Goal: Task Accomplishment & Management: Complete application form

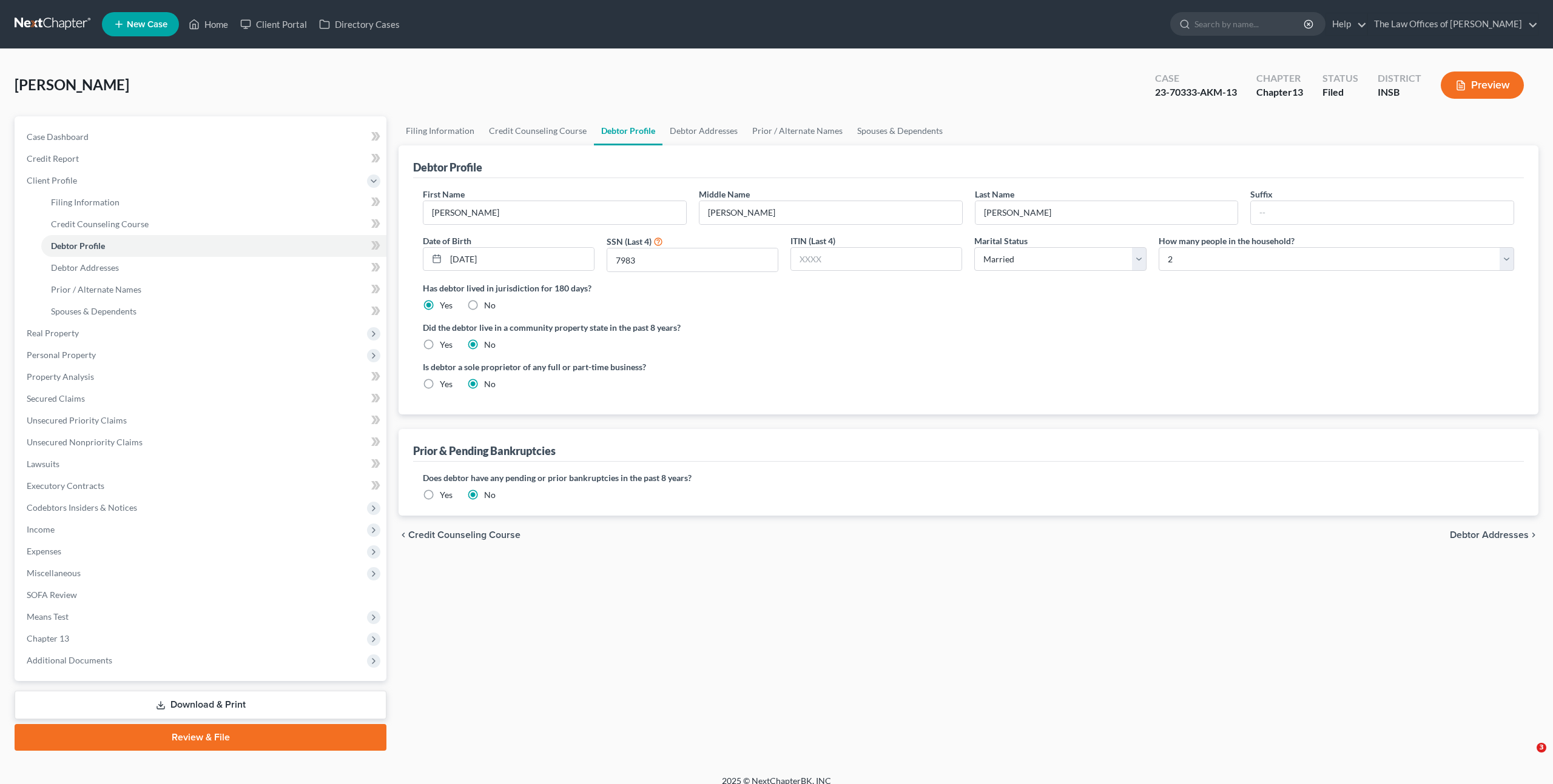
select select "1"
click at [44, 14] on link at bounding box center [52, 24] width 77 height 22
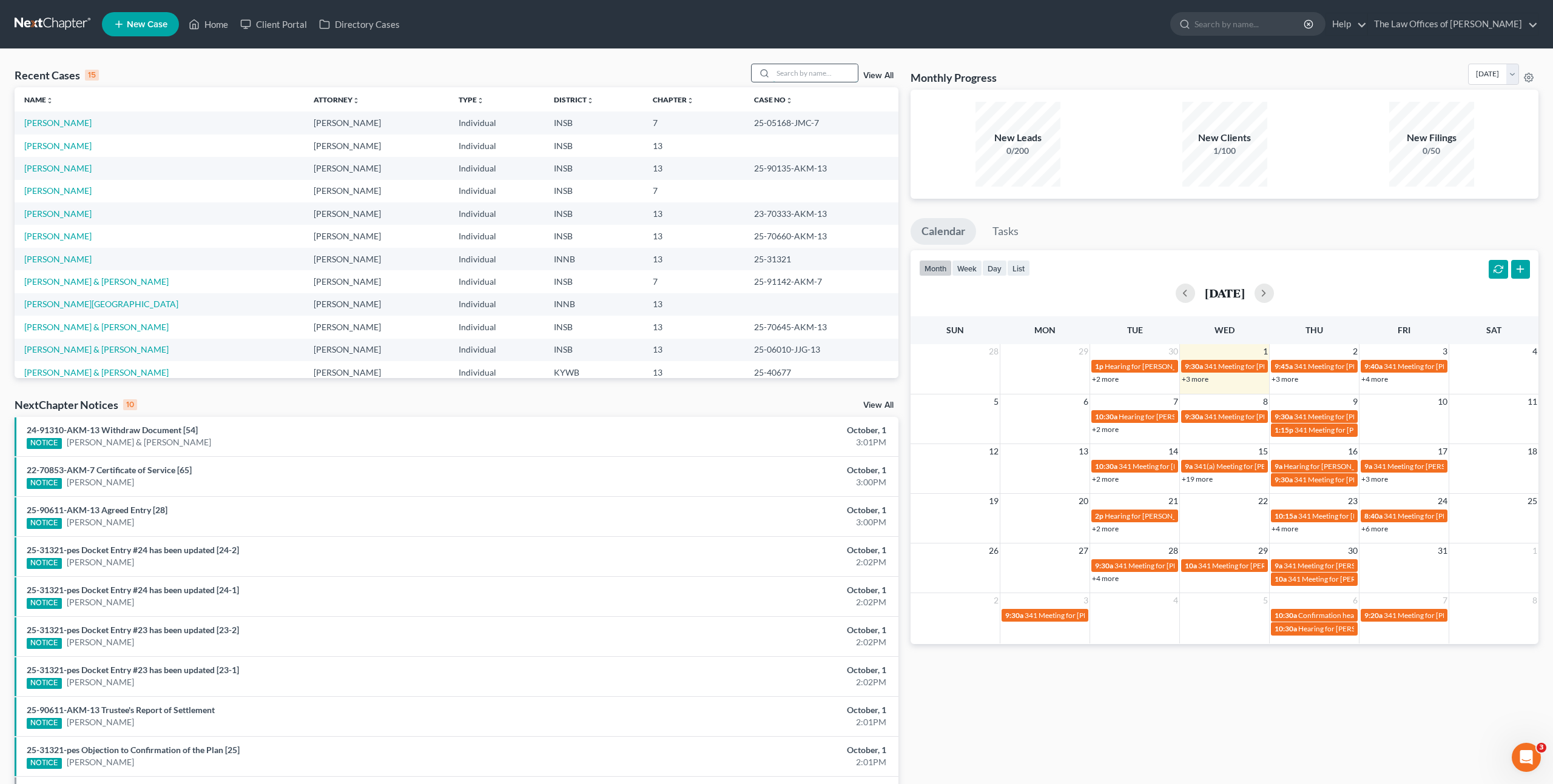
click at [804, 69] on input "search" at bounding box center [816, 73] width 85 height 18
click at [301, 403] on div "NextChapter Notices 10 View All" at bounding box center [456, 408] width 884 height 20
click at [777, 71] on input "search" at bounding box center [816, 73] width 85 height 18
type input "Jason Kent"
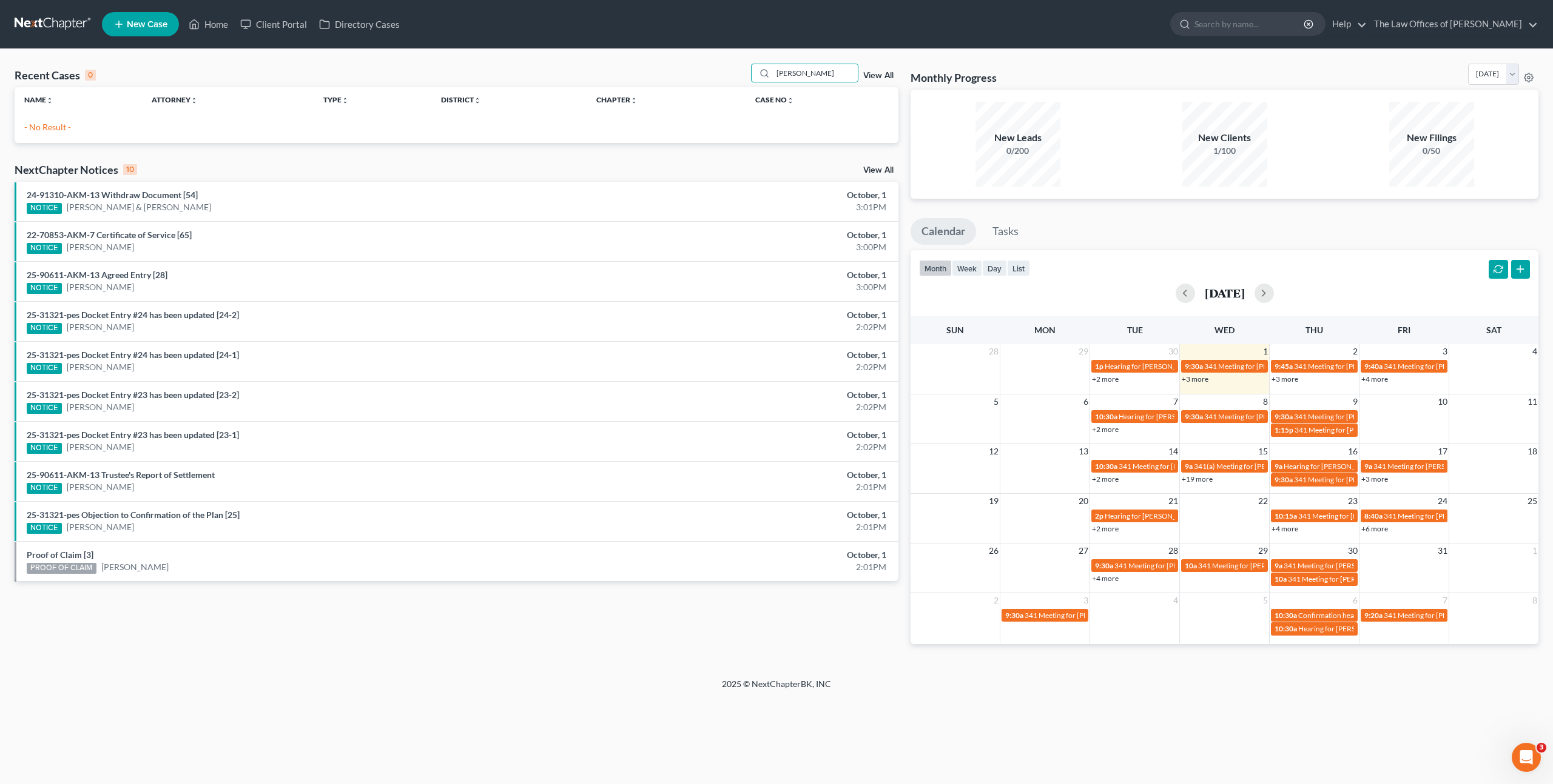
click at [163, 30] on link "New Case" at bounding box center [140, 24] width 77 height 24
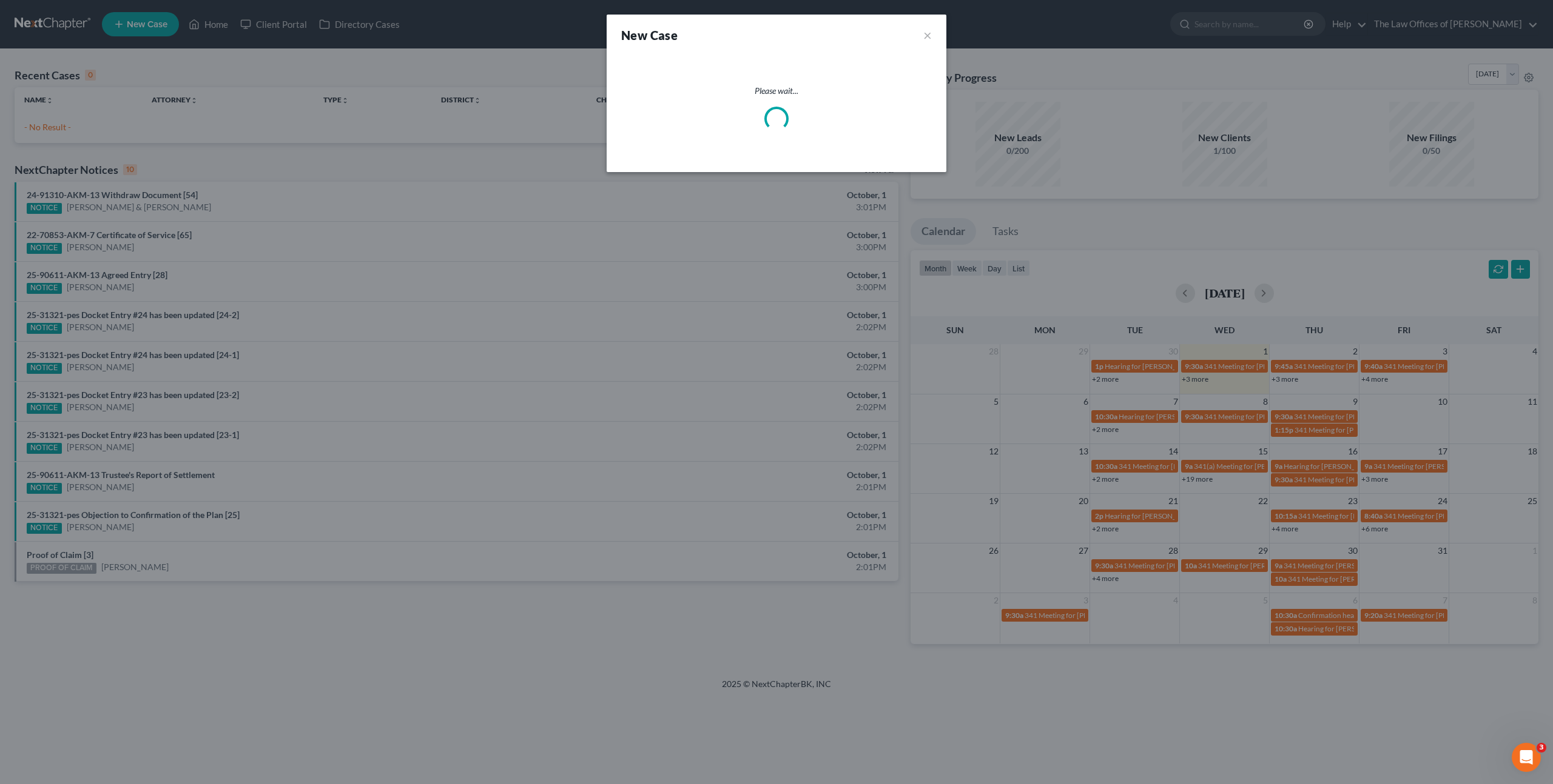
select select "28"
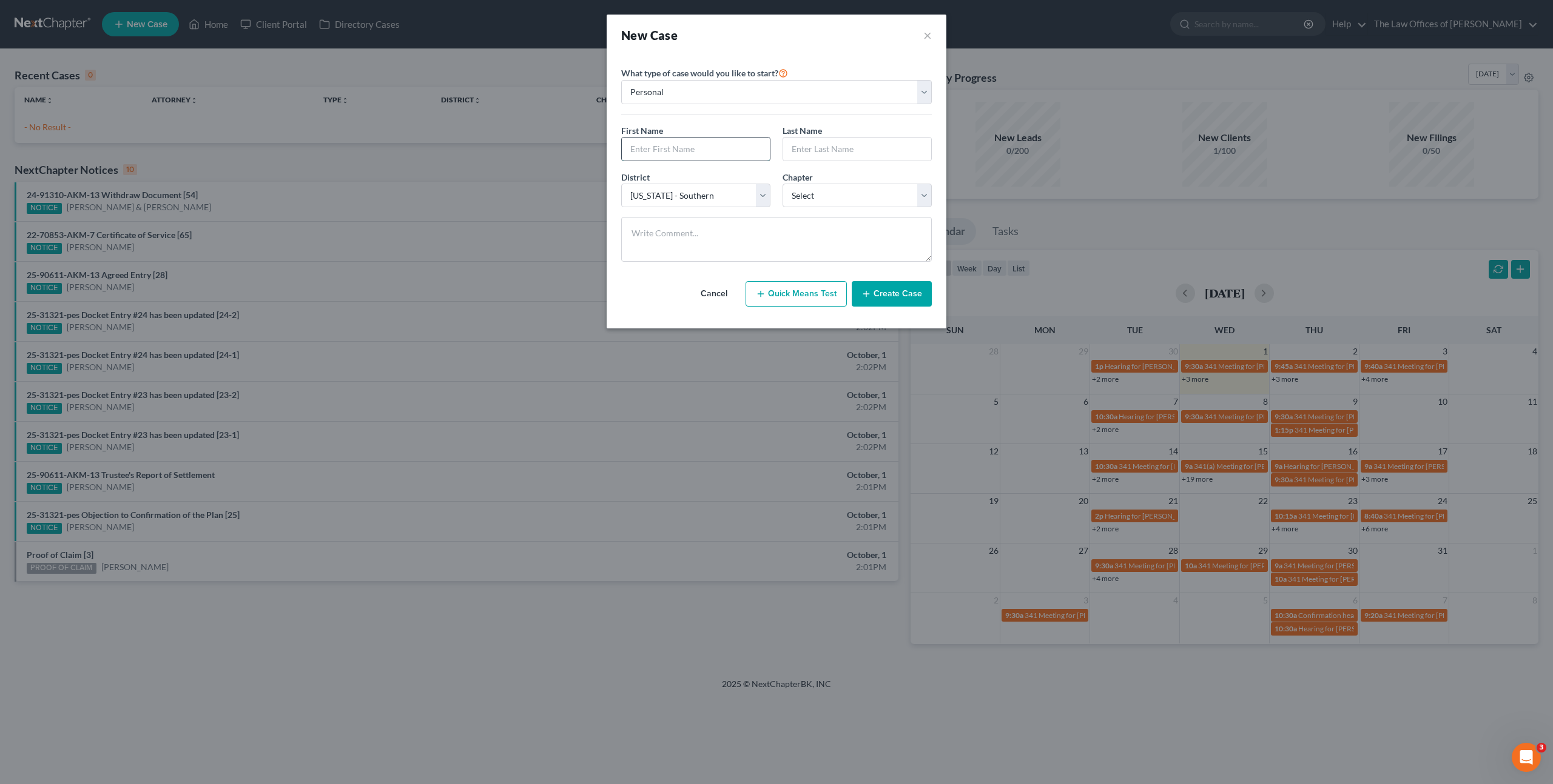
click at [721, 154] on input "text" at bounding box center [696, 149] width 148 height 23
type input "[PERSON_NAME]"
type input "Kent"
click at [657, 201] on select "Select Alabama - Middle Alabama - Northern Alabama - Southern Alaska Arizona Ar…" at bounding box center [696, 195] width 149 height 24
select select "27"
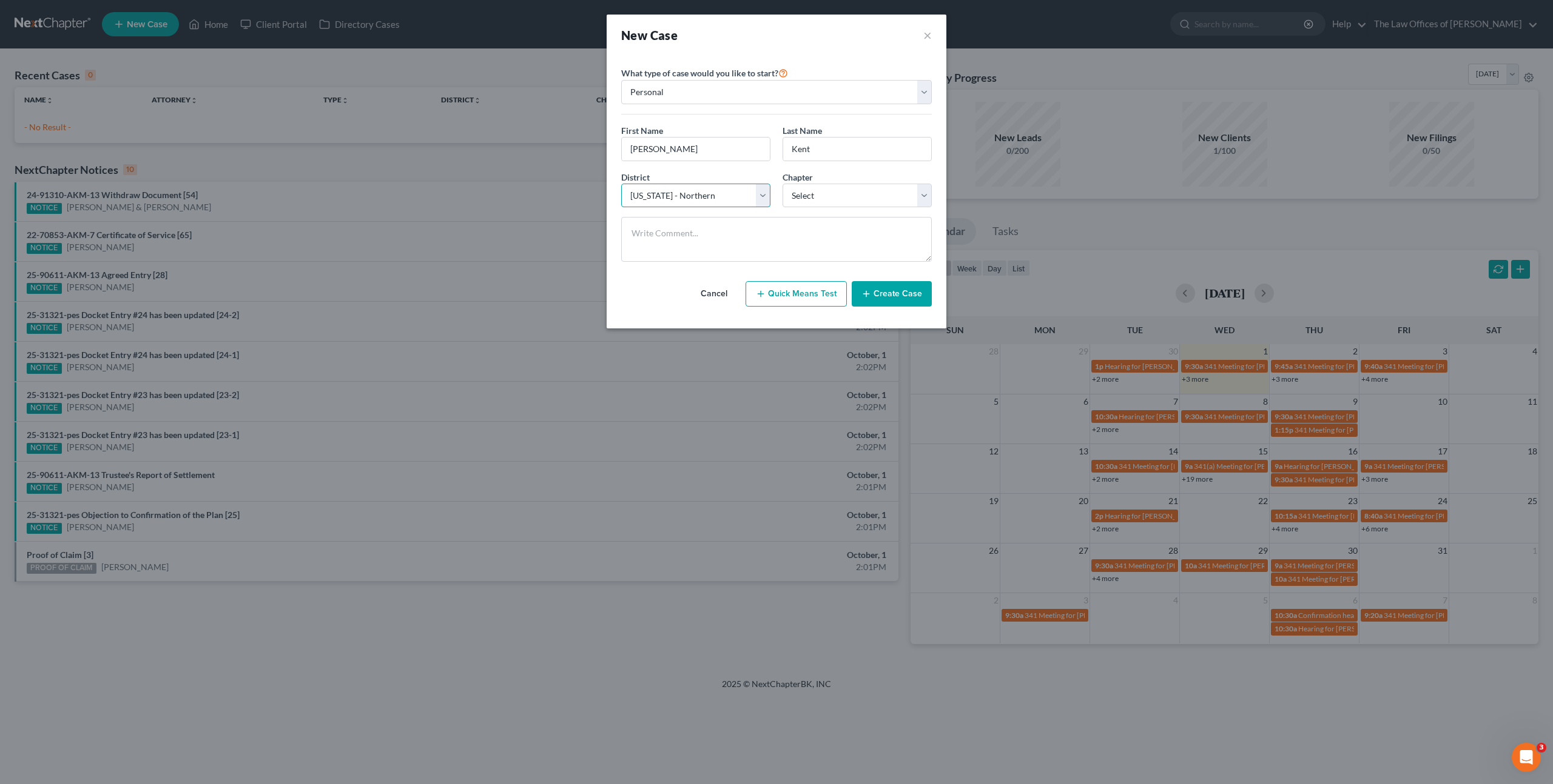
click at [621, 184] on select "Select Alabama - Middle Alabama - Northern Alabama - Southern Alaska Arizona Ar…" at bounding box center [696, 195] width 149 height 24
click at [840, 197] on select "Select 7 11 12 13" at bounding box center [857, 195] width 149 height 24
click at [783, 184] on select "Select 7 11 12 13" at bounding box center [857, 195] width 149 height 24
click at [836, 197] on select "Select 7 11 12 13" at bounding box center [857, 195] width 149 height 24
select select "3"
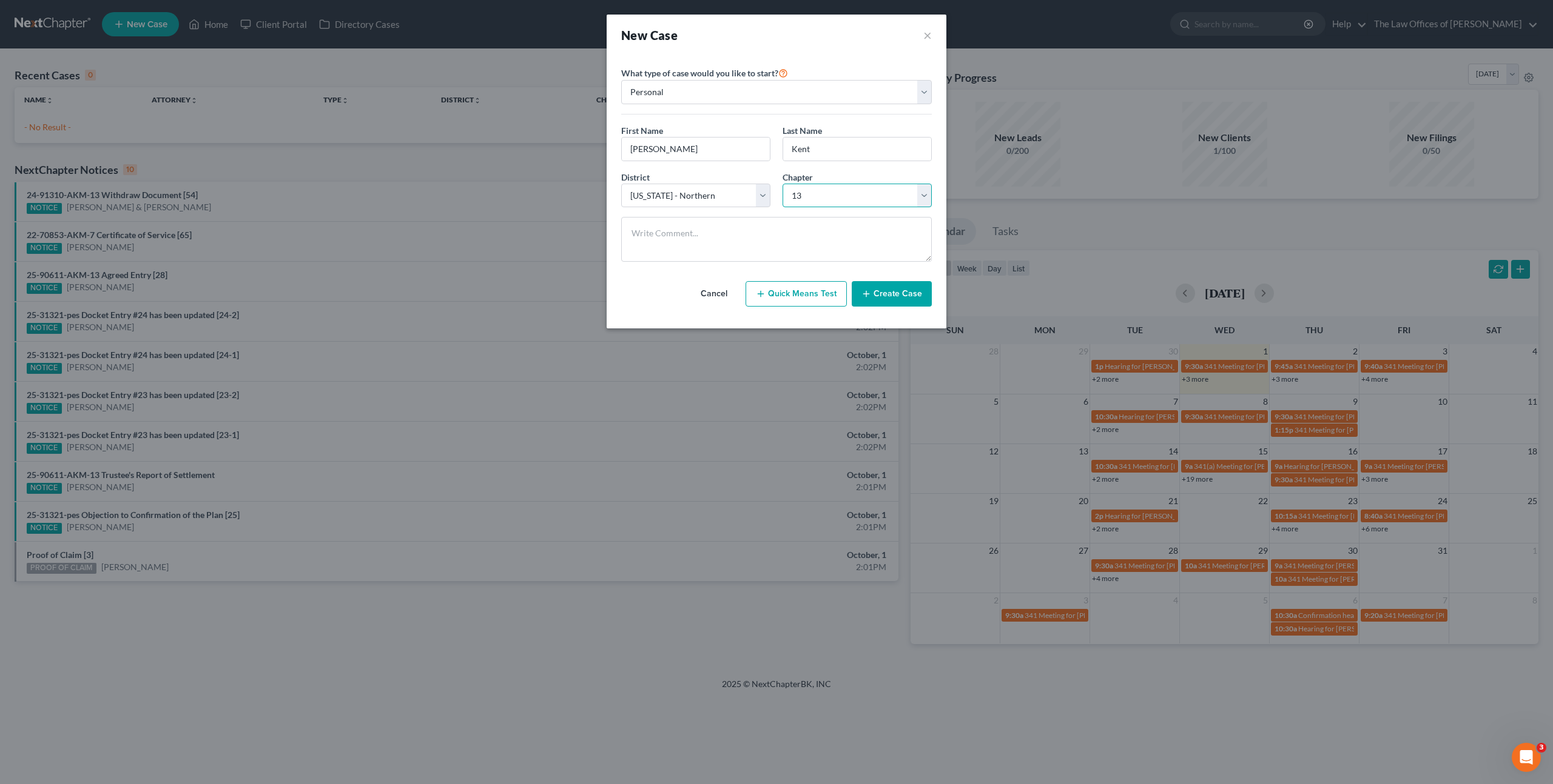
click at [783, 184] on select "Select 7 11 12 13" at bounding box center [857, 195] width 149 height 24
click at [705, 256] on textarea at bounding box center [776, 239] width 311 height 45
click at [888, 292] on button "Create Case" at bounding box center [892, 294] width 80 height 26
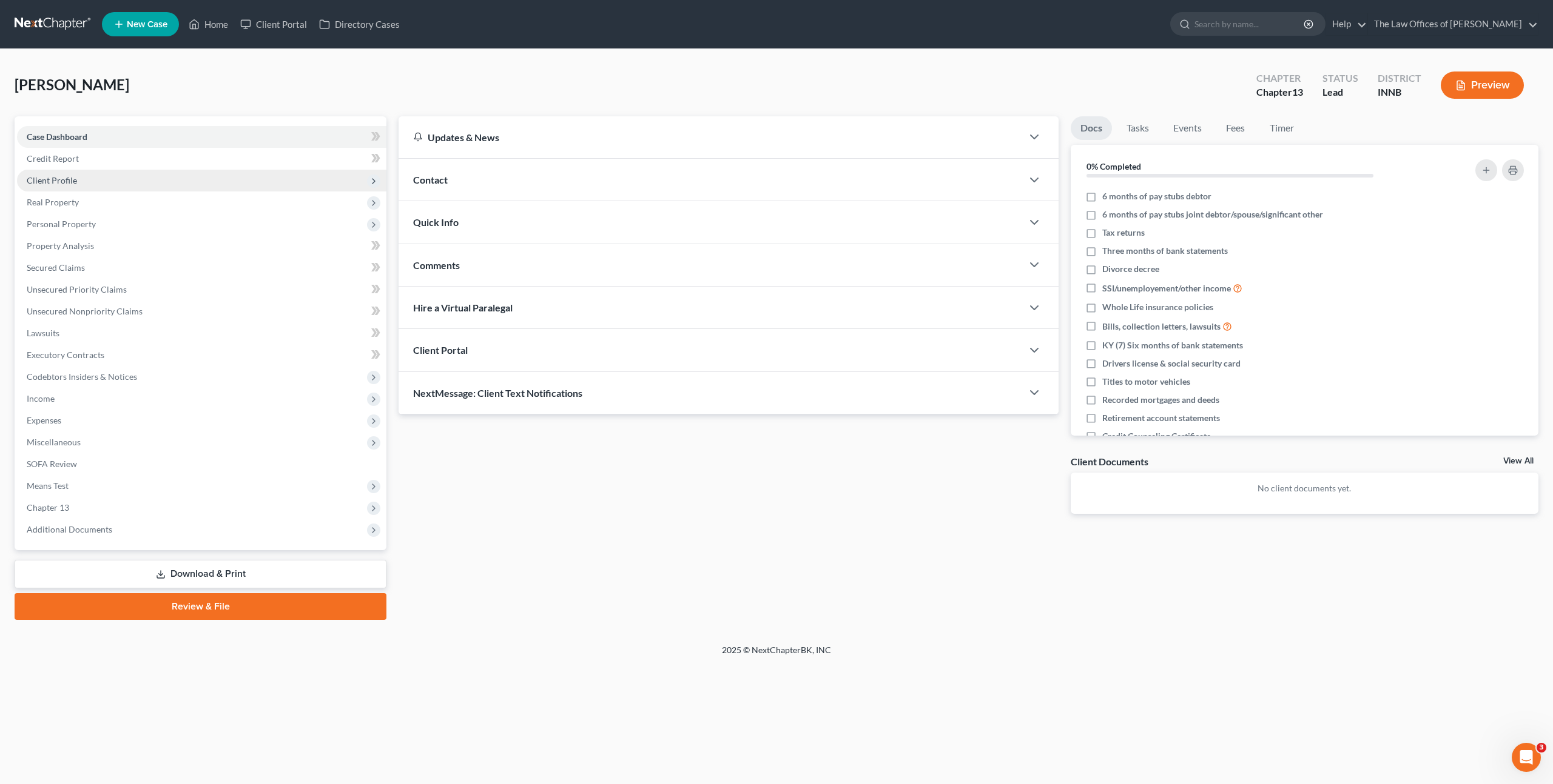
click at [263, 172] on span "Client Profile" at bounding box center [202, 180] width 370 height 22
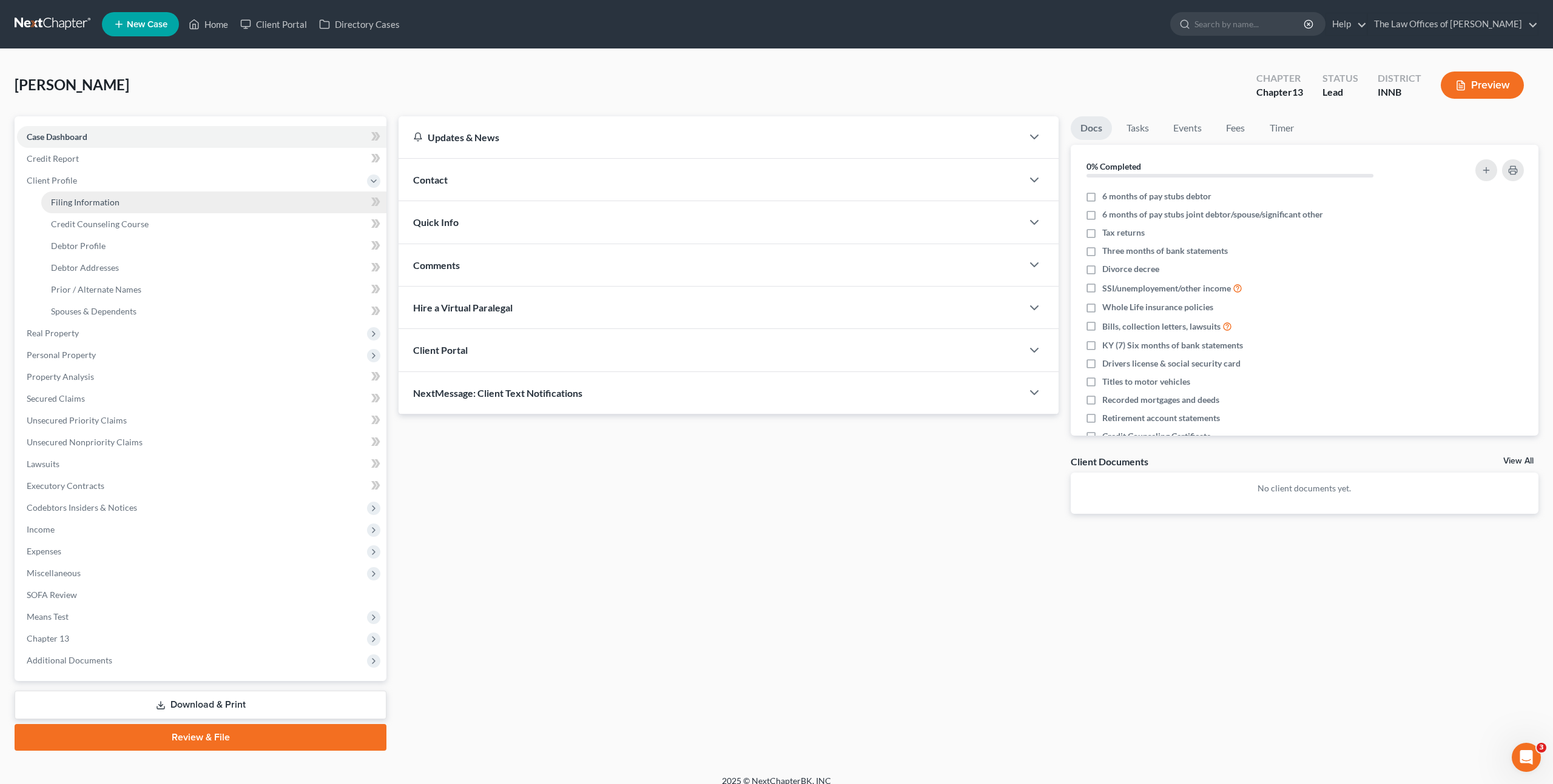
click at [224, 203] on link "Filing Information" at bounding box center [213, 202] width 345 height 22
select select "1"
select select "0"
select select "3"
select select "27"
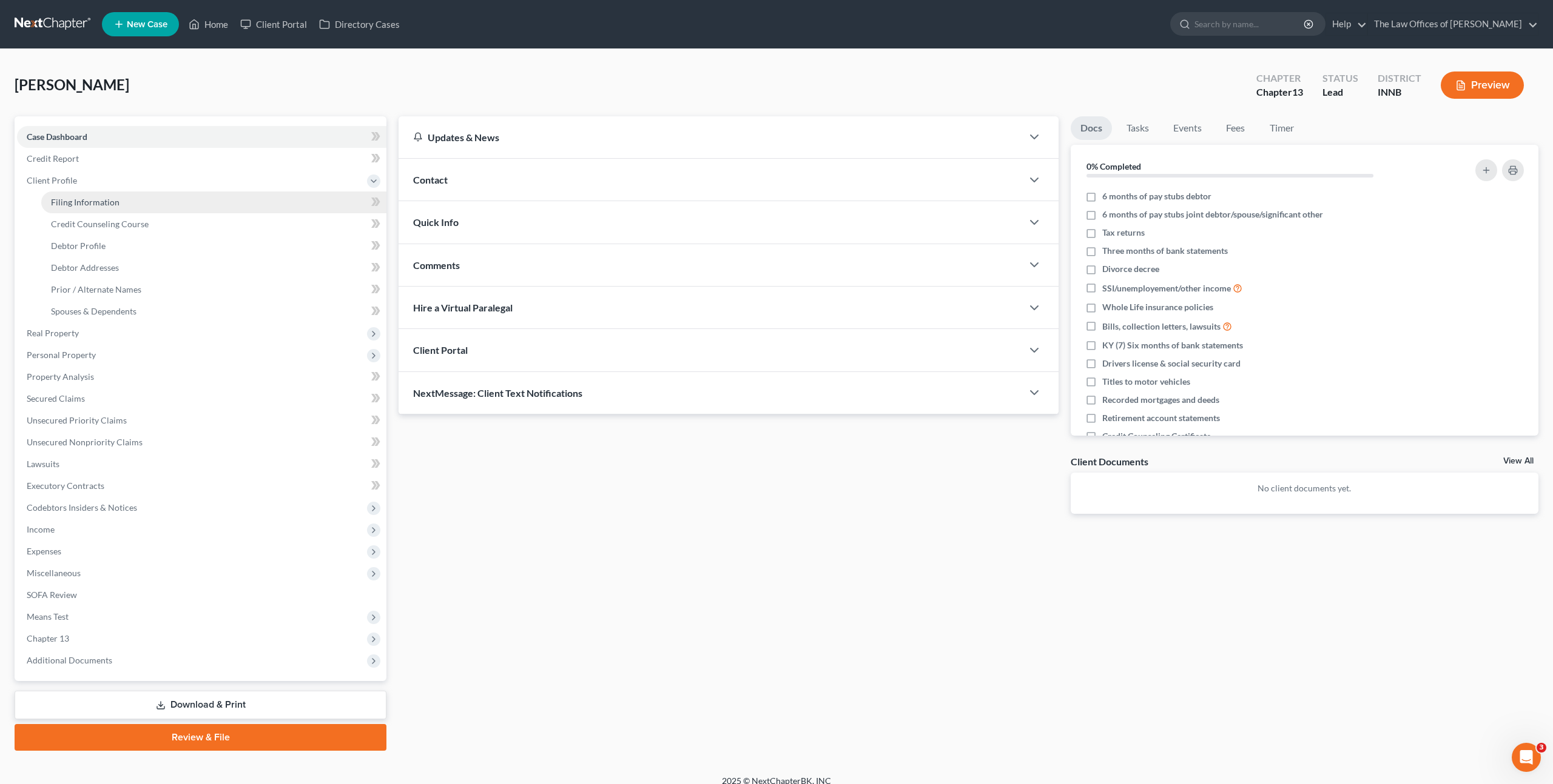
select select "15"
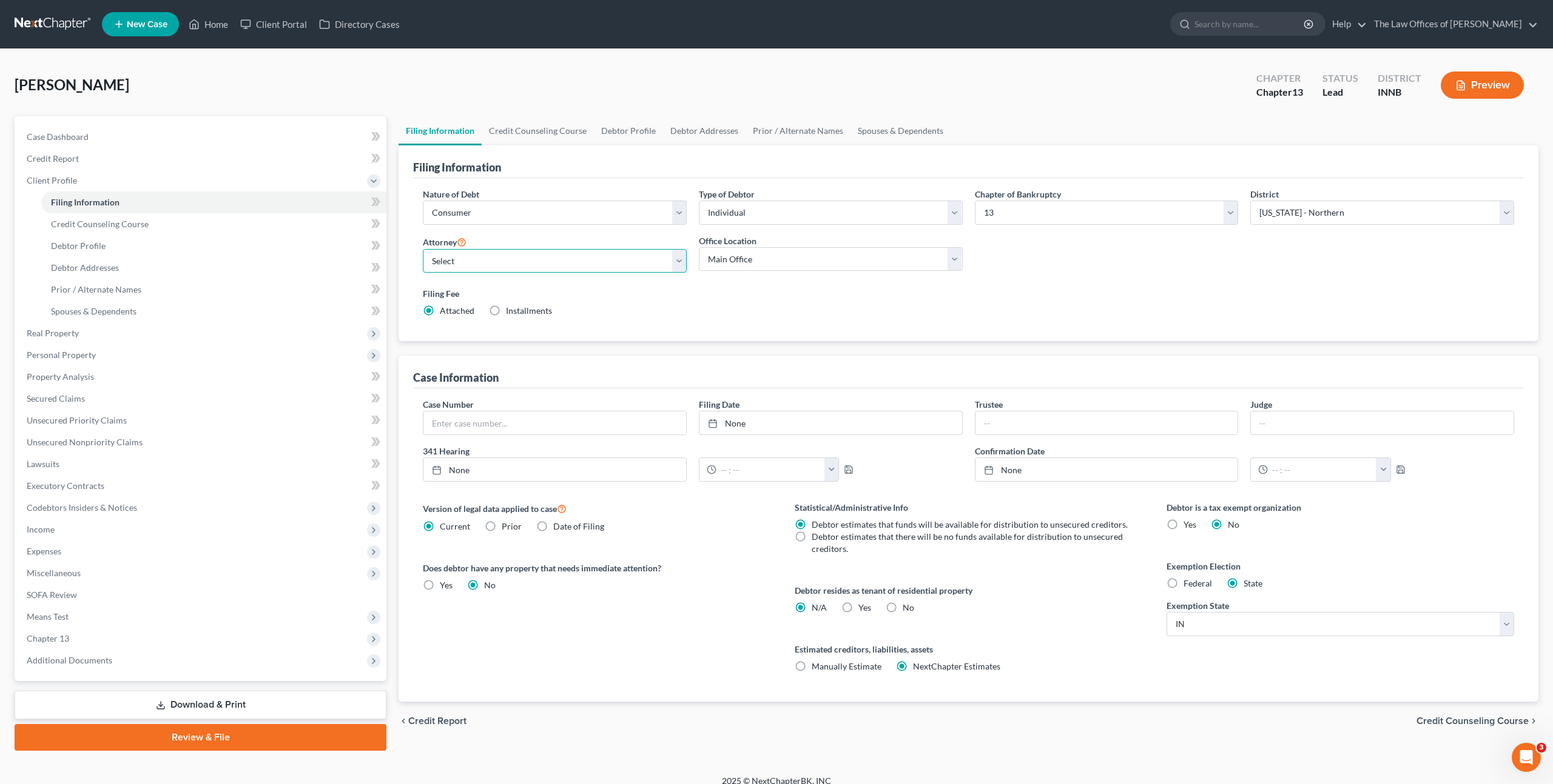
click at [593, 259] on select "Select Dax Miller - INSB Dax Miller - INSB Dax Miller - GAMB Dax Miller - INNB …" at bounding box center [554, 261] width 264 height 24
select select "7"
click at [423, 249] on select "Select Dax Miller - INSB Dax Miller - INSB Dax Miller - GAMB Dax Miller - INNB …" at bounding box center [554, 261] width 264 height 24
drag, startPoint x: 765, startPoint y: 306, endPoint x: 795, endPoint y: 296, distance: 31.6
click at [765, 306] on div "Filing Fee Attached Installments Installments" at bounding box center [968, 302] width 1091 height 29
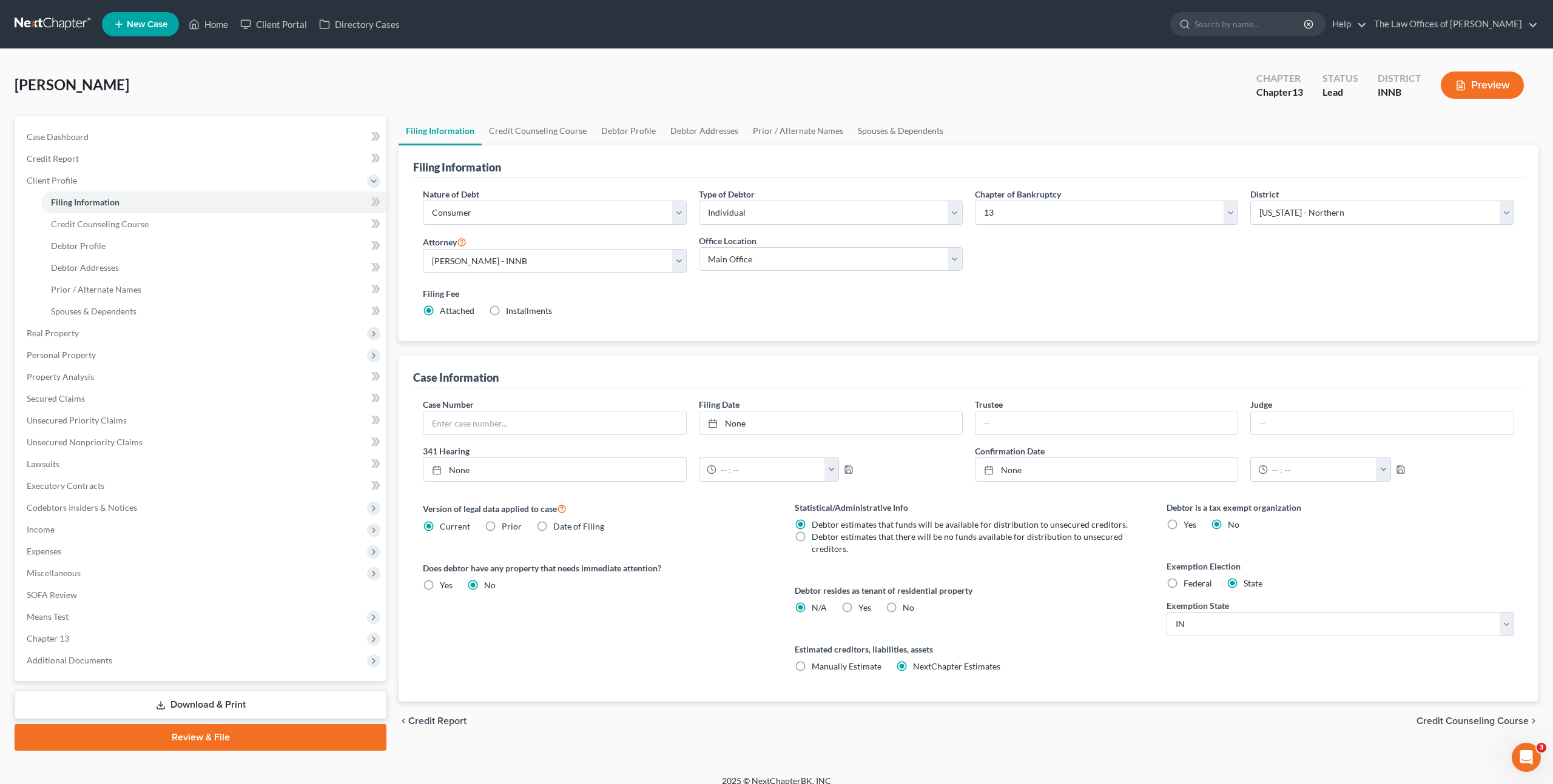
click at [1061, 267] on div "Nature of Debt Select Business Consumer Other Nature of Business Select Clearin…" at bounding box center [968, 257] width 1103 height 139
click at [514, 144] on link "Credit Counseling Course" at bounding box center [538, 131] width 112 height 29
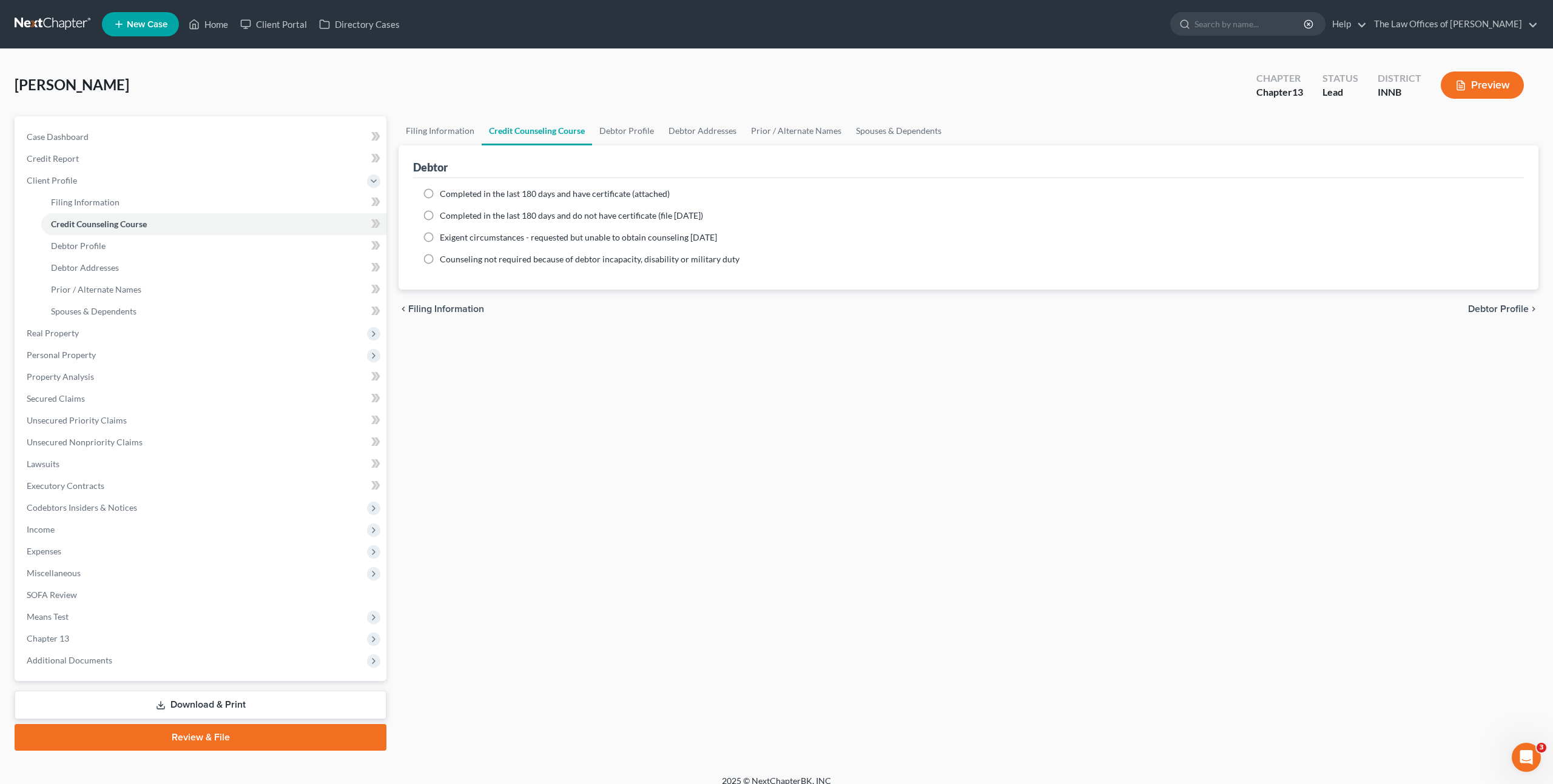
click at [522, 195] on span "Completed in the last 180 days and have certificate (attached)" at bounding box center [554, 194] width 230 height 11
click at [452, 195] on input "Completed in the last 180 days and have certificate (attached)" at bounding box center [448, 192] width 8 height 8
radio input "true"
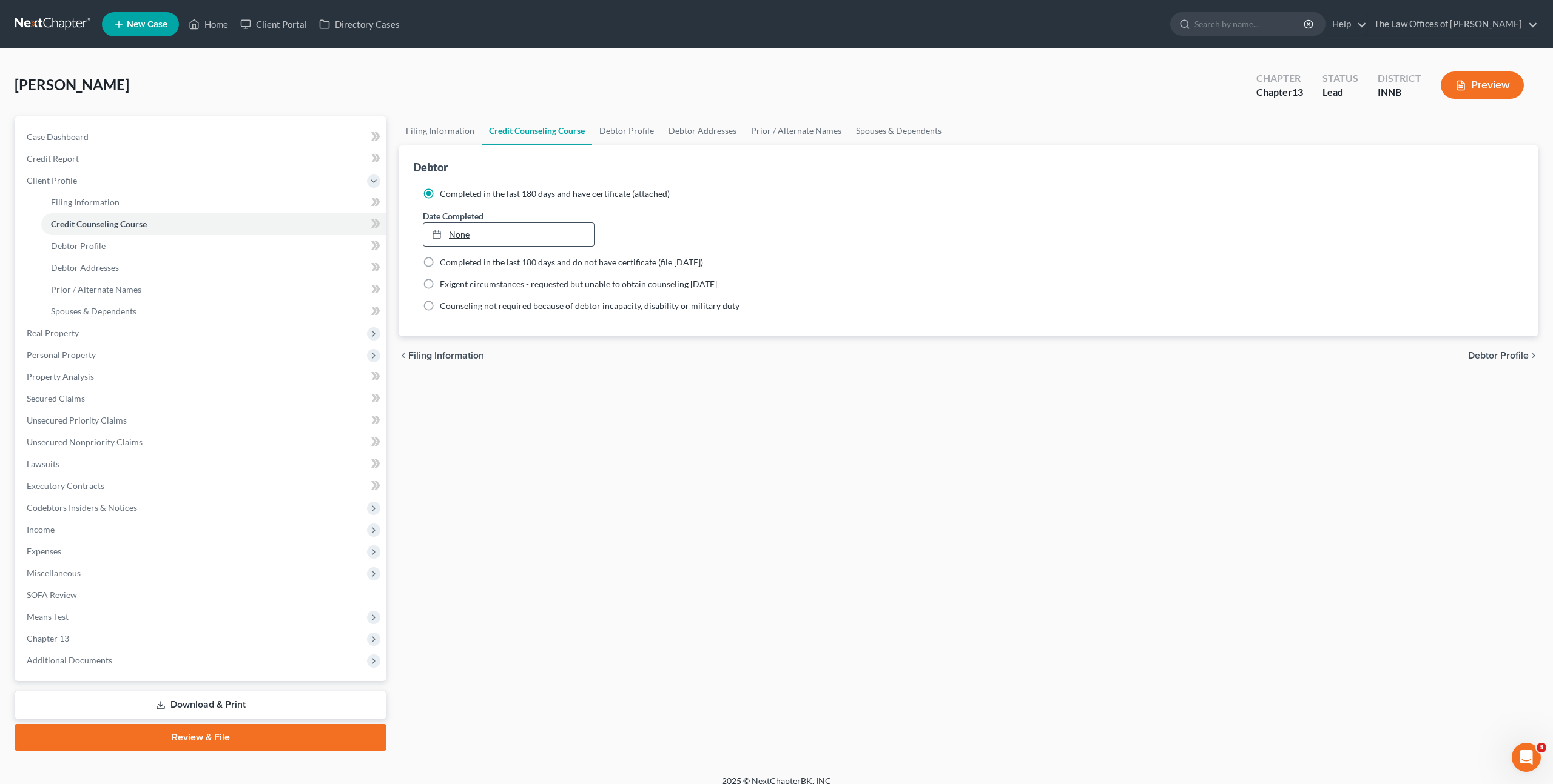
click at [524, 234] on link "None" at bounding box center [509, 234] width 171 height 23
type input "10/1/2025"
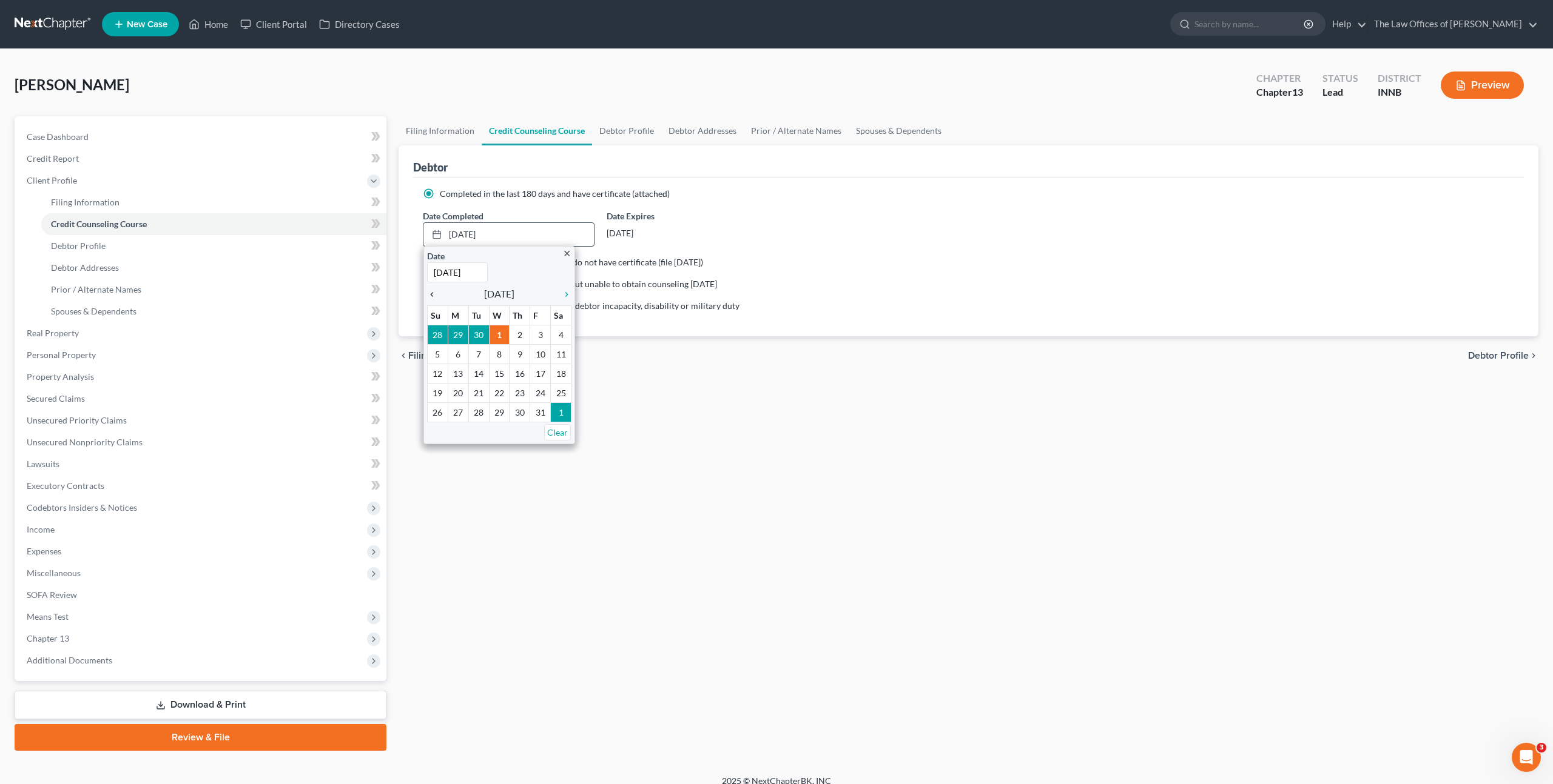
click at [427, 291] on icon "chevron_left" at bounding box center [435, 294] width 16 height 10
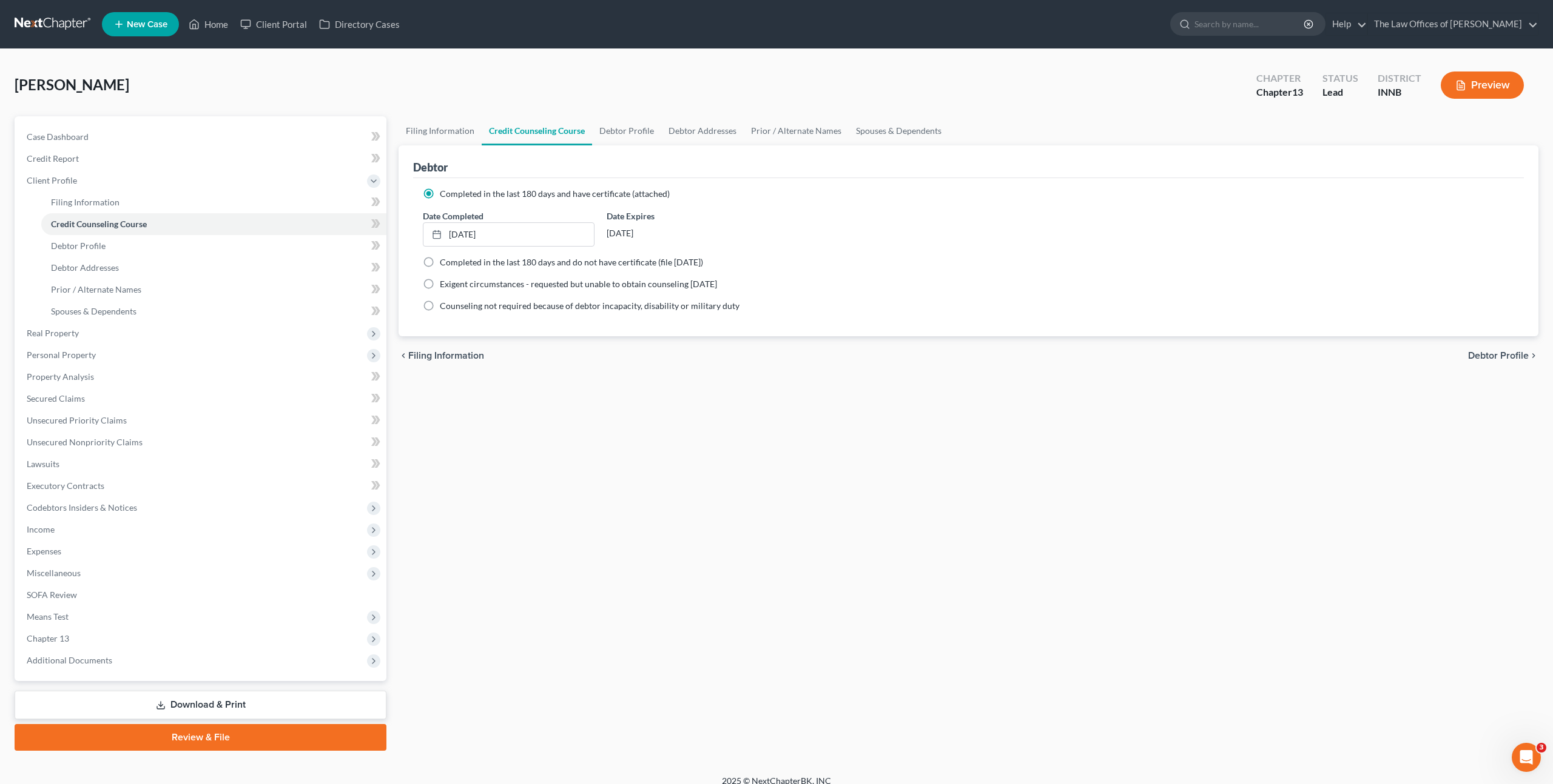
click at [583, 401] on div "Filing Information Credit Counseling Course Debtor Profile Debtor Addresses Pri…" at bounding box center [968, 433] width 1151 height 635
click at [367, 226] on span at bounding box center [376, 226] width 21 height 18
click at [313, 239] on link "Debtor Profile" at bounding box center [213, 246] width 345 height 22
select select "0"
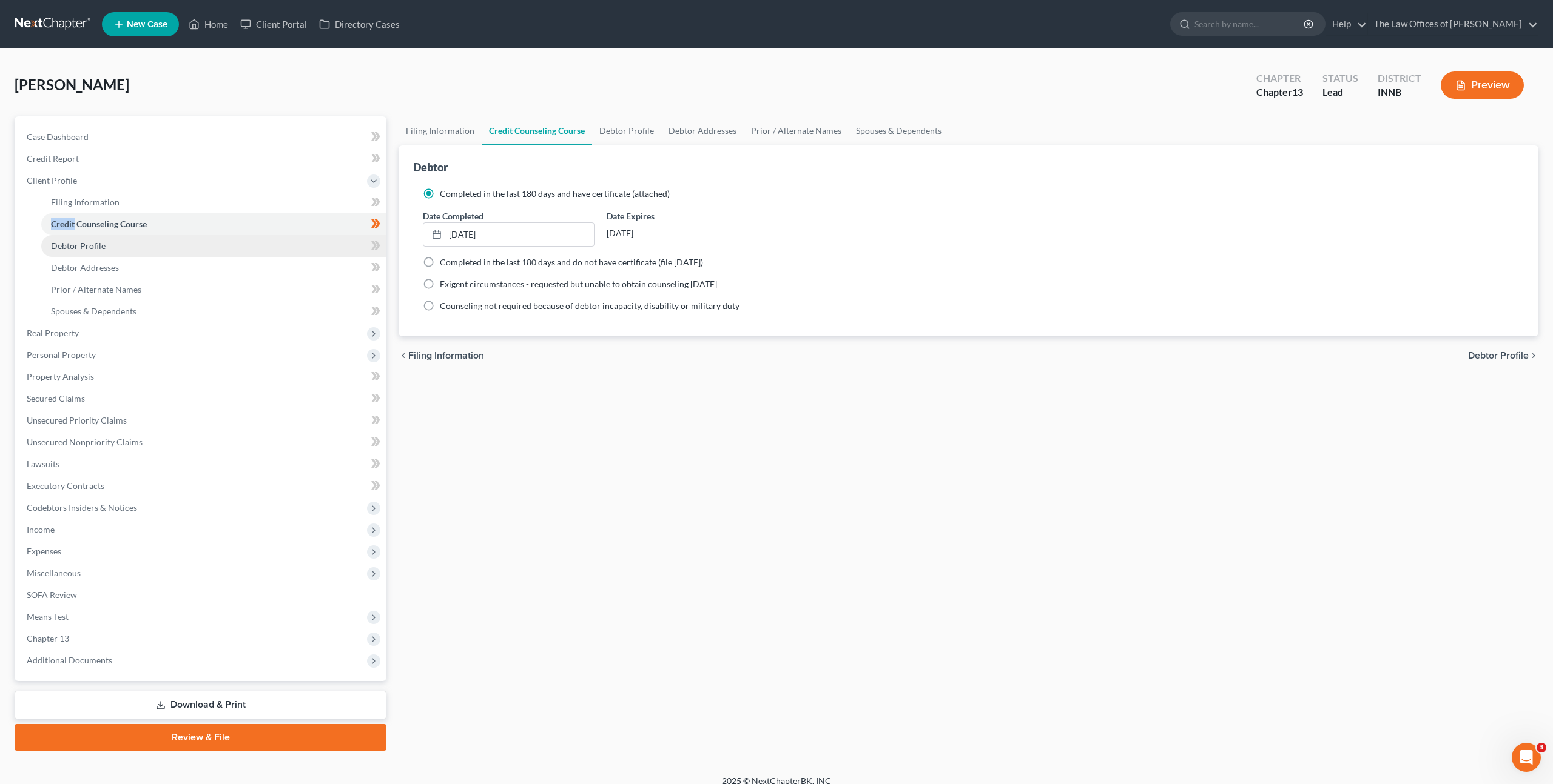
select select "0"
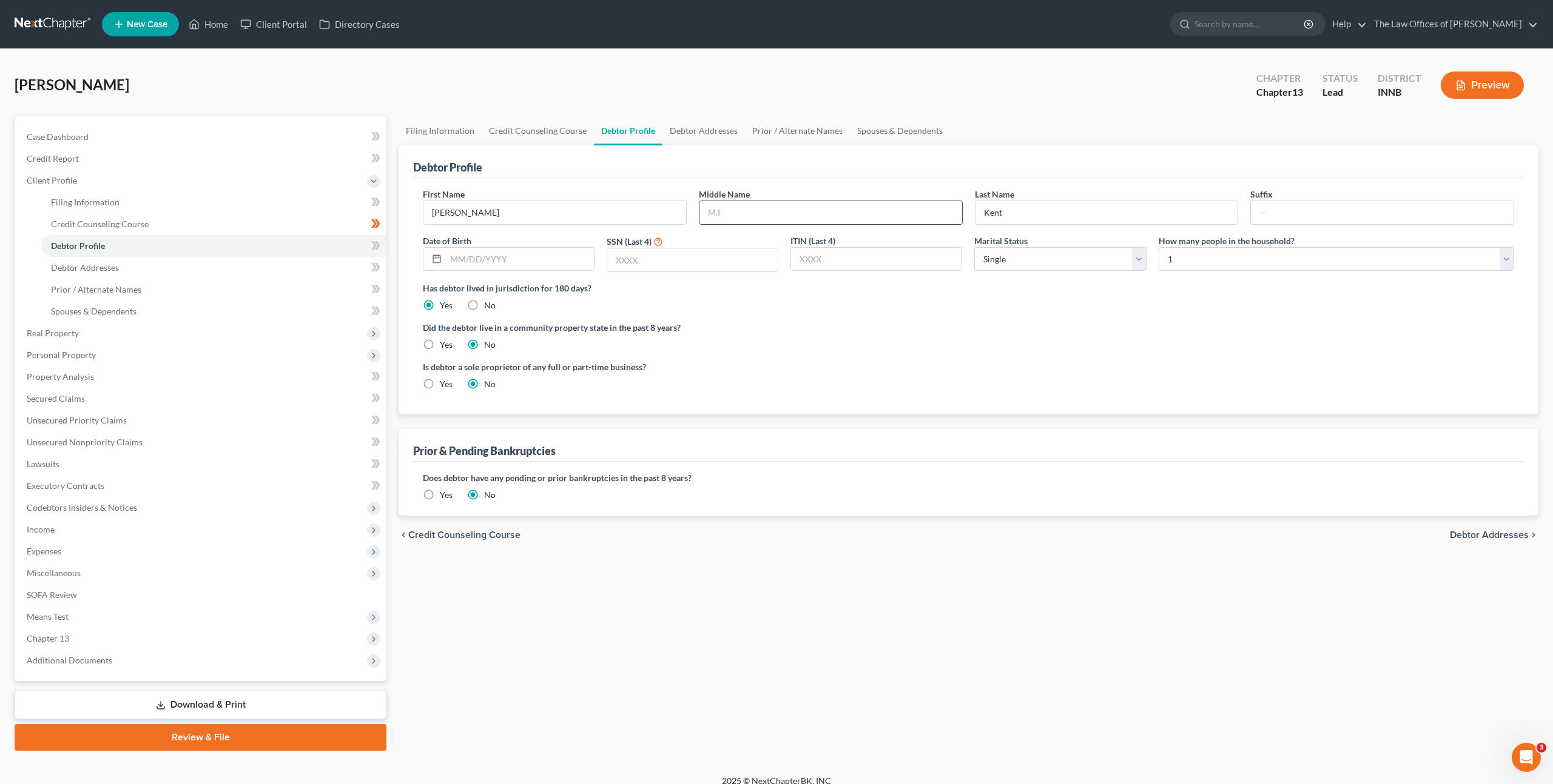
click at [745, 210] on input "text" at bounding box center [831, 213] width 263 height 23
type input "[PERSON_NAME]"
type input "[DATE]"
click at [730, 263] on input "text" at bounding box center [692, 260] width 171 height 23
type input "6184"
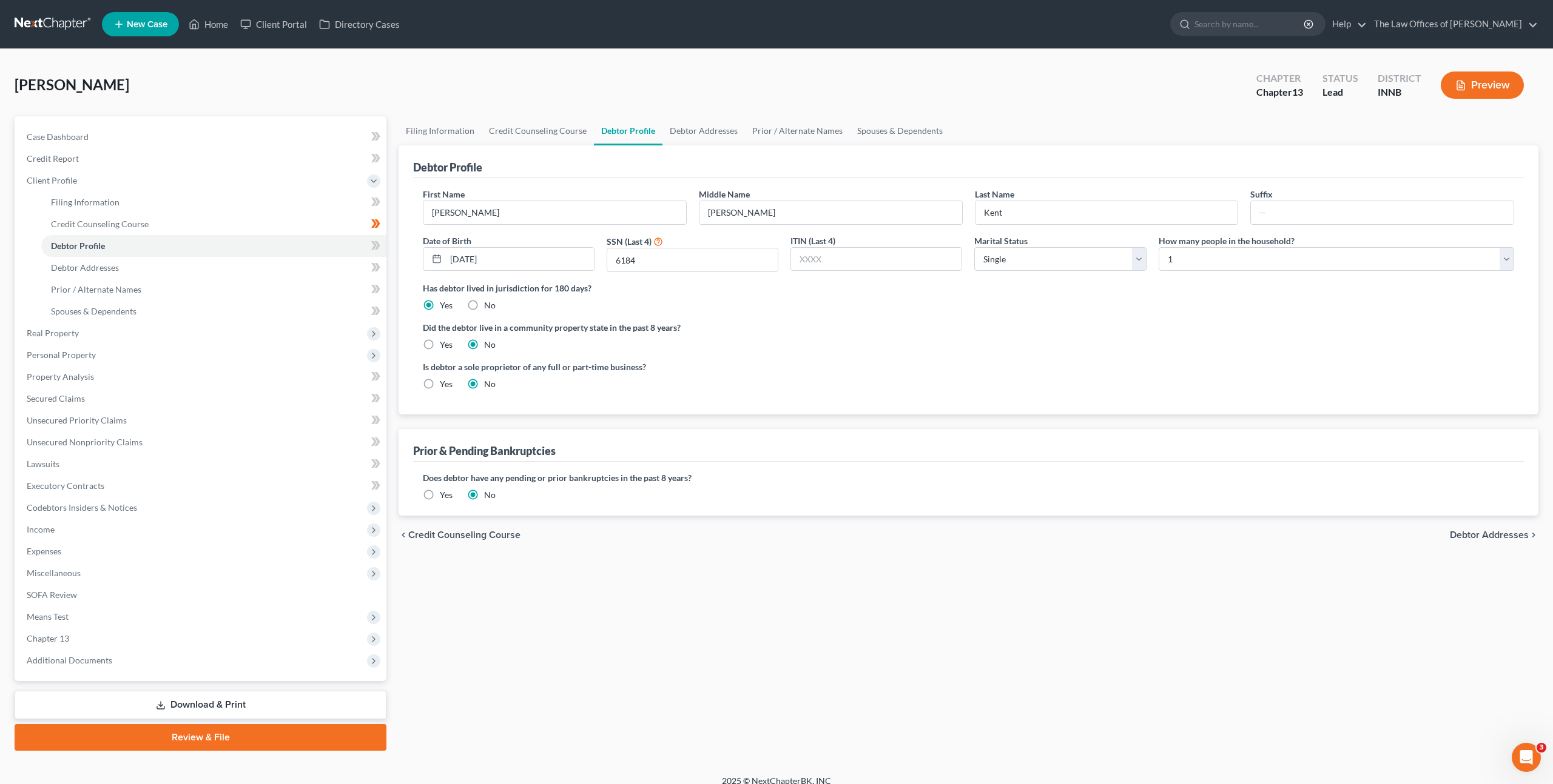
scroll to position [12, 0]
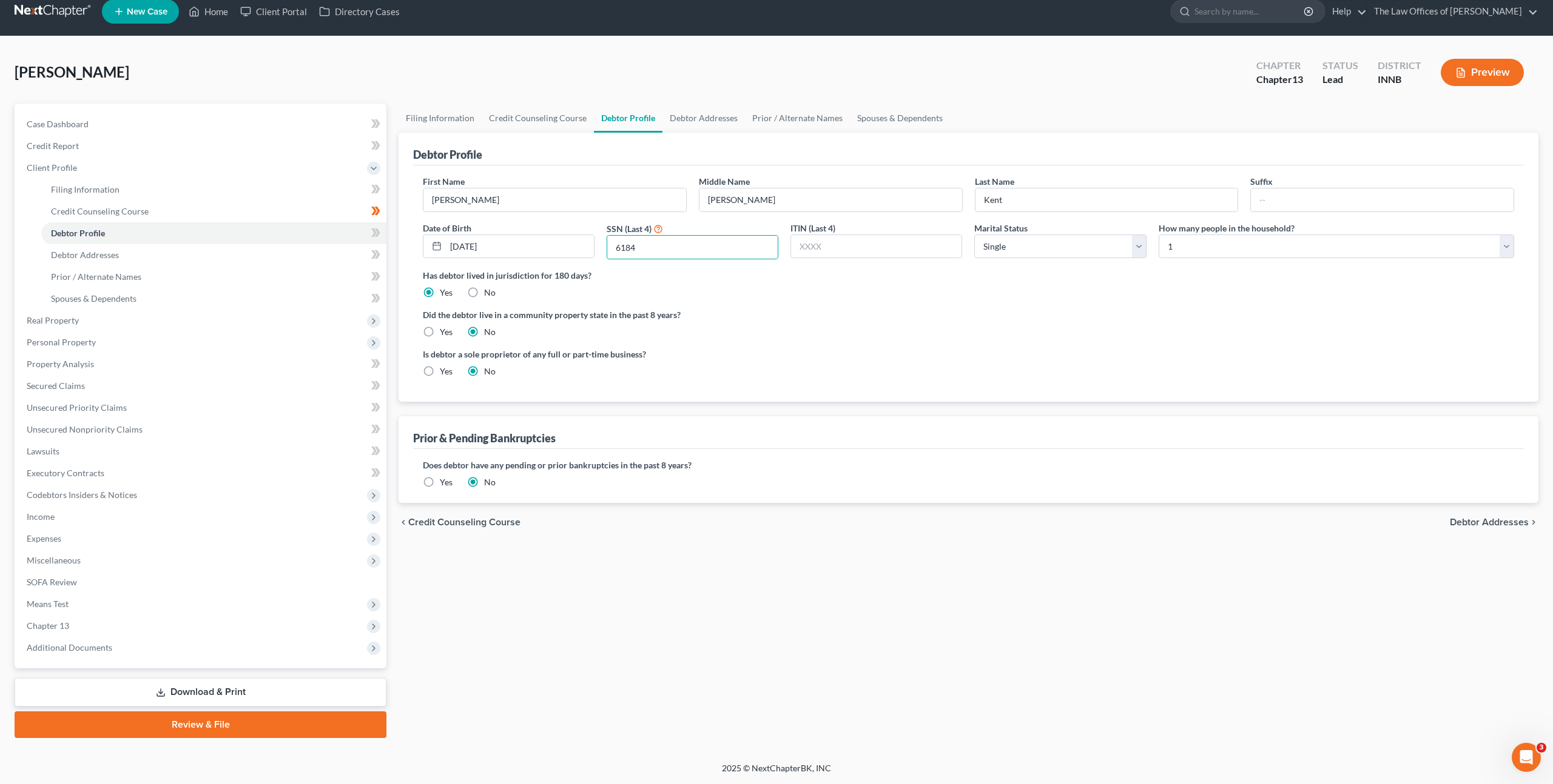
click at [1040, 580] on div "Filing Information Credit Counseling Course Debtor Profile Debtor Addresses Pri…" at bounding box center [968, 421] width 1151 height 635
click at [828, 360] on label "Is debtor a sole proprietor of any full or part-time business?" at bounding box center [693, 354] width 540 height 12
click at [835, 340] on ng-include "First Name [PERSON_NAME] Middle Name [PERSON_NAME] Last Name [PERSON_NAME] Date…" at bounding box center [968, 281] width 1091 height 212
click at [689, 582] on div "Filing Information Credit Counseling Course Debtor Profile Debtor Addresses Pri…" at bounding box center [968, 421] width 1151 height 635
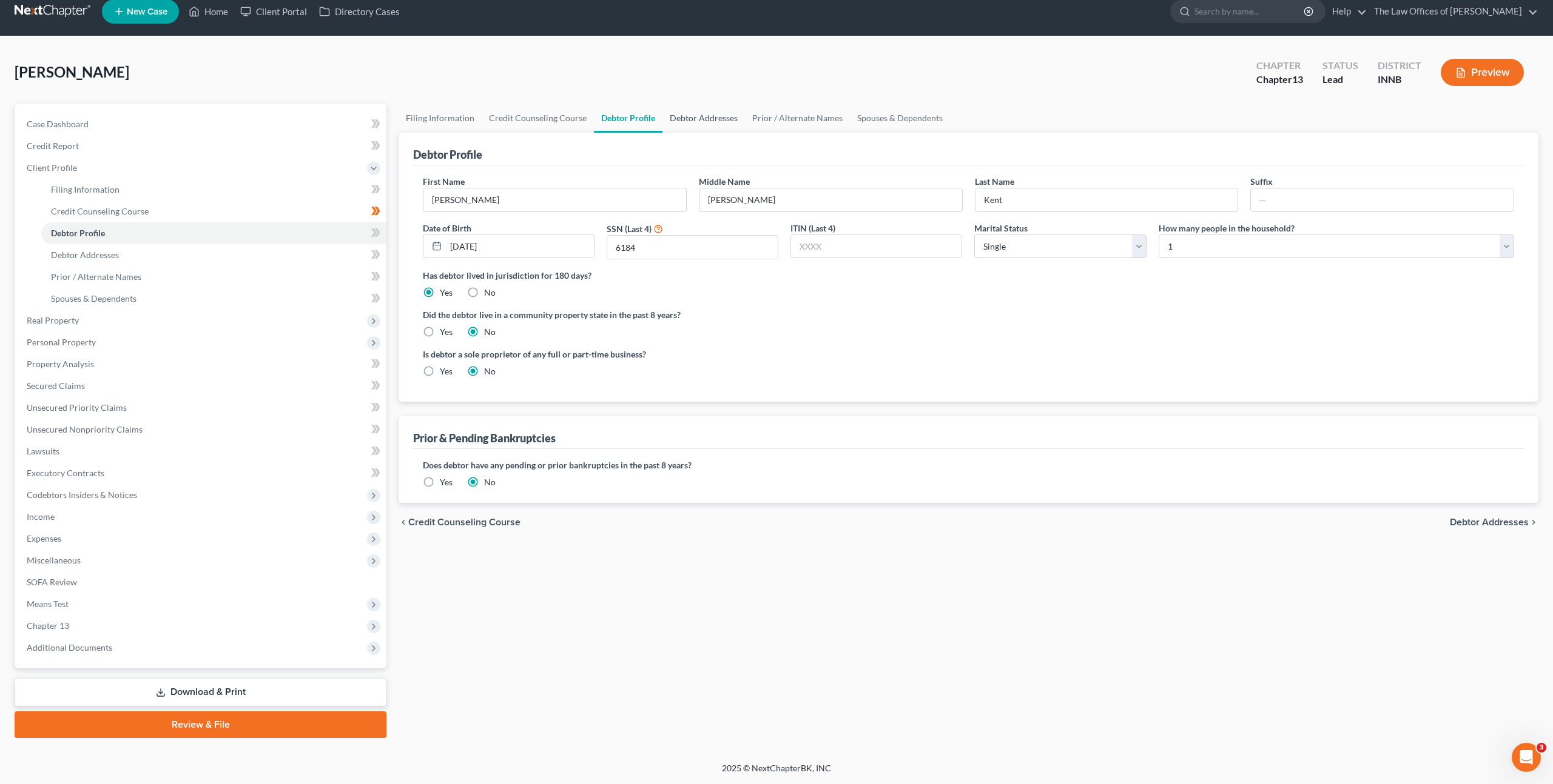
click at [685, 120] on link "Debtor Addresses" at bounding box center [704, 118] width 83 height 29
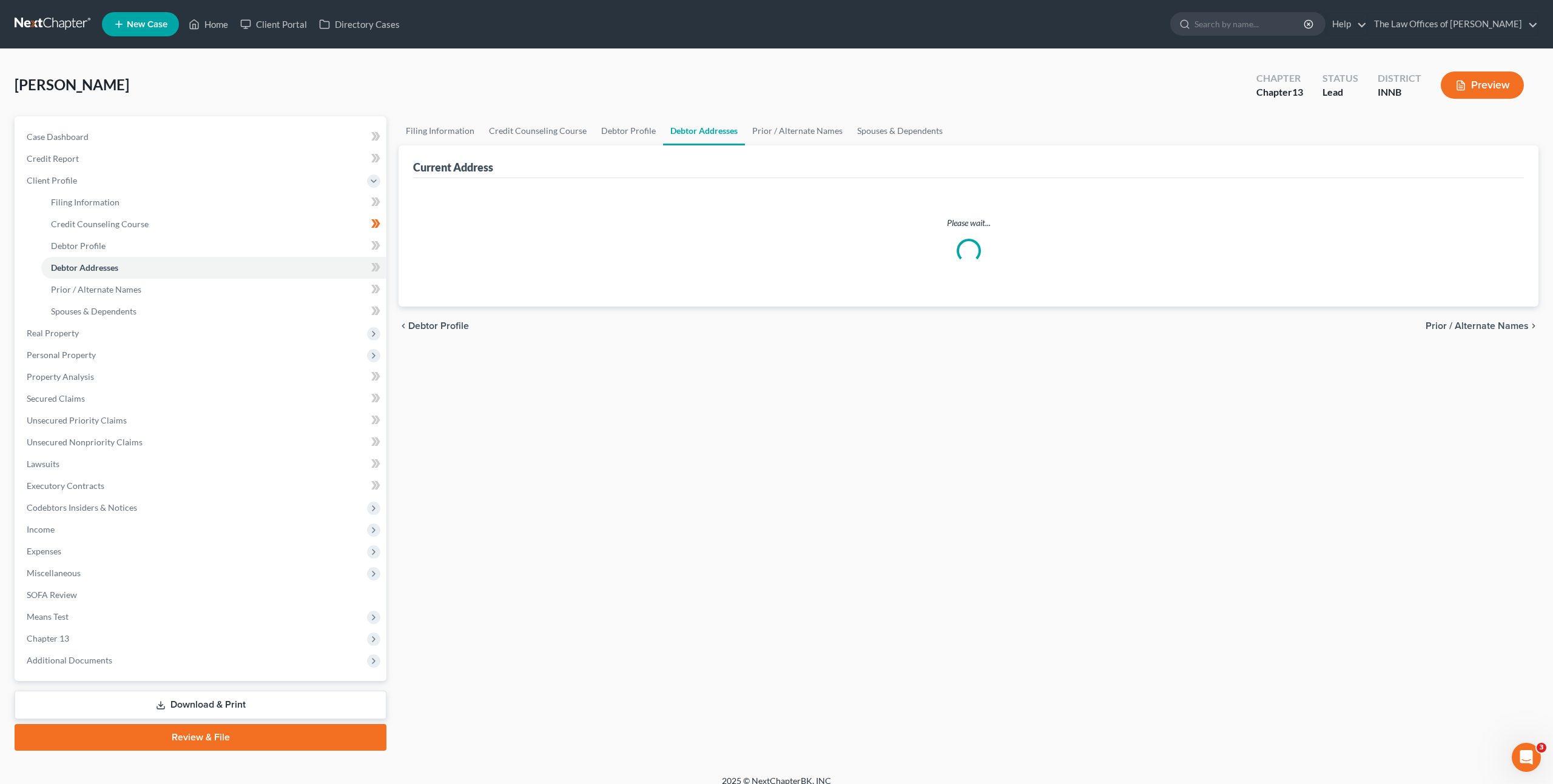
select select "0"
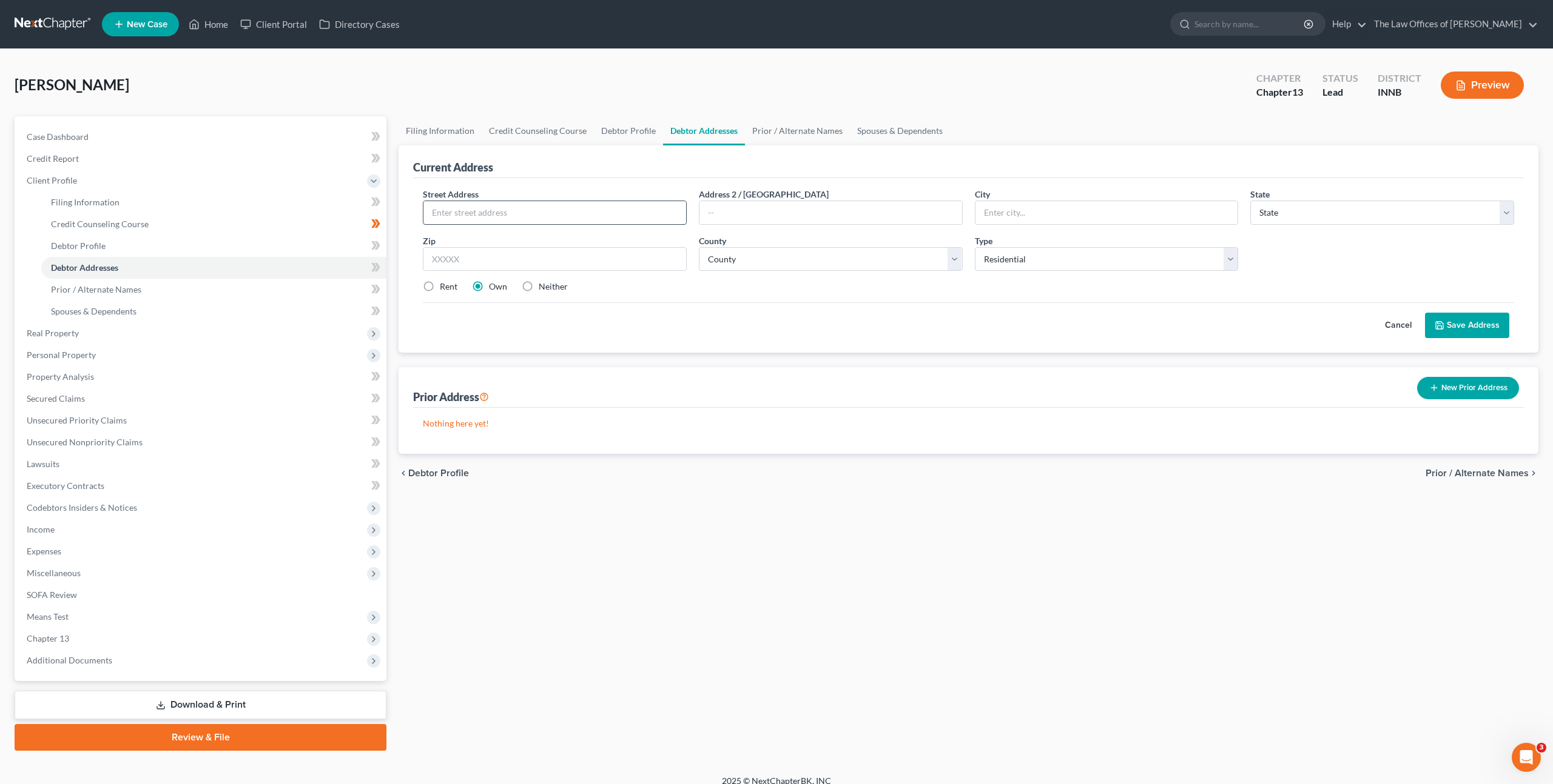
click at [562, 207] on input "text" at bounding box center [555, 213] width 263 height 23
type input "802 Thresher Run"
type input "46723"
click at [1199, 308] on div "Cancel Save Address" at bounding box center [968, 321] width 1091 height 36
type input "Churubusco"
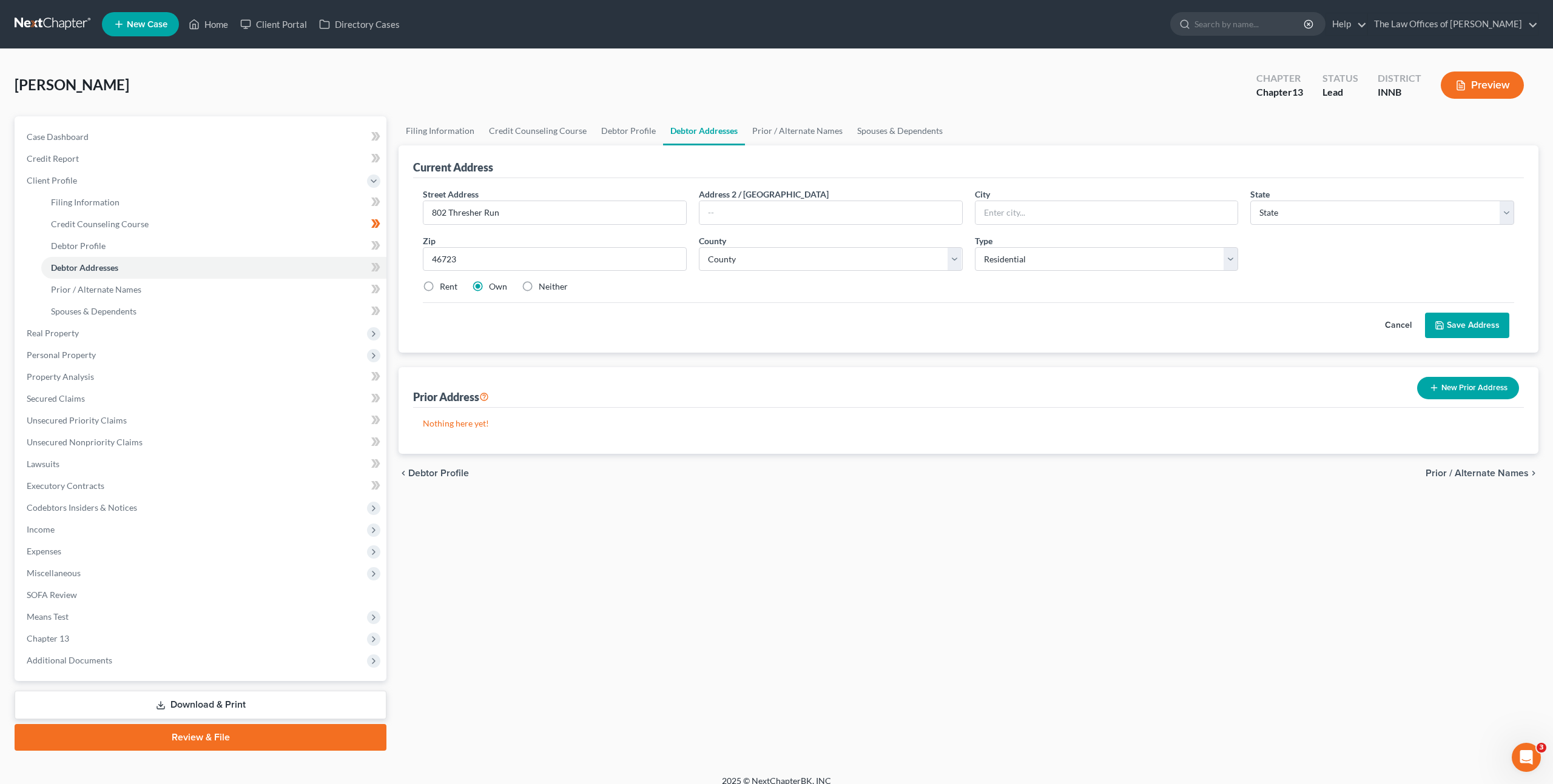
select select "15"
click at [839, 260] on select "County Adams County Allen County Bartholomew County Benton County Blackford Cou…" at bounding box center [830, 259] width 264 height 24
select select "91"
click at [698, 248] on select "County Adams County Allen County Bartholomew County Benton County Blackford Cou…" at bounding box center [830, 259] width 264 height 24
click at [884, 506] on div "Filing Information Credit Counseling Course Debtor Profile Debtor Addresses Pri…" at bounding box center [968, 433] width 1151 height 635
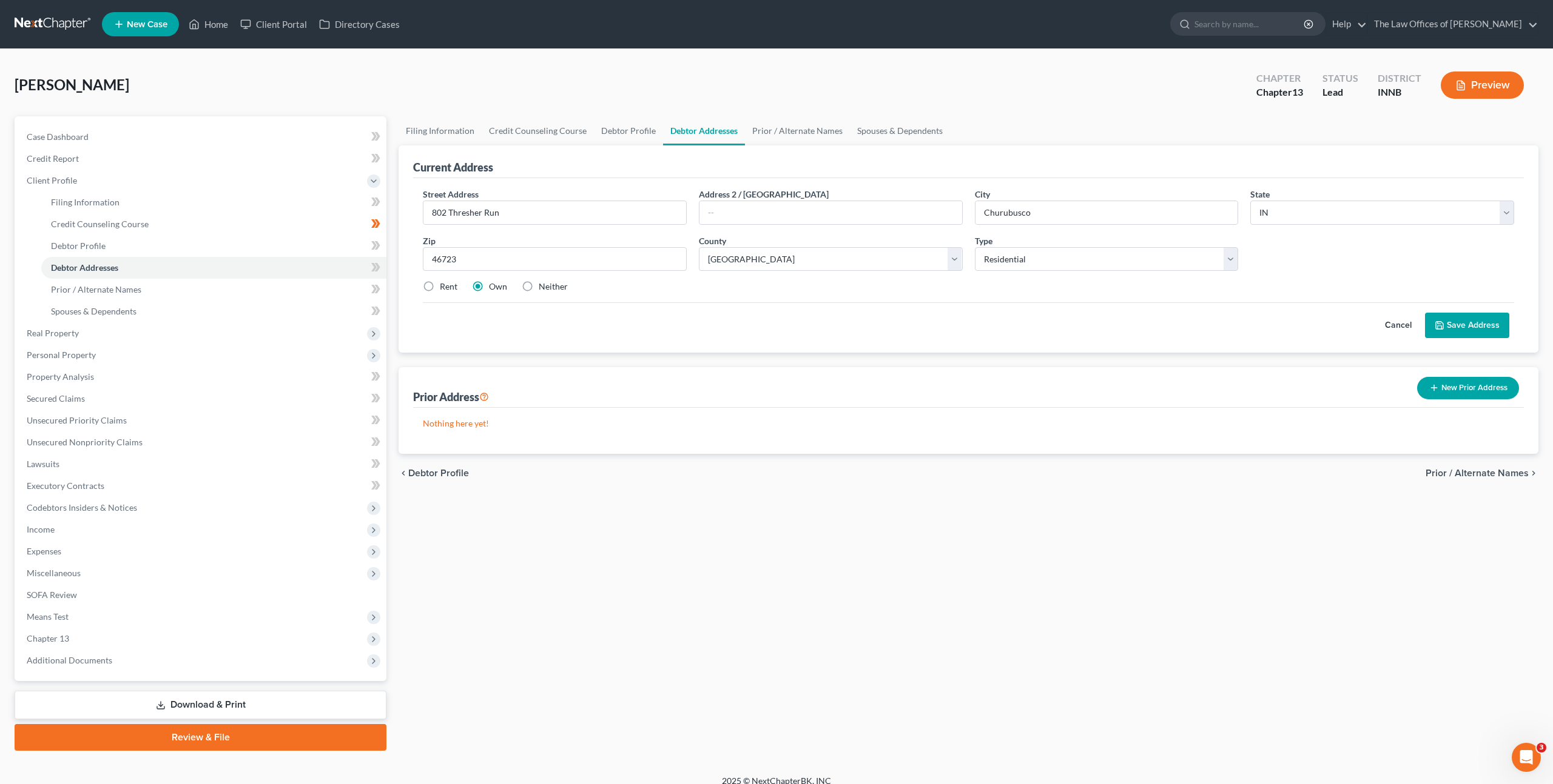
click at [1468, 329] on button "Save Address" at bounding box center [1467, 325] width 84 height 26
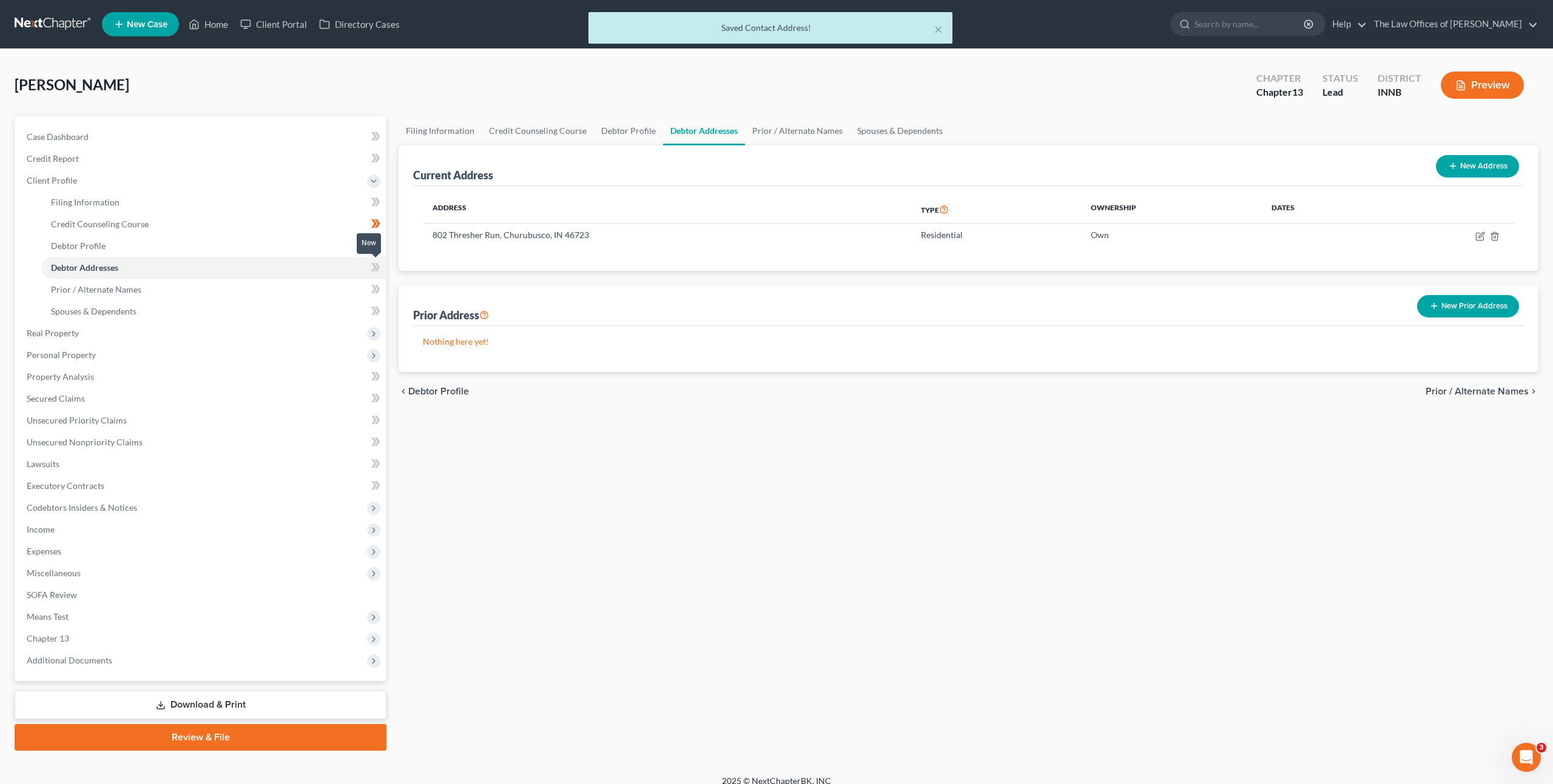
click at [382, 273] on span at bounding box center [376, 269] width 21 height 18
click at [315, 245] on link "Debtor Profile" at bounding box center [213, 246] width 345 height 22
select select "0"
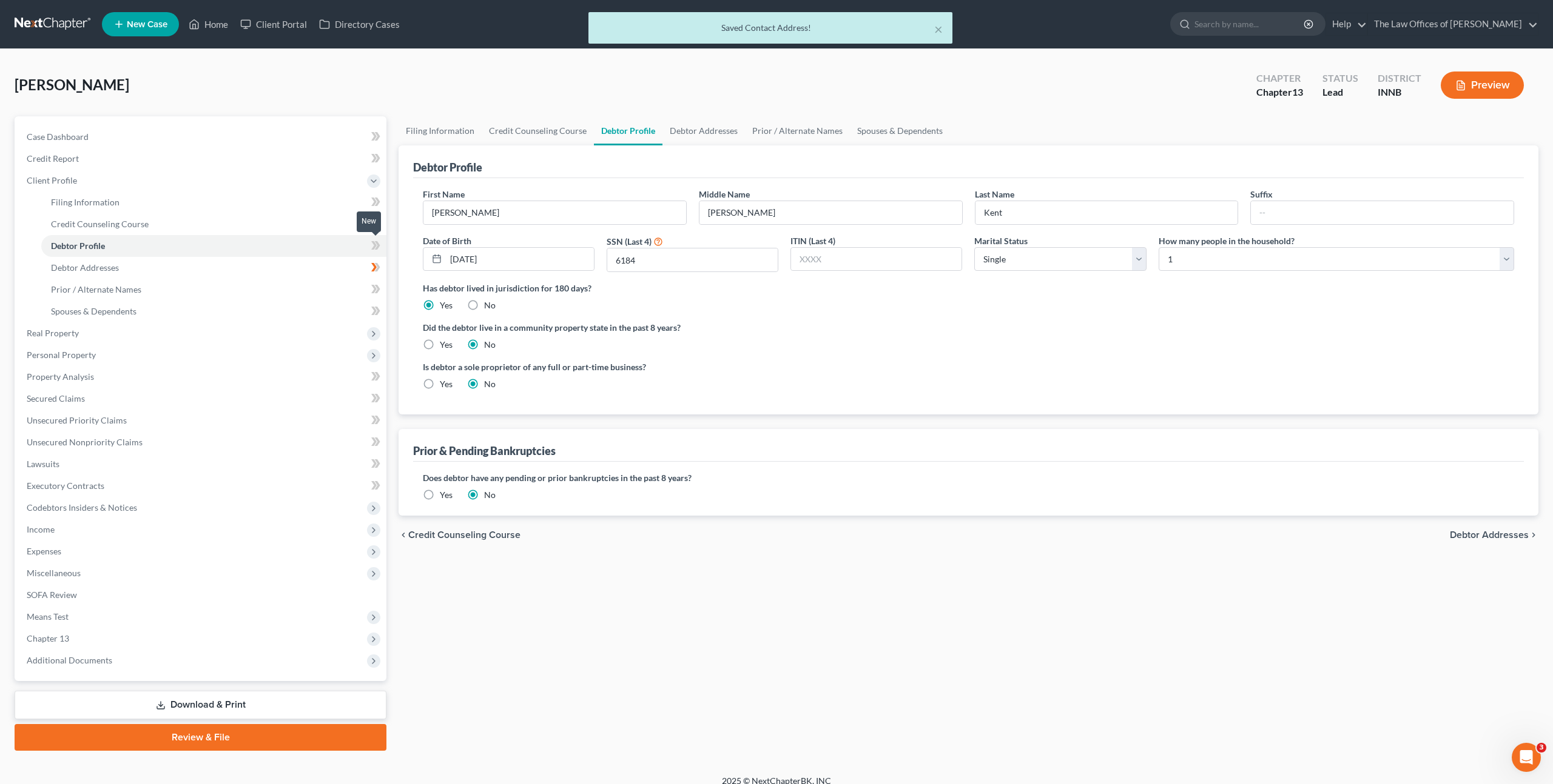
click at [377, 243] on icon at bounding box center [378, 246] width 5 height 9
click at [296, 287] on link "Prior / Alternate Names" at bounding box center [213, 289] width 345 height 22
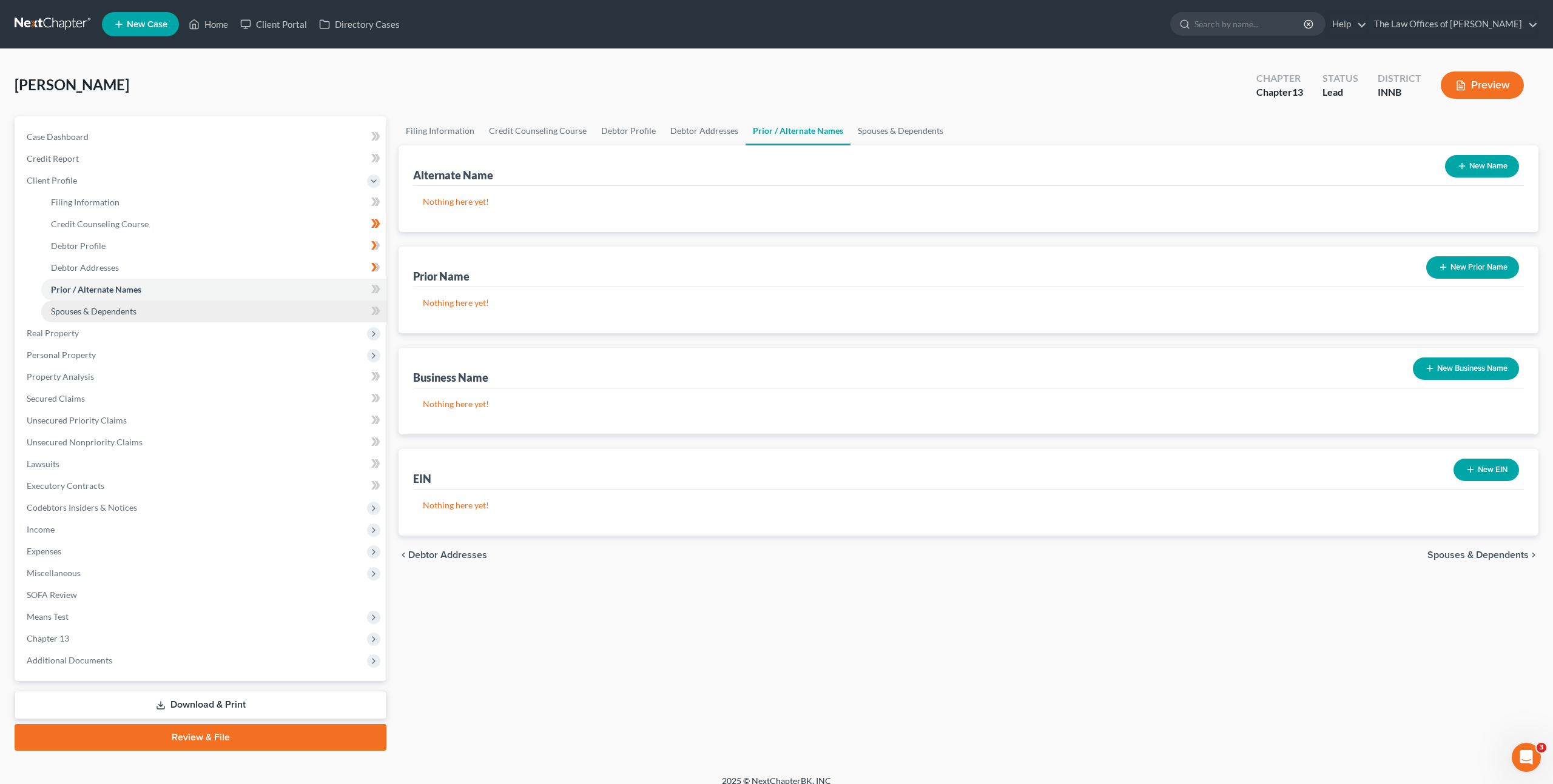
click at [338, 305] on link "Spouses & Dependents" at bounding box center [213, 312] width 345 height 22
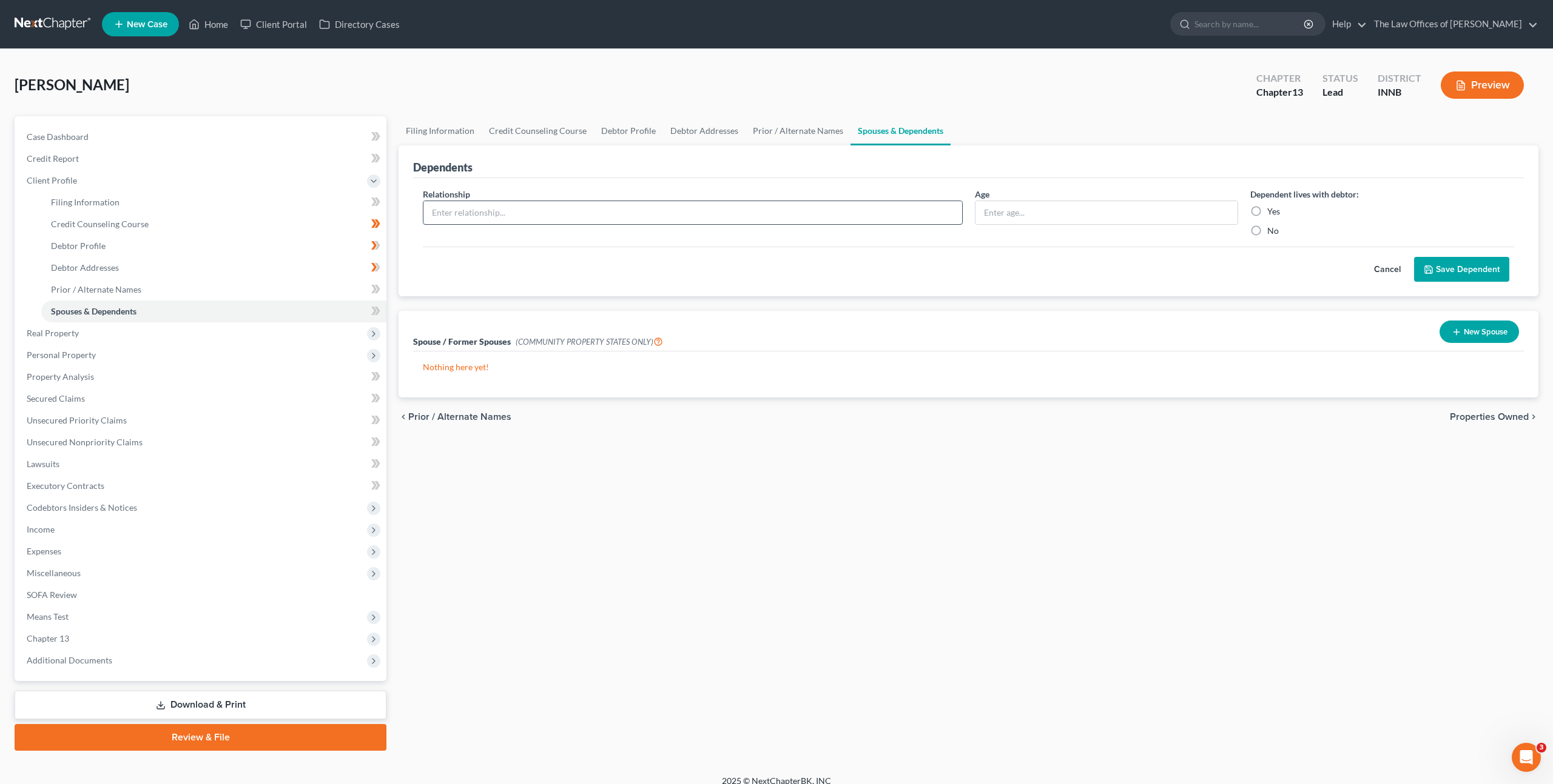
click at [682, 208] on input "text" at bounding box center [693, 213] width 538 height 23
click at [811, 276] on div "Cancel Save Dependent" at bounding box center [968, 265] width 1091 height 36
click at [372, 314] on icon at bounding box center [376, 311] width 9 height 15
click at [718, 246] on div "Relationship * Age Dependent lives with debtor: Yes No" at bounding box center [968, 218] width 1103 height 59
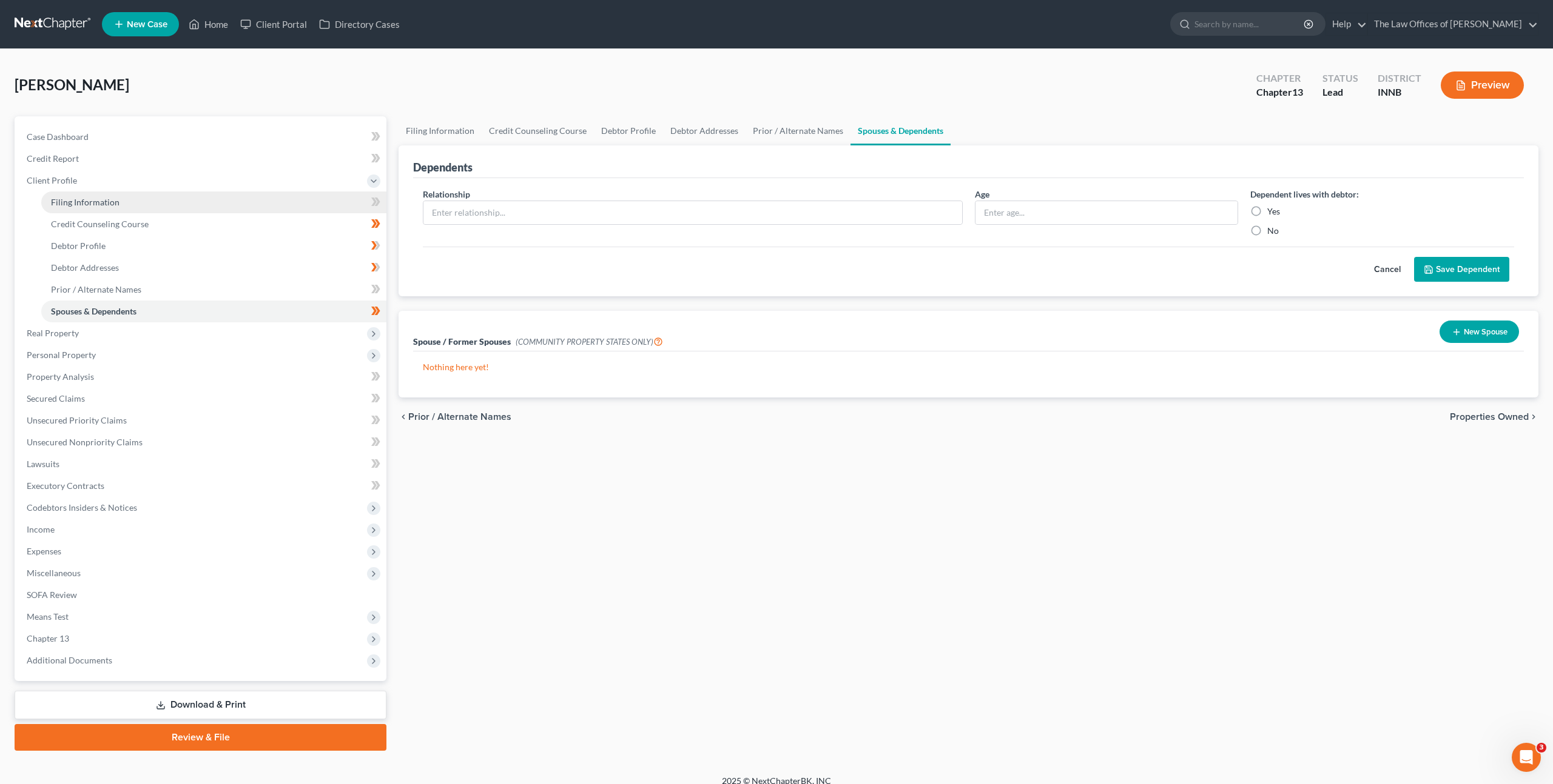
click at [223, 198] on link "Filing Information" at bounding box center [213, 202] width 345 height 22
select select "1"
select select "0"
select select "3"
select select "27"
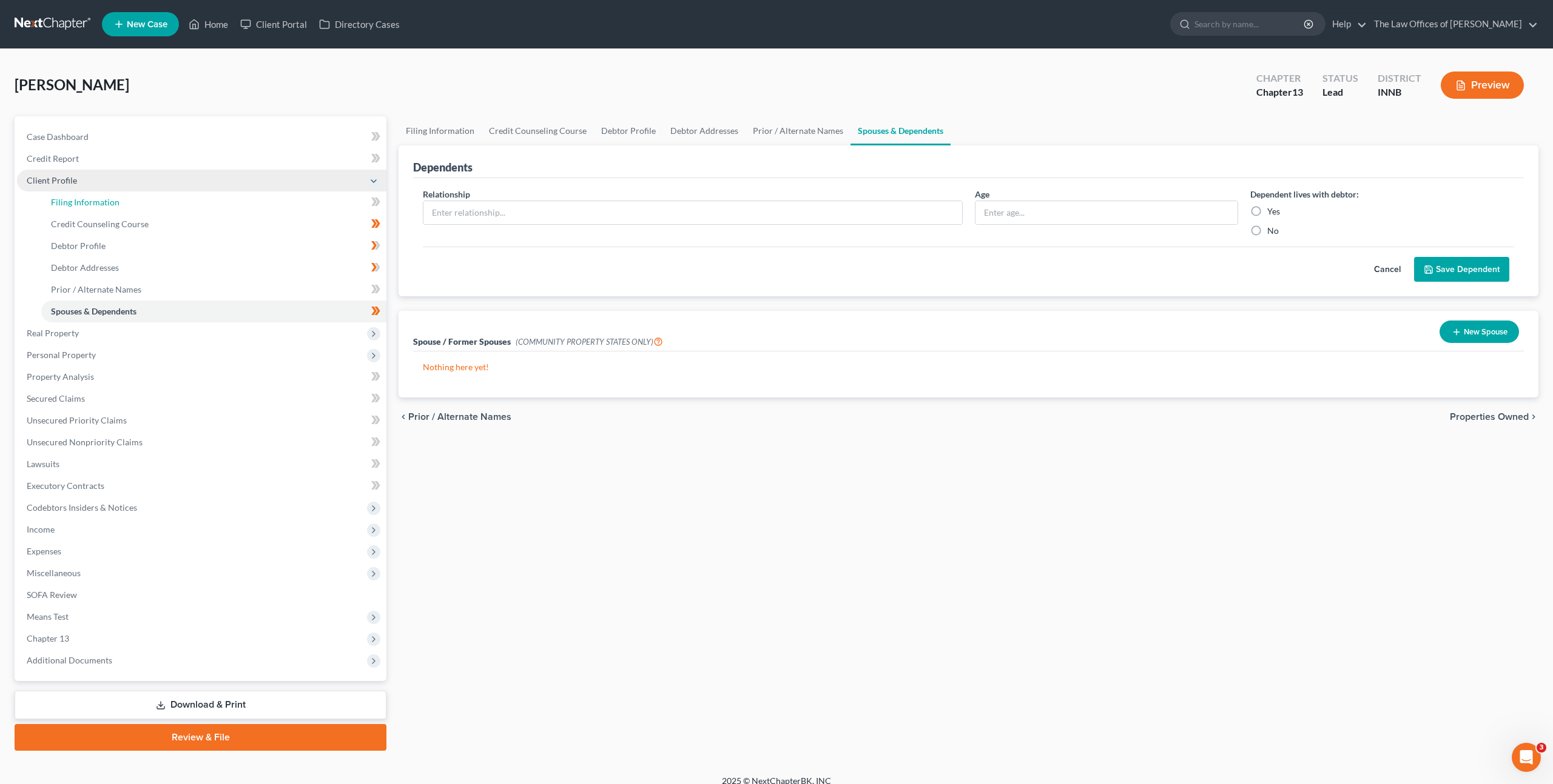
select select "7"
select select "15"
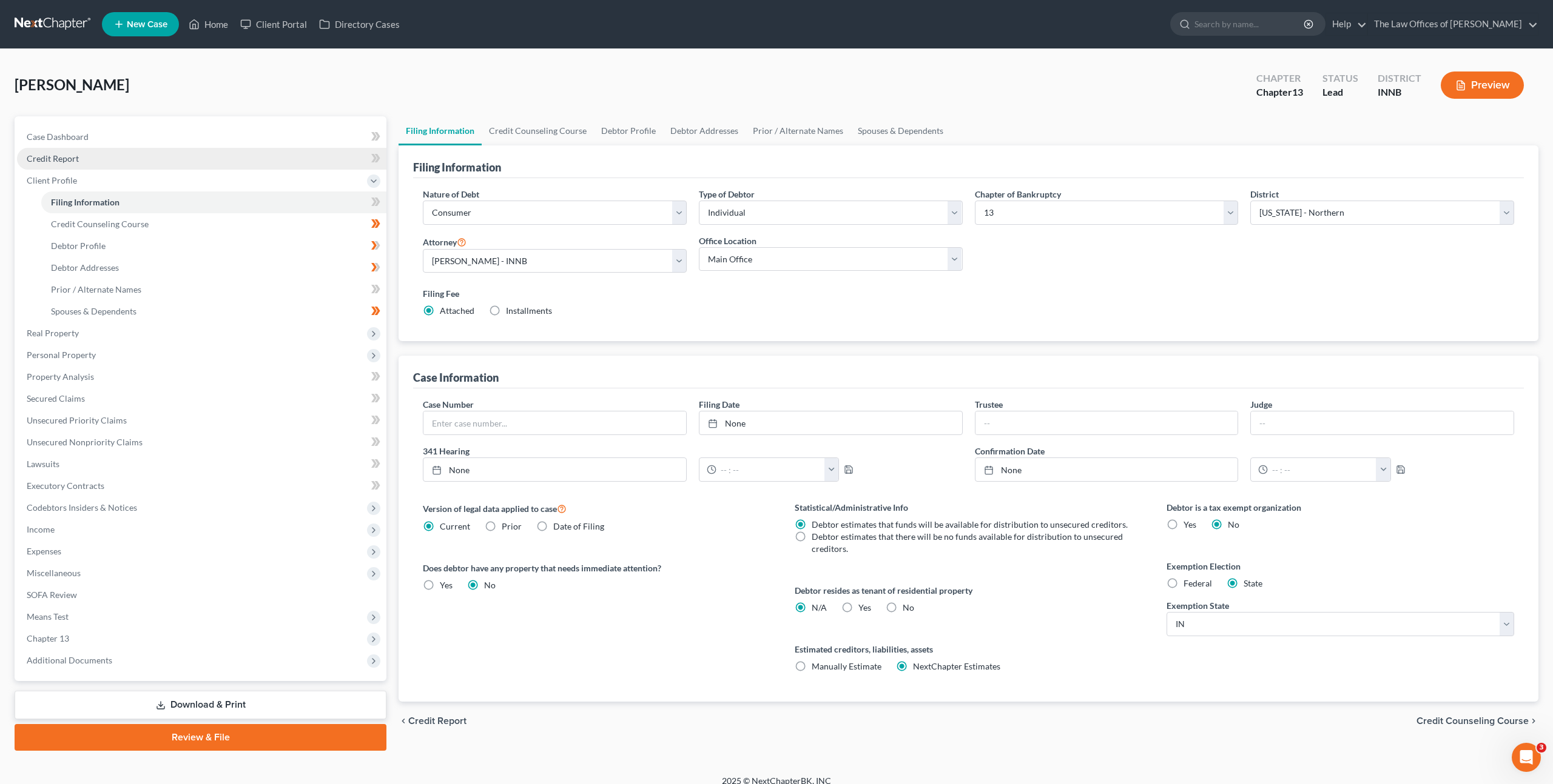
click at [247, 151] on link "Credit Report" at bounding box center [202, 159] width 370 height 22
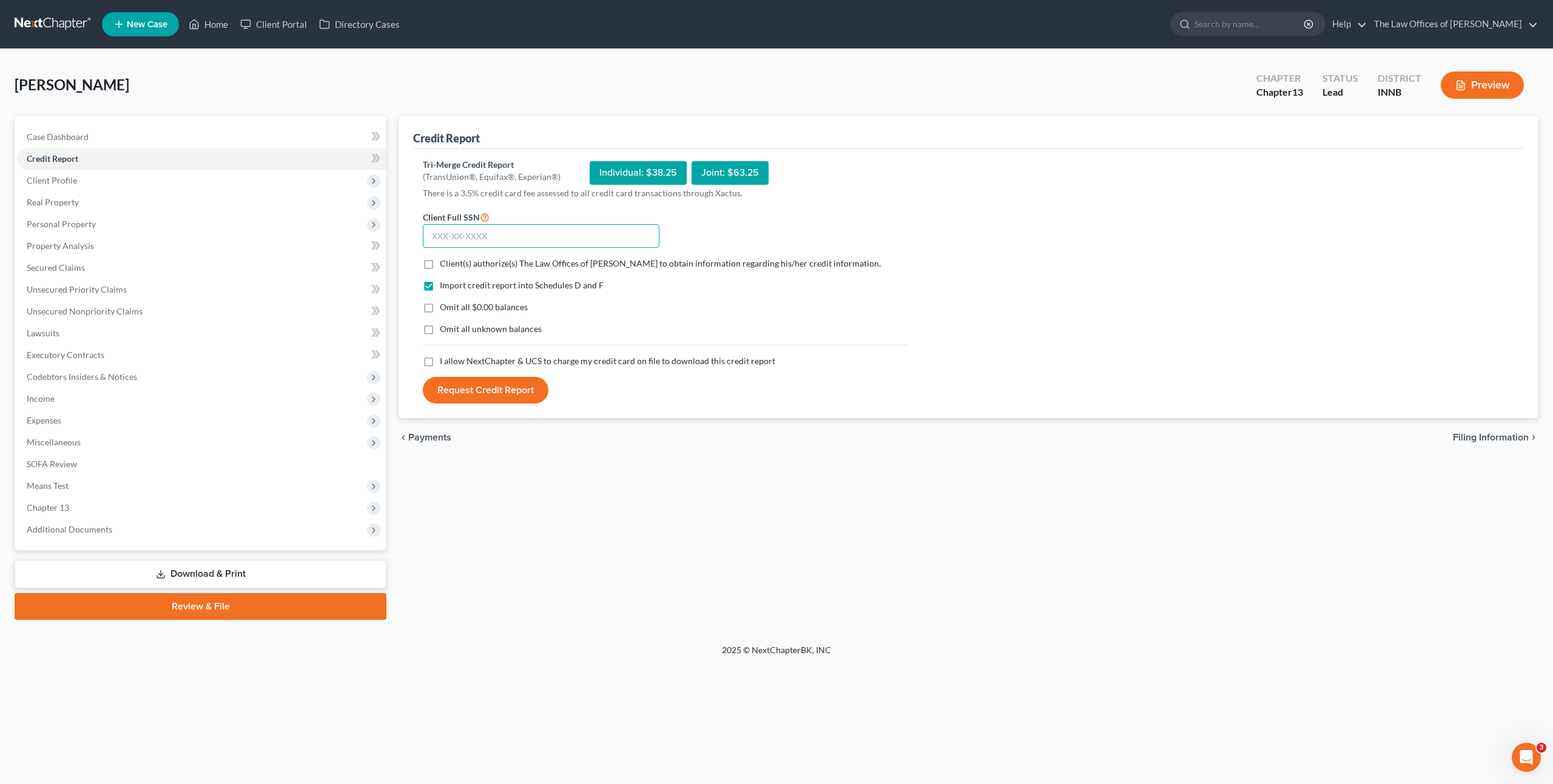
drag, startPoint x: 487, startPoint y: 234, endPoint x: 481, endPoint y: 234, distance: 6.0
click at [487, 234] on input "text" at bounding box center [541, 236] width 236 height 24
paste input "315-88-6184"
type input "315-88-6184"
click at [440, 266] on label "Client(s) authorize(s) The Law Offices of Dax J. Miller to obtain information r…" at bounding box center [660, 264] width 441 height 12
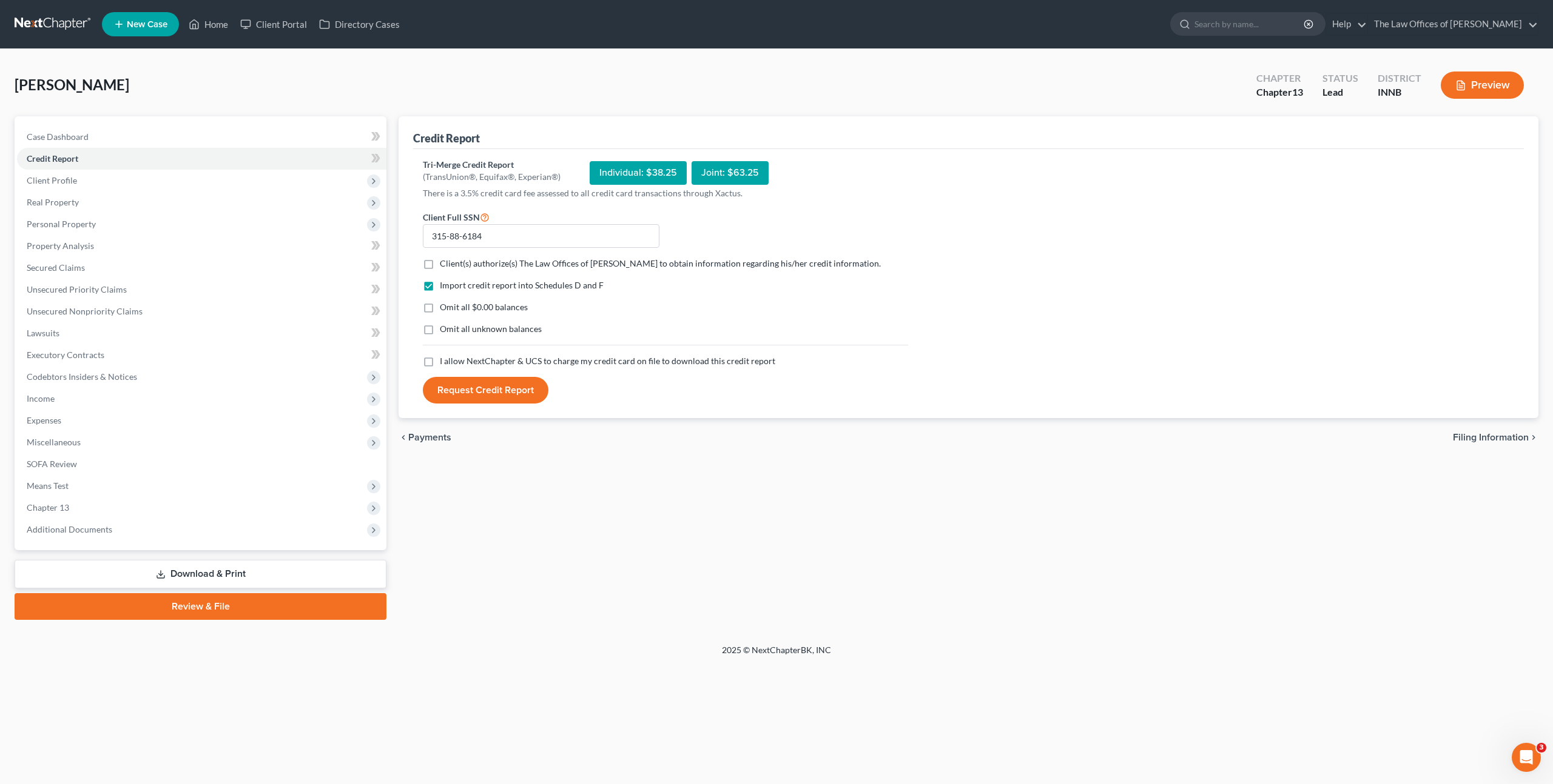
click at [444, 265] on input "Client(s) authorize(s) The Law Offices of Dax J. Miller to obtain information r…" at bounding box center [448, 261] width 8 height 8
checkbox input "true"
drag, startPoint x: 426, startPoint y: 364, endPoint x: 432, endPoint y: 368, distance: 7.2
click at [440, 364] on label "I allow NextChapter & UCS to charge my credit card on file to download this cre…" at bounding box center [608, 361] width 336 height 12
click at [444, 363] on input "I allow NextChapter & UCS to charge my credit card on file to download this cre…" at bounding box center [448, 359] width 8 height 8
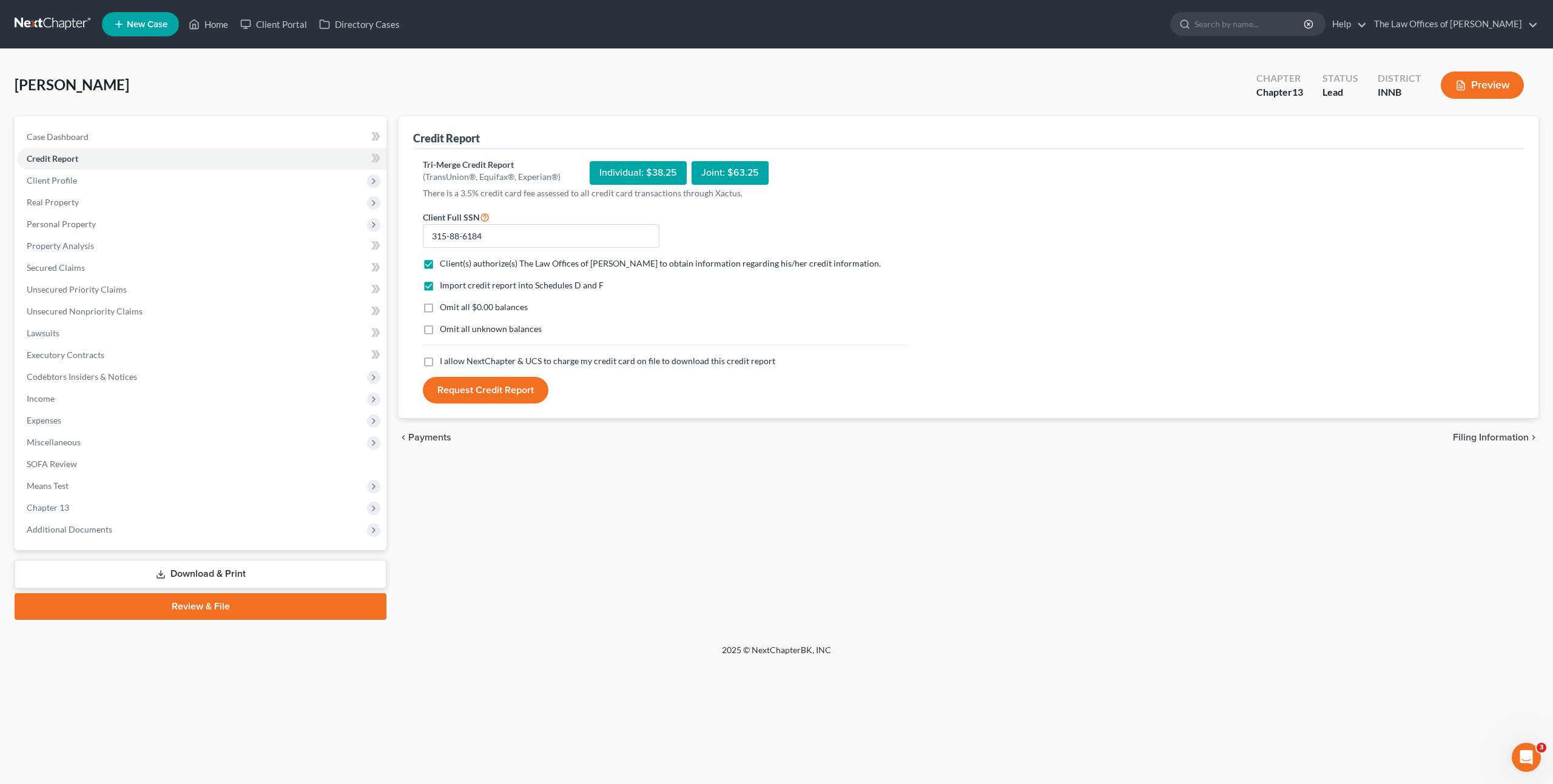
checkbox input "true"
click at [501, 389] on button "Request Credit Report" at bounding box center [485, 391] width 125 height 27
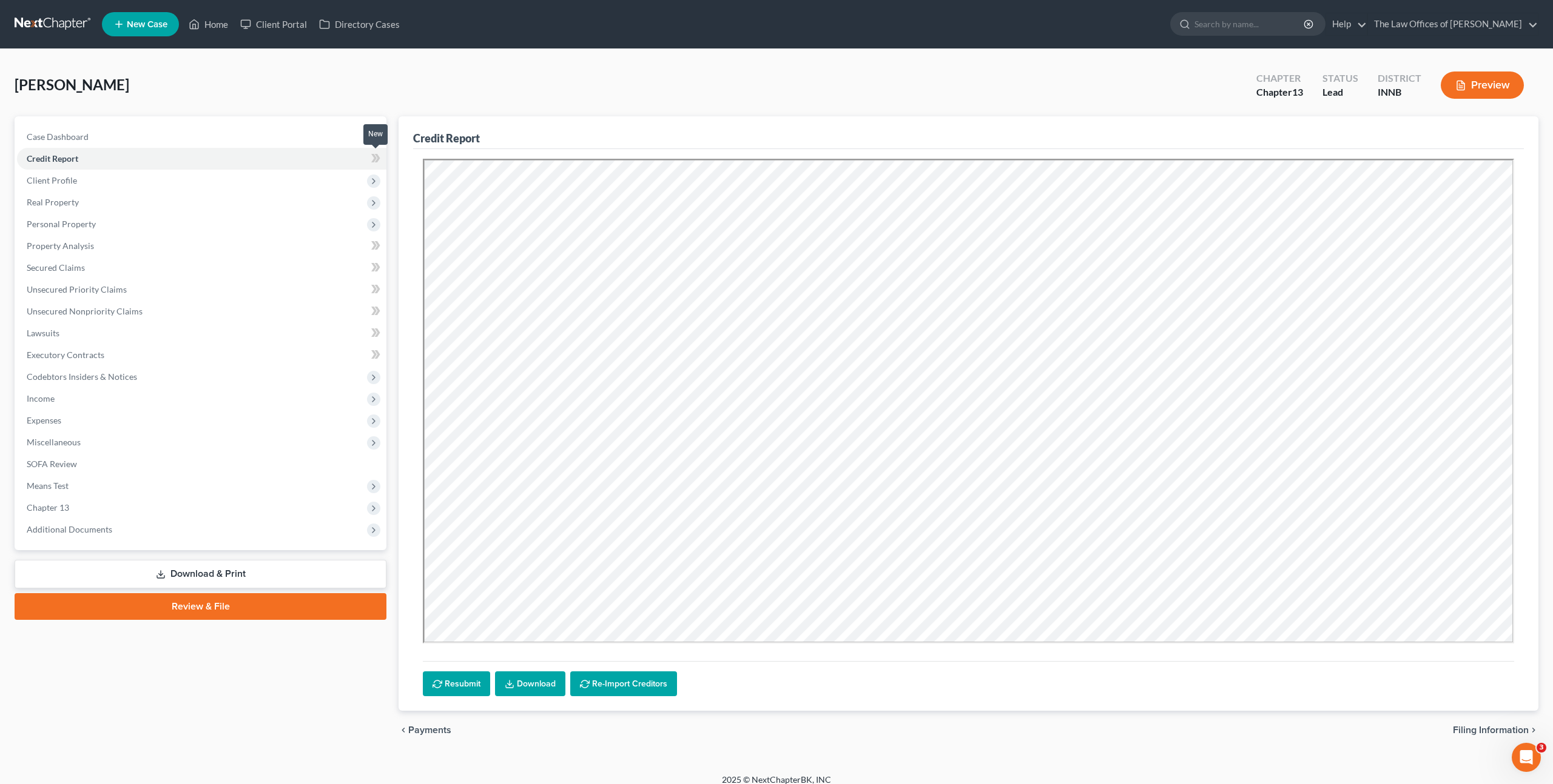
click at [384, 158] on span at bounding box center [376, 160] width 21 height 18
click at [518, 675] on link "Download" at bounding box center [530, 684] width 70 height 26
click at [158, 203] on span "Real Property" at bounding box center [202, 202] width 370 height 22
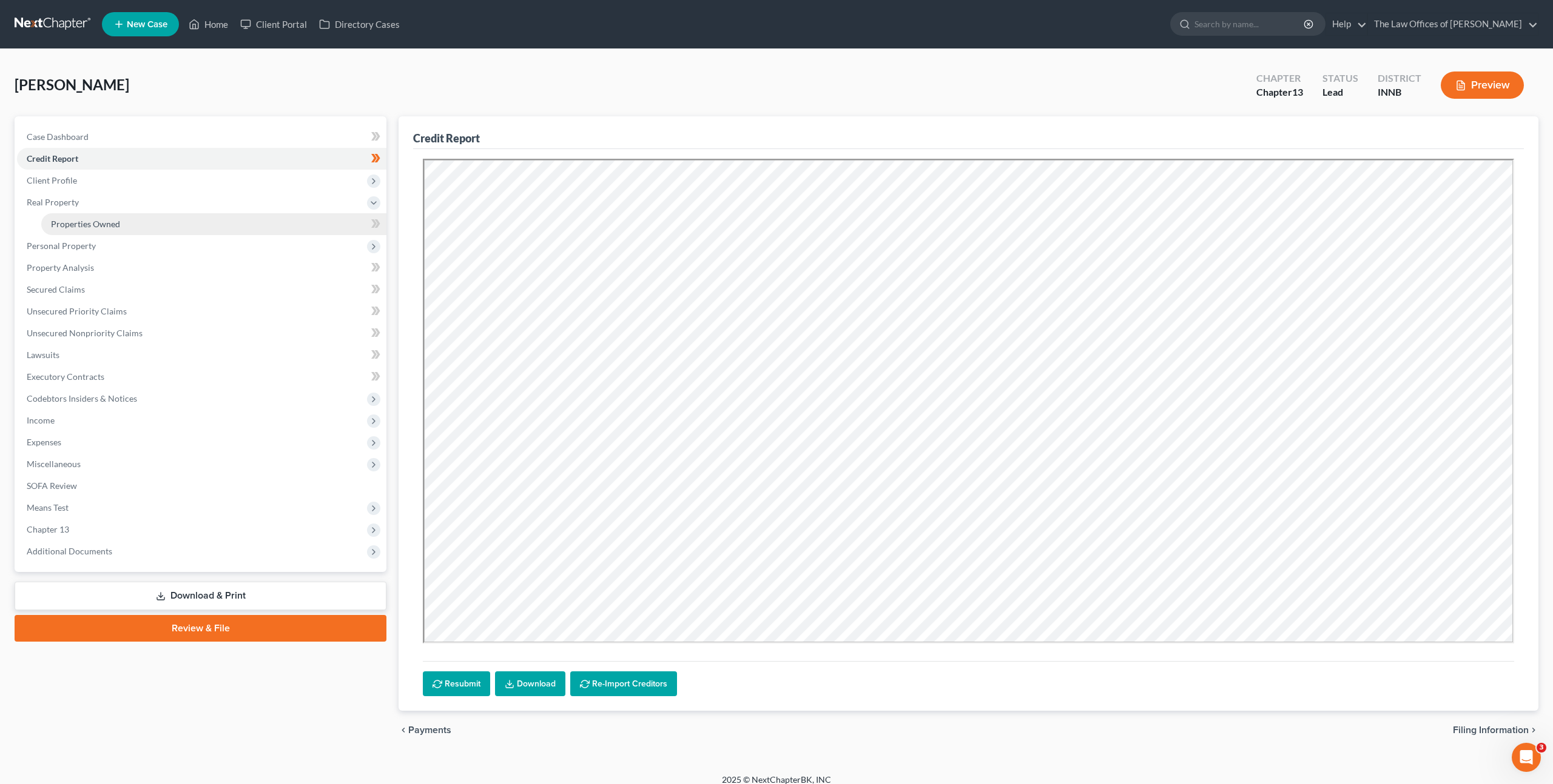
drag, startPoint x: 167, startPoint y: 230, endPoint x: 179, endPoint y: 228, distance: 12.2
click at [167, 230] on link "Properties Owned" at bounding box center [213, 224] width 345 height 22
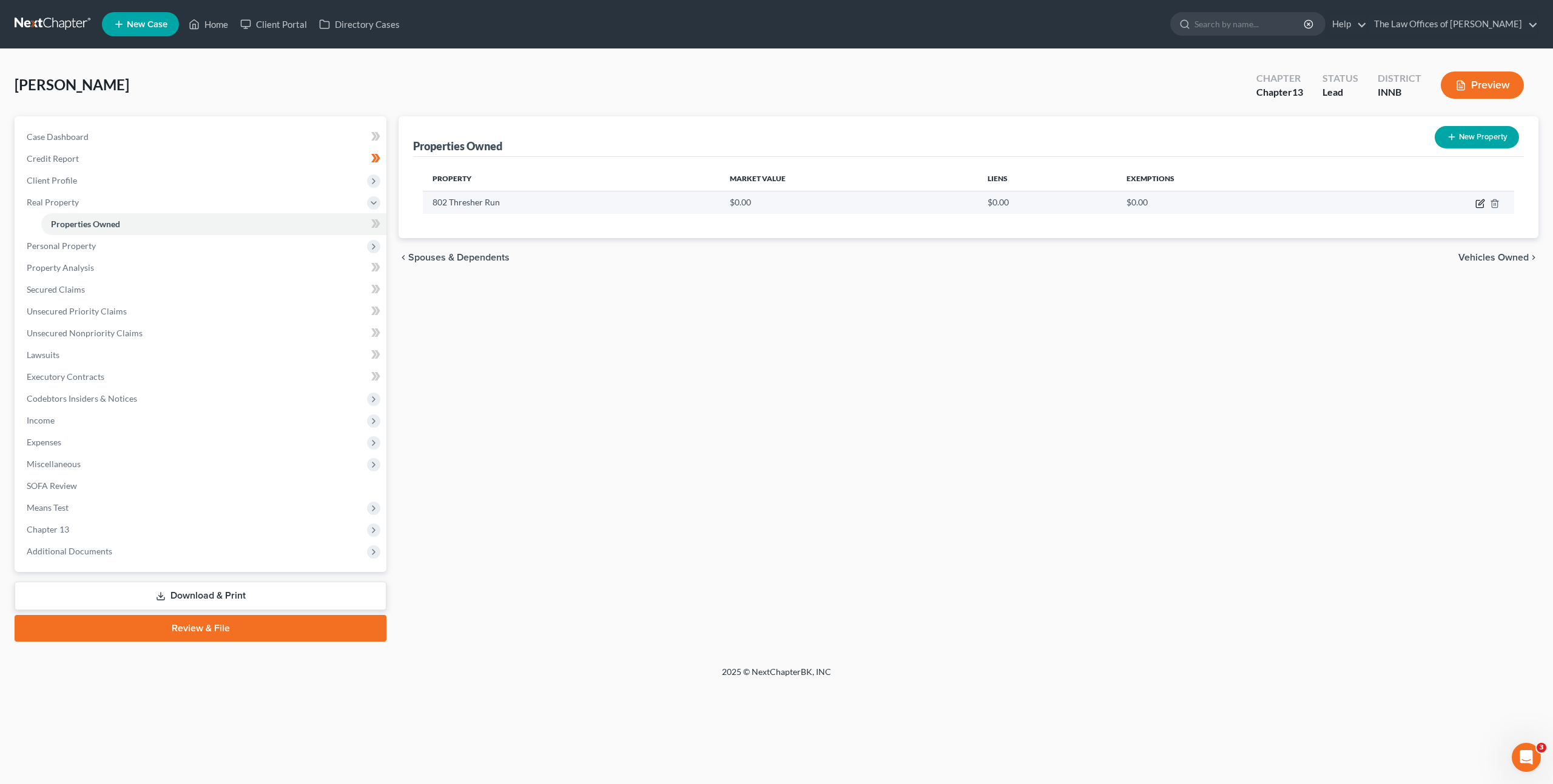
click at [1477, 202] on icon "button" at bounding box center [1479, 203] width 10 height 10
select select "15"
select select "91"
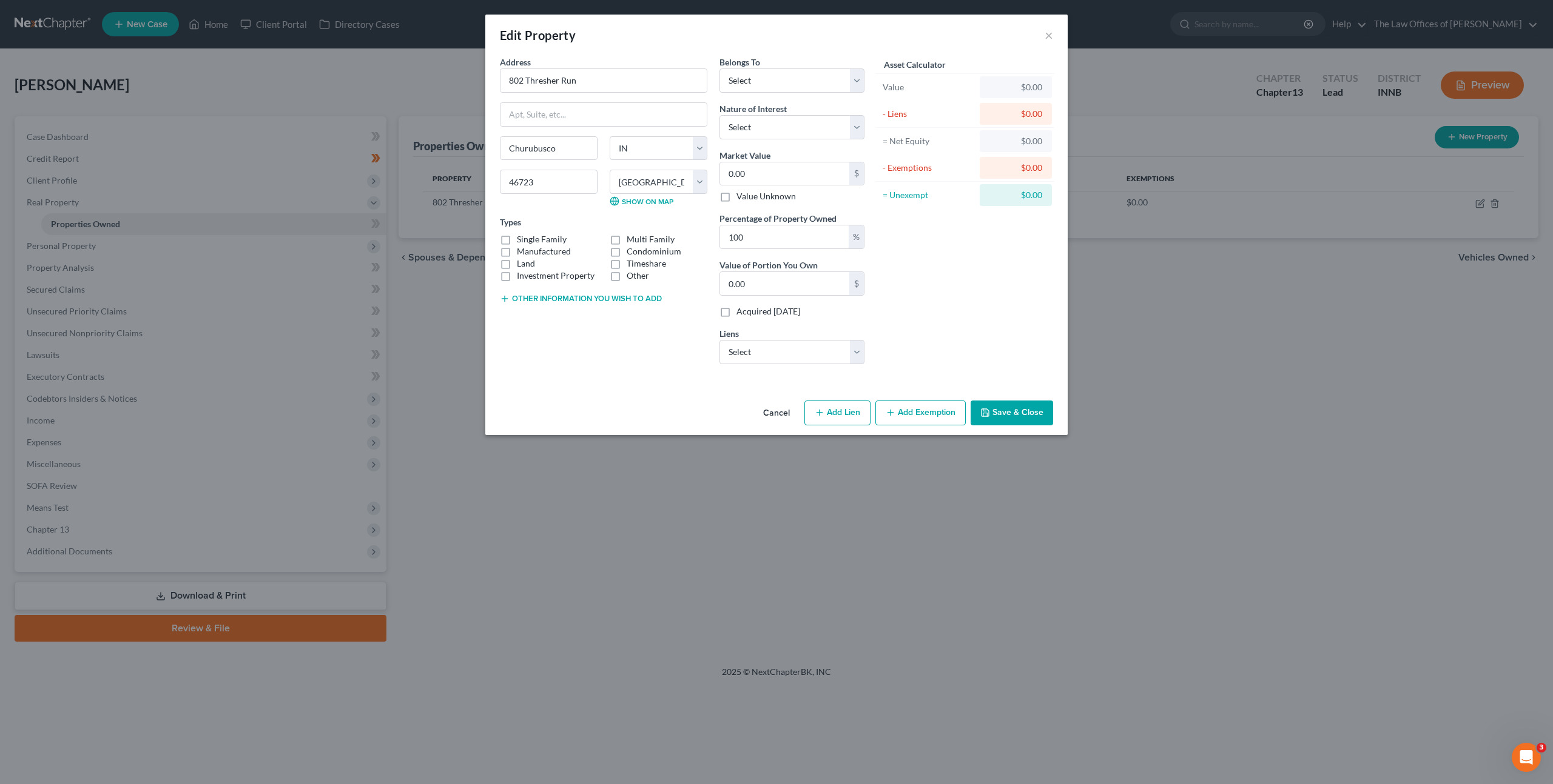
click at [777, 406] on button "Cancel" at bounding box center [776, 414] width 46 height 24
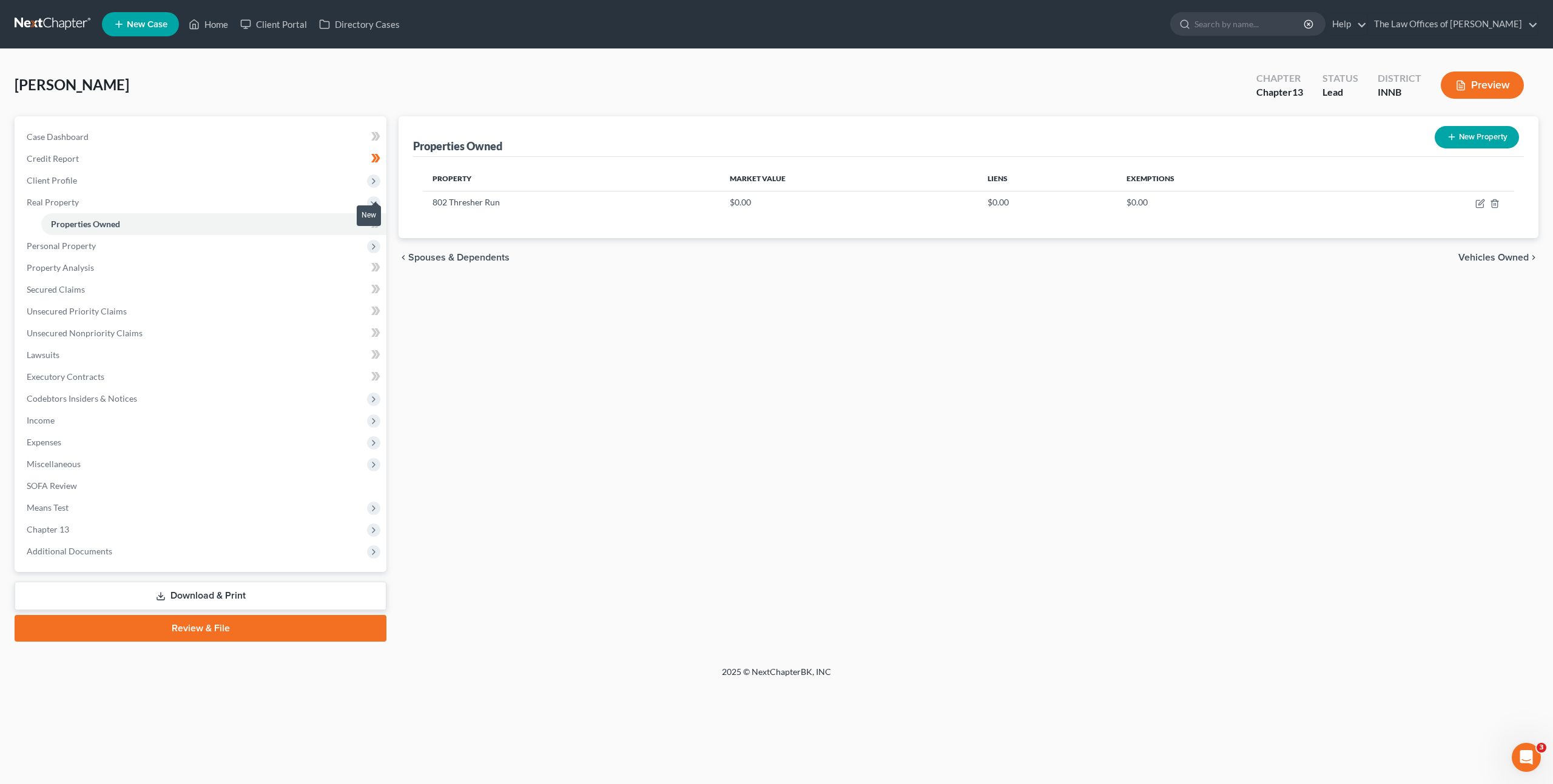
click at [381, 223] on span at bounding box center [376, 226] width 21 height 18
click at [617, 336] on div "Properties Owned New Property Property Market Value Liens Exemptions 802 Thresh…" at bounding box center [968, 379] width 1151 height 526
click at [592, 313] on div "Properties Owned New Property Property Market Value Liens Exemptions 802 Thresh…" at bounding box center [968, 379] width 1151 height 526
click at [213, 249] on span "Personal Property" at bounding box center [202, 246] width 370 height 22
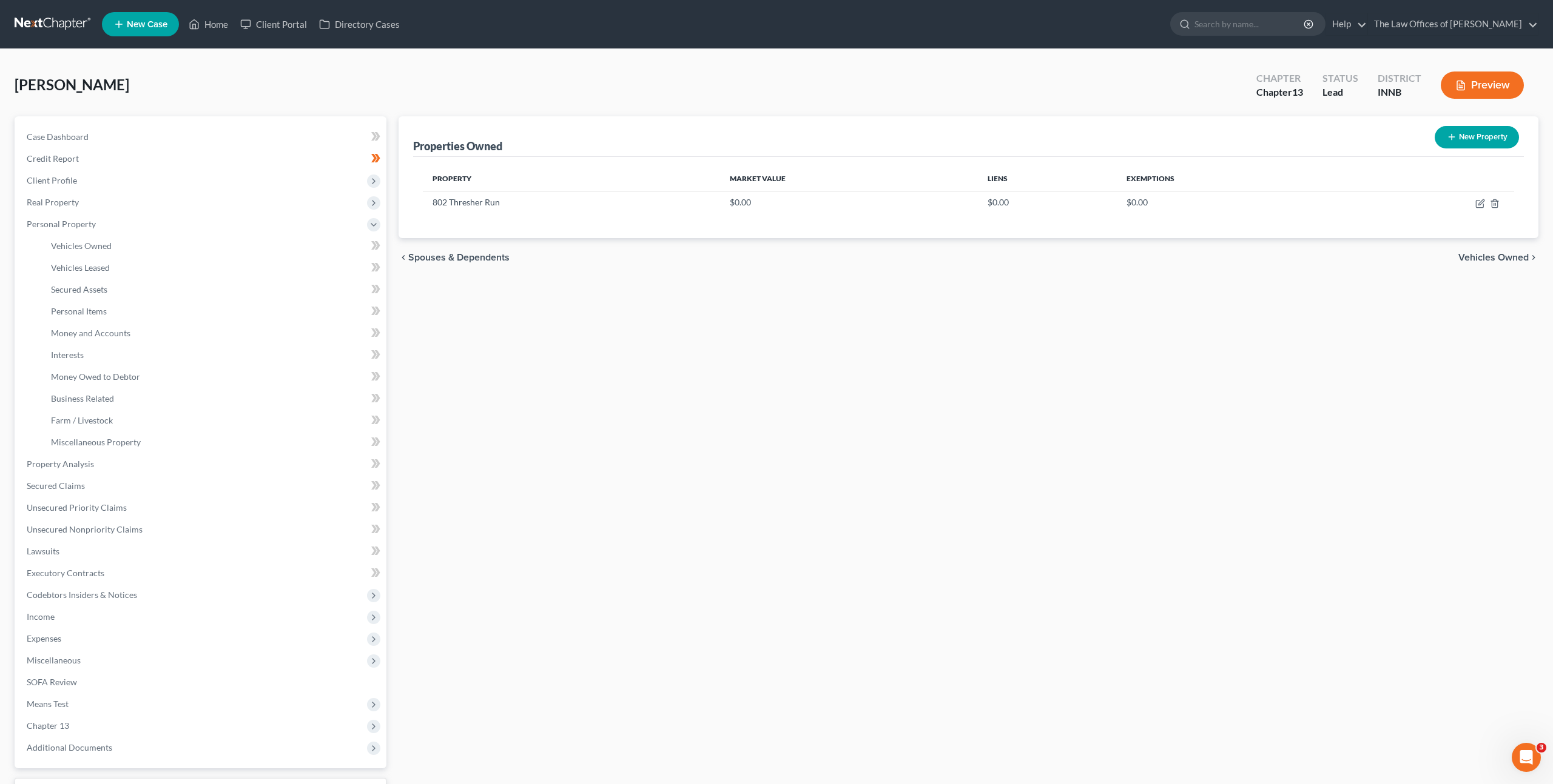
drag, startPoint x: 655, startPoint y: 377, endPoint x: 914, endPoint y: 370, distance: 259.1
click at [656, 377] on div "Properties Owned New Property Property Market Value Liens Exemptions 802 Thresh…" at bounding box center [968, 477] width 1151 height 722
click at [484, 422] on div "Properties Owned New Property Property Market Value Liens Exemptions 802 Thresh…" at bounding box center [968, 477] width 1151 height 722
click at [1477, 206] on icon "button" at bounding box center [1479, 203] width 10 height 10
select select "15"
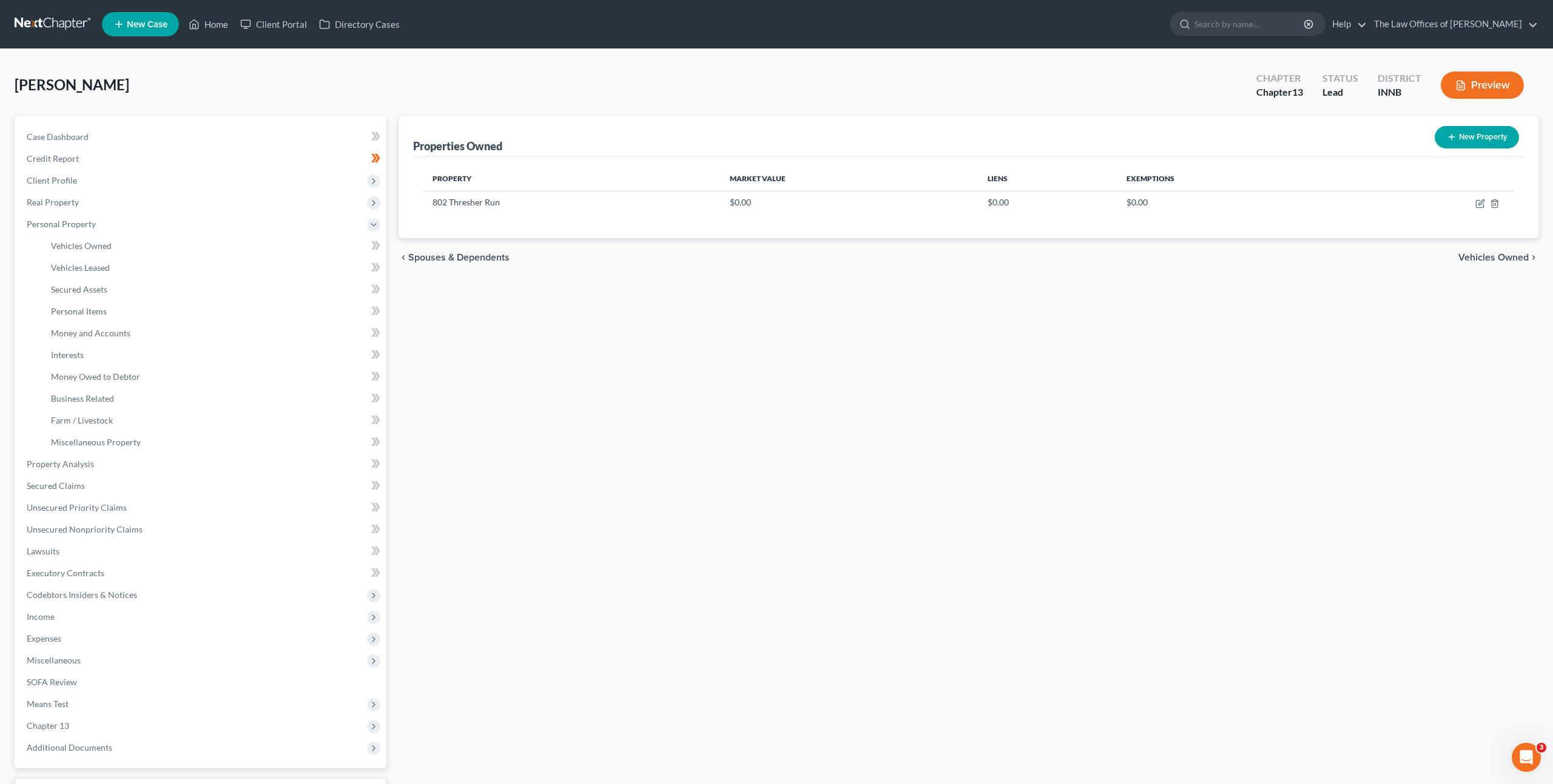
select select "91"
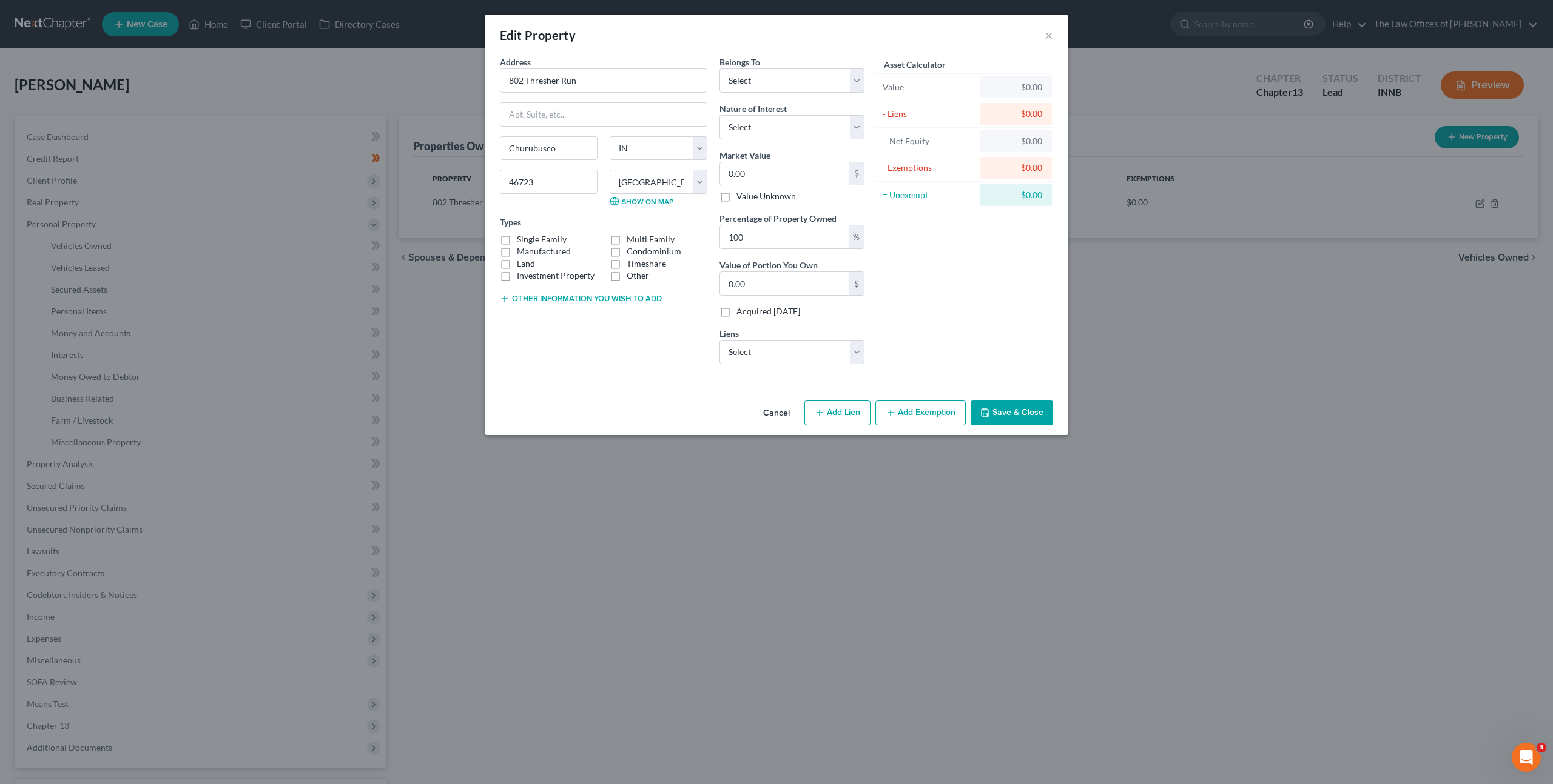
click at [566, 297] on button "Other information you wish to add" at bounding box center [581, 298] width 162 height 10
click at [517, 237] on label "Single Family" at bounding box center [542, 240] width 50 height 12
click at [522, 237] on input "Single Family" at bounding box center [525, 237] width 8 height 8
checkbox input "true"
click at [543, 306] on textarea at bounding box center [603, 327] width 207 height 45
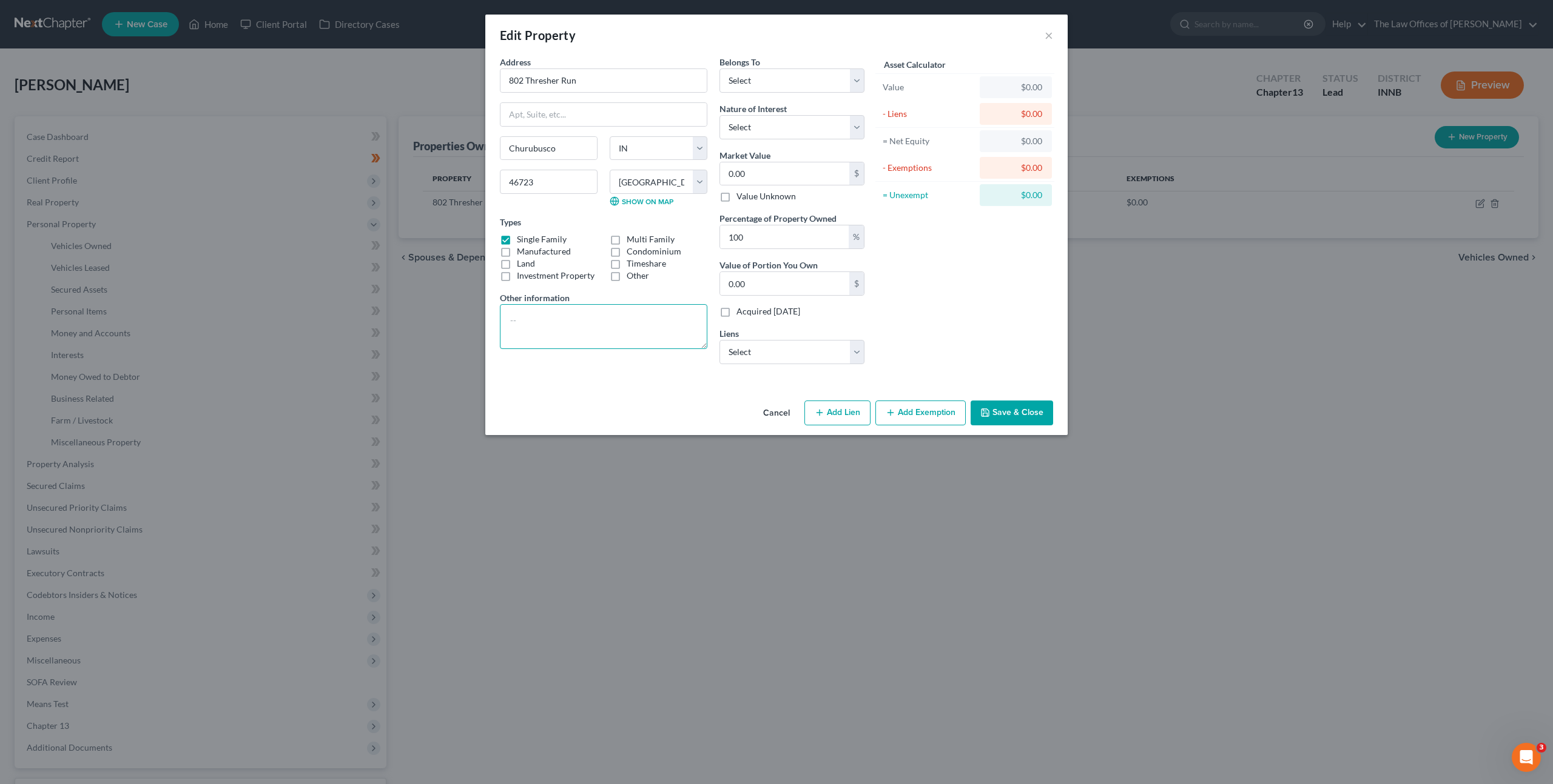
click at [601, 317] on textarea at bounding box center [603, 327] width 207 height 45
paste textarea "Purchased for $110,000.00 in 07/2022. Tax Assessed for $160,000.00 in 07/2024."
type textarea "Purchased for $110,000.00 in 07/2022. Tax Assessed for $160,000.00 in 07/2024."
click at [806, 74] on select "Select Debtor 1 Only Debtor 2 Only Debtor 1 And Debtor 2 Only At Least One Of T…" at bounding box center [792, 80] width 145 height 24
select select "0"
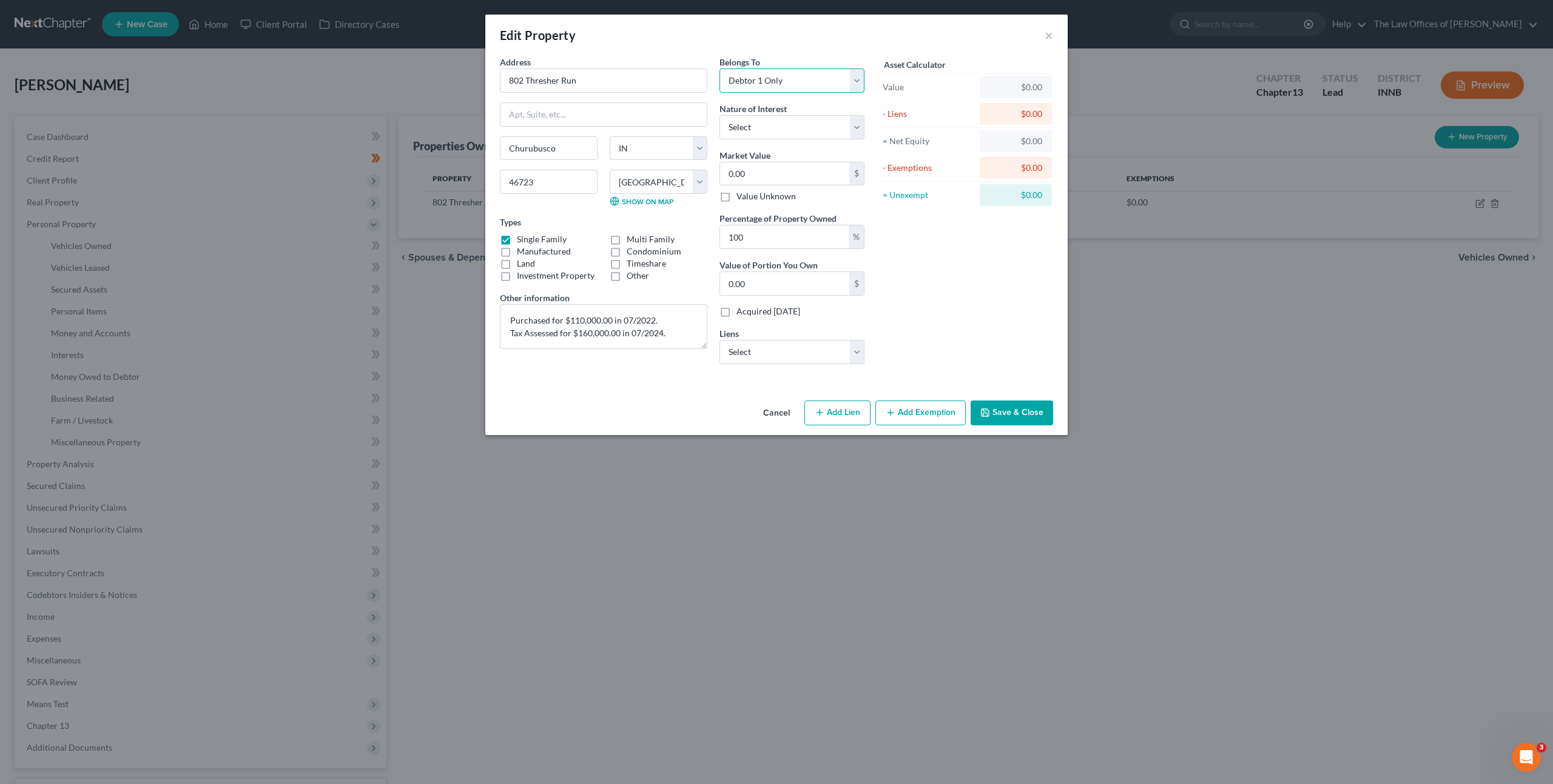
click at [720, 68] on select "Select Debtor 1 Only Debtor 2 Only Debtor 1 And Debtor 2 Only At Least One Of T…" at bounding box center [792, 80] width 145 height 24
click at [801, 119] on select "Select Fee Simple Joint Tenant Life Estate Equitable Interest Future Interest T…" at bounding box center [792, 127] width 145 height 24
select select "0"
click at [720, 115] on select "Select Fee Simple Joint Tenant Life Estate Equitable Interest Future Interest T…" at bounding box center [792, 127] width 145 height 24
click at [917, 226] on div "Asset Calculator Value $0.00 - Liens $0.00 = Net Equity $0.00 - Exemptions $0.0…" at bounding box center [965, 215] width 188 height 318
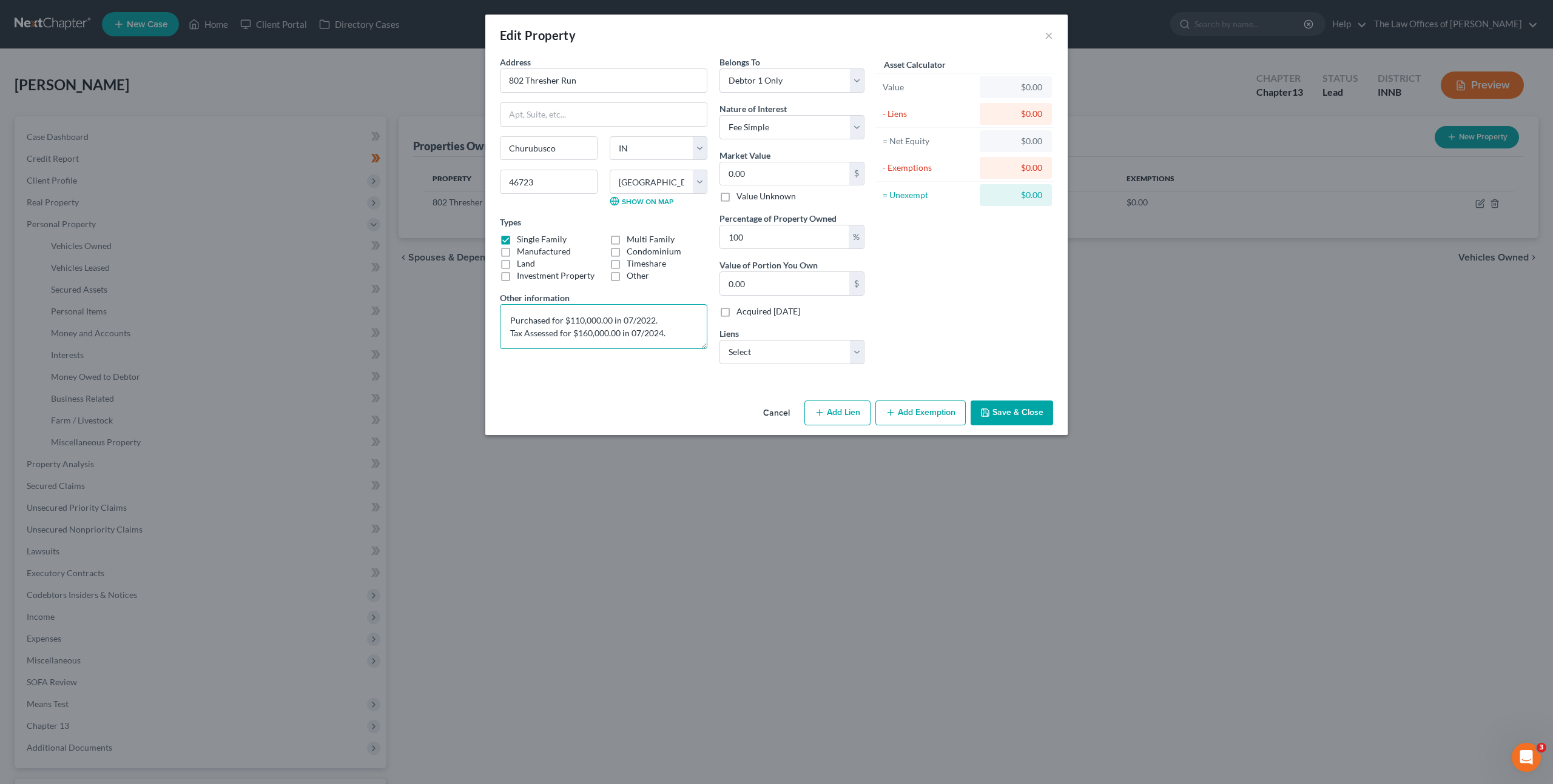
drag, startPoint x: 653, startPoint y: 320, endPoint x: 569, endPoint y: 320, distance: 84.0
click at [569, 320] on textarea "Purchased for $110,000.00 in 07/2022. Tax Assessed for $160,000.00 in 07/2024." at bounding box center [603, 327] width 207 height 45
click at [597, 322] on textarea "Purchased for $110,000.00 in 07/2022. Tax Assessed for $160,000.00 in 07/2024." at bounding box center [603, 327] width 207 height 45
drag, startPoint x: 569, startPoint y: 321, endPoint x: 609, endPoint y: 322, distance: 40.0
click at [609, 322] on textarea "Purchased for $110,000.00 in 07/2022. Tax Assessed for $160,000.00 in 07/2024." at bounding box center [603, 327] width 207 height 45
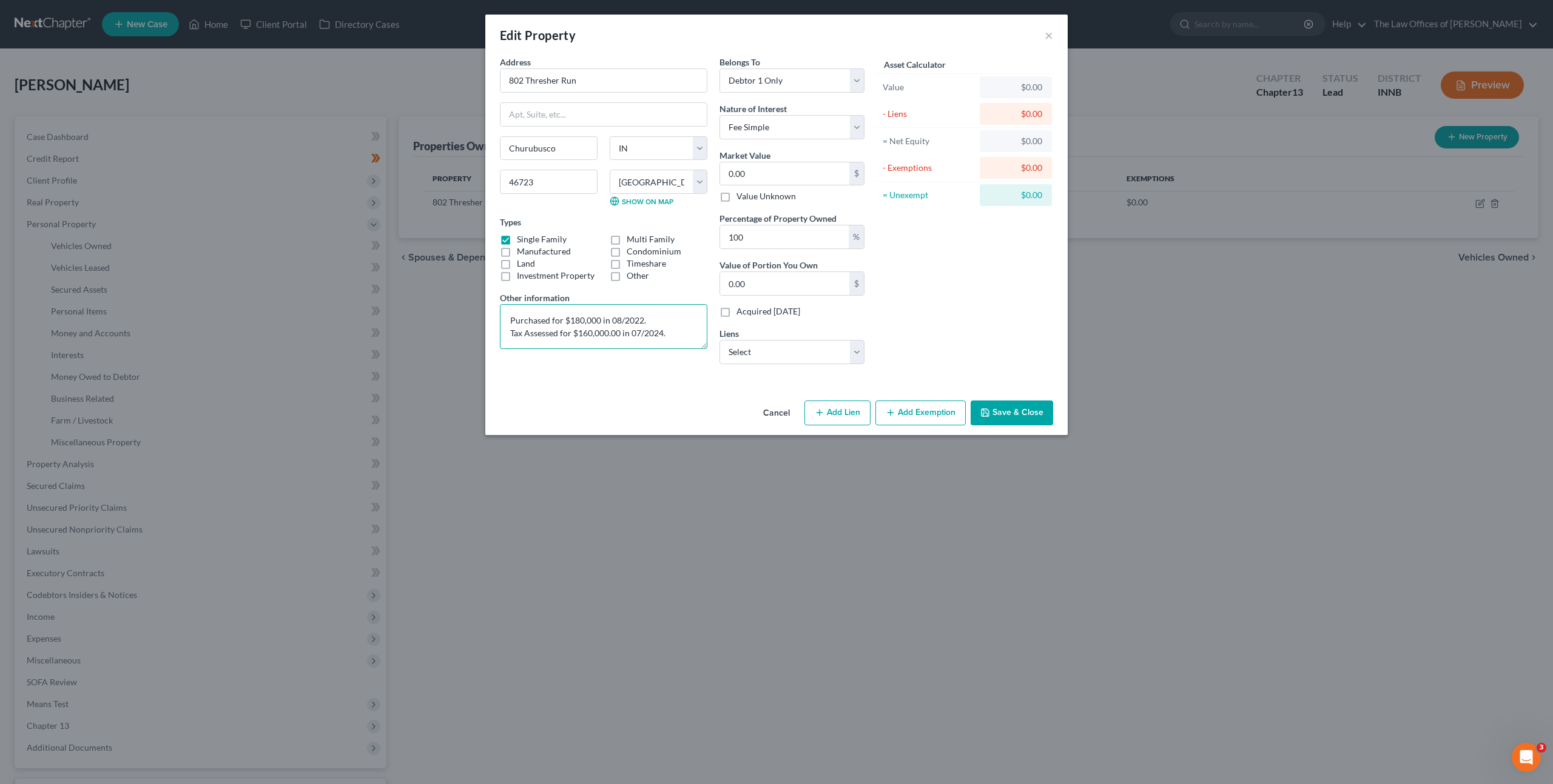
click at [578, 336] on textarea "Purchased for $180,000 in 08/2022. Tax Assessed for $160,000.00 in 07/2024." at bounding box center [603, 327] width 207 height 45
click at [638, 333] on textarea "Purchased for $180,000 in 08/2022. Tax Assessed for $193,300.00 in 07/2024." at bounding box center [603, 327] width 207 height 45
drag, startPoint x: 662, startPoint y: 331, endPoint x: 726, endPoint y: 345, distance: 65.5
click at [662, 331] on textarea "Purchased for $180,000 in 08/2022. Tax Assessed for $193,300.00 in 04/2024." at bounding box center [603, 327] width 207 height 45
type textarea "Purchased for $180,000 in 08/2022. Tax Assessed for $193,300.00 in 04/2025."
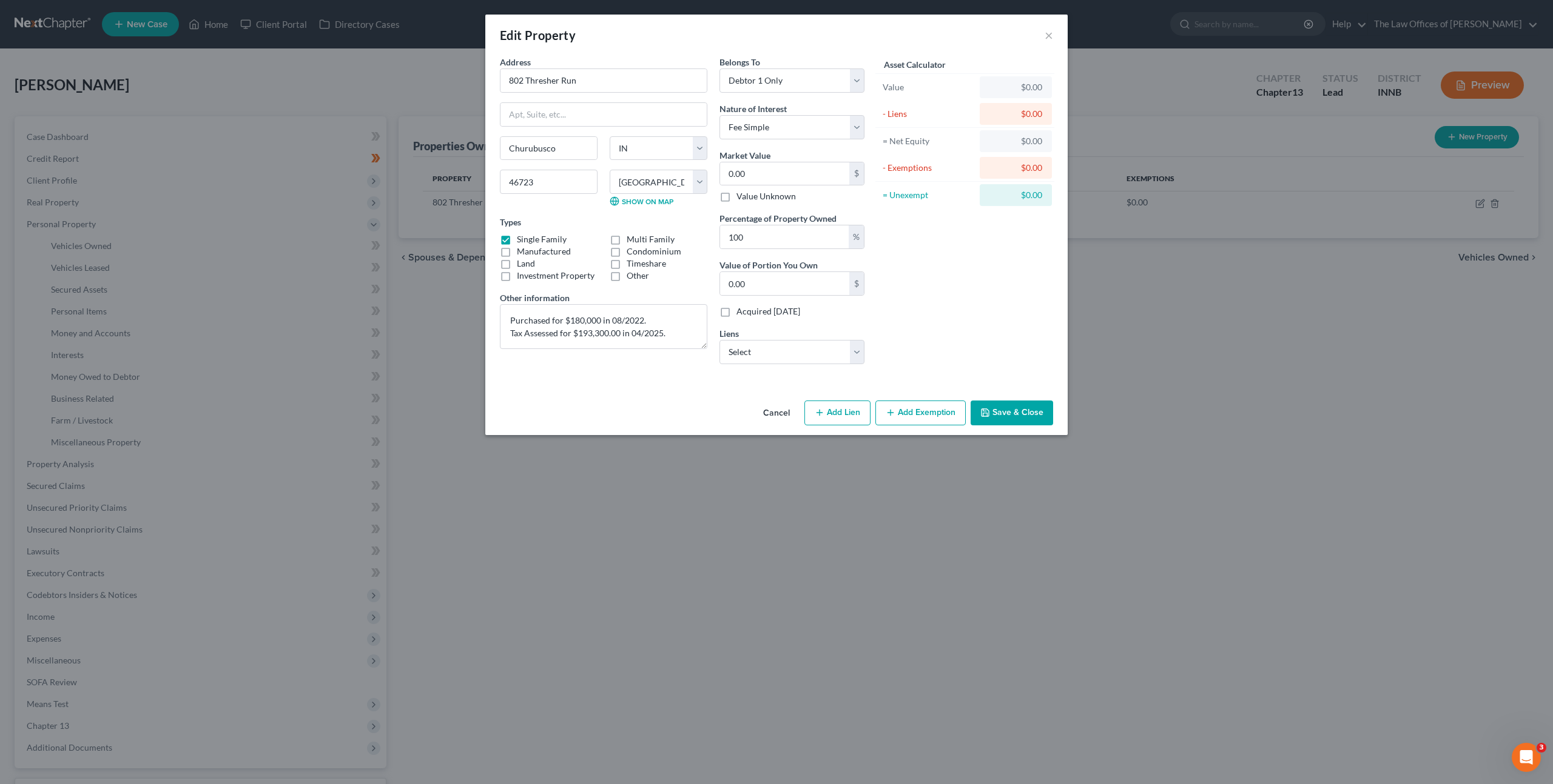
click at [928, 290] on div "Asset Calculator Value $0.00 - Liens $0.00 = Net Equity $0.00 - Exemptions $0.0…" at bounding box center [965, 215] width 188 height 318
drag, startPoint x: 761, startPoint y: 174, endPoint x: 801, endPoint y: 167, distance: 40.6
click at [761, 173] on input "0.00" at bounding box center [784, 174] width 129 height 23
type input "2"
type input "2.00"
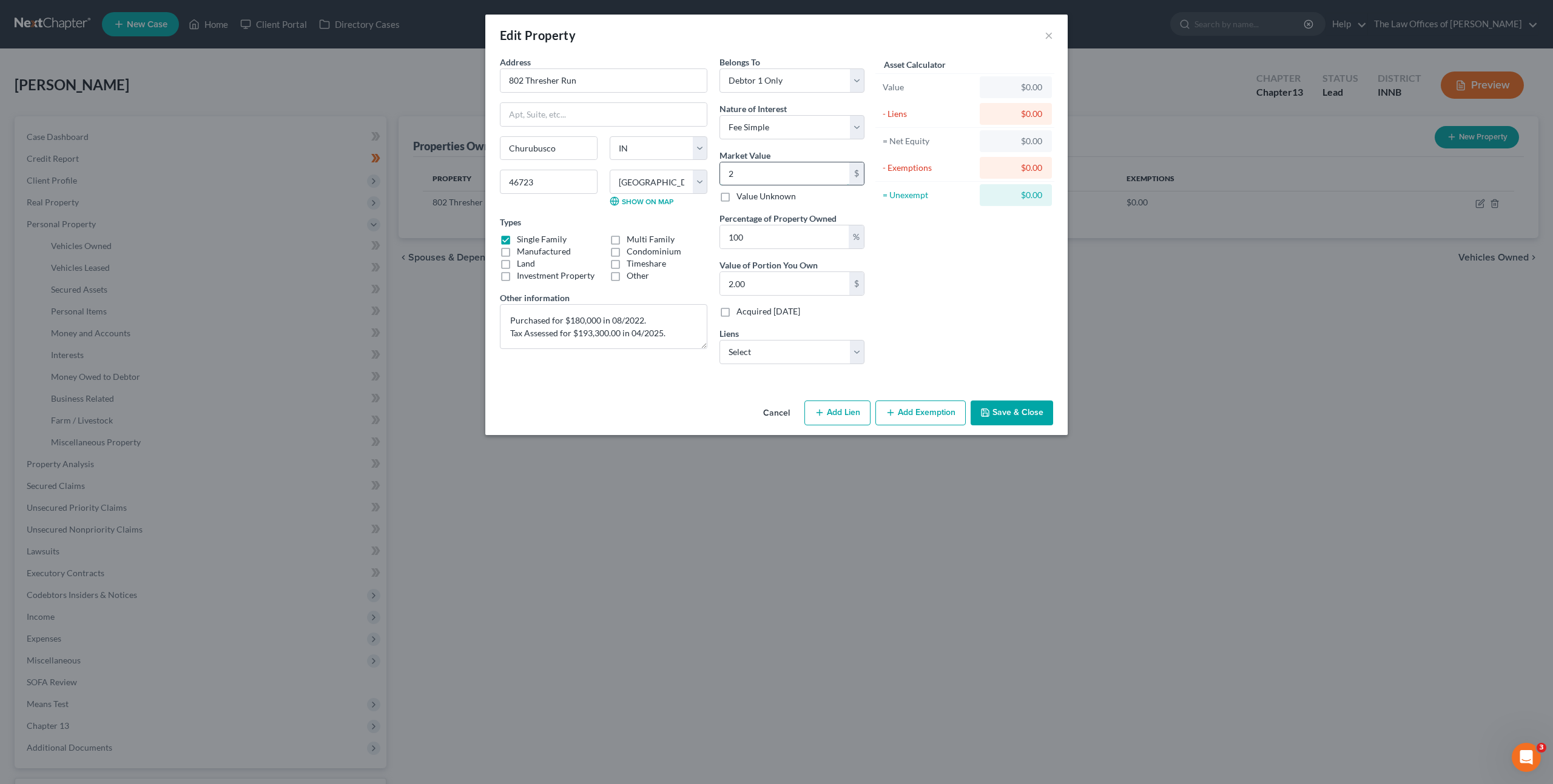
type input "25"
type input "25.00"
type input "257"
type input "257.00"
type input "2570"
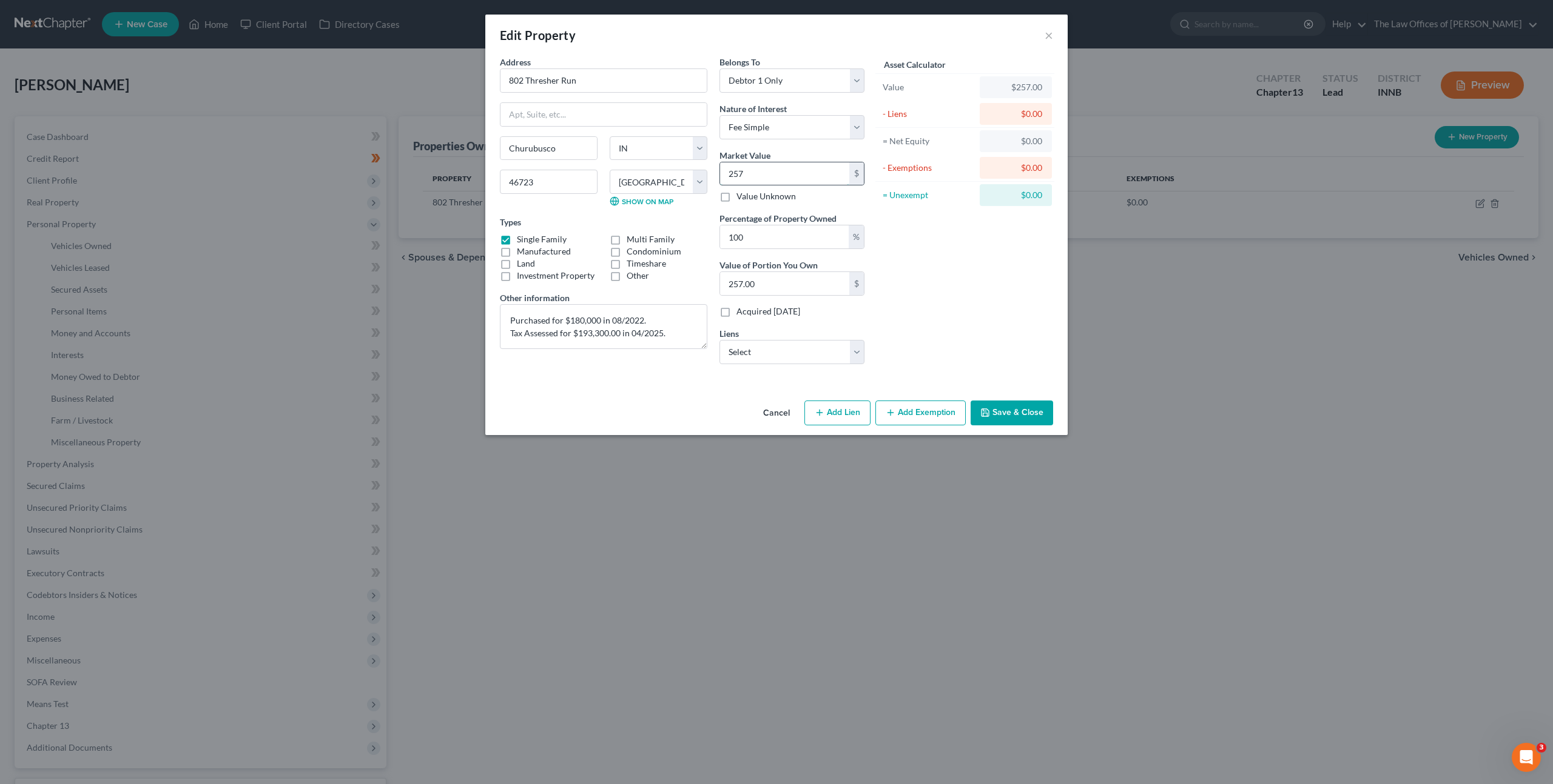
type input "2,570.00"
type input "2,5700"
type input "25,700.00"
type input "25,7000"
type input "257,000.00"
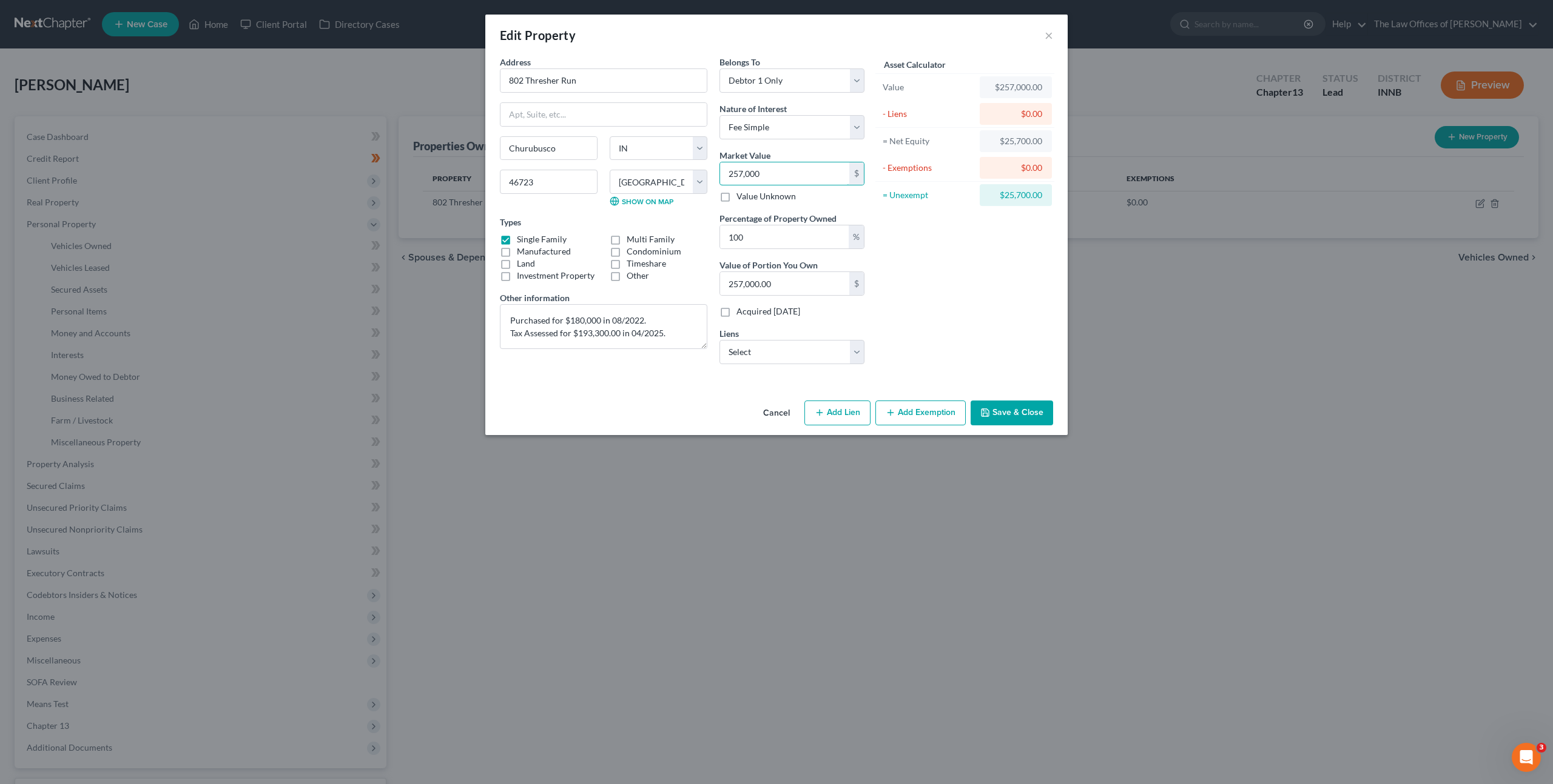
type input "257,000"
click at [932, 278] on div "Asset Calculator Value $257,000.00 - Liens $0.00 = Net Equity $25,700.00 - Exem…" at bounding box center [965, 215] width 188 height 318
click at [992, 405] on button "Save & Close" at bounding box center [1011, 413] width 83 height 26
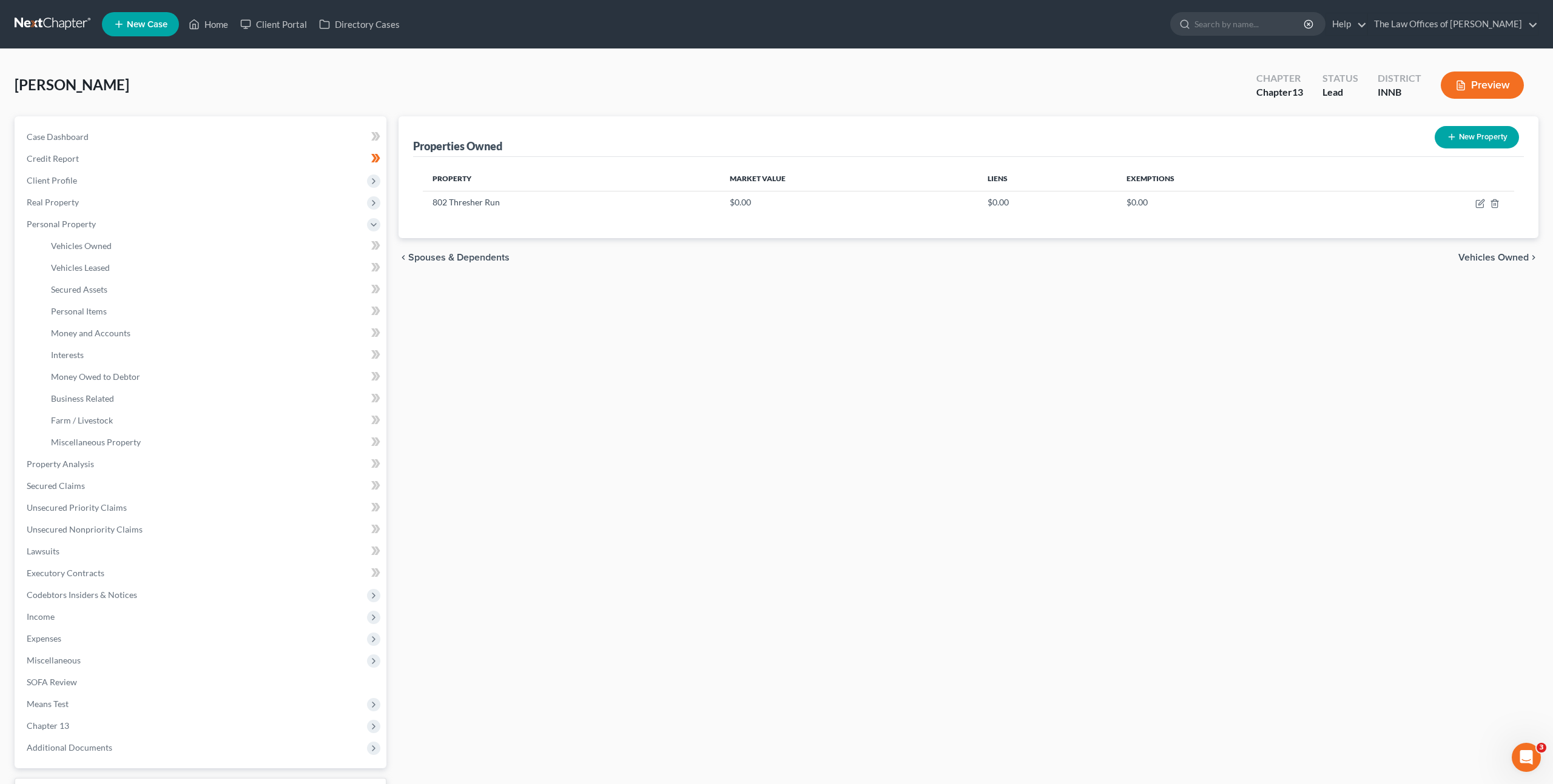
click at [799, 396] on div "Properties Owned New Property Property Market Value Liens Exemptions 802 Thresh…" at bounding box center [968, 477] width 1151 height 722
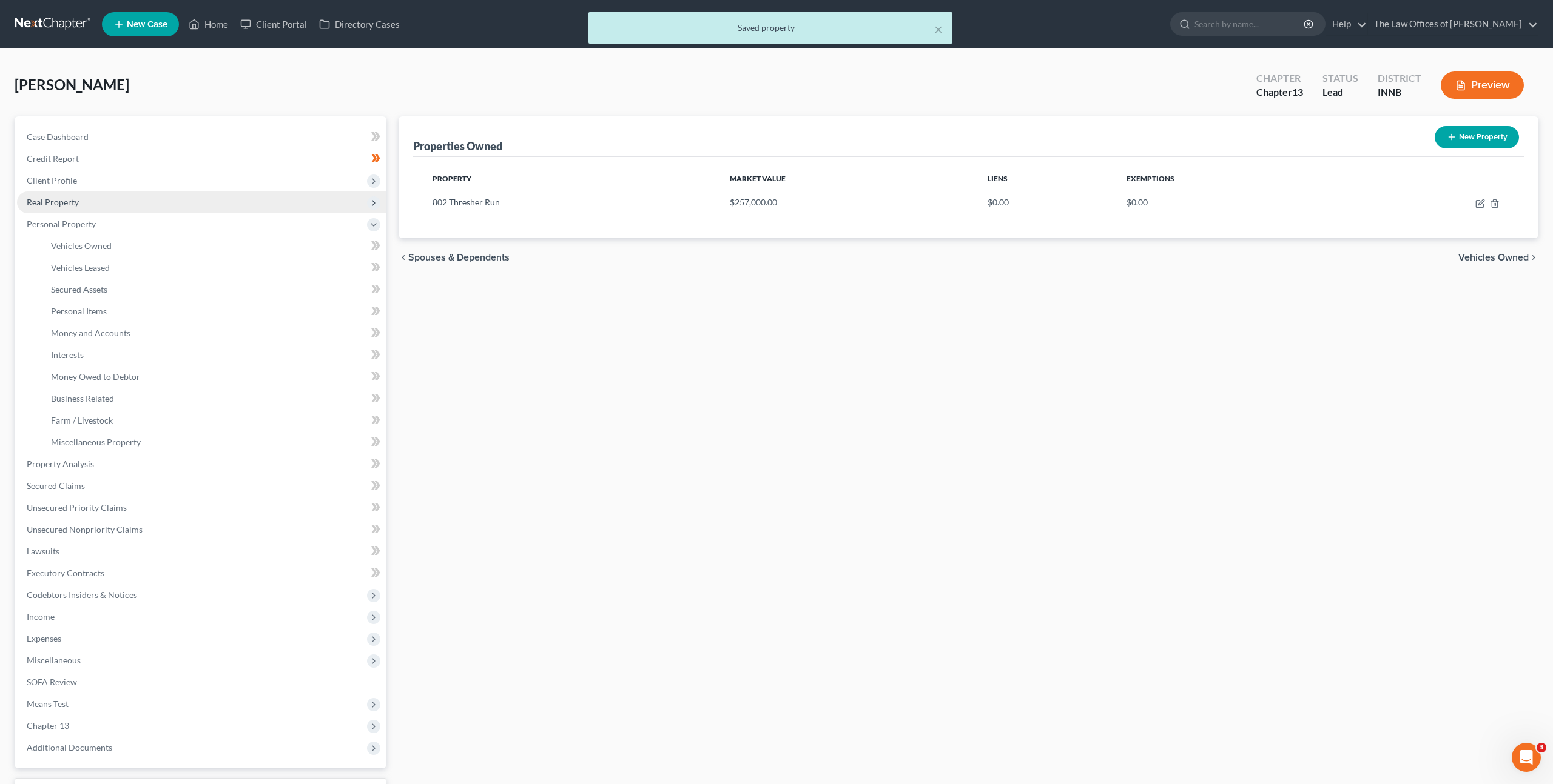
click at [328, 205] on span "Real Property" at bounding box center [202, 202] width 370 height 22
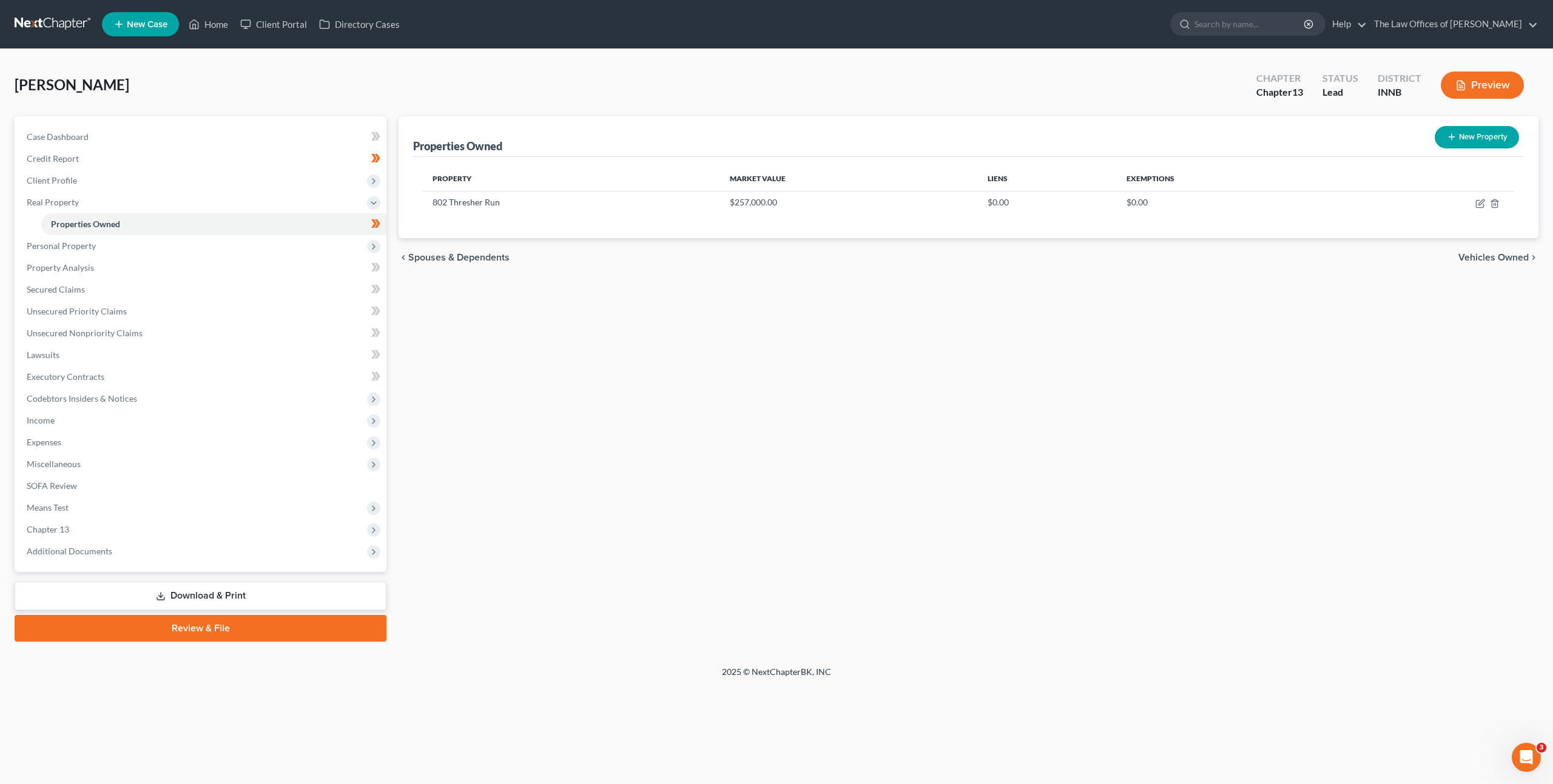
click at [376, 223] on body "Home New Case Client Portal Directory Cases The Law Offices of Dax J. Miller za…" at bounding box center [776, 392] width 1553 height 784
click at [386, 223] on span at bounding box center [376, 226] width 21 height 18
click at [378, 227] on body "Home New Case Client Portal Directory Cases The Law Offices of Dax J. Miller za…" at bounding box center [776, 392] width 1553 height 784
click at [385, 223] on span at bounding box center [376, 226] width 21 height 18
click at [303, 242] on span "Personal Property" at bounding box center [202, 246] width 370 height 22
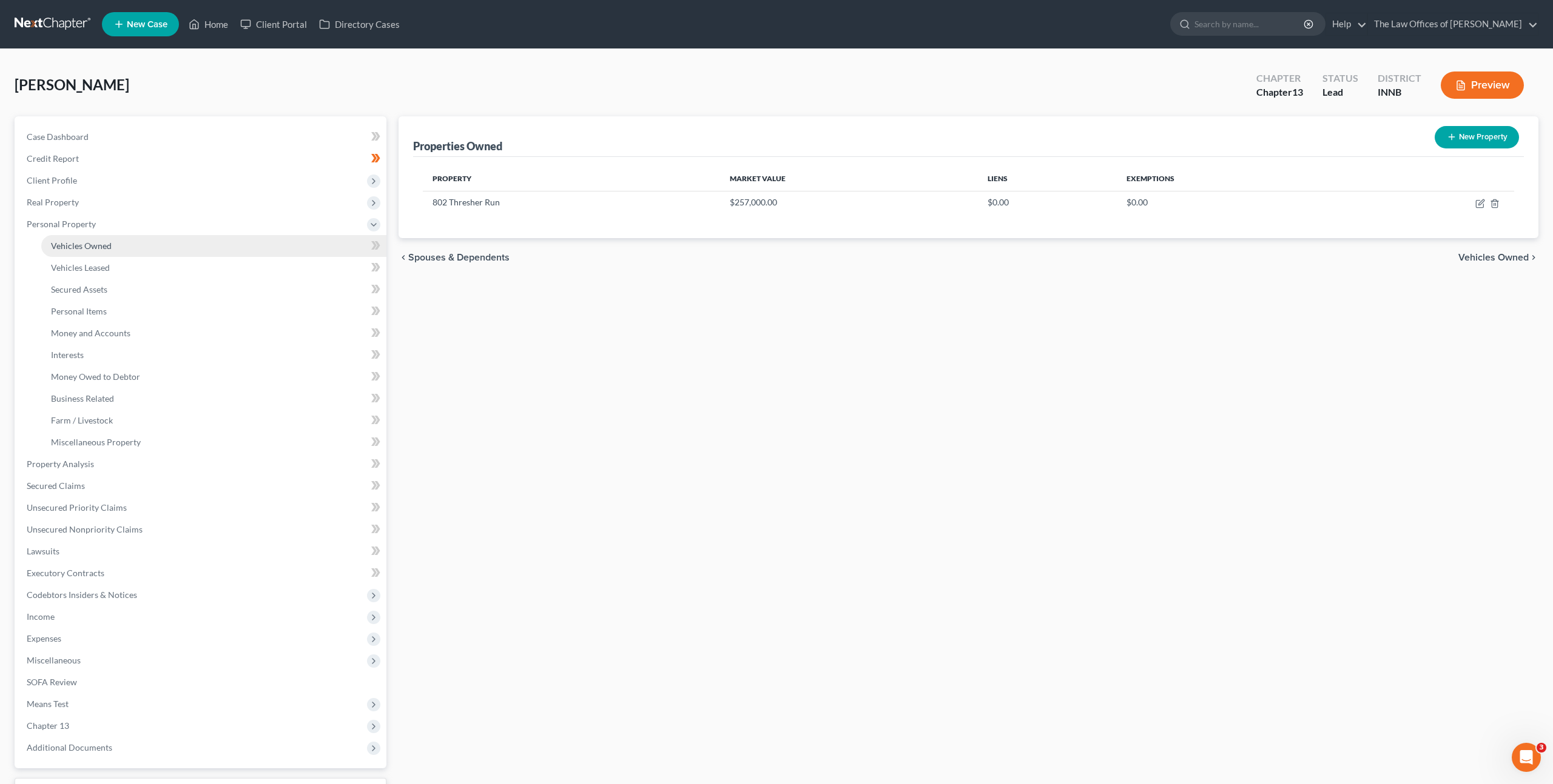
click at [278, 242] on link "Vehicles Owned" at bounding box center [213, 246] width 345 height 22
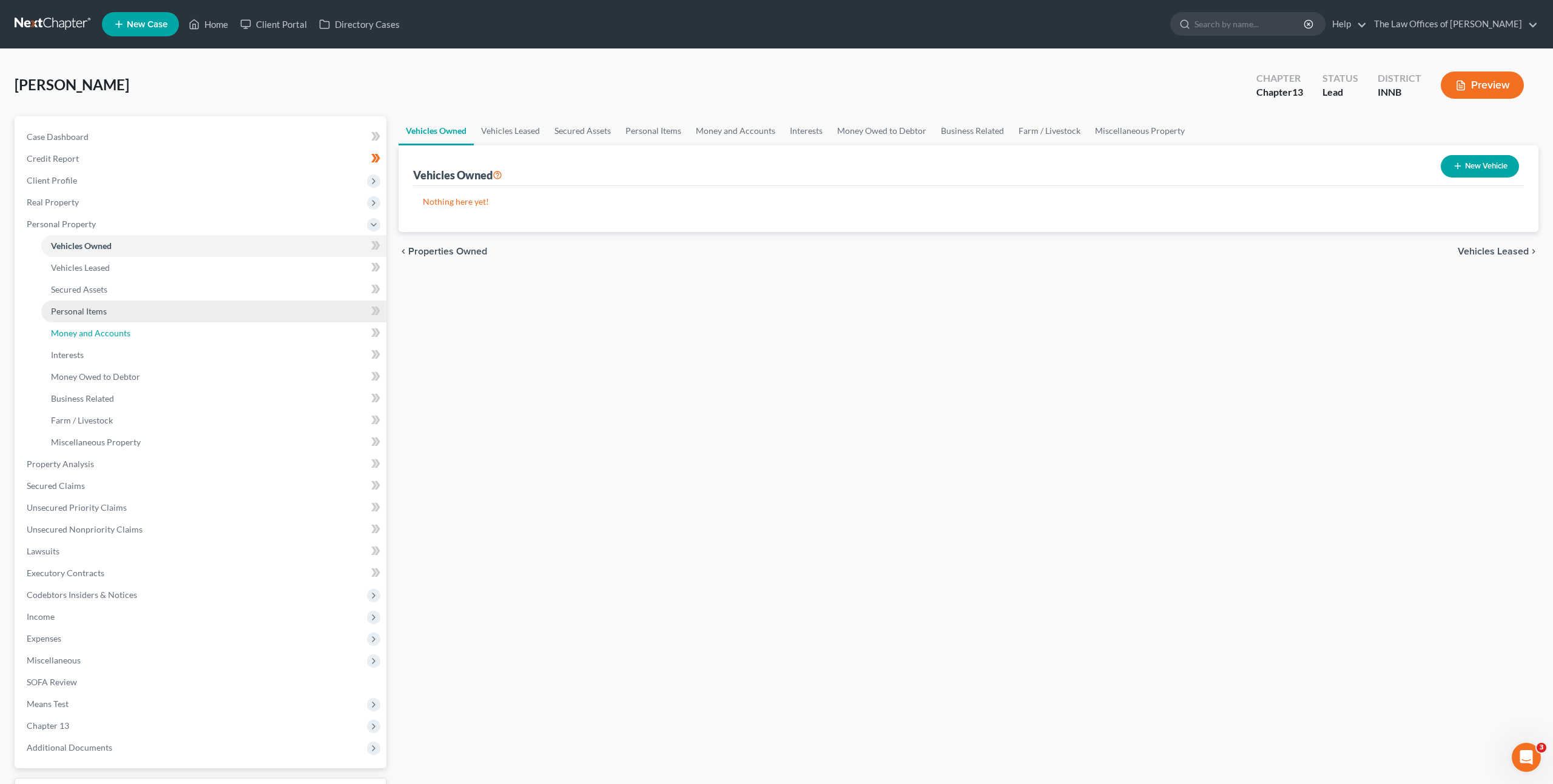
click at [250, 329] on link "Money and Accounts" at bounding box center [213, 333] width 345 height 22
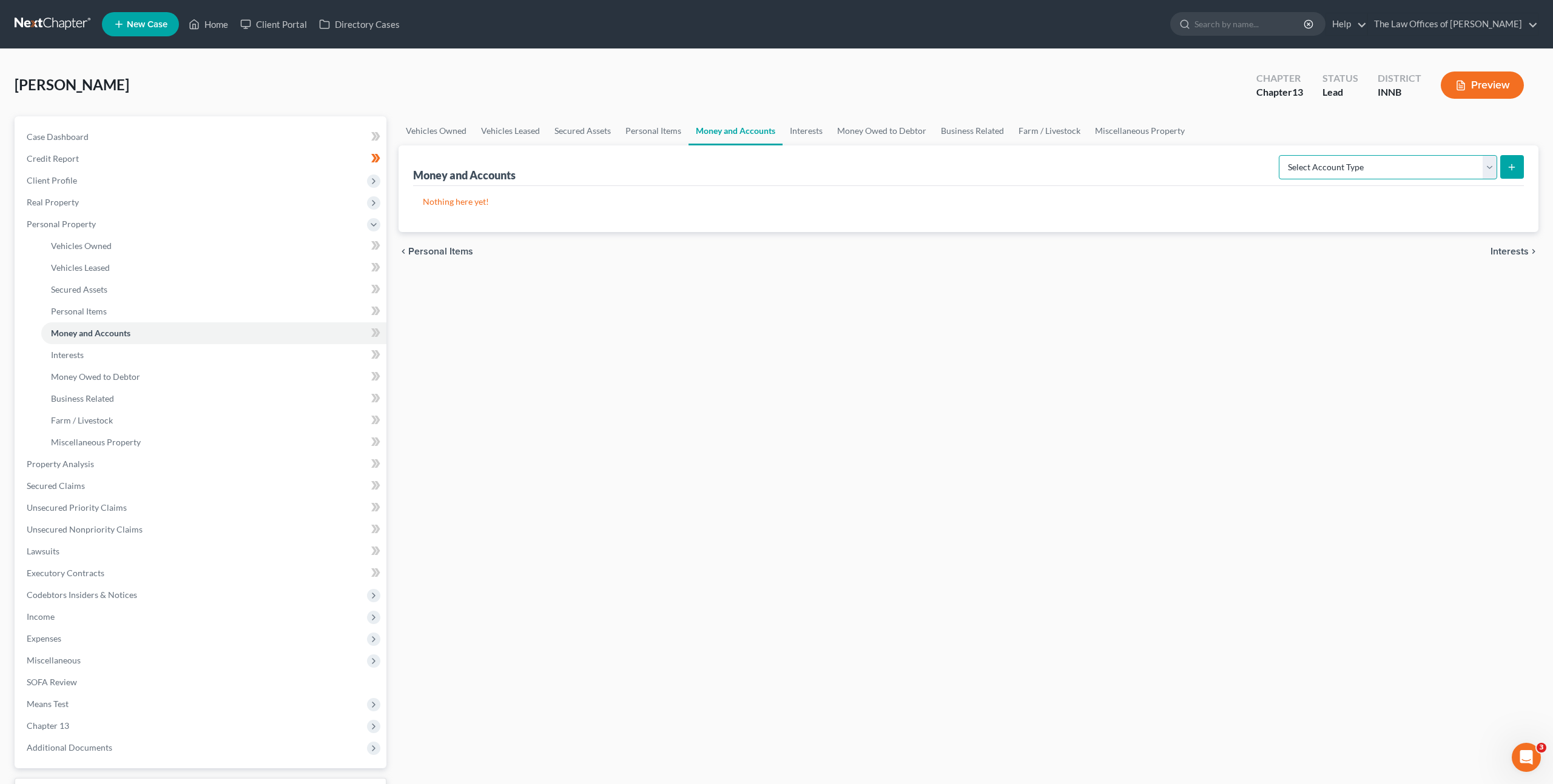
click at [1302, 169] on select "Select Account Type Brokerage Cash on Hand Certificates of Deposit Checking Acc…" at bounding box center [1388, 167] width 219 height 24
select select "checking"
click at [1281, 155] on select "Select Account Type Brokerage Cash on Hand Certificates of Deposit Checking Acc…" at bounding box center [1388, 167] width 219 height 24
click at [1509, 167] on icon "submit" at bounding box center [1511, 167] width 10 height 10
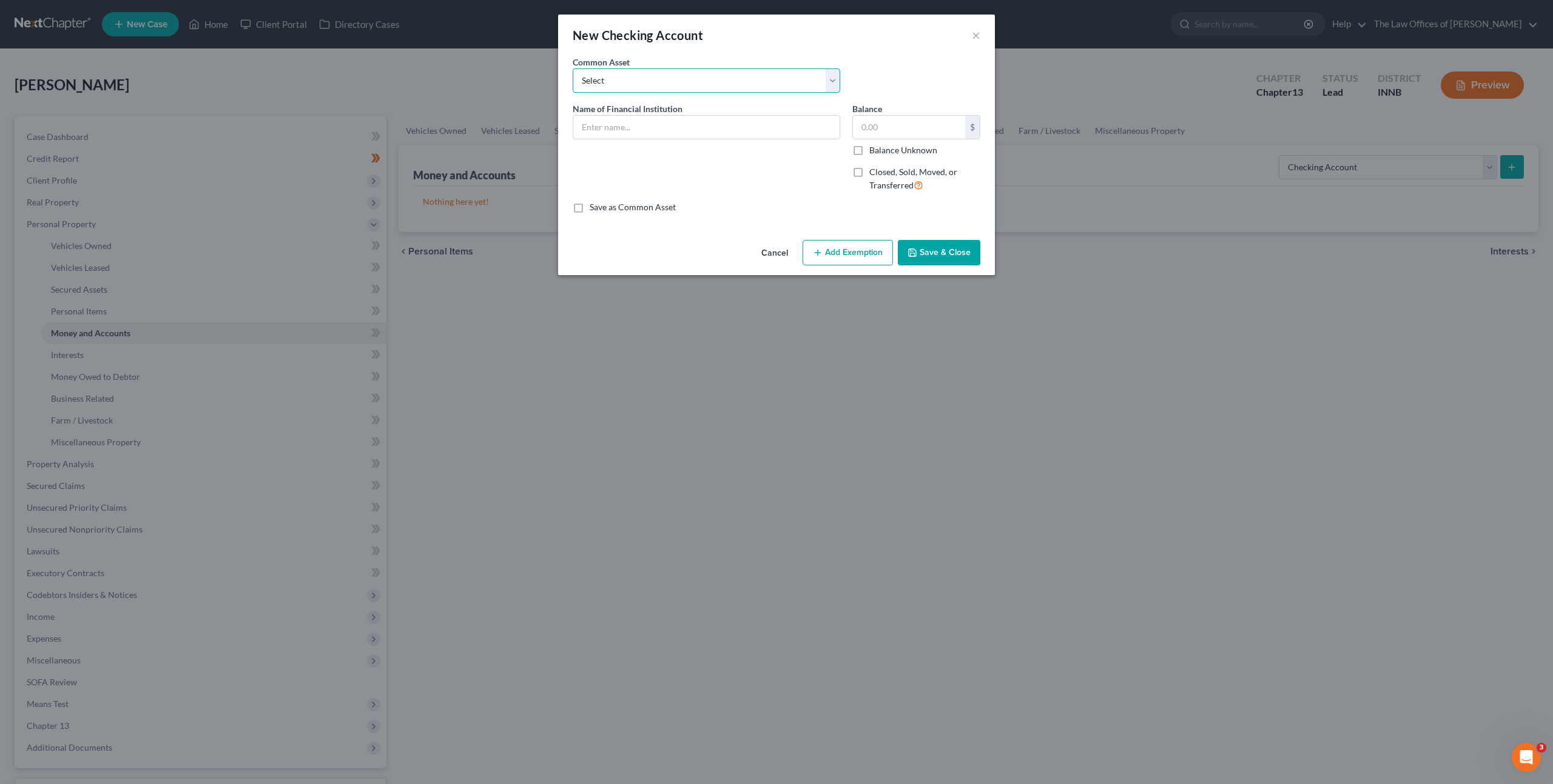
click at [588, 80] on select "Select PNC Bank Navy Federal Credit Union Old National Bank USAA Federal Saving…" at bounding box center [705, 80] width 267 height 24
click at [627, 80] on select "Select PNC Bank Navy Federal Credit Union Old National Bank USAA Federal Saving…" at bounding box center [705, 80] width 267 height 24
click at [633, 117] on input "text" at bounding box center [706, 127] width 267 height 23
click at [761, 87] on select "Select PNC Bank Navy Federal Credit Union Old National Bank USAA Federal Saving…" at bounding box center [705, 80] width 267 height 24
select select "3"
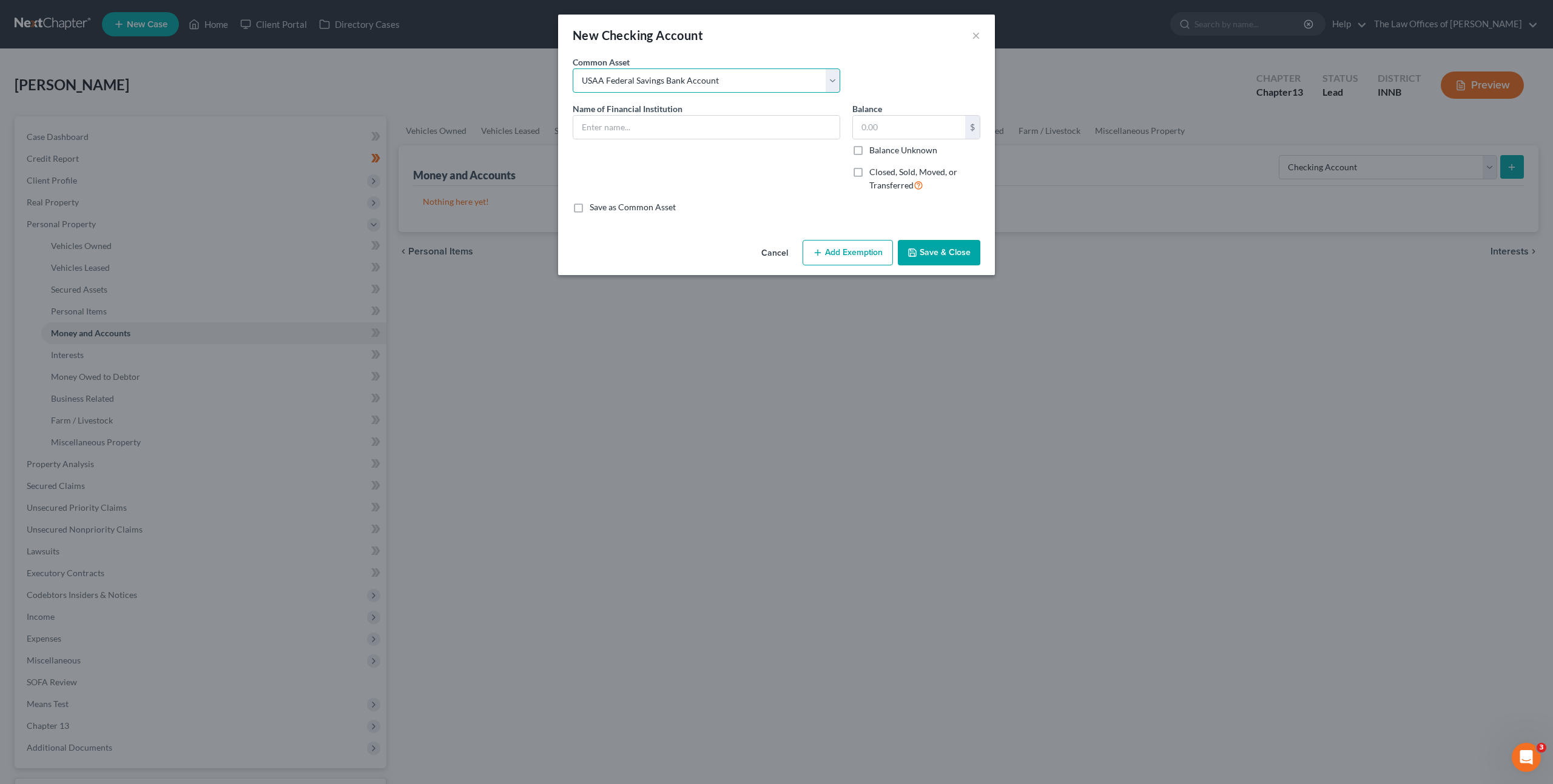
click at [572, 68] on select "Select PNC Bank Navy Federal Credit Union Old National Bank USAA Federal Saving…" at bounding box center [705, 80] width 267 height 24
click at [687, 127] on input "USAA Federal Savings Bank Account" at bounding box center [706, 127] width 267 height 23
click at [682, 127] on input "USAA Federal Savings Bank Account" at bounding box center [706, 127] width 267 height 23
click at [781, 132] on input "USAA Federal Savings Bank Checking Account" at bounding box center [706, 127] width 267 height 23
click at [784, 120] on input "USAA Federal Savings Bank Checking Account Ending in x" at bounding box center [706, 127] width 267 height 23
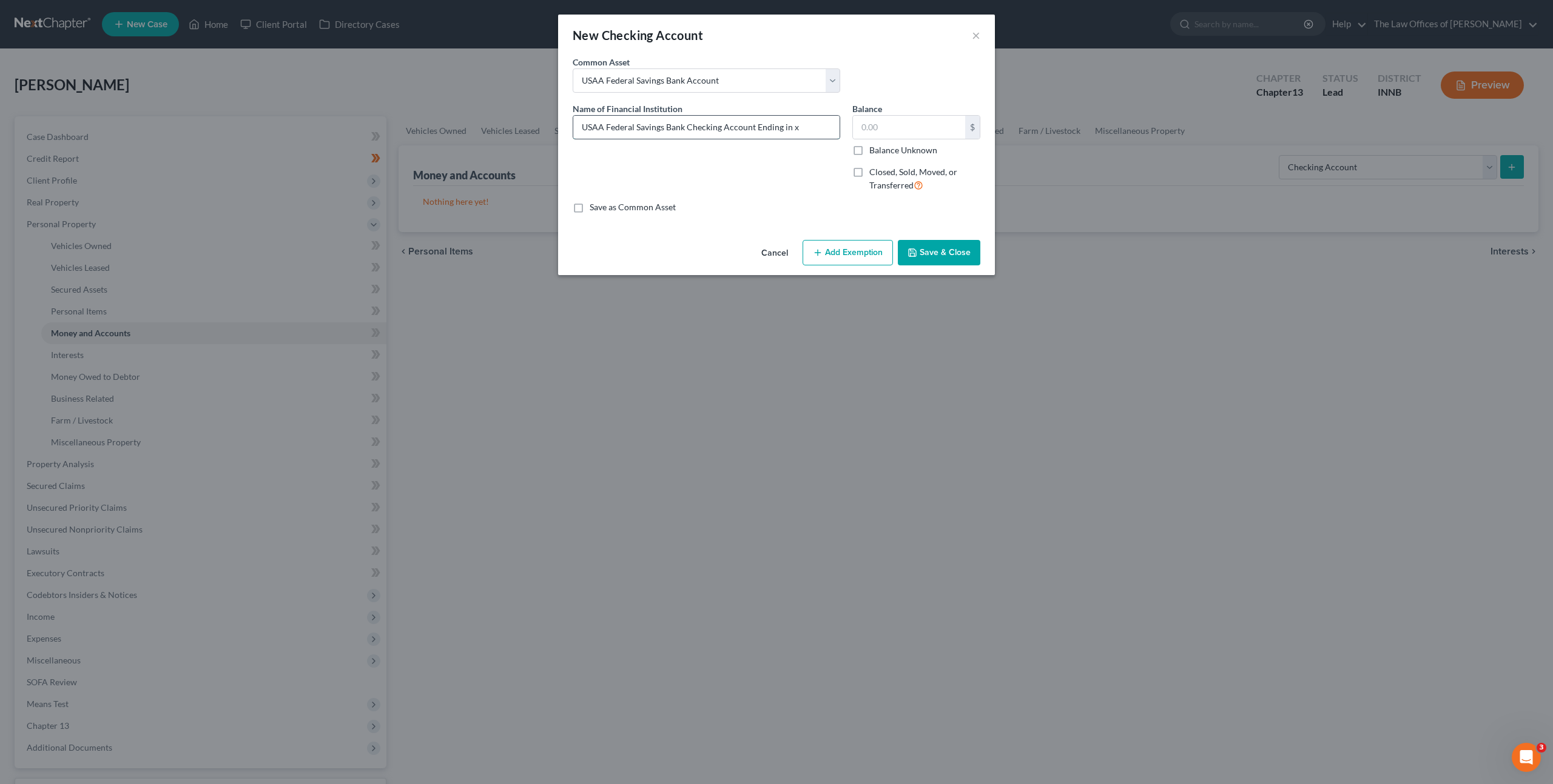
click at [795, 123] on input "USAA Federal Savings Bank Checking Account Ending in x" at bounding box center [706, 127] width 267 height 23
type input "USAA Federal Savings Bank Checking Account Ending in x5732"
click at [941, 245] on button "Save & Close" at bounding box center [938, 252] width 83 height 26
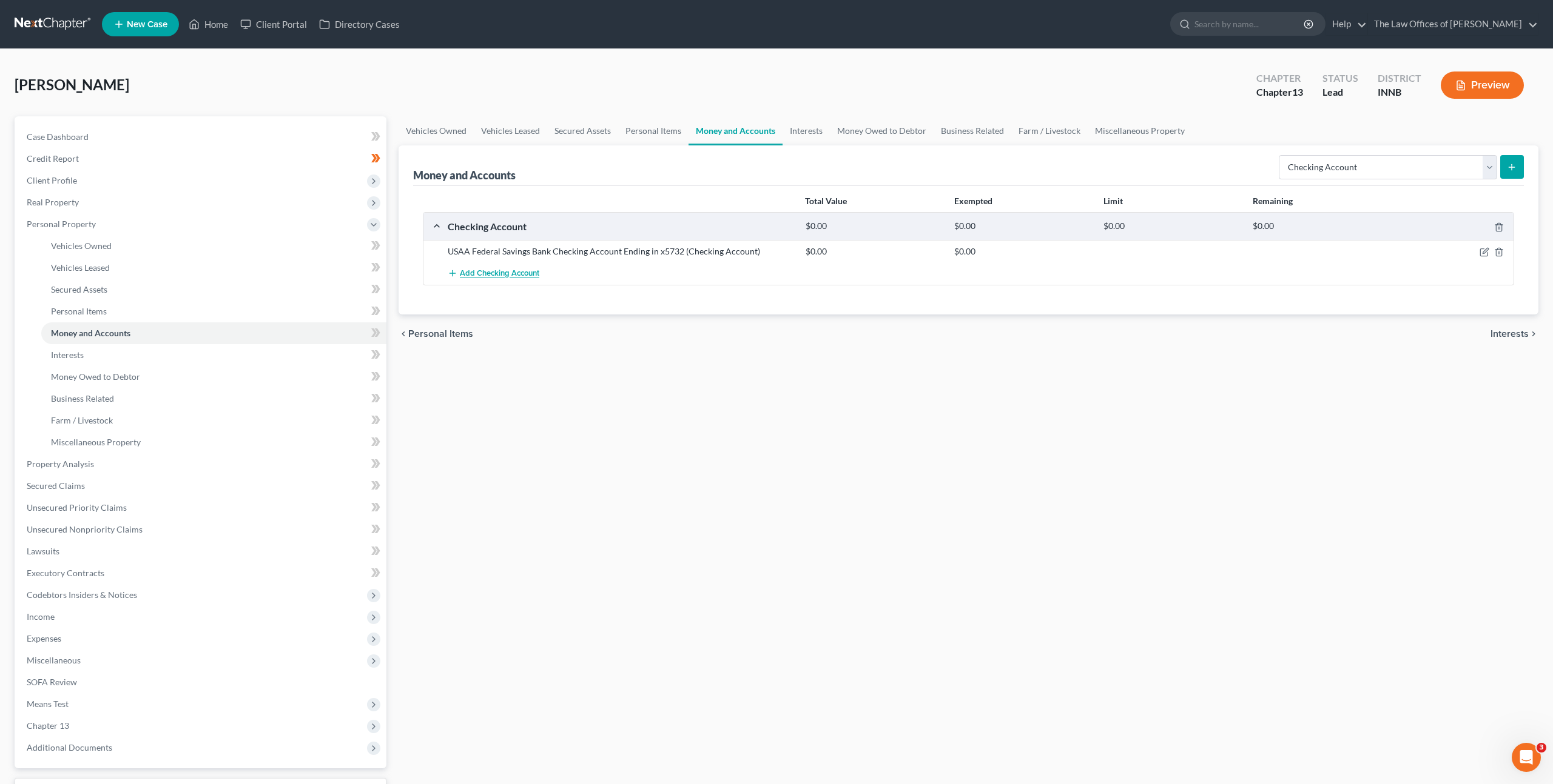
click at [512, 272] on span "Add Checking Account" at bounding box center [499, 273] width 79 height 10
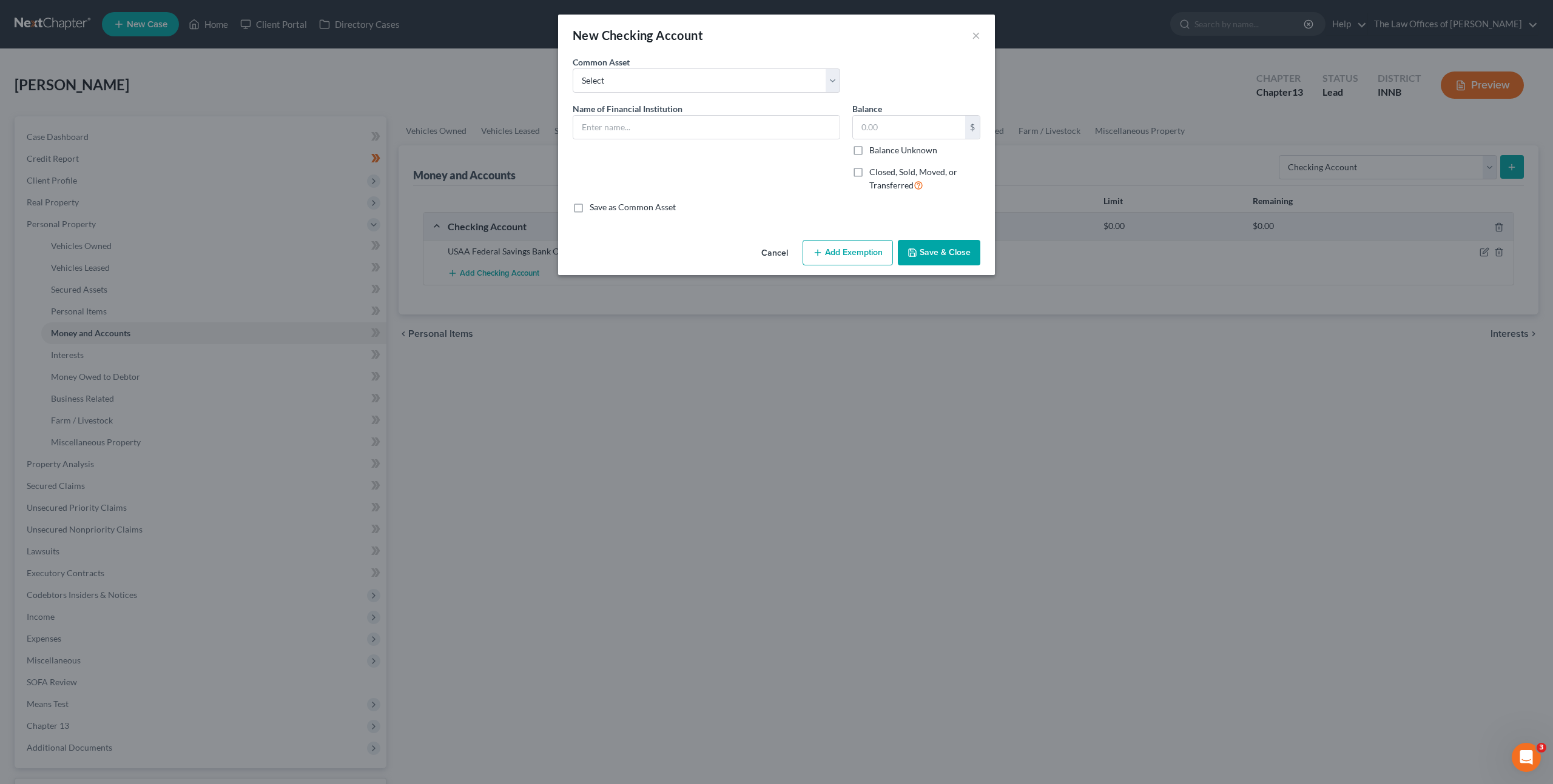
drag, startPoint x: 683, startPoint y: 145, endPoint x: 684, endPoint y: 130, distance: 15.0
click at [683, 144] on div "Name of Financial Institution *" at bounding box center [706, 152] width 280 height 99
click at [685, 128] on input "text" at bounding box center [706, 127] width 267 height 23
paste input "USAA Federal Savings Bank Checking Account Ending in x"
type input "USAA Federal Savings Bank Checking Account Ending in x8142"
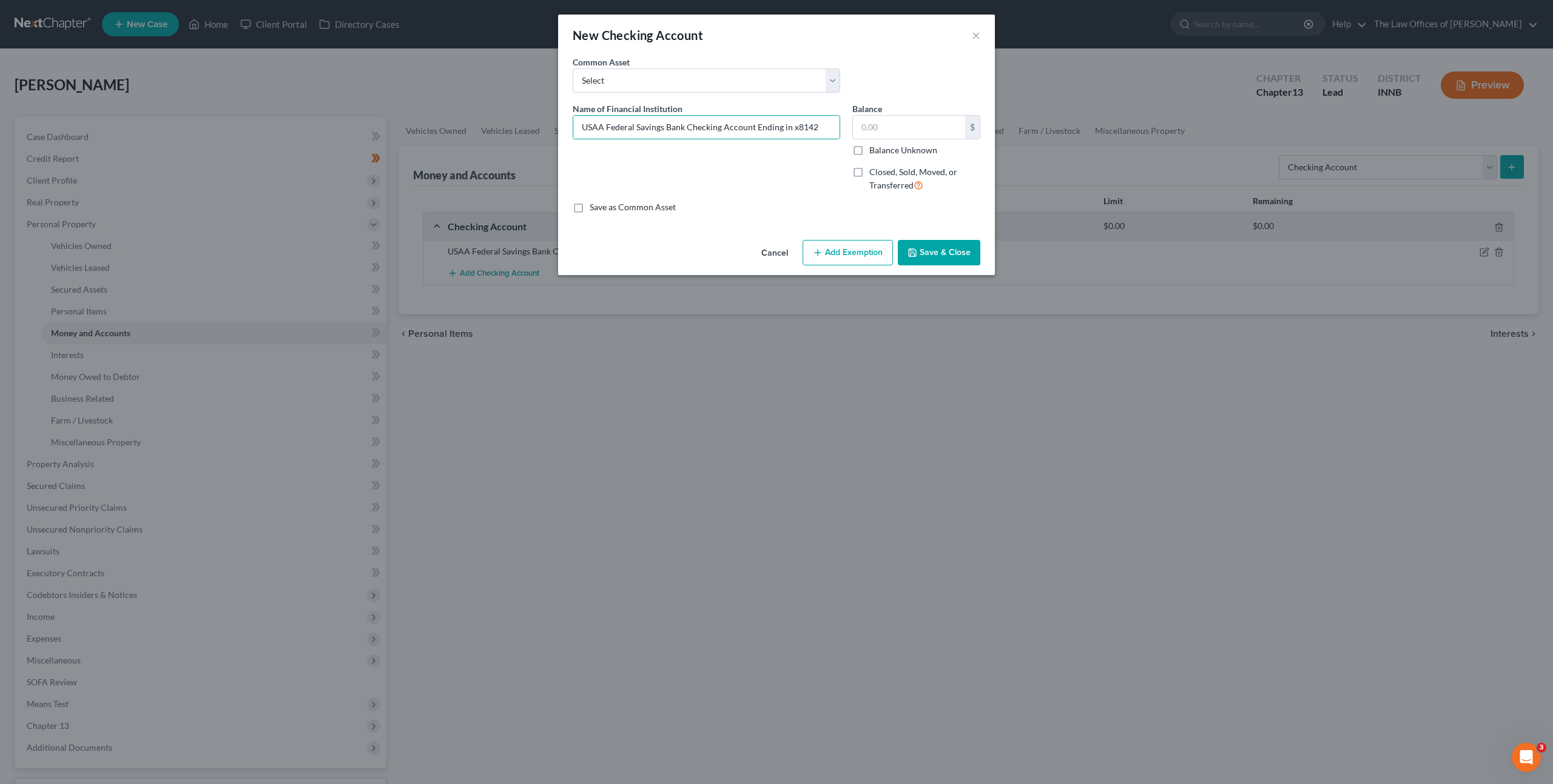
click at [944, 256] on button "Save & Close" at bounding box center [938, 252] width 83 height 26
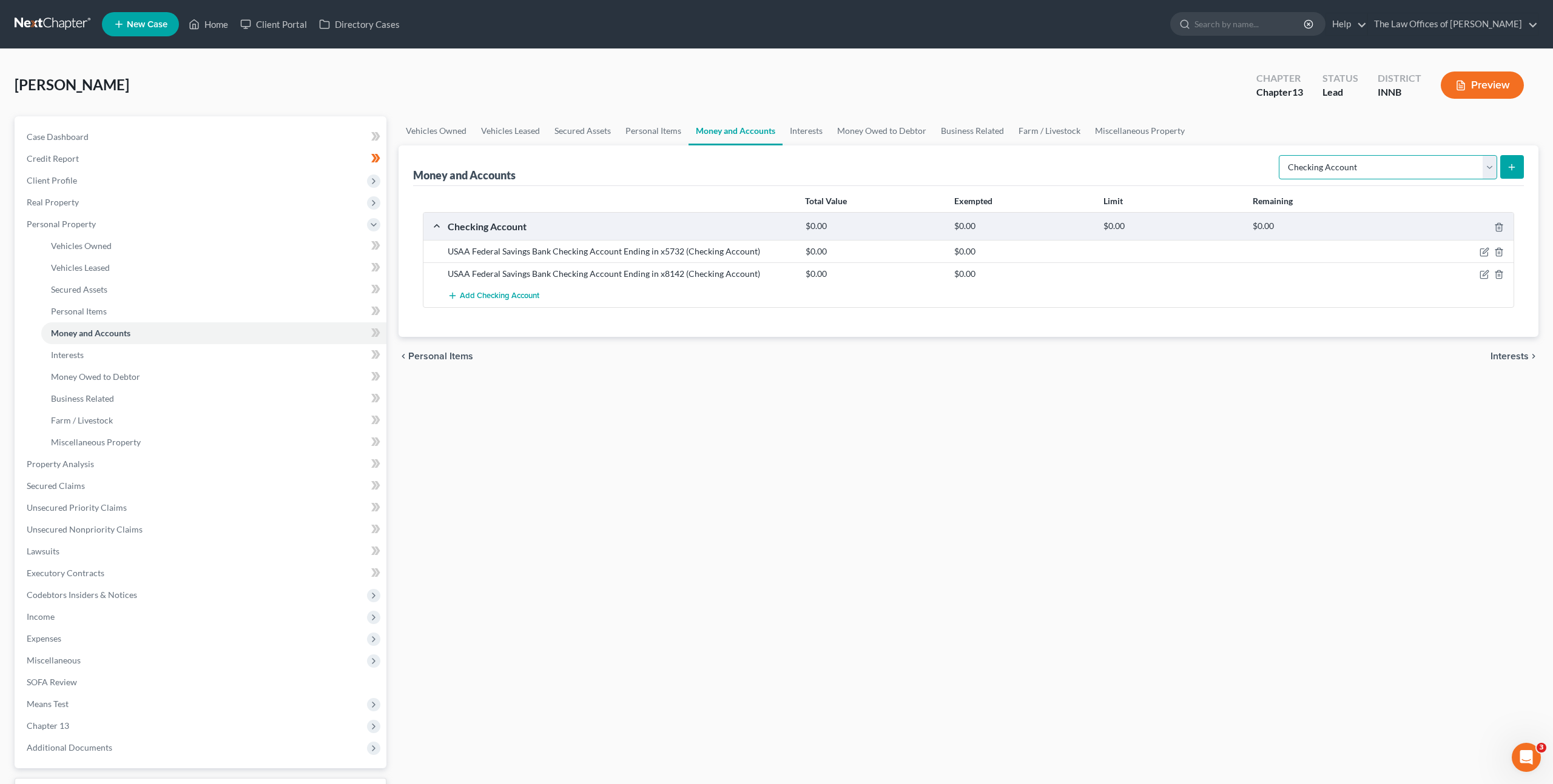
click at [1297, 163] on select "Select Account Type Brokerage Cash on Hand Certificates of Deposit Checking Acc…" at bounding box center [1388, 167] width 219 height 24
select select "savings"
click at [1281, 155] on select "Select Account Type Brokerage Cash on Hand Certificates of Deposit Checking Acc…" at bounding box center [1388, 167] width 219 height 24
click at [1515, 166] on icon "submit" at bounding box center [1511, 167] width 10 height 10
click at [1418, 156] on select "Select Account Type Brokerage Cash on Hand Certificates of Deposit Checking Acc…" at bounding box center [1388, 167] width 219 height 24
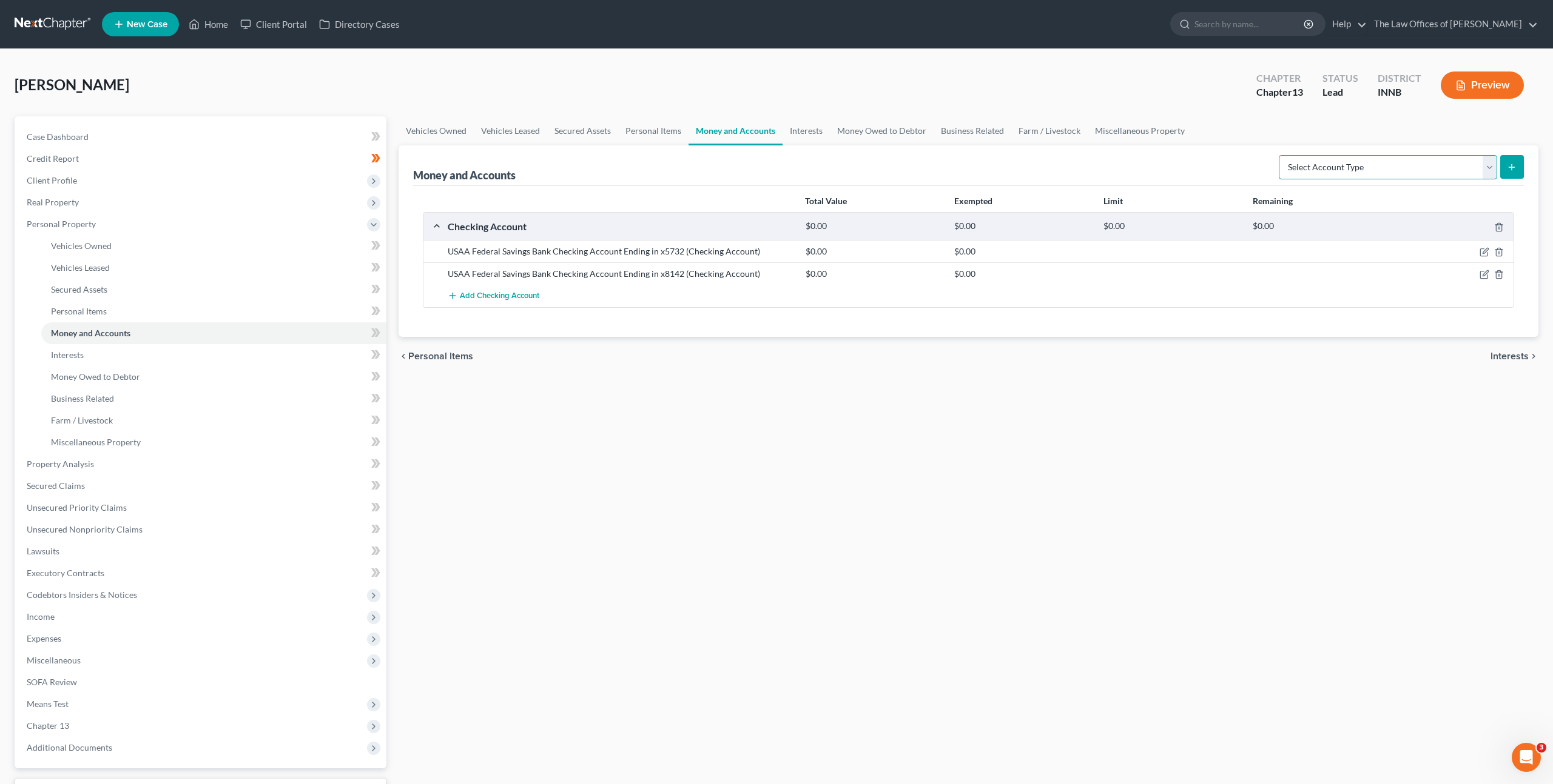
select select "savings"
click at [1281, 155] on select "Select Account Type Brokerage Cash on Hand Certificates of Deposit Checking Acc…" at bounding box center [1388, 167] width 219 height 24
click at [1517, 164] on button "submit" at bounding box center [1511, 167] width 24 height 24
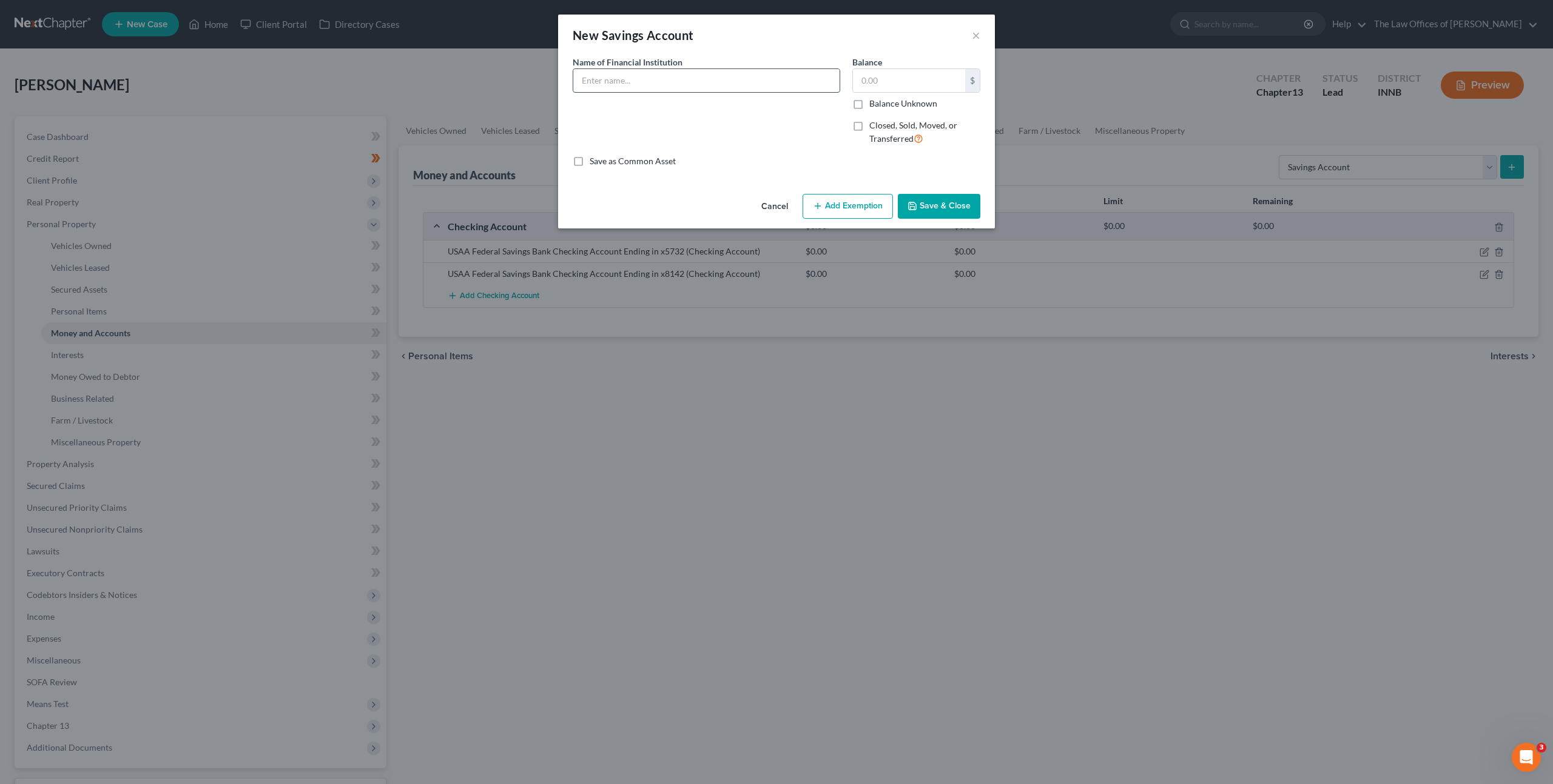
click at [723, 74] on input "text" at bounding box center [706, 81] width 267 height 23
paste input "USAA Federal Savings Bank Checking Account Ending in x"
drag, startPoint x: 720, startPoint y: 81, endPoint x: 687, endPoint y: 80, distance: 33.0
click at [687, 80] on input "USAA Federal Savings Bank Checking Account Ending in x" at bounding box center [706, 81] width 267 height 23
click at [799, 82] on input "USAA Federal Savings Bank Savings Account Ending in x" at bounding box center [706, 81] width 267 height 23
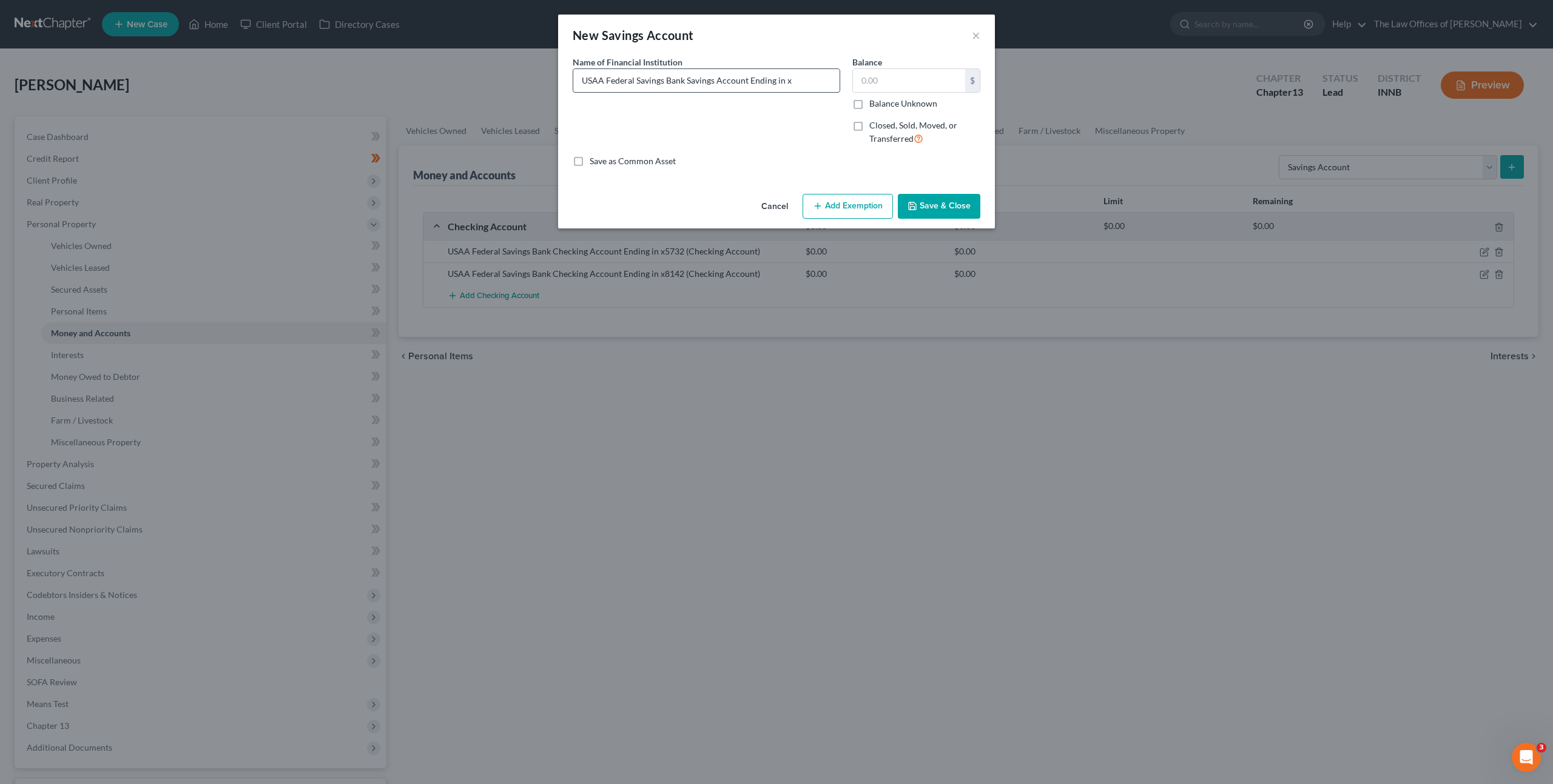
click at [808, 77] on input "USAA Federal Savings Bank Savings Account Ending in x" at bounding box center [706, 81] width 267 height 23
type input "USAA Federal Savings Bank Savings Account Ending in x0459"
click at [965, 211] on button "Save & Close" at bounding box center [938, 206] width 83 height 26
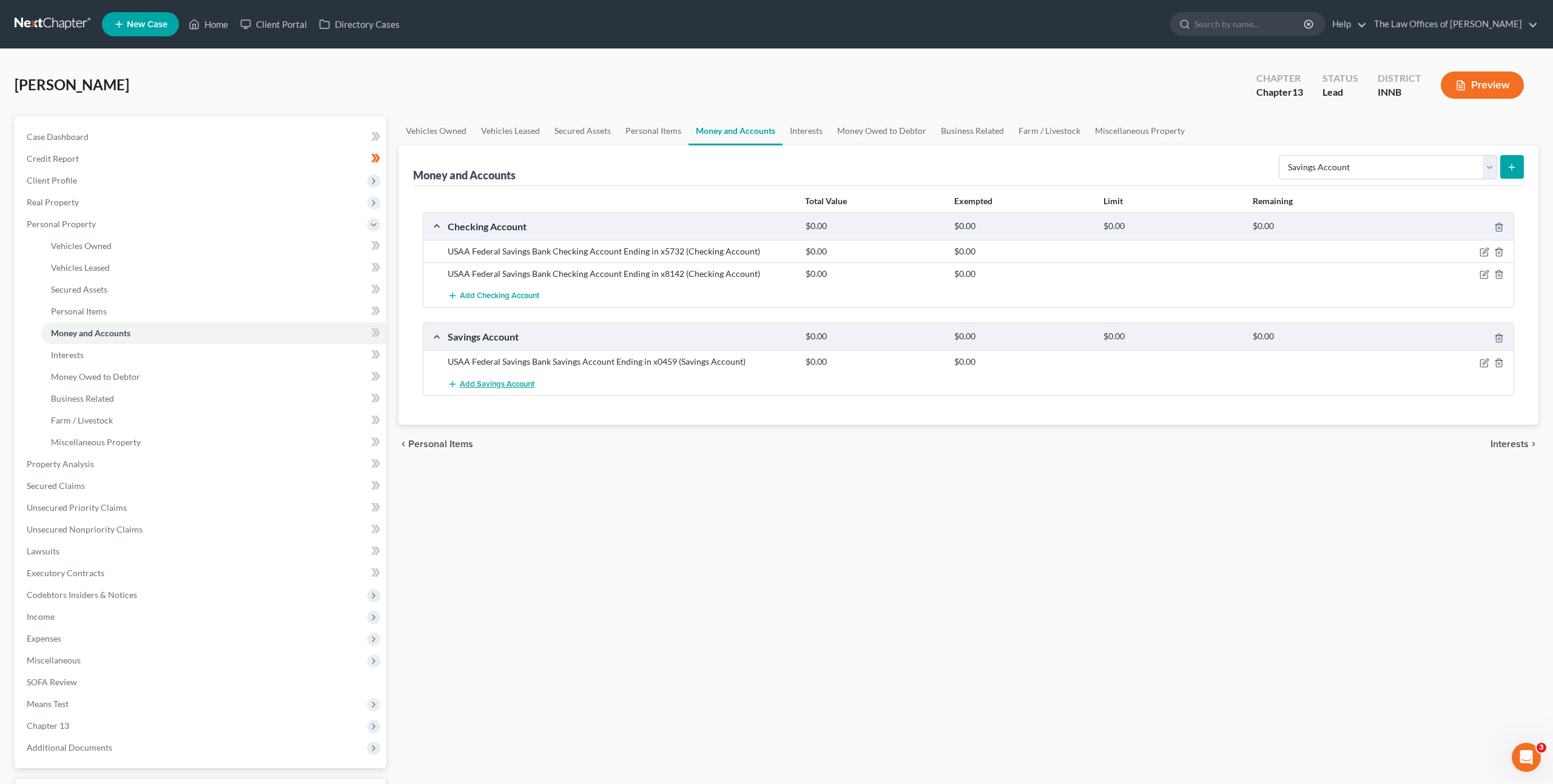
click at [531, 383] on span "Add Savings Account" at bounding box center [498, 384] width 75 height 10
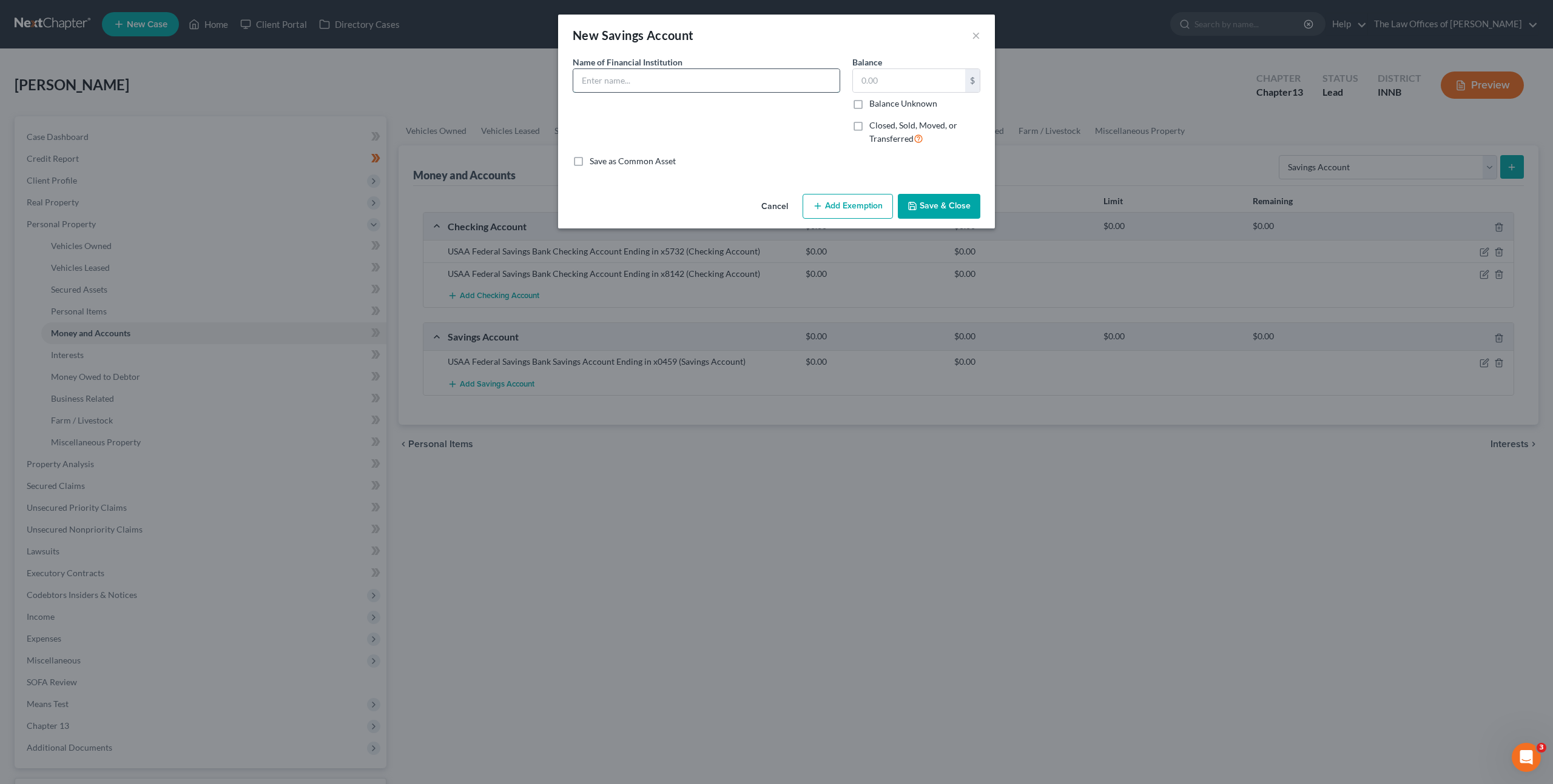
click at [683, 78] on input "text" at bounding box center [706, 81] width 267 height 23
paste input "USAA Federal Savings Bank Savings Account Ending in x"
type input "USAA Federal Savings Bank Savings Account Ending in x5759"
click at [924, 199] on button "Save & Close" at bounding box center [938, 206] width 83 height 26
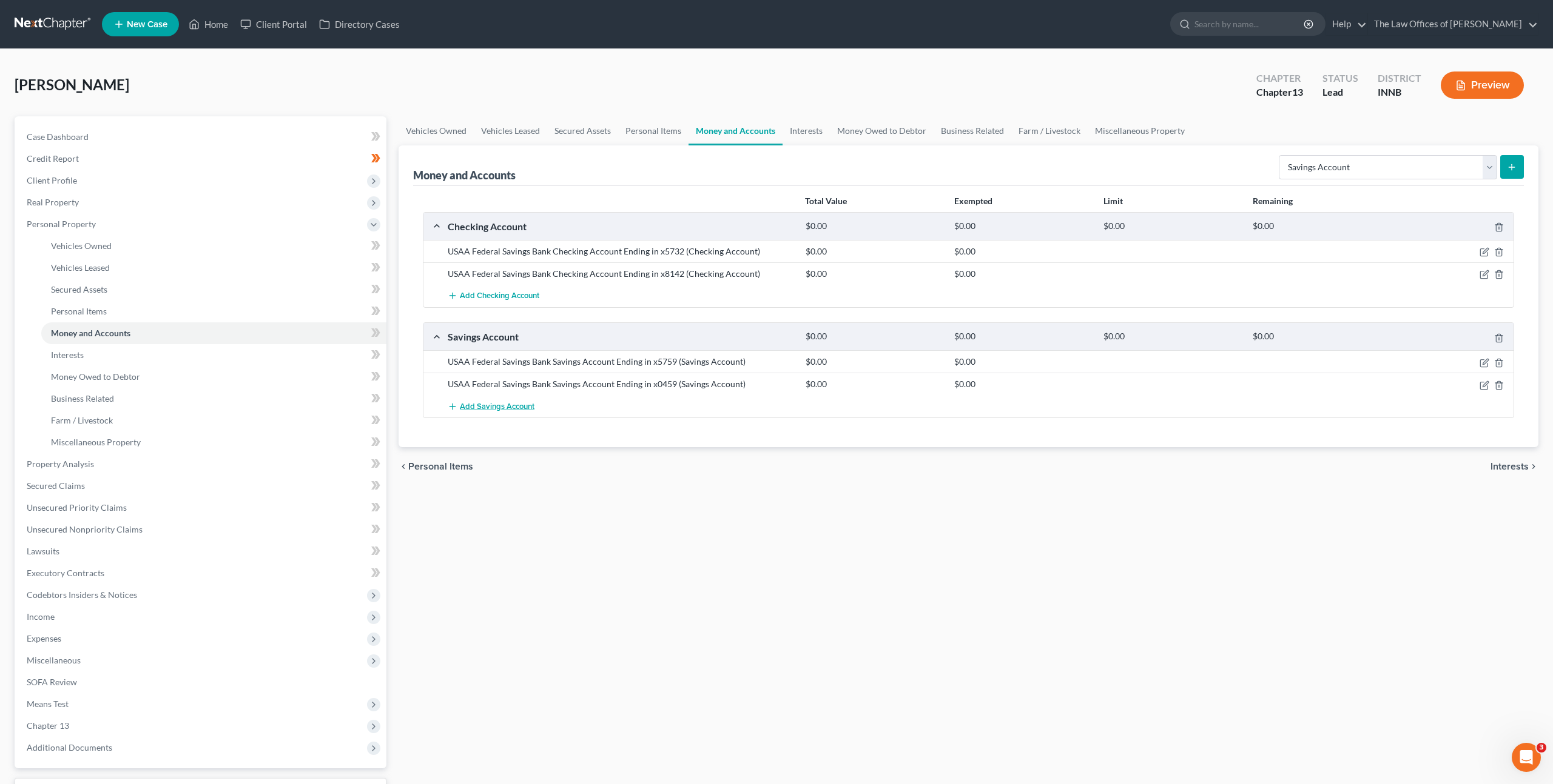
click at [466, 416] on button "Add Savings Account" at bounding box center [491, 406] width 87 height 22
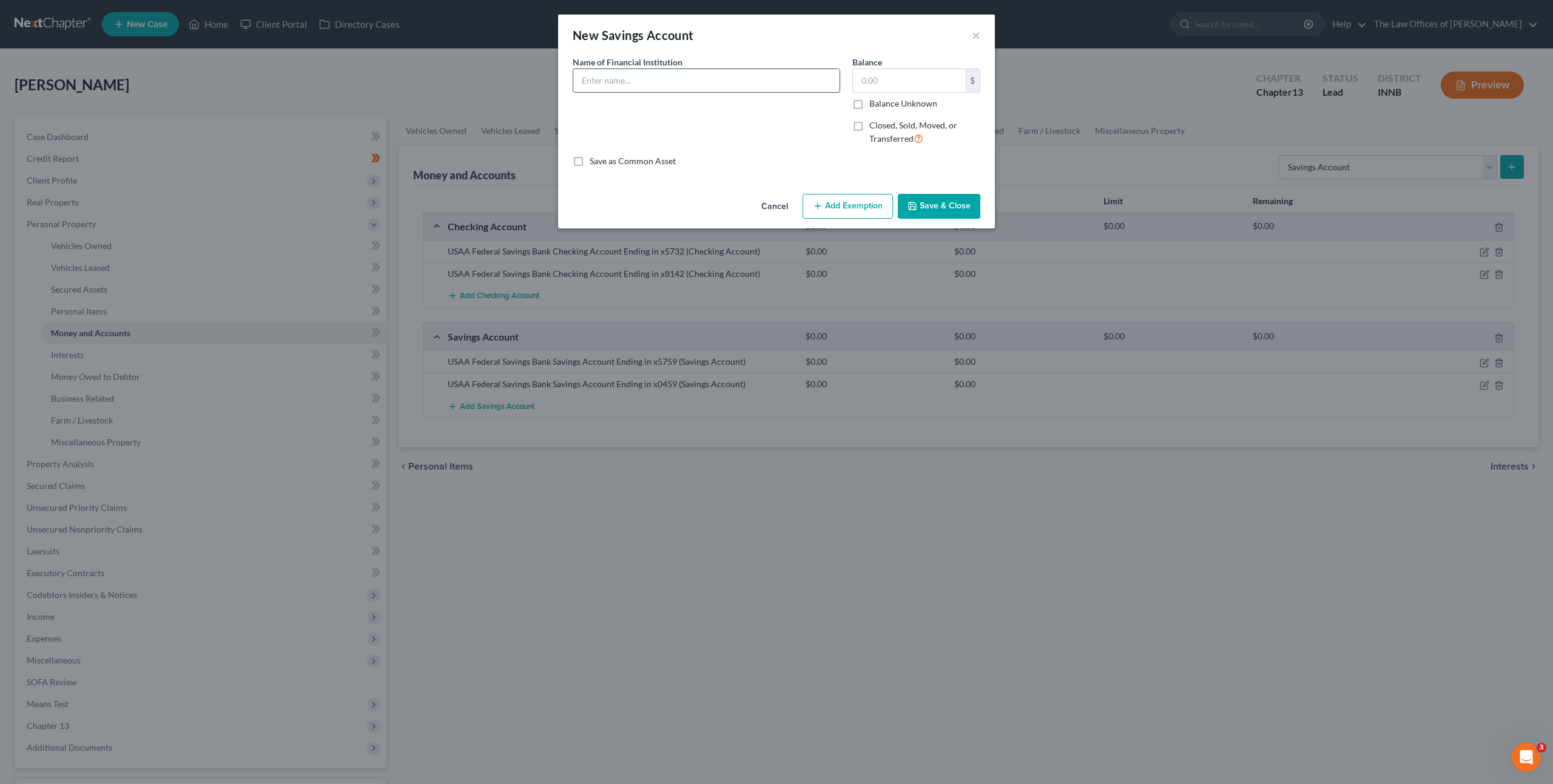
click at [660, 78] on input "text" at bounding box center [706, 81] width 267 height 23
type input "ProFed Savings Account Ending in x701"
drag, startPoint x: 942, startPoint y: 211, endPoint x: 918, endPoint y: 249, distance: 44.9
click at [942, 211] on button "Save & Close" at bounding box center [938, 206] width 83 height 26
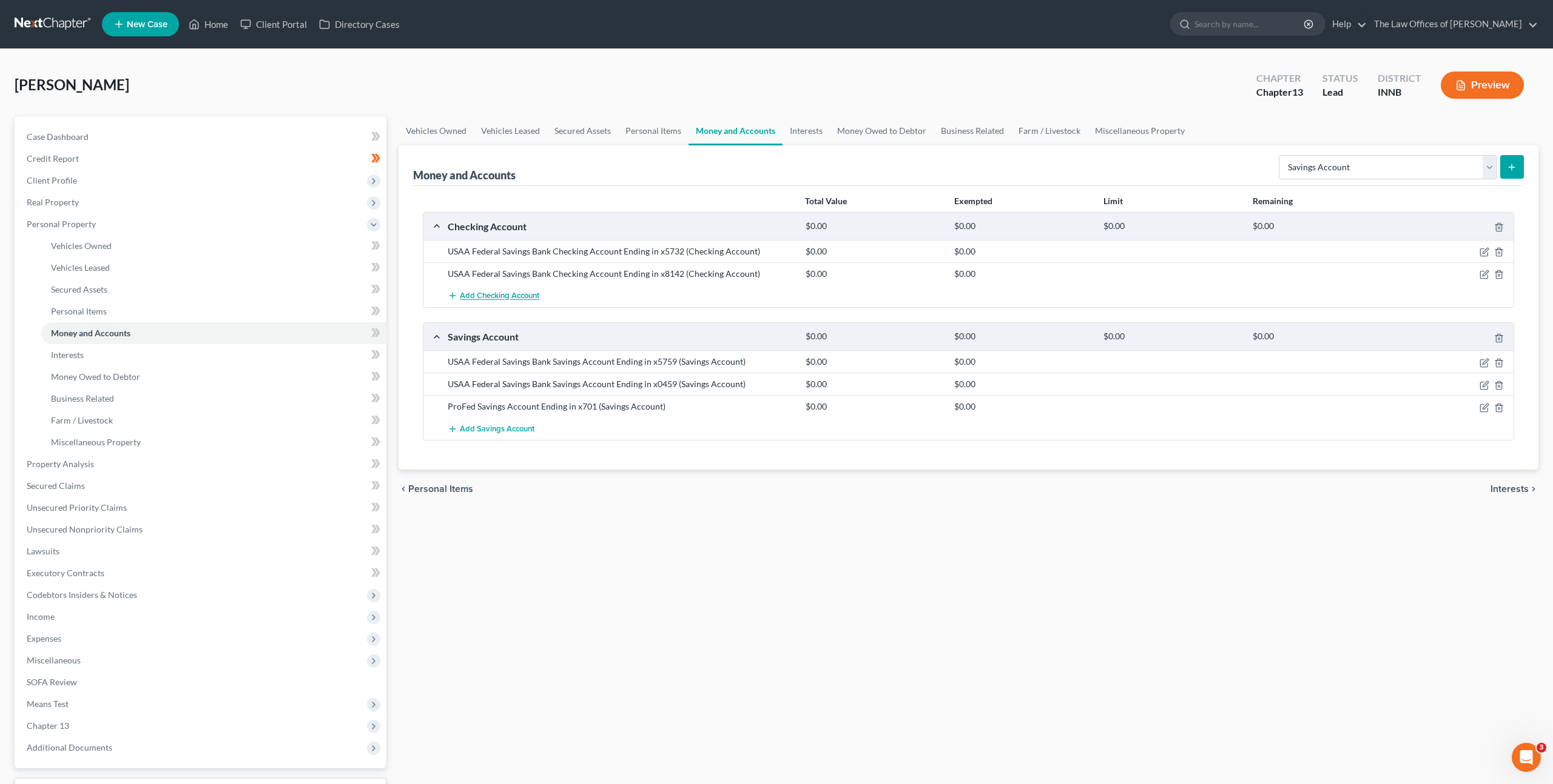
click at [487, 300] on span "Add Checking Account" at bounding box center [499, 296] width 79 height 10
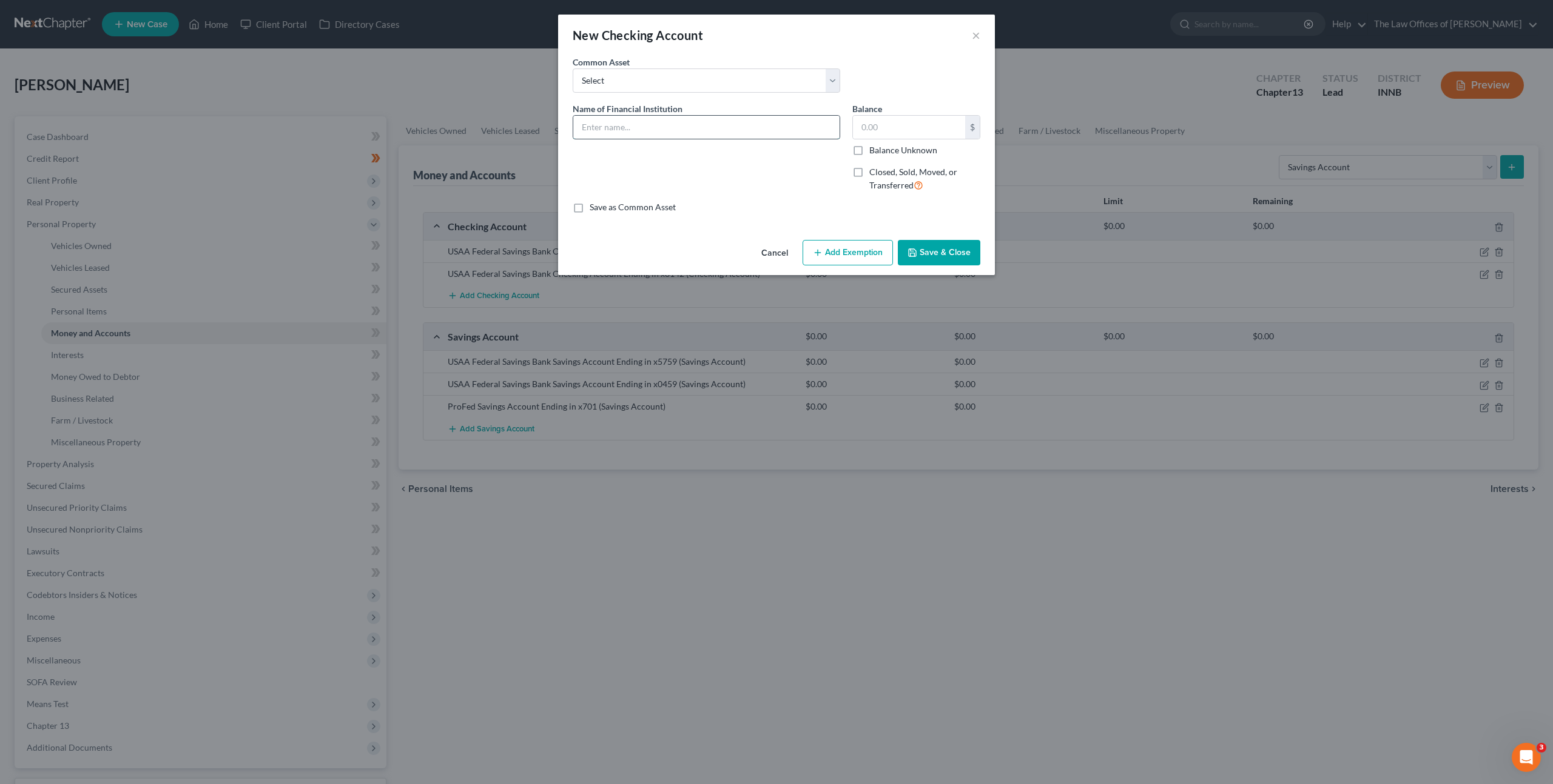
click at [655, 117] on input "text" at bounding box center [706, 127] width 267 height 23
type input "Paypal"
click at [959, 253] on button "Save & Close" at bounding box center [938, 252] width 83 height 26
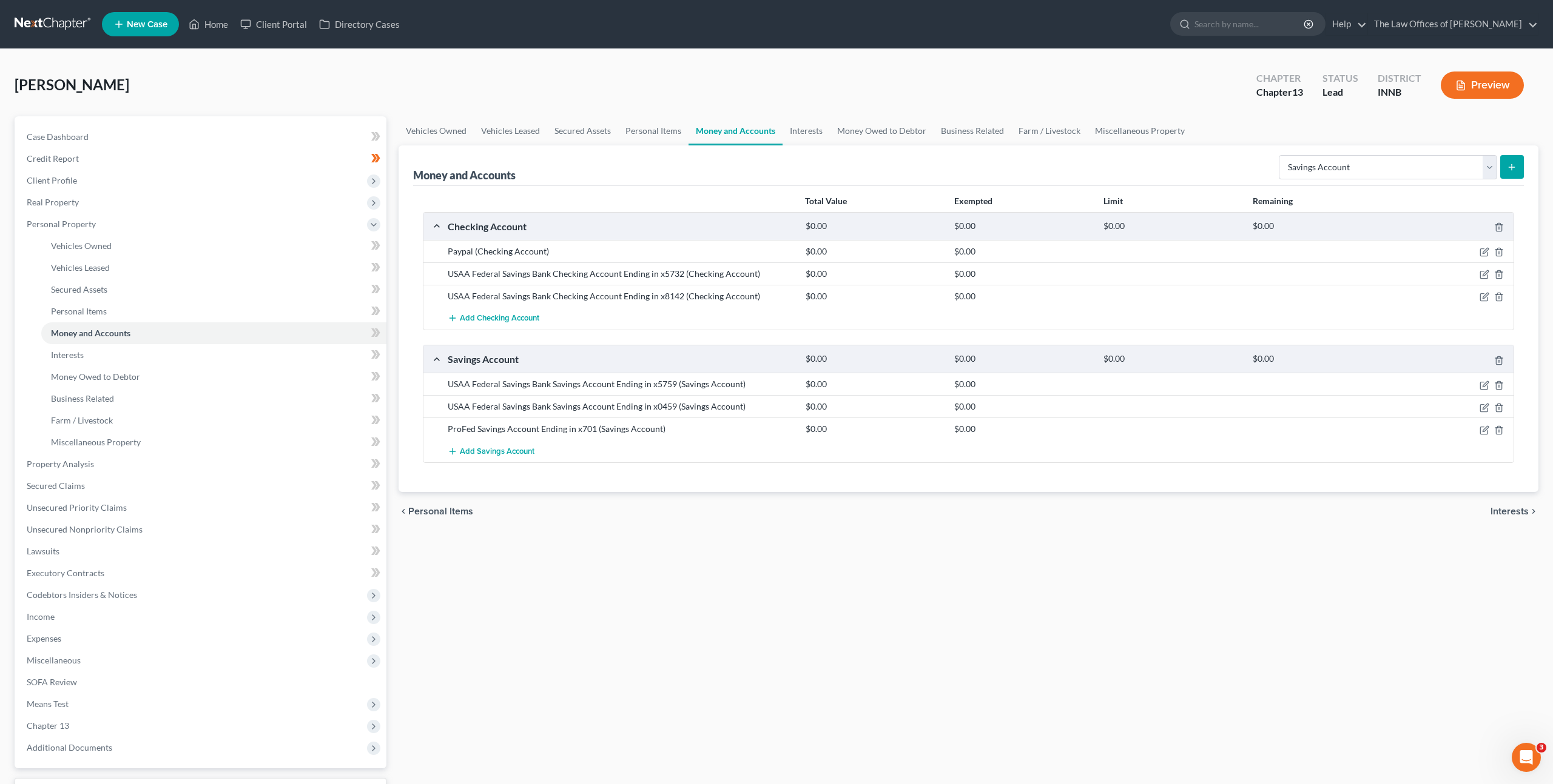
click at [907, 555] on div "Vehicles Owned Vehicles Leased Secured Assets Personal Items Money and Accounts…" at bounding box center [968, 477] width 1151 height 722
click at [372, 334] on icon at bounding box center [376, 333] width 9 height 15
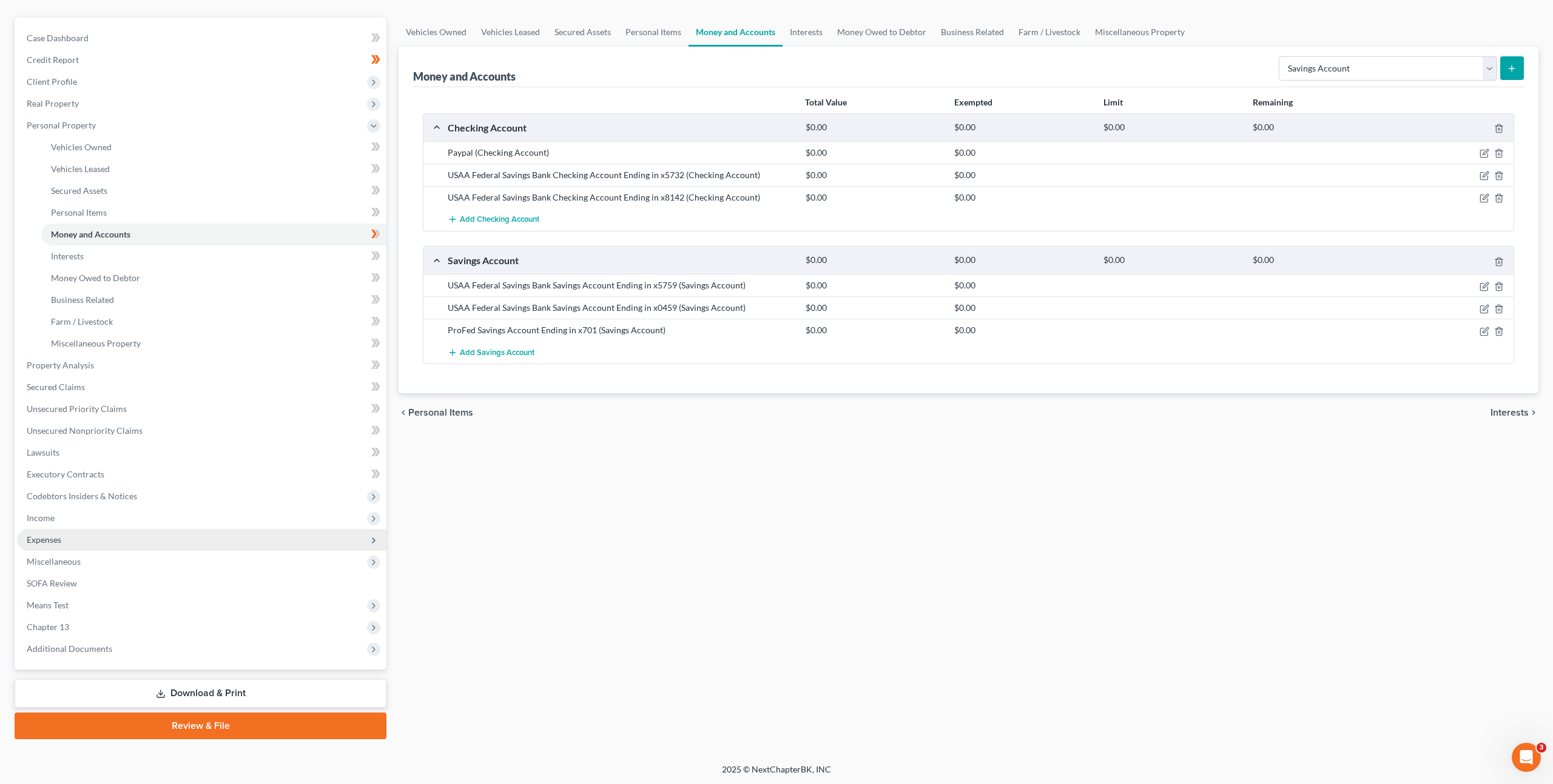
scroll to position [100, 0]
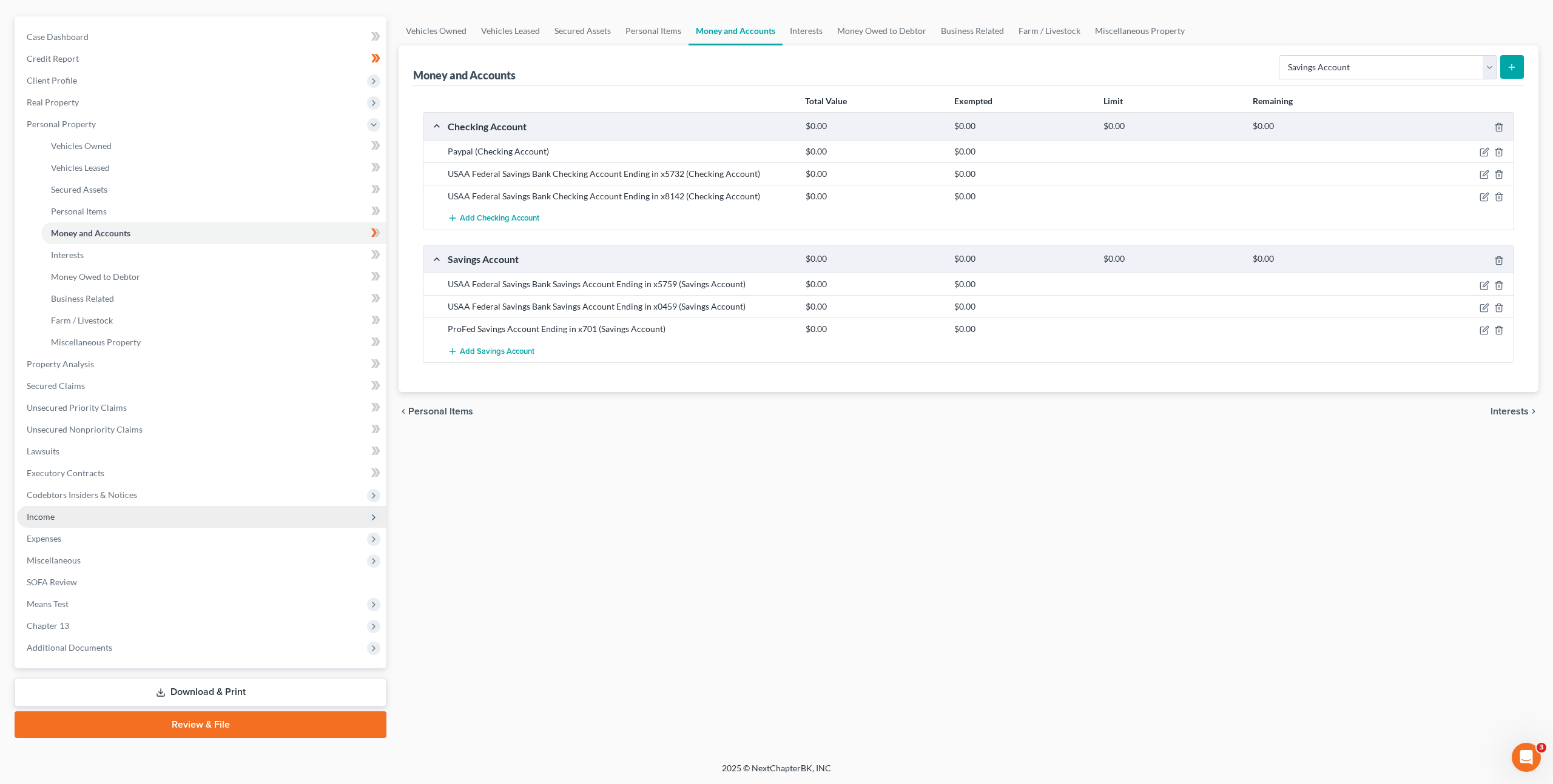
click at [198, 517] on span "Income" at bounding box center [202, 517] width 370 height 22
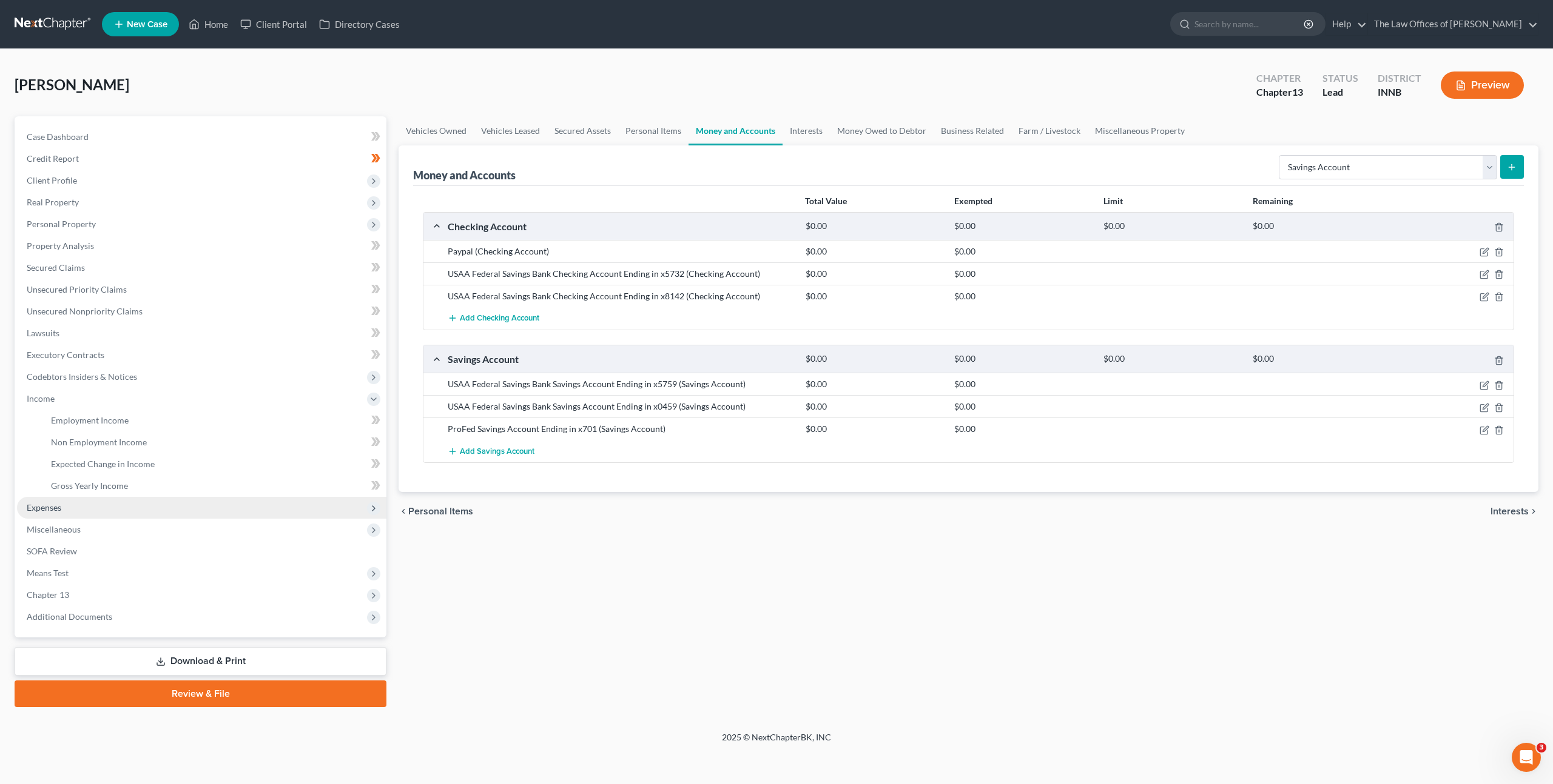
scroll to position [0, 0]
click at [180, 412] on link "Employment Income" at bounding box center [213, 421] width 345 height 22
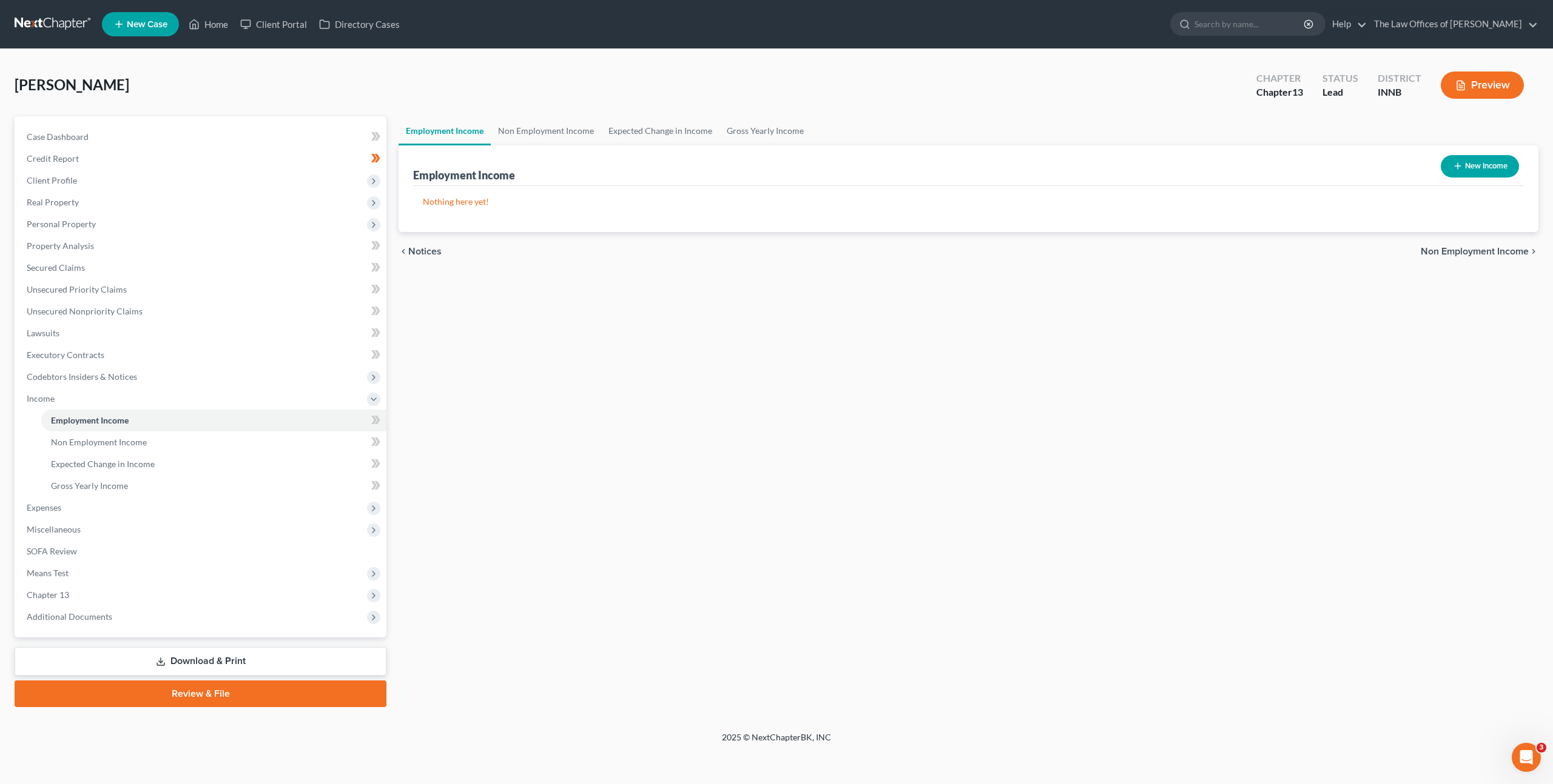
click at [1457, 152] on div "New Income" at bounding box center [1479, 166] width 88 height 32
click at [1469, 170] on button "New Income" at bounding box center [1479, 166] width 78 height 22
select select "0"
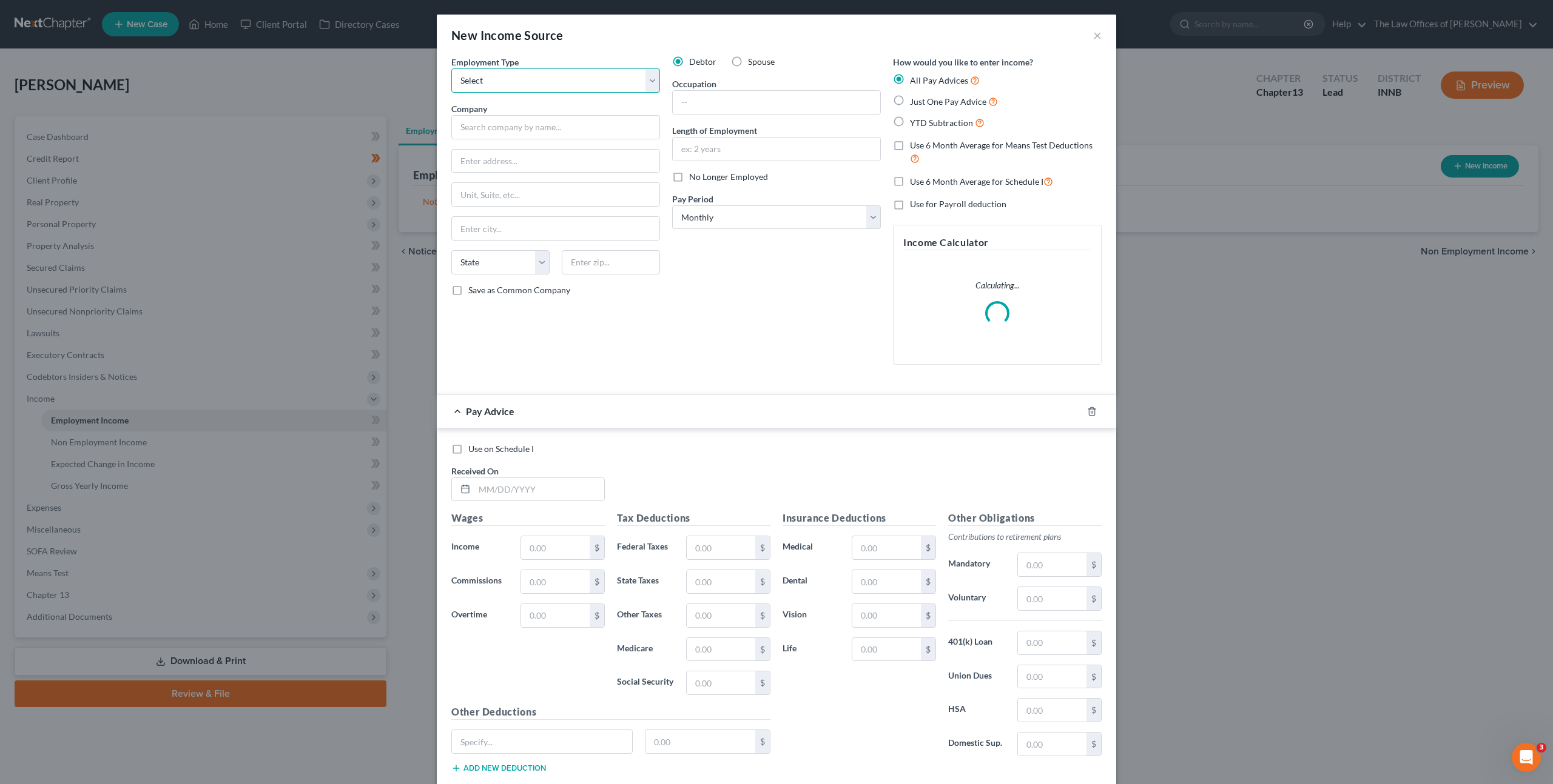
click at [552, 72] on select "Select Full or Part Time Employment Self Employment" at bounding box center [555, 80] width 209 height 24
select select "0"
click at [451, 68] on select "Select Full or Part Time Employment Self Employment" at bounding box center [555, 80] width 209 height 24
click at [538, 125] on input "text" at bounding box center [555, 127] width 209 height 24
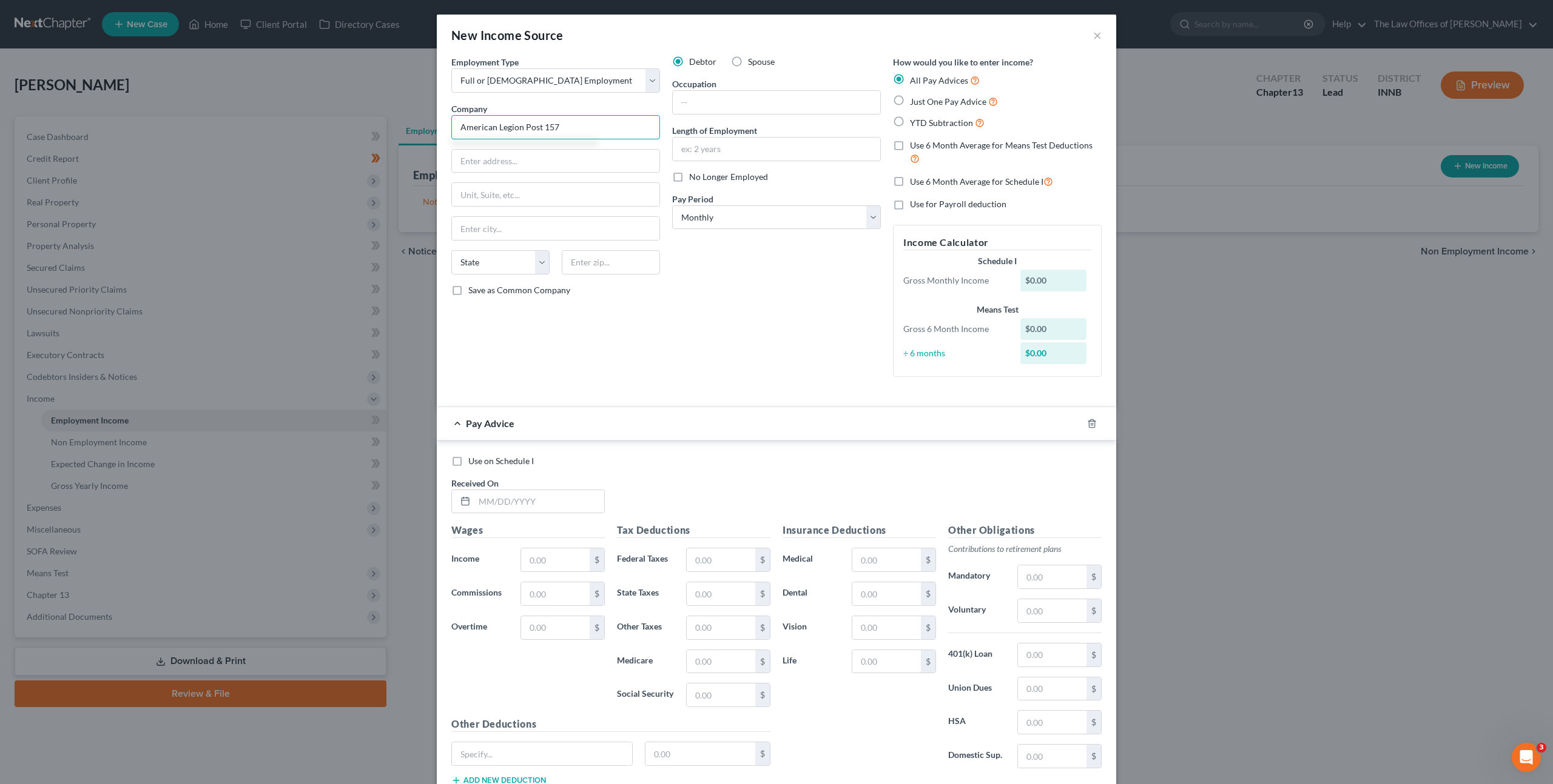
type input "American Legion Post 157"
type input "[STREET_ADDRESS]"
type input "46723"
type input "Churubusco"
select select "15"
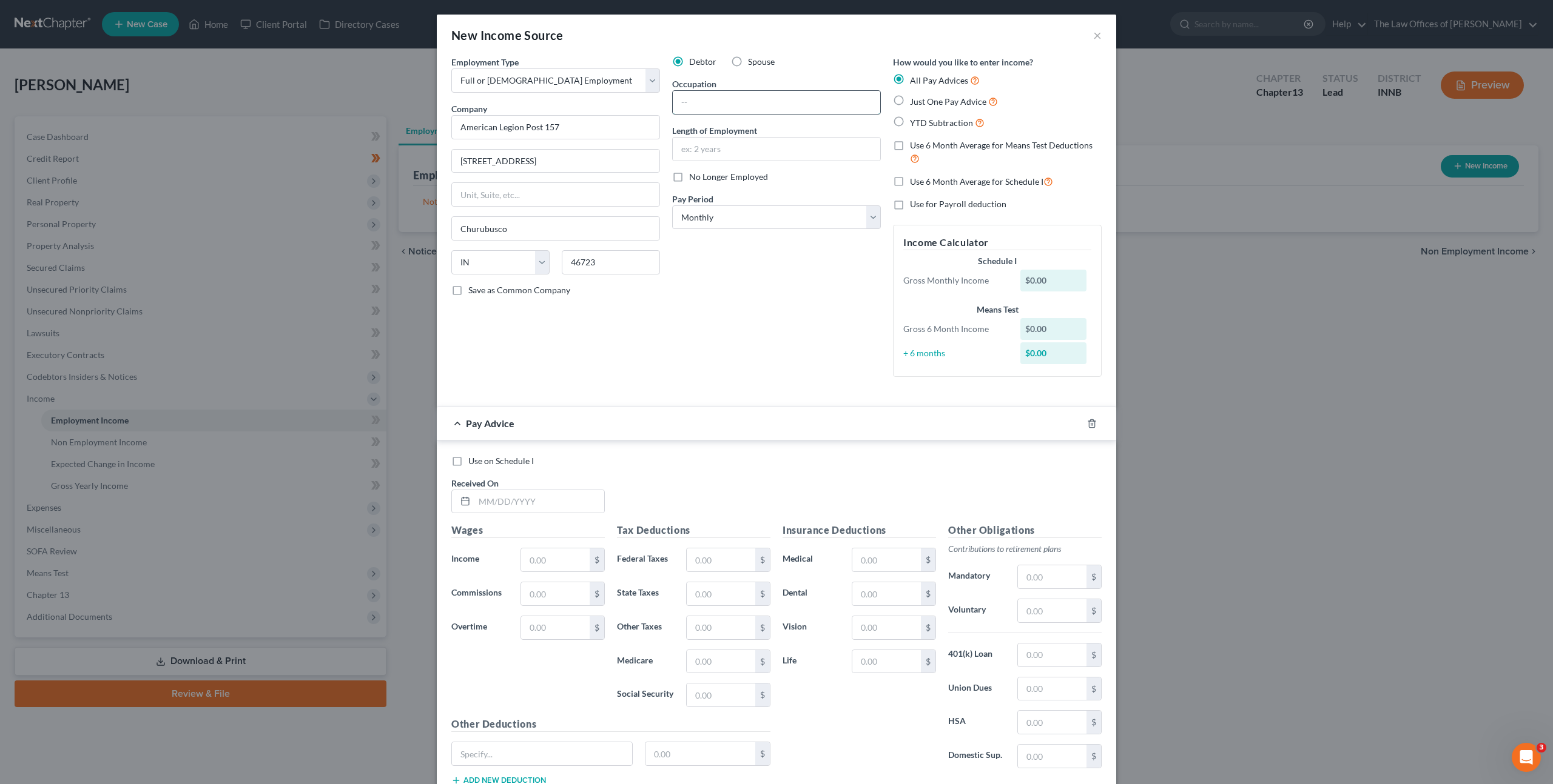
click at [755, 107] on input "text" at bounding box center [776, 102] width 207 height 23
drag, startPoint x: 538, startPoint y: 500, endPoint x: 605, endPoint y: 475, distance: 71.5
click at [538, 500] on input "text" at bounding box center [539, 502] width 130 height 23
drag, startPoint x: 515, startPoint y: 504, endPoint x: 716, endPoint y: 465, distance: 204.7
click at [515, 504] on input "text" at bounding box center [539, 502] width 130 height 23
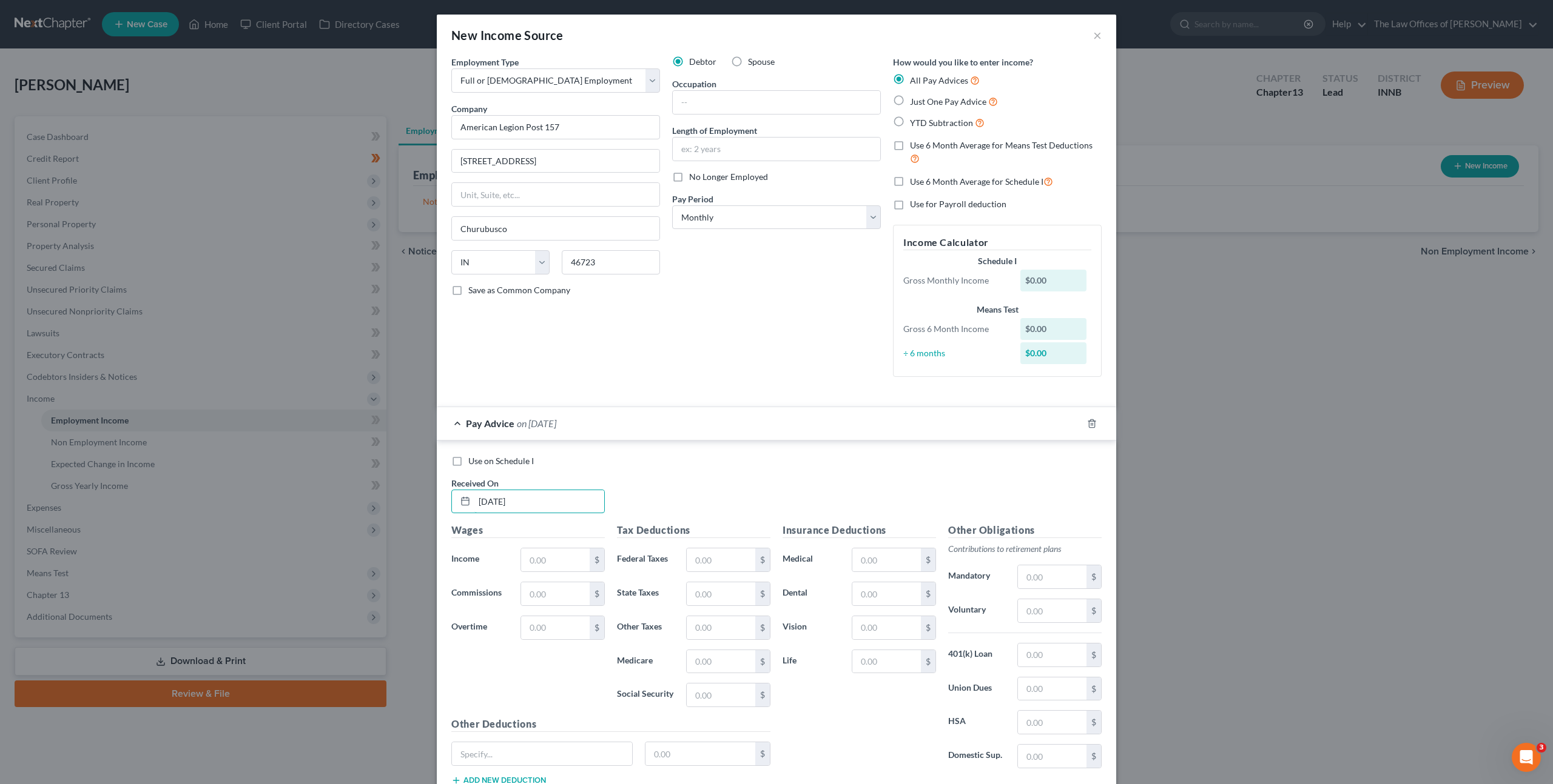
type input "[DATE]"
type input "135"
type input "0"
type input "6.63"
type input "0"
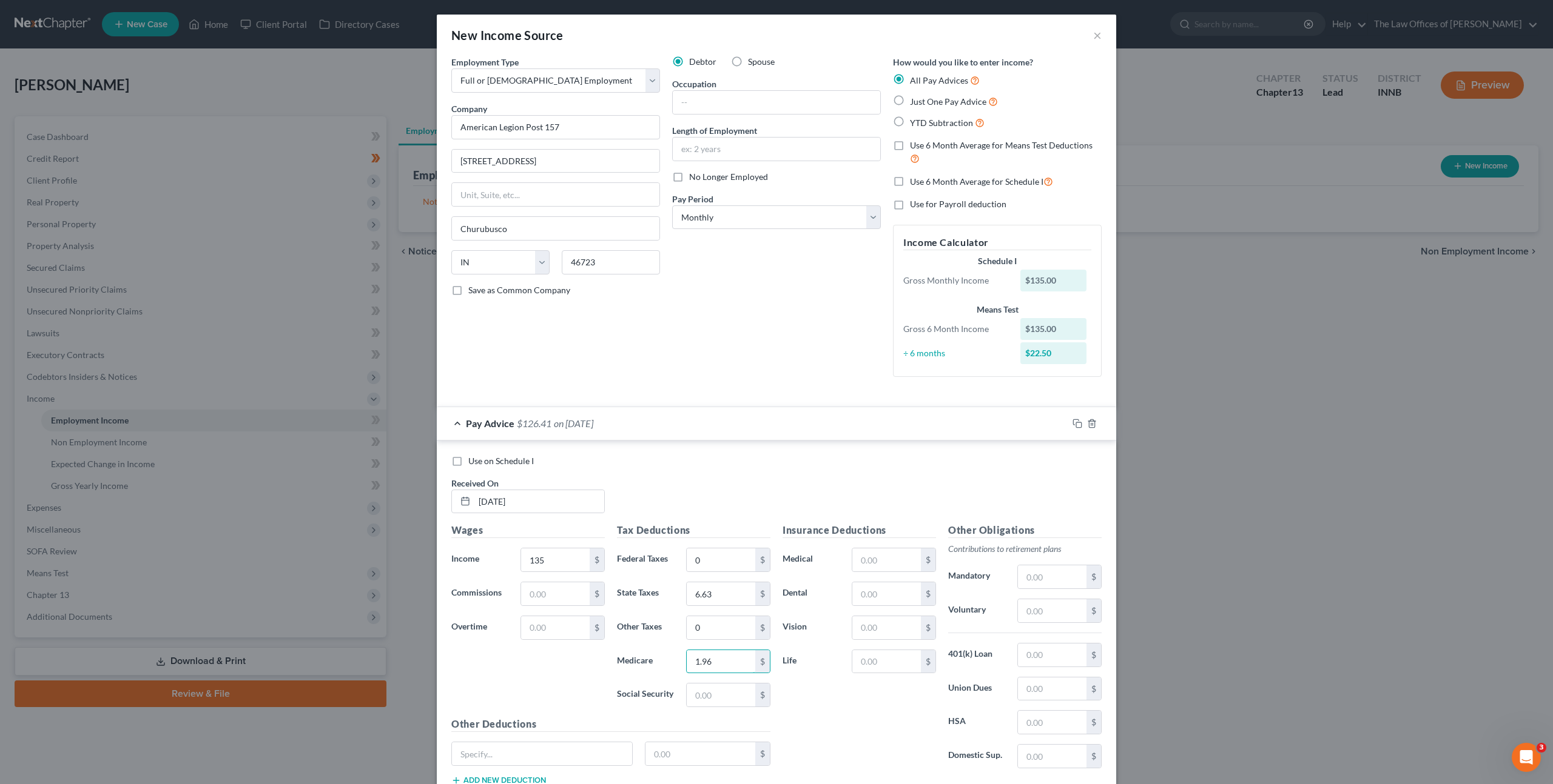
type input "1.96"
type input "8.37"
click at [1079, 424] on icon "button" at bounding box center [1077, 424] width 10 height 10
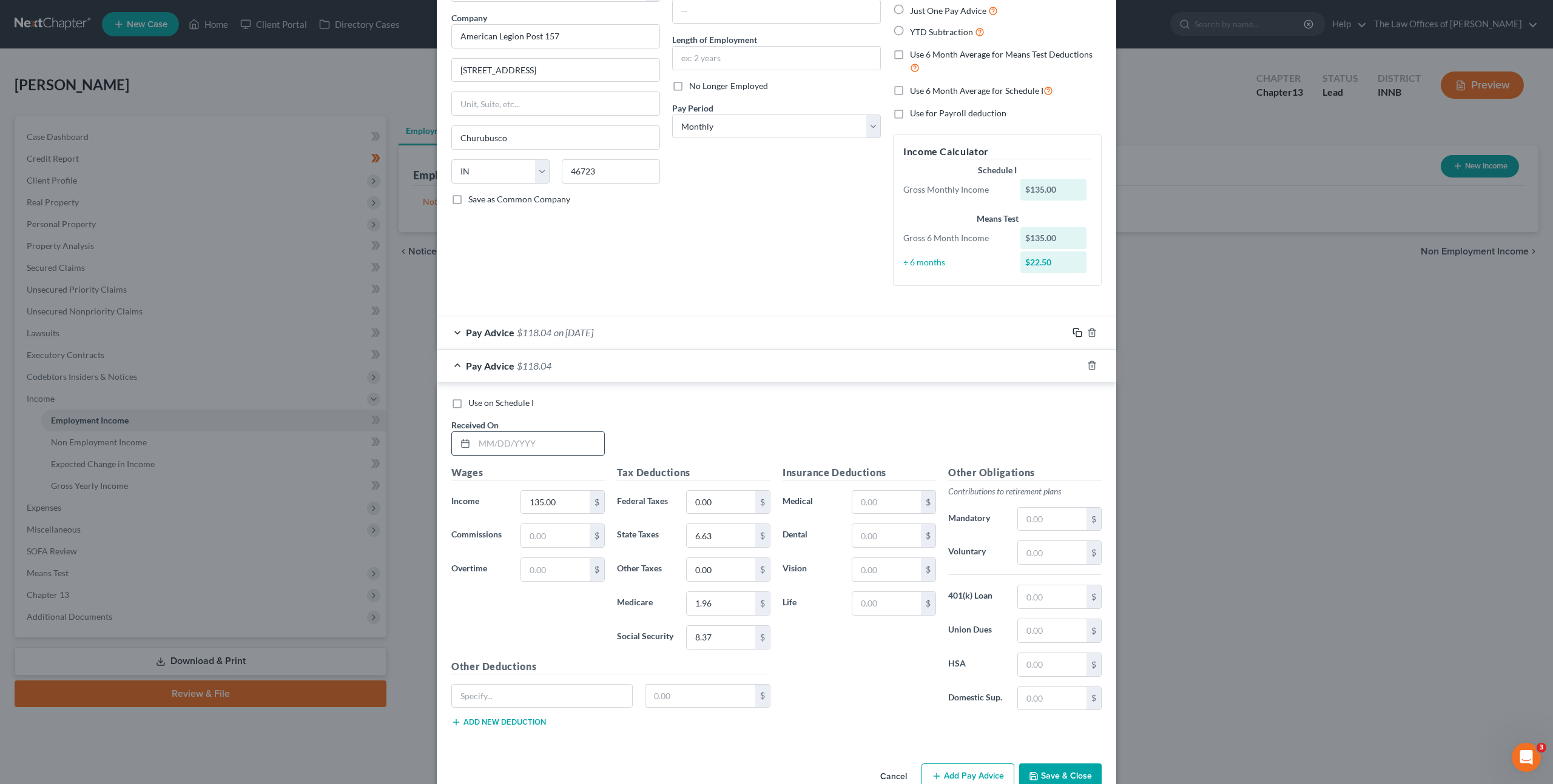
scroll to position [120, 0]
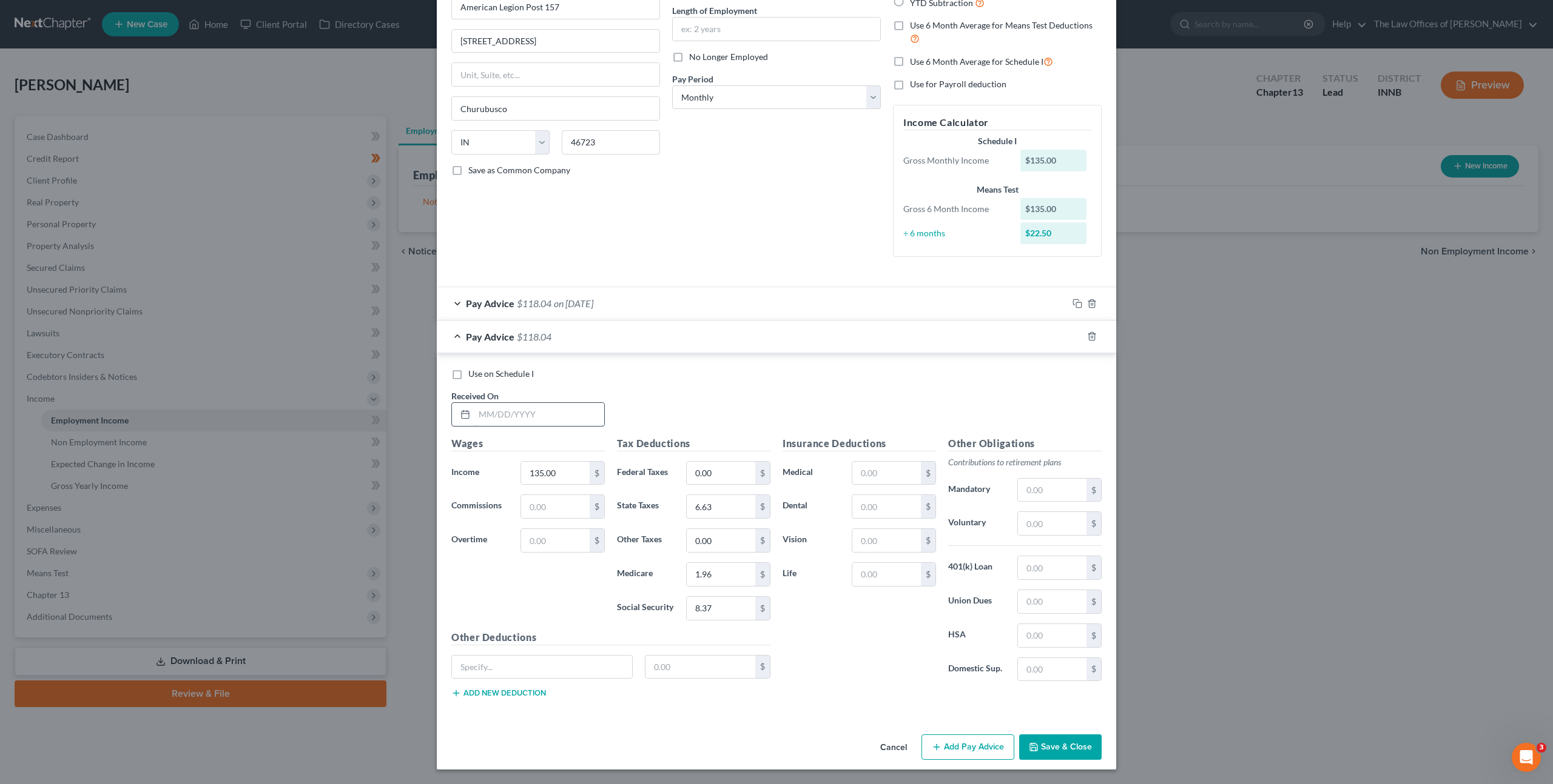
click at [575, 408] on input "text" at bounding box center [539, 415] width 130 height 23
type input "[DATE]"
type input "200"
type input "9.83"
type input "2.90"
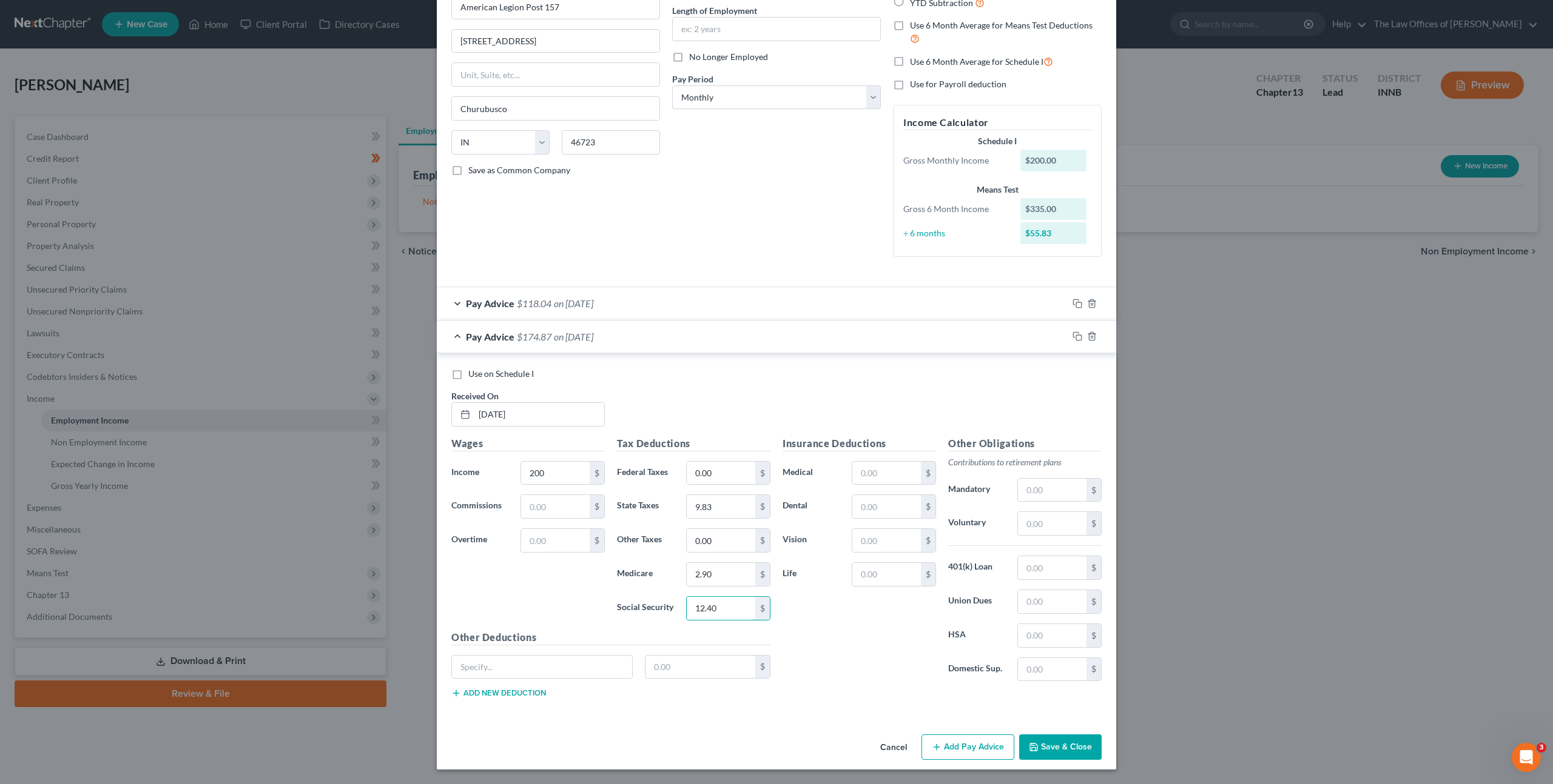
scroll to position [117, 0]
type input "12.40"
click at [1079, 339] on icon "button" at bounding box center [1077, 338] width 10 height 10
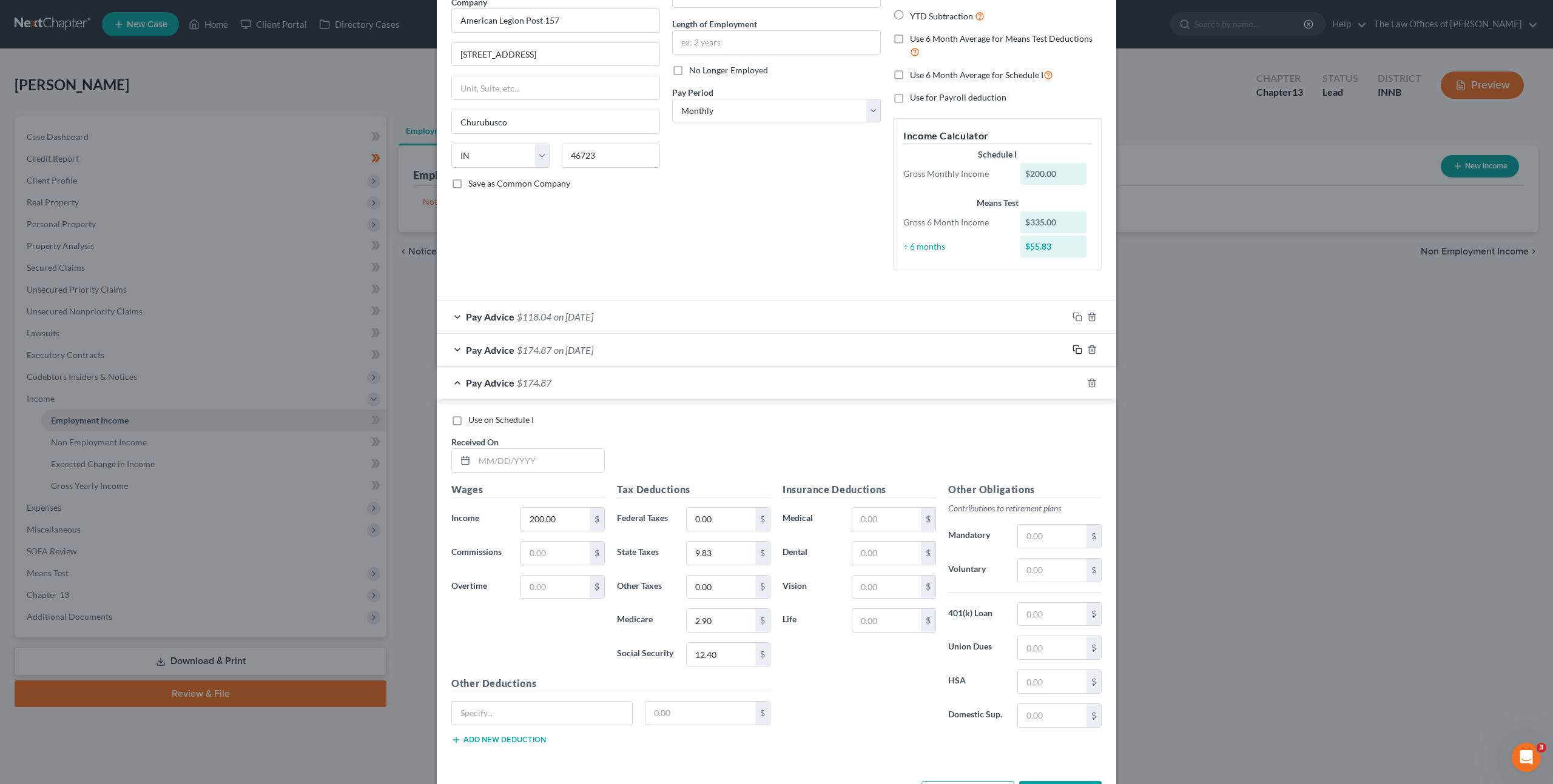
scroll to position [153, 0]
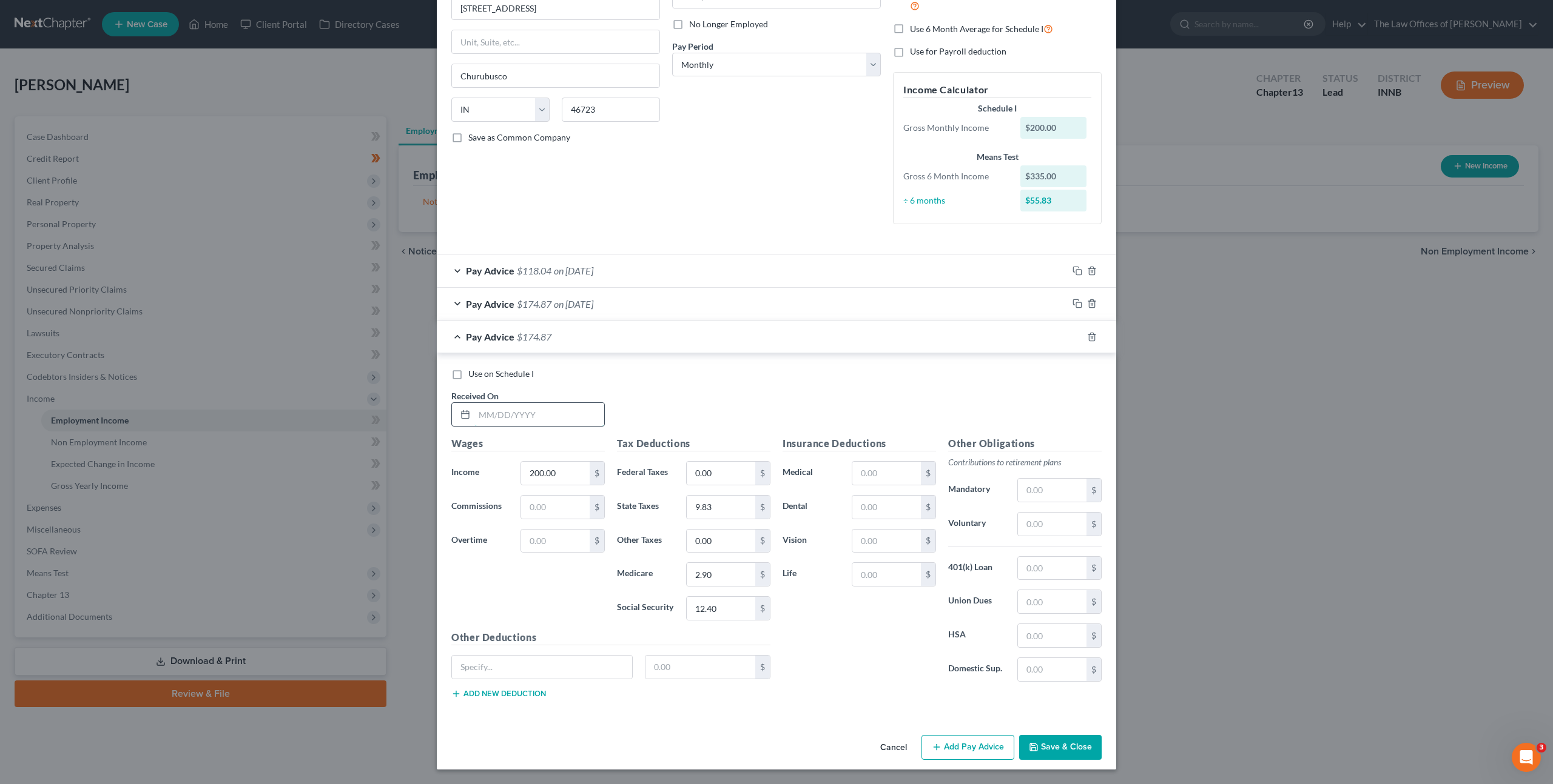
click at [560, 415] on input "text" at bounding box center [539, 415] width 130 height 23
type input "[DATE]"
type input "9.83"
click at [794, 405] on div "Use on Schedule I Received On * 09/23/2025" at bounding box center [776, 401] width 663 height 68
click at [468, 375] on label "Use on Schedule I" at bounding box center [501, 374] width 66 height 12
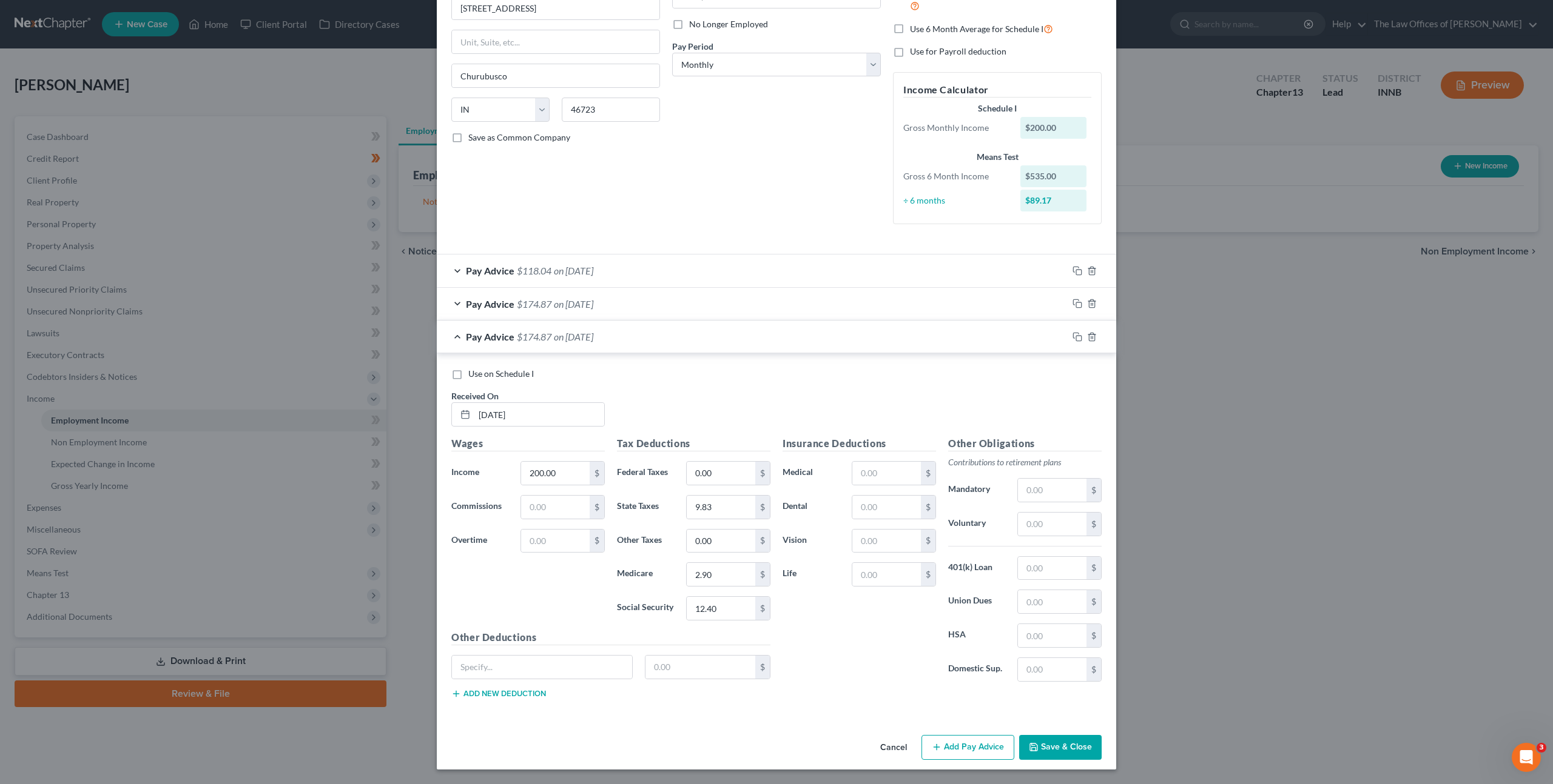
click at [474, 375] on input "Use on Schedule I" at bounding box center [477, 371] width 8 height 8
checkbox input "true"
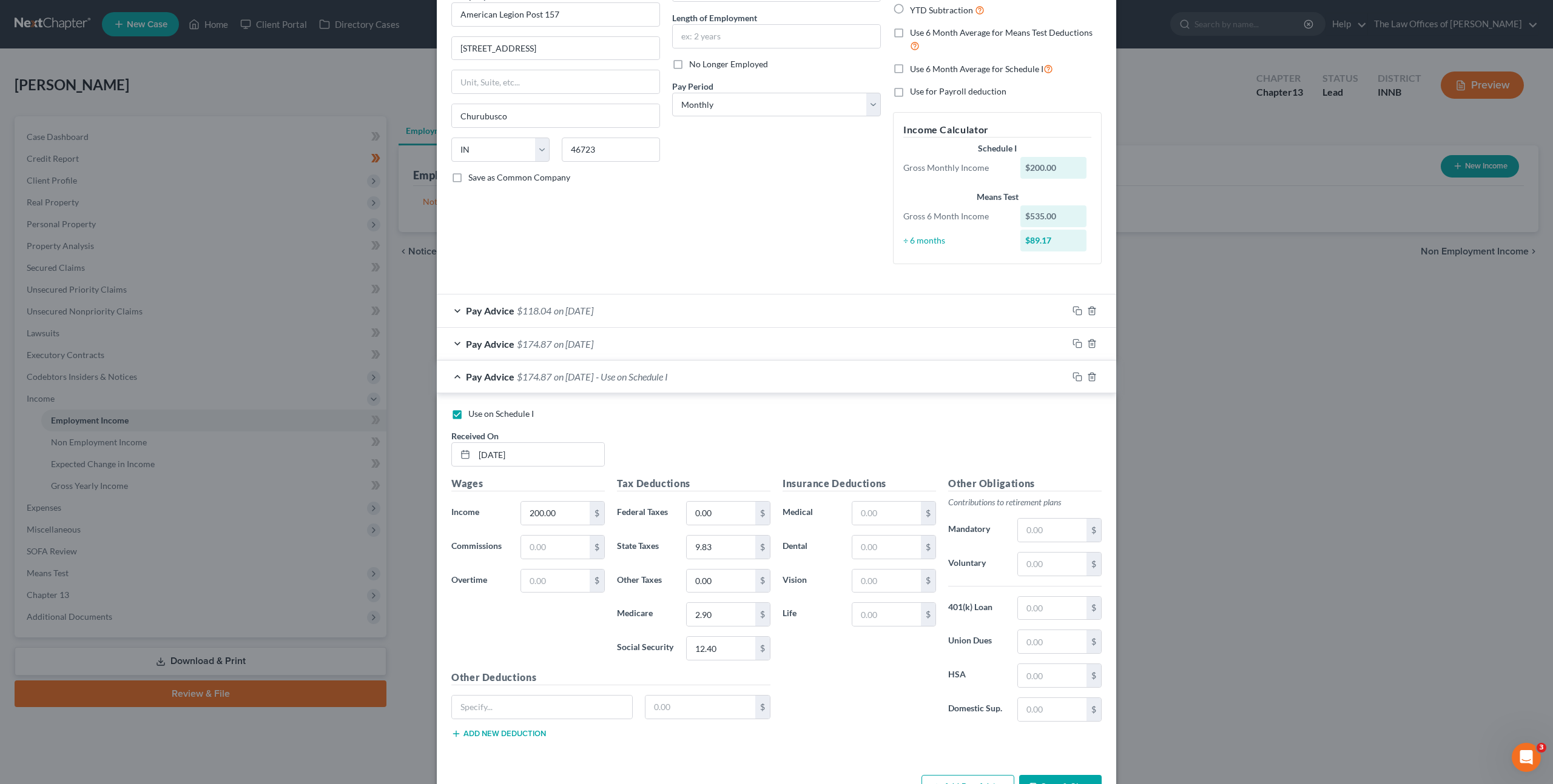
scroll to position [0, 0]
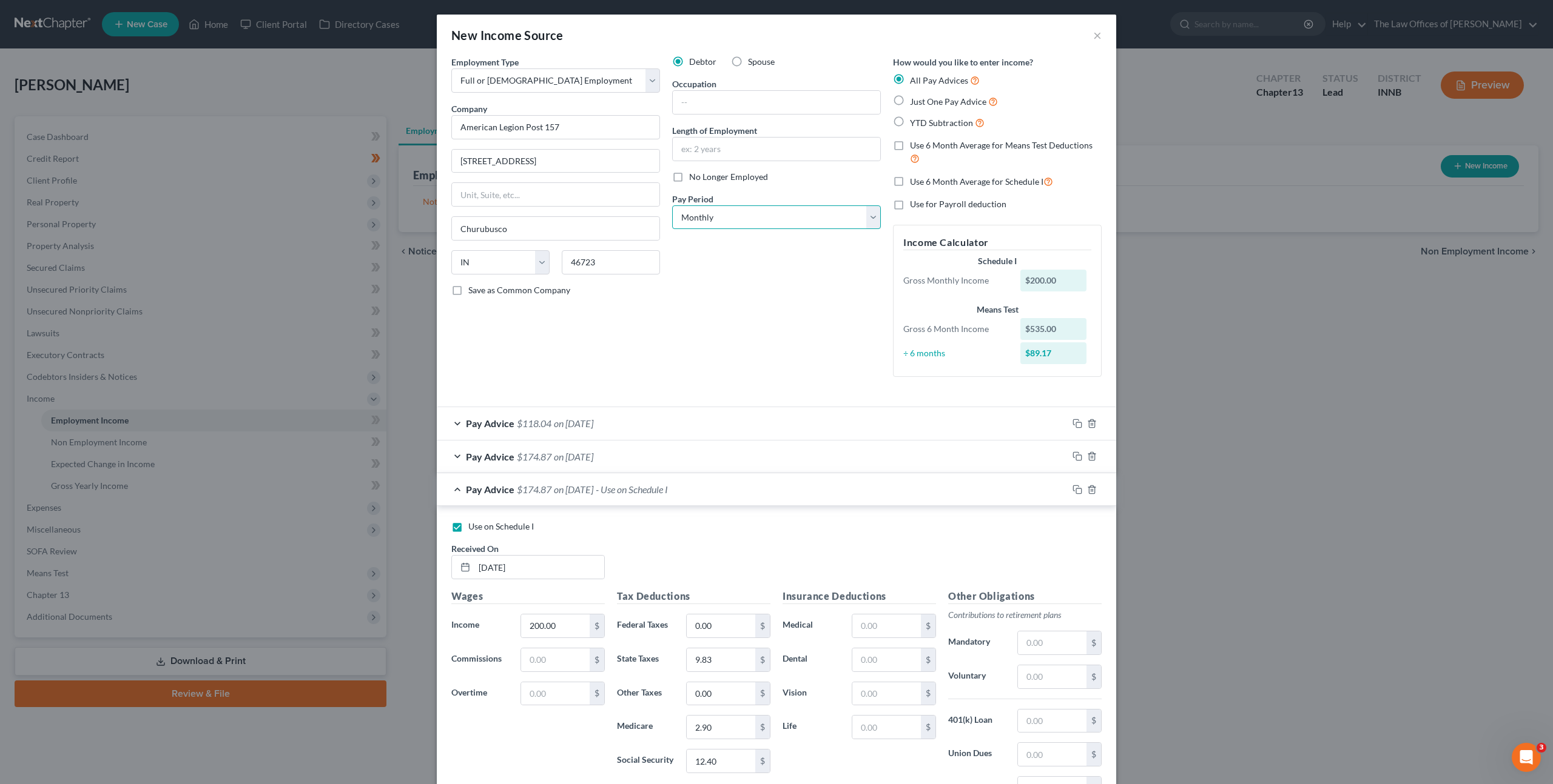
click at [724, 217] on select "Select Monthly Twice Monthly Every Other Week Weekly" at bounding box center [776, 217] width 209 height 24
select select "3"
click at [672, 205] on select "Select Monthly Twice Monthly Every Other Week Weekly" at bounding box center [776, 217] width 209 height 24
click at [716, 317] on div "Debtor Spouse Occupation Length of Employment No Longer Employed Pay Period * S…" at bounding box center [776, 221] width 221 height 331
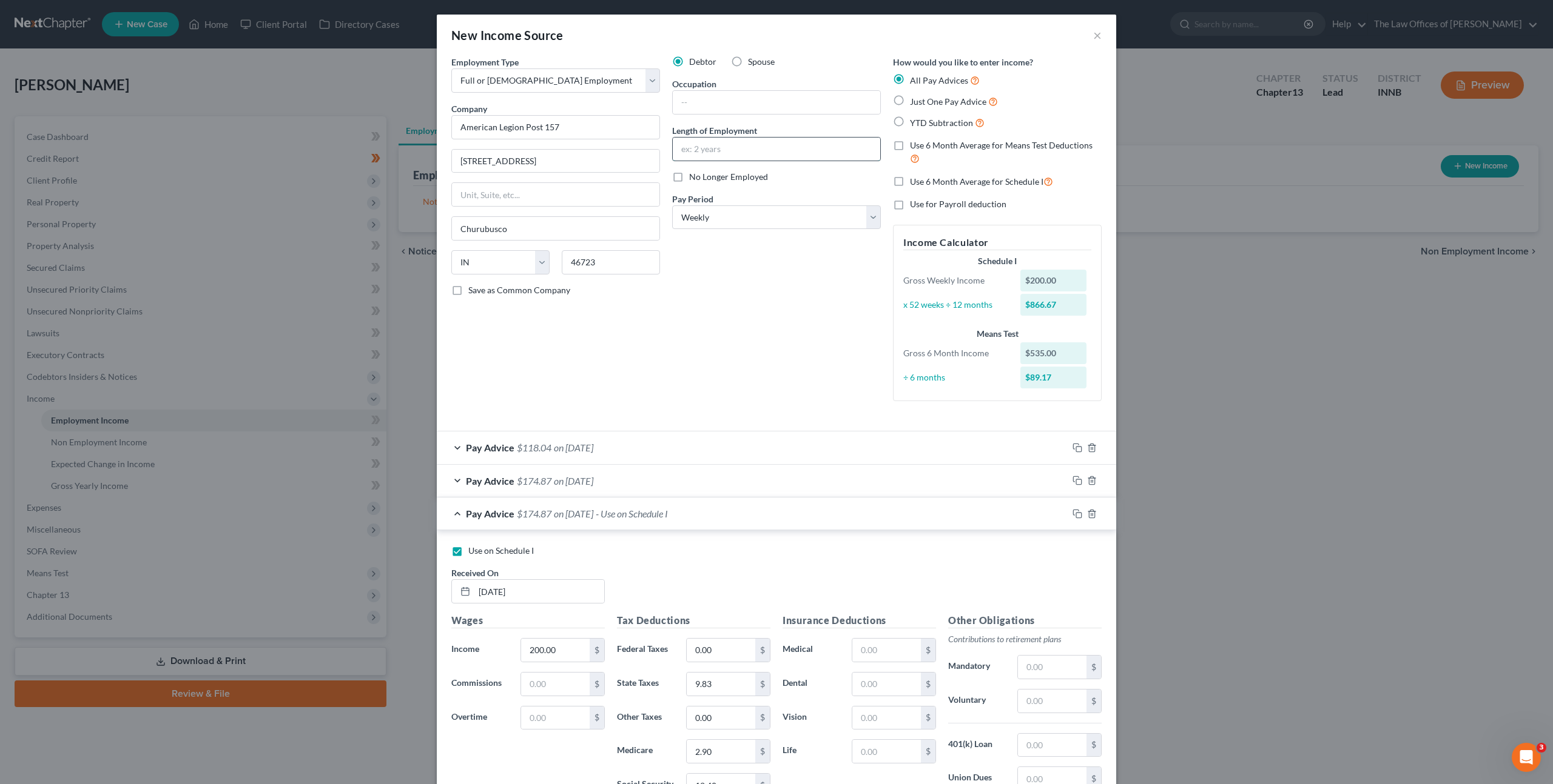
click at [733, 150] on input "text" at bounding box center [776, 149] width 207 height 23
type input "1 month"
click at [702, 333] on div "Debtor Spouse Occupation Length of Employment 1 month No Longer Employed Pay Pe…" at bounding box center [776, 234] width 221 height 355
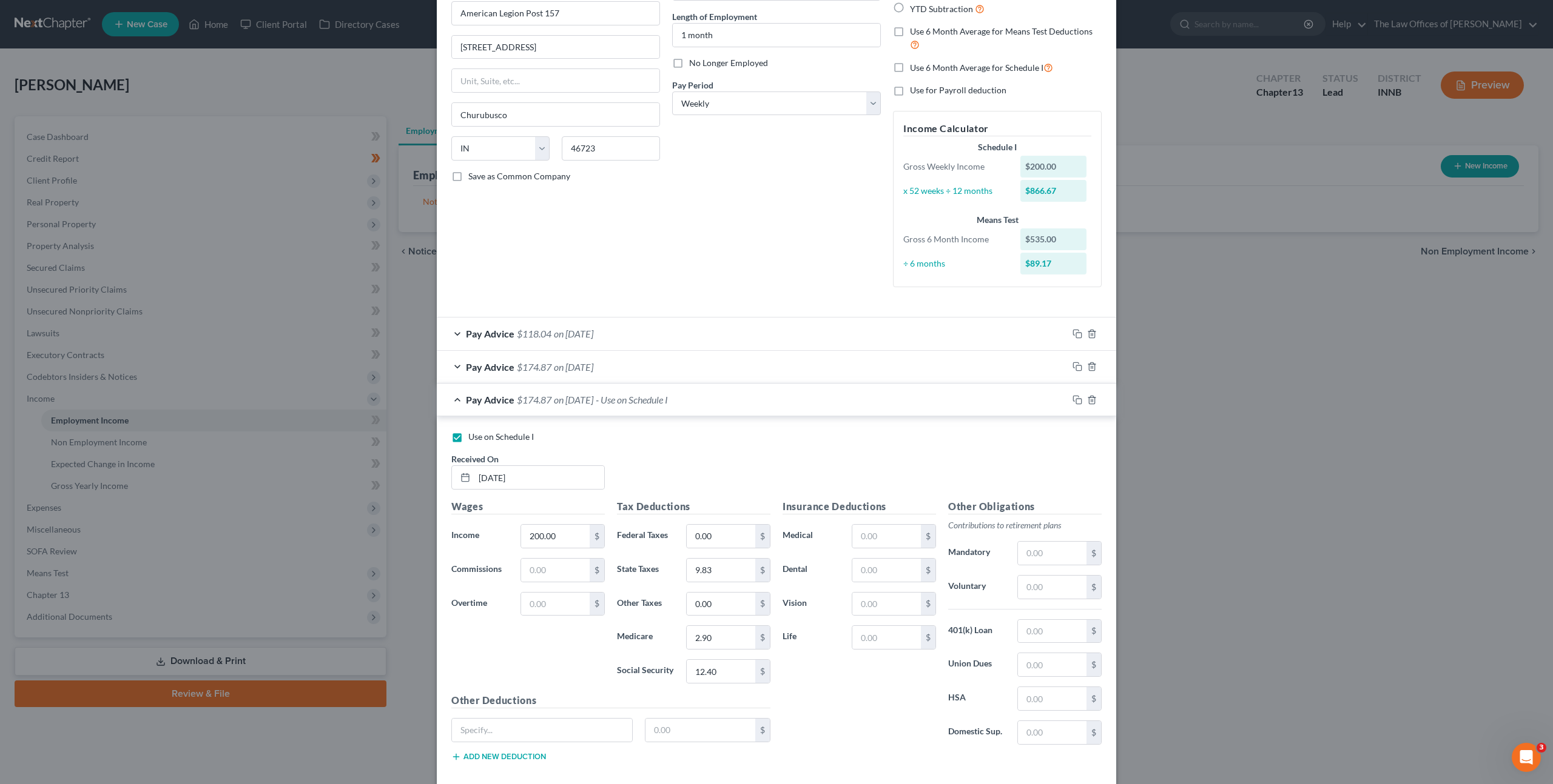
scroll to position [177, 0]
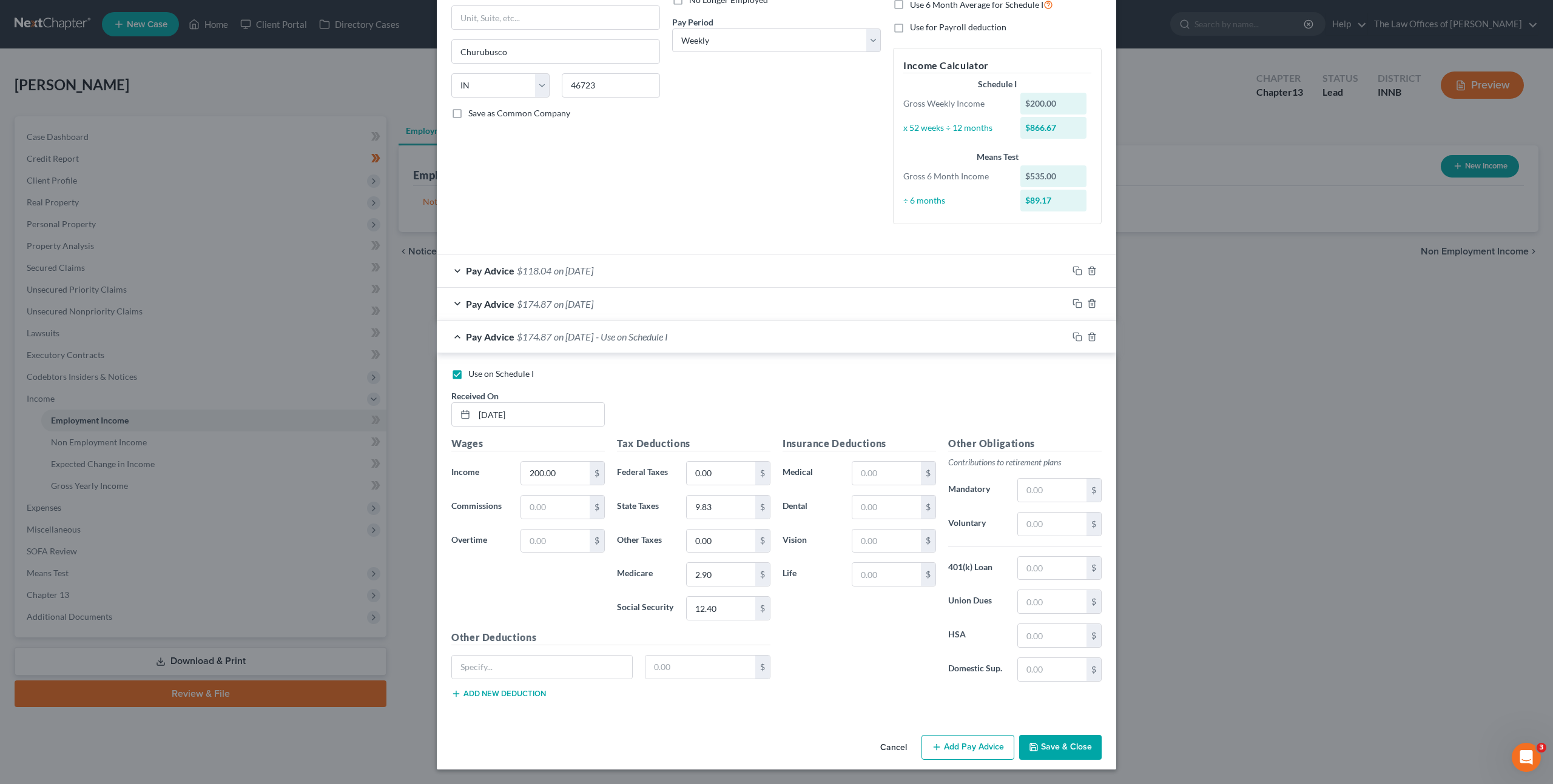
drag, startPoint x: 1050, startPoint y: 748, endPoint x: 1066, endPoint y: 693, distance: 57.3
click at [1051, 744] on button "Save & Close" at bounding box center [1060, 748] width 83 height 26
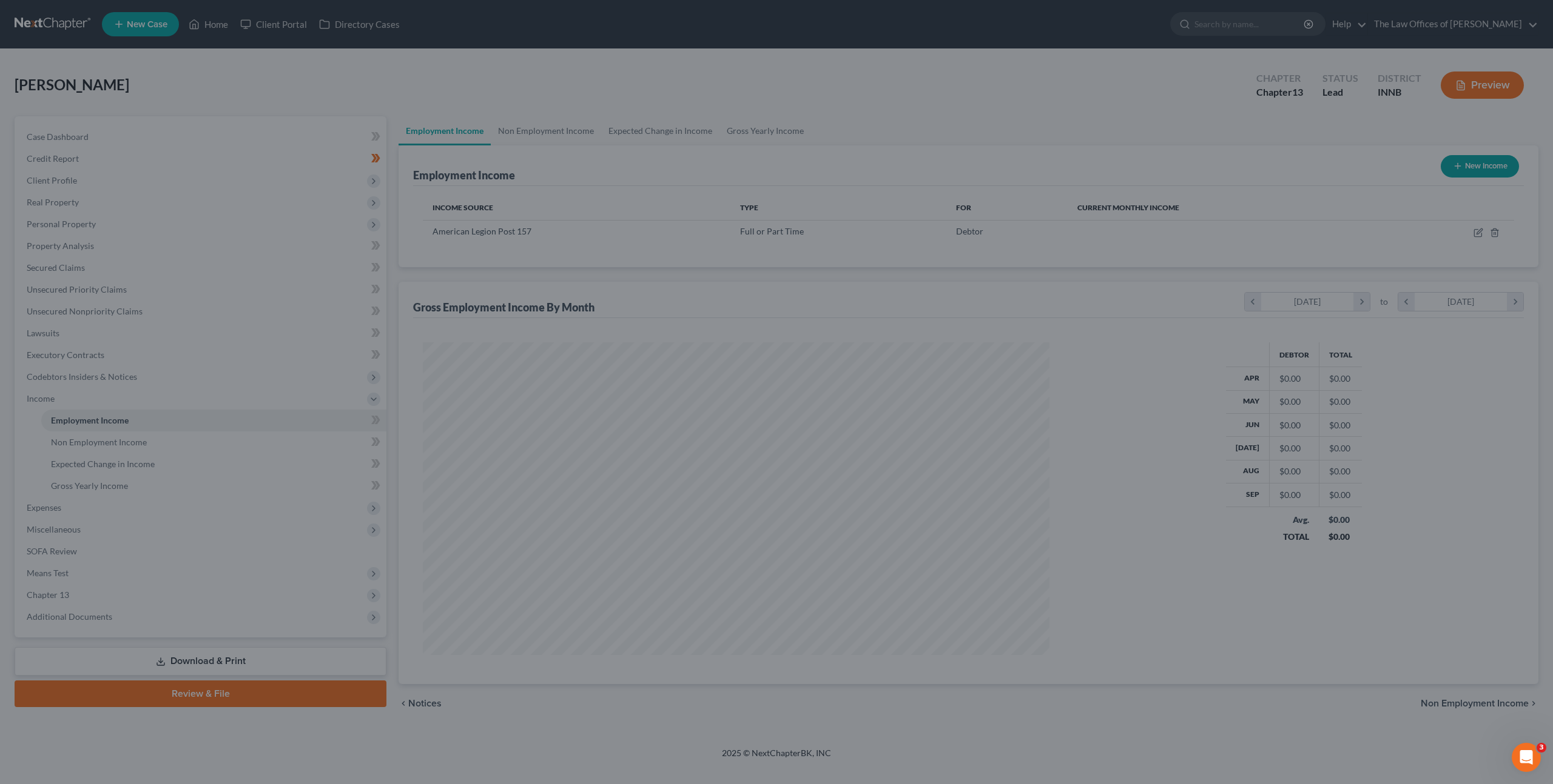
scroll to position [313, 651]
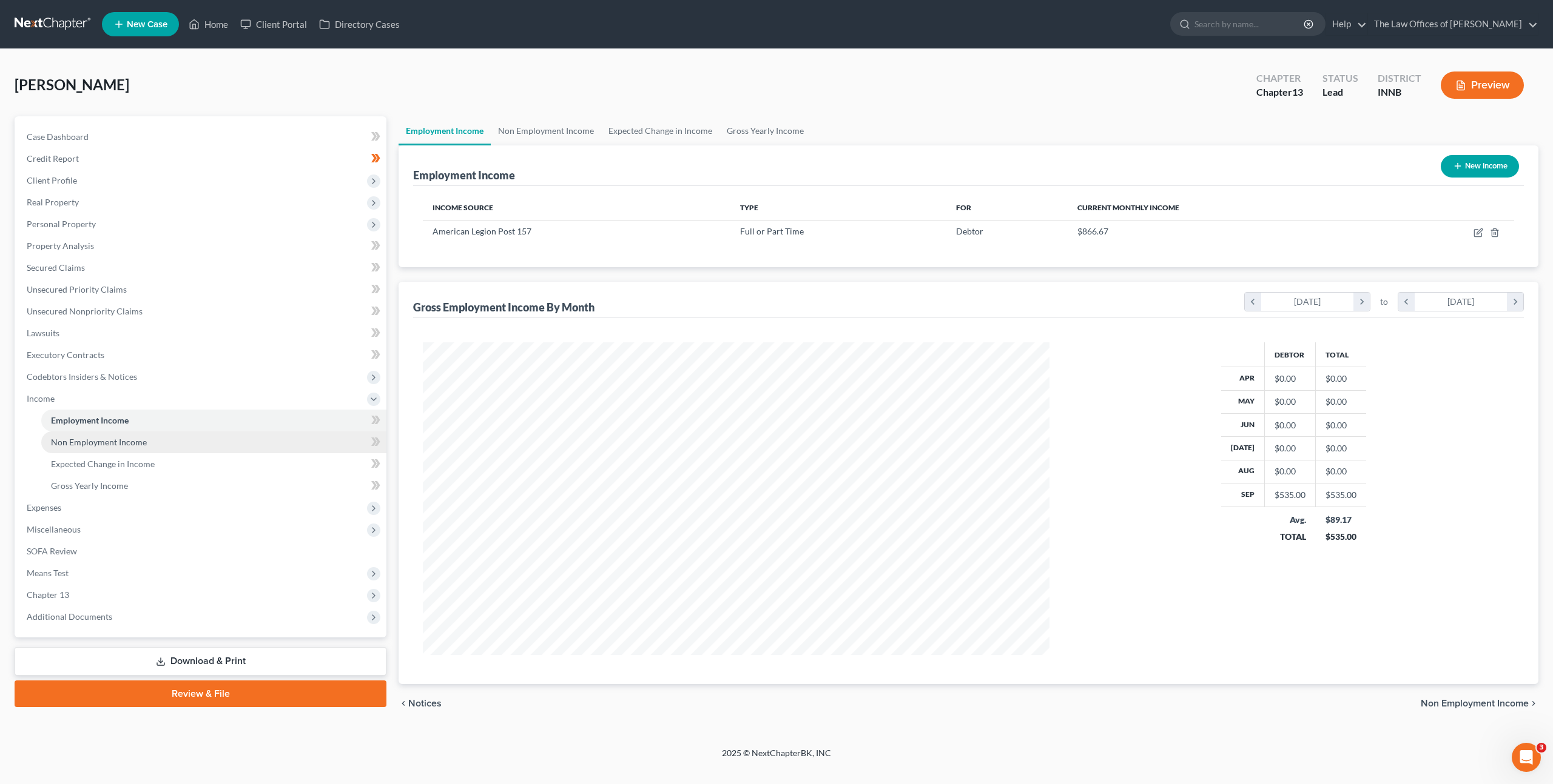
click at [250, 440] on link "Non Employment Income" at bounding box center [213, 442] width 345 height 22
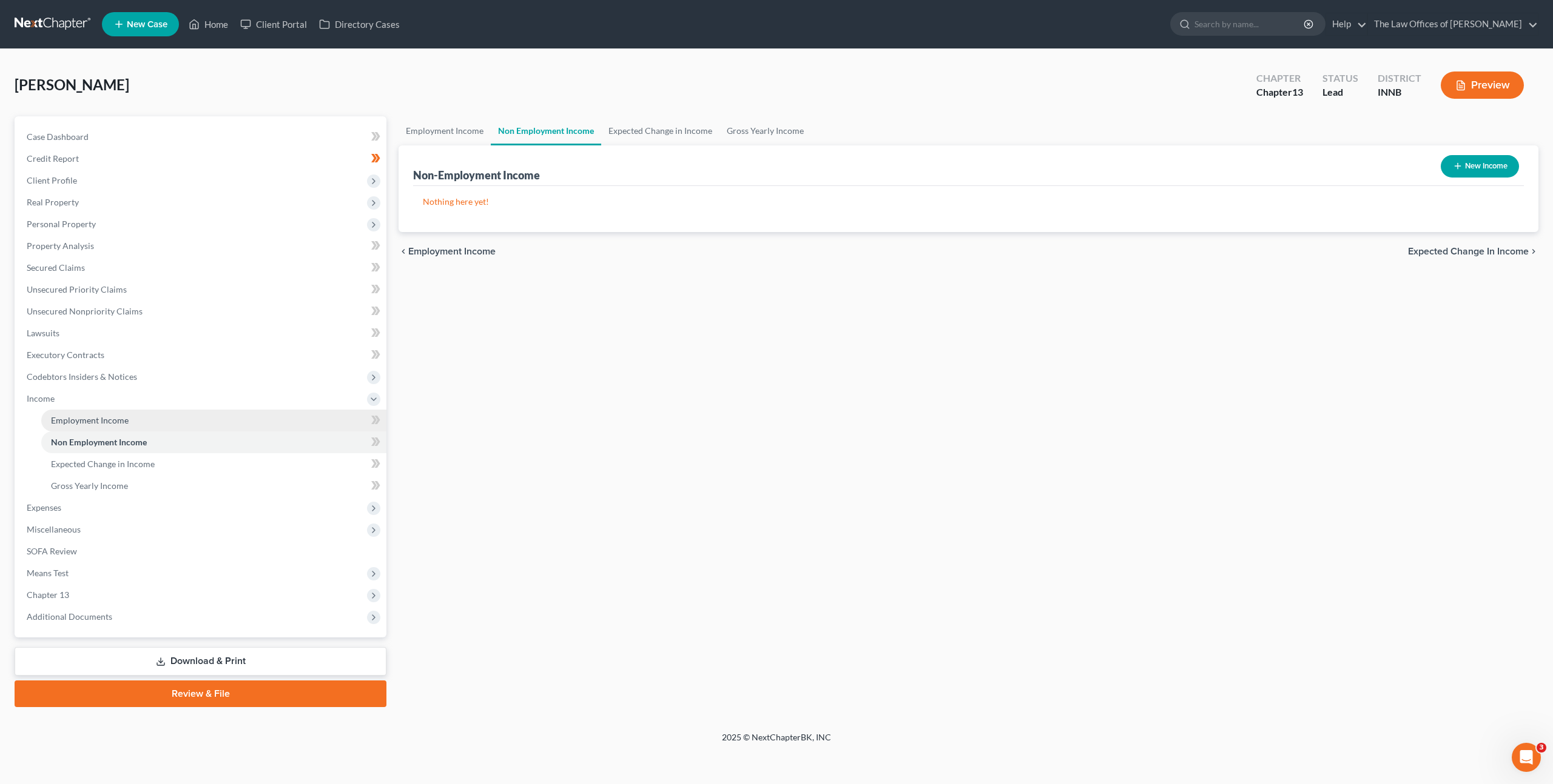
drag, startPoint x: 255, startPoint y: 422, endPoint x: 320, endPoint y: 419, distance: 65.1
click at [255, 421] on link "Employment Income" at bounding box center [213, 421] width 345 height 22
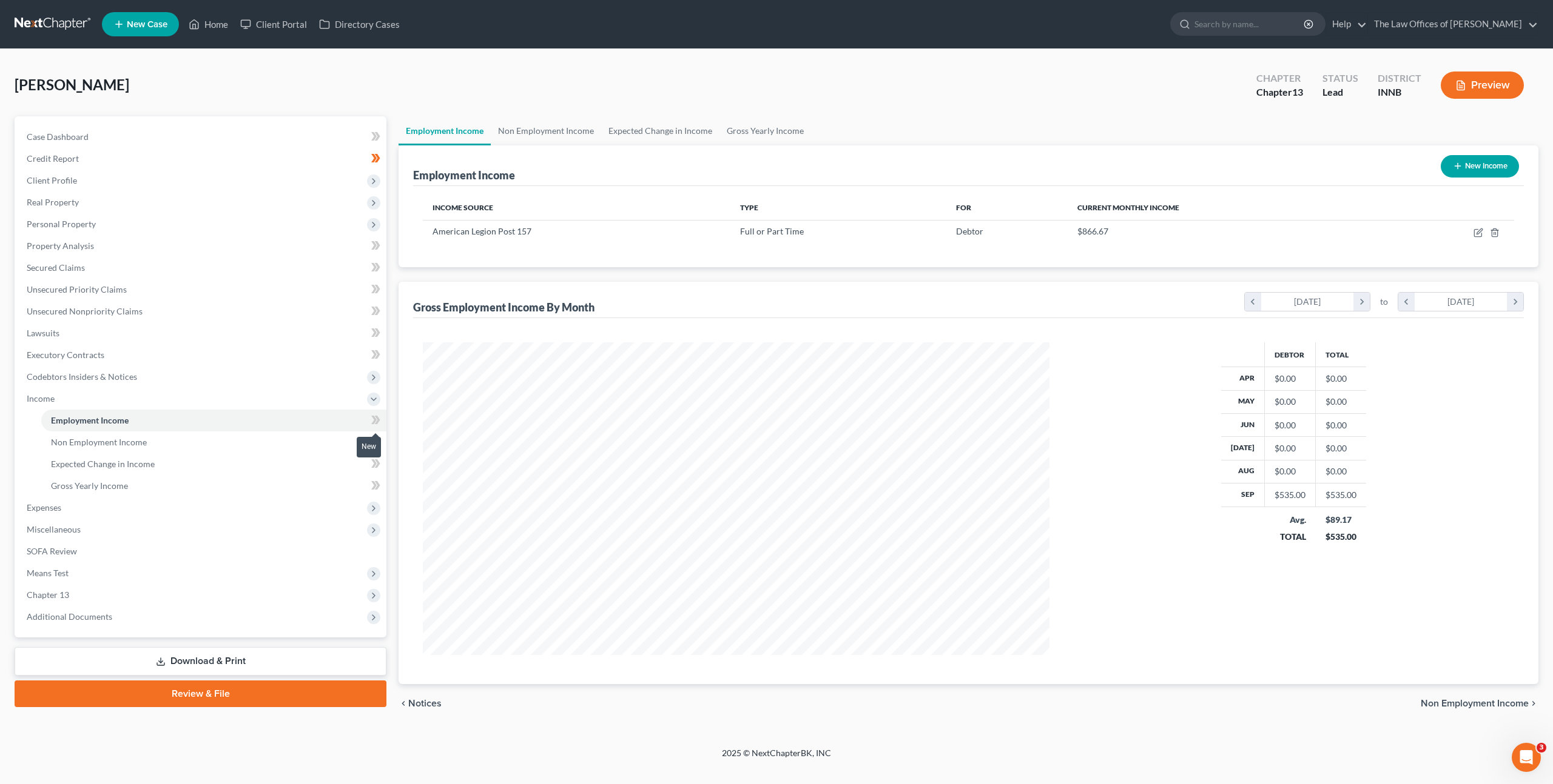
scroll to position [313, 651]
click at [377, 417] on icon at bounding box center [378, 420] width 5 height 9
click at [307, 439] on link "Non Employment Income" at bounding box center [213, 442] width 345 height 22
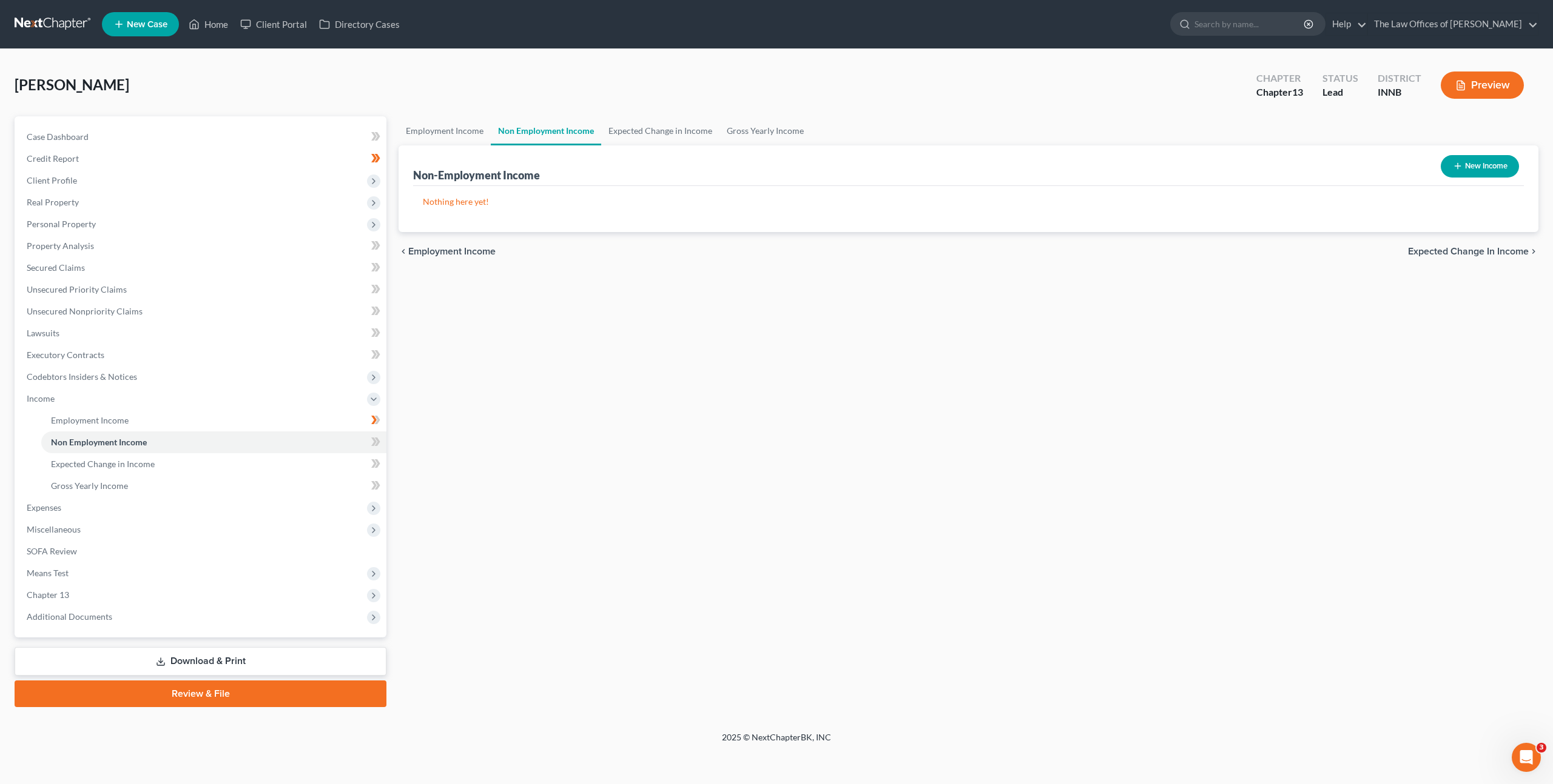
click at [1473, 174] on button "New Income" at bounding box center [1479, 166] width 78 height 22
select select "0"
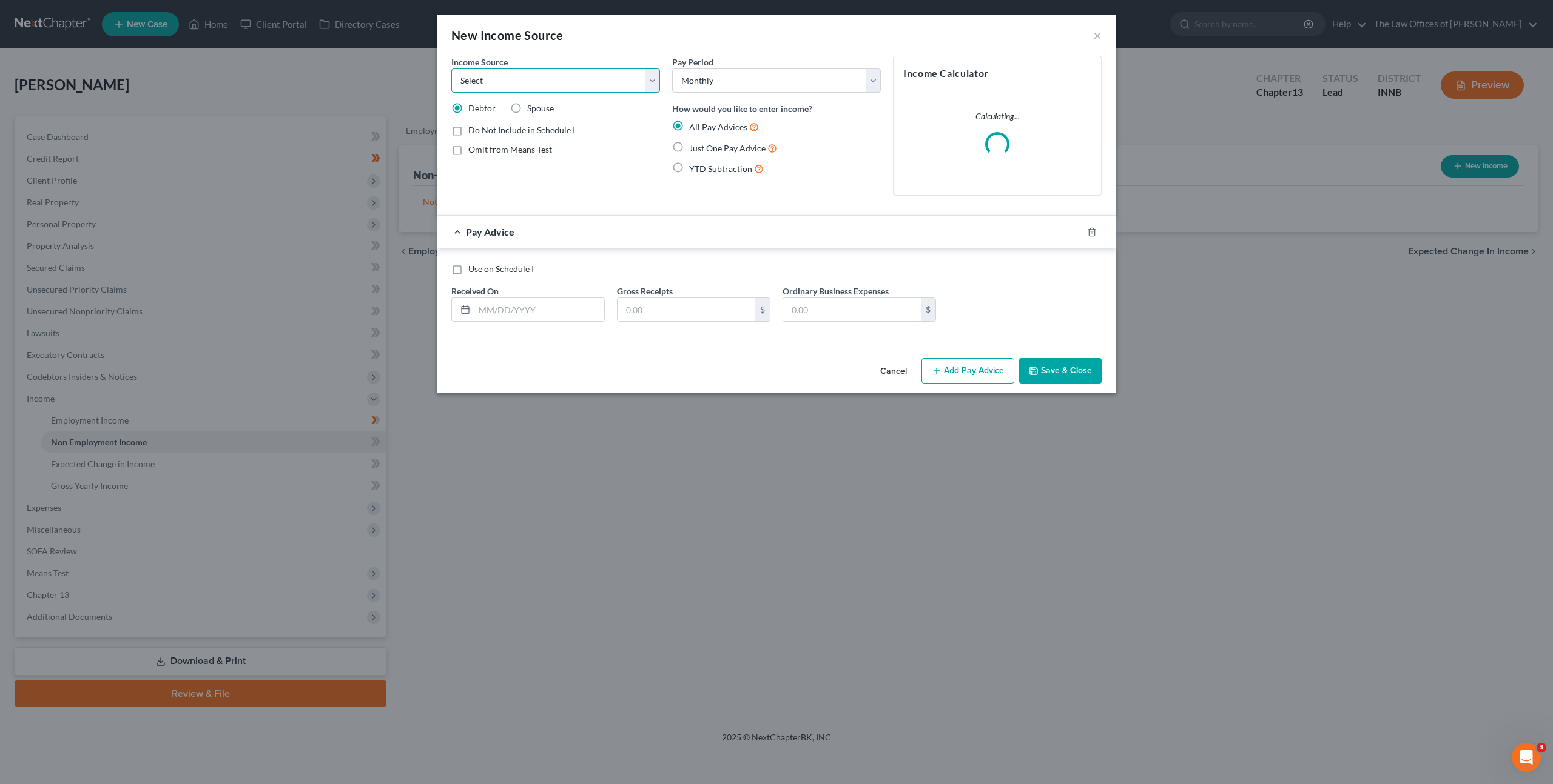
click at [588, 78] on select "Select Unemployment Disability (from employer) Pension Retirement Social Securi…" at bounding box center [555, 80] width 209 height 24
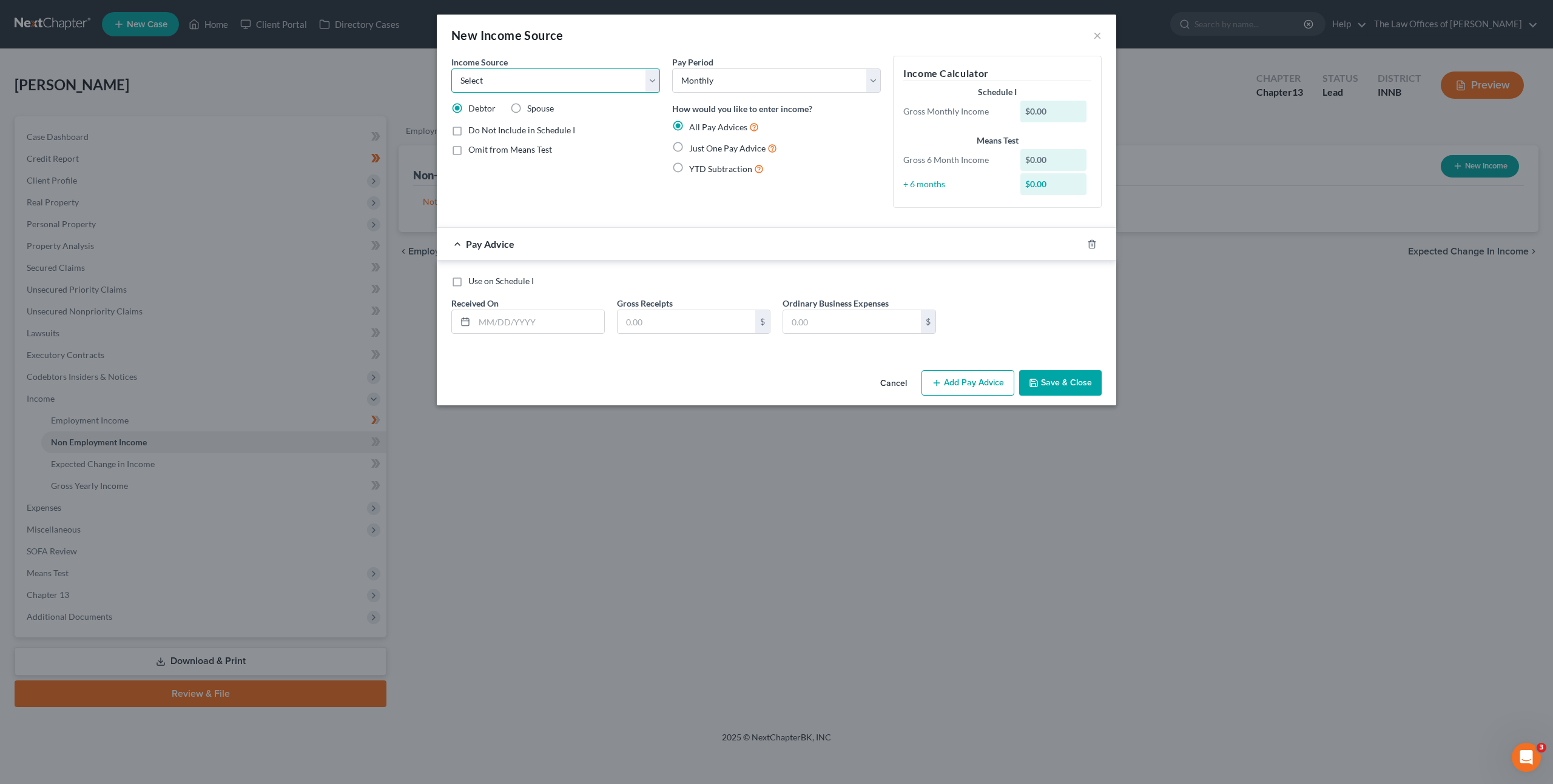
select select "12"
click at [451, 68] on select "Select Unemployment Disability (from employer) Pension Retirement Social Securi…" at bounding box center [555, 80] width 209 height 24
click at [725, 81] on select "Select Monthly Twice Monthly Every Other Week Weekly" at bounding box center [776, 80] width 209 height 24
click at [689, 147] on label "Just One Pay Advice" at bounding box center [733, 148] width 88 height 14
click at [694, 147] on input "Just One Pay Advice" at bounding box center [697, 145] width 8 height 8
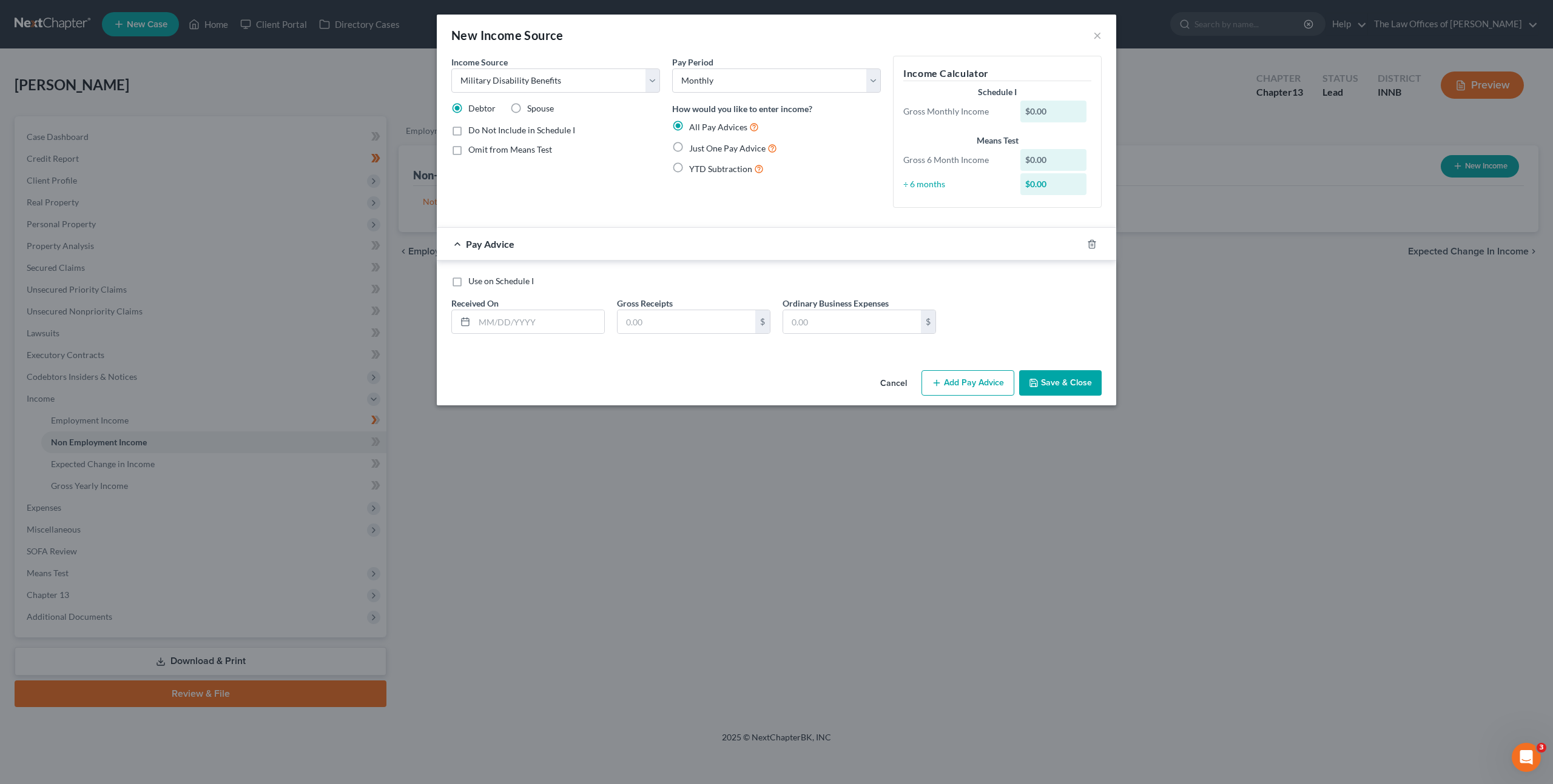
radio input "true"
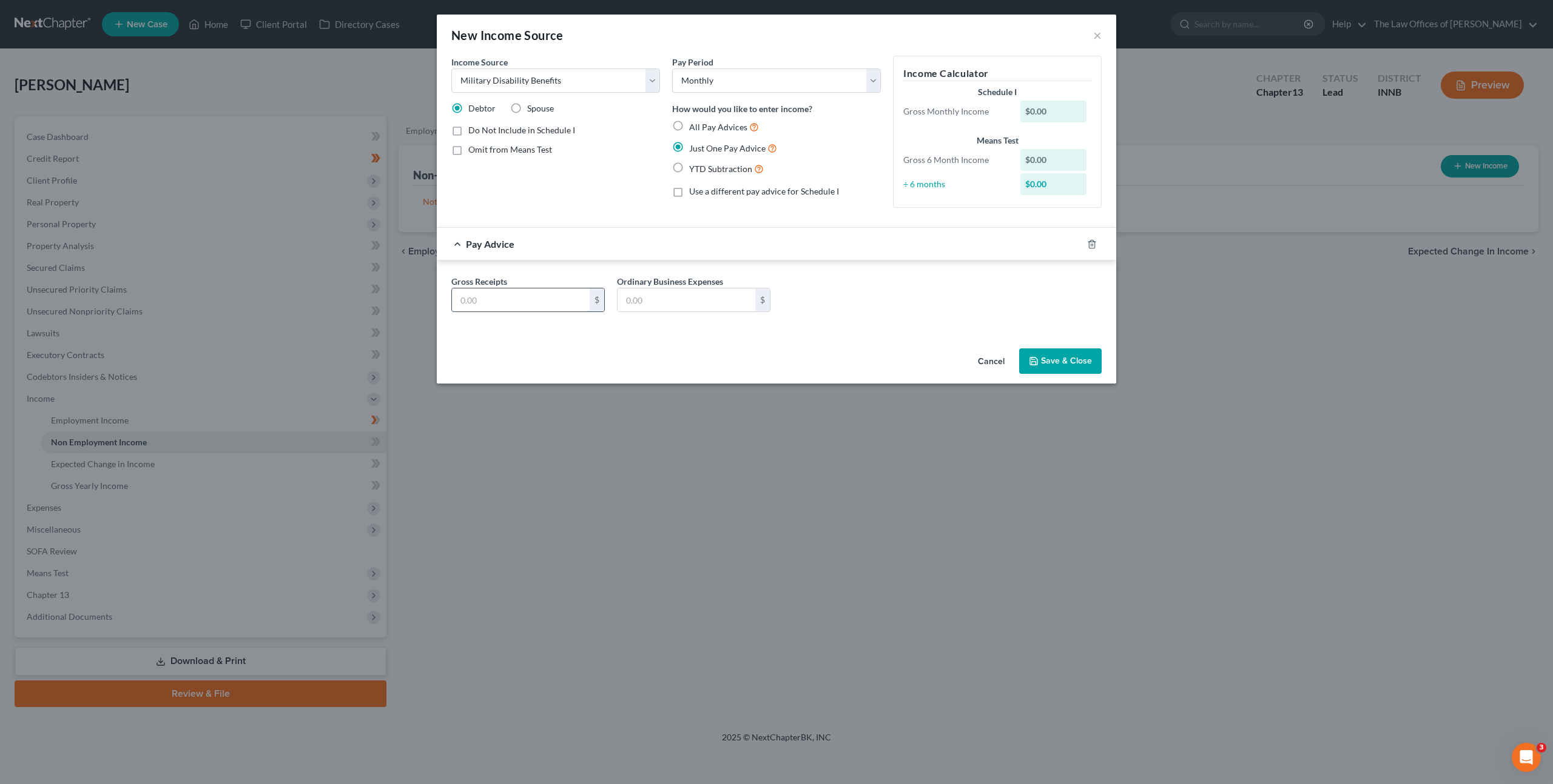
click at [509, 301] on input "text" at bounding box center [521, 300] width 138 height 23
type input "3,831.30"
click at [681, 335] on div "Income Source * Select Unemployment Disability (from employer) Pension Retireme…" at bounding box center [776, 200] width 680 height 288
click at [1041, 358] on button "Save & Close" at bounding box center [1060, 361] width 83 height 26
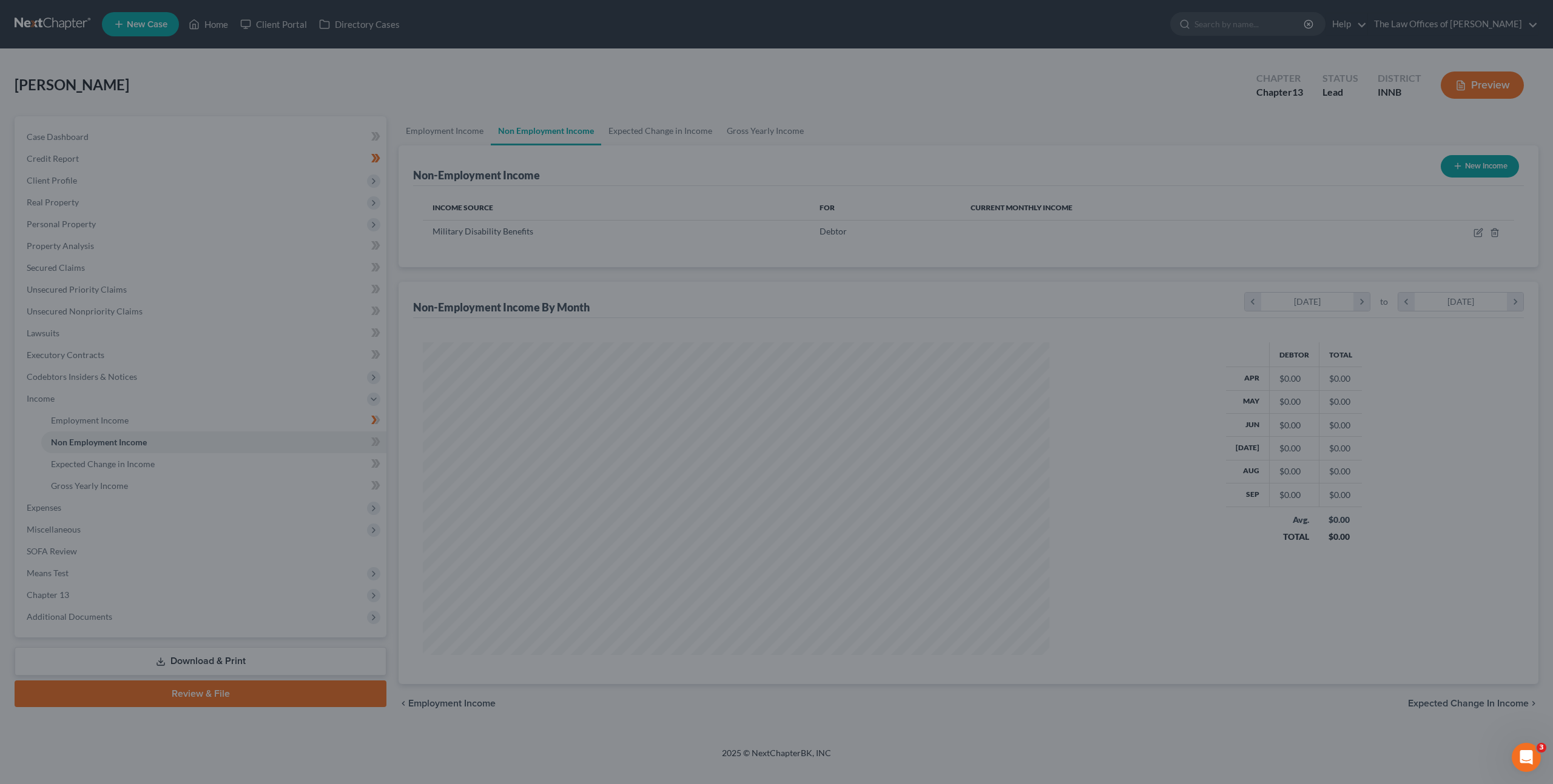
scroll to position [313, 651]
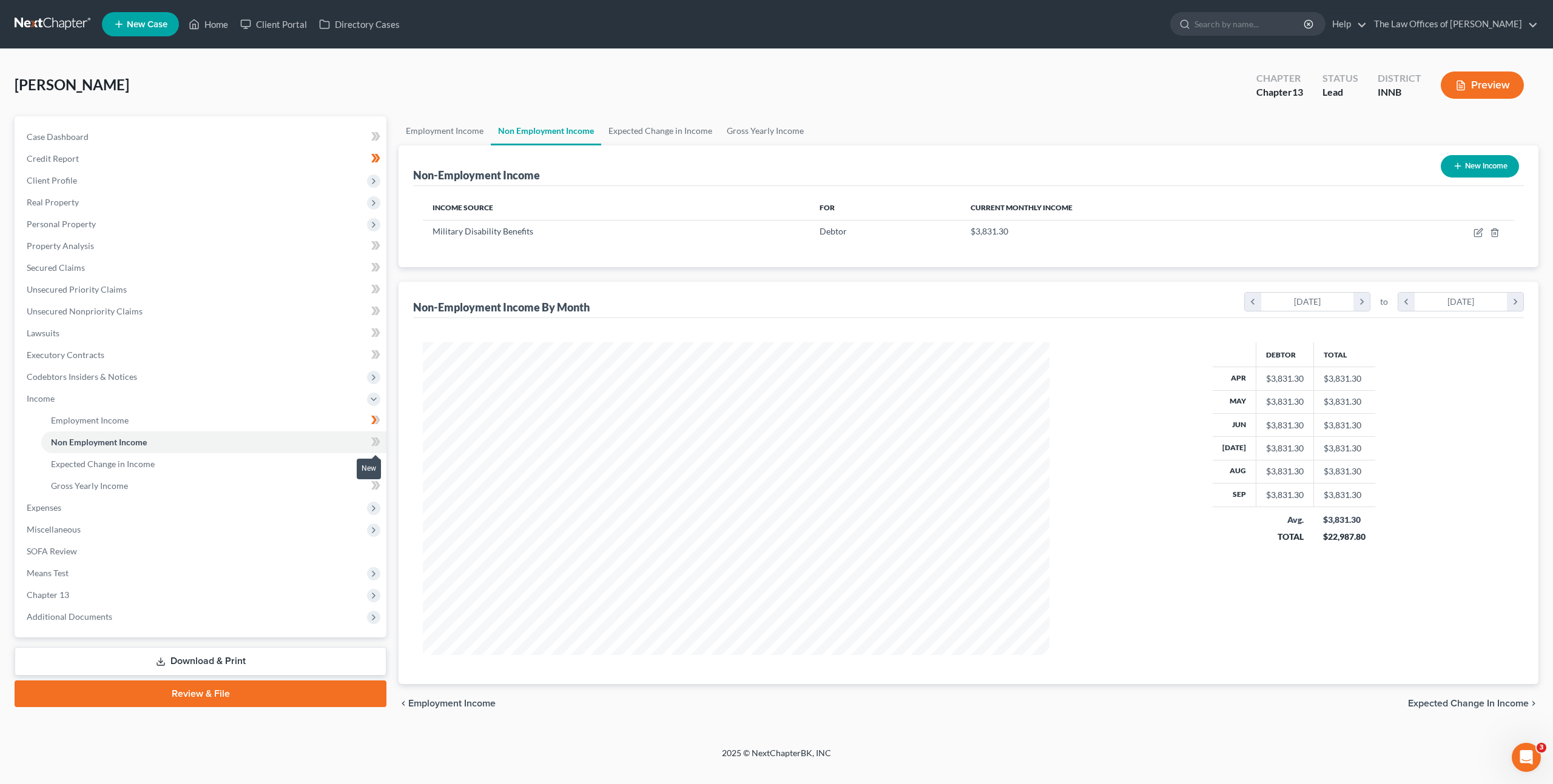
click at [380, 446] on span at bounding box center [376, 444] width 21 height 18
click at [326, 469] on link "Expected Change in Income" at bounding box center [213, 464] width 345 height 22
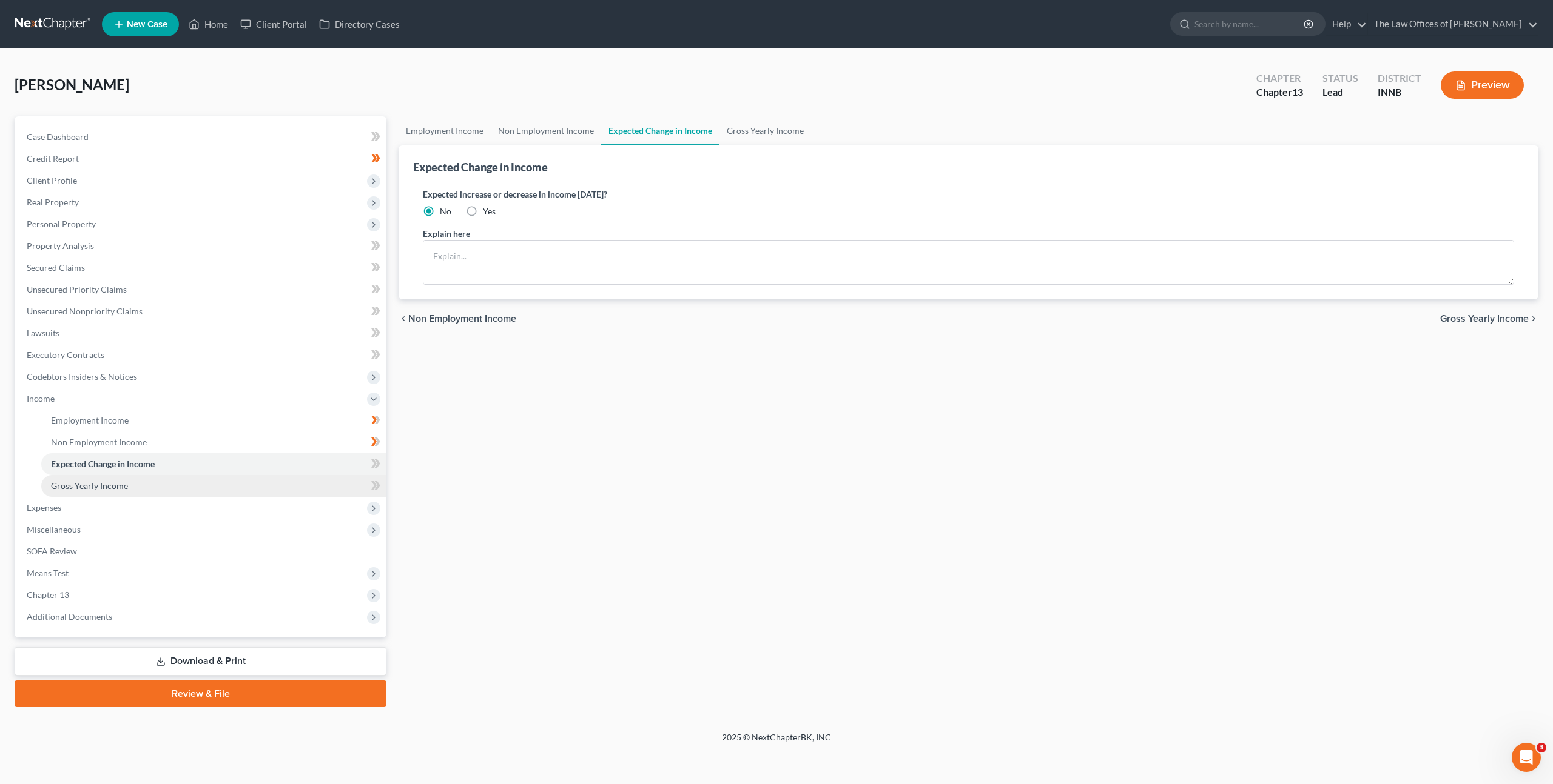
click at [315, 482] on link "Gross Yearly Income" at bounding box center [213, 486] width 345 height 22
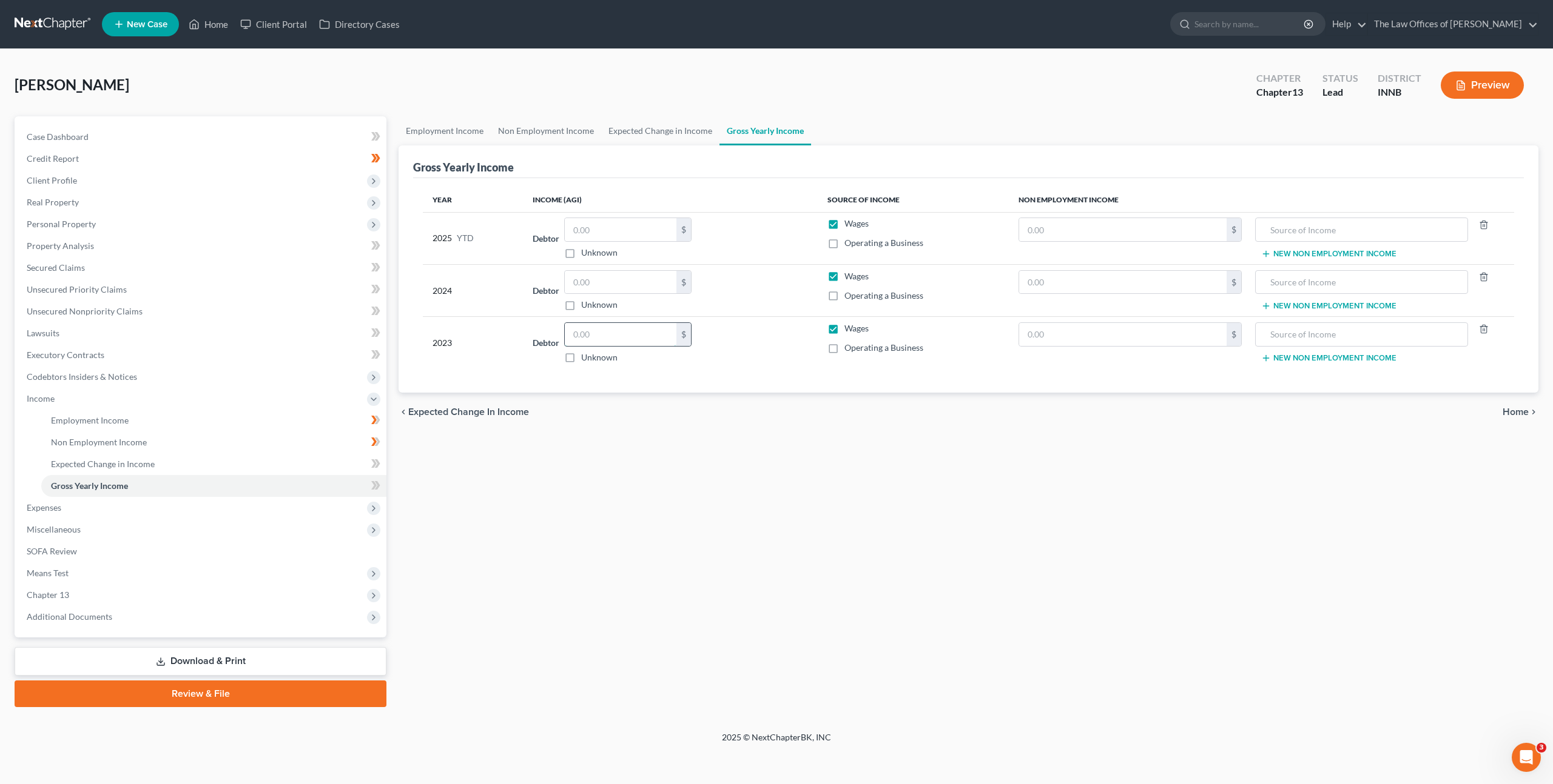
click at [615, 333] on input "text" at bounding box center [621, 335] width 112 height 23
type input "8,398"
click at [1032, 272] on input "text" at bounding box center [1122, 282] width 207 height 23
type input "821"
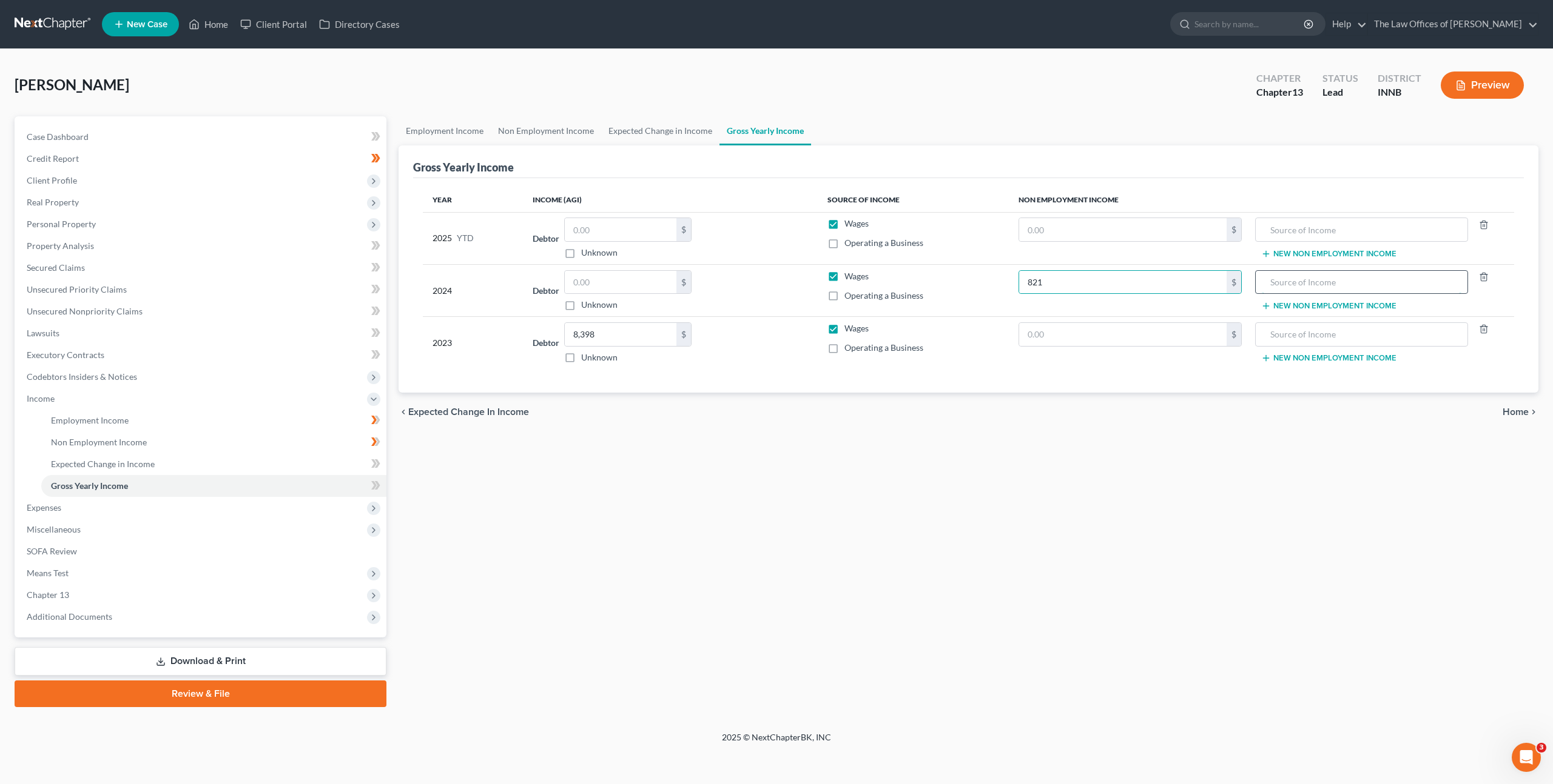
click at [1267, 285] on input "text" at bounding box center [1361, 282] width 200 height 23
type input "2023 Federal Income Tax Refund"
drag, startPoint x: 605, startPoint y: 277, endPoint x: 1039, endPoint y: 349, distance: 439.9
click at [616, 280] on input "text" at bounding box center [621, 282] width 112 height 23
type input "16,812"
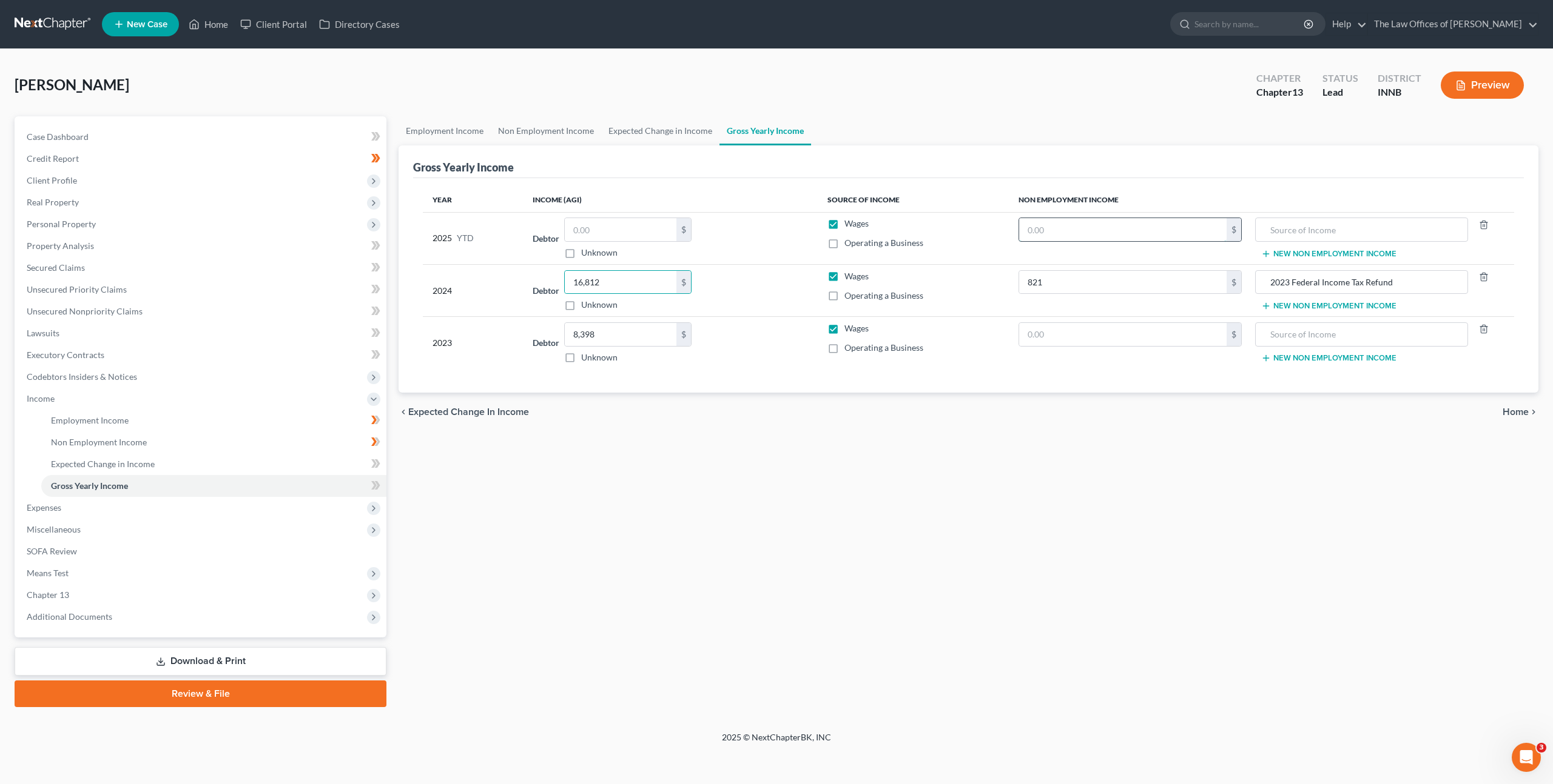
click at [1045, 222] on input "text" at bounding box center [1122, 230] width 207 height 23
click at [1073, 223] on input "text" at bounding box center [1122, 230] width 207 height 23
type input "564"
click at [1310, 230] on input "text" at bounding box center [1361, 230] width 200 height 23
type input "2024 Federal Income Tax Refund"
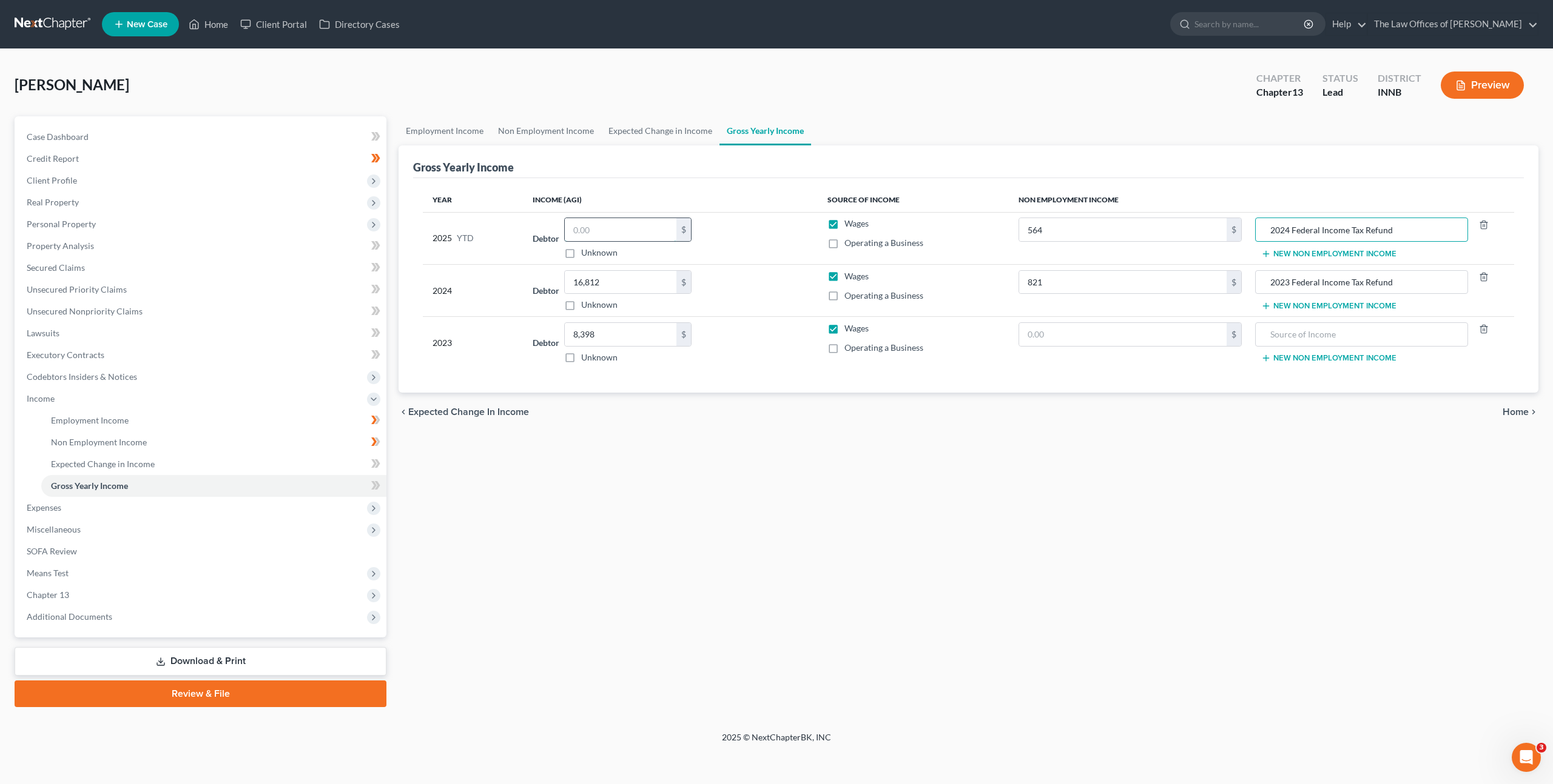
click at [600, 228] on input "text" at bounding box center [621, 230] width 112 height 23
click at [848, 205] on th "Source of Income" at bounding box center [912, 200] width 190 height 24
click at [1303, 243] on td "2024 Federal Income Tax Refund New Non Employment Income" at bounding box center [1382, 238] width 263 height 52
click at [1286, 255] on button "New Non Employment Income" at bounding box center [1328, 254] width 135 height 10
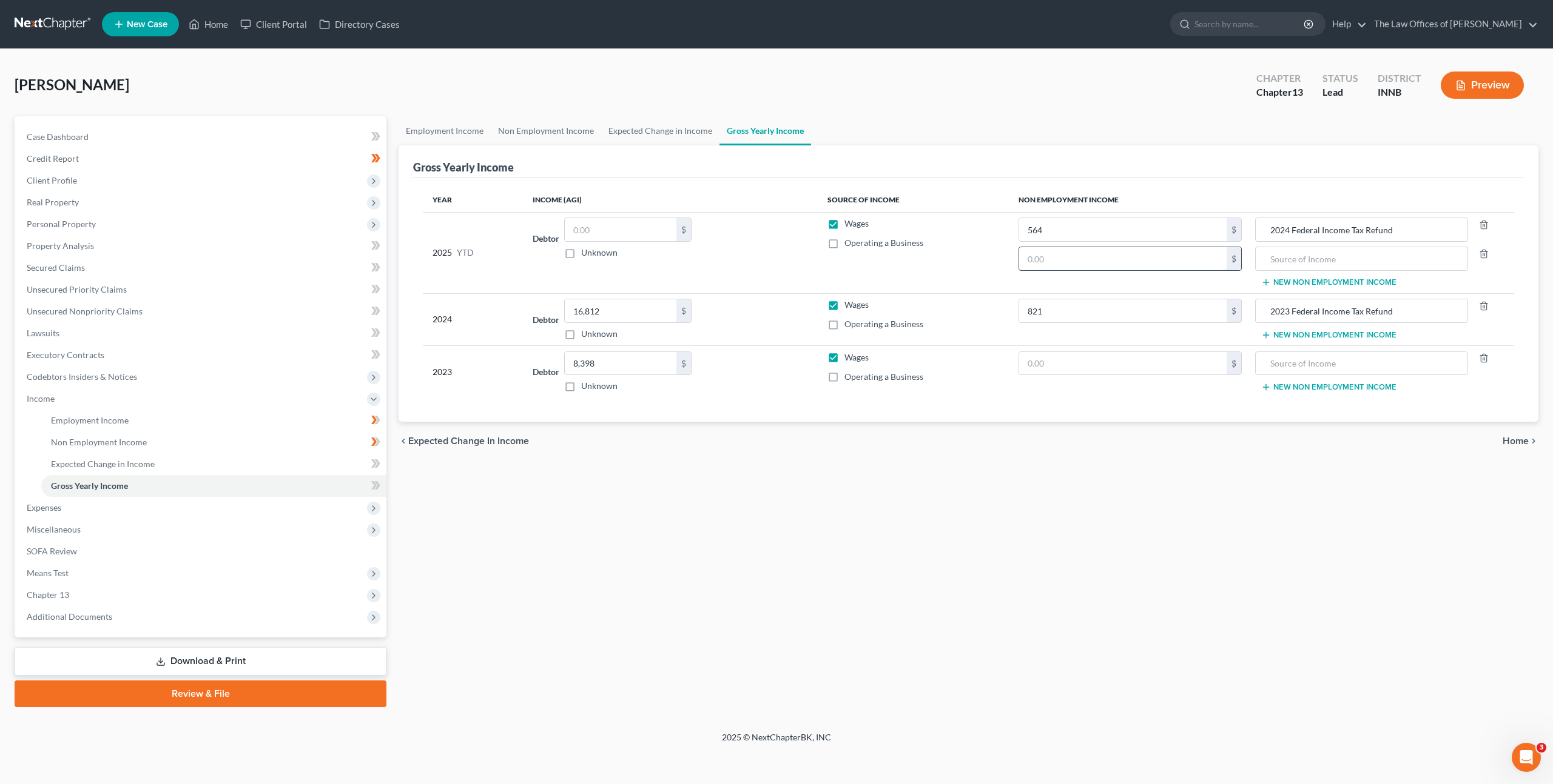
click at [1146, 268] on input "text" at bounding box center [1122, 259] width 207 height 23
type input "34,482"
click at [1300, 253] on input "text" at bounding box center [1361, 259] width 200 height 23
type input "V"
type input "Veteran Affairs Benefits"
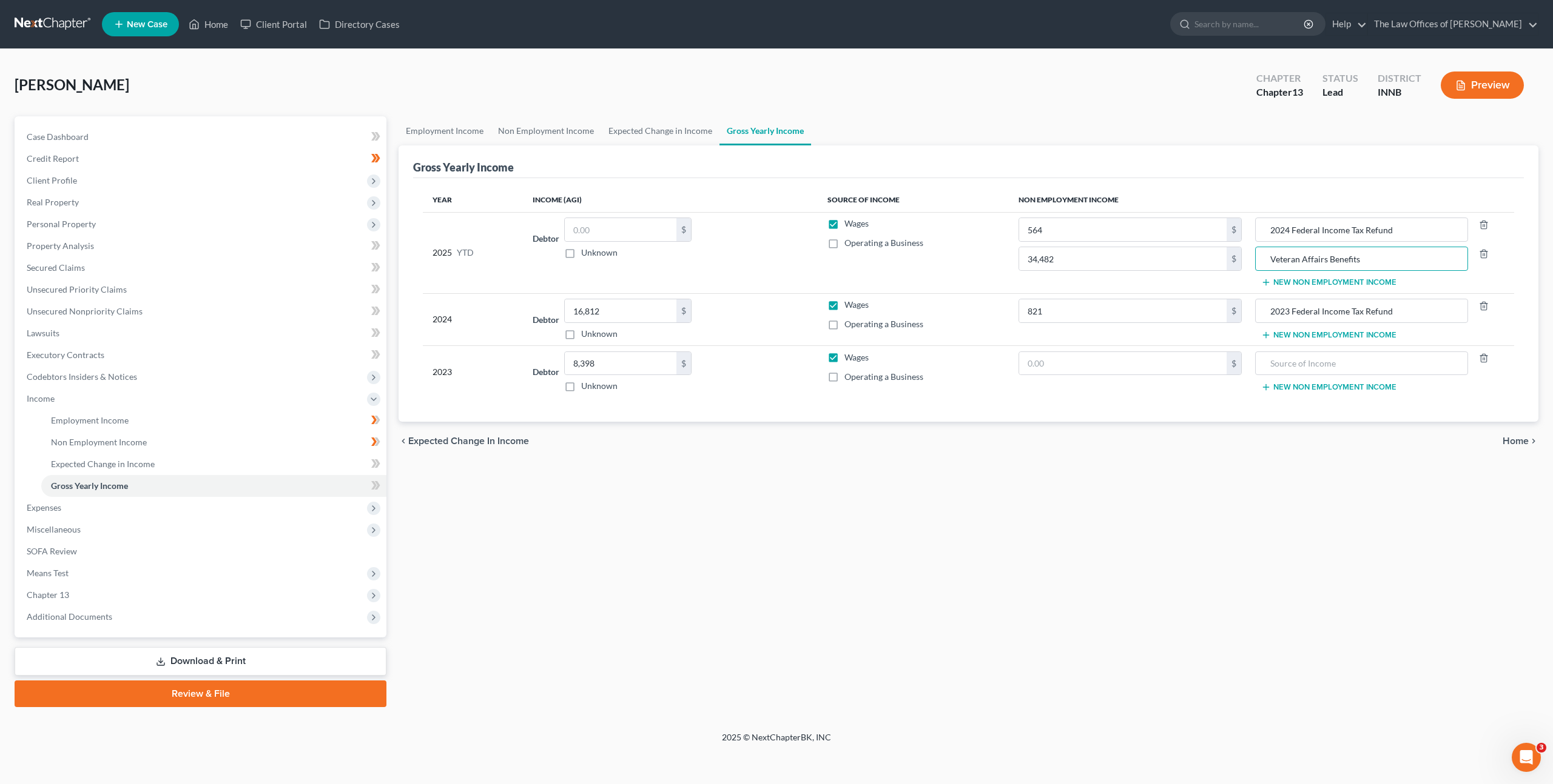
click at [970, 284] on td "Wages Operating a Business" at bounding box center [912, 252] width 190 height 81
click at [656, 226] on input "text" at bounding box center [621, 230] width 112 height 23
type input "0"
type input "720"
click at [758, 296] on td "Debtor 16,812.00 $ Unknown Balance Undetermined 16,812 $ Unknown" at bounding box center [671, 319] width 295 height 52
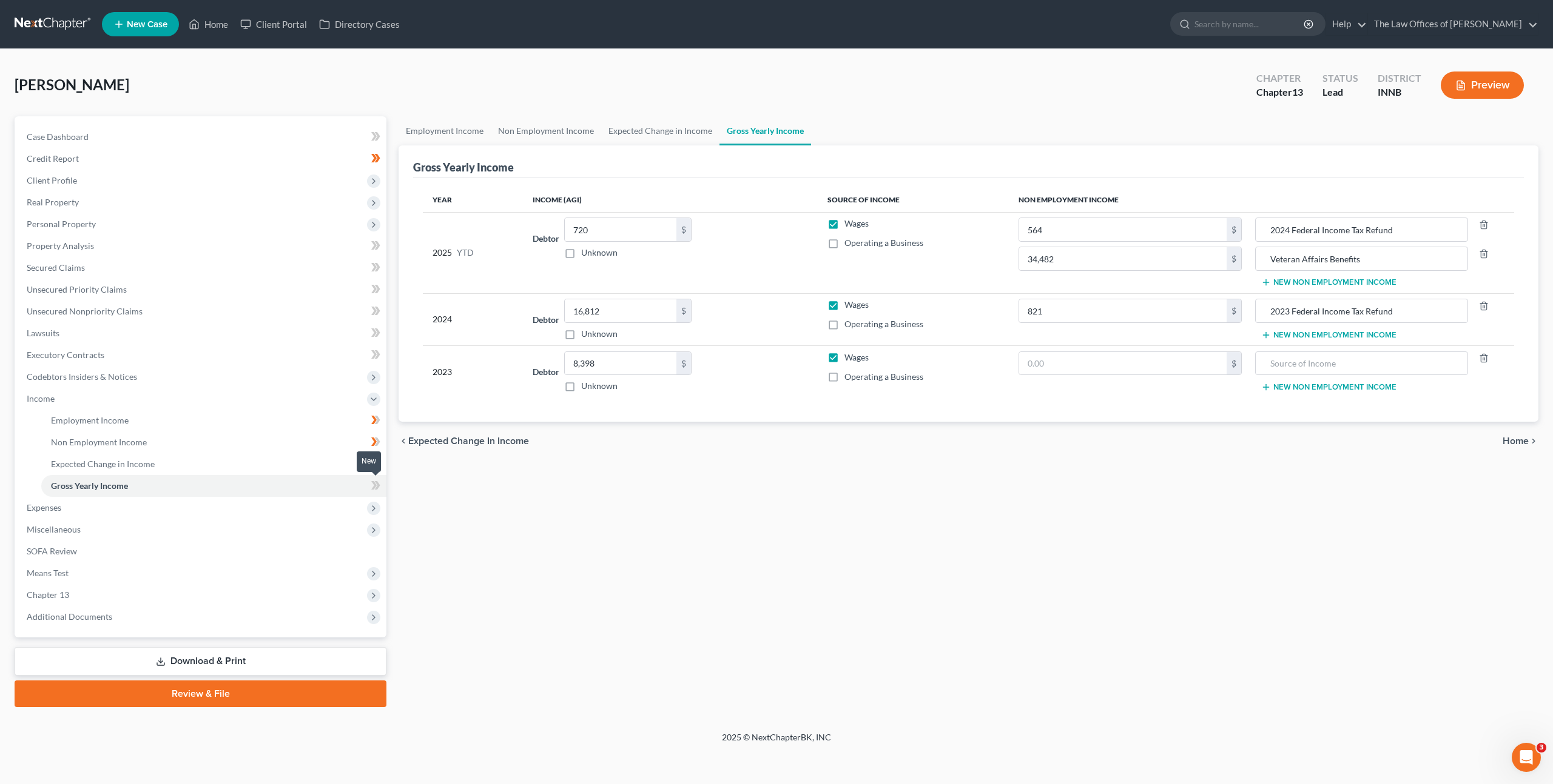
click at [379, 488] on icon at bounding box center [376, 486] width 9 height 15
click at [517, 520] on div "Employment Income Non Employment Income Expected Change in Income Gross Yearly …" at bounding box center [968, 412] width 1151 height 591
click at [245, 273] on link "Secured Claims" at bounding box center [202, 267] width 370 height 22
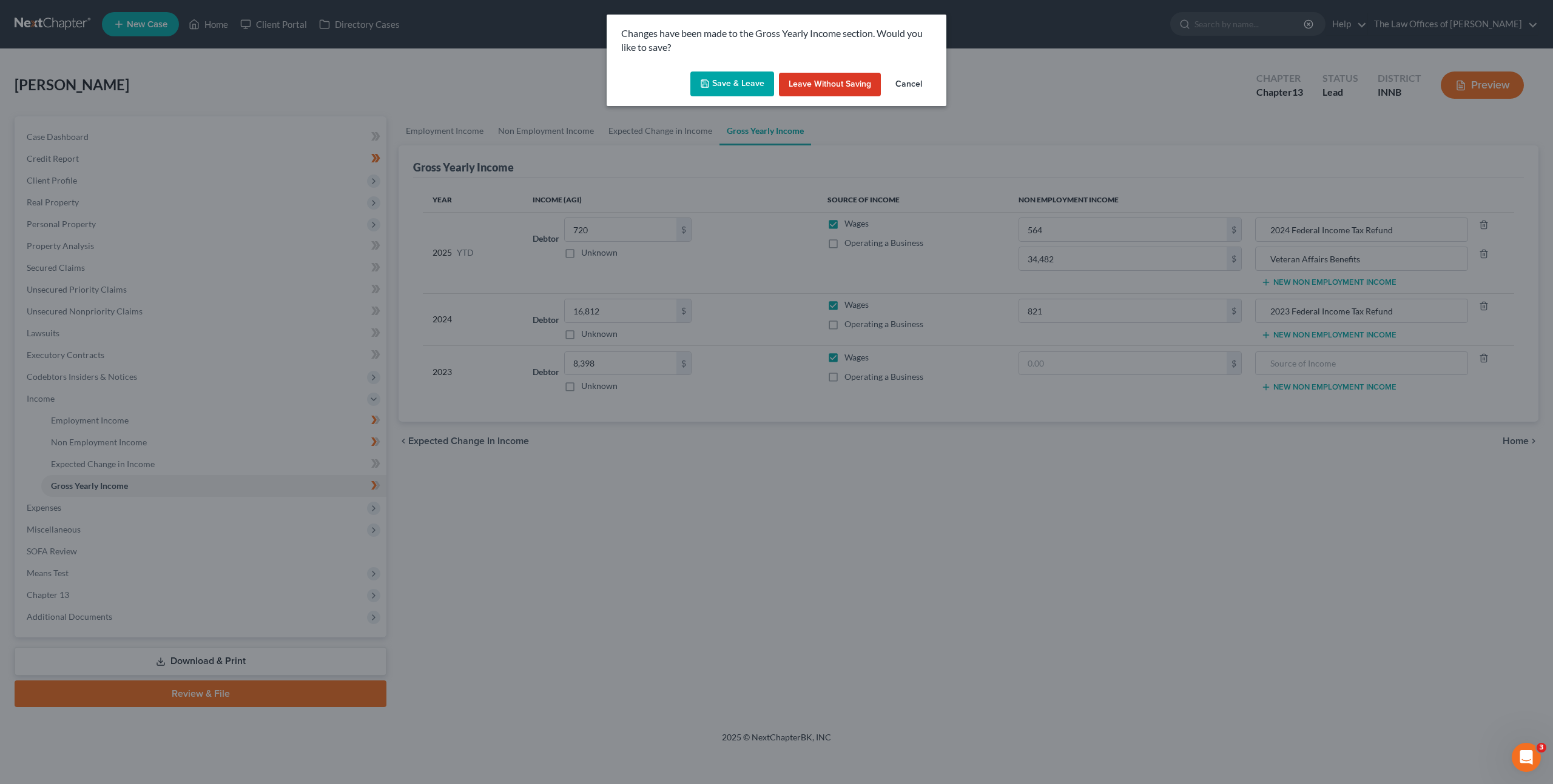
click at [732, 91] on button "Save & Leave" at bounding box center [732, 84] width 84 height 26
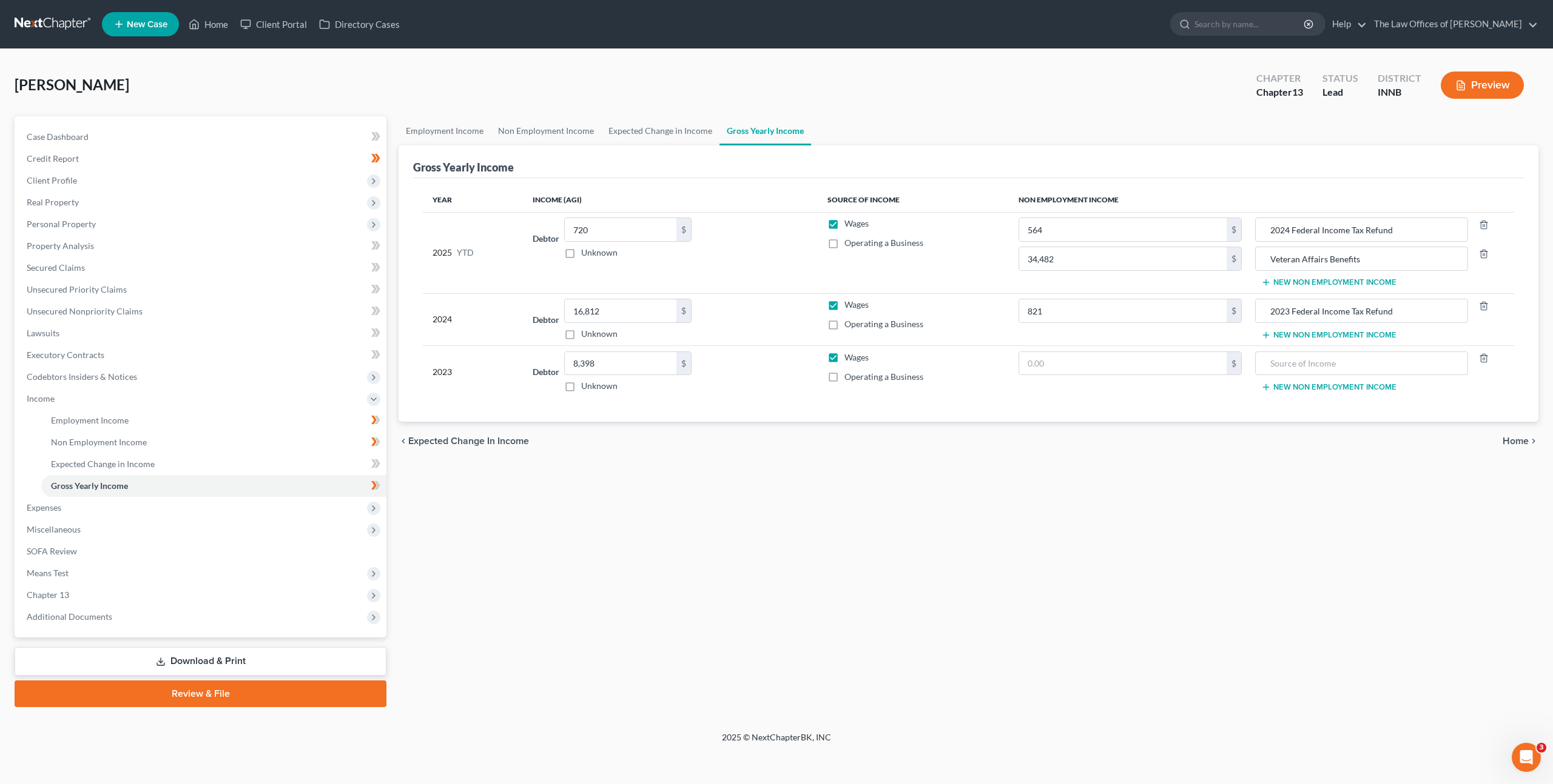
type input "34,482.00"
type input "Veteran Affairs Benefits"
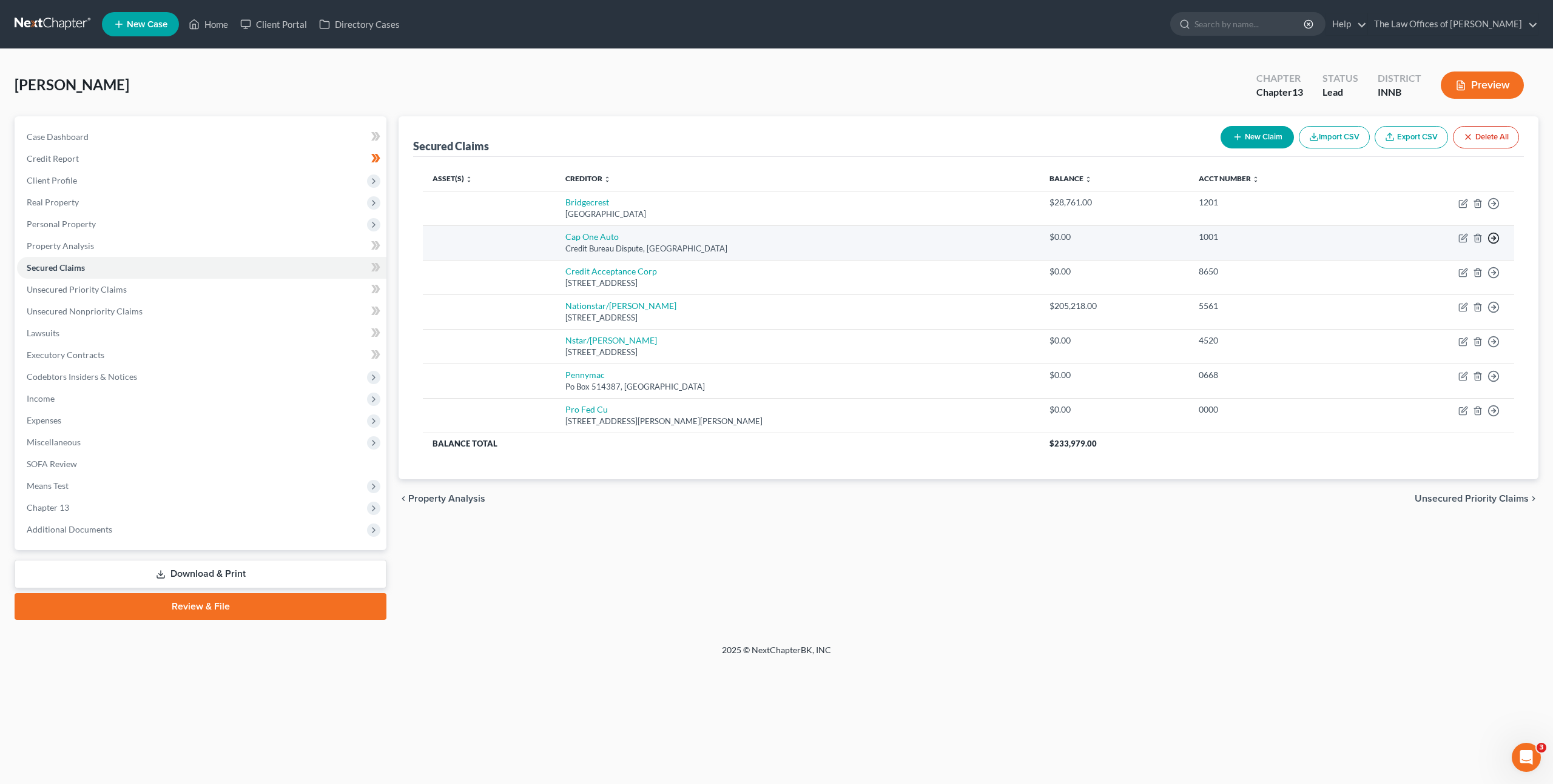
click at [1490, 236] on icon "button" at bounding box center [1493, 238] width 12 height 12
click at [1432, 311] on link "Move to Notice Only" at bounding box center [1438, 307] width 101 height 20
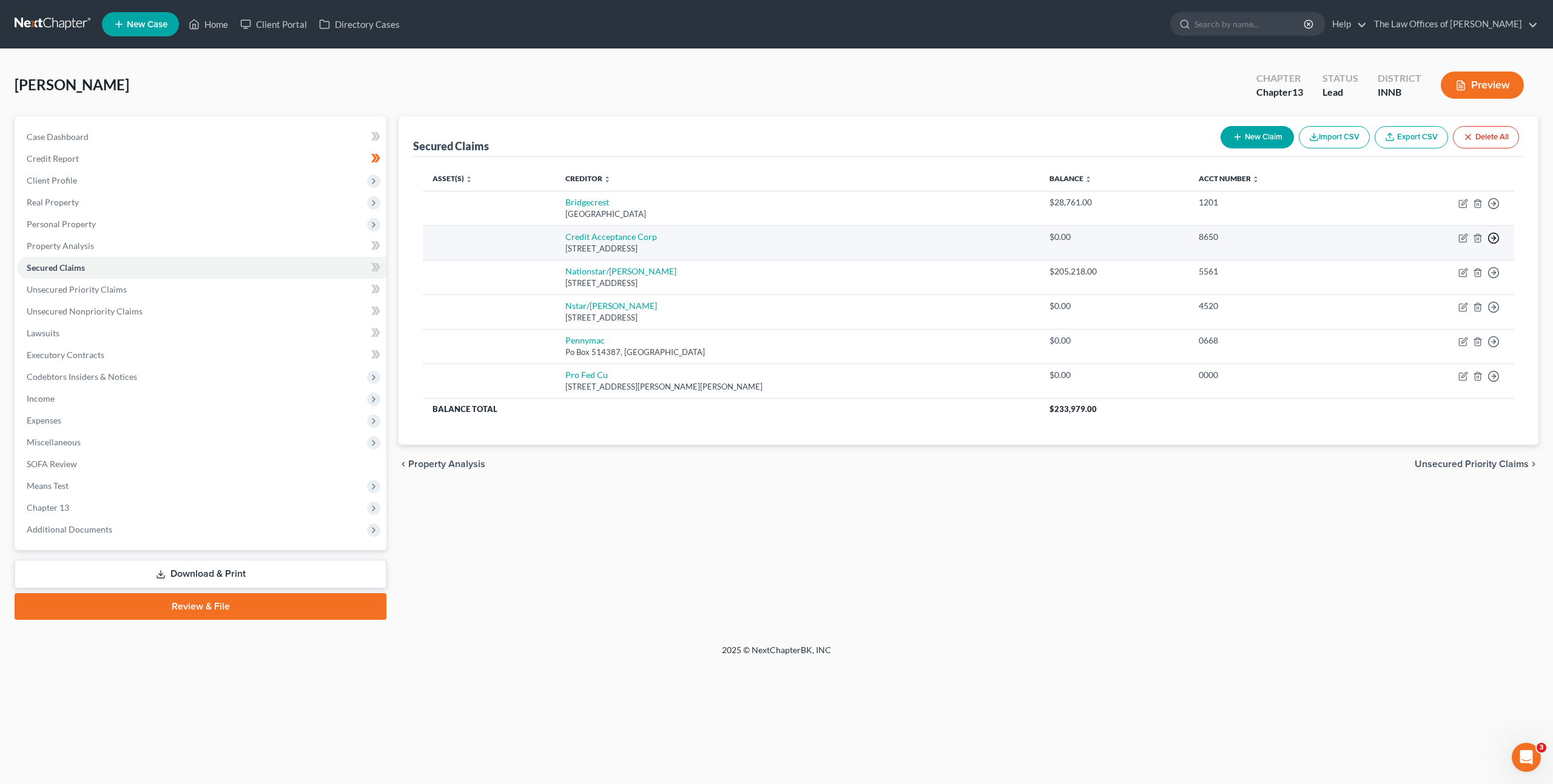
click at [1496, 238] on icon "button" at bounding box center [1493, 238] width 12 height 12
click at [1460, 309] on link "Move to Notice Only" at bounding box center [1438, 307] width 101 height 20
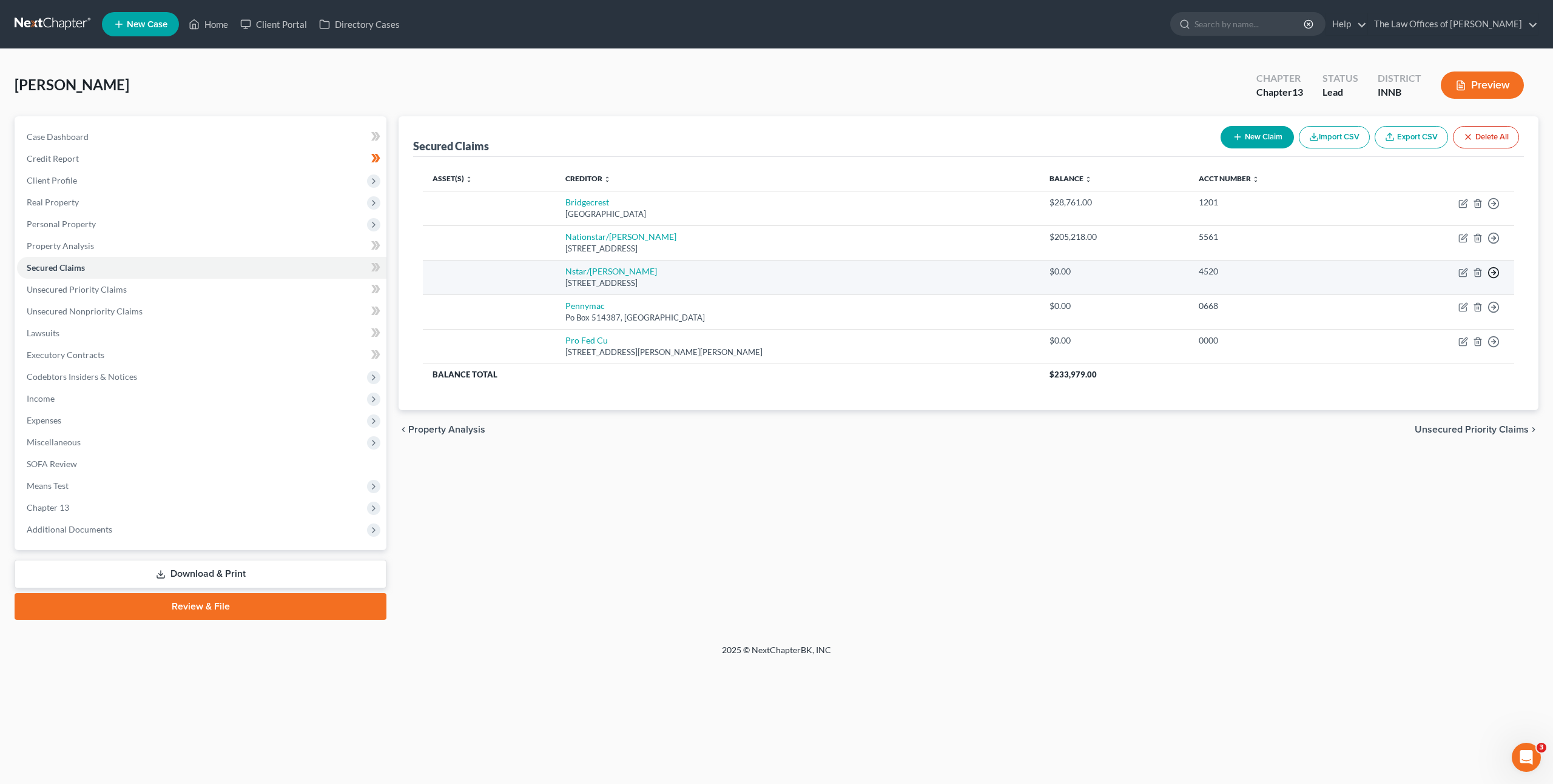
click at [1497, 274] on icon "button" at bounding box center [1493, 273] width 12 height 12
click at [1438, 342] on link "Move to Notice Only" at bounding box center [1438, 342] width 101 height 20
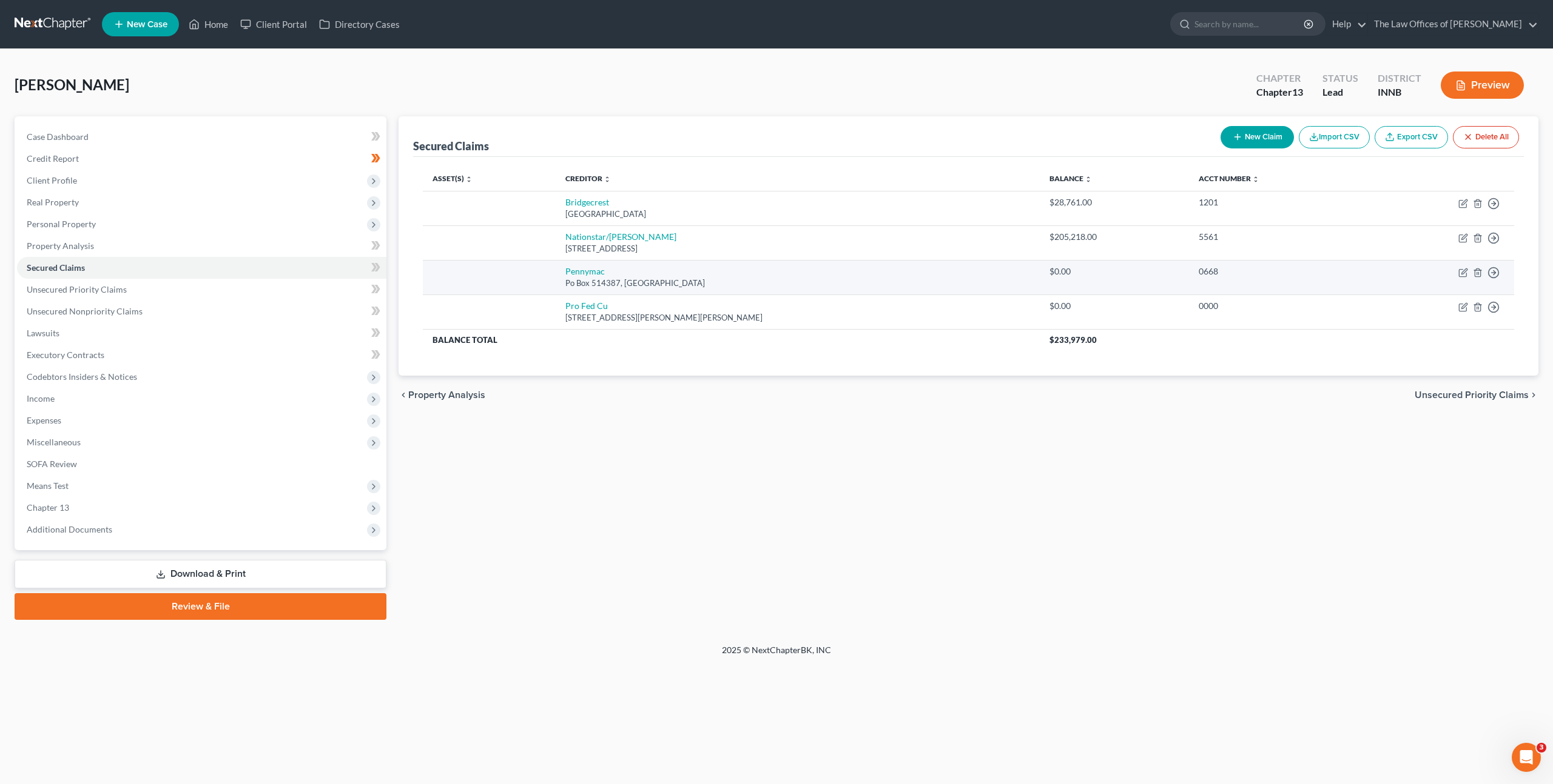
click at [1491, 265] on div "Move to E Move to F Move to G Move to Notice Only" at bounding box center [1493, 272] width 12 height 12
click at [1490, 268] on circle "button" at bounding box center [1493, 273] width 11 height 11
click at [1426, 336] on link "Move to Notice Only" at bounding box center [1438, 342] width 101 height 20
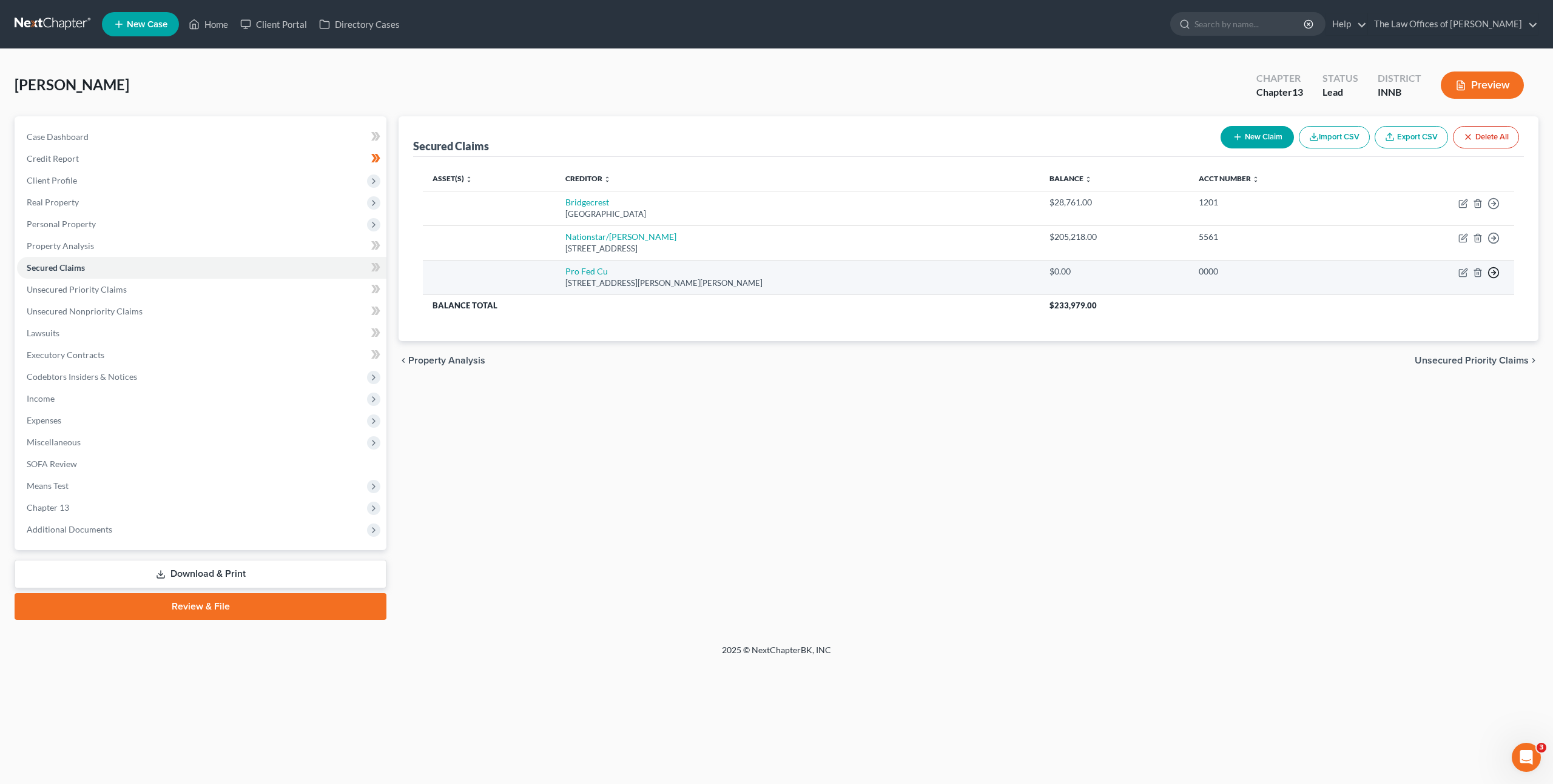
drag, startPoint x: 1493, startPoint y: 267, endPoint x: 1485, endPoint y: 280, distance: 15.3
click at [1493, 268] on circle "button" at bounding box center [1493, 273] width 11 height 11
click at [1428, 345] on link "Move to Notice Only" at bounding box center [1438, 342] width 101 height 20
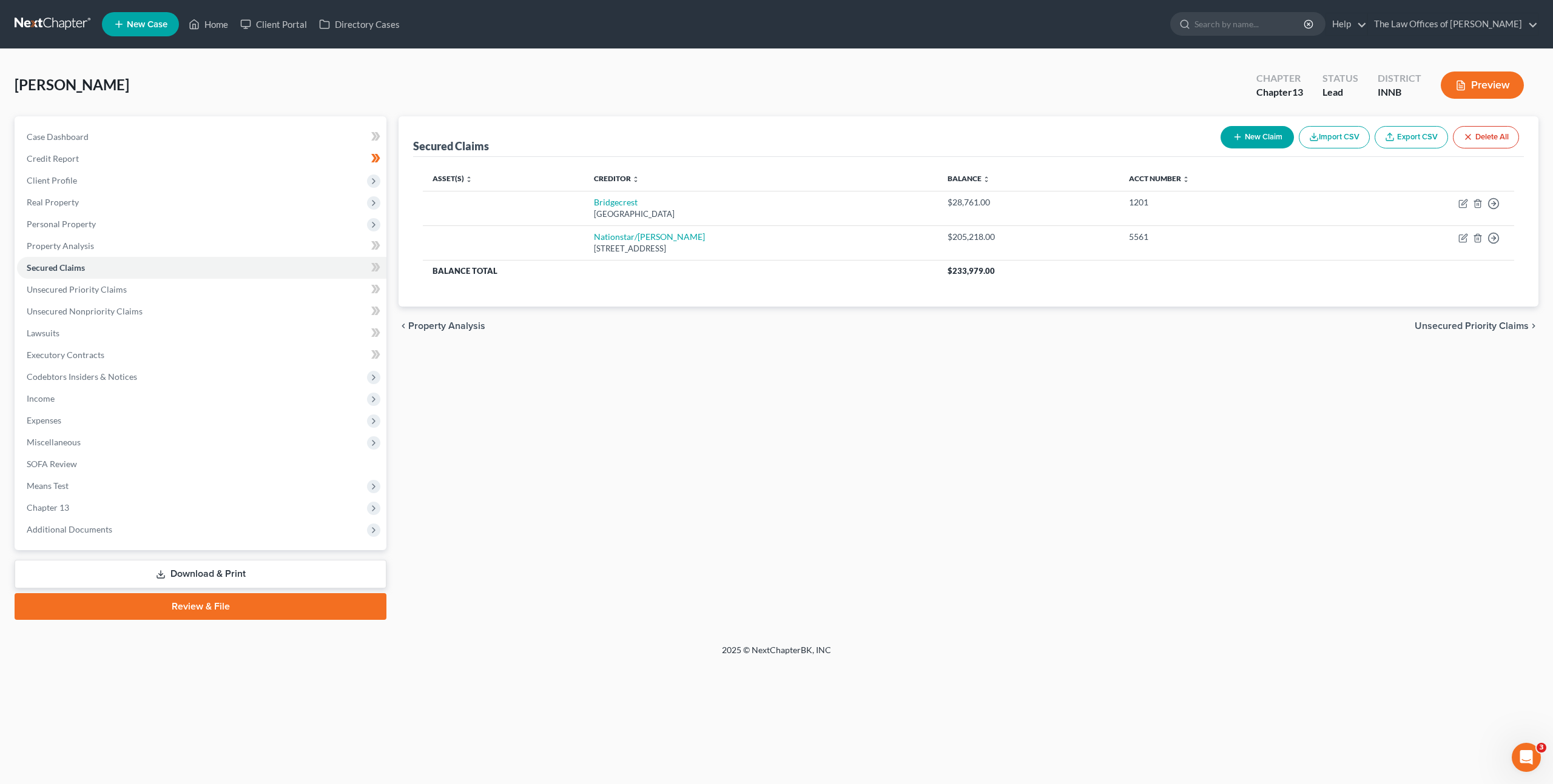
click at [1201, 396] on div "Secured Claims New Claim Import CSV Export CSV Delete All Asset(s) expand_more …" at bounding box center [968, 368] width 1151 height 503
click at [202, 292] on link "Unsecured Priority Claims" at bounding box center [202, 289] width 370 height 22
click at [243, 287] on link "Unsecured Priority Claims" at bounding box center [202, 289] width 370 height 22
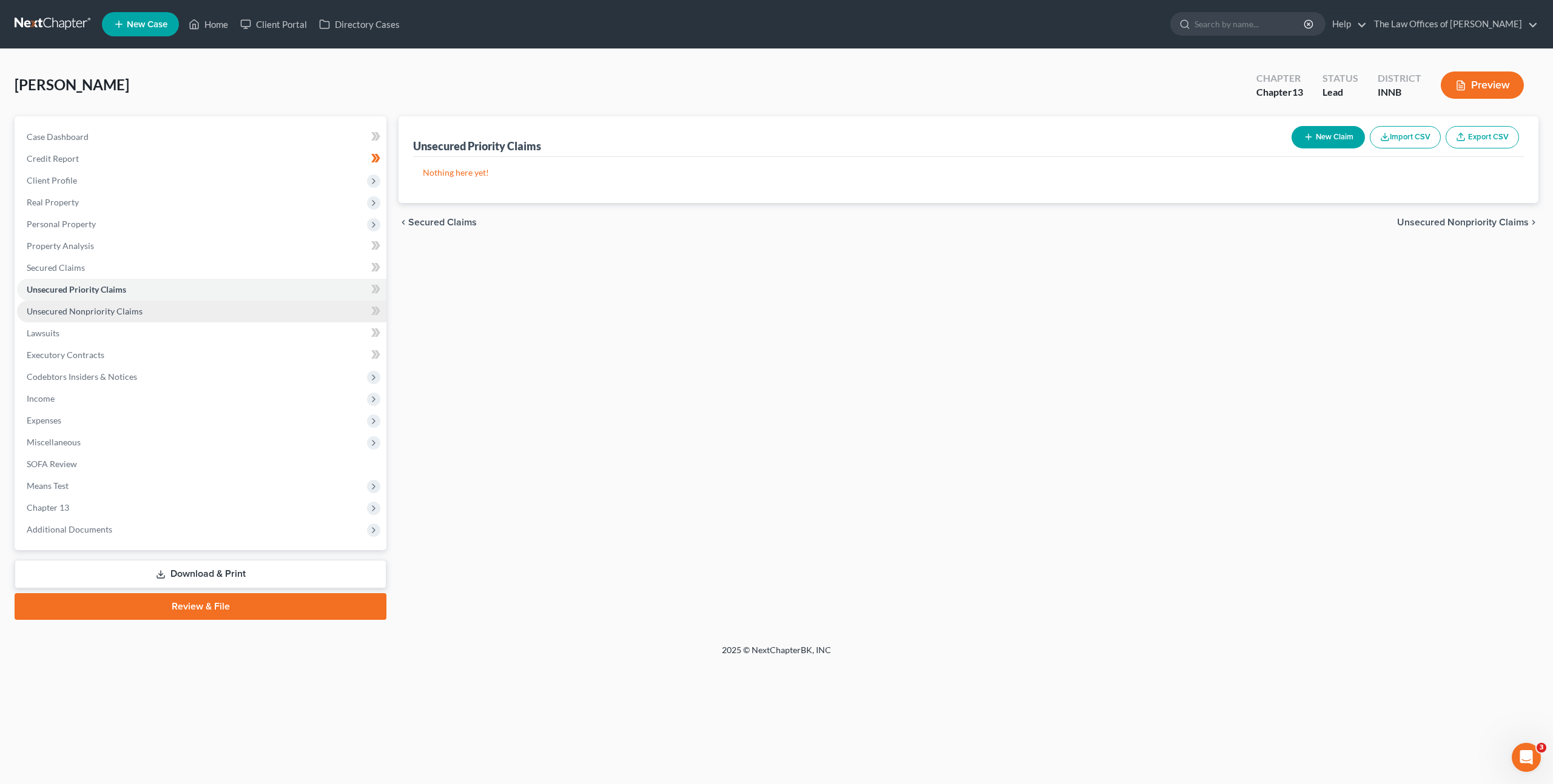
click at [328, 306] on link "Unsecured Nonpriority Claims" at bounding box center [202, 312] width 370 height 22
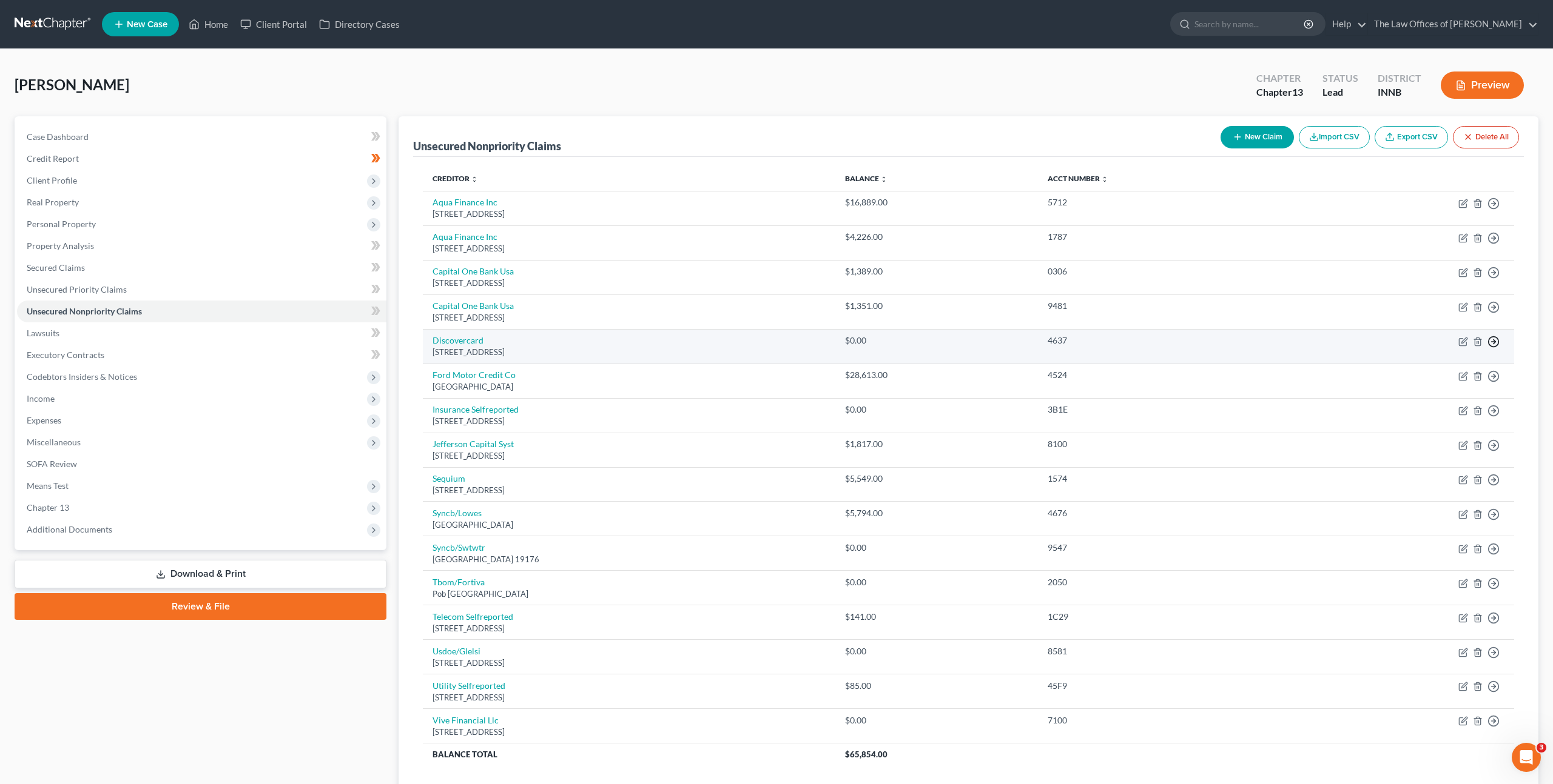
click at [1497, 344] on icon "button" at bounding box center [1493, 342] width 12 height 12
click at [1404, 408] on link "Move to Notice Only" at bounding box center [1438, 411] width 101 height 20
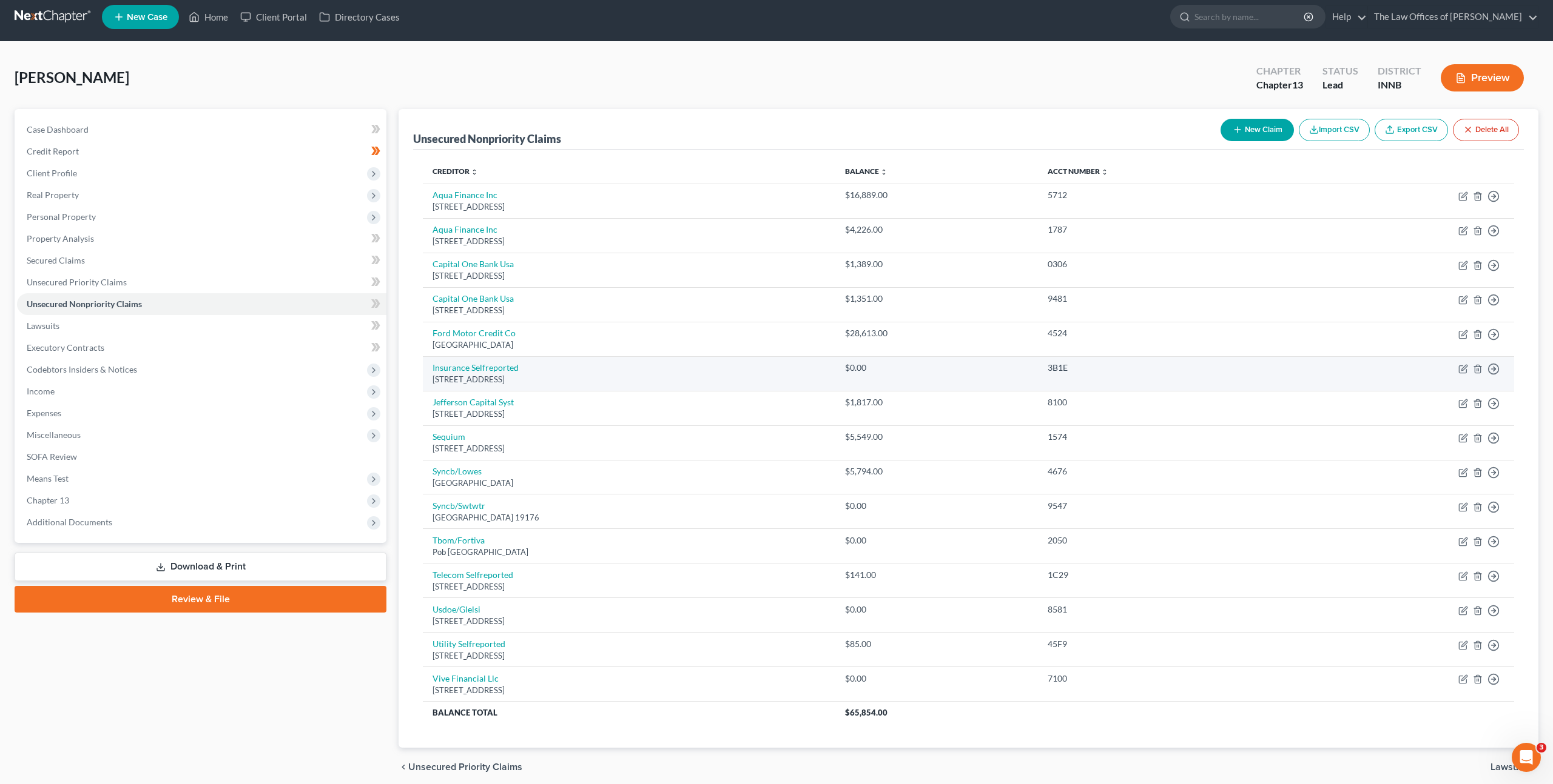
scroll to position [20, 0]
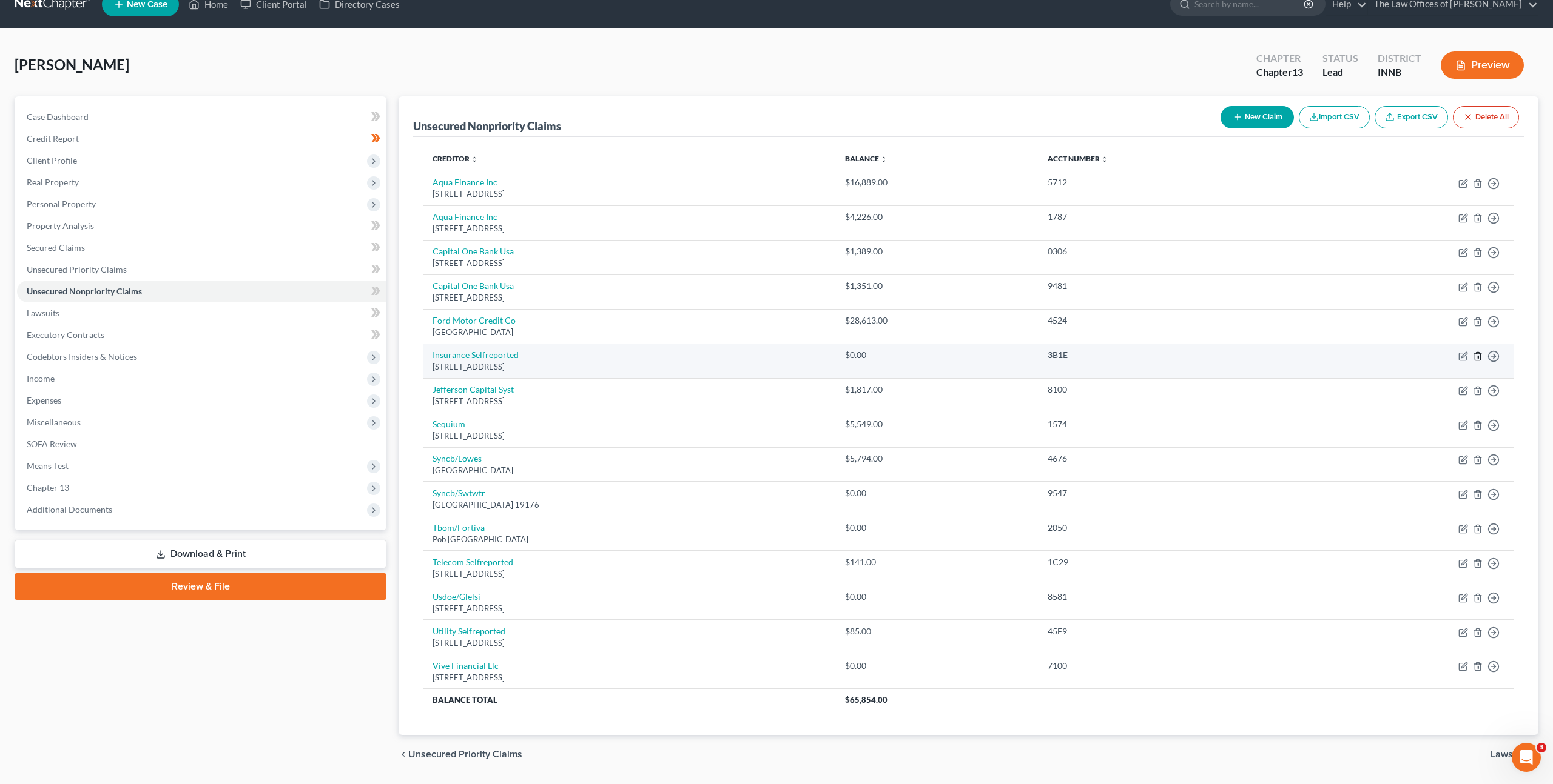
click at [1476, 357] on icon "button" at bounding box center [1477, 356] width 10 height 10
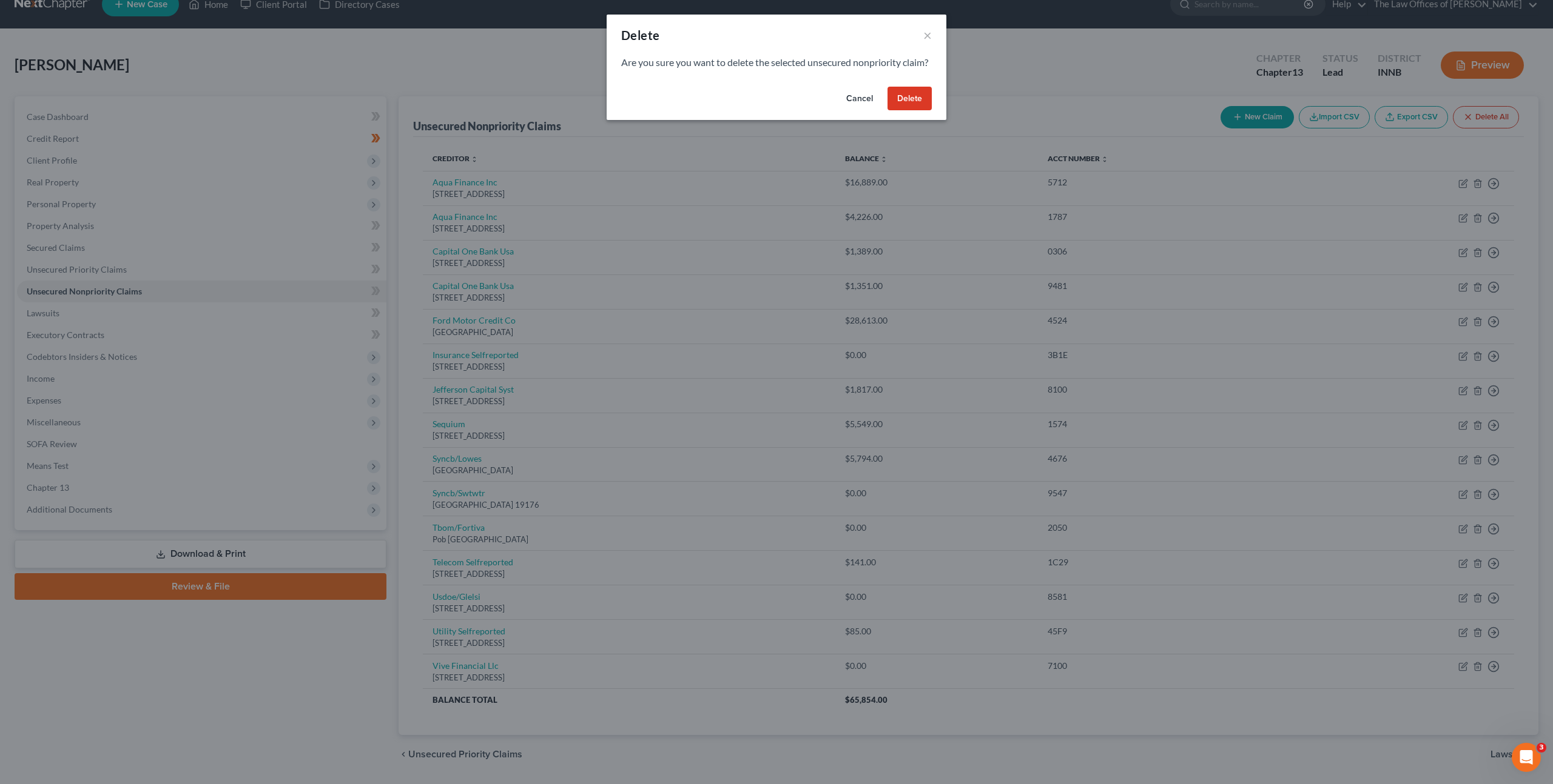
click at [896, 108] on button "Delete" at bounding box center [910, 99] width 44 height 24
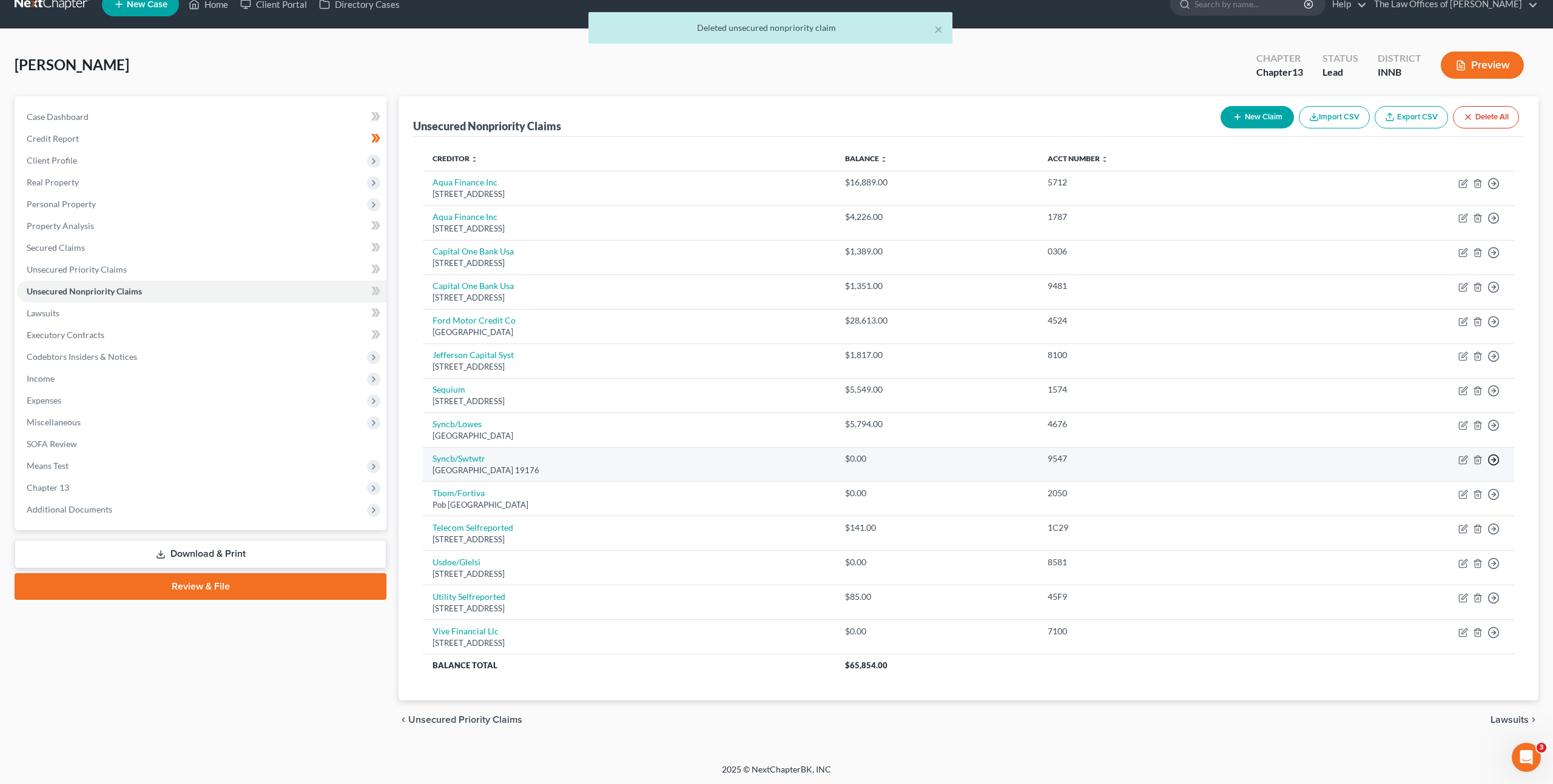
click at [1496, 460] on icon "button" at bounding box center [1493, 460] width 12 height 12
click at [1440, 527] on link "Move to Notice Only" at bounding box center [1438, 529] width 101 height 20
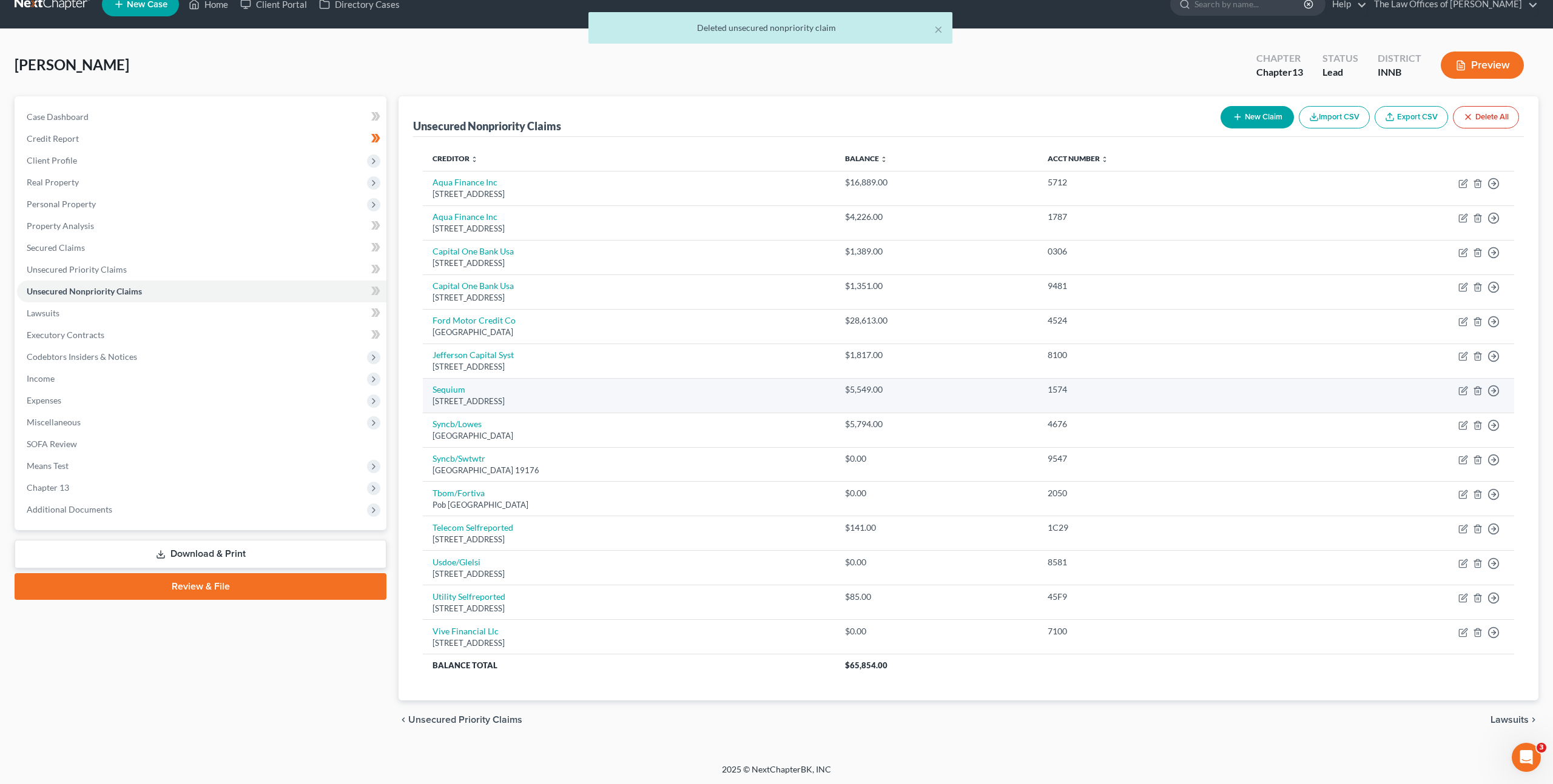
scroll to position [0, 0]
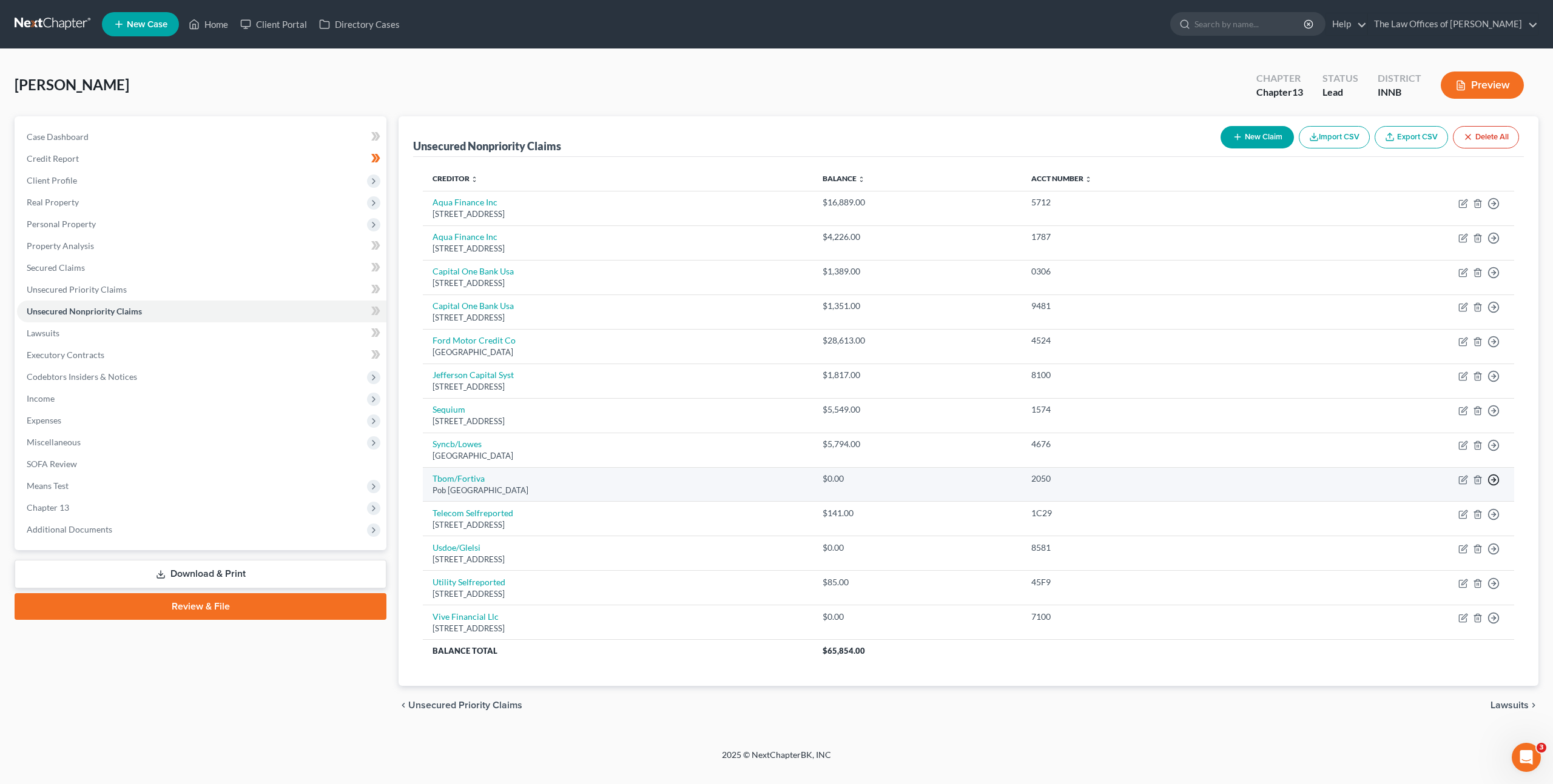
click at [1494, 483] on icon "button" at bounding box center [1493, 480] width 12 height 12
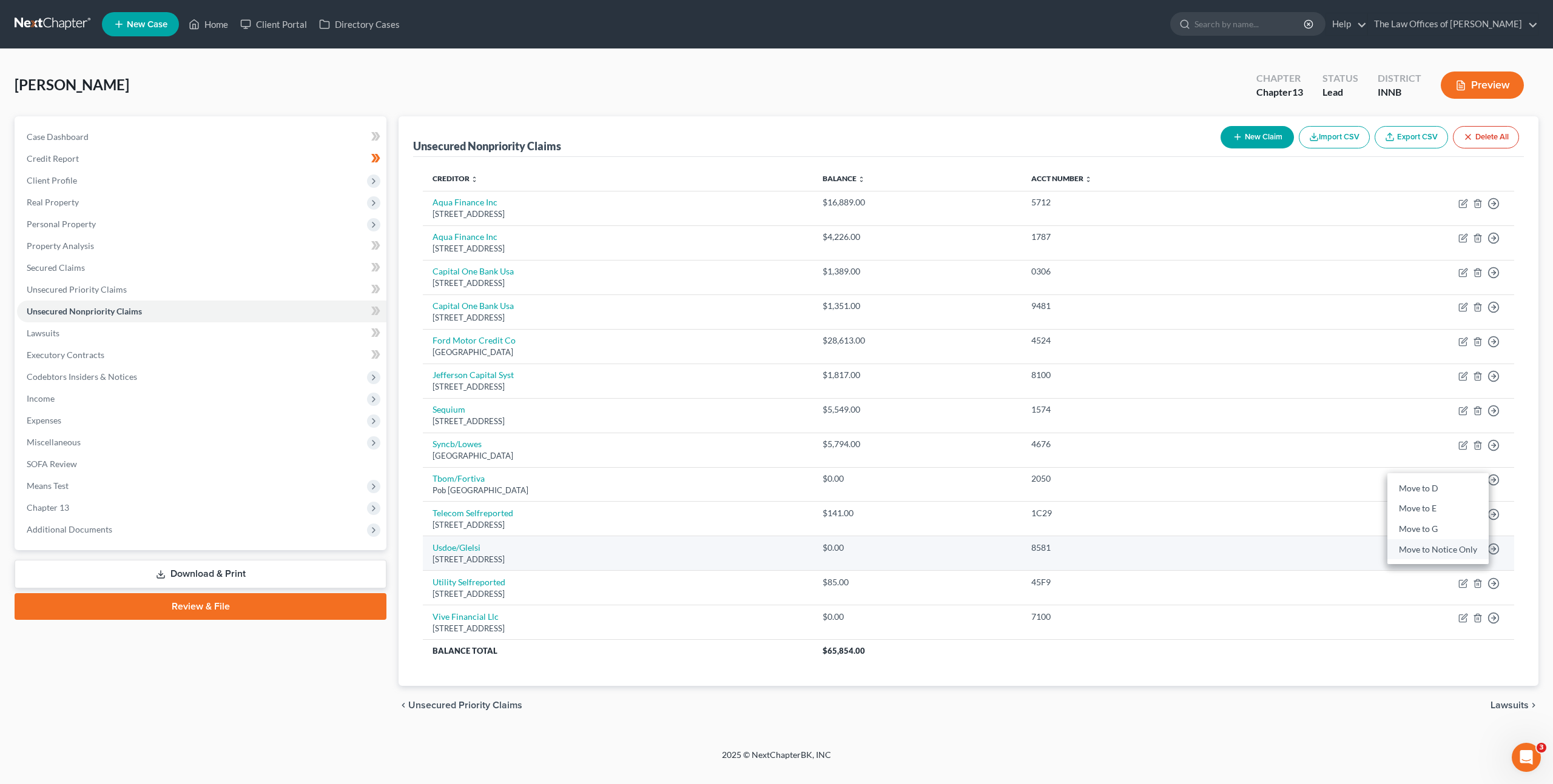
click at [1437, 552] on link "Move to Notice Only" at bounding box center [1438, 550] width 101 height 20
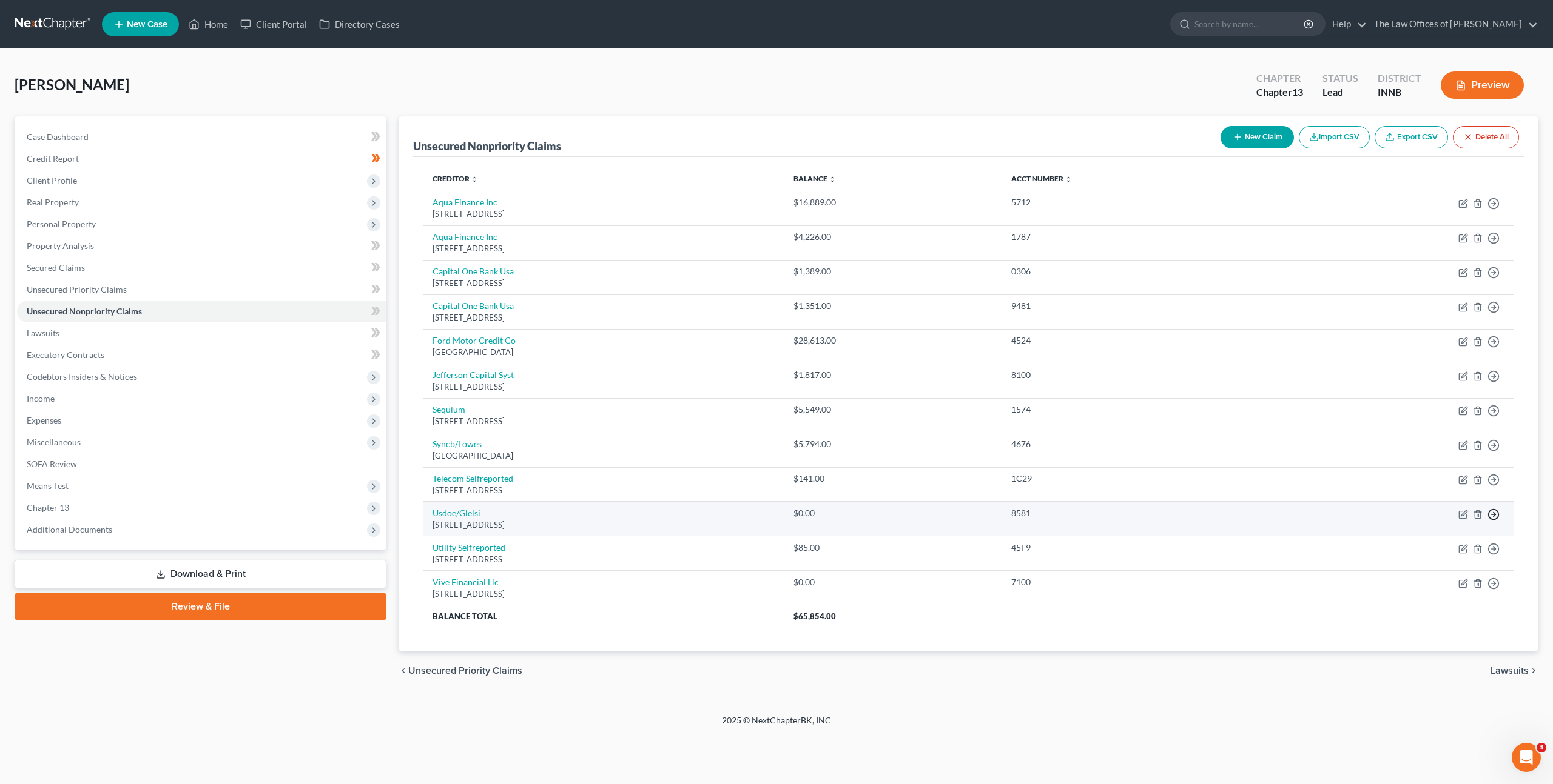
click at [1494, 515] on line "button" at bounding box center [1493, 515] width 4 height 0
click at [1439, 581] on link "Move to Notice Only" at bounding box center [1438, 584] width 101 height 20
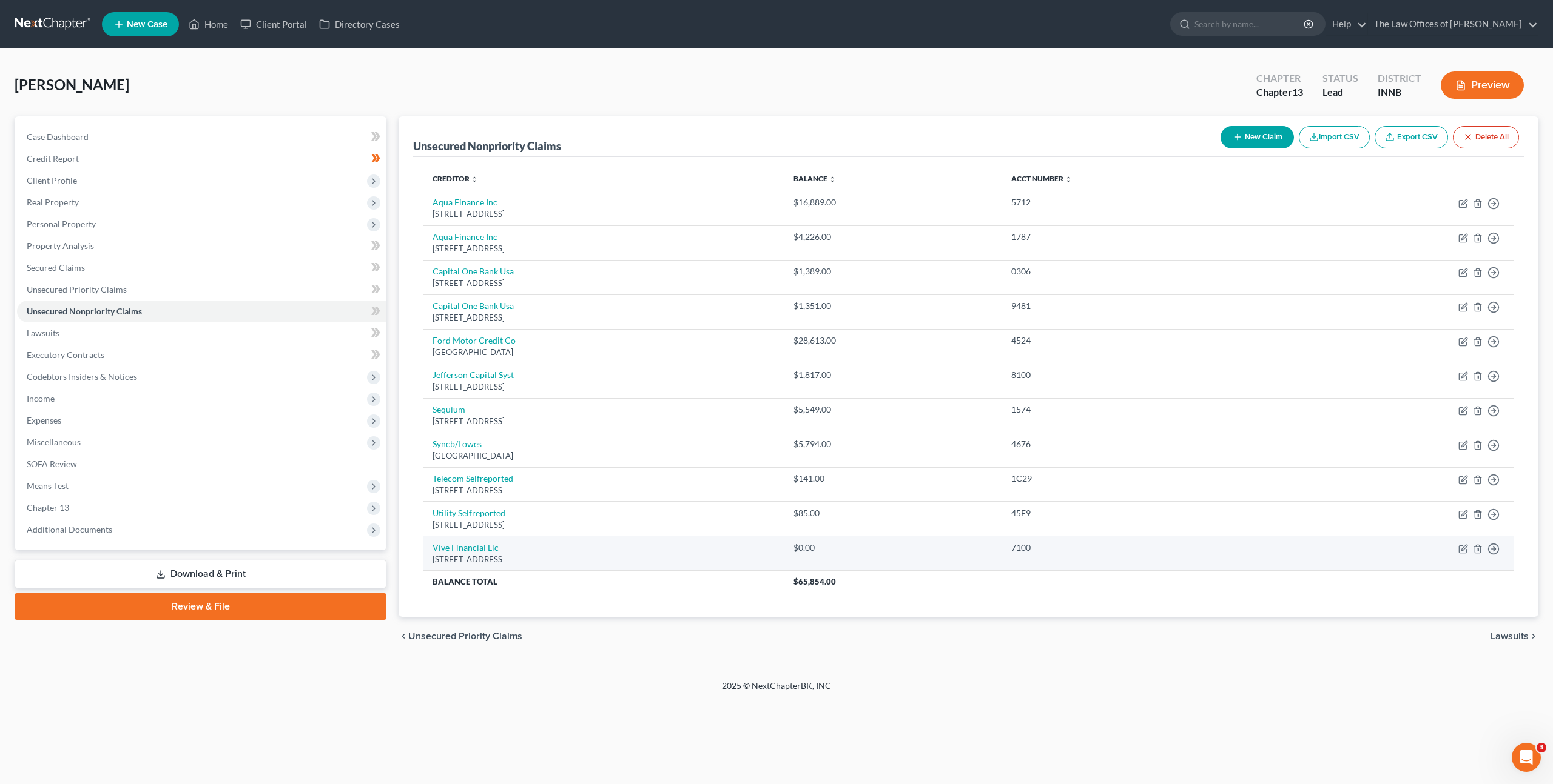
click at [1500, 553] on td "Move to D Move to E Move to G Move to Notice Only" at bounding box center [1398, 553] width 230 height 35
click at [1494, 550] on icon "button" at bounding box center [1493, 550] width 12 height 12
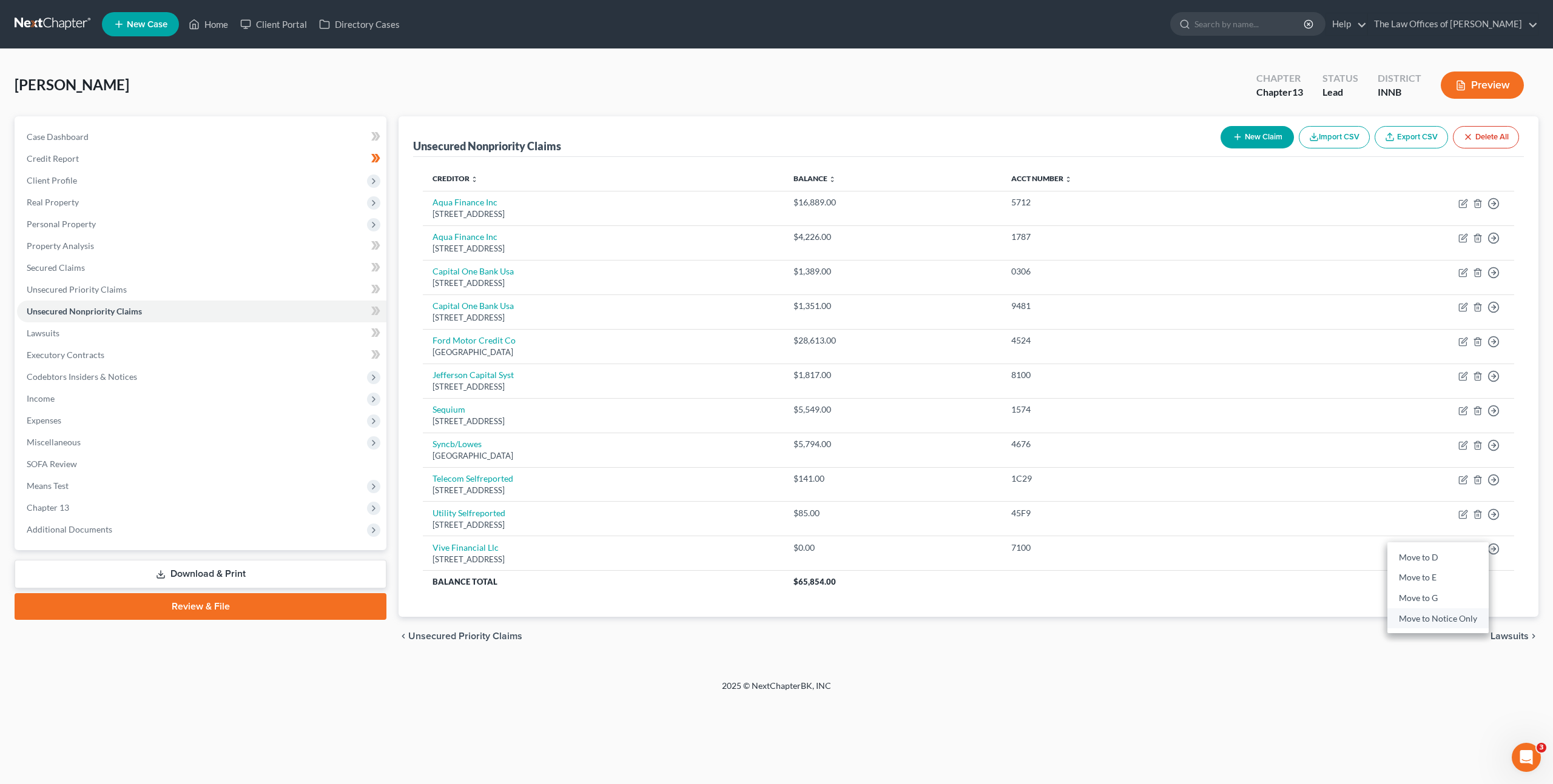
click at [1452, 614] on link "Move to Notice Only" at bounding box center [1438, 618] width 101 height 20
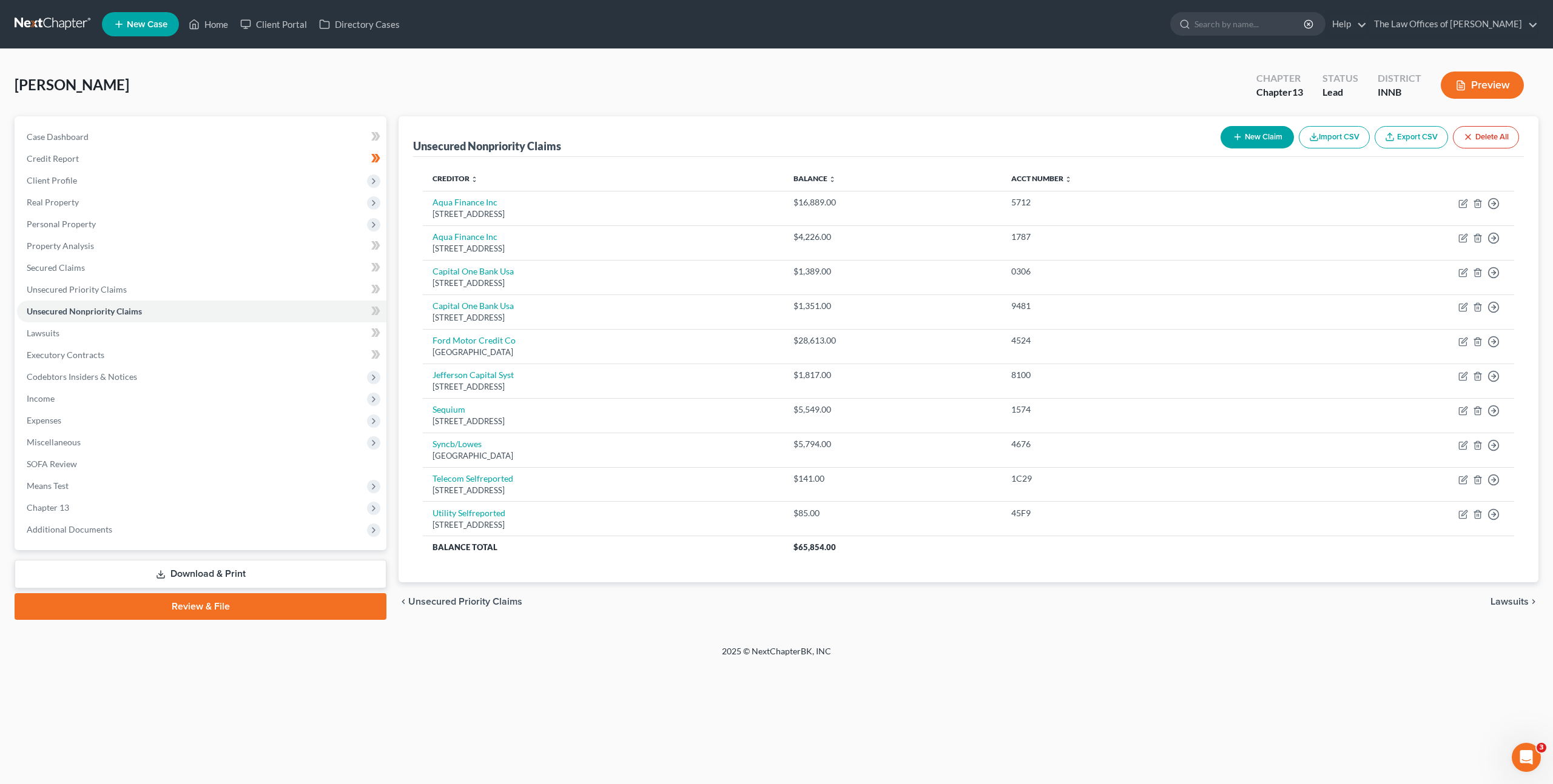
drag, startPoint x: 1141, startPoint y: 663, endPoint x: 1201, endPoint y: 628, distance: 69.5
click at [1146, 657] on footer "2025 © NextChapterBK, INC" at bounding box center [776, 656] width 1553 height 22
click at [238, 263] on link "Secured Claims" at bounding box center [202, 267] width 370 height 22
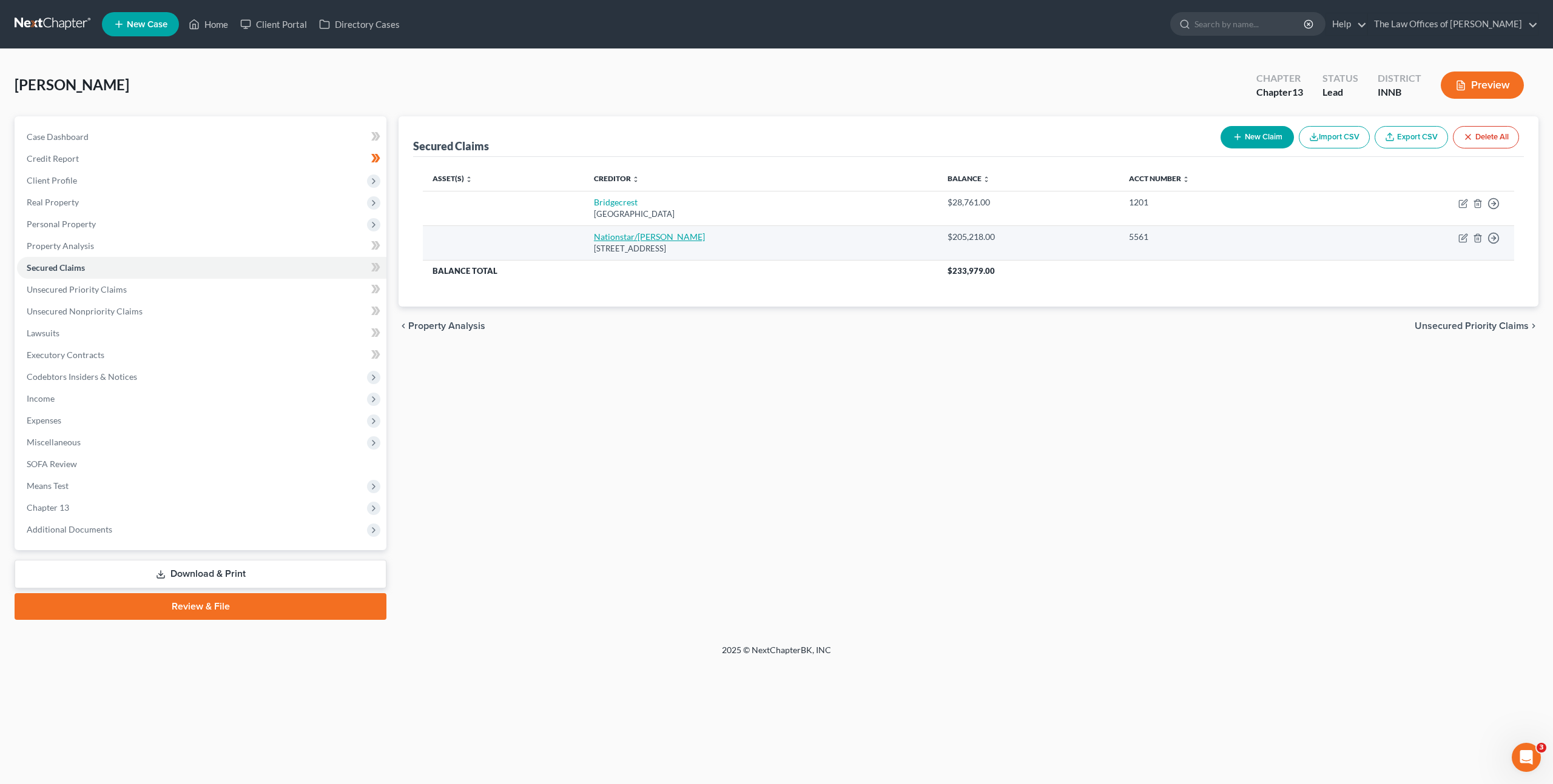
click at [614, 239] on link "Nationstar/[PERSON_NAME]" at bounding box center [649, 237] width 111 height 11
select select "45"
select select "0"
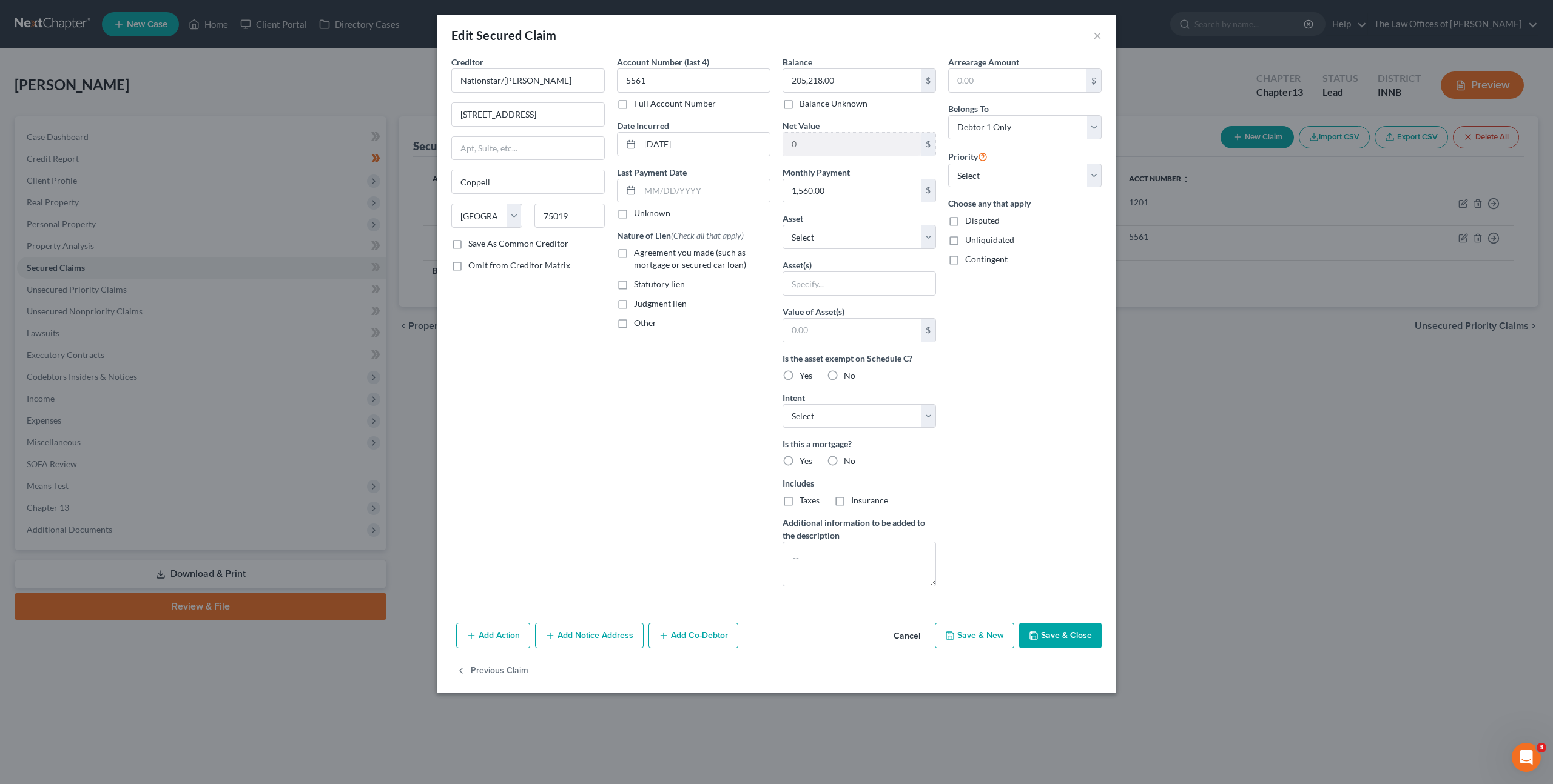
click at [915, 637] on button "Cancel" at bounding box center [907, 636] width 46 height 24
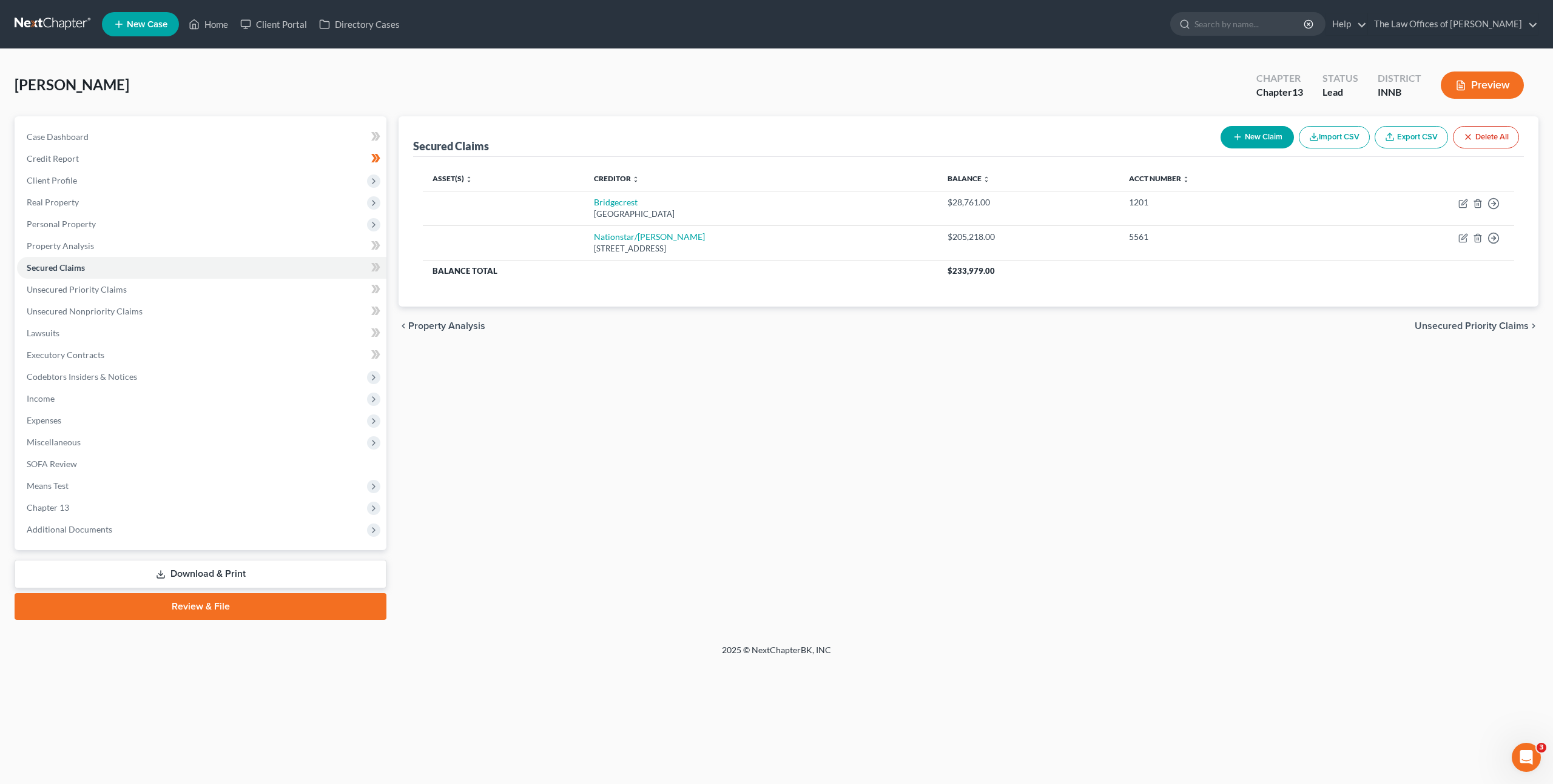
click at [1244, 135] on button "New Claim" at bounding box center [1257, 137] width 74 height 22
select select "0"
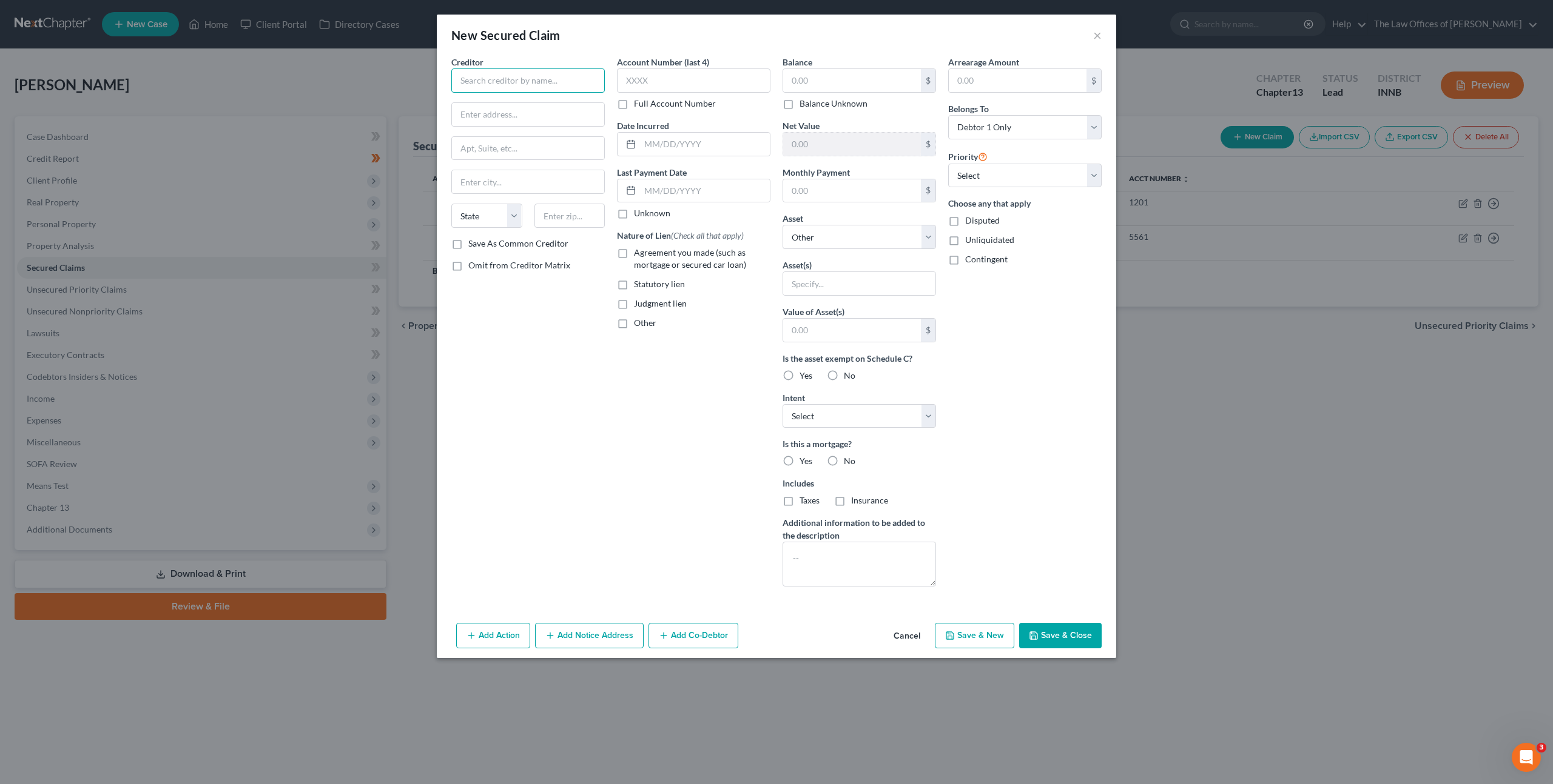
drag, startPoint x: 535, startPoint y: 79, endPoint x: 584, endPoint y: 85, distance: 49.4
click at [535, 79] on input "text" at bounding box center [528, 80] width 154 height 24
type input "Mortgage Research Center"
click at [530, 114] on input "text" at bounding box center [528, 115] width 152 height 23
type input "[STREET_ADDRESS] Bypass"
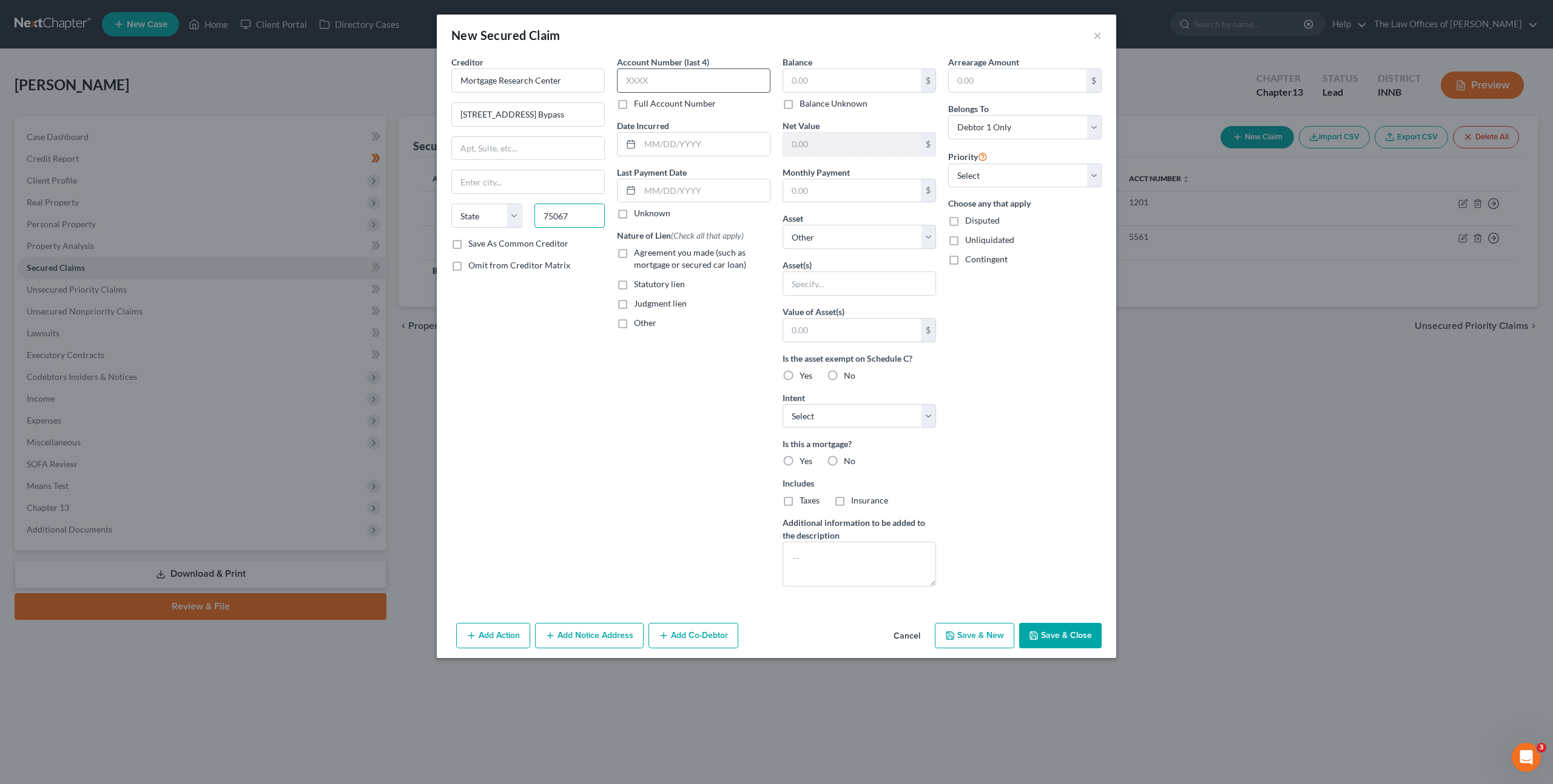
type input "75067"
click at [649, 79] on input "text" at bounding box center [693, 80] width 154 height 24
type input "[GEOGRAPHIC_DATA]"
select select "45"
click at [633, 104] on label "Full Account Number" at bounding box center [674, 104] width 82 height 12
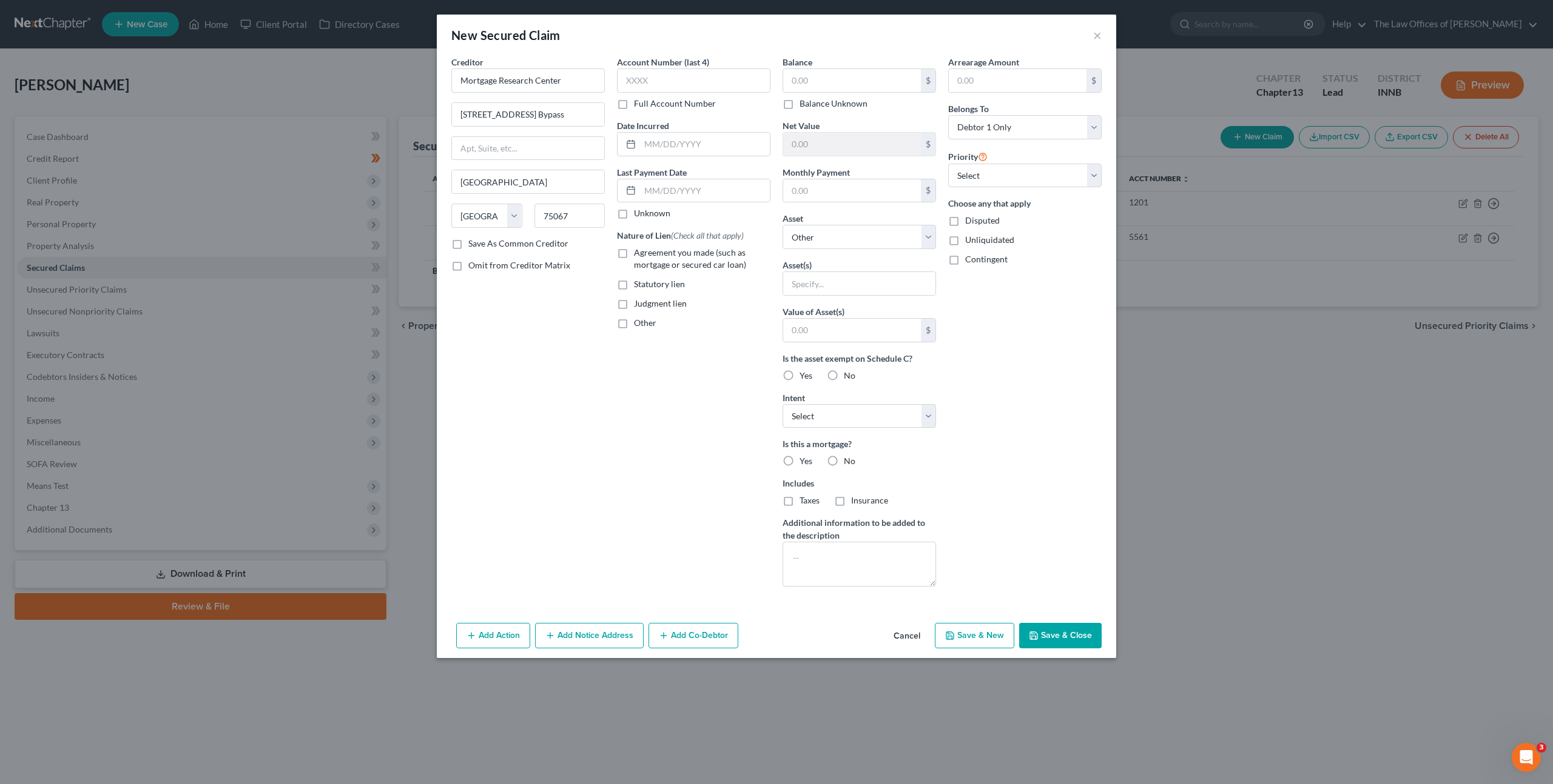
click at [639, 104] on input "Full Account Number" at bounding box center [642, 101] width 8 height 8
click at [641, 73] on input "text" at bounding box center [693, 80] width 154 height 24
paste input "92D01-2508-MF-000769"
click at [633, 75] on input "92D01-2508-MF-000769" at bounding box center [693, 80] width 154 height 24
type input "92D01-2508-MF-000769"
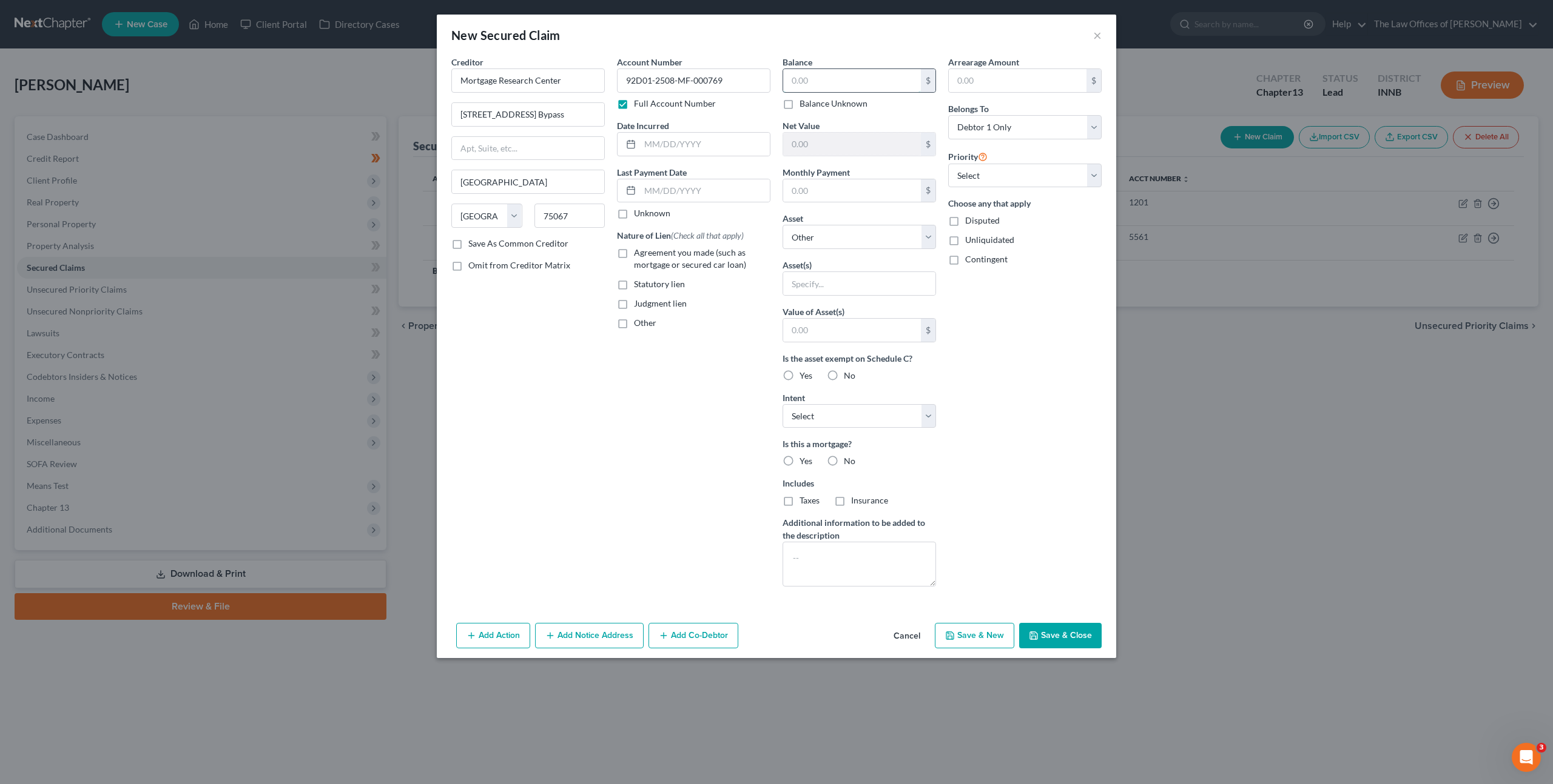
click at [826, 79] on input "text" at bounding box center [851, 81] width 138 height 23
click at [905, 634] on button "Cancel" at bounding box center [907, 636] width 46 height 24
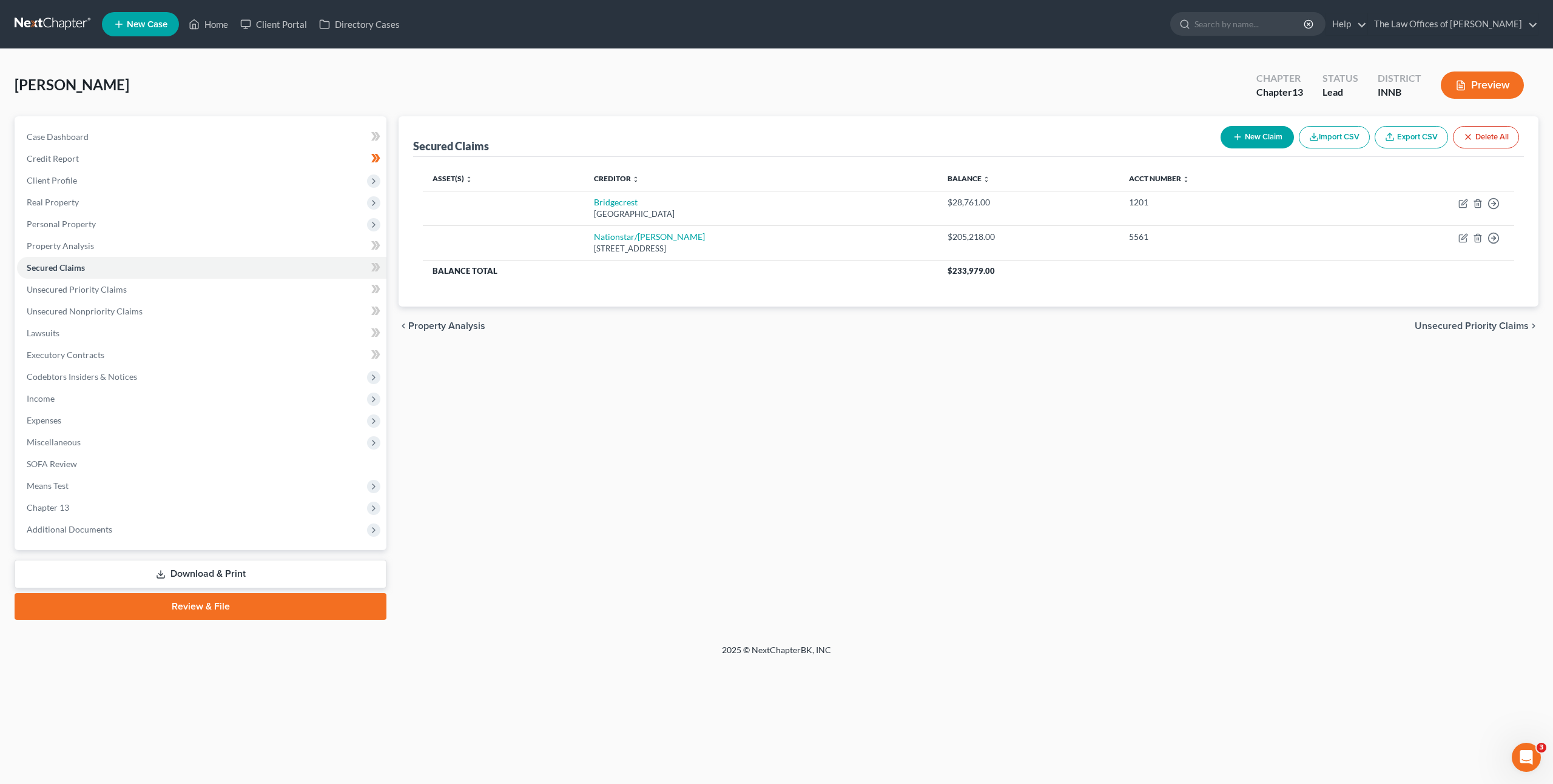
click at [1163, 80] on div "[PERSON_NAME] Upgraded Chapter Chapter 13 Status Lead District INNB Preview" at bounding box center [776, 90] width 1524 height 52
click at [299, 194] on span "Real Property" at bounding box center [202, 202] width 370 height 22
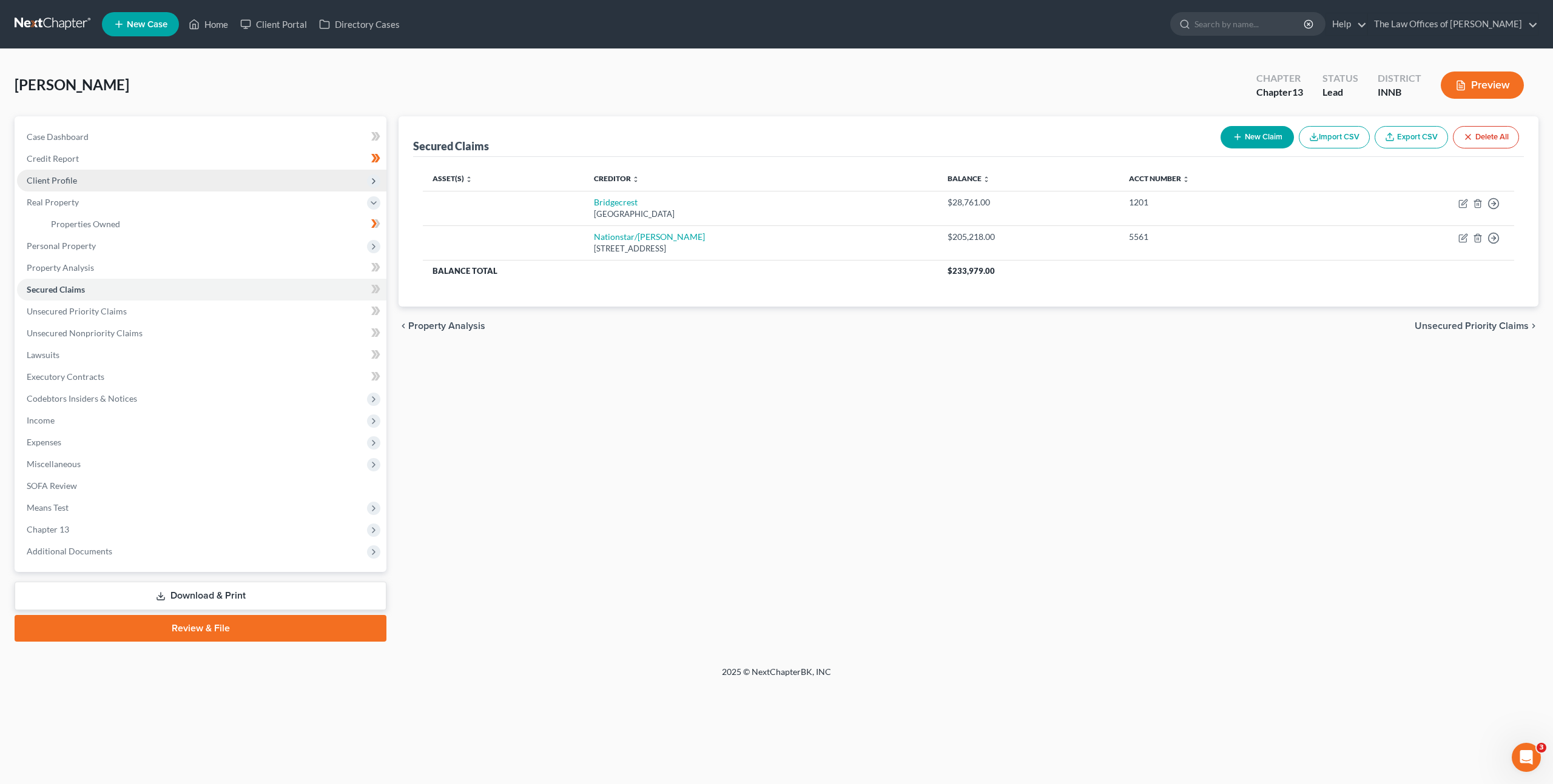
click at [304, 187] on span "Client Profile" at bounding box center [202, 180] width 370 height 22
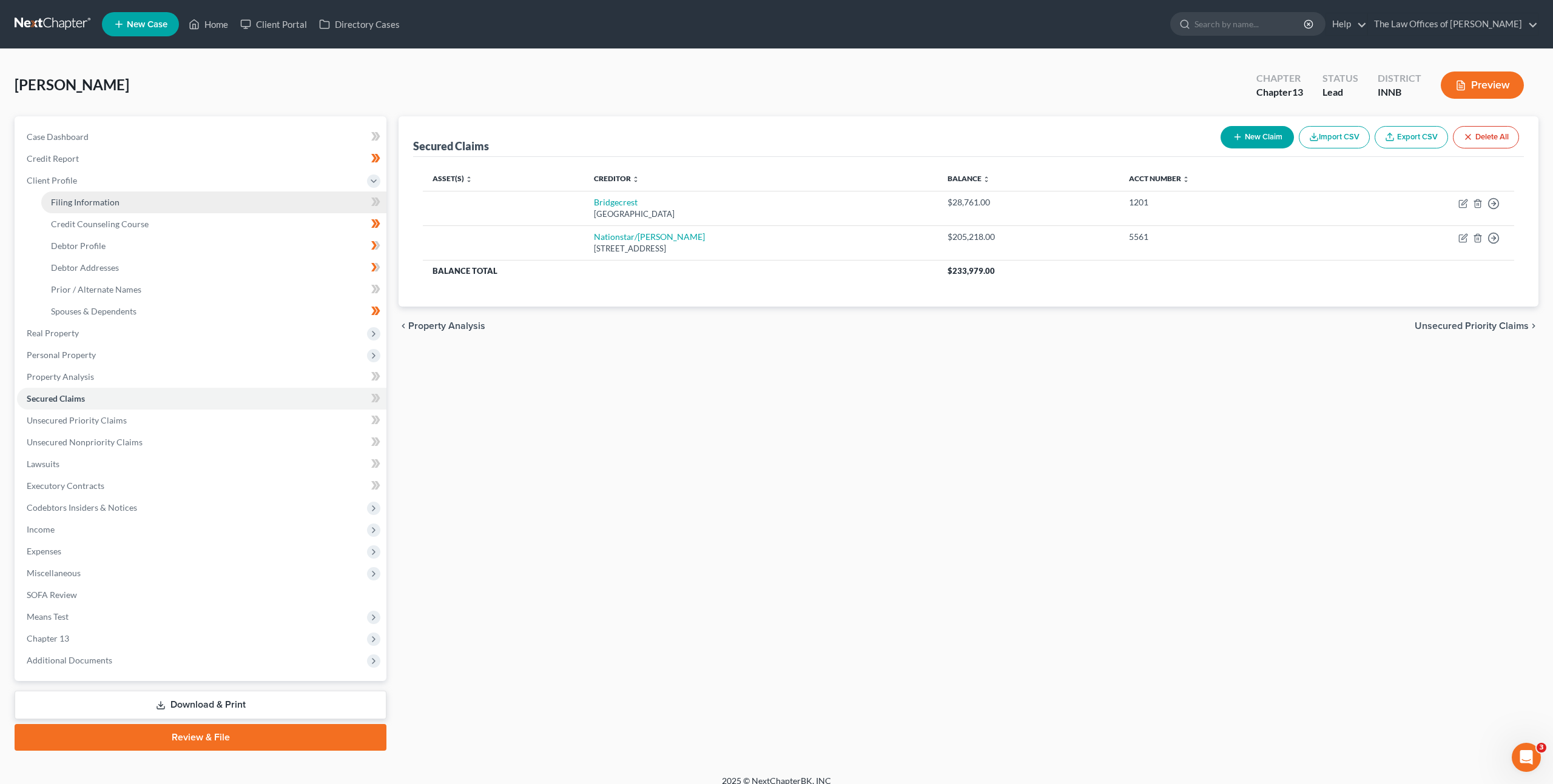
click at [286, 199] on link "Filing Information" at bounding box center [213, 202] width 345 height 22
select select "1"
select select "0"
select select "3"
select select "15"
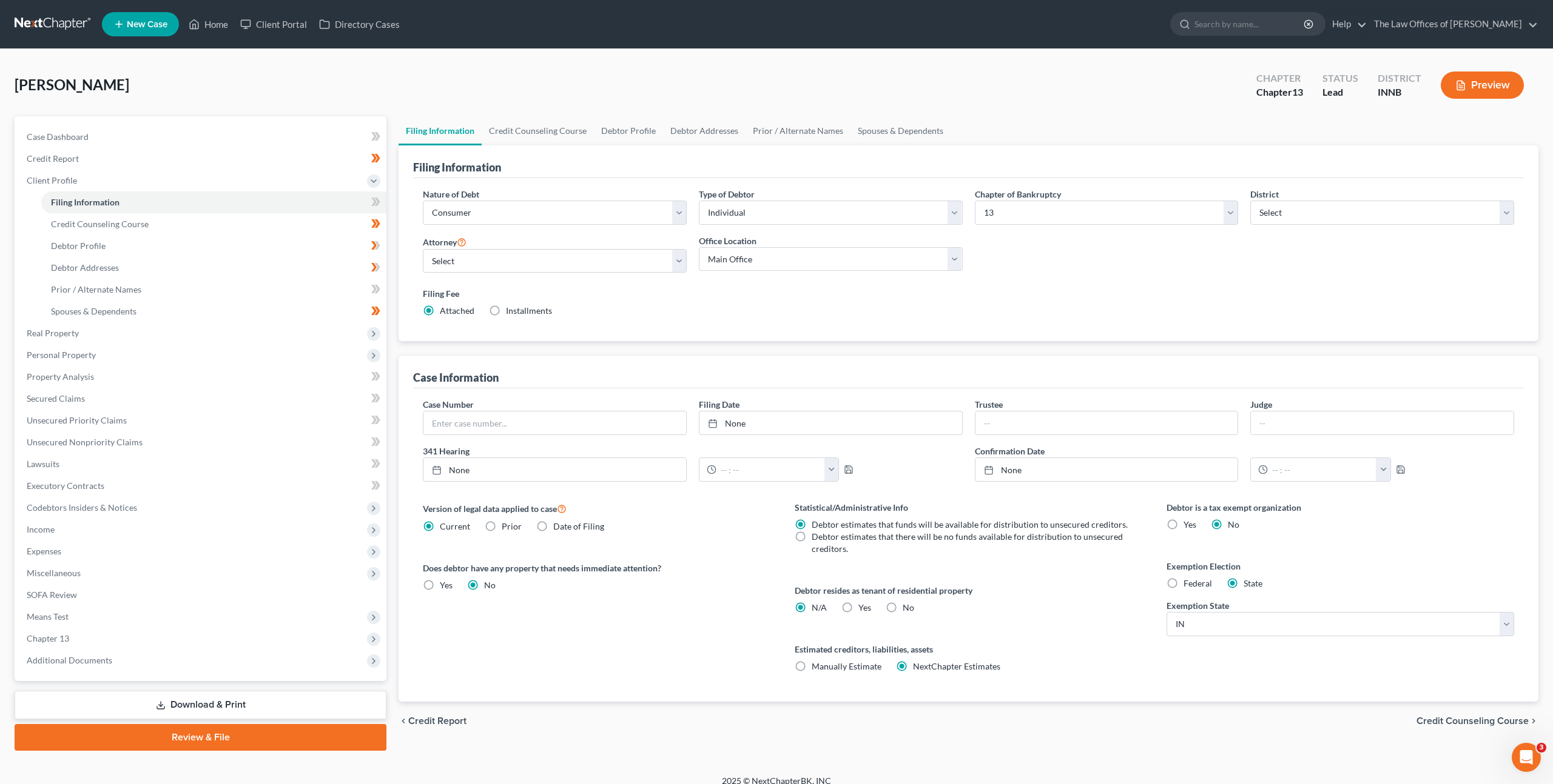
click at [41, 192] on link "Filing Information" at bounding box center [213, 202] width 345 height 22
drag, startPoint x: 560, startPoint y: 171, endPoint x: 556, endPoint y: 164, distance: 8.1
click at [560, 171] on div "Filing Information" at bounding box center [968, 162] width 1111 height 33
drag, startPoint x: 513, startPoint y: 164, endPoint x: 421, endPoint y: 170, distance: 92.2
click at [421, 170] on div "Filing Information" at bounding box center [968, 162] width 1111 height 33
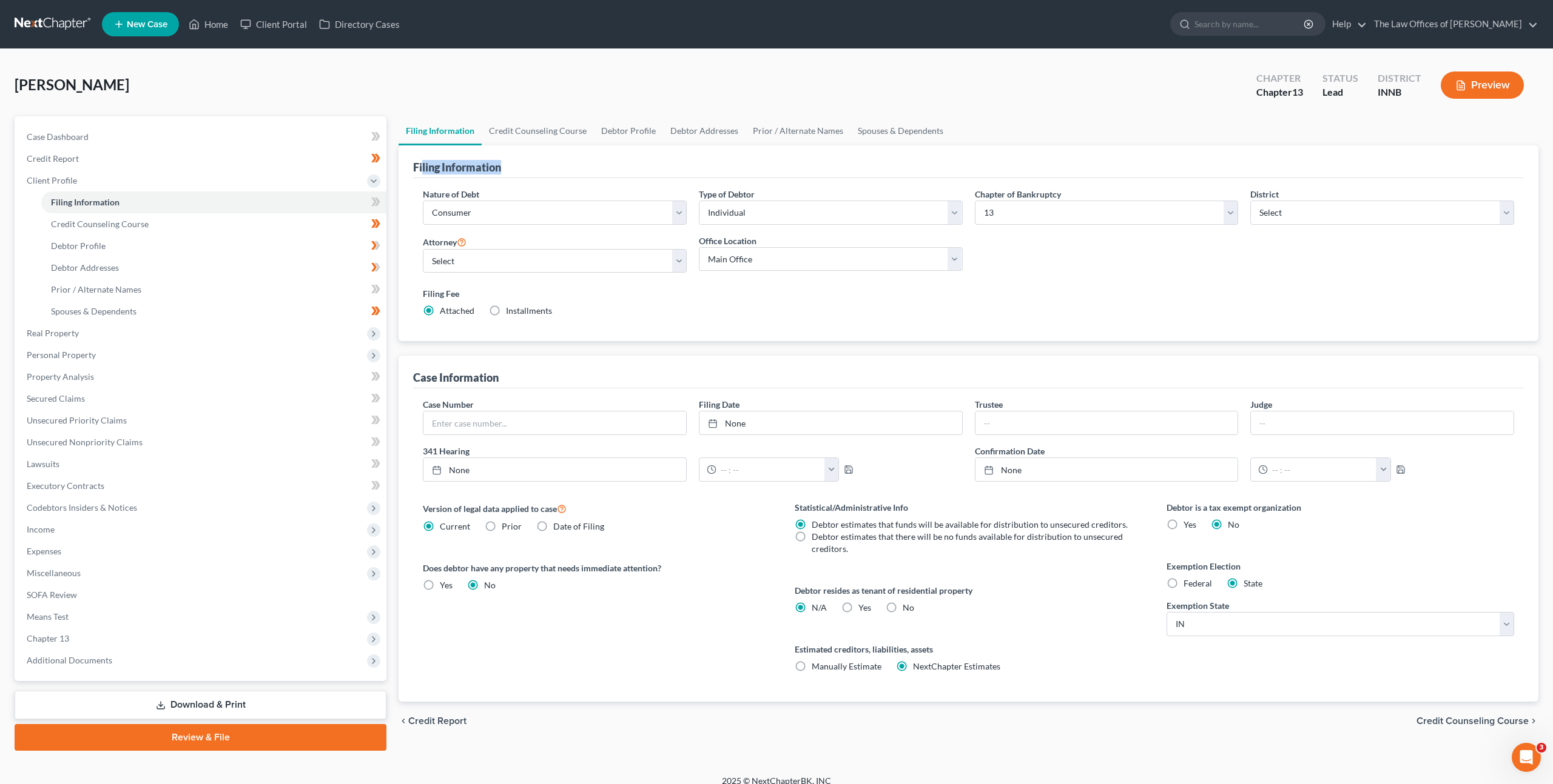
click at [588, 169] on div "Filing Information" at bounding box center [968, 162] width 1111 height 33
click at [903, 606] on label "No" at bounding box center [908, 608] width 12 height 12
click at [907, 606] on input "No" at bounding box center [911, 606] width 8 height 8
radio input "true"
radio input "false"
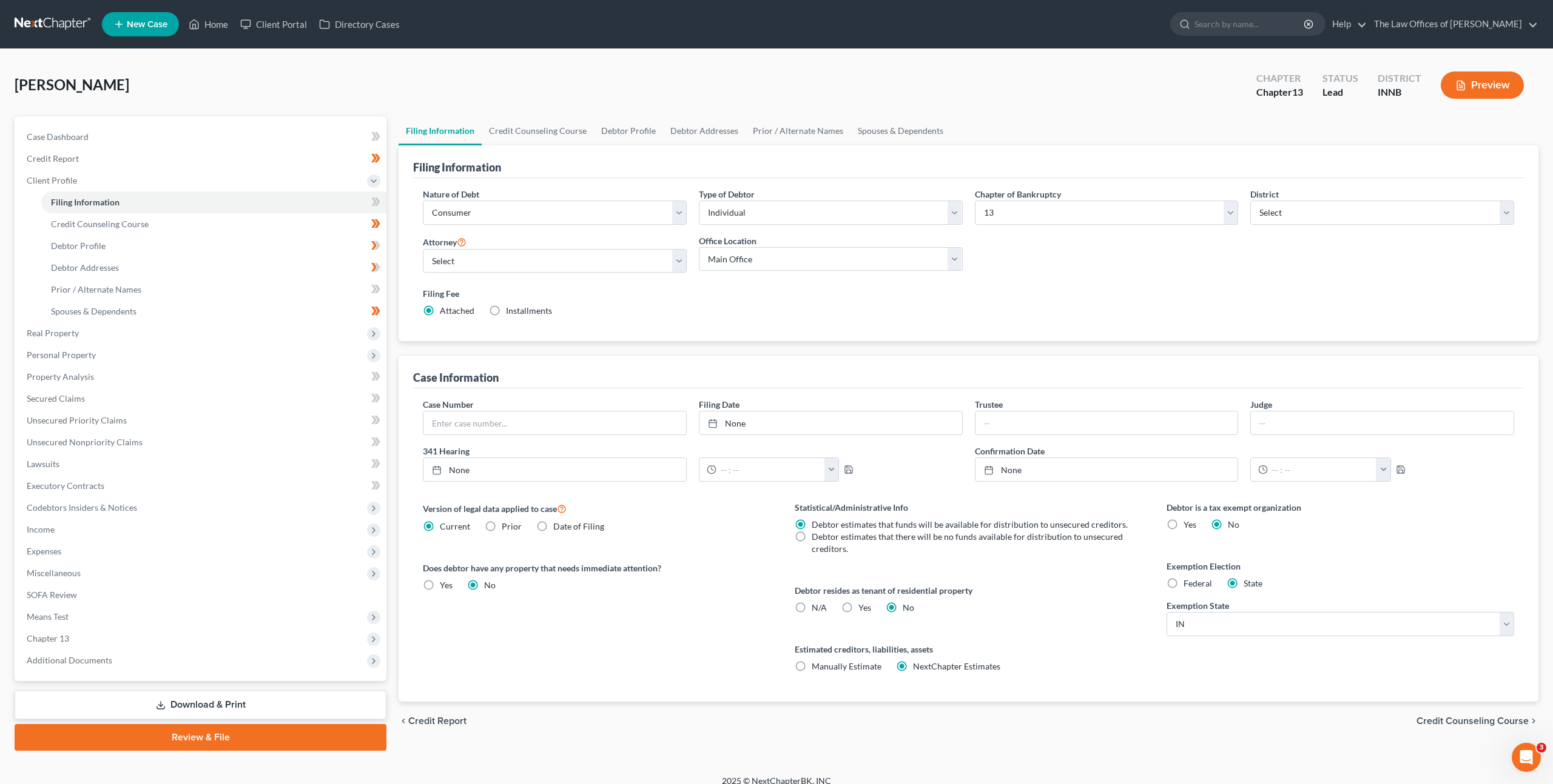
click at [908, 324] on div "Filing Fee Attached Installments Installments" at bounding box center [968, 305] width 1103 height 44
click at [527, 120] on link "Credit Counseling Course" at bounding box center [538, 131] width 112 height 29
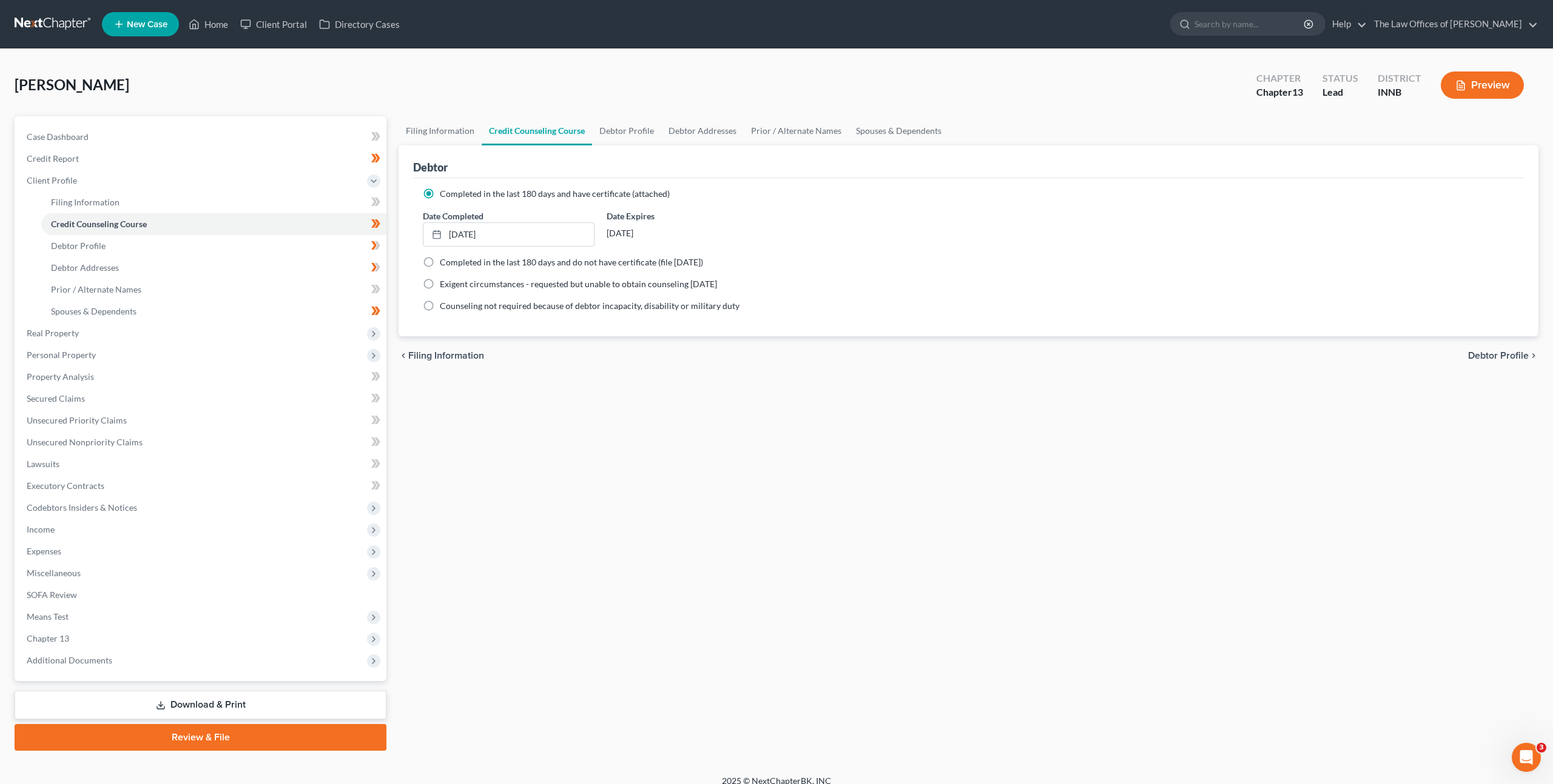
drag, startPoint x: 602, startPoint y: 415, endPoint x: 572, endPoint y: 318, distance: 101.5
click at [603, 413] on div "Filing Information Credit Counseling Course Debtor Profile Debtor Addresses Pri…" at bounding box center [968, 433] width 1151 height 635
click at [447, 127] on link "Filing Information" at bounding box center [441, 131] width 84 height 29
select select "1"
select select "0"
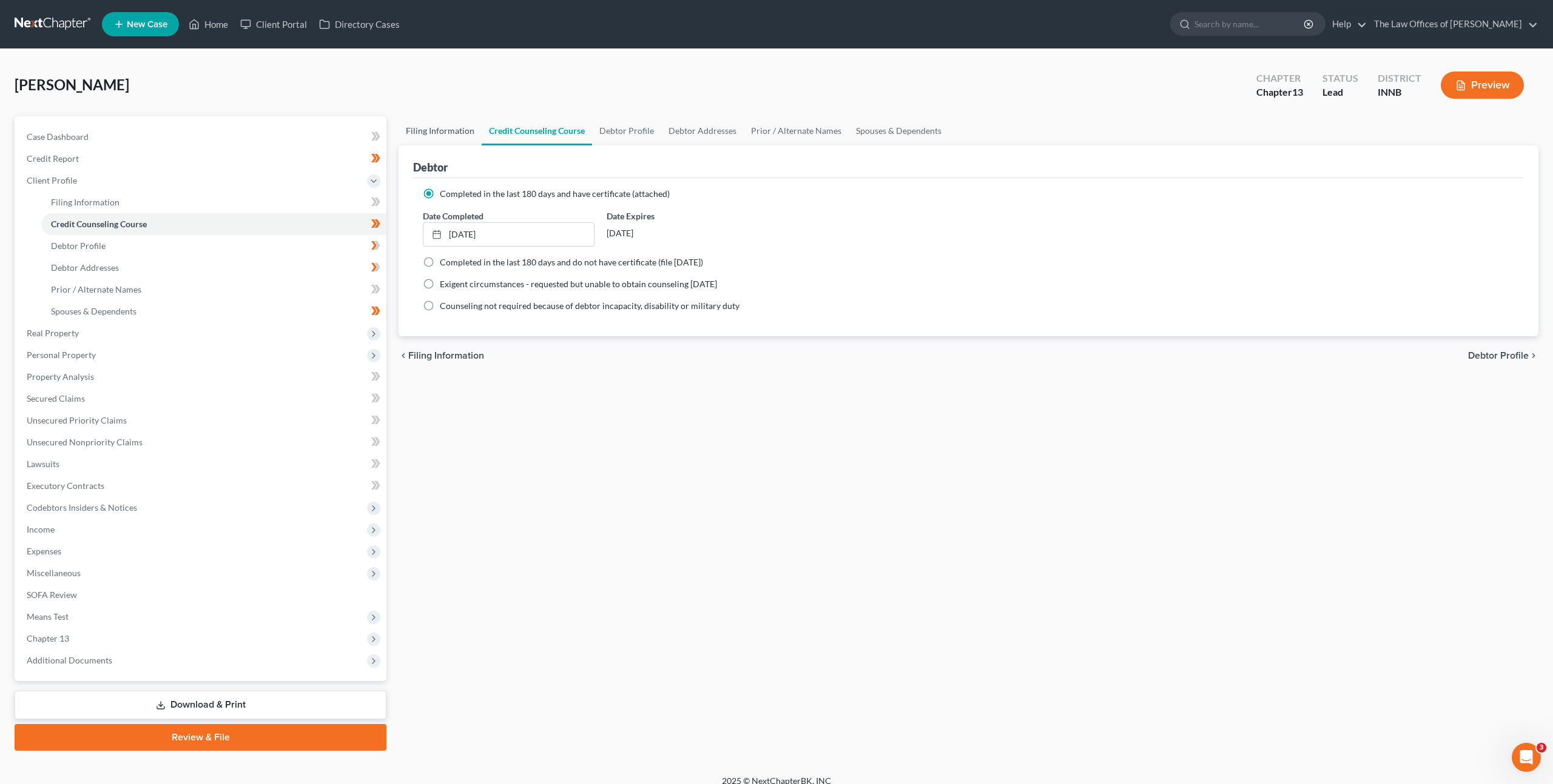
select select "3"
select select "27"
select select "7"
select select "15"
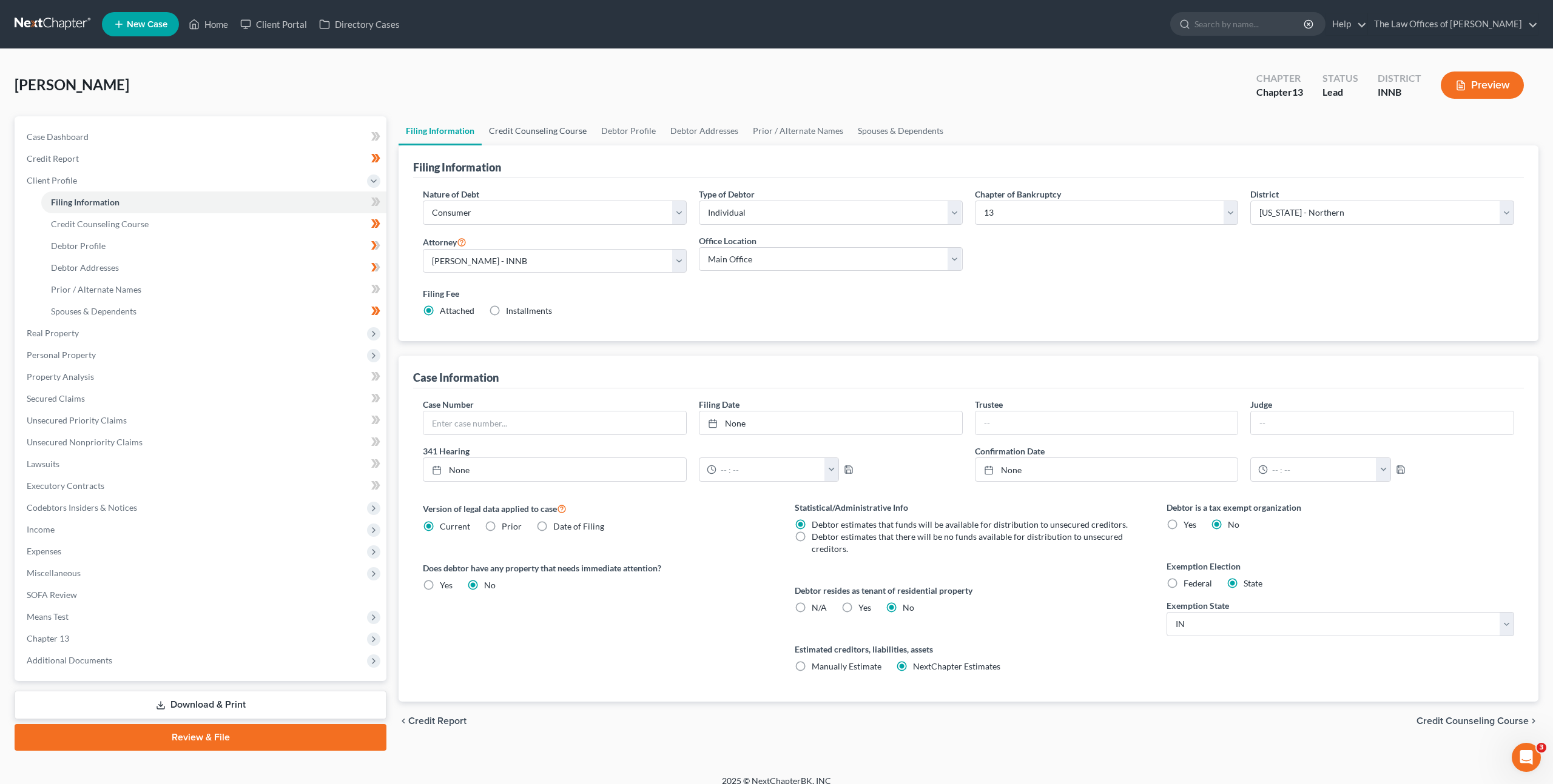
drag, startPoint x: 500, startPoint y: 127, endPoint x: 550, endPoint y: 129, distance: 50.0
click at [501, 127] on link "Credit Counseling Course" at bounding box center [538, 131] width 112 height 29
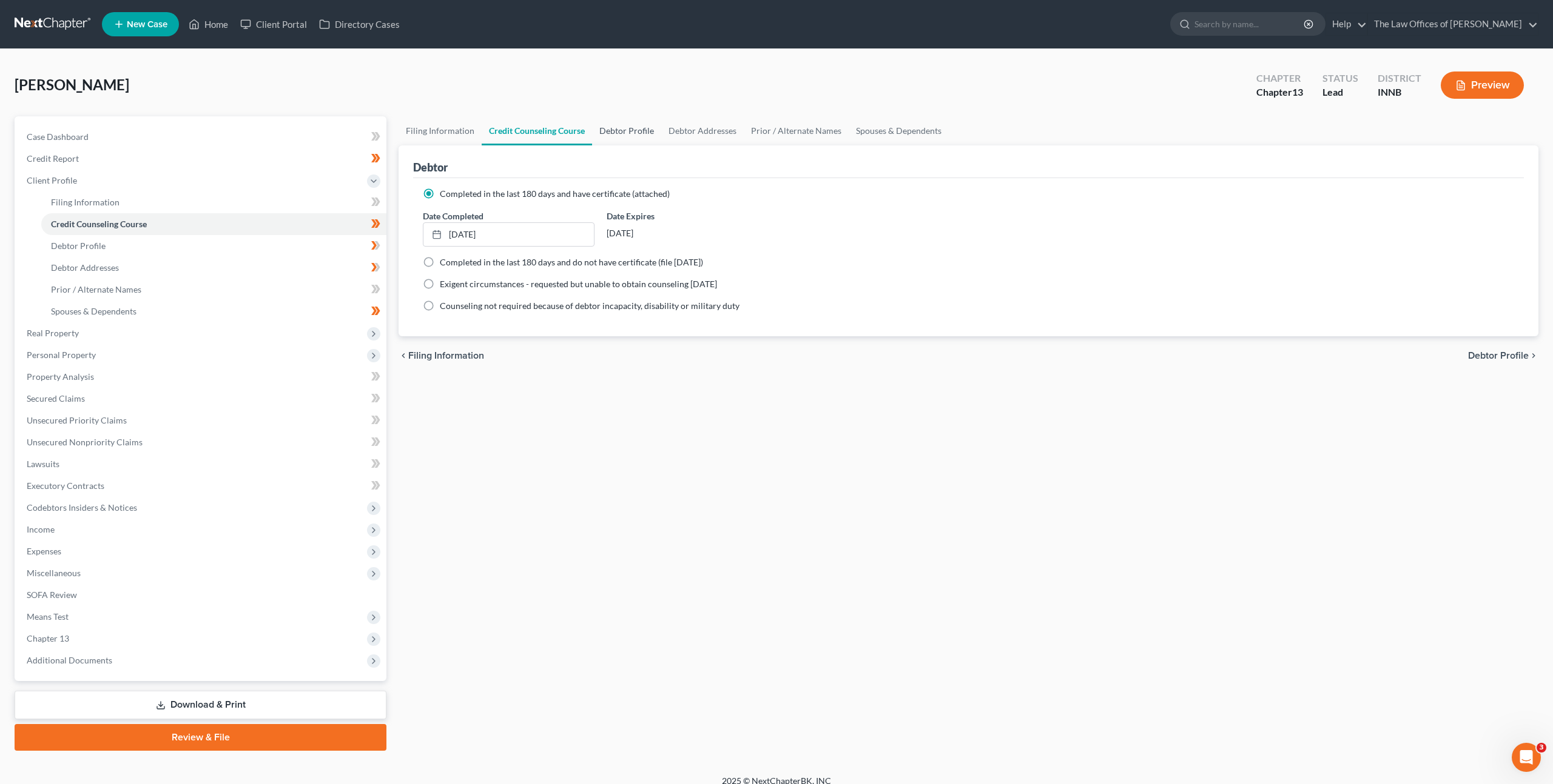
click at [625, 125] on link "Debtor Profile" at bounding box center [626, 131] width 69 height 29
select select "0"
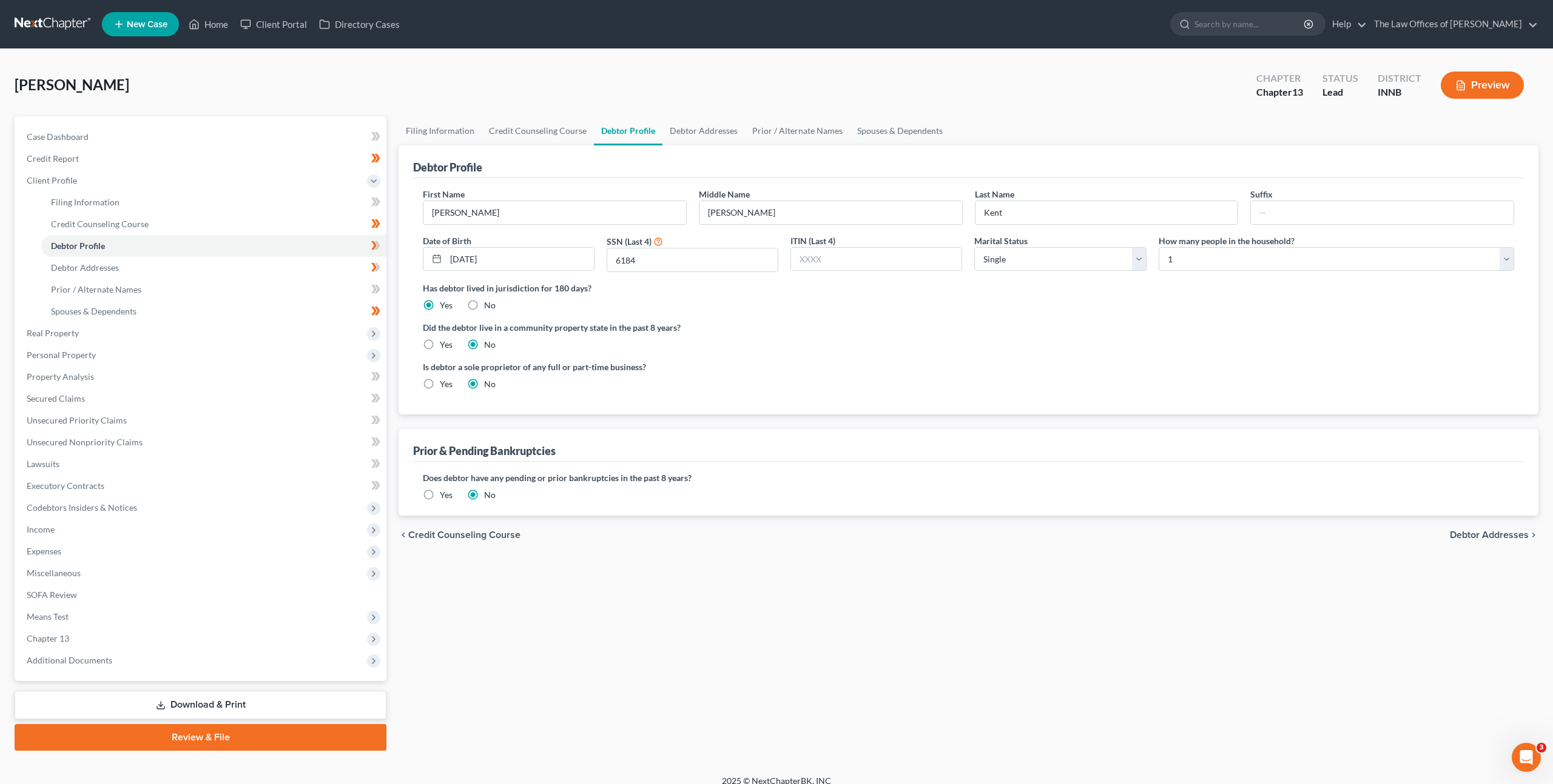
click at [785, 343] on div "Did the debtor live in a community property state in the past 8 years? Yes No" at bounding box center [968, 336] width 1091 height 29
drag, startPoint x: 547, startPoint y: 205, endPoint x: 474, endPoint y: 197, distance: 73.4
click at [474, 197] on div "First Name [PERSON_NAME]" at bounding box center [554, 207] width 276 height 37
drag, startPoint x: 800, startPoint y: 379, endPoint x: 816, endPoint y: 352, distance: 31.4
click at [807, 366] on div "Is debtor a sole proprietor of any full or part-time business? Yes No" at bounding box center [692, 375] width 552 height 29
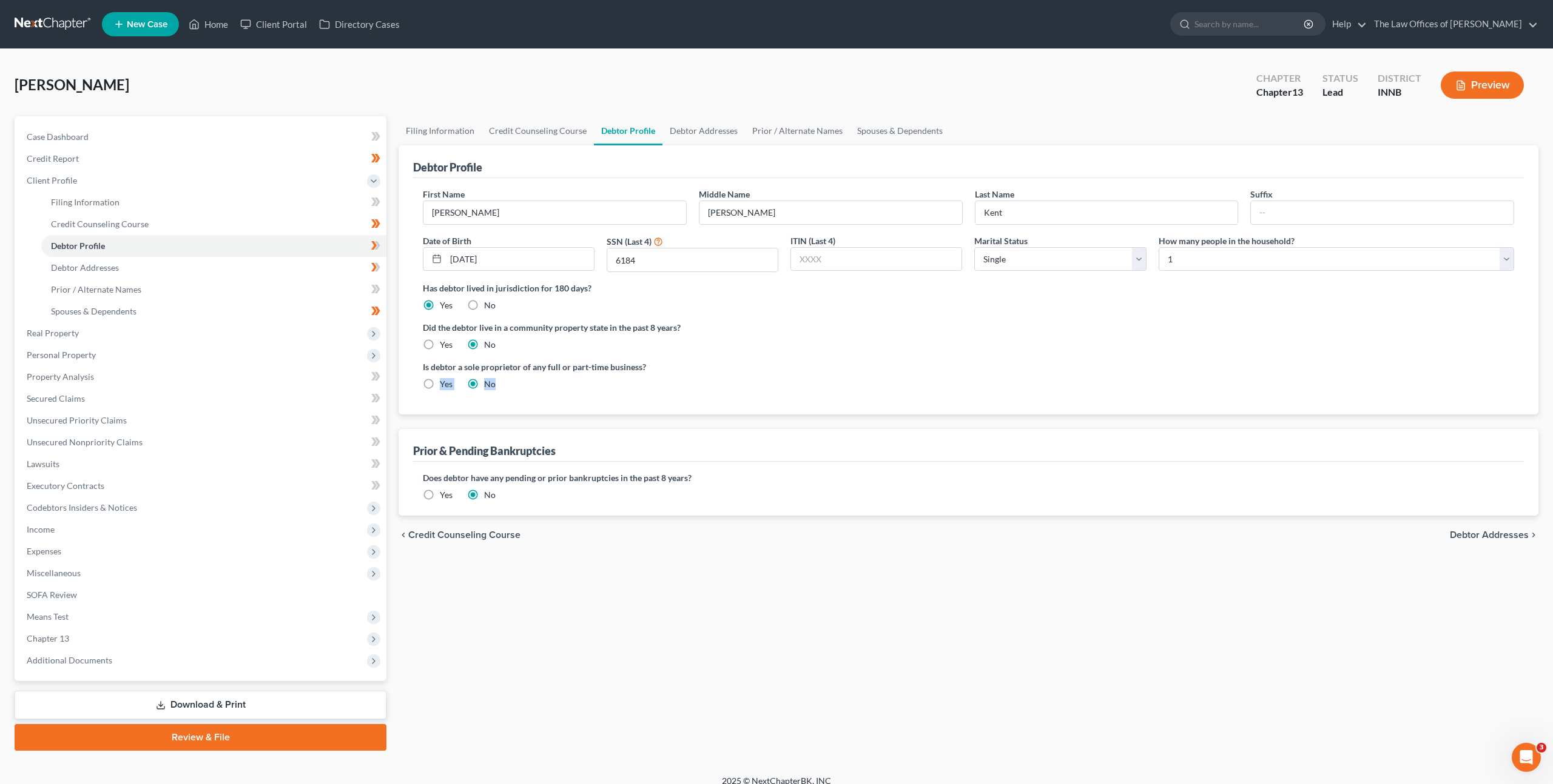
click at [873, 366] on label "Is debtor a sole proprietor of any full or part-time business?" at bounding box center [693, 367] width 540 height 12
click at [877, 349] on div "Did the debtor live in a community property state in the past 8 years? Yes No" at bounding box center [968, 336] width 1091 height 29
click at [770, 353] on ng-include "First Name [PERSON_NAME] Middle Name [PERSON_NAME] Last Name [PERSON_NAME] Date…" at bounding box center [968, 294] width 1091 height 212
drag, startPoint x: 1074, startPoint y: 339, endPoint x: 1048, endPoint y: 352, distance: 29.1
click at [1074, 339] on div "Did the debtor live in a community property state in the past 8 years? Yes No" at bounding box center [968, 336] width 1091 height 29
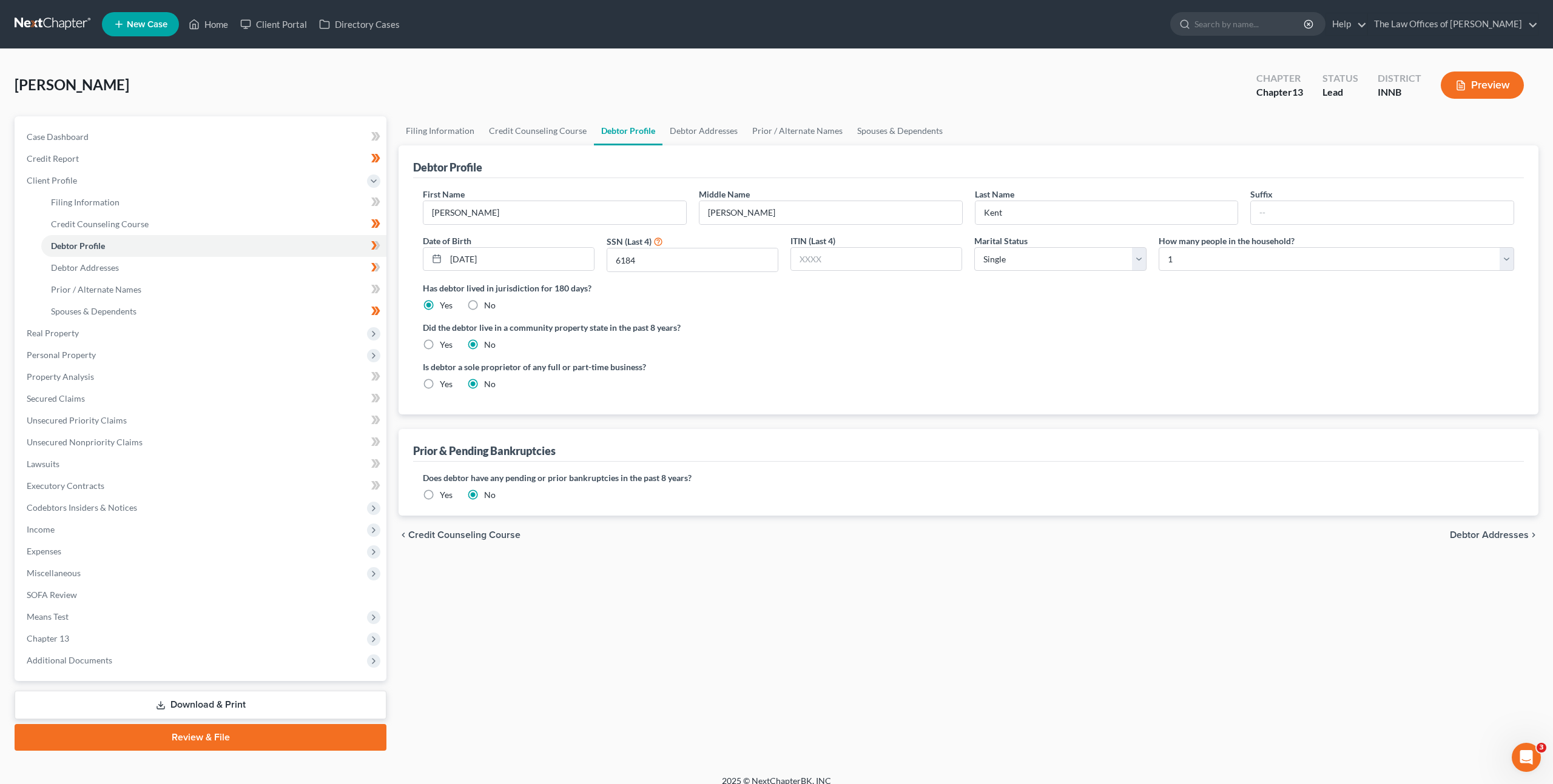
click at [1045, 356] on ng-include "First Name [PERSON_NAME] Middle Name [PERSON_NAME] Last Name [PERSON_NAME] Date…" at bounding box center [968, 294] width 1091 height 212
drag, startPoint x: 471, startPoint y: 321, endPoint x: 670, endPoint y: 326, distance: 199.1
click at [668, 326] on label "Did the debtor live in a community property state in the past 8 years?" at bounding box center [968, 328] width 1091 height 12
click at [722, 326] on label "Did the debtor live in a community property state in the past 8 years?" at bounding box center [968, 328] width 1091 height 12
click at [372, 248] on icon at bounding box center [376, 245] width 9 height 15
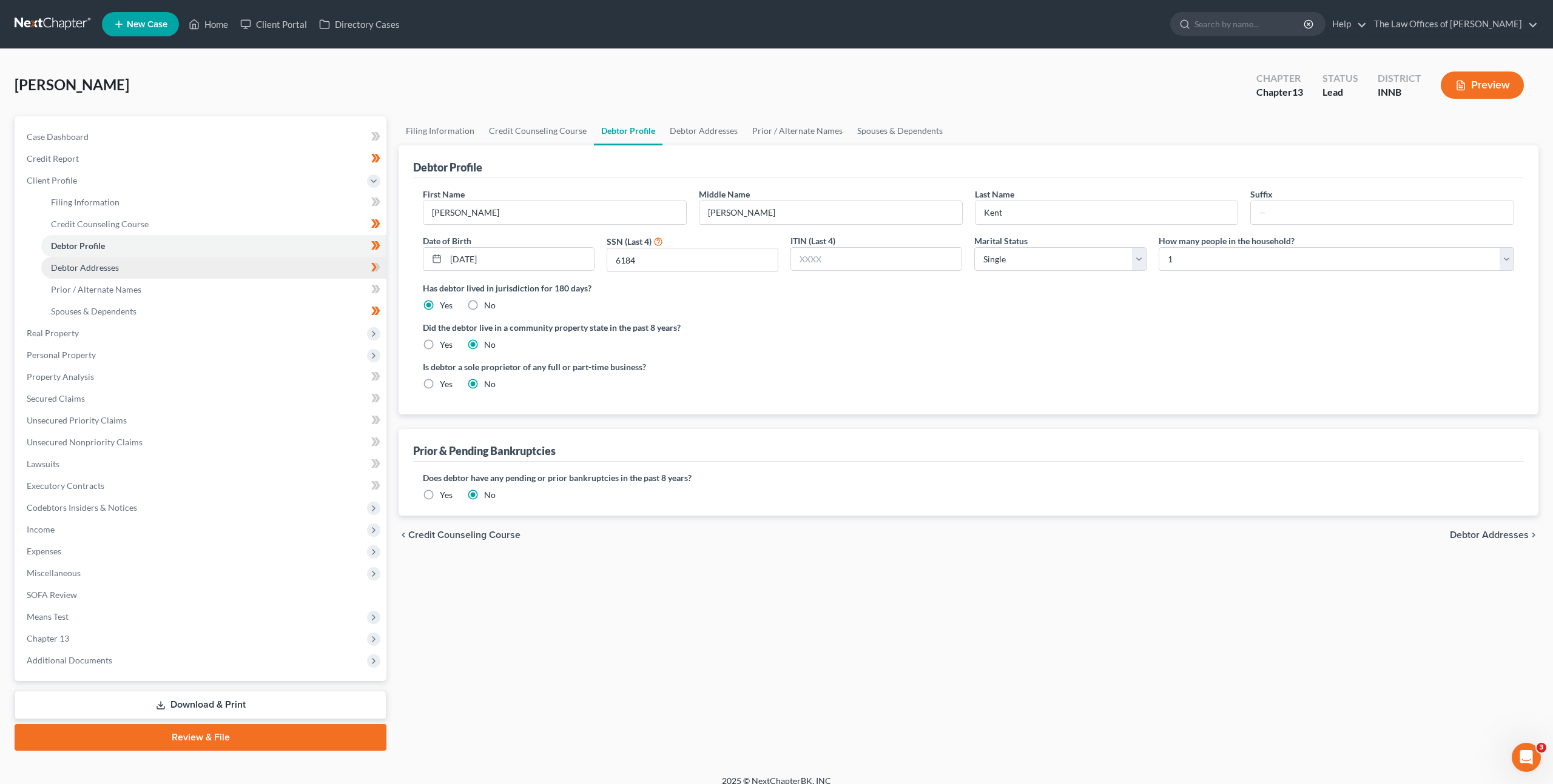
click at [309, 273] on link "Debtor Addresses" at bounding box center [213, 267] width 345 height 22
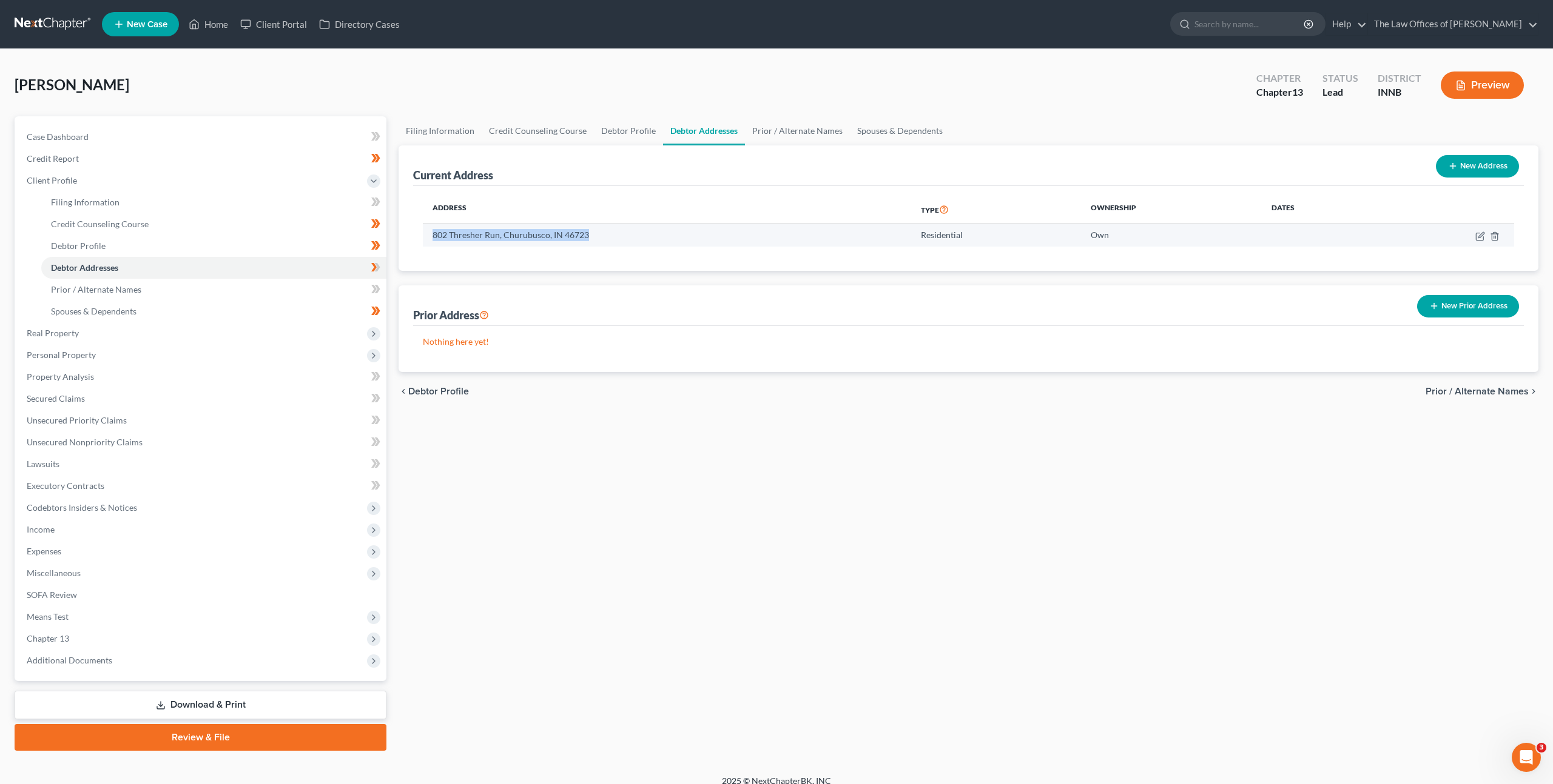
drag, startPoint x: 592, startPoint y: 235, endPoint x: 429, endPoint y: 234, distance: 163.0
click at [429, 234] on td "802 Thresher Run, Churubusco, IN 46723" at bounding box center [667, 235] width 489 height 23
click at [509, 207] on th "Address" at bounding box center [667, 210] width 489 height 28
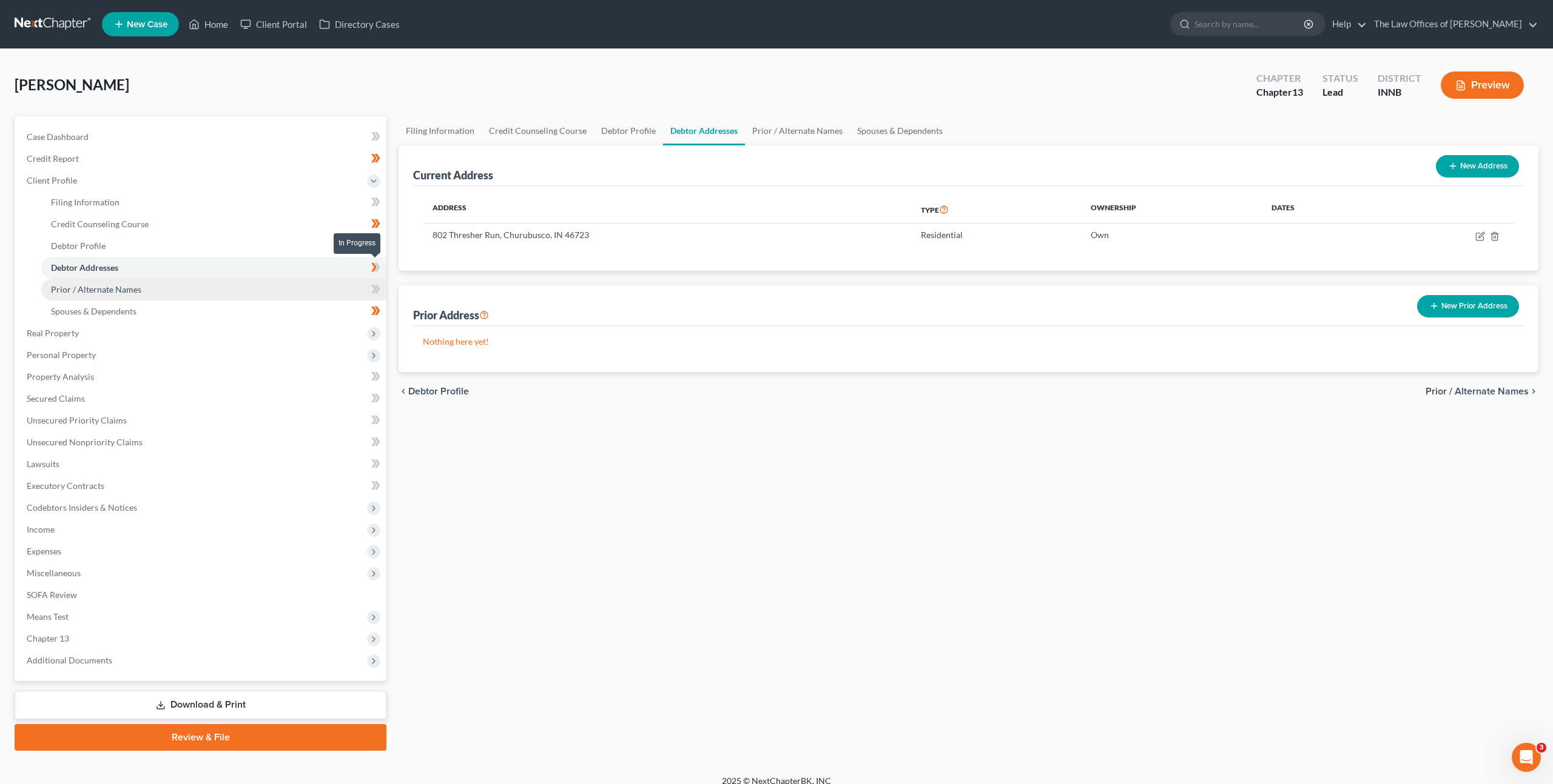
drag, startPoint x: 371, startPoint y: 273, endPoint x: 346, endPoint y: 289, distance: 29.7
click at [371, 273] on icon at bounding box center [376, 267] width 9 height 15
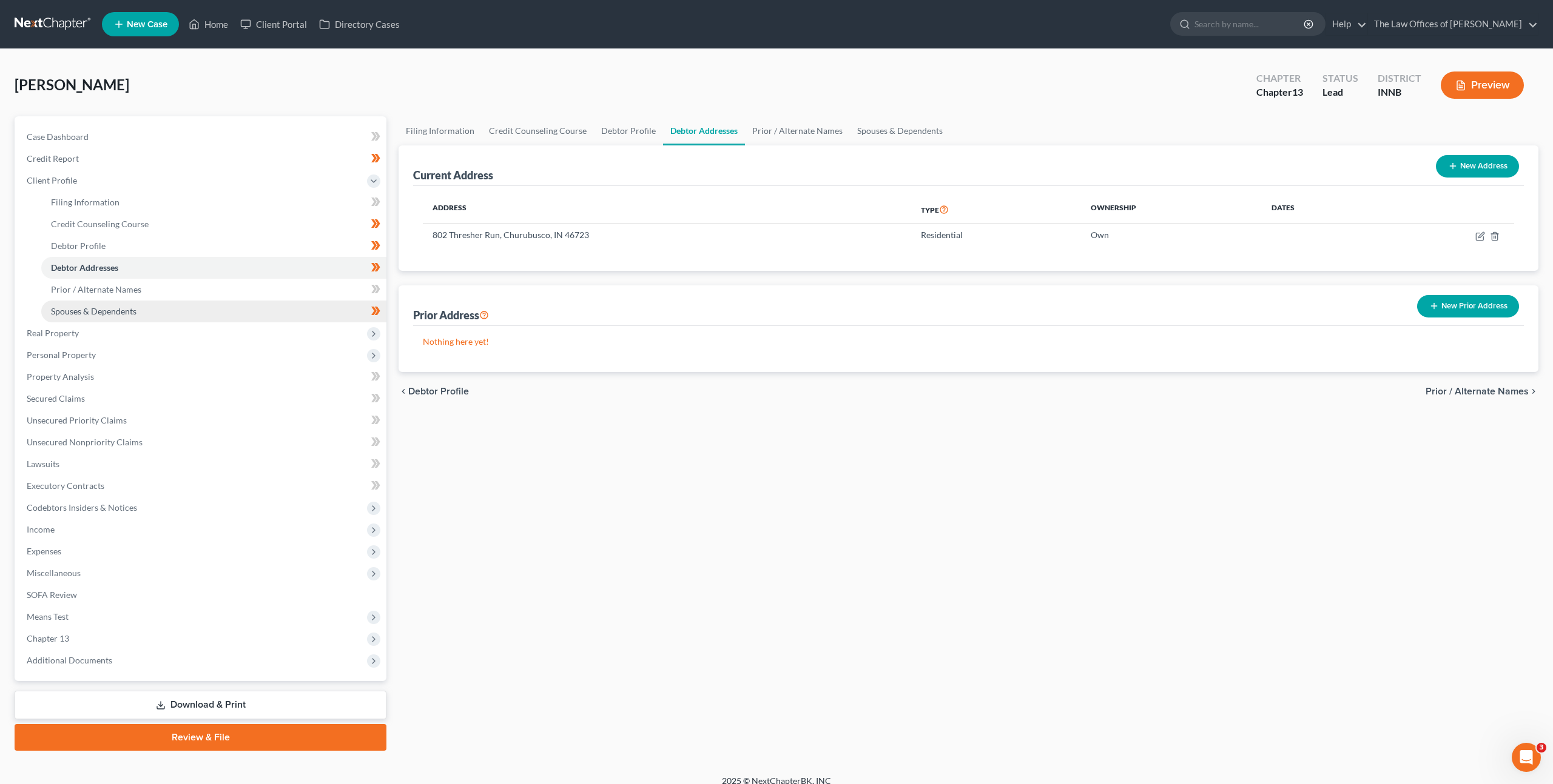
click at [318, 301] on link "Spouses & Dependents" at bounding box center [213, 312] width 345 height 22
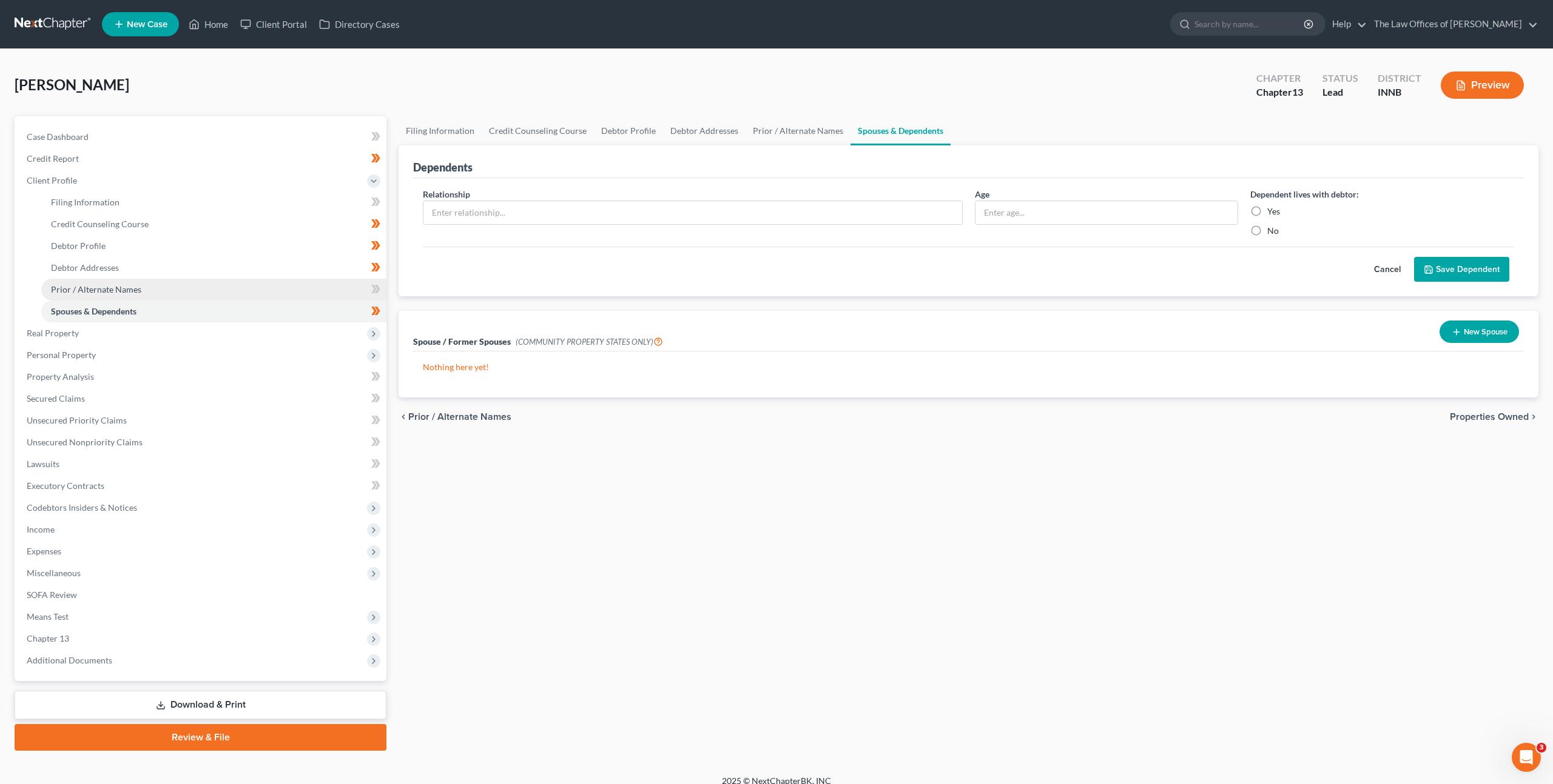
click at [321, 289] on link "Prior / Alternate Names" at bounding box center [213, 289] width 345 height 22
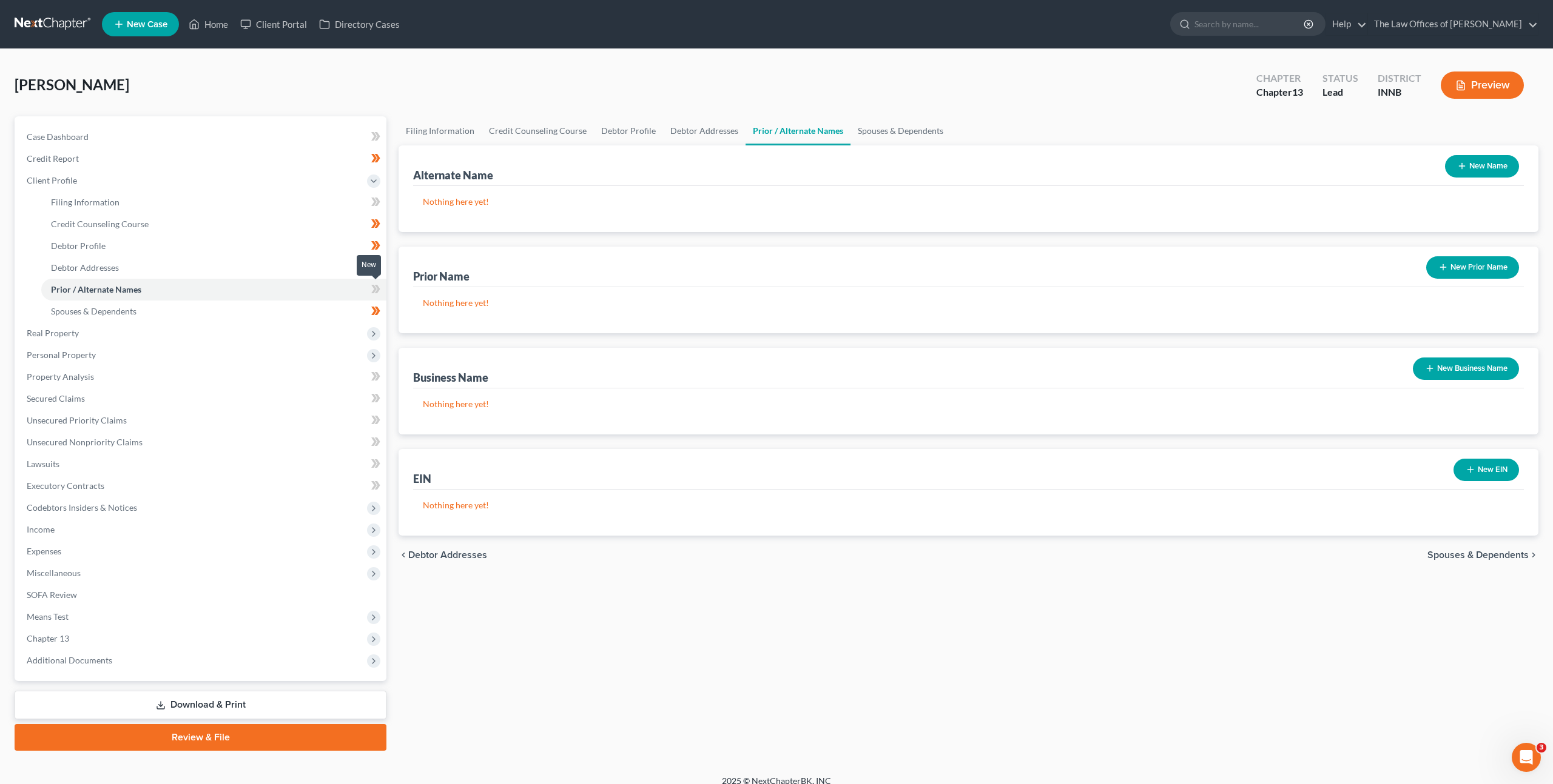
click at [376, 285] on icon at bounding box center [378, 289] width 5 height 9
click at [796, 630] on div "Filing Information Credit Counseling Course Debtor Profile Debtor Addresses Pri…" at bounding box center [968, 433] width 1151 height 635
click at [181, 340] on span "Real Property" at bounding box center [202, 333] width 370 height 22
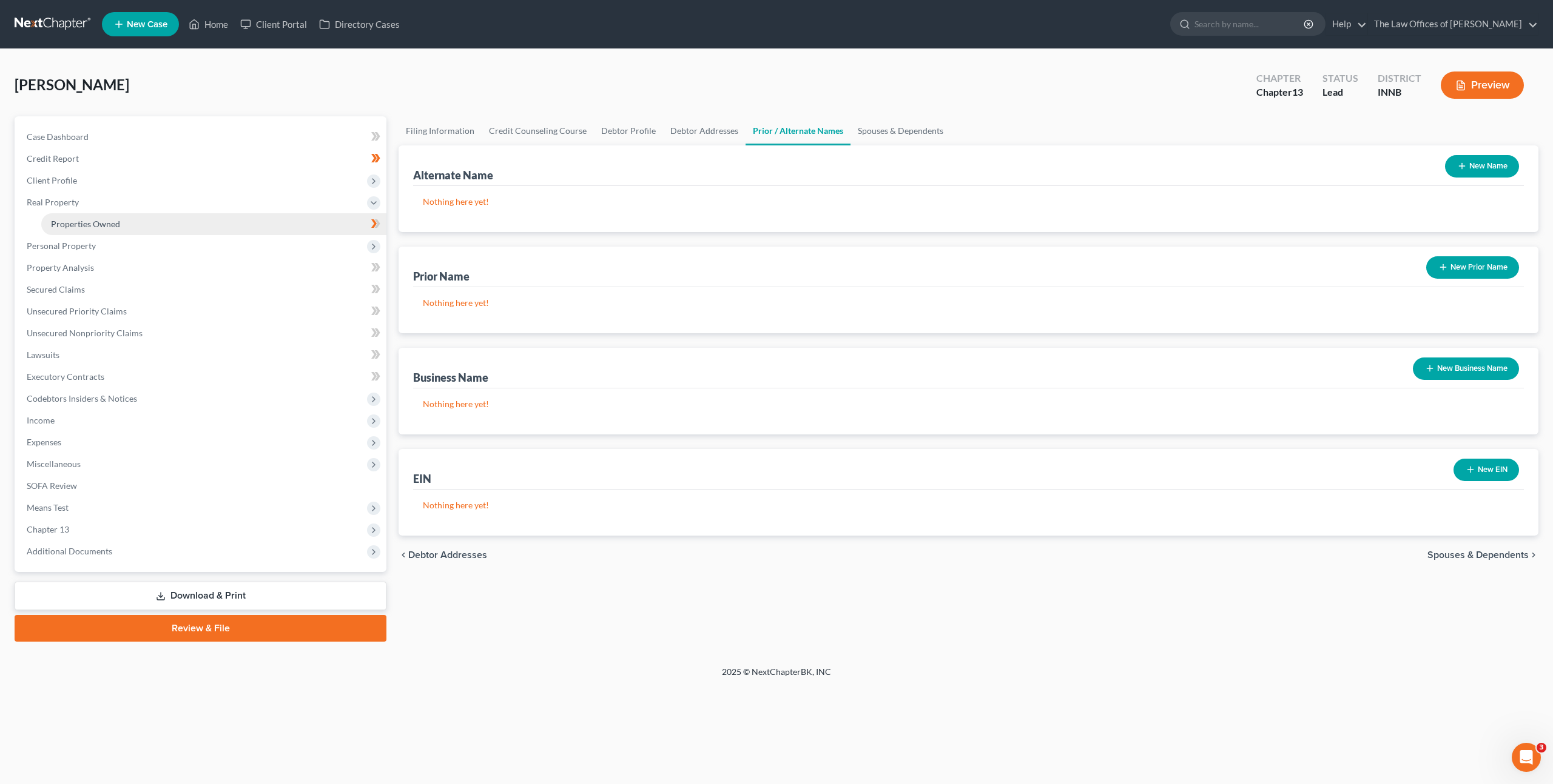
click at [196, 228] on link "Properties Owned" at bounding box center [213, 224] width 345 height 22
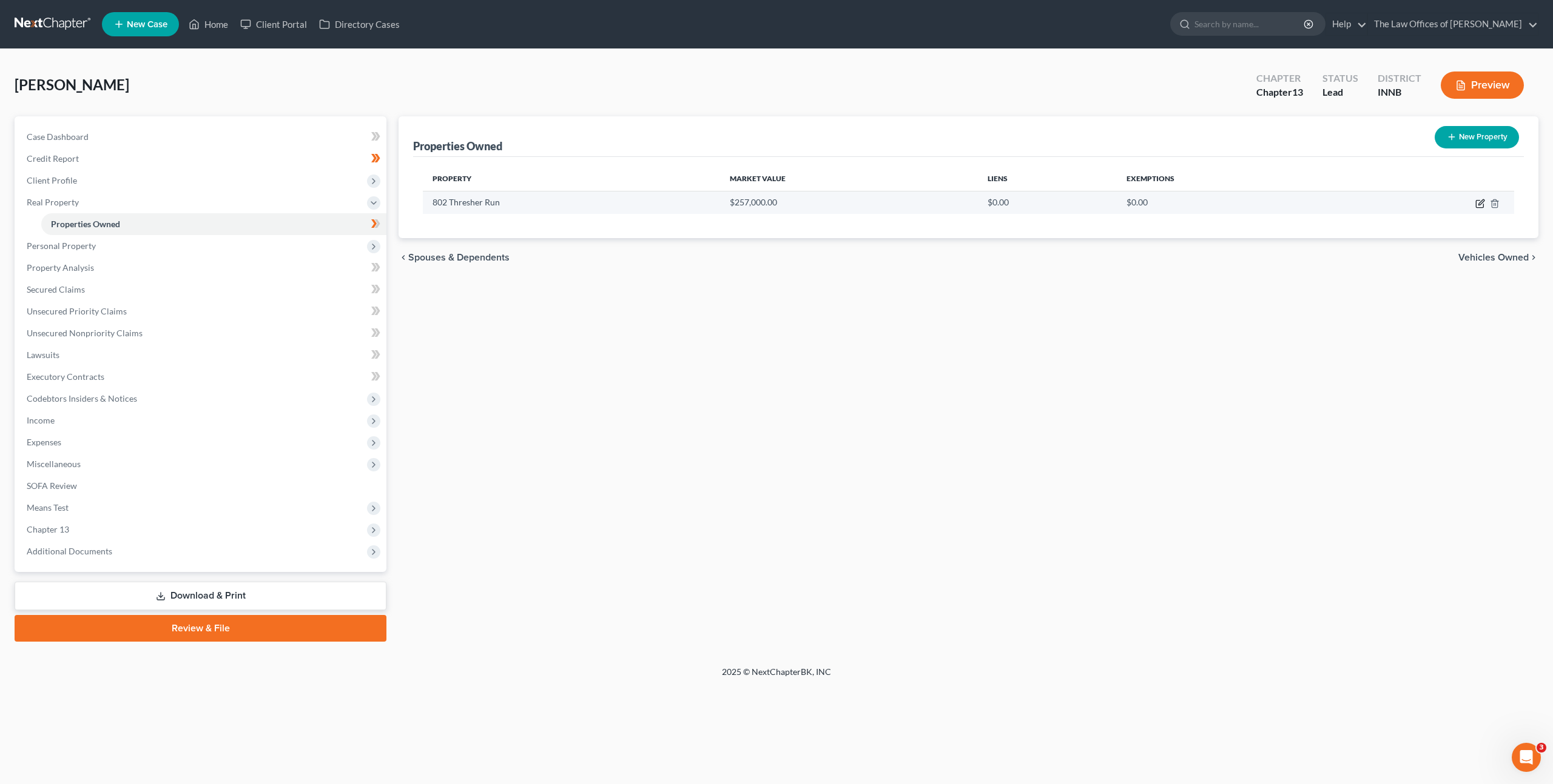
click at [1477, 202] on icon "button" at bounding box center [1479, 203] width 10 height 10
select select "15"
select select "0"
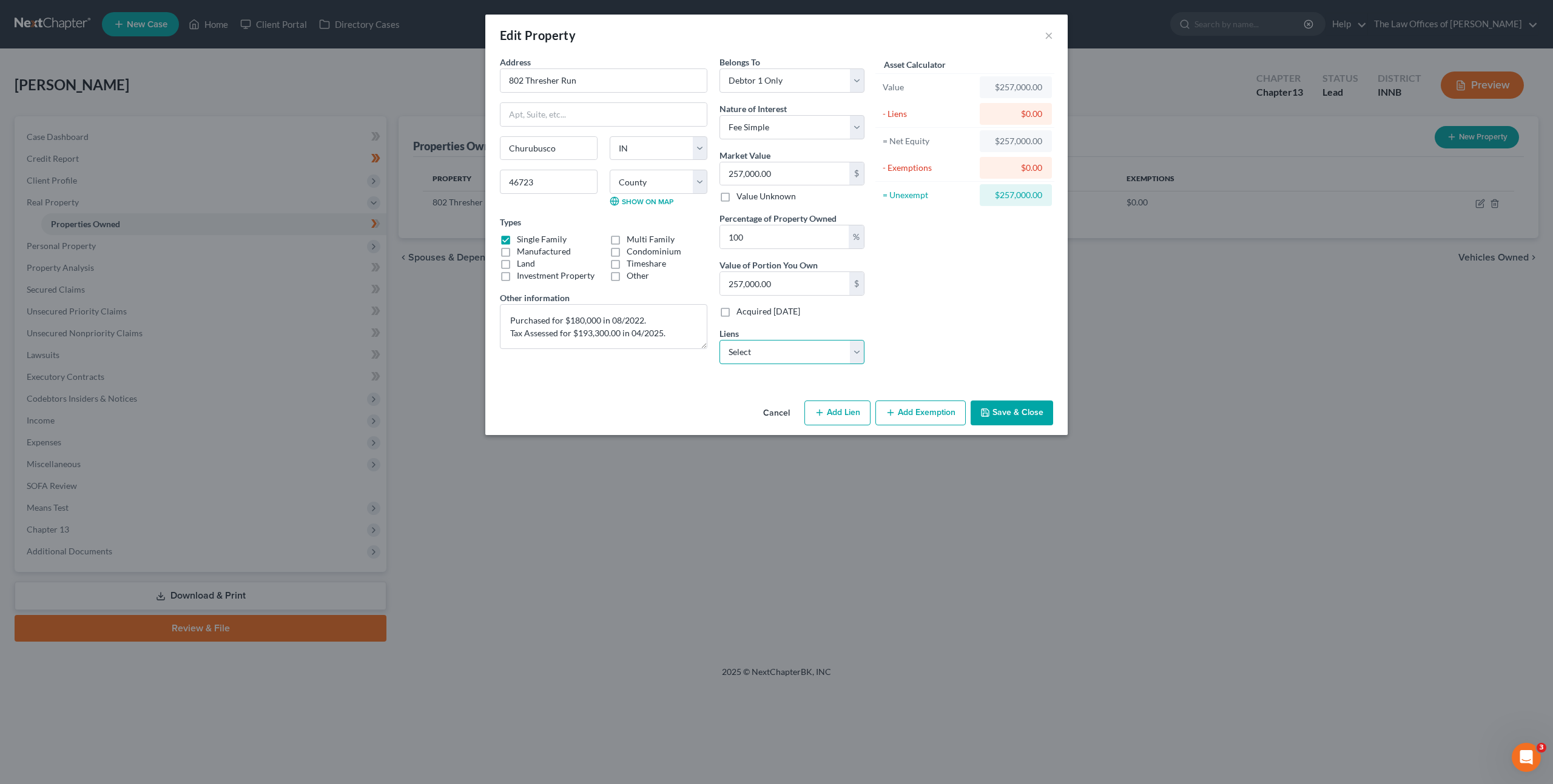
click at [807, 352] on select "Select Nationstar/[PERSON_NAME] - $205,218.00 Bridgecrest - $28,761.00" at bounding box center [792, 352] width 145 height 24
select select "0"
click at [720, 340] on select "Select Nationstar/[PERSON_NAME] - $205,218.00 Bridgecrest - $28,761.00" at bounding box center [792, 352] width 145 height 24
select select
select select "45"
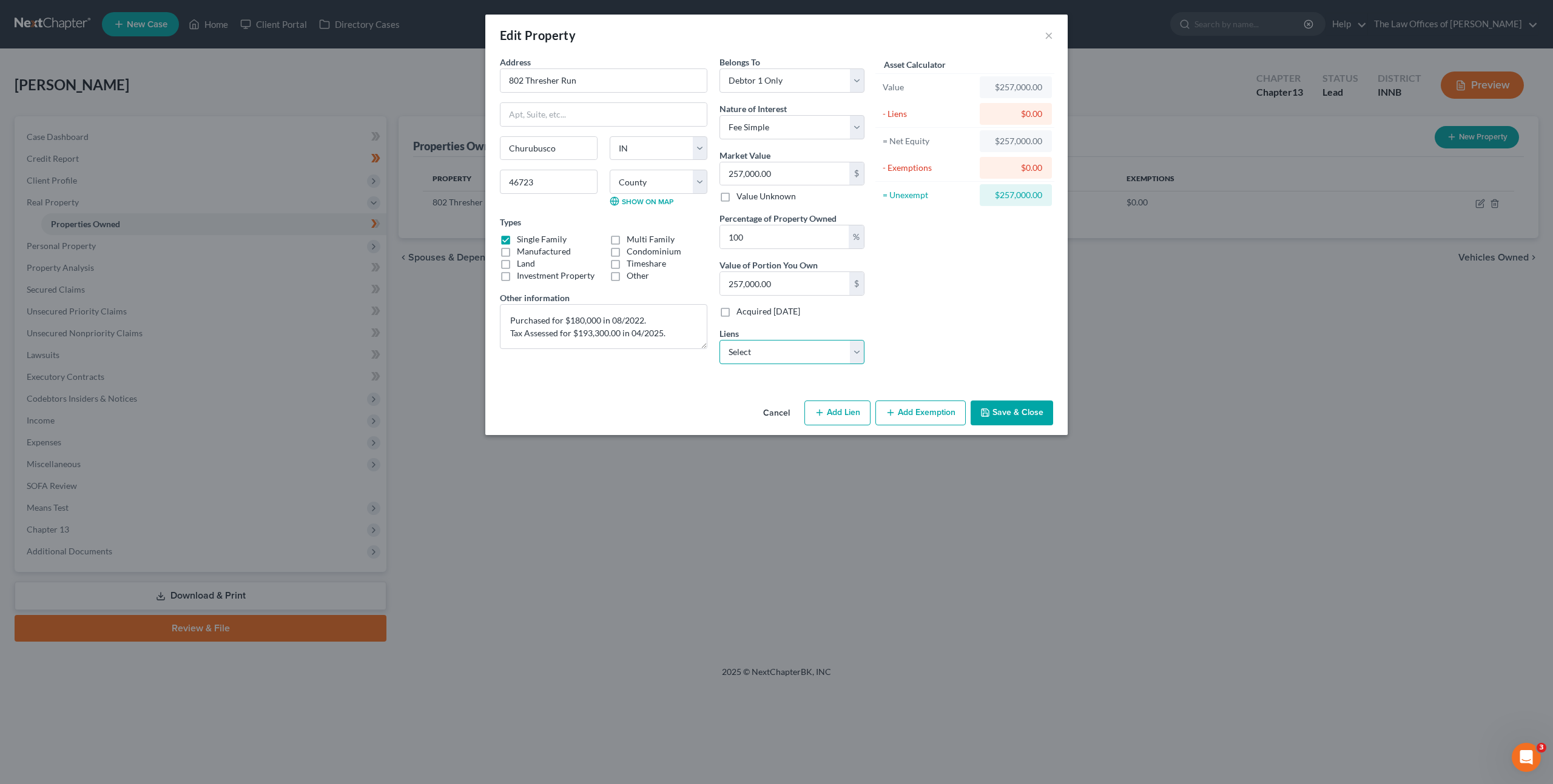
select select "0"
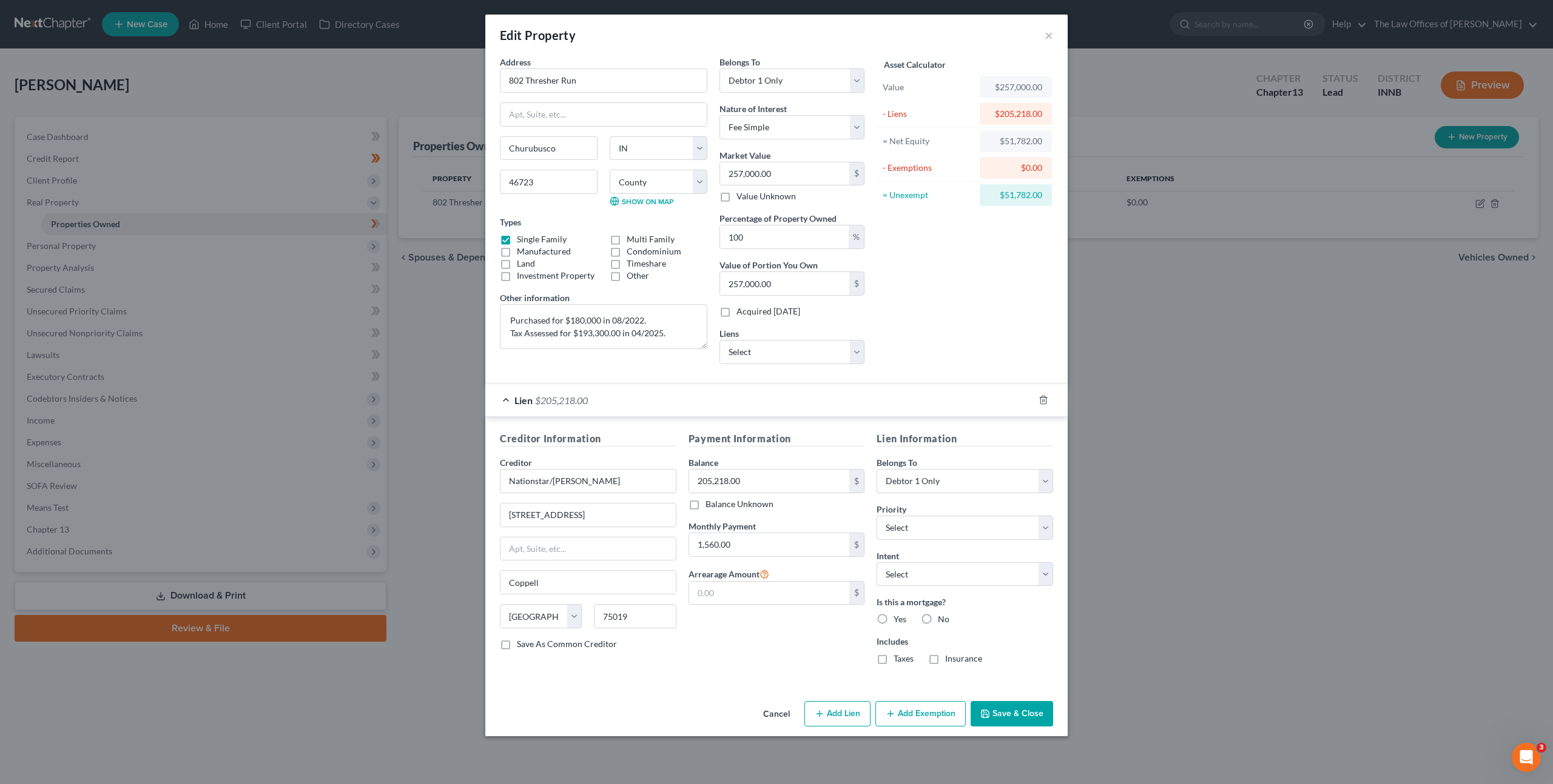
click at [972, 288] on div "Asset Calculator Value $257,000.00 - Liens $205,218.00 = Net Equity $51,782.00 …" at bounding box center [965, 215] width 188 height 318
click at [936, 578] on select "Select Surrender Redeem Reaffirm Avoid Other" at bounding box center [965, 574] width 177 height 24
select select "2"
click at [877, 563] on select "Select Surrender Redeem Reaffirm Avoid Other" at bounding box center [965, 574] width 177 height 24
click at [774, 357] on select "Select Bridgecrest - $28,761.00" at bounding box center [792, 352] width 145 height 24
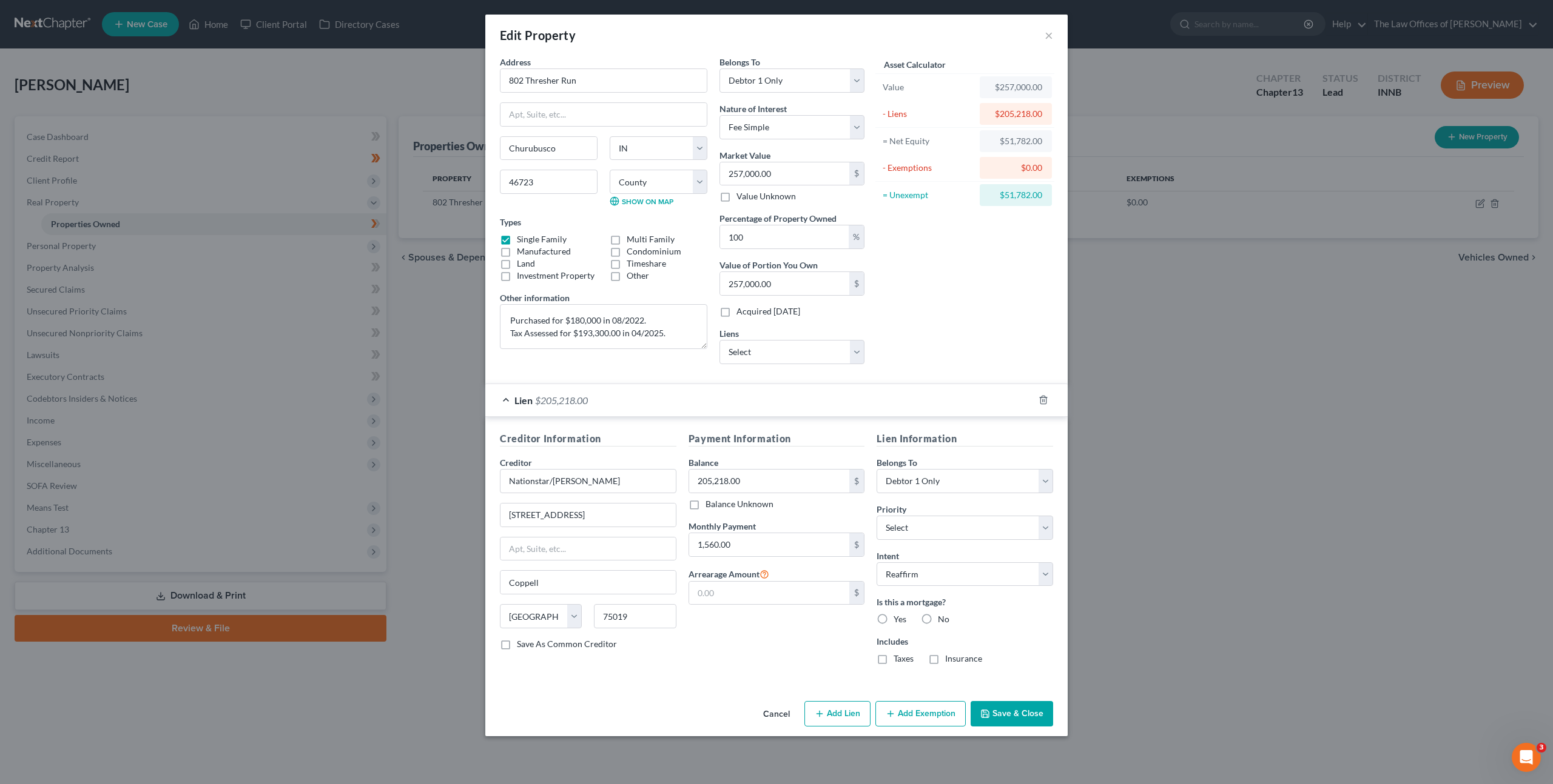
click at [992, 707] on button "Save & Close" at bounding box center [1011, 714] width 83 height 26
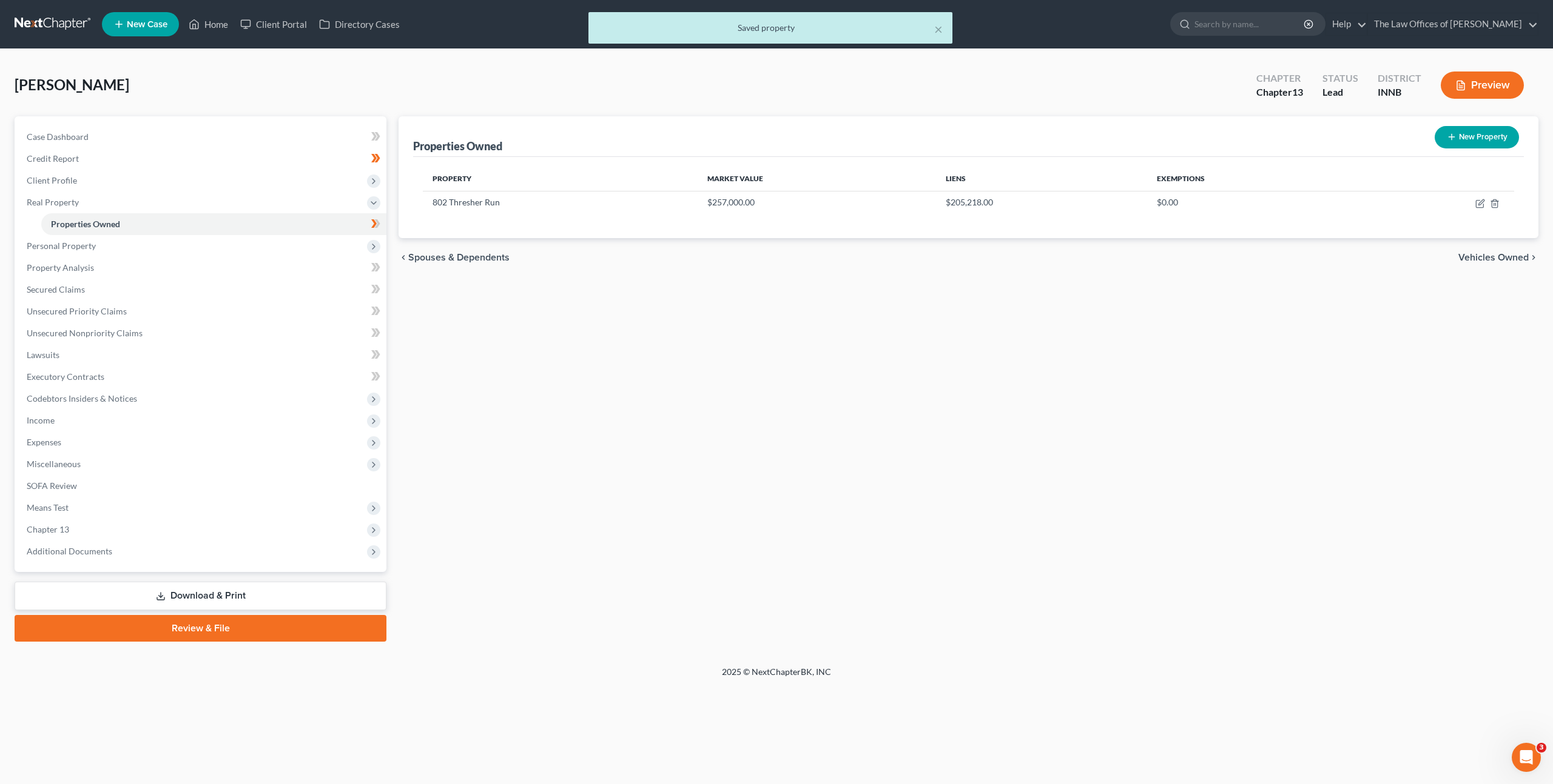
click at [666, 356] on div "Properties Owned New Property Property Market Value Liens Exemptions 802 Thresh…" at bounding box center [968, 379] width 1151 height 526
click at [251, 276] on link "Property Analysis" at bounding box center [202, 267] width 370 height 22
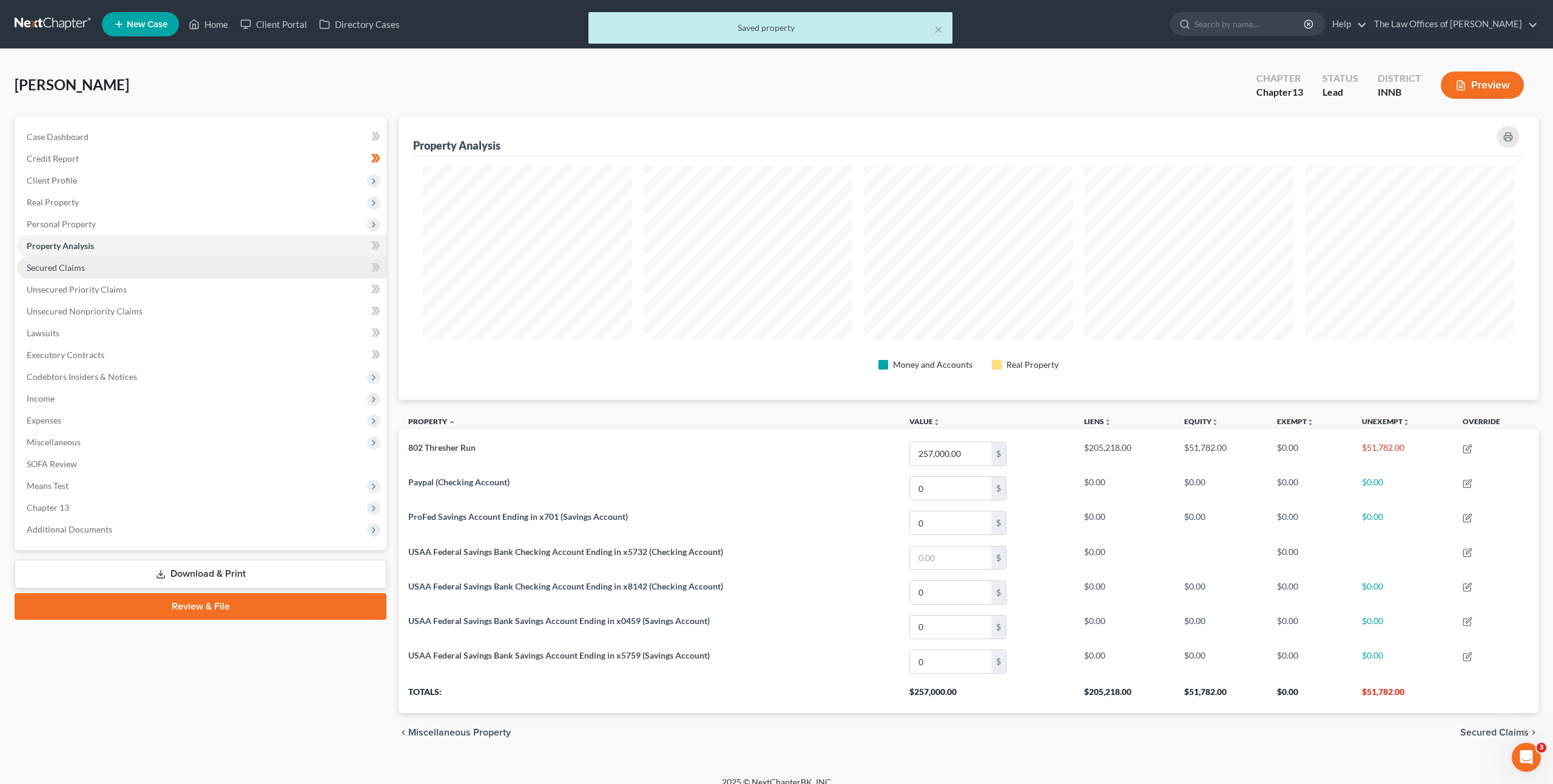
scroll to position [284, 1140]
click at [238, 265] on link "Secured Claims" at bounding box center [202, 267] width 370 height 22
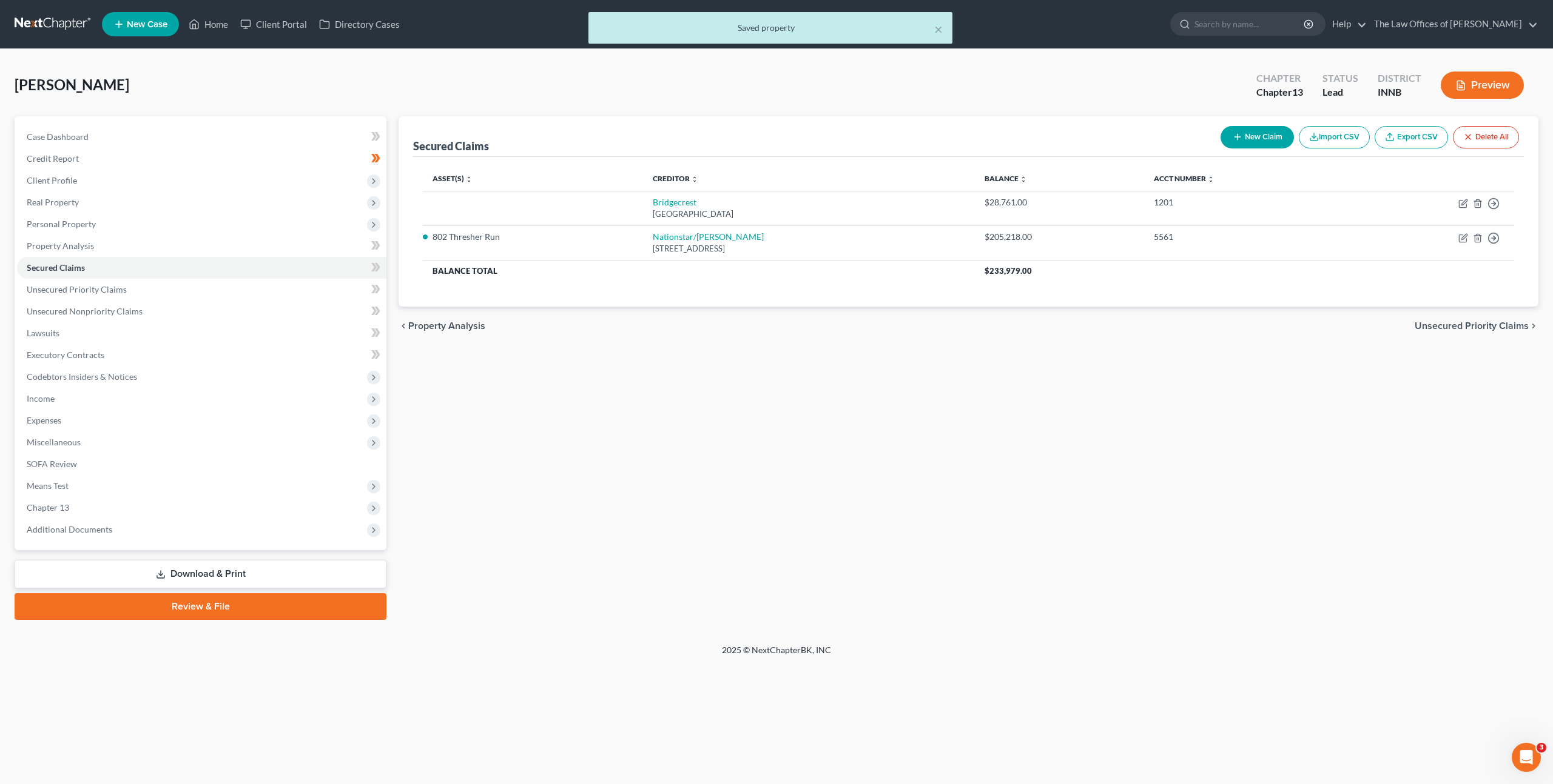
click at [1215, 129] on div "New Claim Import CSV Export CSV Delete All" at bounding box center [1369, 138] width 308 height 32
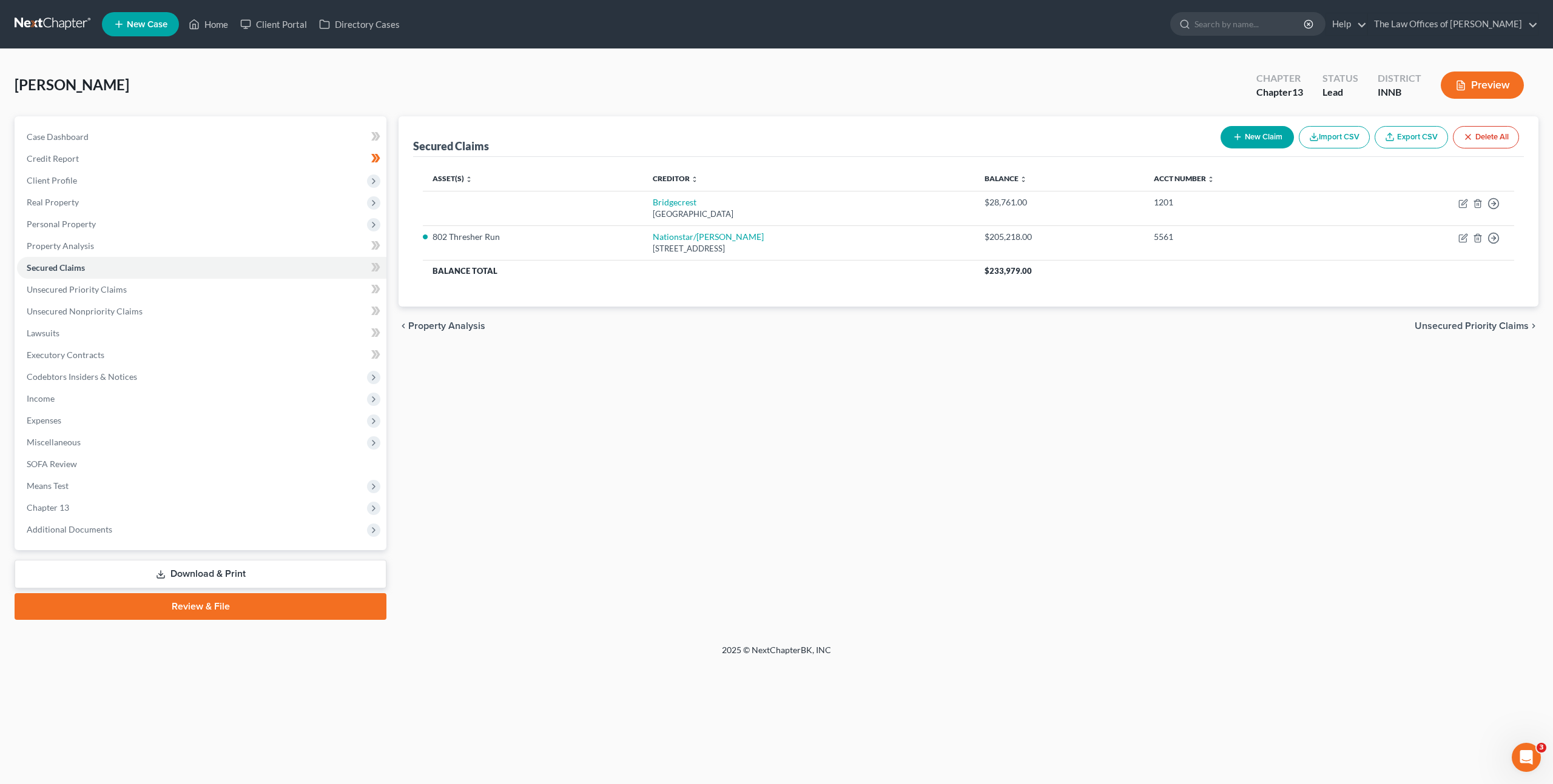
click at [1253, 140] on button "New Claim" at bounding box center [1257, 137] width 74 height 22
select select "0"
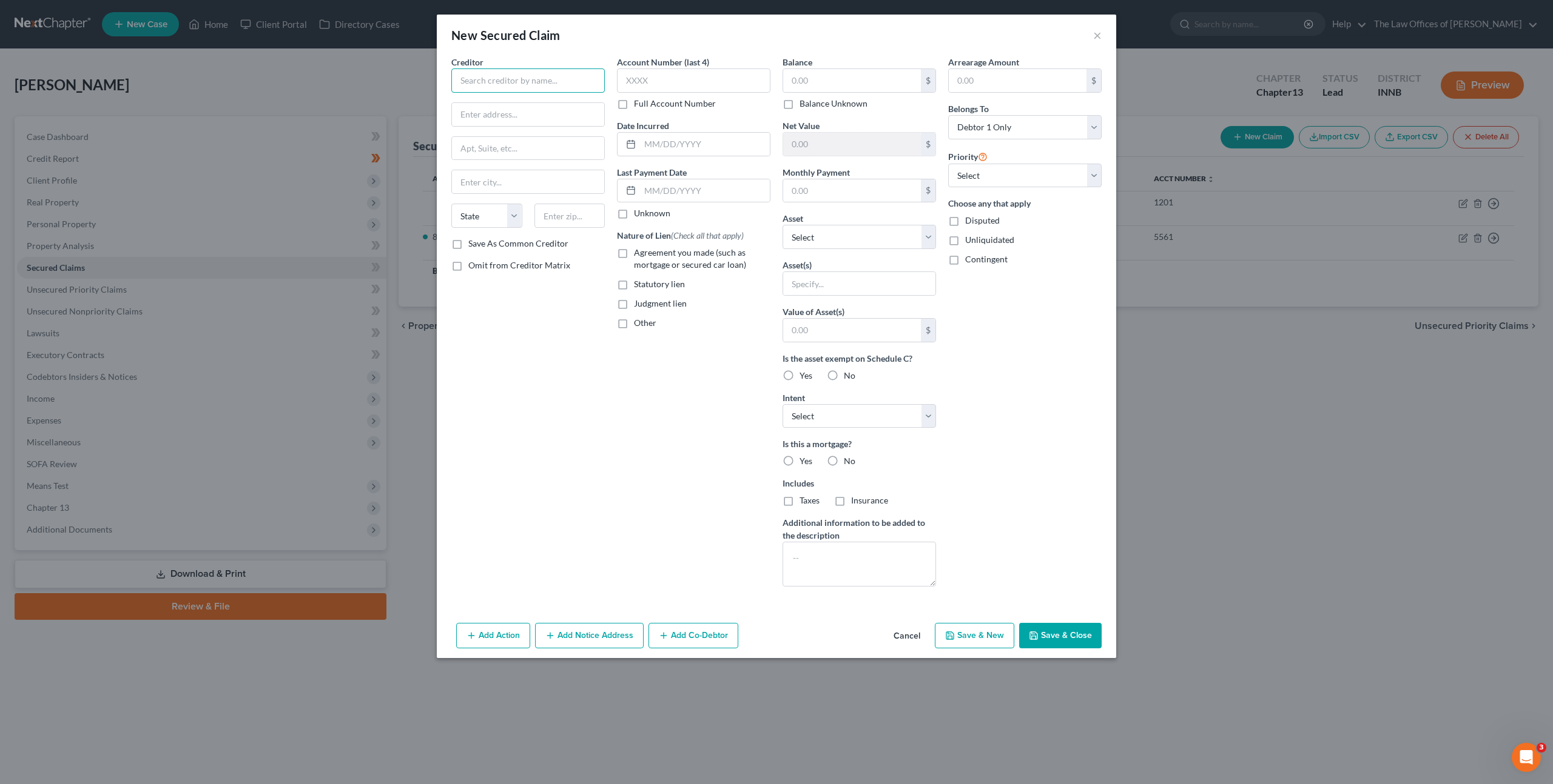
click at [554, 75] on input "text" at bounding box center [528, 80] width 154 height 24
click at [515, 81] on input "text" at bounding box center [528, 80] width 154 height 24
type input "Mortgage Research Center dba Veterans United Home Loans"
click at [549, 118] on input "text" at bounding box center [528, 115] width 152 height 23
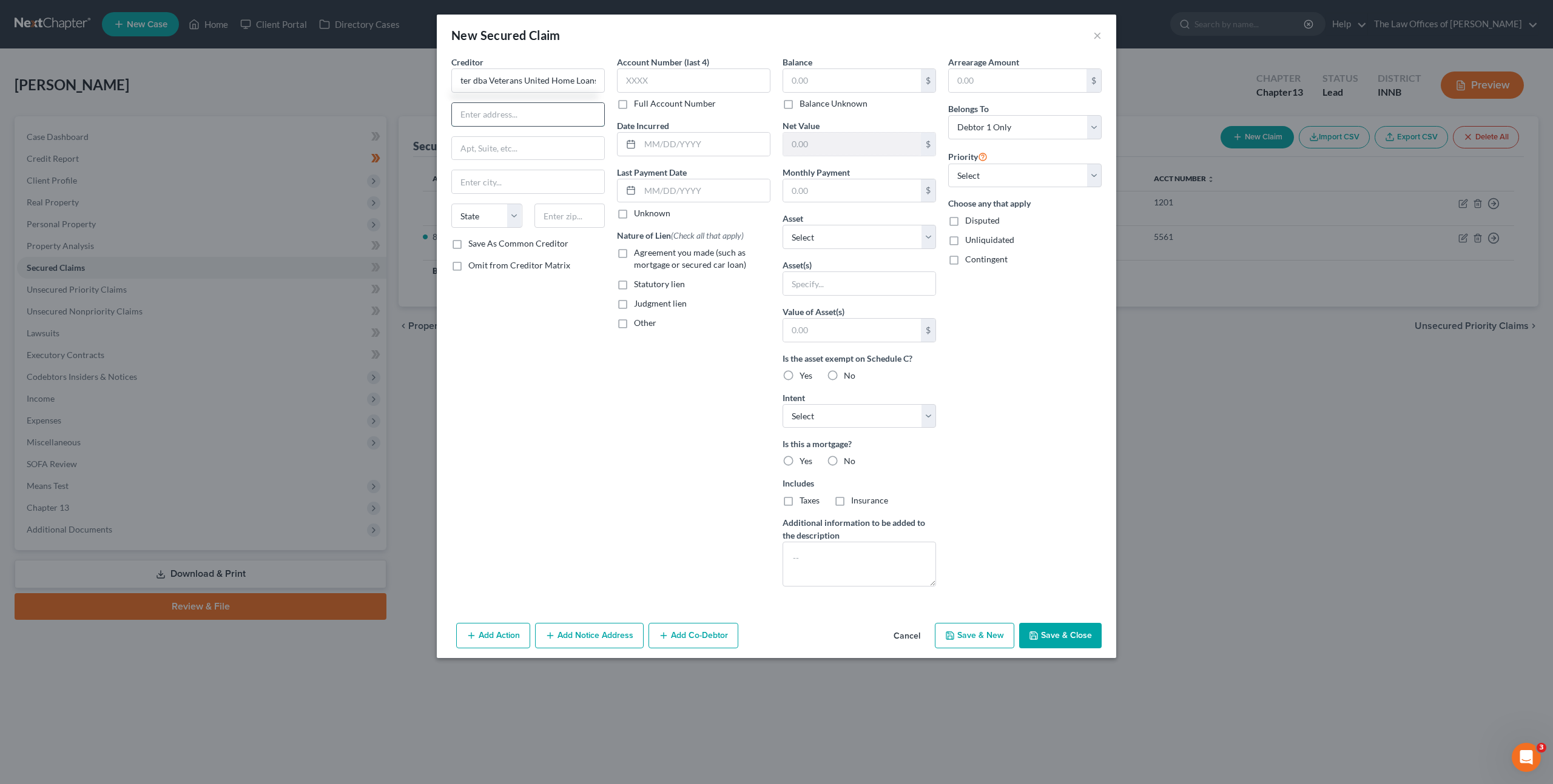
scroll to position [0, 0]
click at [595, 527] on div "Creditor * Mortgage Research Center dba Veterans United Home Loans State [US_ST…" at bounding box center [528, 326] width 165 height 541
click at [556, 114] on input "text" at bounding box center [528, 115] width 152 height 23
type input "[STREET_ADDRESS] Bypass"
type input "45067"
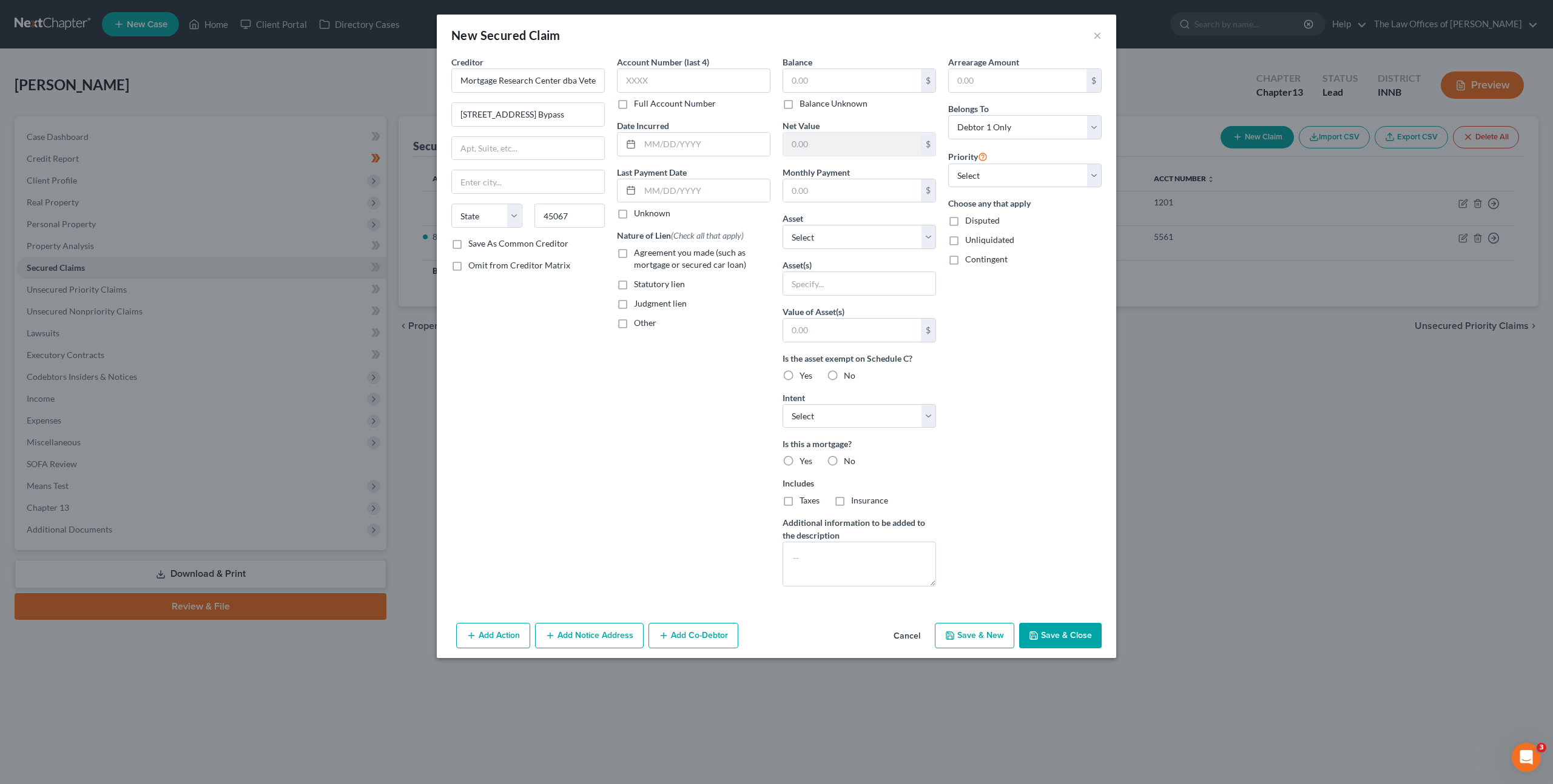
type input "[GEOGRAPHIC_DATA]"
select select "36"
click at [688, 81] on input "text" at bounding box center [693, 80] width 154 height 24
paste input "92D0"
type input "92D0"
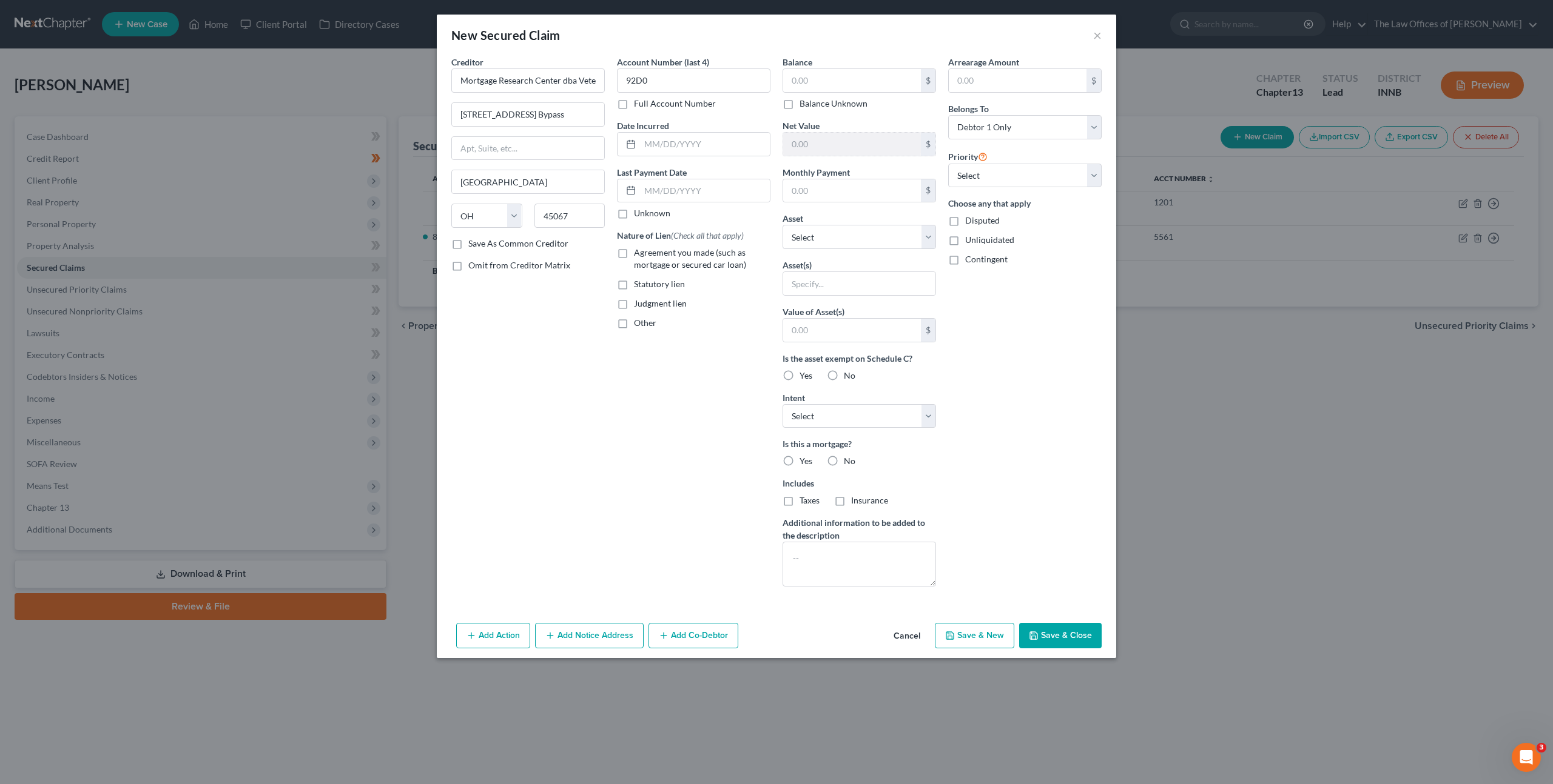
drag, startPoint x: 590, startPoint y: 409, endPoint x: 618, endPoint y: 249, distance: 162.4
click at [592, 403] on div "Creditor * Mortgage Research Center dba Veterans United Home Loans 800 State Hi…" at bounding box center [528, 326] width 165 height 541
click at [633, 108] on label "Full Account Number" at bounding box center [674, 104] width 82 height 12
click at [639, 106] on input "Full Account Number" at bounding box center [642, 101] width 8 height 8
click at [688, 81] on input "92D0" at bounding box center [693, 80] width 154 height 24
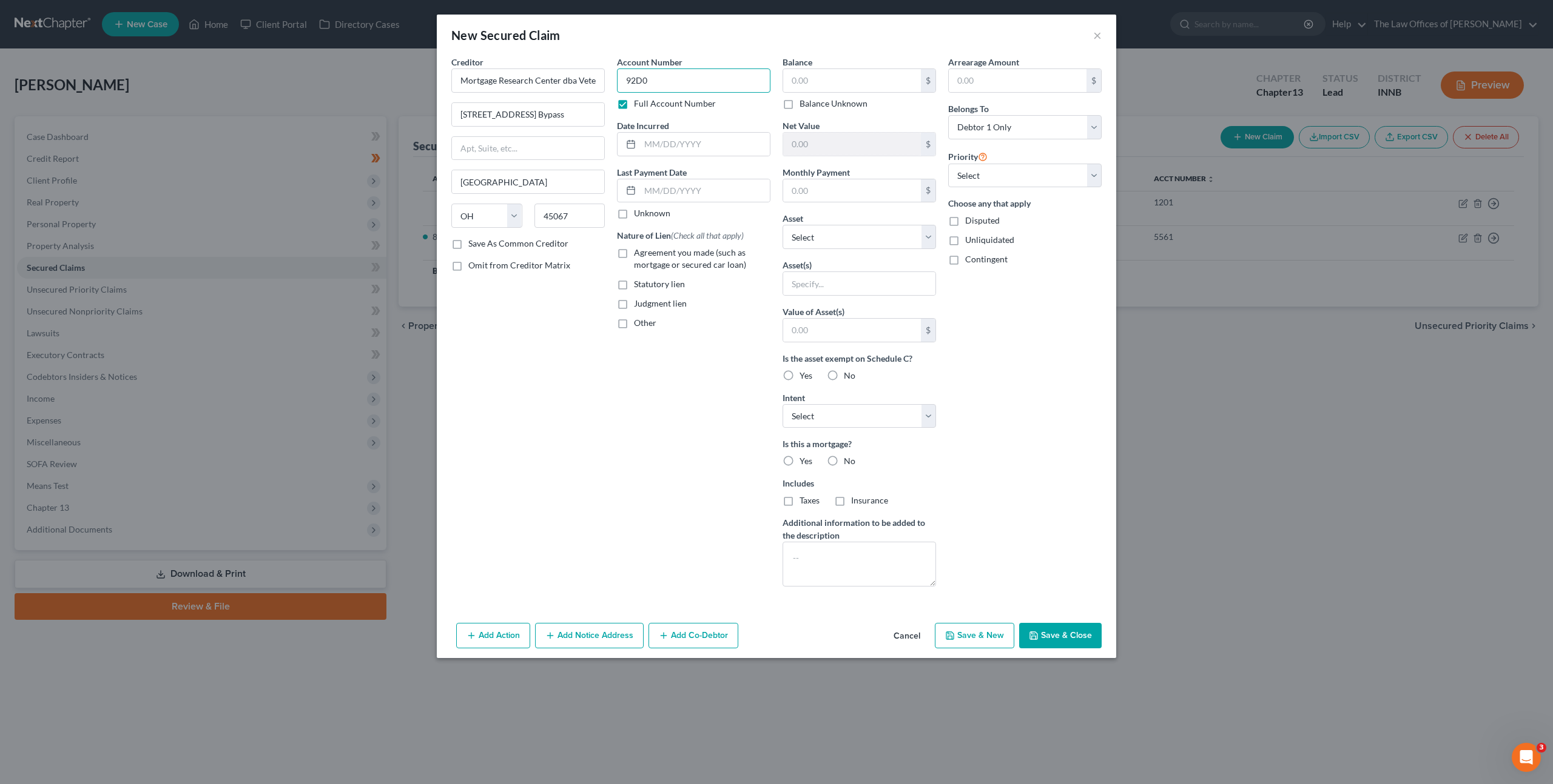
drag, startPoint x: 668, startPoint y: 79, endPoint x: 670, endPoint y: 70, distance: 9.2
click at [571, 62] on div "Creditor * Mortgage Research Center dba Veterans United Home Loans 800 State Hi…" at bounding box center [776, 326] width 663 height 541
paste input "92D01-2508-MF-000769"
click at [520, 379] on div "Creditor * Mortgage Research Center dba Veterans United Home Loans 800 State Hi…" at bounding box center [528, 326] width 165 height 541
click at [633, 79] on input "92D01-2508-MF-000769" at bounding box center [693, 80] width 154 height 24
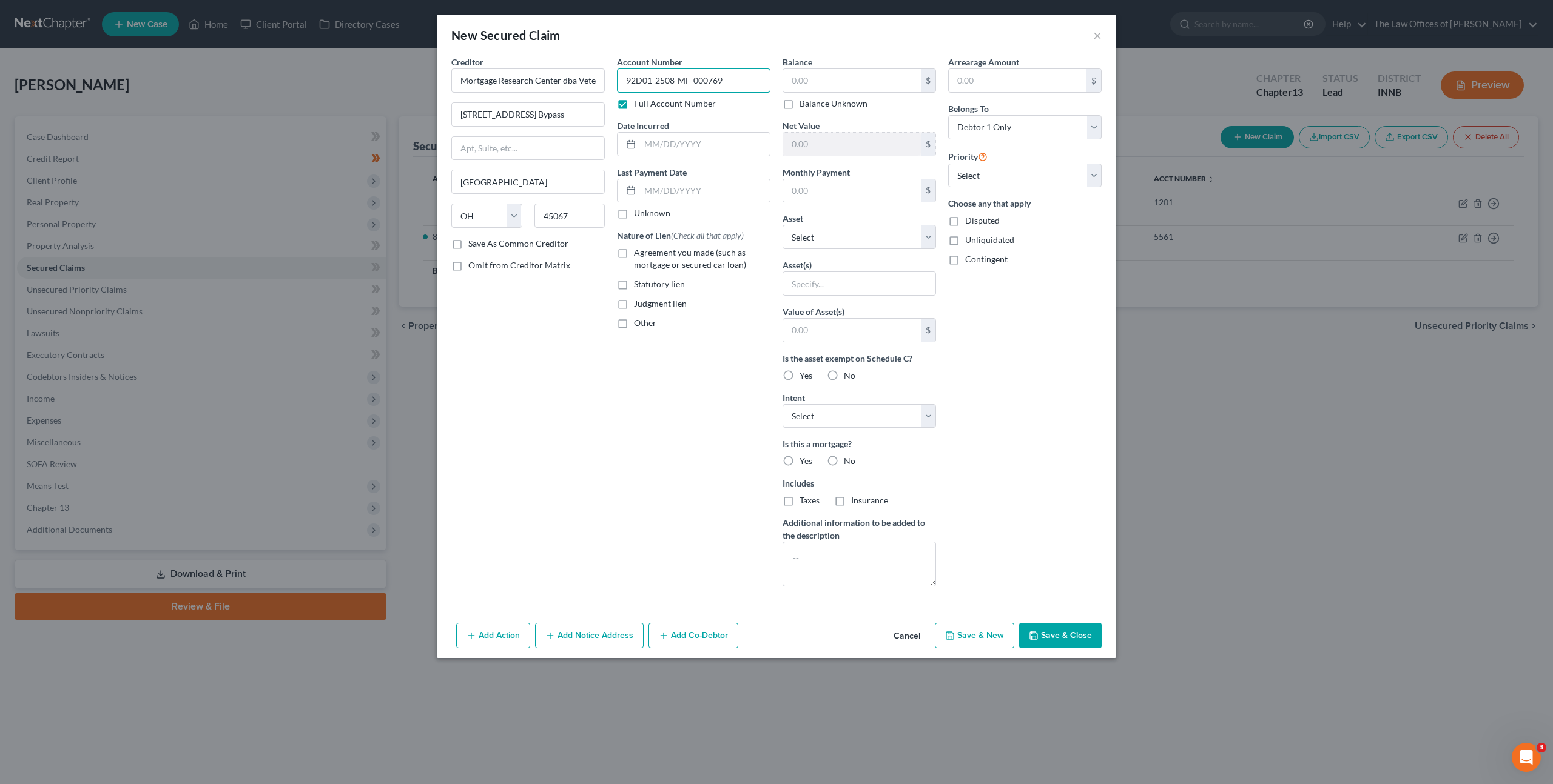
type input "92D01-2508-MF-000769"
click at [531, 396] on div "Creditor * Mortgage Research Center dba Veterans United Home Loans 800 State Hi…" at bounding box center [528, 326] width 165 height 541
click at [579, 410] on div "Creditor * Mortgage Research Center dba Veterans United Home Loans 800 State Hi…" at bounding box center [528, 326] width 165 height 541
drag, startPoint x: 575, startPoint y: 352, endPoint x: 584, endPoint y: 326, distance: 27.5
click at [577, 351] on div "Creditor * Mortgage Research Center dba Veterans United Home Loans 800 State Hi…" at bounding box center [528, 326] width 165 height 541
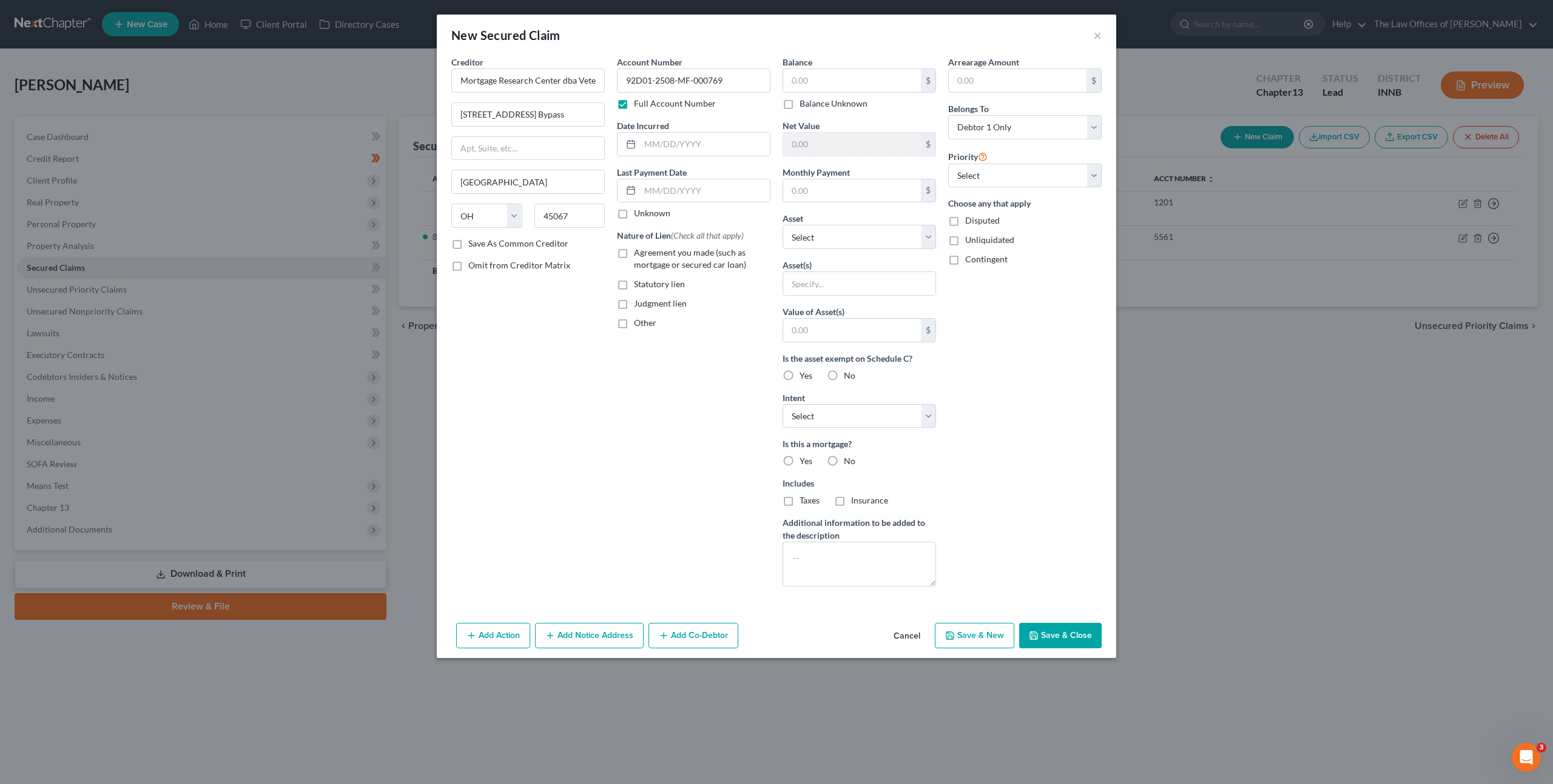
click at [586, 645] on button "Add Notice Address" at bounding box center [589, 636] width 108 height 26
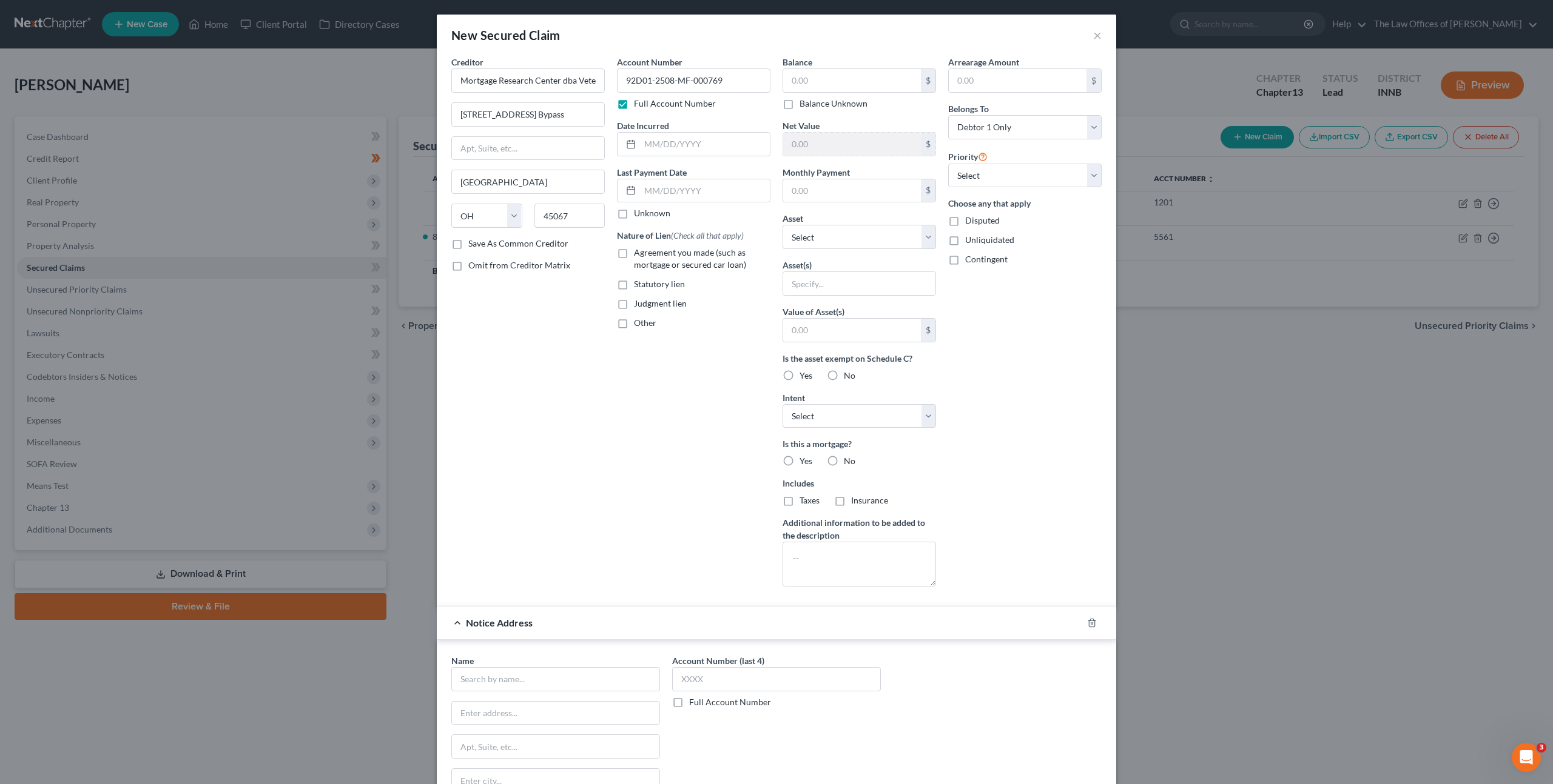
scroll to position [150, 0]
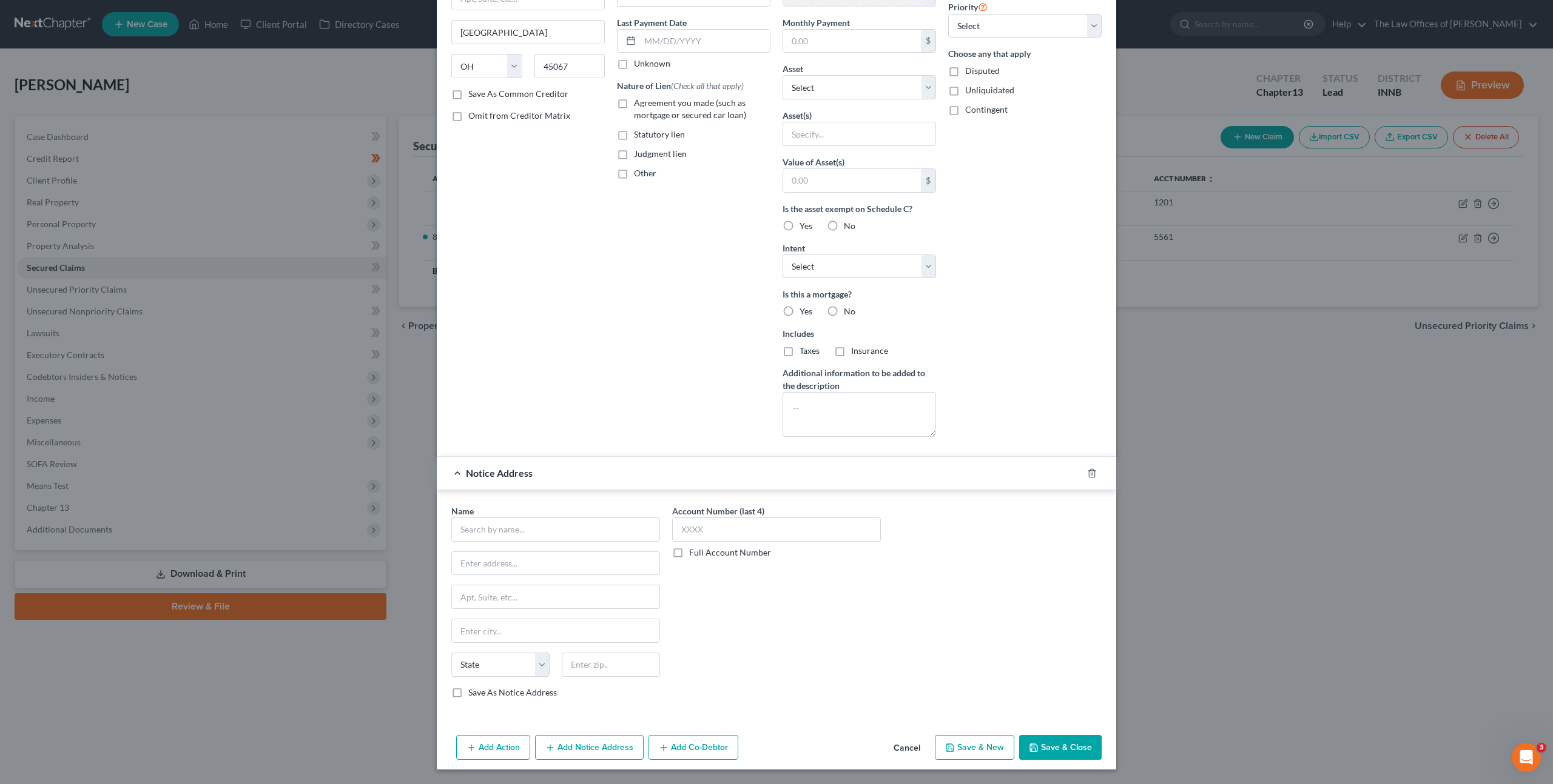
click at [554, 509] on div "Name *" at bounding box center [555, 524] width 209 height 37
click at [547, 532] on input "text" at bounding box center [555, 529] width 209 height 24
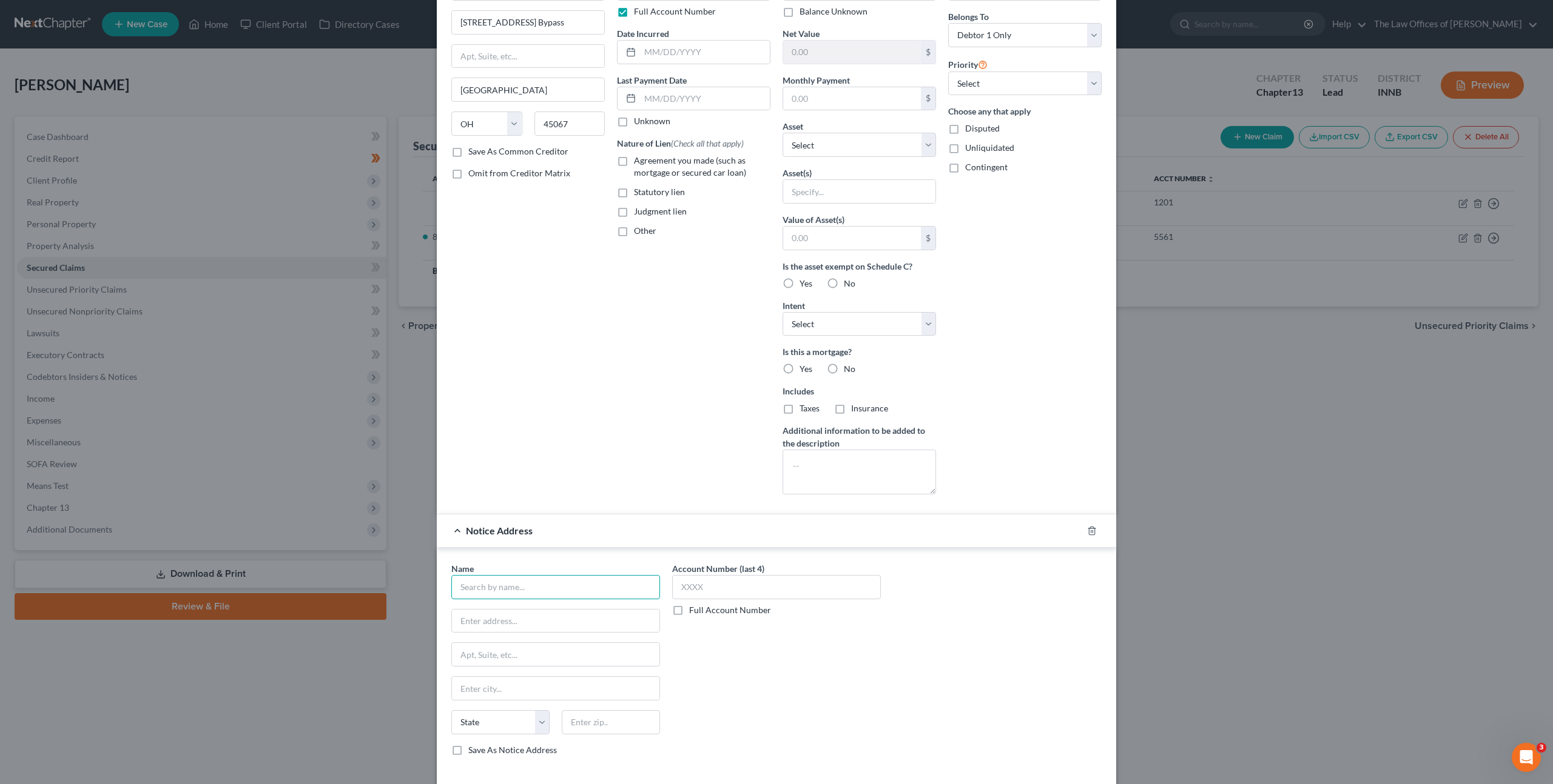
scroll to position [0, 0]
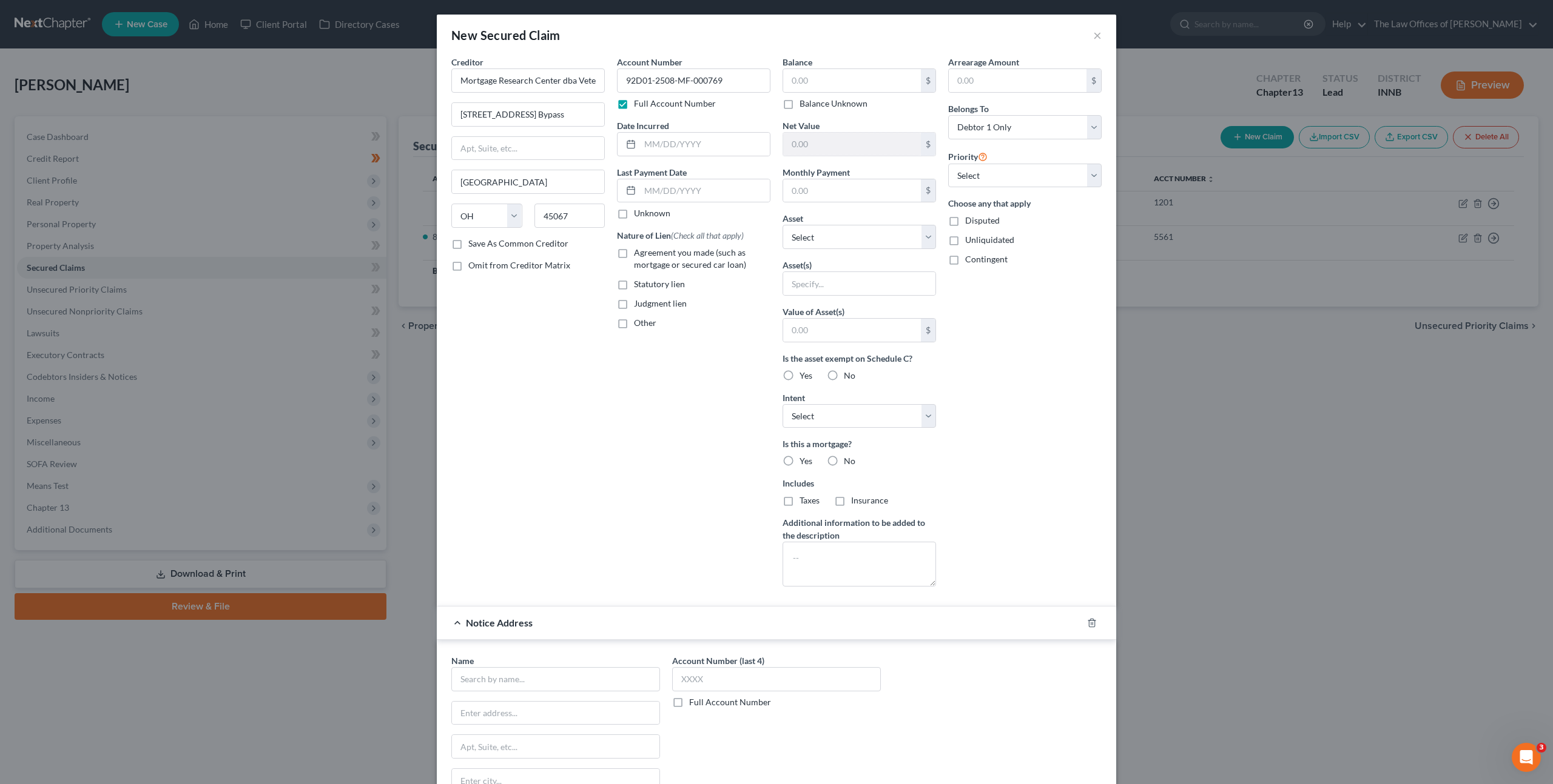
click at [633, 308] on label "Judgment lien" at bounding box center [659, 304] width 52 height 12
click at [639, 305] on input "Judgment lien" at bounding box center [642, 301] width 8 height 8
click at [604, 370] on div "Creditor * Mortgage Research Center dba Veterans United Home Loans 800 State Hi…" at bounding box center [528, 326] width 165 height 541
click at [806, 200] on input "text" at bounding box center [851, 191] width 138 height 23
click at [633, 304] on label "Judgment lien" at bounding box center [659, 304] width 52 height 12
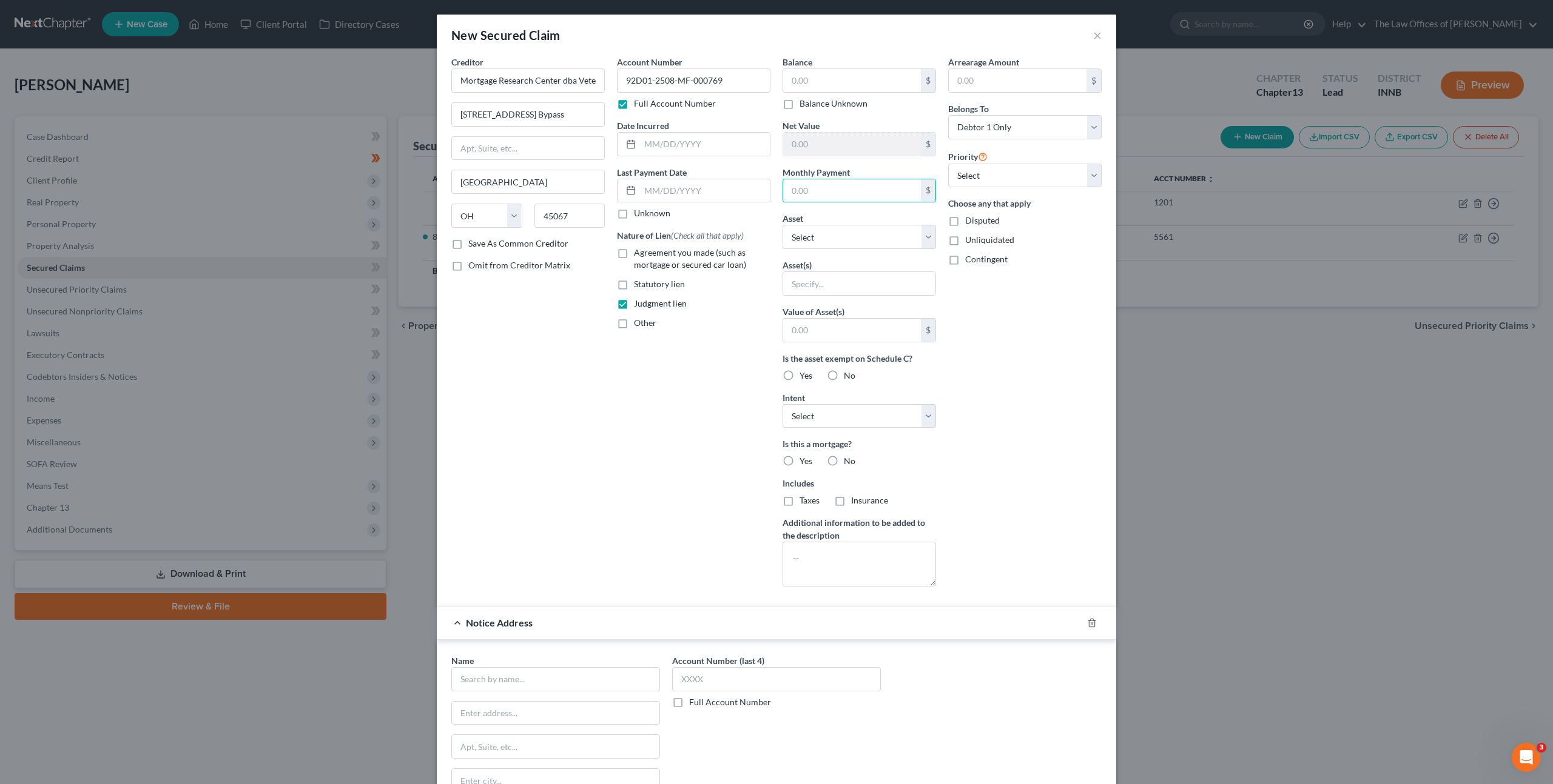
click at [639, 304] on input "Judgment lien" at bounding box center [642, 301] width 8 height 8
checkbox input "false"
click at [624, 376] on div "Account Number 92D01-2508-MF-000769 Full Account Number Date Incurred Last Paym…" at bounding box center [693, 326] width 165 height 541
drag, startPoint x: 803, startPoint y: 194, endPoint x: 816, endPoint y: 122, distance: 73.2
click at [804, 193] on input "text" at bounding box center [851, 191] width 138 height 23
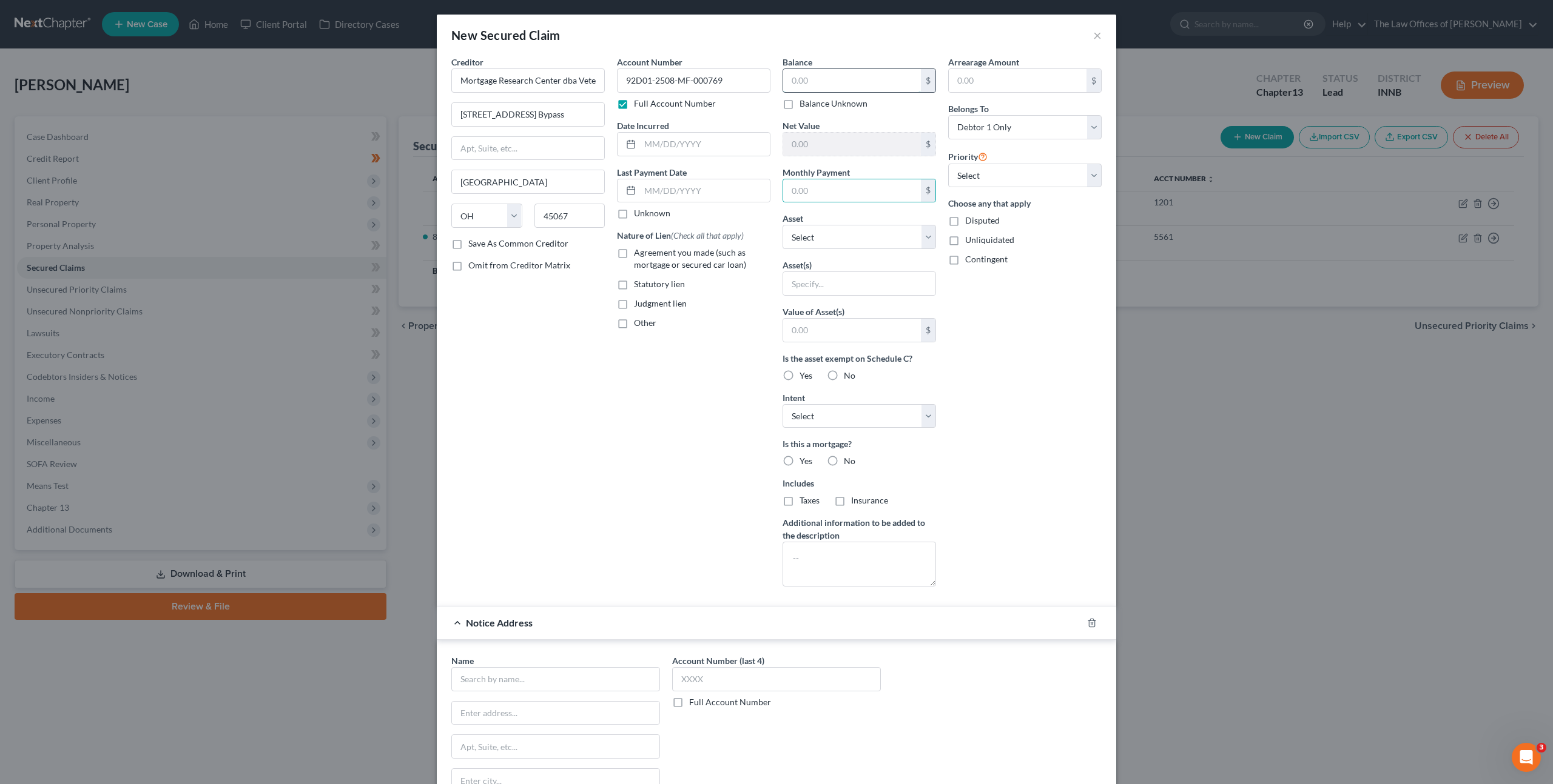
click at [820, 77] on input "text" at bounding box center [851, 81] width 138 height 23
click at [815, 85] on input "text" at bounding box center [851, 81] width 138 height 23
type input "208,550"
click at [691, 473] on div "Account Number 92D01-2508-MF-000769 Full Account Number Date Incurred Last Paym…" at bounding box center [693, 326] width 165 height 541
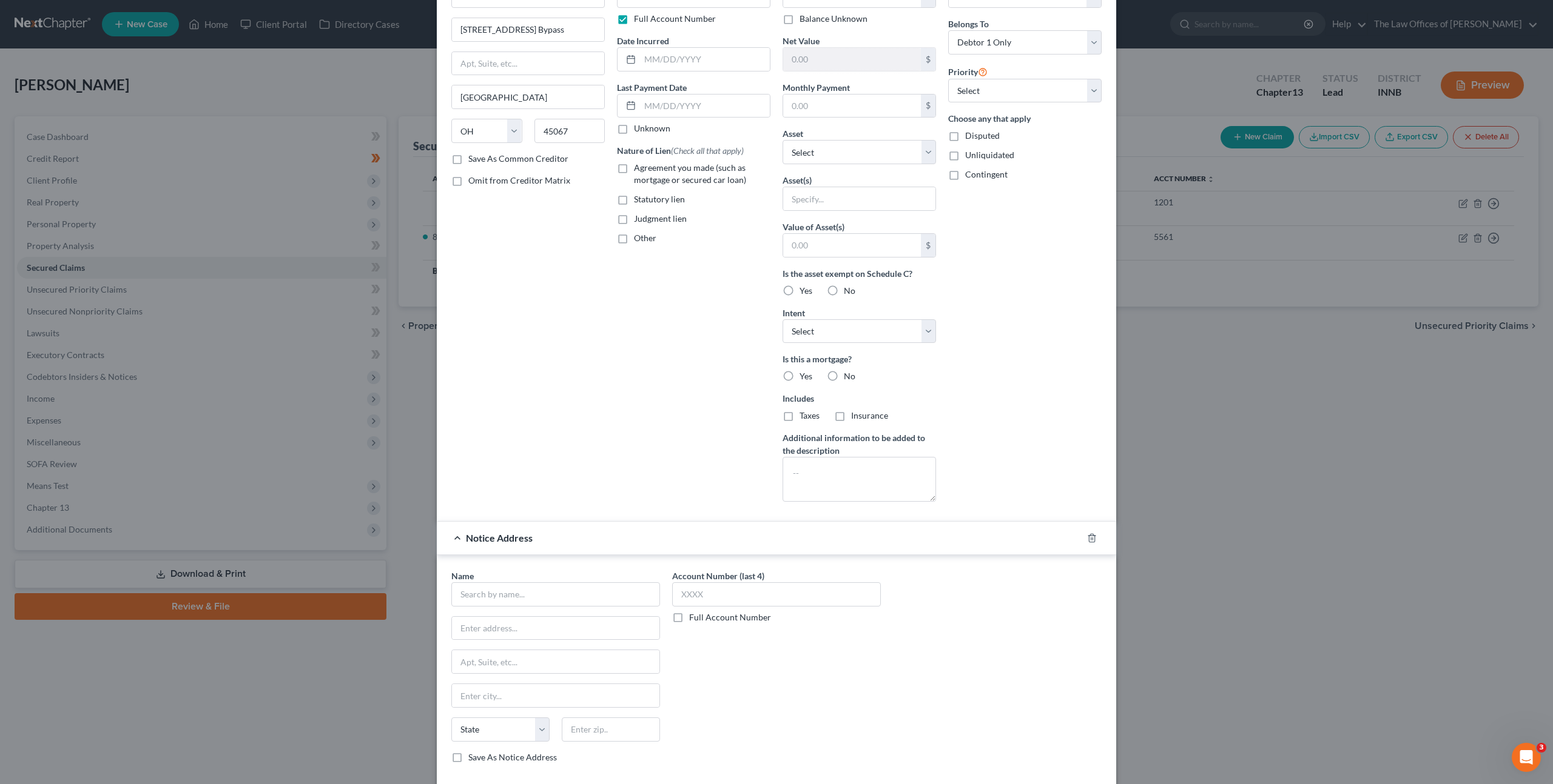
scroll to position [150, 0]
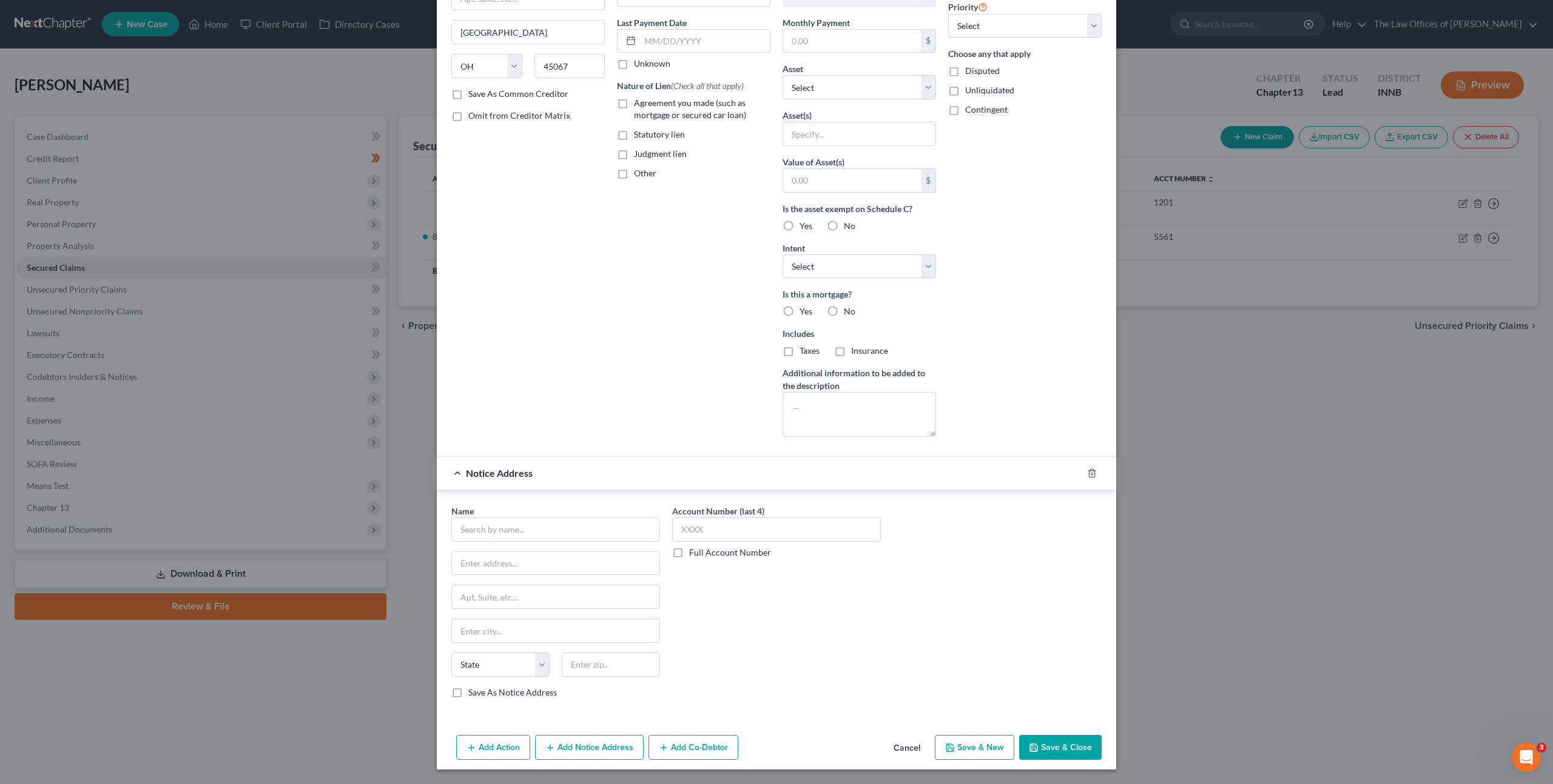
click at [1060, 737] on button "Save & Close" at bounding box center [1060, 748] width 83 height 26
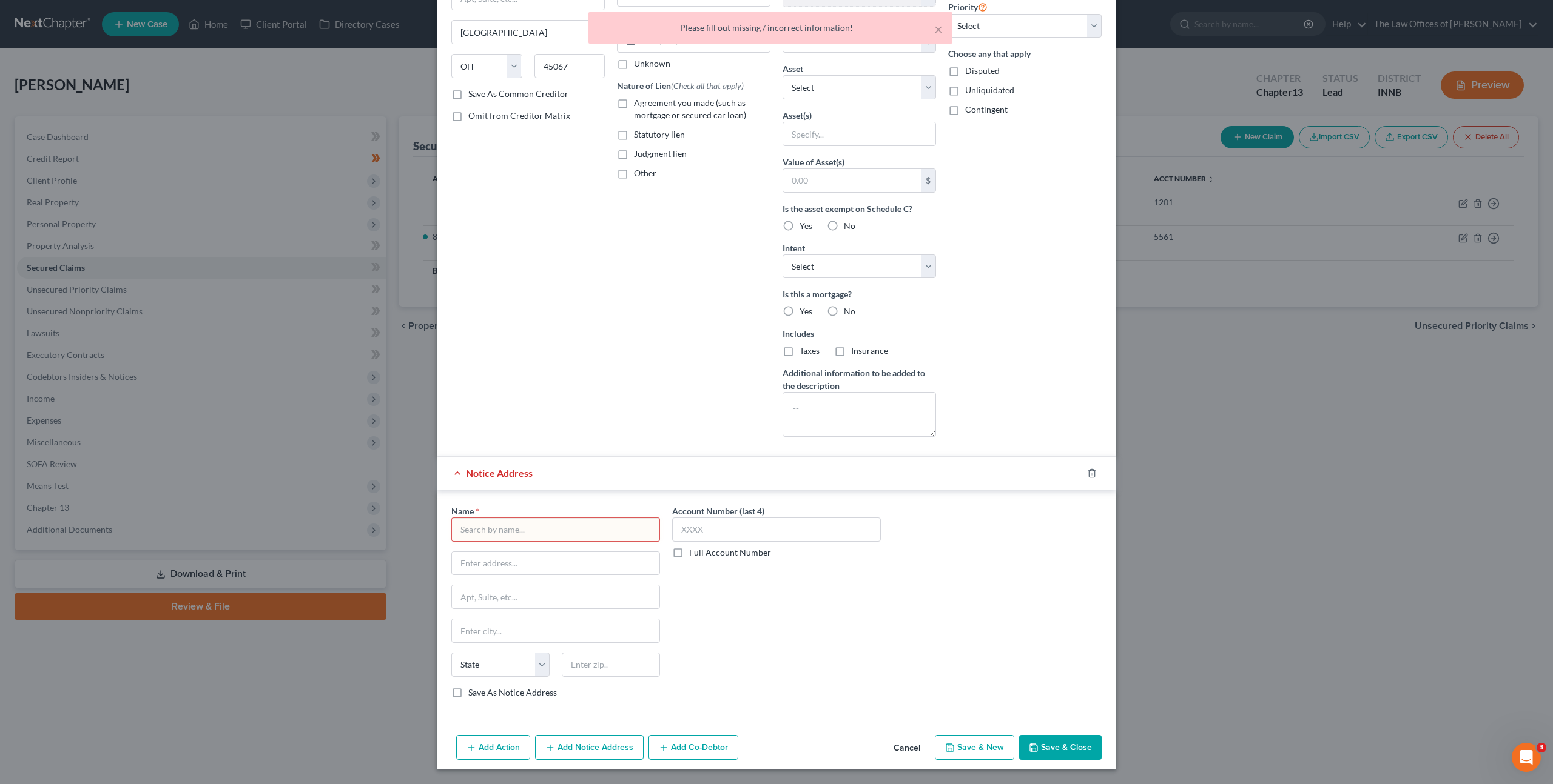
click at [635, 530] on input "text" at bounding box center [555, 529] width 209 height 24
click at [1093, 469] on icon "button" at bounding box center [1091, 473] width 10 height 10
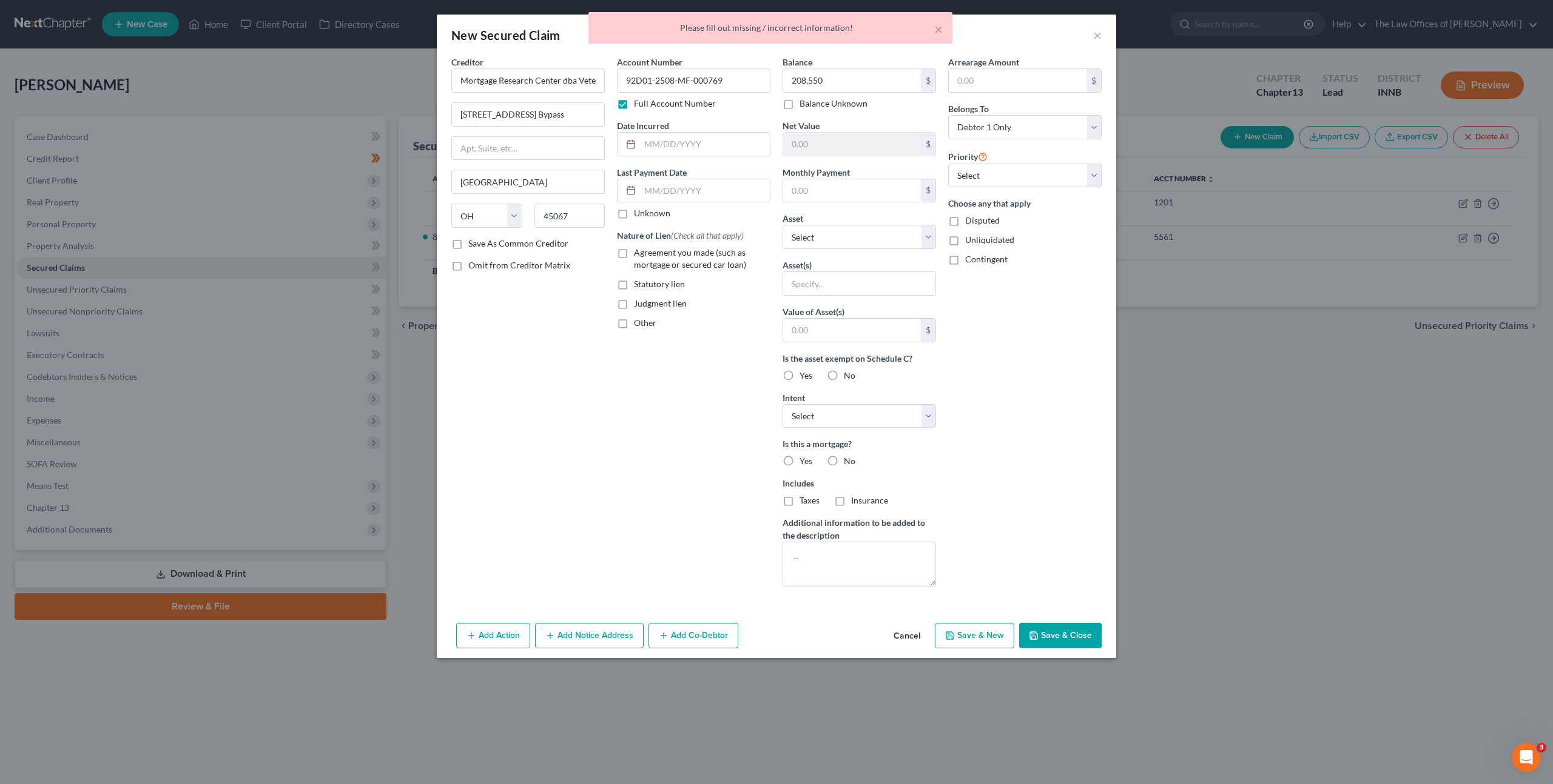
scroll to position [0, 0]
drag, startPoint x: 1040, startPoint y: 628, endPoint x: 1099, endPoint y: 517, distance: 125.7
click at [1041, 628] on button "Save & Close" at bounding box center [1060, 636] width 83 height 26
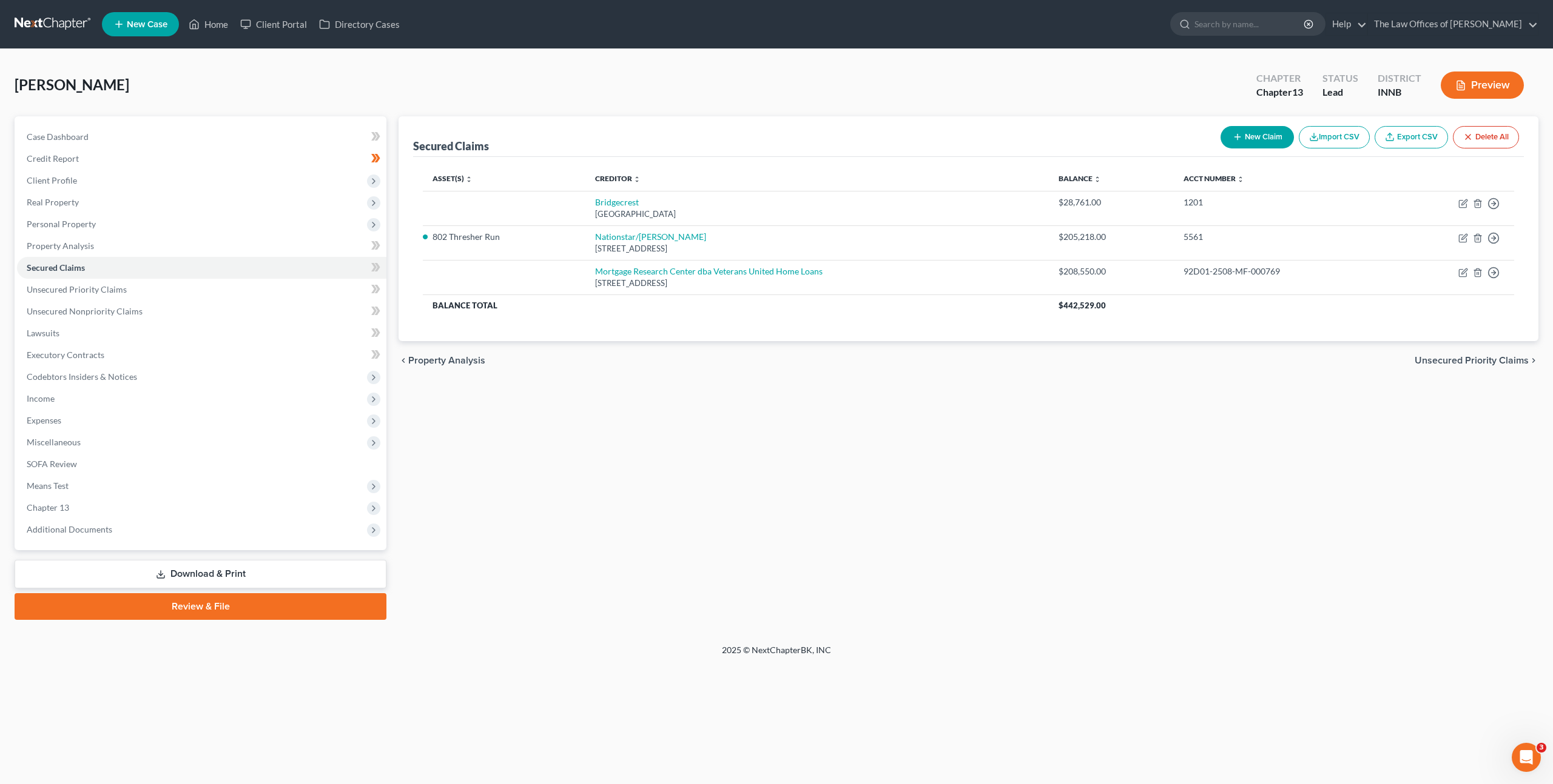
click at [1232, 132] on icon "button" at bounding box center [1237, 137] width 10 height 10
select select "0"
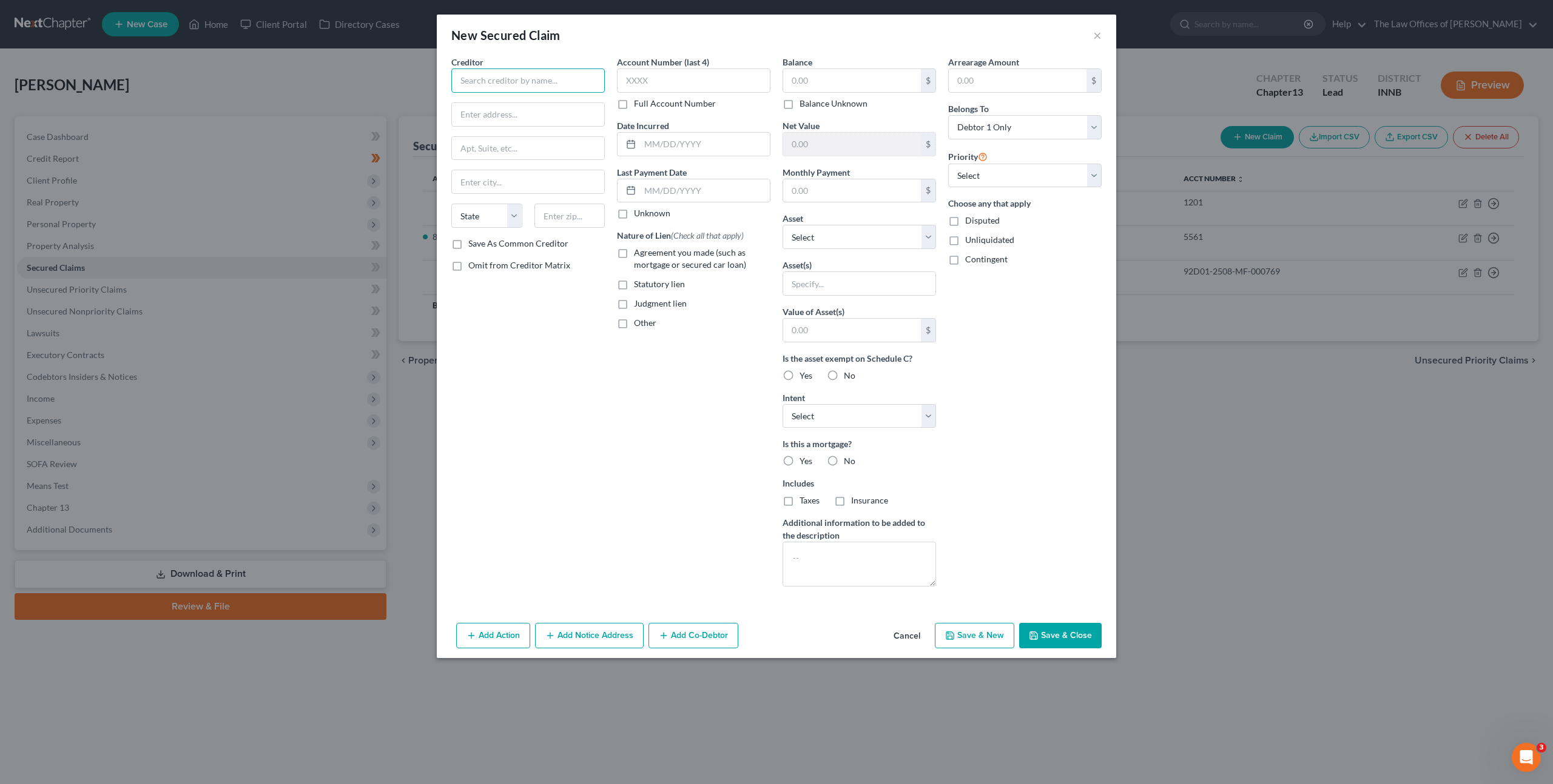
click at [556, 80] on input "text" at bounding box center [528, 80] width 154 height 24
click at [912, 641] on button "Cancel" at bounding box center [907, 636] width 46 height 24
type input "Ford Motor Credit Company LLC"
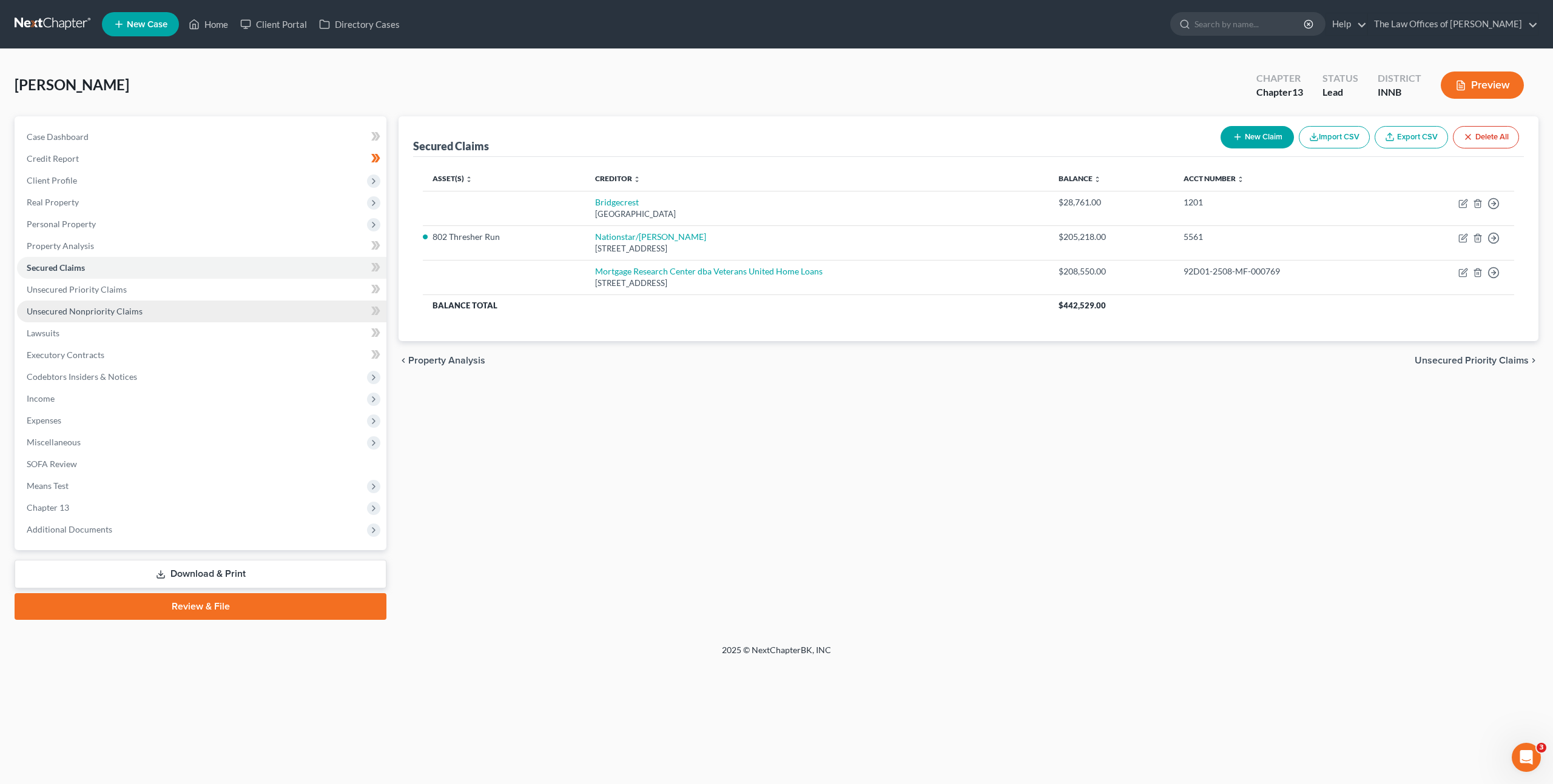
click at [238, 304] on link "Unsecured Nonpriority Claims" at bounding box center [202, 312] width 370 height 22
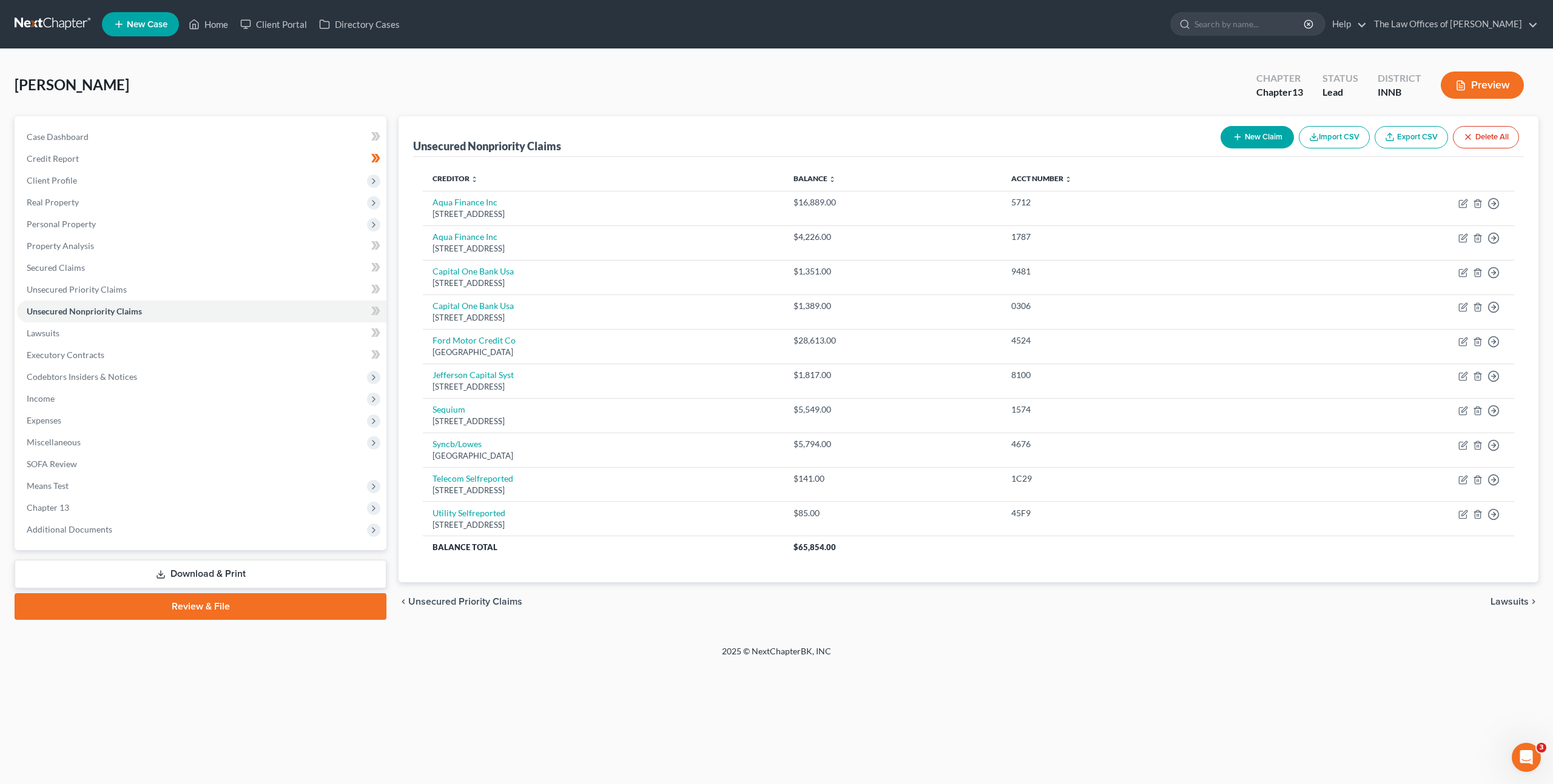
click at [1255, 116] on div "Unsecured Nonpriority Claims New Claim Import CSV Export CSV Delete All" at bounding box center [968, 137] width 1111 height 41
click at [1254, 137] on button "New Claim" at bounding box center [1257, 137] width 74 height 22
select select "0"
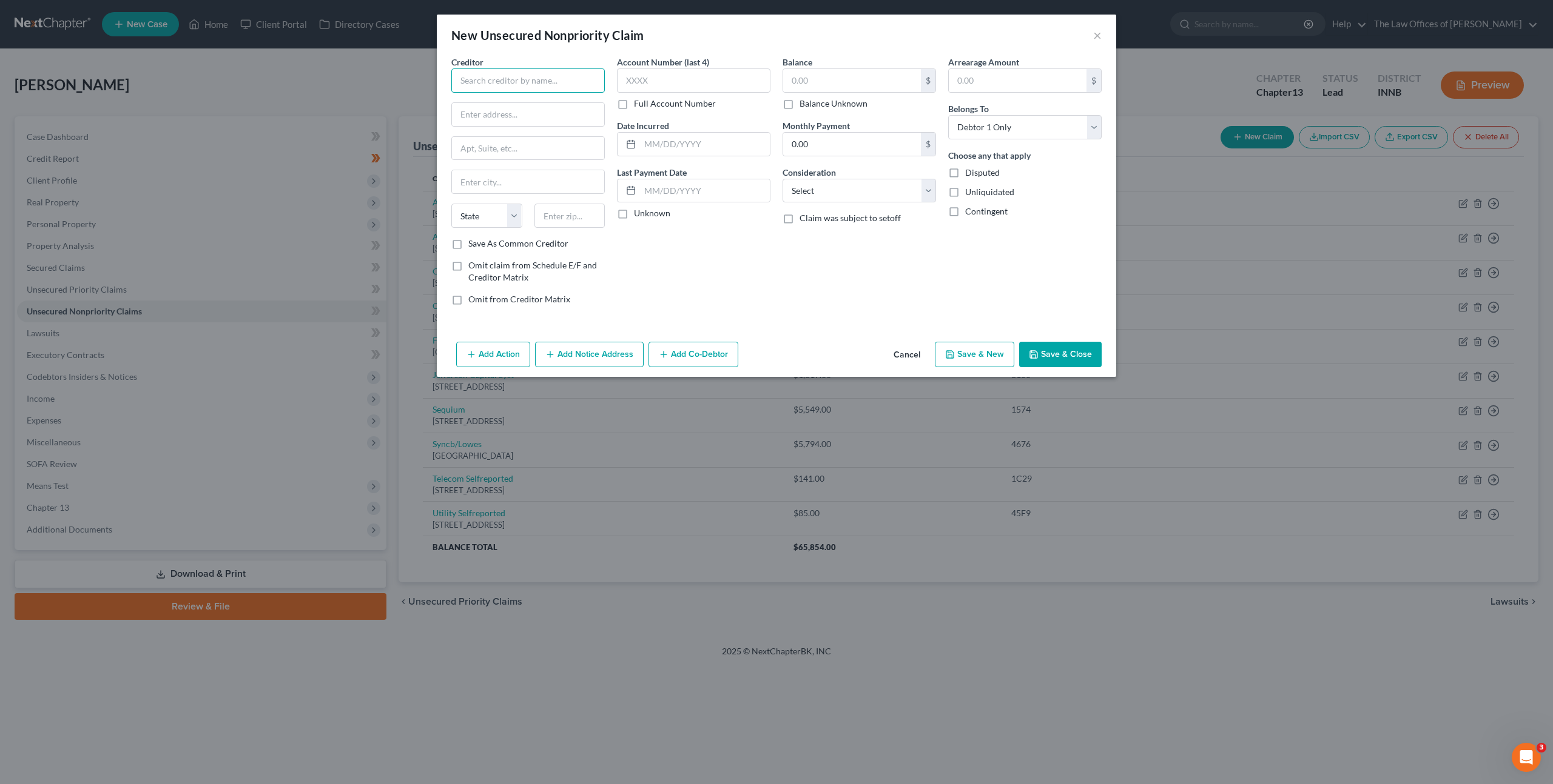
click at [544, 82] on input "text" at bounding box center [528, 80] width 154 height 24
type input "Ford Motor Credit Company LLC"
type input "[STREET_ADDRESS]"
type input "60061"
click at [633, 98] on label "Full Account Number" at bounding box center [674, 104] width 82 height 12
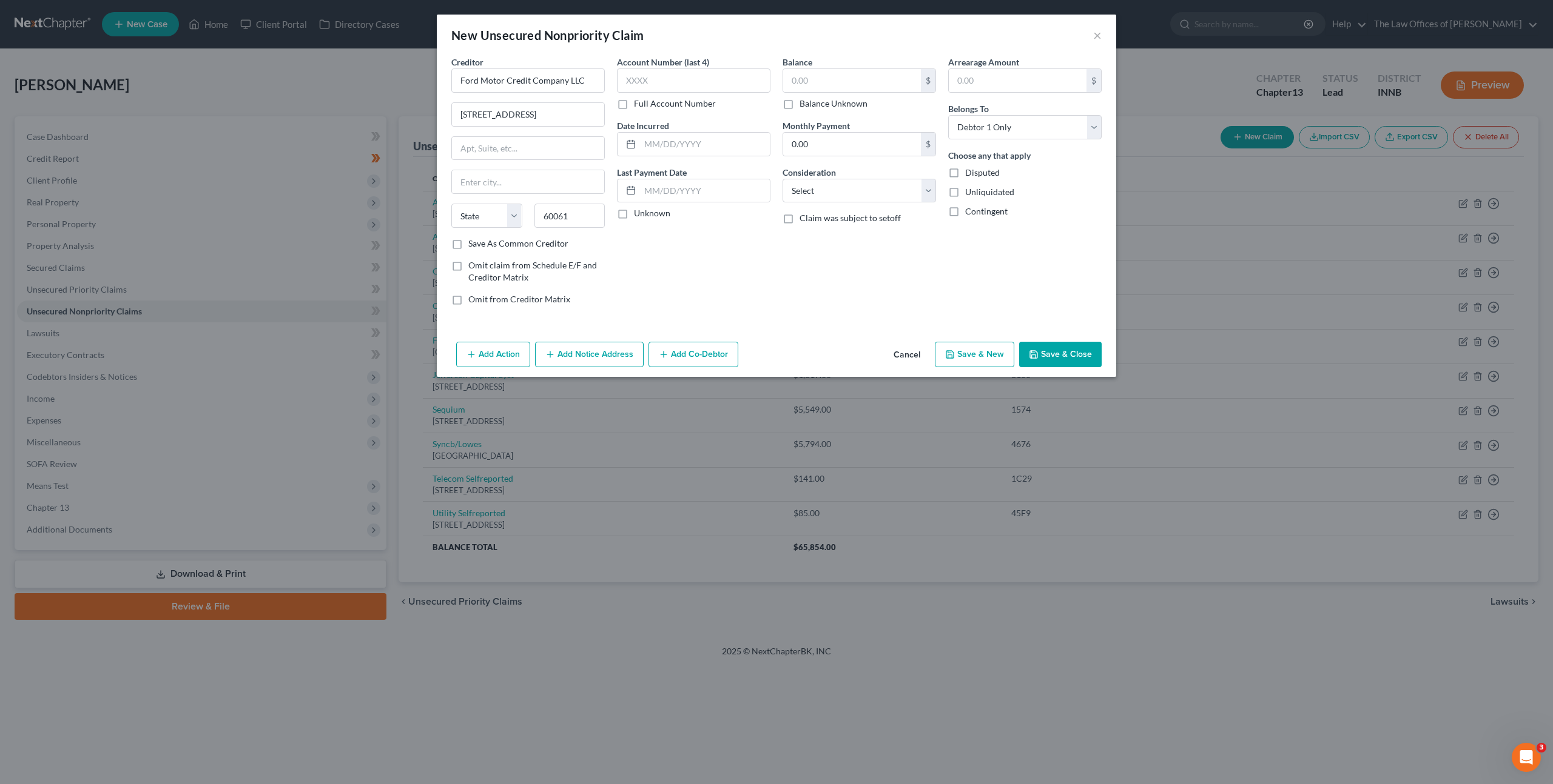
click at [639, 98] on input "Full Account Number" at bounding box center [642, 101] width 8 height 8
type input "[PERSON_NAME] Hills"
select select "14"
click at [653, 80] on input "text" at bounding box center [693, 80] width 154 height 24
paste input "02D09-2508-CC-003186"
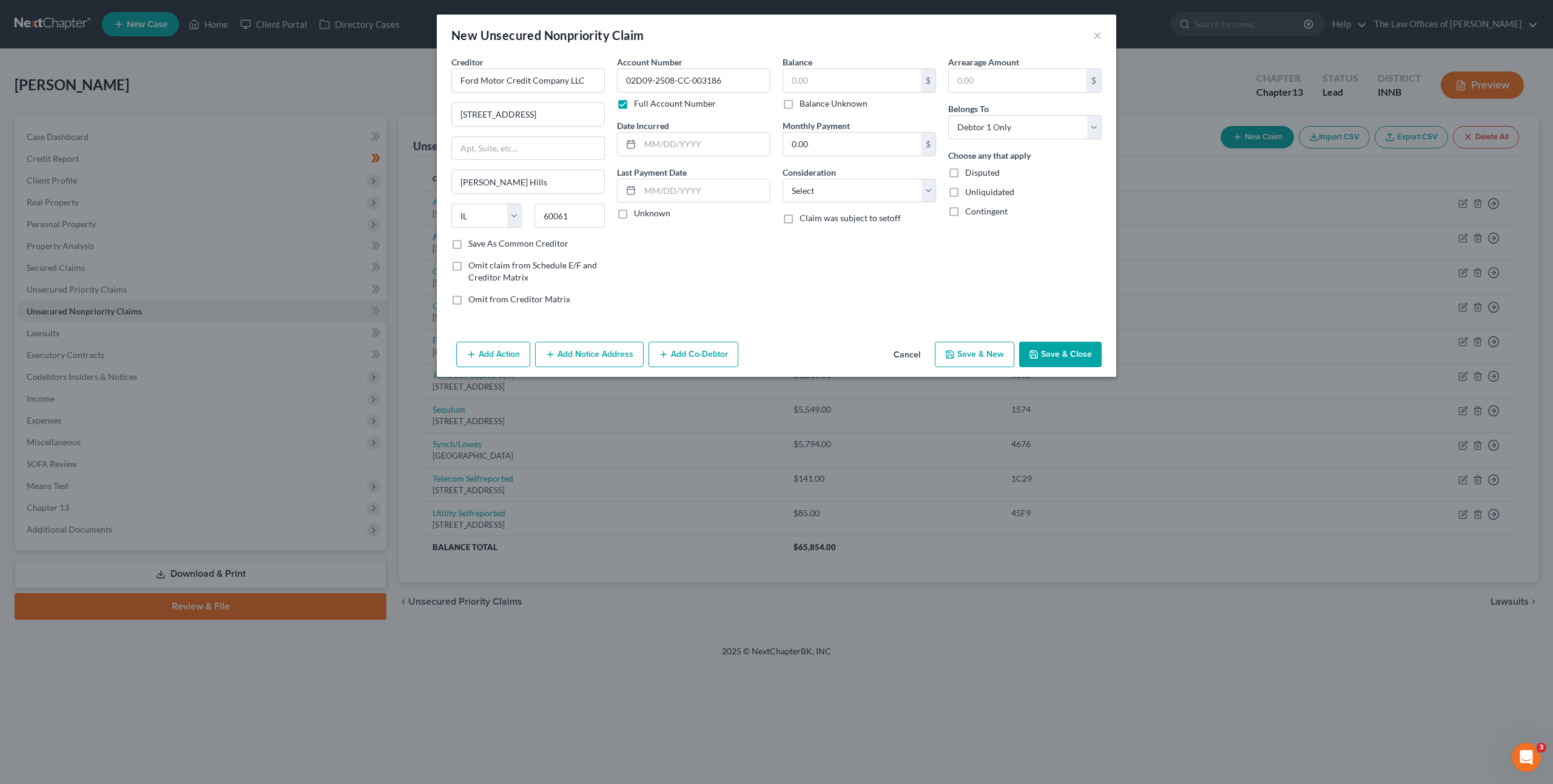
click at [683, 266] on div "Account Number 02D09-2508-CC-003186 Full Account Number Date Incurred Last Paym…" at bounding box center [693, 186] width 165 height 259
click at [649, 80] on input "02D09-2508-CC-003186" at bounding box center [693, 80] width 154 height 24
click at [631, 80] on input "02D09-2508-CC-003186" at bounding box center [693, 80] width 154 height 24
click at [640, 78] on input "02D09-2508-CC-003186" at bounding box center [693, 80] width 154 height 24
type input "02D09-2508-CC-003186"
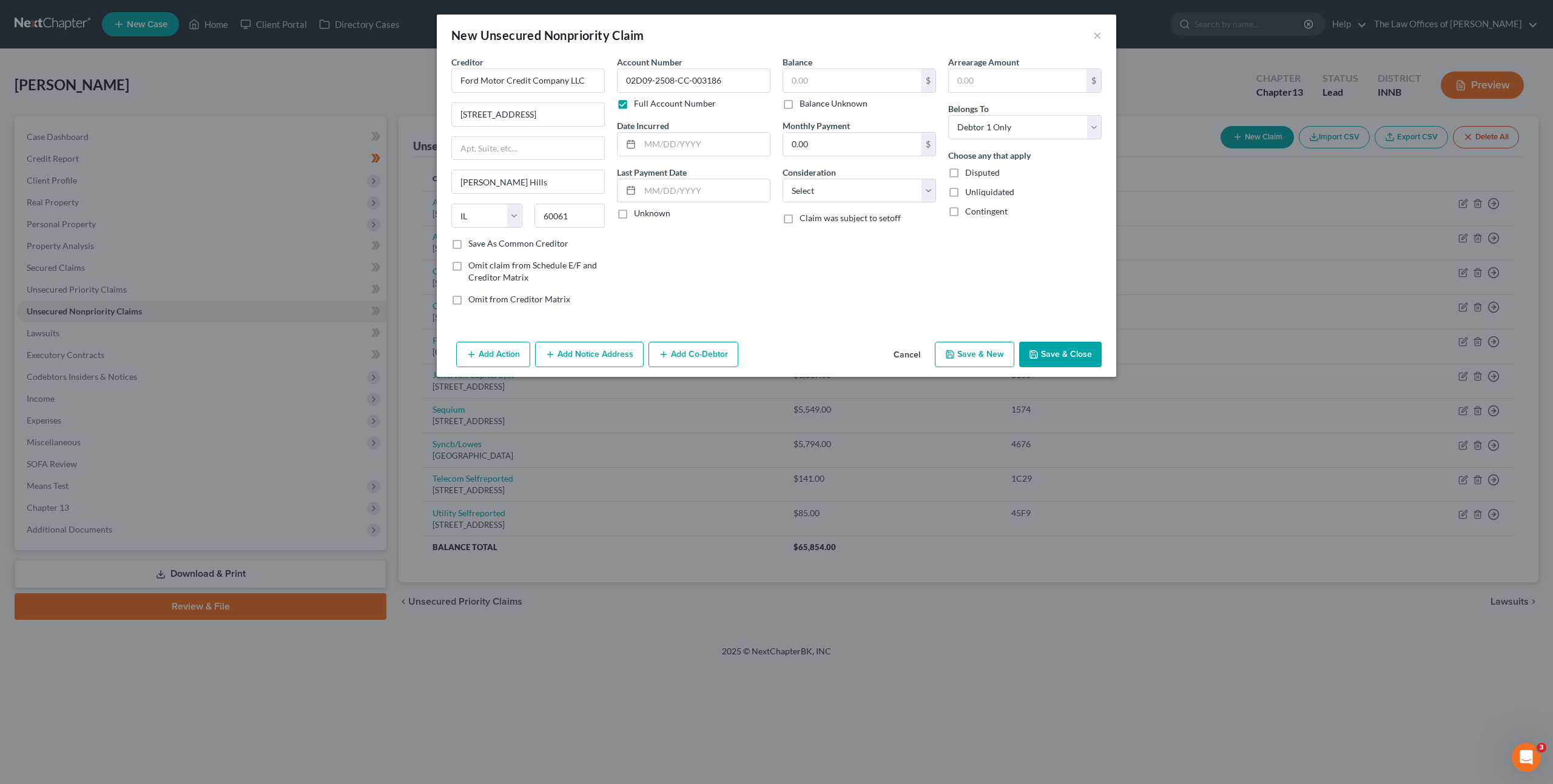
drag, startPoint x: 696, startPoint y: 281, endPoint x: 731, endPoint y: 247, distance: 48.8
click at [710, 274] on div "Account Number 02D09-2508-CC-003186 Full Account Number Date Incurred Last Paym…" at bounding box center [693, 186] width 165 height 259
click at [833, 49] on div "New Unsecured Nonpriority Claim ×" at bounding box center [776, 35] width 680 height 41
click at [830, 75] on input "text" at bounding box center [851, 81] width 138 height 23
type input "28,486.61"
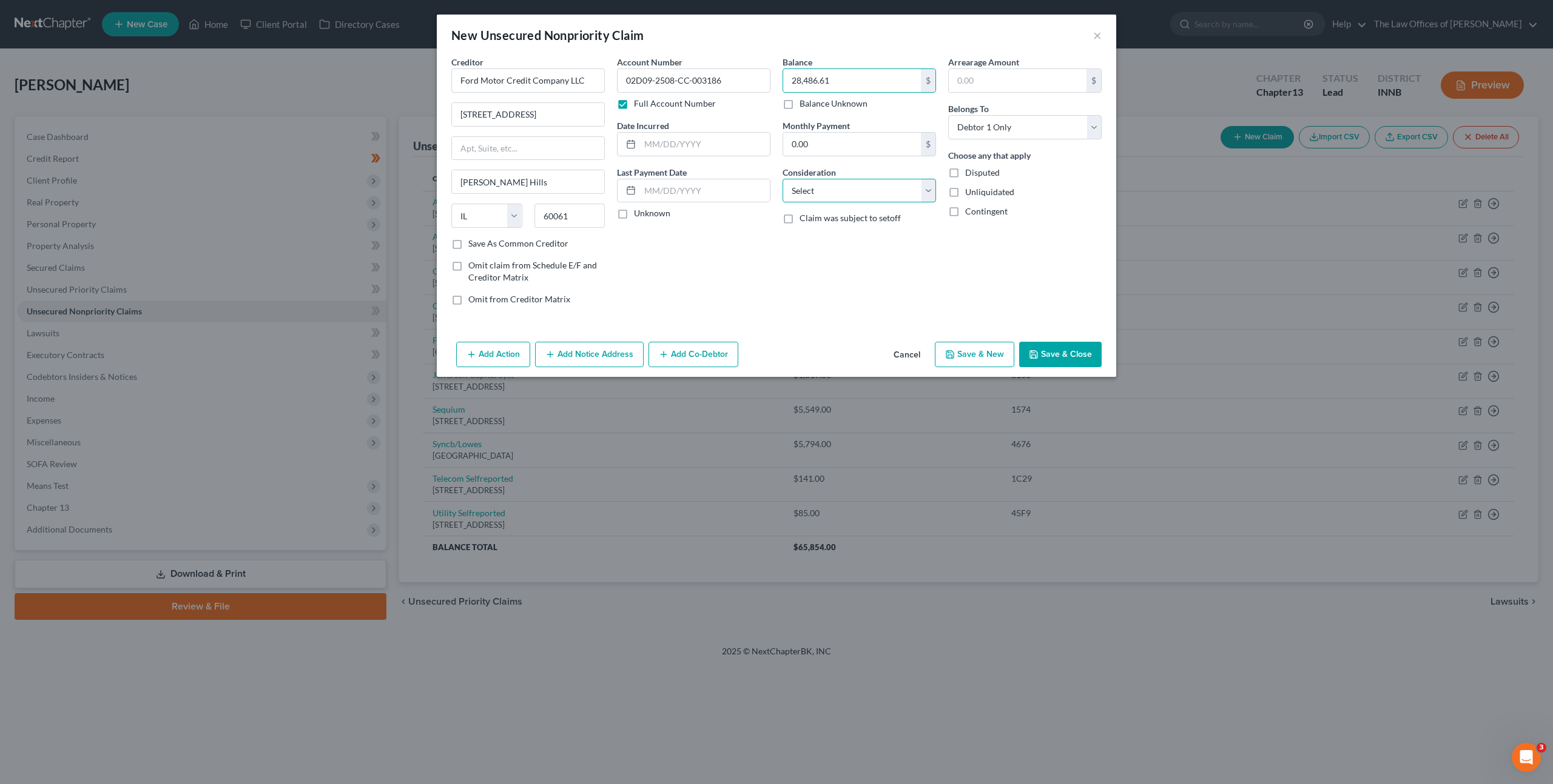
click at [827, 188] on select "Select Cable / Satellite Services Collection Agency Credit Card Debt Debt Couns…" at bounding box center [859, 190] width 154 height 24
click at [823, 198] on select "Select Cable / Satellite Services Collection Agency Credit Card Debt Debt Couns…" at bounding box center [859, 190] width 154 height 24
click at [590, 352] on button "Add Notice Address" at bounding box center [589, 354] width 108 height 26
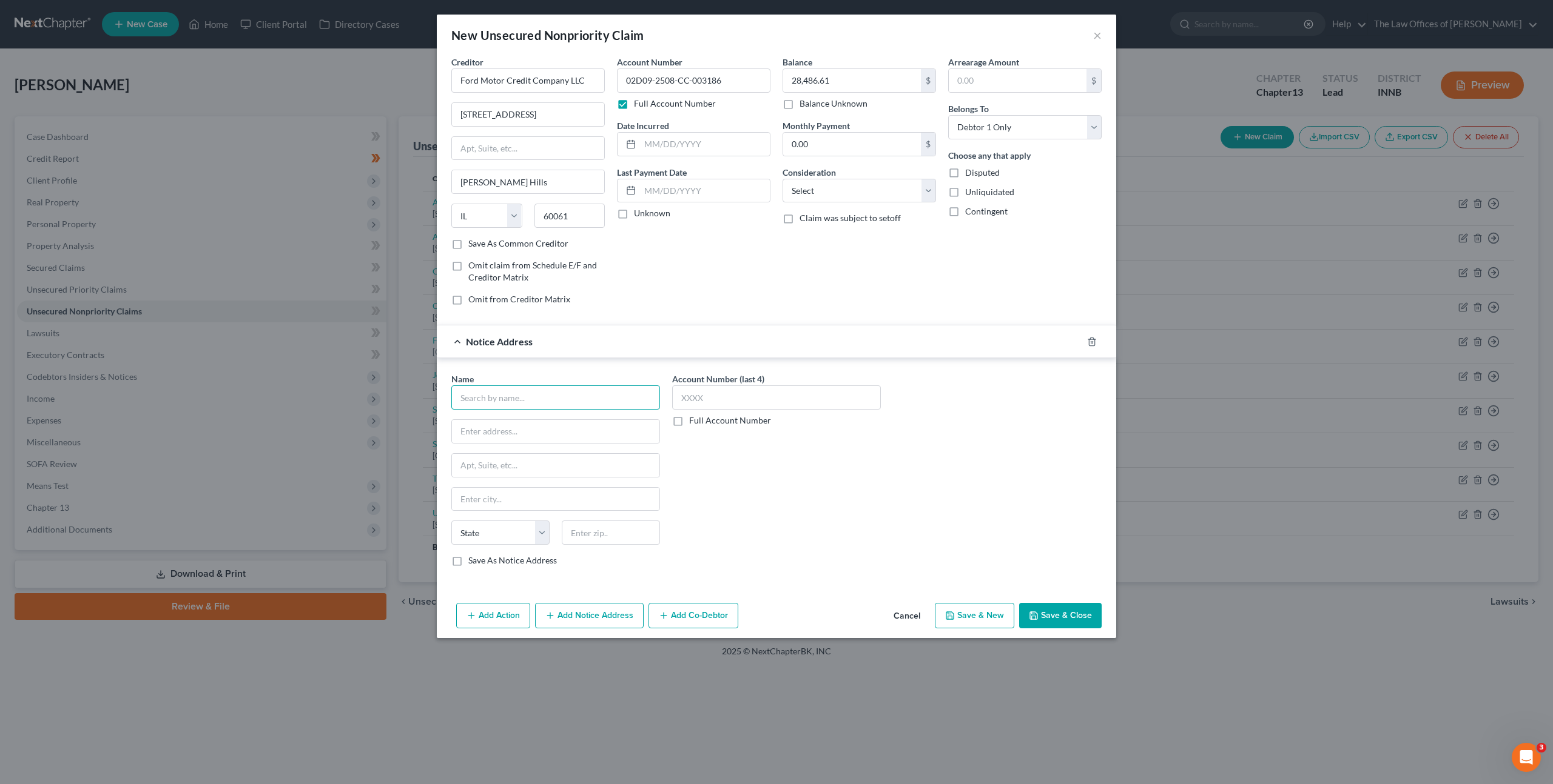
click at [540, 398] on input "text" at bounding box center [555, 397] width 209 height 24
click at [1095, 343] on icon "button" at bounding box center [1091, 342] width 10 height 10
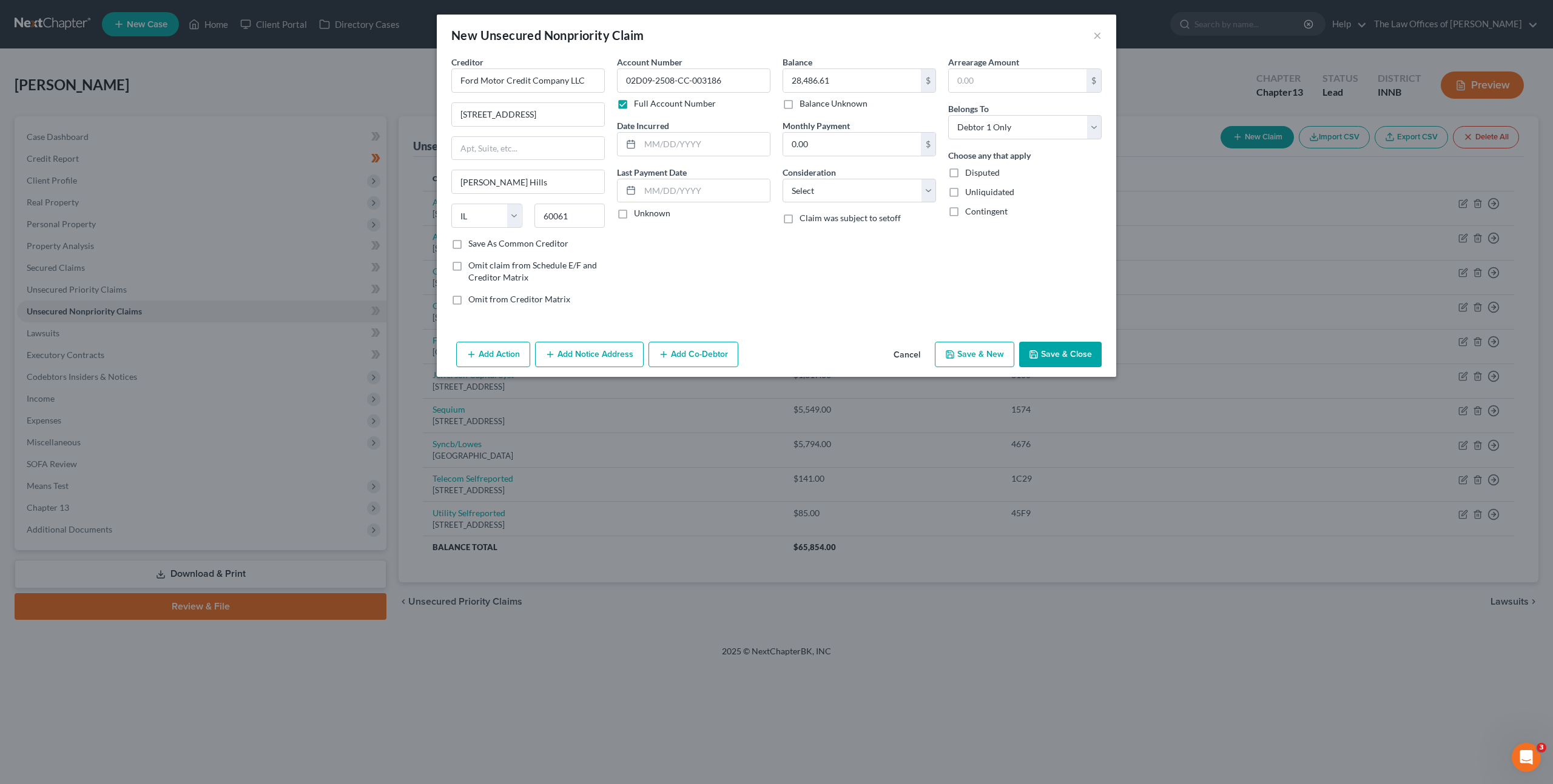
click at [582, 358] on button "Add Notice Address" at bounding box center [589, 354] width 108 height 26
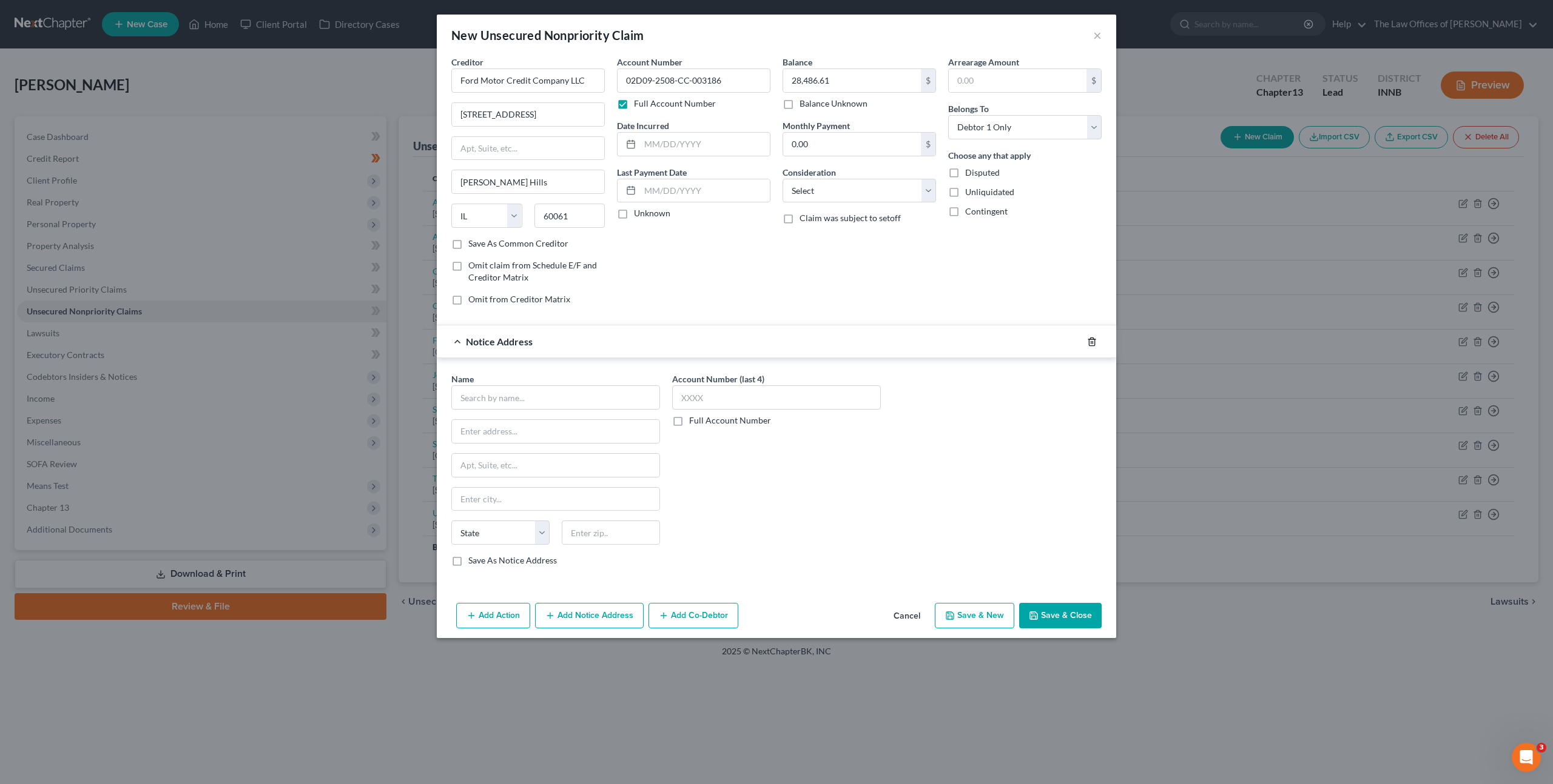
click at [1092, 337] on icon "button" at bounding box center [1091, 342] width 10 height 10
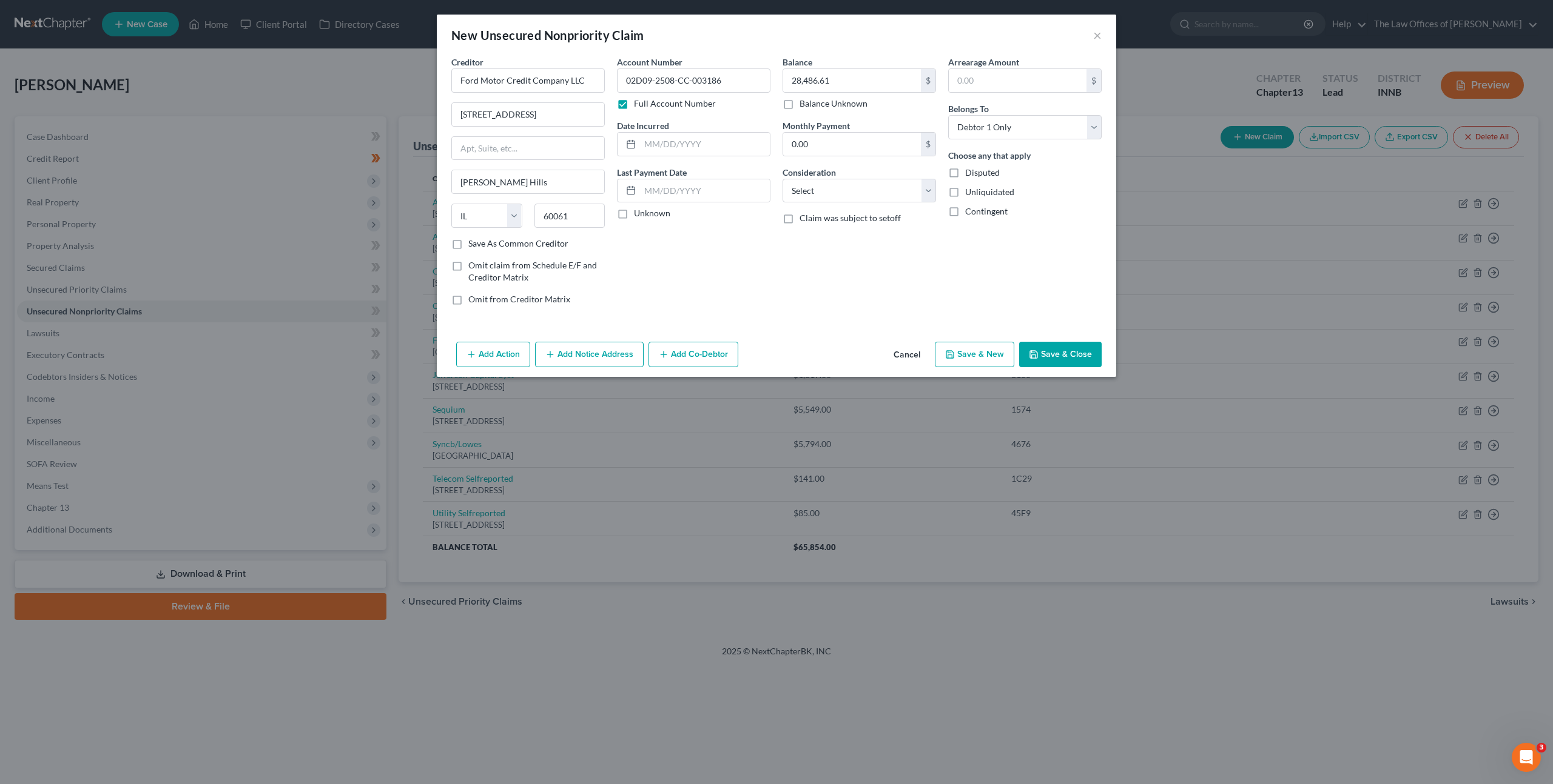
click at [477, 352] on button "Add Action" at bounding box center [492, 354] width 74 height 26
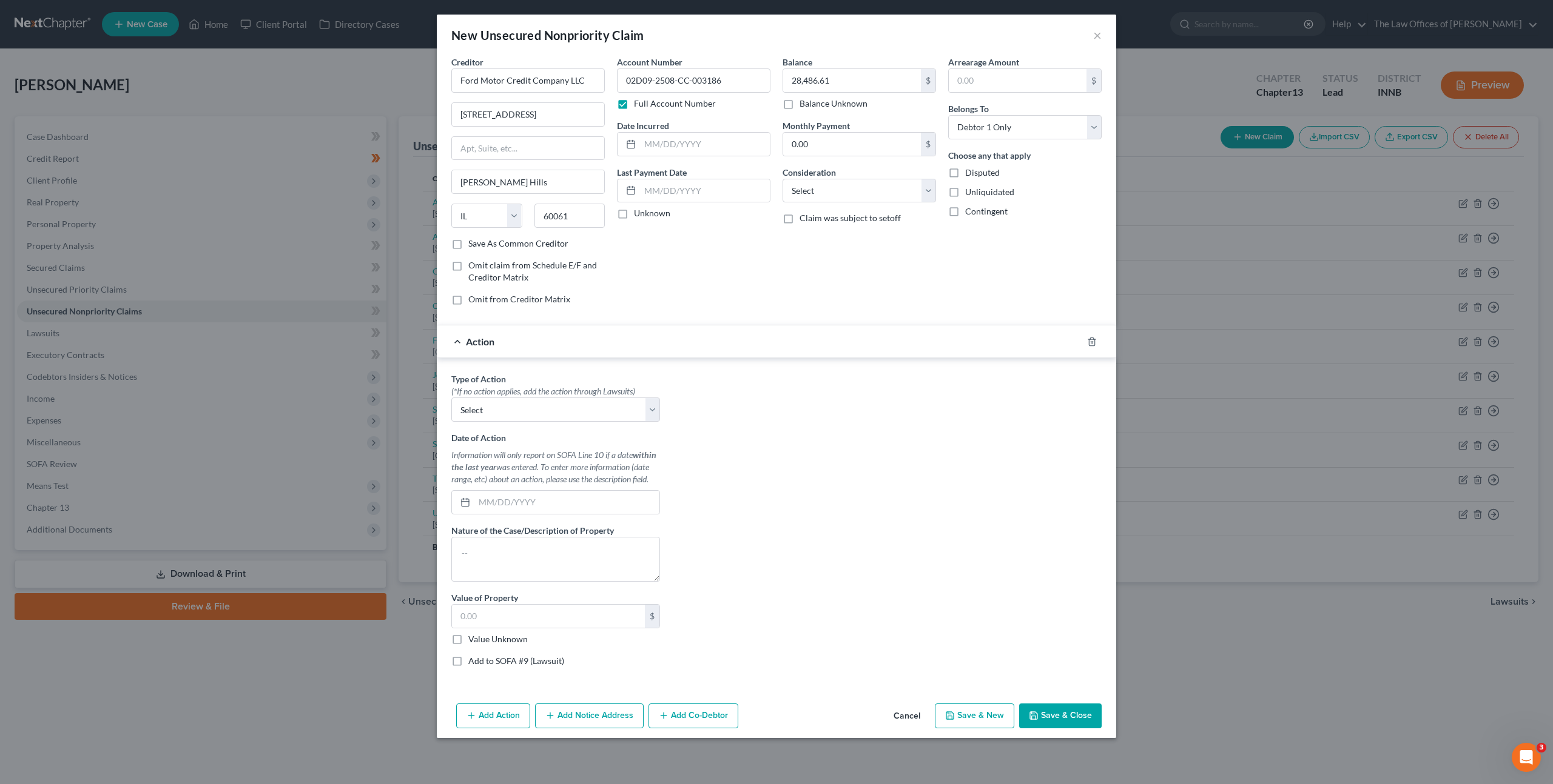
click at [592, 394] on div "(*If no action applies, add the action through Lawsuits)" at bounding box center [555, 392] width 209 height 12
click at [587, 406] on select "Select Repossession Garnishment Foreclosure Personal Injury Attached, Seized, O…" at bounding box center [555, 409] width 209 height 24
select select "0"
click at [451, 398] on select "Select Repossession Garnishment Foreclosure Personal Injury Attached, Seized, O…" at bounding box center [555, 409] width 209 height 24
click at [571, 520] on div "Type of Action * (*If no action applies, add the action through Lawsuits) Selec…" at bounding box center [555, 525] width 221 height 304
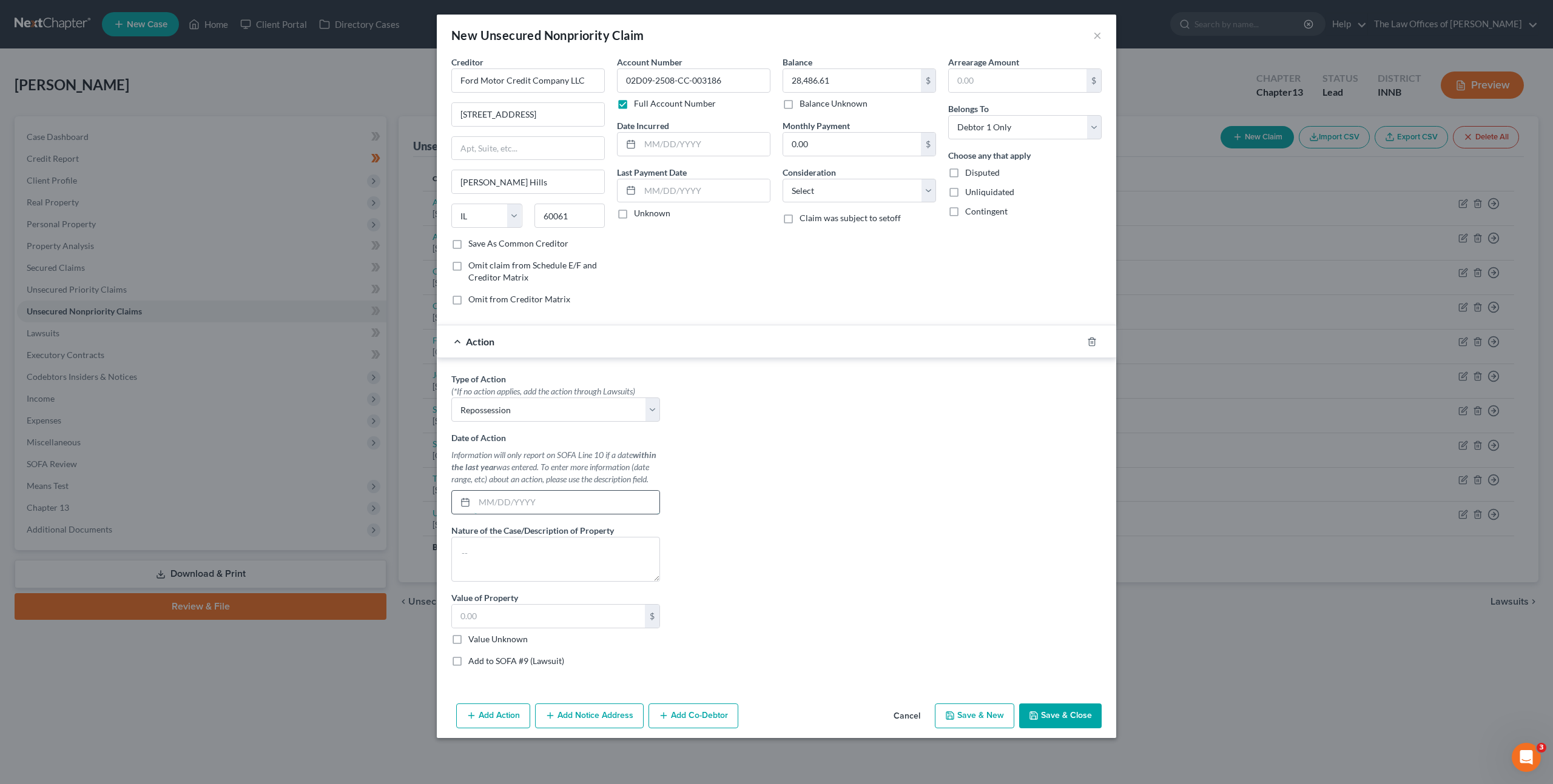
drag, startPoint x: 588, startPoint y: 504, endPoint x: 797, endPoint y: 397, distance: 234.8
click at [589, 503] on input "text" at bounding box center [567, 503] width 185 height 23
click at [505, 538] on textarea at bounding box center [555, 559] width 209 height 45
click at [564, 558] on textarea "2023 Ford F-150 28,000 miles" at bounding box center [555, 559] width 209 height 45
click at [530, 566] on textarea "2023 Ford F-150 28,000 miles" at bounding box center [555, 559] width 209 height 45
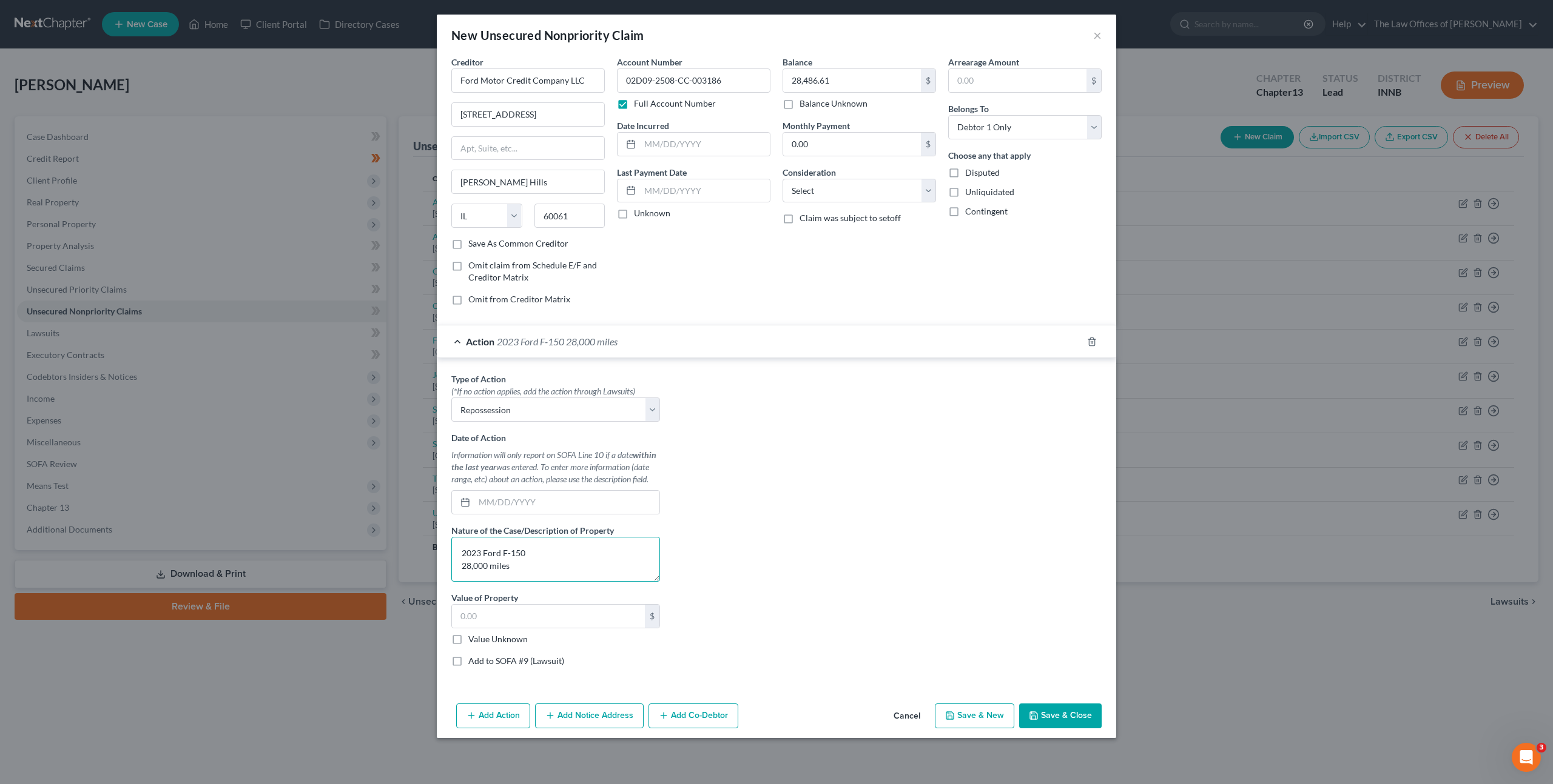
click at [542, 550] on textarea "2023 Ford F-150 28,000 miles" at bounding box center [555, 559] width 209 height 45
type textarea "2023 Ford F-150 XLT 28,000 miles"
drag, startPoint x: 522, startPoint y: 503, endPoint x: 605, endPoint y: 501, distance: 83.0
click at [522, 503] on input "text" at bounding box center [567, 503] width 185 height 23
click at [575, 608] on input "text" at bounding box center [548, 616] width 193 height 23
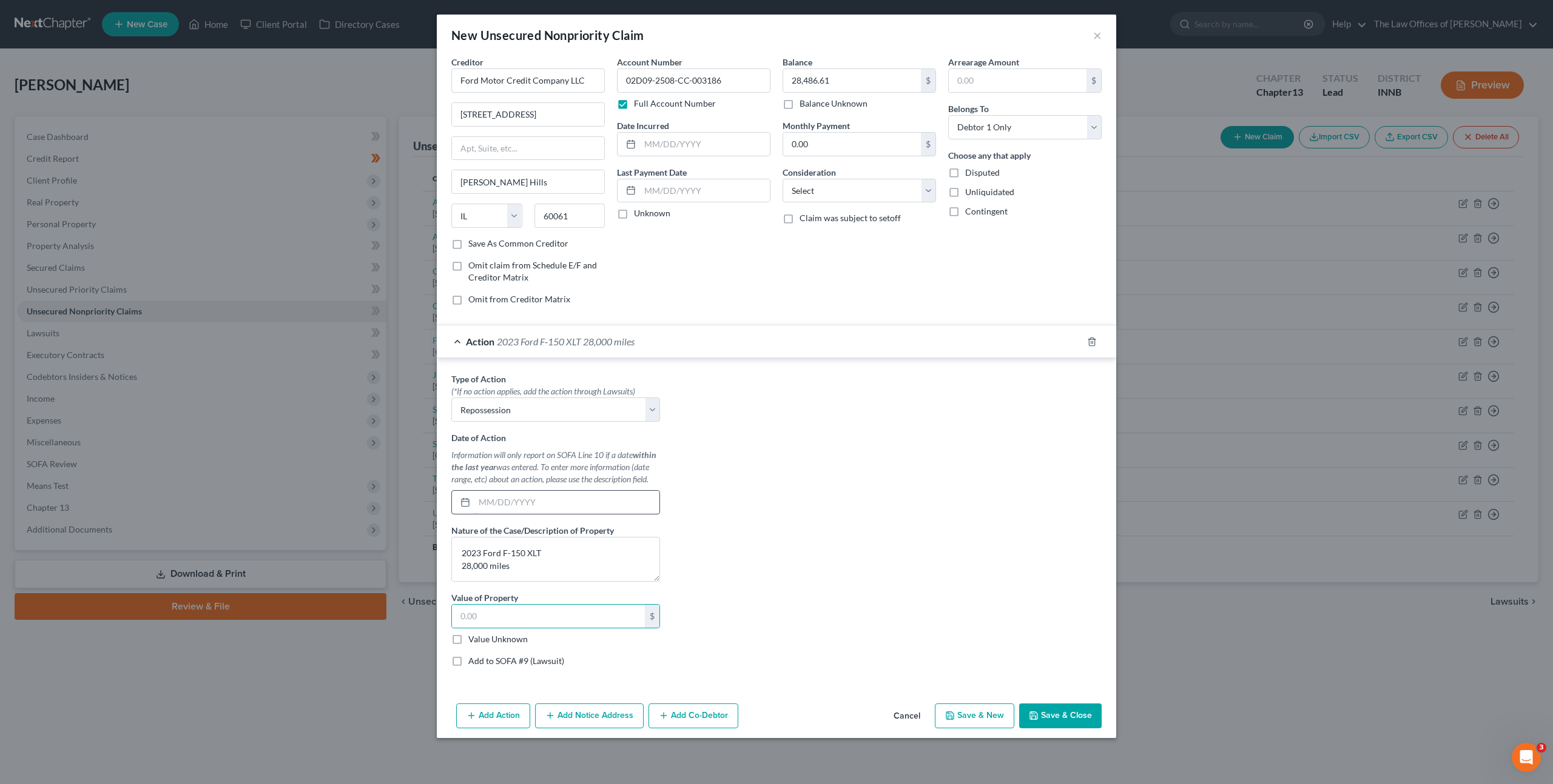
click at [516, 494] on div "Date of Action Information will only report on SOFA Line 10 if a date within th…" at bounding box center [555, 473] width 209 height 83
drag, startPoint x: 518, startPoint y: 503, endPoint x: 524, endPoint y: 505, distance: 6.3
click at [519, 503] on input "text" at bounding box center [567, 503] width 185 height 23
type input "[DATE]"
click at [769, 450] on div "Type of Action * (*If no action applies, add the action through Lawsuits) Selec…" at bounding box center [776, 525] width 663 height 304
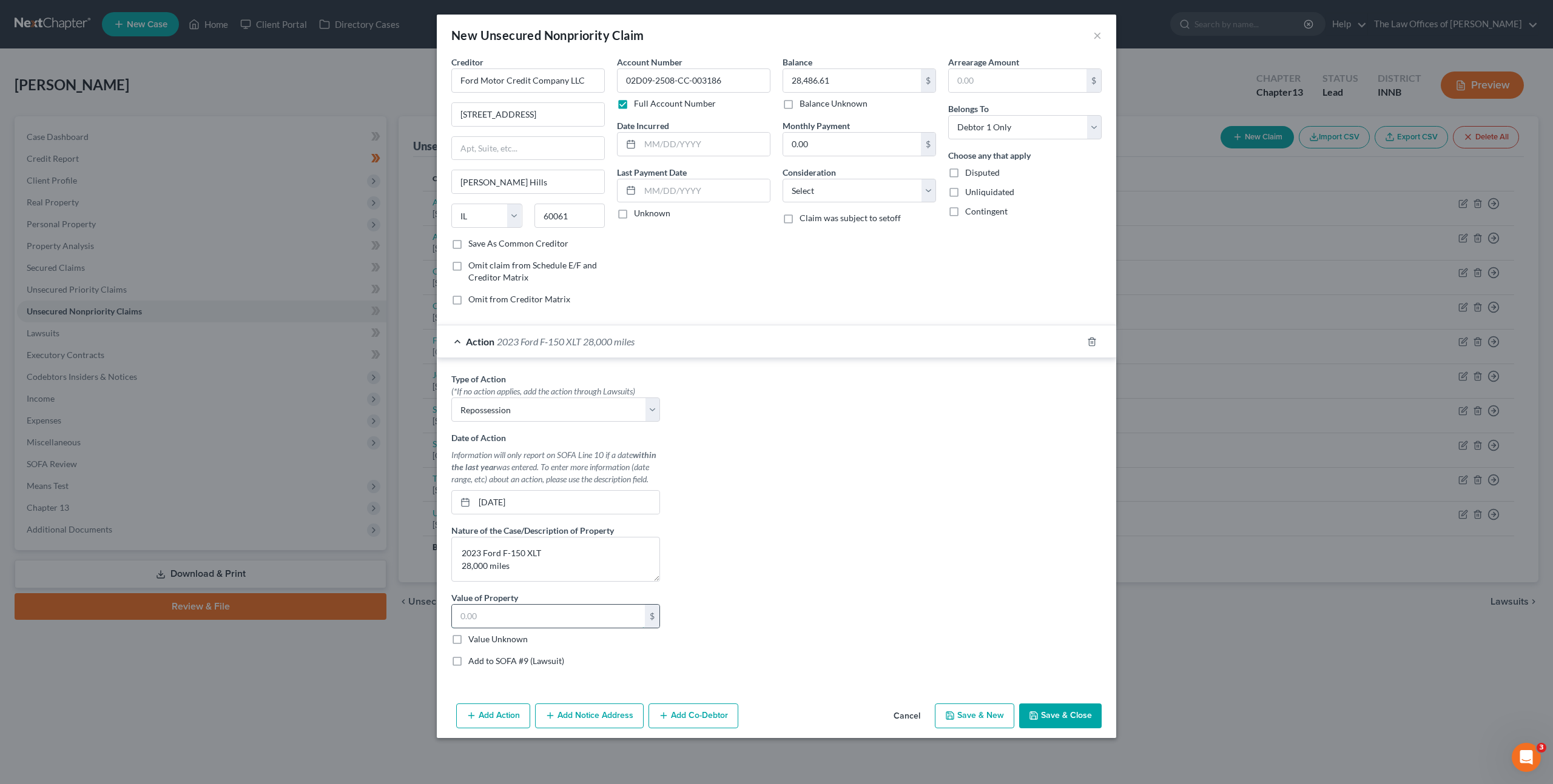
click at [495, 613] on input "text" at bounding box center [548, 616] width 193 height 23
type input "35,000"
click at [916, 541] on div "Type of Action * (*If no action applies, add the action through Lawsuits) Selec…" at bounding box center [776, 525] width 663 height 304
click at [768, 266] on div "Account Number 02D09-2508-CC-003186 Full Account Number Date Incurred Last Paym…" at bounding box center [693, 186] width 165 height 259
click at [816, 195] on select "Select Cable / Satellite Services Collection Agency Credit Card Debt Debt Couns…" at bounding box center [859, 190] width 154 height 24
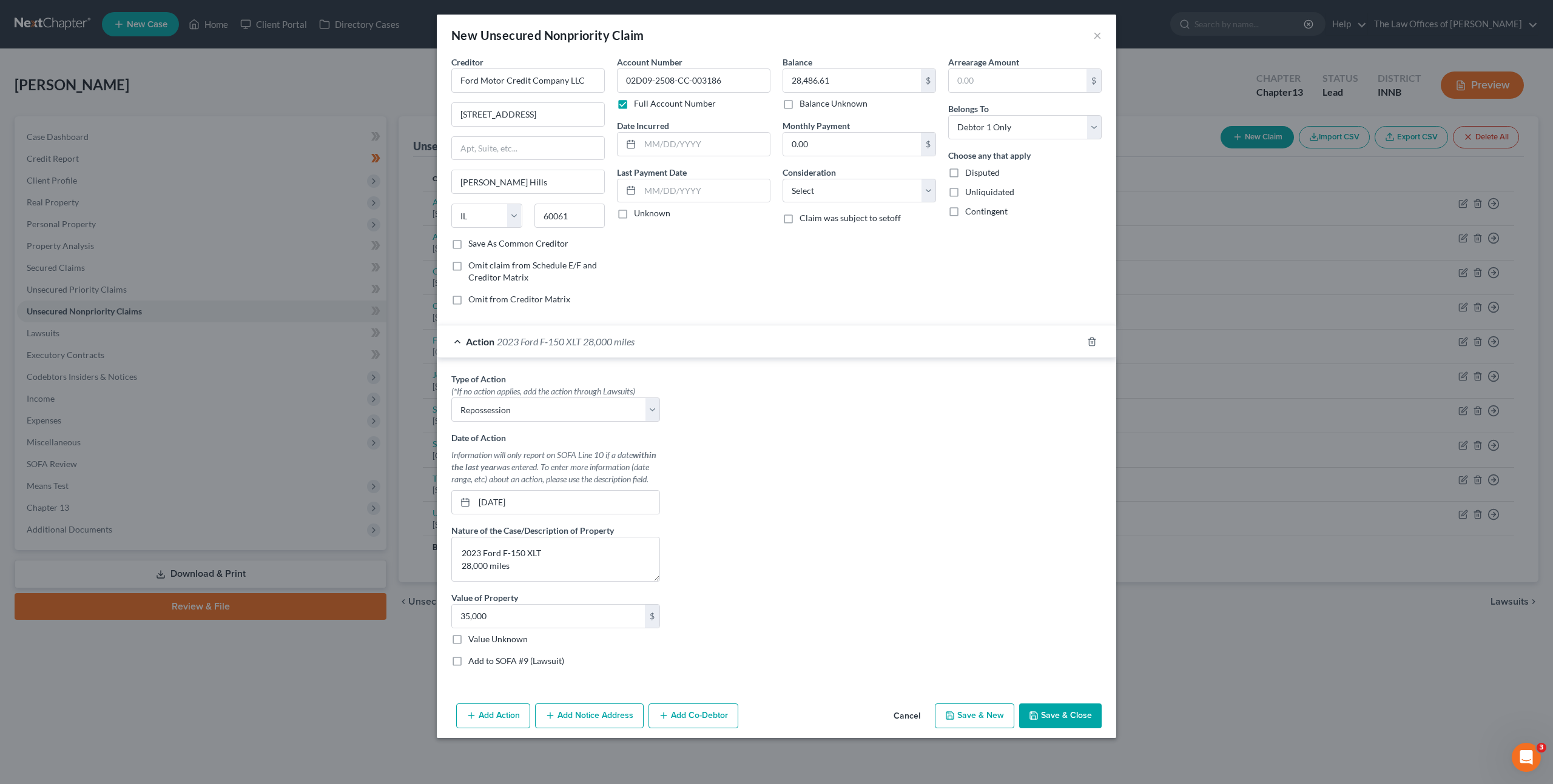
drag, startPoint x: 1059, startPoint y: 707, endPoint x: 1065, endPoint y: 649, distance: 58.3
click at [1059, 706] on button "Save & Close" at bounding box center [1060, 717] width 83 height 26
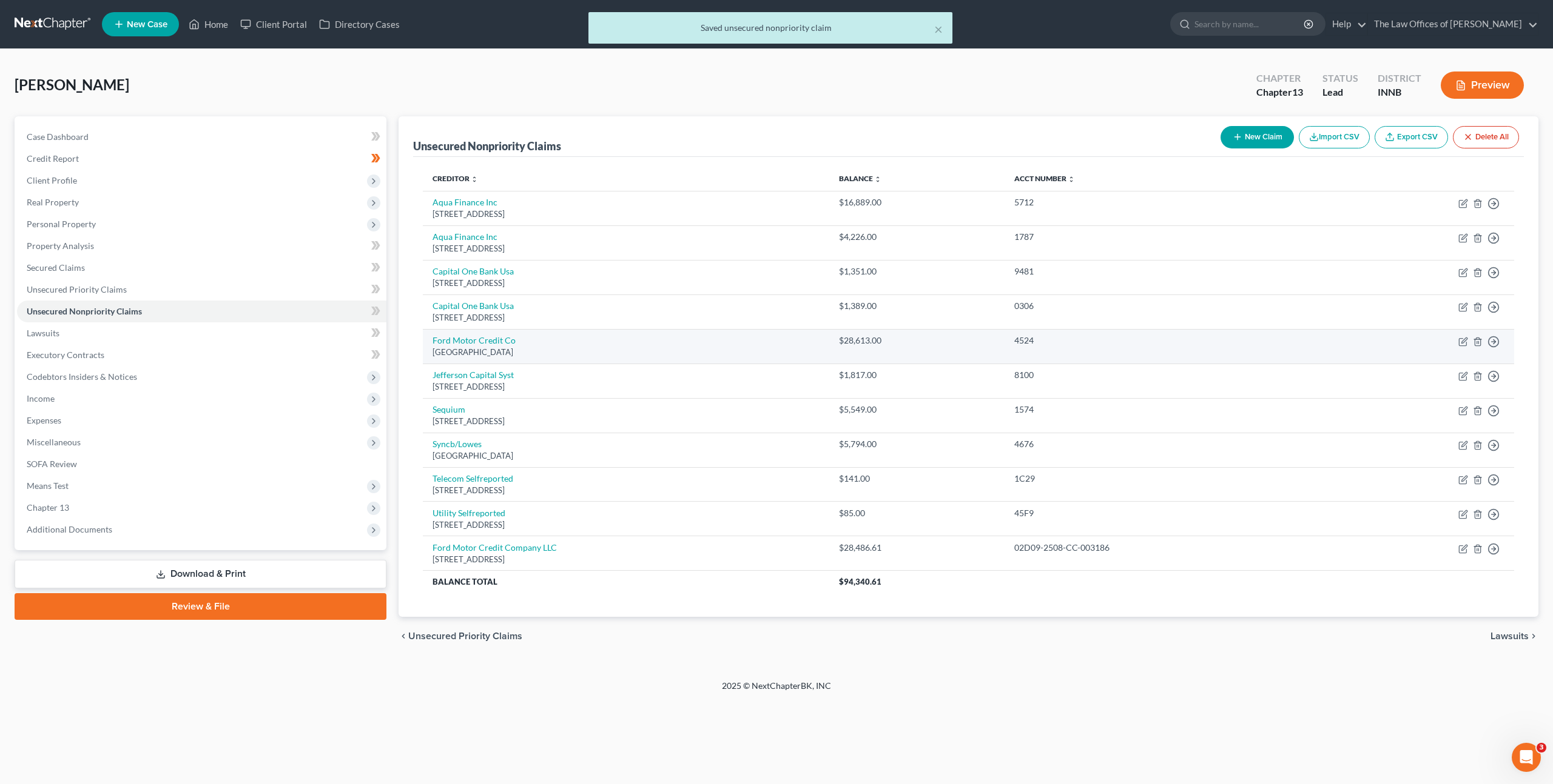
drag, startPoint x: 639, startPoint y: 641, endPoint x: 431, endPoint y: 359, distance: 350.4
click at [640, 639] on div "chevron_left Unsecured Priority Claims Lawsuits chevron_right" at bounding box center [968, 637] width 1140 height 39
click at [378, 313] on icon at bounding box center [378, 311] width 5 height 9
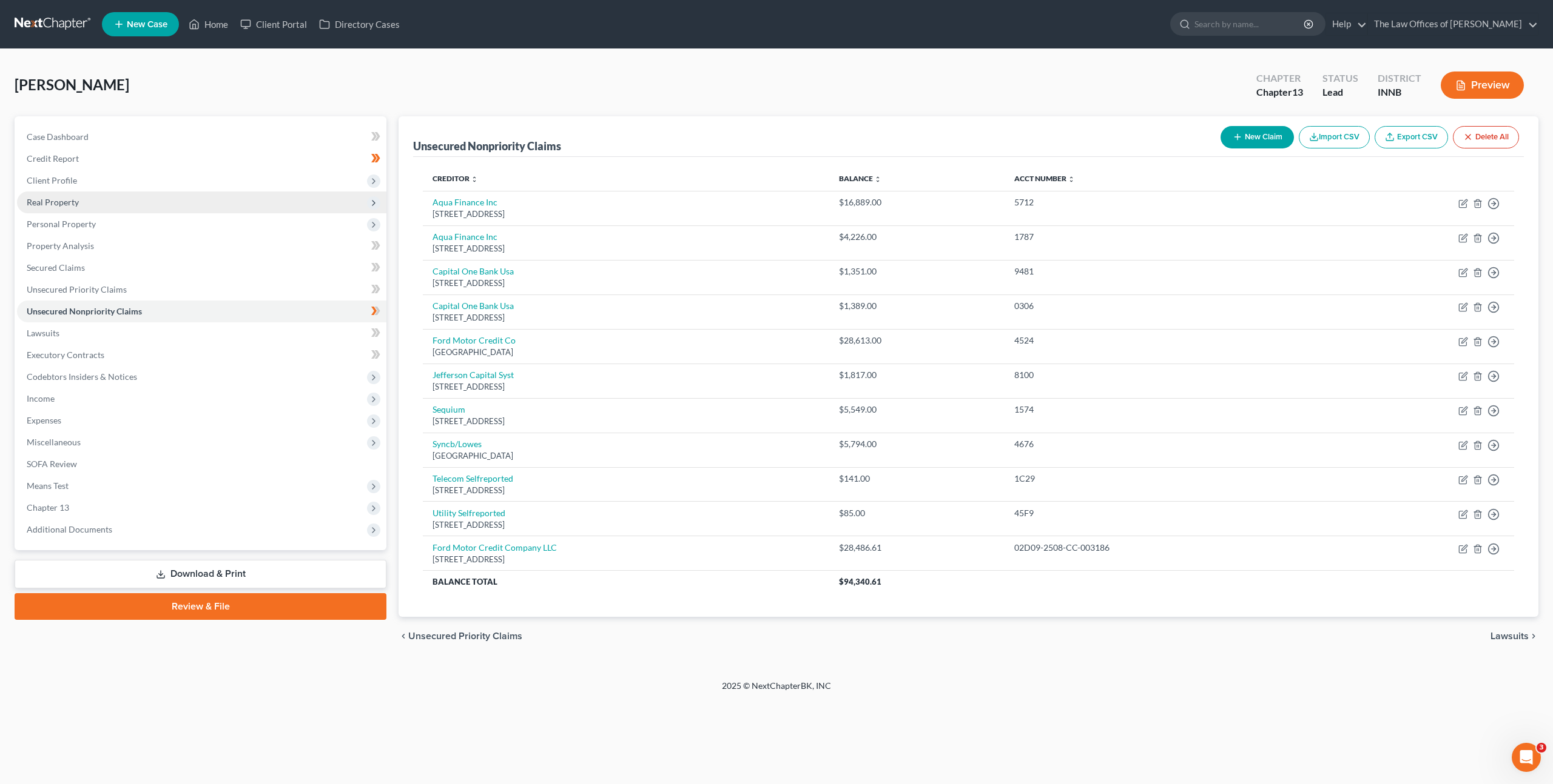
click at [131, 205] on span "Real Property" at bounding box center [202, 202] width 370 height 22
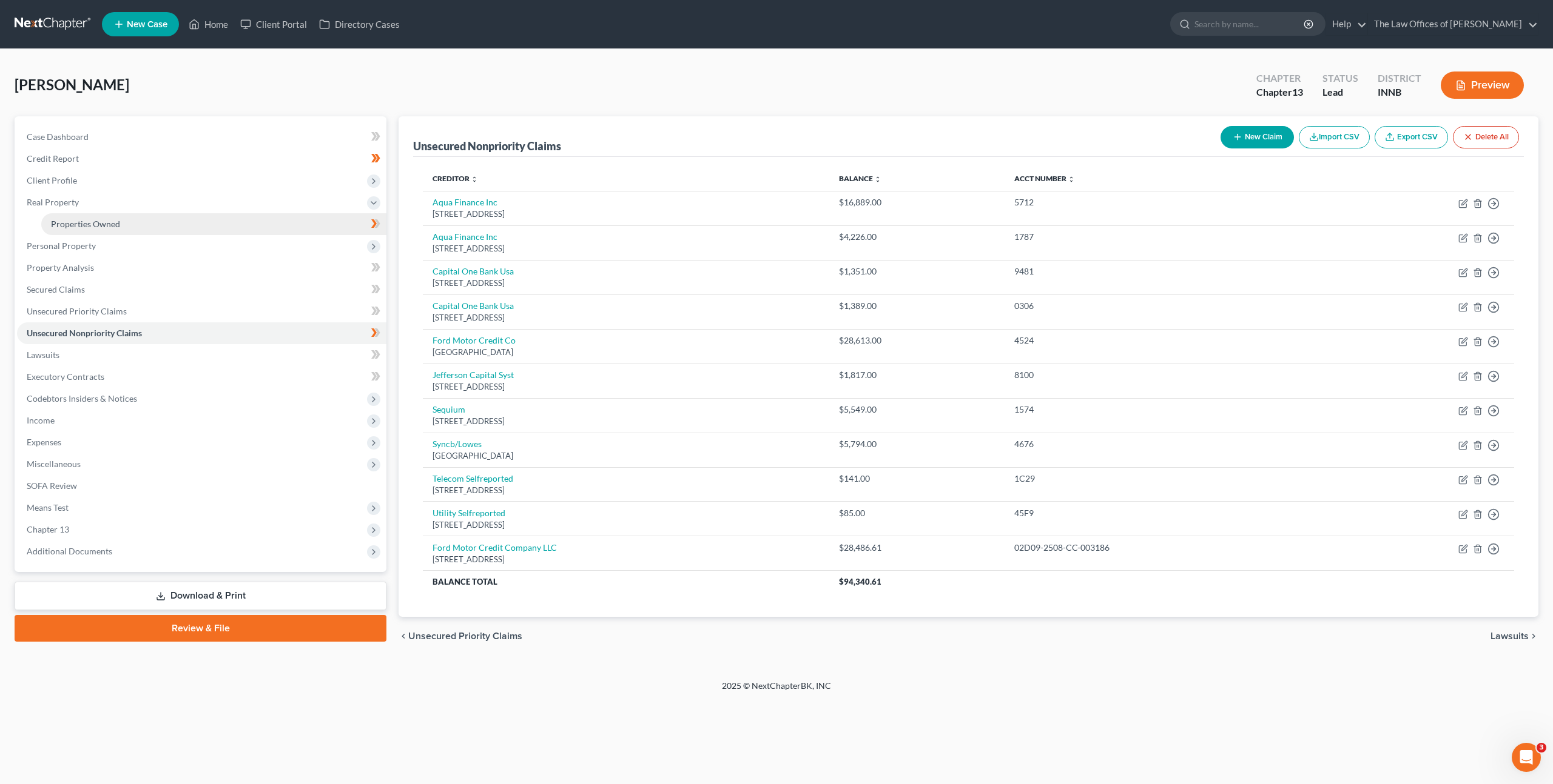
click at [147, 221] on link "Properties Owned" at bounding box center [213, 224] width 345 height 22
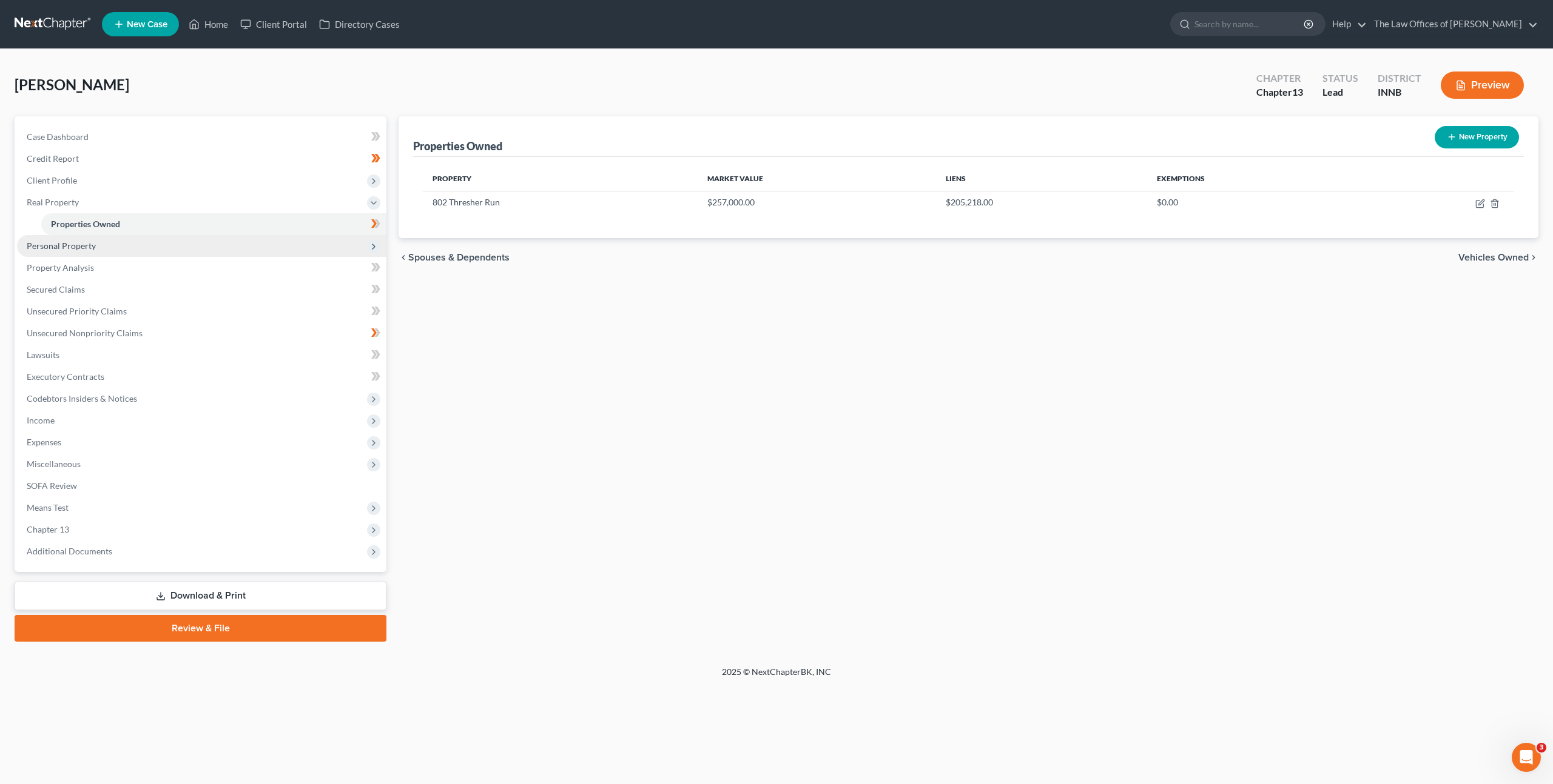
click at [156, 236] on span "Personal Property" at bounding box center [202, 246] width 370 height 22
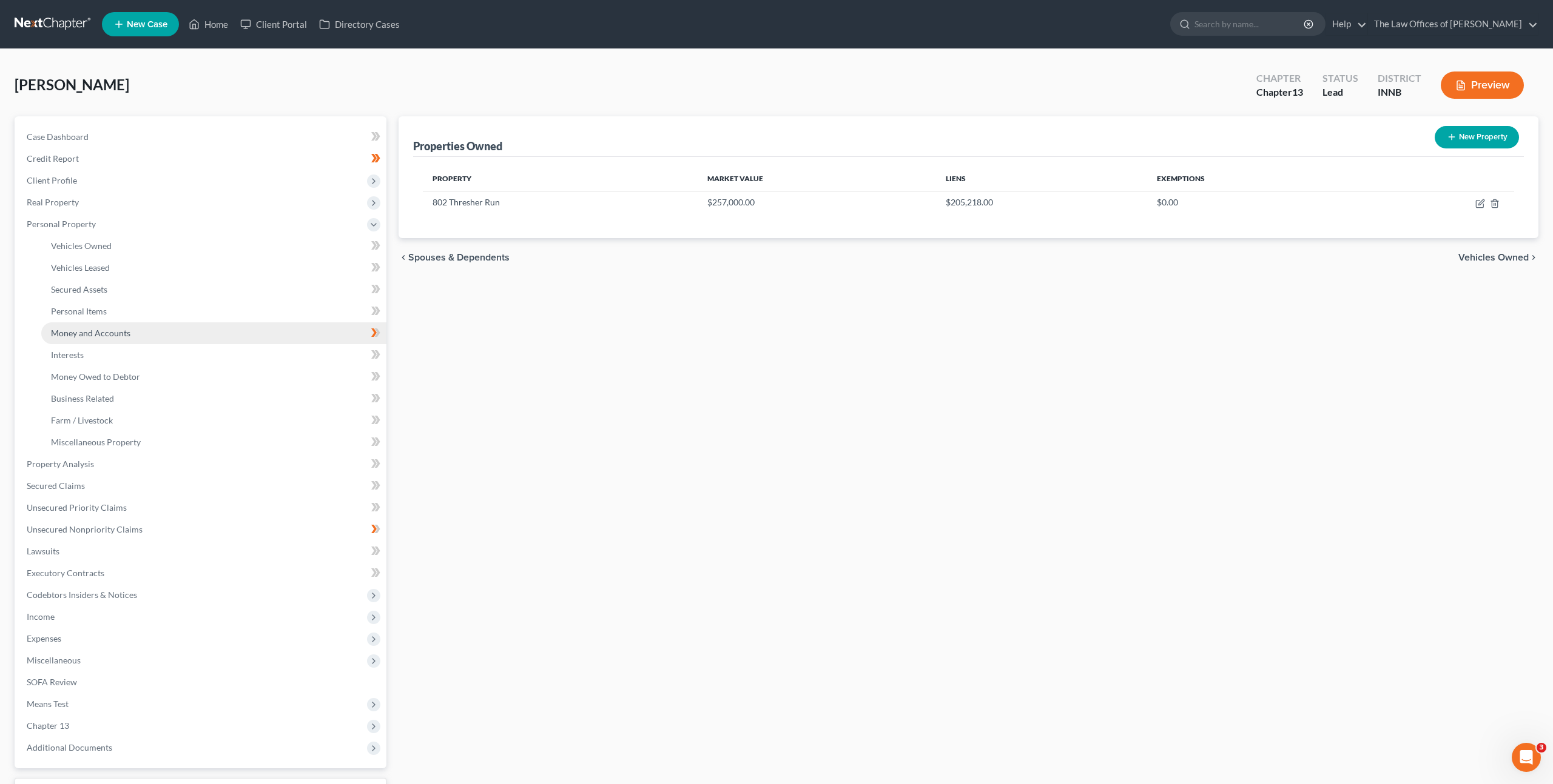
click at [128, 329] on span "Money and Accounts" at bounding box center [90, 333] width 79 height 11
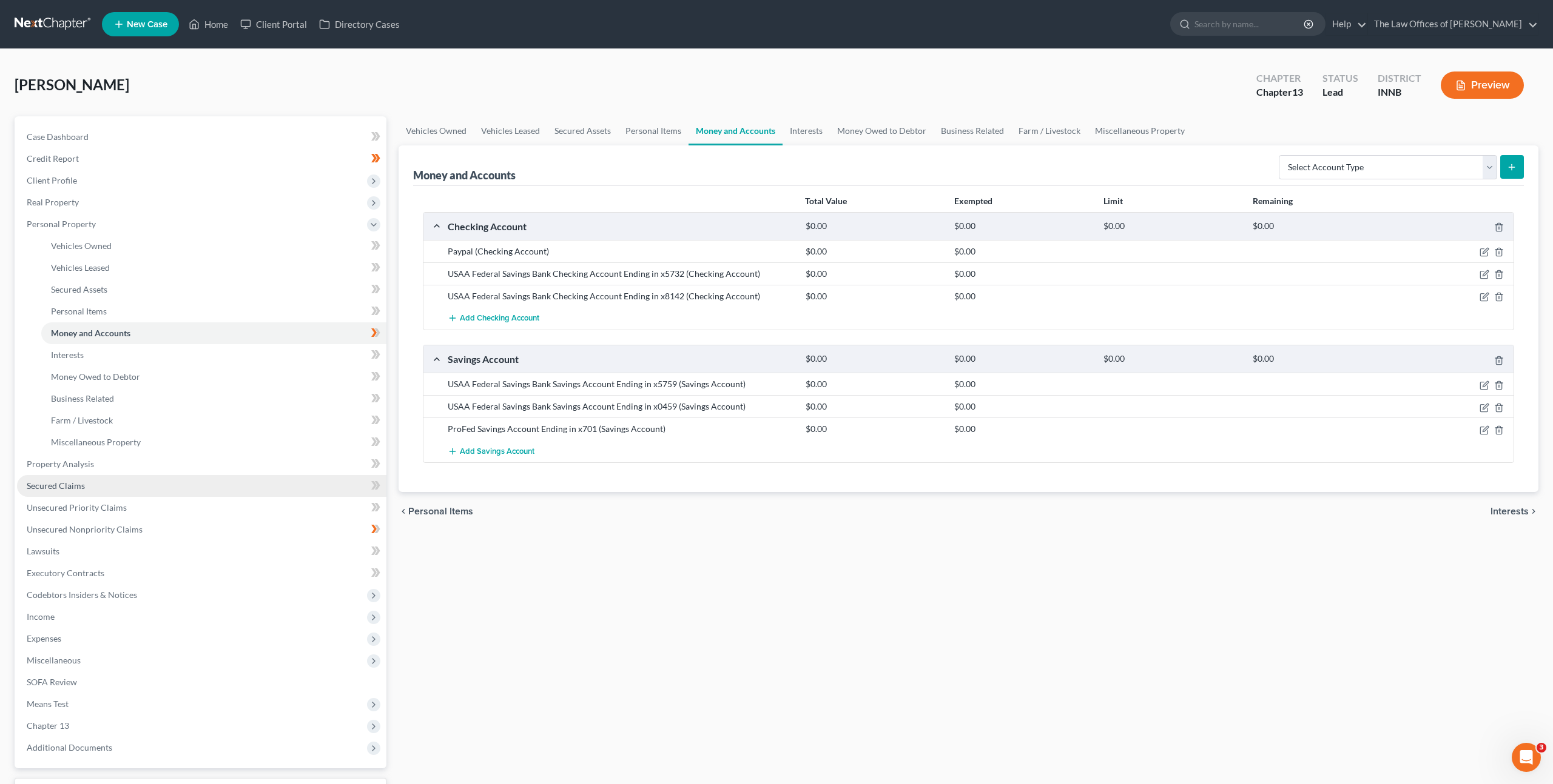
click at [80, 488] on span "Secured Claims" at bounding box center [56, 486] width 59 height 11
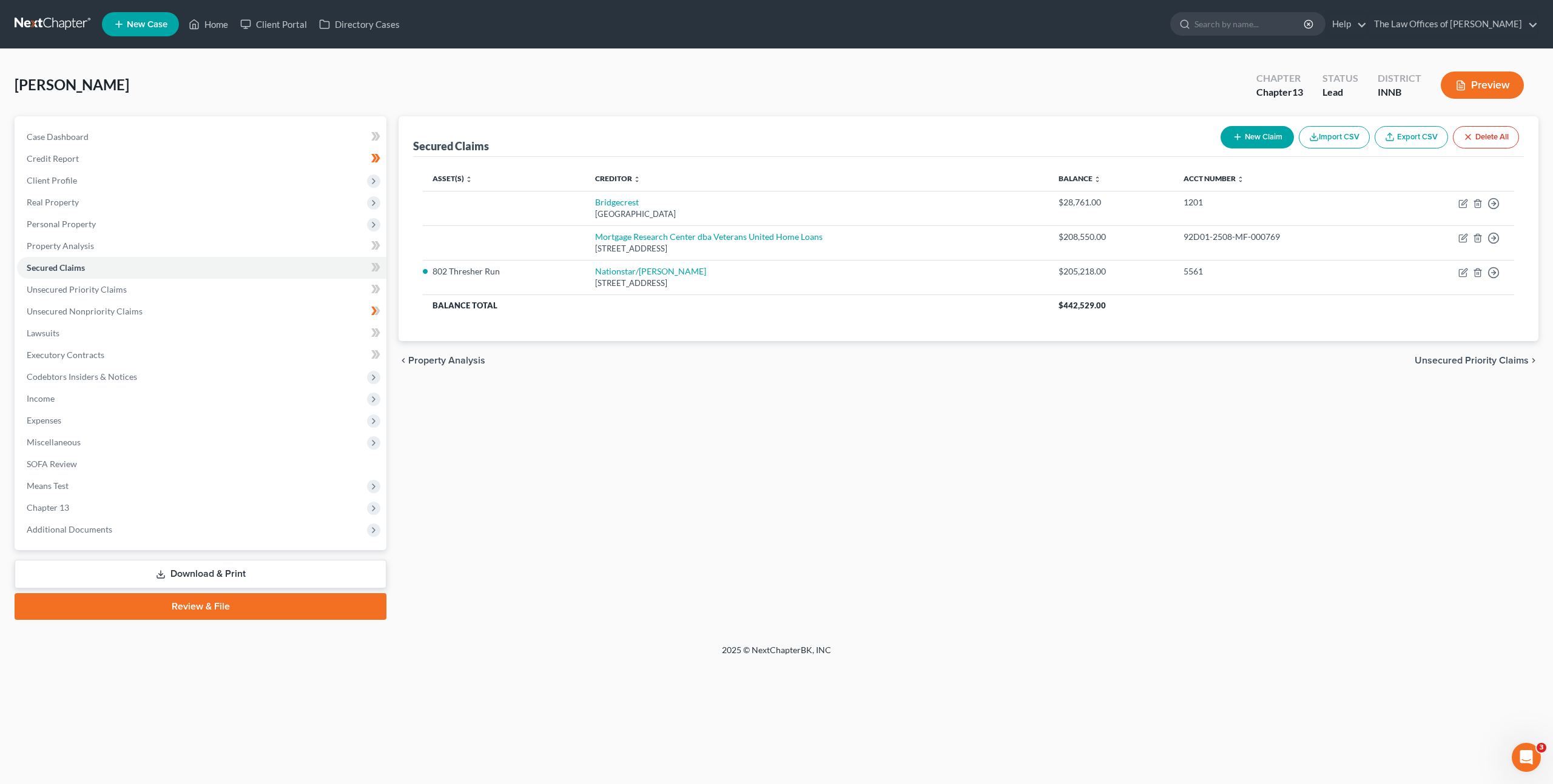
drag, startPoint x: 678, startPoint y: 416, endPoint x: 680, endPoint y: 410, distance: 6.3
click at [679, 412] on div "Secured Claims New Claim Import CSV Export CSV Delete All Asset(s) expand_more …" at bounding box center [968, 368] width 1151 height 503
click at [176, 178] on span "Client Profile" at bounding box center [202, 180] width 370 height 22
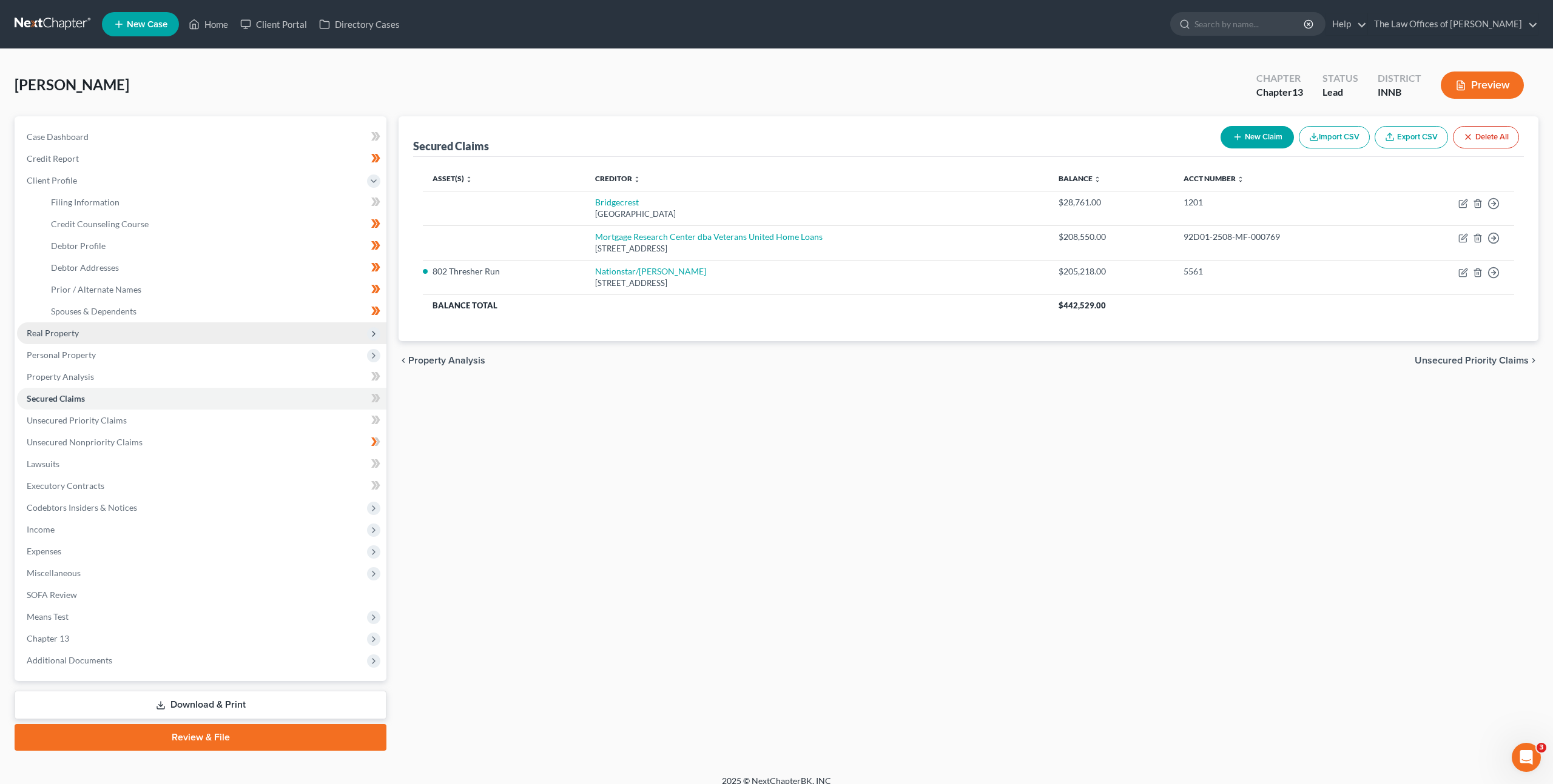
click at [144, 324] on span "Real Property" at bounding box center [202, 333] width 370 height 22
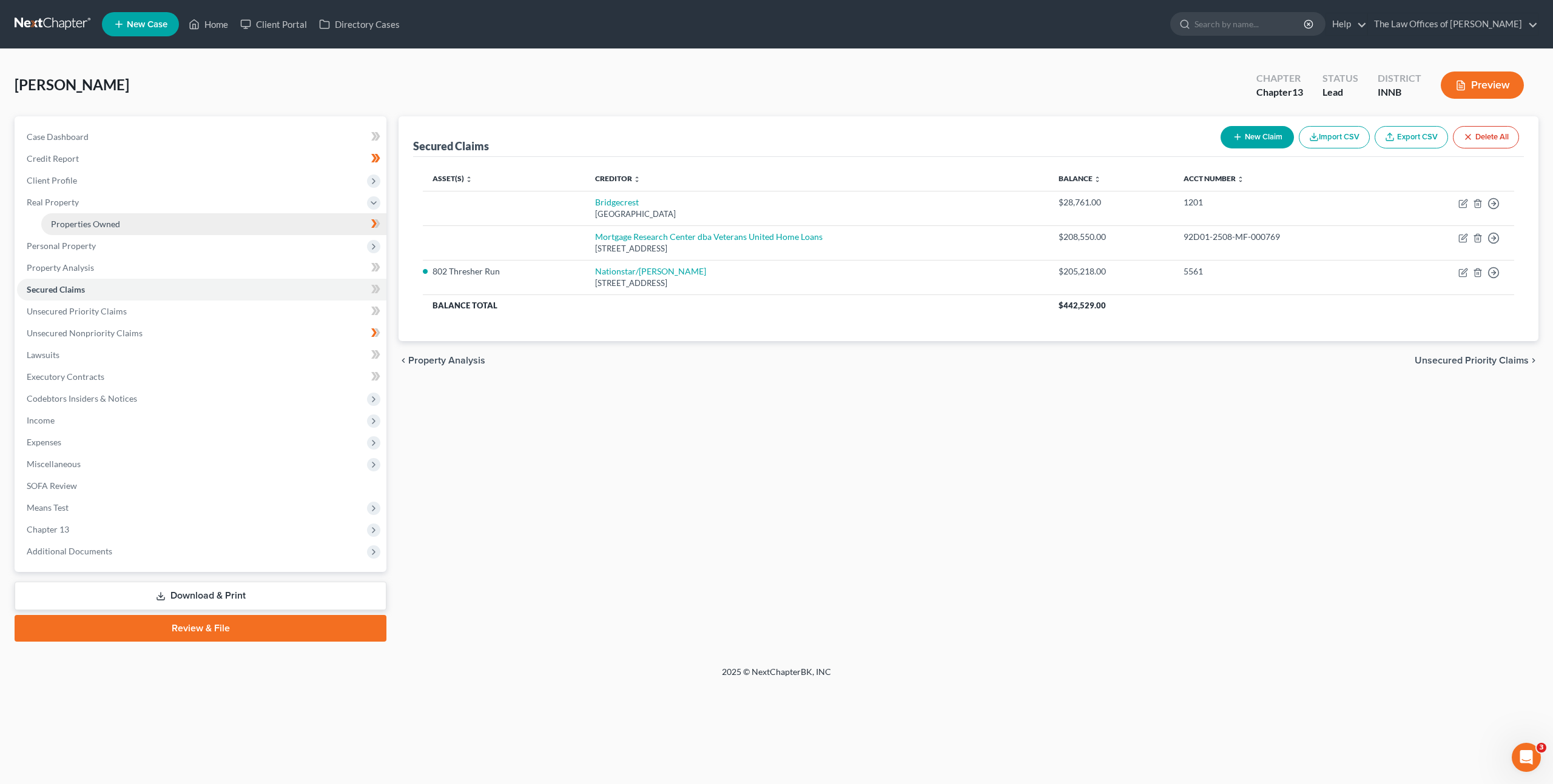
click at [195, 222] on link "Properties Owned" at bounding box center [213, 224] width 345 height 22
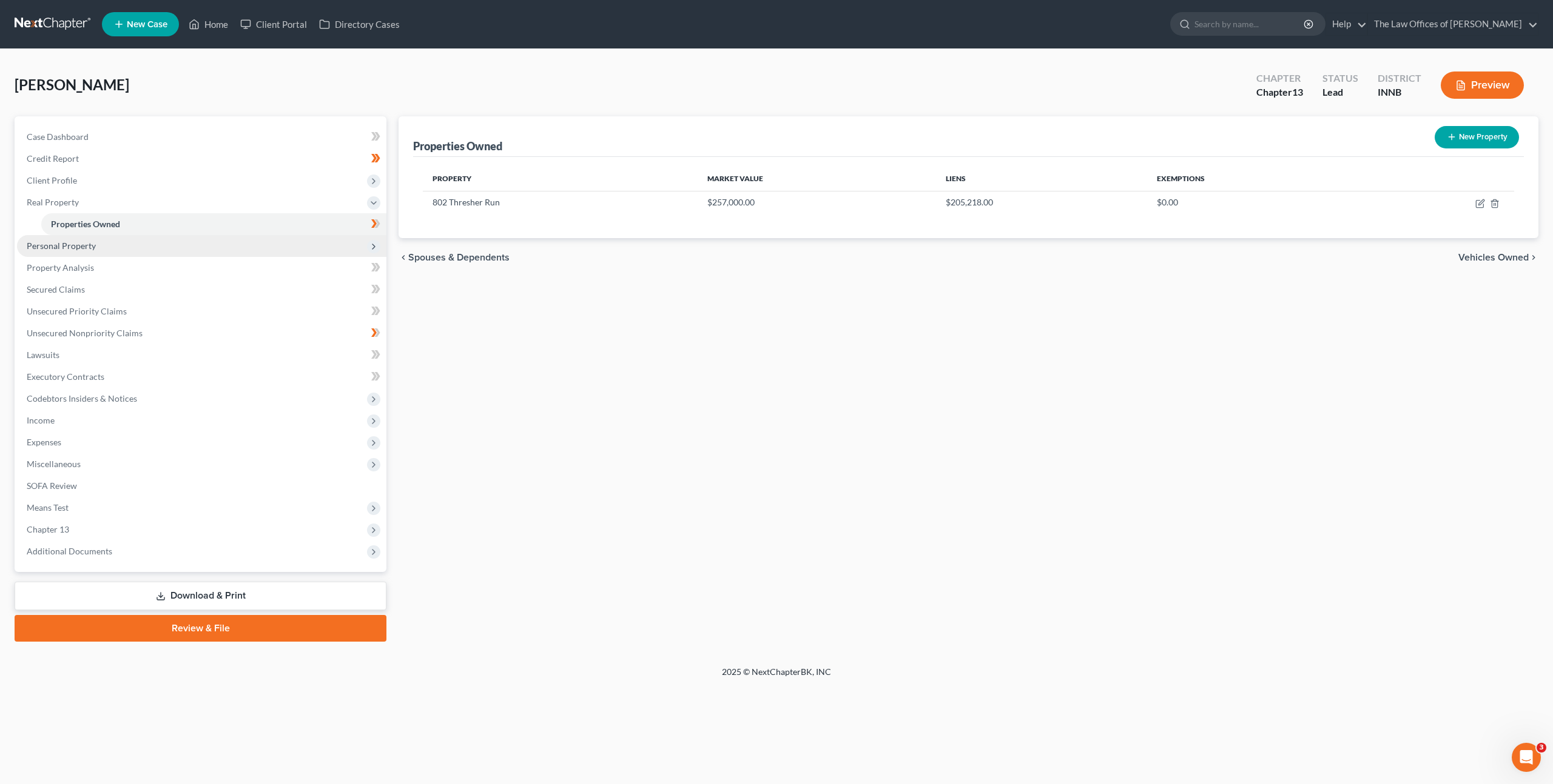
click at [191, 255] on span "Personal Property" at bounding box center [202, 246] width 370 height 22
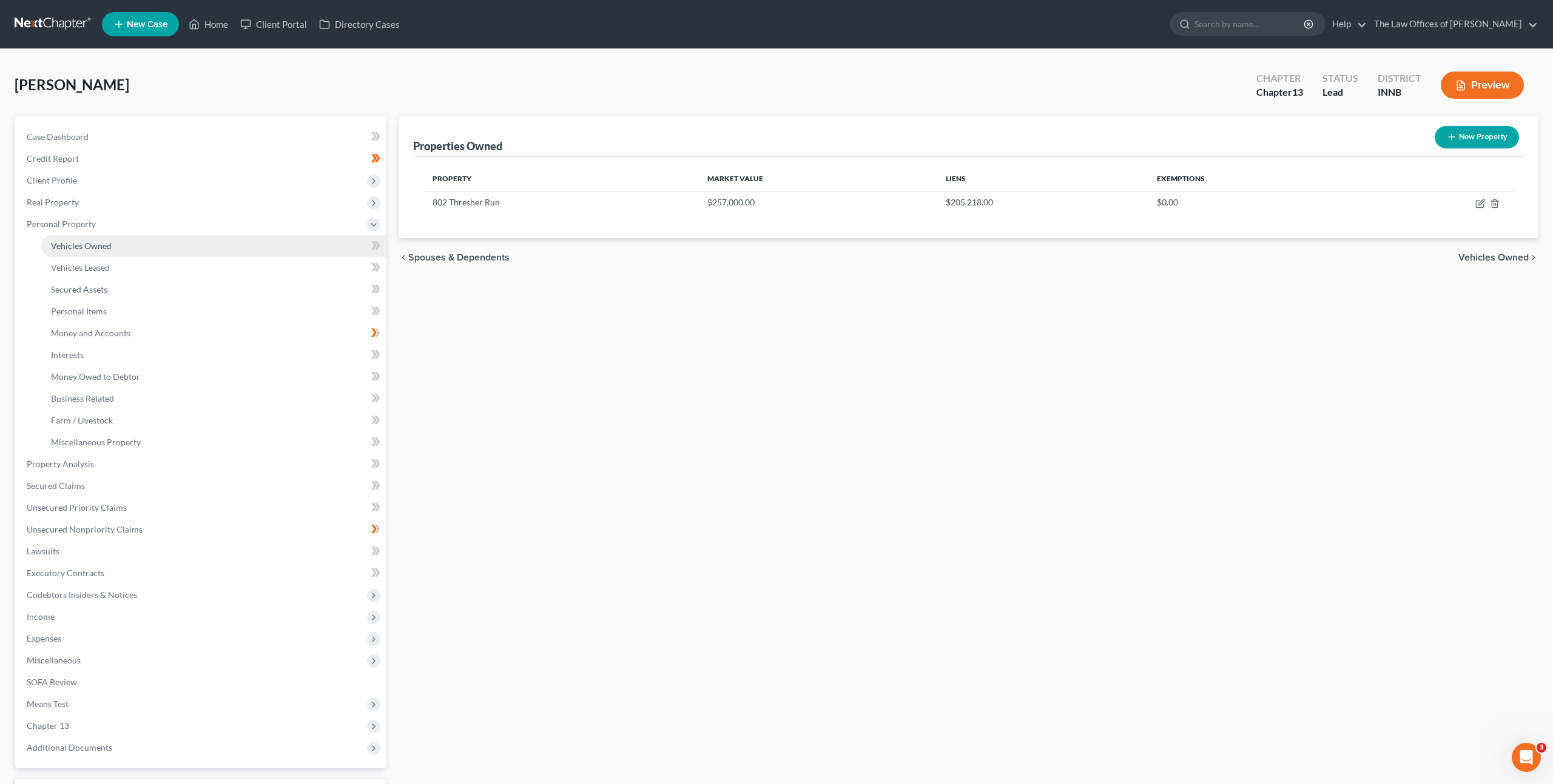
click at [191, 248] on link "Vehicles Owned" at bounding box center [213, 246] width 345 height 22
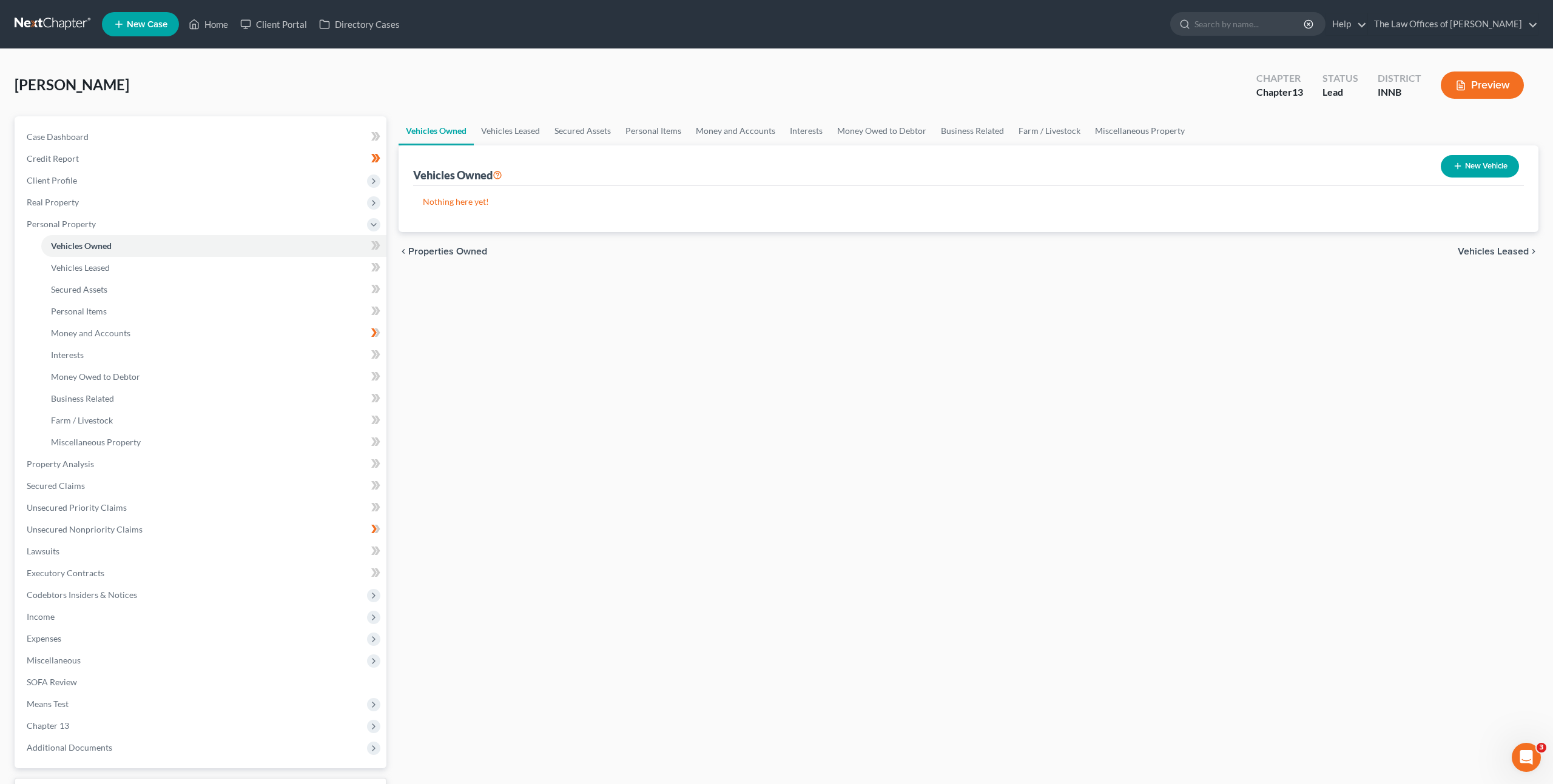
click at [726, 469] on div "Vehicles Owned Vehicles Leased Secured Assets Personal Items Money and Accounts…" at bounding box center [968, 477] width 1151 height 722
click at [1471, 174] on button "New Vehicle" at bounding box center [1479, 166] width 78 height 22
select select "0"
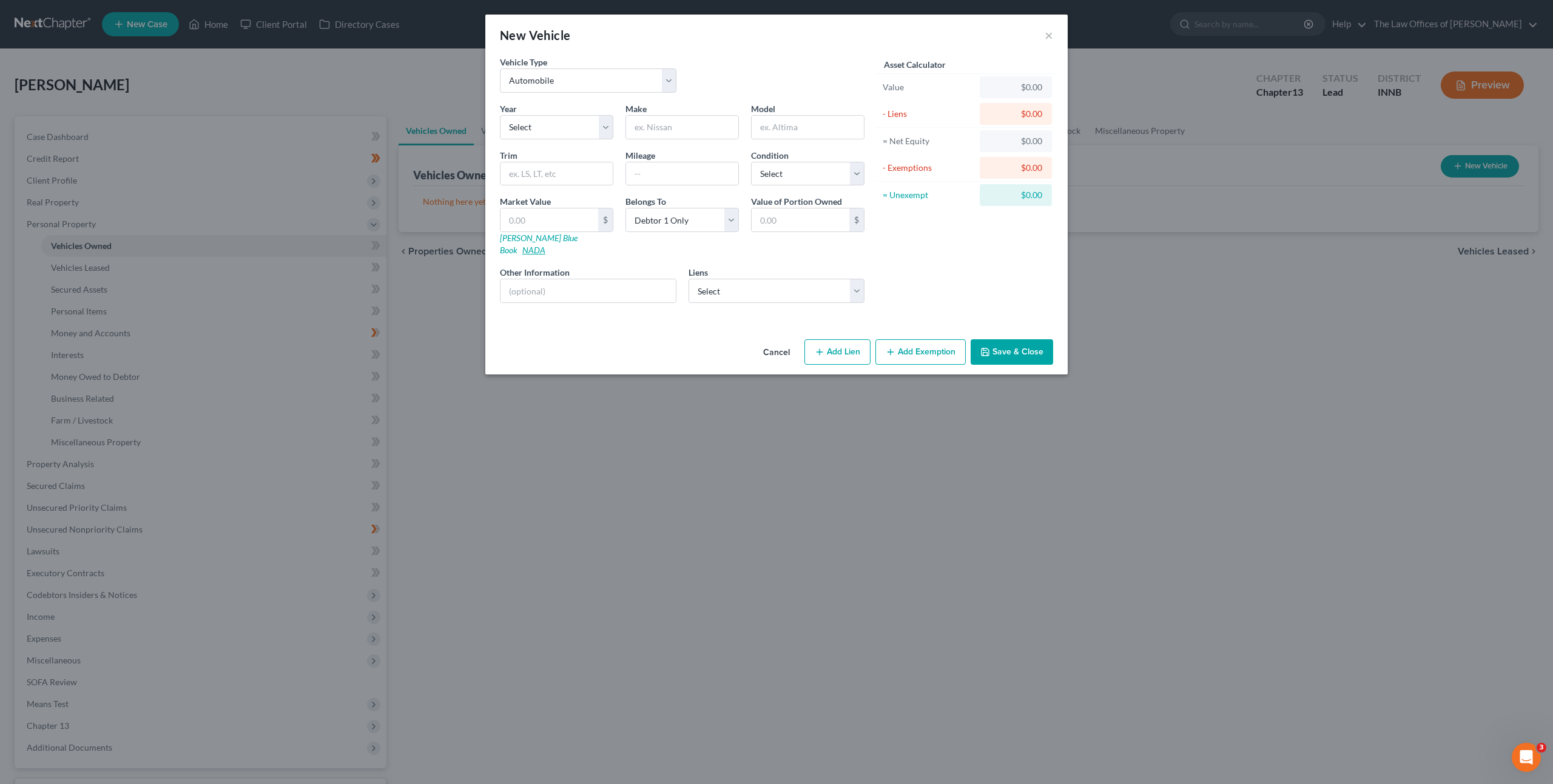
click at [546, 245] on link "NADA" at bounding box center [534, 250] width 23 height 11
click at [548, 123] on select "Select 2026 2025 2024 2023 2022 2021 2020 2019 2018 2017 2016 2015 2014 2013 20…" at bounding box center [557, 127] width 114 height 24
click at [561, 127] on select "Select 2026 2025 2024 2023 2022 2021 2020 2019 2018 2017 2016 2015 2014 2013 20…" at bounding box center [557, 127] width 114 height 24
select select "4"
click at [500, 115] on select "Select 2026 2025 2024 2023 2022 2021 2020 2019 2018 2017 2016 2015 2014 2013 20…" at bounding box center [557, 127] width 114 height 24
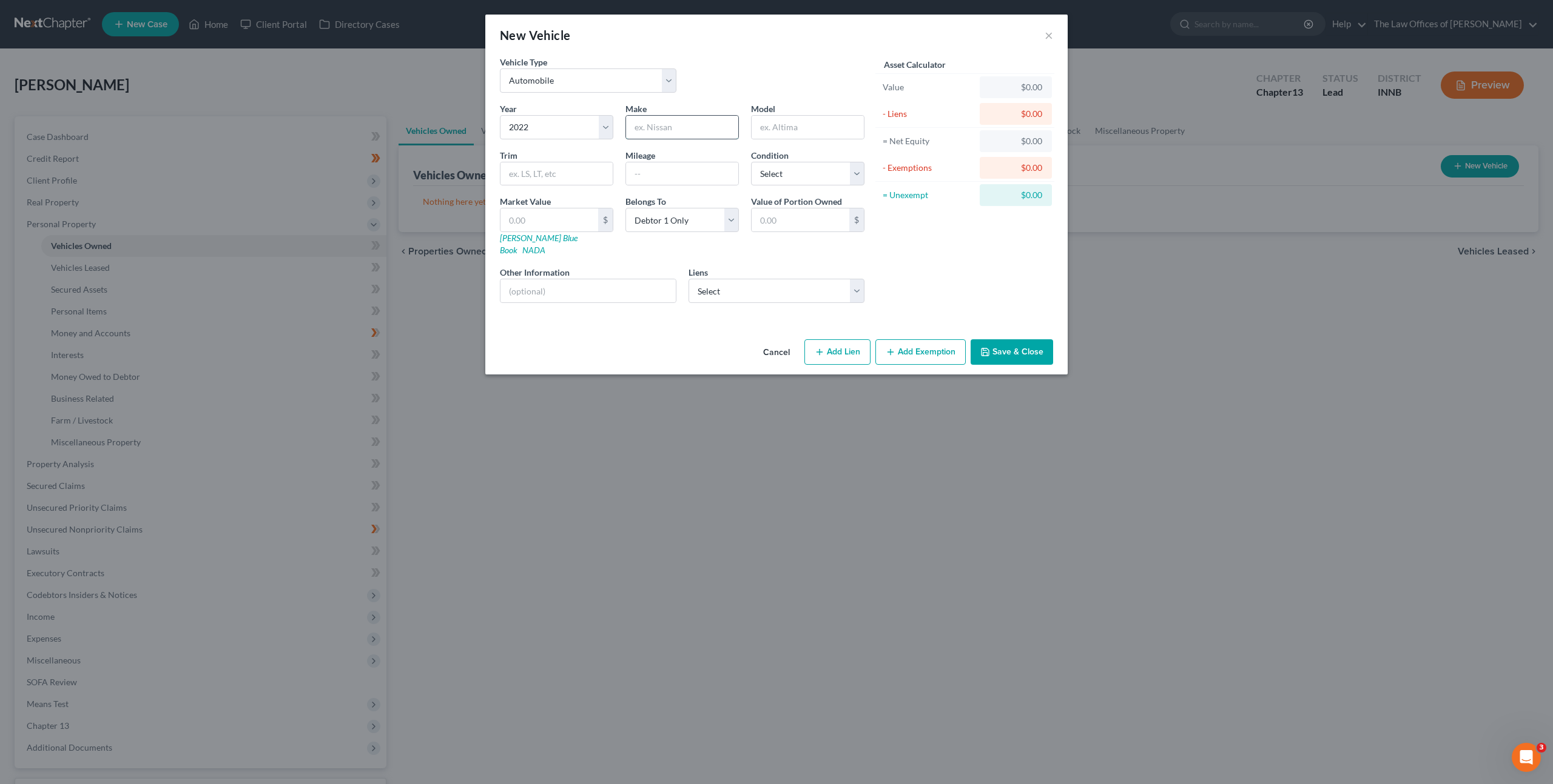
click at [653, 133] on input "text" at bounding box center [682, 127] width 112 height 23
type input "Hyundai"
type input "Santa Fe"
click at [543, 175] on input "text" at bounding box center [556, 174] width 112 height 23
type input "SEL AWD"
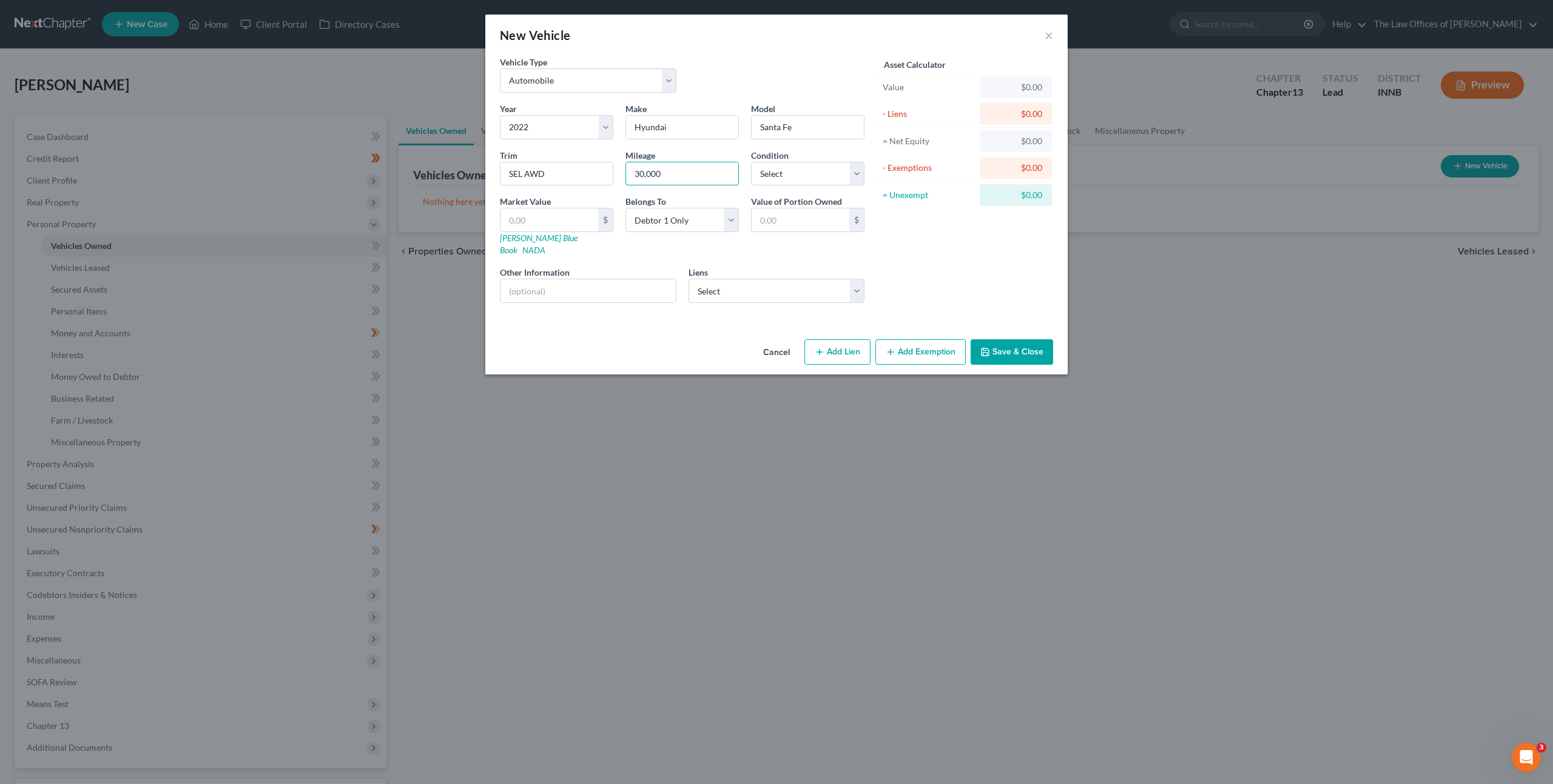
type input "30,000"
click at [805, 177] on select "Select Excellent Very Good Good Fair Poor" at bounding box center [808, 173] width 114 height 24
select select "1"
click at [751, 162] on select "Select Excellent Very Good Good Fair Poor" at bounding box center [808, 173] width 114 height 24
click at [951, 244] on div "Asset Calculator Value $0.00 - Liens $0.00 = Net Equity $0.00 - Exemptions $0.0…" at bounding box center [965, 184] width 188 height 257
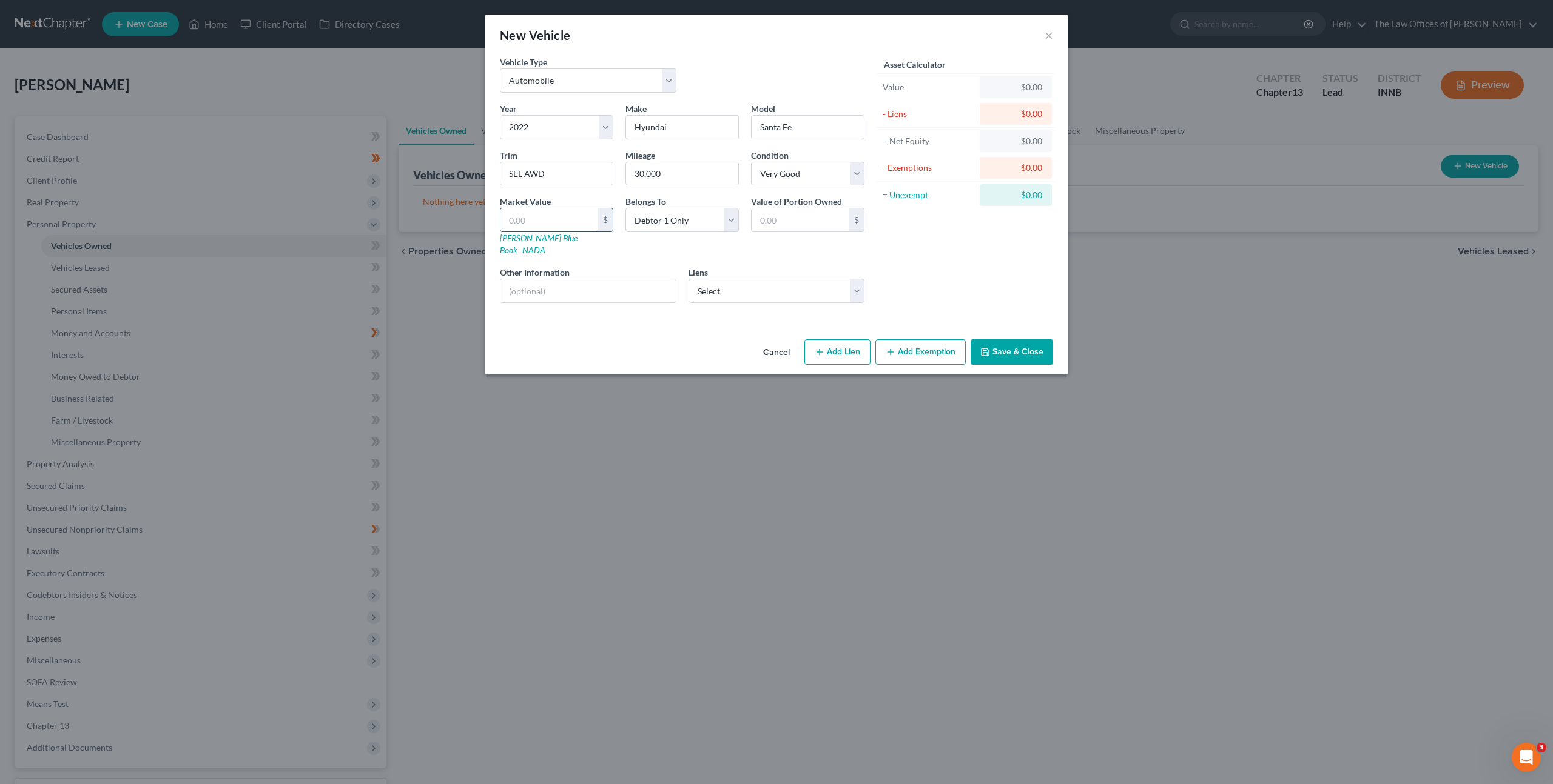
click at [569, 226] on input "text" at bounding box center [549, 220] width 98 height 23
click at [541, 213] on input "text" at bounding box center [549, 220] width 98 height 23
type input "2"
type input "2.00"
type input "20"
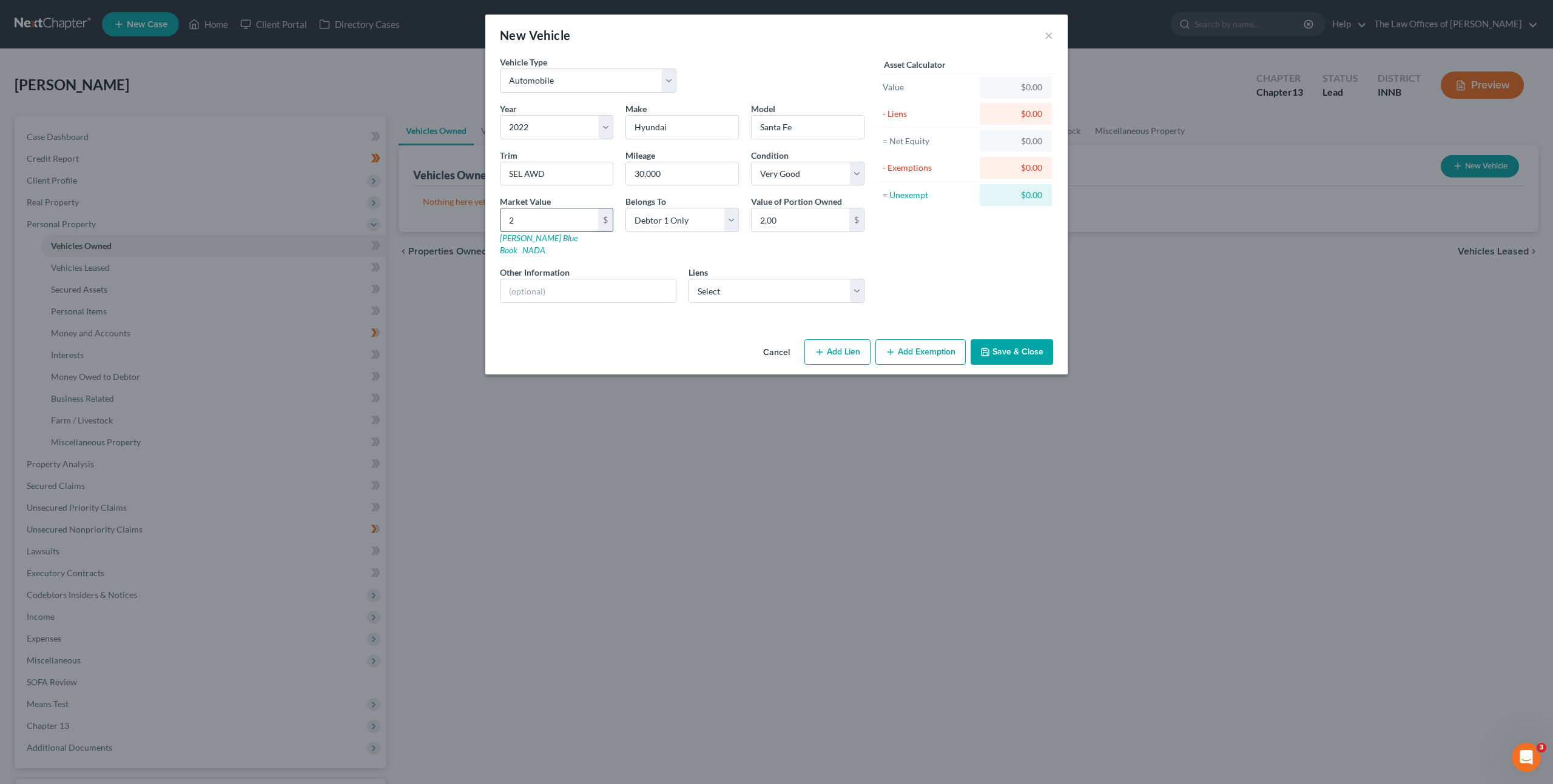
type input "20.00"
type input "206"
type input "206.00"
type input "2065"
type input "2,065.00"
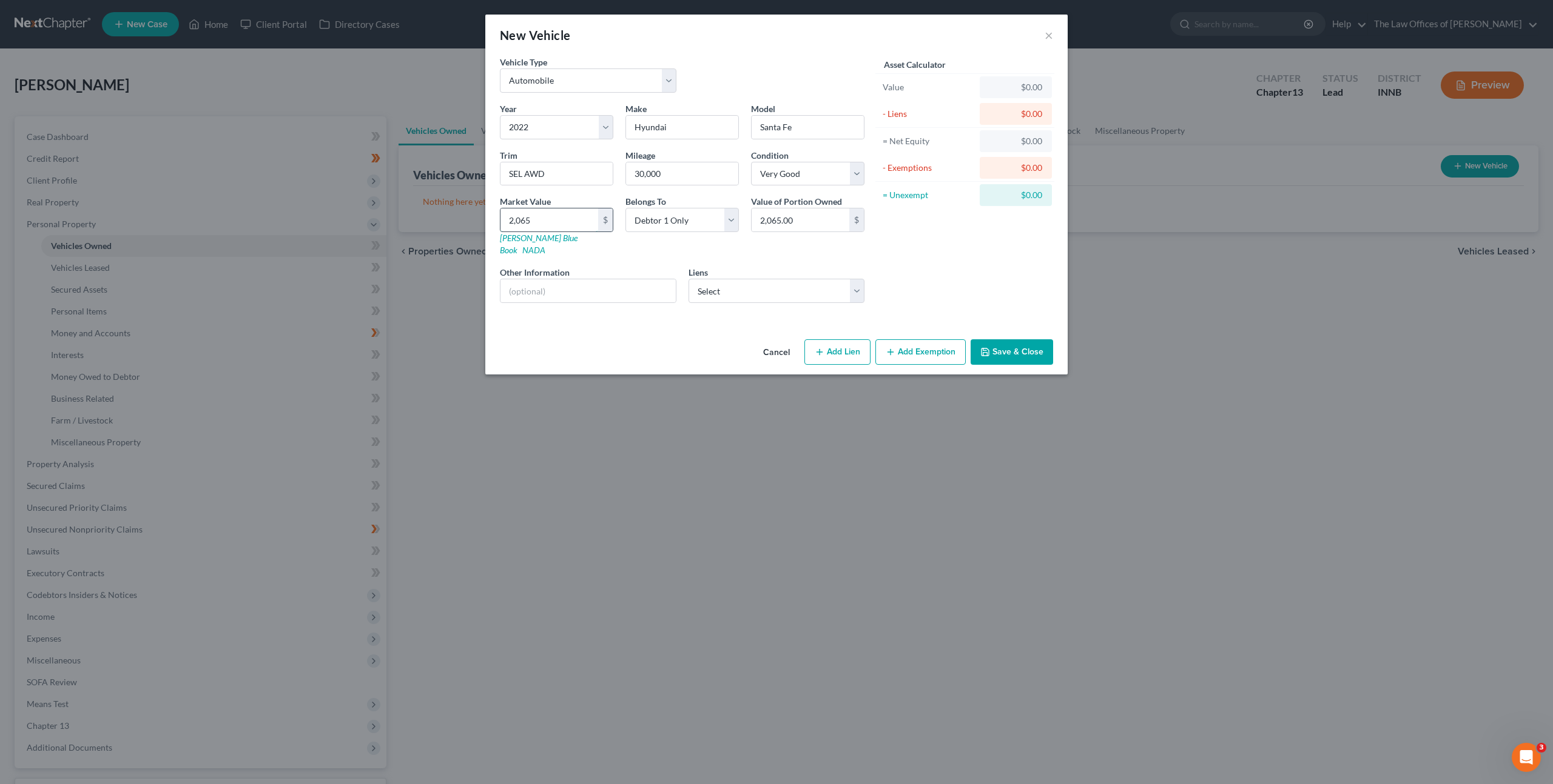
type input "2,0650"
type input "20,650.00"
type input "20,650"
click at [793, 279] on select "Select Bridgecrest - $28,761.00 Mortgage Research Center dba Veterans United Ho…" at bounding box center [776, 290] width 177 height 24
click at [765, 281] on select "Select Bridgecrest - $28,761.00 Mortgage Research Center dba Veterans United Ho…" at bounding box center [776, 290] width 177 height 24
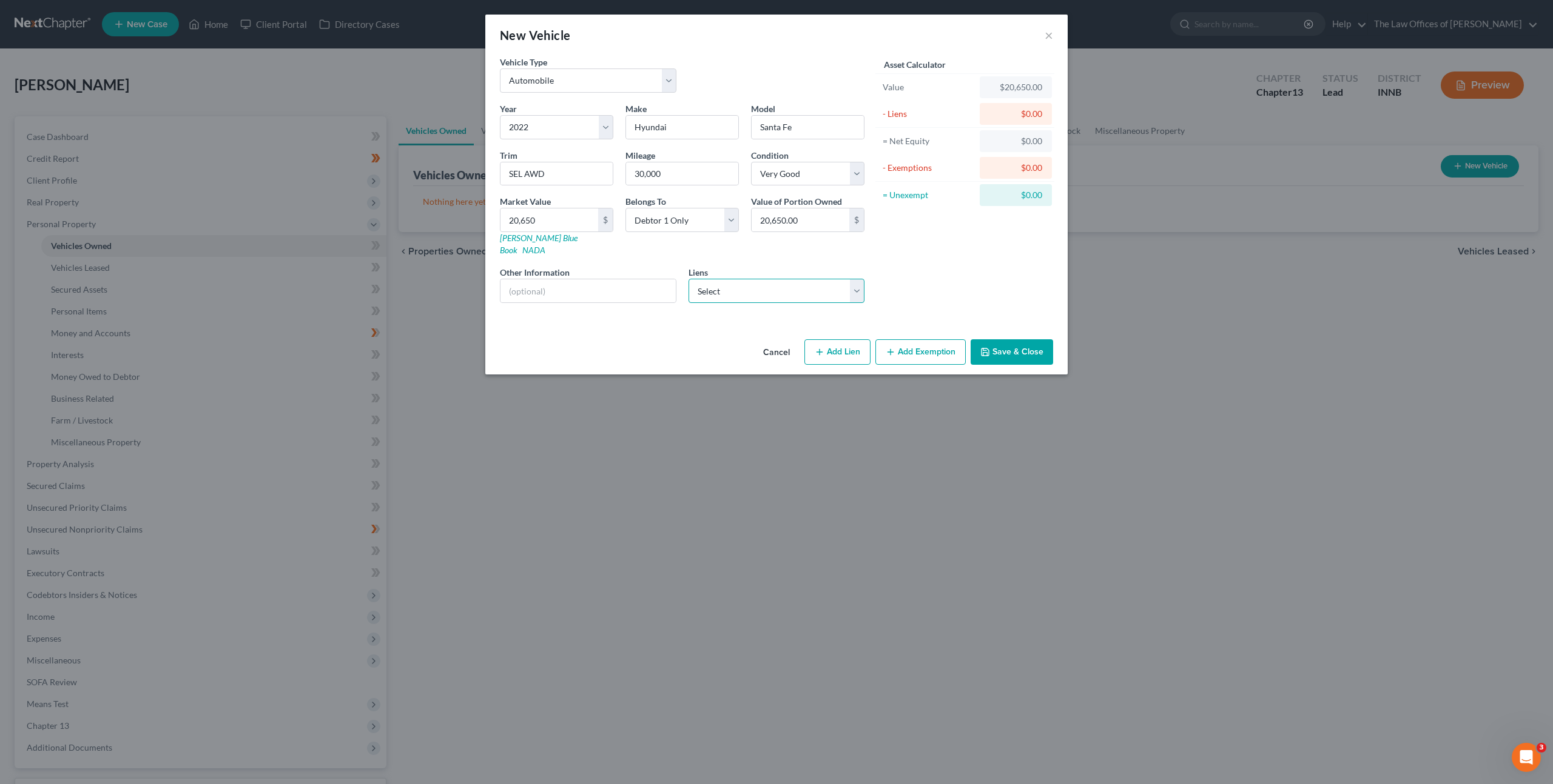
select select "0"
click at [689, 279] on select "Select Bridgecrest - $28,761.00 Mortgage Research Center dba Veterans United Ho…" at bounding box center [776, 290] width 177 height 24
select select
select select "3"
select select "0"
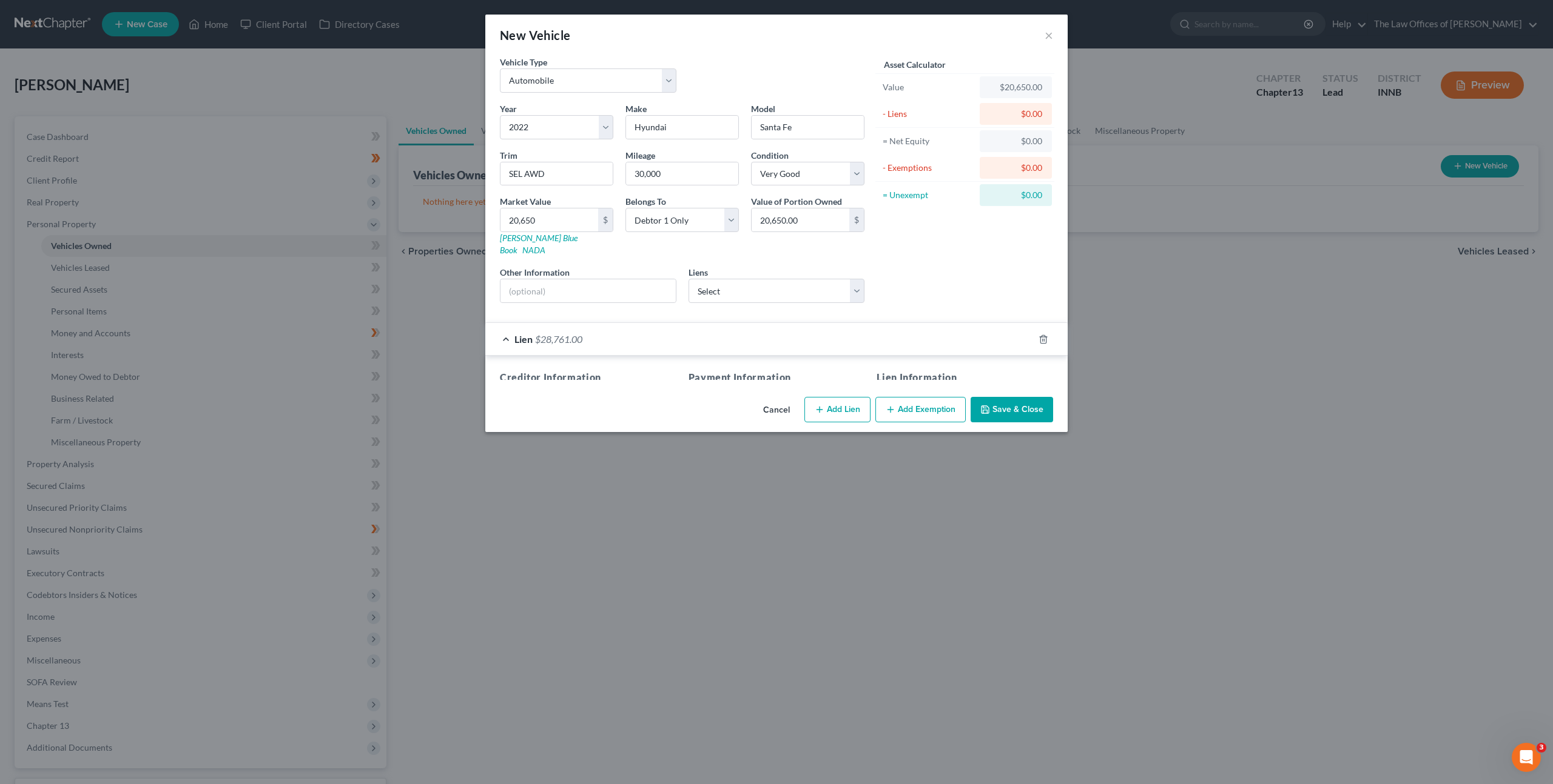
click at [984, 281] on div "Asset Calculator Value $20,650.00 - Liens $0.00 = Net Equity $0.00 - Exemptions…" at bounding box center [965, 184] width 188 height 257
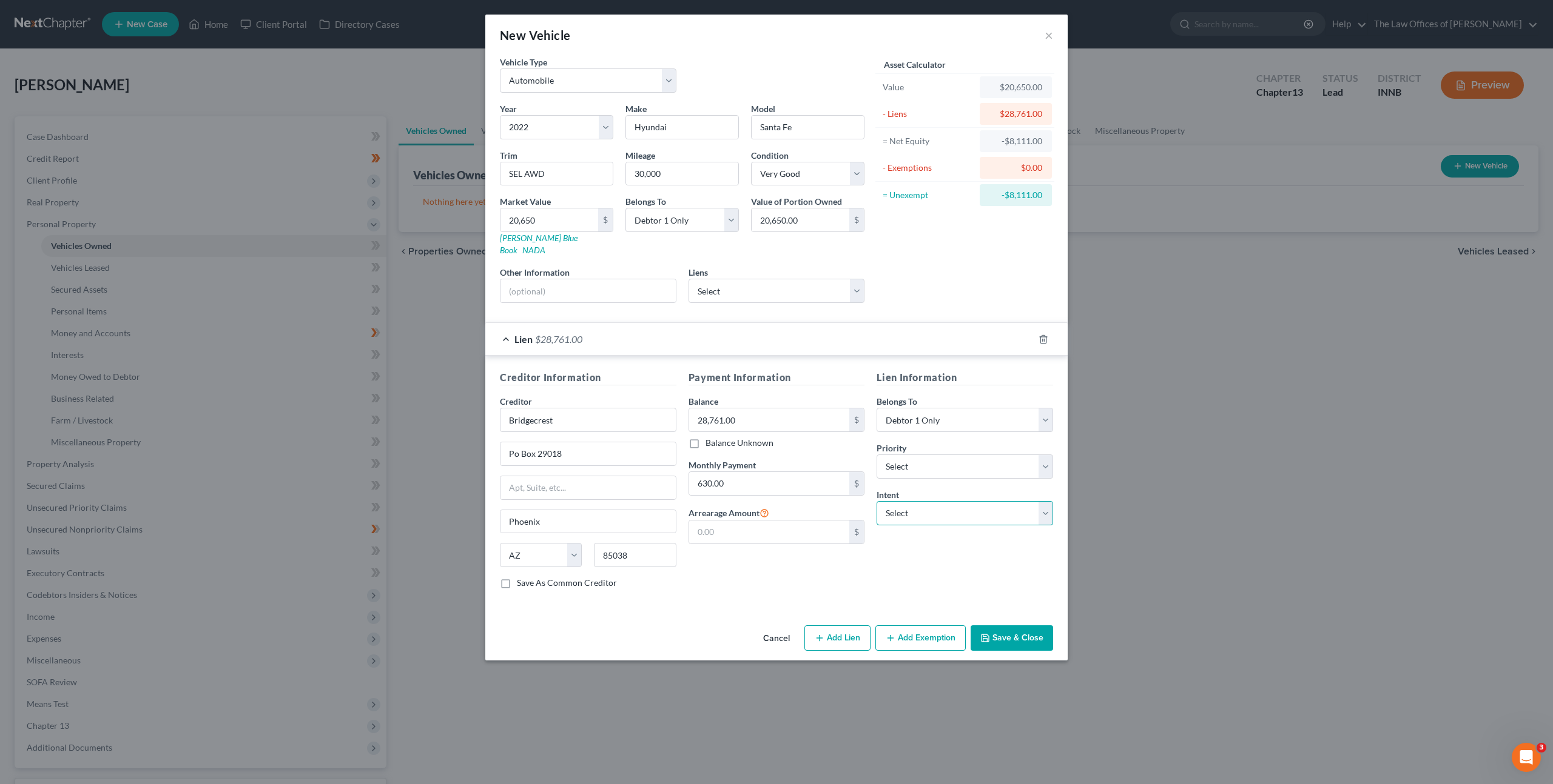
click at [938, 505] on select "Select Surrender Redeem Reaffirm Avoid Other" at bounding box center [965, 513] width 177 height 24
select select "2"
click at [877, 502] on select "Select Surrender Redeem Reaffirm Avoid Other" at bounding box center [965, 513] width 177 height 24
click at [949, 287] on div "Asset Calculator Value $20,650.00 - Liens $28,761.00 = Net Equity -$8,111.00 - …" at bounding box center [965, 184] width 188 height 257
click at [896, 545] on div "Lien Information Belongs To * Select Debtor 1 Only Debtor 2 Only Debtor 1 And D…" at bounding box center [965, 484] width 188 height 228
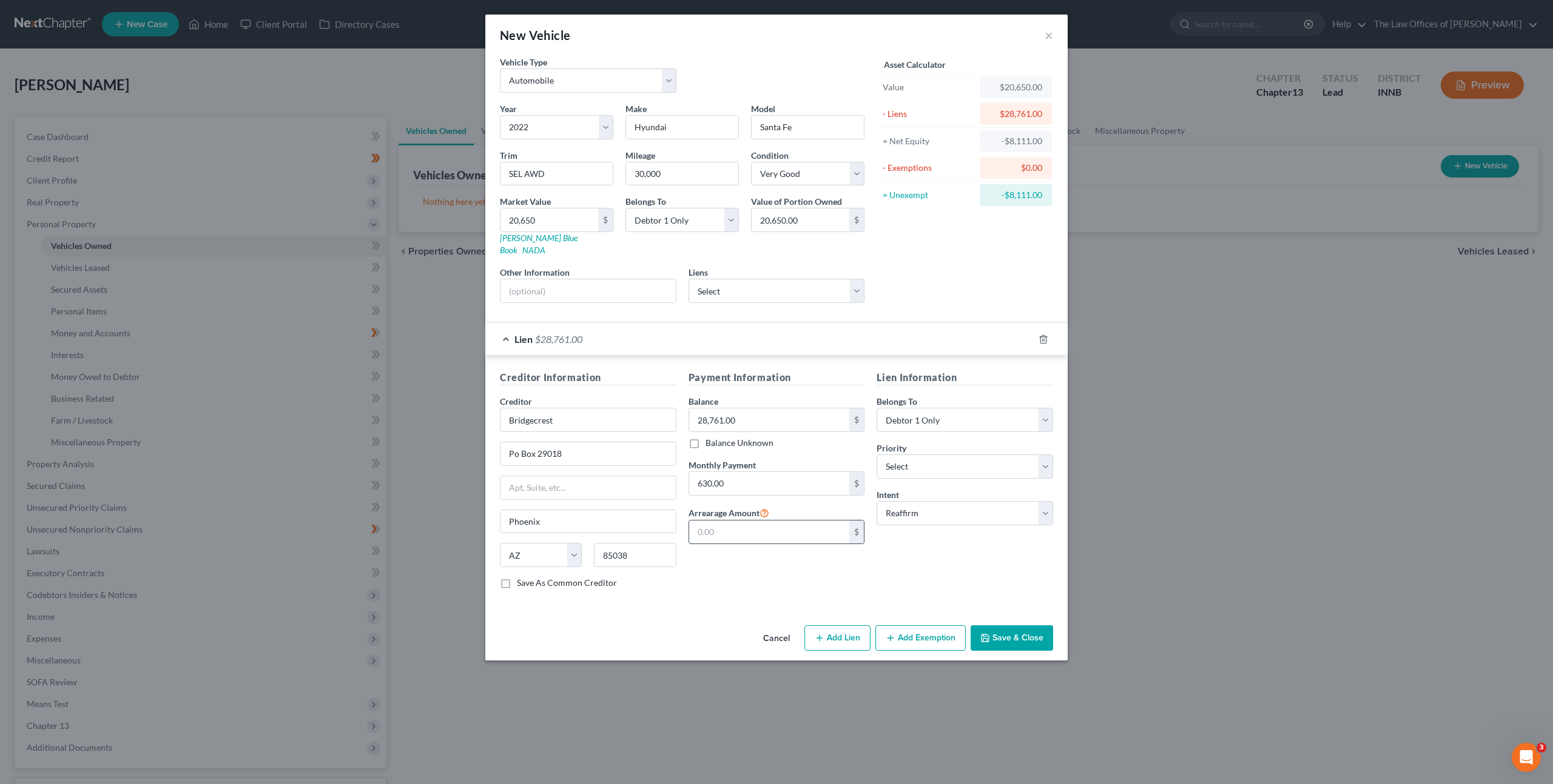
click at [735, 520] on input "text" at bounding box center [769, 532] width 161 height 23
type input "0"
drag, startPoint x: 880, startPoint y: 568, endPoint x: 887, endPoint y: 565, distance: 7.6
click at [881, 568] on div "Lien Information Belongs To * Select Debtor 1 Only Debtor 2 Only Debtor 1 And D…" at bounding box center [965, 484] width 188 height 228
click at [1001, 626] on button "Save & Close" at bounding box center [1011, 638] width 83 height 26
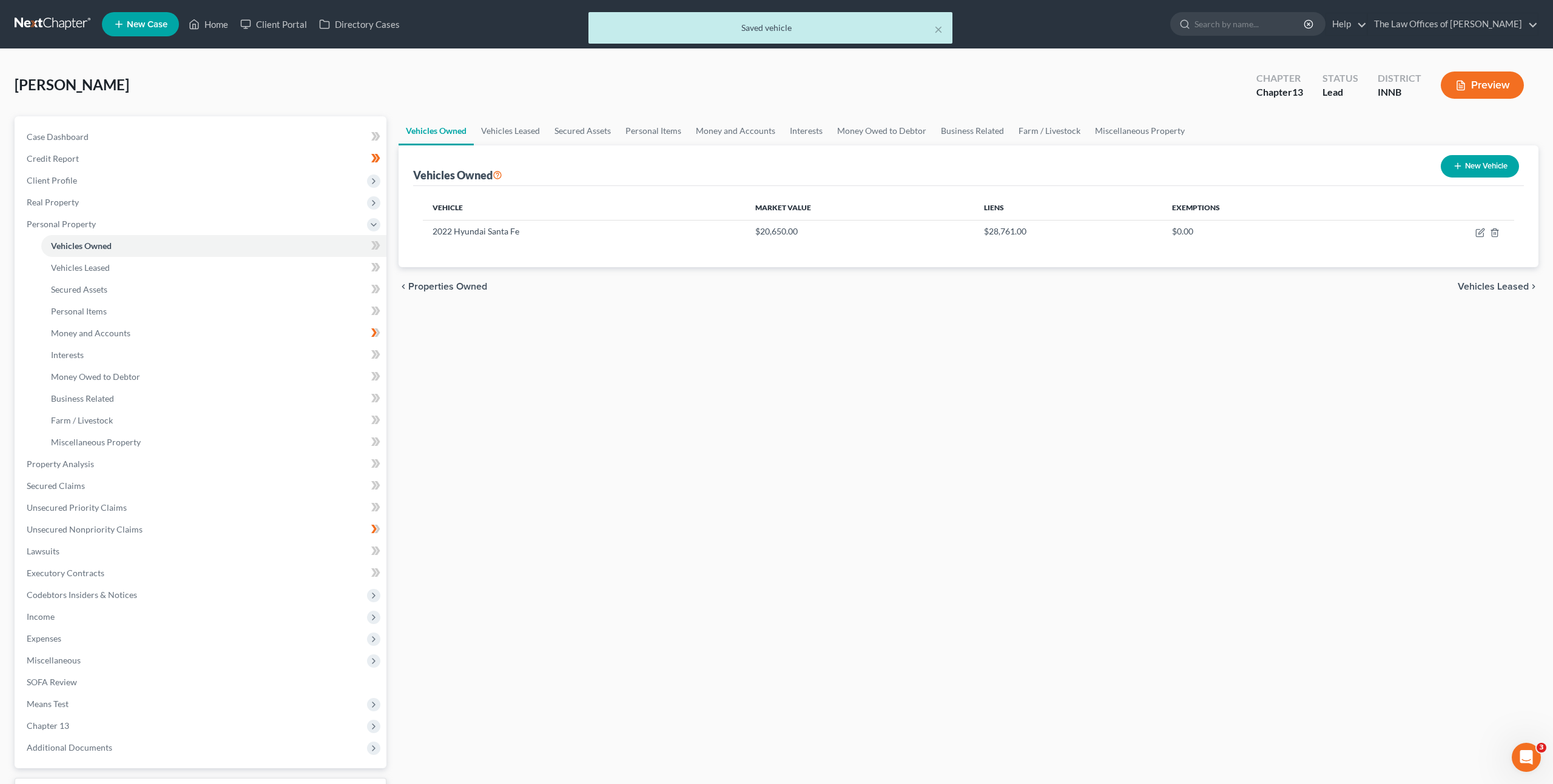
click at [735, 408] on div "Vehicles Owned Vehicles Leased Secured Assets Personal Items Money and Accounts…" at bounding box center [968, 477] width 1151 height 722
drag, startPoint x: 79, startPoint y: 202, endPoint x: 115, endPoint y: 212, distance: 37.4
click at [79, 202] on span "Real Property" at bounding box center [202, 202] width 370 height 22
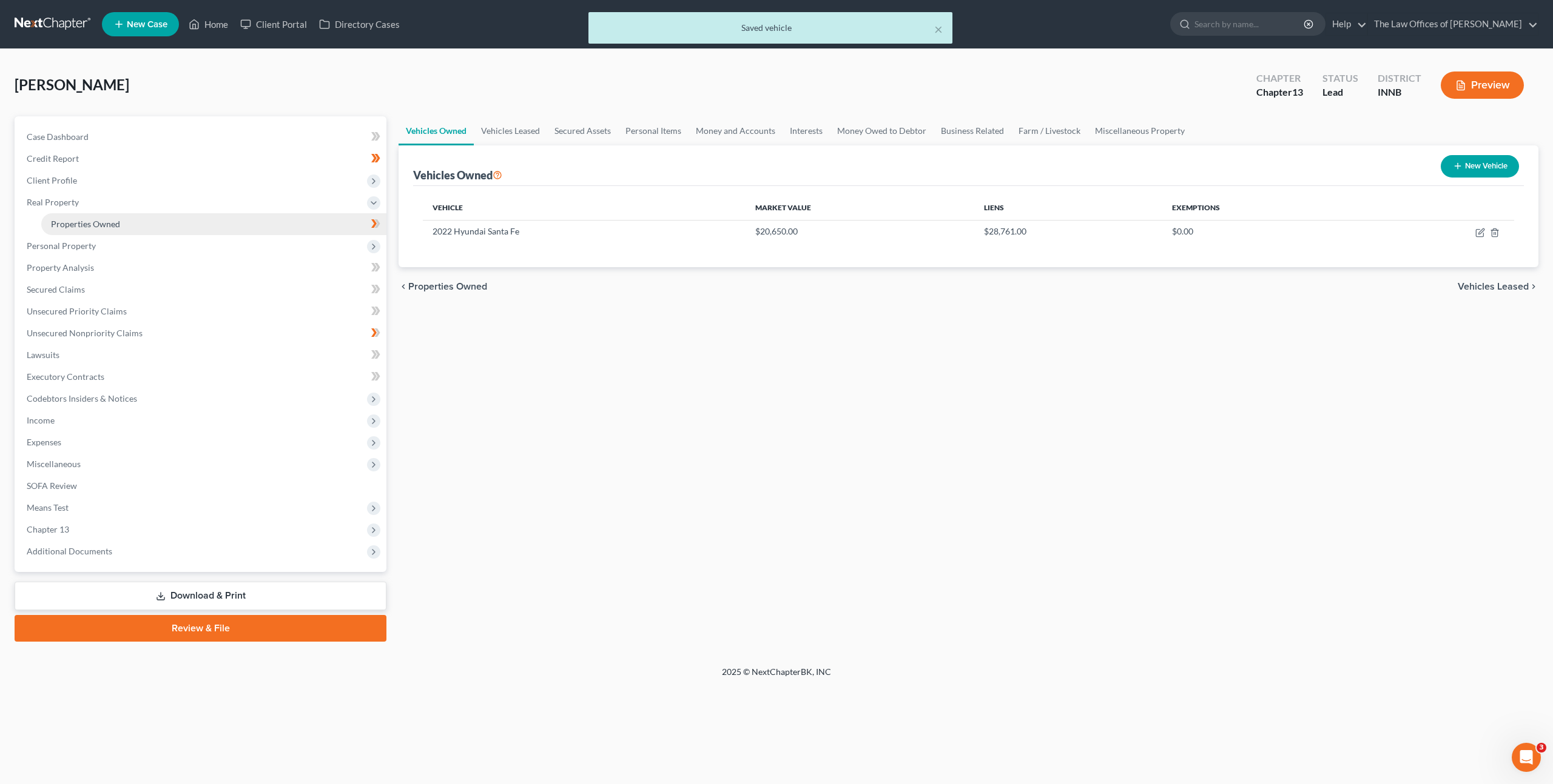
click at [122, 226] on link "Properties Owned" at bounding box center [213, 224] width 345 height 22
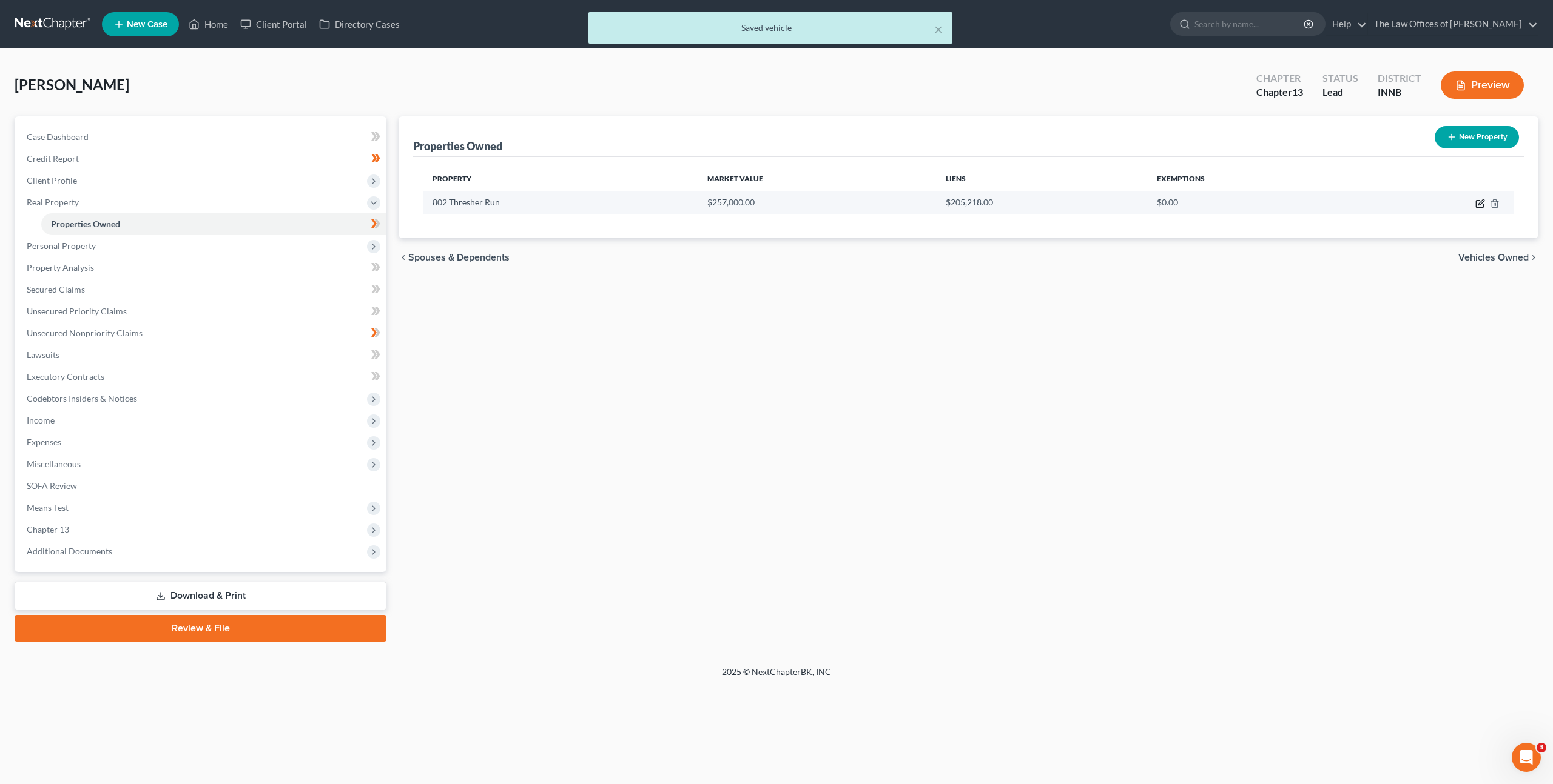
click at [1476, 202] on icon "button" at bounding box center [1479, 204] width 7 height 7
select select "15"
select select "91"
select select "0"
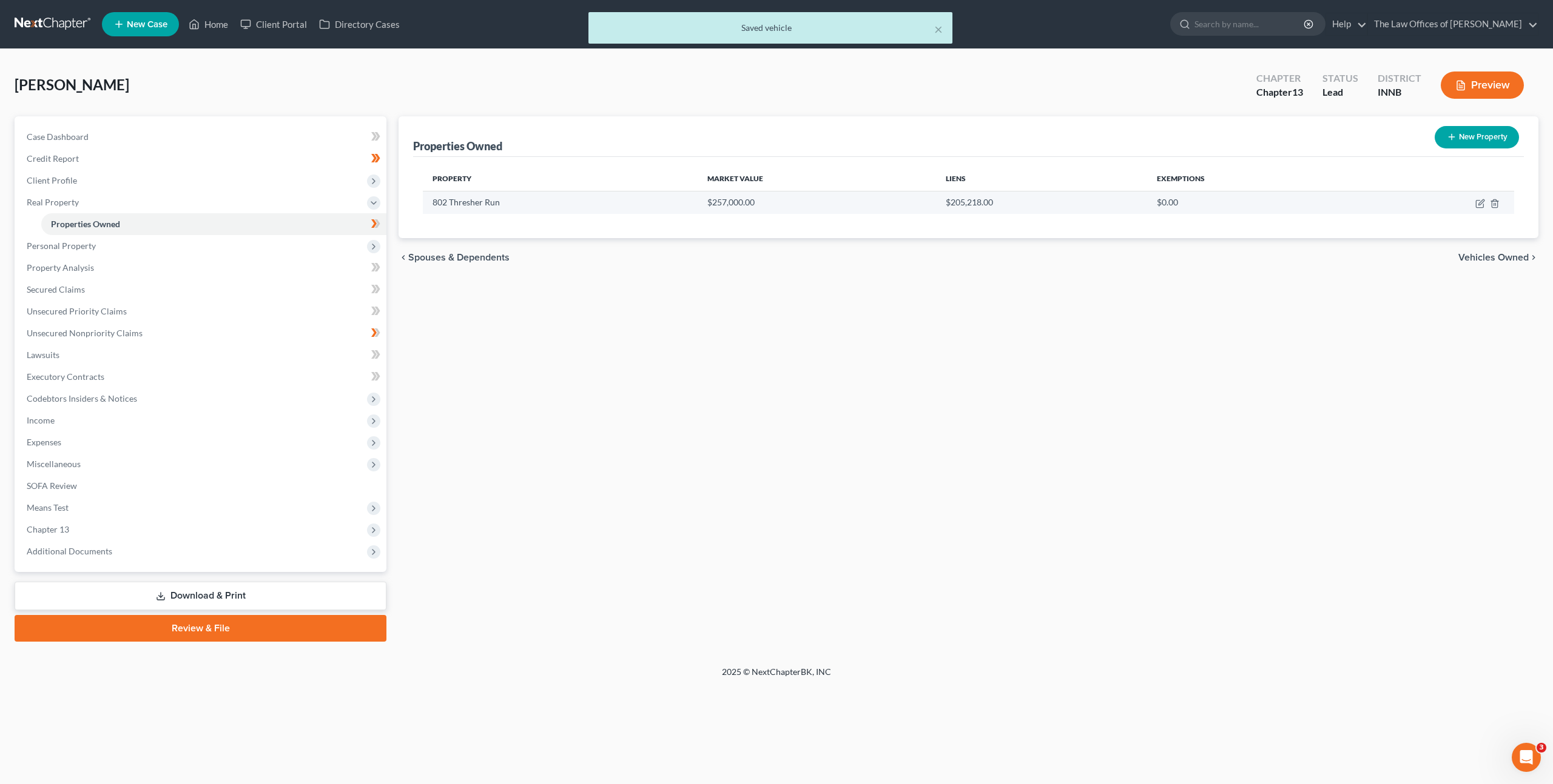
select select "45"
select select "0"
select select "2"
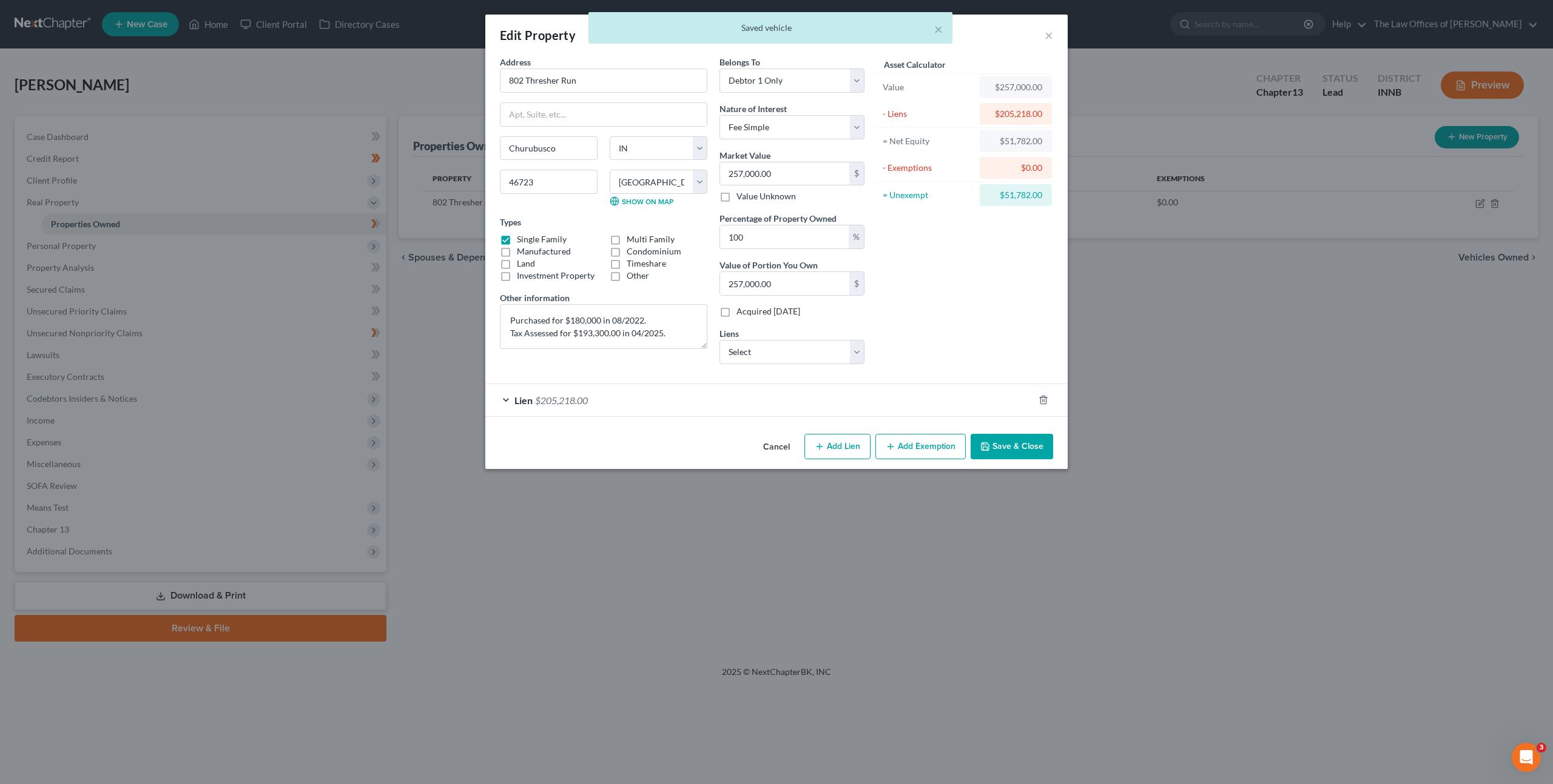
click at [731, 402] on div "Lien $205,218.00" at bounding box center [759, 400] width 548 height 32
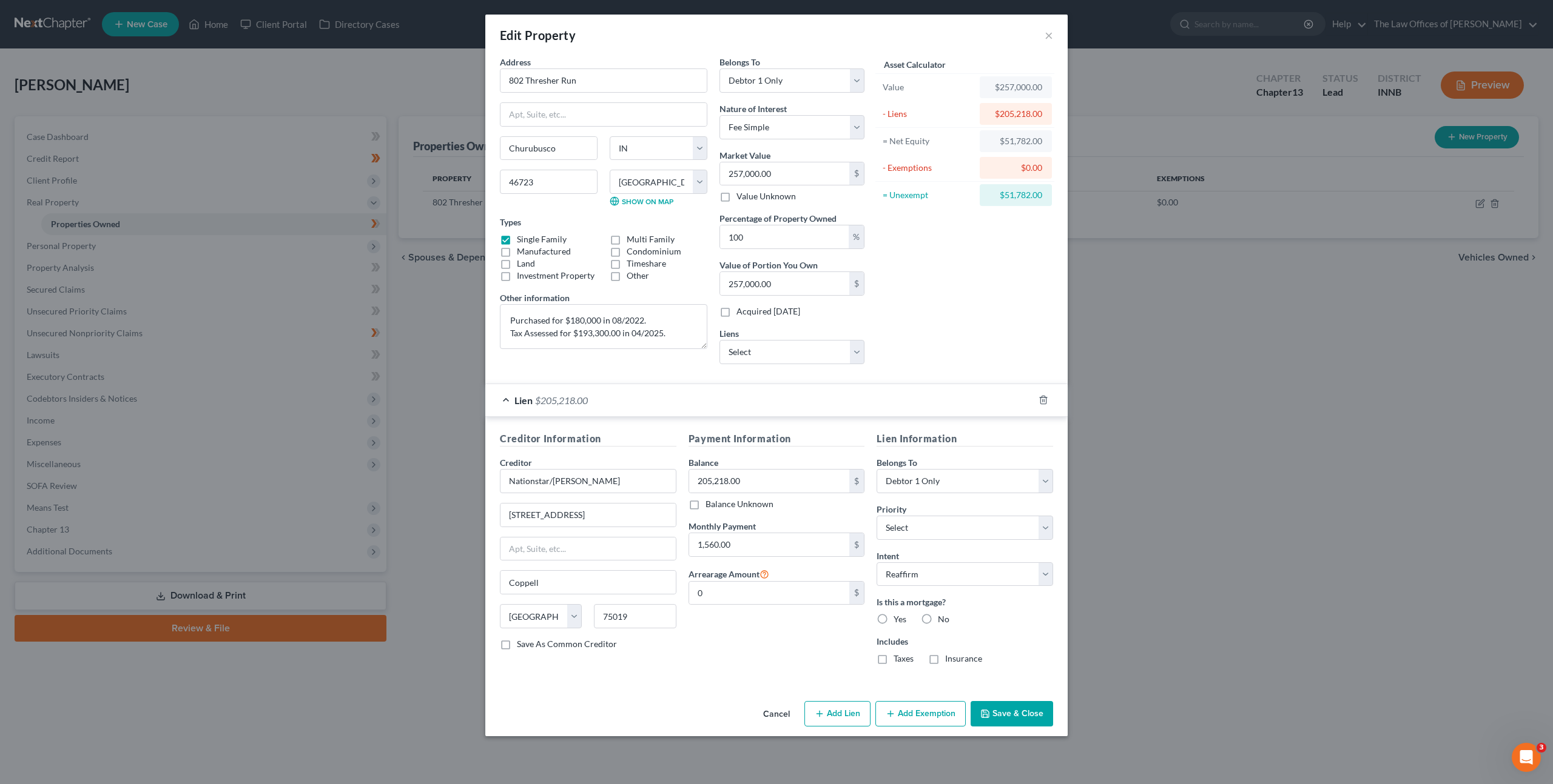
click at [743, 576] on label "Arrearage Amount" at bounding box center [729, 574] width 81 height 14
click at [761, 592] on input "0" at bounding box center [769, 593] width 161 height 23
click at [939, 355] on div "Asset Calculator Value $257,000.00 - Liens $205,218.00 = Net Equity $51,782.00 …" at bounding box center [965, 215] width 188 height 318
click at [710, 595] on input "0" at bounding box center [769, 593] width 161 height 23
type input "9,083.08"
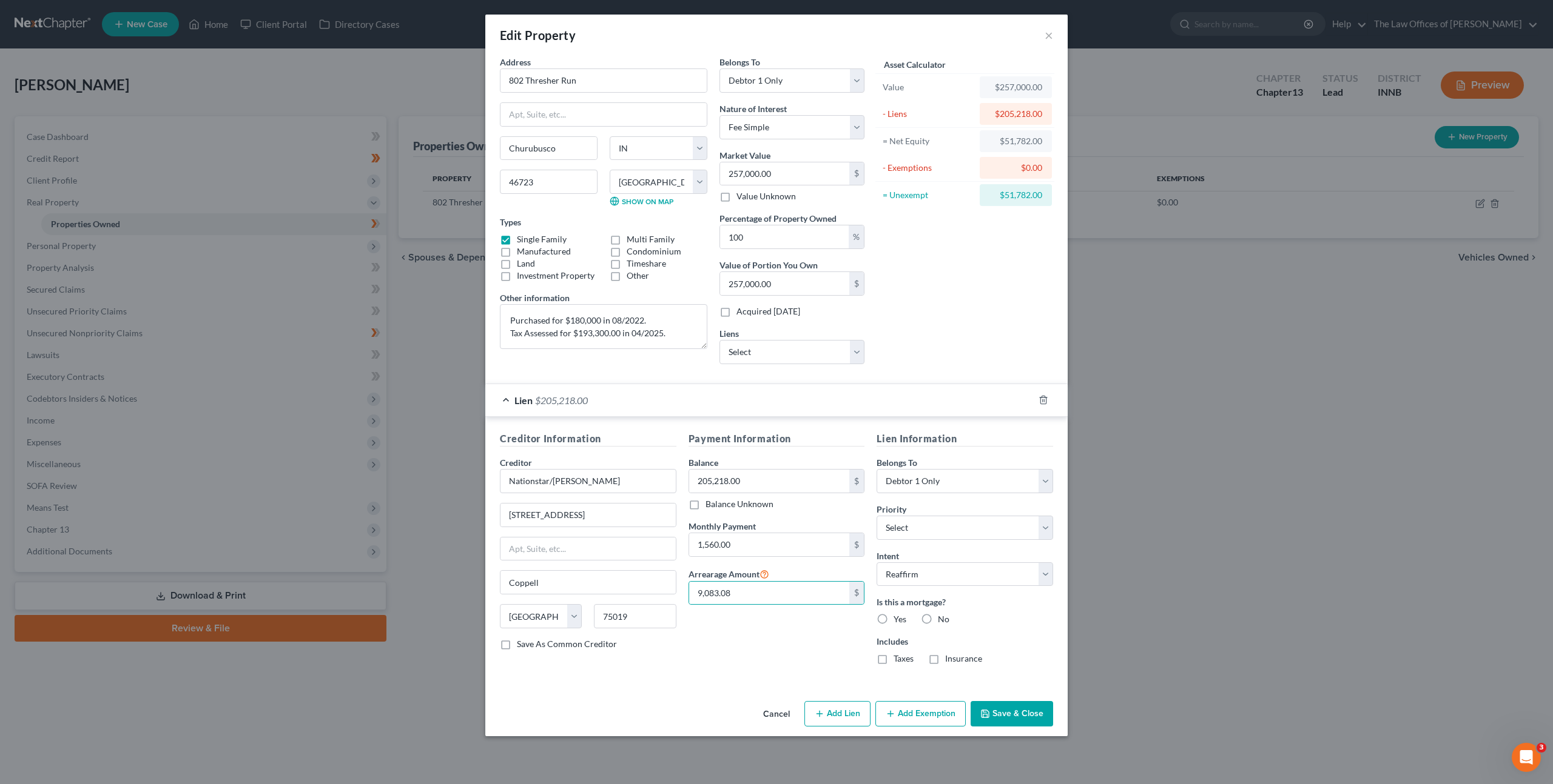
click at [761, 653] on div "Payment Information Balance 205,218.00 $ Balance Unknown Balance Undetermined 2…" at bounding box center [776, 553] width 188 height 243
click at [762, 653] on div "Payment Information Balance 205,218.00 $ Balance Unknown Balance Undetermined 2…" at bounding box center [776, 553] width 188 height 243
click at [999, 710] on button "Save & Close" at bounding box center [1011, 714] width 83 height 26
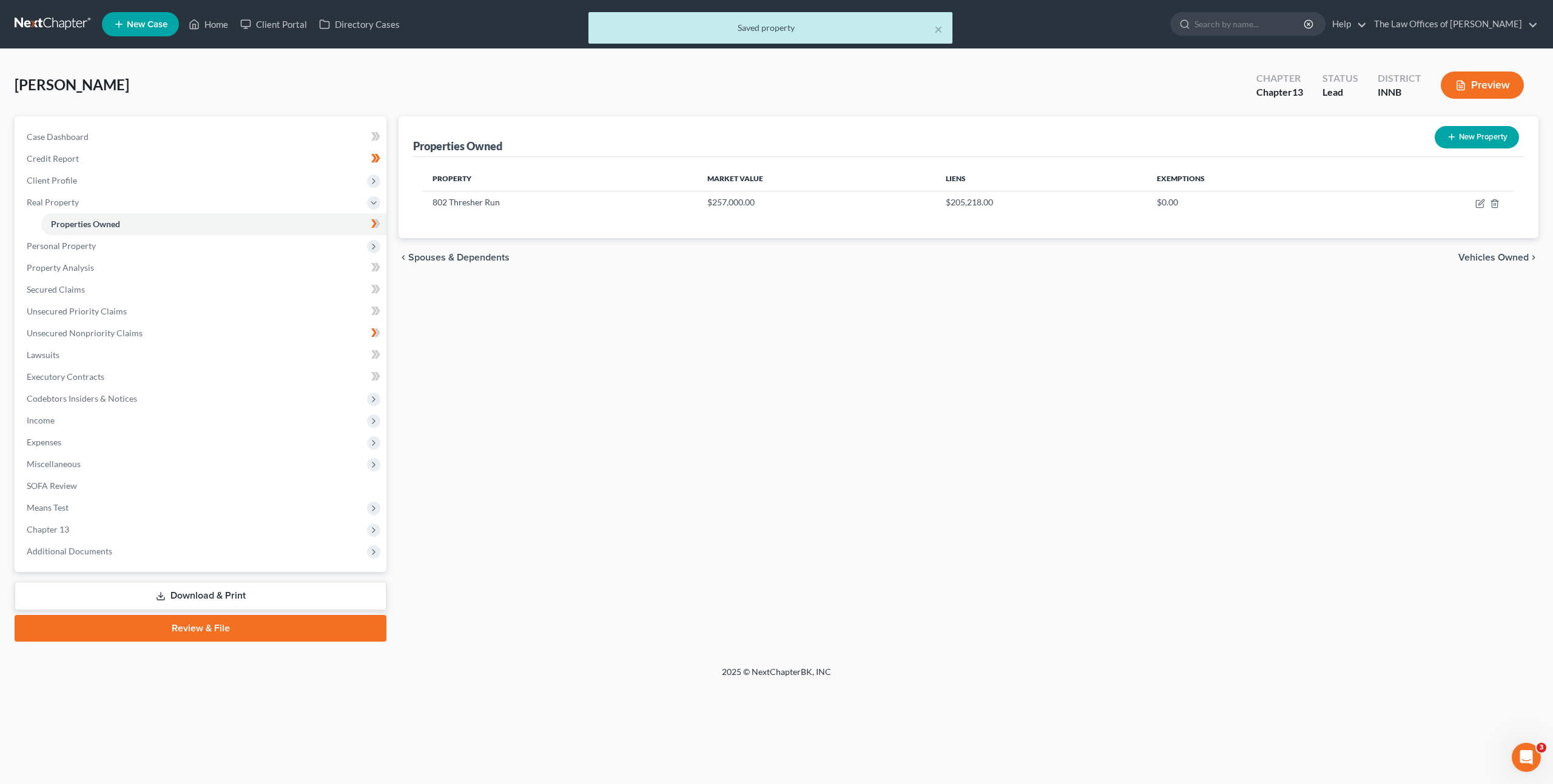
click at [698, 418] on div "Properties Owned New Property Property Market Value Liens Exemptions 802 Thresh…" at bounding box center [968, 379] width 1151 height 526
click at [175, 251] on span "Personal Property" at bounding box center [202, 246] width 370 height 22
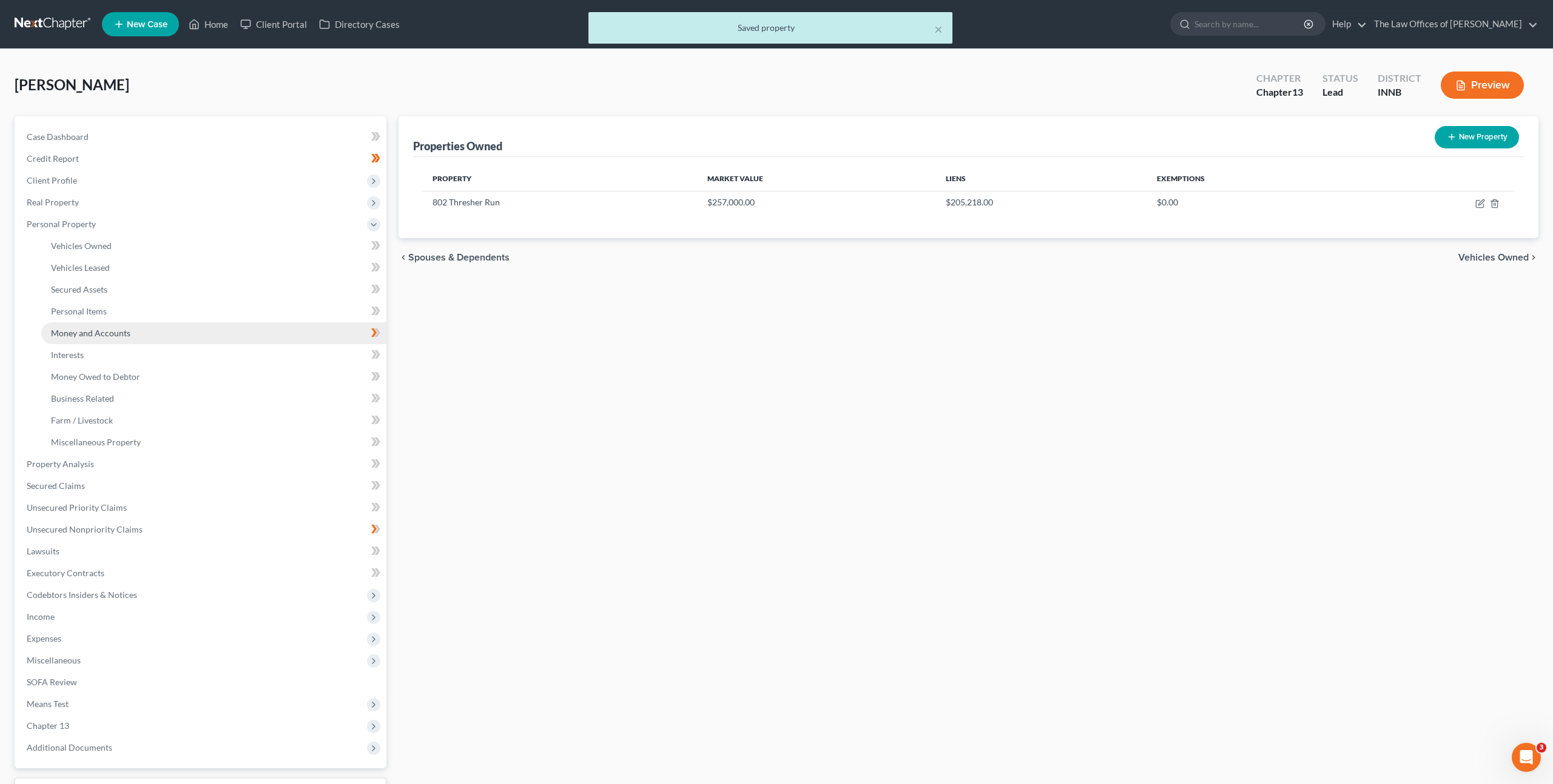
click at [155, 326] on link "Money and Accounts" at bounding box center [213, 333] width 345 height 22
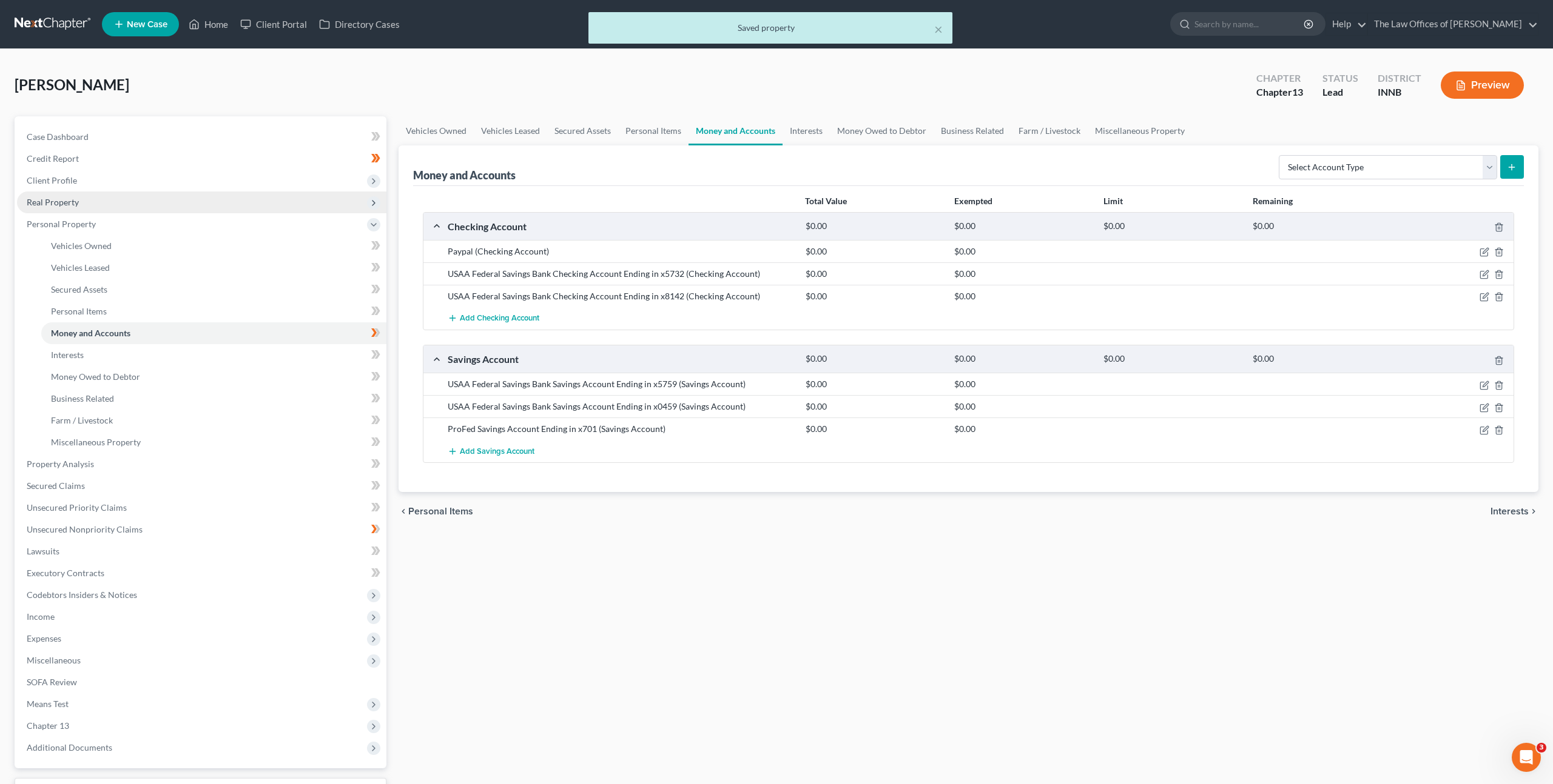
click at [208, 206] on span "Real Property" at bounding box center [202, 202] width 370 height 22
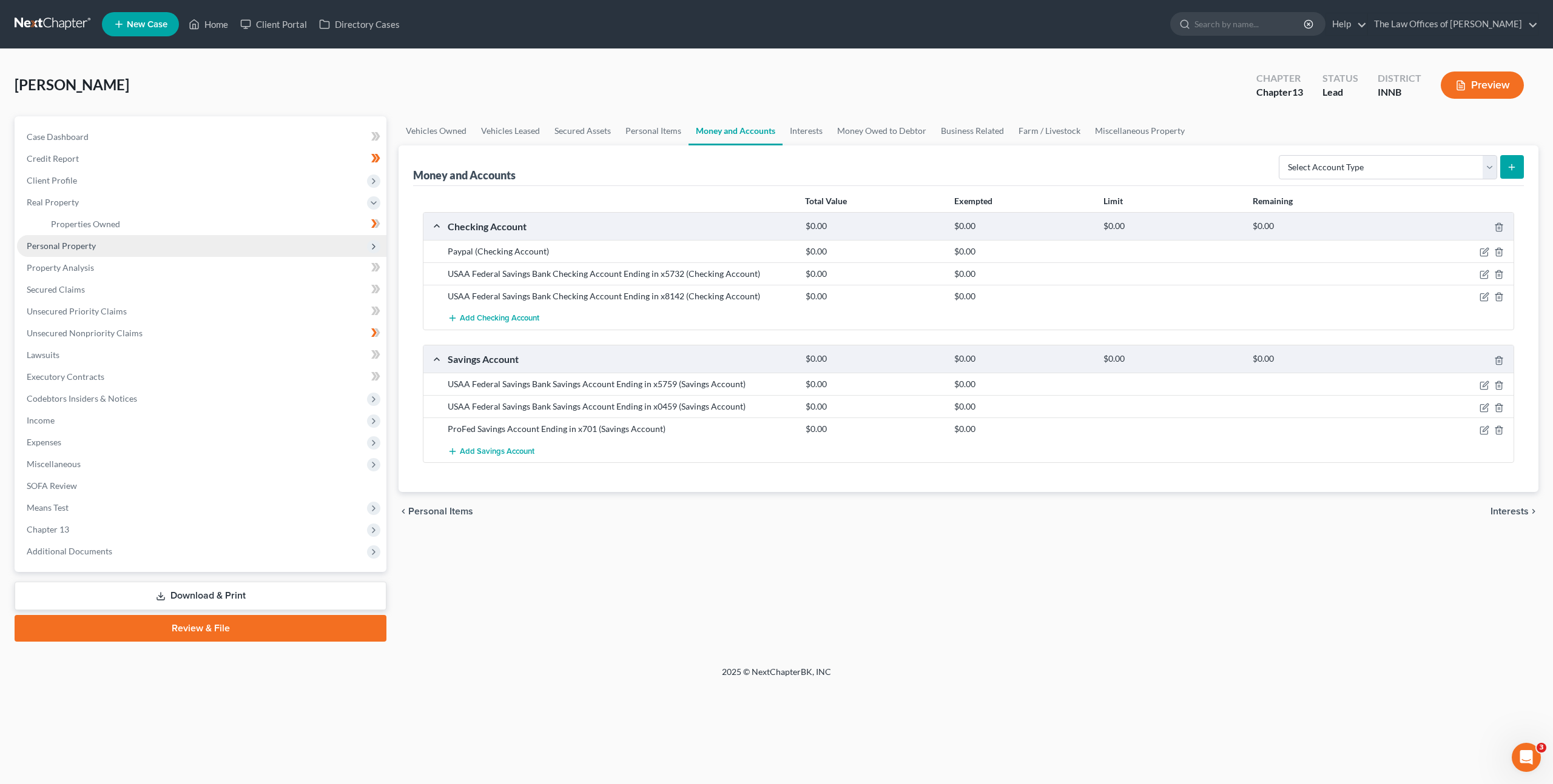
click at [195, 236] on span "Personal Property" at bounding box center [202, 246] width 370 height 22
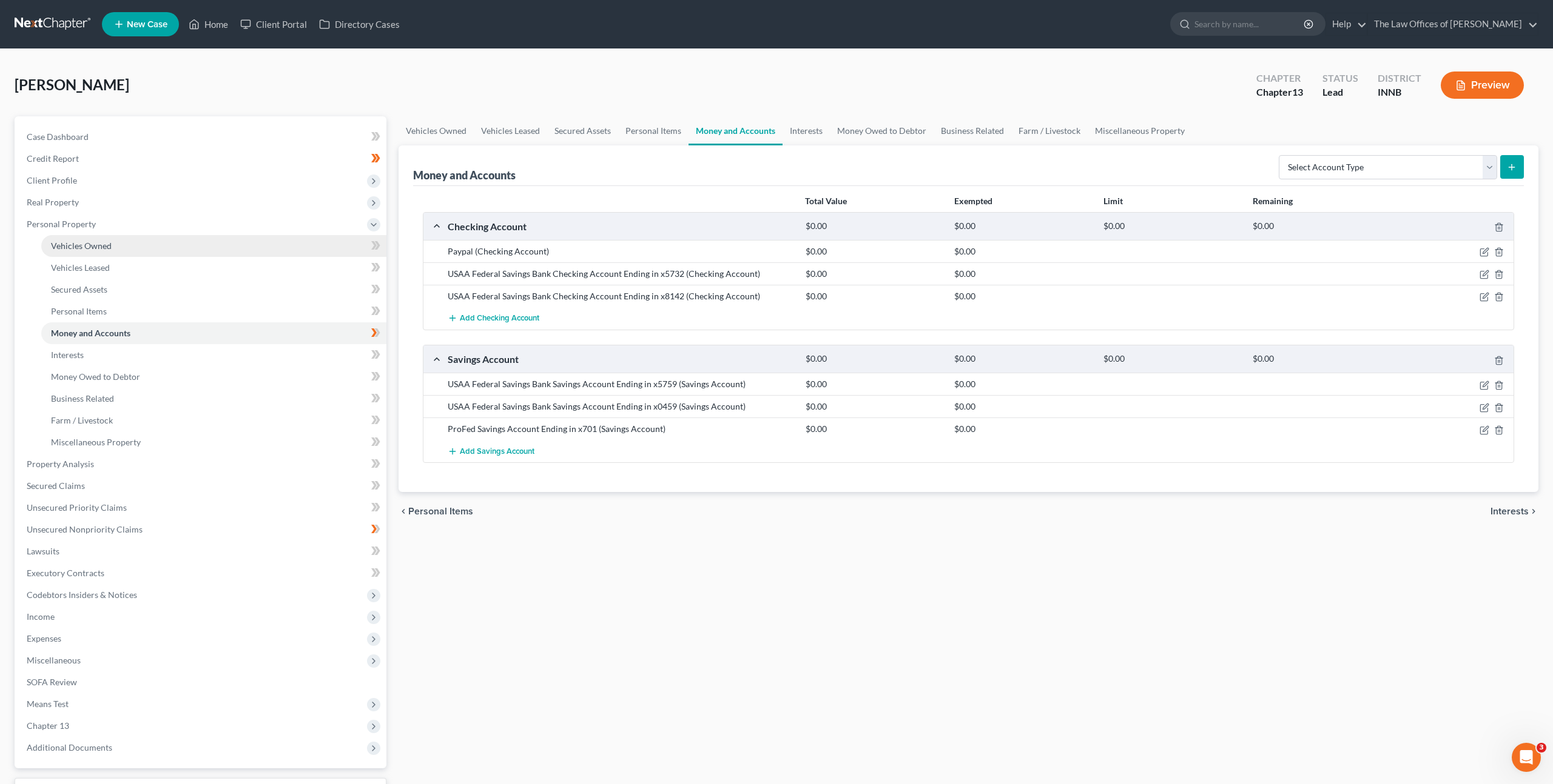
click at [187, 253] on link "Vehicles Owned" at bounding box center [213, 246] width 345 height 22
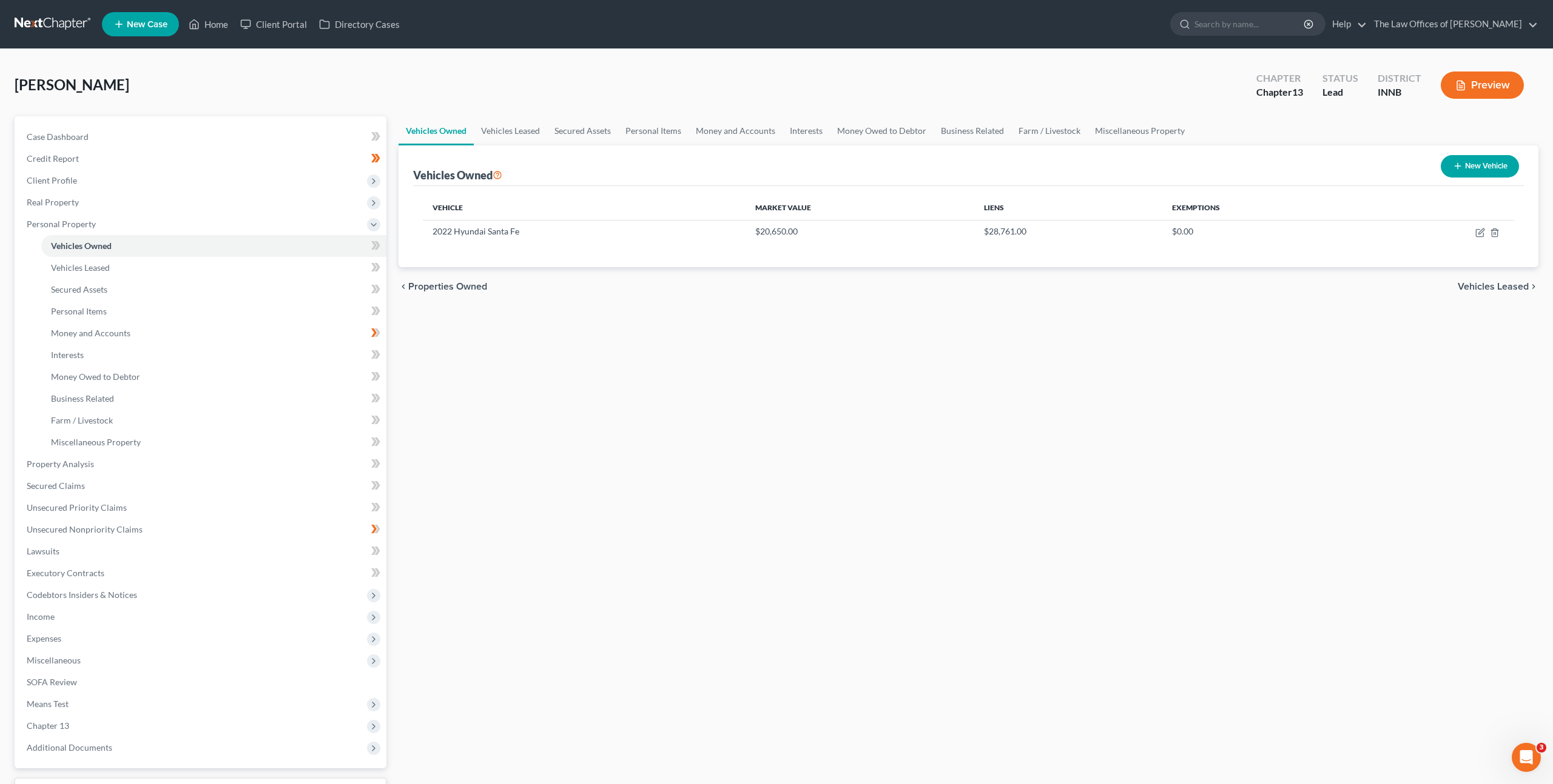
drag, startPoint x: 886, startPoint y: 368, endPoint x: 911, endPoint y: 386, distance: 30.8
click at [887, 368] on div "Vehicles Owned Vehicles Leased Secured Assets Personal Items Money and Accounts…" at bounding box center [968, 477] width 1151 height 722
drag, startPoint x: 454, startPoint y: 238, endPoint x: 531, endPoint y: 249, distance: 77.8
click at [522, 243] on div "Vehicle Market Value Liens Exemptions 2022 Hyundai Santa Fe $20,650.00 $28,761.…" at bounding box center [968, 226] width 1111 height 81
click at [1476, 171] on button "New Vehicle" at bounding box center [1479, 166] width 78 height 22
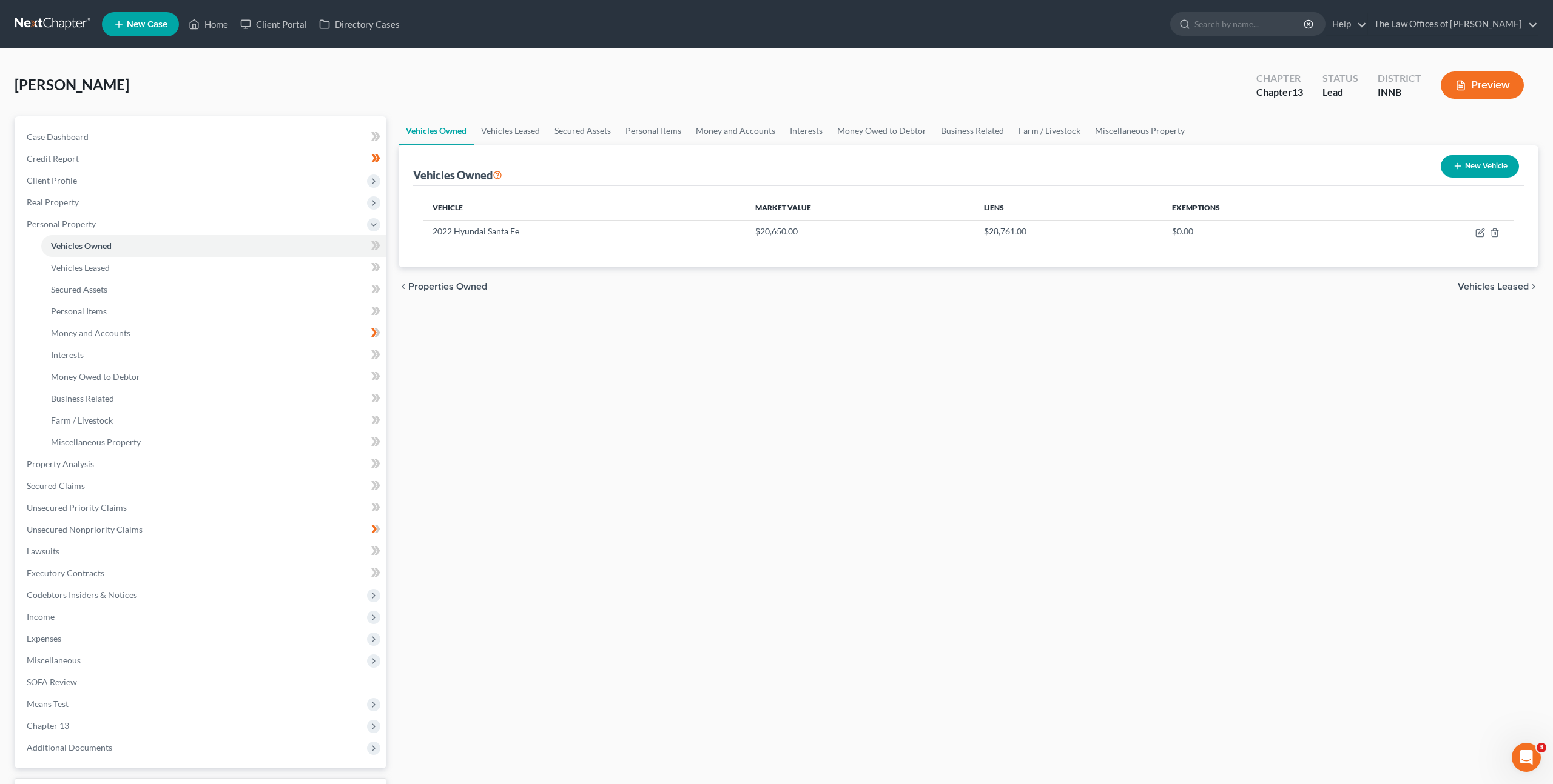
select select "0"
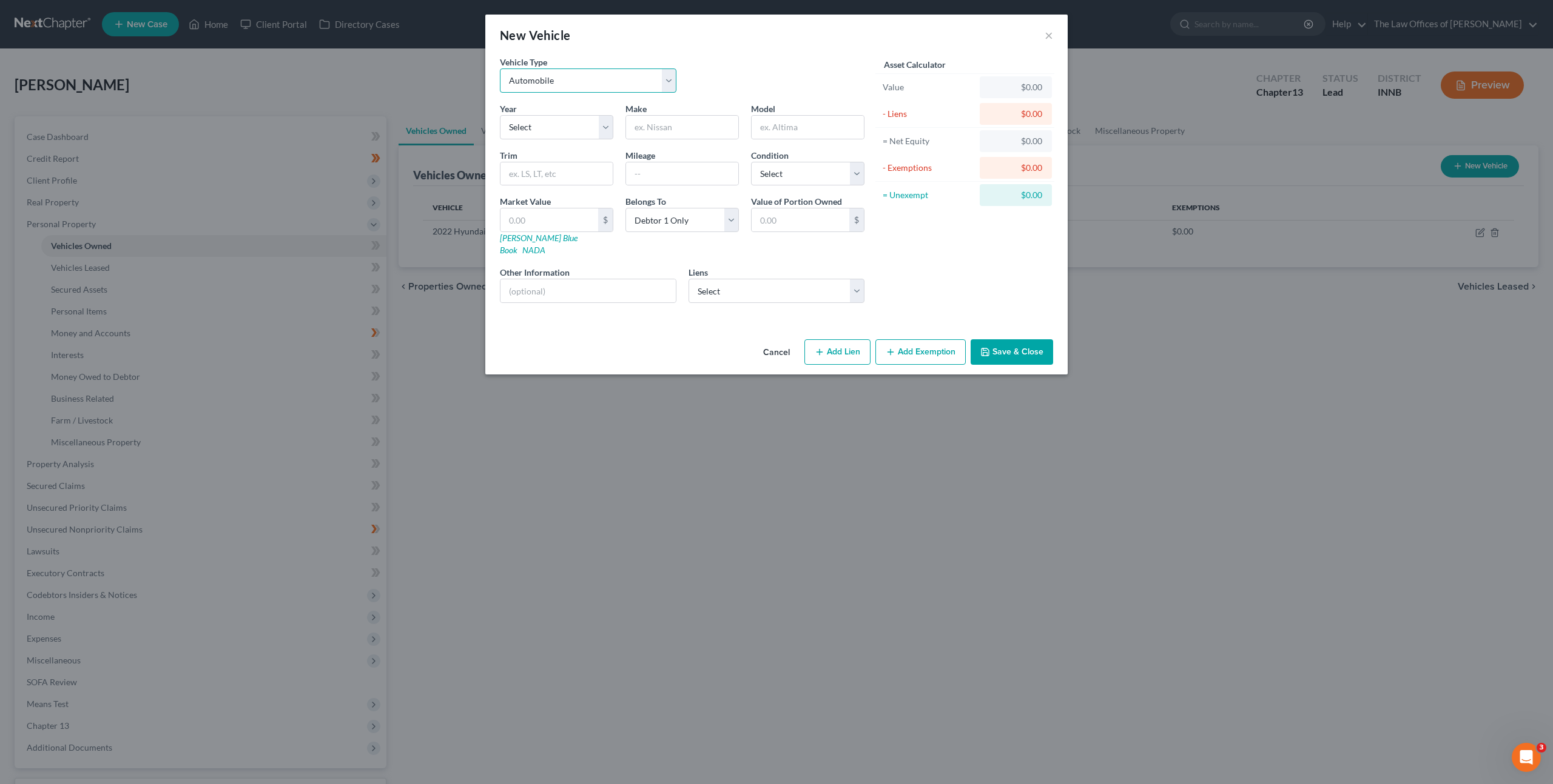
click at [521, 88] on select "Select Automobile Truck Trailer Watercraft Aircraft Motor Home Atv Other Vehicle" at bounding box center [588, 80] width 177 height 24
click at [779, 341] on button "Cancel" at bounding box center [776, 352] width 46 height 24
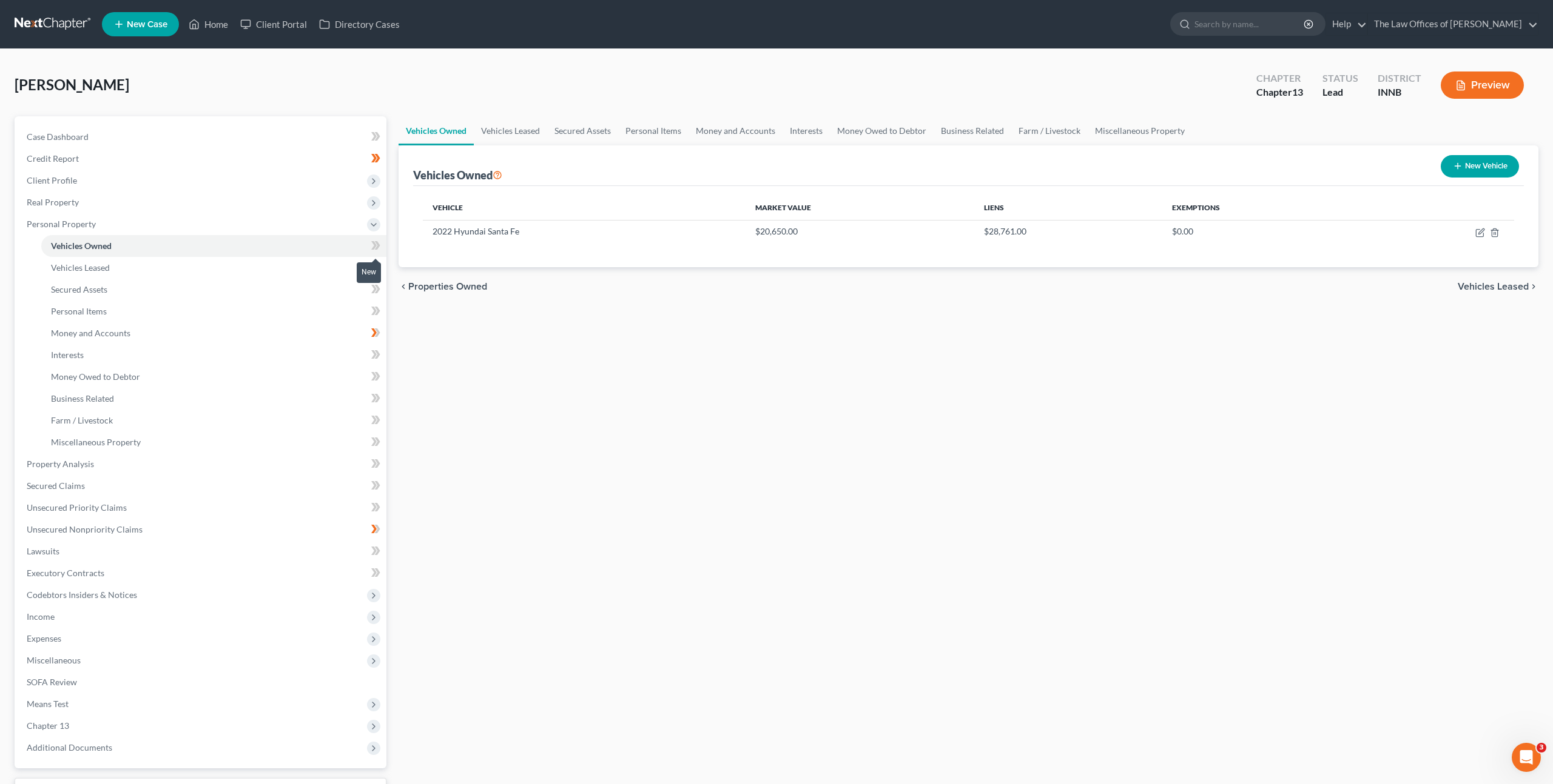
click at [380, 243] on span at bounding box center [376, 247] width 21 height 18
click at [328, 266] on link "Vehicles Leased" at bounding box center [213, 267] width 345 height 22
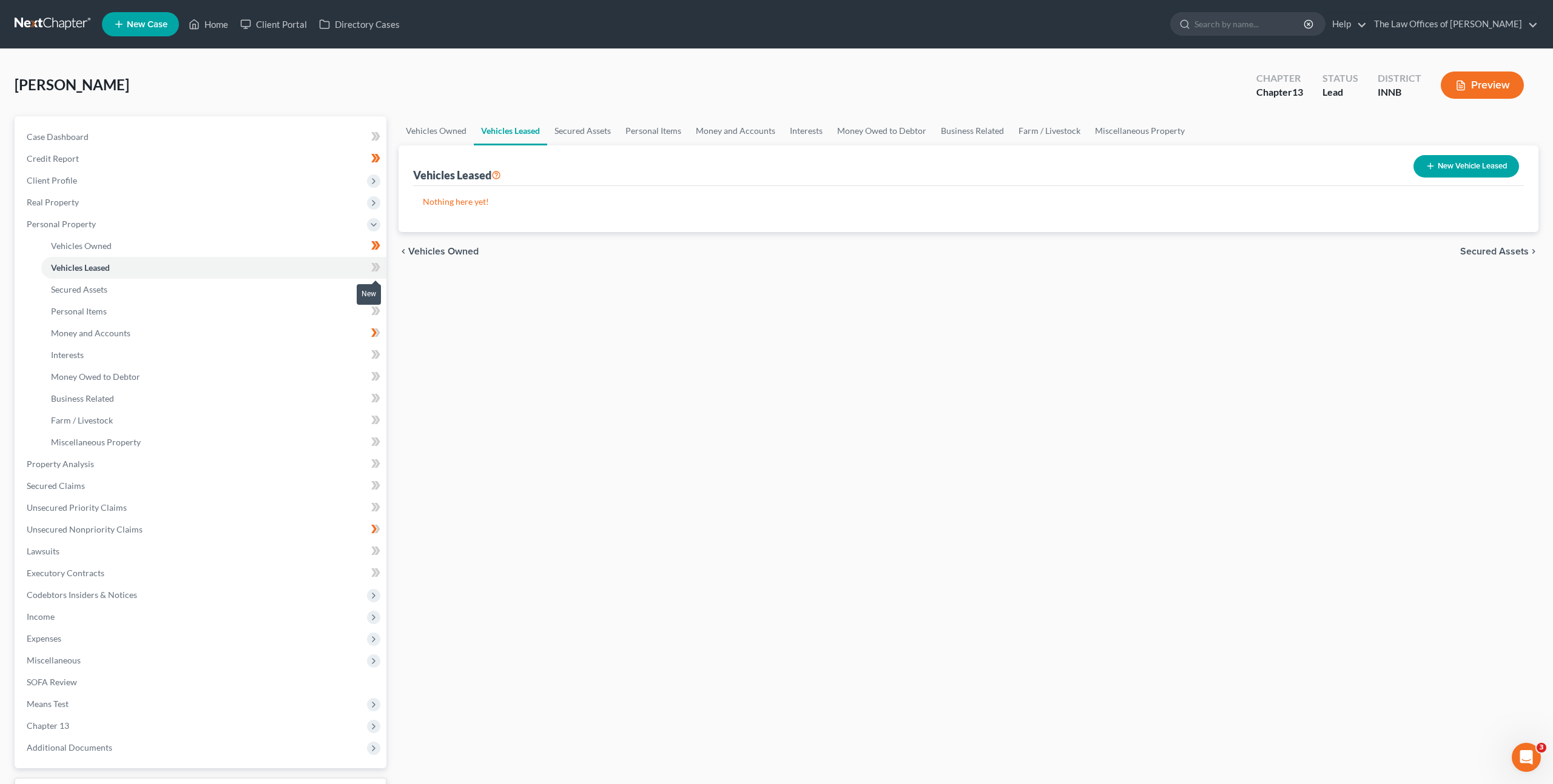
click at [386, 260] on span at bounding box center [376, 269] width 21 height 18
click at [328, 285] on link "Secured Assets" at bounding box center [213, 289] width 345 height 22
click at [377, 292] on icon at bounding box center [378, 289] width 5 height 9
click at [376, 292] on icon at bounding box center [378, 289] width 5 height 9
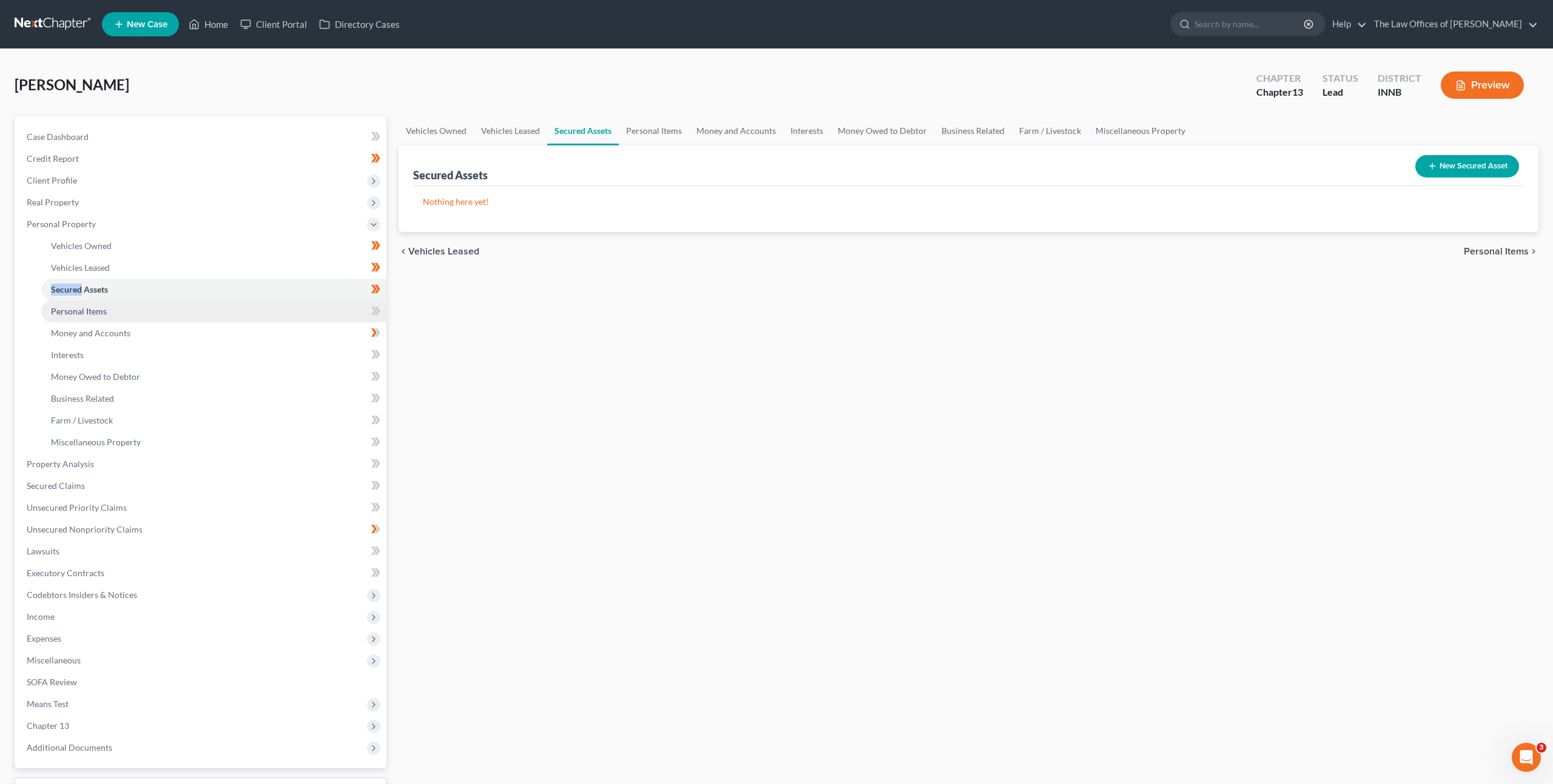
drag, startPoint x: 324, startPoint y: 311, endPoint x: 395, endPoint y: 296, distance: 72.6
click at [324, 311] on link "Personal Items" at bounding box center [213, 312] width 345 height 22
click at [1387, 171] on select "Select Item Type Clothing Collectibles Of Value Electronics Firearms Household …" at bounding box center [1430, 167] width 135 height 24
select select "clothing"
click at [1364, 155] on select "Select Item Type Clothing Collectibles Of Value Electronics Firearms Household …" at bounding box center [1430, 167] width 135 height 24
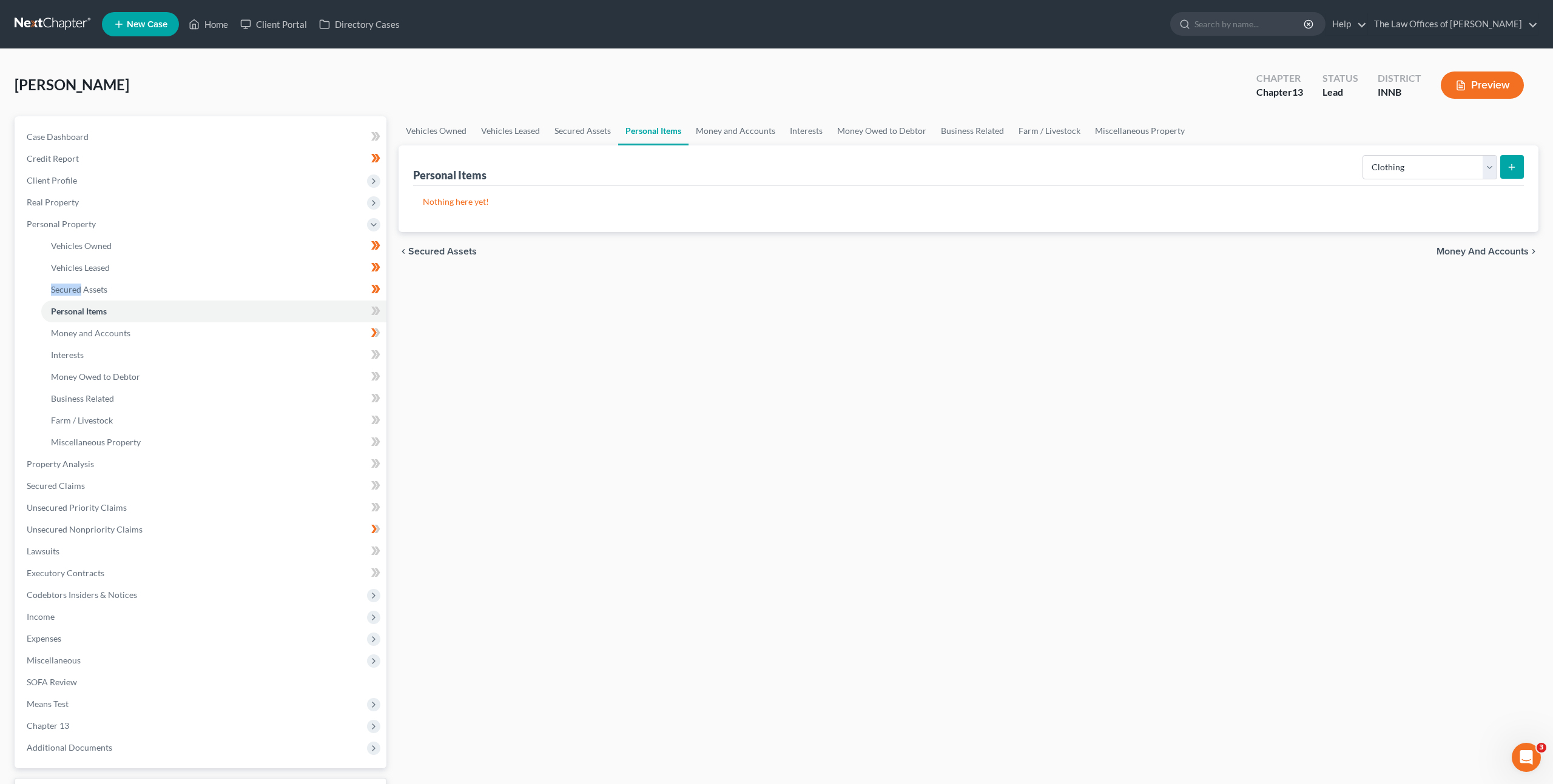
click at [1506, 162] on button "submit" at bounding box center [1511, 167] width 24 height 24
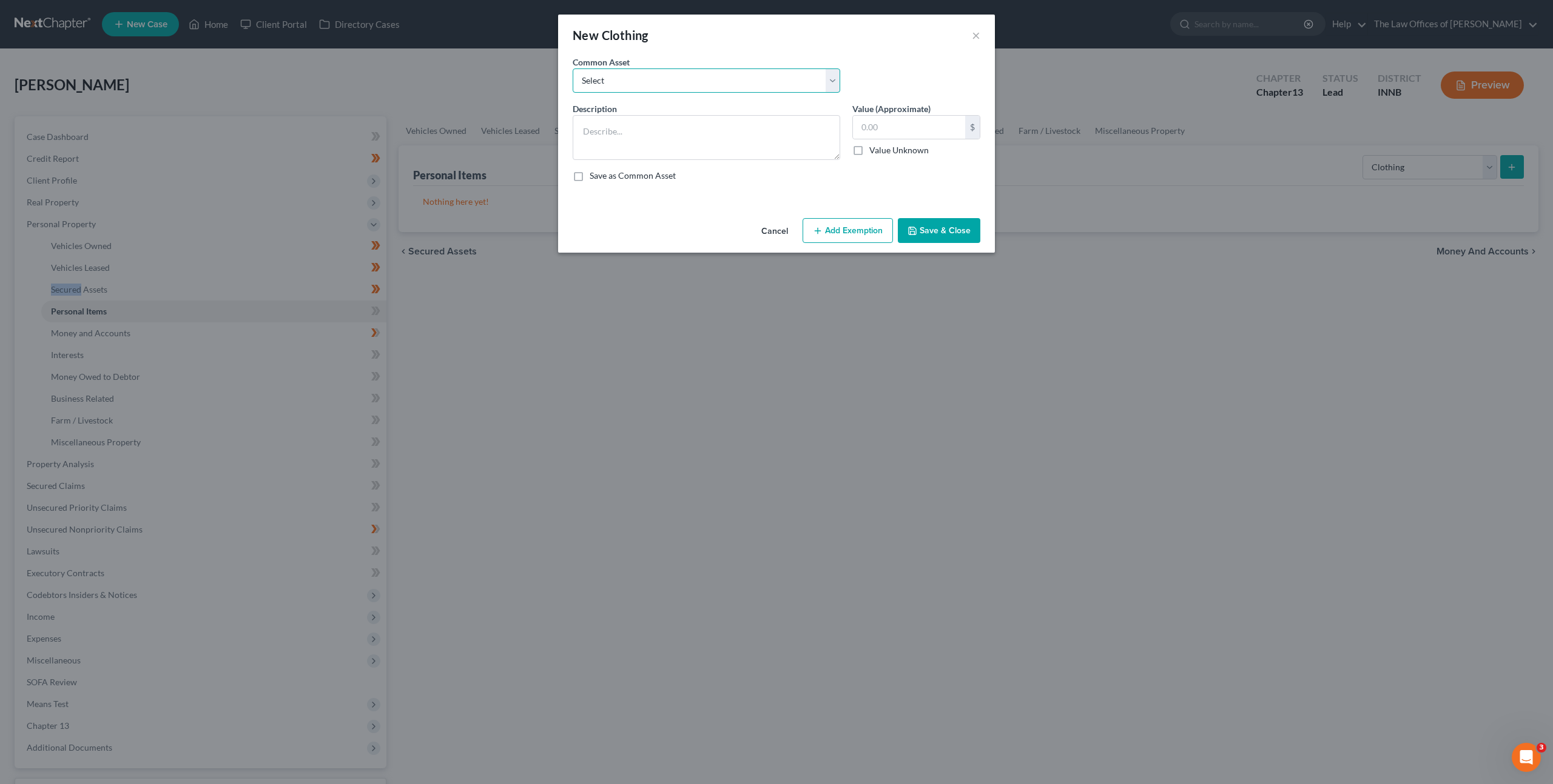
click at [752, 81] on select "Select Debtor's Clothing Joint Debtor's Clothing" at bounding box center [705, 80] width 267 height 24
select select "0"
click at [572, 68] on select "Select Debtor's Clothing Joint Debtor's Clothing" at bounding box center [705, 80] width 267 height 24
type textarea "Debtor's Clothing"
type input "50.00"
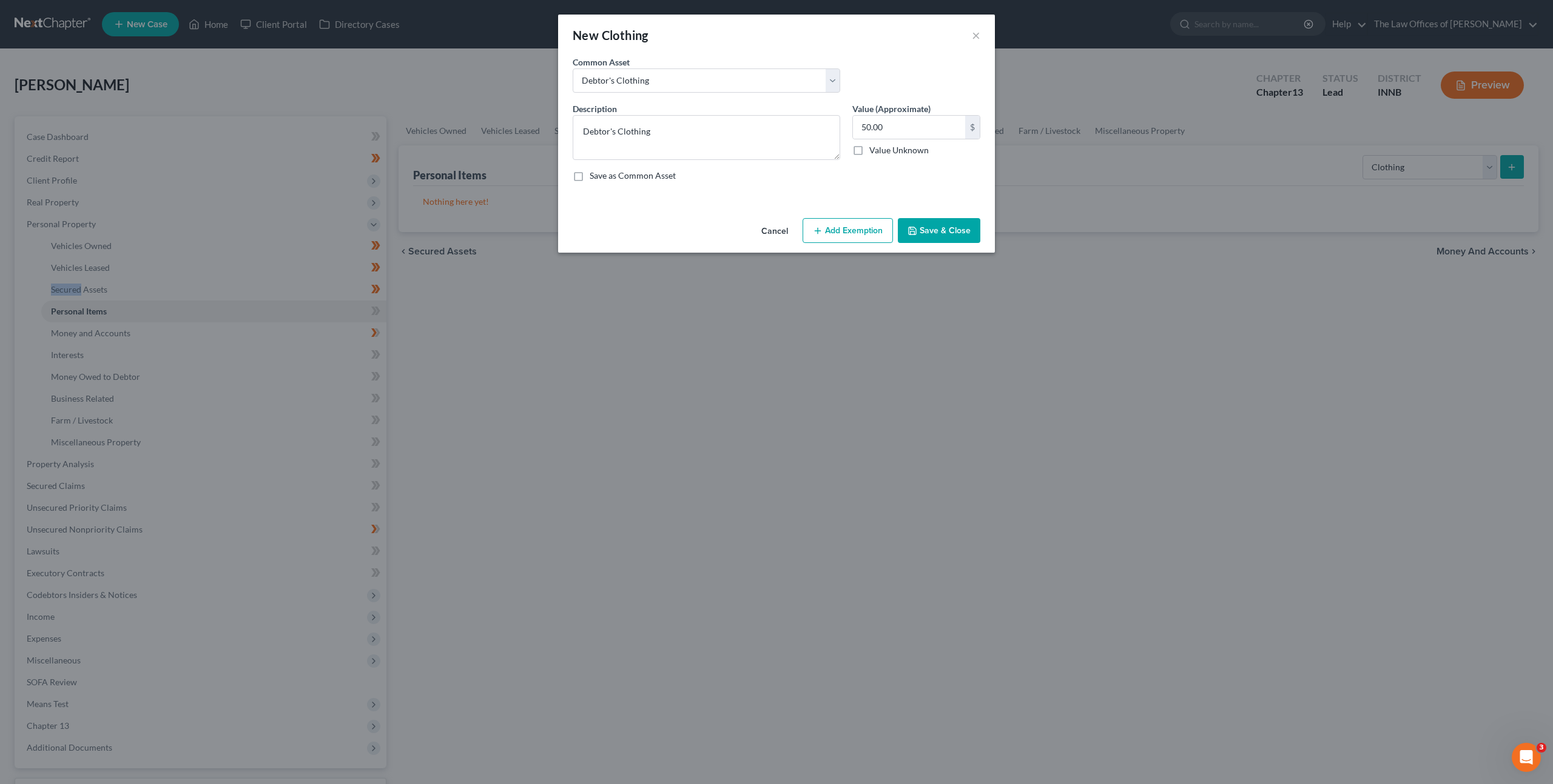
click at [850, 225] on button "Add Exemption" at bounding box center [848, 231] width 91 height 26
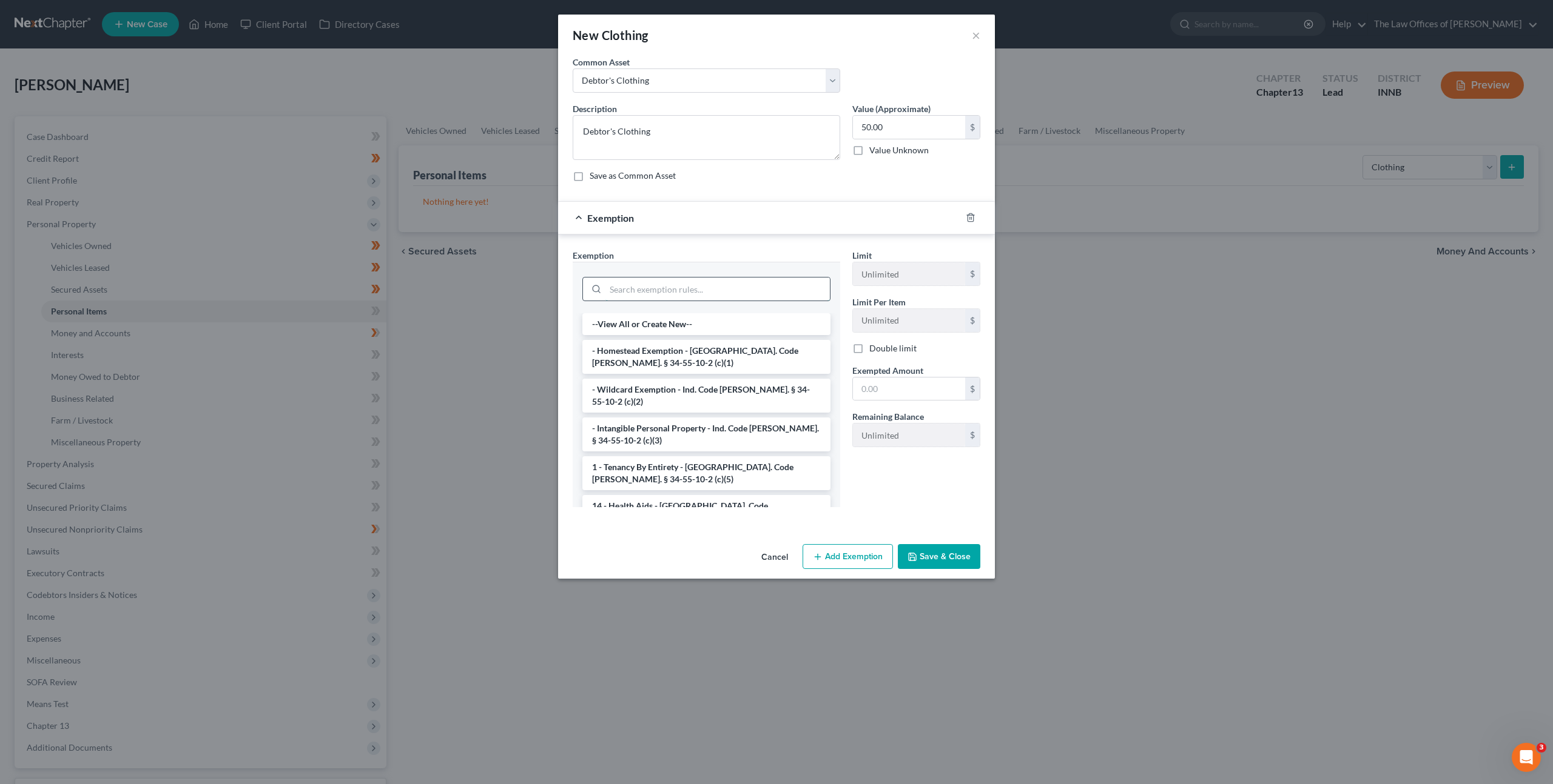
drag, startPoint x: 649, startPoint y: 292, endPoint x: 670, endPoint y: 286, distance: 21.8
click at [649, 292] on input "search" at bounding box center [717, 289] width 225 height 23
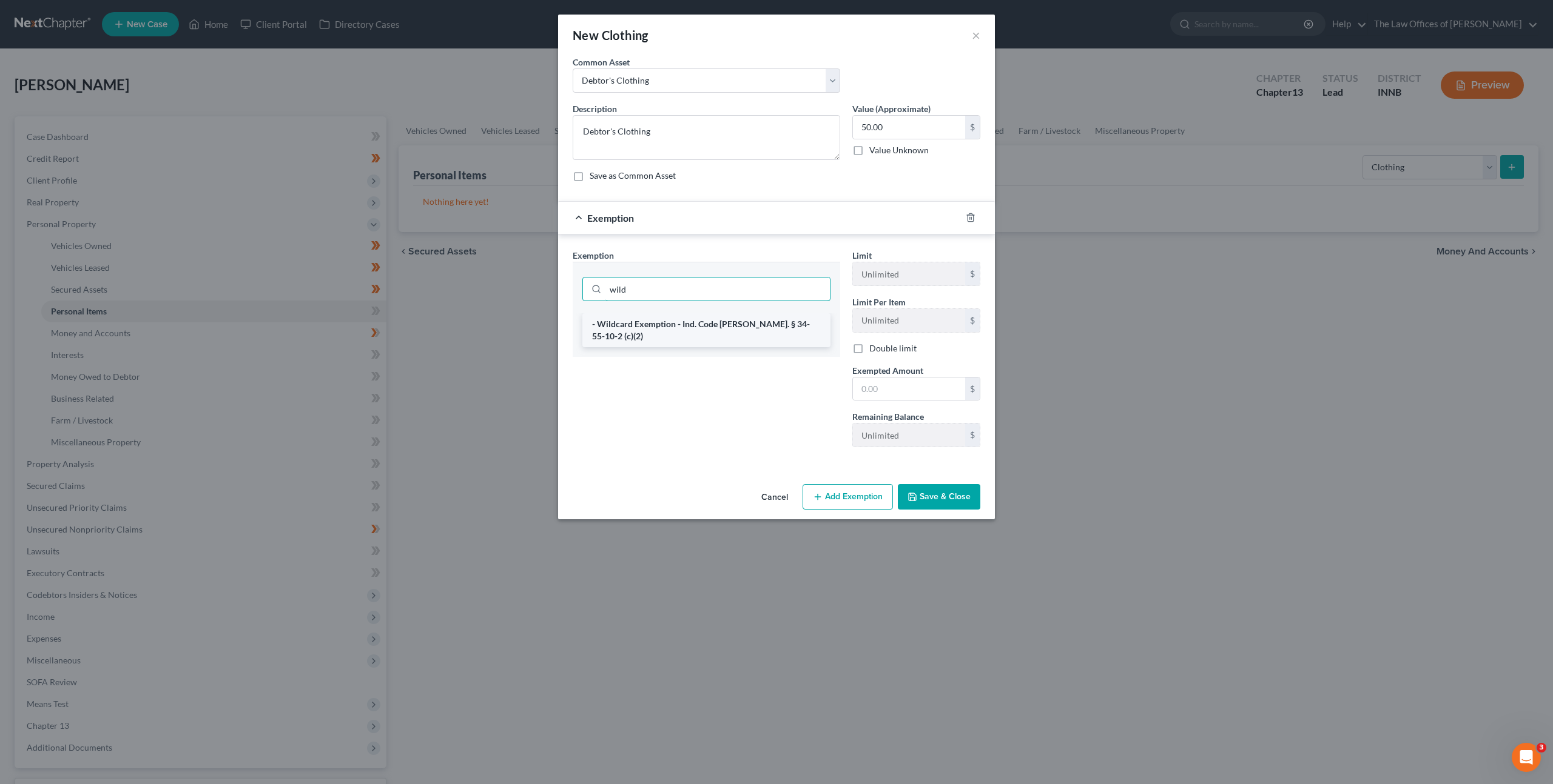
type input "wild"
drag, startPoint x: 633, startPoint y: 331, endPoint x: 787, endPoint y: 366, distance: 157.9
click at [633, 331] on li "- Wildcard Exemption - Ind. Code [PERSON_NAME]. § 34-55-10-2 (c)(2)" at bounding box center [705, 330] width 248 height 34
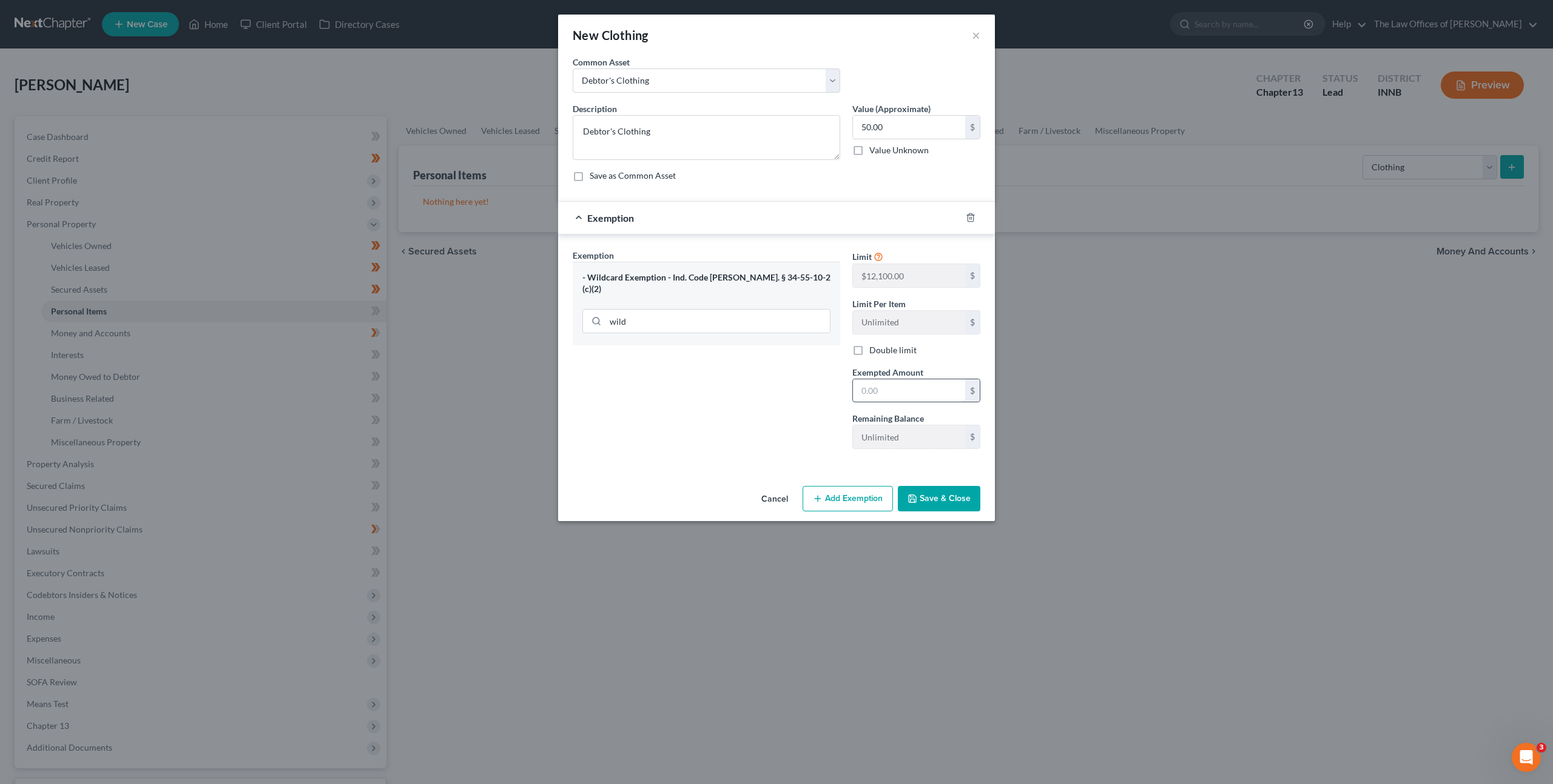
click at [960, 387] on input "text" at bounding box center [909, 391] width 112 height 23
type input "100"
click at [916, 132] on input "50.00" at bounding box center [909, 127] width 112 height 23
type input "100"
drag, startPoint x: 769, startPoint y: 410, endPoint x: 796, endPoint y: 416, distance: 27.7
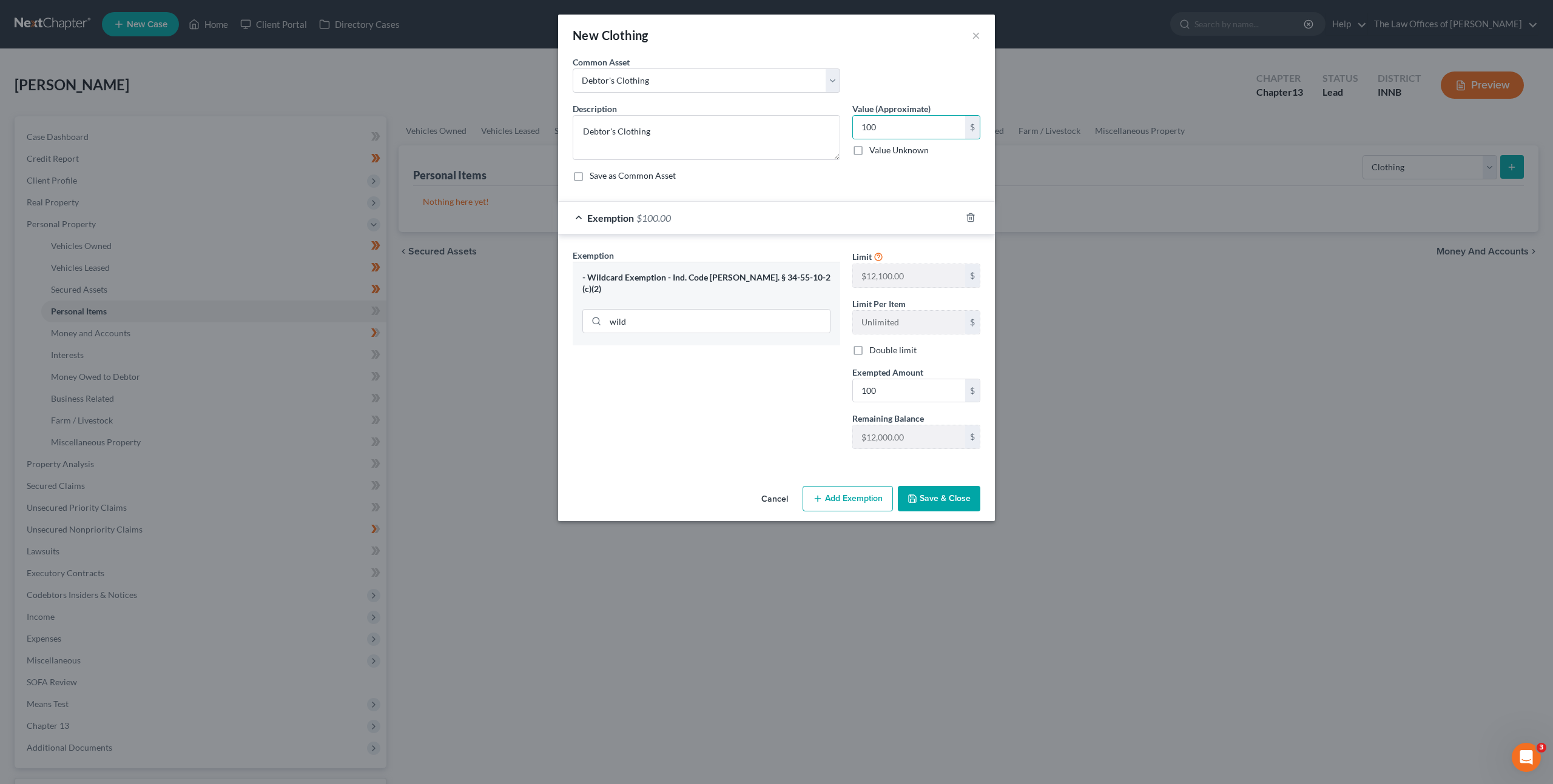
click at [769, 409] on div "Exemption Set must be selected for CA. Exemption * - Wildcard Exemption - Ind. …" at bounding box center [706, 354] width 280 height 210
click at [909, 487] on button "Save & Close" at bounding box center [938, 499] width 83 height 26
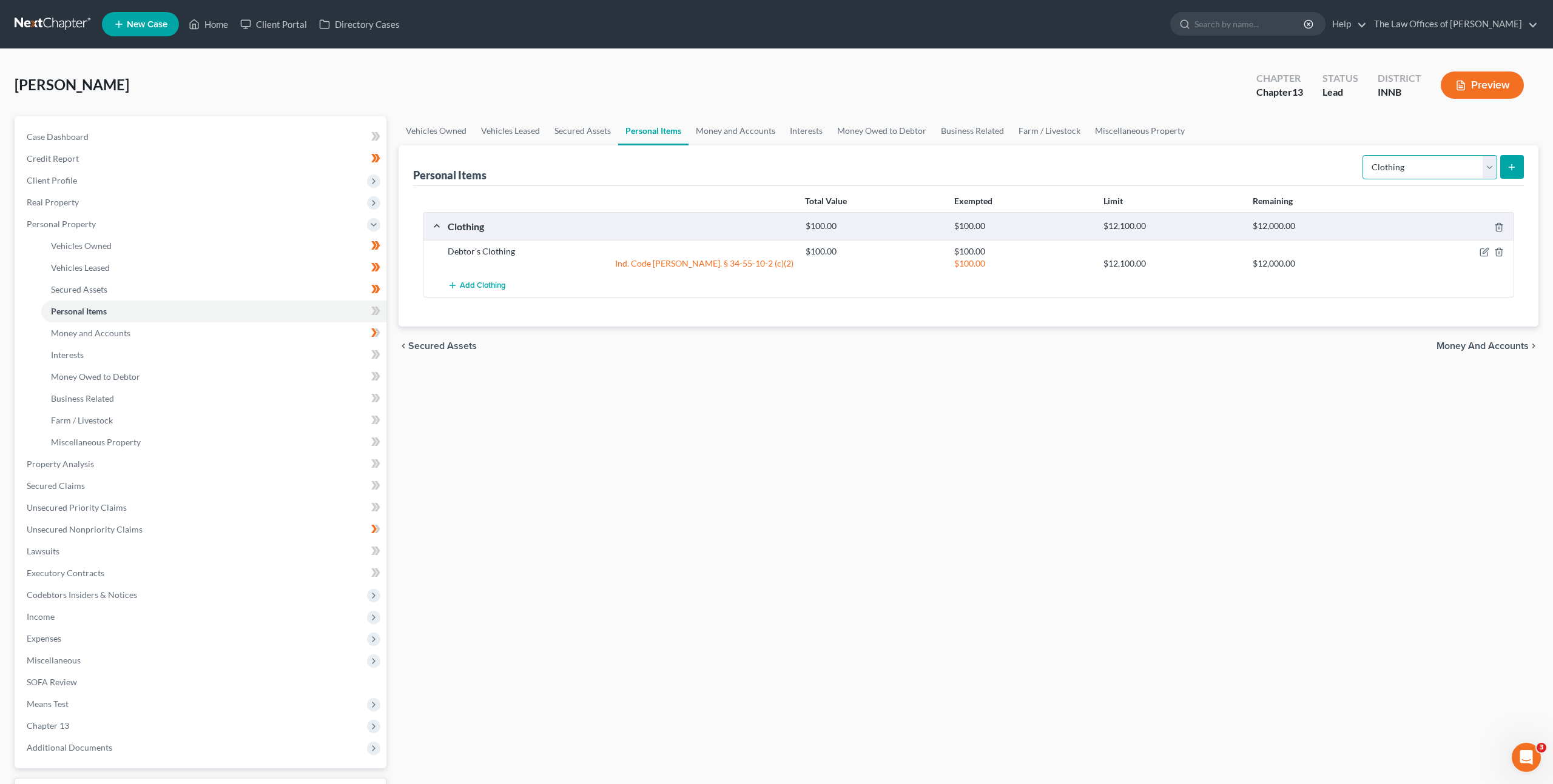
click at [1365, 173] on select "Select Item Type Clothing Collectibles Of Value Electronics Firearms Household …" at bounding box center [1430, 167] width 135 height 24
click at [1384, 162] on select "Select Item Type Clothing Collectibles Of Value Electronics Firearms Household …" at bounding box center [1430, 167] width 135 height 24
click at [1364, 155] on select "Select Item Type Clothing Collectibles Of Value Electronics Firearms Household …" at bounding box center [1430, 167] width 135 height 24
click at [1370, 171] on select "Select Item Type Clothing Collectibles Of Value Electronics Firearms Household …" at bounding box center [1430, 167] width 135 height 24
click at [1364, 155] on select "Select Item Type Clothing Collectibles Of Value Electronics Firearms Household …" at bounding box center [1430, 167] width 135 height 24
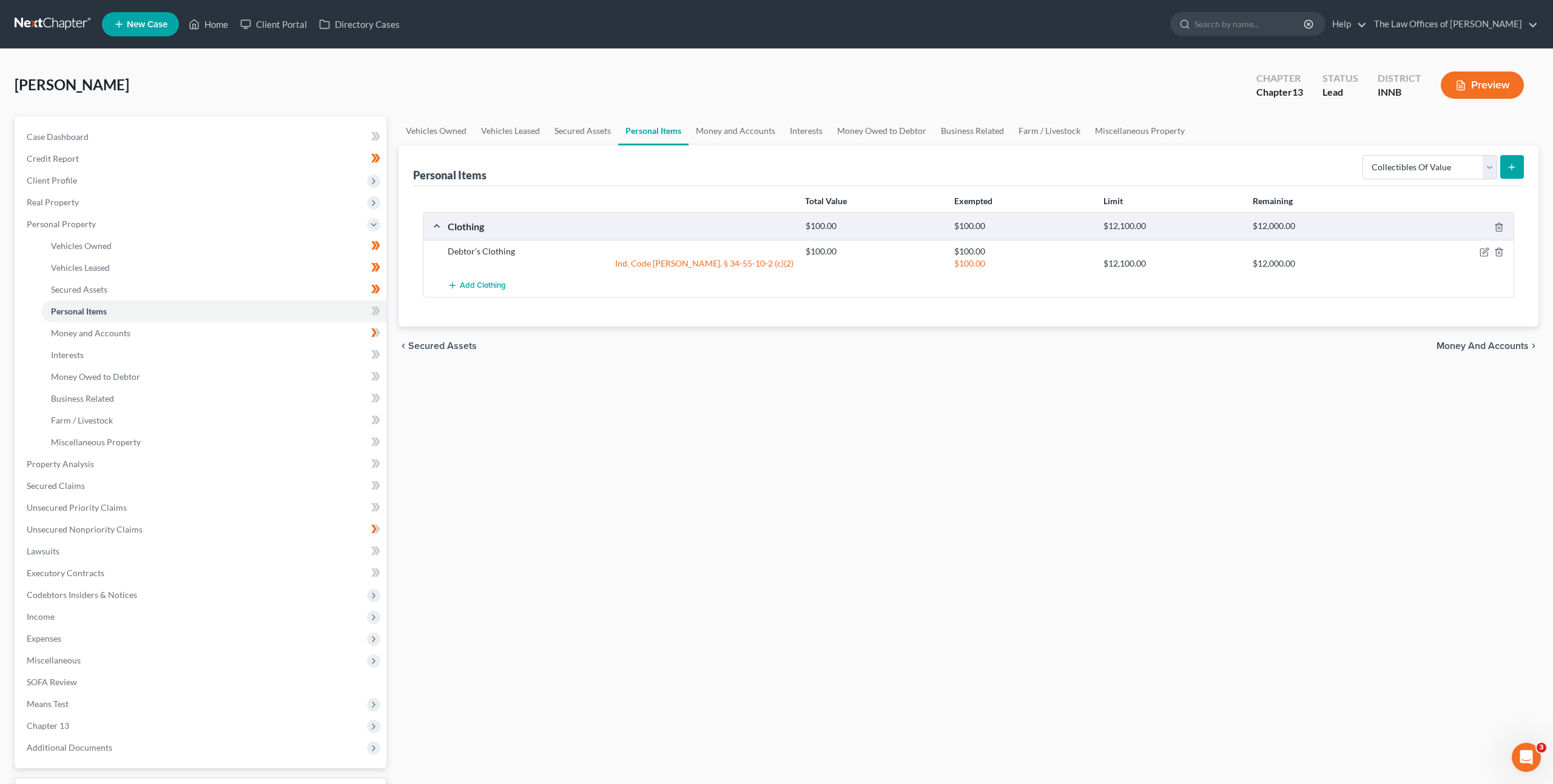
click at [1242, 169] on div "Personal Items Select Item Type Clothing Collectibles Of Value Electronics Fire…" at bounding box center [968, 166] width 1111 height 41
click at [1523, 170] on button "submit" at bounding box center [1511, 167] width 24 height 24
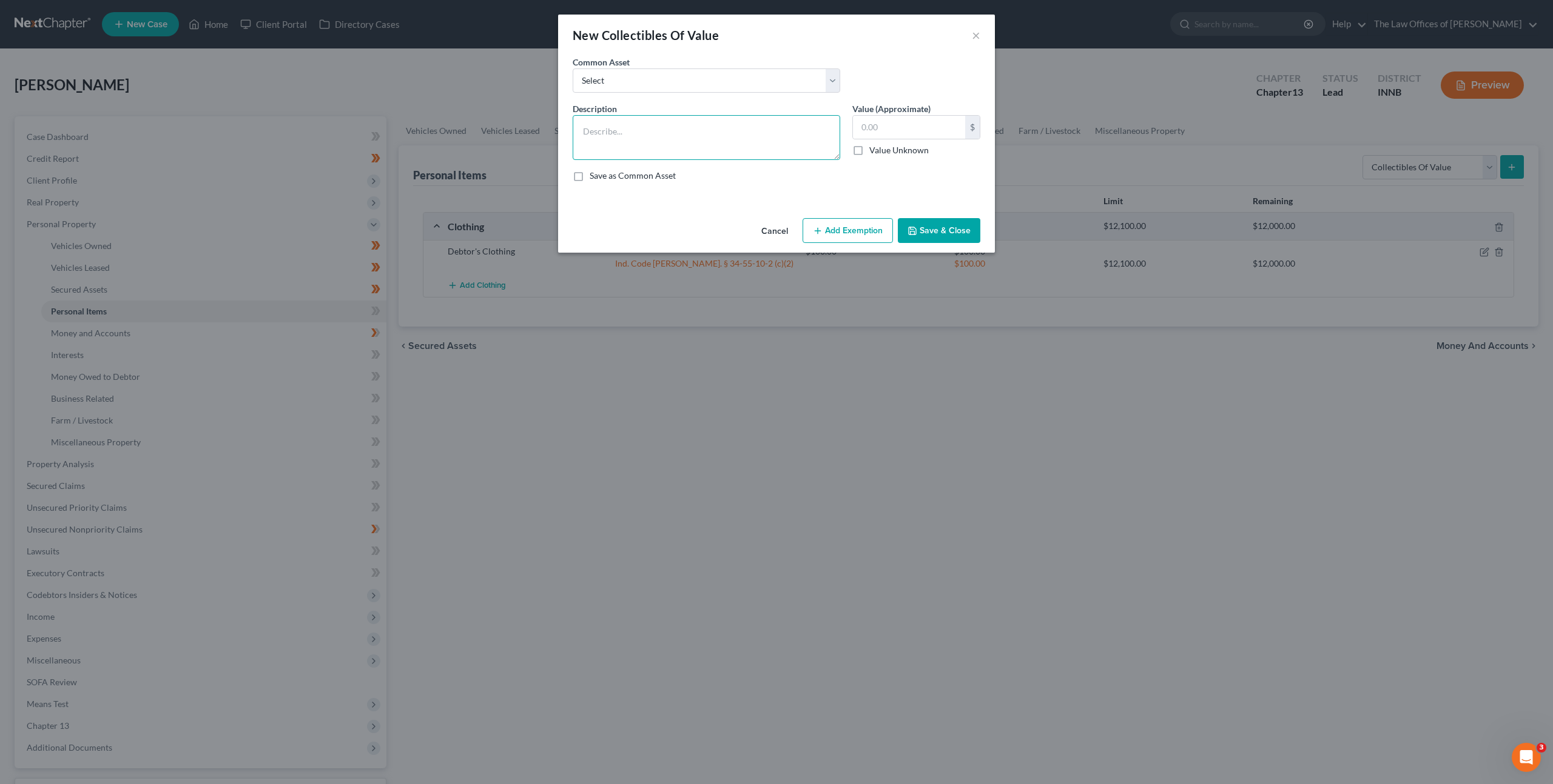
click at [672, 142] on textarea at bounding box center [705, 138] width 267 height 45
click at [677, 225] on div "Cancel Add Exemption Save & Close" at bounding box center [776, 233] width 437 height 40
click at [784, 232] on button "Cancel" at bounding box center [775, 231] width 46 height 24
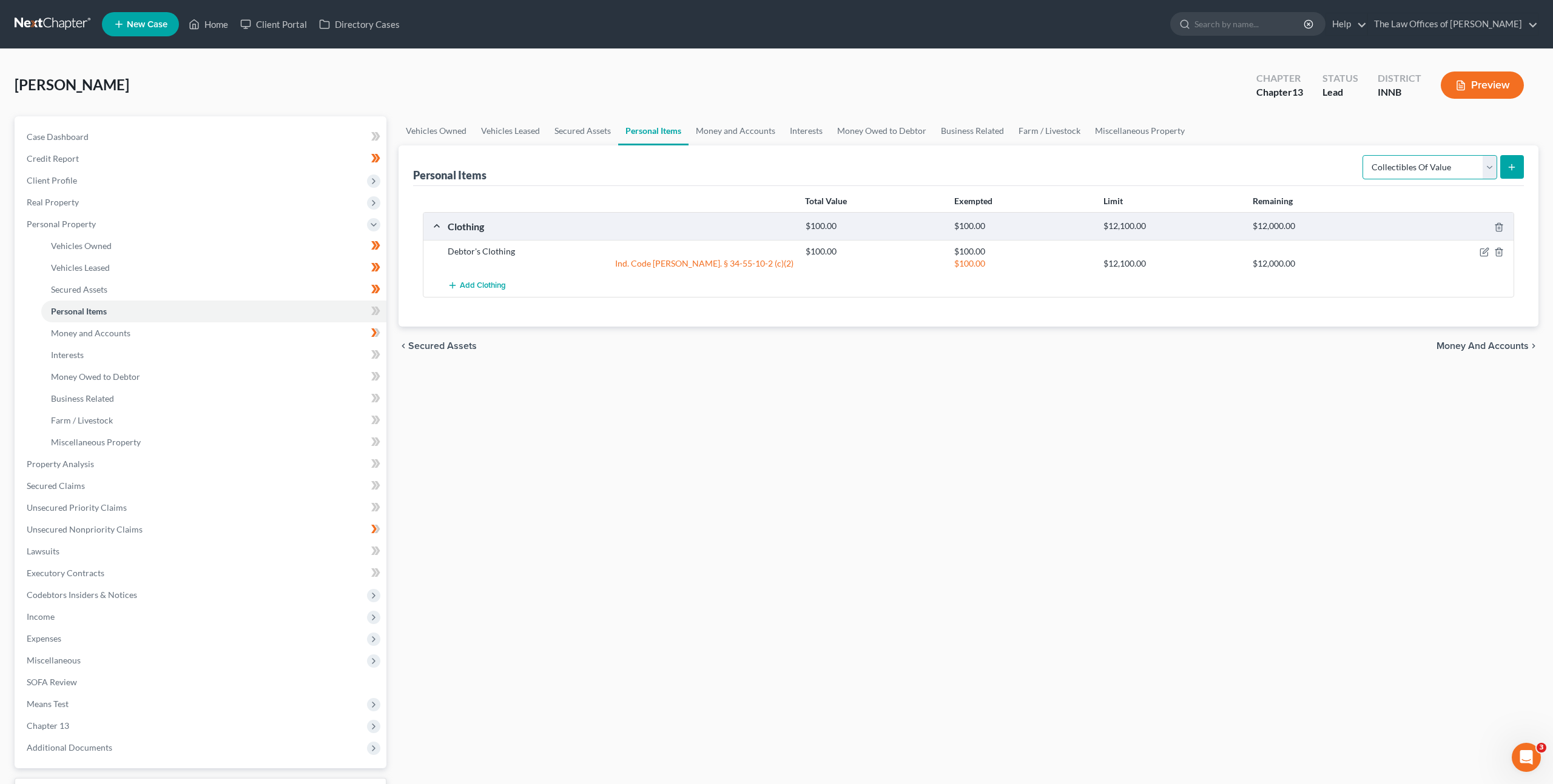
click at [1414, 171] on select "Select Item Type Clothing Collectibles Of Value Electronics Firearms Household …" at bounding box center [1430, 167] width 135 height 24
select select "other"
click at [1364, 155] on select "Select Item Type Clothing Collectibles Of Value Electronics Firearms Household …" at bounding box center [1430, 167] width 135 height 24
click at [1507, 158] on button "submit" at bounding box center [1511, 167] width 24 height 24
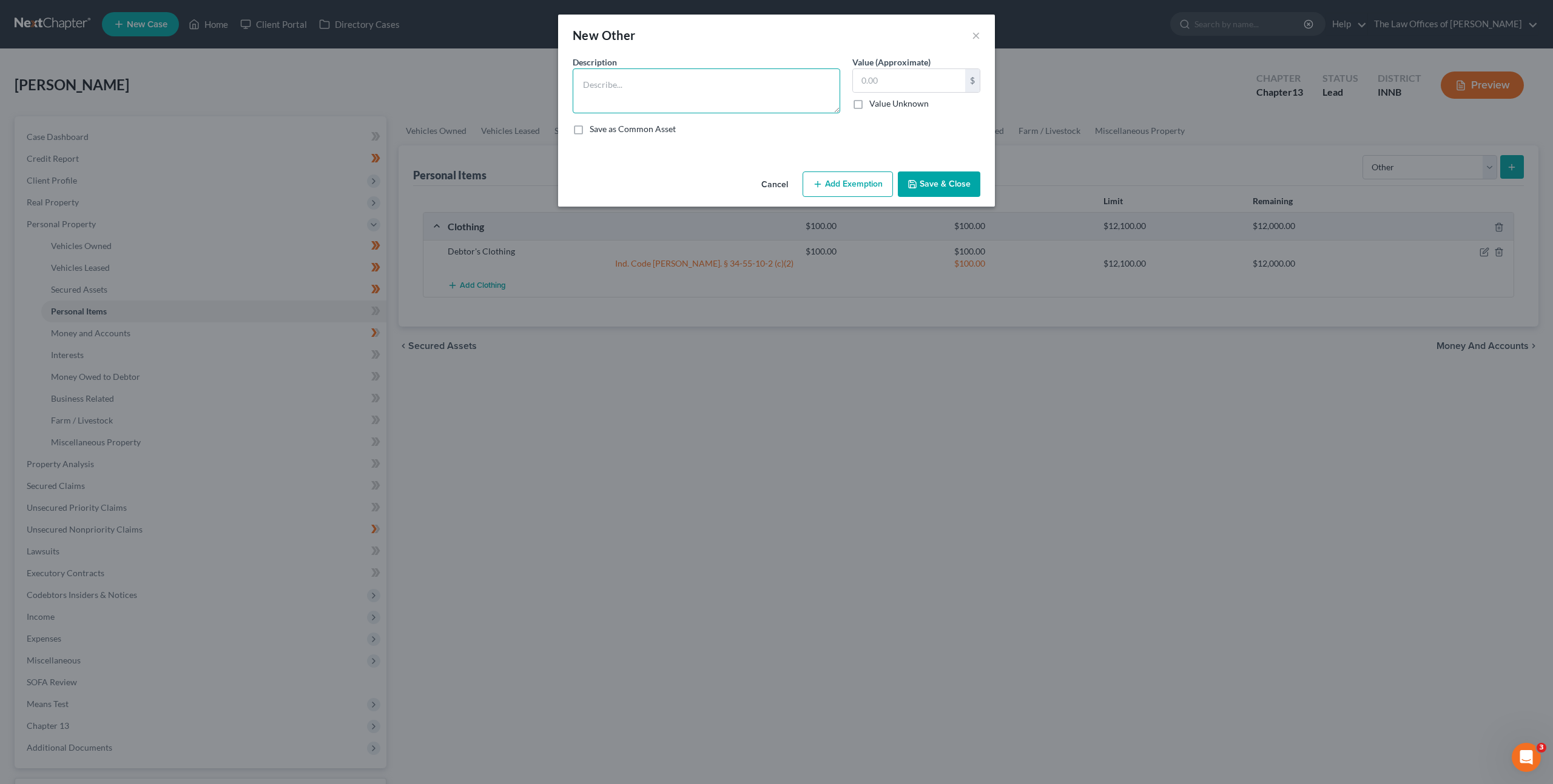
click at [733, 89] on textarea at bounding box center [705, 91] width 267 height 45
type textarea "M"
type textarea "Sentimental Military Items"
click at [884, 83] on input "text" at bounding box center [909, 81] width 112 height 23
click at [718, 92] on textarea "Sentimental Military Items" at bounding box center [705, 91] width 267 height 45
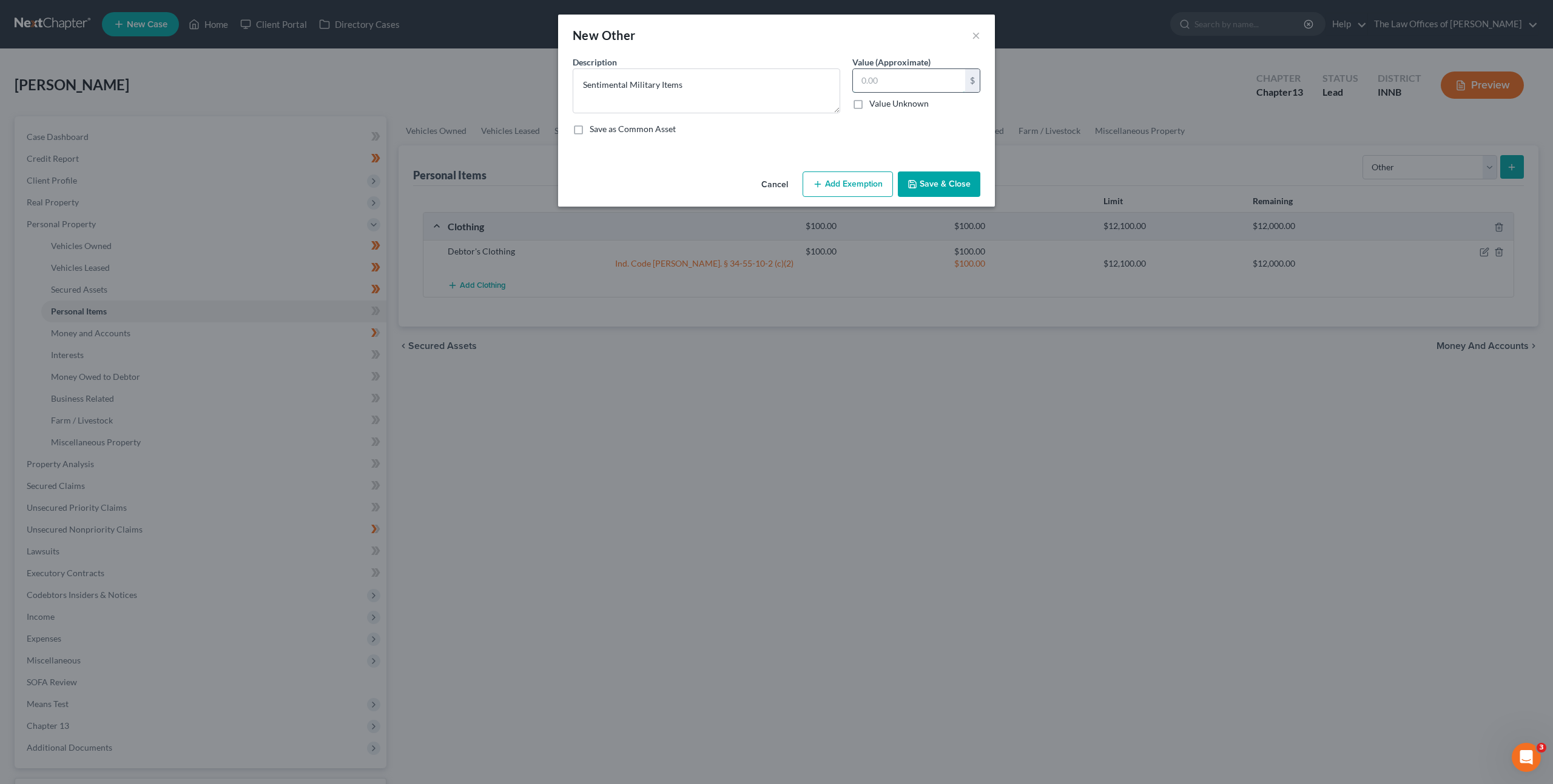
click at [888, 83] on input "text" at bounding box center [909, 81] width 112 height 23
type input "300"
click at [850, 183] on button "Add Exemption" at bounding box center [848, 184] width 91 height 26
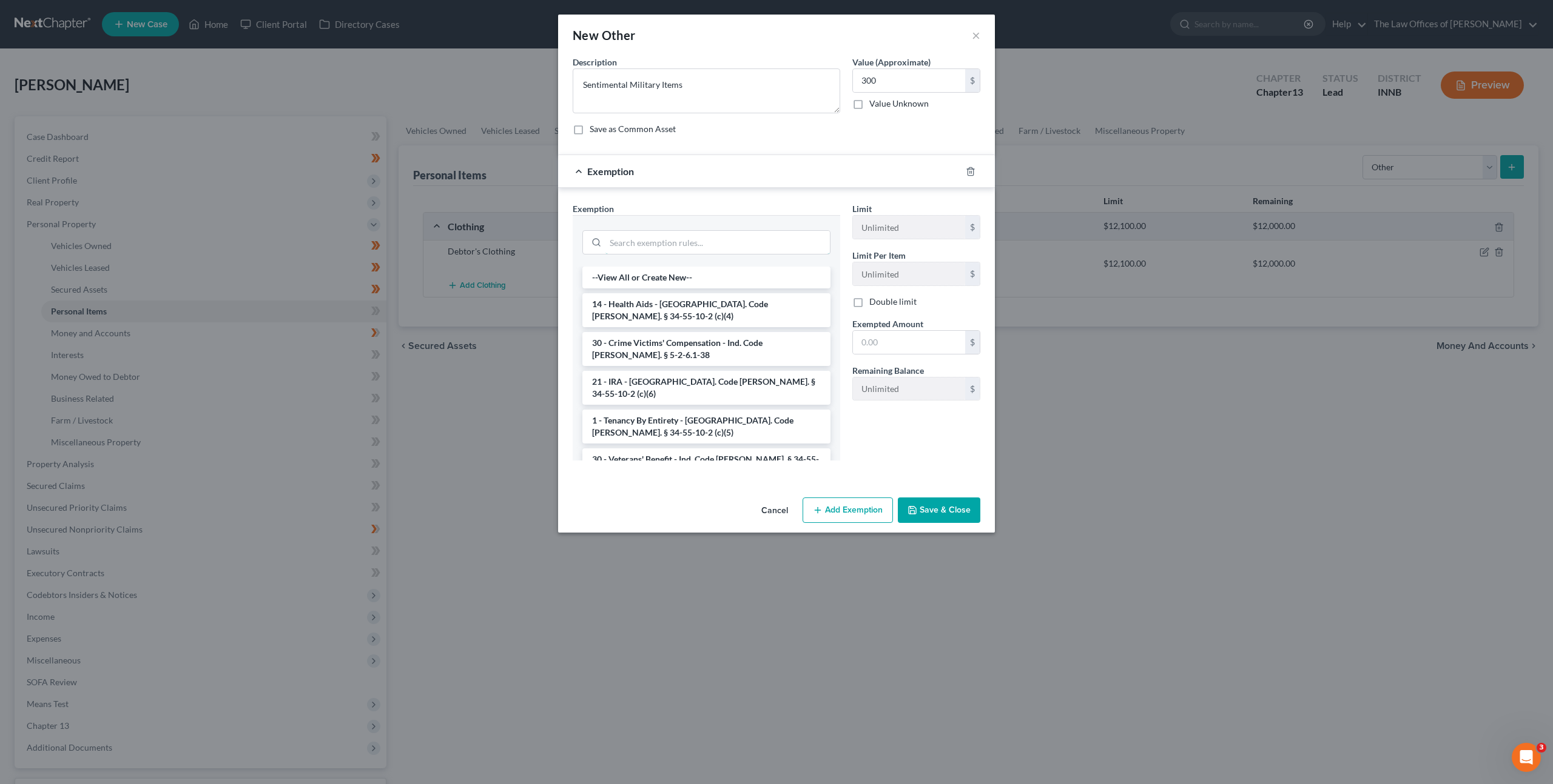
click at [651, 236] on input "search" at bounding box center [717, 242] width 225 height 23
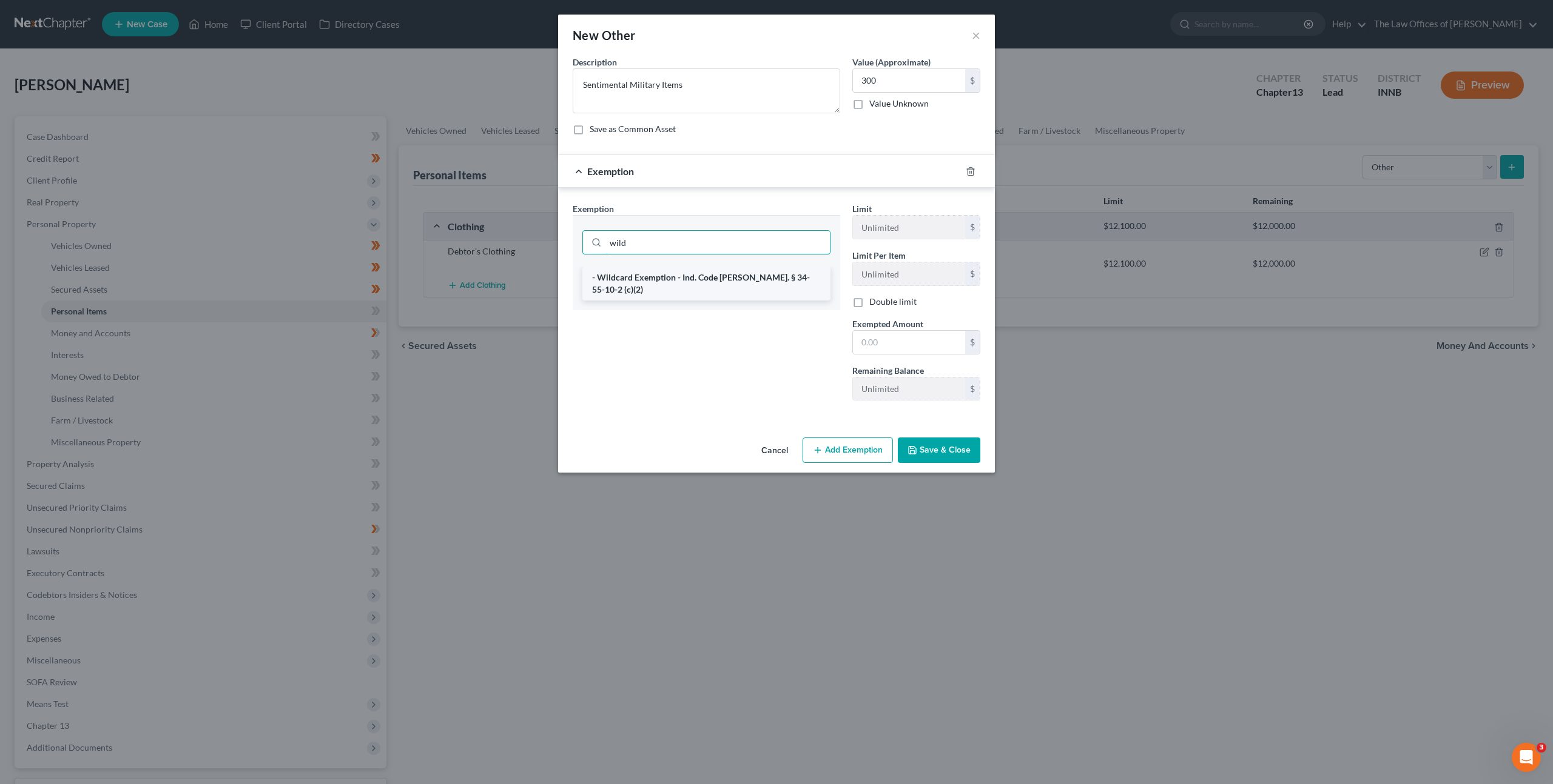
type input "wild"
click at [654, 272] on li "- Wildcard Exemption - Ind. Code [PERSON_NAME]. § 34-55-10-2 (c)(2)" at bounding box center [705, 283] width 248 height 34
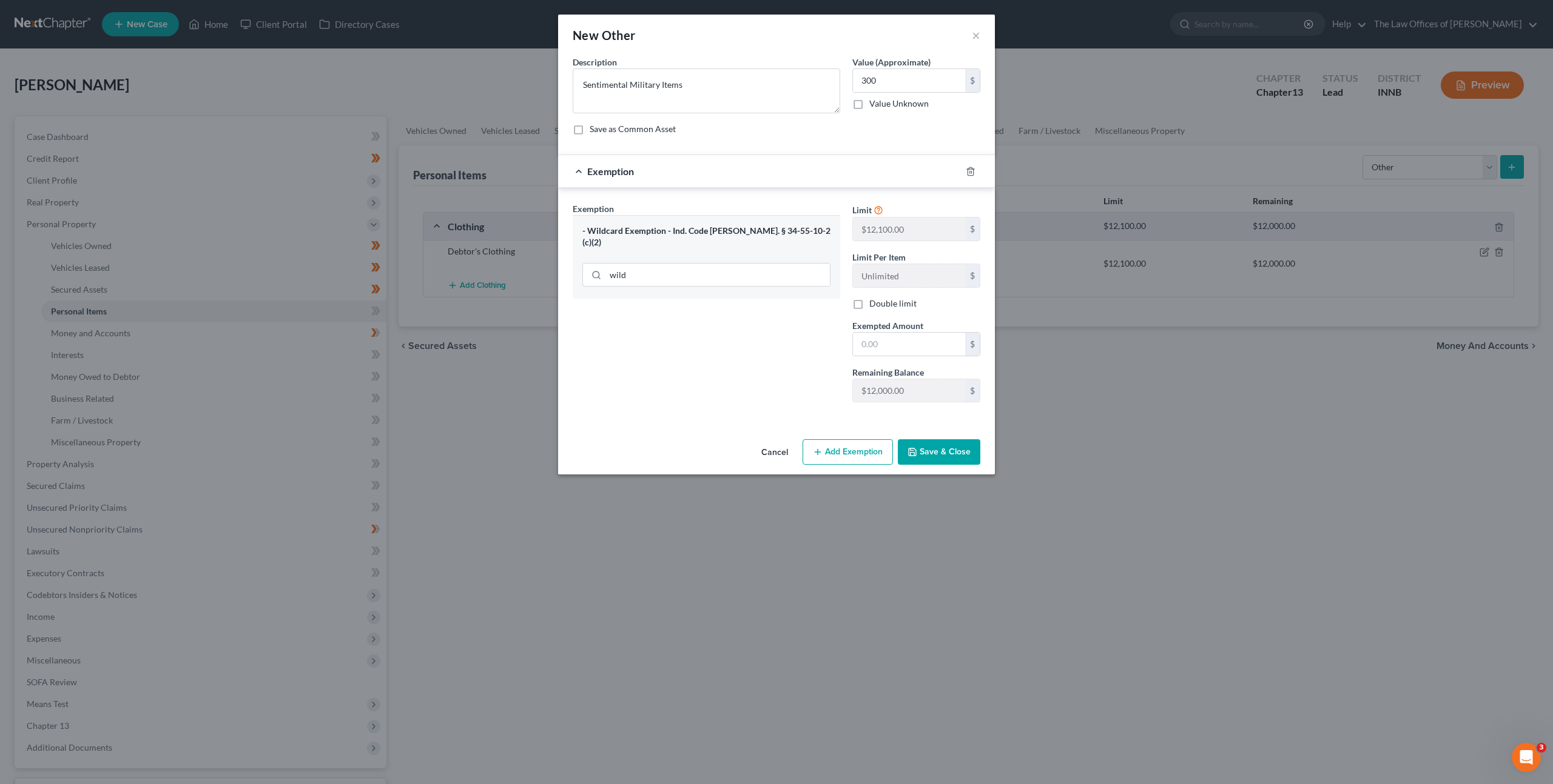
click at [917, 450] on icon "button" at bounding box center [912, 452] width 10 height 10
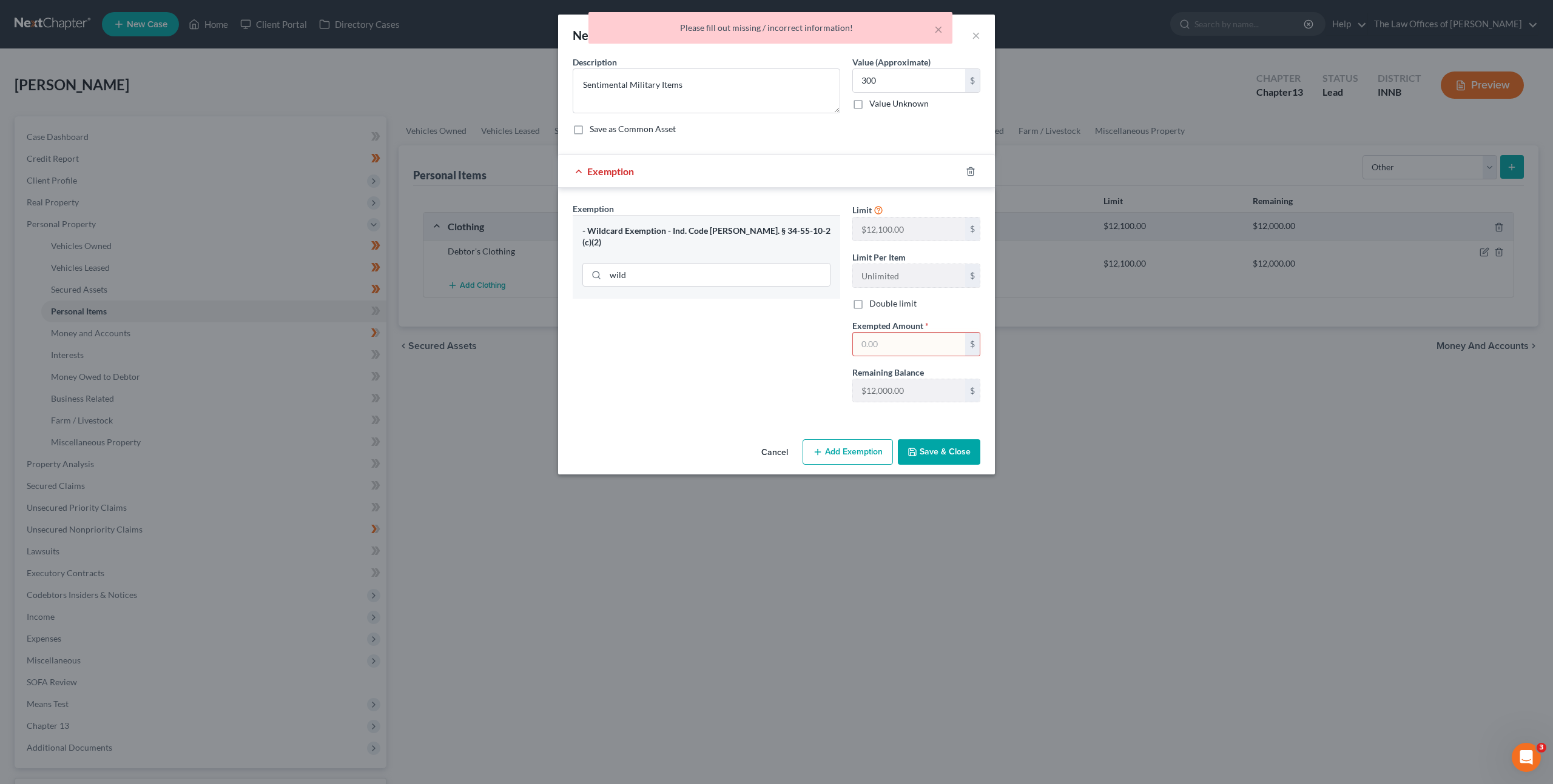
click at [904, 341] on input "text" at bounding box center [909, 344] width 112 height 23
type input "300"
click at [947, 457] on button "Save & Close" at bounding box center [938, 452] width 83 height 26
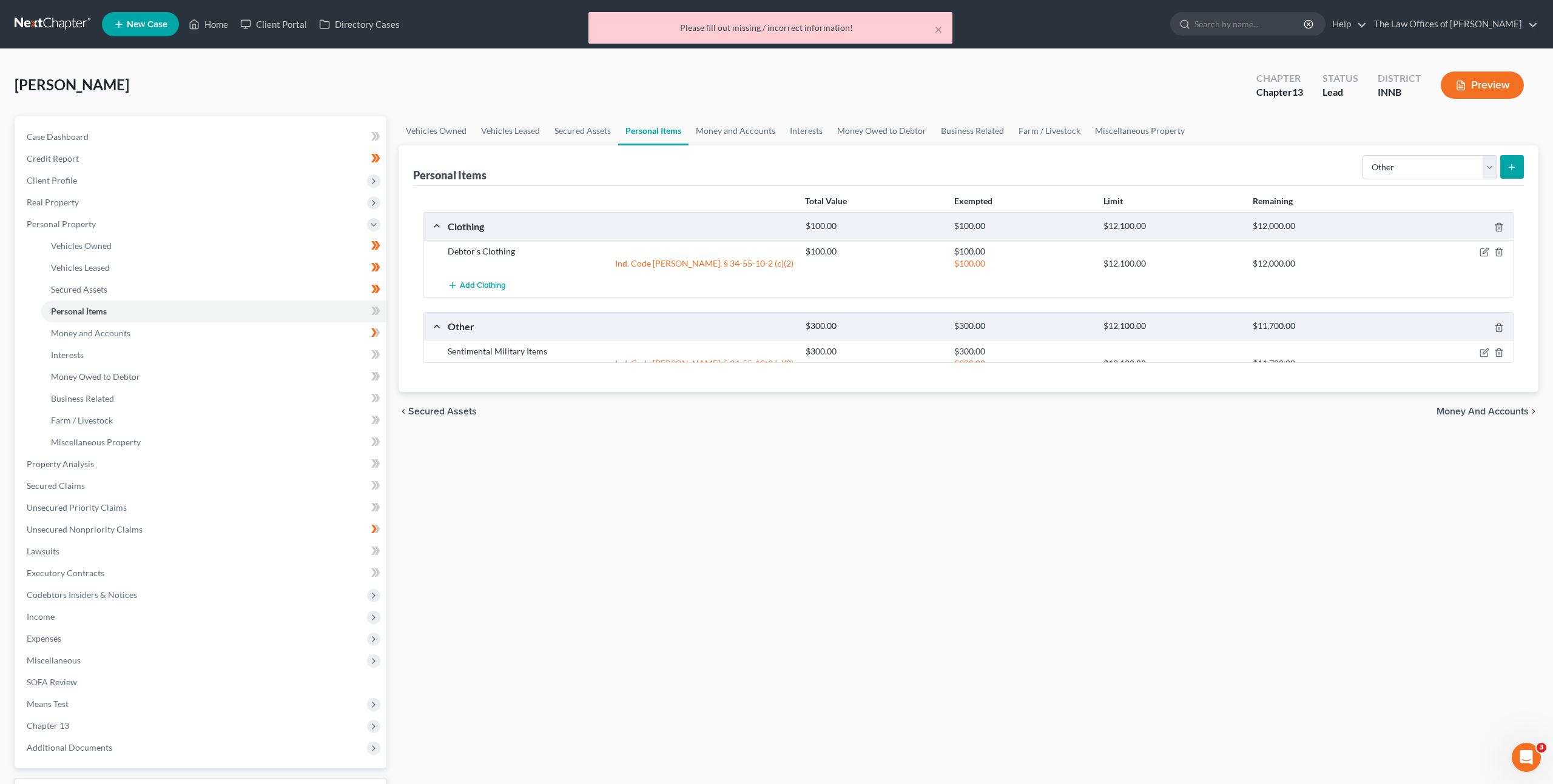
click at [765, 431] on div "chevron_left Secured Assets Money and Accounts chevron_right" at bounding box center [968, 412] width 1140 height 39
click at [1404, 173] on select "Select Item Type Clothing Collectibles Of Value Electronics Firearms Household …" at bounding box center [1430, 167] width 135 height 24
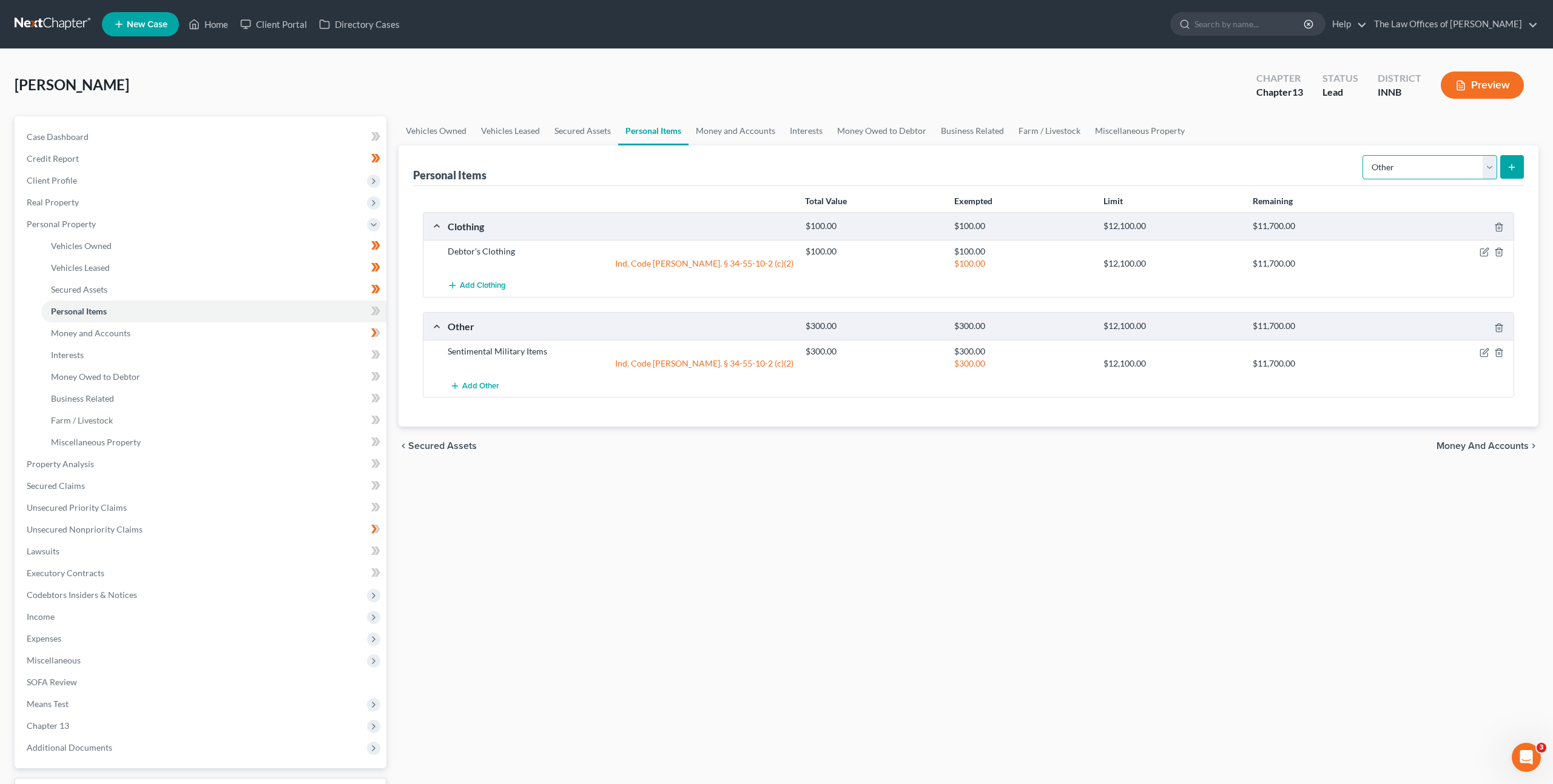
select select "electronics"
click at [1364, 155] on select "Select Item Type Clothing Collectibles Of Value Electronics Firearms Household …" at bounding box center [1430, 167] width 135 height 24
click at [1510, 168] on icon "submit" at bounding box center [1511, 167] width 10 height 10
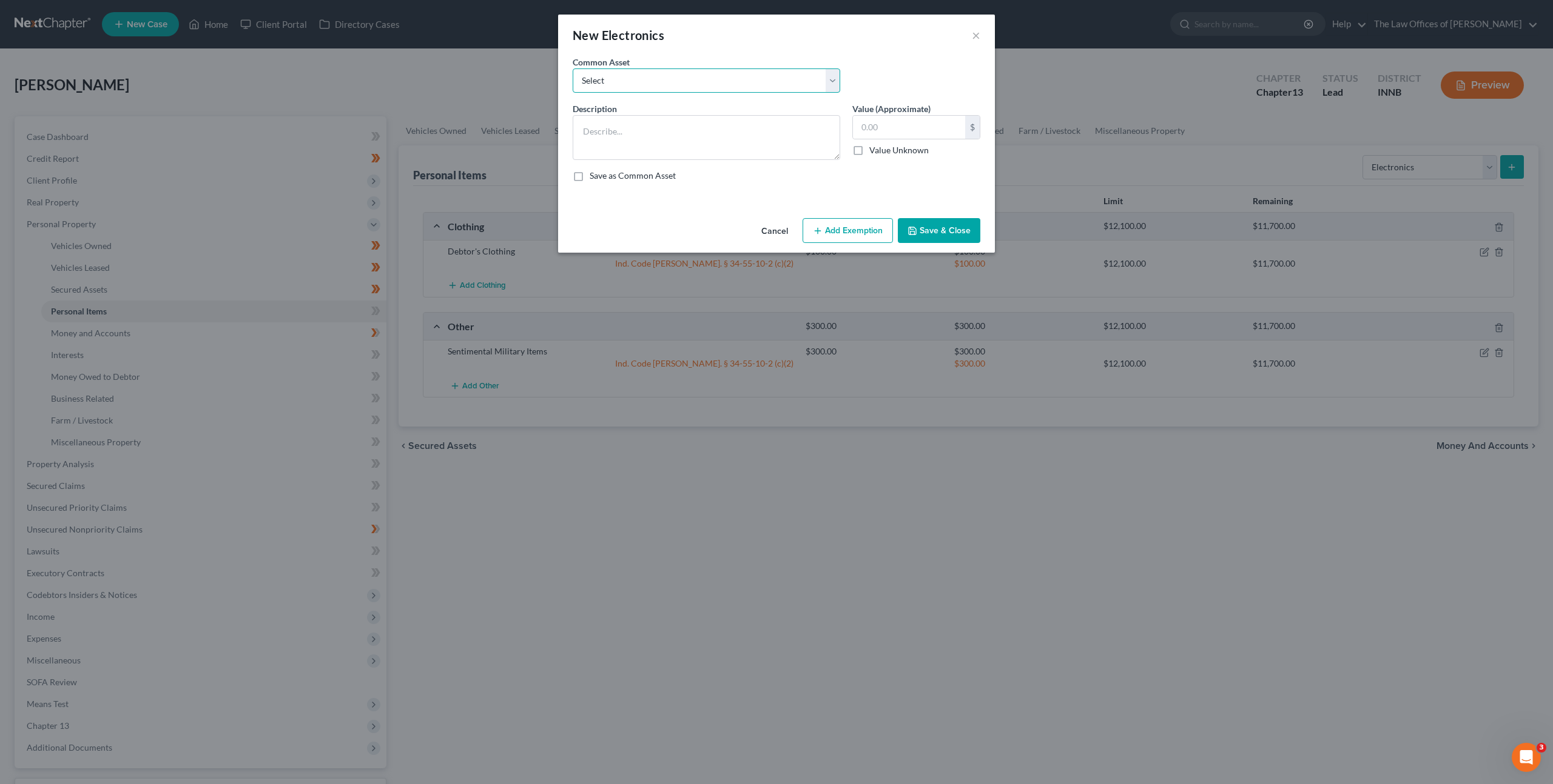
click at [761, 76] on select "Select Cell Phone (1), Television (2), Desktop Computer (1)" at bounding box center [705, 80] width 267 height 24
select select "0"
click at [572, 68] on select "Select Cell Phone (1), Television (2), Desktop Computer (1)" at bounding box center [705, 80] width 267 height 24
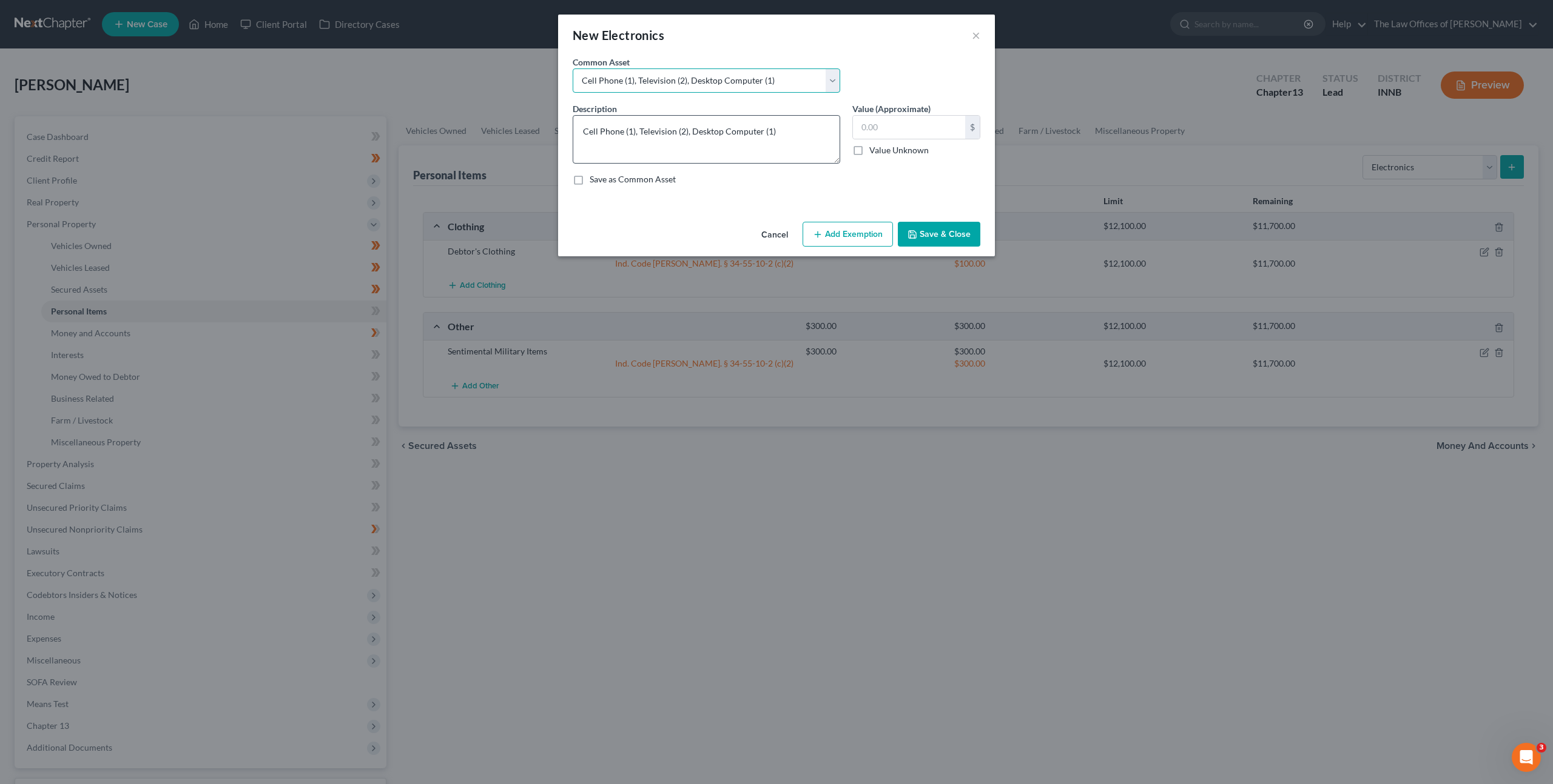
drag, startPoint x: 836, startPoint y: 155, endPoint x: 832, endPoint y: 180, distance: 25.3
click at [832, 163] on textarea "Cell Phone (1), Television (2), Desktop Computer (1)" at bounding box center [705, 139] width 267 height 49
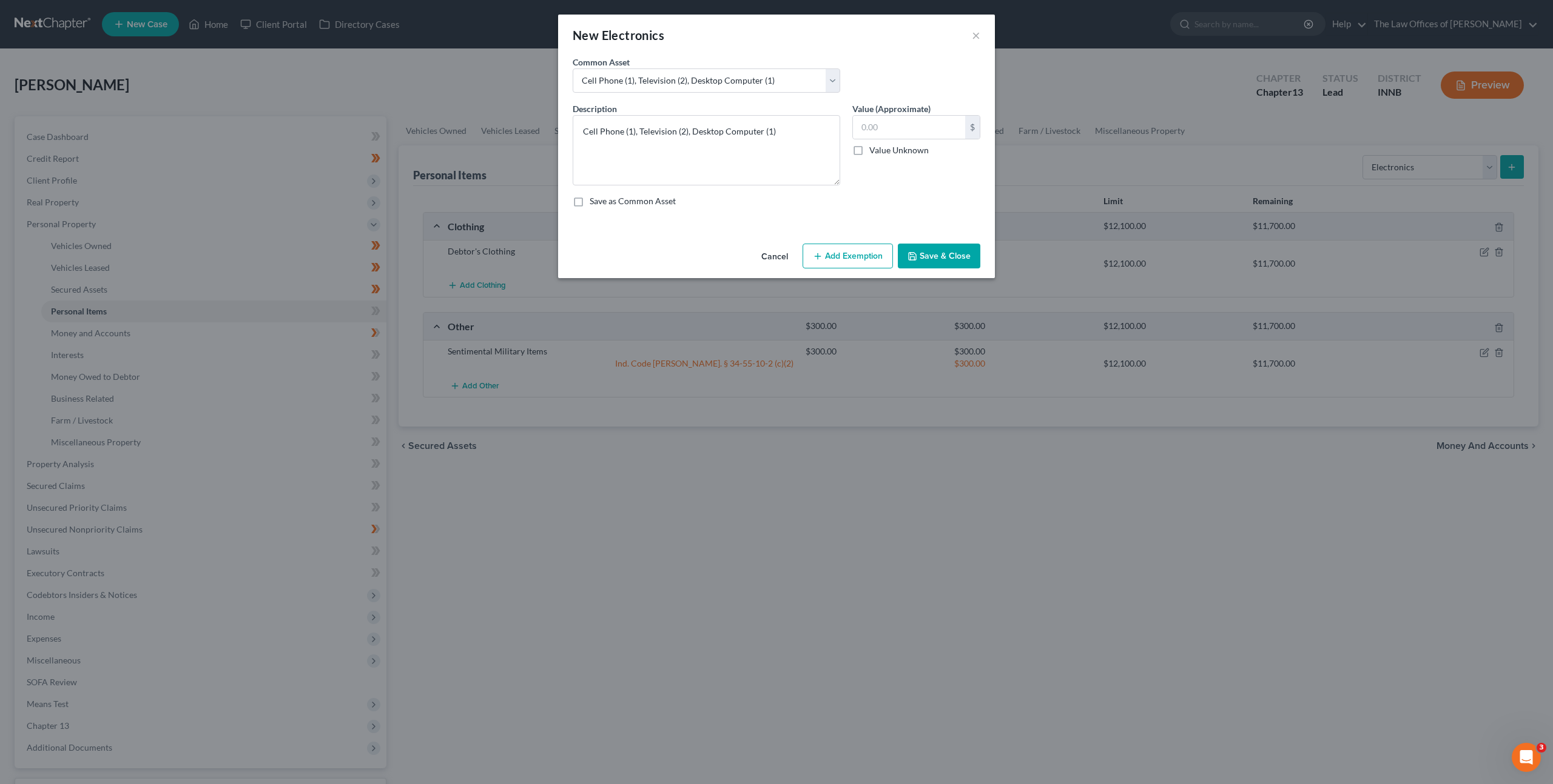
click at [854, 259] on button "Add Exemption" at bounding box center [848, 256] width 91 height 26
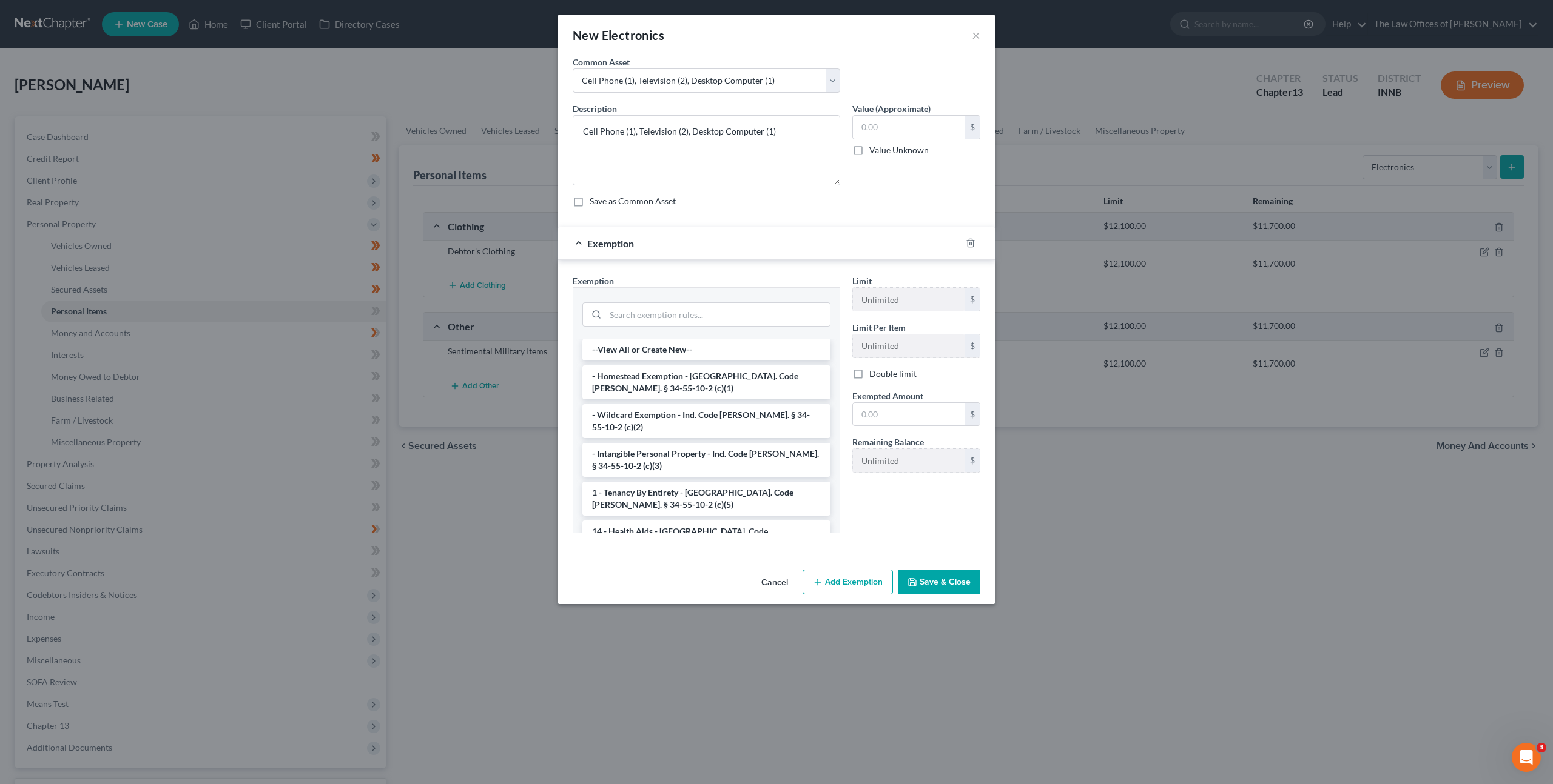
click at [712, 404] on li "- Wildcard Exemption - Ind. Code [PERSON_NAME]. § 34-55-10-2 (c)(2)" at bounding box center [705, 421] width 248 height 34
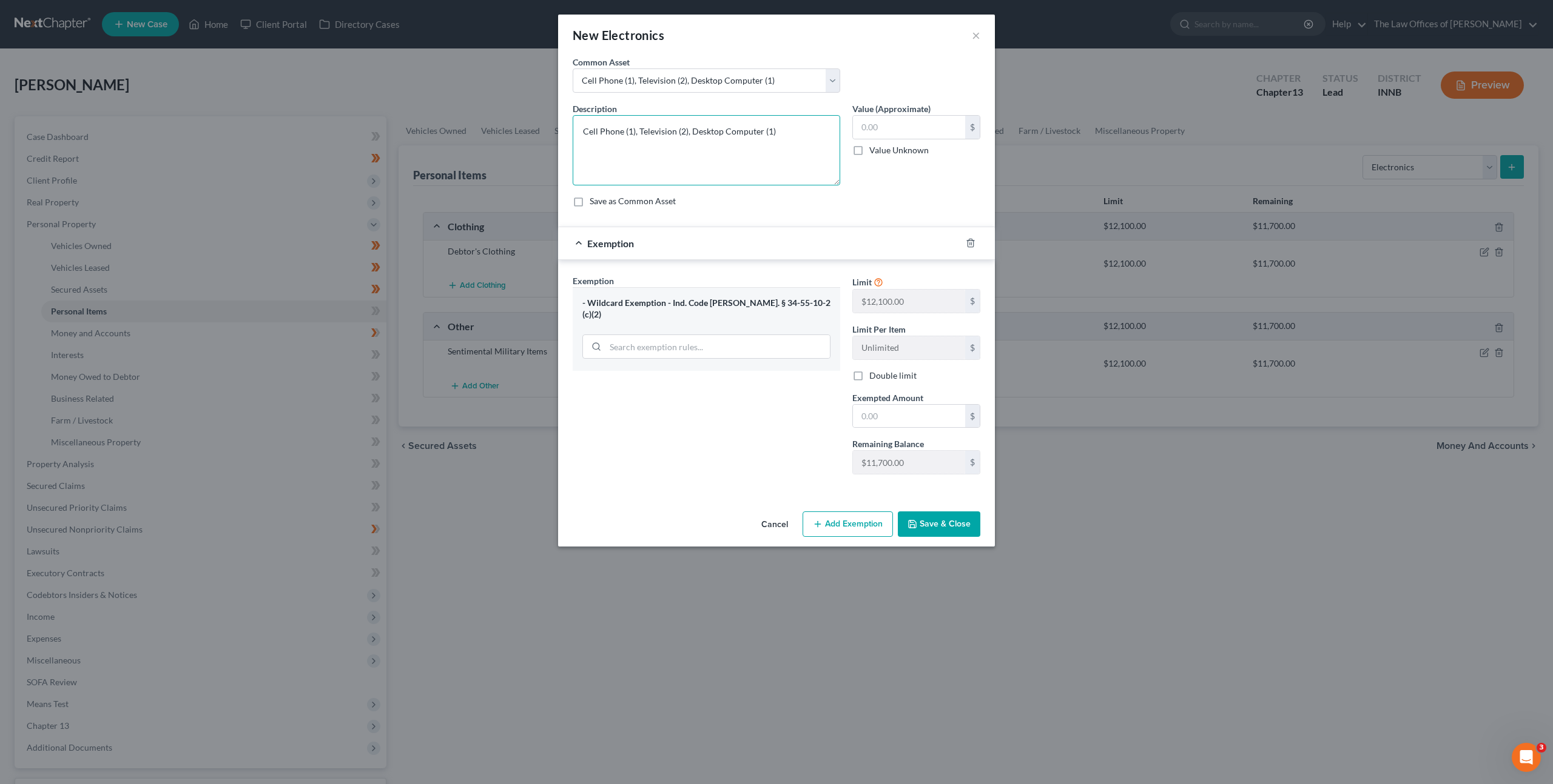
click at [751, 175] on textarea "Cell Phone (1), Television (2), Desktop Computer (1)" at bounding box center [705, 150] width 267 height 70
click at [683, 136] on textarea "Cell Phone (1), Television (2), Desktop Computer (1), Tablet (1), Printer (1)" at bounding box center [705, 150] width 267 height 70
click at [677, 150] on textarea "Cell Phone (1), Television (2), Desktop Computer (1), Tablet (1), Printer (1)" at bounding box center [705, 150] width 267 height 70
type textarea "Cell Phone (1), Television (2), Desktop Computer (1), Tablet (1), Printer (1), …"
click at [867, 218] on form "An exemption set must first be selected from the Filing Information section. Co…" at bounding box center [776, 275] width 408 height 439
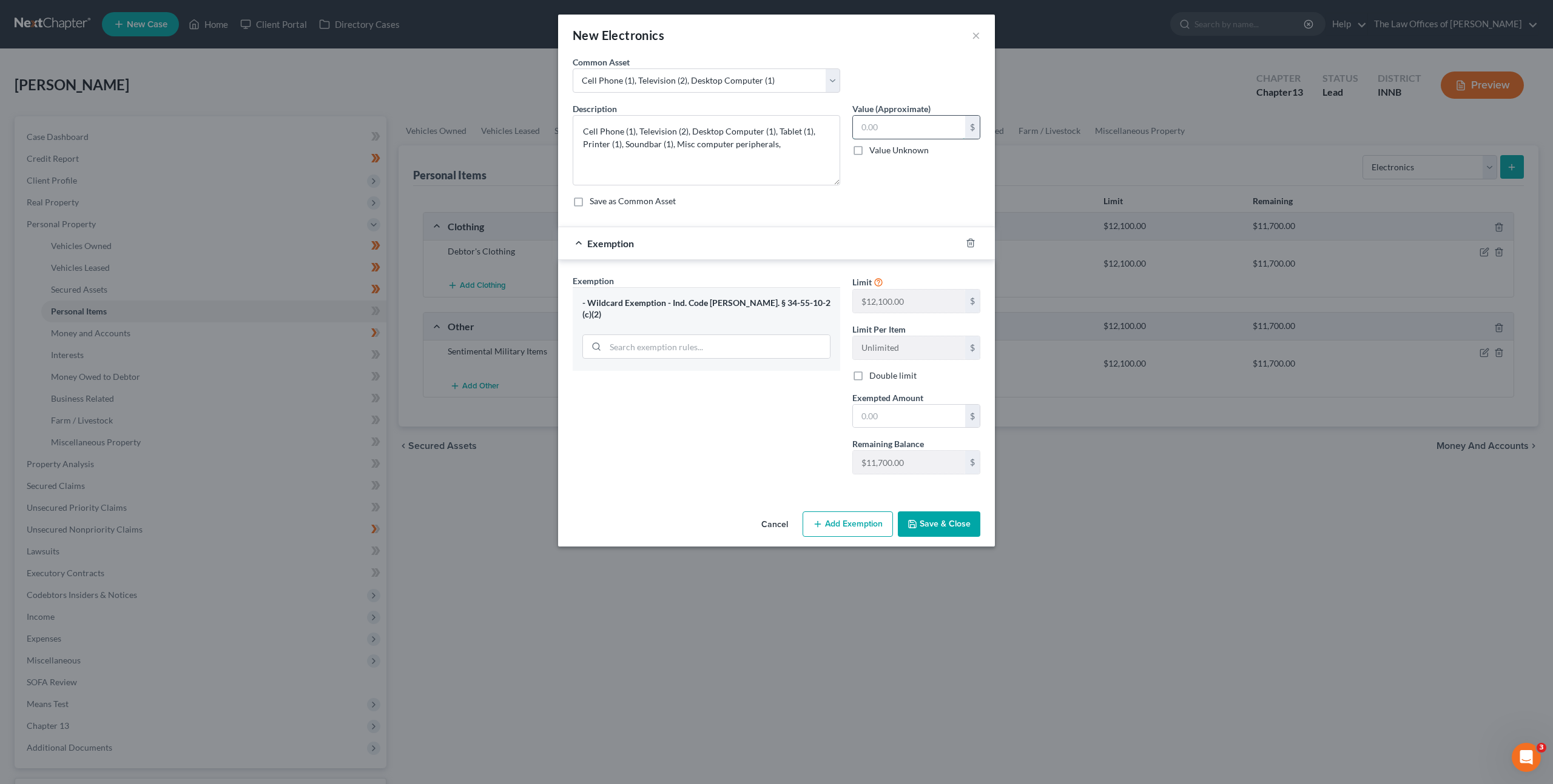
click at [896, 128] on input "text" at bounding box center [909, 127] width 112 height 23
type input "2,000"
click at [887, 412] on input "text" at bounding box center [909, 416] width 112 height 23
type input "2,000"
click at [708, 424] on div "Exemption Set must be selected for CA. Exemption * - Wildcard Exemption - Ind. …" at bounding box center [706, 379] width 280 height 210
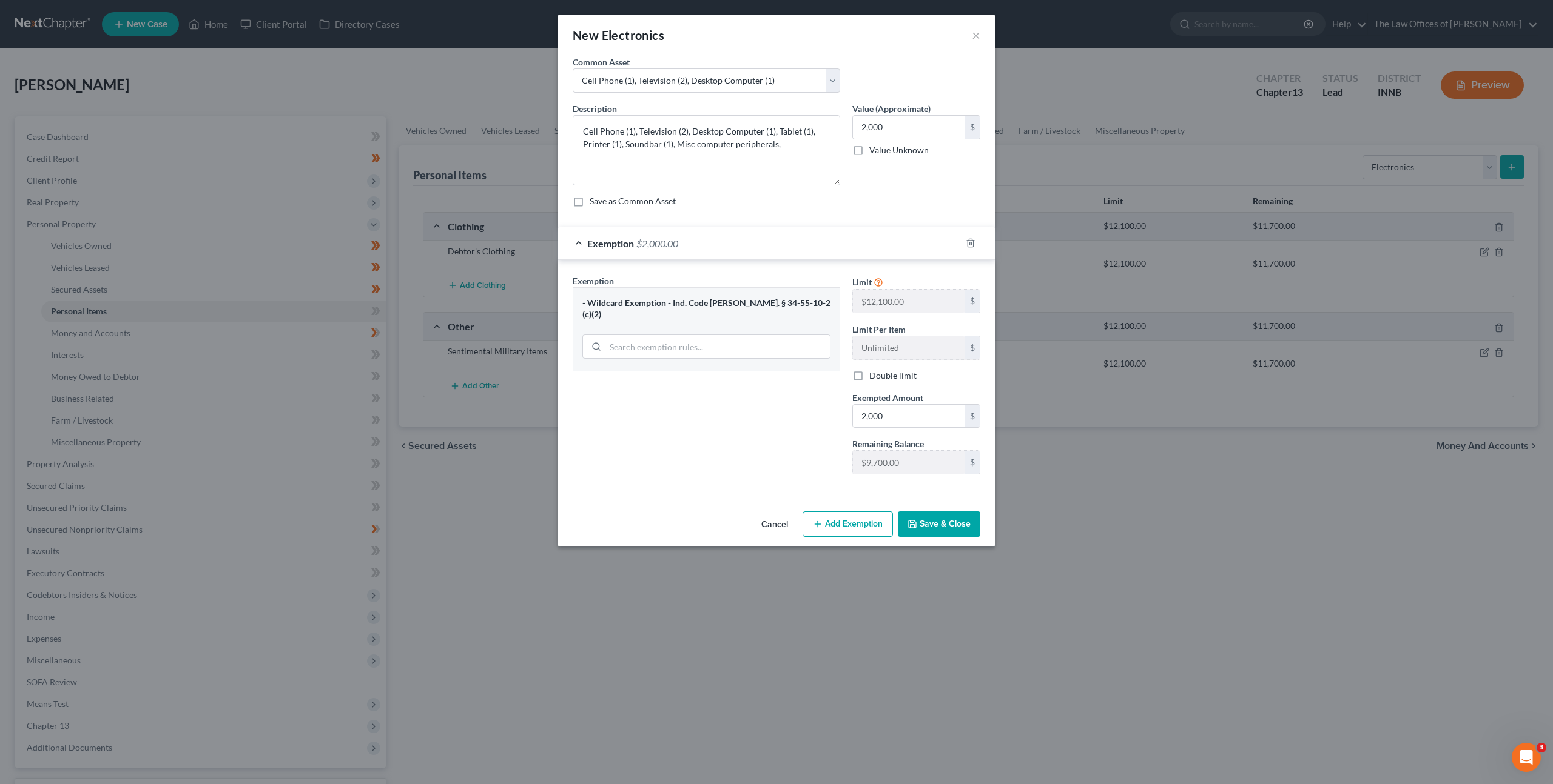
click at [914, 519] on icon "button" at bounding box center [912, 524] width 10 height 10
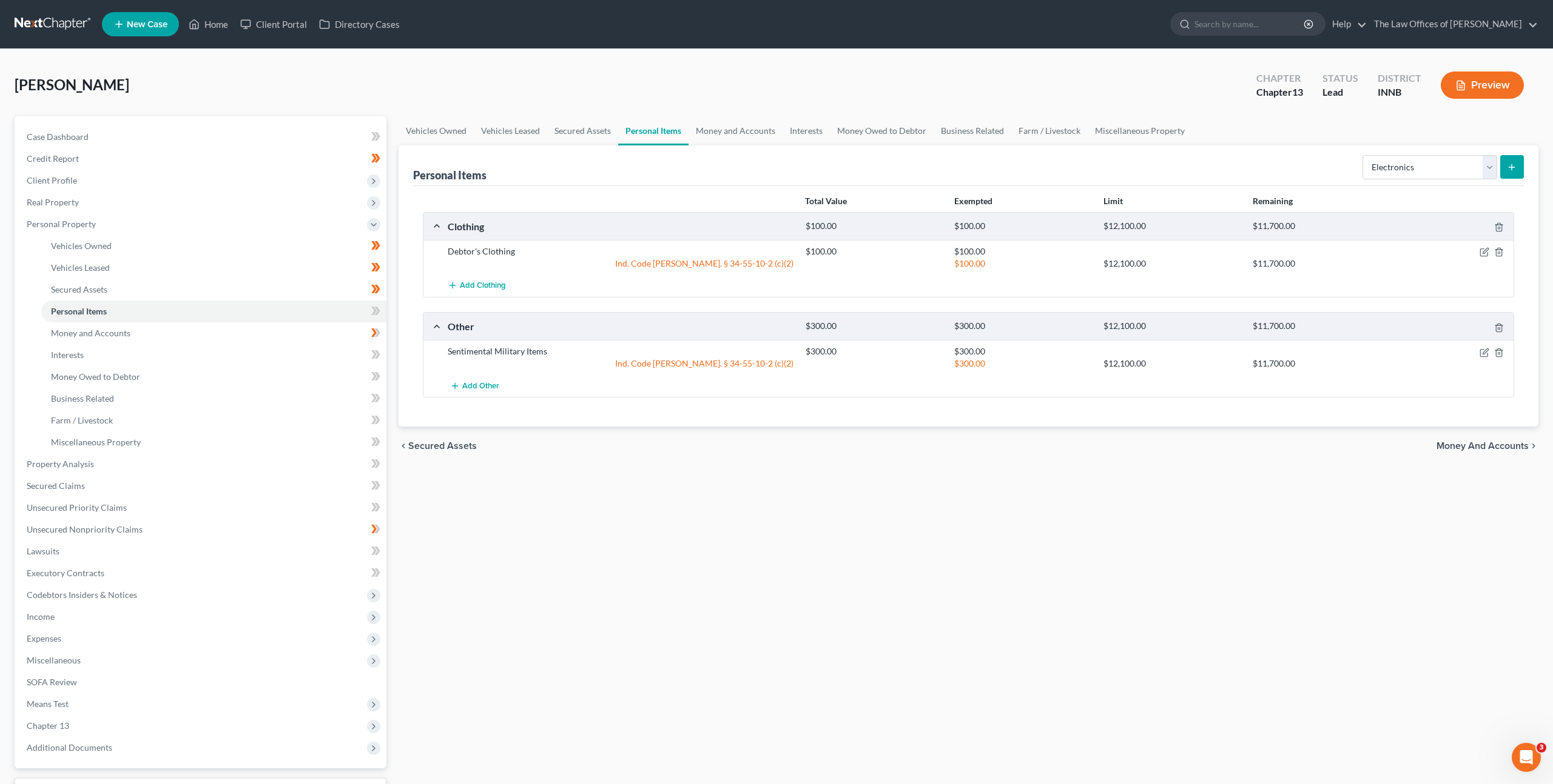
click at [893, 569] on div "Vehicles Owned Vehicles Leased Secured Assets Personal Items Money and Accounts…" at bounding box center [968, 477] width 1151 height 722
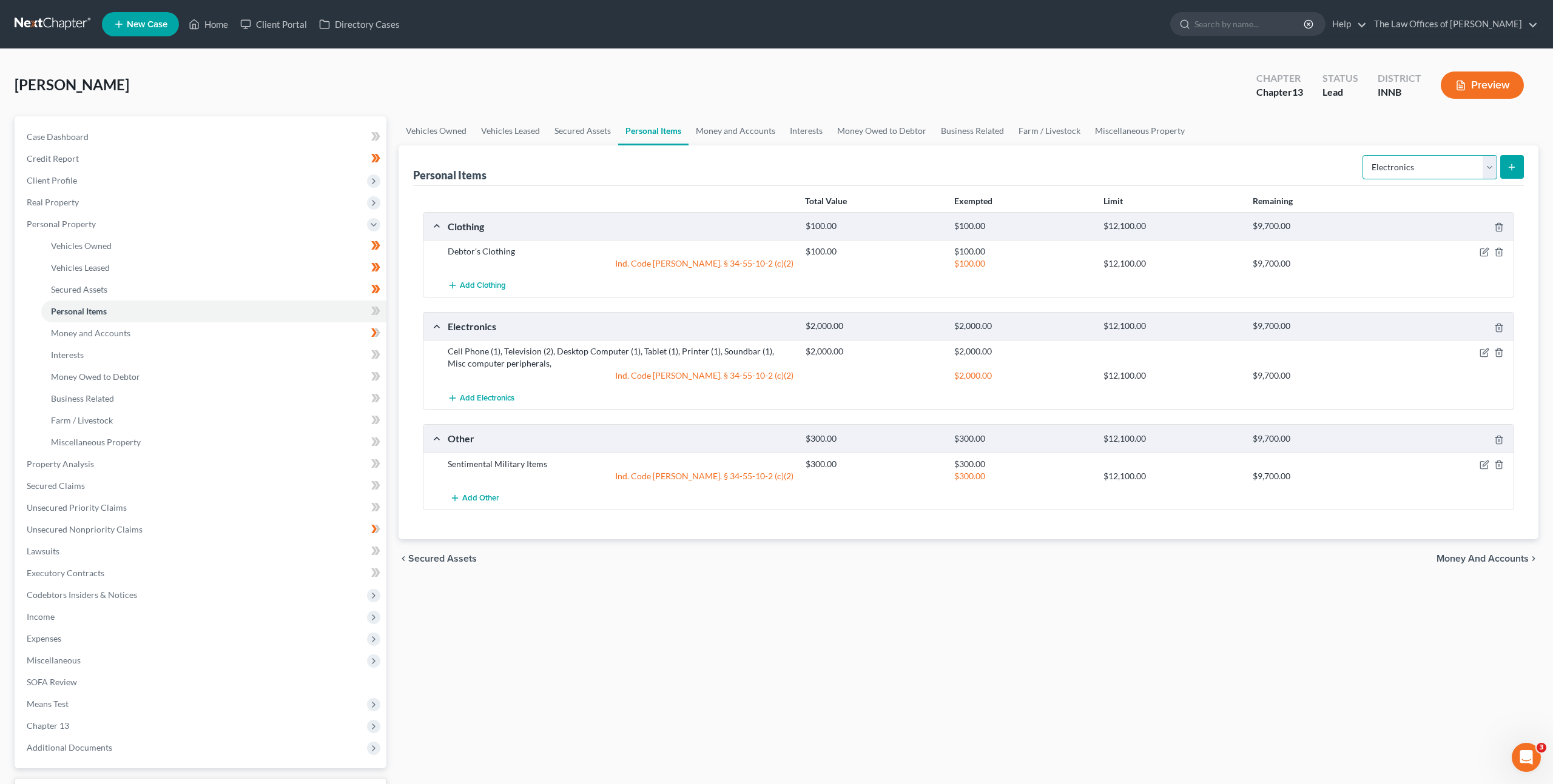
click at [1382, 163] on select "Select Item Type Clothing Collectibles Of Value Electronics Firearms Household …" at bounding box center [1430, 167] width 135 height 24
select select "firearms"
click at [1364, 155] on select "Select Item Type Clothing Collectibles Of Value Electronics Firearms Household …" at bounding box center [1430, 167] width 135 height 24
click at [1300, 170] on div "Personal Items Select Item Type Clothing Collectibles Of Value Electronics Fire…" at bounding box center [968, 166] width 1111 height 41
click at [1511, 169] on icon "submit" at bounding box center [1511, 167] width 10 height 10
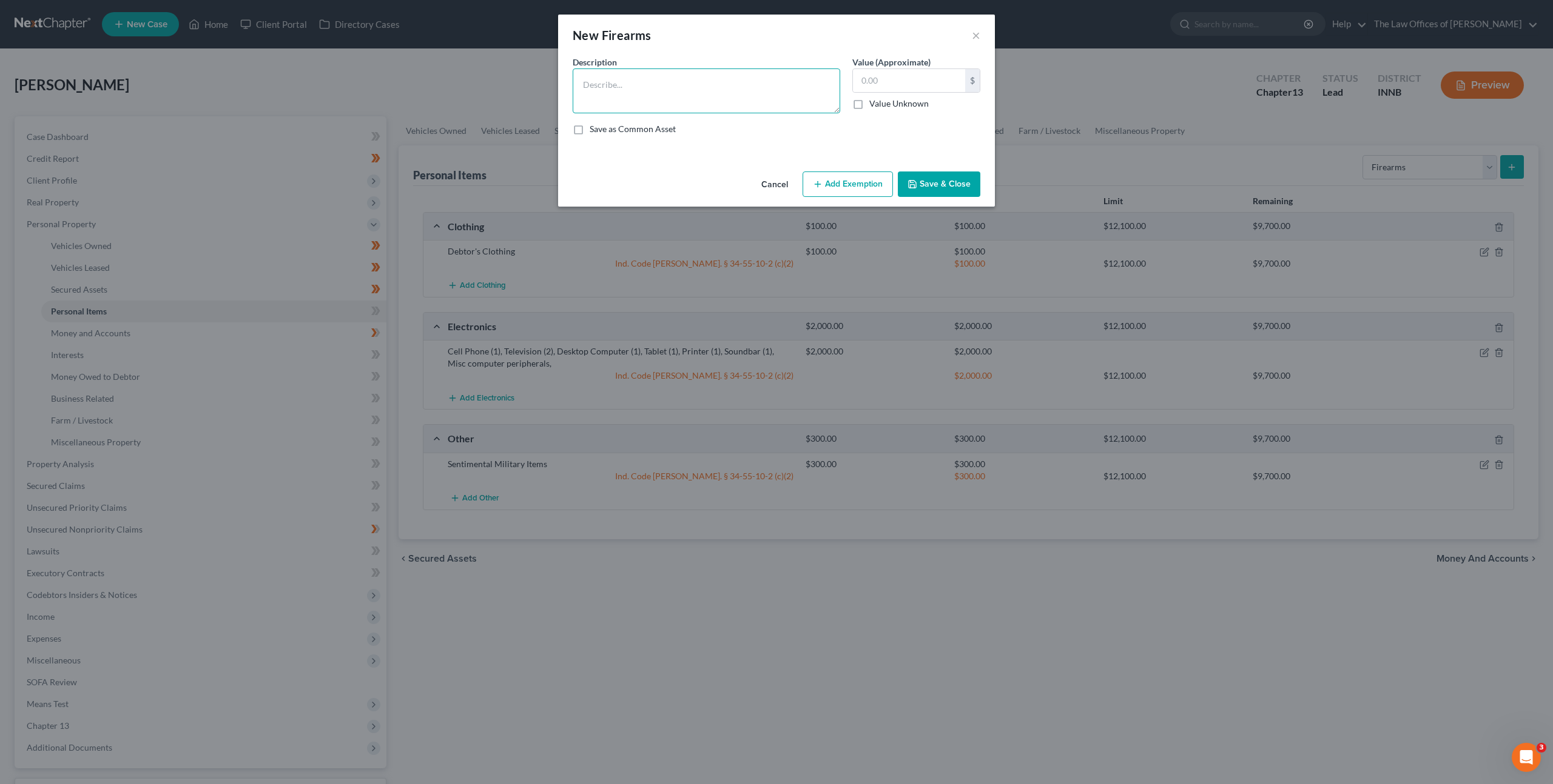
click at [708, 87] on textarea at bounding box center [705, 91] width 267 height 45
click at [686, 83] on textarea at bounding box center [705, 91] width 267 height 45
click at [830, 175] on button "Add Exemption" at bounding box center [848, 184] width 91 height 26
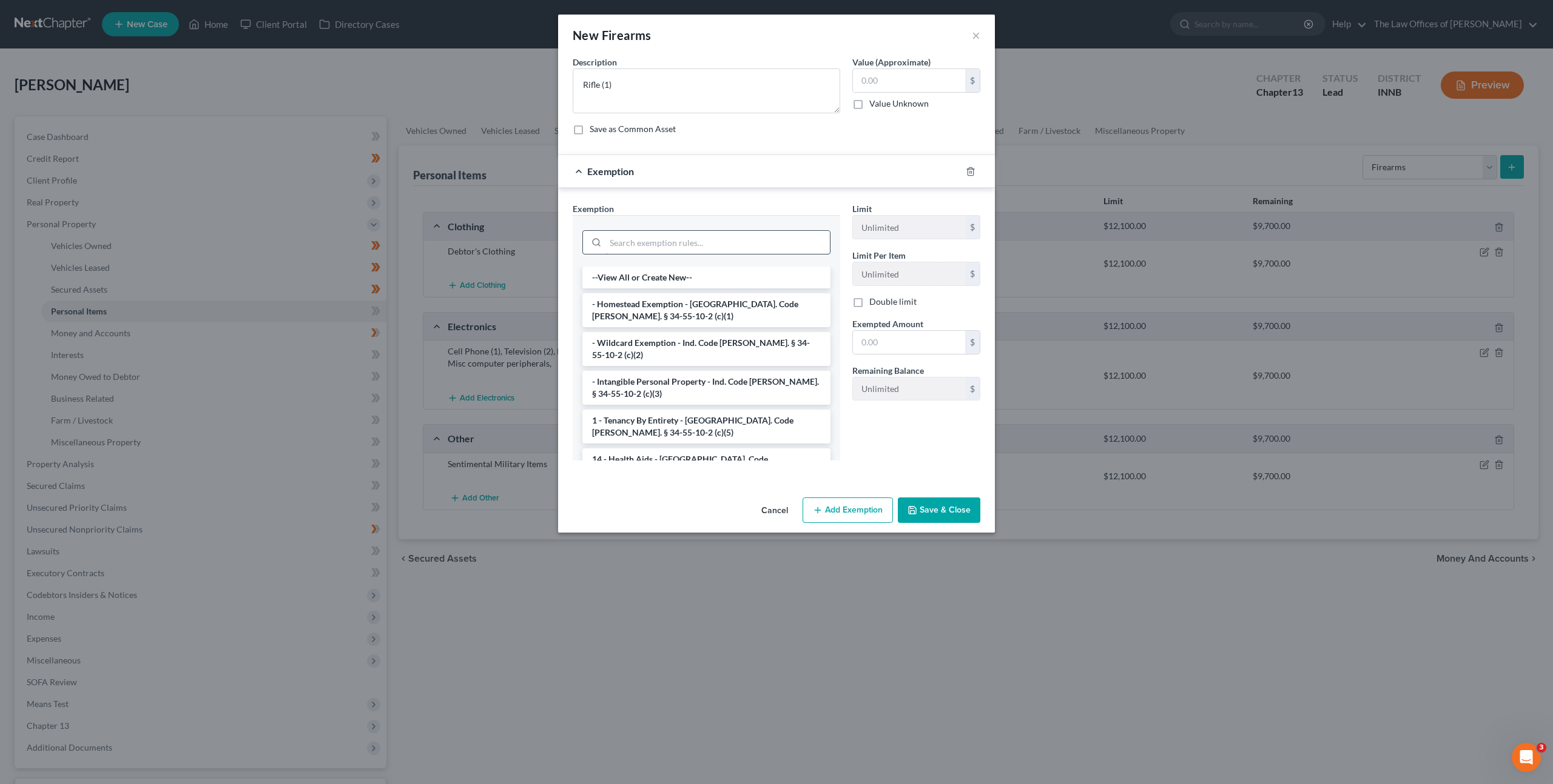
click at [753, 233] on input "search" at bounding box center [717, 242] width 225 height 23
click at [872, 77] on input "text" at bounding box center [909, 81] width 112 height 23
drag, startPoint x: 670, startPoint y: 335, endPoint x: 745, endPoint y: 267, distance: 101.2
click at [670, 336] on li "- Wildcard Exemption - Ind. Code [PERSON_NAME]. § 34-55-10-2 (c)(2)" at bounding box center [705, 349] width 248 height 34
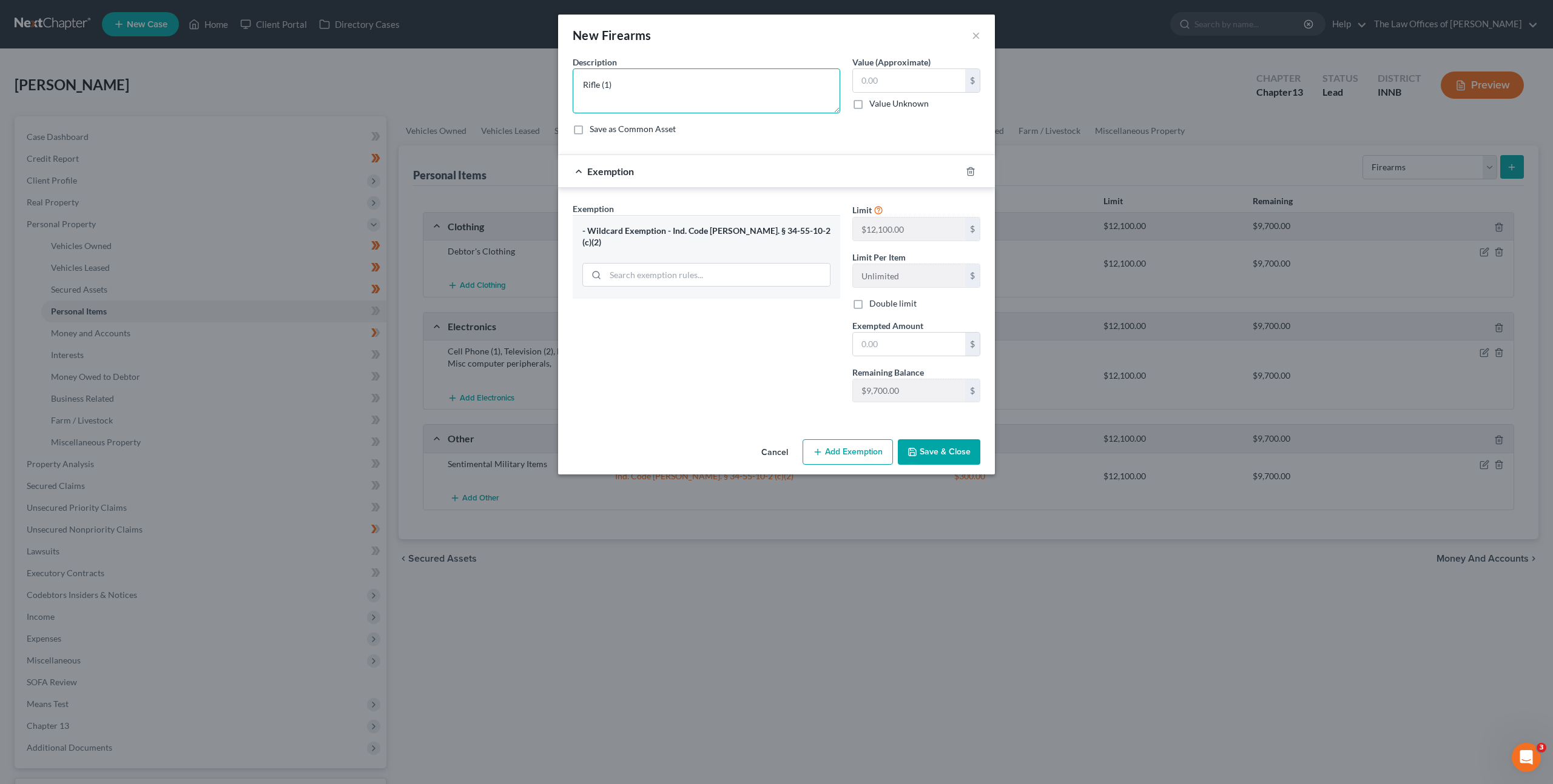
click at [680, 75] on textarea "Rifle (1)" at bounding box center [705, 91] width 267 height 45
click at [676, 88] on textarea "Rifle (1)" at bounding box center [705, 91] width 267 height 45
type textarea "Rifle (1)"
click at [894, 77] on input "text" at bounding box center [909, 81] width 112 height 23
type input "300"
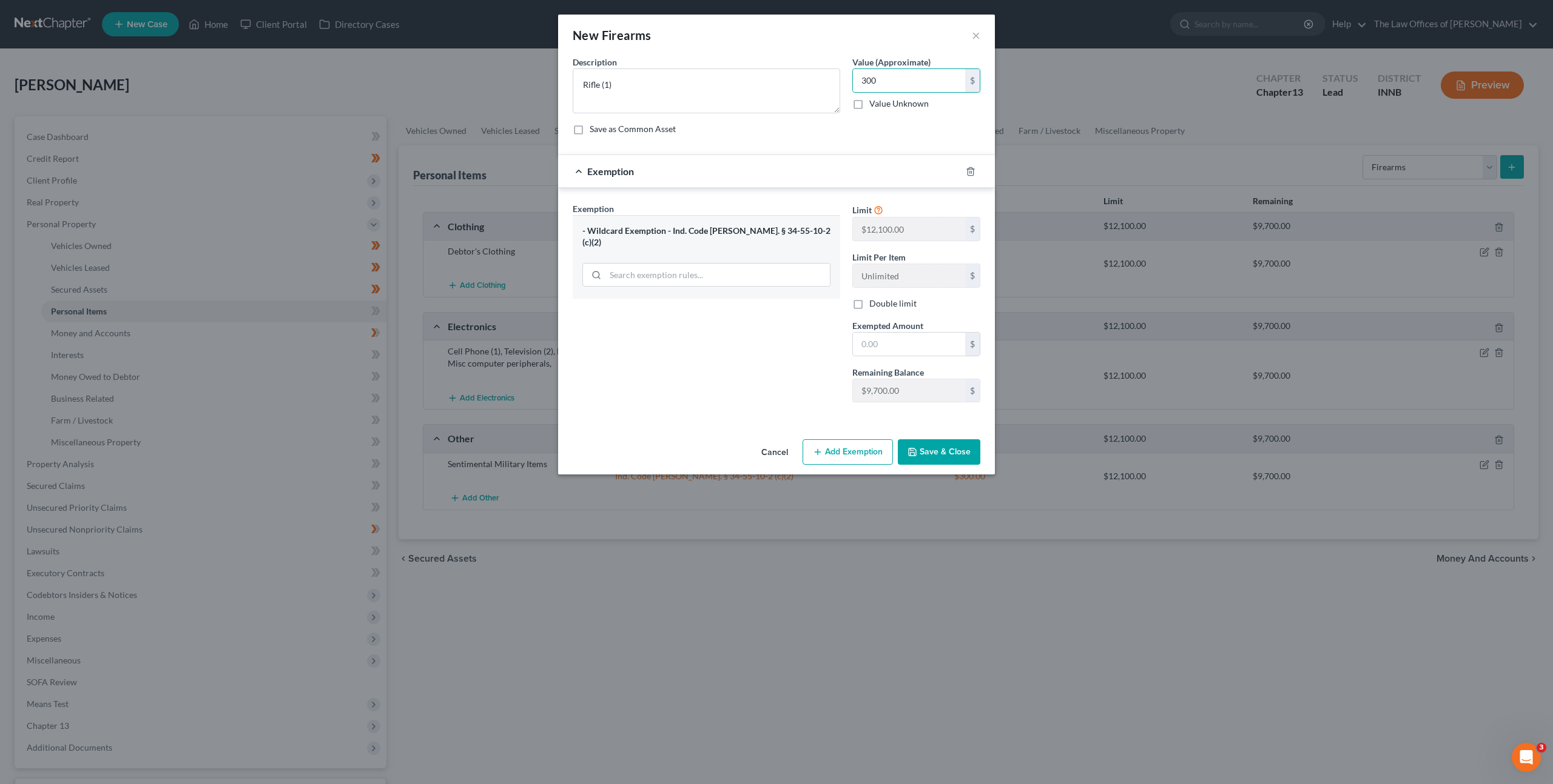
click at [852, 337] on div "$" at bounding box center [916, 344] width 128 height 24
click at [869, 343] on input "text" at bounding box center [909, 344] width 112 height 23
type input "300"
click at [714, 338] on div "Exemption Set must be selected for CA. Exemption * - Wildcard Exemption - Ind. …" at bounding box center [706, 307] width 280 height 210
click at [922, 451] on button "Save & Close" at bounding box center [938, 452] width 83 height 26
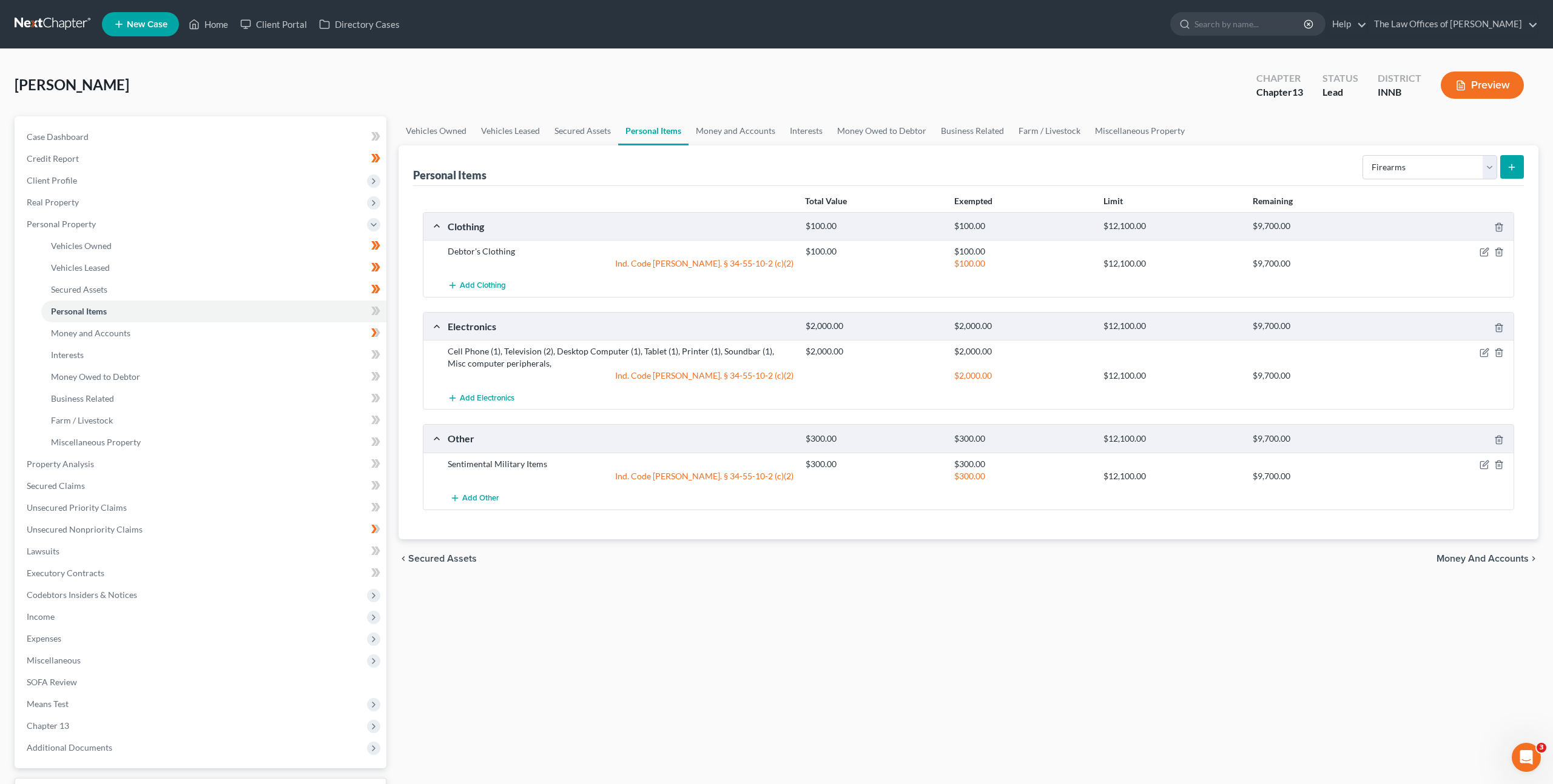
drag, startPoint x: 852, startPoint y: 600, endPoint x: 852, endPoint y: 609, distance: 9.0
click at [852, 601] on div "Vehicles Owned Vehicles Leased Secured Assets Personal Items Money and Accounts…" at bounding box center [968, 477] width 1151 height 722
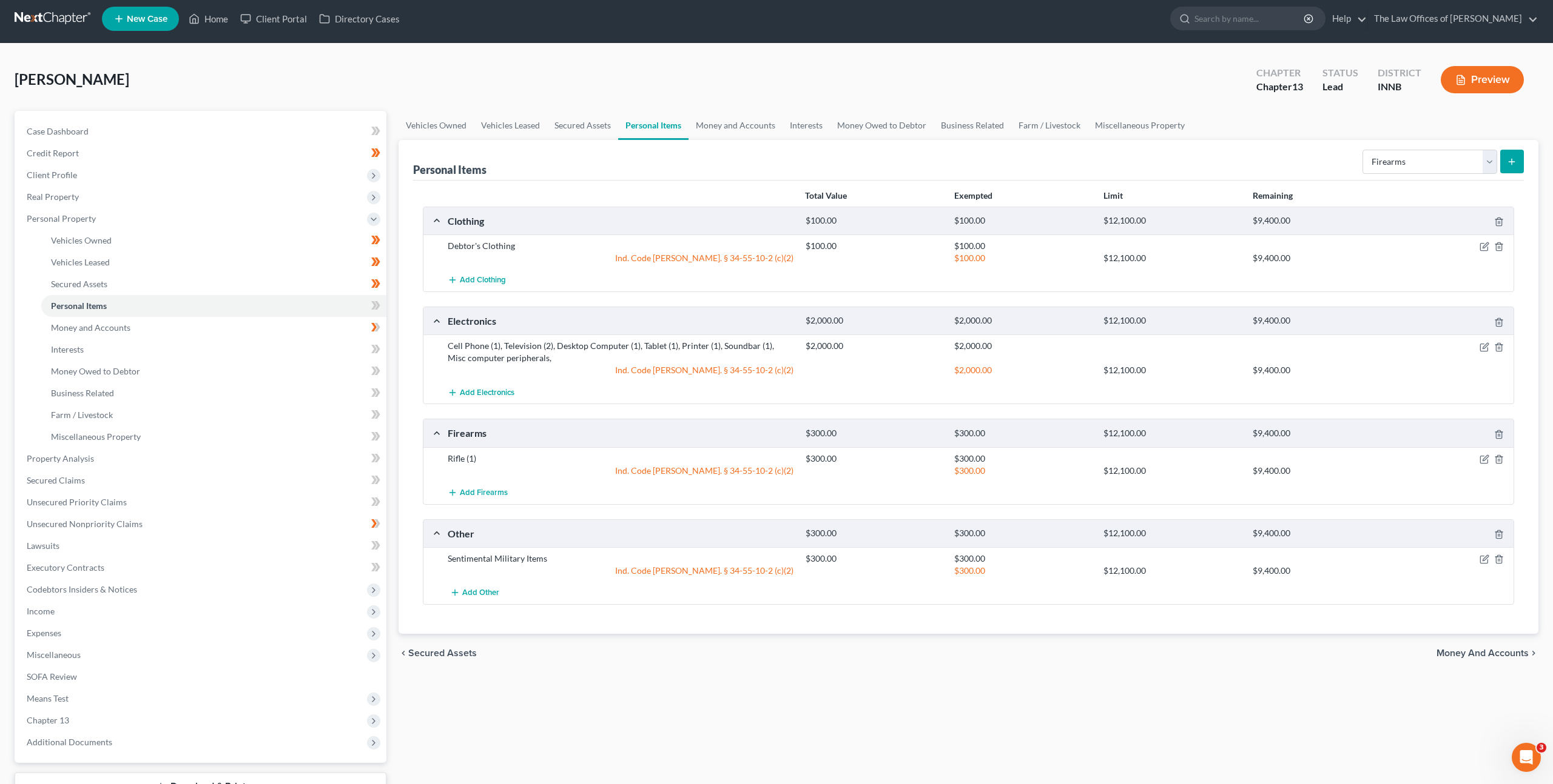
scroll to position [100, 0]
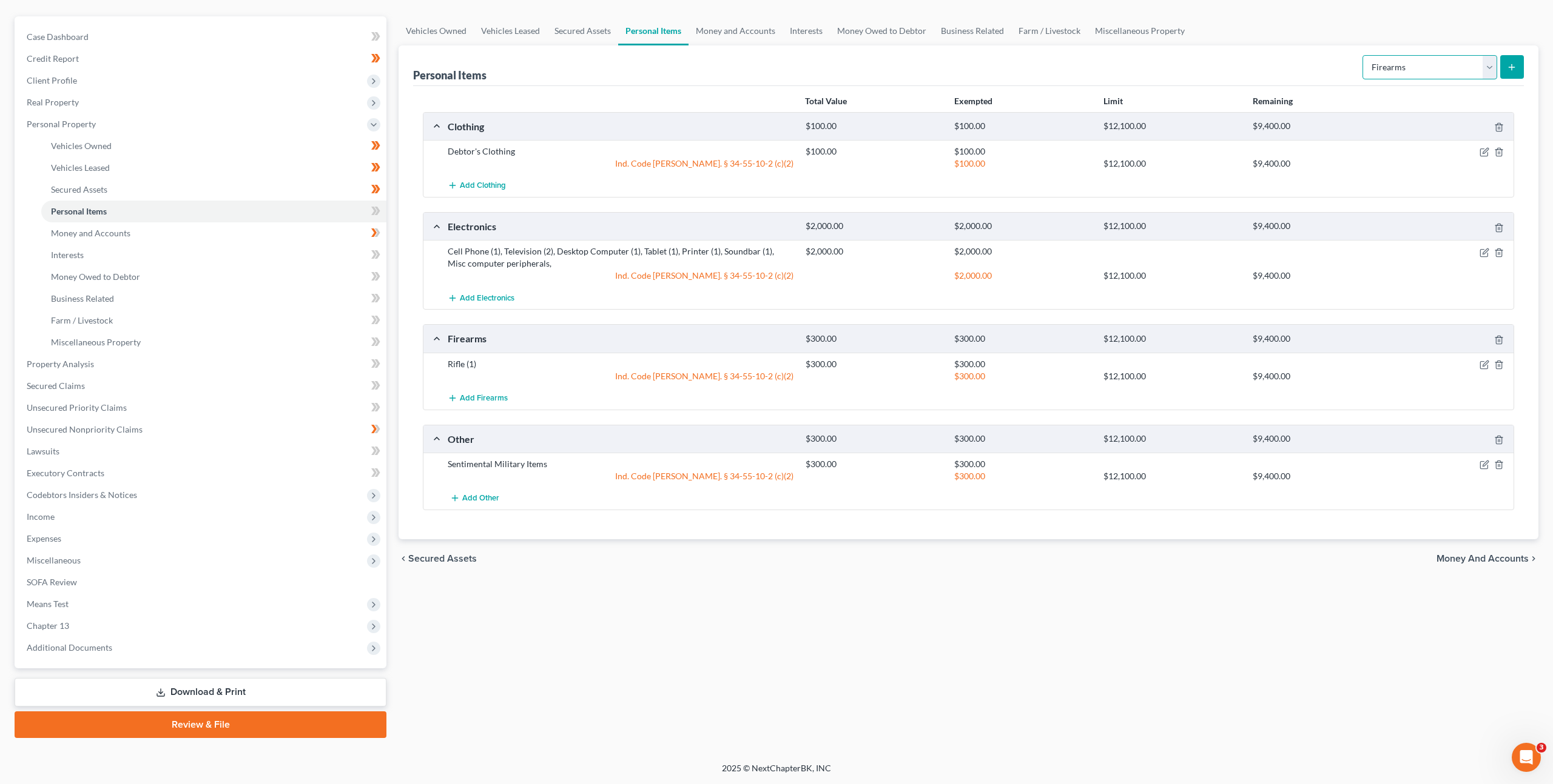
click at [1402, 77] on select "Select Item Type Clothing Collectibles Of Value Electronics Firearms Household …" at bounding box center [1430, 67] width 135 height 24
click at [1404, 55] on select "Select Item Type Clothing Collectibles Of Value Electronics Firearms Household …" at bounding box center [1430, 67] width 135 height 24
click at [1429, 67] on select "Select Item Type Clothing Collectibles Of Value Electronics Firearms Household …" at bounding box center [1430, 67] width 135 height 24
click at [1390, 63] on select "Select Item Type Clothing Collectibles Of Value Electronics Firearms Household …" at bounding box center [1430, 67] width 135 height 24
click at [1430, 64] on select "Select Item Type Clothing Collectibles Of Value Electronics Firearms Household …" at bounding box center [1430, 67] width 135 height 24
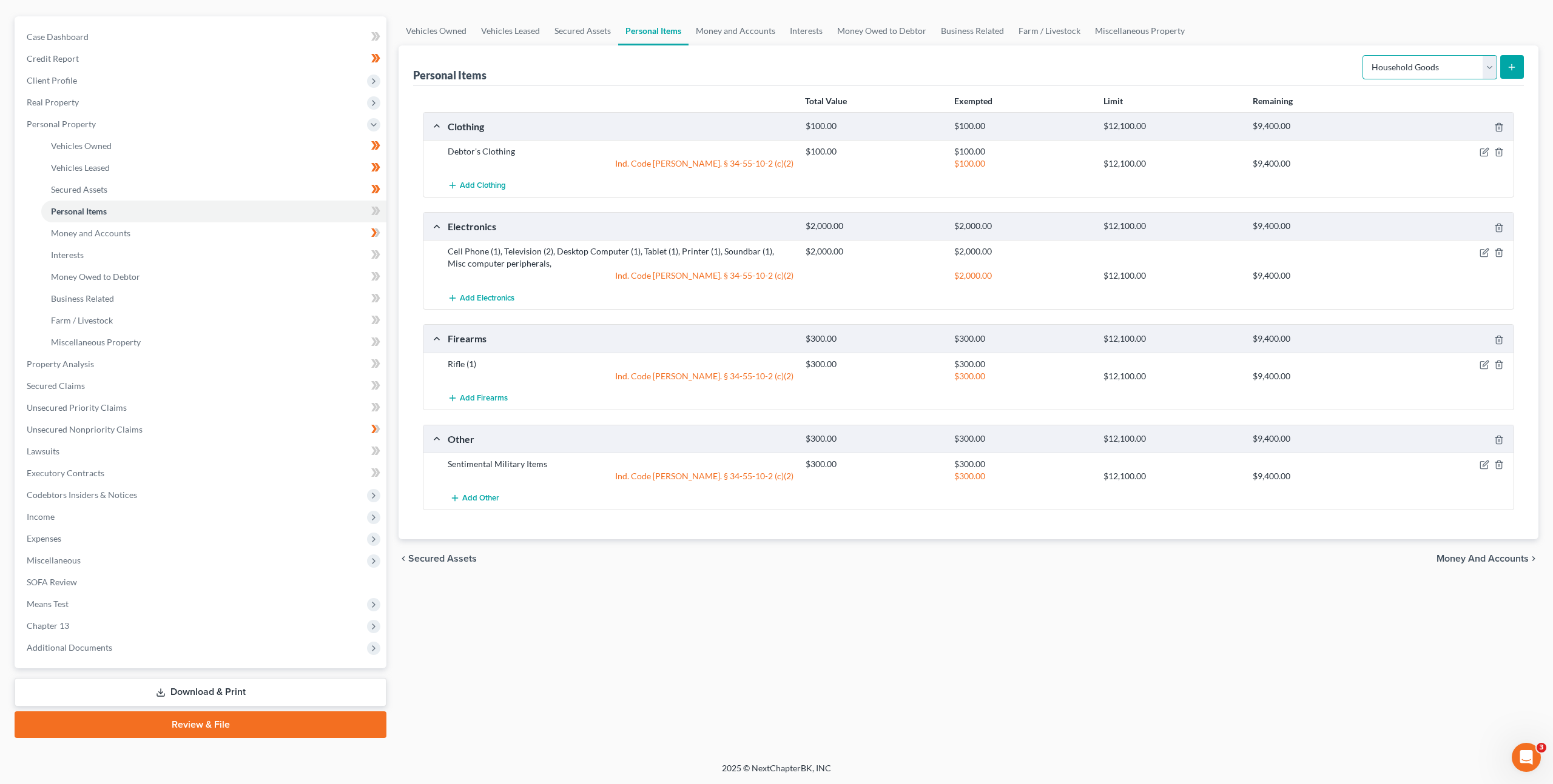
click at [1364, 55] on select "Select Item Type Clothing Collectibles Of Value Electronics Firearms Household …" at bounding box center [1430, 67] width 135 height 24
click at [1418, 66] on select "Select Item Type Clothing Collectibles Of Value Electronics Firearms Household …" at bounding box center [1430, 67] width 135 height 24
select select "jewelry"
click at [1364, 55] on select "Select Item Type Clothing Collectibles Of Value Electronics Firearms Household …" at bounding box center [1430, 67] width 135 height 24
click at [1284, 64] on div "Personal Items Select Item Type Clothing Collectibles Of Value Electronics Fire…" at bounding box center [968, 66] width 1111 height 41
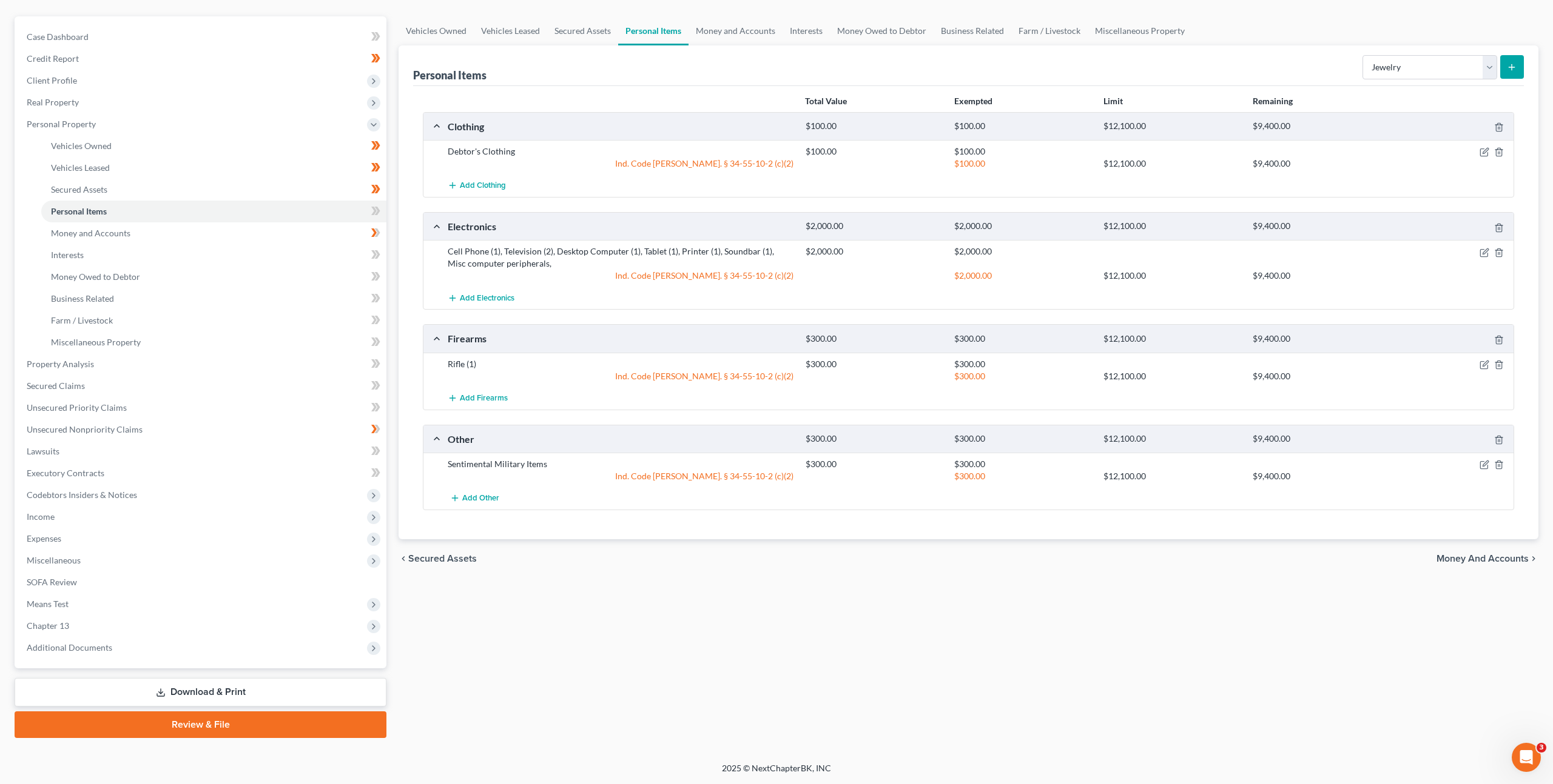
click at [1500, 64] on button "submit" at bounding box center [1511, 67] width 24 height 24
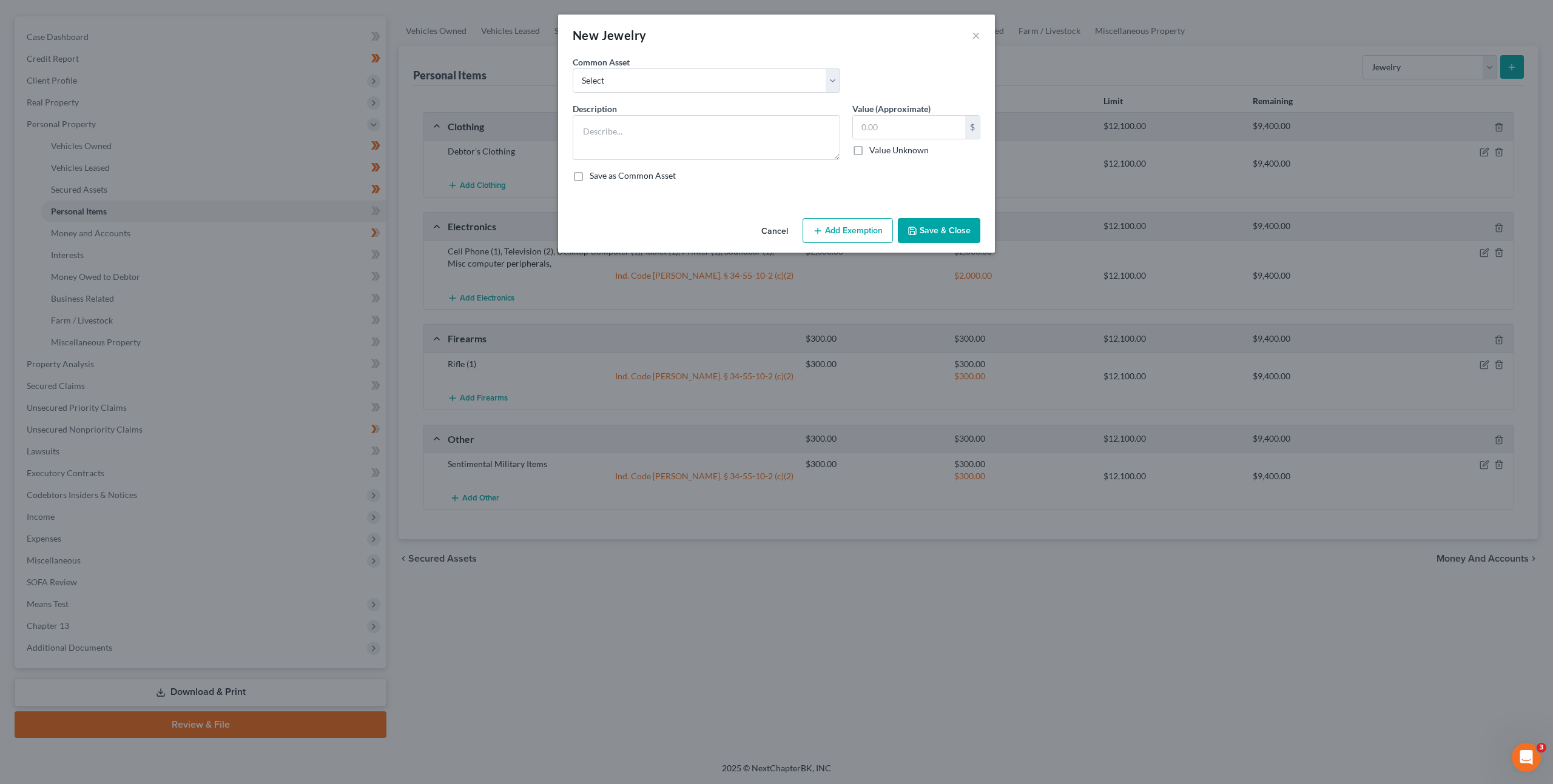
click at [771, 225] on button "Cancel" at bounding box center [775, 231] width 46 height 24
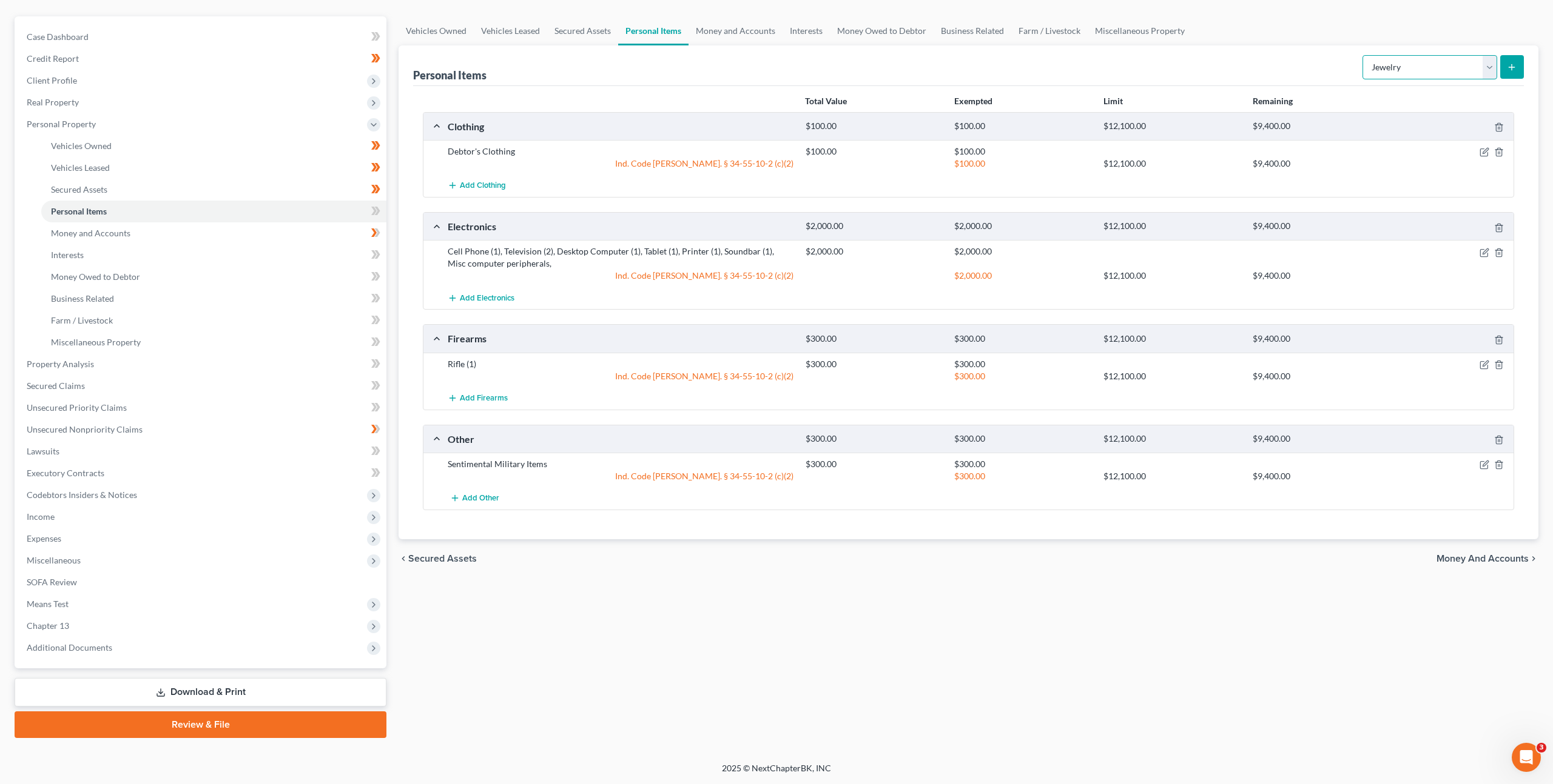
click at [1393, 63] on select "Select Item Type Clothing Collectibles Of Value Electronics Firearms Household …" at bounding box center [1430, 67] width 135 height 24
click at [1364, 55] on select "Select Item Type Clothing Collectibles Of Value Electronics Firearms Household …" at bounding box center [1430, 67] width 135 height 24
click at [1289, 64] on div "Personal Items Select Item Type Clothing Collectibles Of Value Electronics Fire…" at bounding box center [968, 66] width 1111 height 41
click at [1485, 259] on div "$2,000.00 $2,000.00" at bounding box center [1157, 257] width 715 height 24
click at [1483, 254] on icon "button" at bounding box center [1485, 251] width 5 height 5
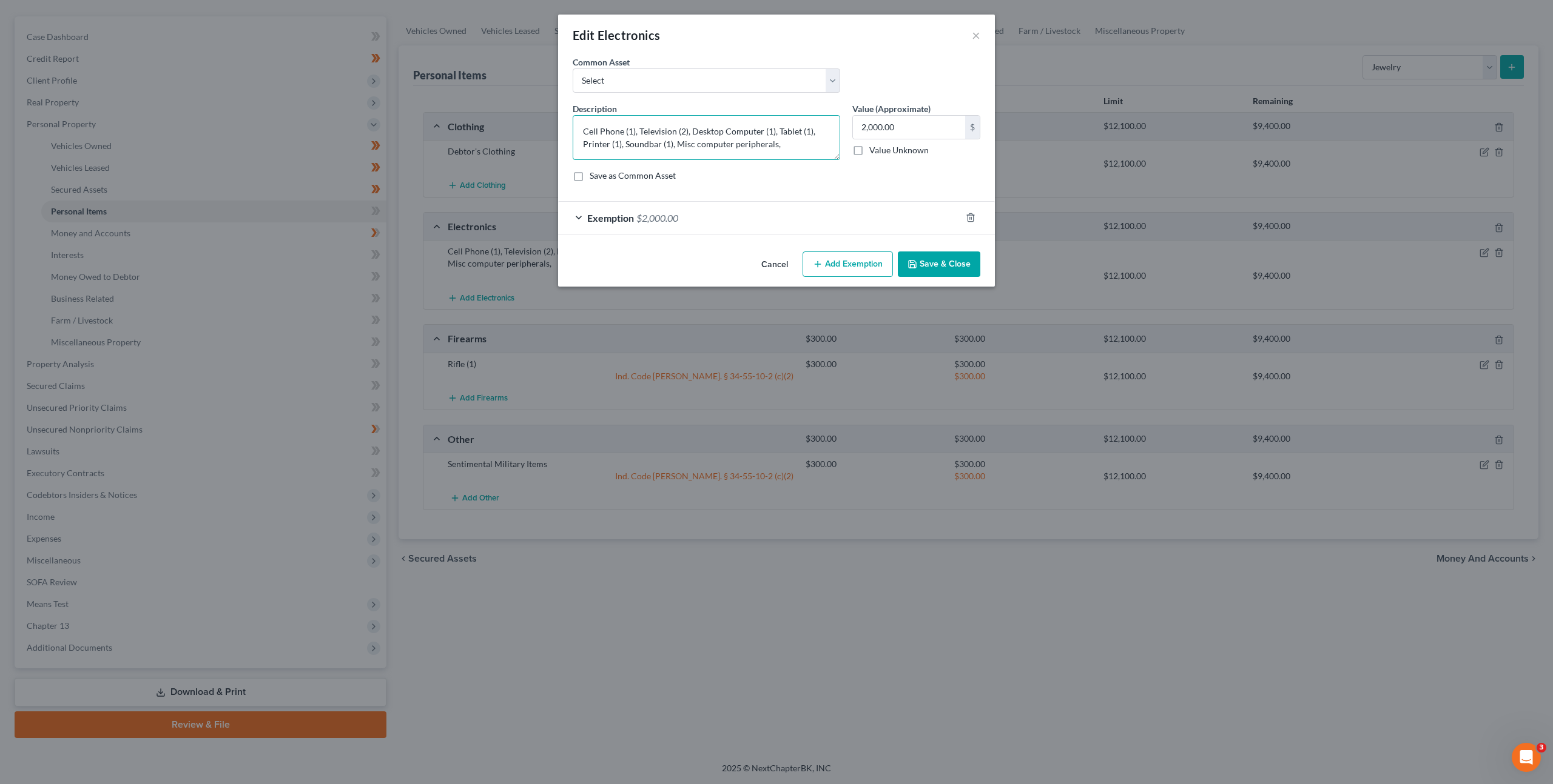
drag, startPoint x: 783, startPoint y: 147, endPoint x: 811, endPoint y: 142, distance: 28.4
click at [784, 146] on textarea "Cell Phone (1), Television (2), Desktop Computer (1), Tablet (1), Printer (1), …" at bounding box center [705, 138] width 267 height 45
click at [674, 143] on textarea "Cell Phone (1), Television (2), Desktop Computer (1), Tablet (1), Printer (1), …" at bounding box center [705, 138] width 267 height 45
type textarea "Cell Phone (1), Television (2), Desktop Computer (1), Tablet (1), Printer (1), …"
click at [919, 126] on input "2,000.00" at bounding box center [909, 127] width 112 height 23
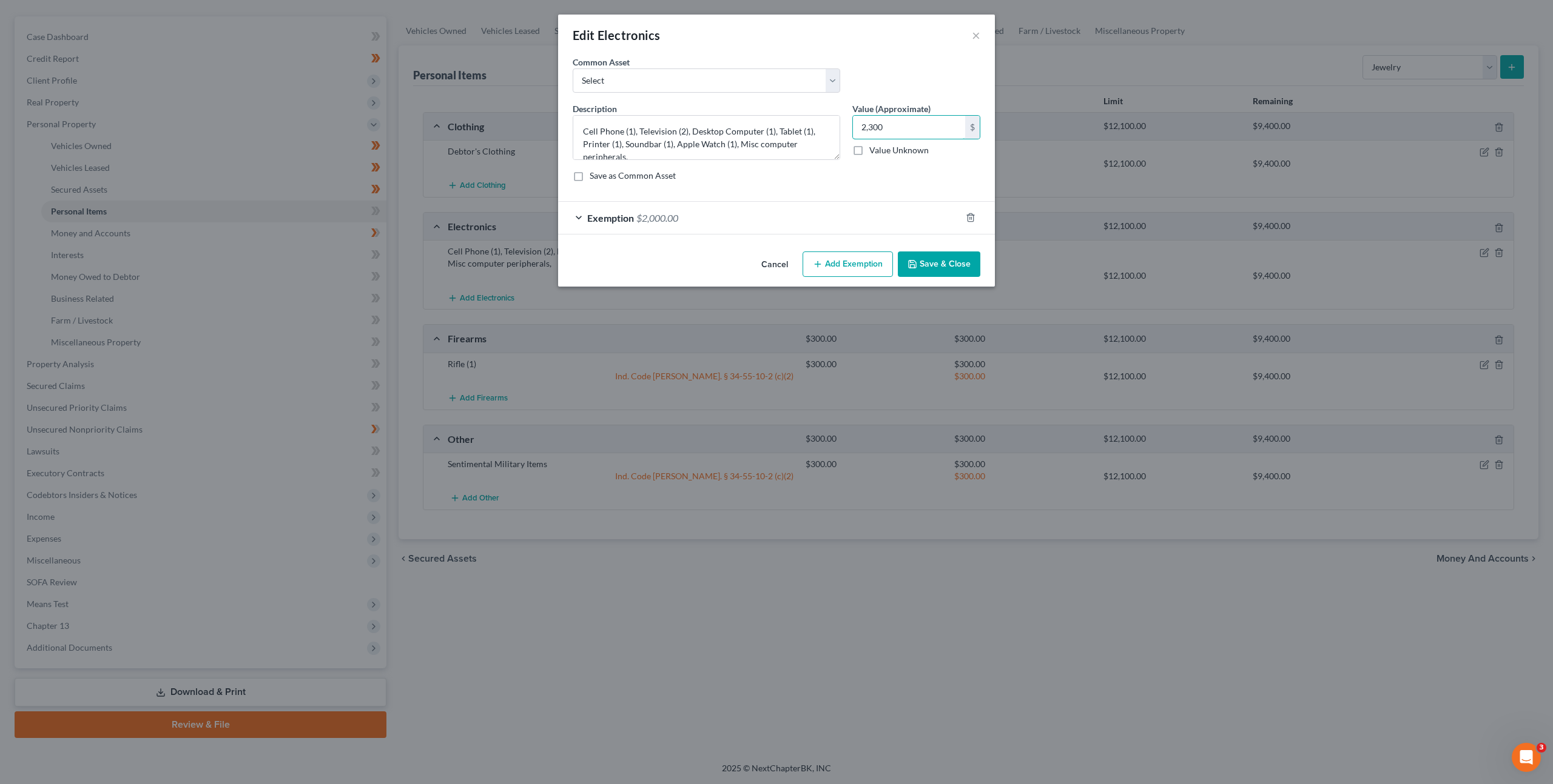
type input "2,300"
click at [940, 261] on button "Save & Close" at bounding box center [938, 264] width 83 height 26
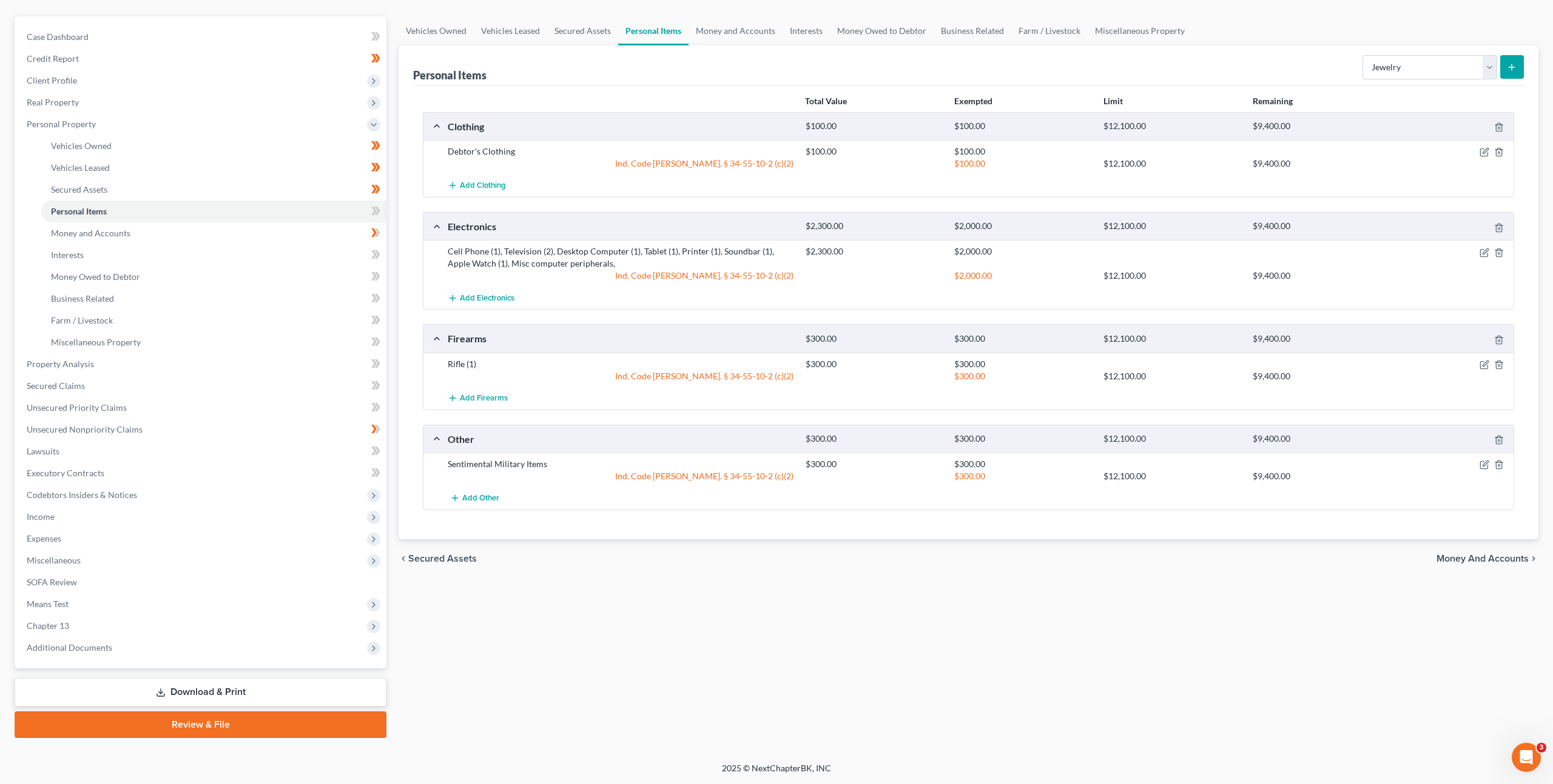
drag, startPoint x: 892, startPoint y: 582, endPoint x: 1034, endPoint y: 379, distance: 247.7
click at [892, 582] on div "Vehicles Owned Vehicles Leased Secured Assets Personal Items Money and Accounts…" at bounding box center [968, 376] width 1151 height 722
click at [1427, 70] on select "Select Item Type Clothing Collectibles Of Value Electronics Firearms Household …" at bounding box center [1430, 67] width 135 height 24
click at [1364, 55] on select "Select Item Type Clothing Collectibles Of Value Electronics Firearms Household …" at bounding box center [1430, 67] width 135 height 24
click at [1314, 69] on div "Personal Items Select Item Type Clothing Collectibles Of Value Electronics Fire…" at bounding box center [968, 66] width 1111 height 41
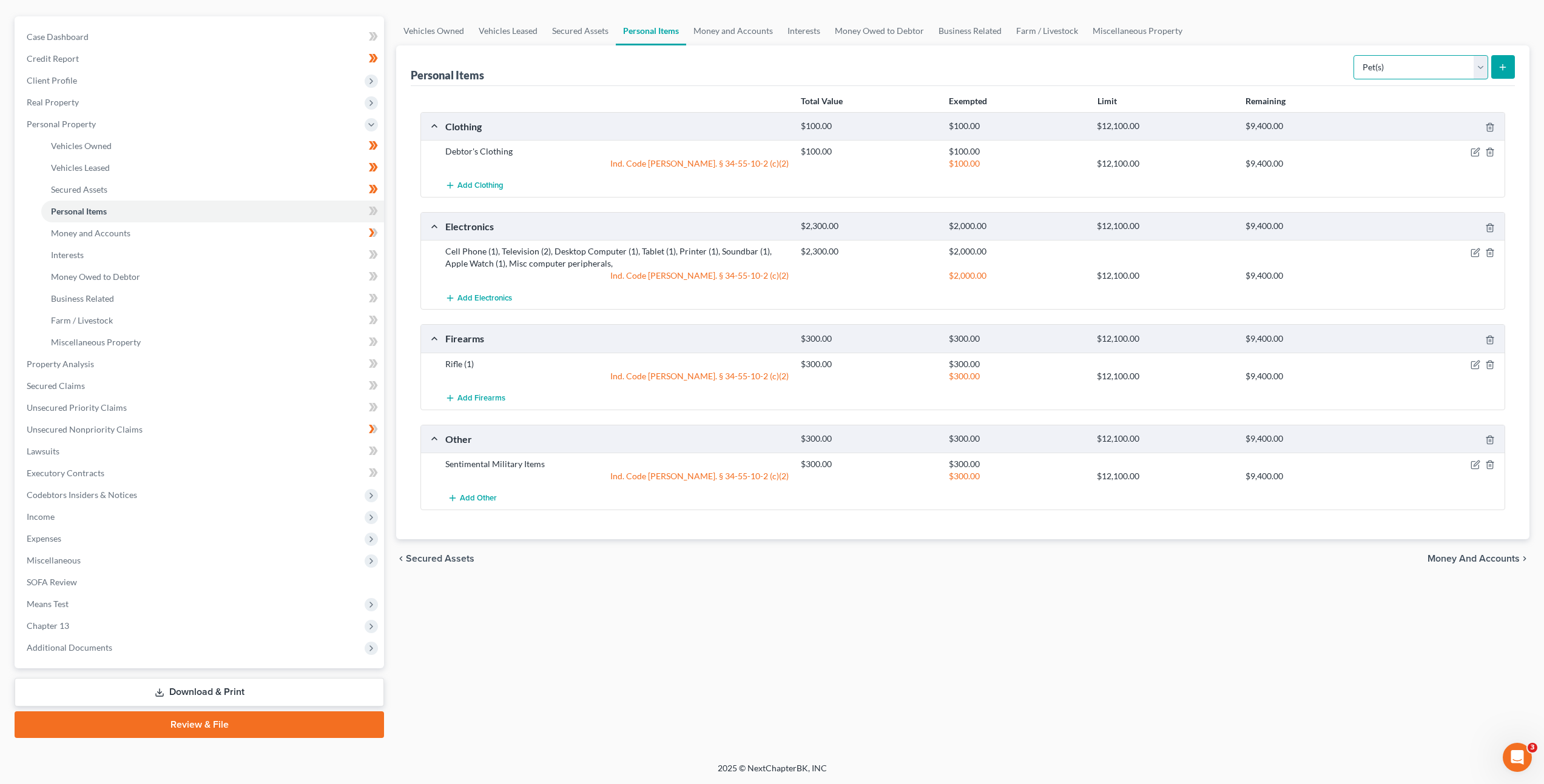
click at [1395, 62] on select "Select Item Type Clothing Collectibles Of Value Electronics Firearms Household …" at bounding box center [1421, 67] width 135 height 24
click at [1364, 55] on select "Select Item Type Clothing Collectibles Of Value Electronics Firearms Household …" at bounding box center [1429, 67] width 135 height 24
click at [1508, 66] on icon "submit" at bounding box center [1511, 67] width 10 height 10
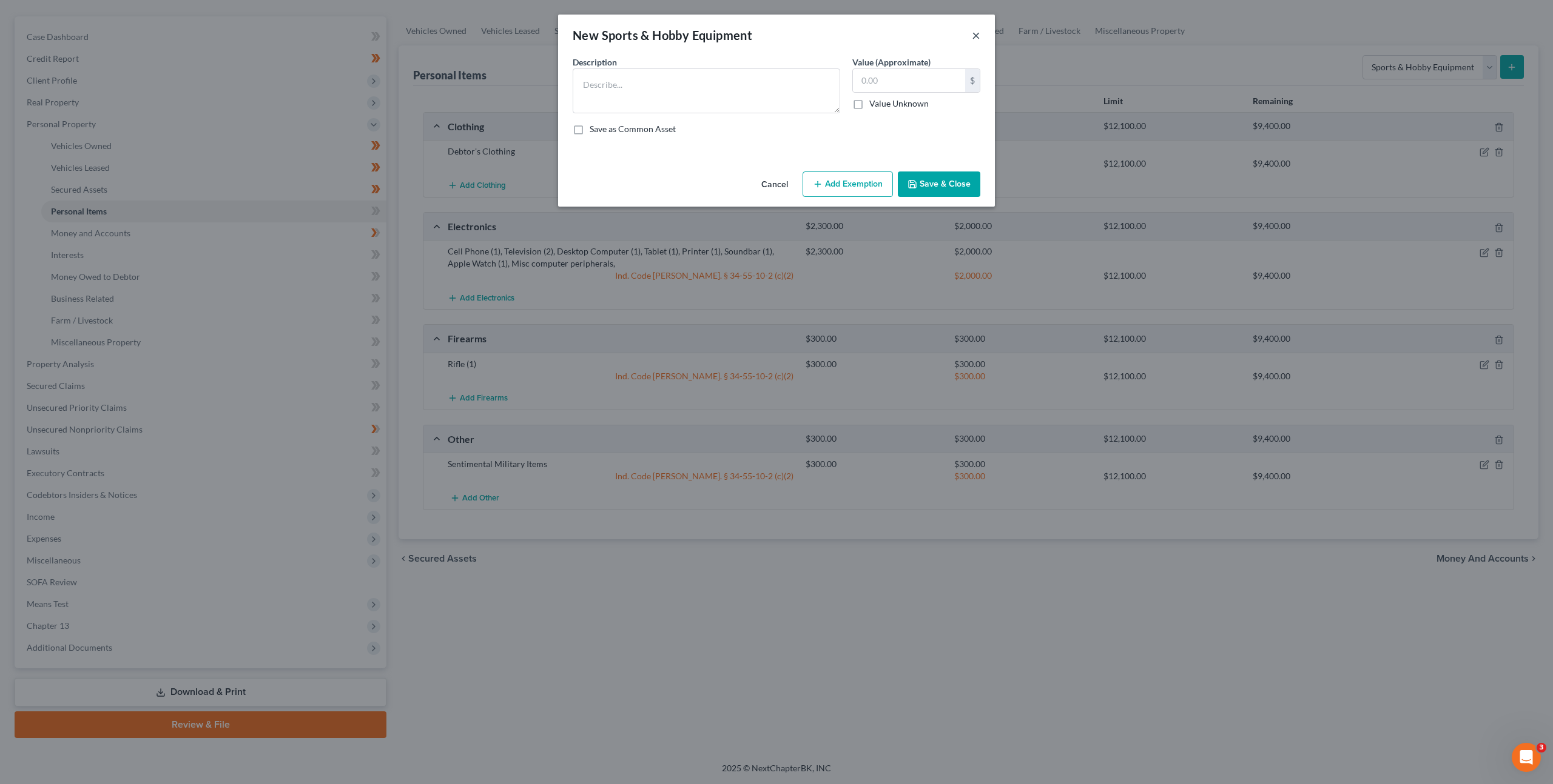
click at [974, 37] on button "×" at bounding box center [976, 35] width 9 height 14
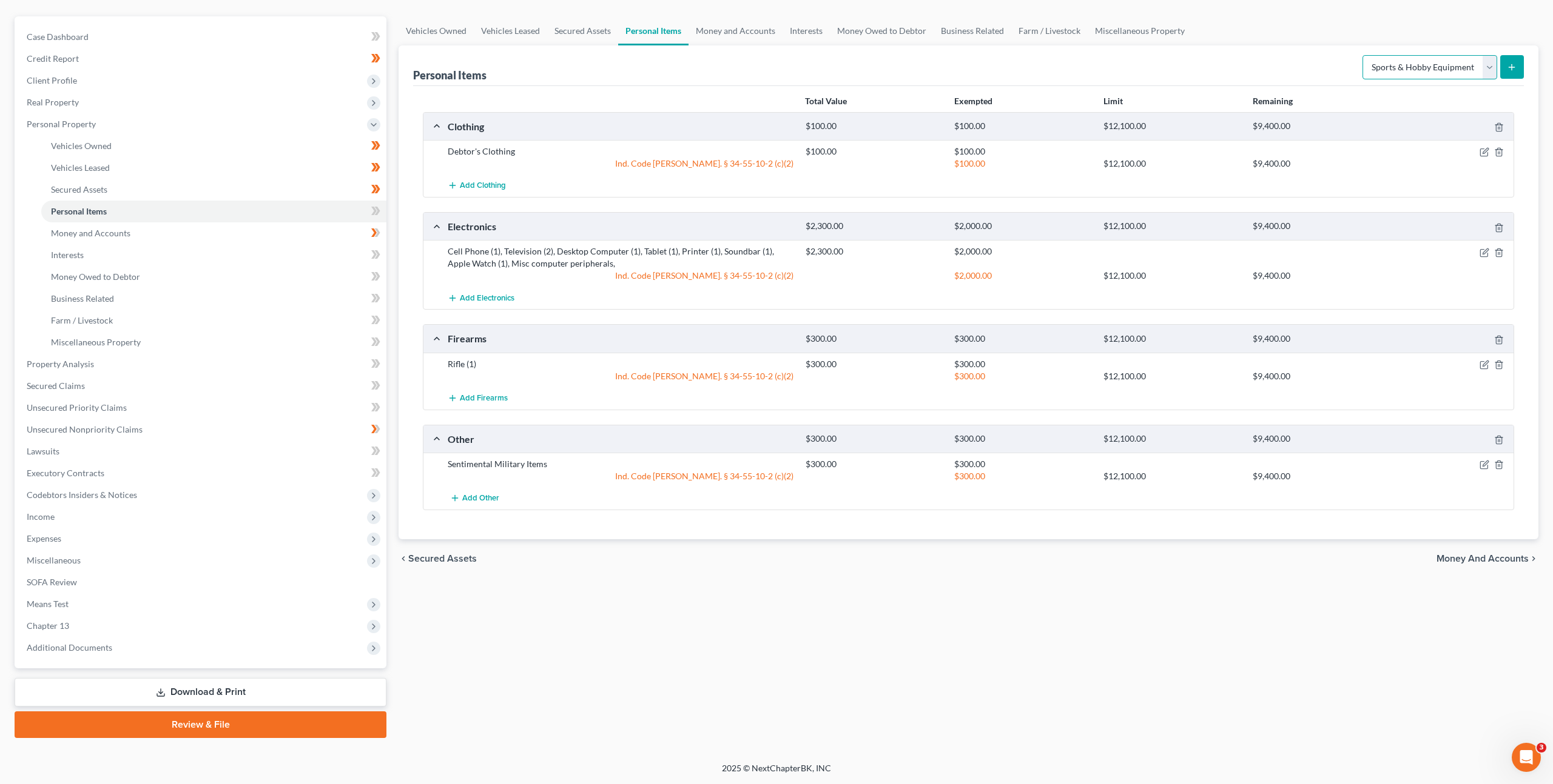
click at [1415, 75] on select "Select Item Type Clothing Collectibles Of Value Electronics Firearms Household …" at bounding box center [1430, 67] width 135 height 24
select select "household_goods"
click at [1364, 55] on select "Select Item Type Clothing Collectibles Of Value Electronics Firearms Household …" at bounding box center [1430, 67] width 135 height 24
click at [1510, 67] on icon "submit" at bounding box center [1511, 67] width 10 height 10
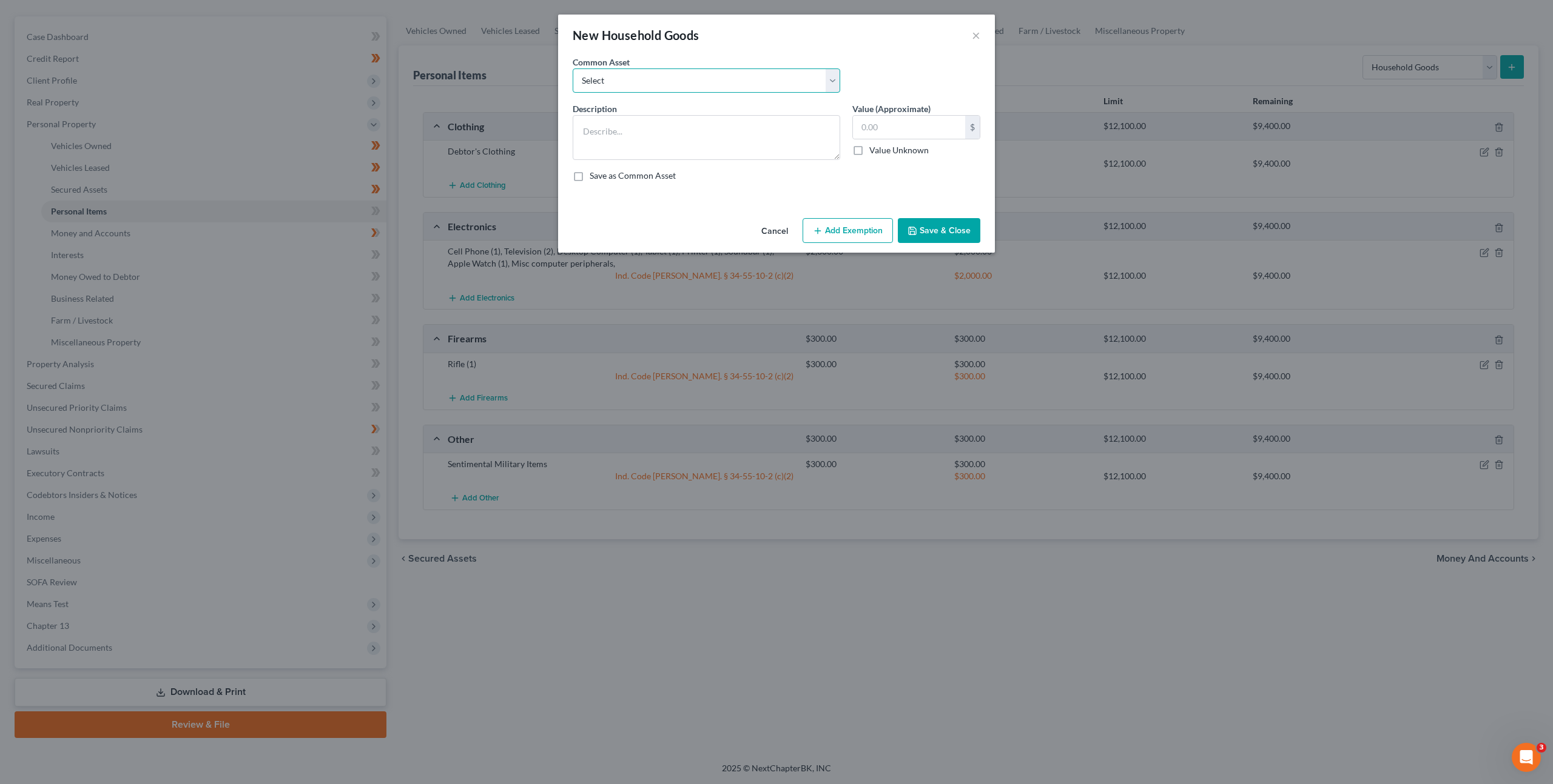
click at [784, 83] on select "Select Living Room Suite, Dining Room Suite, Bedroom Suite, Washer, Dryer, Refr…" at bounding box center [705, 80] width 267 height 24
select select "0"
click at [572, 68] on select "Select Living Room Suite, Dining Room Suite, Bedroom Suite, Washer, Dryer, Refr…" at bounding box center [705, 80] width 267 height 24
type textarea "Living Room Suite, Dining Room Suite, Bedroom Suite, Washer, Dryer, Refrigerato…"
type input "300.00"
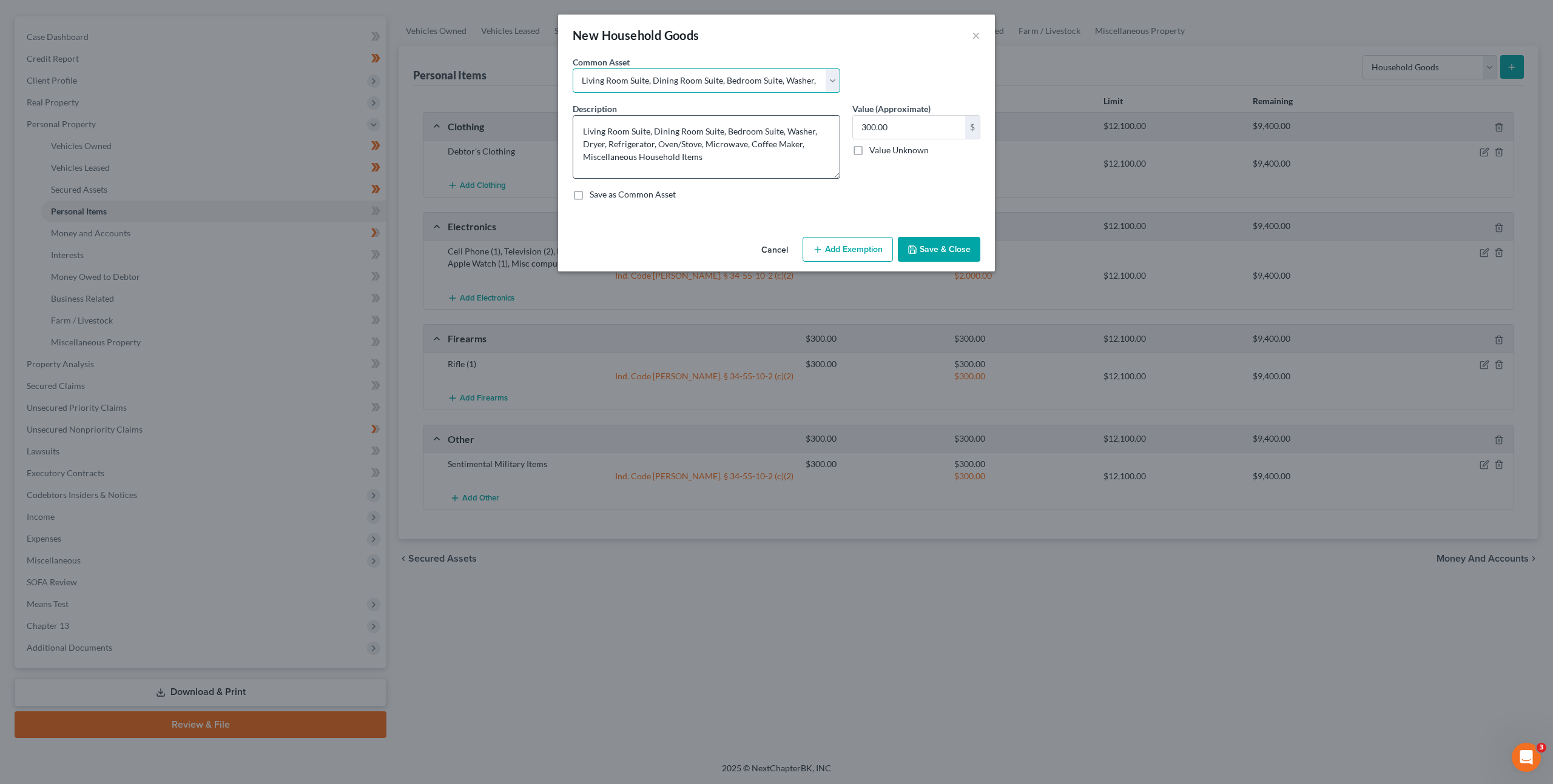
drag, startPoint x: 837, startPoint y: 155, endPoint x: 831, endPoint y: 174, distance: 19.9
click at [831, 174] on textarea "Living Room Suite, Dining Room Suite, Bedroom Suite, Washer, Dryer, Refrigerato…" at bounding box center [705, 147] width 267 height 64
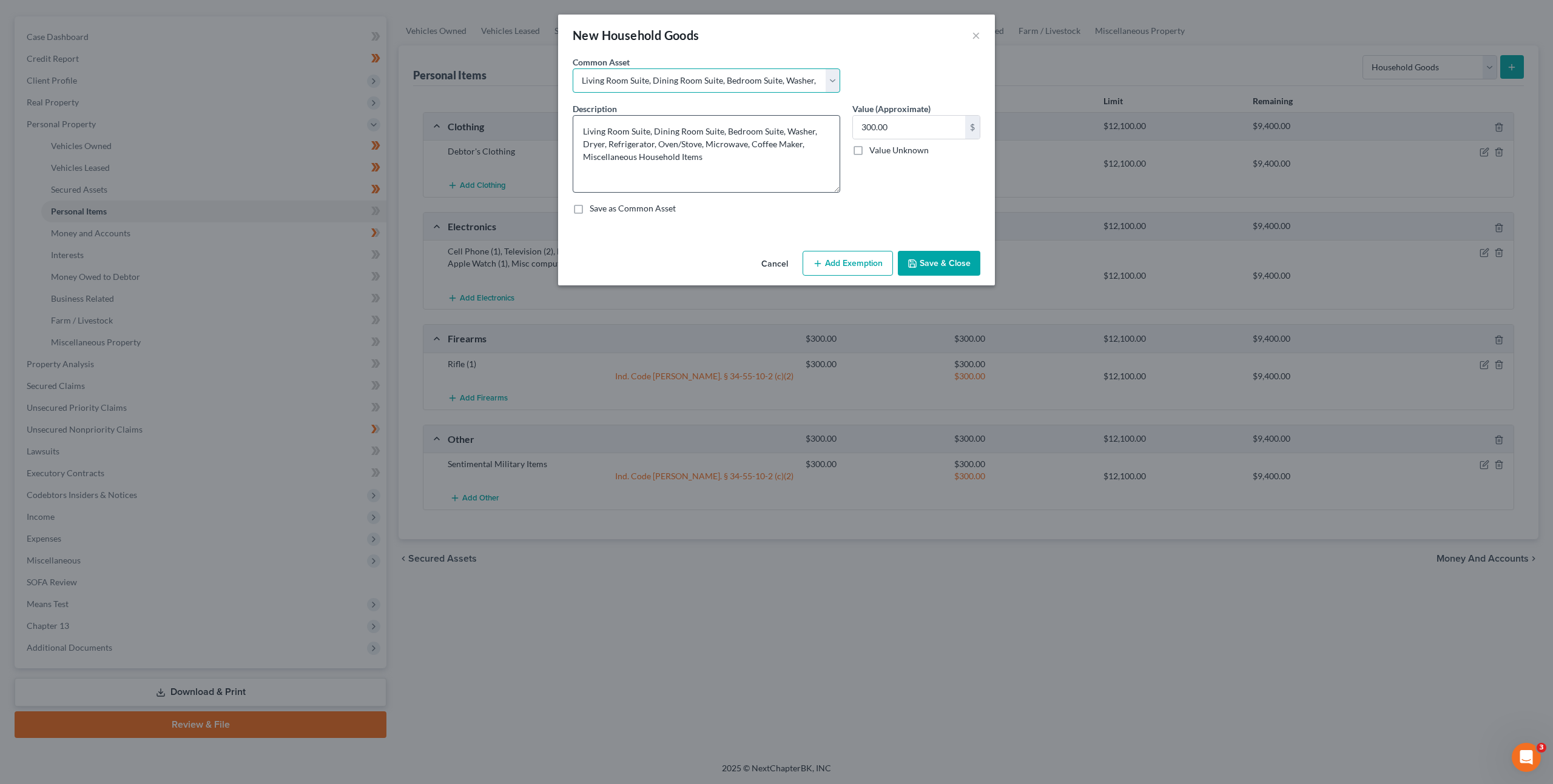
drag, startPoint x: 839, startPoint y: 177, endPoint x: 833, endPoint y: 190, distance: 14.3
click at [833, 190] on textarea "Living Room Suite, Dining Room Suite, Bedroom Suite, Washer, Dryer, Refrigerato…" at bounding box center [705, 154] width 267 height 77
click at [781, 131] on textarea "Living Room Suite, Dining Room Suite, Bedroom Suite, Washer, Dryer, Refrigerato…" at bounding box center [705, 154] width 267 height 77
type textarea "Living Room Suite, Dining Room Suite, Bedroom Suite, Office, Washer, Dryer, Ref…"
click at [753, 154] on textarea "Living Room Suite, Dining Room Suite, Bedroom Suite, Office, Washer, Dryer, Ref…" at bounding box center [705, 154] width 267 height 77
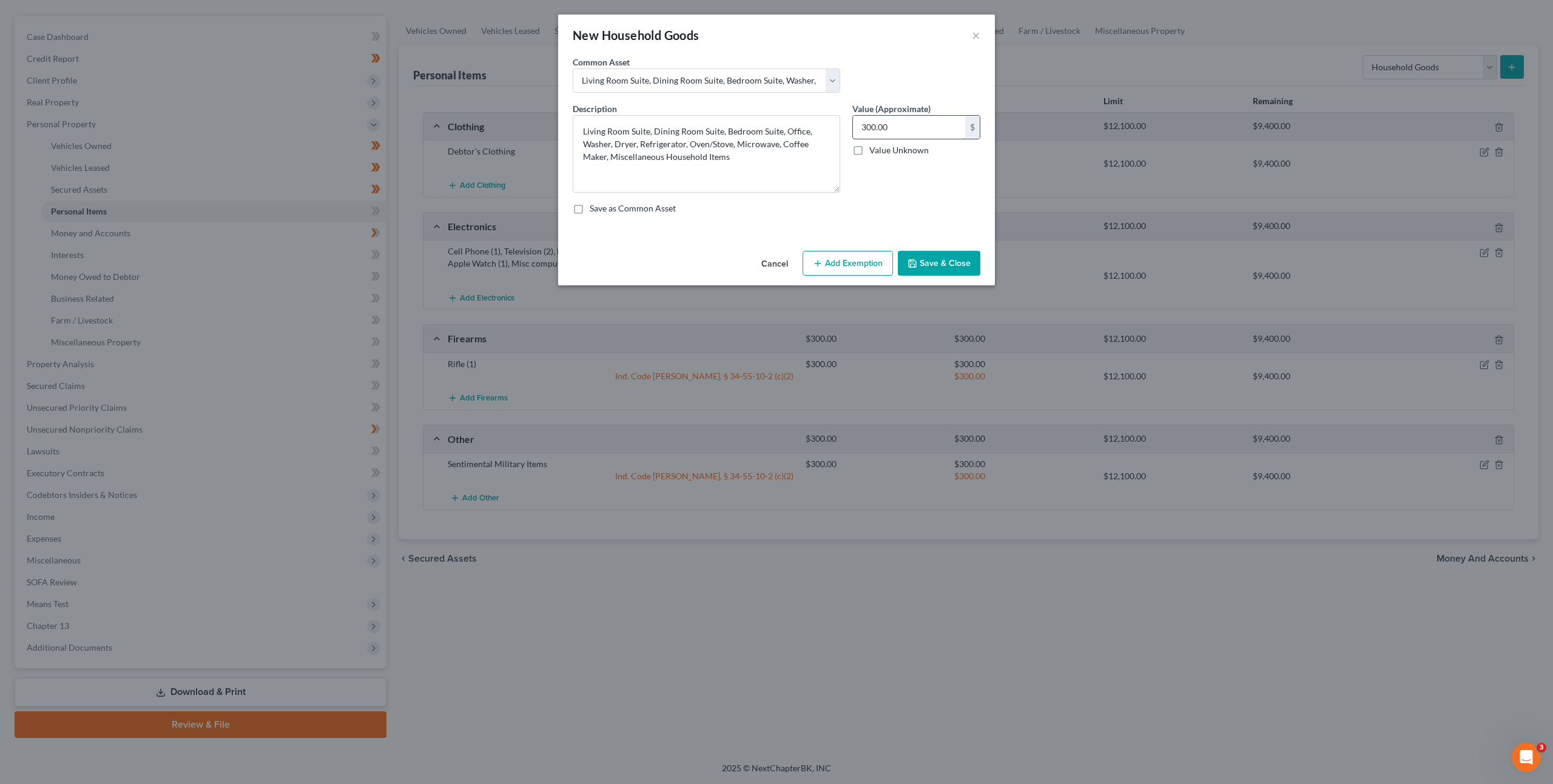
click at [882, 122] on input "300.00" at bounding box center [909, 127] width 112 height 23
type input "1,500"
click at [843, 257] on button "Add Exemption" at bounding box center [848, 264] width 91 height 26
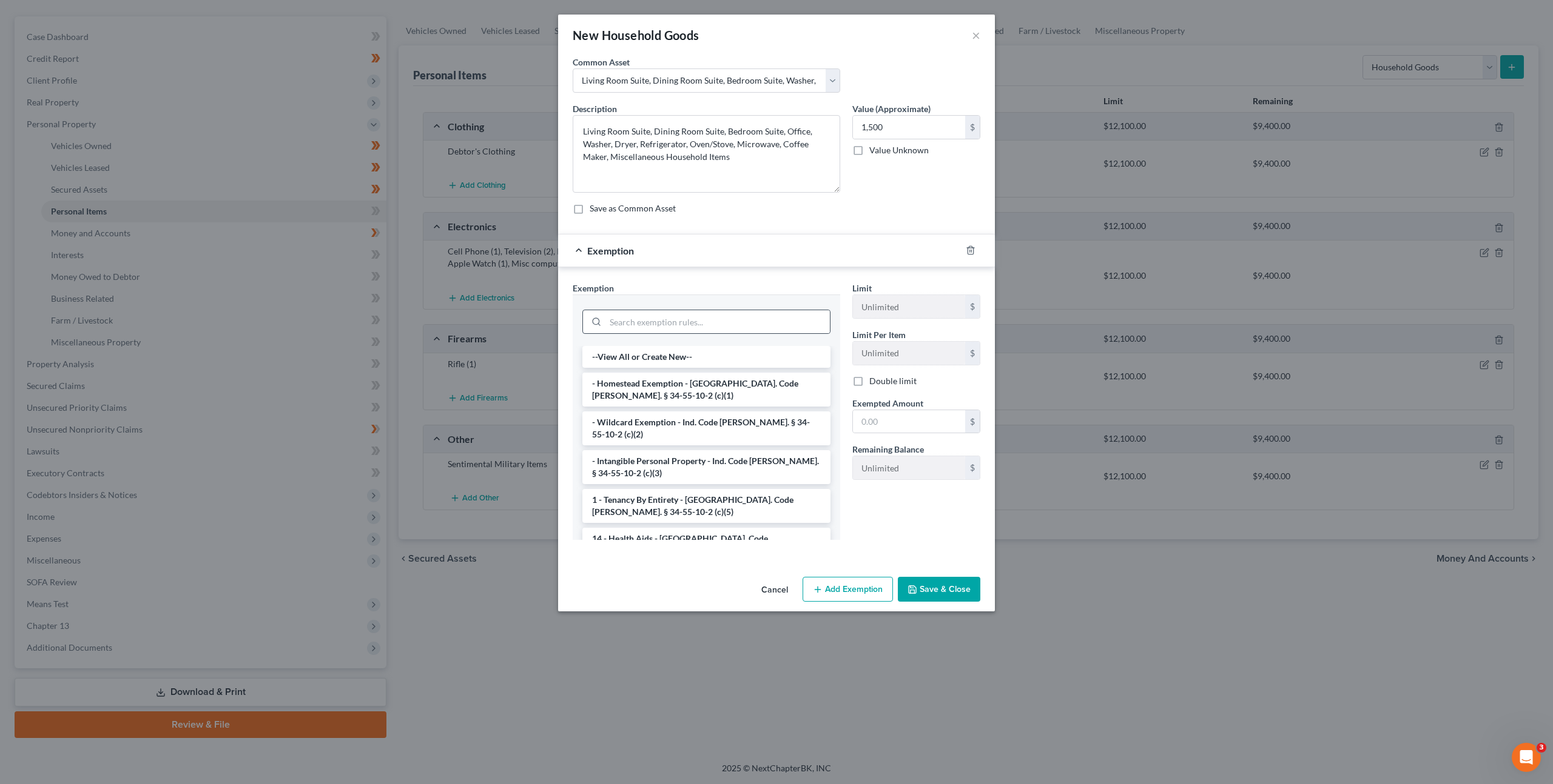
click at [686, 333] on div at bounding box center [705, 321] width 248 height 24
click at [705, 330] on input "search" at bounding box center [717, 322] width 225 height 23
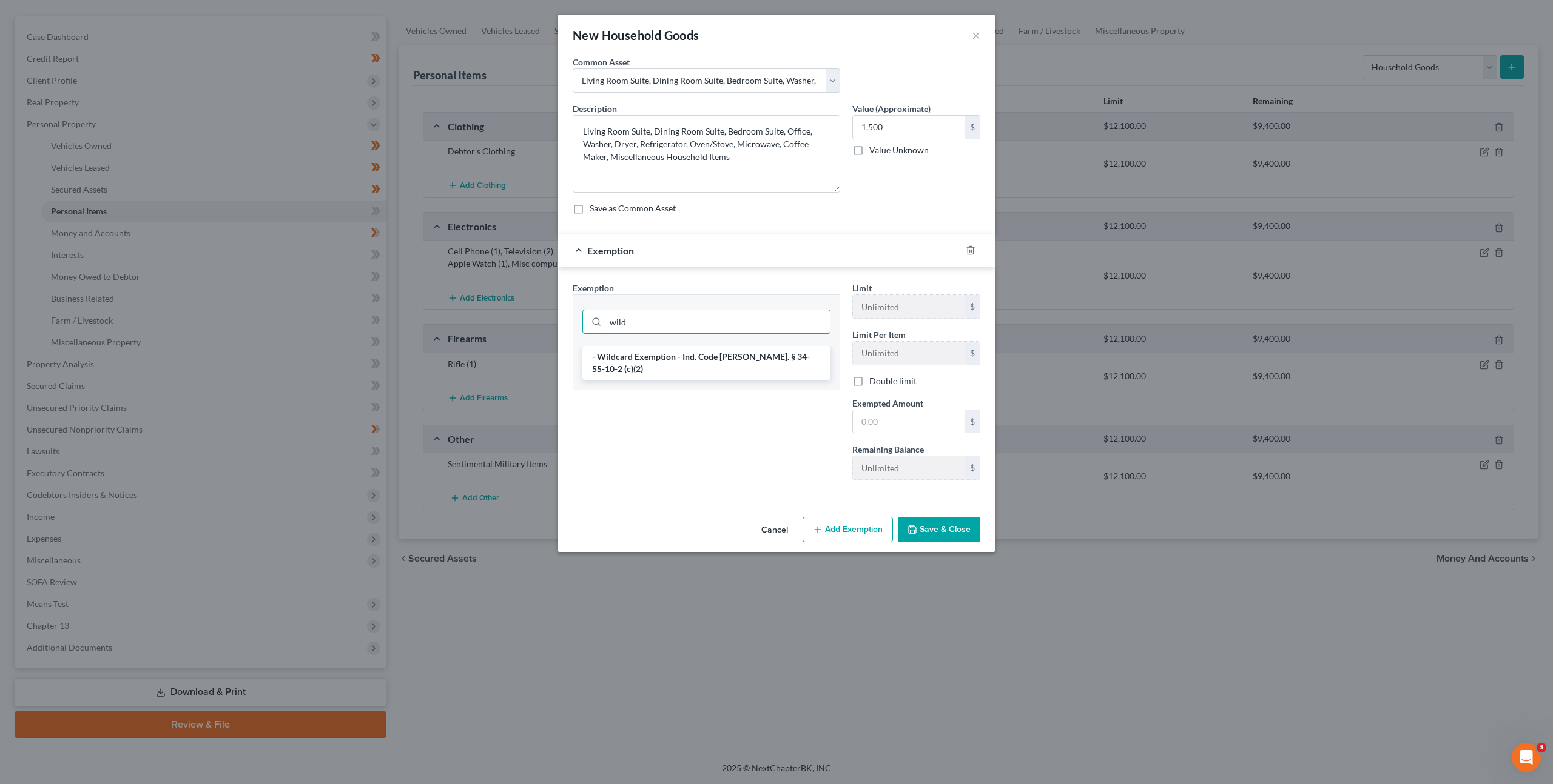
type input "wild"
click at [618, 361] on li "- Wildcard Exemption - Ind. Code [PERSON_NAME]. § 34-55-10-2 (c)(2)" at bounding box center [705, 363] width 248 height 34
click at [901, 412] on input "text" at bounding box center [909, 424] width 112 height 23
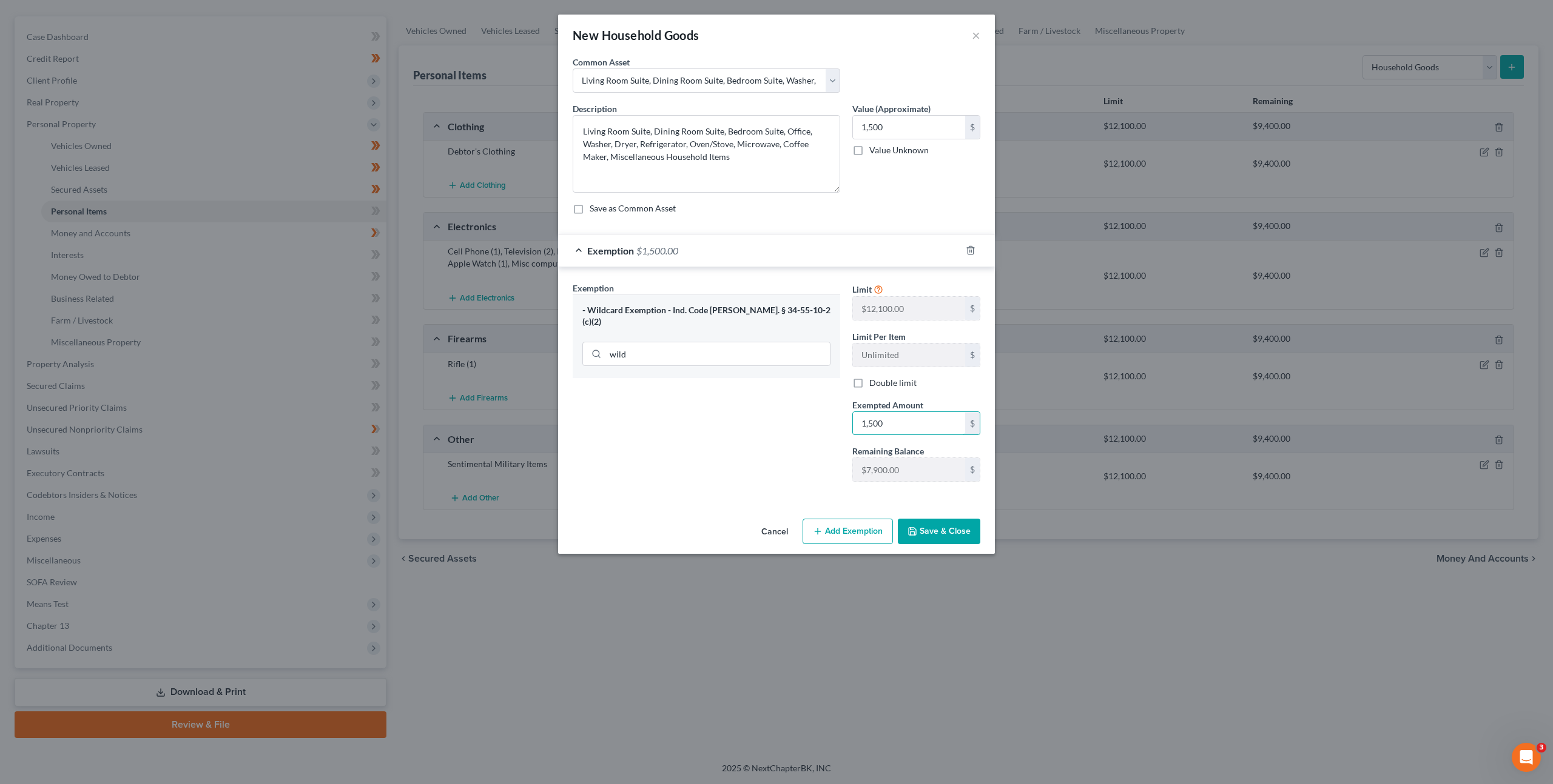
type input "1,500"
drag, startPoint x: 727, startPoint y: 409, endPoint x: 848, endPoint y: 483, distance: 141.8
click at [731, 410] on div "Exemption Set must be selected for CA. Exemption * - Wildcard Exemption - Ind. …" at bounding box center [706, 386] width 280 height 210
click at [934, 526] on button "Save & Close" at bounding box center [938, 531] width 83 height 26
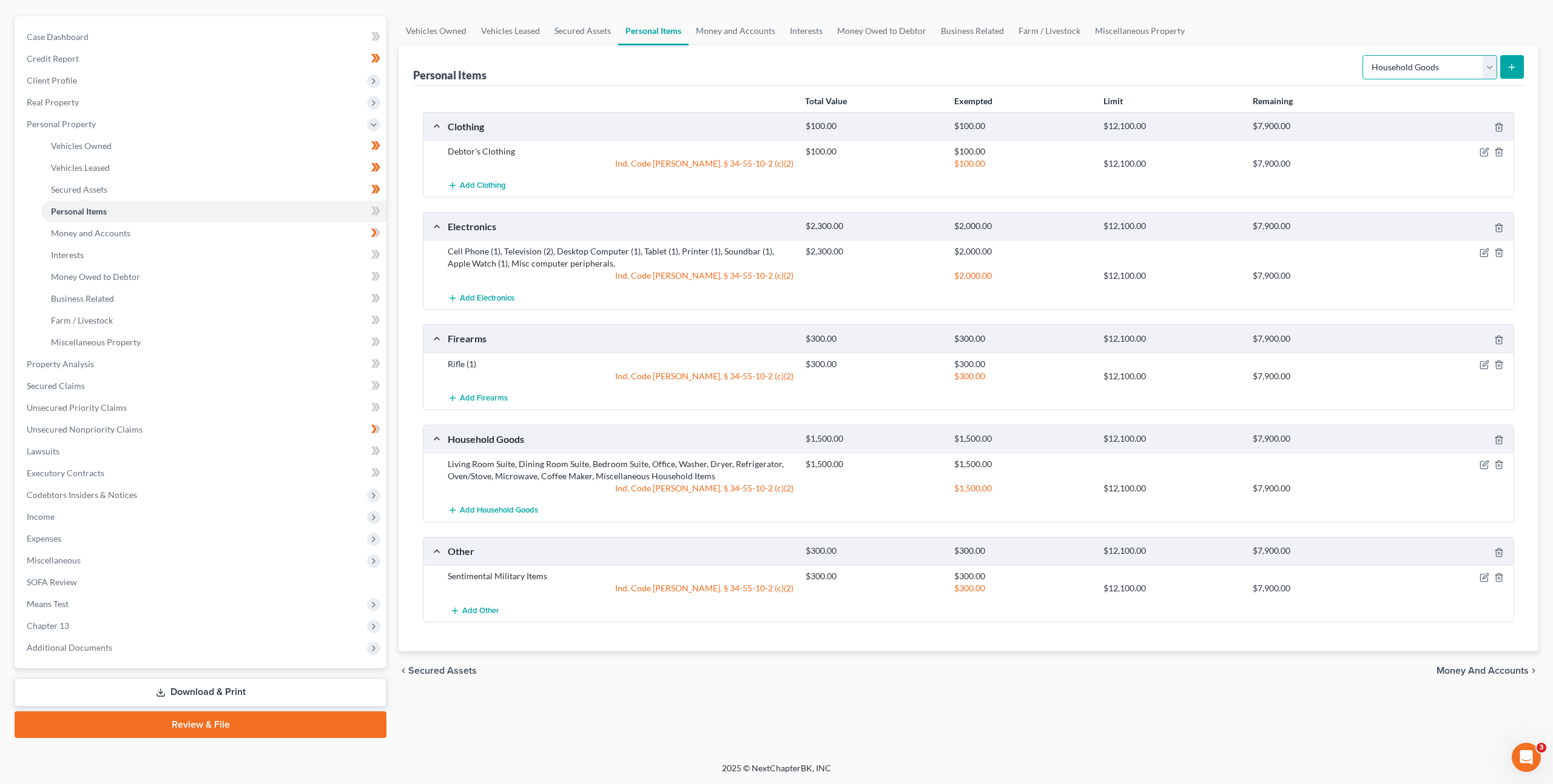
click at [1384, 72] on select "Select Item Type Clothing Collectibles Of Value Electronics Firearms Household …" at bounding box center [1430, 67] width 135 height 24
click at [1364, 55] on select "Select Item Type Clothing Collectibles Of Value Electronics Firearms Household …" at bounding box center [1430, 67] width 135 height 24
click at [1391, 71] on select "Select Item Type Clothing Collectibles Of Value Electronics Firearms Household …" at bounding box center [1430, 67] width 135 height 24
select select "other"
click at [1364, 55] on select "Select Item Type Clothing Collectibles Of Value Electronics Firearms Household …" at bounding box center [1430, 67] width 135 height 24
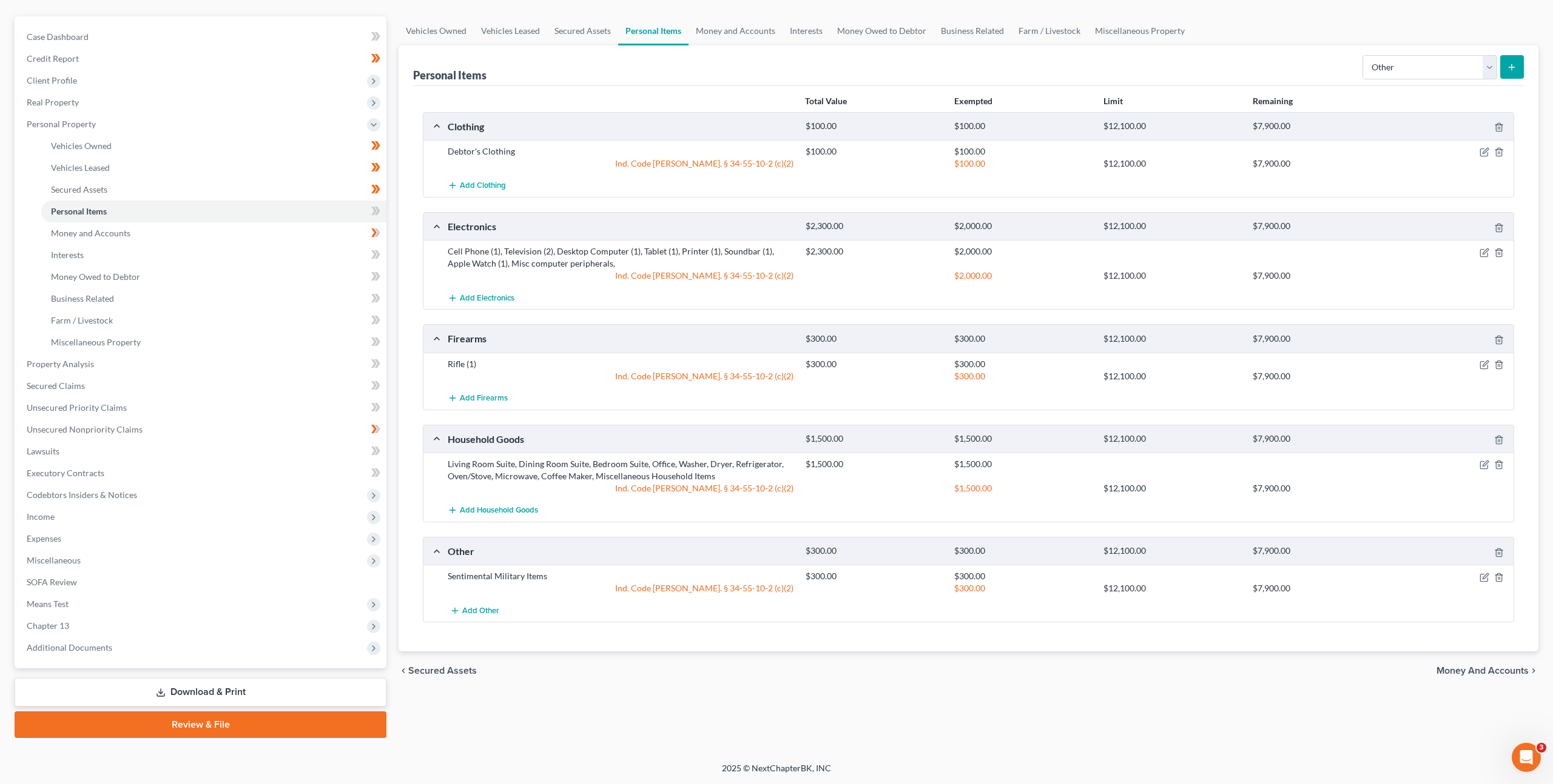
click at [1508, 67] on icon "submit" at bounding box center [1511, 67] width 10 height 10
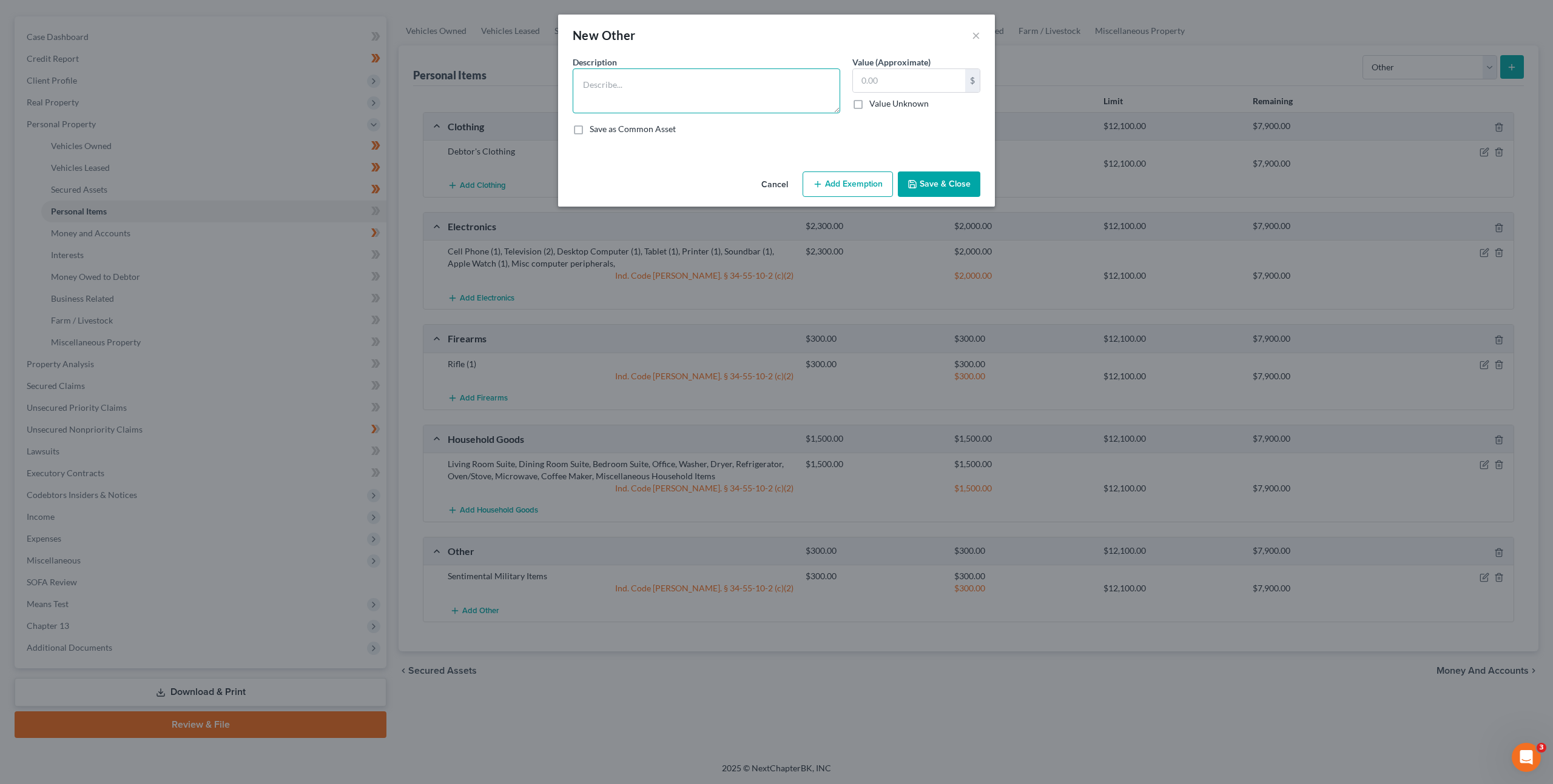
click at [728, 81] on textarea at bounding box center [705, 91] width 267 height 45
drag, startPoint x: 699, startPoint y: 84, endPoint x: 794, endPoint y: 93, distance: 95.4
click at [699, 84] on textarea "Lawnmower (1), Power Tools" at bounding box center [705, 91] width 267 height 45
drag, startPoint x: 697, startPoint y: 83, endPoint x: 775, endPoint y: 91, distance: 78.4
click at [697, 83] on textarea "Lawnmower (1), Weedeater," at bounding box center [705, 91] width 267 height 45
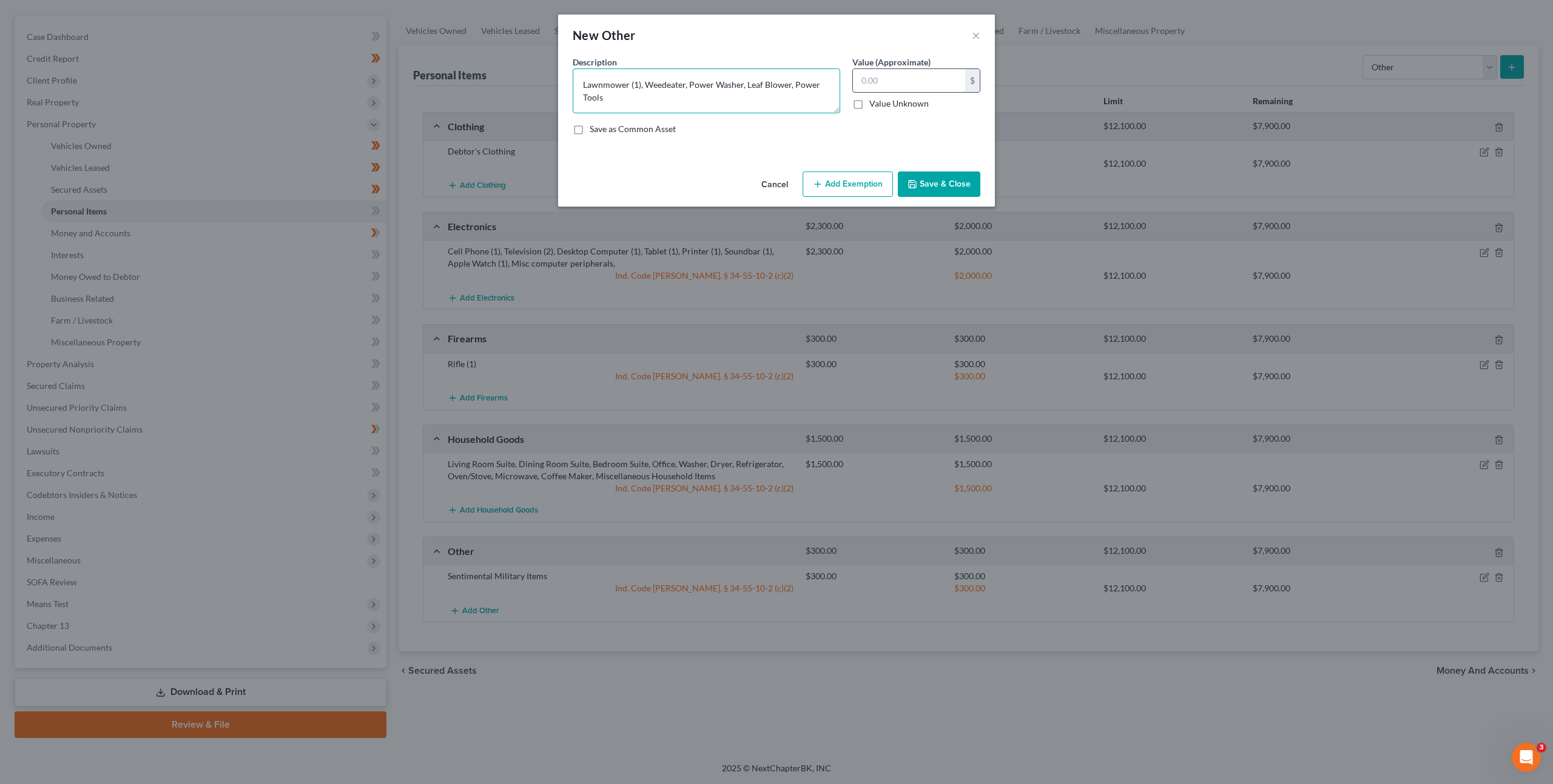
type textarea "Lawnmower (1), Weedeater, Power Washer, Leaf Blower, Power Tools"
click at [912, 76] on input "text" at bounding box center [909, 81] width 112 height 23
type input "2,000"
click at [927, 185] on button "Save & Close" at bounding box center [938, 184] width 83 height 26
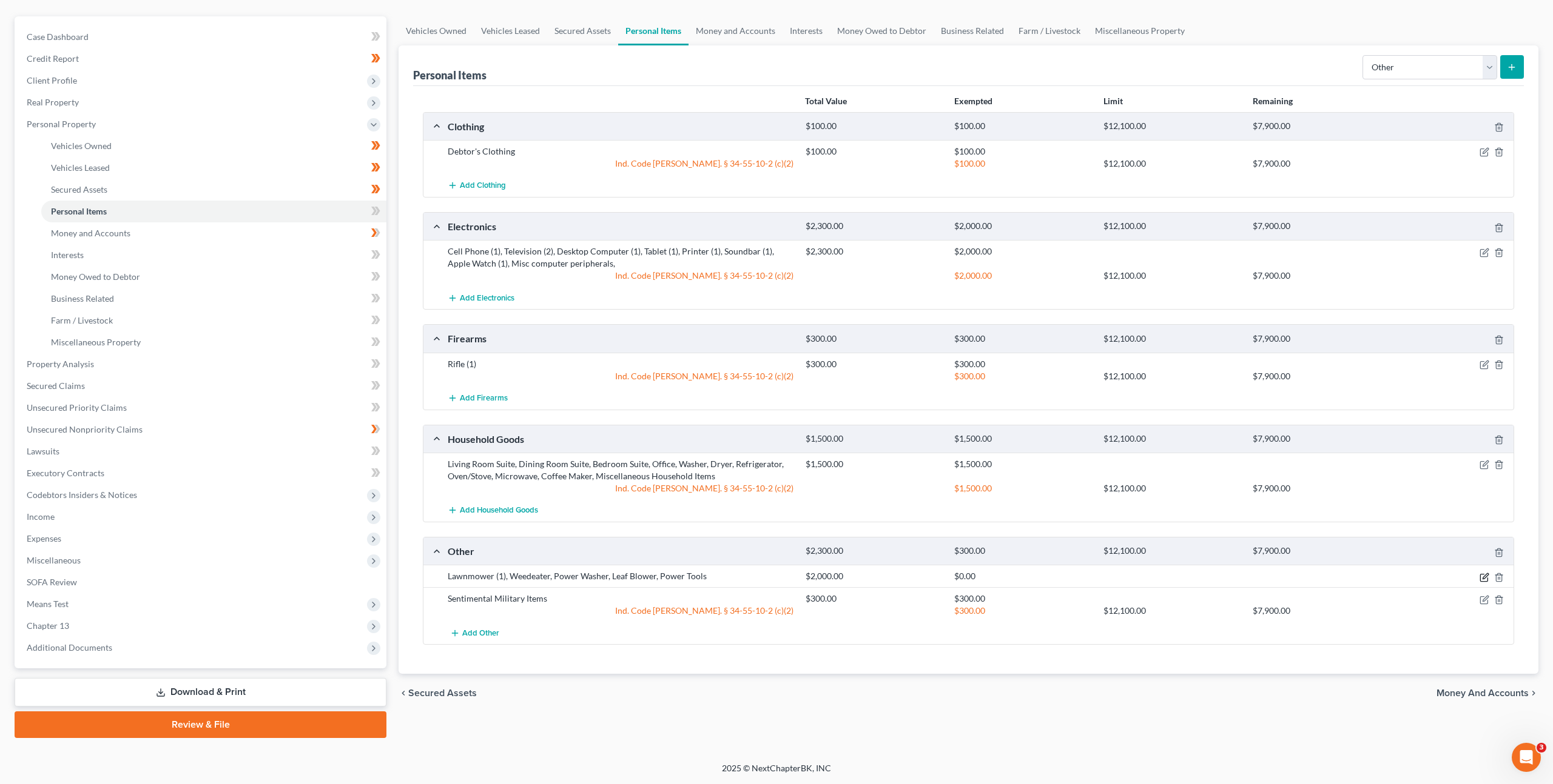
click at [1486, 577] on icon "button" at bounding box center [1484, 577] width 10 height 10
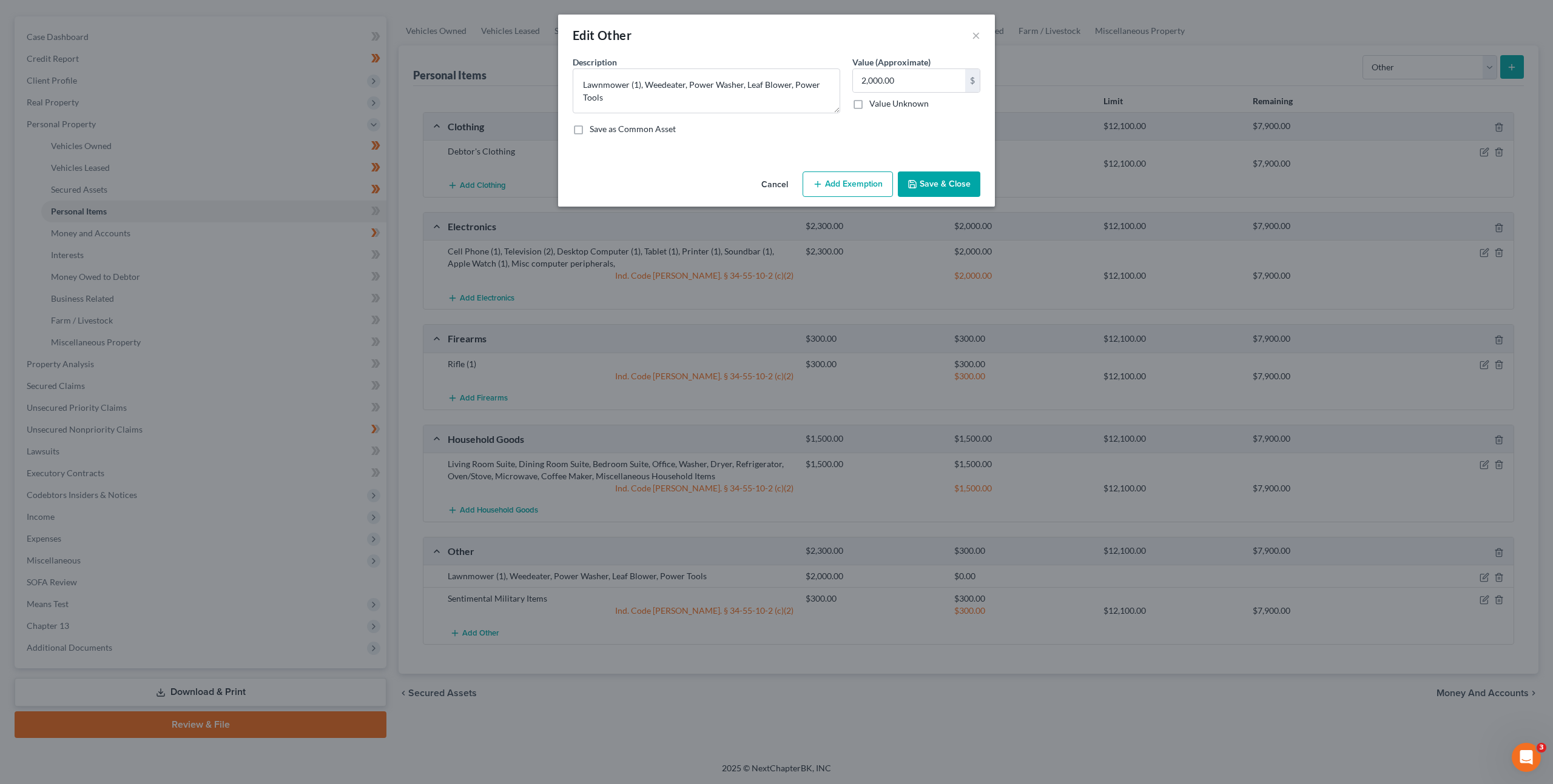
click at [846, 178] on button "Add Exemption" at bounding box center [848, 184] width 91 height 26
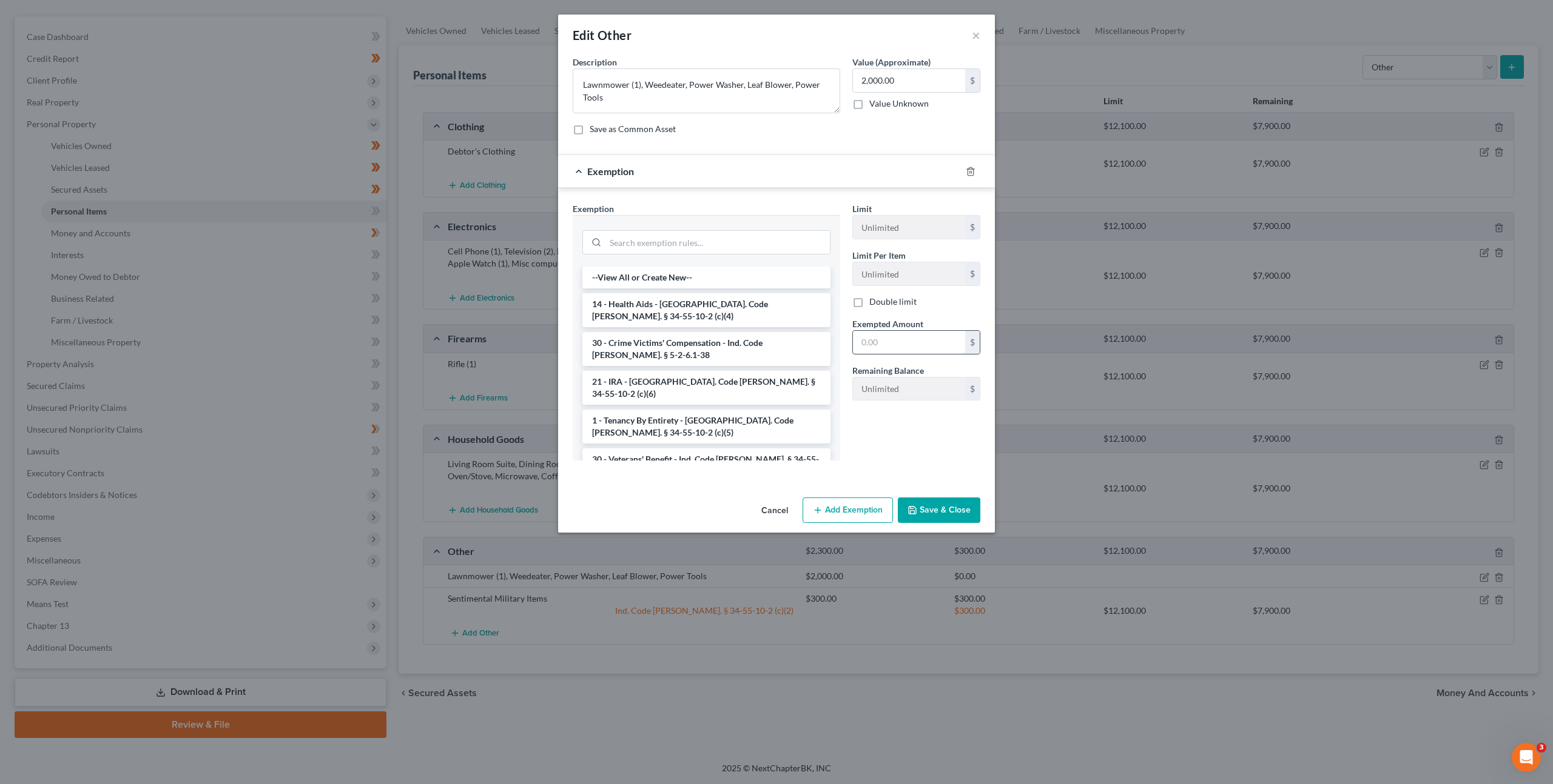
drag, startPoint x: 912, startPoint y: 344, endPoint x: 913, endPoint y: 338, distance: 6.1
click at [912, 345] on input "text" at bounding box center [909, 343] width 112 height 23
type input "2,000"
click at [723, 238] on input "search" at bounding box center [717, 242] width 225 height 23
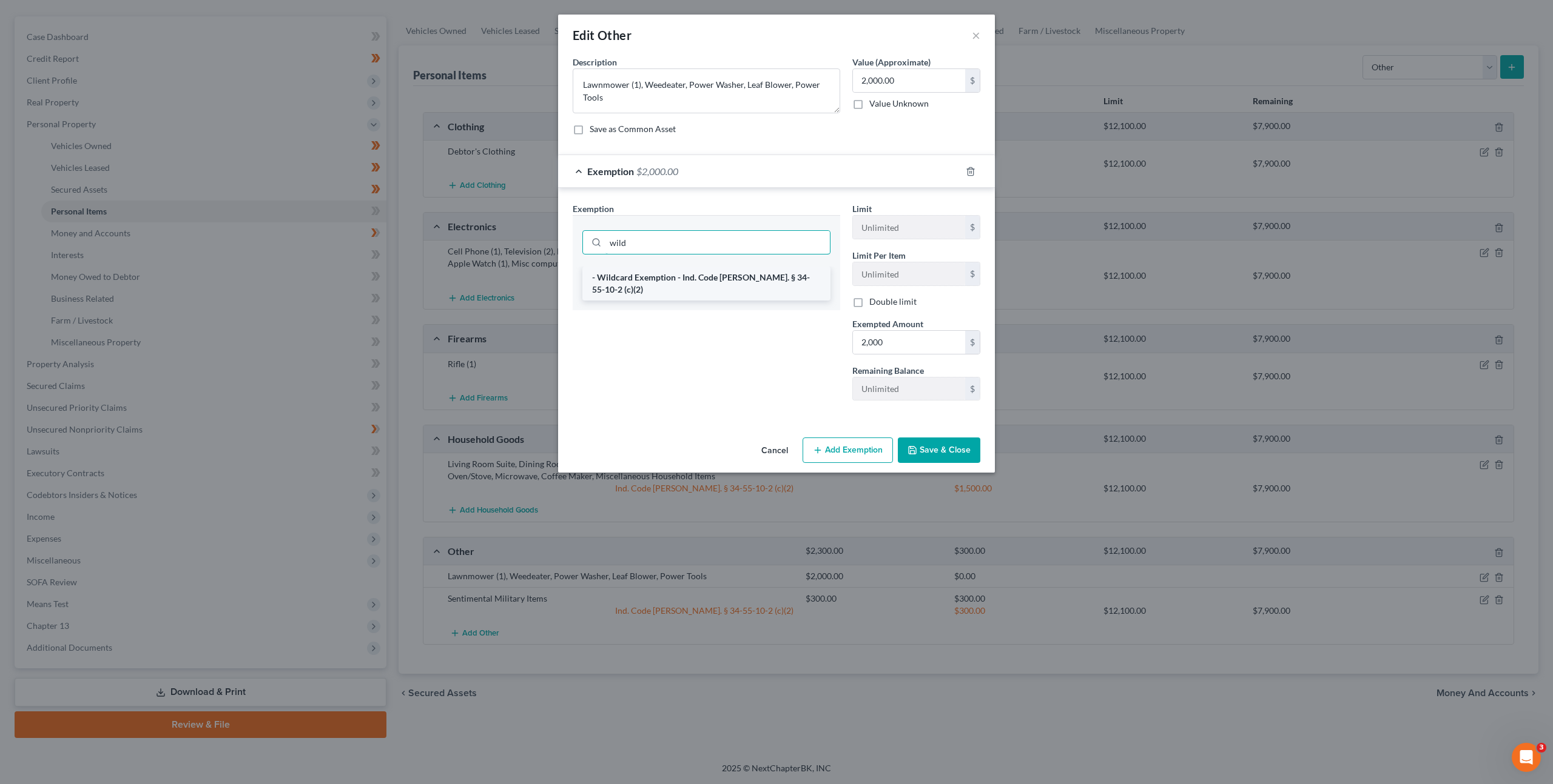
type input "wild"
click at [676, 268] on li "- Wildcard Exemption - Ind. Code [PERSON_NAME]. § 34-55-10-2 (c)(2)" at bounding box center [705, 283] width 248 height 34
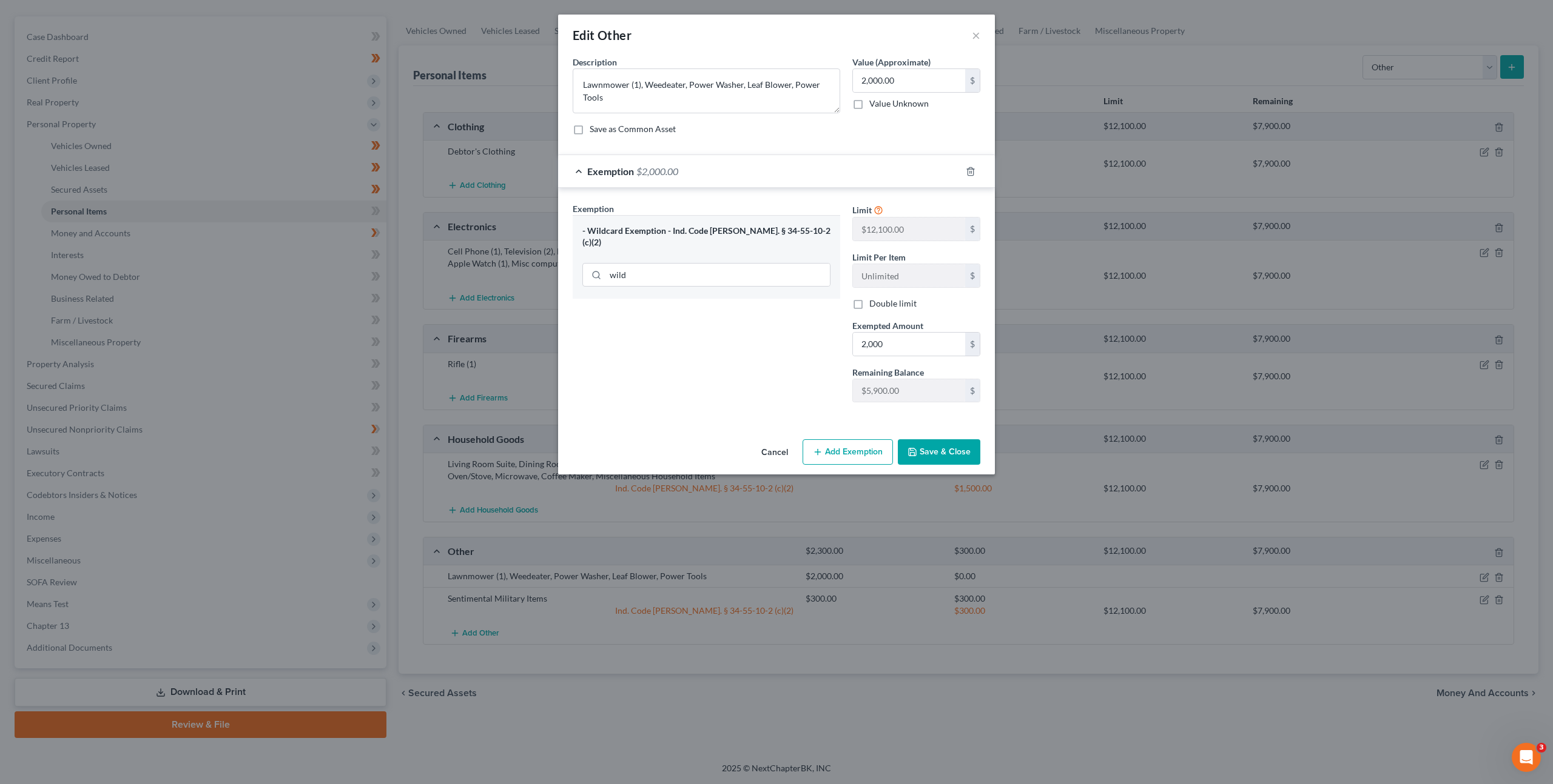
click at [937, 453] on button "Save & Close" at bounding box center [938, 452] width 83 height 26
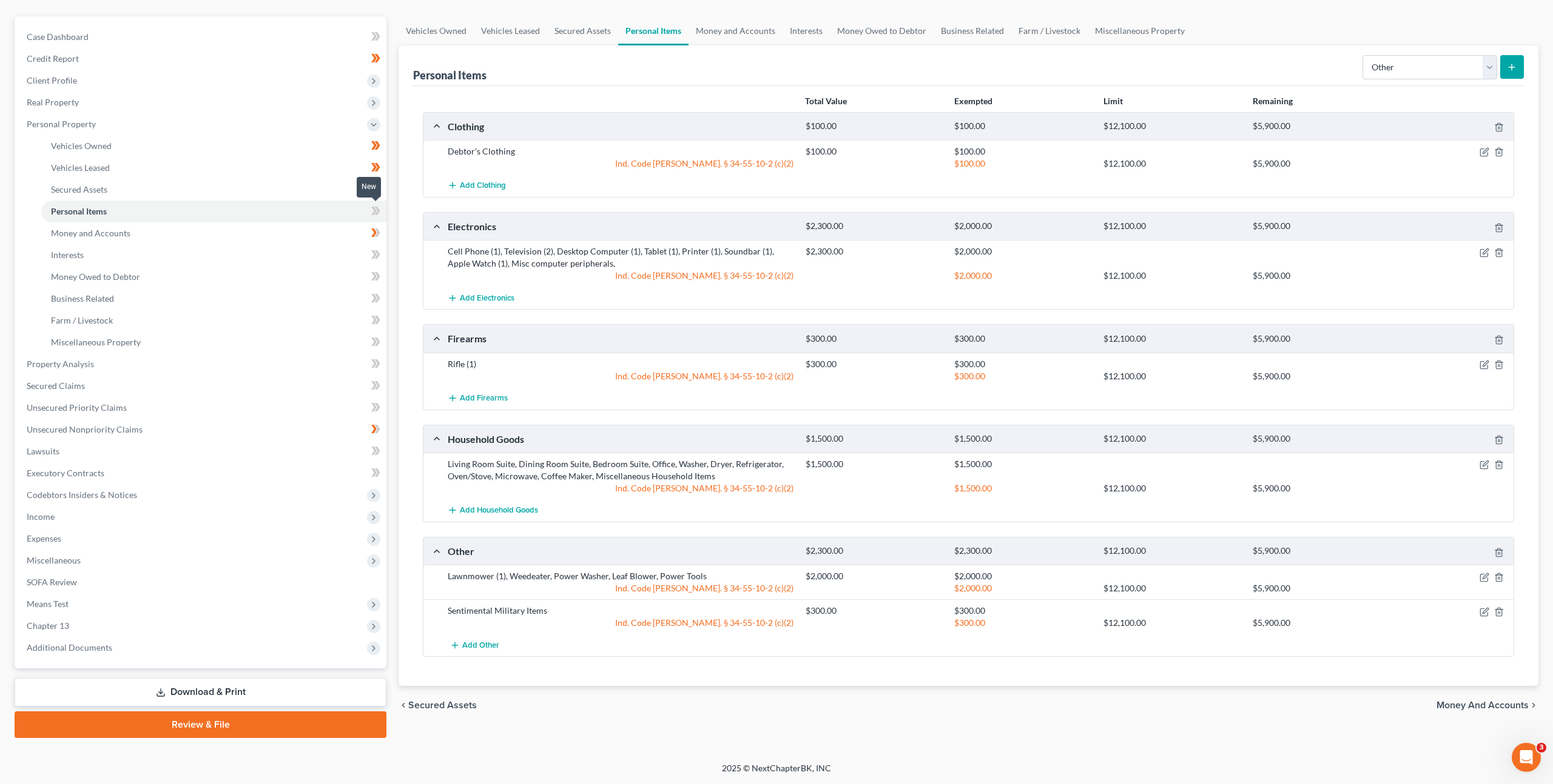
click at [372, 209] on icon at bounding box center [376, 210] width 9 height 15
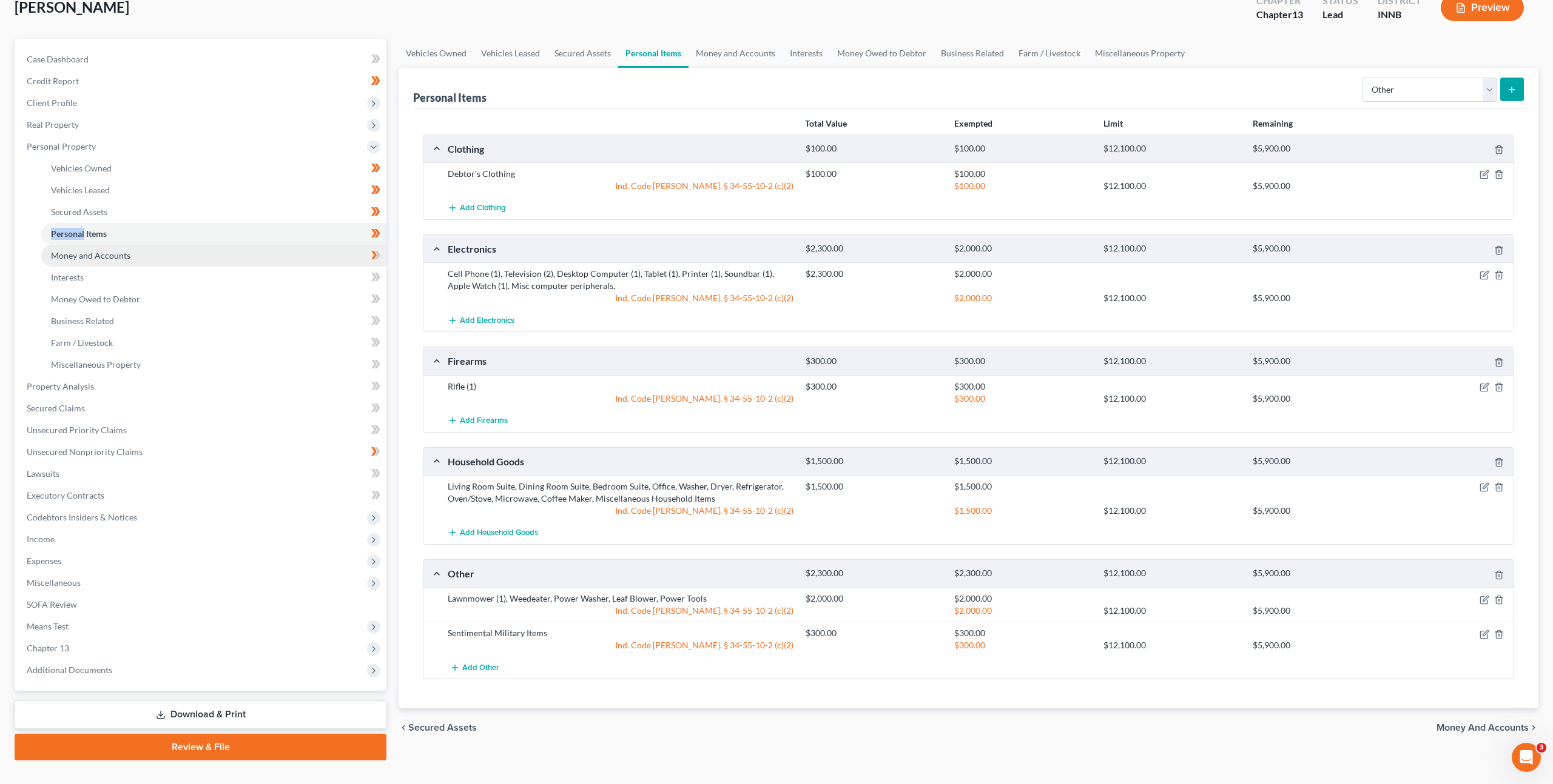
click at [284, 247] on link "Money and Accounts" at bounding box center [213, 256] width 345 height 22
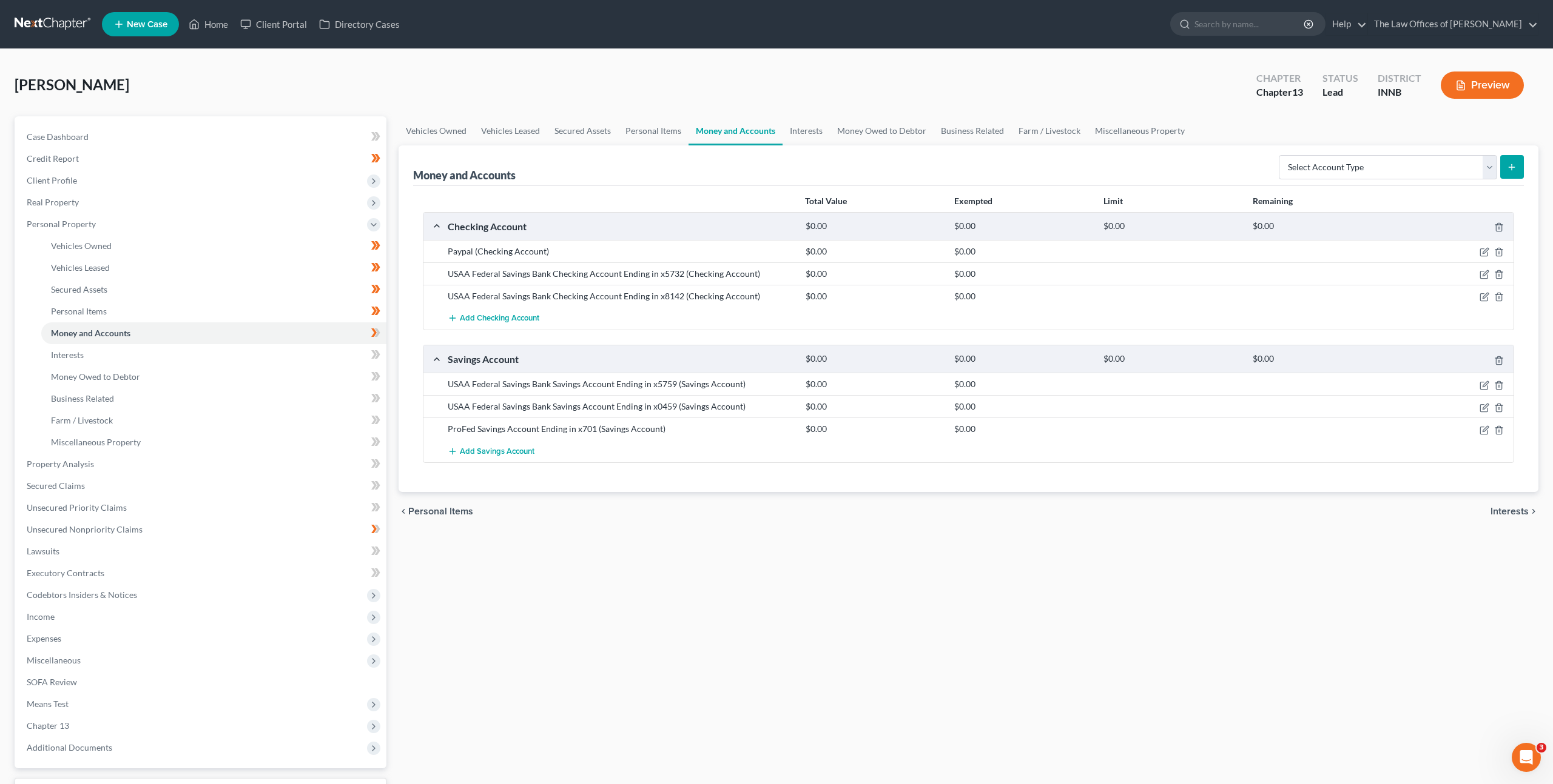
click at [750, 539] on div "Vehicles Owned Vehicles Leased Secured Assets Personal Items Money and Accounts…" at bounding box center [968, 477] width 1151 height 722
click at [1485, 429] on icon "button" at bounding box center [1484, 430] width 10 height 10
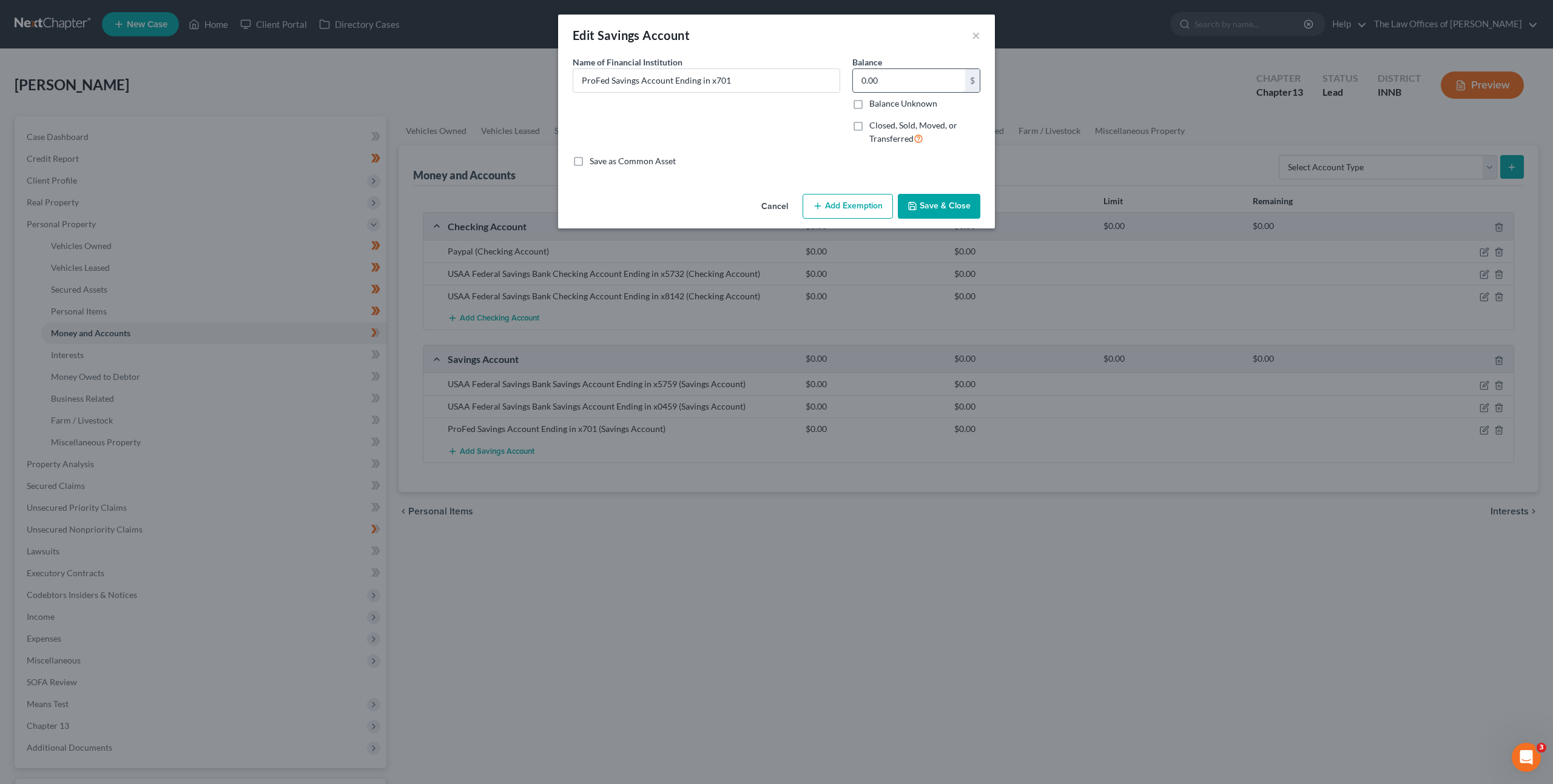
click at [869, 123] on label "Closed, Sold, Moved, or Transferred" at bounding box center [924, 131] width 111 height 26
click at [874, 123] on input "Closed, Sold, Moved, or Transferred" at bounding box center [878, 123] width 8 height 8
checkbox input "true"
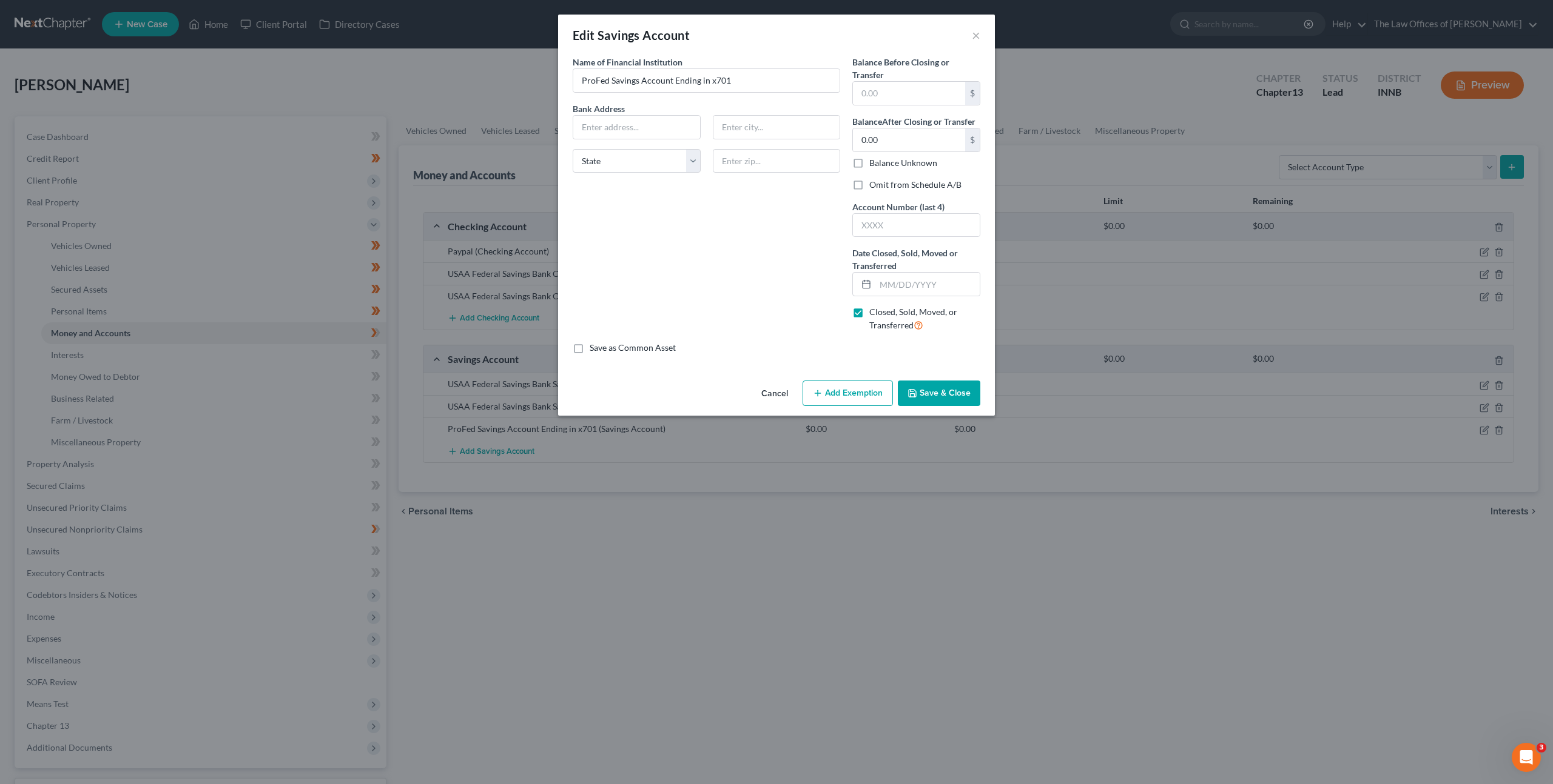
click at [871, 79] on label "Balance Before Closing or Transfer" at bounding box center [916, 68] width 128 height 26
click at [891, 103] on input "text" at bounding box center [909, 93] width 112 height 23
type input "0"
click at [753, 268] on div "Name of Financial Institution * ProFed Savings Account Ending in x701 Bank Addr…" at bounding box center [706, 199] width 280 height 286
click at [910, 217] on input "text" at bounding box center [916, 226] width 127 height 23
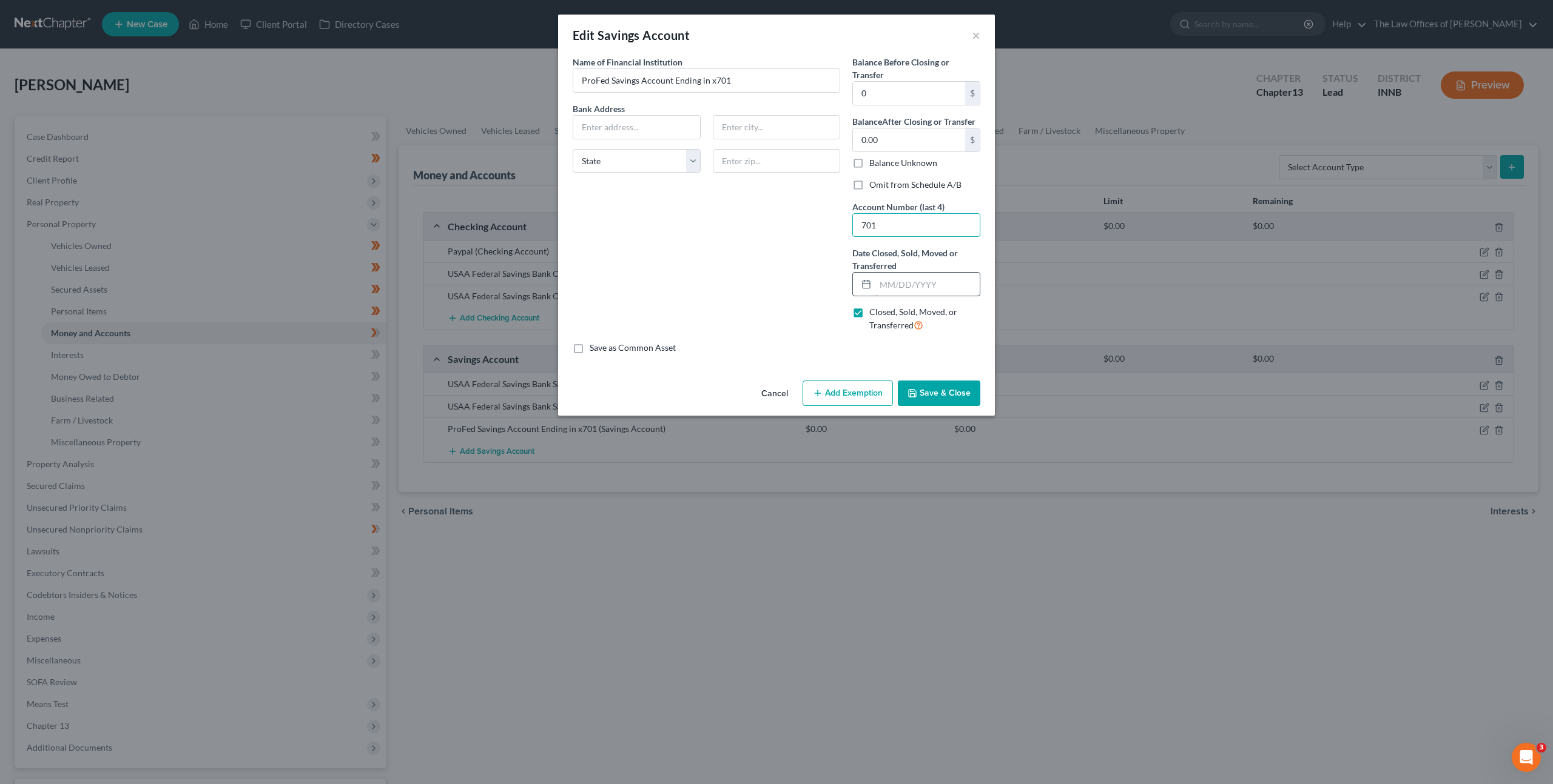
type input "701"
click at [899, 278] on input "text" at bounding box center [927, 284] width 104 height 23
click at [879, 284] on input "text" at bounding box center [927, 284] width 104 height 23
type input "[DATE]"
click at [683, 236] on div "Name of Financial Institution * ProFed Savings Account Ending in x701 Bank Addr…" at bounding box center [706, 199] width 280 height 286
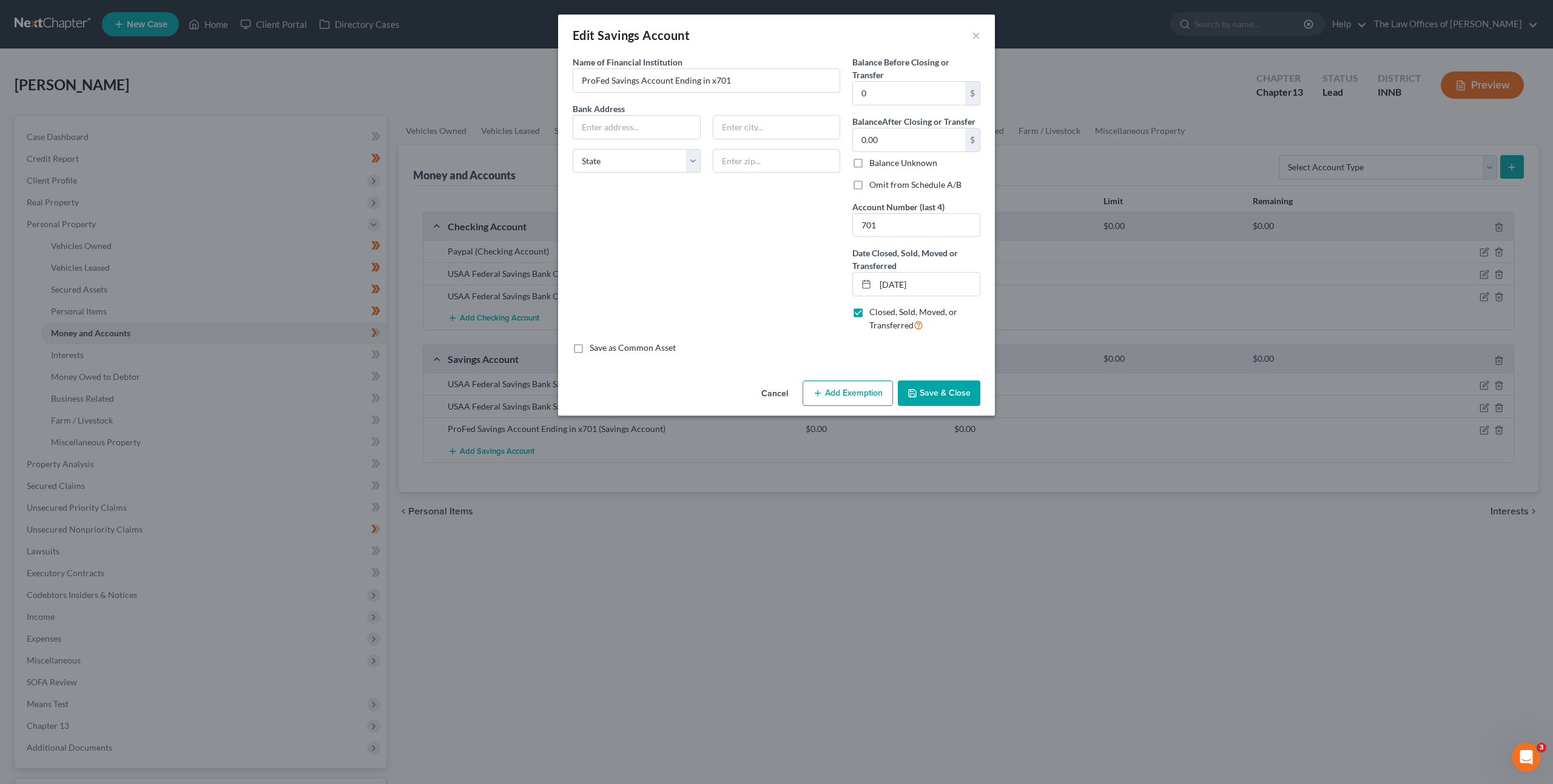
click at [869, 184] on label "Omit from Schedule A/B" at bounding box center [915, 185] width 92 height 12
click at [874, 184] on input "Omit from Schedule A/B" at bounding box center [878, 182] width 8 height 8
checkbox input "true"
click at [791, 280] on div "Name of Financial Institution * ProFed Savings Account Ending in x701 Bank Addr…" at bounding box center [706, 199] width 280 height 286
click at [901, 286] on input "[DATE]" at bounding box center [927, 284] width 104 height 23
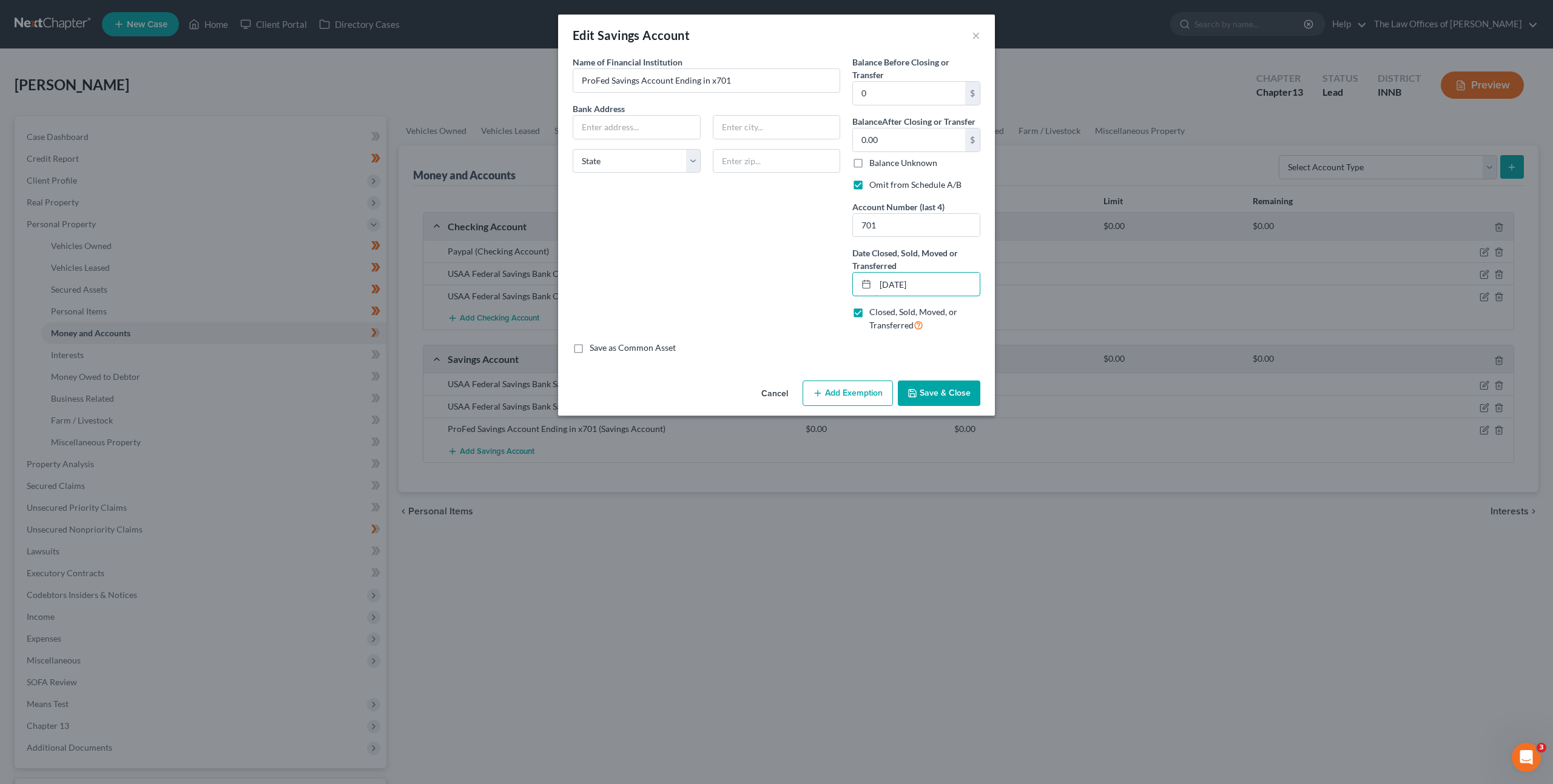
type input "[DATE]"
drag, startPoint x: 655, startPoint y: 261, endPoint x: 728, endPoint y: 297, distance: 81.4
click at [657, 261] on div "Name of Financial Institution * ProFed Savings Account Ending in x701 Bank Addr…" at bounding box center [706, 199] width 280 height 286
click at [932, 389] on button "Save & Close" at bounding box center [938, 393] width 83 height 26
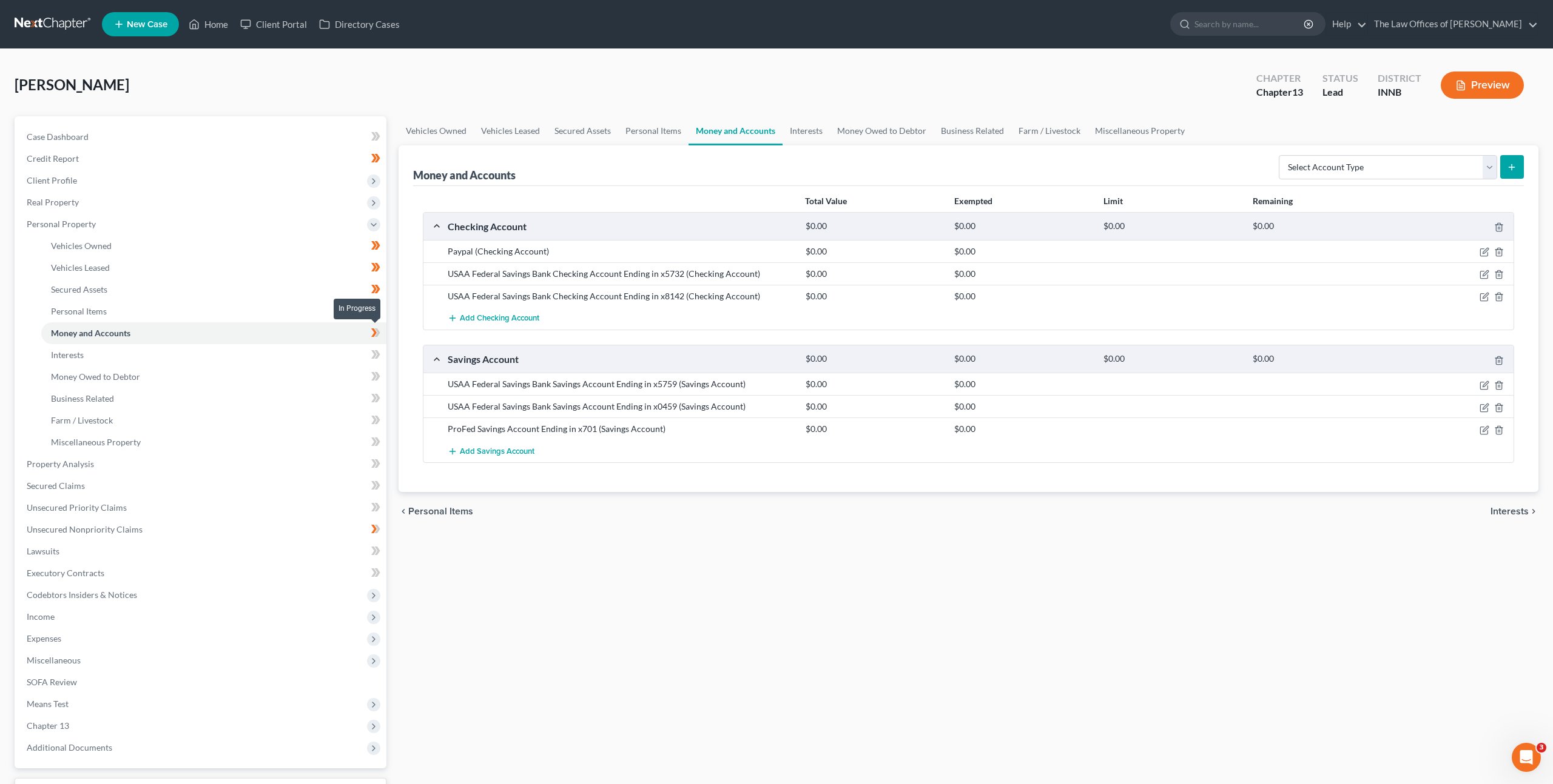
click at [374, 336] on icon at bounding box center [374, 333] width 5 height 9
click at [330, 354] on link "Interests" at bounding box center [213, 355] width 345 height 22
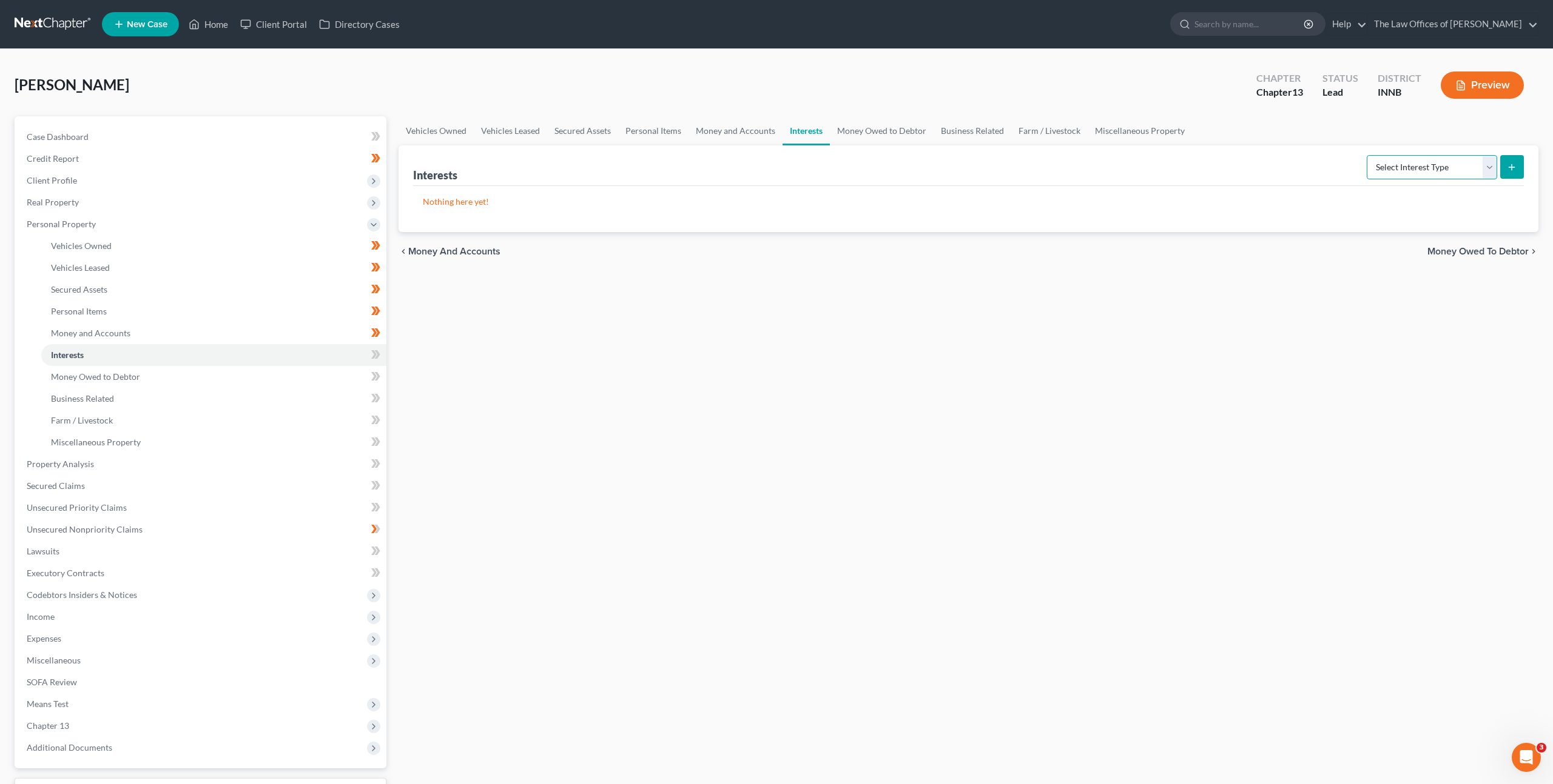
click at [1390, 163] on select "Select Interest Type 401K Annuity Bond Education IRA Government Bond Government…" at bounding box center [1431, 167] width 131 height 24
drag, startPoint x: 735, startPoint y: 426, endPoint x: 791, endPoint y: 379, distance: 73.1
click at [735, 426] on div "Vehicles Owned Vehicles Leased Secured Assets Personal Items Money and Accounts…" at bounding box center [968, 477] width 1151 height 722
click at [1397, 181] on div "Interests Select Interest Type 401K Annuity Bond Education IRA Government Bond …" at bounding box center [968, 166] width 1111 height 41
click at [1403, 165] on select "Select Interest Type 401K Annuity Bond Education IRA Government Bond Government…" at bounding box center [1431, 167] width 131 height 24
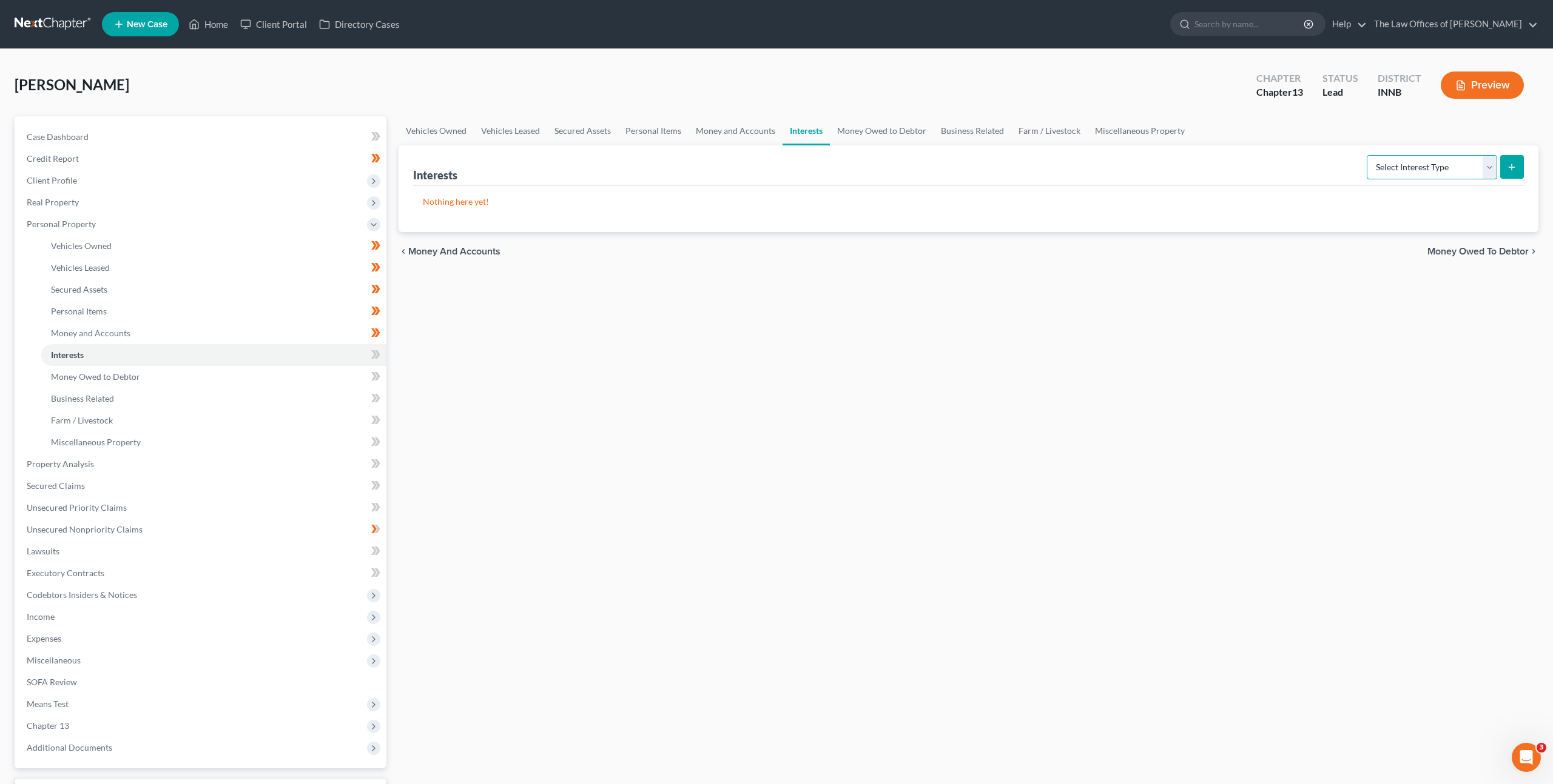
click at [1373, 169] on select "Select Interest Type 401K Annuity Bond Education IRA Government Bond Government…" at bounding box center [1431, 167] width 131 height 24
click at [1506, 174] on button "submit" at bounding box center [1511, 167] width 24 height 24
click at [1388, 166] on select "Select Interest Type 401K Annuity Bond Education IRA Government Bond Government…" at bounding box center [1431, 167] width 131 height 24
click at [888, 138] on link "Money Owed to Debtor" at bounding box center [881, 131] width 104 height 29
click at [815, 137] on link "Interests" at bounding box center [806, 131] width 47 height 29
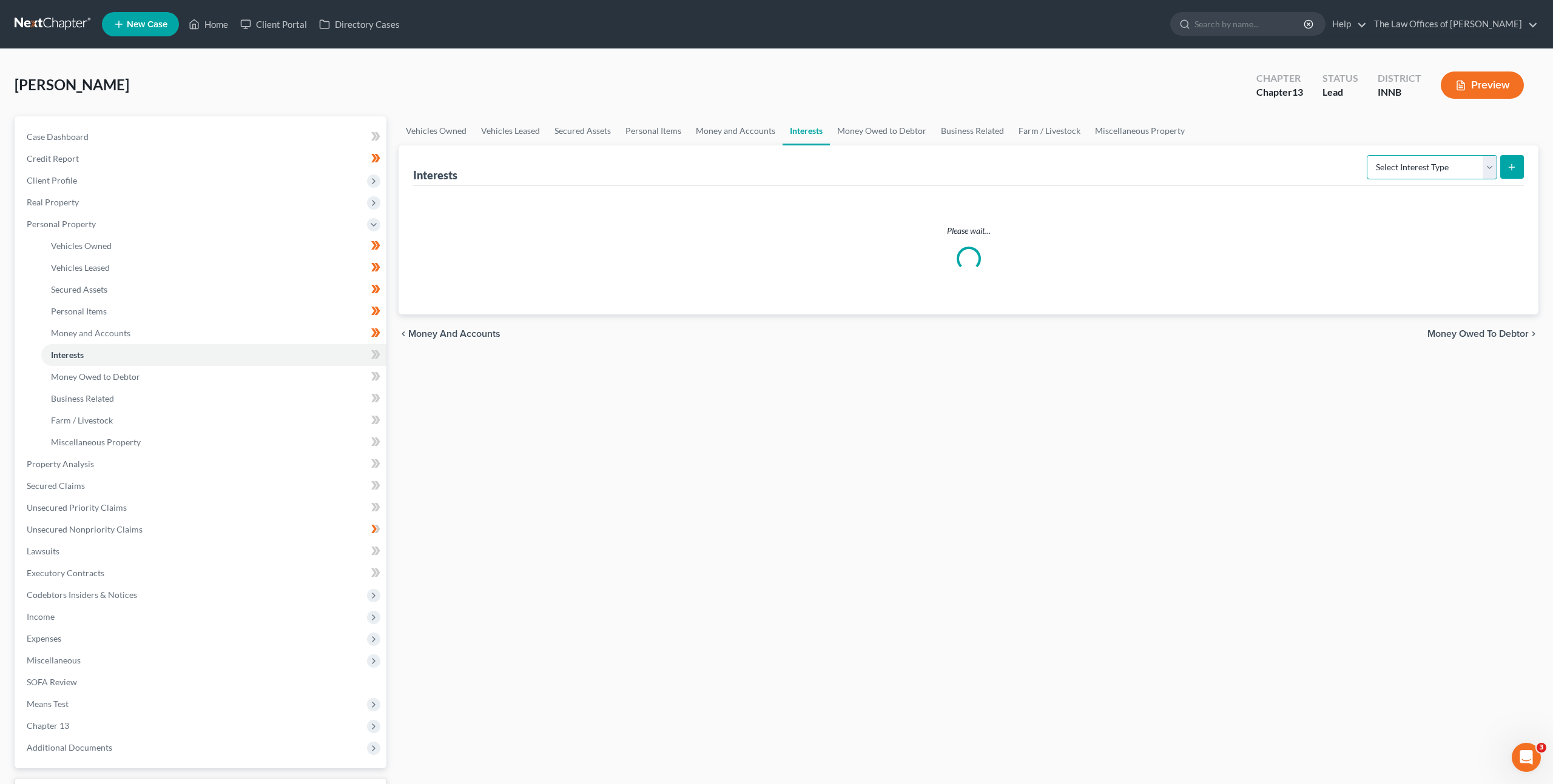
click at [1418, 167] on select "Select Interest Type 401K Annuity Bond Education IRA Government Bond Government…" at bounding box center [1431, 167] width 131 height 24
select select "stock"
click at [1368, 155] on select "Select Interest Type 401K Annuity Bond Education IRA Government Bond Government…" at bounding box center [1431, 167] width 131 height 24
click at [1513, 162] on icon "submit" at bounding box center [1511, 167] width 10 height 10
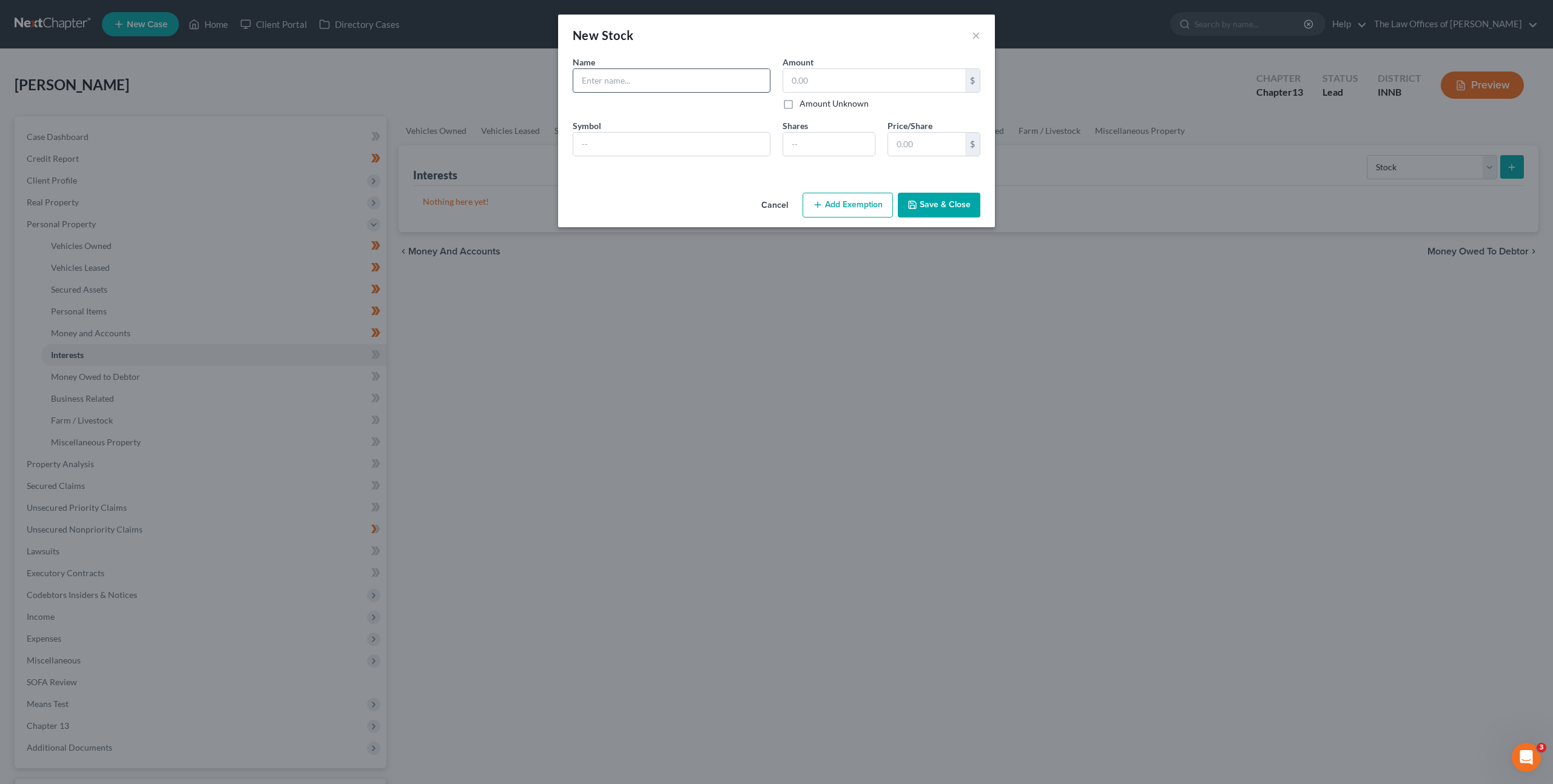
click at [661, 82] on input "text" at bounding box center [671, 81] width 196 height 23
type input "C"
type input "XRP Cryptocurrency"
type input "120"
click at [859, 209] on button "Add Exemption" at bounding box center [848, 205] width 91 height 26
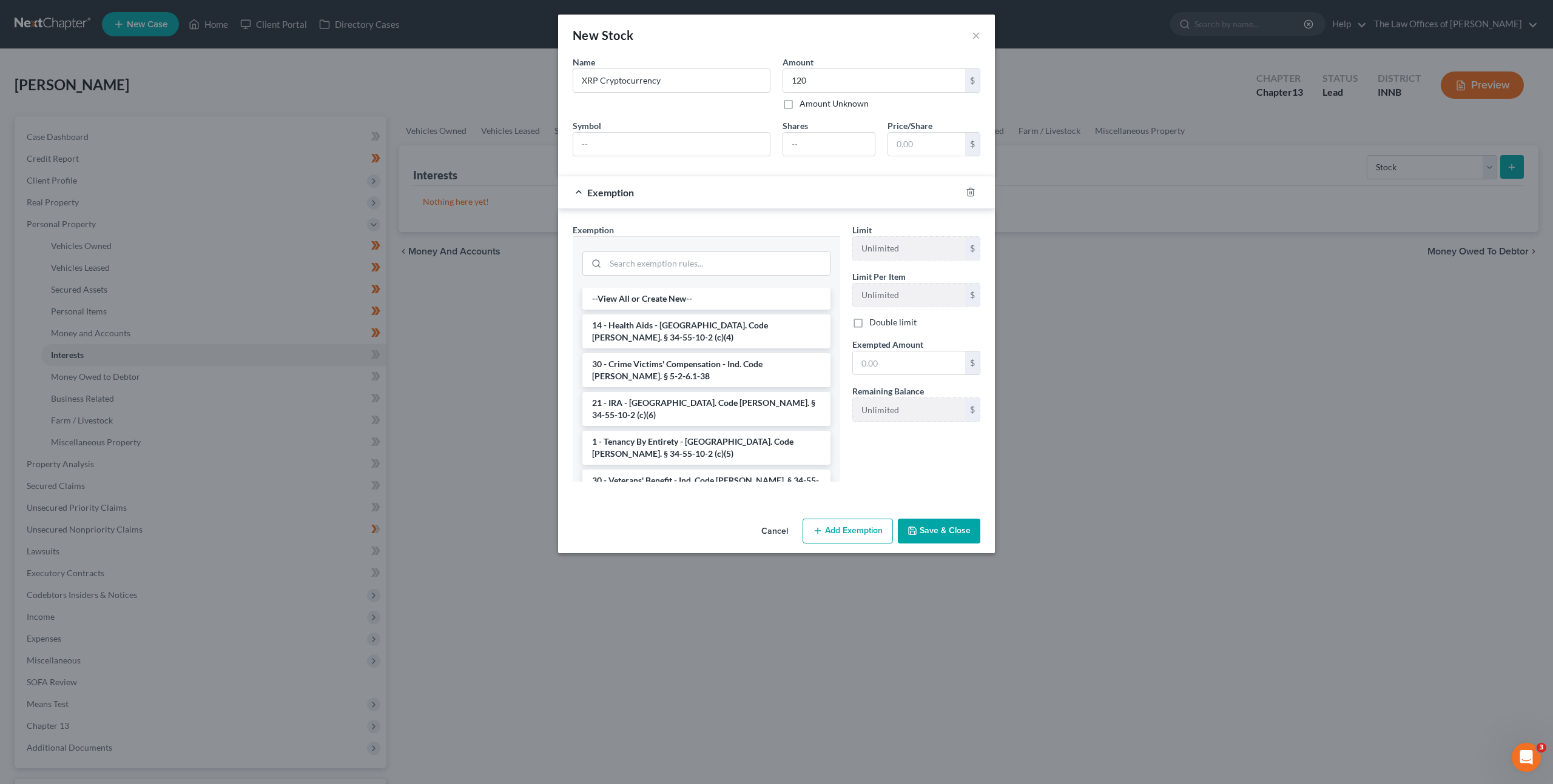
click at [668, 249] on div at bounding box center [705, 263] width 248 height 32
drag, startPoint x: 689, startPoint y: 252, endPoint x: 772, endPoint y: 248, distance: 83.1
click at [689, 252] on input "search" at bounding box center [717, 264] width 225 height 23
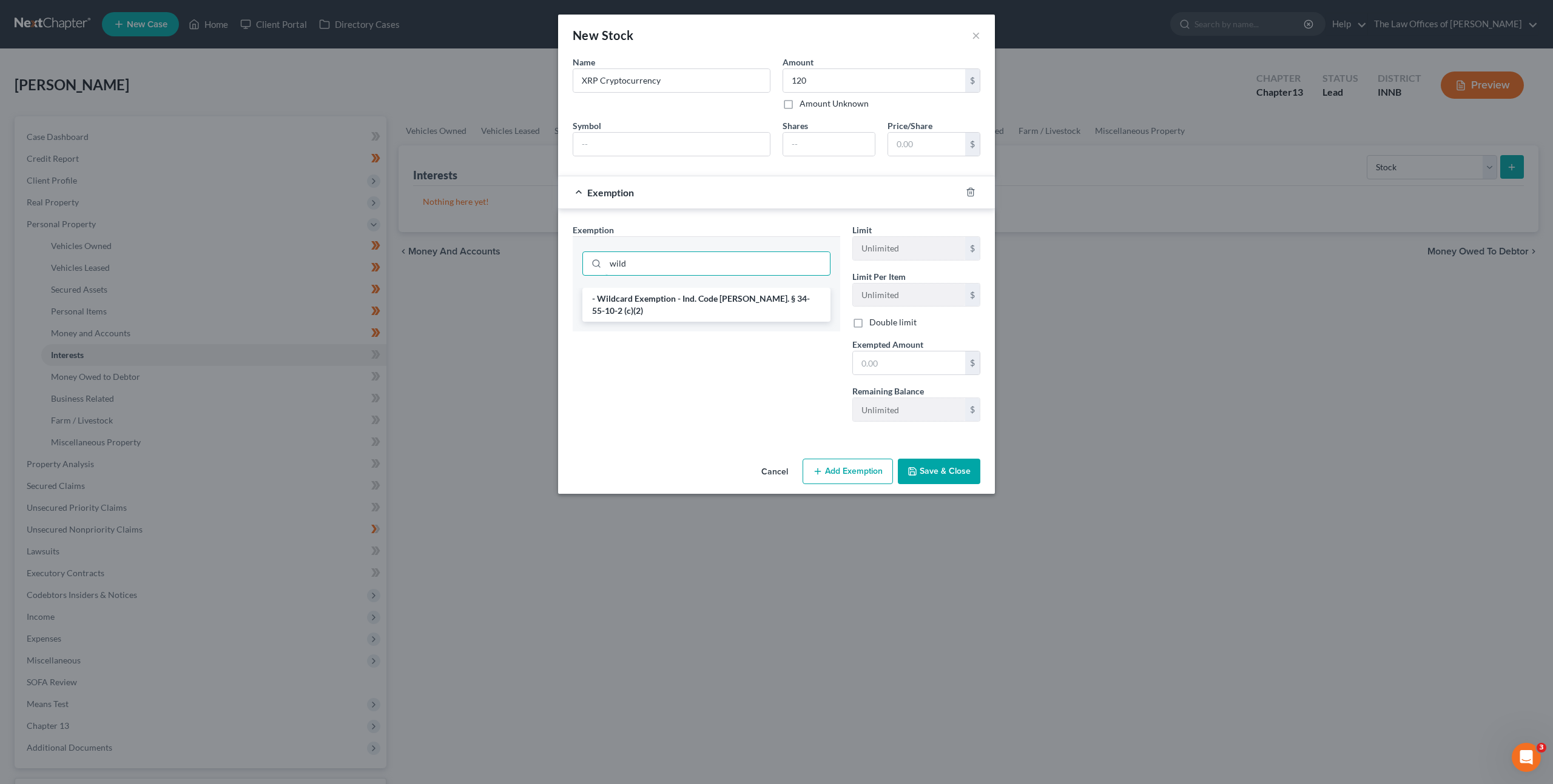
type input "wild"
click at [741, 286] on div "wild" at bounding box center [705, 262] width 267 height 51
drag, startPoint x: 742, startPoint y: 289, endPoint x: 779, endPoint y: 318, distance: 47.0
click at [742, 289] on li "- Wildcard Exemption - Ind. Code [PERSON_NAME]. § 34-55-10-2 (c)(2)" at bounding box center [705, 305] width 248 height 34
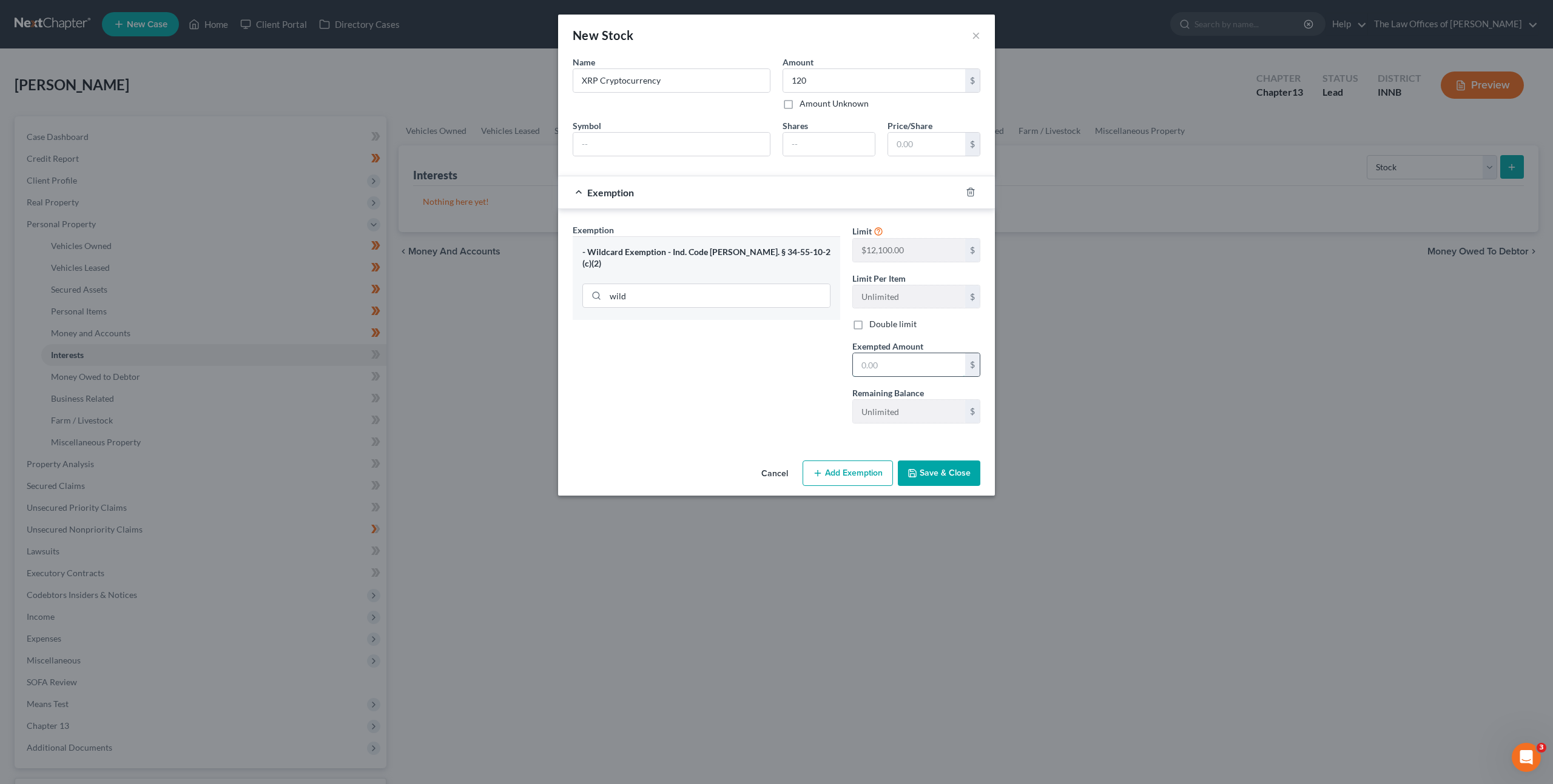
click at [880, 358] on input "text" at bounding box center [909, 365] width 112 height 23
type input "120"
click at [756, 376] on div "Exemption Set must be selected for CA. Exemption * - Wildcard Exemption - Ind. …" at bounding box center [706, 329] width 280 height 210
click at [963, 465] on button "Save & Close" at bounding box center [938, 473] width 83 height 26
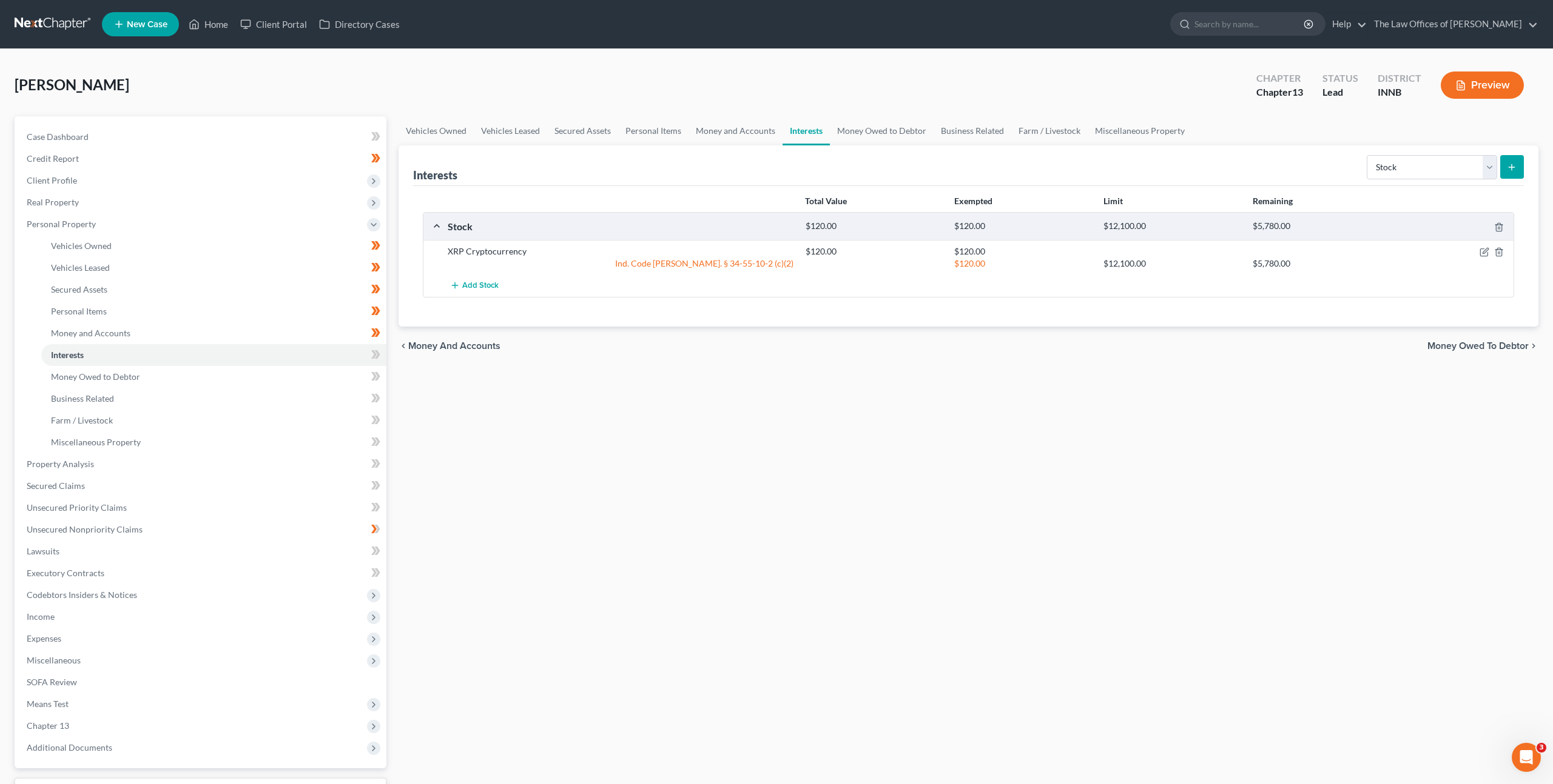
click at [1016, 403] on div "Vehicles Owned Vehicles Leased Secured Assets Personal Items Money and Accounts…" at bounding box center [968, 477] width 1151 height 722
click at [381, 352] on span at bounding box center [376, 356] width 21 height 18
drag, startPoint x: 330, startPoint y: 369, endPoint x: 403, endPoint y: 329, distance: 83.2
click at [331, 368] on link "Money Owed to Debtor" at bounding box center [213, 376] width 345 height 22
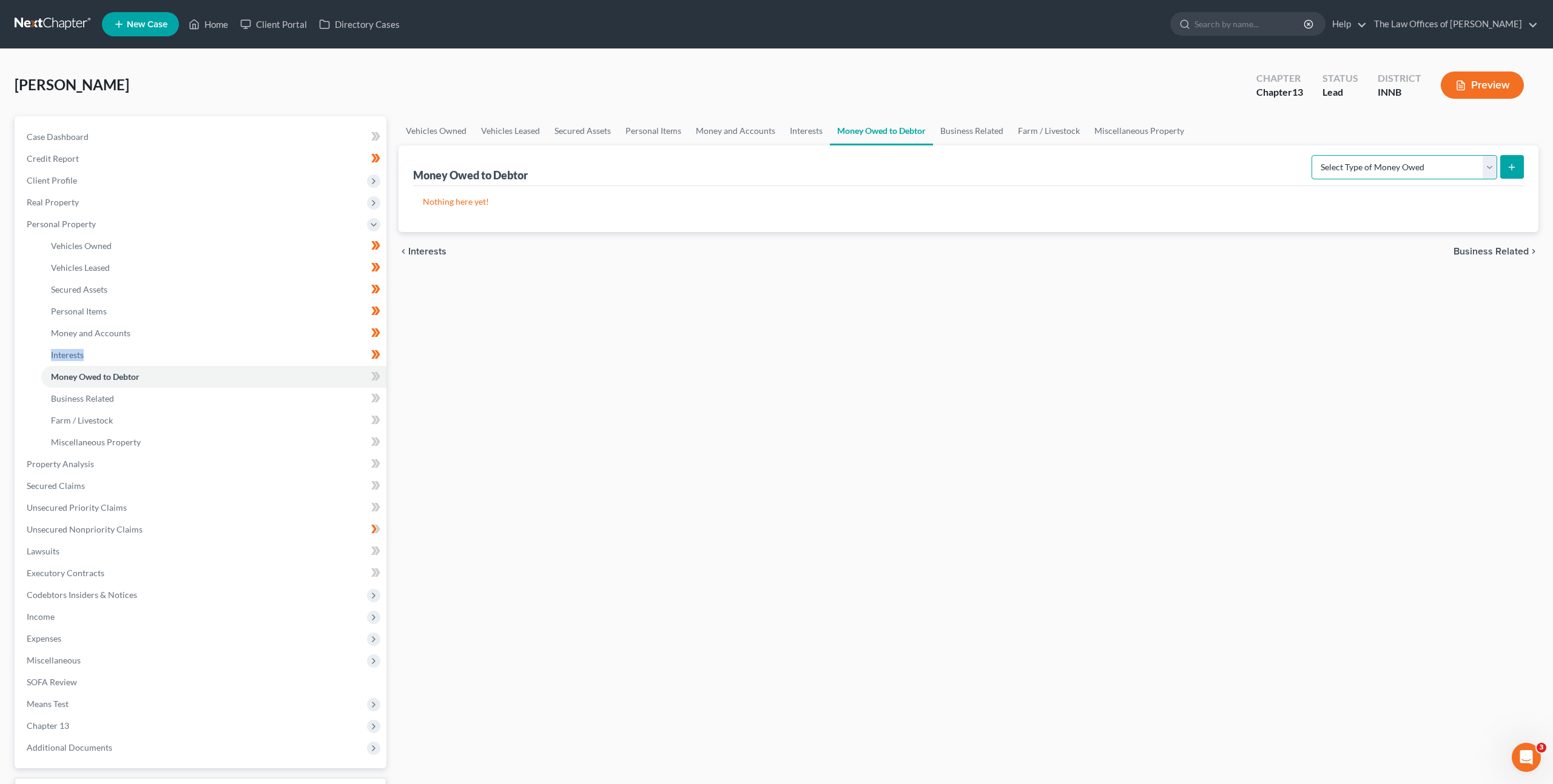
click at [1376, 172] on select "Select Type of Money Owed Accounts Receivable Alimony Child Support Claims Agai…" at bounding box center [1404, 167] width 186 height 24
click at [364, 378] on link "Money Owed to Debtor" at bounding box center [213, 376] width 345 height 22
click at [378, 378] on icon at bounding box center [378, 376] width 5 height 9
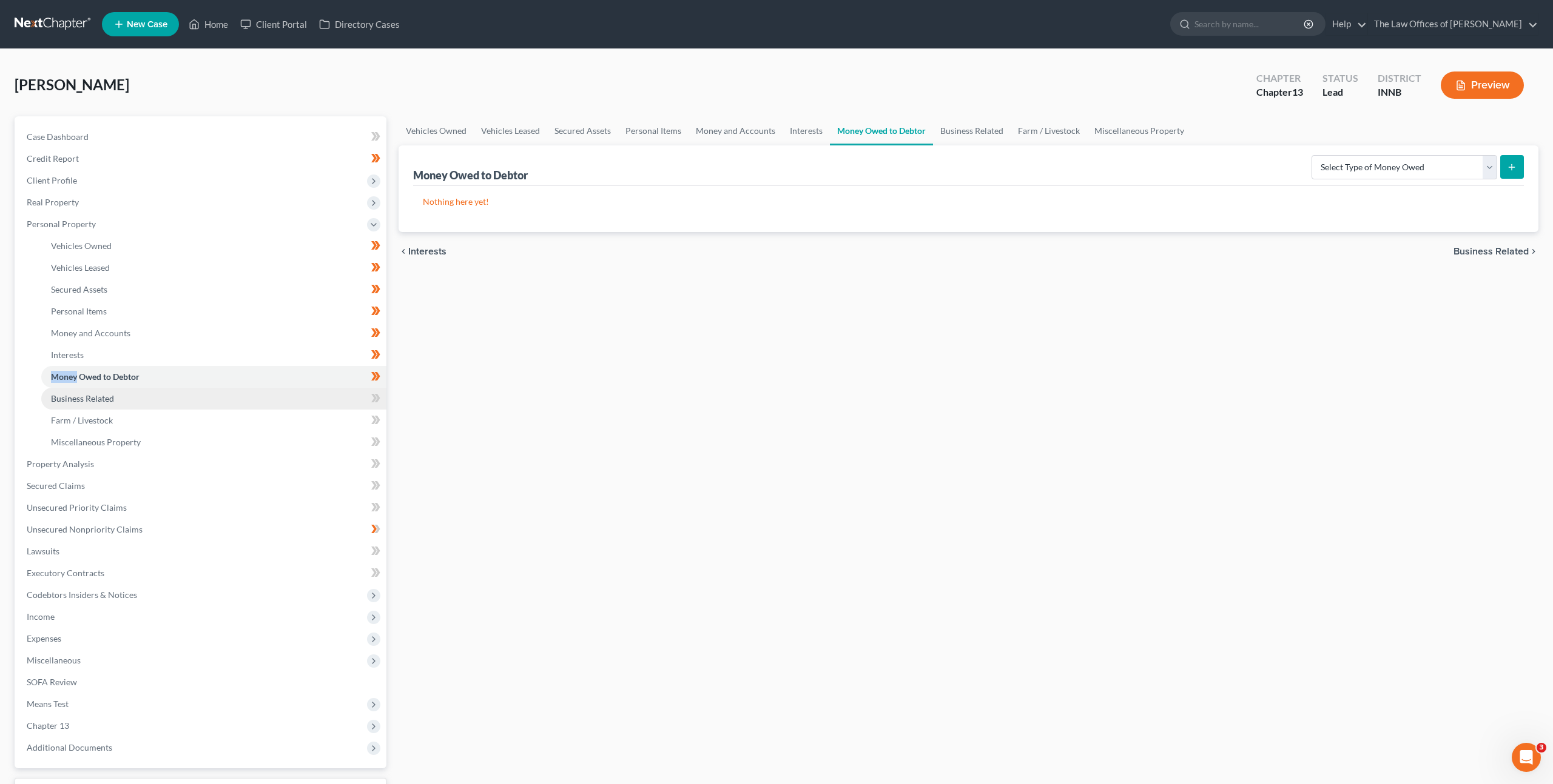
click at [342, 399] on link "Business Related" at bounding box center [213, 399] width 345 height 22
click at [368, 404] on span at bounding box center [376, 400] width 21 height 18
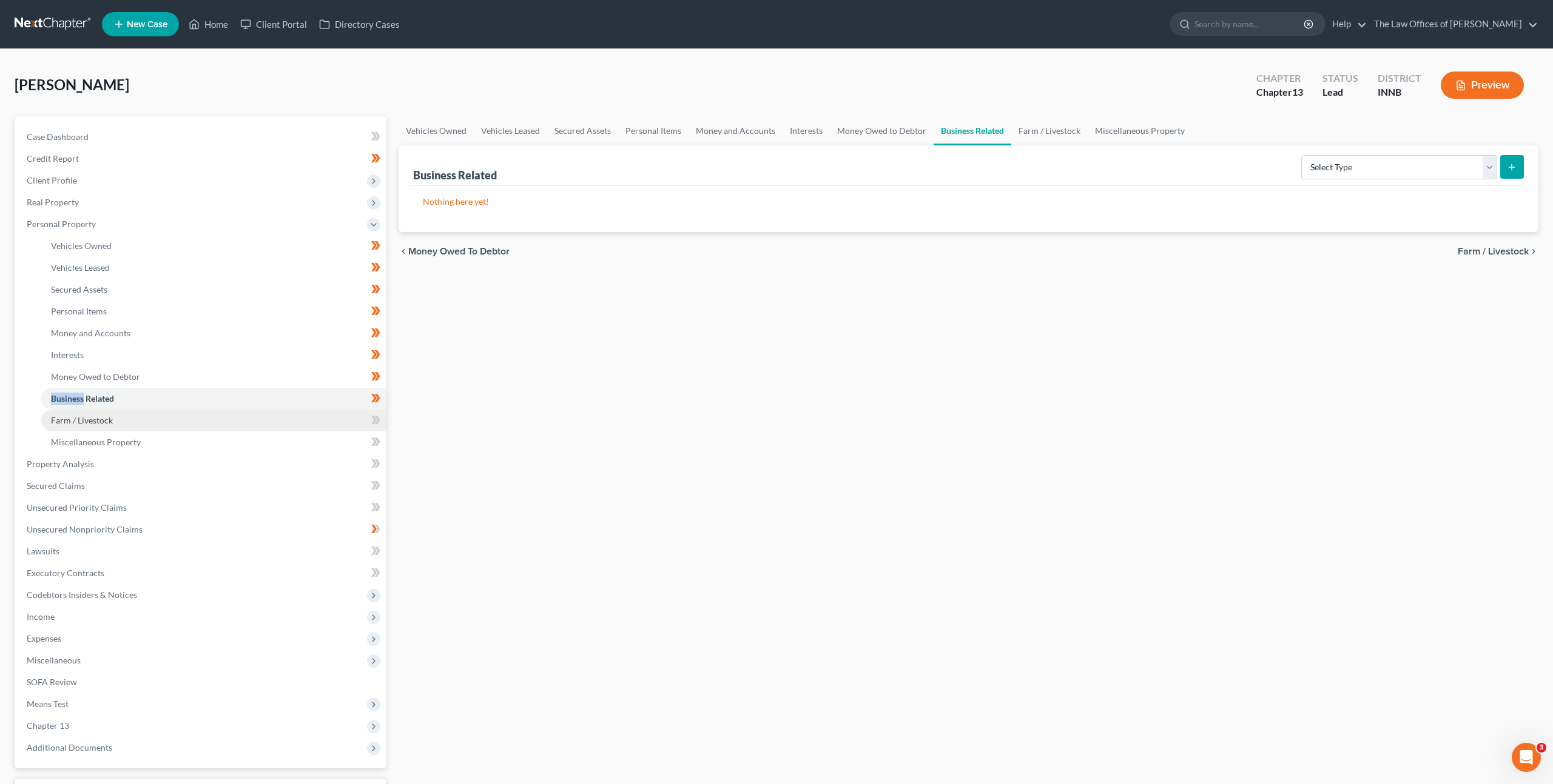
click at [315, 427] on link "Farm / Livestock" at bounding box center [213, 421] width 345 height 22
click at [374, 424] on icon at bounding box center [376, 420] width 9 height 15
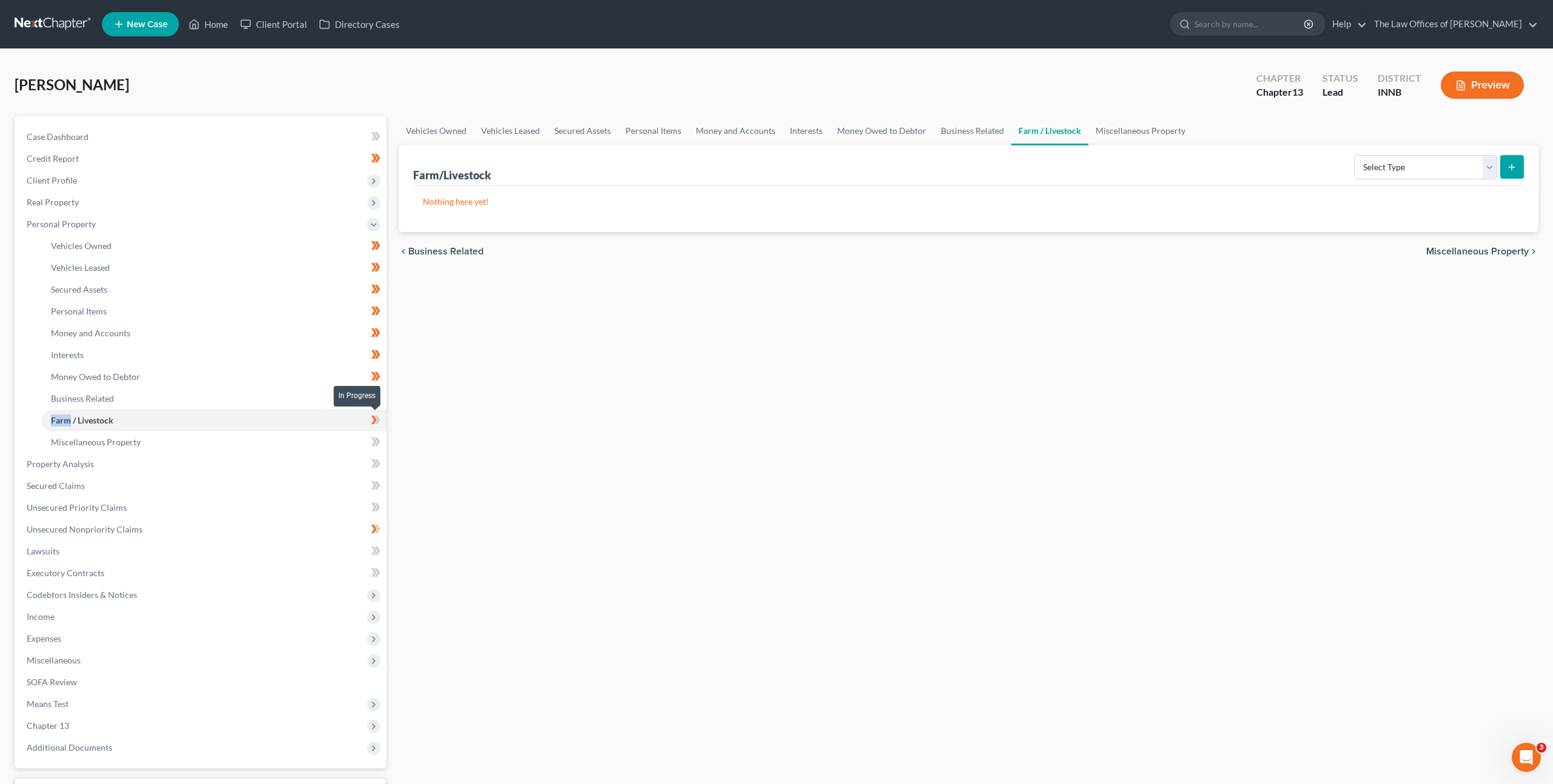
click at [374, 424] on icon at bounding box center [376, 420] width 9 height 15
click at [336, 444] on link "Miscellaneous Property" at bounding box center [213, 442] width 345 height 22
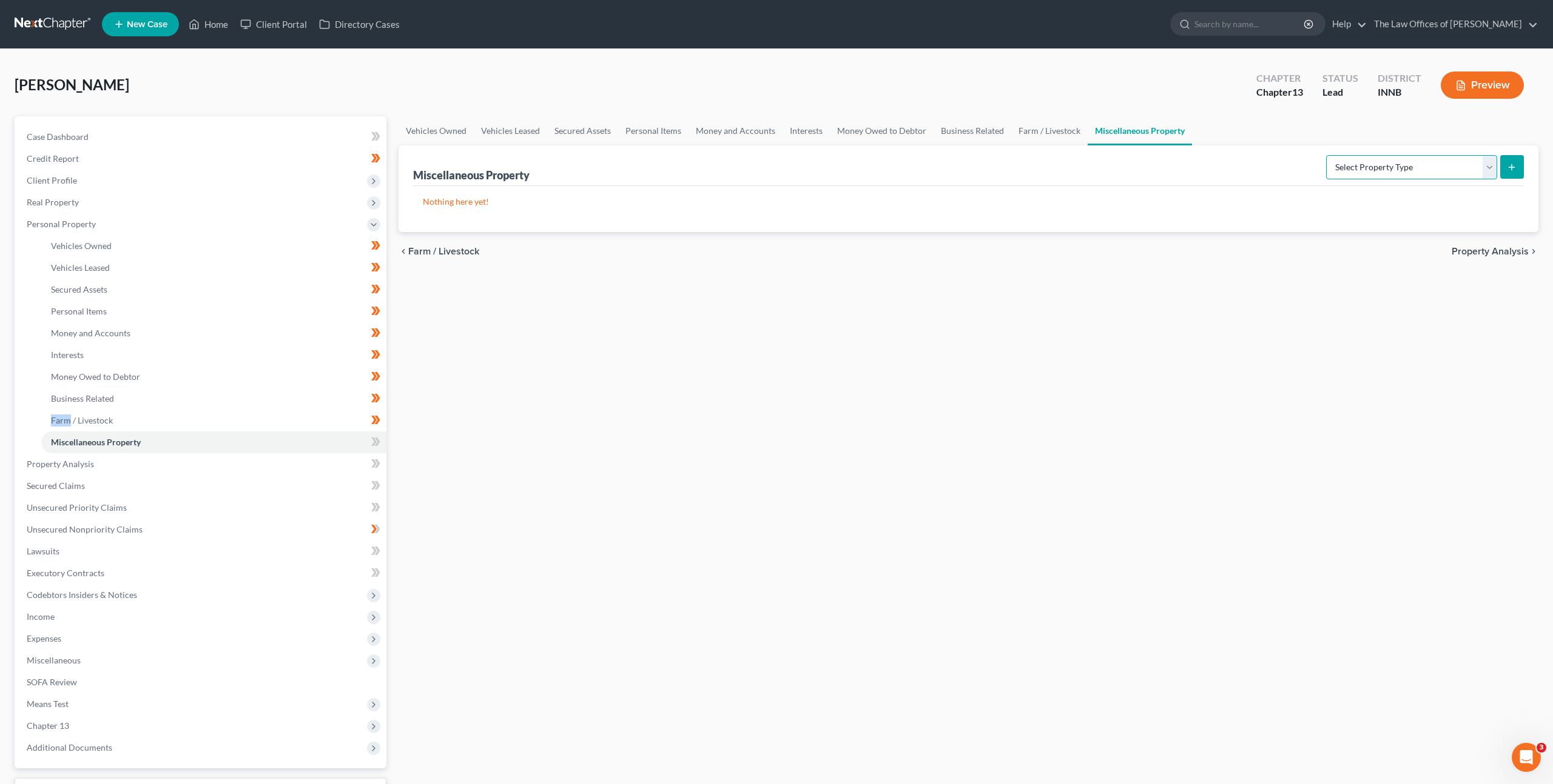
click at [1341, 167] on select "Select Property Type Assigned for Creditor Benefit [DATE] Holding for Another N…" at bounding box center [1411, 167] width 171 height 24
click at [1375, 177] on div "Select Property Type Assigned for Creditor Benefit [DATE] Holding for Another N…" at bounding box center [1422, 166] width 203 height 32
click at [1375, 177] on select "Select Property Type Assigned for Creditor Benefit [DATE] Holding for Another N…" at bounding box center [1411, 167] width 171 height 24
click at [1062, 311] on div "Vehicles Owned Vehicles Leased Secured Assets Personal Items Money and Accounts…" at bounding box center [968, 477] width 1151 height 722
click at [378, 440] on icon at bounding box center [376, 442] width 9 height 15
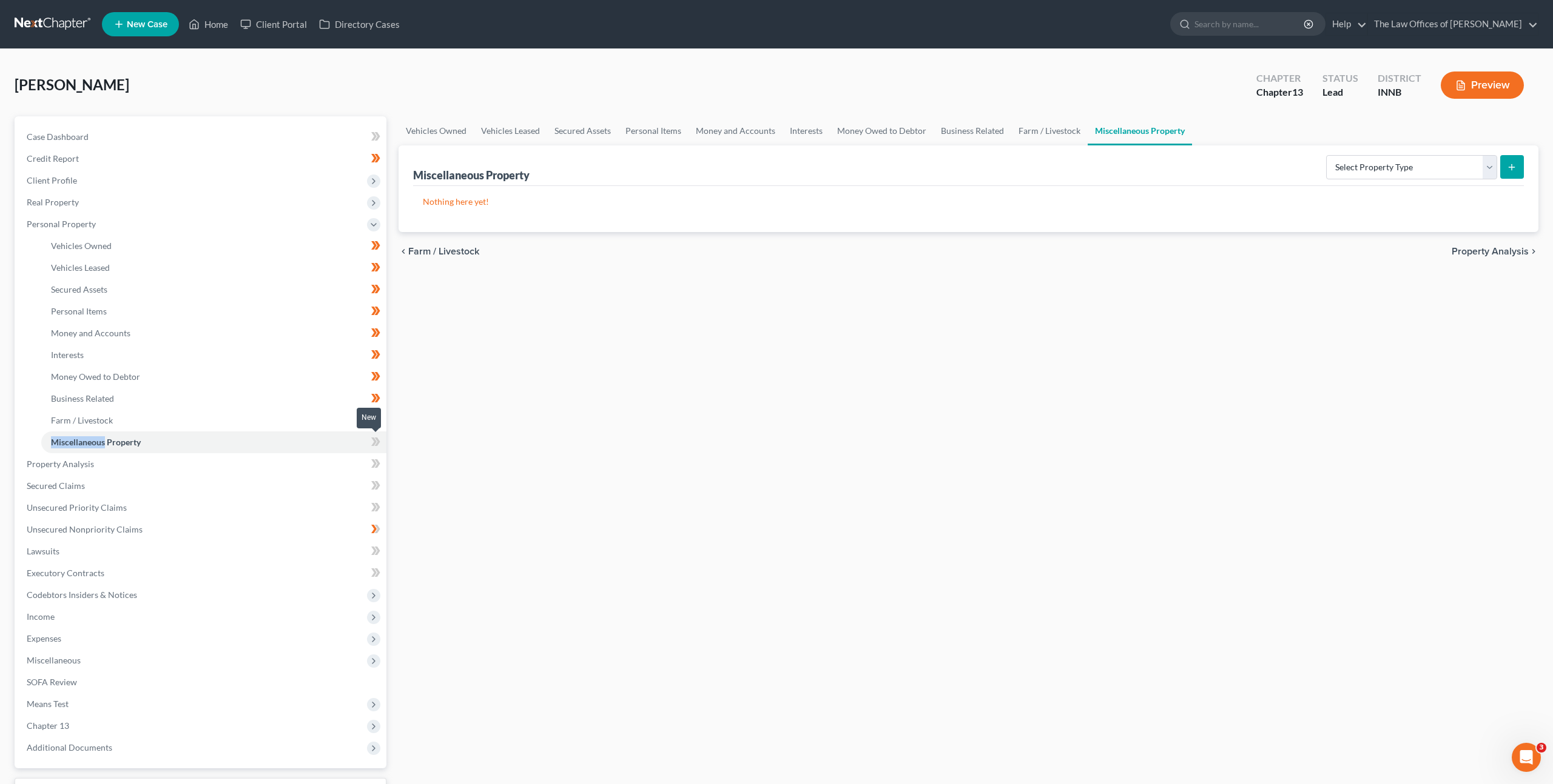
click at [378, 440] on icon at bounding box center [378, 442] width 5 height 9
click at [605, 362] on div "Vehicles Owned Vehicles Leased Secured Assets Personal Items Money and Accounts…" at bounding box center [968, 477] width 1151 height 722
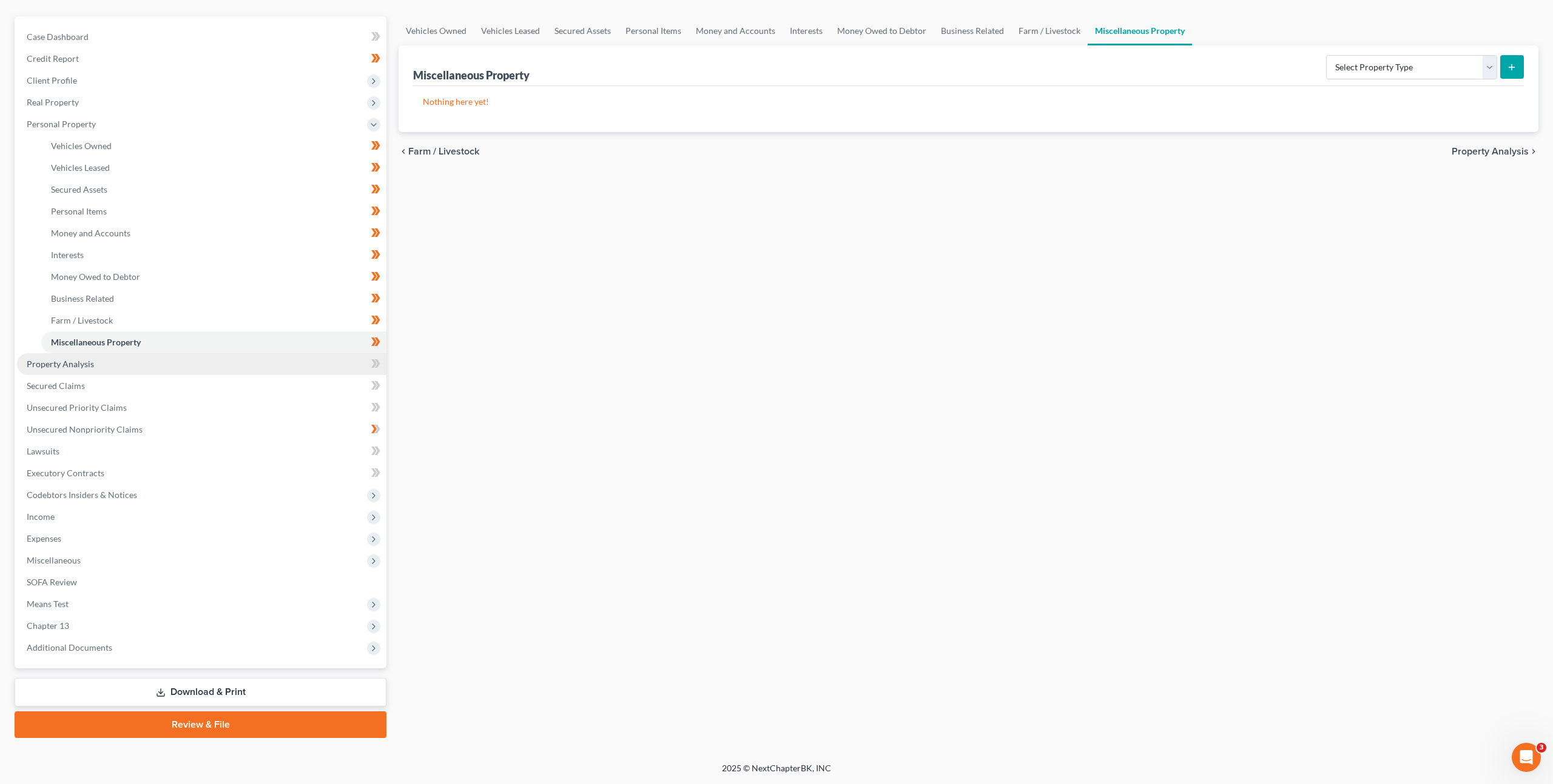
click at [175, 358] on link "Property Analysis" at bounding box center [202, 364] width 370 height 22
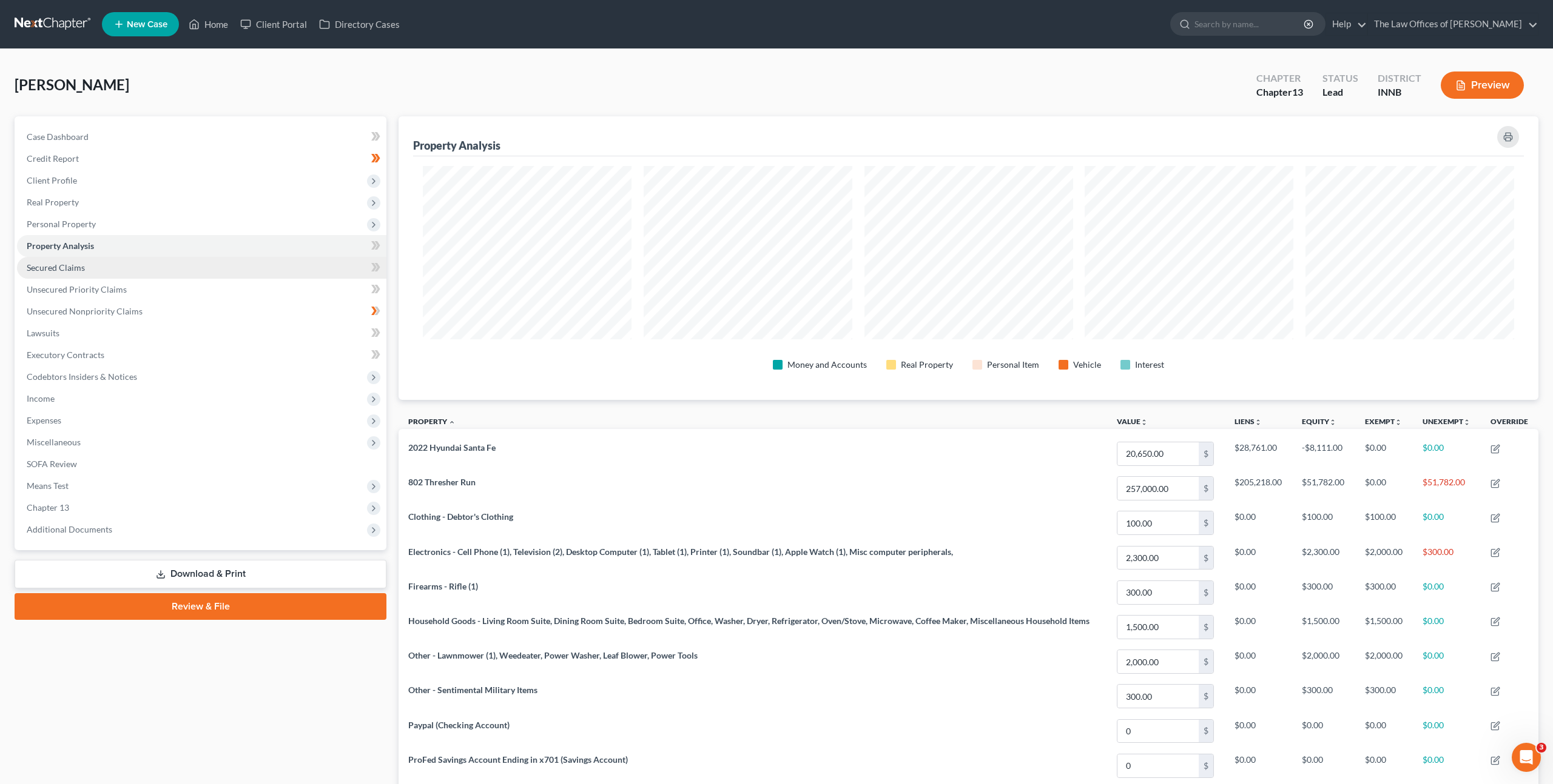
click at [220, 271] on link "Secured Claims" at bounding box center [202, 267] width 370 height 22
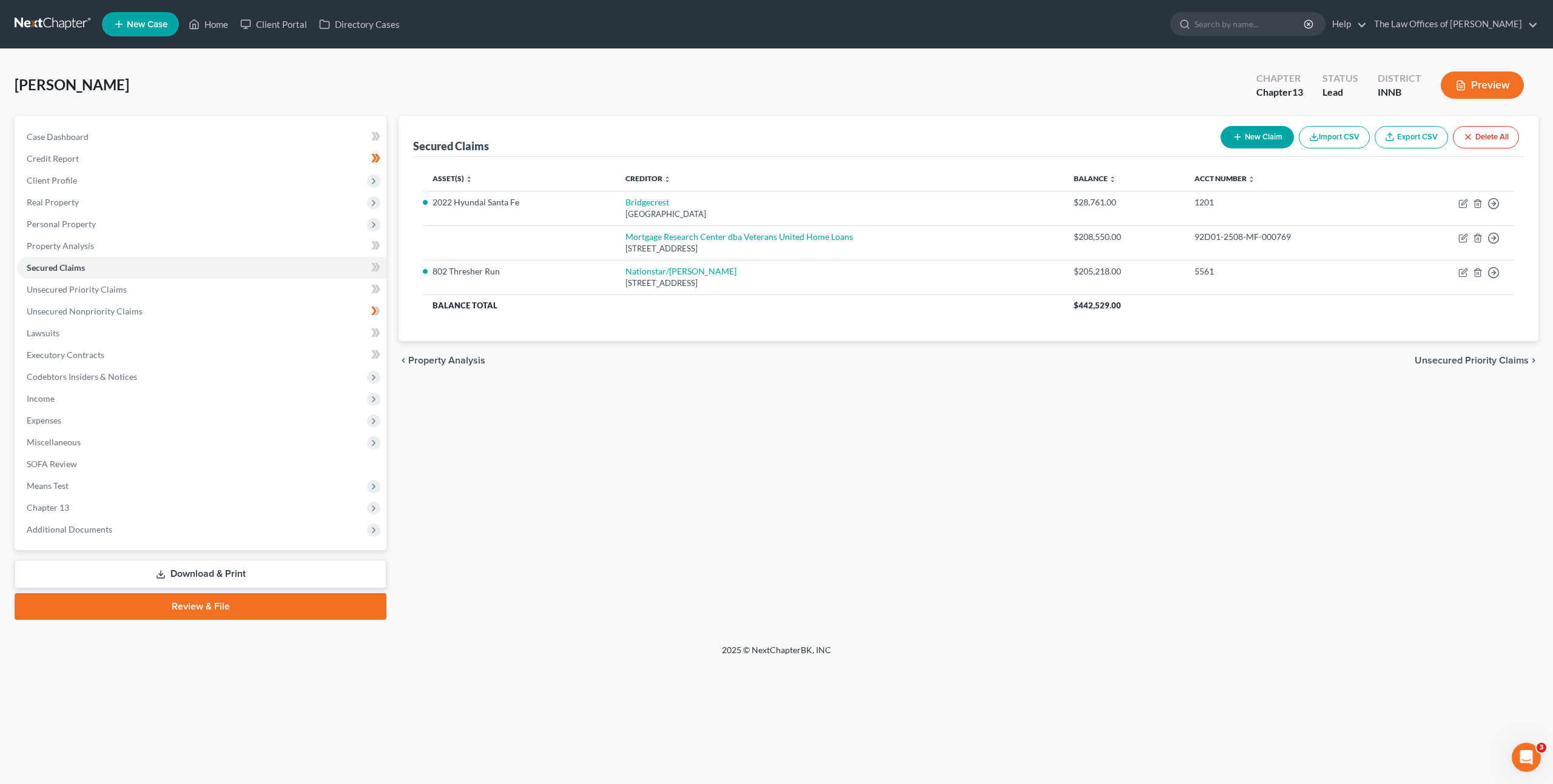
click at [680, 392] on div "Secured Claims New Claim Import CSV Export CSV Delete All Asset(s) expand_more …" at bounding box center [968, 368] width 1151 height 503
click at [266, 298] on link "Unsecured Priority Claims" at bounding box center [202, 289] width 370 height 22
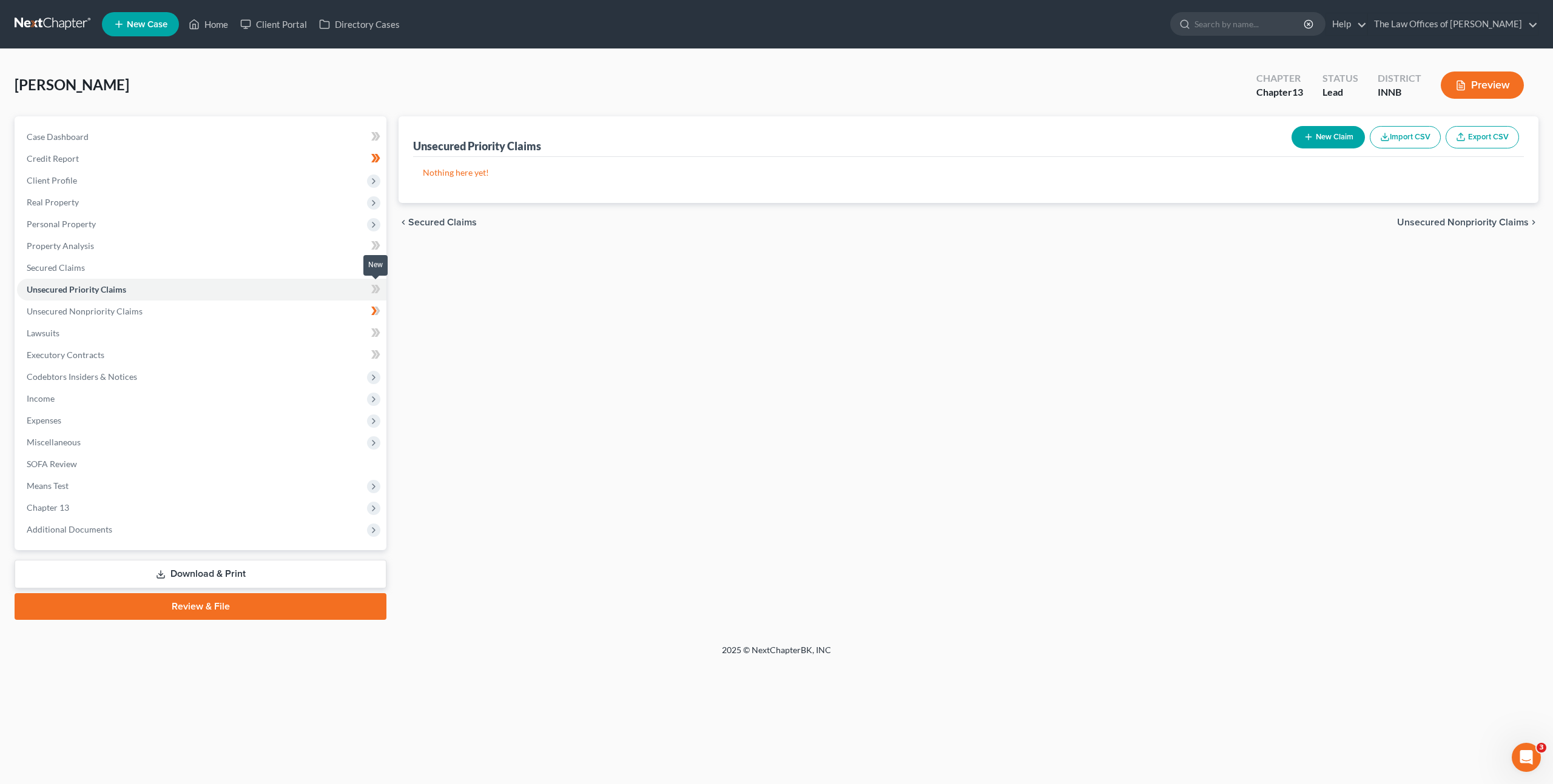
click at [372, 291] on icon at bounding box center [374, 289] width 5 height 9
drag, startPoint x: 372, startPoint y: 291, endPoint x: 394, endPoint y: 303, distance: 25.1
click at [372, 291] on icon at bounding box center [374, 289] width 5 height 9
click at [649, 354] on div "Unsecured Priority Claims New Claim Import CSV Export CSV Nothing here yet! Pre…" at bounding box center [968, 368] width 1151 height 503
click at [380, 273] on span at bounding box center [376, 269] width 21 height 18
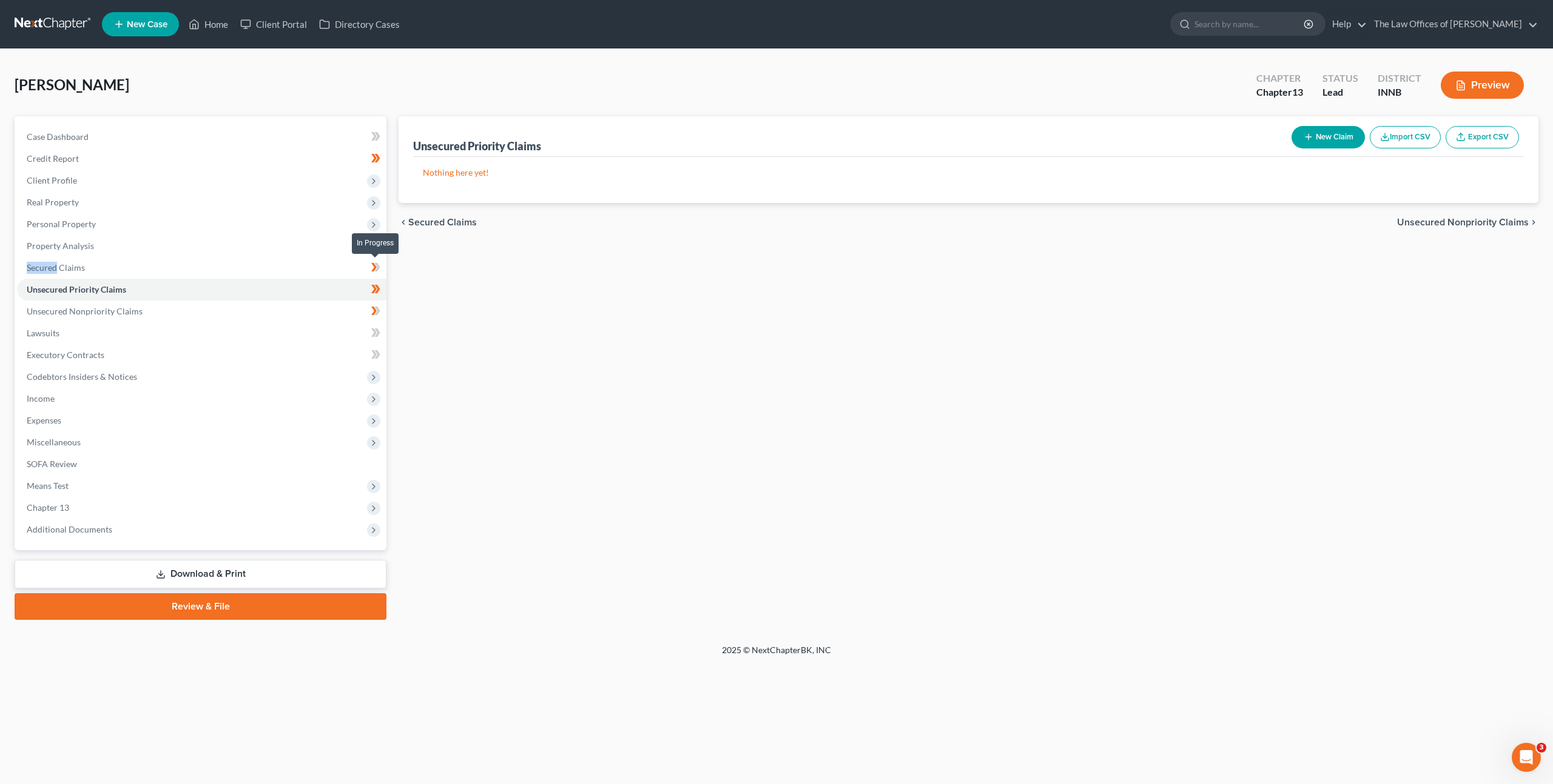
click at [380, 273] on span at bounding box center [376, 269] width 21 height 18
click at [375, 270] on icon at bounding box center [378, 267] width 5 height 9
click at [376, 270] on icon at bounding box center [378, 267] width 5 height 9
click at [636, 322] on div "Unsecured Priority Claims New Claim Import CSV Export CSV Nothing here yet! Pre…" at bounding box center [968, 368] width 1151 height 503
click at [280, 262] on link "Secured Claims" at bounding box center [202, 267] width 370 height 22
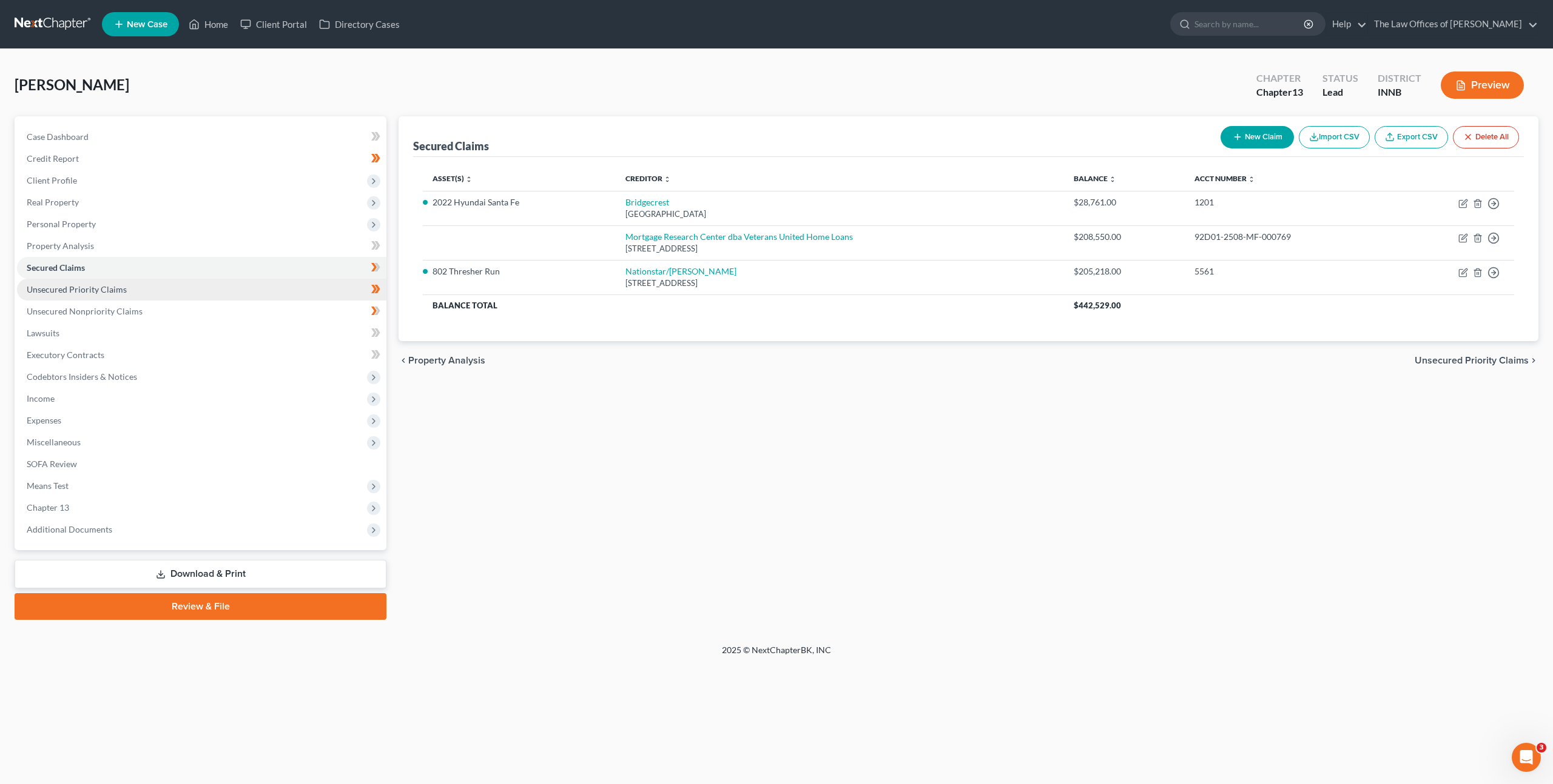
click at [299, 295] on link "Unsecured Priority Claims" at bounding box center [202, 289] width 370 height 22
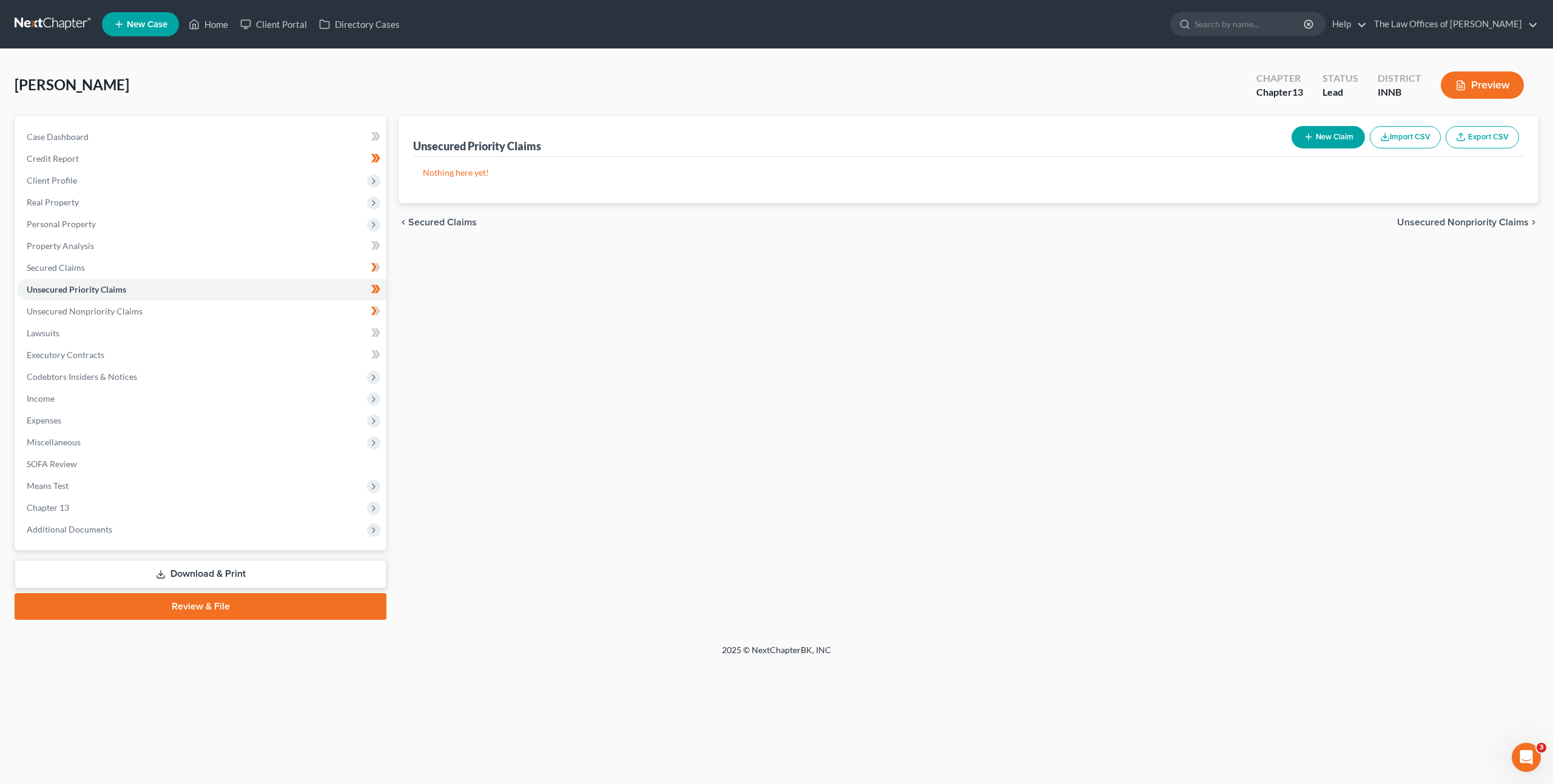
click at [1304, 140] on icon "button" at bounding box center [1308, 137] width 10 height 10
select select "0"
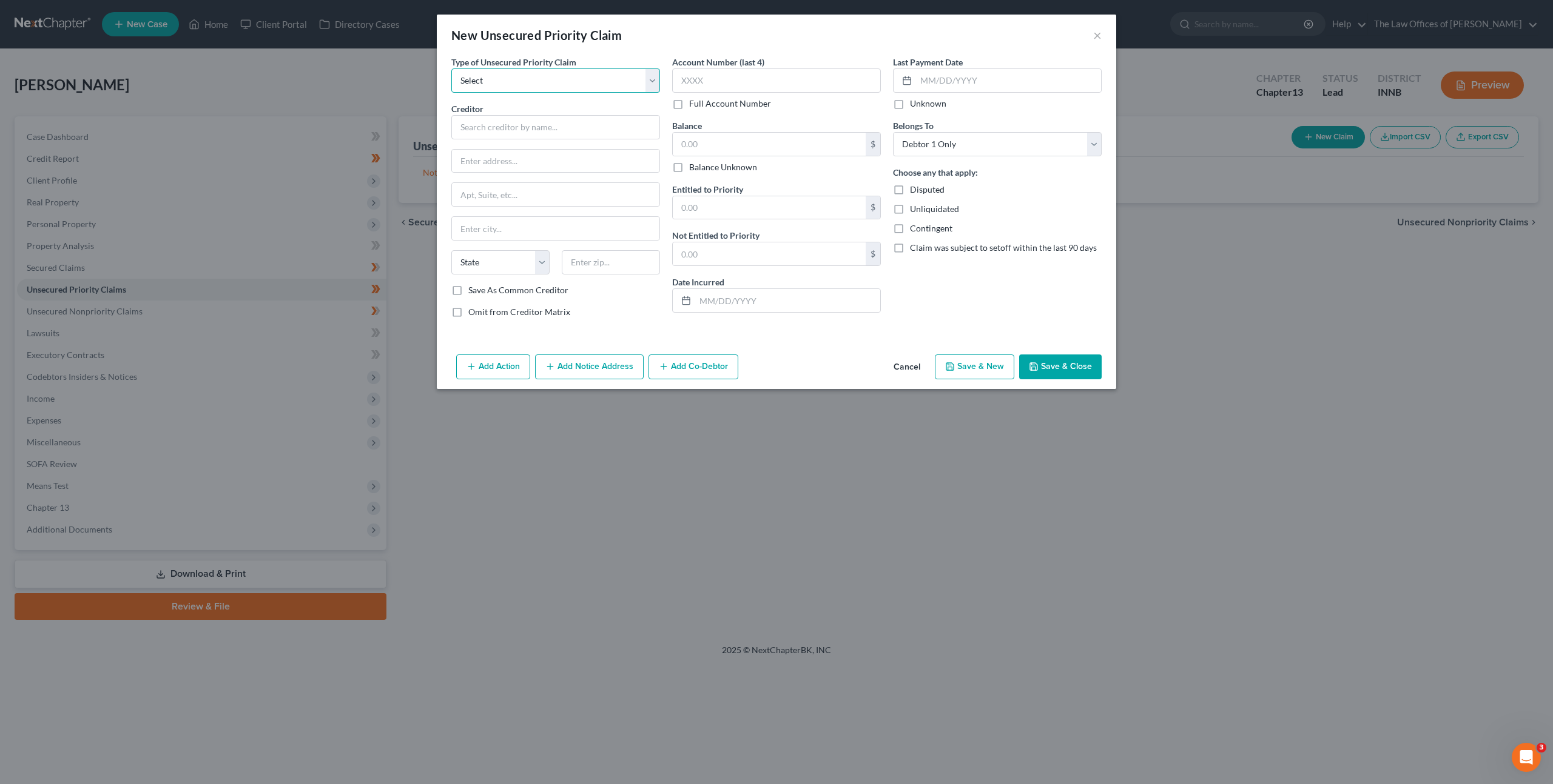
click at [585, 81] on select "Select Taxes & Other Government Units Domestic Support Obligations Extensions o…" at bounding box center [555, 80] width 209 height 24
click at [567, 77] on select "Select Taxes & Other Government Units Domestic Support Obligations Extensions o…" at bounding box center [555, 80] width 209 height 24
select select "0"
click at [451, 68] on select "Select Taxes & Other Government Units Domestic Support Obligations Extensions o…" at bounding box center [555, 80] width 209 height 24
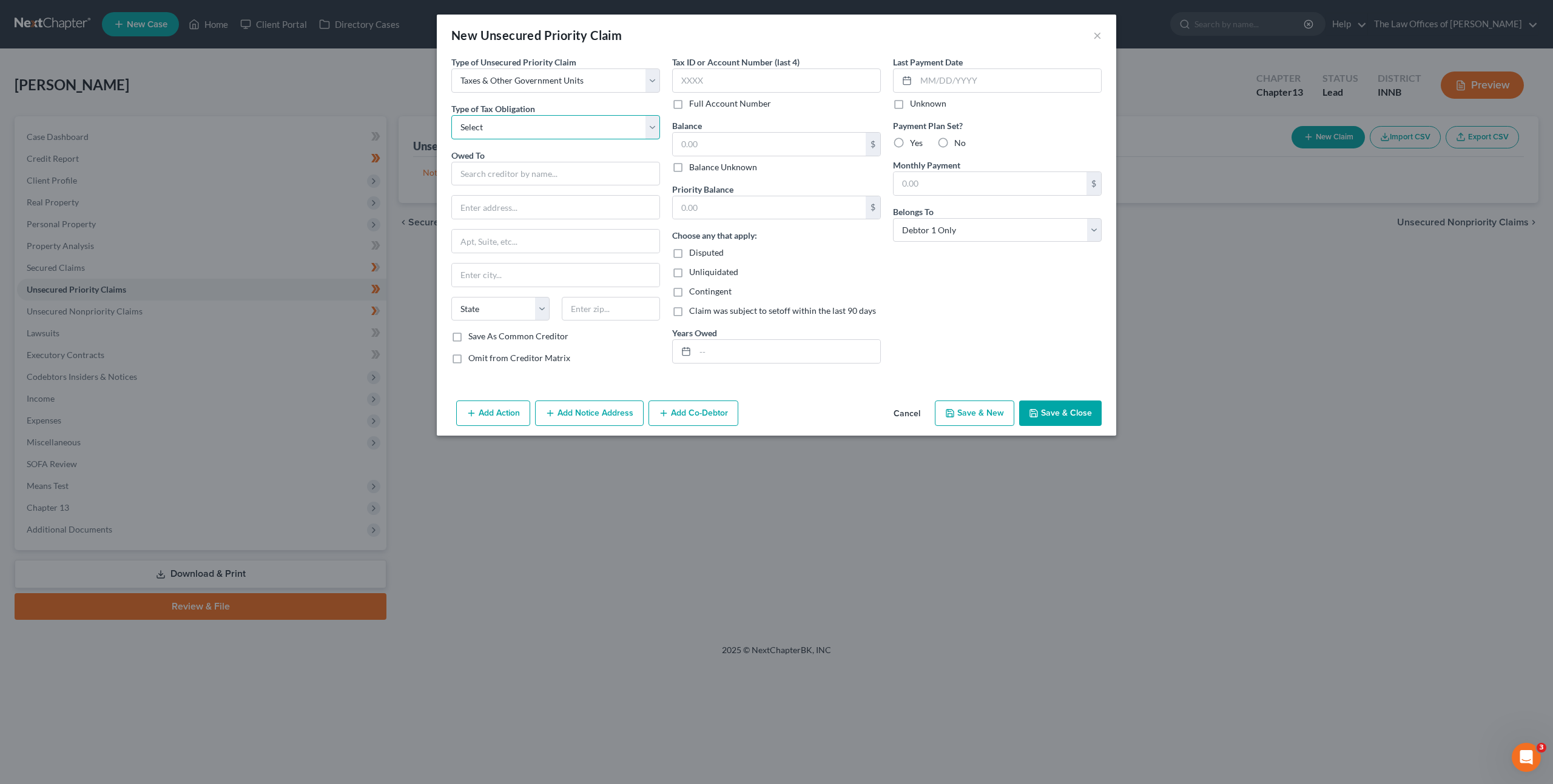
click at [548, 115] on select "Select Federal City State Franchise Tax Board Other" at bounding box center [555, 127] width 209 height 24
click at [916, 415] on button "Cancel" at bounding box center [907, 414] width 46 height 24
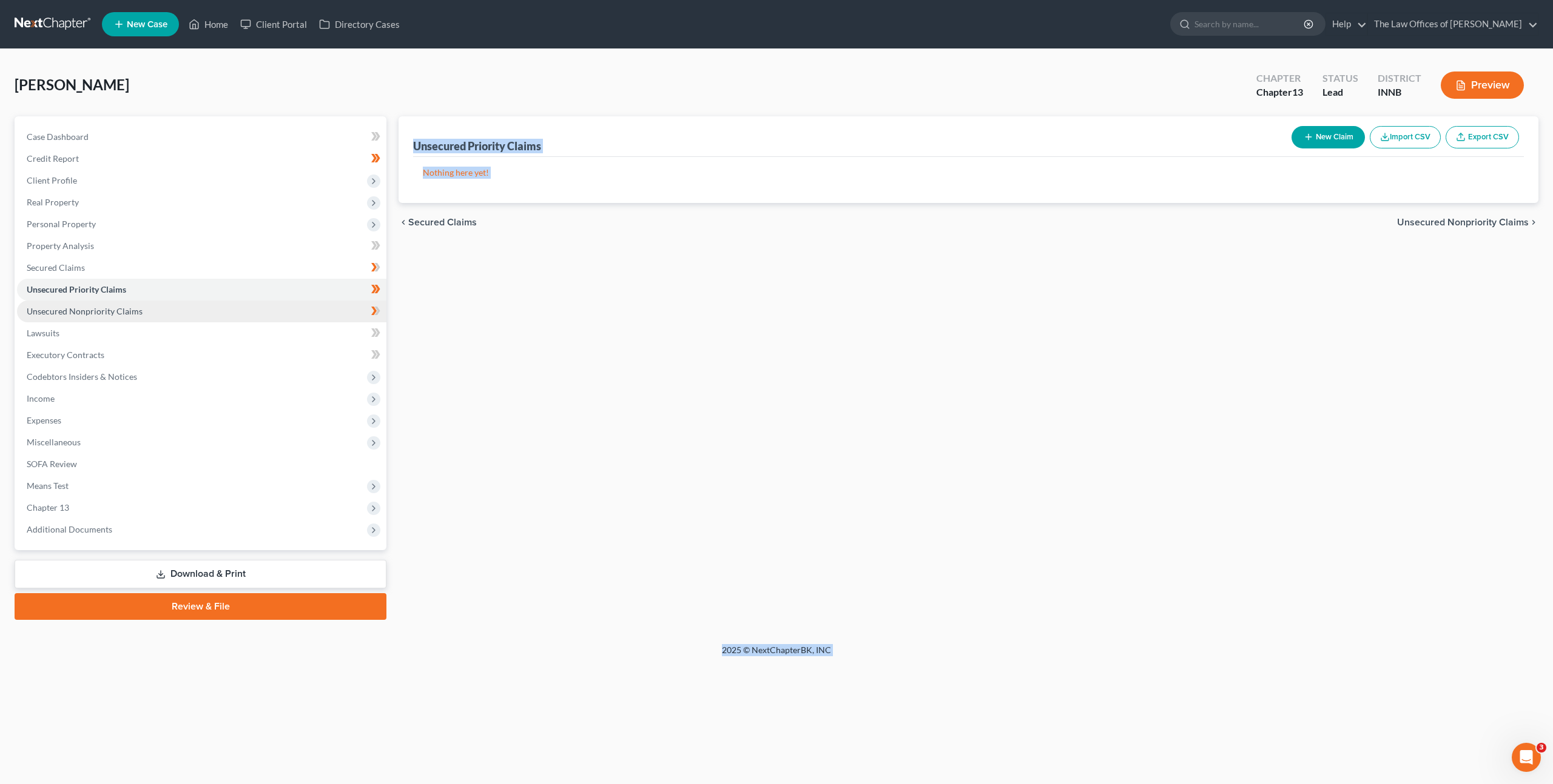
click at [349, 305] on link "Unsecured Nonpriority Claims" at bounding box center [202, 312] width 370 height 22
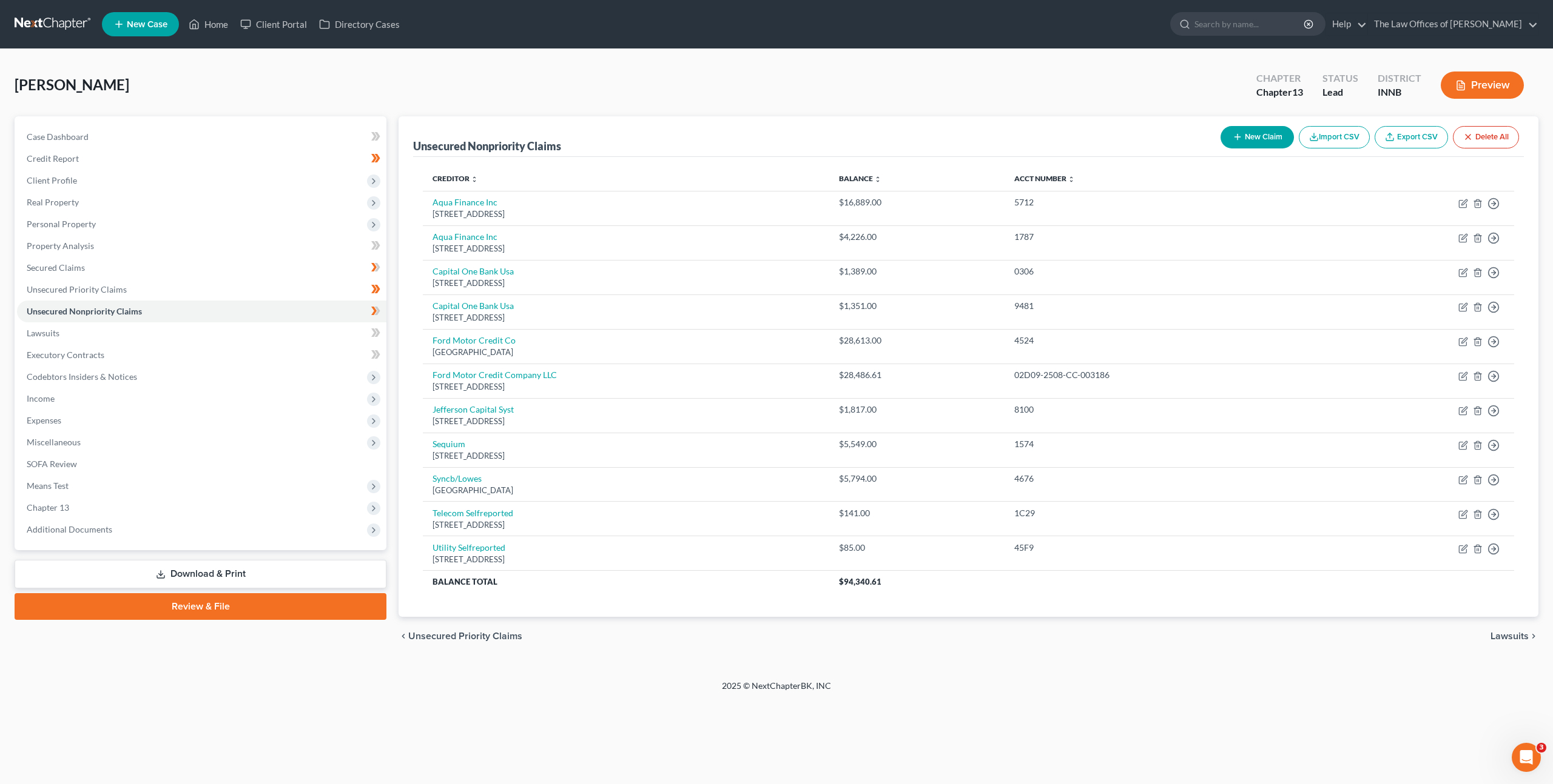
drag, startPoint x: 807, startPoint y: 614, endPoint x: 835, endPoint y: 617, distance: 28.2
click at [807, 614] on div "Creditor expand_more expand_less unfold_more Balance expand_more expand_less un…" at bounding box center [968, 387] width 1111 height 461
click at [1477, 341] on icon "button" at bounding box center [1477, 342] width 10 height 10
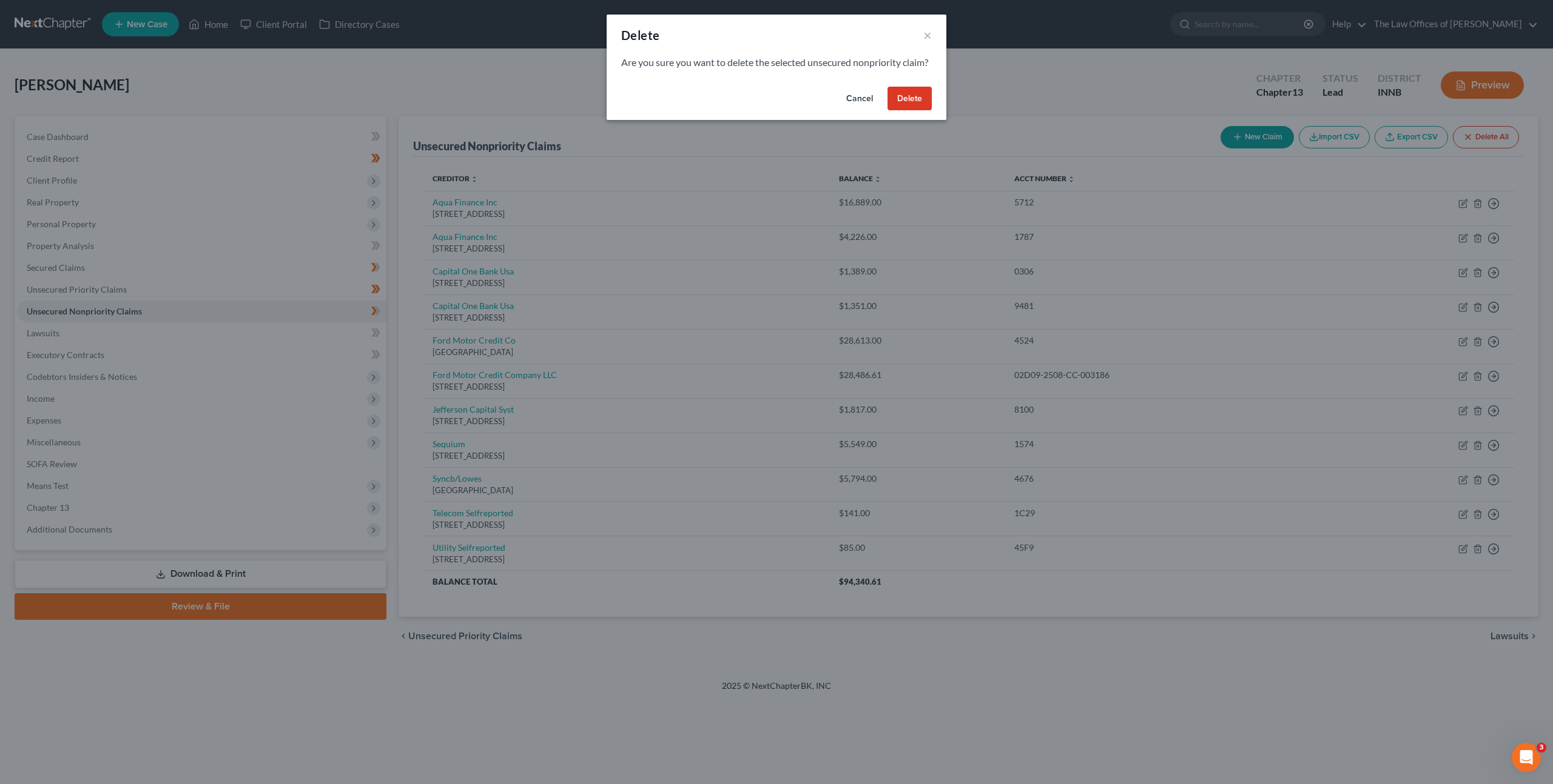
click at [909, 111] on button "Delete" at bounding box center [910, 99] width 44 height 24
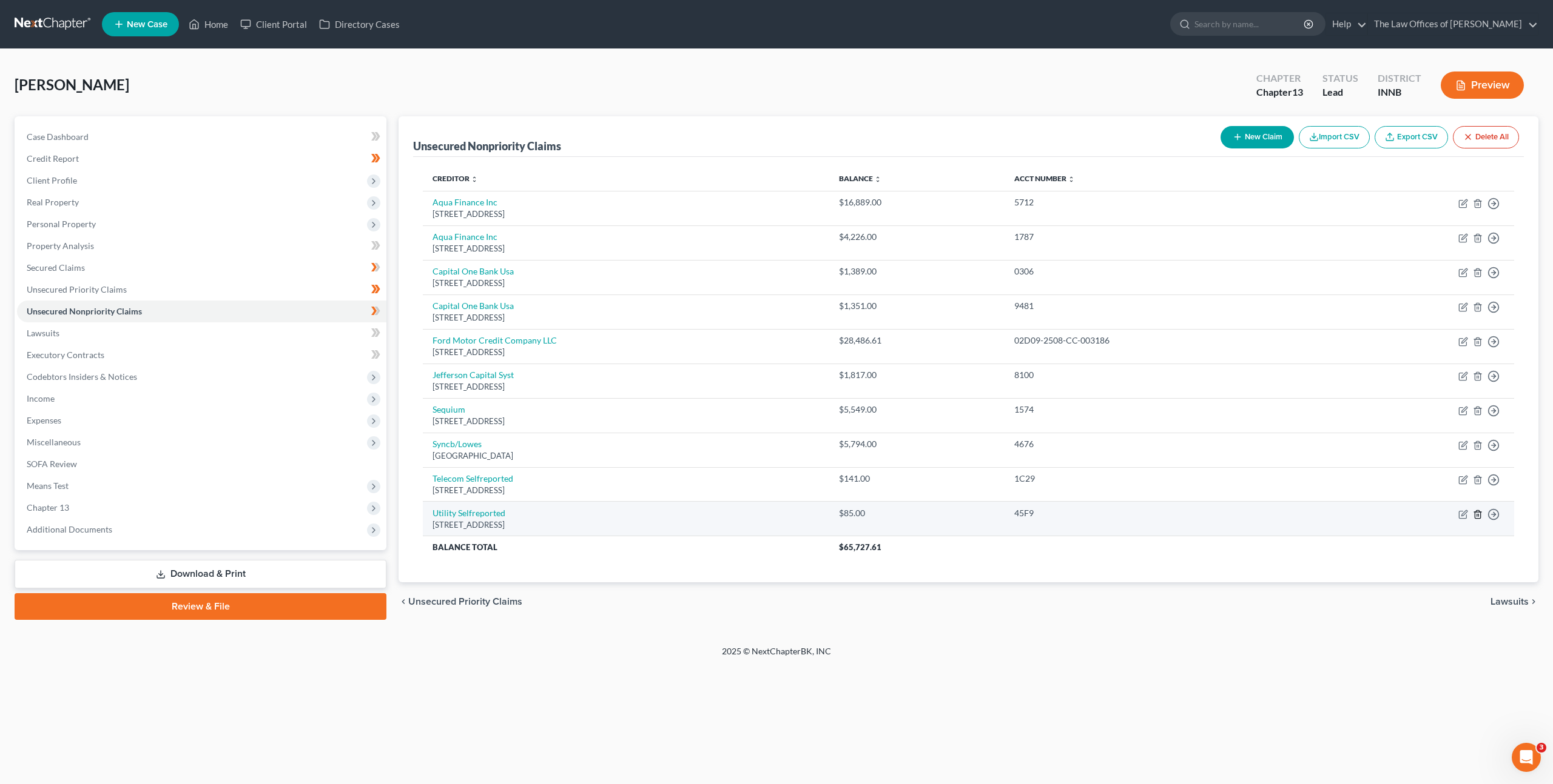
click at [1473, 515] on icon "button" at bounding box center [1477, 514] width 10 height 10
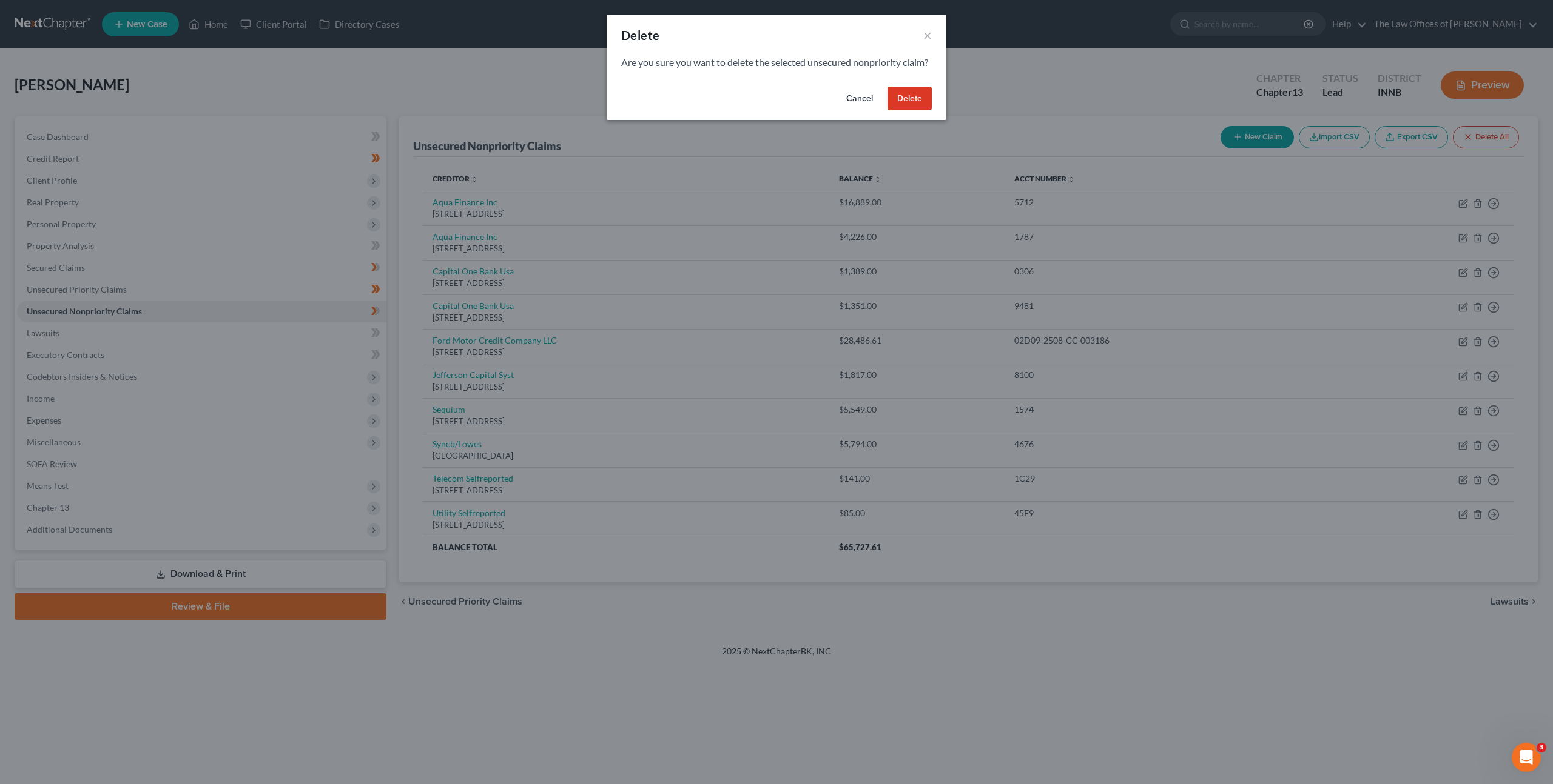
click at [902, 106] on button "Delete" at bounding box center [910, 99] width 44 height 24
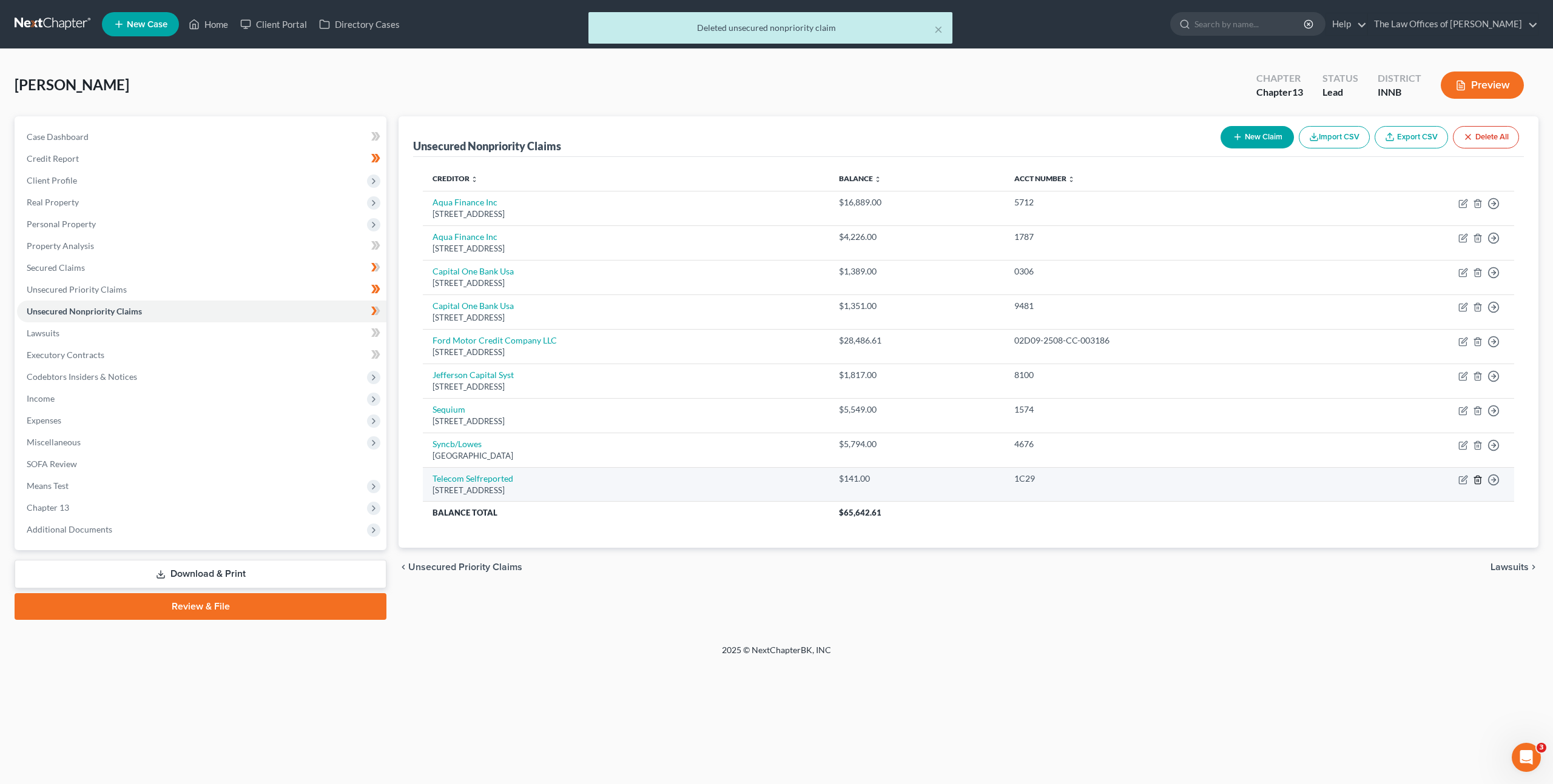
click at [1480, 479] on icon "button" at bounding box center [1477, 479] width 5 height 8
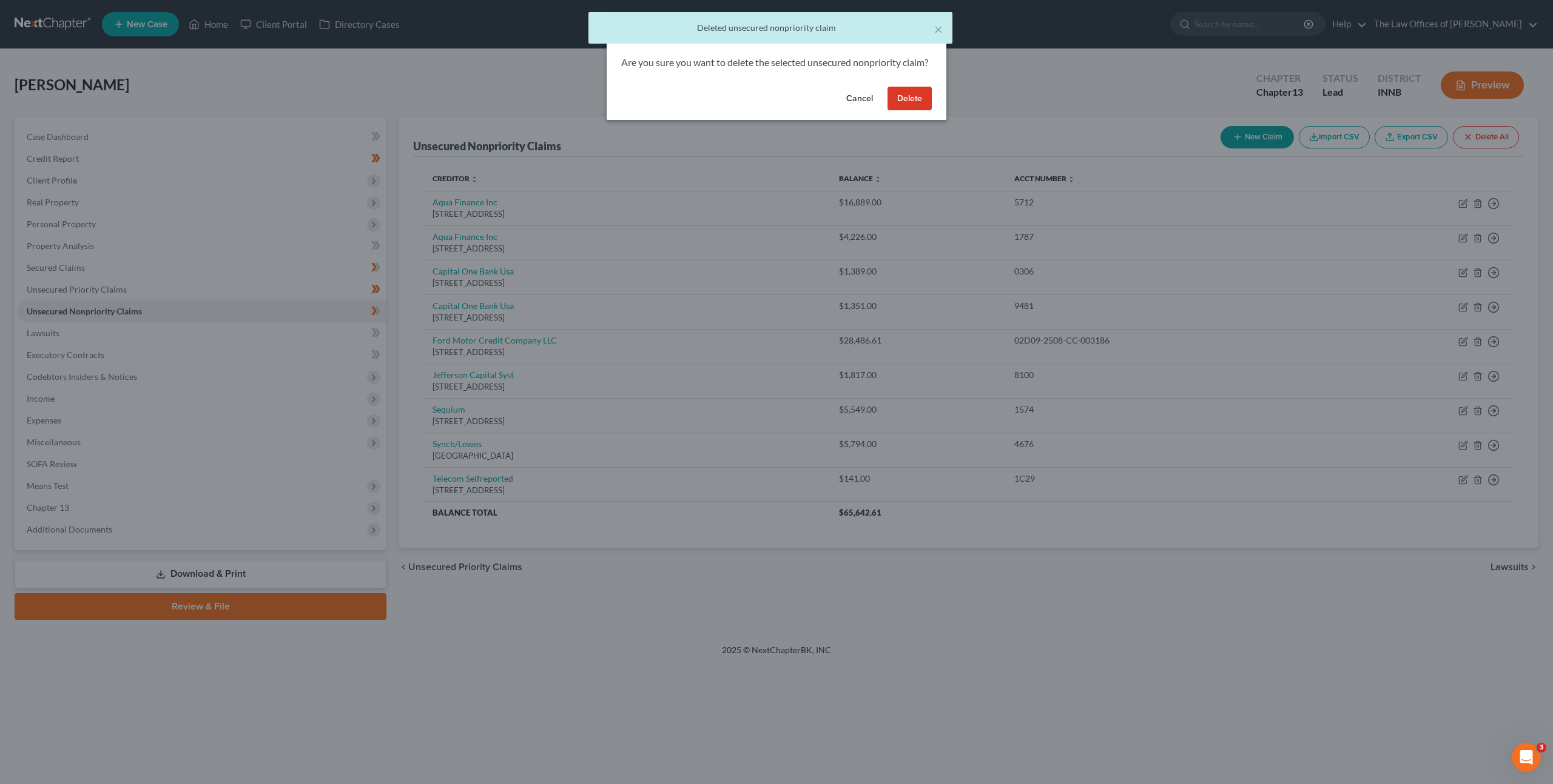
click at [902, 108] on button "Delete" at bounding box center [910, 99] width 44 height 24
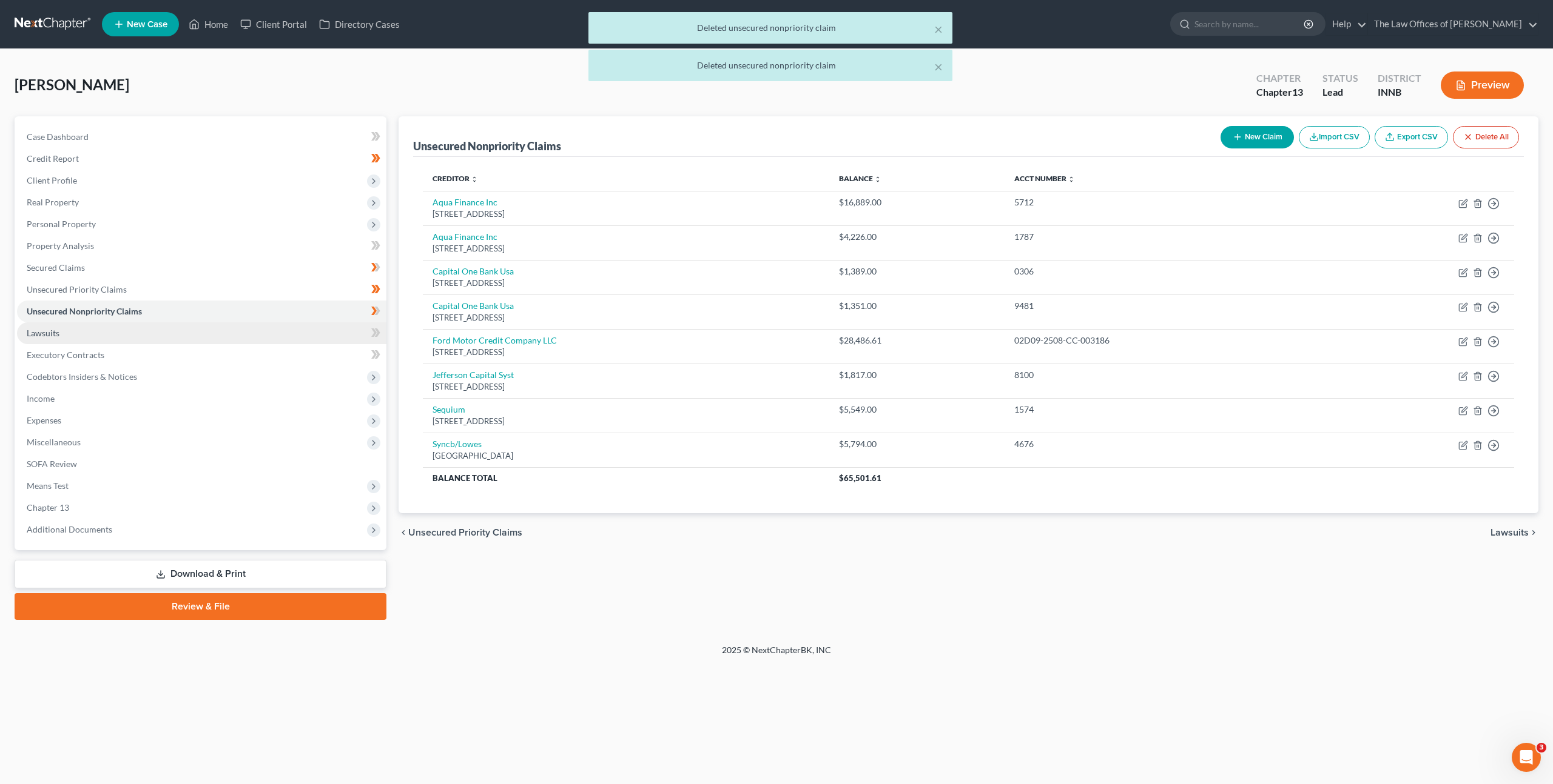
click at [90, 333] on link "Lawsuits" at bounding box center [202, 333] width 370 height 22
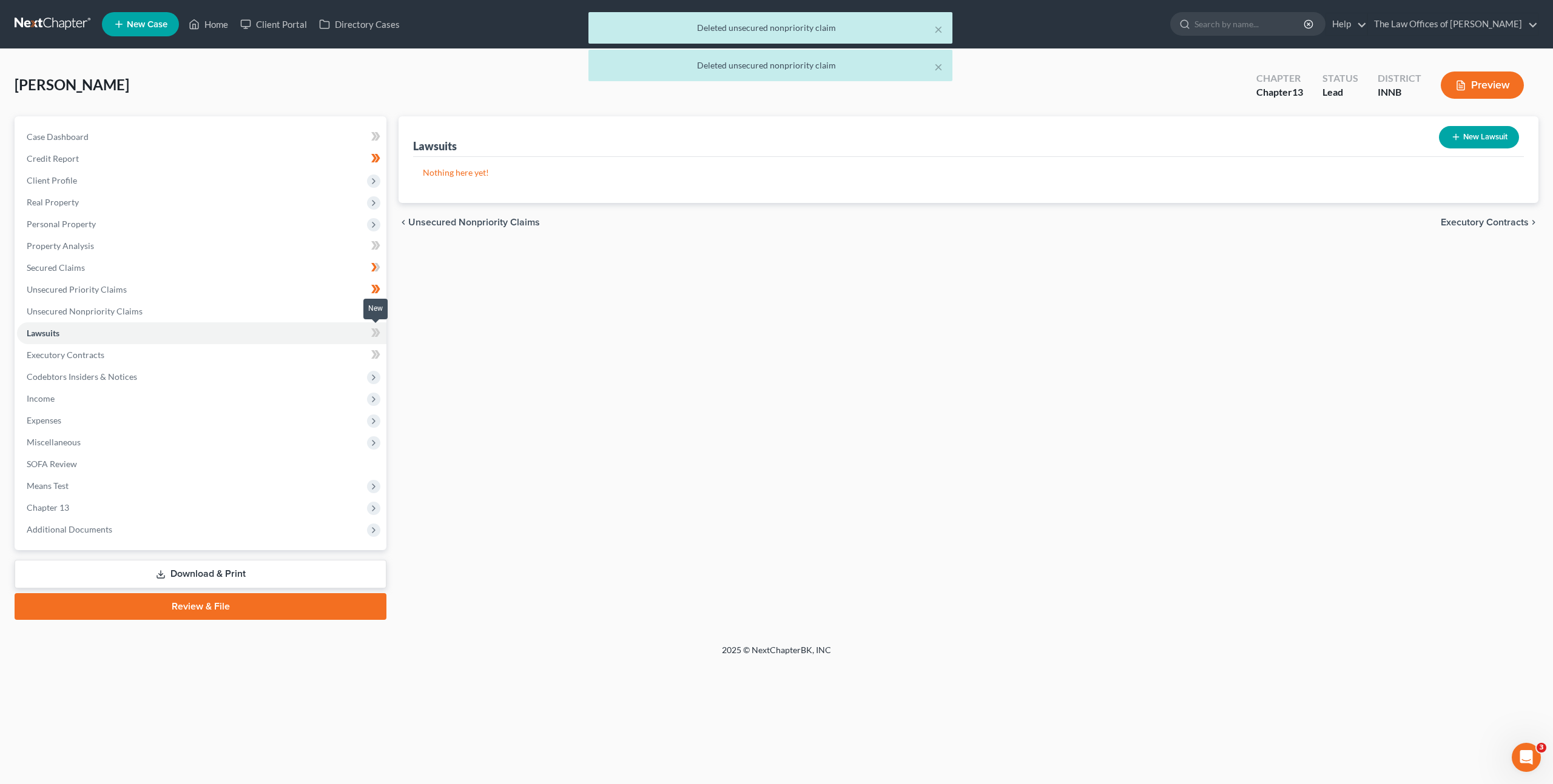
click at [380, 339] on span at bounding box center [376, 335] width 21 height 18
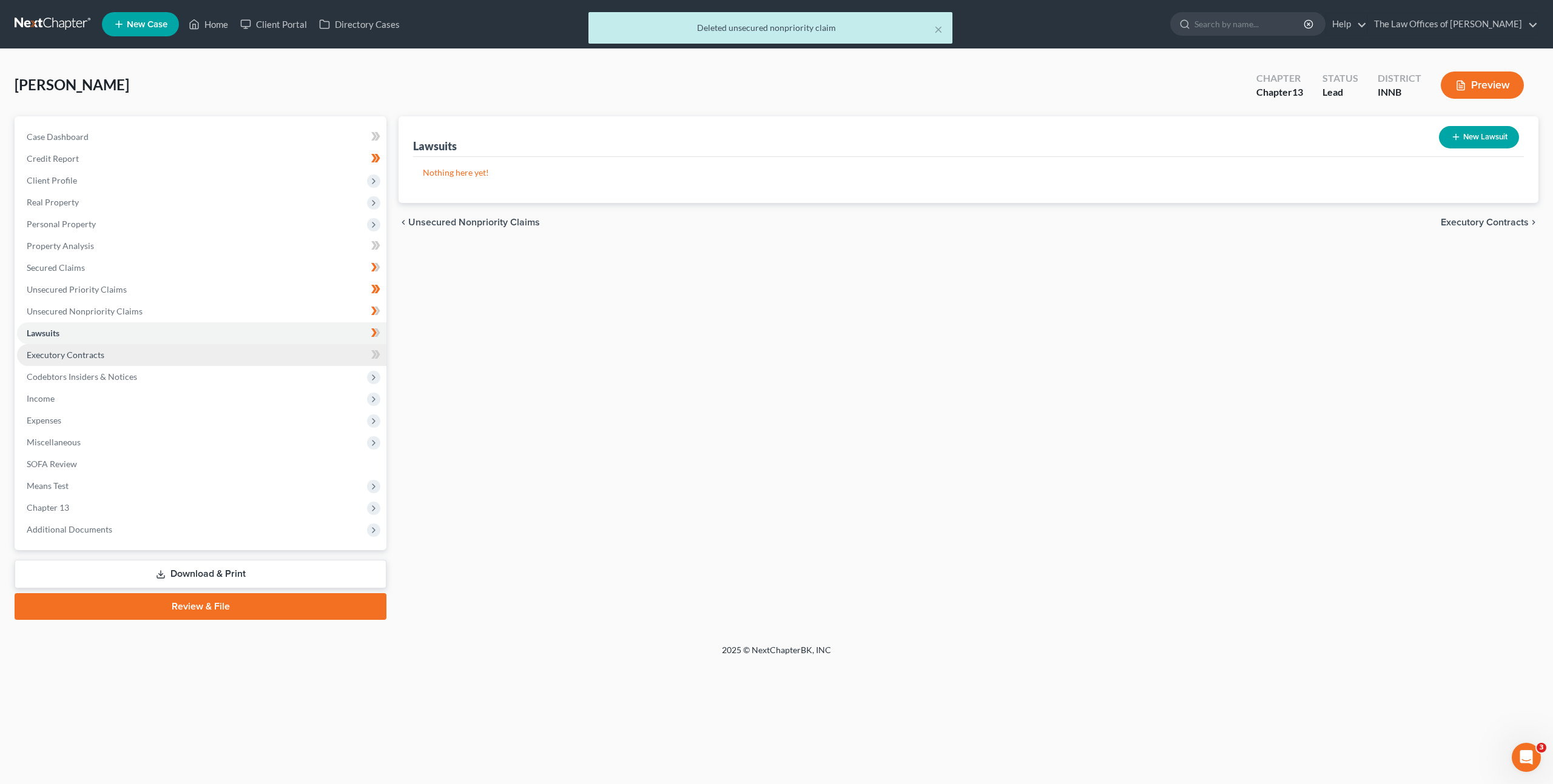
click at [322, 360] on link "Executory Contracts" at bounding box center [202, 355] width 370 height 22
click at [368, 355] on span at bounding box center [376, 356] width 21 height 18
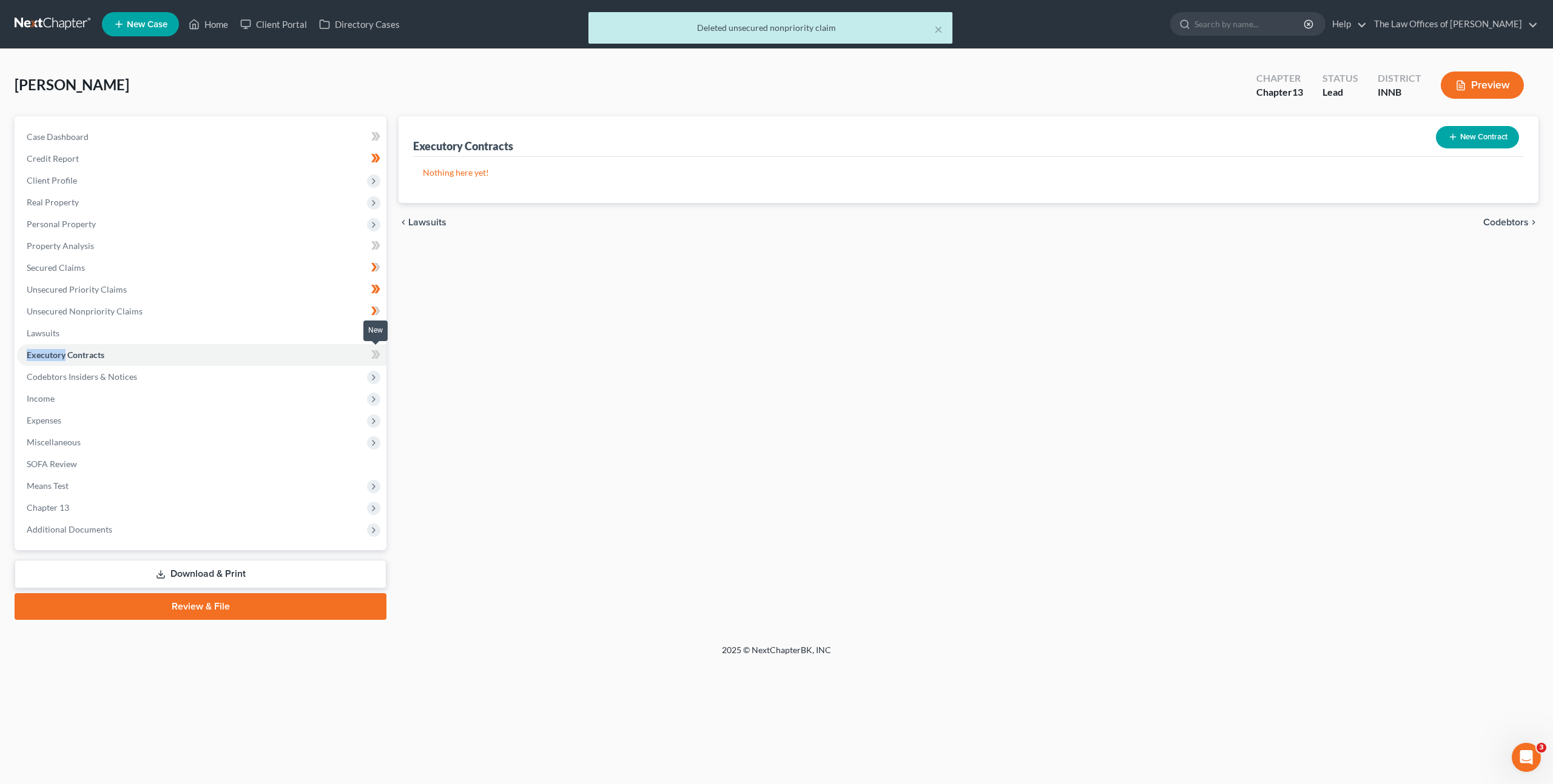
drag, startPoint x: 368, startPoint y: 355, endPoint x: 385, endPoint y: 349, distance: 18.0
click at [369, 355] on span at bounding box center [376, 356] width 21 height 18
drag, startPoint x: 623, startPoint y: 352, endPoint x: 632, endPoint y: 358, distance: 10.8
click at [623, 352] on div "Executory Contracts New Contract Nothing here yet! chevron_left Lawsuits Codebt…" at bounding box center [968, 368] width 1151 height 503
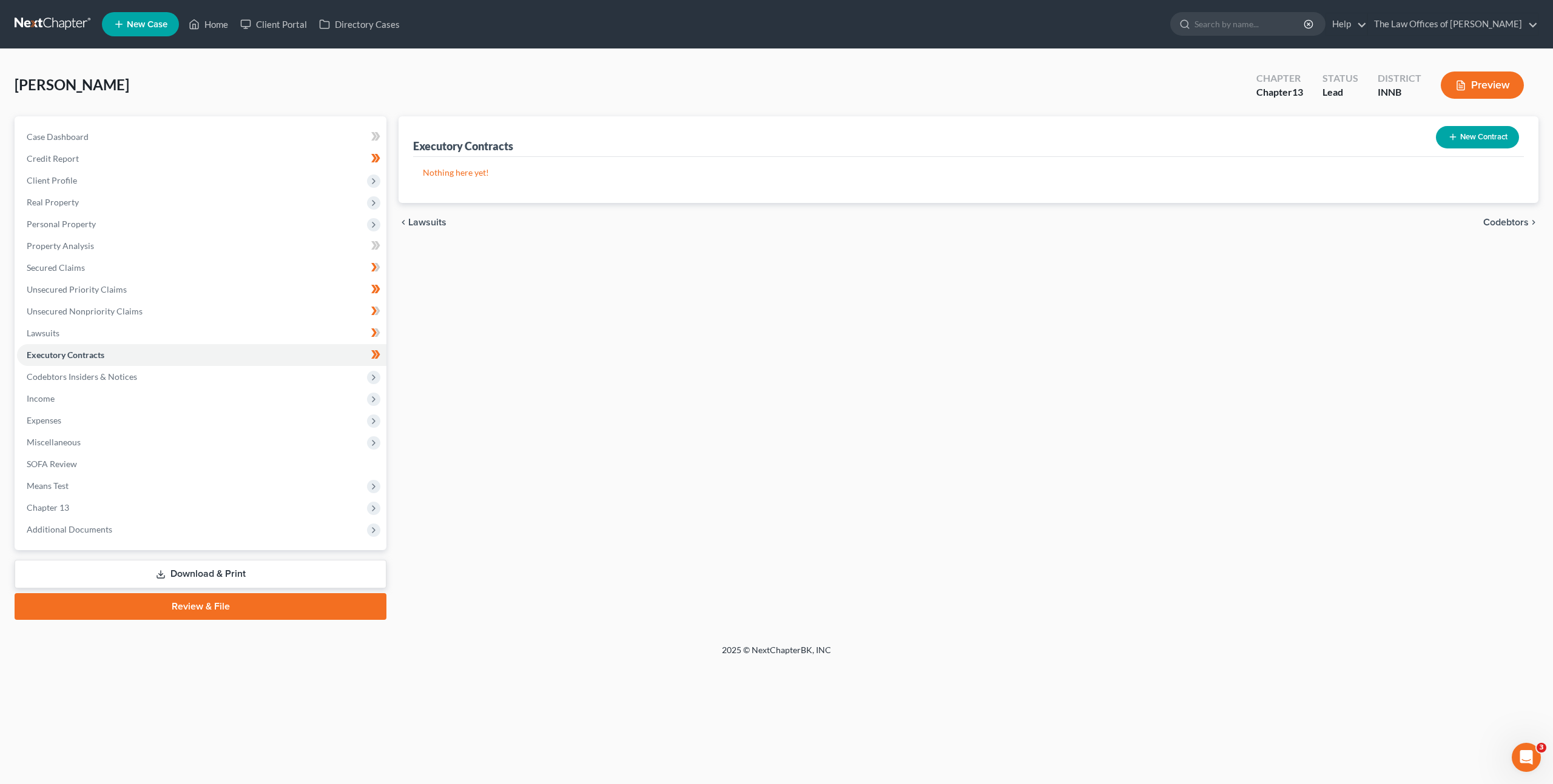
drag, startPoint x: 506, startPoint y: 360, endPoint x: 375, endPoint y: 363, distance: 131.0
click at [506, 360] on div "Executory Contracts New Contract Nothing here yet! chevron_left Lawsuits Codebt…" at bounding box center [968, 368] width 1151 height 503
click at [256, 368] on span "Codebtors Insiders & Notices" at bounding box center [202, 376] width 370 height 22
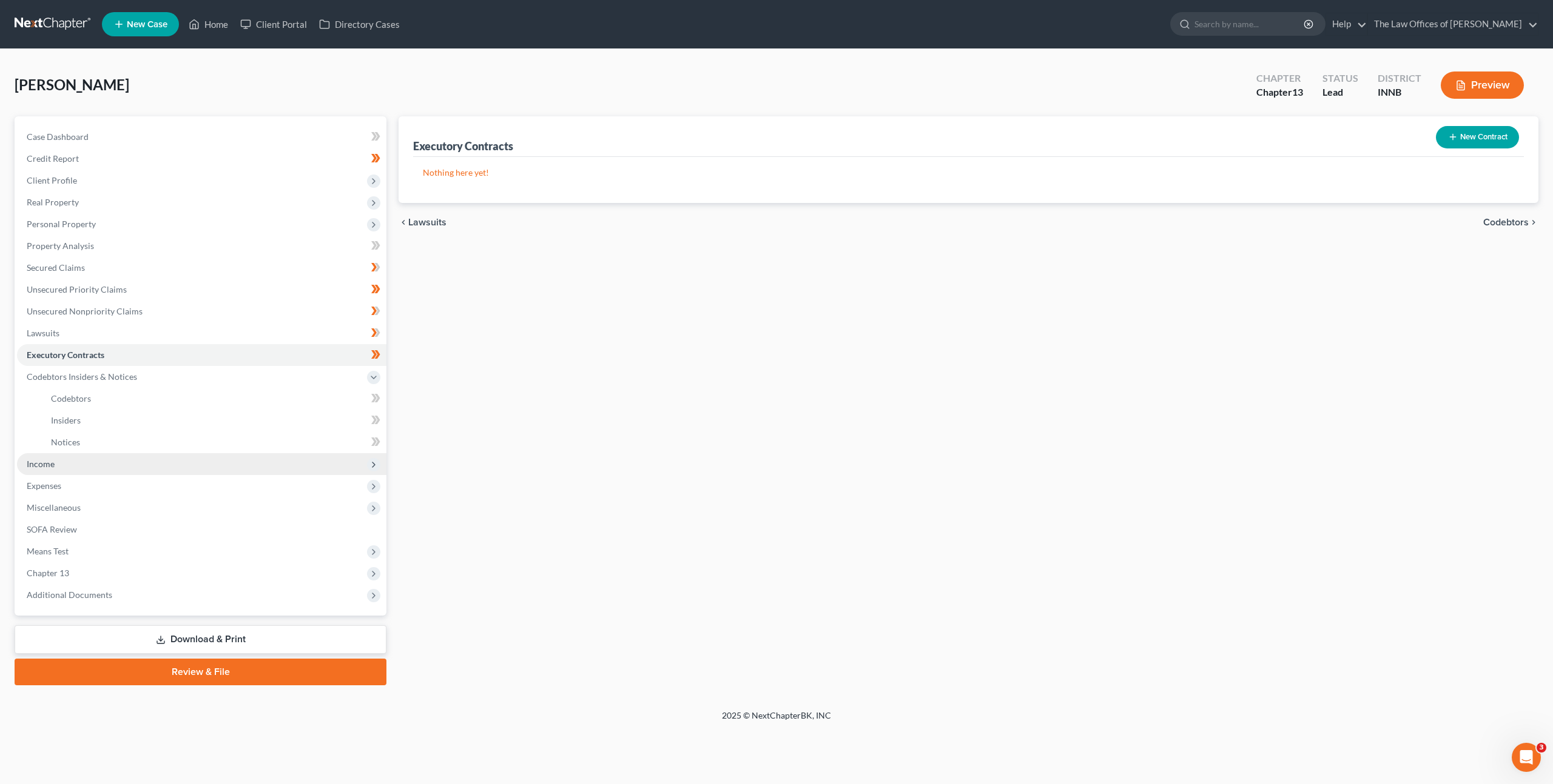
click at [194, 461] on span "Income" at bounding box center [202, 464] width 370 height 22
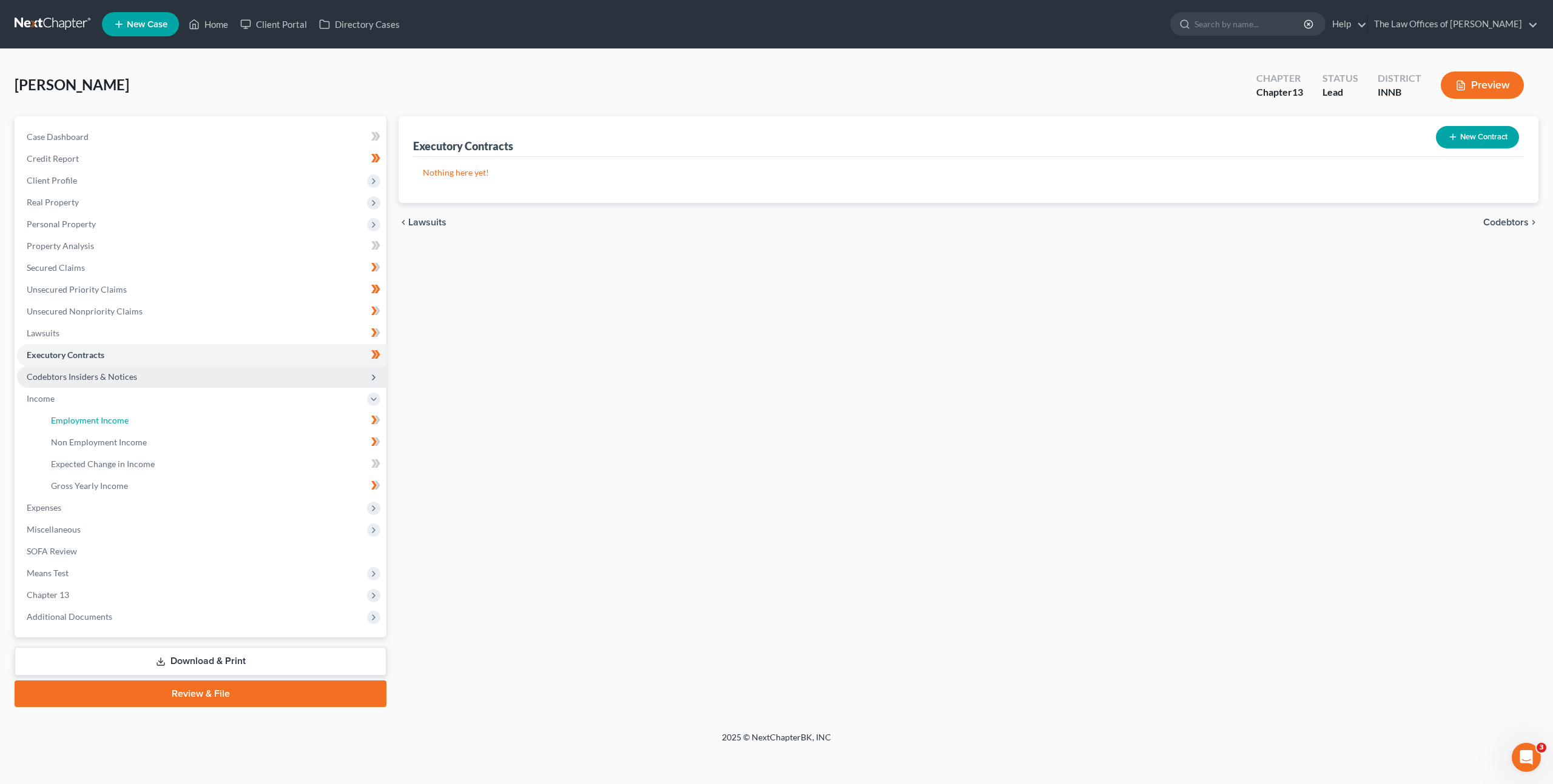
click at [207, 420] on link "Employment Income" at bounding box center [213, 421] width 345 height 22
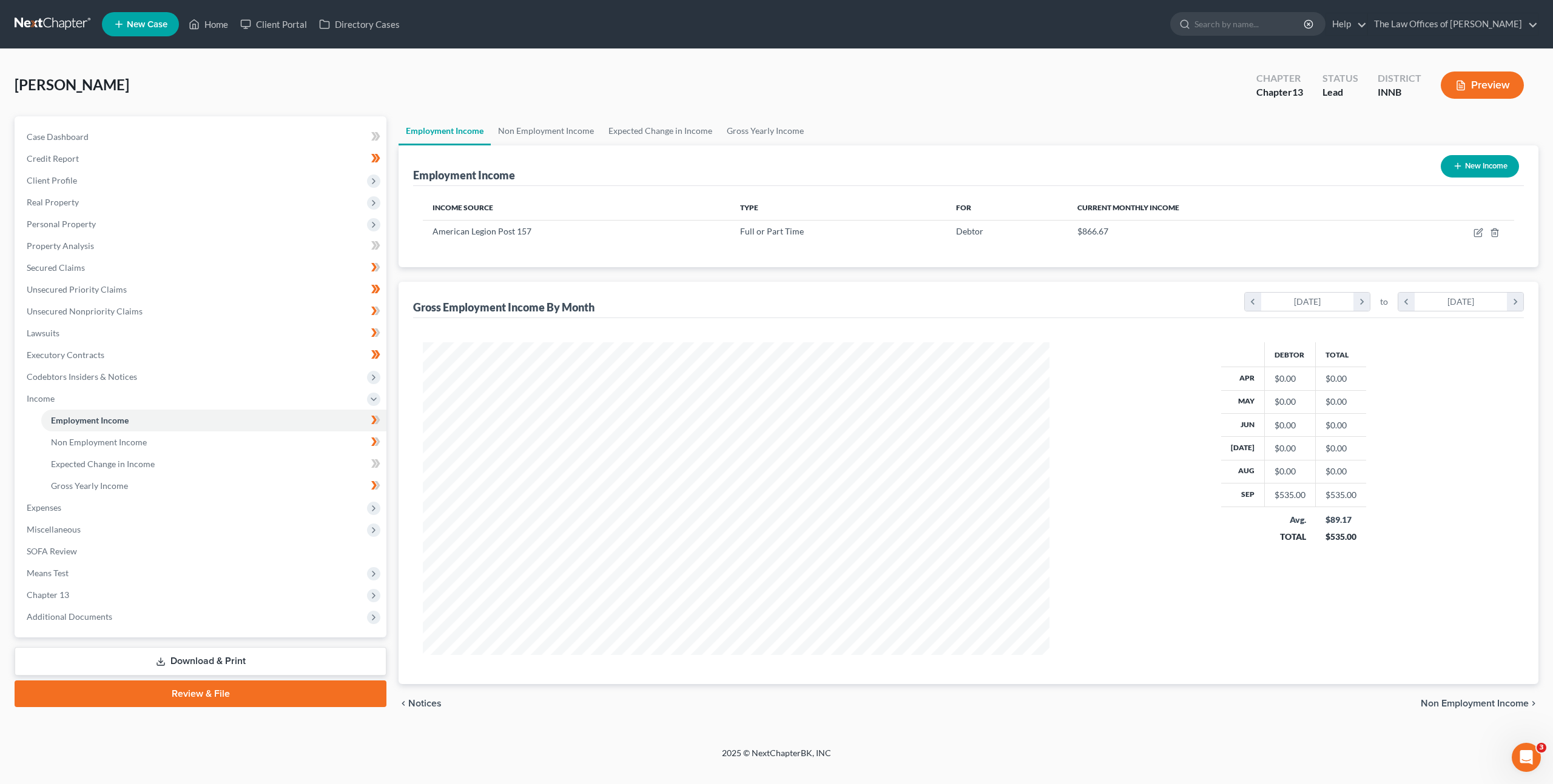
scroll to position [313, 651]
click at [1480, 233] on icon "button" at bounding box center [1477, 233] width 10 height 10
select select "0"
select select "15"
select select "3"
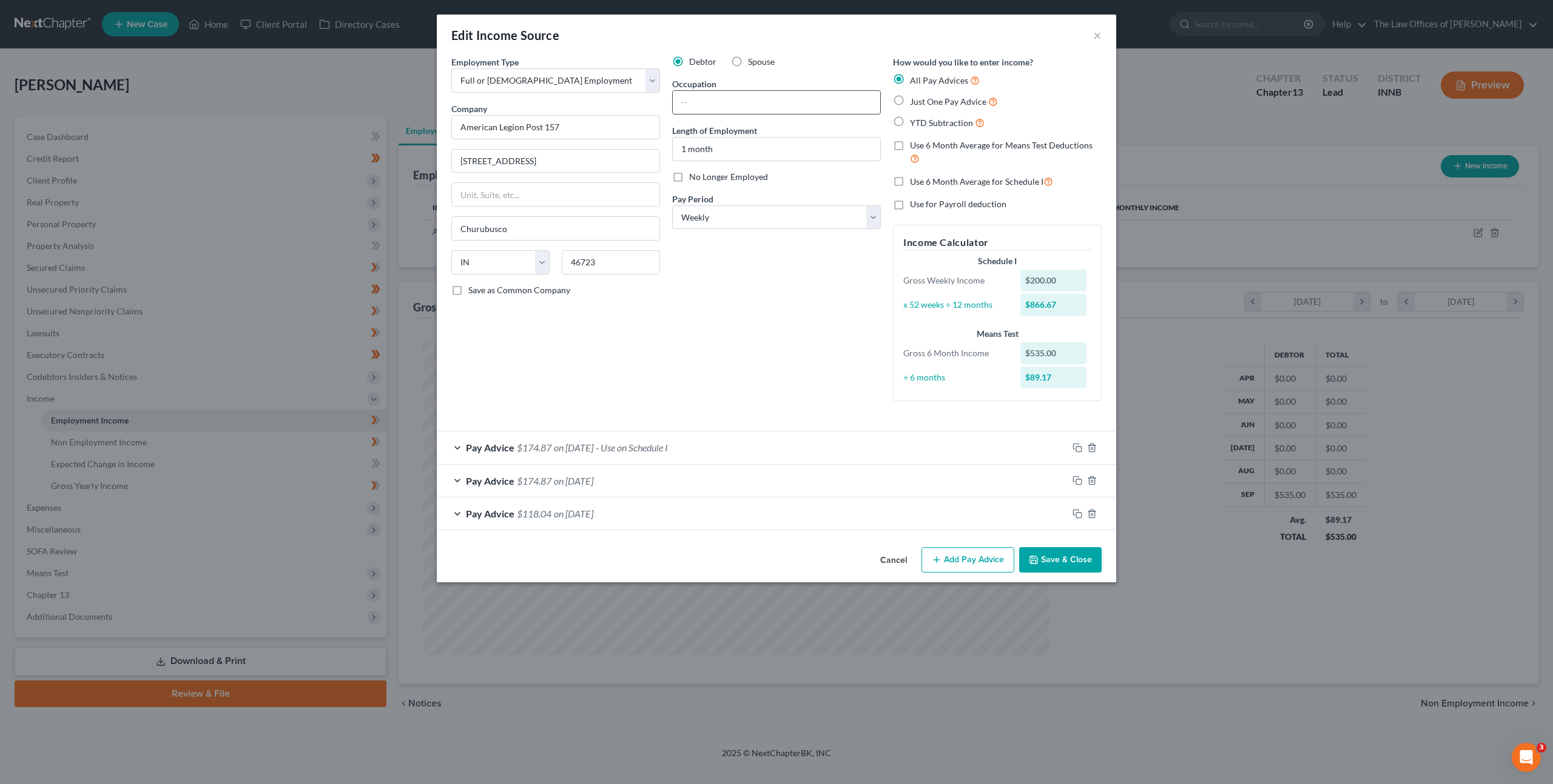
click at [713, 108] on input "text" at bounding box center [776, 102] width 207 height 23
type input "Facilities Assistant"
click at [690, 263] on div "Debtor Spouse Occupation Facilities Assistant Length of Employment 1 month No L…" at bounding box center [776, 234] width 221 height 355
click at [897, 556] on button "Cancel" at bounding box center [894, 560] width 46 height 24
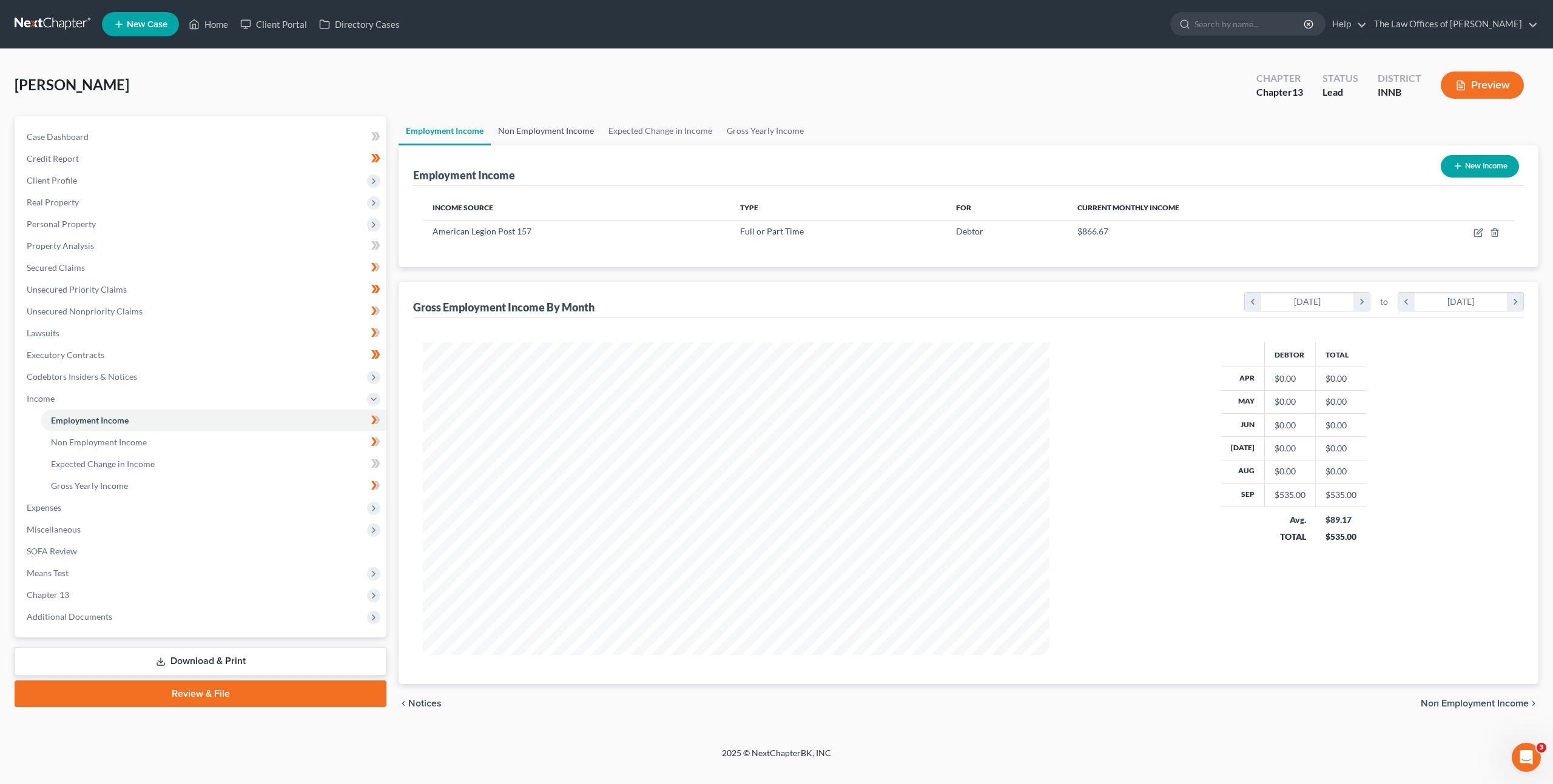
click at [515, 136] on link "Non Employment Income" at bounding box center [546, 131] width 110 height 29
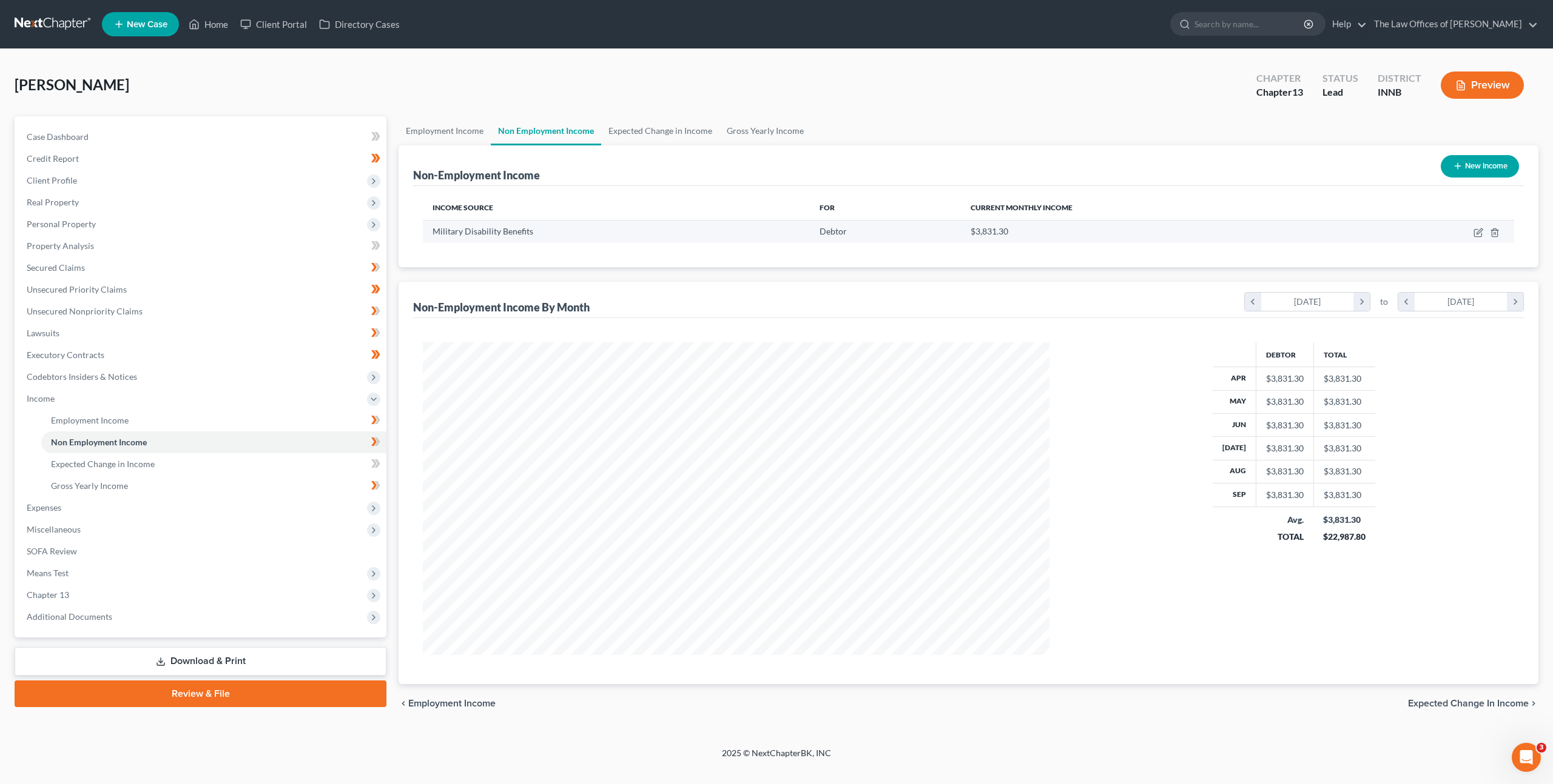
scroll to position [313, 651]
click at [1481, 234] on icon "button" at bounding box center [1477, 233] width 10 height 10
select select "12"
select select "0"
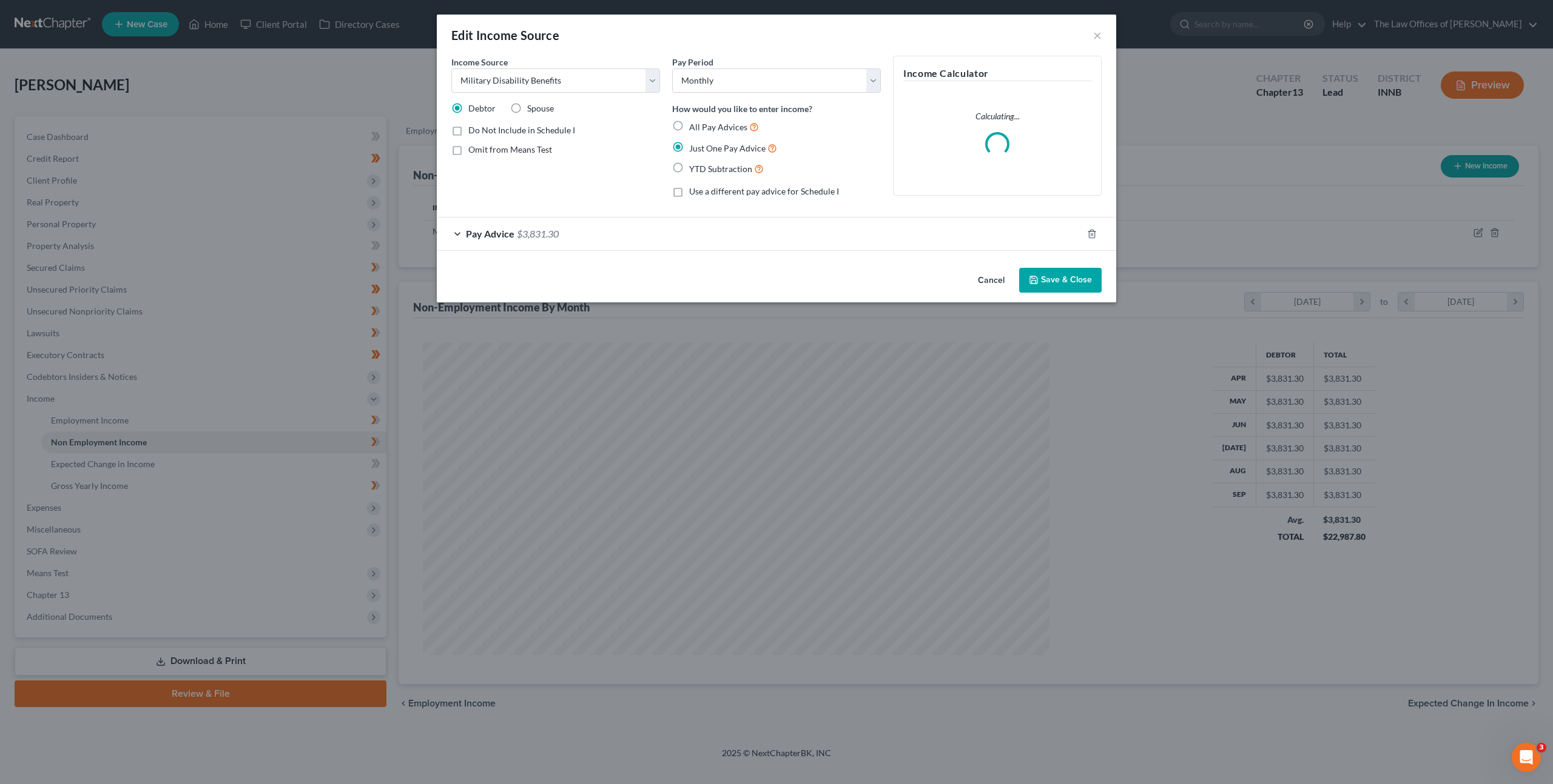
click at [628, 232] on div "Pay Advice $3,831.30" at bounding box center [760, 234] width 645 height 32
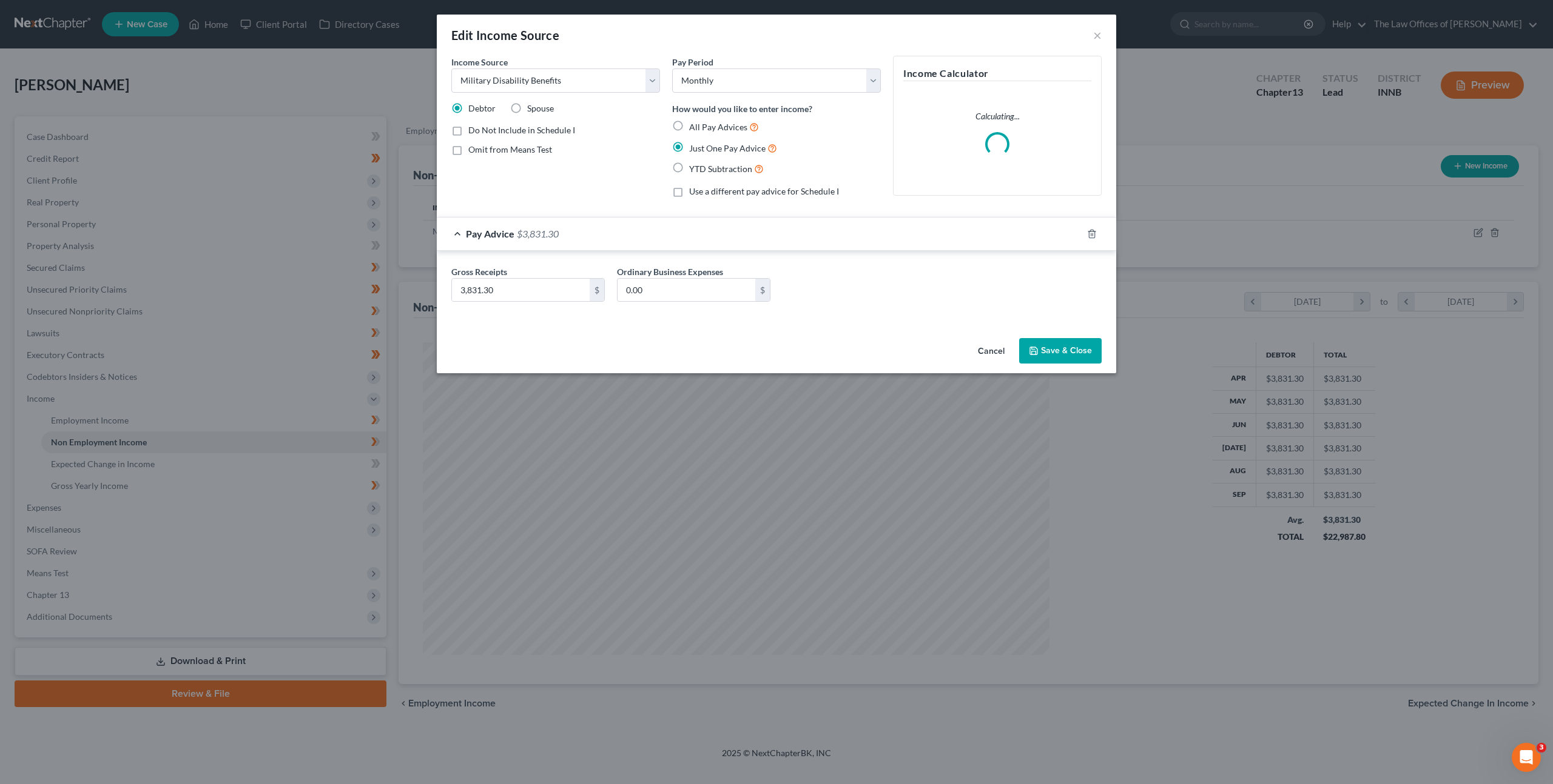
click at [626, 234] on div "Pay Advice $3,831.30" at bounding box center [760, 234] width 645 height 32
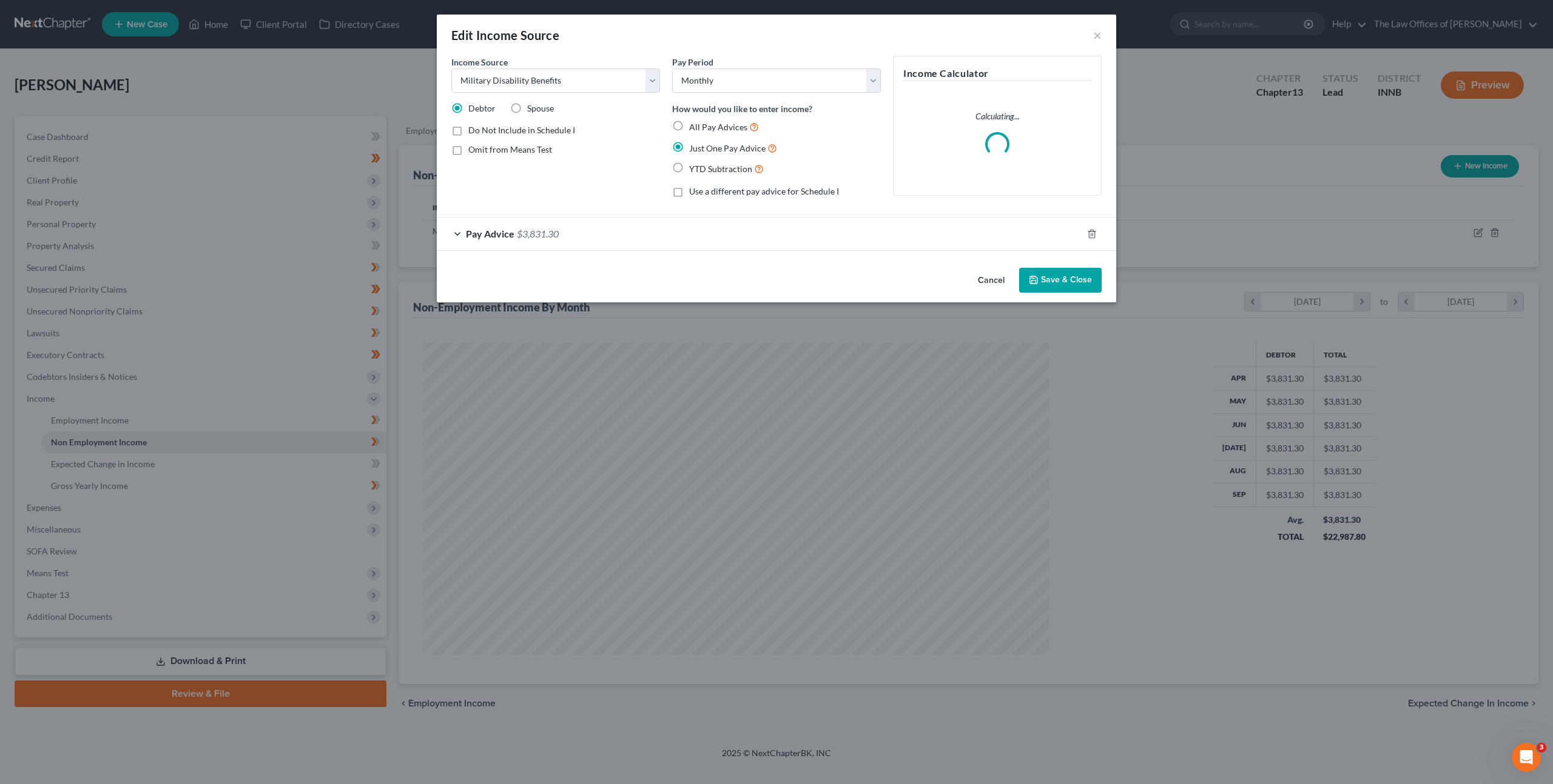
click at [986, 286] on button "Cancel" at bounding box center [992, 281] width 46 height 24
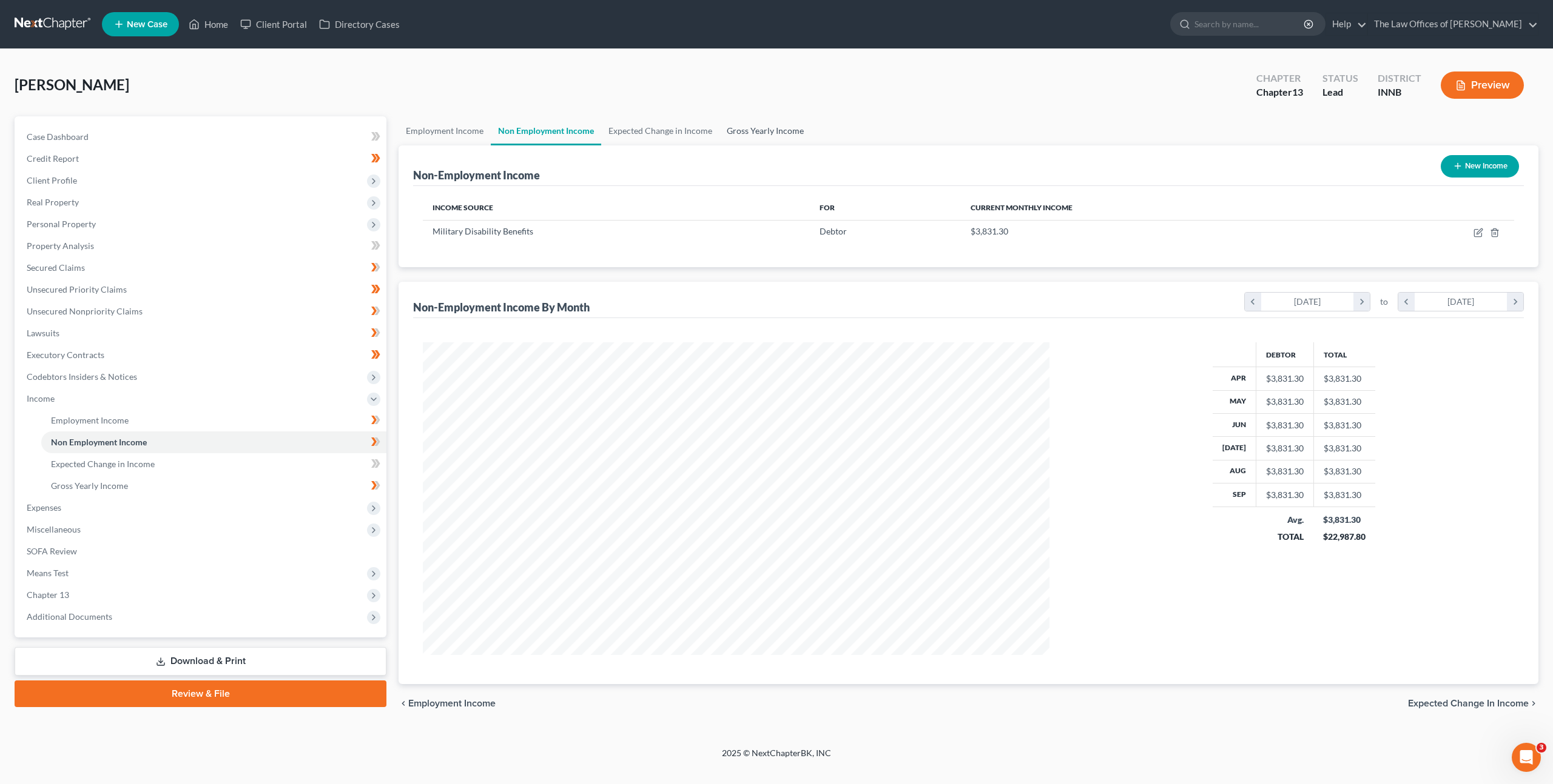
click at [772, 133] on link "Gross Yearly Income" at bounding box center [765, 131] width 92 height 29
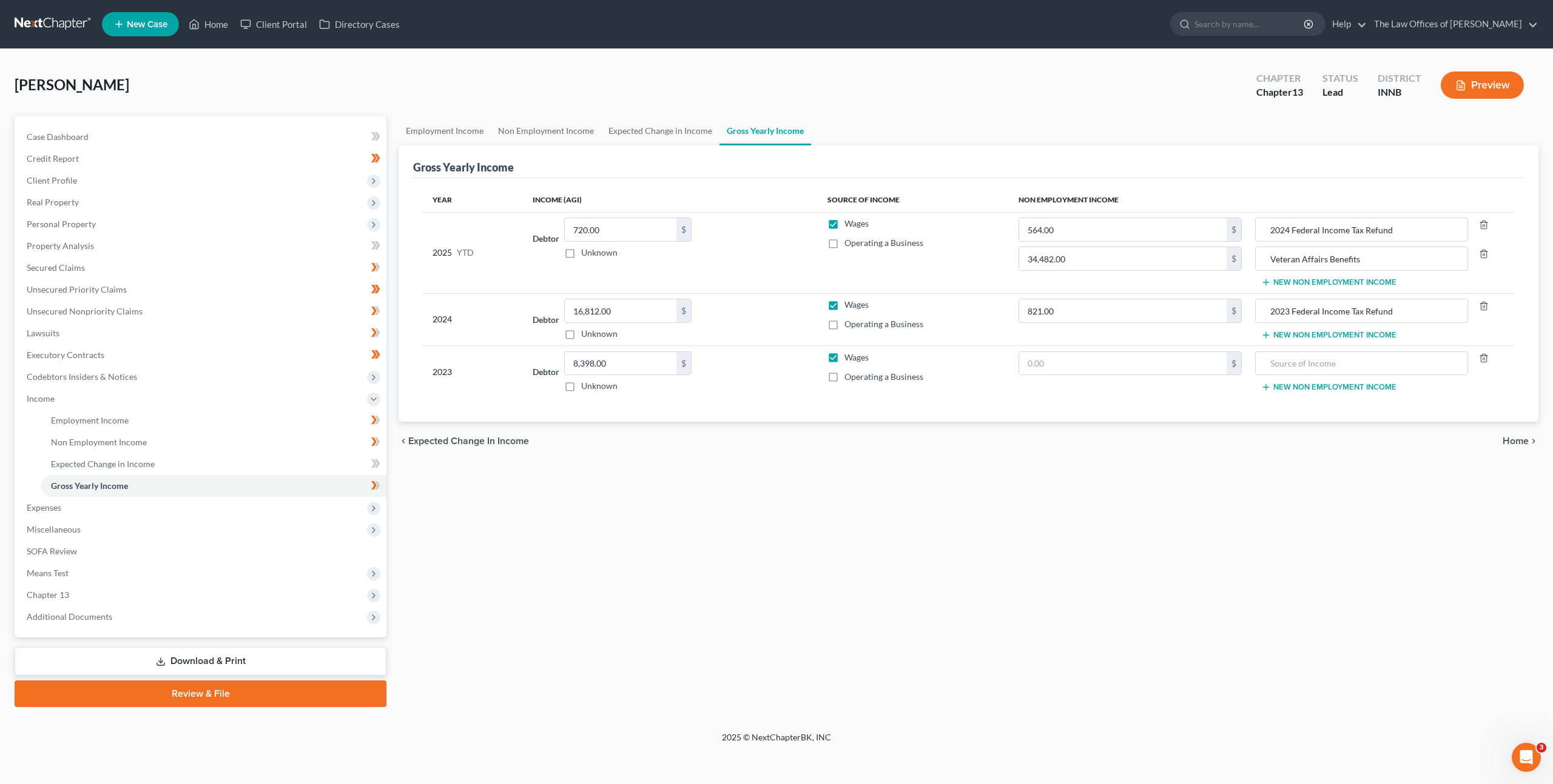
click at [754, 293] on td "Debtor 720.00 $ Unknown Balance Undetermined 720.00 $ Unknown" at bounding box center [671, 252] width 295 height 81
click at [370, 491] on span at bounding box center [376, 487] width 21 height 18
drag, startPoint x: 574, startPoint y: 498, endPoint x: 645, endPoint y: 484, distance: 72.4
click at [575, 498] on div "Employment Income Non Employment Income Expected Change in Income Gross Yearly …" at bounding box center [968, 412] width 1151 height 591
click at [525, 139] on link "Non Employment Income" at bounding box center [546, 131] width 110 height 29
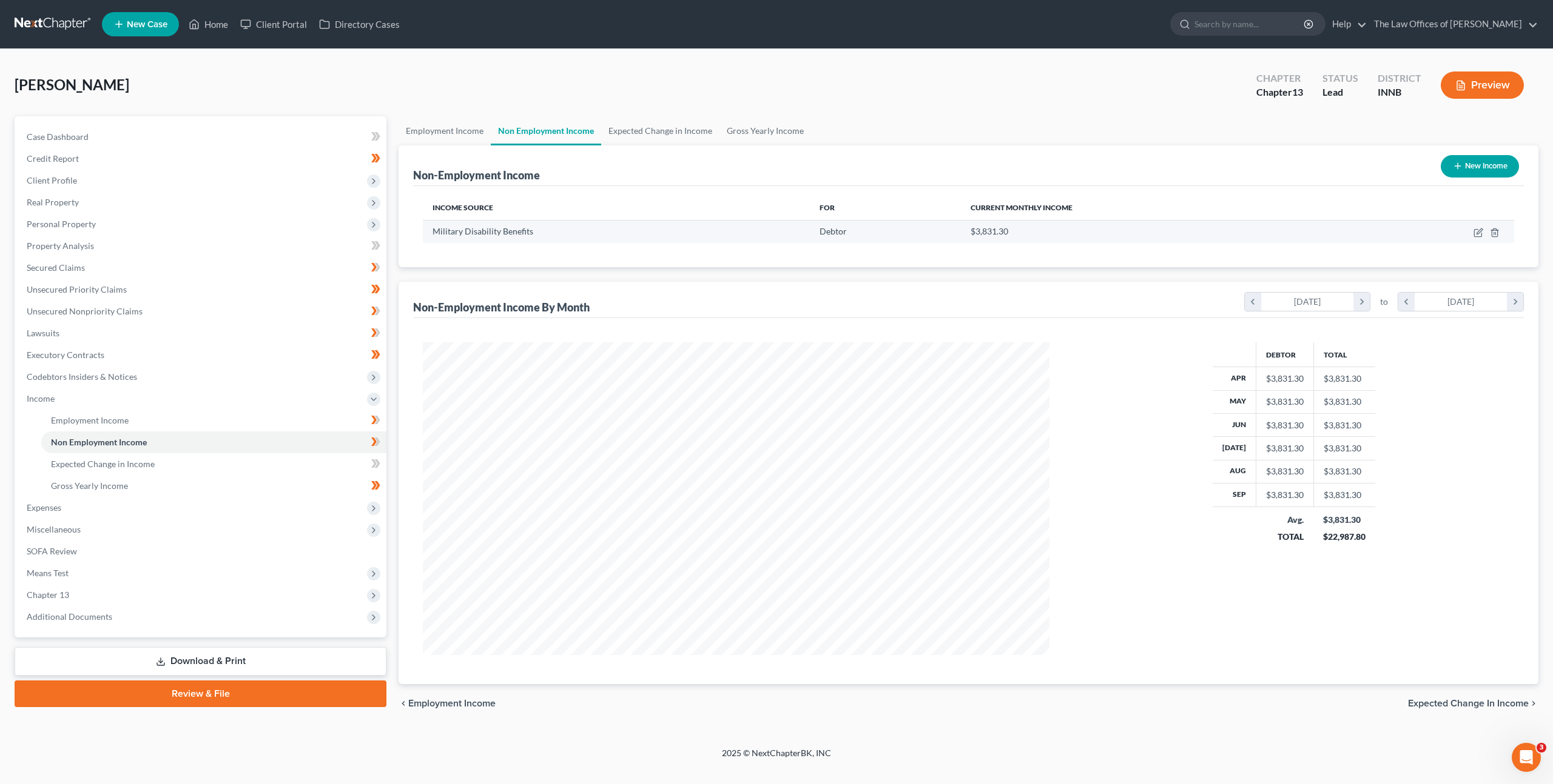
scroll to position [313, 651]
click at [1481, 234] on icon "button" at bounding box center [1477, 233] width 10 height 10
select select "12"
select select "0"
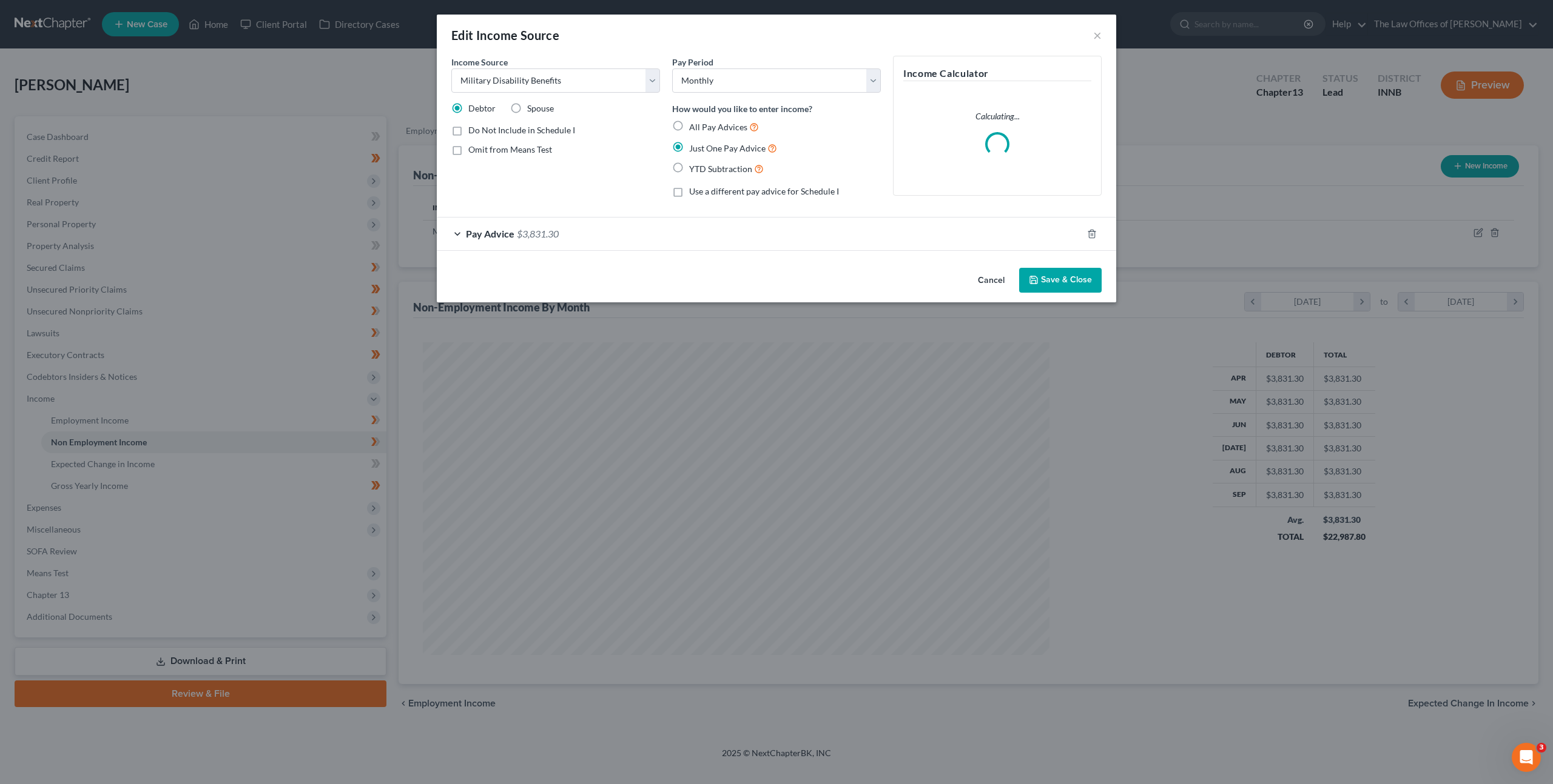
click at [819, 233] on div "Pay Advice $3,831.30" at bounding box center [760, 234] width 645 height 32
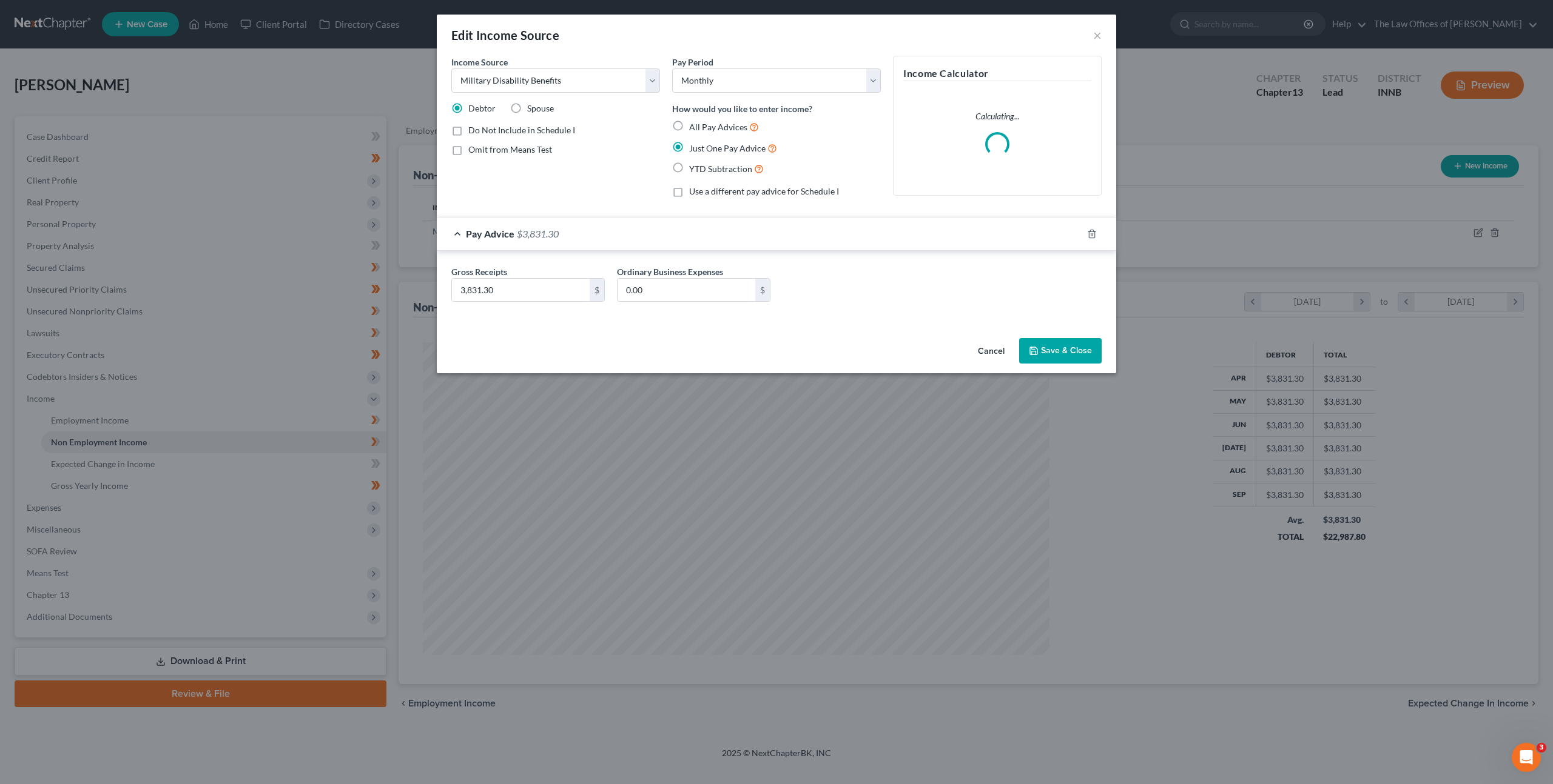
click at [806, 302] on div "Gross Receipts 3,831.30 $ Ordinary Business Expenses 0.00 $" at bounding box center [776, 289] width 663 height 47
click at [1062, 345] on button "Save & Close" at bounding box center [1060, 351] width 83 height 26
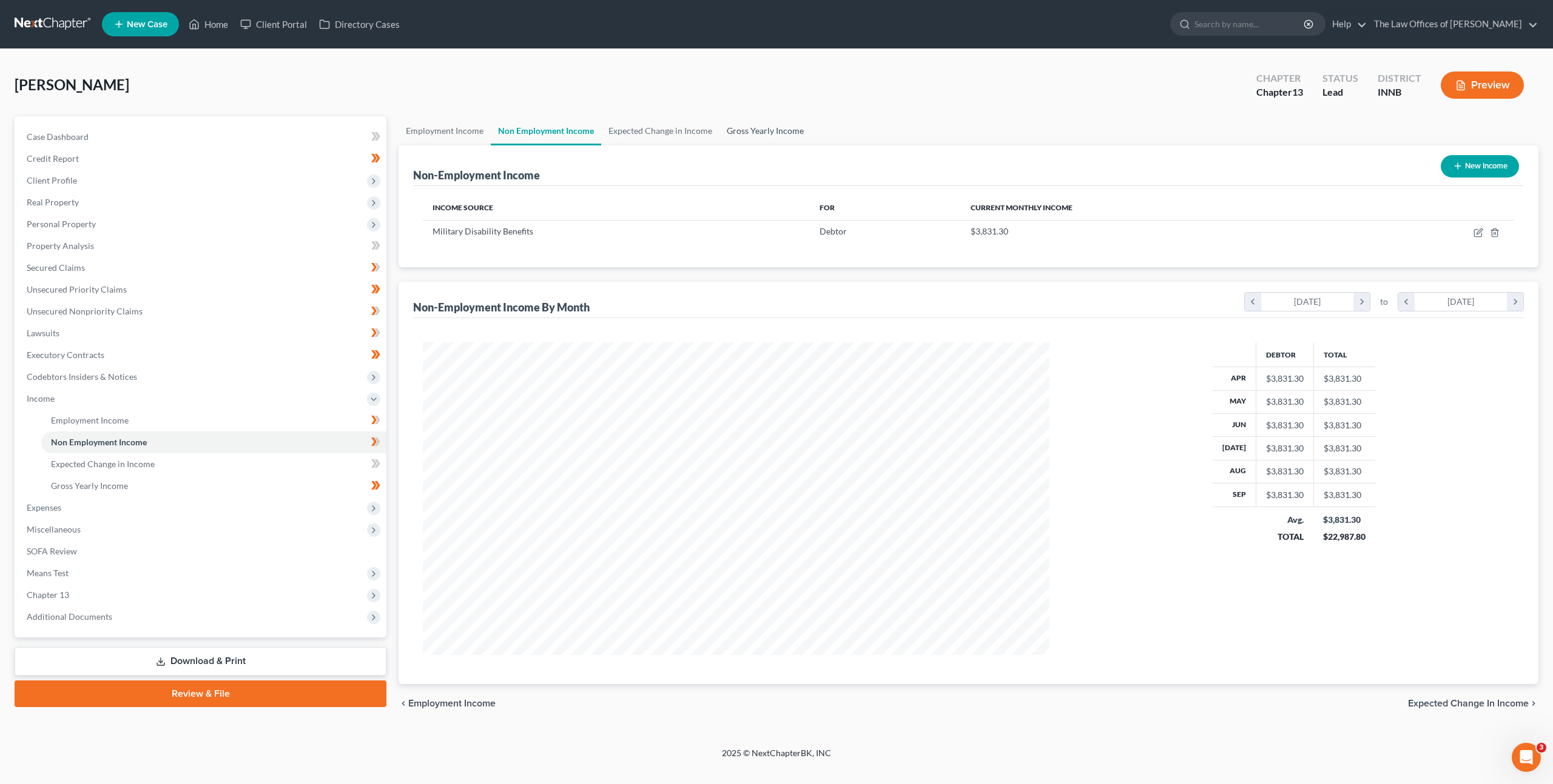
drag, startPoint x: 730, startPoint y: 122, endPoint x: 730, endPoint y: 141, distance: 19.0
click at [730, 122] on link "Gross Yearly Income" at bounding box center [765, 131] width 92 height 29
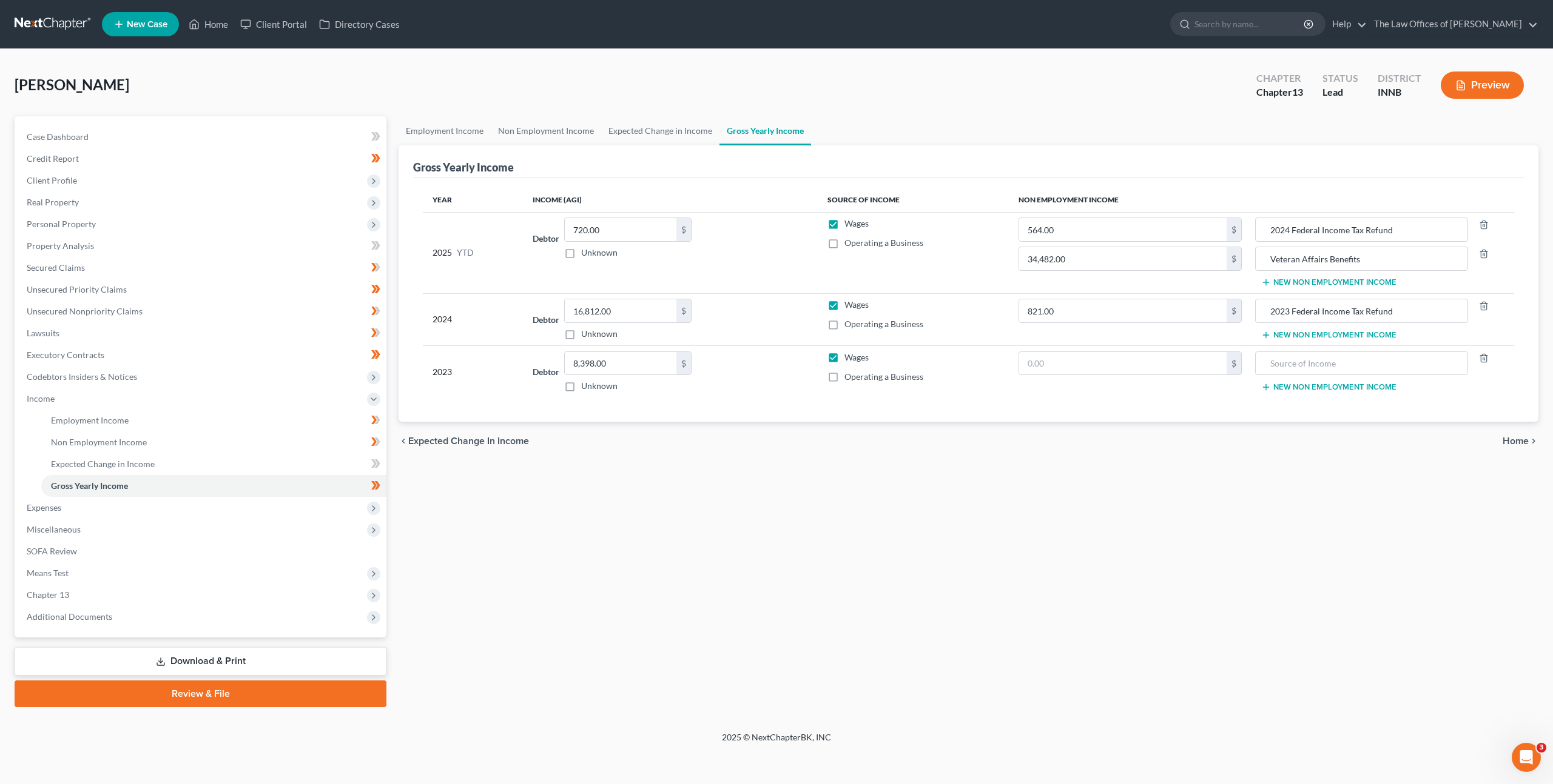
click at [727, 471] on div "Employment Income Non Employment Income Expected Change in Income Gross Yearly …" at bounding box center [968, 412] width 1151 height 591
click at [345, 507] on span "Expenses" at bounding box center [202, 508] width 370 height 22
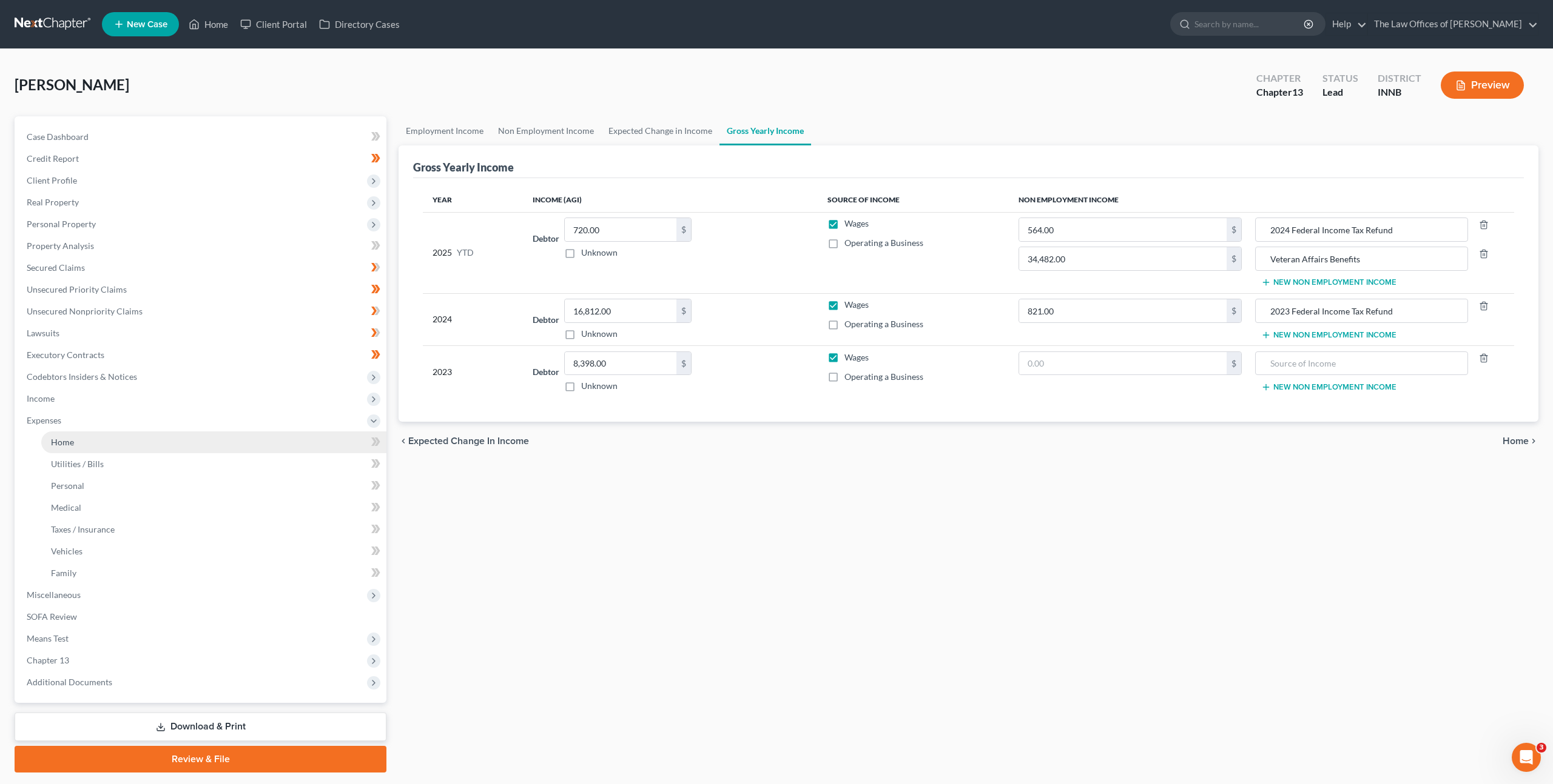
click at [270, 449] on link "Home" at bounding box center [213, 442] width 345 height 22
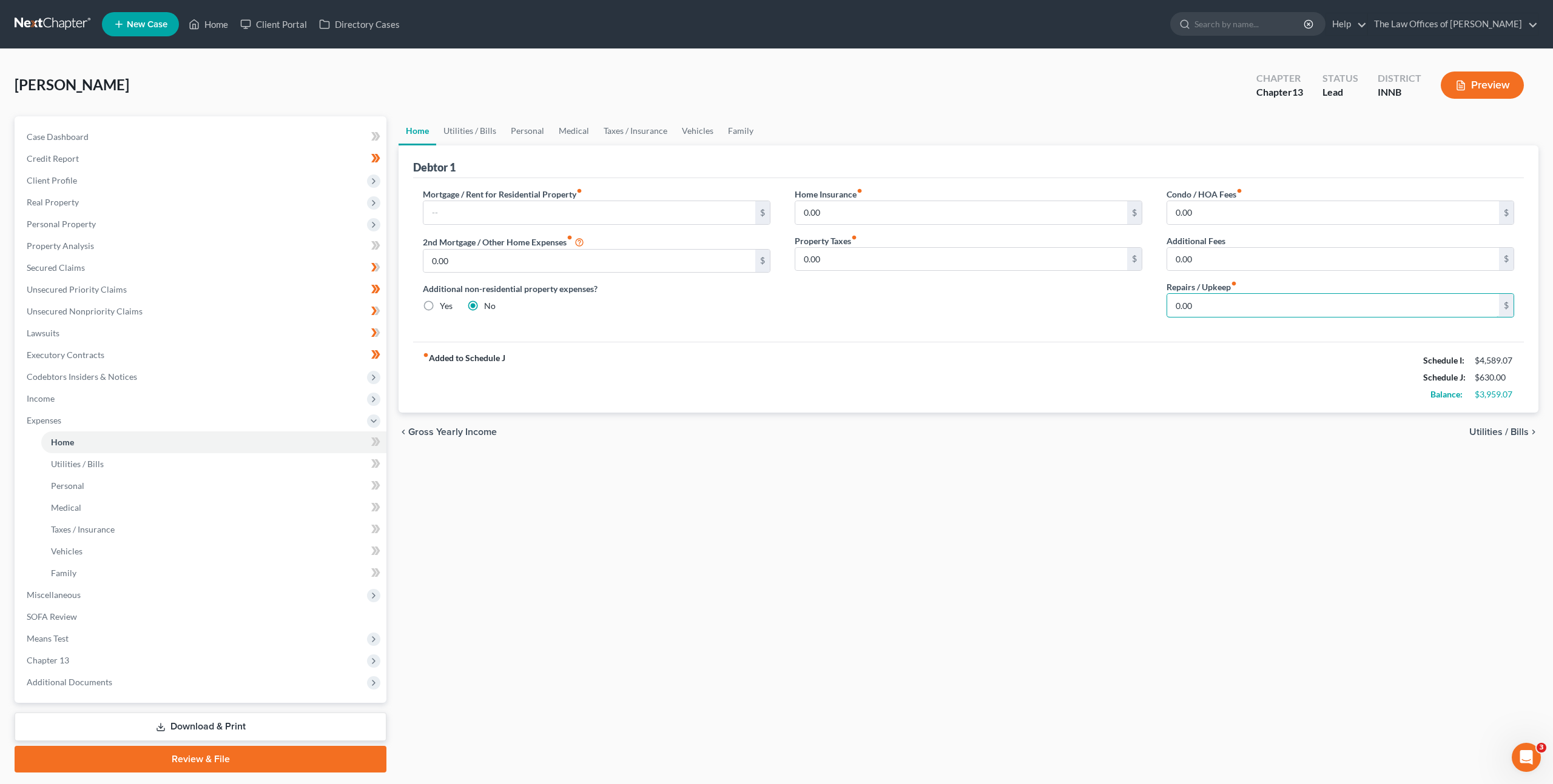
drag, startPoint x: 1239, startPoint y: 311, endPoint x: 1409, endPoint y: 334, distance: 171.5
click at [1238, 311] on input "0.00" at bounding box center [1333, 305] width 331 height 23
type input "25"
click at [1052, 289] on div "Home Insurance fiber_manual_record 0.00 $ Property Taxes fiber_manual_record 0.…" at bounding box center [968, 257] width 372 height 139
click at [450, 114] on div "[PERSON_NAME] Upgraded Chapter Chapter 13 Status Lead District INNB Preview" at bounding box center [776, 90] width 1524 height 52
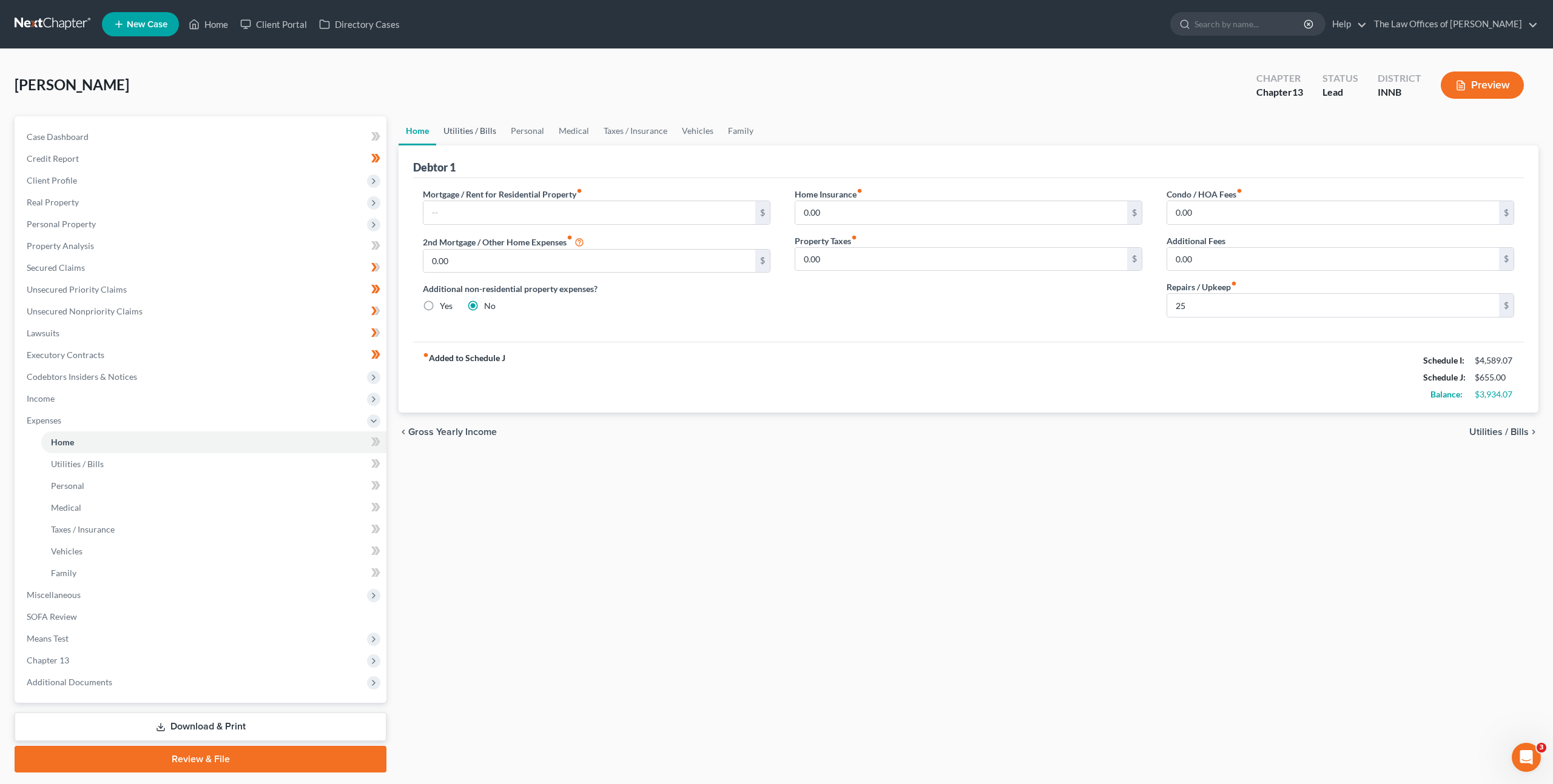
click at [452, 127] on link "Utilities / Bills" at bounding box center [470, 131] width 68 height 29
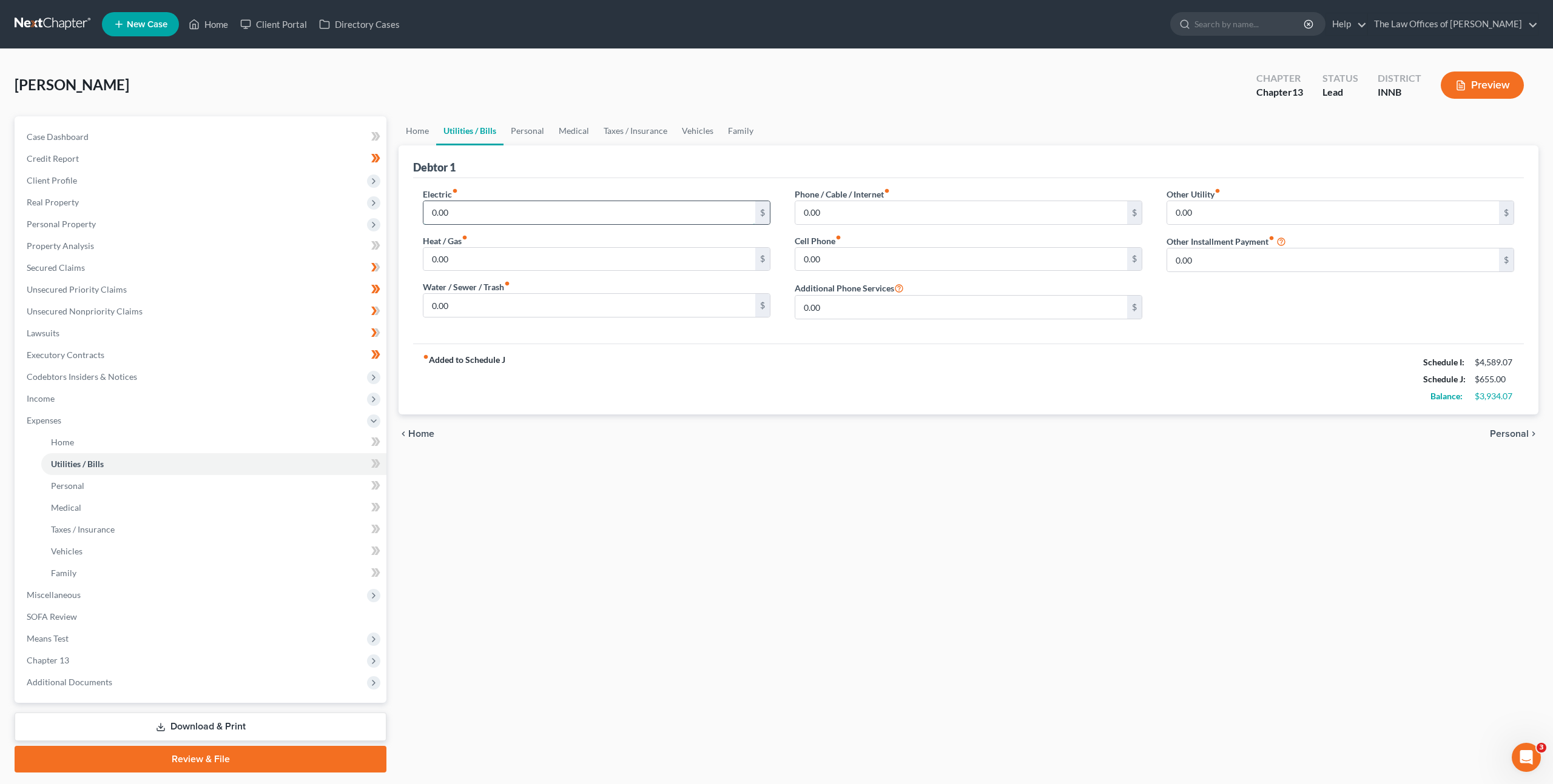
click at [474, 205] on input "0.00" at bounding box center [589, 213] width 331 height 23
type input "90"
click at [688, 416] on div "chevron_left Home Personal chevron_right" at bounding box center [968, 434] width 1140 height 39
click at [489, 268] on input "0.00" at bounding box center [589, 259] width 331 height 23
click at [534, 215] on input "90" at bounding box center [589, 213] width 331 height 23
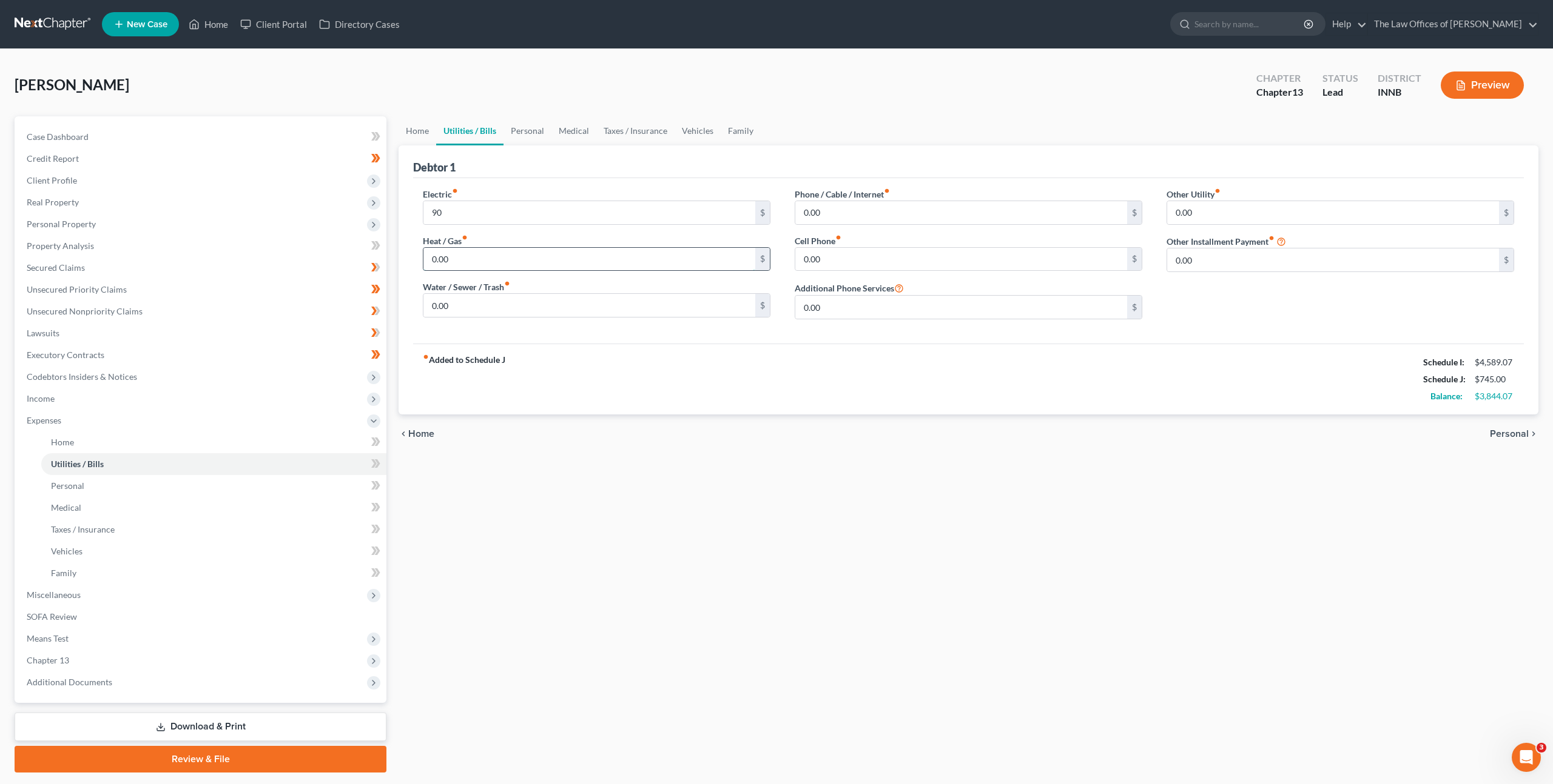
click at [513, 262] on input "0.00" at bounding box center [589, 259] width 331 height 23
type input "85"
click at [529, 302] on input "0.00" at bounding box center [589, 305] width 331 height 23
click at [509, 300] on input "0.00" at bounding box center [589, 305] width 331 height 23
drag, startPoint x: 519, startPoint y: 313, endPoint x: 371, endPoint y: 299, distance: 148.7
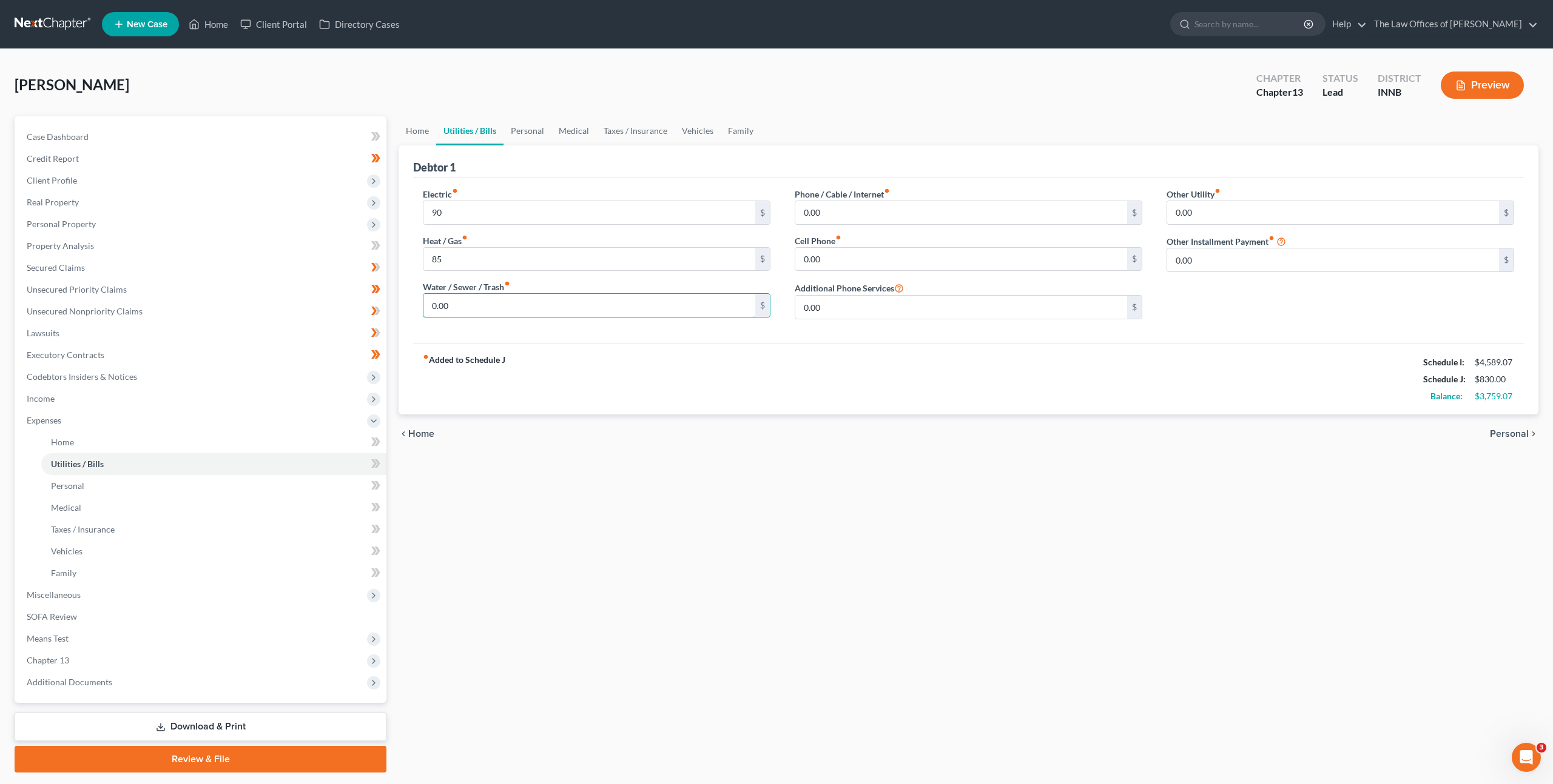
click at [399, 301] on div "Debtor 1 Electric fiber_manual_record 90 $ Heat / Gas fiber_manual_record 85 $ …" at bounding box center [968, 280] width 1140 height 269
type input "150"
click at [788, 381] on div "fiber_manual_record Added to Schedule J Schedule I: $4,589.07 Schedule J: $980.…" at bounding box center [968, 379] width 1111 height 71
click at [872, 211] on input "0.00" at bounding box center [960, 213] width 331 height 23
click at [882, 213] on input "0.00" at bounding box center [960, 213] width 331 height 23
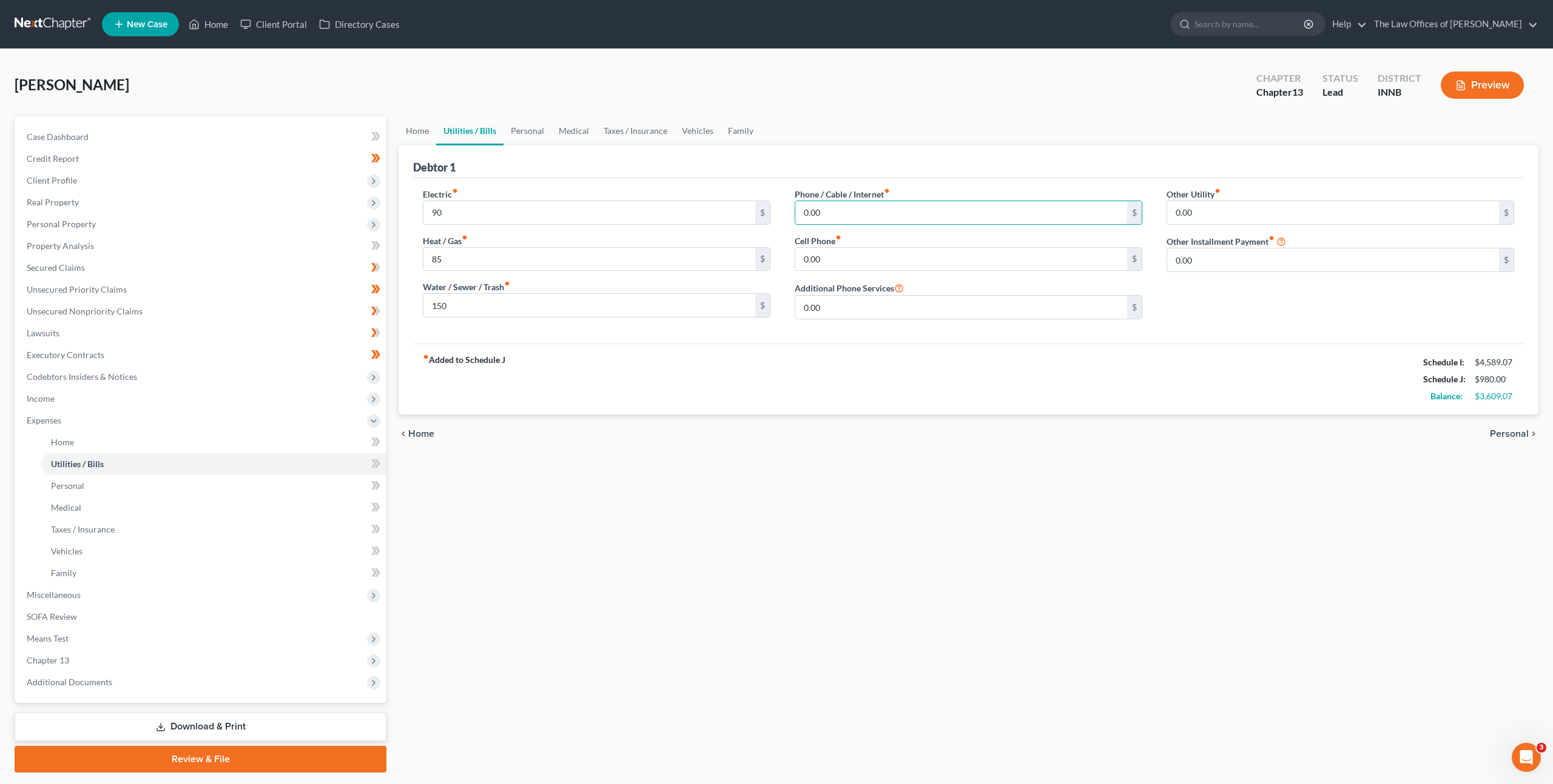
click at [769, 197] on div "Electric fiber_manual_record 90 $ Heat / Gas fiber_manual_record 85 $ Water / S…" at bounding box center [968, 258] width 1116 height 141
click at [859, 215] on input "103" at bounding box center [960, 213] width 331 height 23
type input "105"
click at [870, 348] on div "fiber_manual_record Added to Schedule J Schedule I: $4,589.07 Schedule J: $1,08…" at bounding box center [968, 379] width 1111 height 71
click at [867, 257] on input "0.00" at bounding box center [960, 259] width 331 height 23
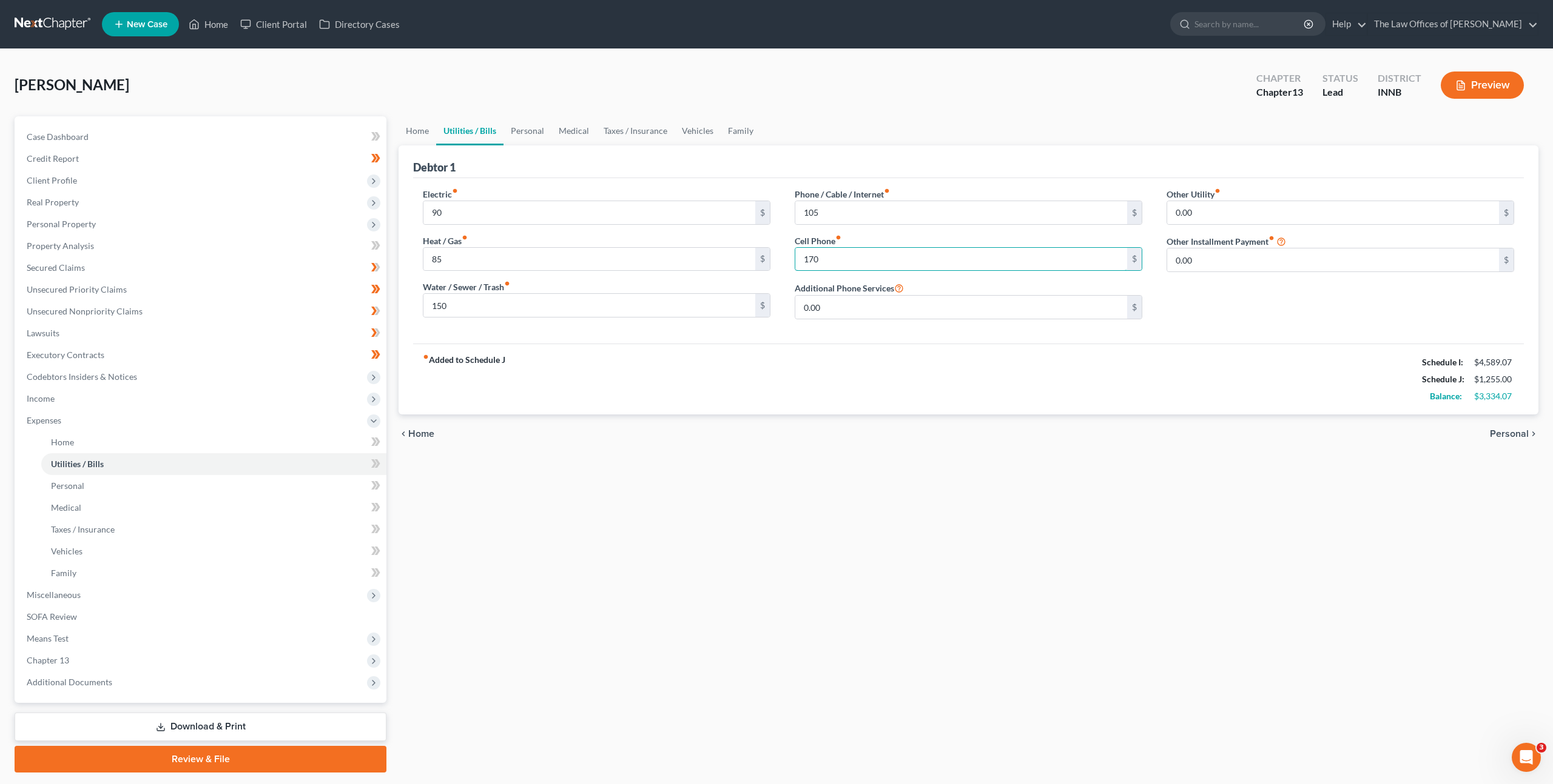
type input "170"
click at [887, 399] on div "fiber_manual_record Added to Schedule J Schedule I: $4,589.07 Schedule J: $1,25…" at bounding box center [968, 379] width 1111 height 71
click at [541, 133] on link "Personal" at bounding box center [528, 131] width 48 height 29
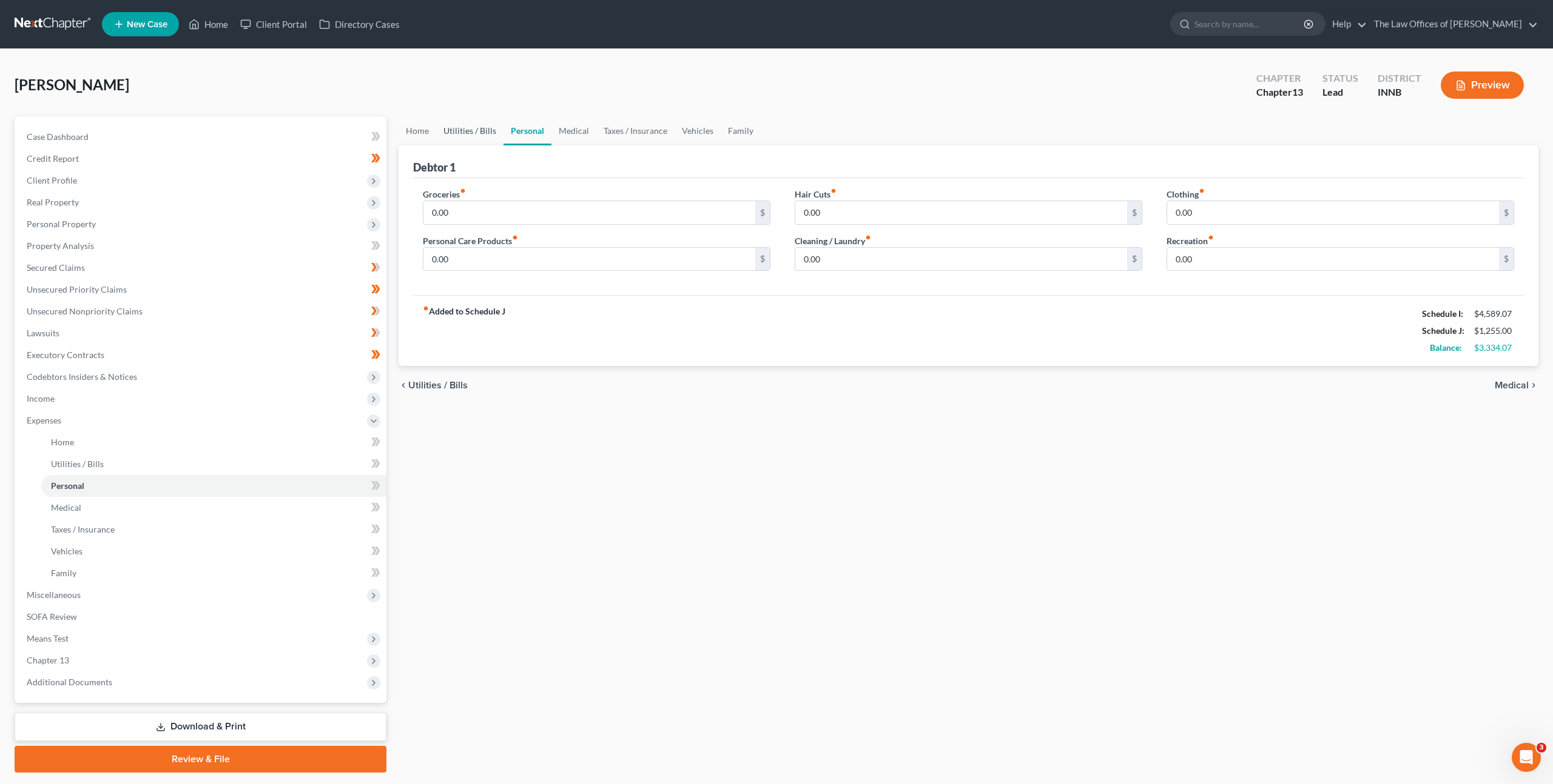
click at [475, 131] on link "Utilities / Bills" at bounding box center [470, 131] width 68 height 29
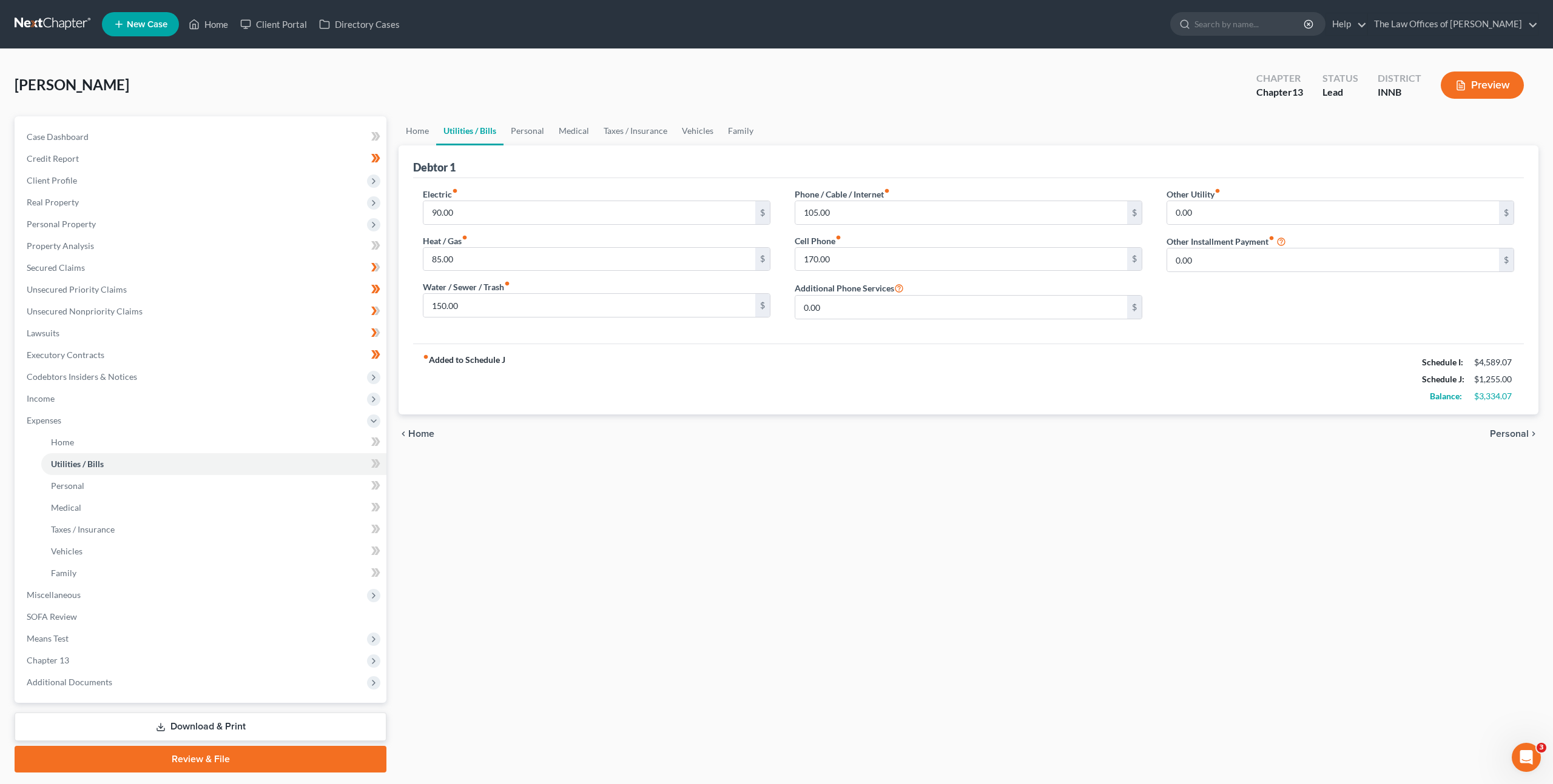
click at [796, 391] on div "fiber_manual_record Added to Schedule J Schedule I: $4,589.07 Schedule J: $1,25…" at bounding box center [968, 379] width 1111 height 71
click at [529, 129] on link "Personal" at bounding box center [528, 131] width 48 height 29
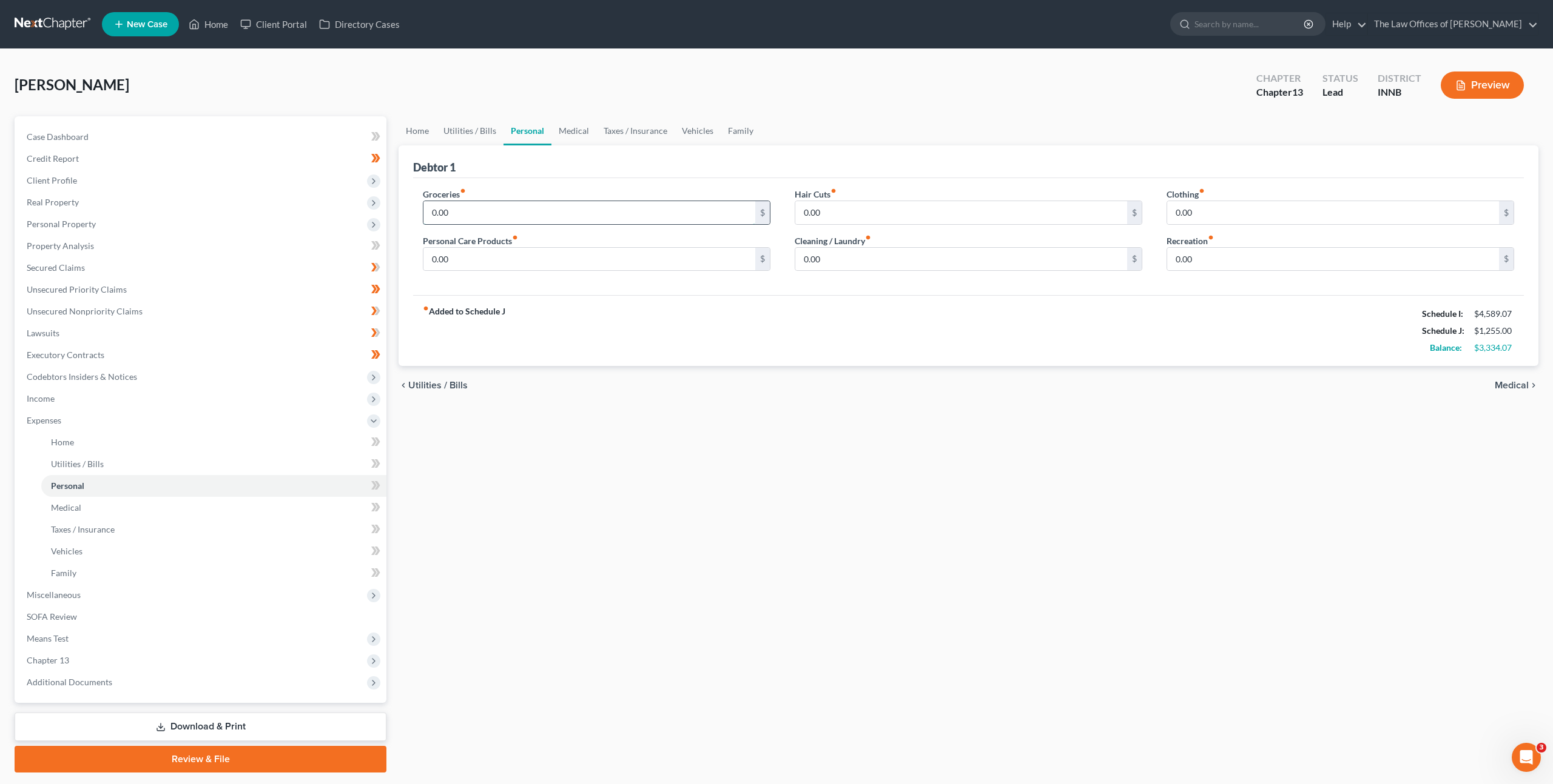
click at [534, 220] on input "0.00" at bounding box center [589, 213] width 331 height 23
click at [499, 220] on input "0.00" at bounding box center [589, 213] width 331 height 23
drag, startPoint x: 408, startPoint y: 196, endPoint x: 319, endPoint y: 169, distance: 93.0
click at [311, 172] on div "Petition Navigation Case Dashboard Payments Invoices Payments Payments Credit R…" at bounding box center [776, 444] width 1536 height 656
type input "300"
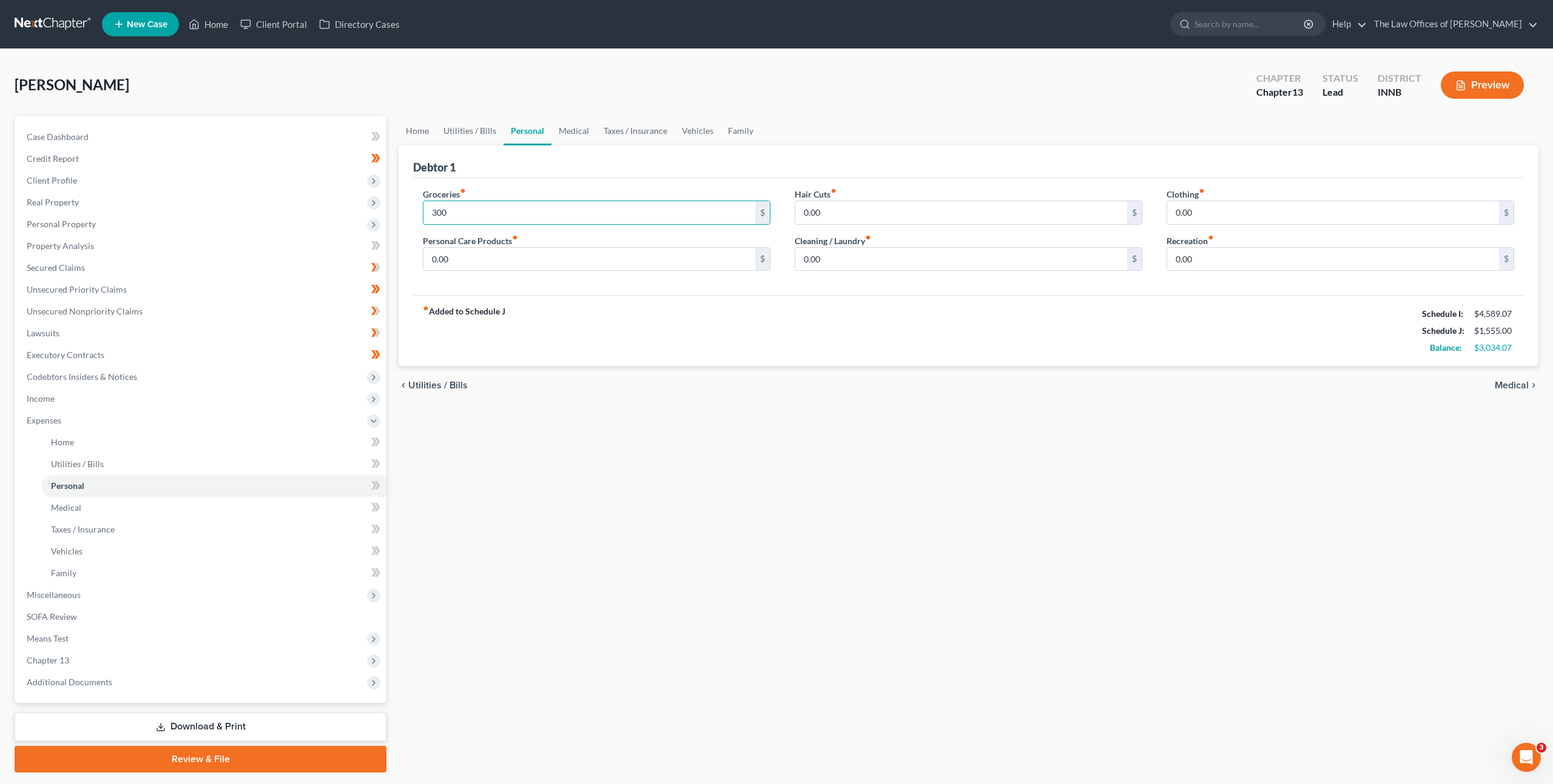
click at [697, 322] on div "fiber_manual_record Added to Schedule J Schedule I: $4,589.07 Schedule J: $1,55…" at bounding box center [968, 330] width 1111 height 71
click at [500, 254] on input "0.00" at bounding box center [585, 259] width 330 height 23
type input "30"
click at [863, 261] on input "0.00" at bounding box center [960, 259] width 331 height 23
type input "25"
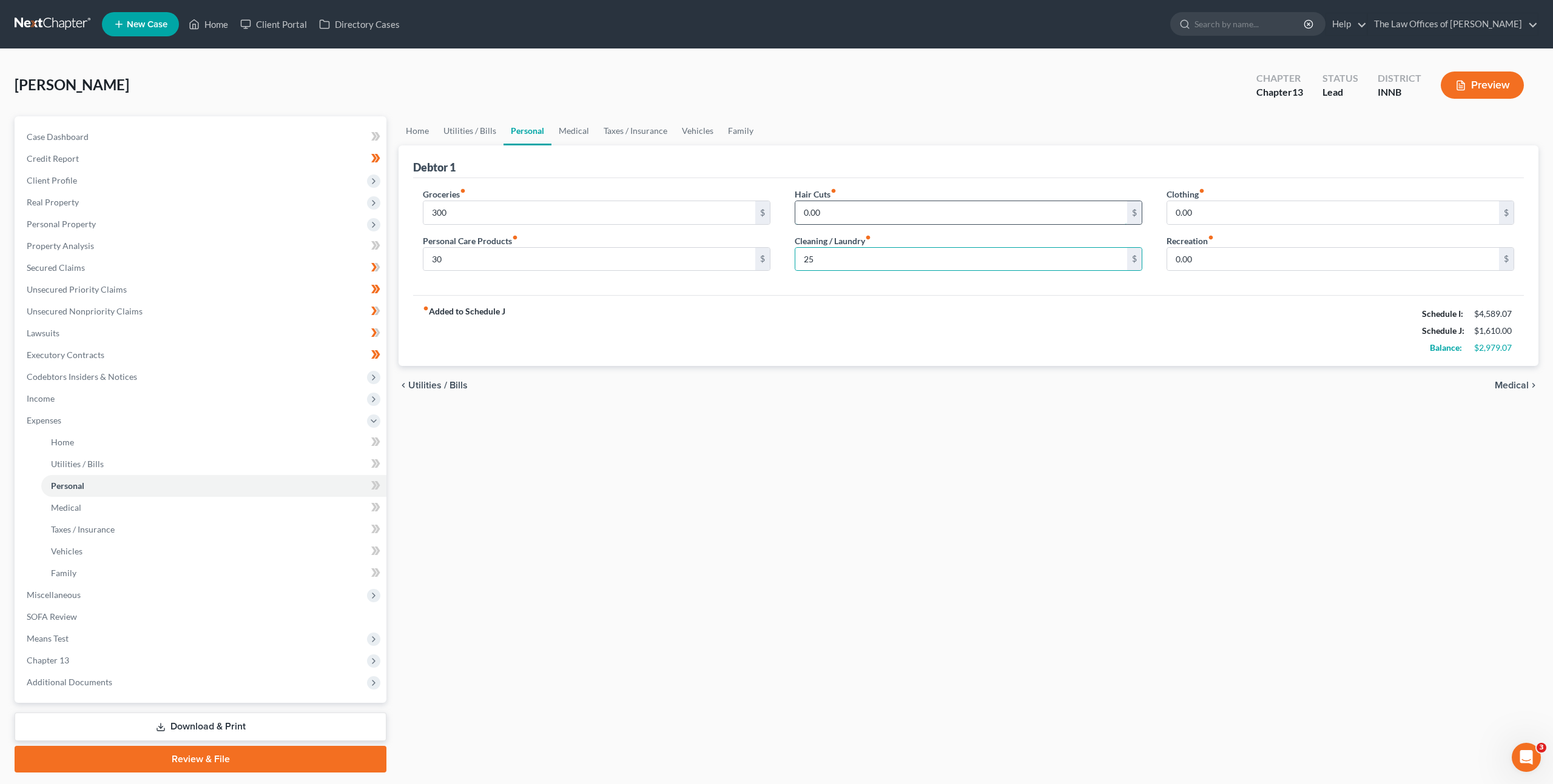
click at [914, 213] on input "0.00" at bounding box center [960, 213] width 331 height 23
type input "30"
click at [1064, 301] on div "fiber_manual_record Added to Schedule J Schedule I: $4,589.07 Schedule J: $1,64…" at bounding box center [968, 330] width 1111 height 71
click at [1187, 210] on input "0.00" at bounding box center [1333, 213] width 331 height 23
type input "10"
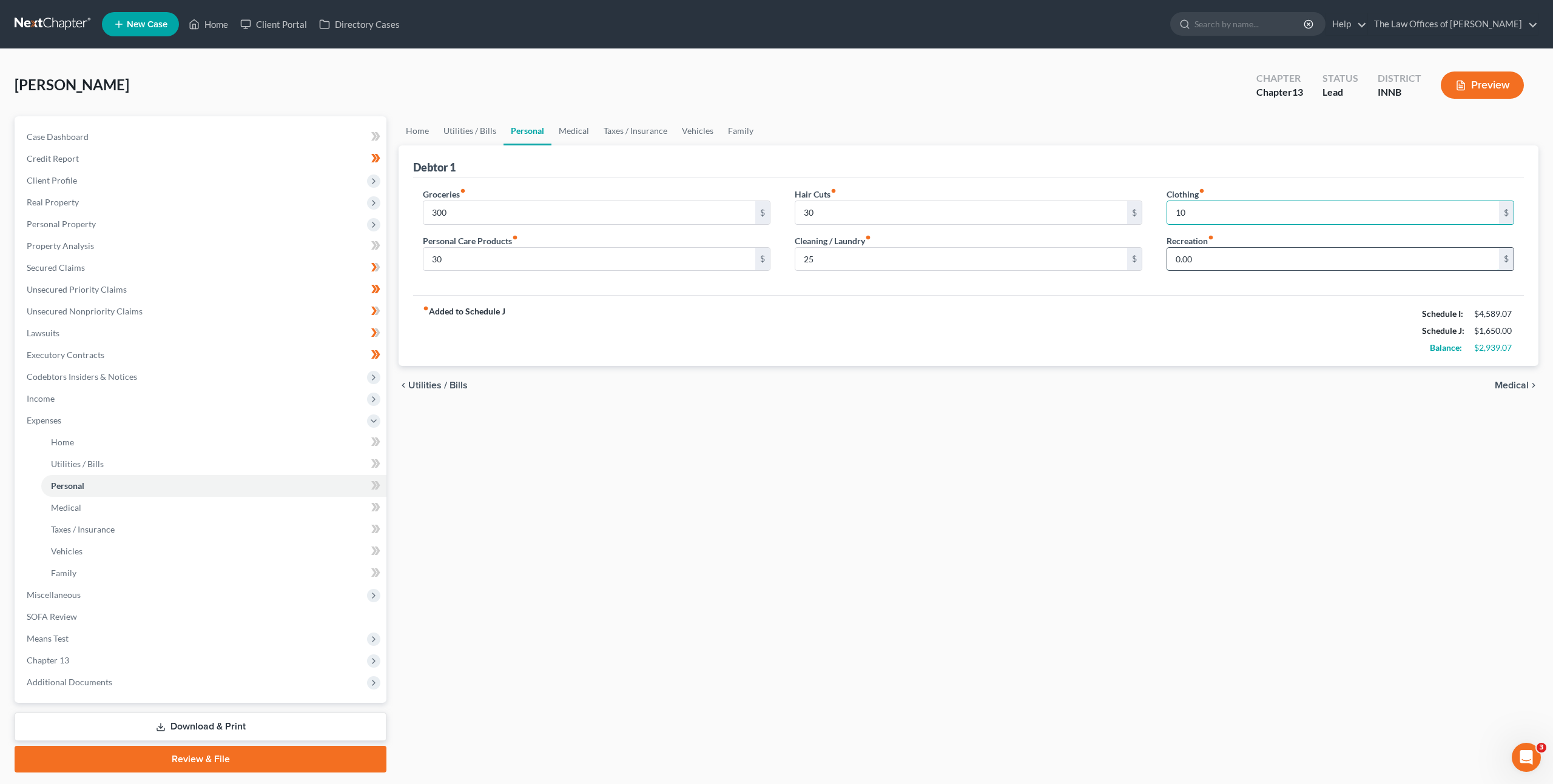
click at [1241, 251] on input "0.00" at bounding box center [1333, 259] width 331 height 23
type input "100"
click at [1082, 329] on div "fiber_manual_record Added to Schedule J Schedule I: $4,589.07 Schedule J: $1,75…" at bounding box center [968, 330] width 1111 height 71
click at [854, 210] on input "30" at bounding box center [960, 213] width 331 height 23
drag, startPoint x: 569, startPoint y: 137, endPoint x: 570, endPoint y: 143, distance: 6.1
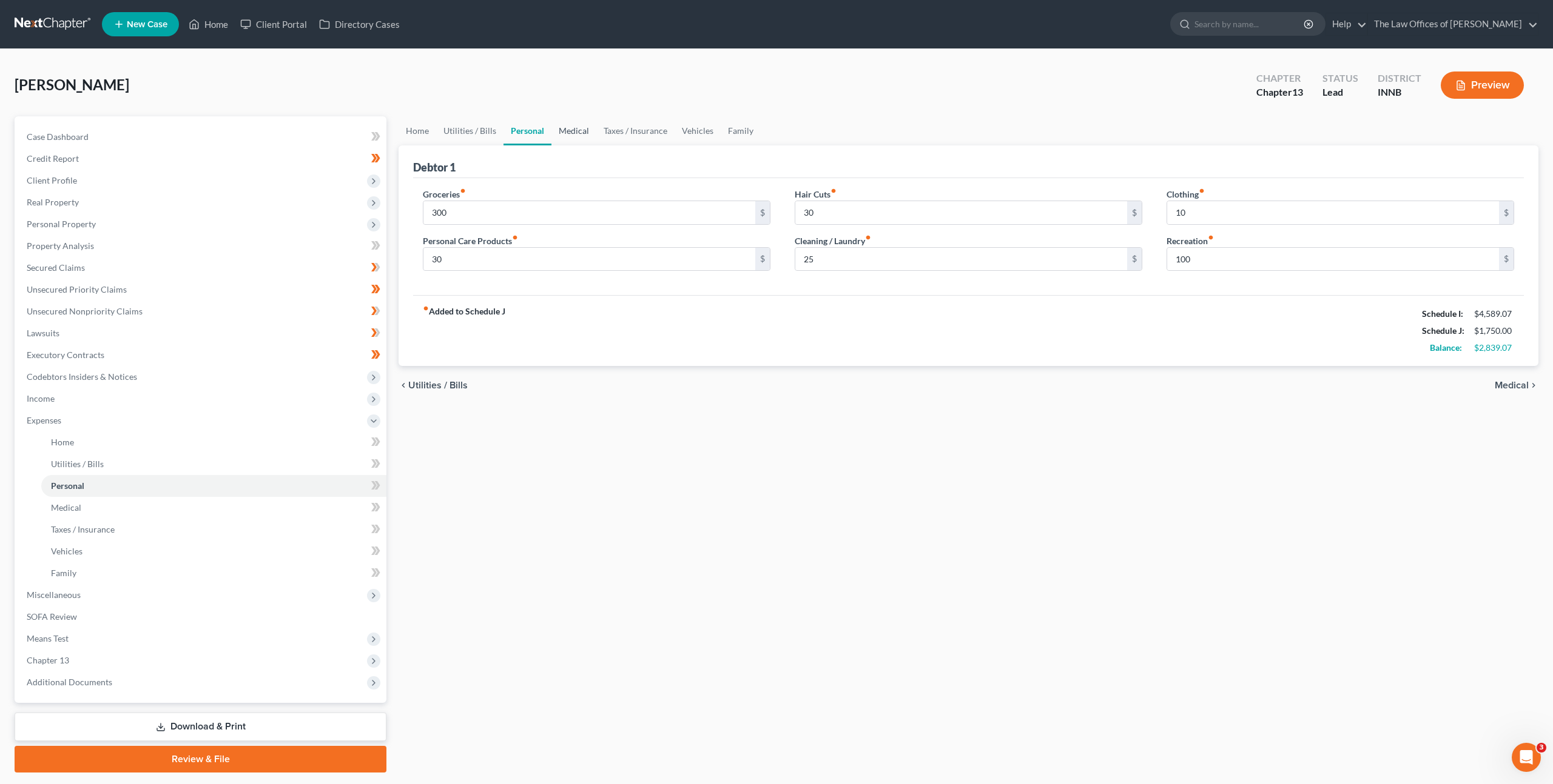
click at [569, 137] on link "Medical" at bounding box center [574, 131] width 45 height 29
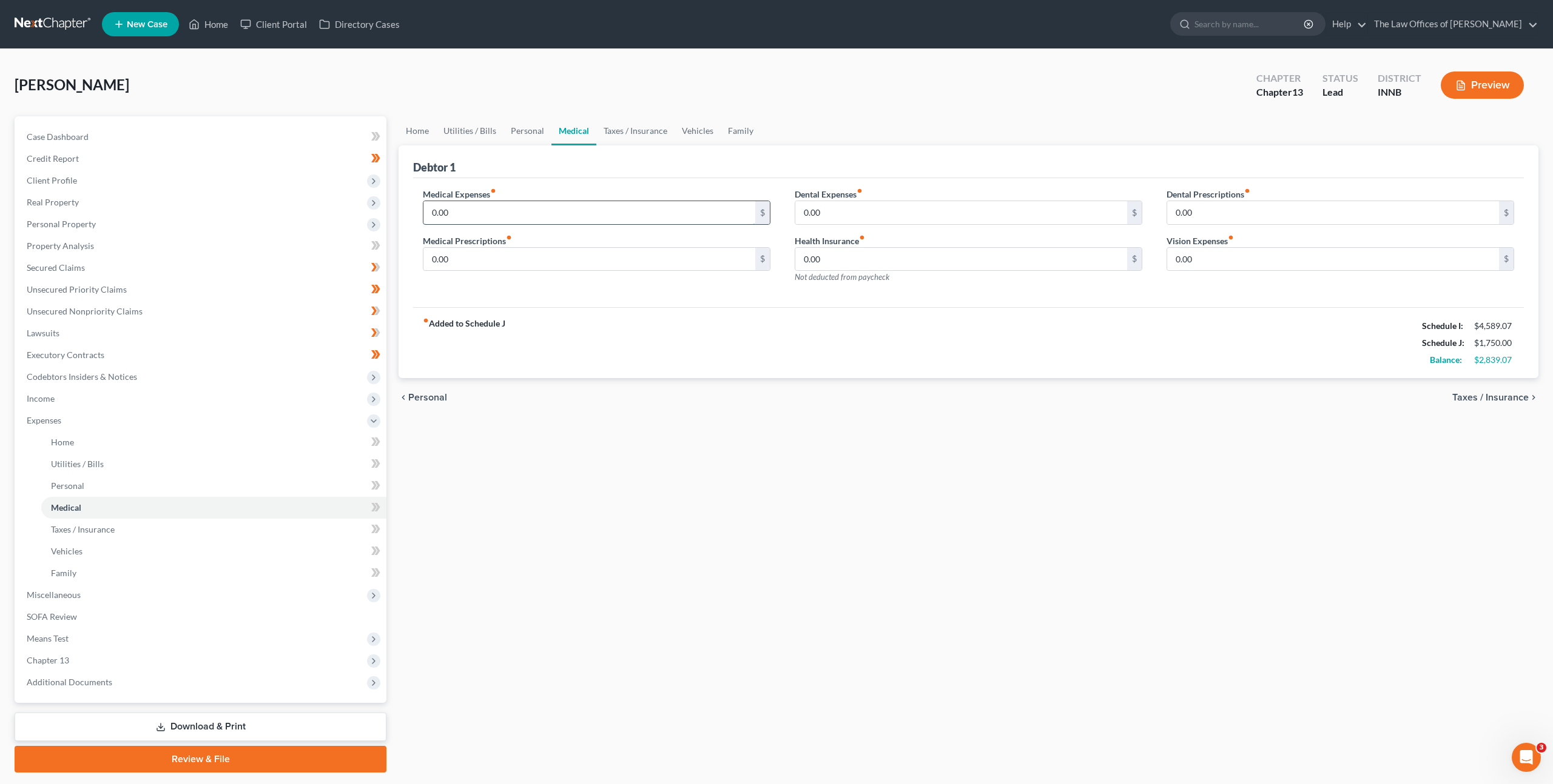
click at [530, 211] on input "0.00" at bounding box center [589, 213] width 331 height 23
click at [558, 408] on div "chevron_left Personal Taxes / Insurance chevron_right" at bounding box center [968, 398] width 1140 height 39
click at [568, 257] on input "0.00" at bounding box center [589, 259] width 331 height 23
type input "10"
click at [667, 333] on div "fiber_manual_record Added to Schedule J Schedule I: $4,589.07 Schedule J: $1,76…" at bounding box center [968, 343] width 1111 height 71
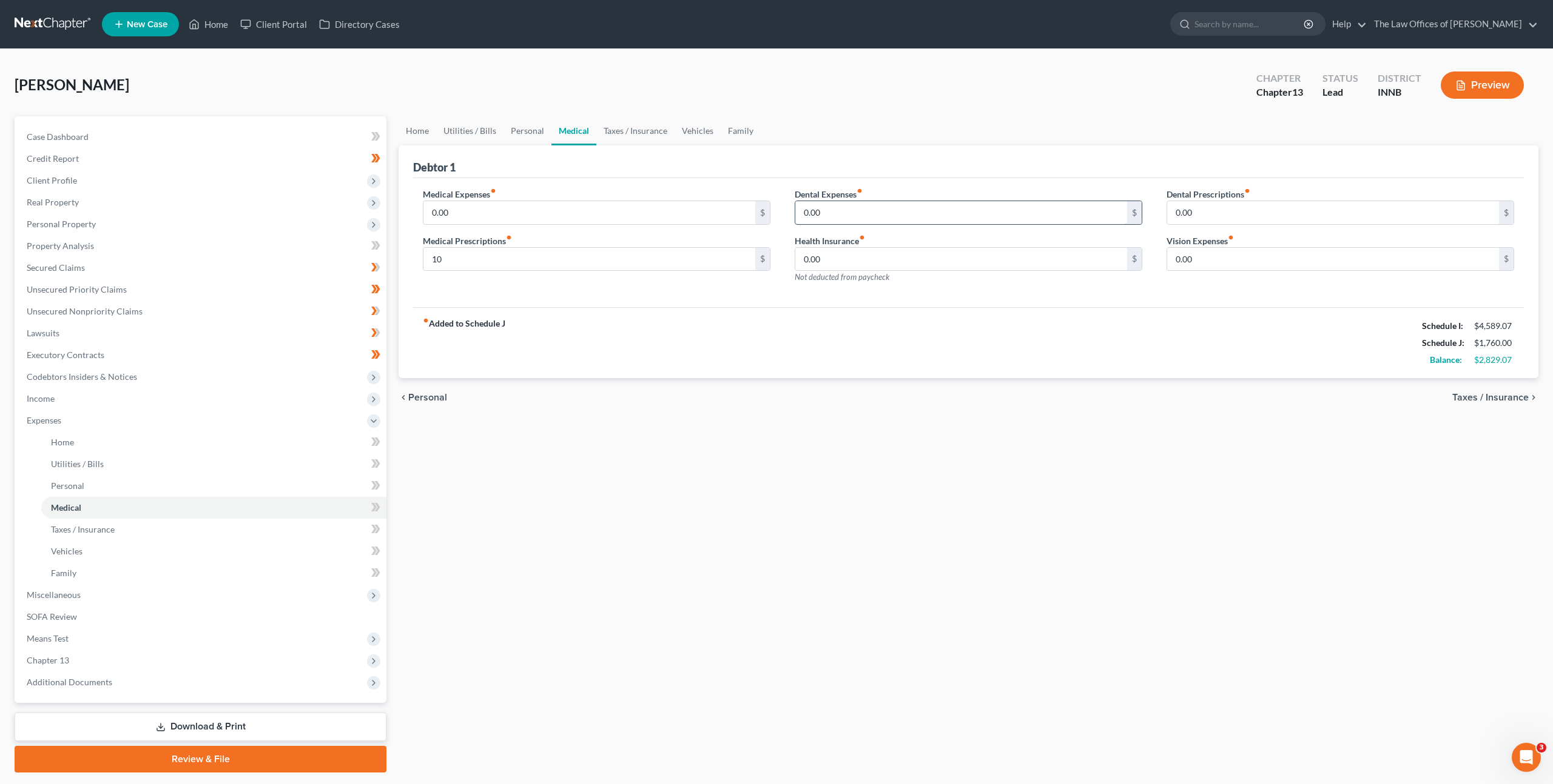
click at [831, 207] on input "0.00" at bounding box center [960, 213] width 331 height 23
drag, startPoint x: 663, startPoint y: 457, endPoint x: 660, endPoint y: 387, distance: 70.1
click at [674, 442] on div "Home Utilities / Bills Personal Medical Taxes / Insurance Vehicles Family Debto…" at bounding box center [968, 444] width 1151 height 656
click at [643, 118] on link "Taxes / Insurance" at bounding box center [635, 131] width 78 height 29
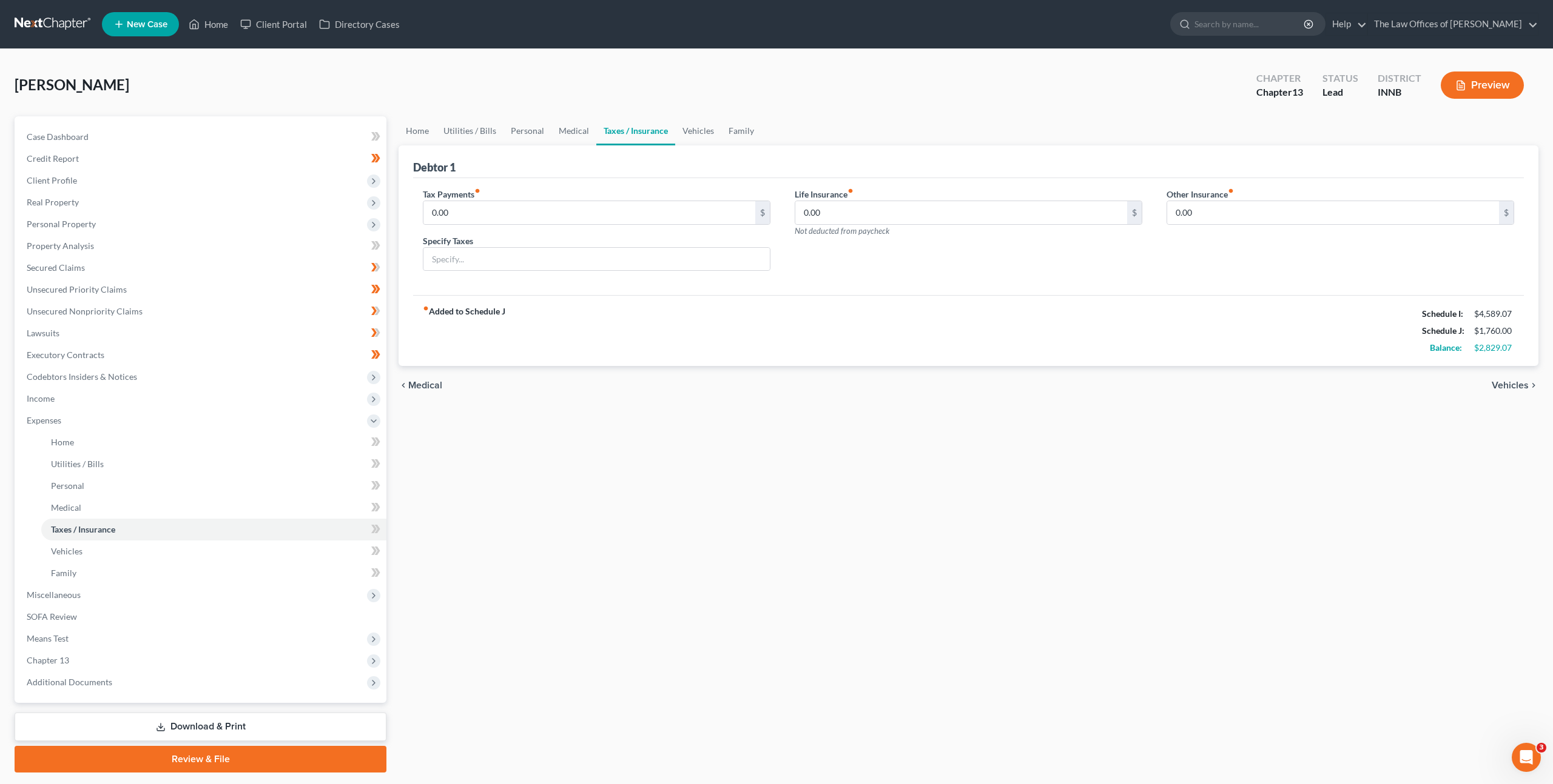
click at [962, 324] on div "fiber_manual_record Added to Schedule J Schedule I: $4,589.07 Schedule J: $1,76…" at bounding box center [968, 330] width 1111 height 71
click at [685, 123] on link "Vehicles" at bounding box center [698, 131] width 46 height 29
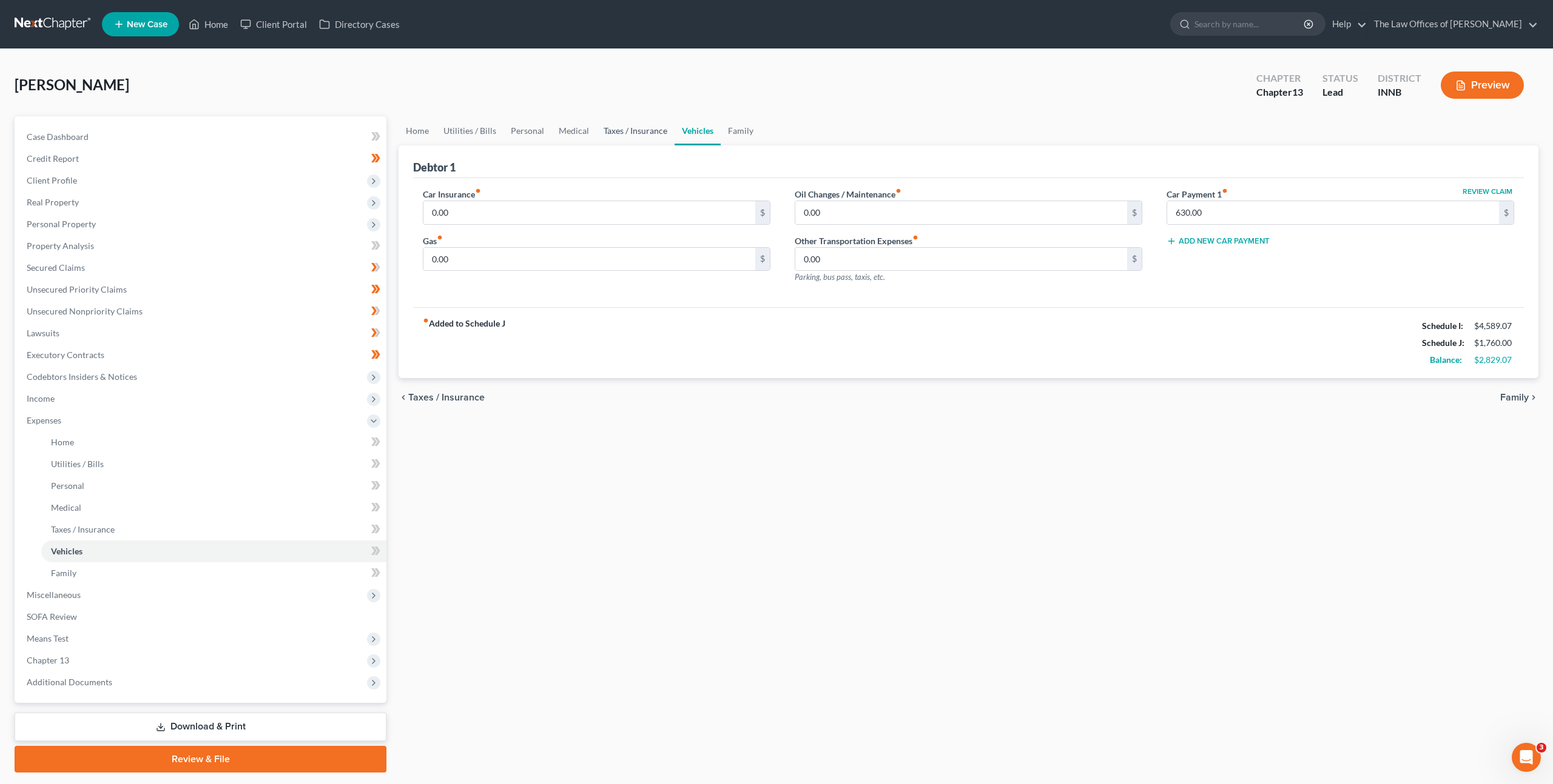
click at [630, 124] on link "Taxes / Insurance" at bounding box center [635, 131] width 78 height 29
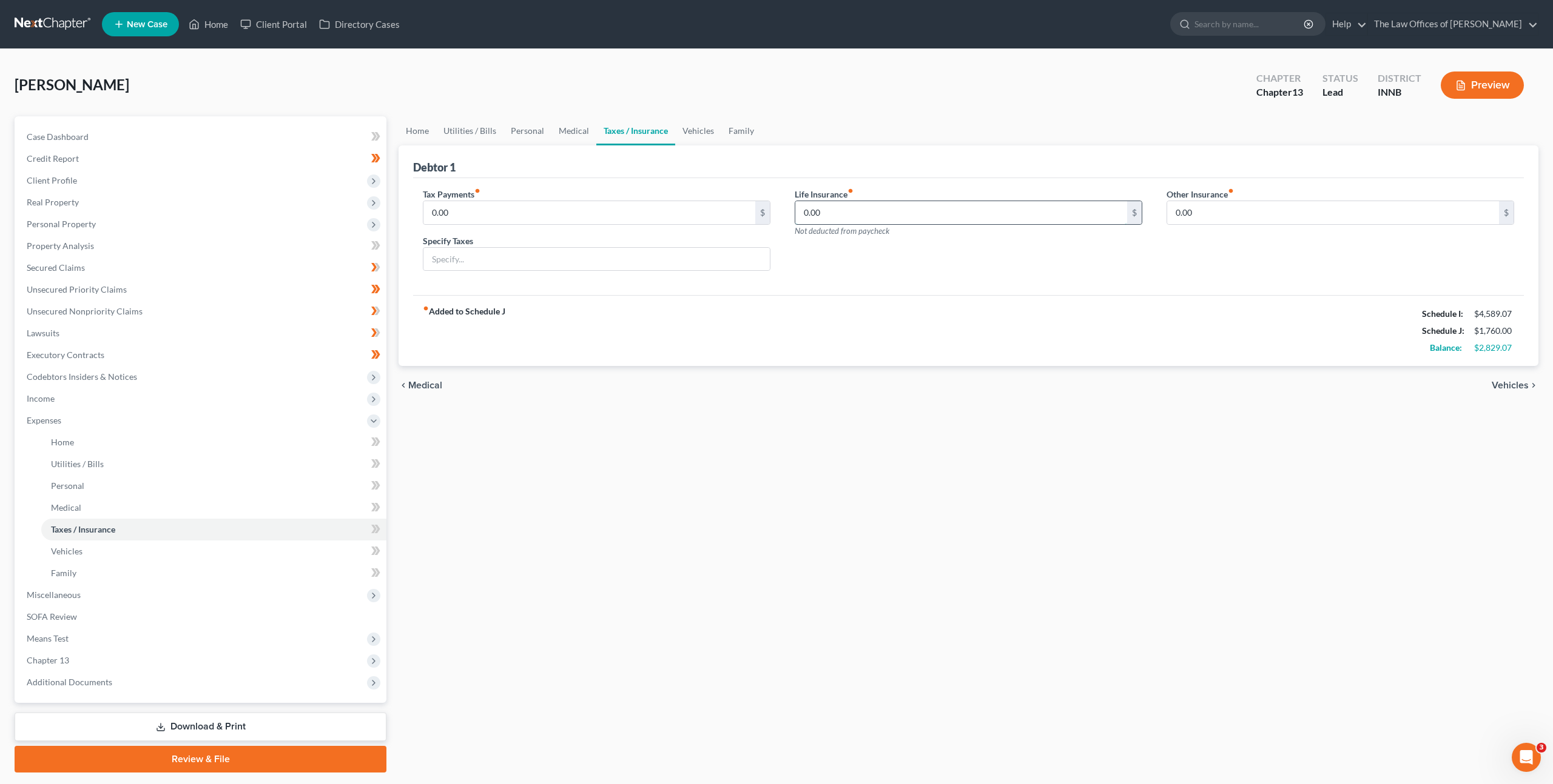
click at [849, 218] on input "0.00" at bounding box center [960, 213] width 331 height 23
type input "2"
click at [827, 340] on div "fiber_manual_record Added to Schedule J Schedule I: $4,589.07 Schedule J: $1,76…" at bounding box center [968, 330] width 1111 height 71
drag, startPoint x: 695, startPoint y: 128, endPoint x: 689, endPoint y: 136, distance: 10.0
click at [694, 129] on link "Vehicles" at bounding box center [696, 131] width 46 height 29
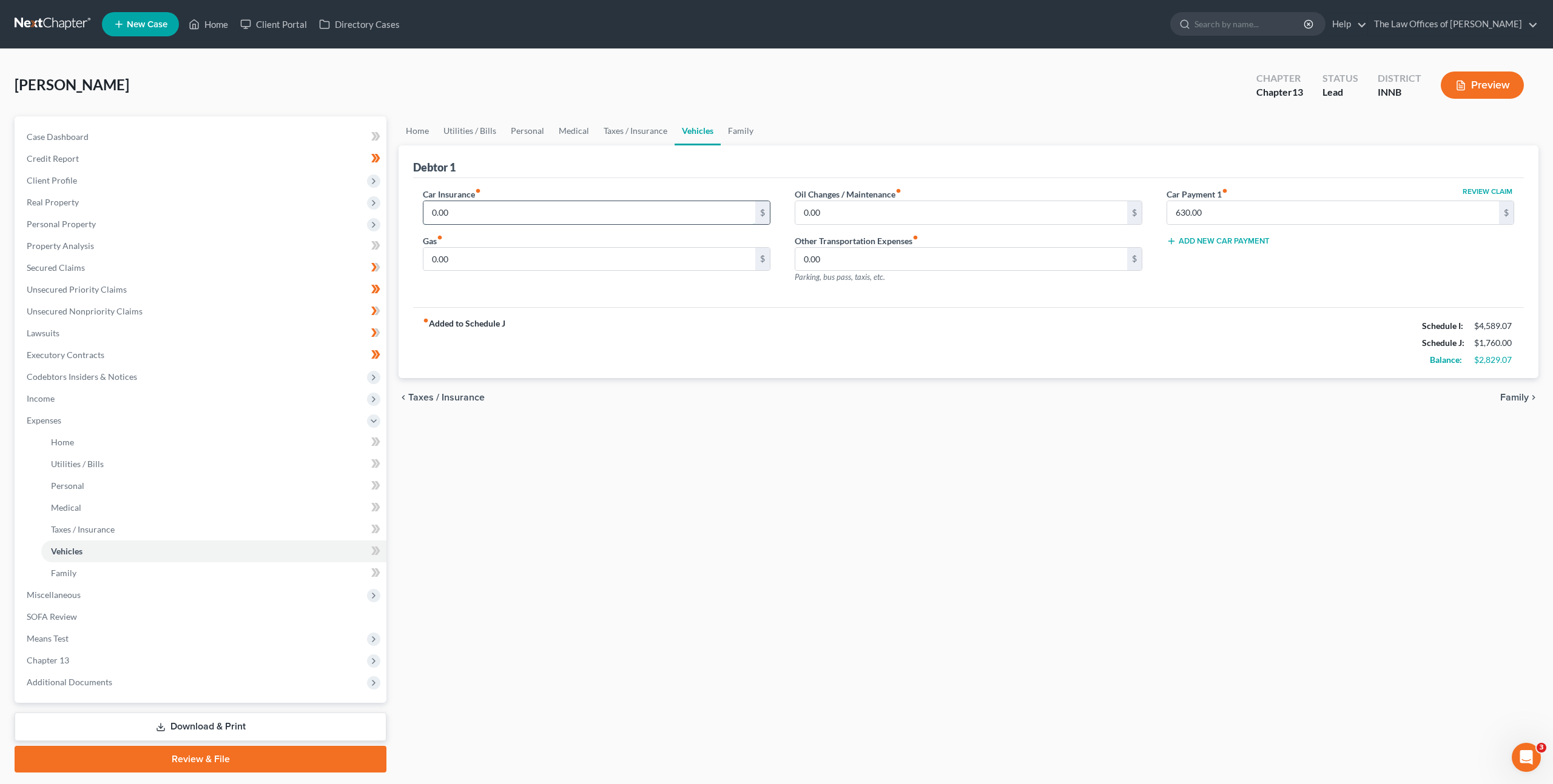
click at [582, 202] on input "0.00" at bounding box center [589, 213] width 331 height 23
click at [517, 205] on input "0.00" at bounding box center [589, 213] width 331 height 23
drag, startPoint x: 531, startPoint y: 215, endPoint x: 417, endPoint y: 195, distance: 115.7
click at [429, 196] on div "Car Insurance fiber_manual_record 0.00 $" at bounding box center [596, 207] width 347 height 37
type input "150"
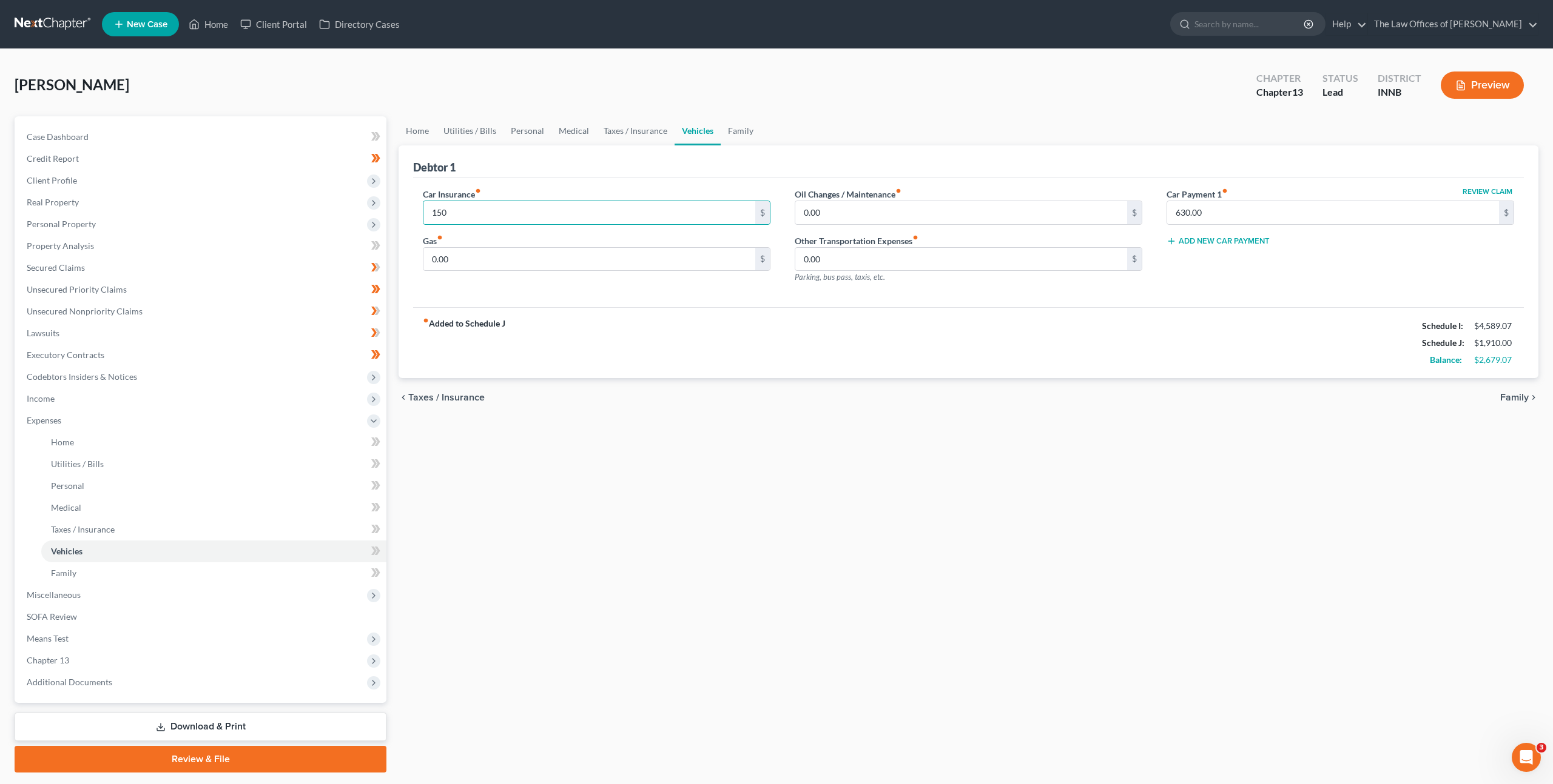
click at [621, 279] on div "Car Insurance fiber_manual_record 150 $ Gas fiber_manual_record 0.00 $" at bounding box center [596, 241] width 372 height 106
click at [626, 267] on input "0.00" at bounding box center [589, 259] width 331 height 23
drag, startPoint x: 842, startPoint y: 217, endPoint x: 851, endPoint y: 214, distance: 9.5
click at [844, 216] on input "0.00" at bounding box center [960, 213] width 331 height 23
type input "35"
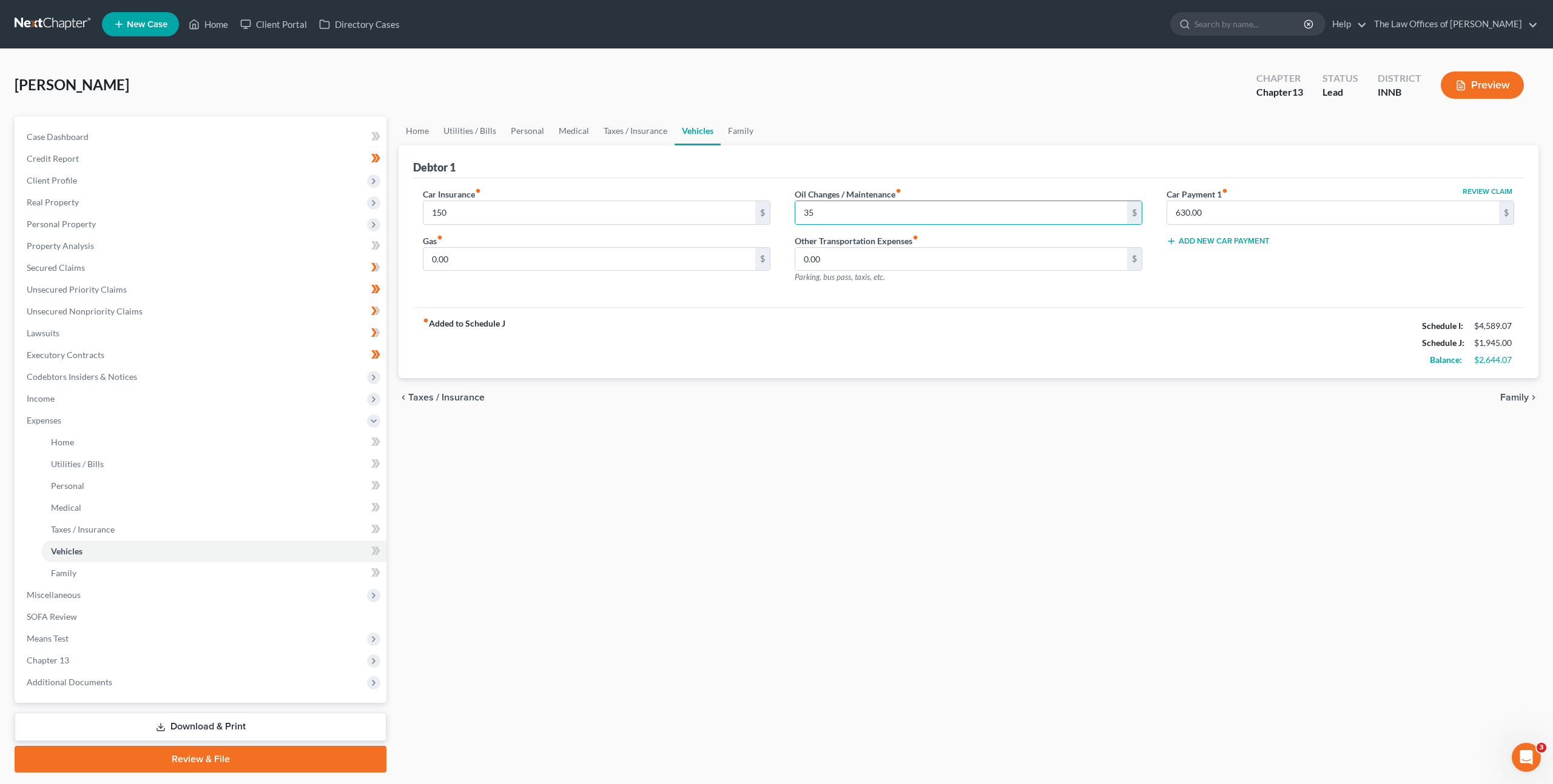
click at [778, 321] on div "fiber_manual_record Added to Schedule J Schedule I: $4,589.07 Schedule J: $1,94…" at bounding box center [968, 343] width 1111 height 71
click at [561, 268] on input "0.00" at bounding box center [589, 259] width 331 height 23
click at [502, 272] on div "Car Insurance fiber_manual_record 150 $ Gas fiber_manual_record 0.00 $" at bounding box center [596, 241] width 372 height 106
drag, startPoint x: 512, startPoint y: 263, endPoint x: 408, endPoint y: 258, distance: 104.1
click at [482, 259] on input "0.00" at bounding box center [589, 259] width 331 height 23
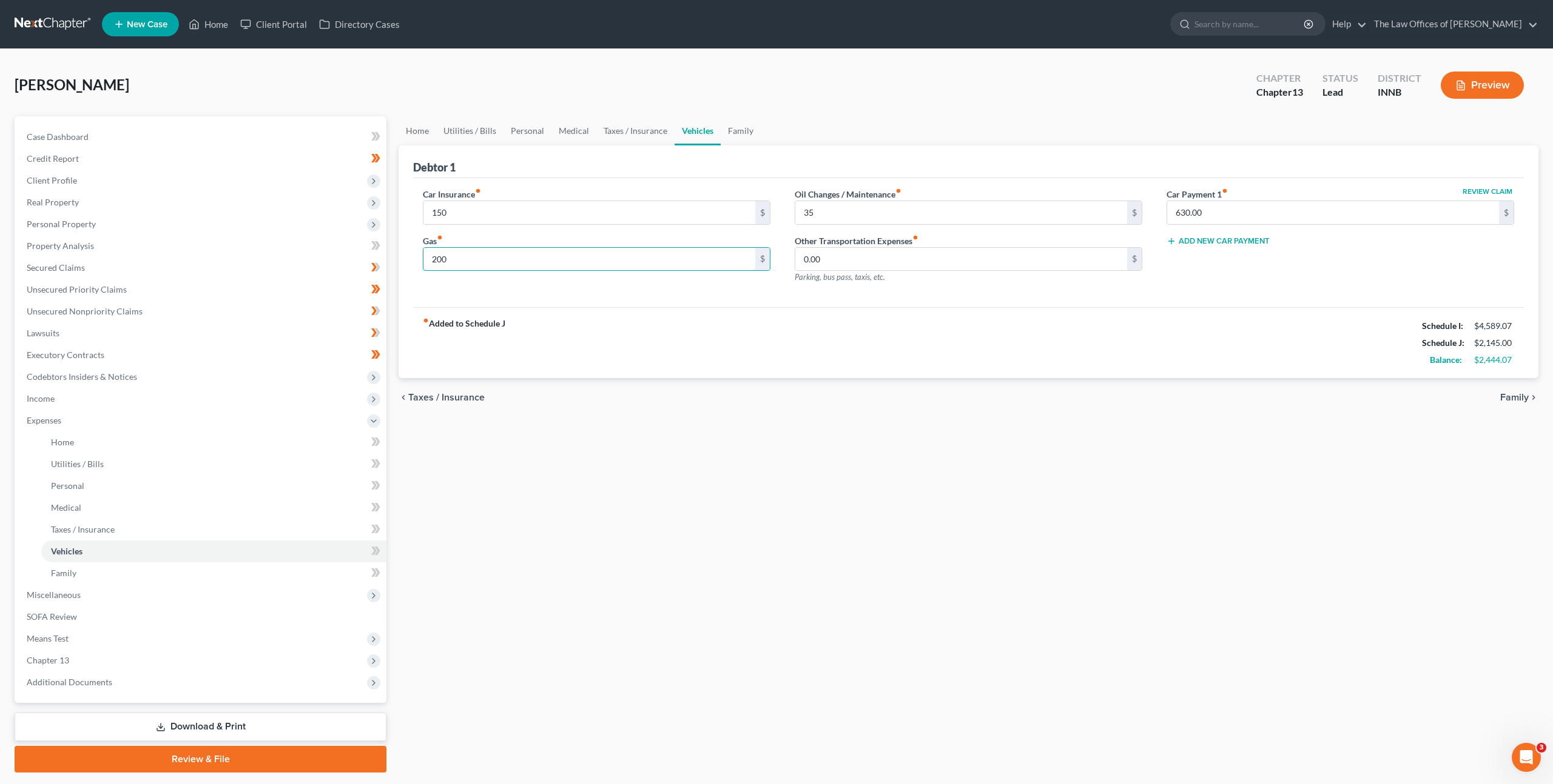
type input "200"
drag, startPoint x: 653, startPoint y: 328, endPoint x: 658, endPoint y: 335, distance: 8.6
click at [649, 328] on div "fiber_manual_record Added to Schedule J Schedule I: $4,589.07 Schedule J: $2,14…" at bounding box center [968, 343] width 1111 height 71
click at [758, 116] on ul "Home Utilities / Bills Personal Medical Taxes / Insurance Vehicles Family" at bounding box center [968, 131] width 1140 height 29
click at [726, 129] on link "Family" at bounding box center [740, 131] width 40 height 29
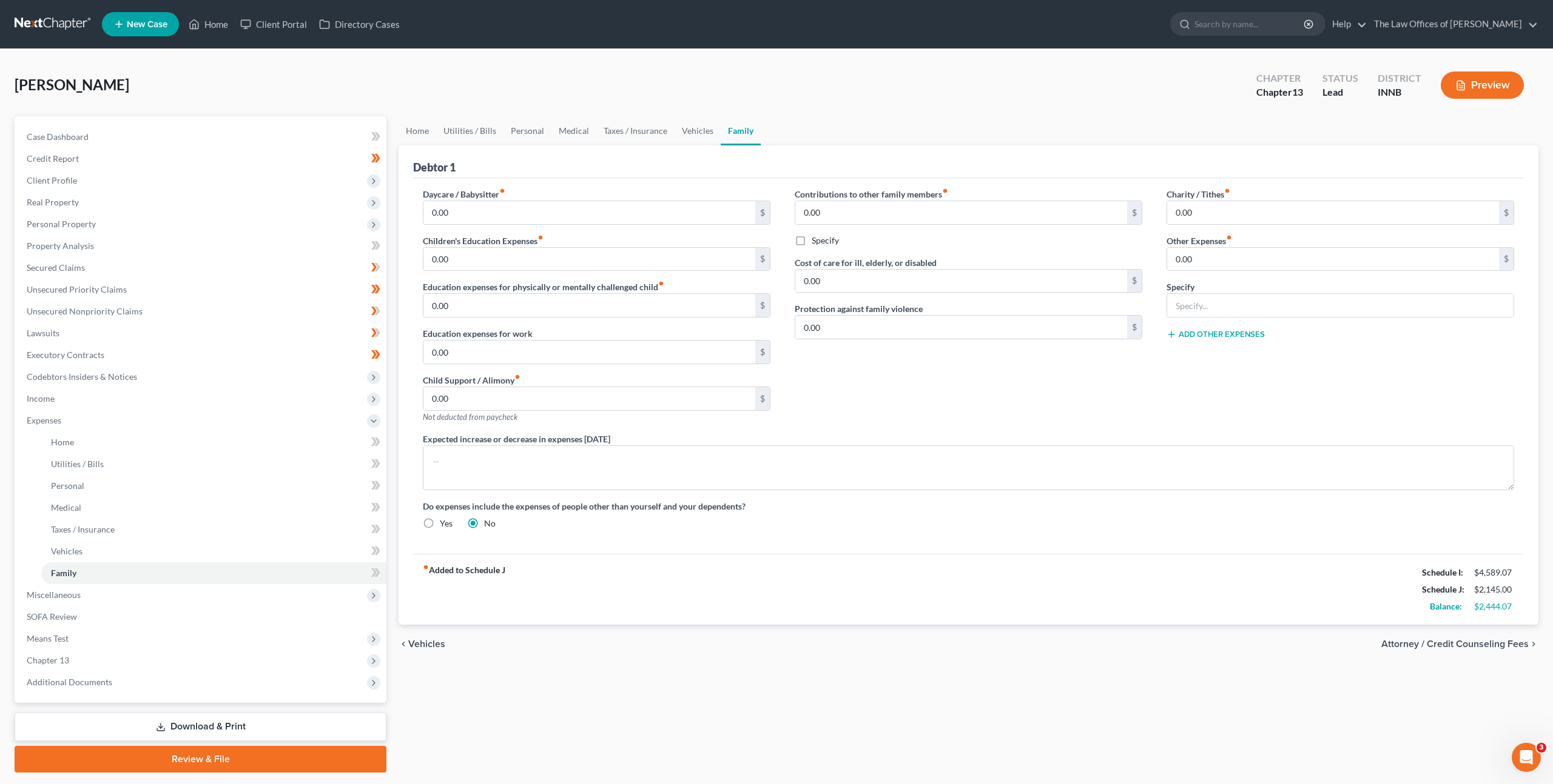
click at [871, 383] on div "Contributions to other family members fiber_manual_record 0.00 $ Specify Cost o…" at bounding box center [968, 311] width 372 height 245
drag, startPoint x: 978, startPoint y: 414, endPoint x: 1017, endPoint y: 349, distance: 75.8
click at [978, 414] on div "Contributions to other family members fiber_manual_record 0.00 $ Specify Cost o…" at bounding box center [968, 311] width 372 height 245
click at [381, 442] on span at bounding box center [376, 444] width 21 height 18
click at [376, 458] on icon at bounding box center [376, 463] width 9 height 15
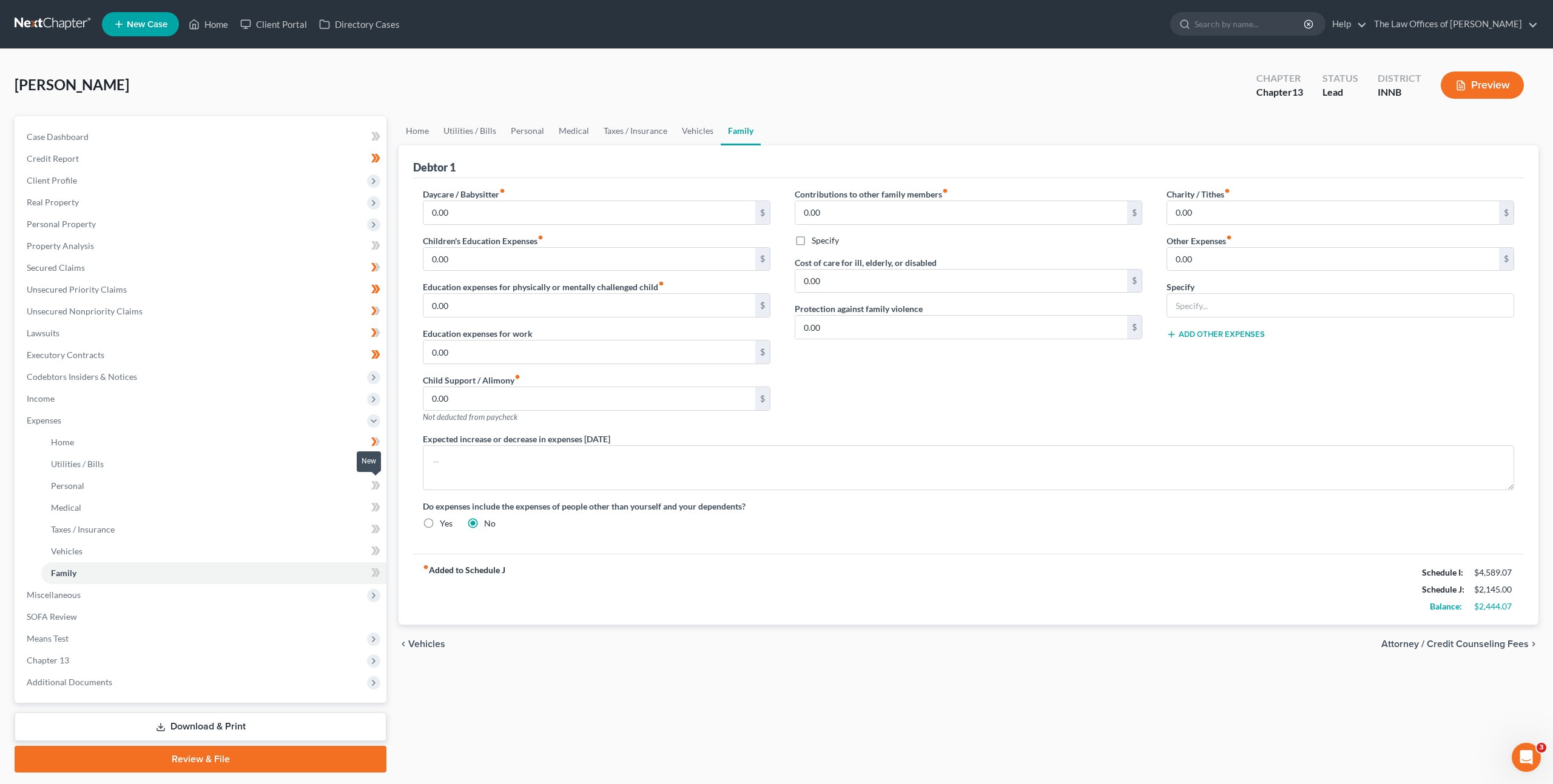
click at [380, 489] on span at bounding box center [376, 487] width 21 height 18
click at [376, 502] on icon at bounding box center [376, 507] width 9 height 15
click at [373, 533] on icon at bounding box center [374, 529] width 5 height 9
click at [378, 550] on icon at bounding box center [378, 551] width 5 height 9
click at [373, 579] on icon at bounding box center [376, 573] width 9 height 15
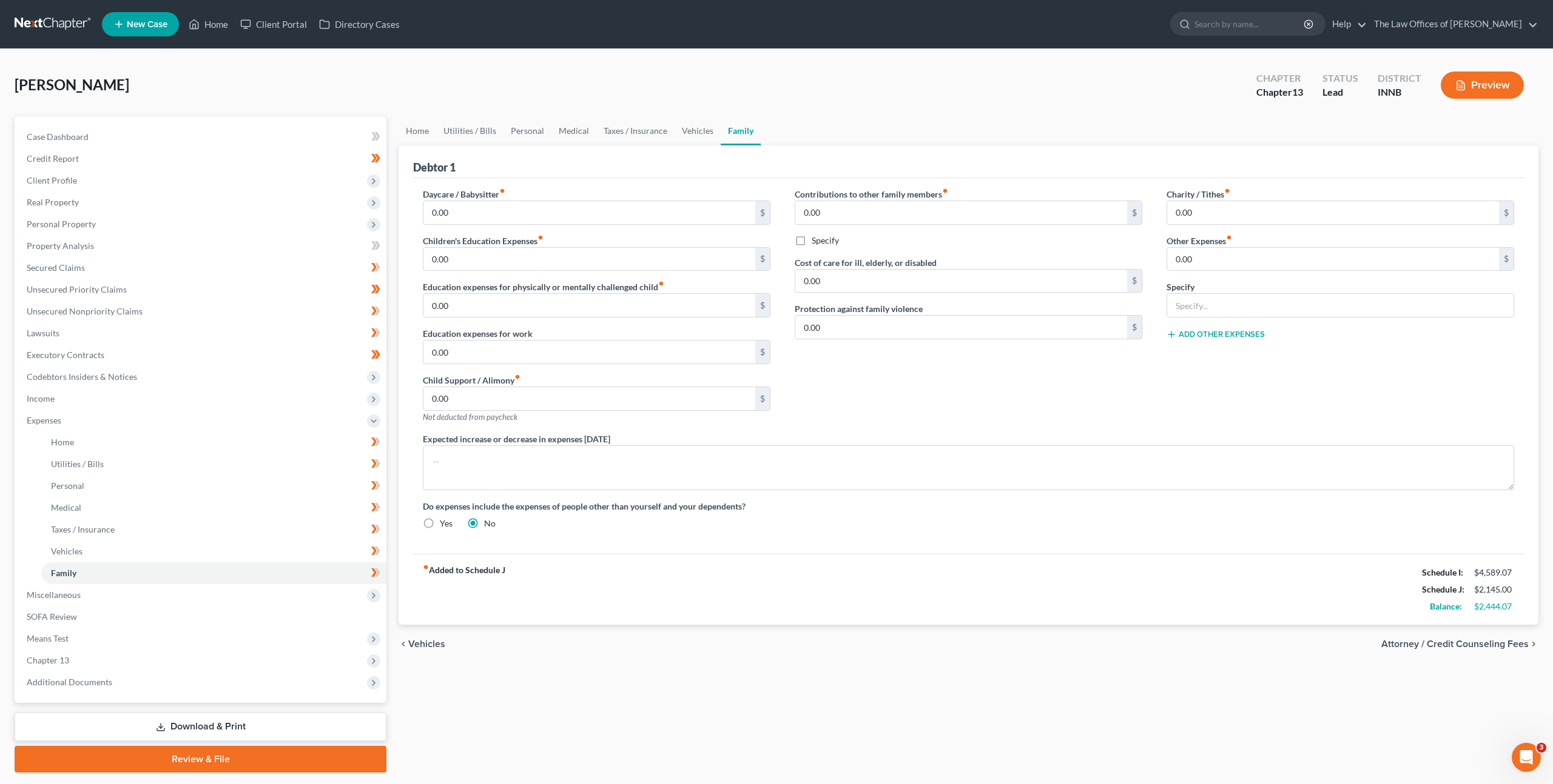
click at [557, 664] on div "Home Utilities / Bills Personal Medical Taxes / Insurance Vehicles Family Debto…" at bounding box center [968, 444] width 1151 height 656
click at [251, 643] on span "Means Test" at bounding box center [202, 638] width 370 height 22
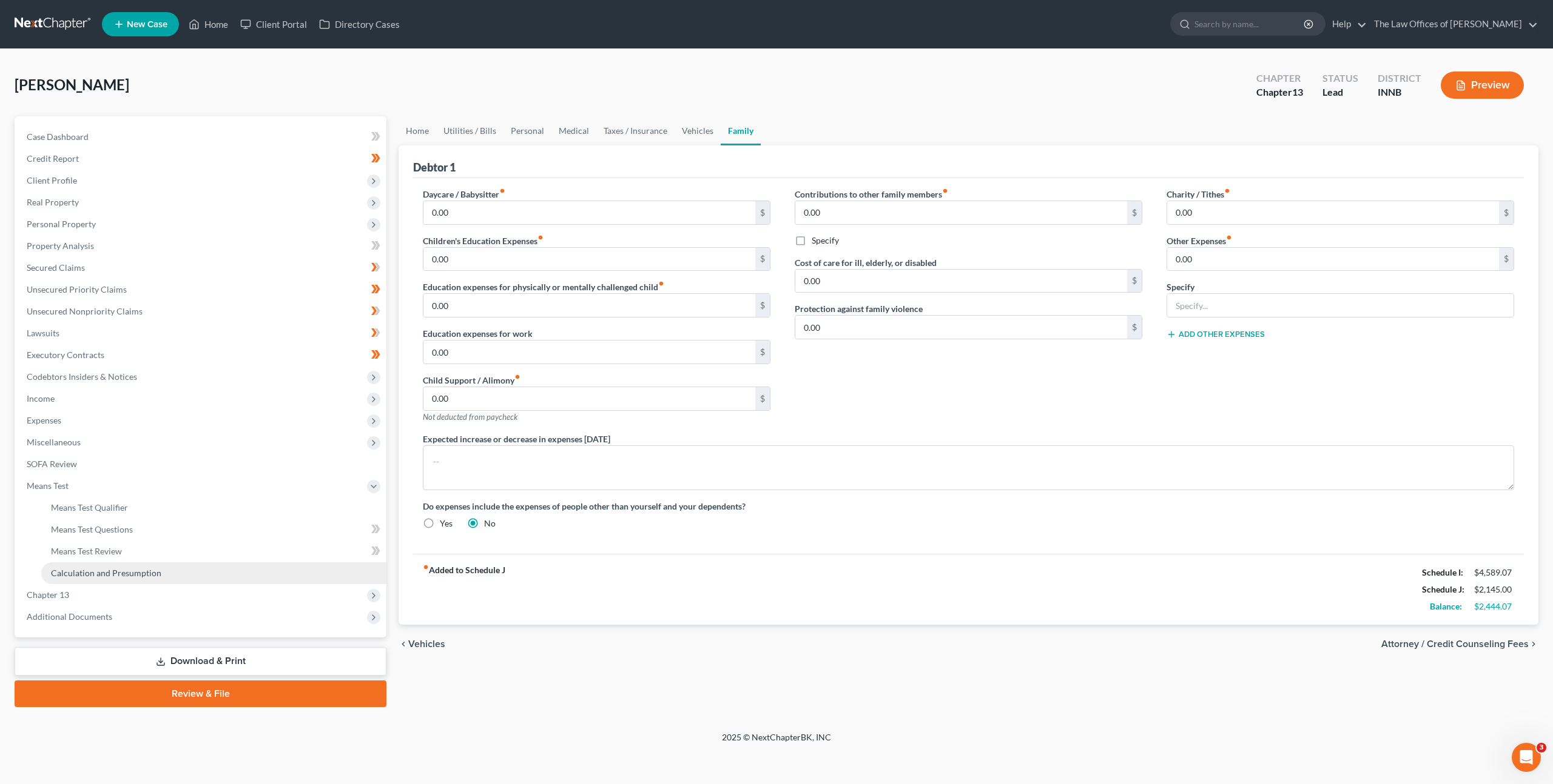
click at [215, 583] on link "Calculation and Presumption" at bounding box center [213, 574] width 345 height 22
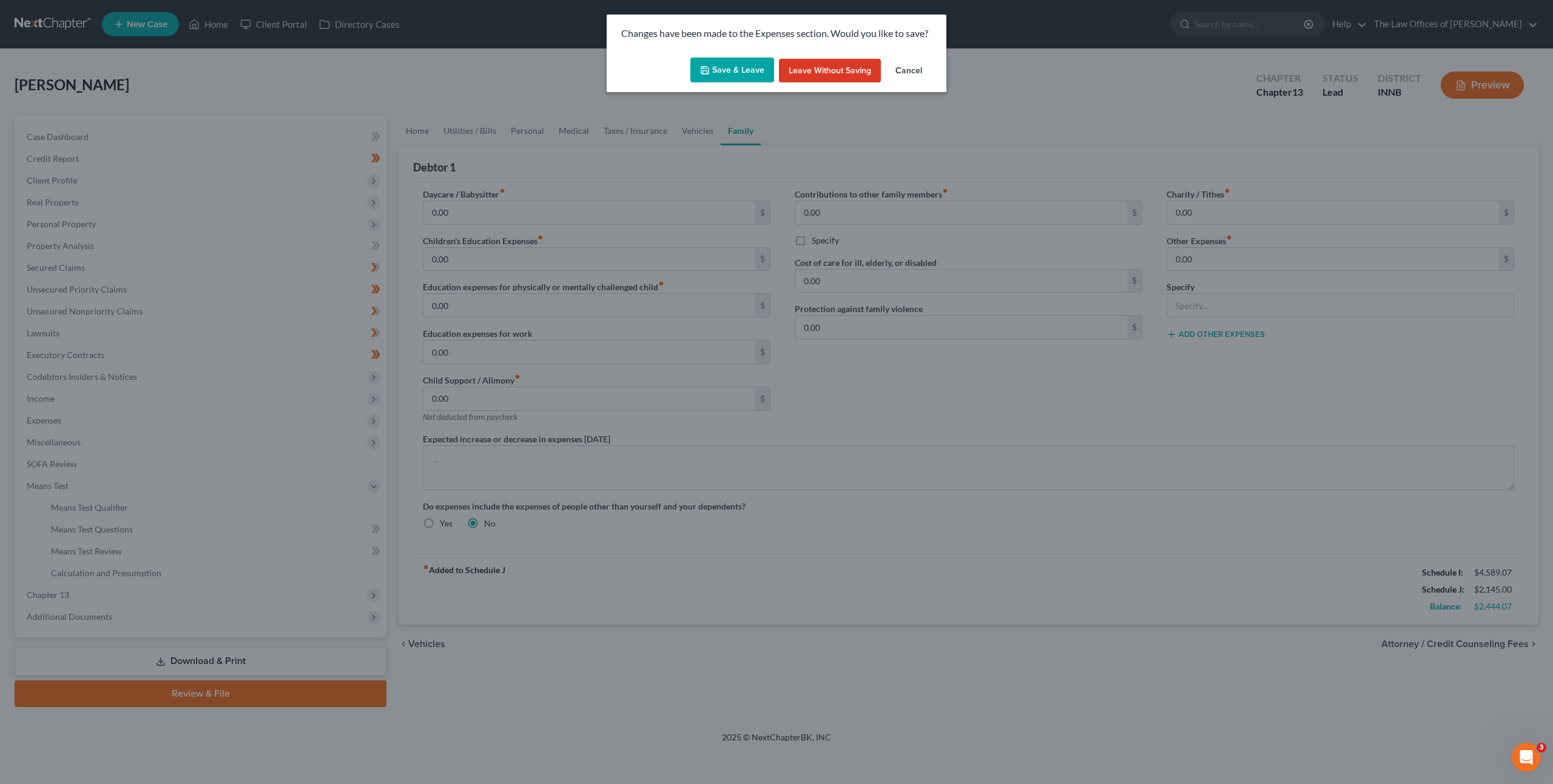
click at [749, 64] on button "Save & Leave" at bounding box center [732, 70] width 84 height 26
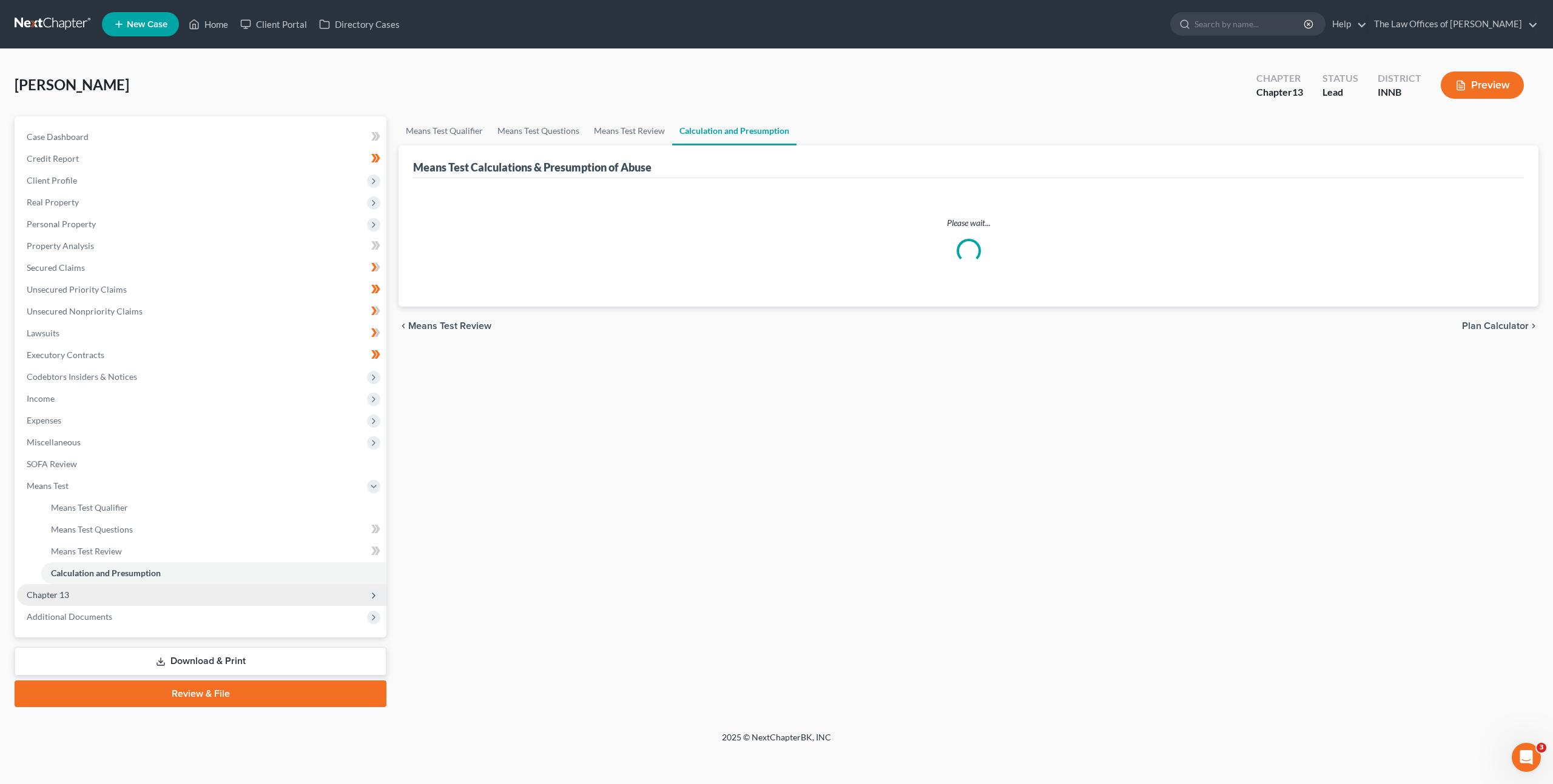
drag, startPoint x: 85, startPoint y: 592, endPoint x: 92, endPoint y: 590, distance: 7.3
click at [85, 592] on span "Chapter 13" at bounding box center [202, 595] width 370 height 22
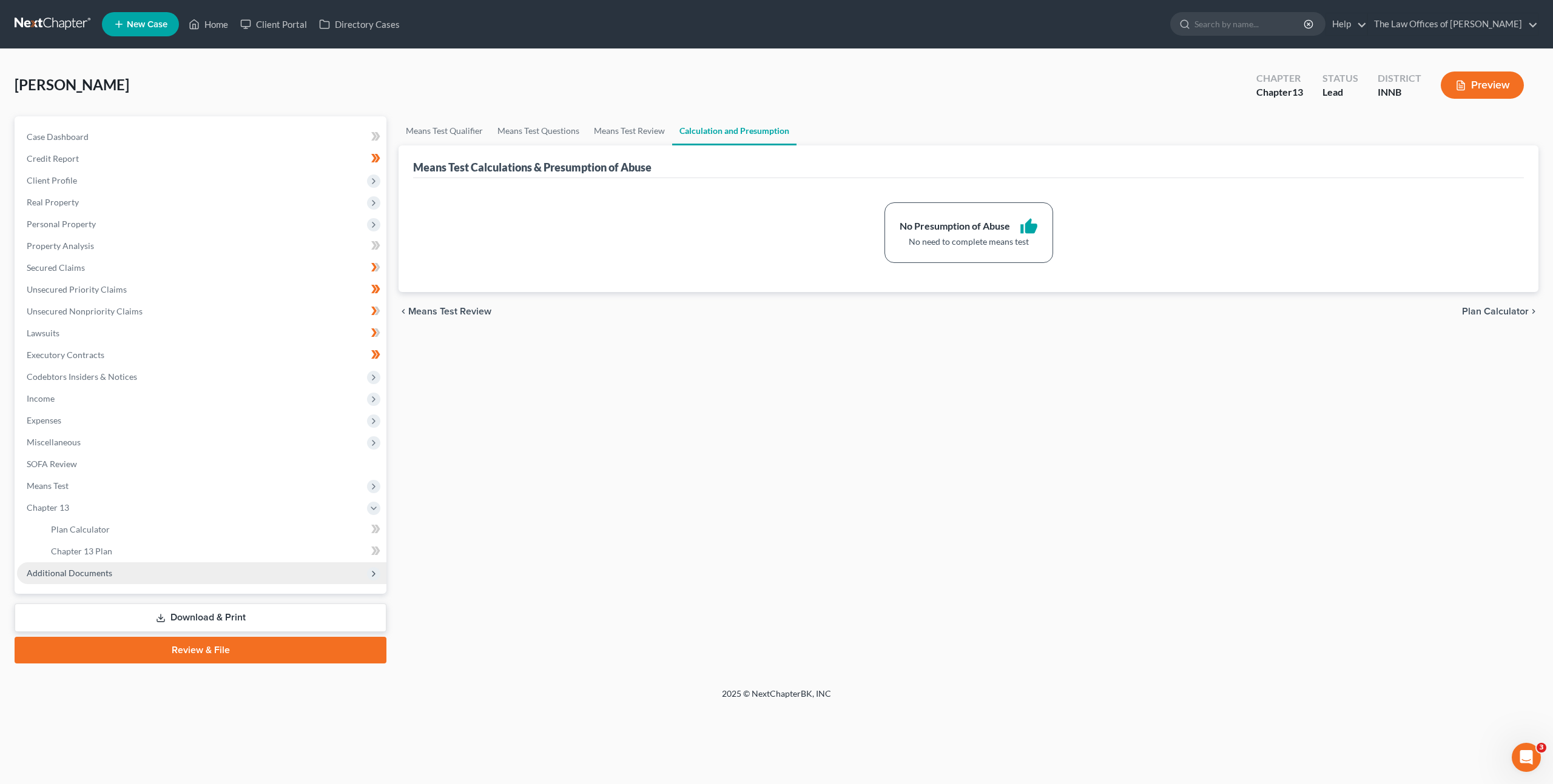
click at [115, 576] on span "Additional Documents" at bounding box center [202, 574] width 370 height 22
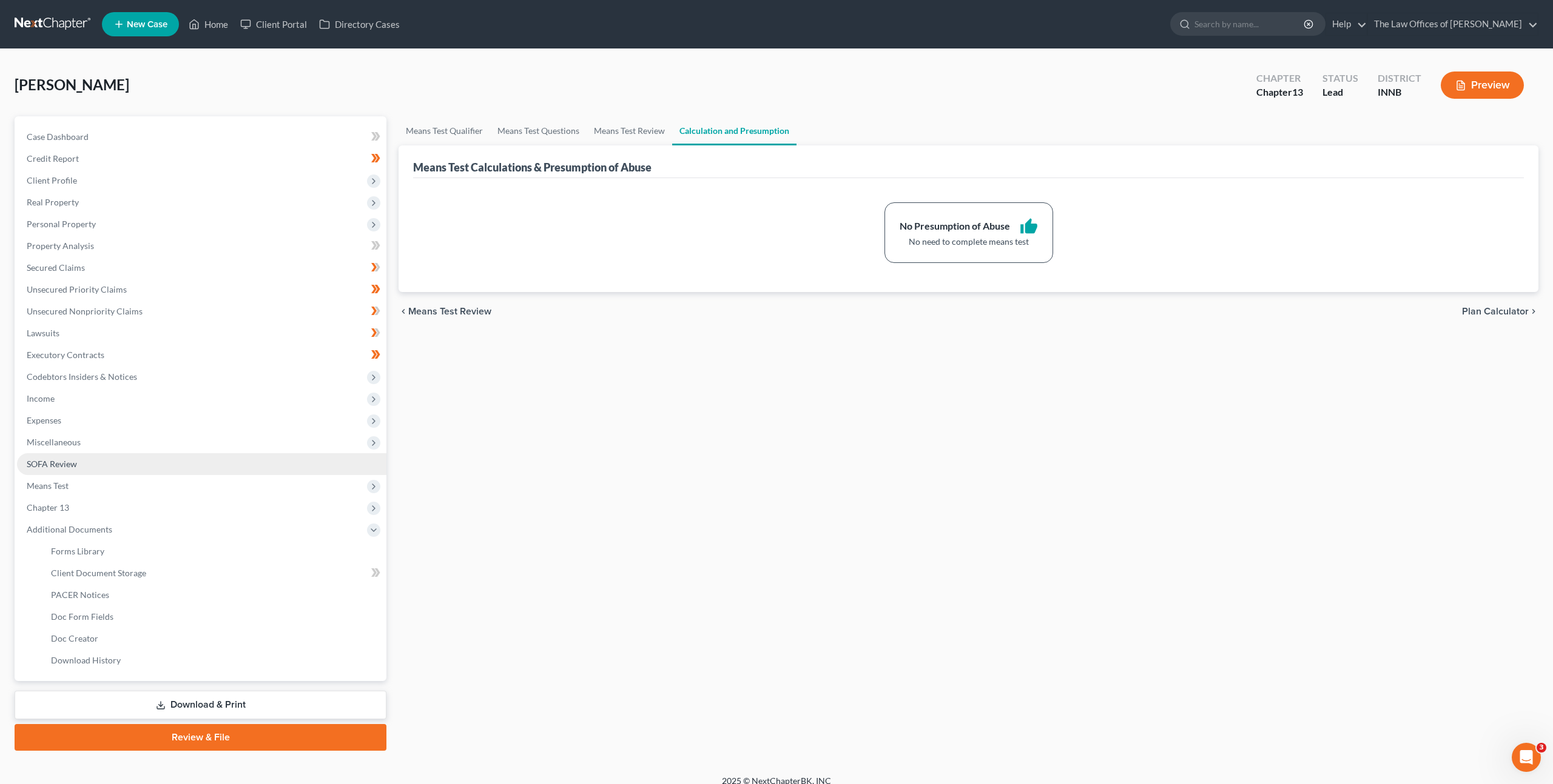
click at [126, 459] on link "SOFA Review" at bounding box center [202, 464] width 370 height 22
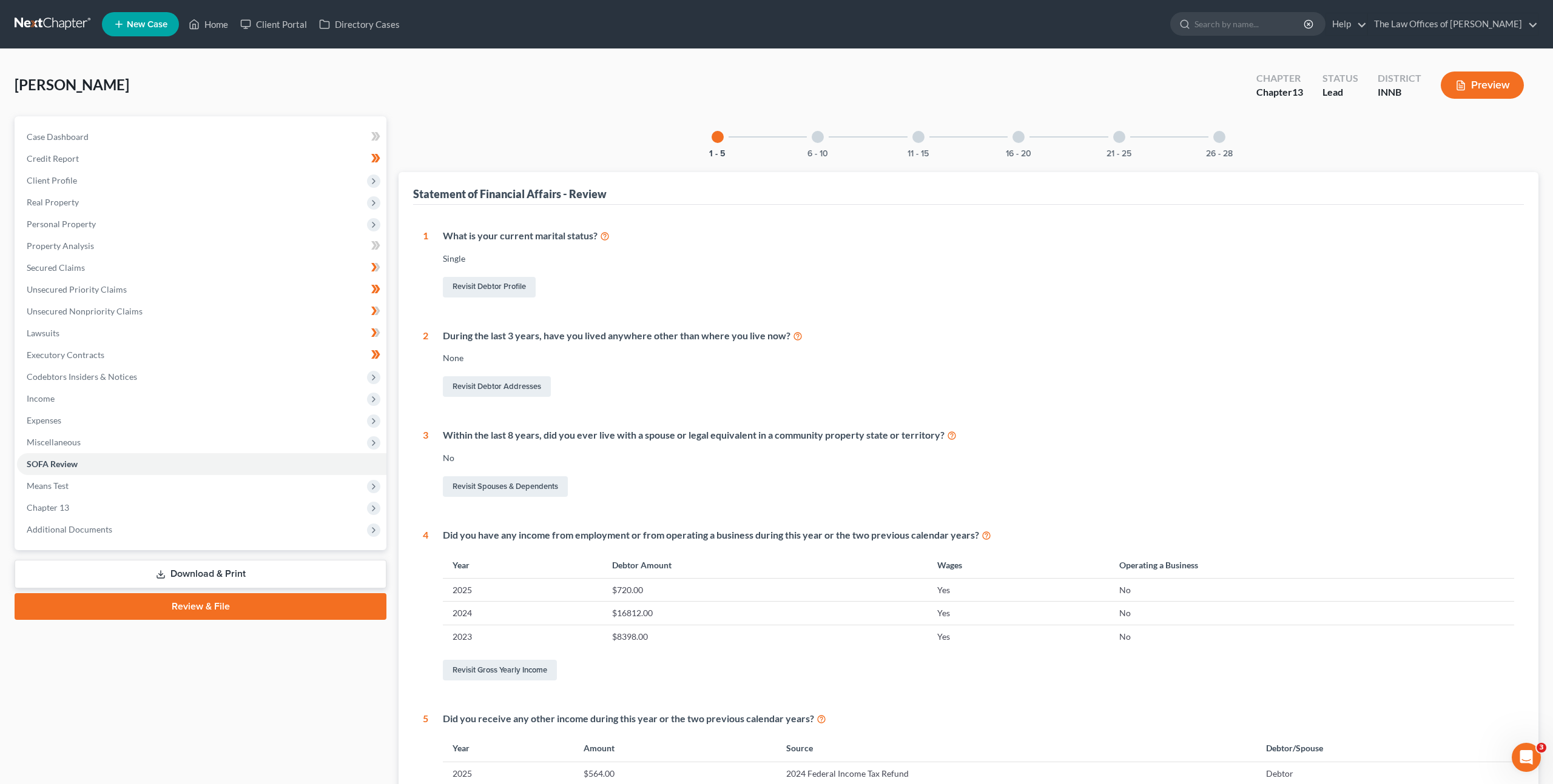
click at [826, 145] on div "6 - 10" at bounding box center [817, 137] width 41 height 41
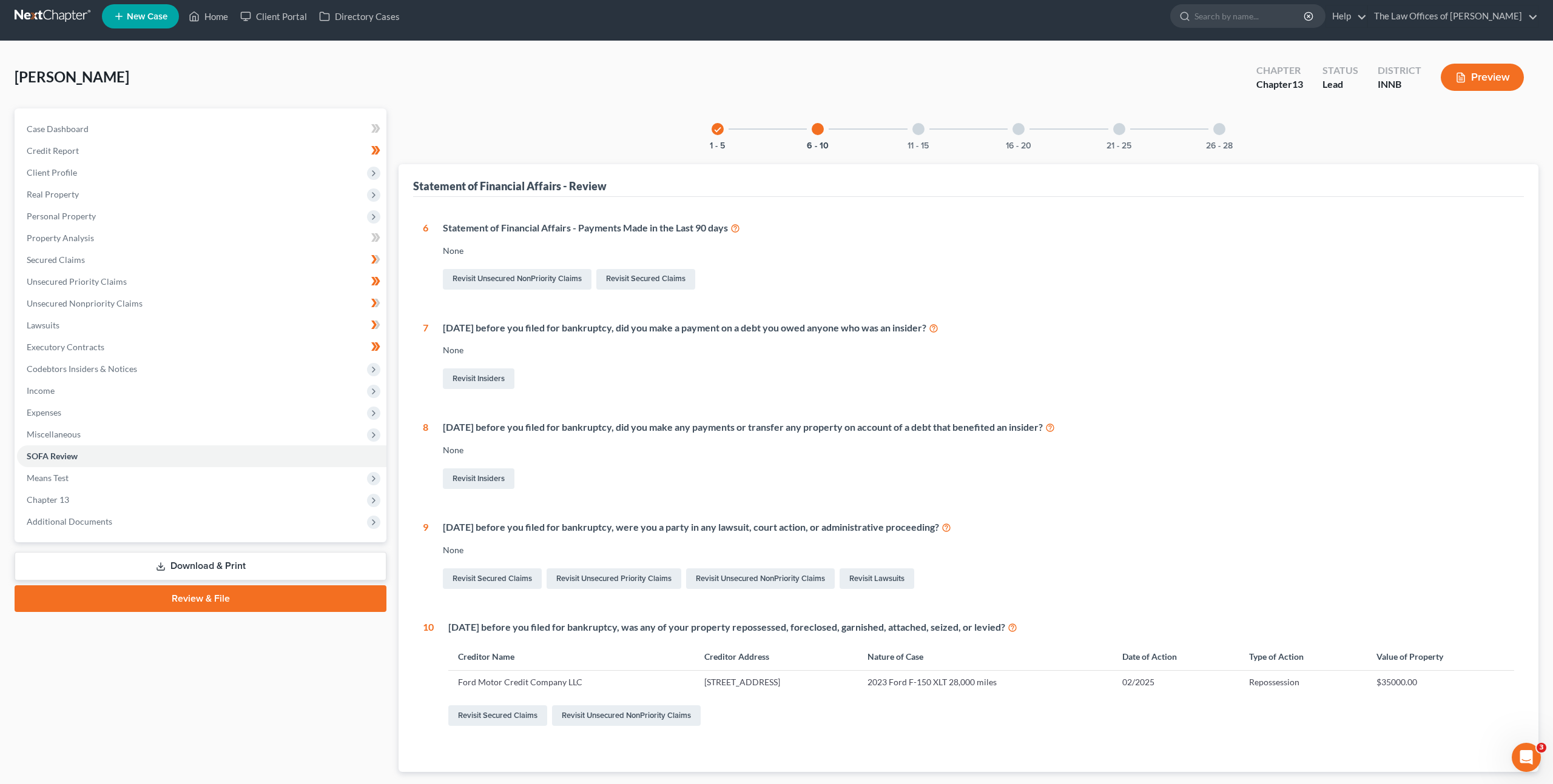
scroll to position [19, 0]
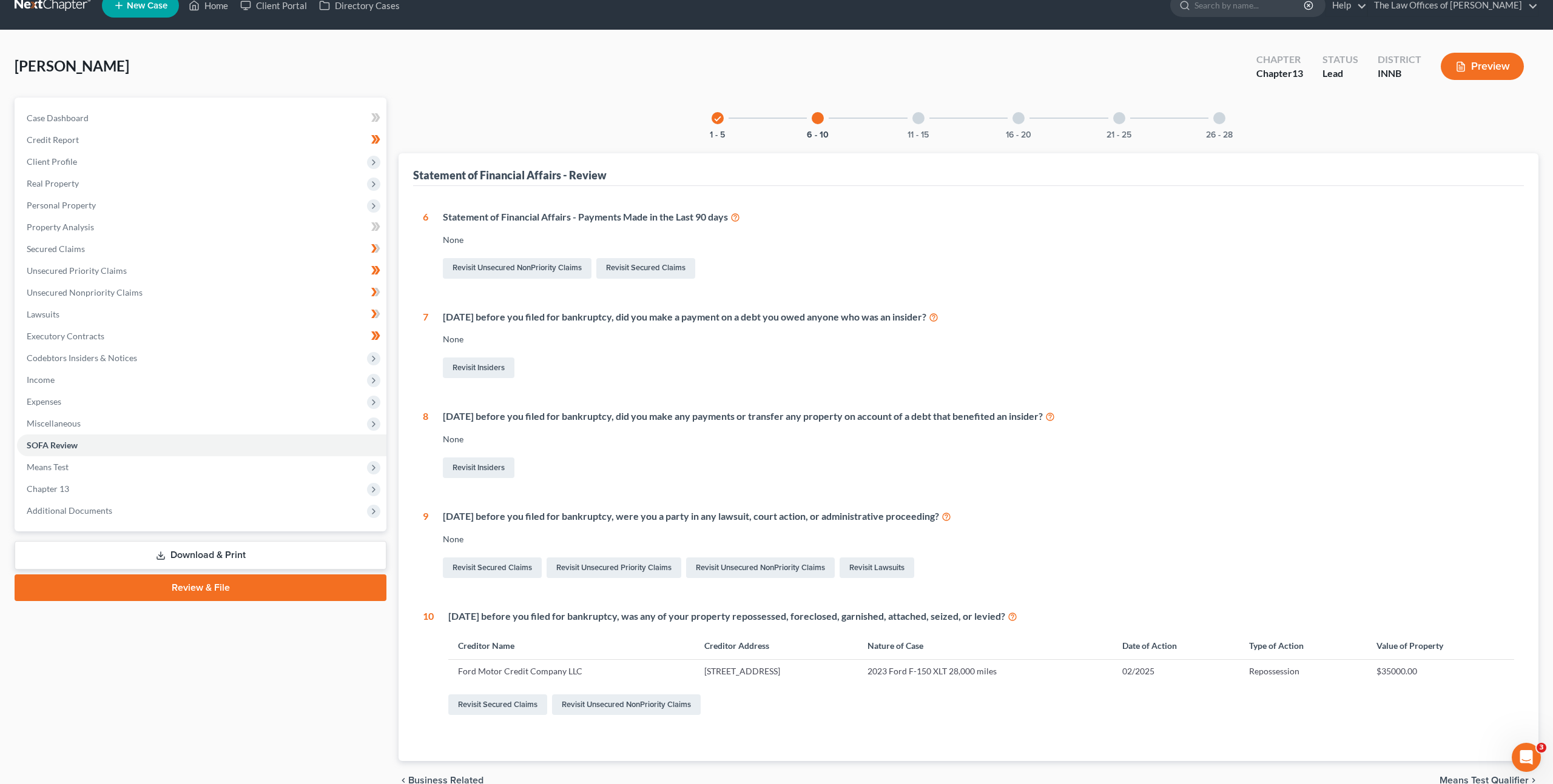
drag, startPoint x: 957, startPoint y: 369, endPoint x: 941, endPoint y: 387, distance: 24.1
click at [958, 369] on div "Revisit Insiders" at bounding box center [978, 368] width 1071 height 26
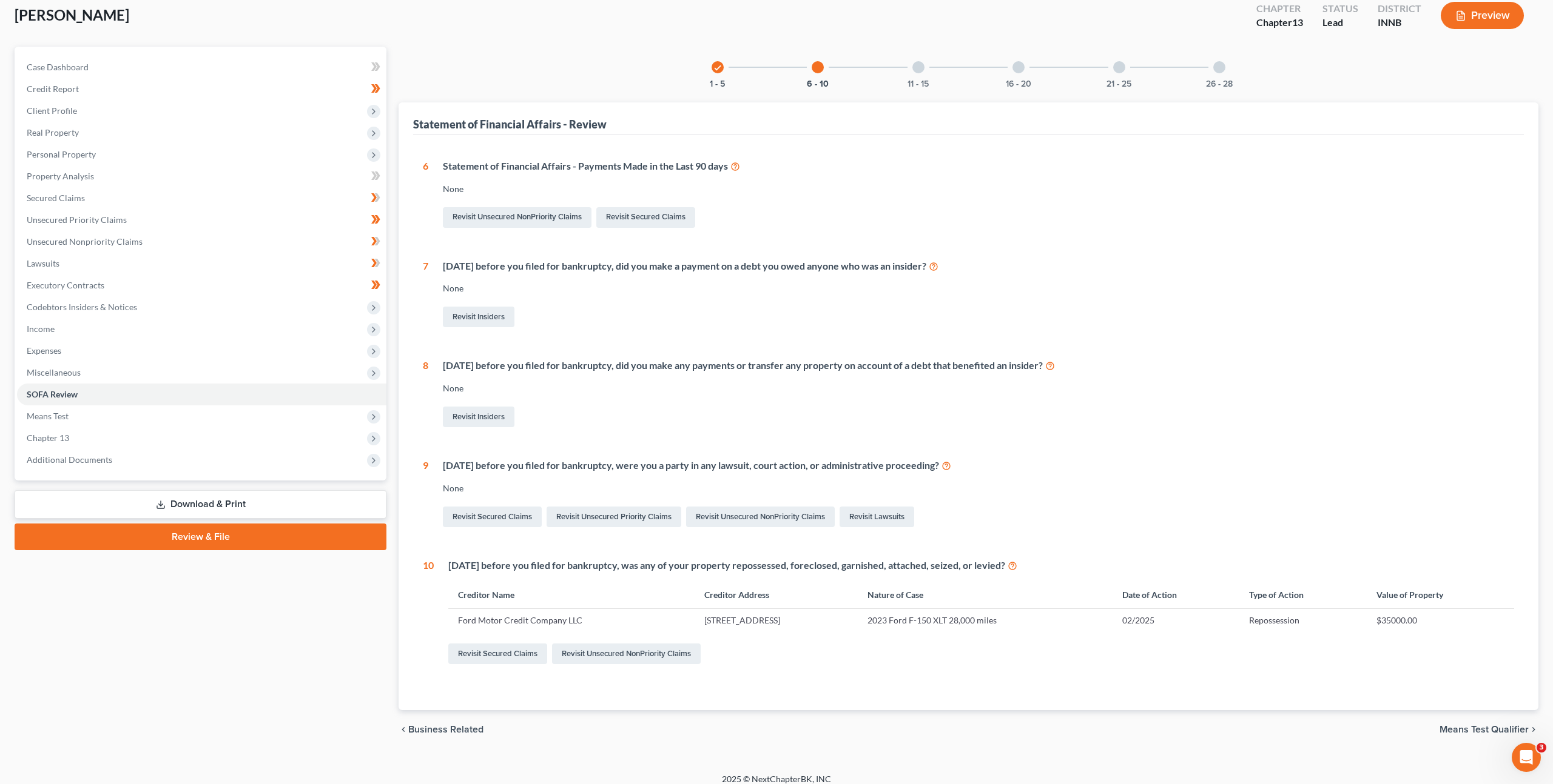
scroll to position [81, 0]
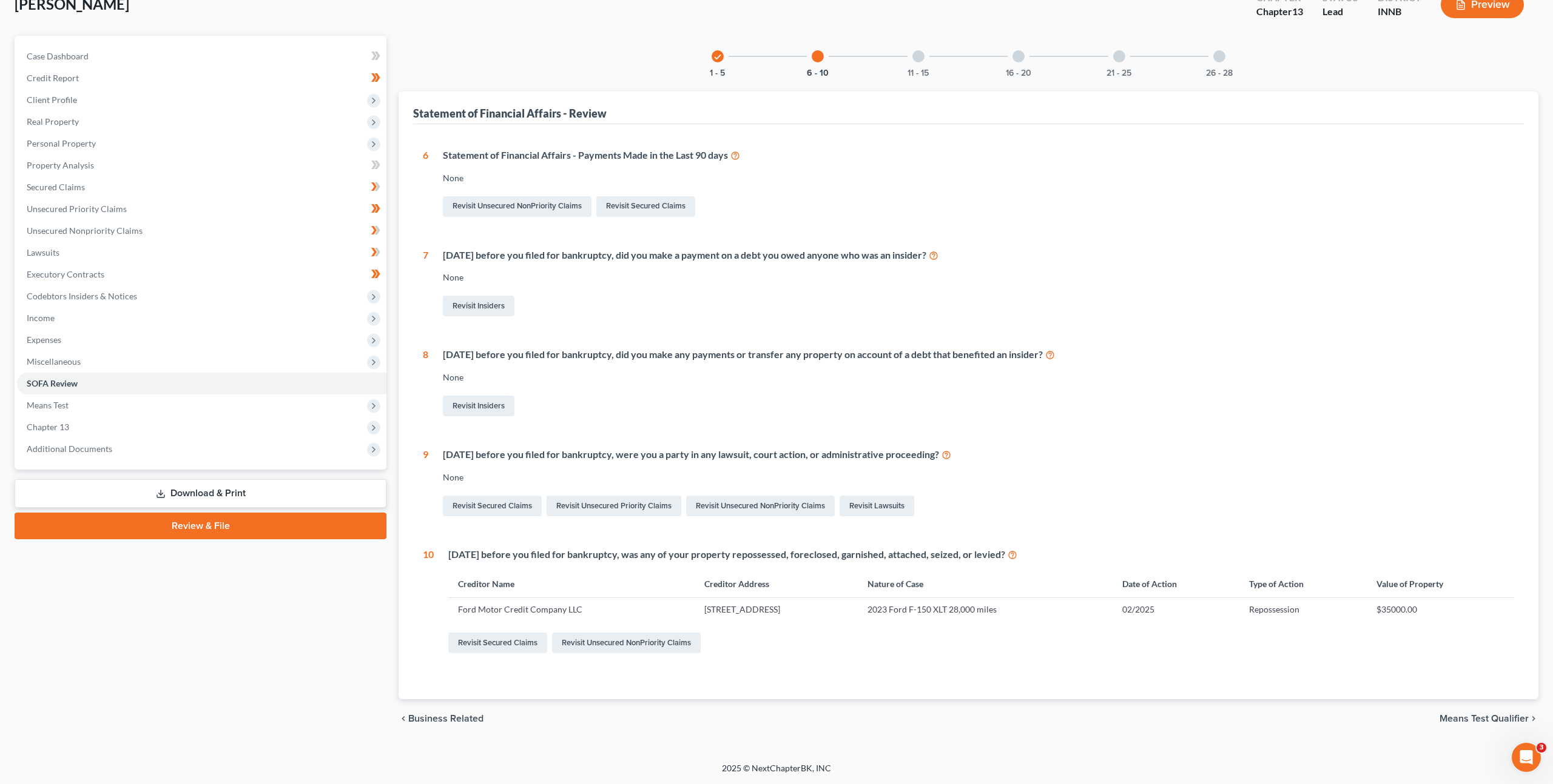
click at [920, 60] on div at bounding box center [919, 57] width 12 height 12
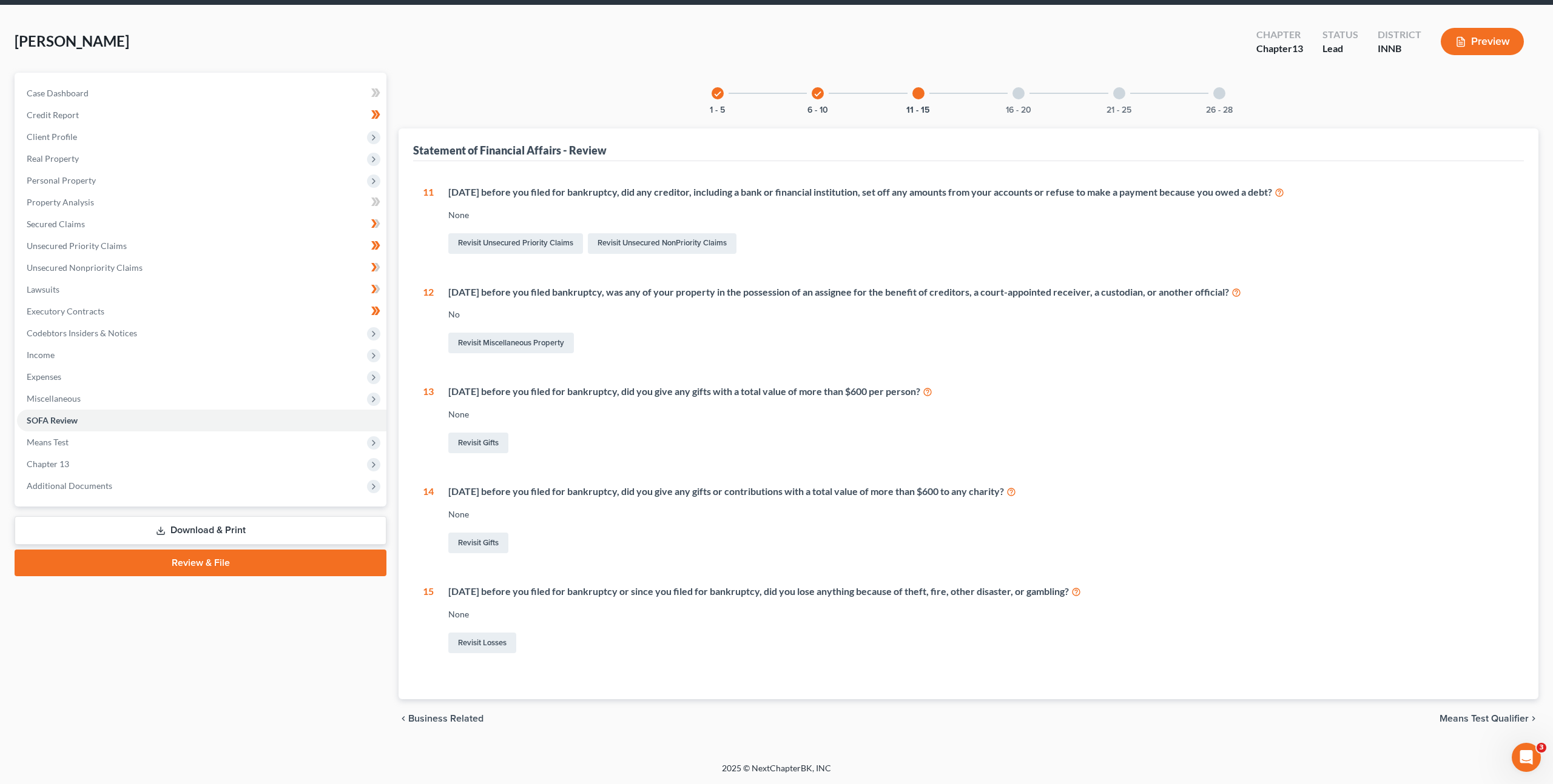
scroll to position [44, 0]
click at [1015, 92] on div at bounding box center [1018, 93] width 12 height 12
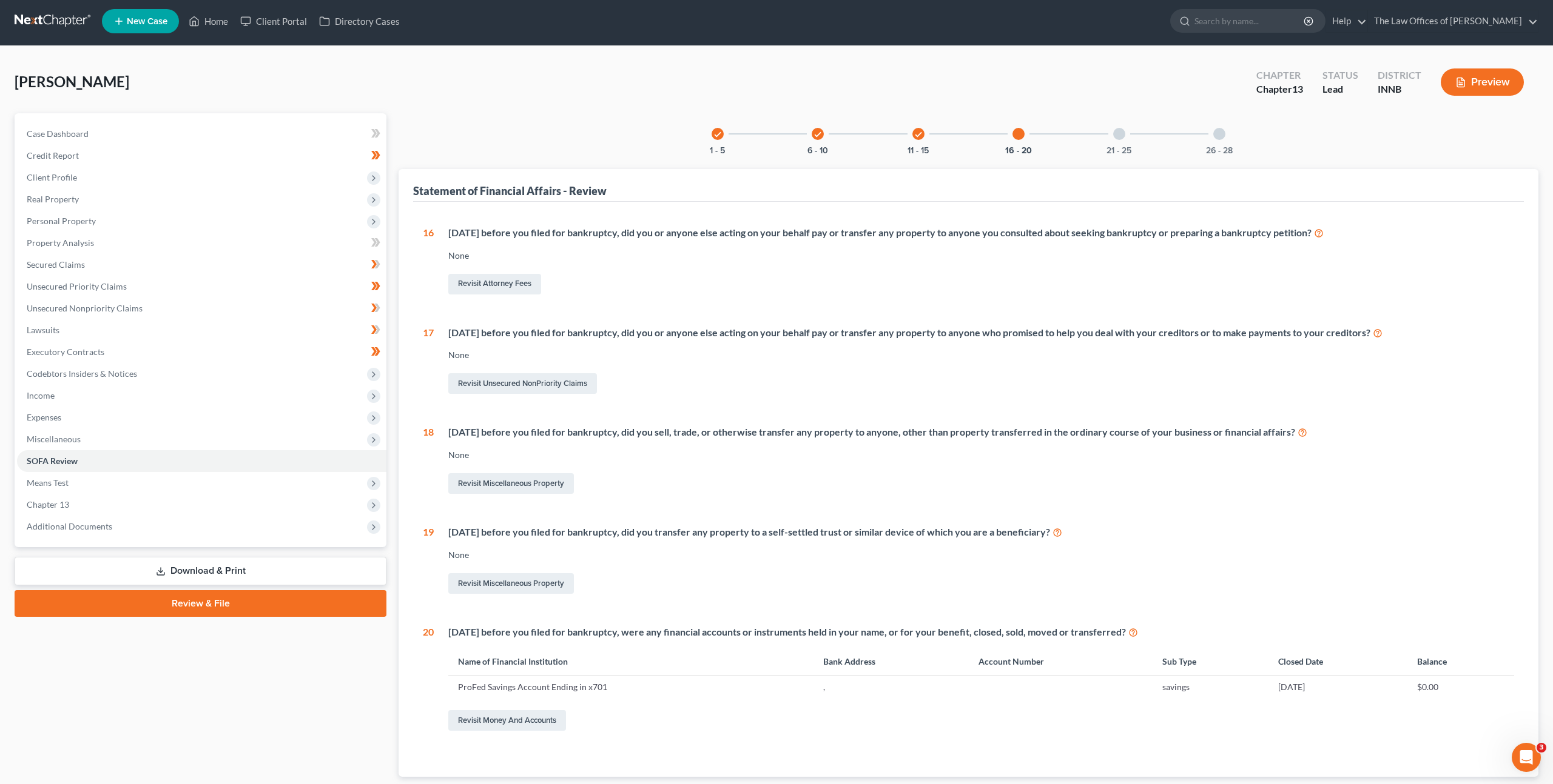
scroll to position [0, 0]
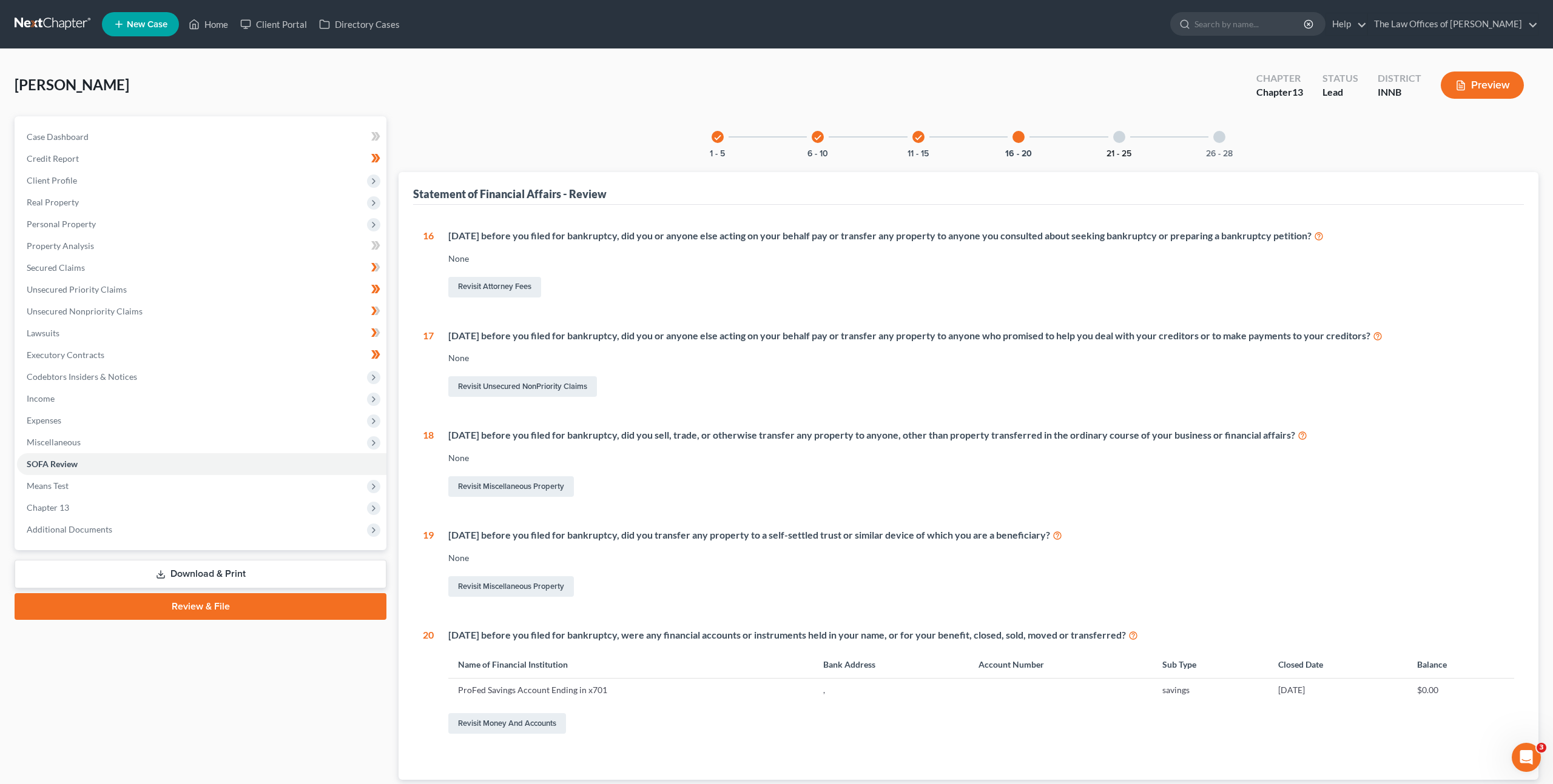
click at [1114, 134] on div at bounding box center [1119, 137] width 12 height 12
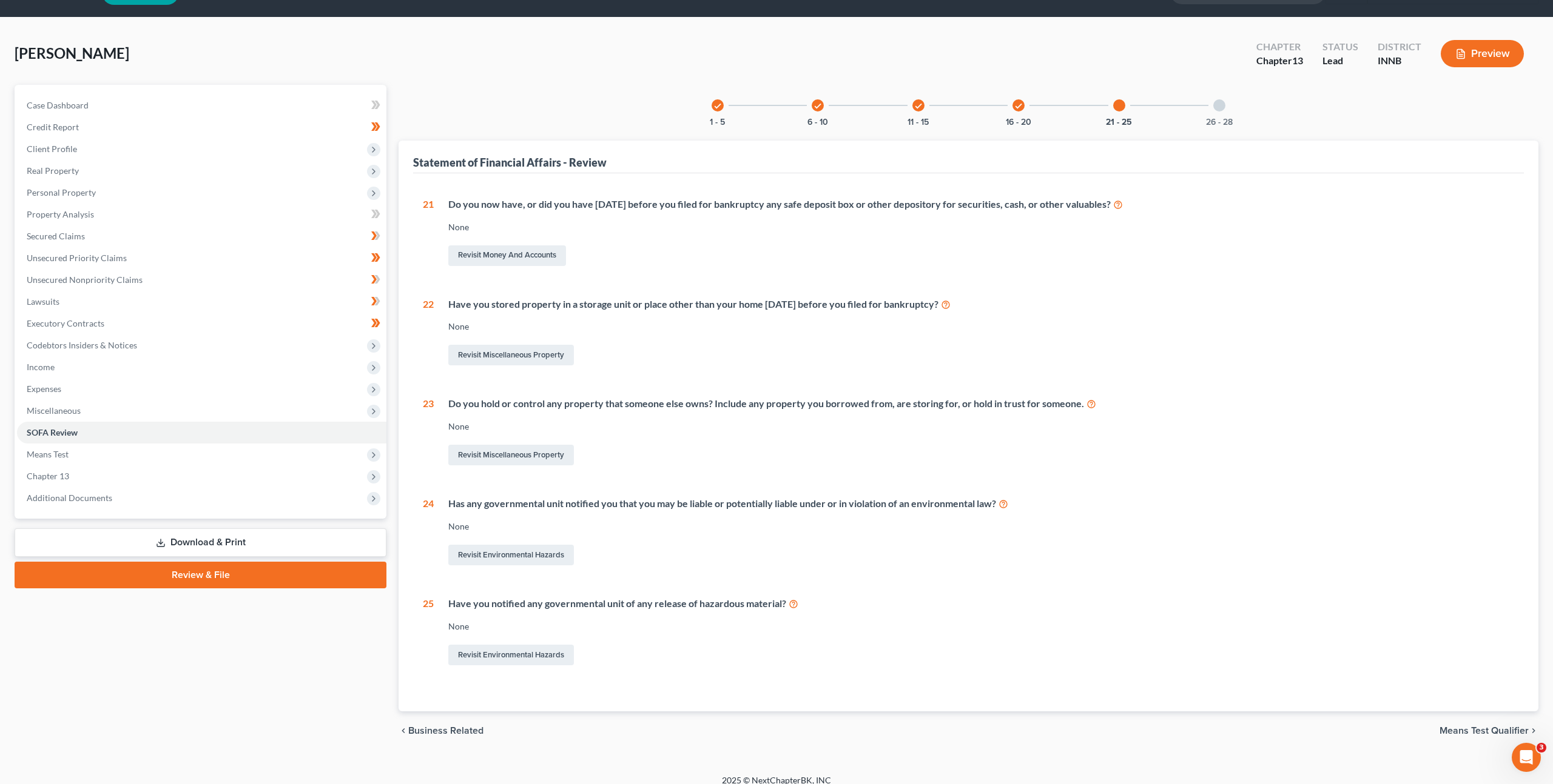
scroll to position [44, 0]
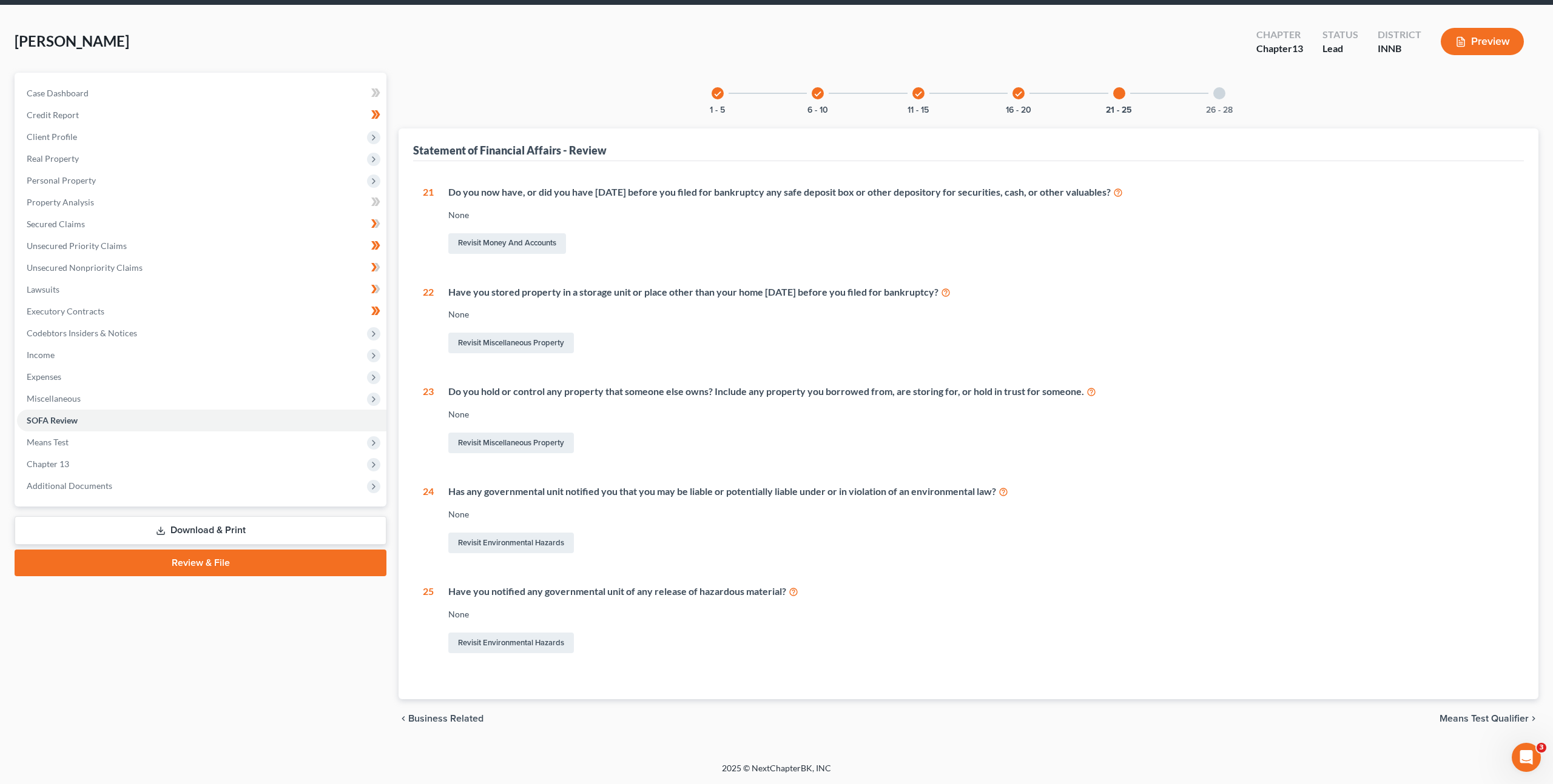
click at [1222, 99] on div "26 - 28" at bounding box center [1219, 93] width 41 height 41
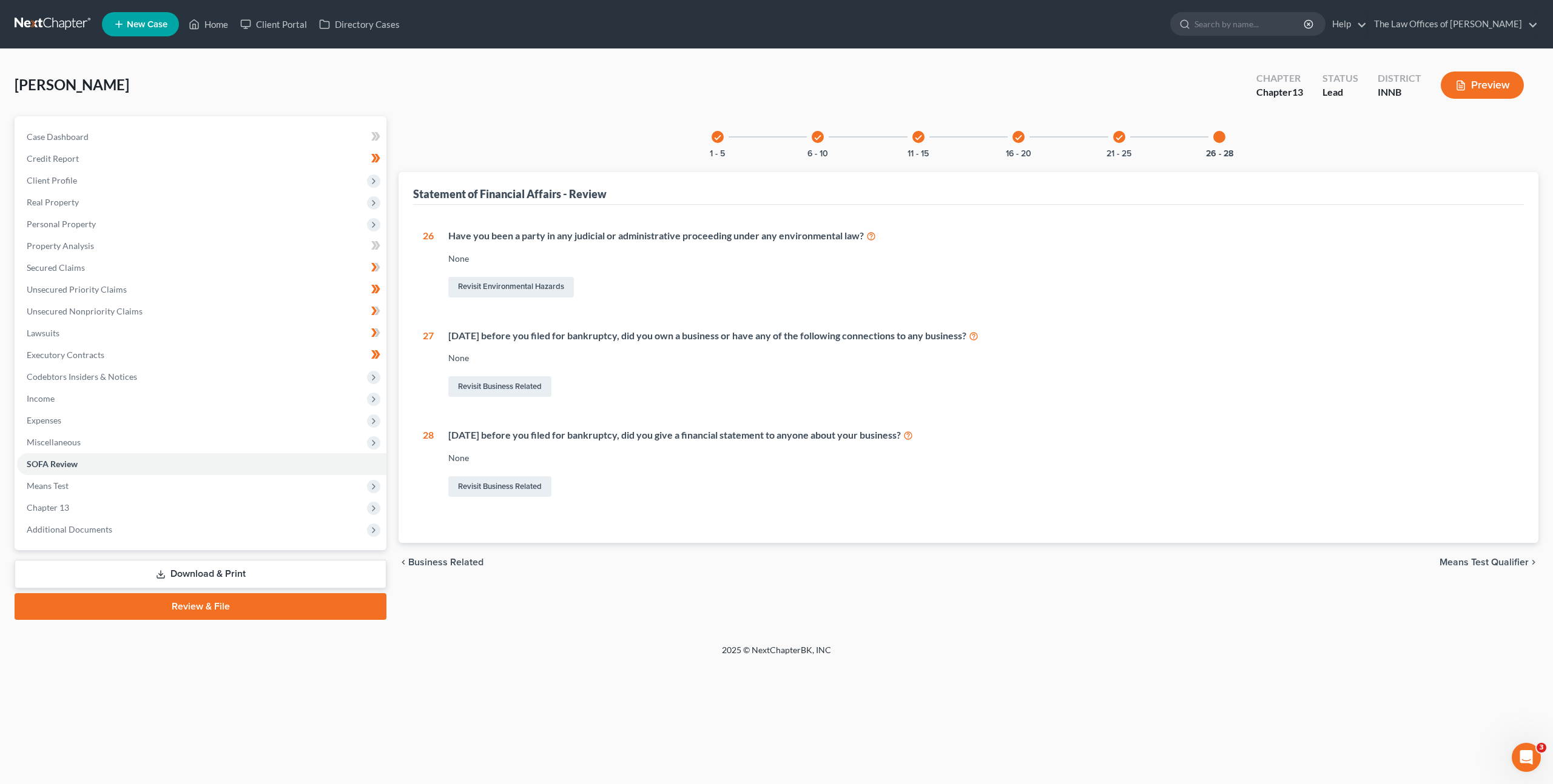
scroll to position [0, 0]
click at [122, 489] on span "Means Test" at bounding box center [202, 486] width 370 height 22
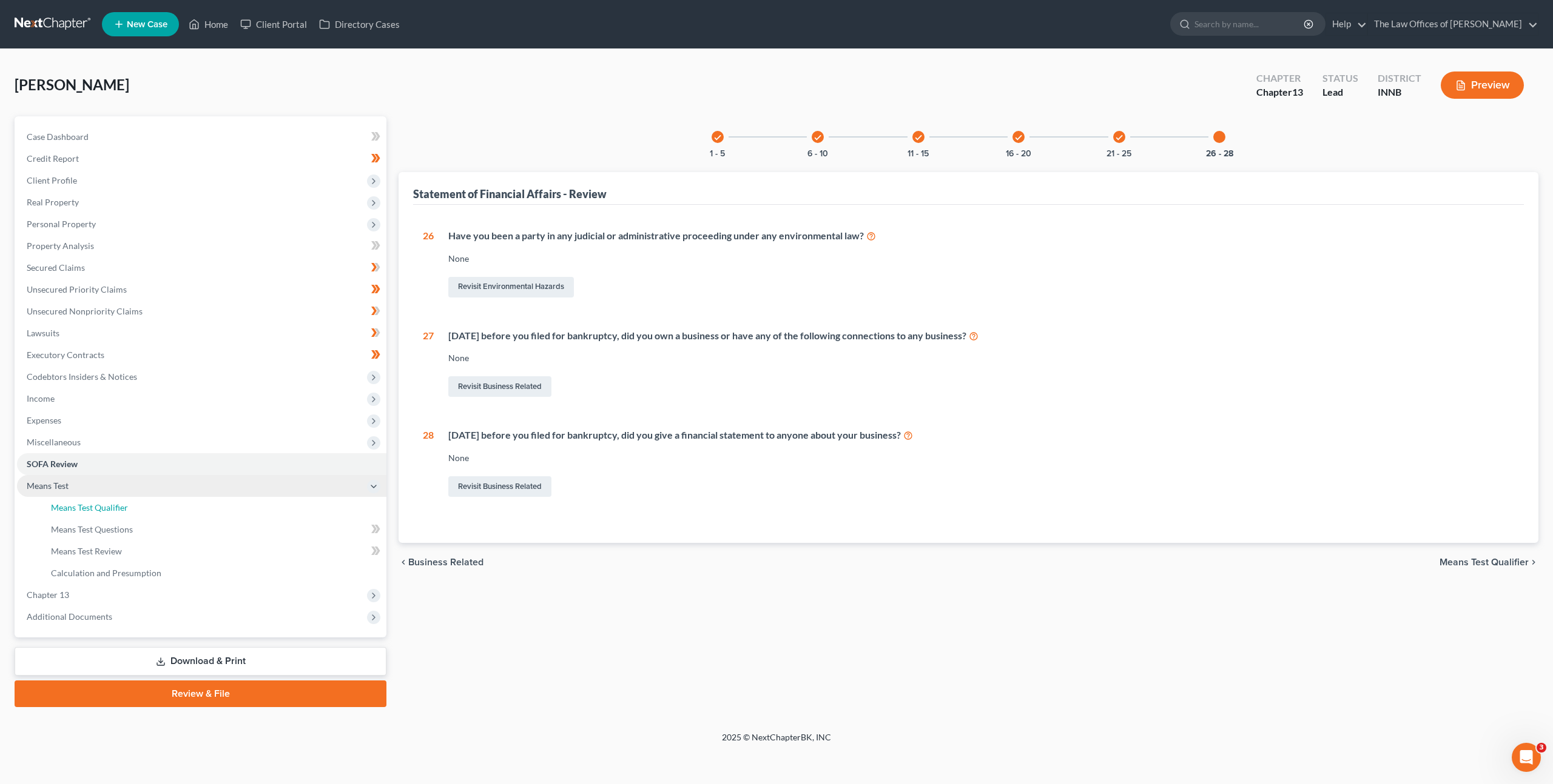
drag, startPoint x: 144, startPoint y: 505, endPoint x: 165, endPoint y: 491, distance: 25.2
click at [144, 505] on link "Means Test Qualifier" at bounding box center [213, 508] width 345 height 22
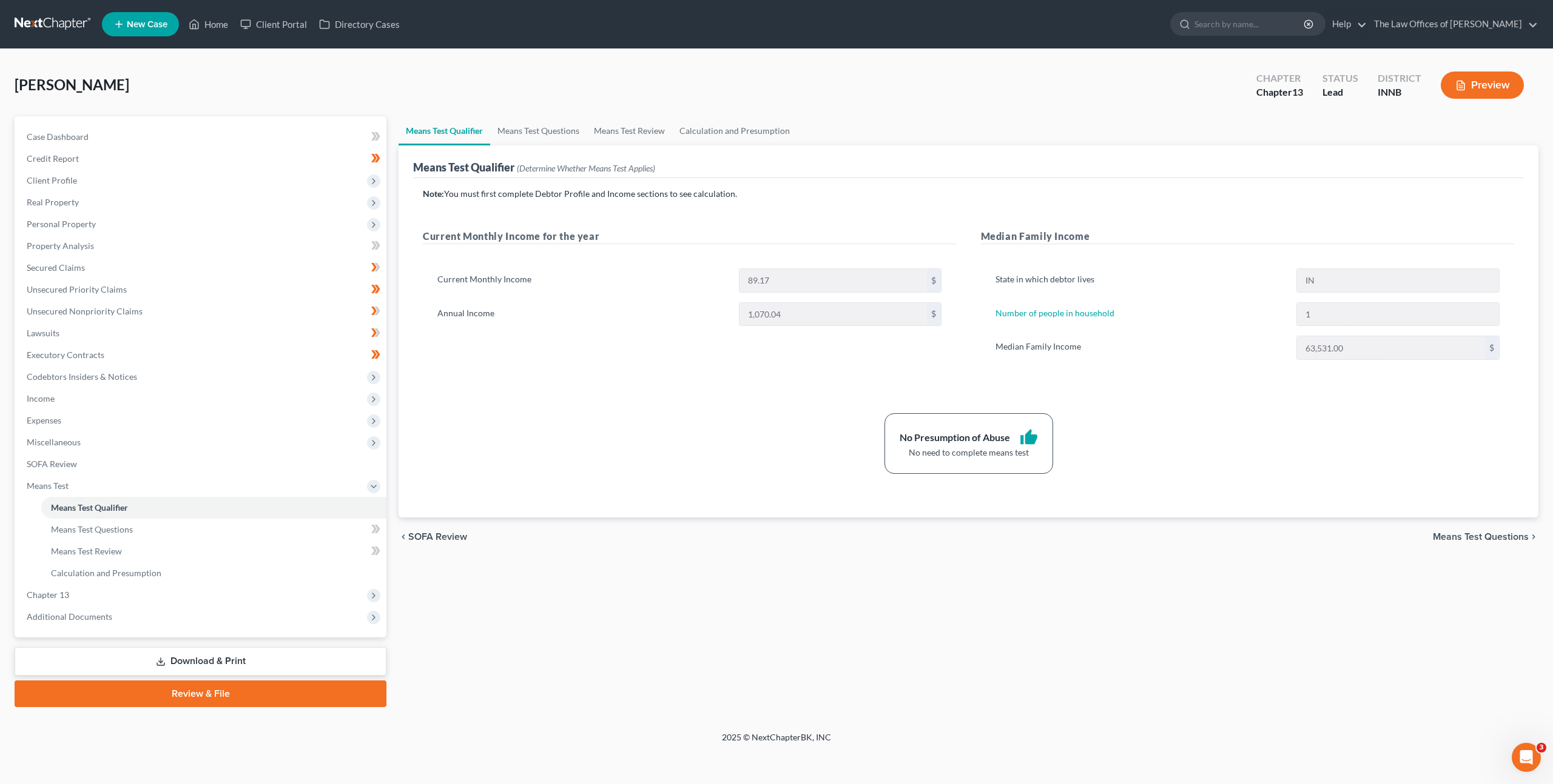
click at [686, 460] on div "No Presumption of Abuse thumb_up No need to complete means test" at bounding box center [968, 444] width 1103 height 60
click at [769, 425] on div "No Presumption of Abuse thumb_up No need to complete means test" at bounding box center [968, 444] width 1103 height 60
click at [251, 403] on span "Income" at bounding box center [202, 399] width 370 height 22
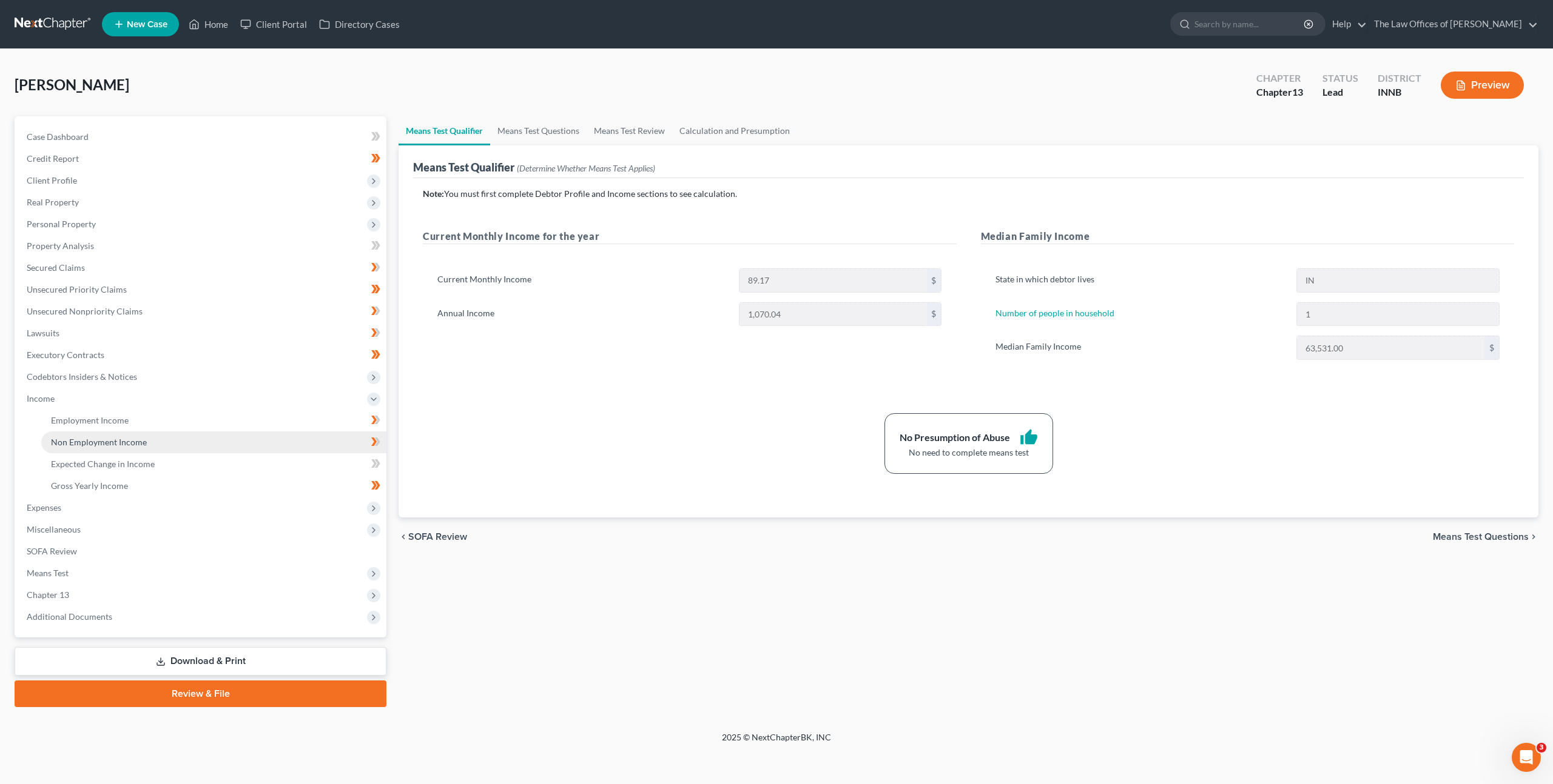
click at [239, 444] on link "Non Employment Income" at bounding box center [213, 442] width 345 height 22
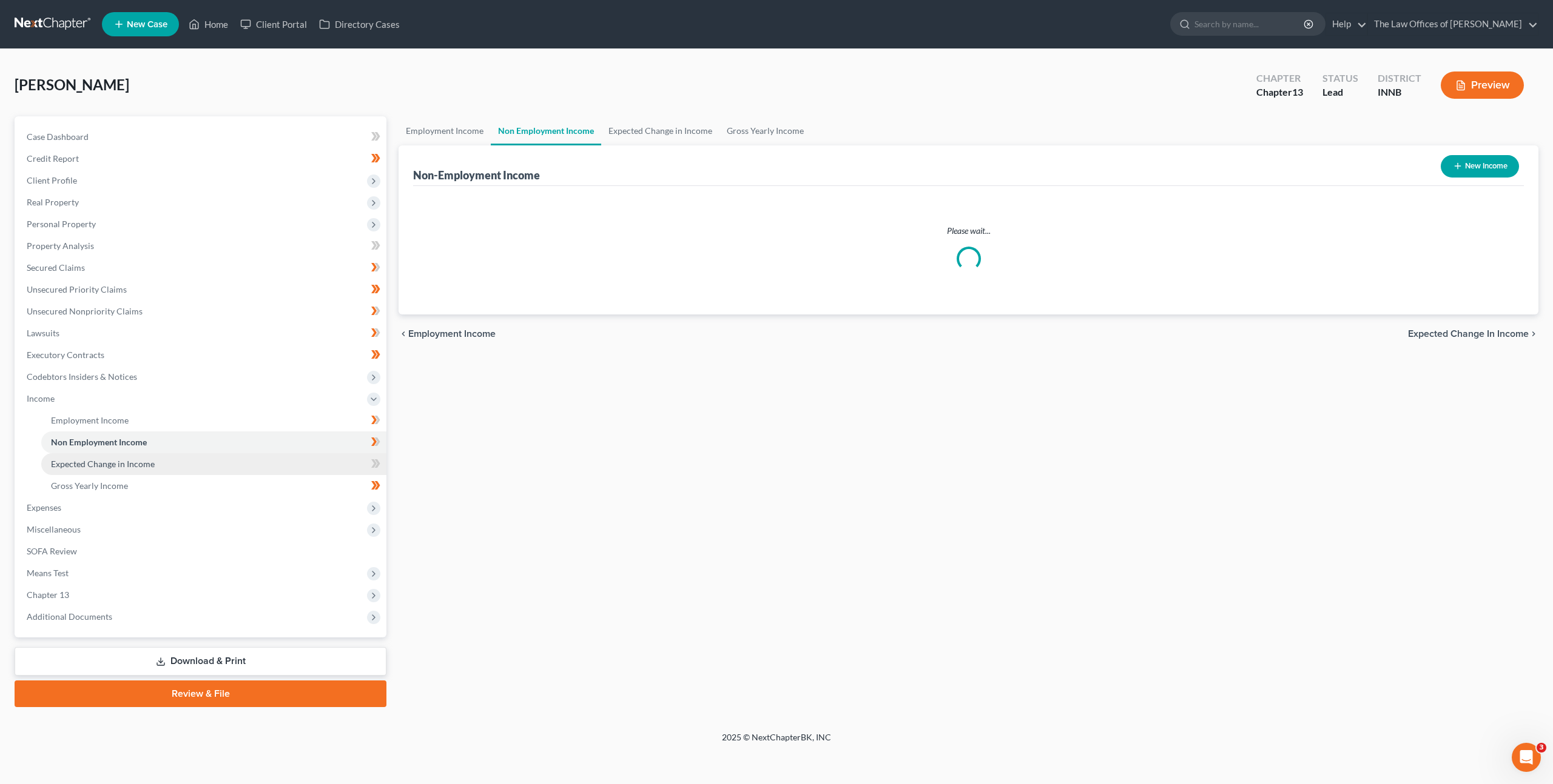
click at [235, 467] on link "Expected Change in Income" at bounding box center [213, 464] width 345 height 22
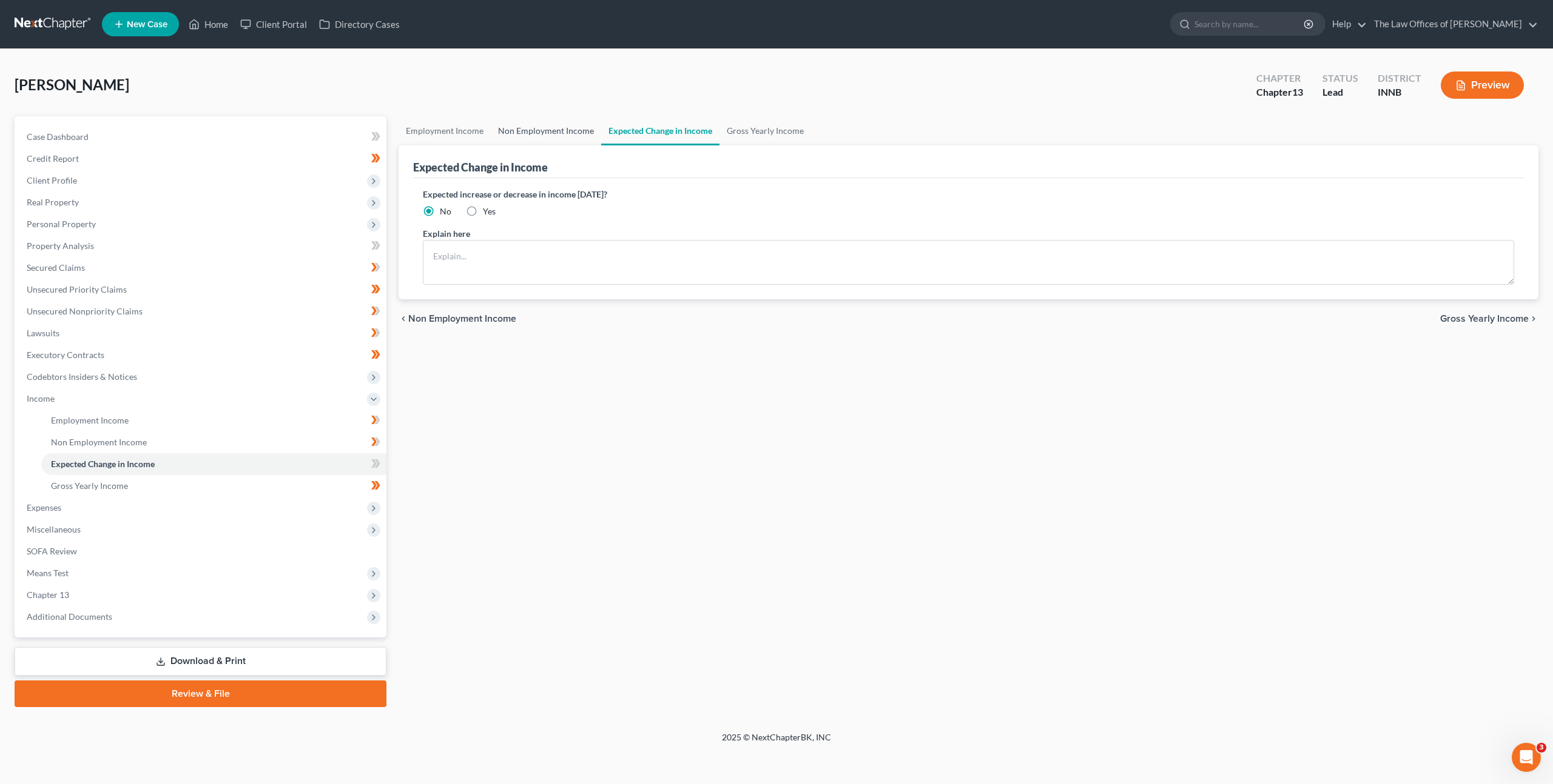
click at [521, 116] on link "Non Employment Income" at bounding box center [546, 131] width 110 height 29
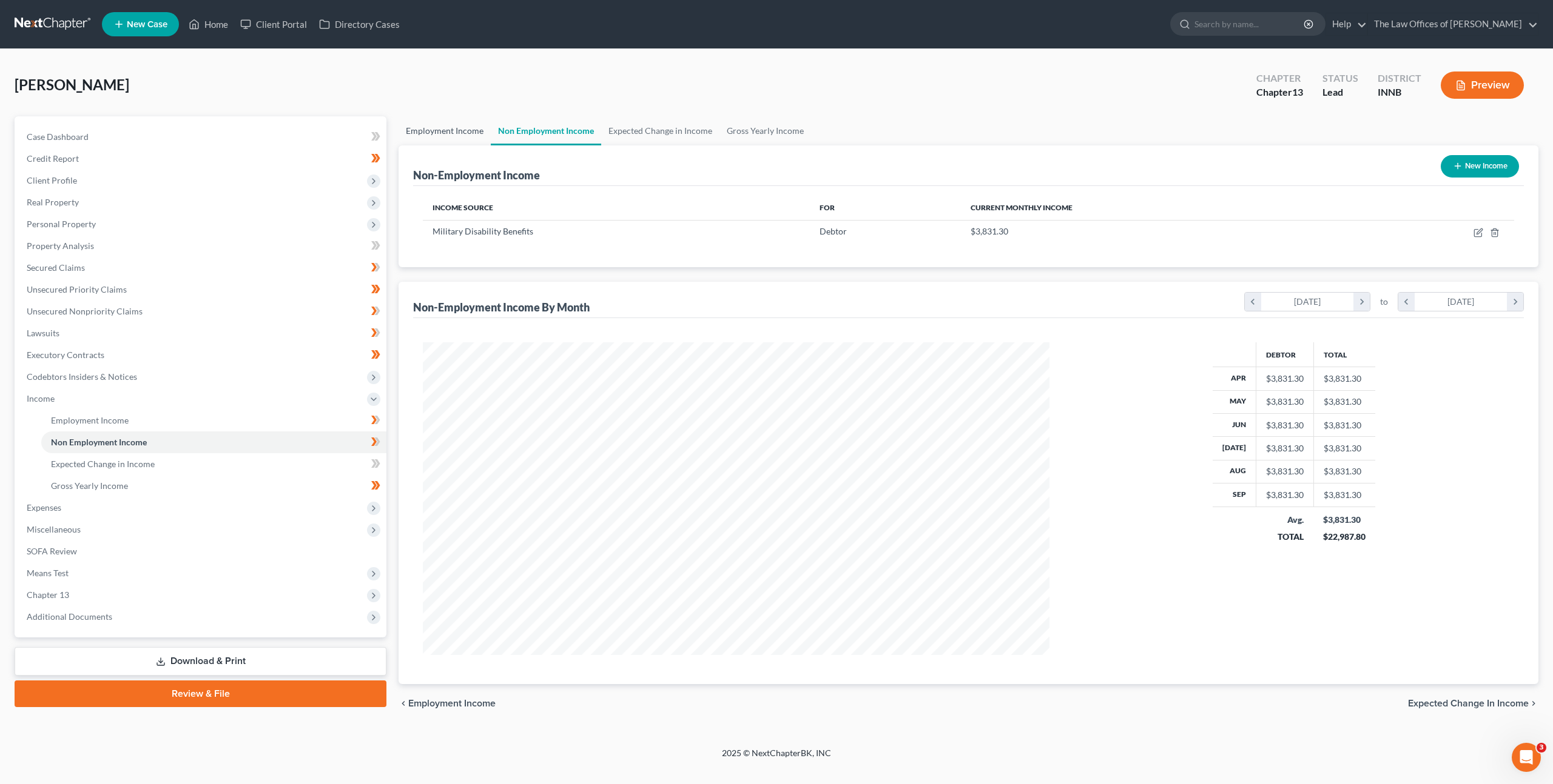
scroll to position [313, 651]
click at [1481, 232] on icon "button" at bounding box center [1477, 233] width 10 height 10
select select "12"
select select "0"
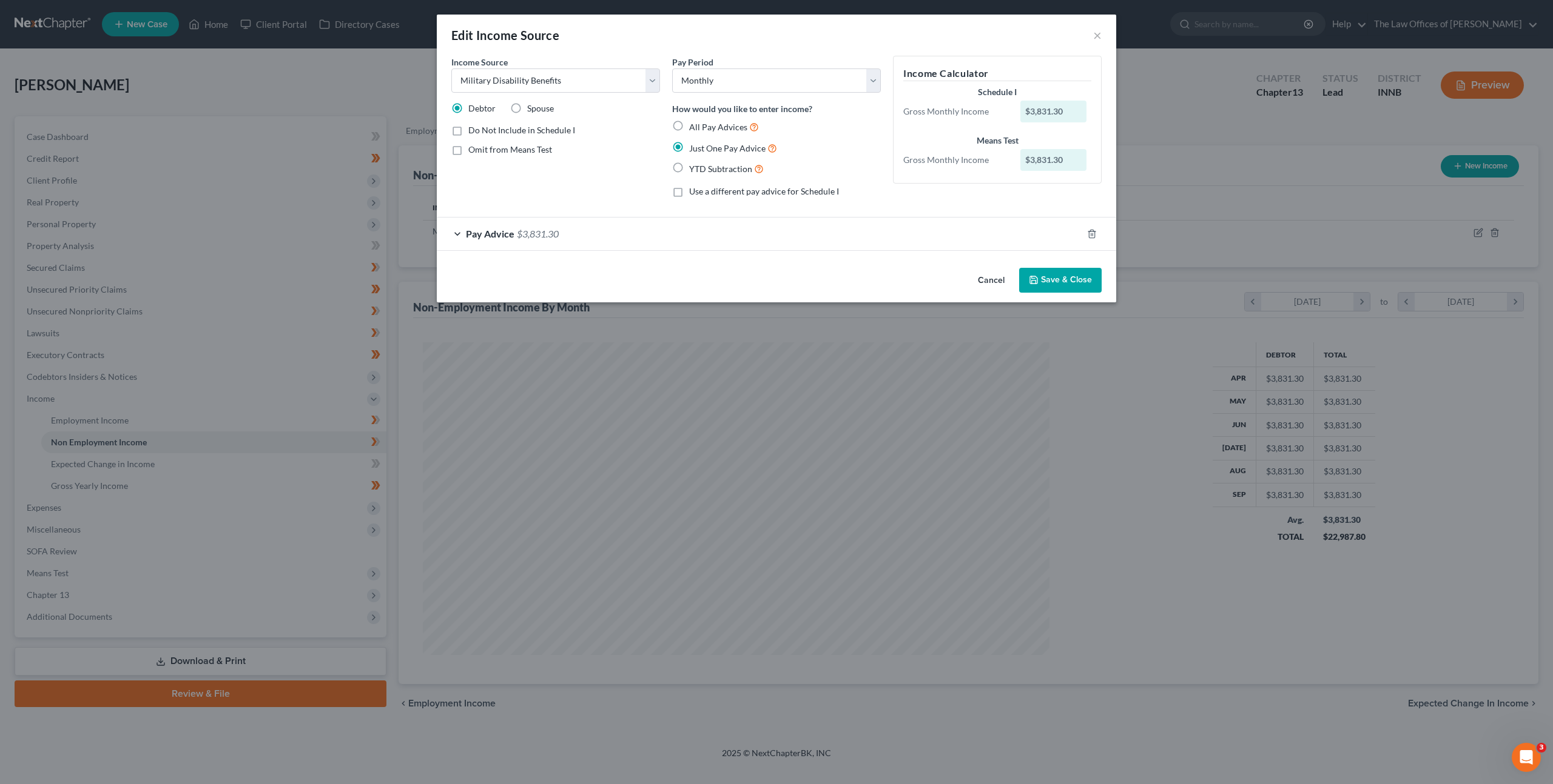
click at [981, 281] on button "Cancel" at bounding box center [992, 281] width 46 height 24
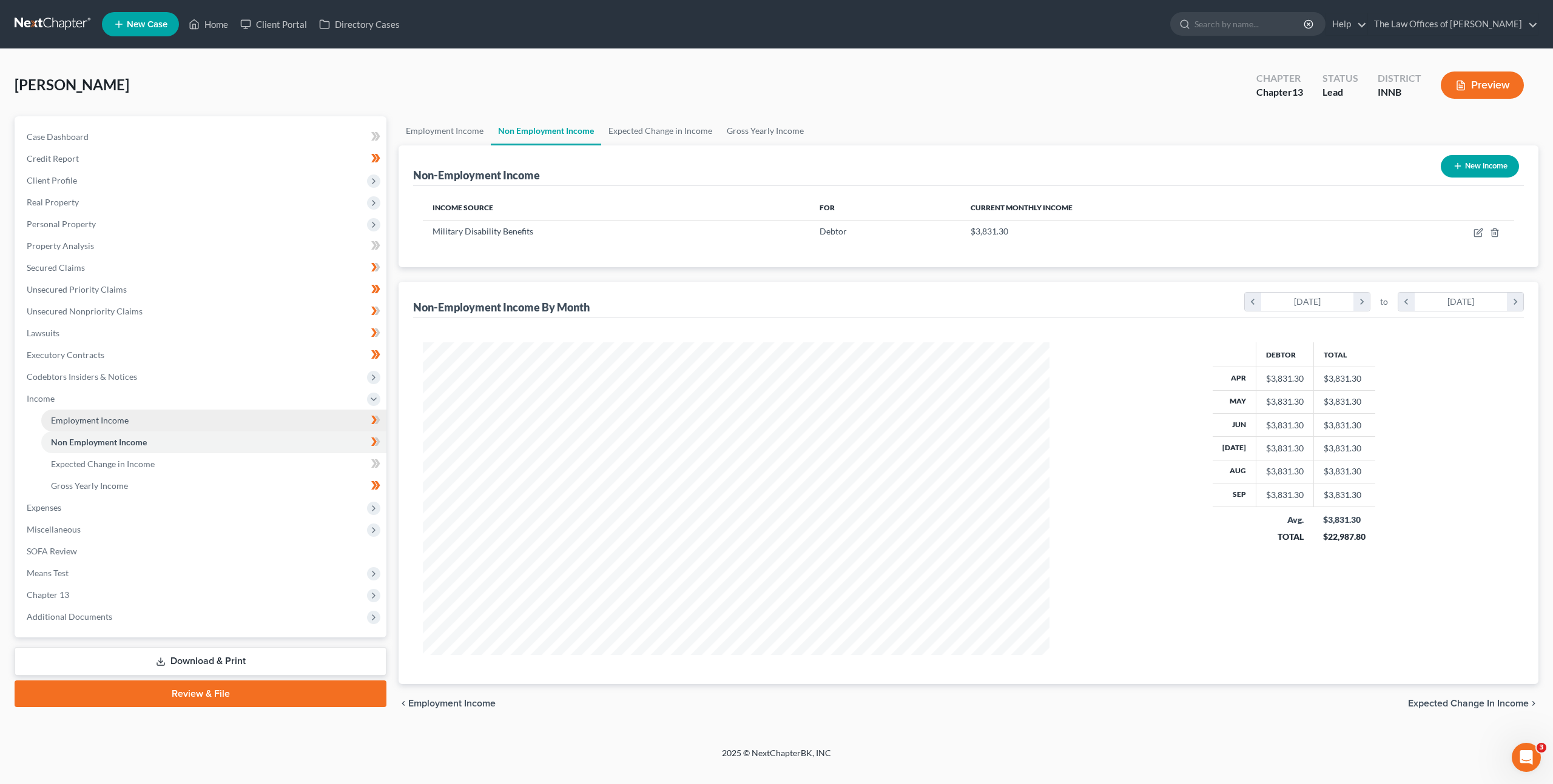
click at [291, 416] on link "Employment Income" at bounding box center [213, 421] width 345 height 22
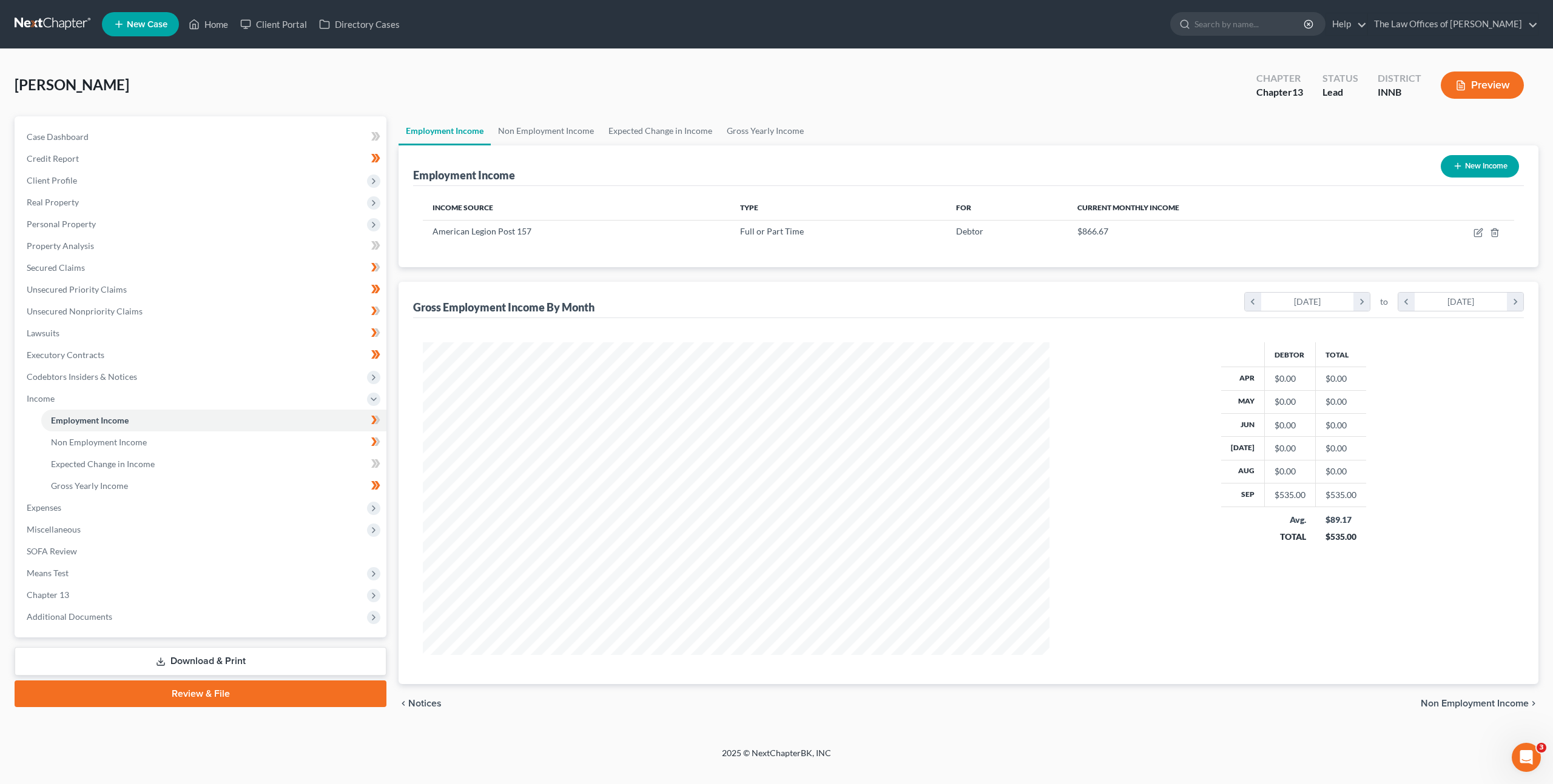
scroll to position [313, 651]
click at [1477, 233] on icon "button" at bounding box center [1479, 231] width 5 height 5
select select "0"
select select "15"
select select "3"
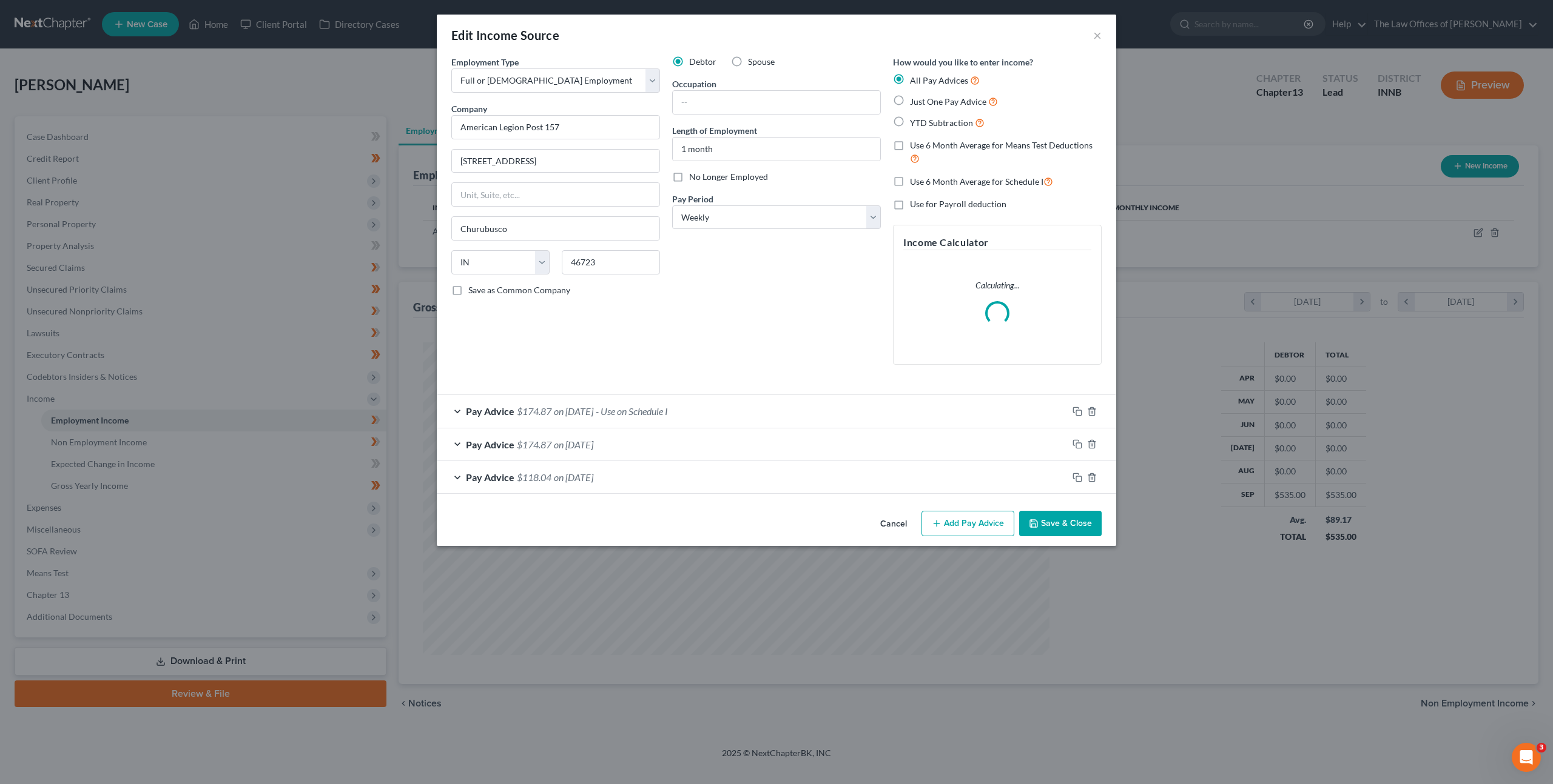
click at [882, 522] on button "Cancel" at bounding box center [894, 524] width 46 height 24
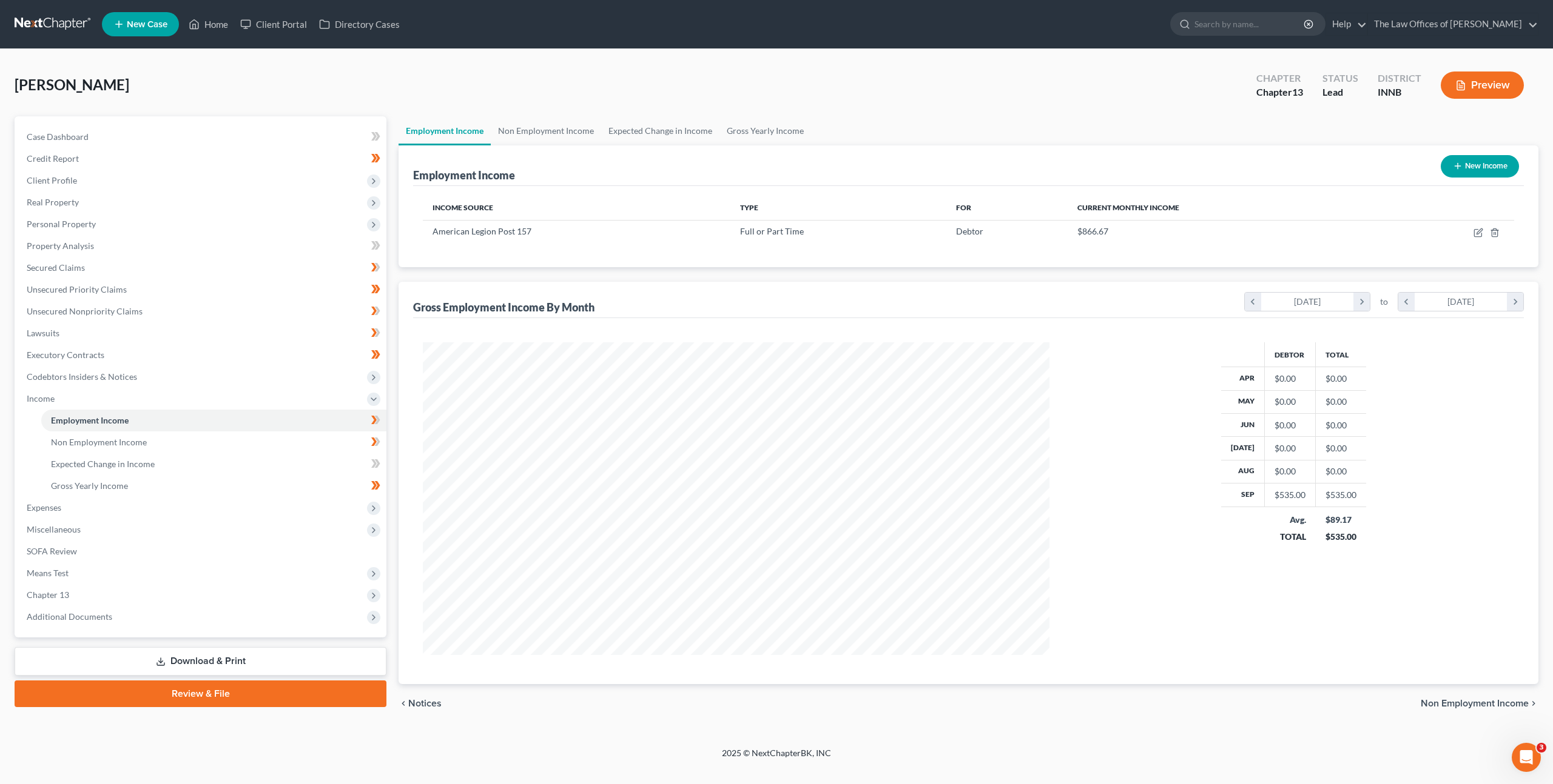
click at [767, 295] on div "Gross Employment Income By Month chevron_left [DATE] chevron_right to chevron_l…" at bounding box center [968, 299] width 1111 height 36
drag, startPoint x: 696, startPoint y: 314, endPoint x: 429, endPoint y: 308, distance: 267.1
click at [393, 310] on div "Employment Income Non Employment Income Expected Change in Income Gross Yearly …" at bounding box center [968, 419] width 1151 height 606
click at [663, 308] on div "Gross Employment Income By Month chevron_left [DATE] chevron_right to chevron_l…" at bounding box center [968, 299] width 1111 height 36
click at [573, 139] on link "Non Employment Income" at bounding box center [546, 131] width 110 height 29
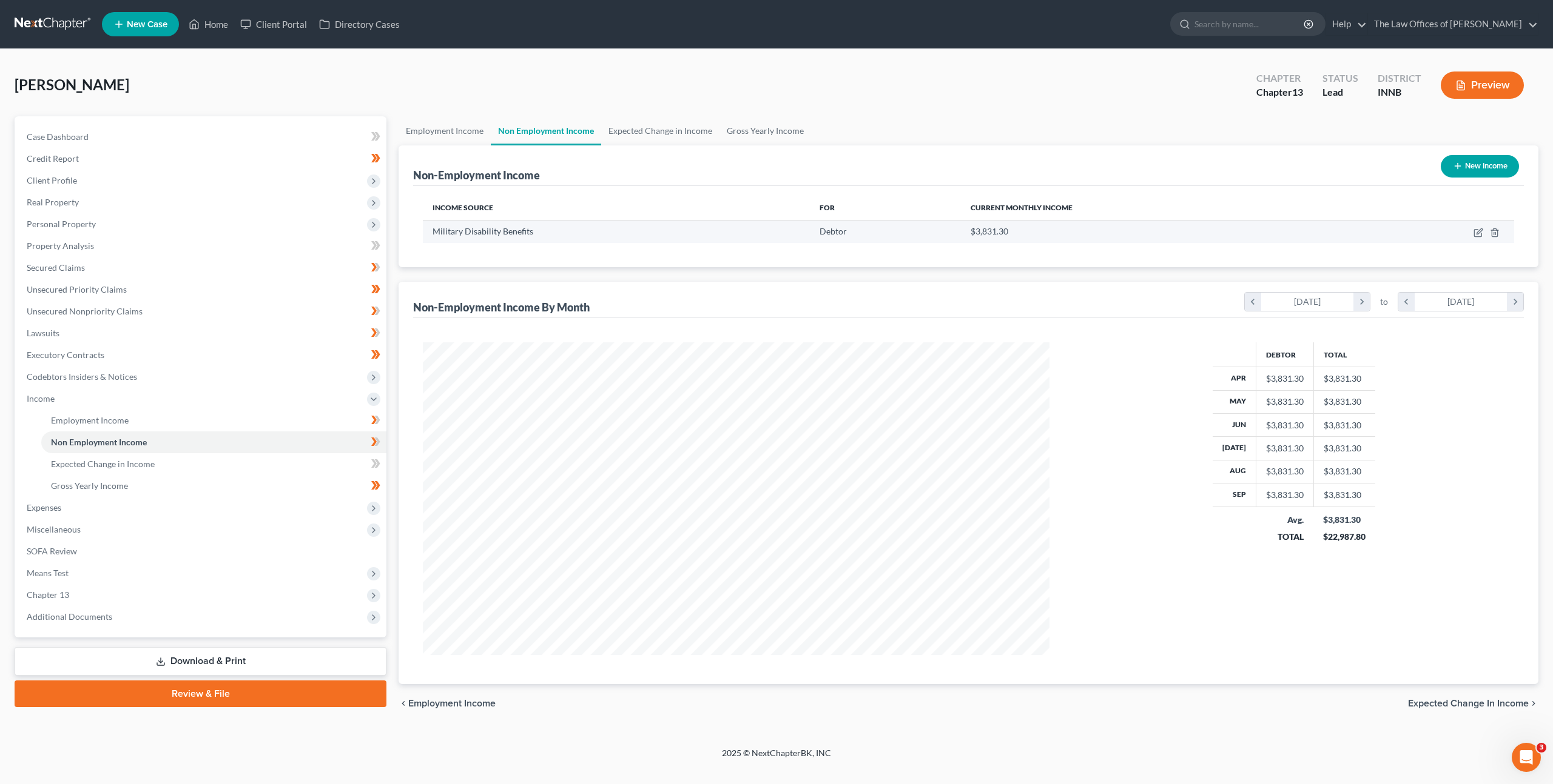
scroll to position [313, 651]
click at [625, 242] on td "Military Disability Benefits" at bounding box center [617, 232] width 387 height 23
click at [622, 279] on div "Non-Employment Income New Income Income Source For Current Monthly Income Milit…" at bounding box center [968, 415] width 1140 height 539
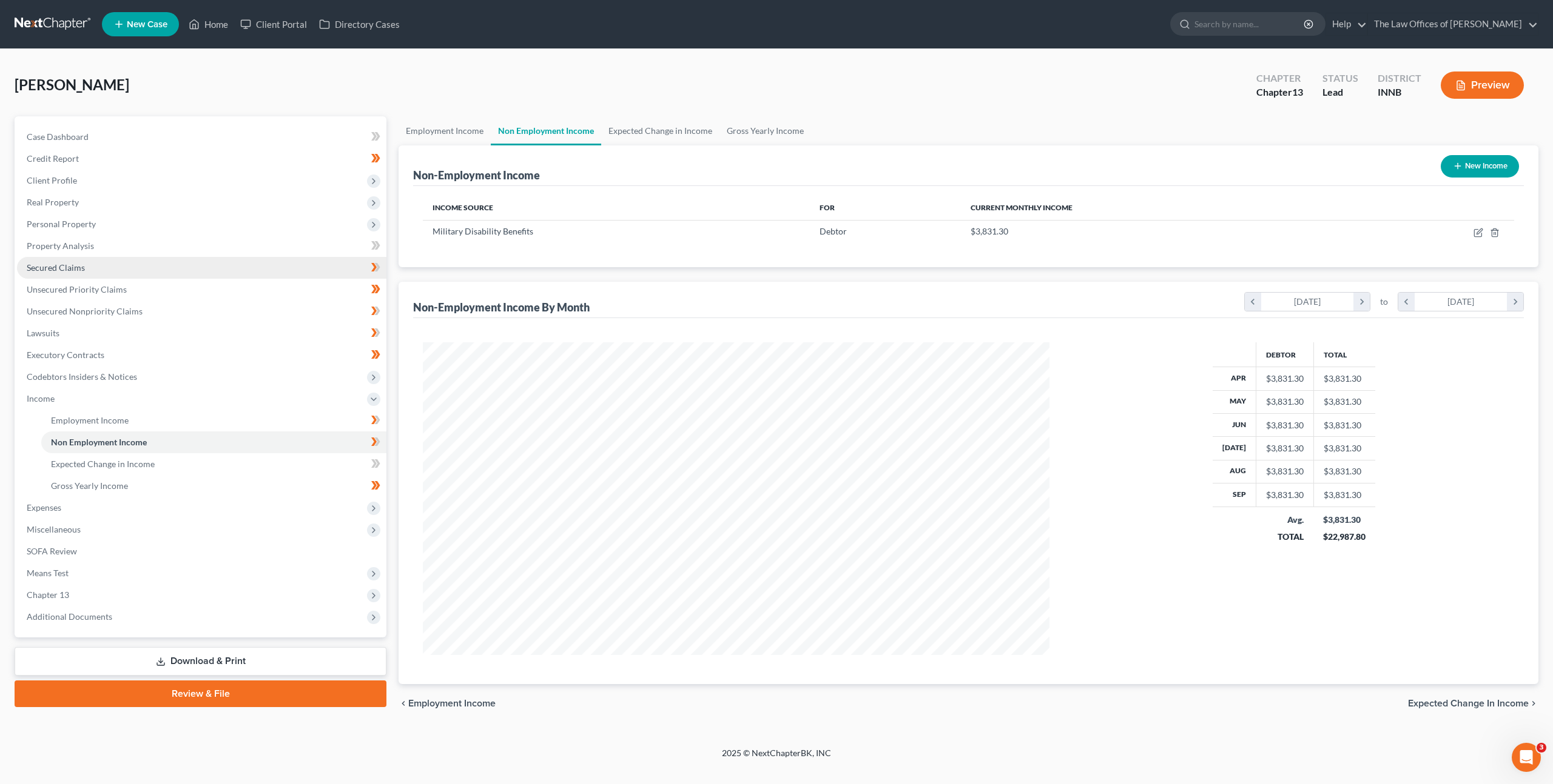
click at [243, 265] on link "Secured Claims" at bounding box center [202, 267] width 370 height 22
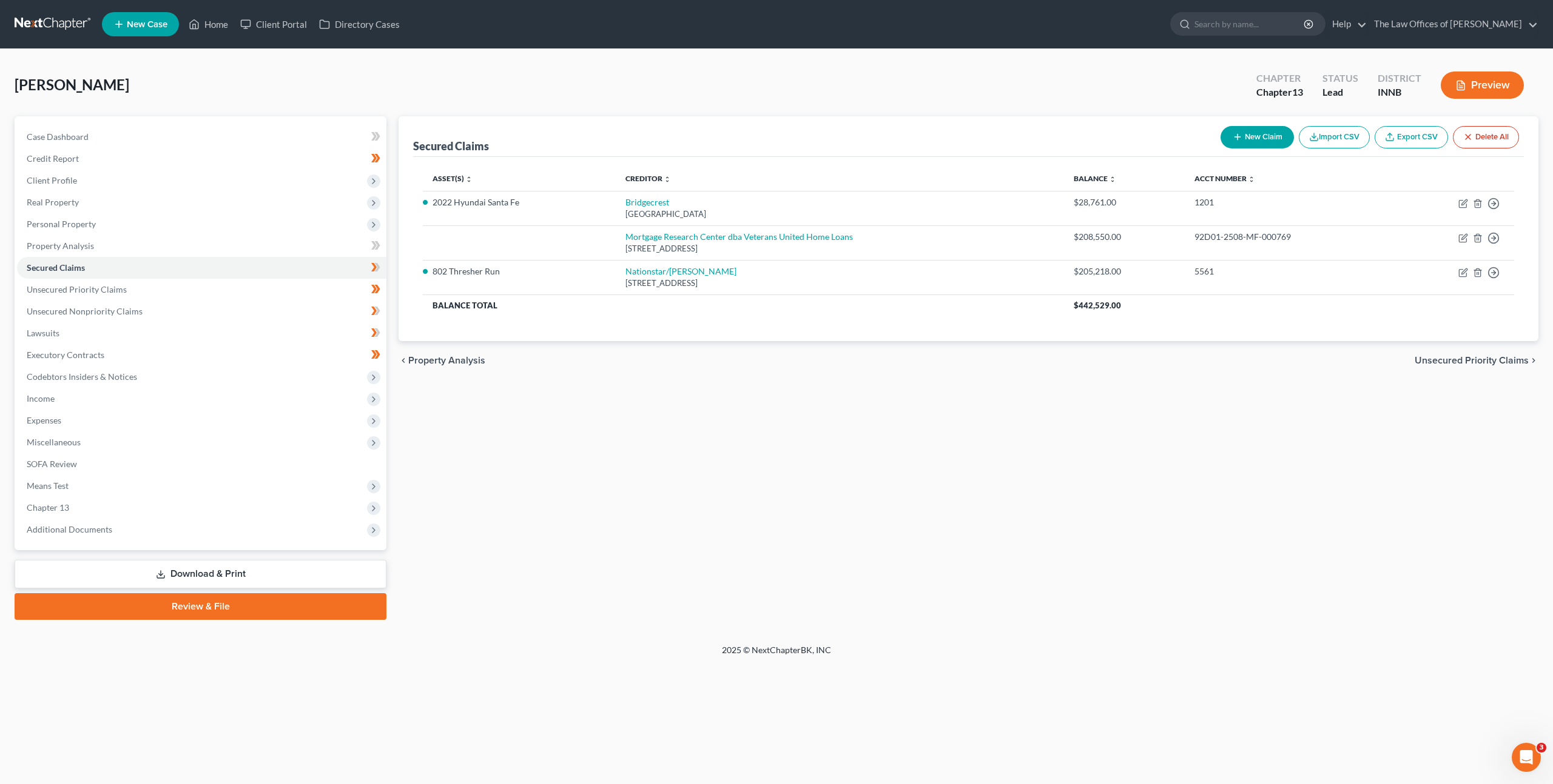
drag, startPoint x: 984, startPoint y: 360, endPoint x: 972, endPoint y: 400, distance: 41.8
click at [983, 362] on div "chevron_left Property Analysis Unsecured Priority Claims chevron_right" at bounding box center [968, 360] width 1140 height 39
drag, startPoint x: 598, startPoint y: 398, endPoint x: 613, endPoint y: 402, distance: 15.5
click at [599, 398] on div "Secured Claims New Claim Import CSV Export CSV Delete All Asset(s) expand_more …" at bounding box center [968, 368] width 1151 height 503
click at [305, 360] on link "Executory Contracts" at bounding box center [202, 355] width 370 height 22
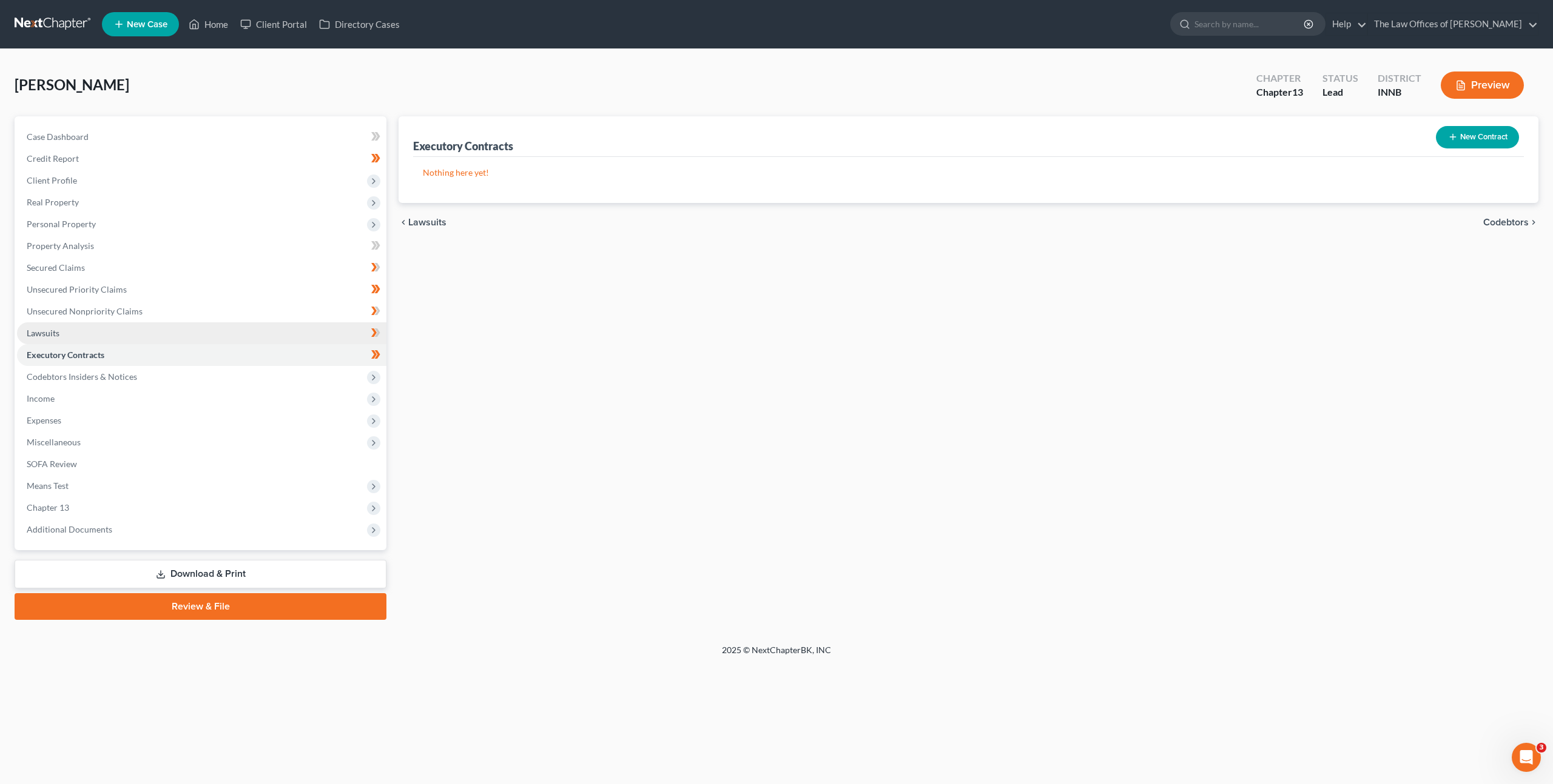
click at [286, 339] on link "Lawsuits" at bounding box center [202, 333] width 370 height 22
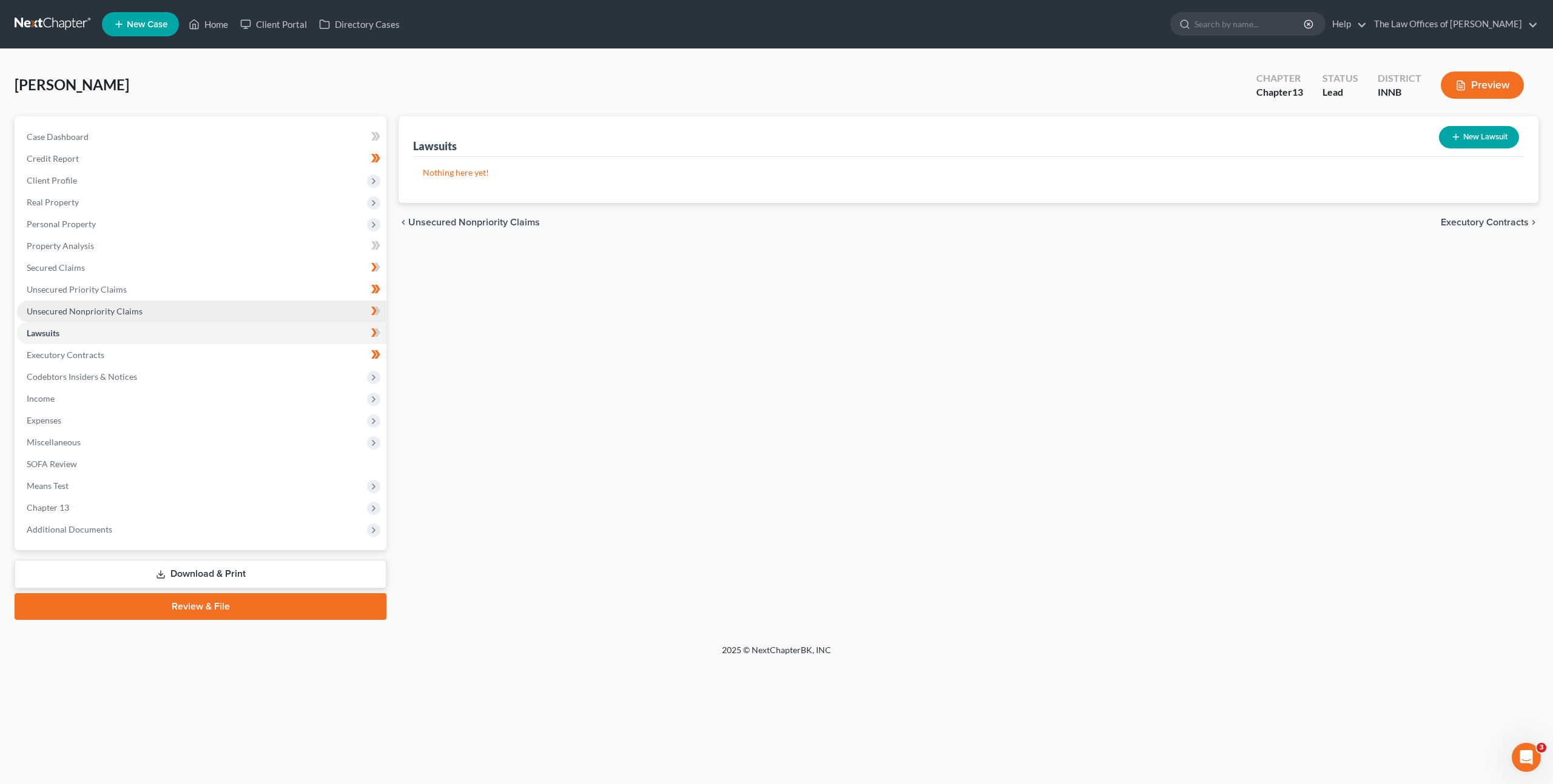
click at [285, 320] on link "Unsecured Nonpriority Claims" at bounding box center [202, 312] width 370 height 22
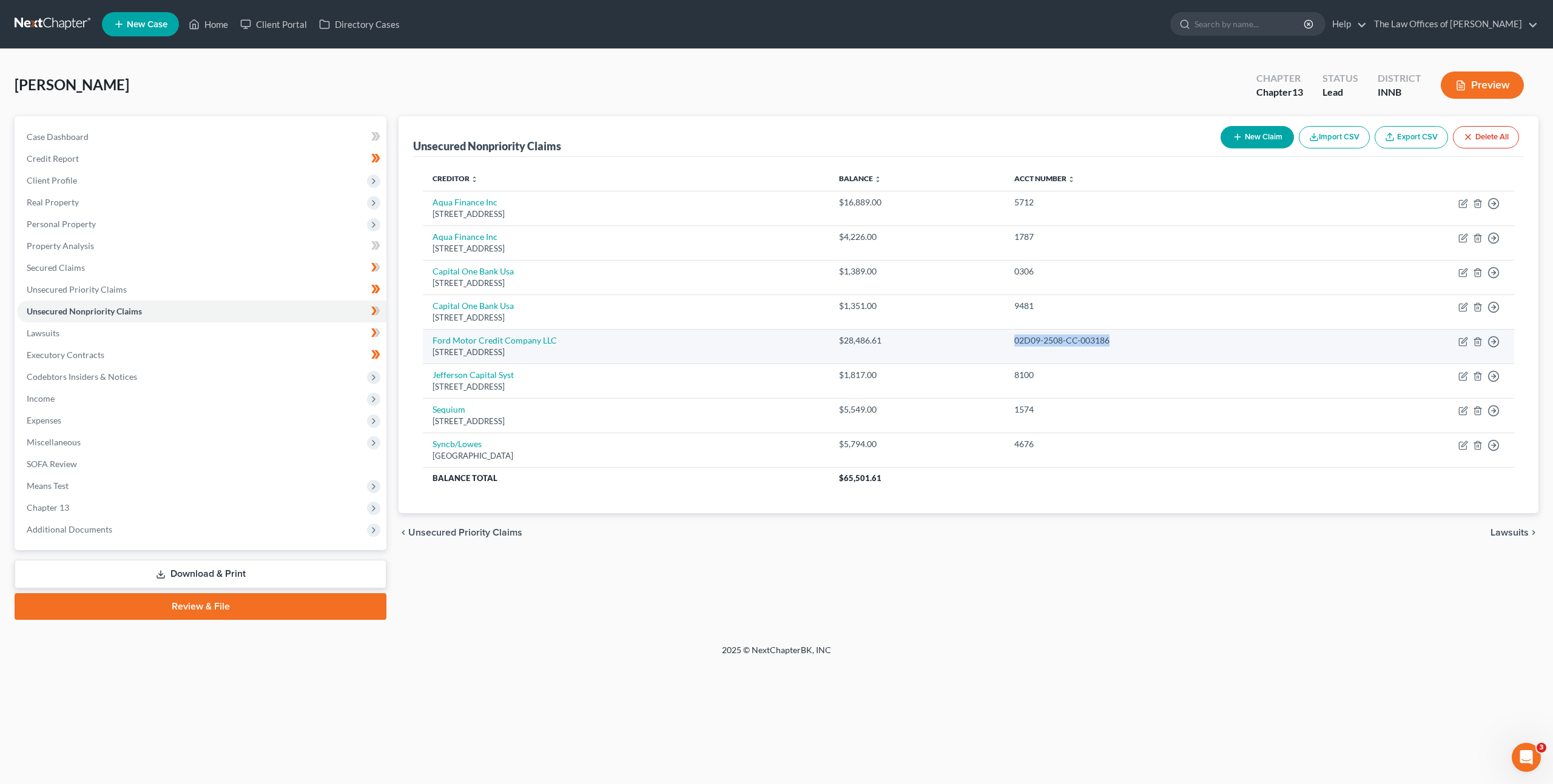
drag, startPoint x: 1191, startPoint y: 337, endPoint x: 1068, endPoint y: 343, distance: 123.1
click at [1068, 343] on tr "Ford Motor Credit Company LLC [STREET_ADDRESS] $28,486.61 02D09-2508-CC-003186 …" at bounding box center [968, 346] width 1091 height 35
copy tr "02D09-2508-CC-003186"
click at [969, 662] on div "2025 © NextChapterBK, INC" at bounding box center [776, 655] width 691 height 22
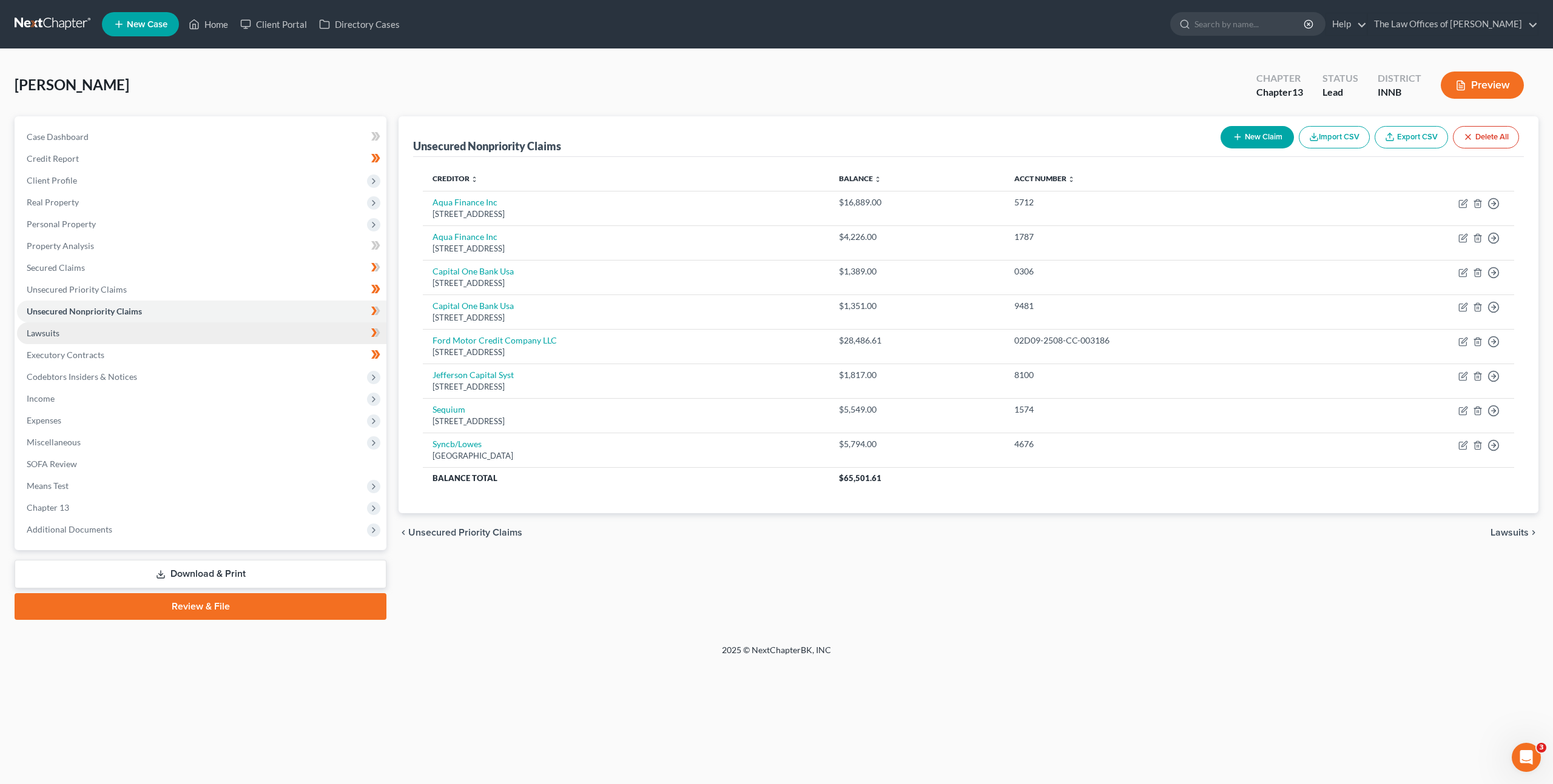
click at [277, 329] on link "Lawsuits" at bounding box center [202, 333] width 370 height 22
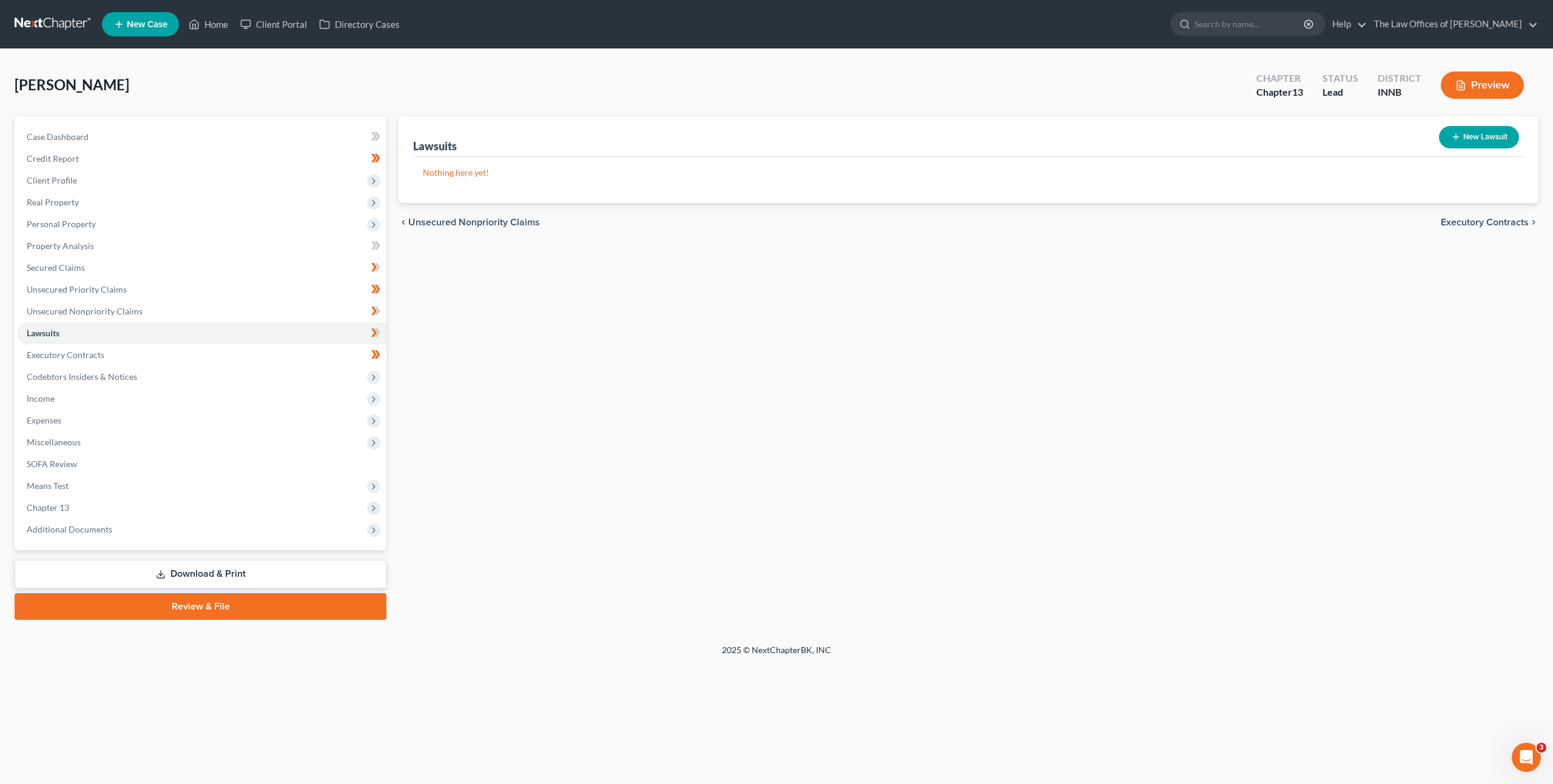
click at [1485, 133] on button "New Lawsuit" at bounding box center [1478, 137] width 80 height 22
select select "0"
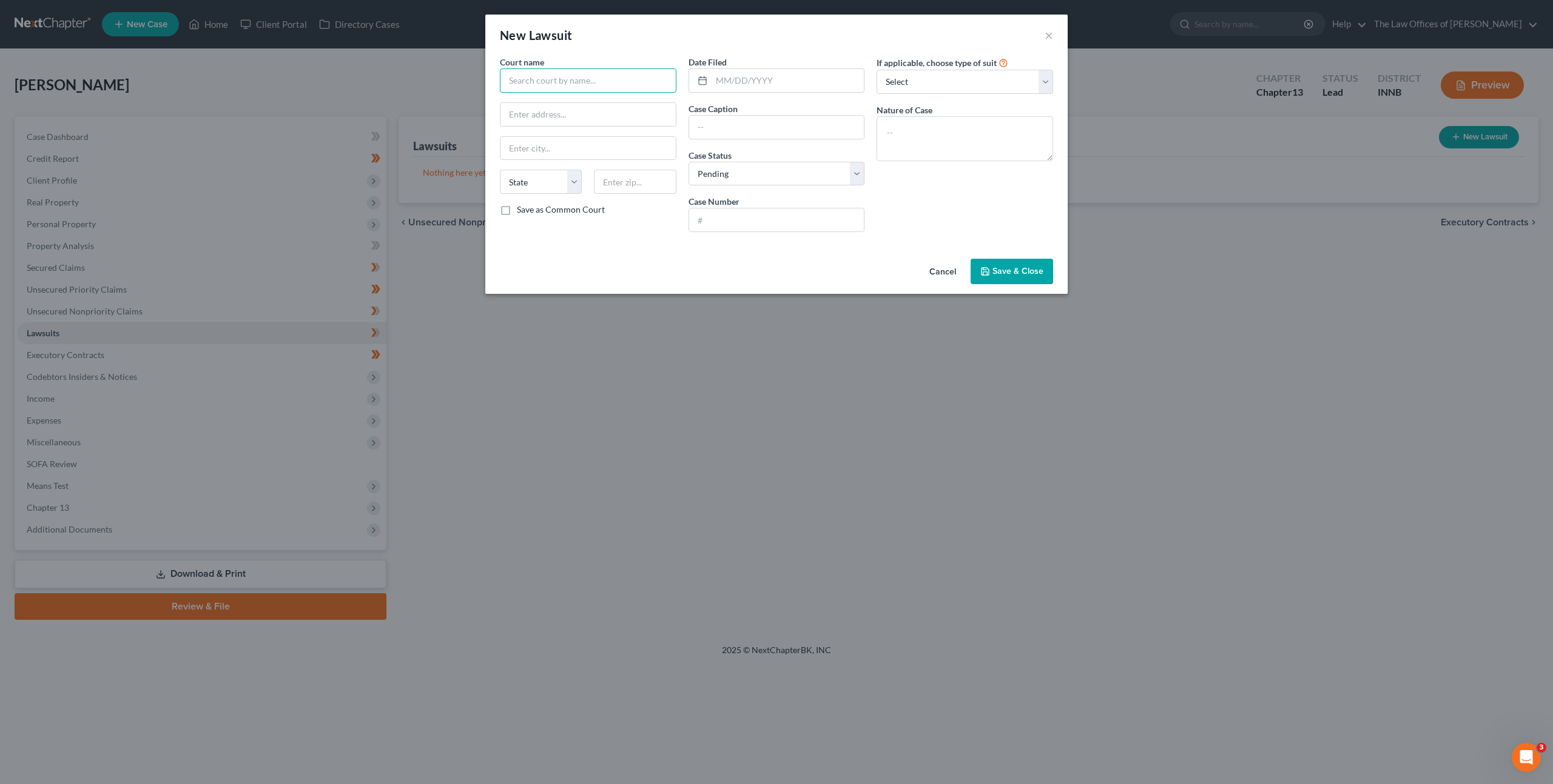
click at [636, 72] on input "text" at bounding box center [588, 80] width 177 height 24
click at [593, 104] on div "[PERSON_NAME] Superior Court" at bounding box center [572, 102] width 126 height 12
type input "[PERSON_NAME] Superior Court"
type input "[STREET_ADDRESS][PERSON_NAME]"
type input "[GEOGRAPHIC_DATA][PERSON_NAME]"
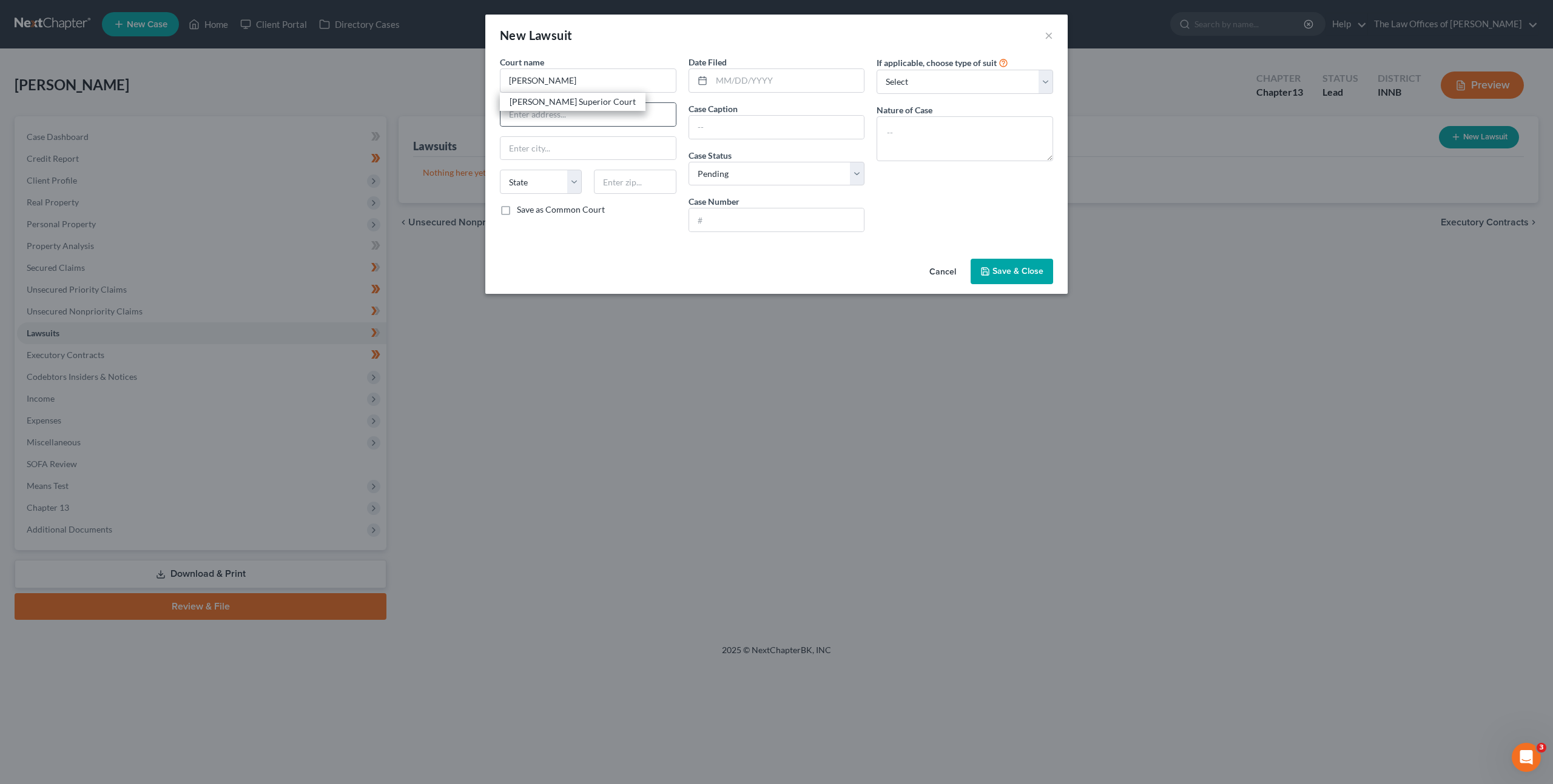
select select "15"
type input "46802"
click at [751, 83] on input "text" at bounding box center [788, 81] width 153 height 23
type input "[DATE]"
paste input "Ford Motor Credit Company LLC v. [PERSON_NAME][GEOGRAPHIC_DATA]"
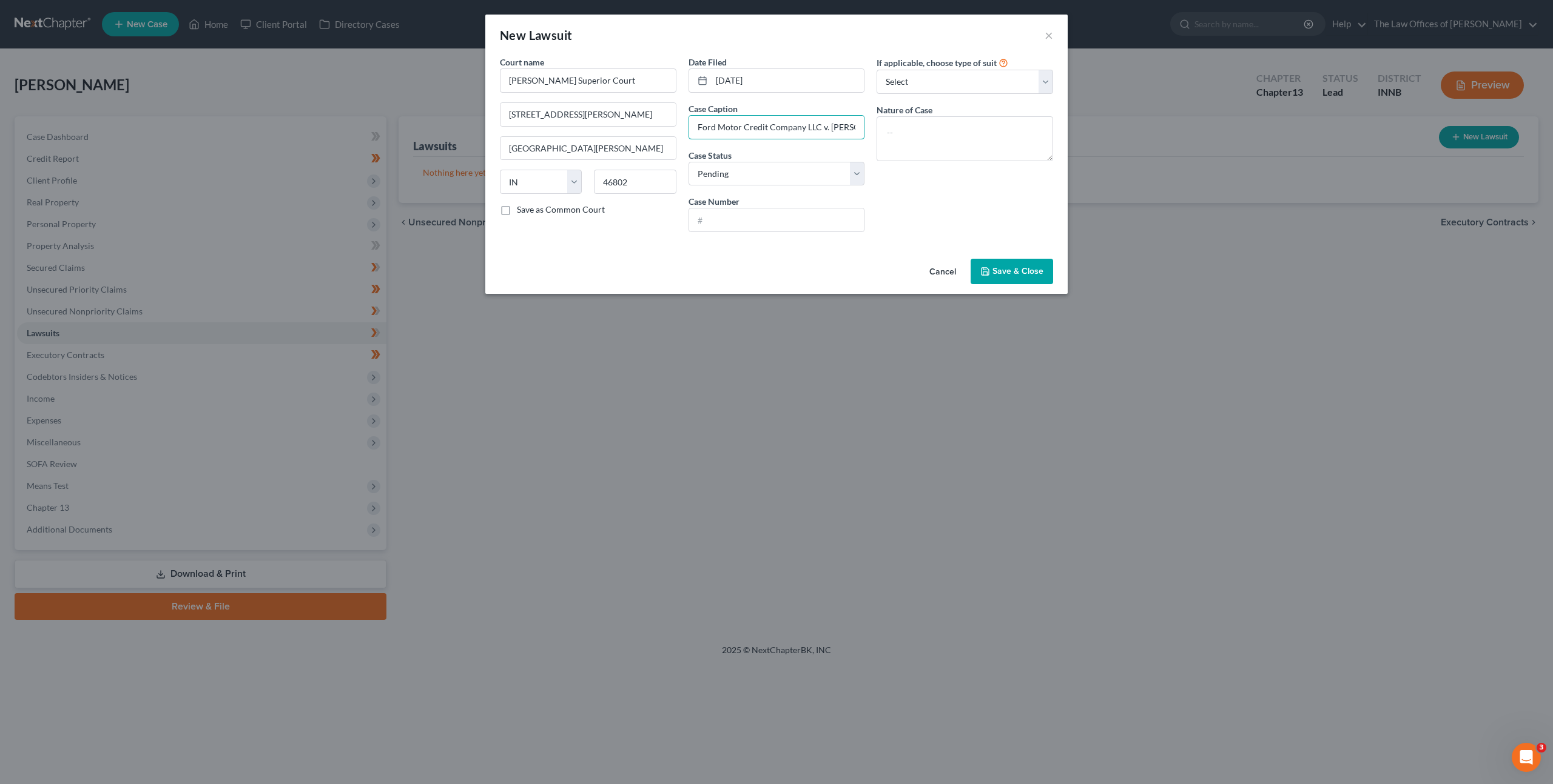
scroll to position [0, 22]
type input "Ford Motor Credit Company LLC v. [PERSON_NAME][GEOGRAPHIC_DATA]"
drag, startPoint x: 731, startPoint y: 220, endPoint x: 1020, endPoint y: 186, distance: 291.0
click at [731, 220] on input "text" at bounding box center [776, 220] width 175 height 23
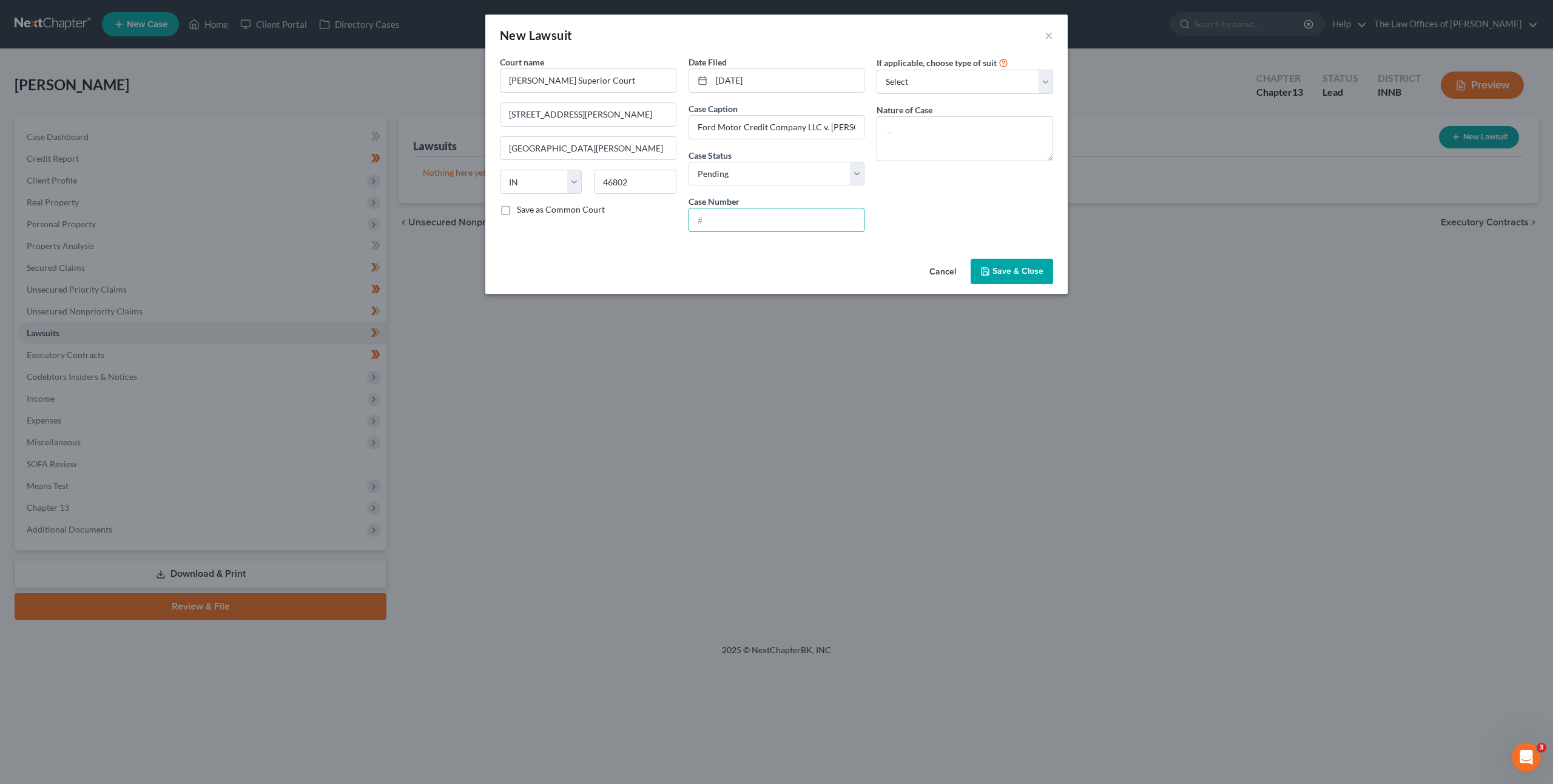
paste input "02D09-2508-CC-003186"
click at [725, 219] on input "02D09-2508-CC-003186" at bounding box center [776, 220] width 175 height 23
click at [712, 219] on input "02D09-2508-CC-003186" at bounding box center [776, 220] width 175 height 23
type input "02D09-2508-CC-003186"
drag, startPoint x: 911, startPoint y: 125, endPoint x: 998, endPoint y: 158, distance: 93.0
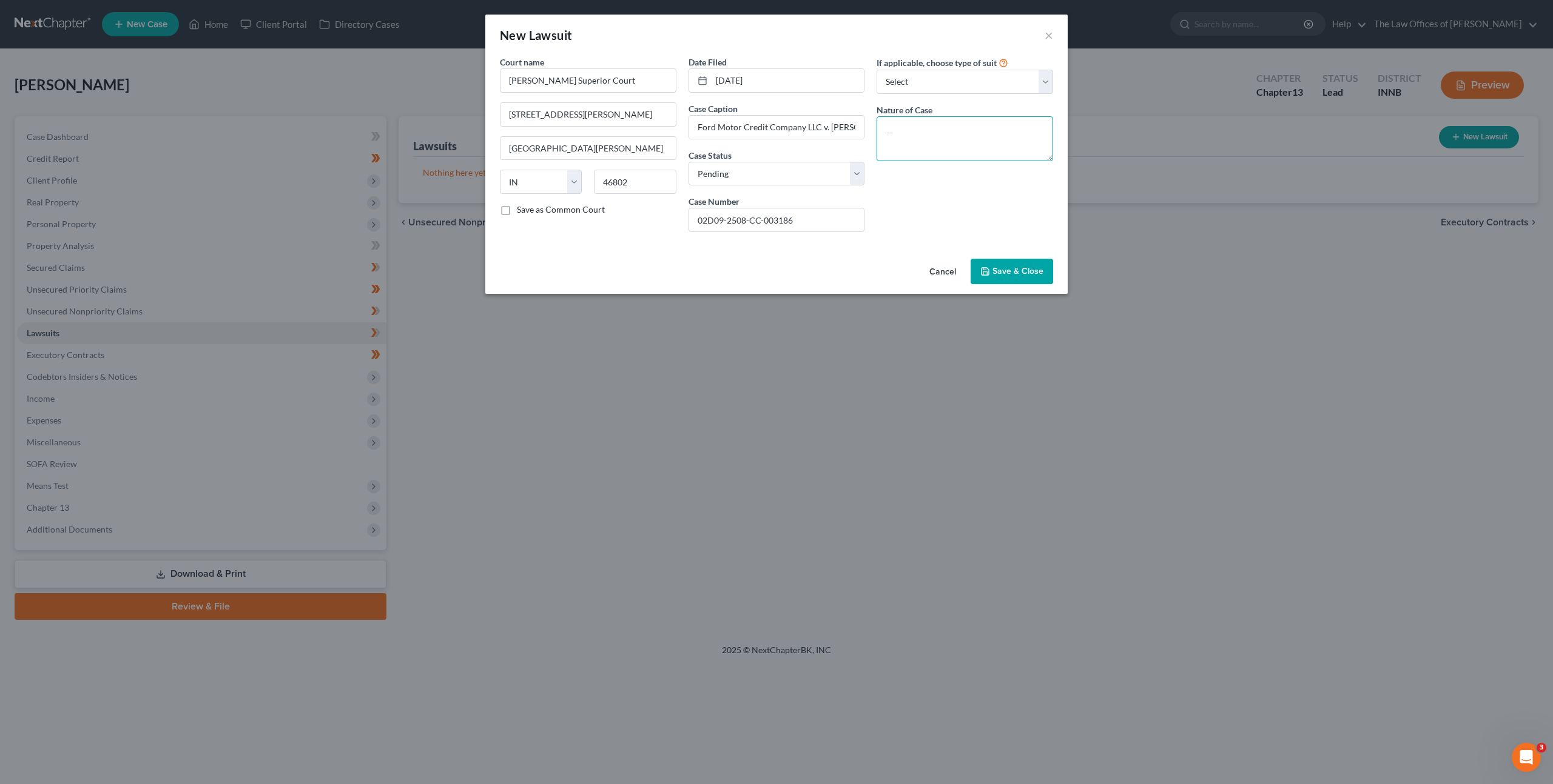
click at [912, 125] on textarea at bounding box center [965, 139] width 177 height 45
type textarea "Civil Collection"
drag, startPoint x: 1008, startPoint y: 273, endPoint x: 1121, endPoint y: 228, distance: 121.6
click at [1008, 273] on span "Save & Close" at bounding box center [1017, 272] width 51 height 11
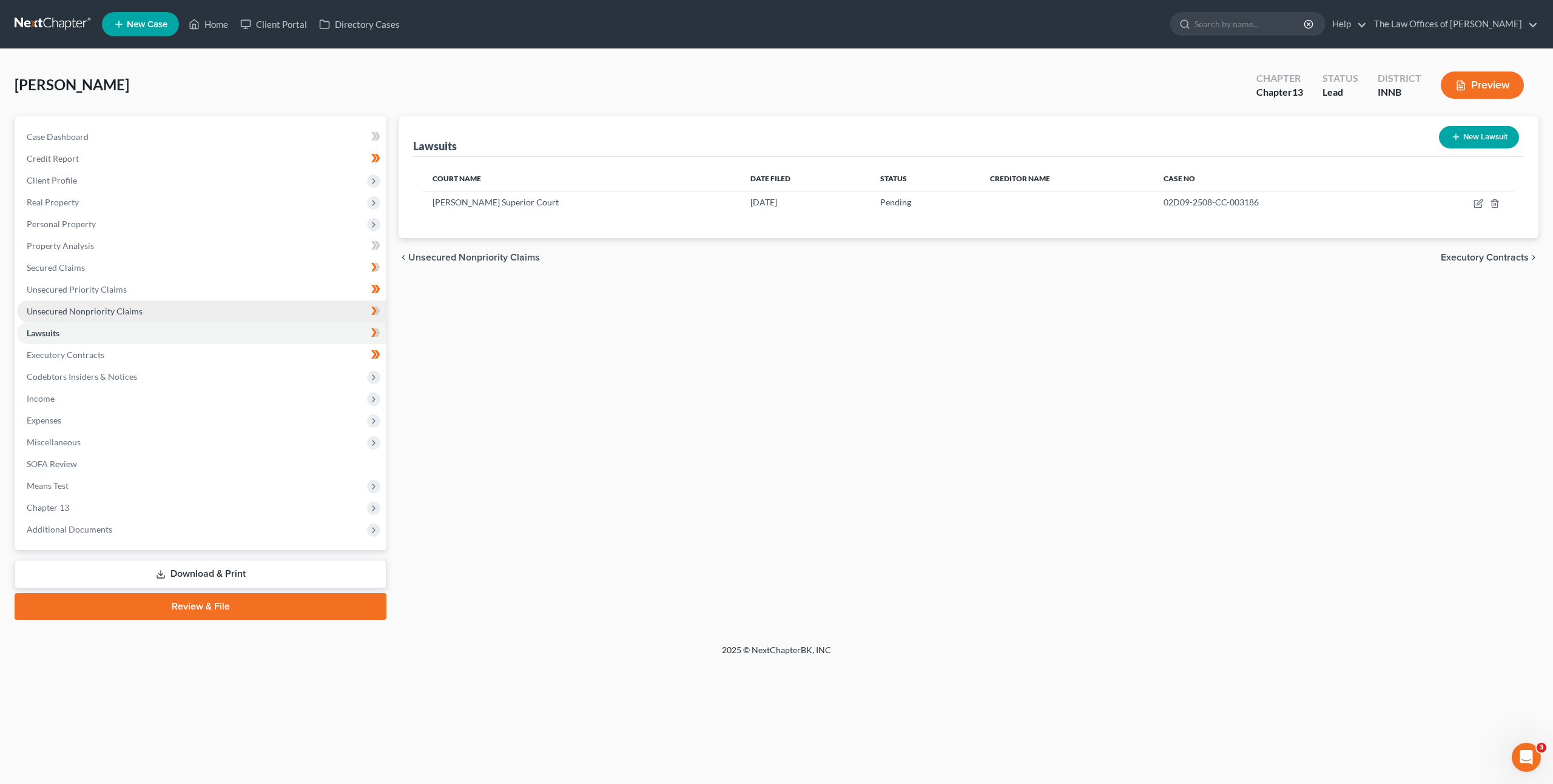
click at [171, 303] on link "Unsecured Nonpriority Claims" at bounding box center [202, 312] width 370 height 22
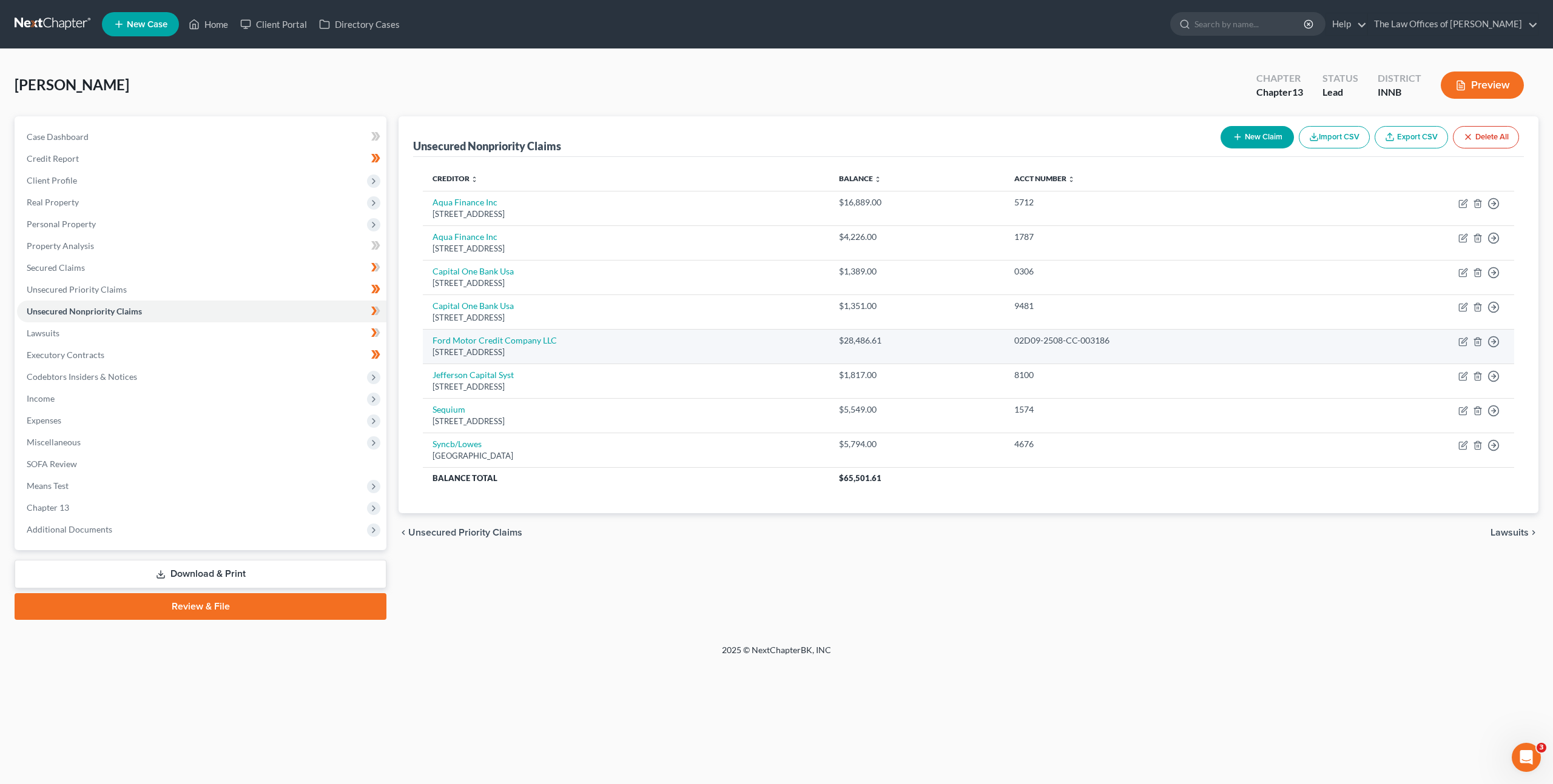
click at [504, 349] on div "[STREET_ADDRESS]" at bounding box center [626, 352] width 387 height 12
click at [513, 340] on link "Ford Motor Credit Company LLC" at bounding box center [495, 341] width 124 height 11
select select "14"
select select "0"
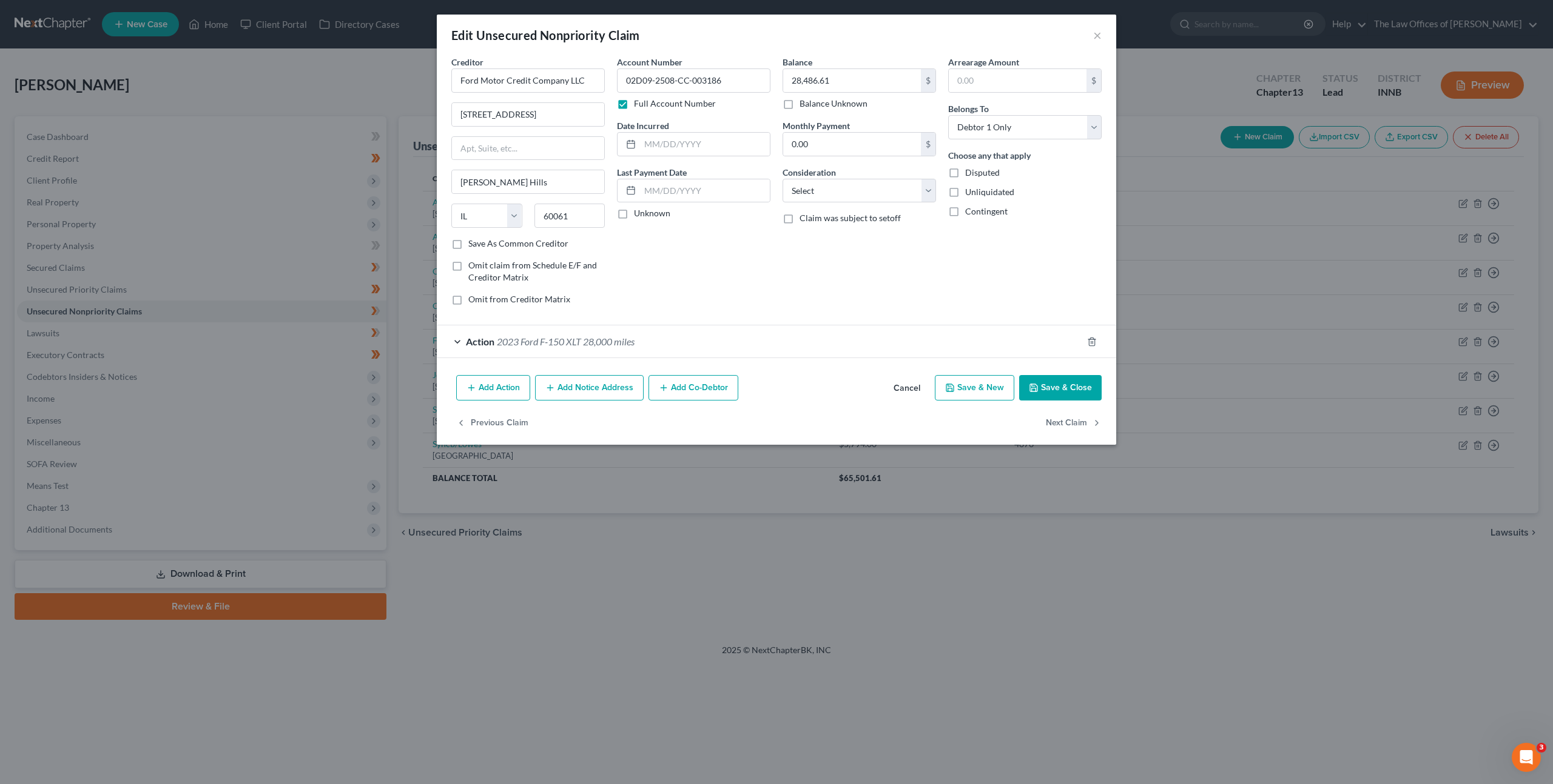
click at [613, 387] on button "Add Notice Address" at bounding box center [589, 388] width 108 height 26
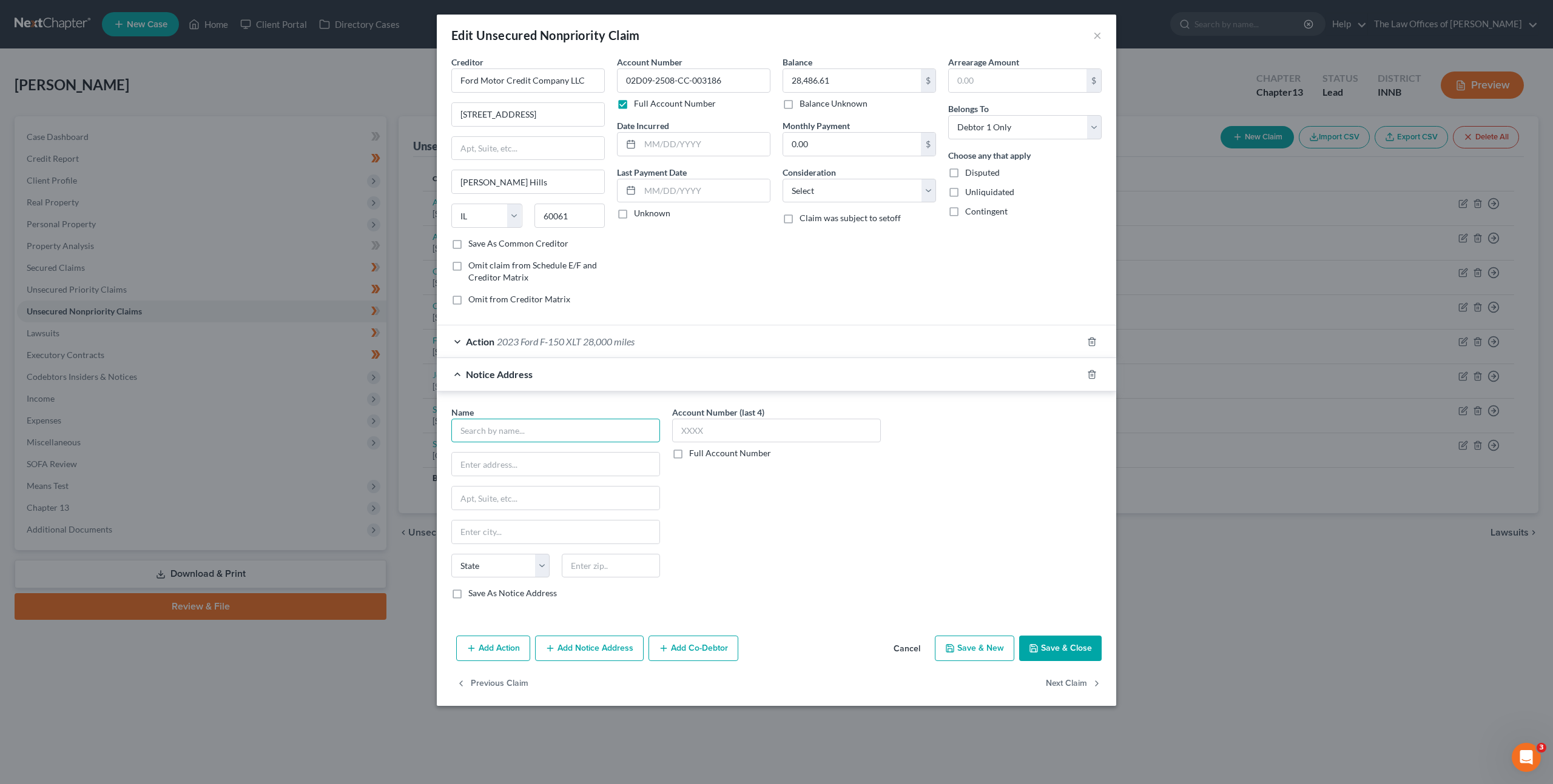
click at [555, 433] on input "text" at bounding box center [555, 431] width 209 height 24
click at [542, 457] on div "[STREET_ADDRESS][PERSON_NAME]" at bounding box center [524, 463] width 126 height 11
type input "Blitt and [PERSON_NAME] PC"
type input "[STREET_ADDRESS][PERSON_NAME]"
type input "[PERSON_NAME] Hills"
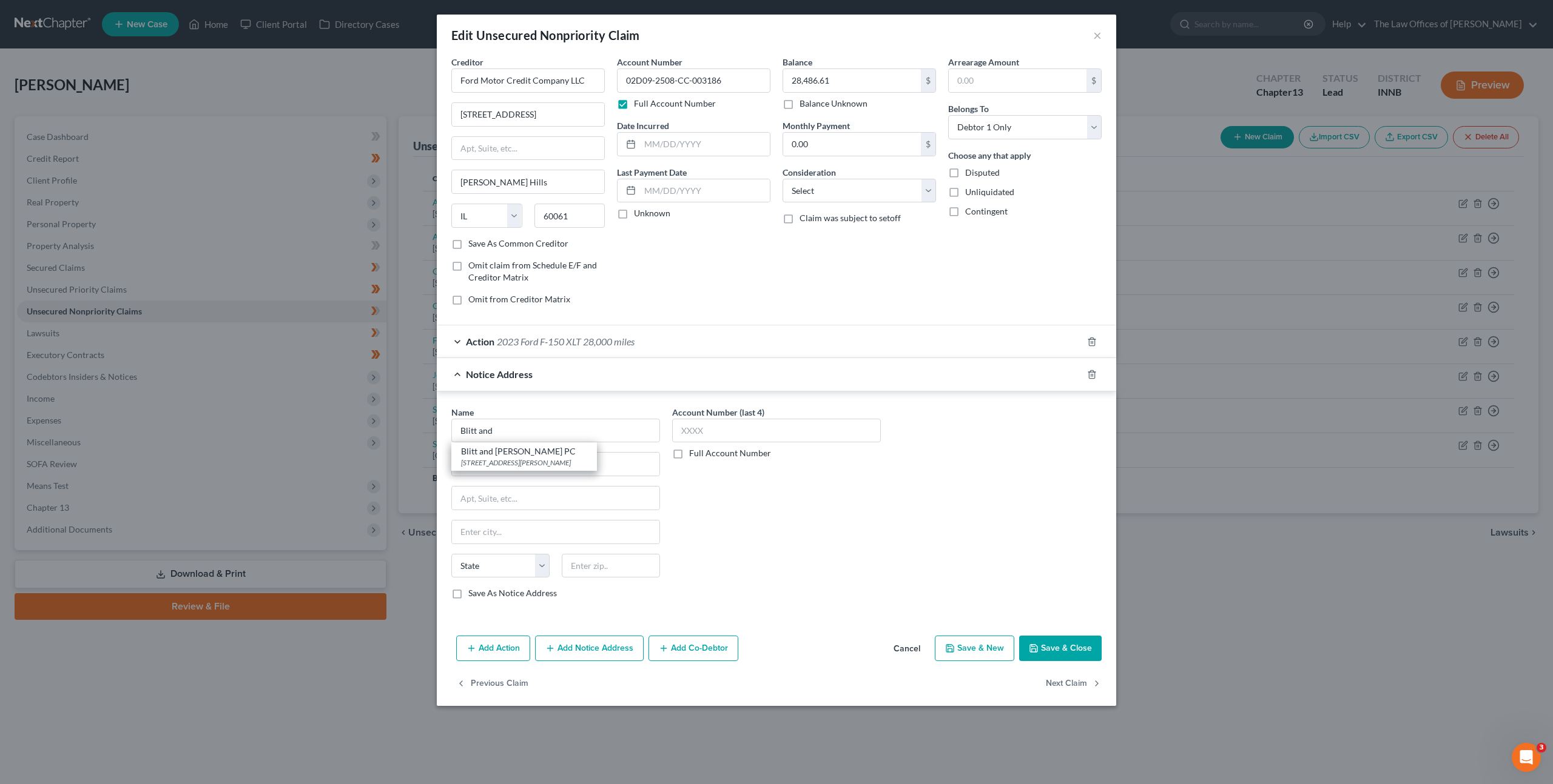
select select "14"
type input "60061"
click at [794, 511] on div "Account Number (last 4) Full Account Number" at bounding box center [776, 507] width 221 height 203
click at [1039, 646] on button "Save & Close" at bounding box center [1060, 648] width 83 height 26
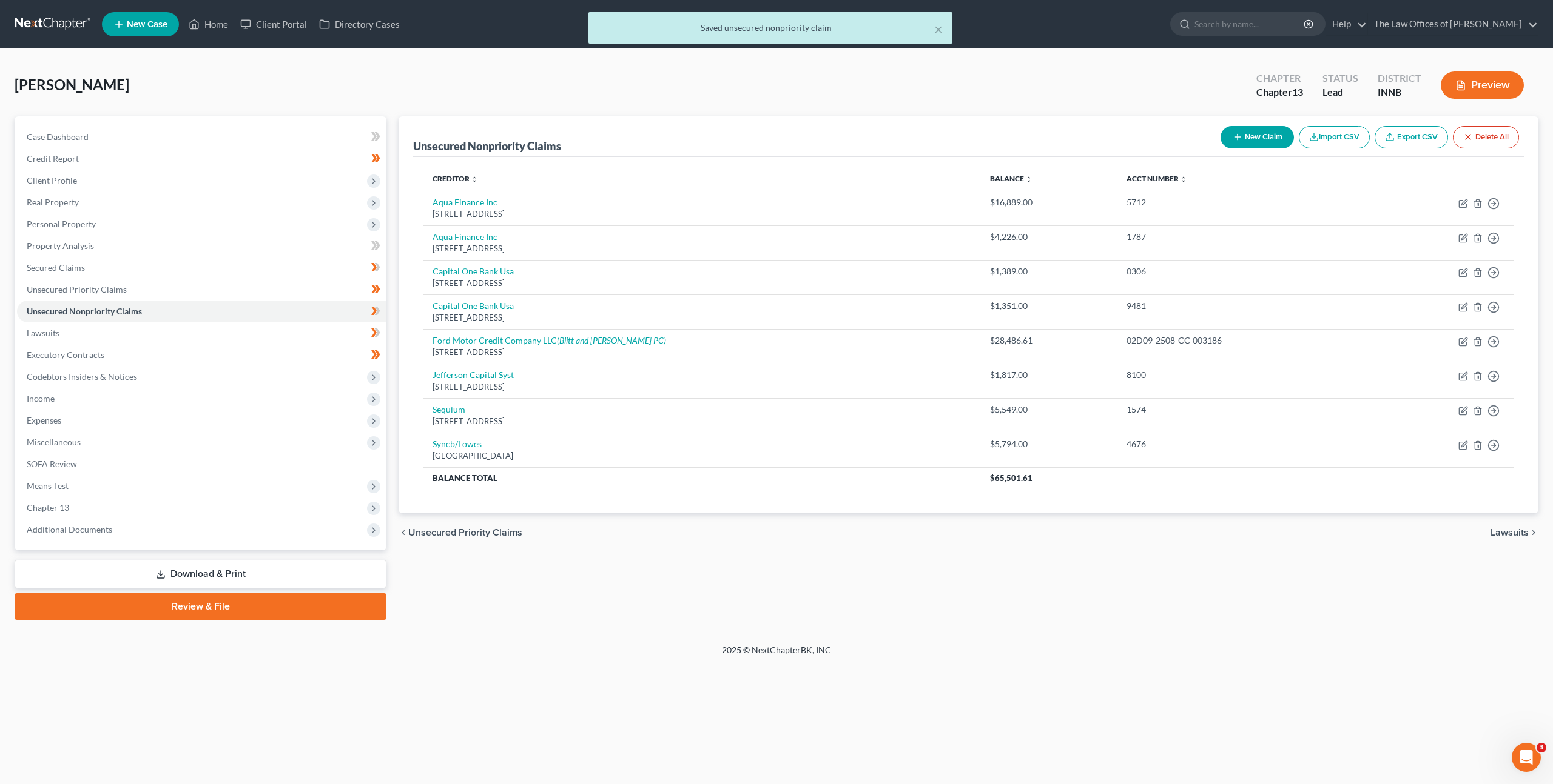
drag, startPoint x: 534, startPoint y: 623, endPoint x: 586, endPoint y: 563, distance: 79.4
click at [534, 622] on div "Petition Navigation Case Dashboard Payments Invoices Payments Payments Credit R…" at bounding box center [776, 373] width 1524 height 513
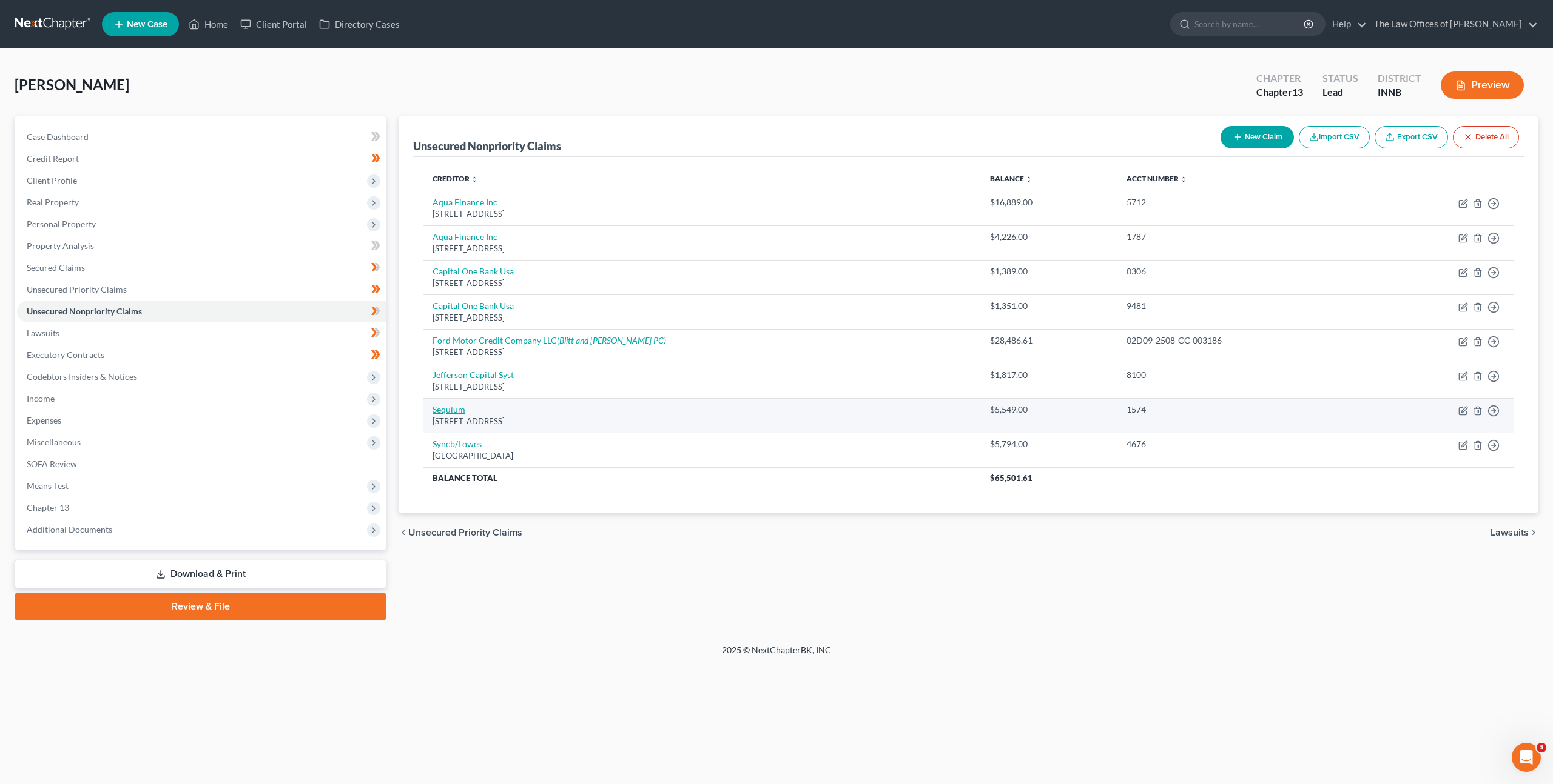
click at [437, 410] on link "Sequium" at bounding box center [449, 409] width 33 height 11
select select "10"
select select "0"
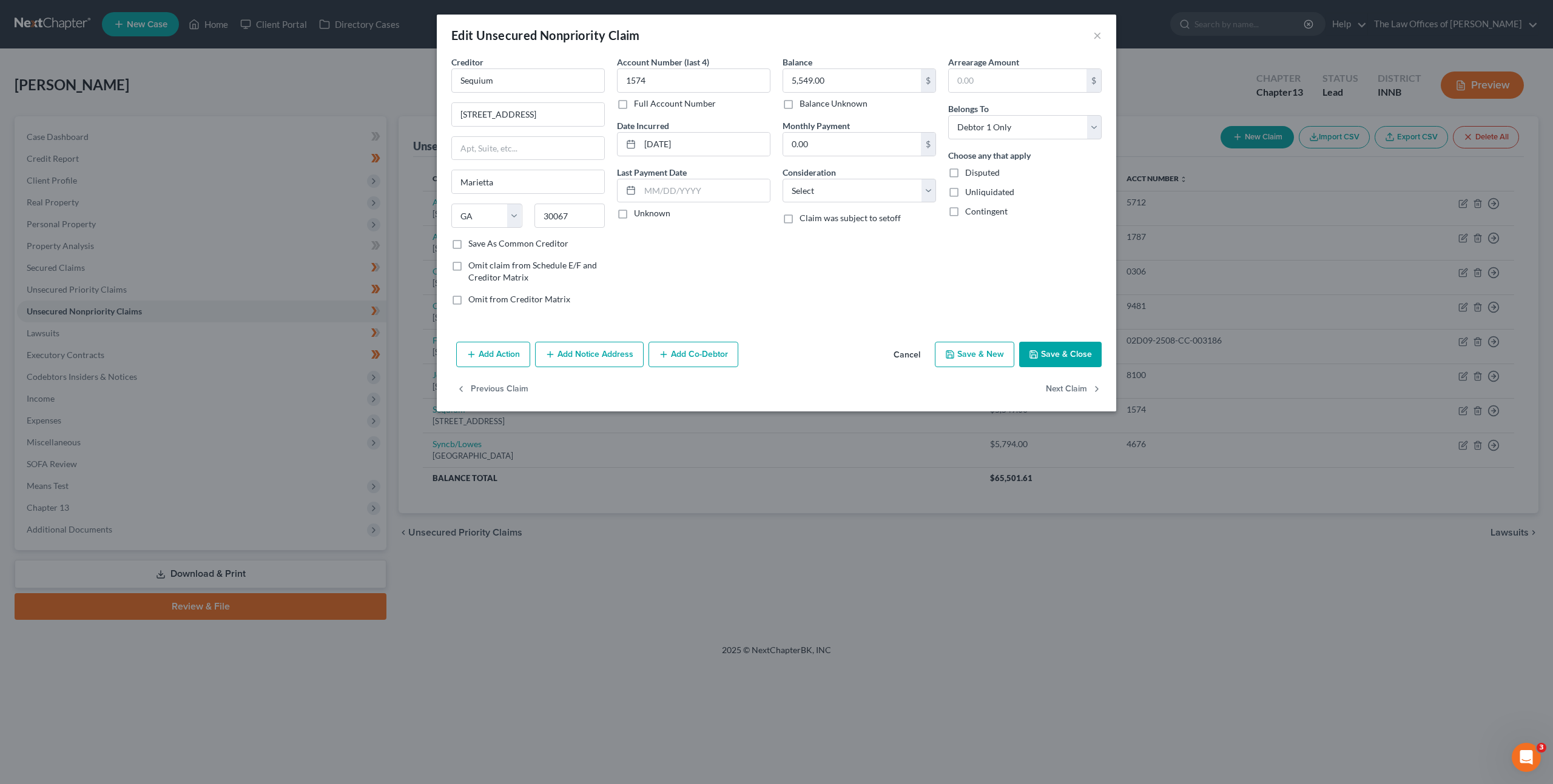
click at [589, 358] on button "Add Notice Address" at bounding box center [589, 354] width 108 height 26
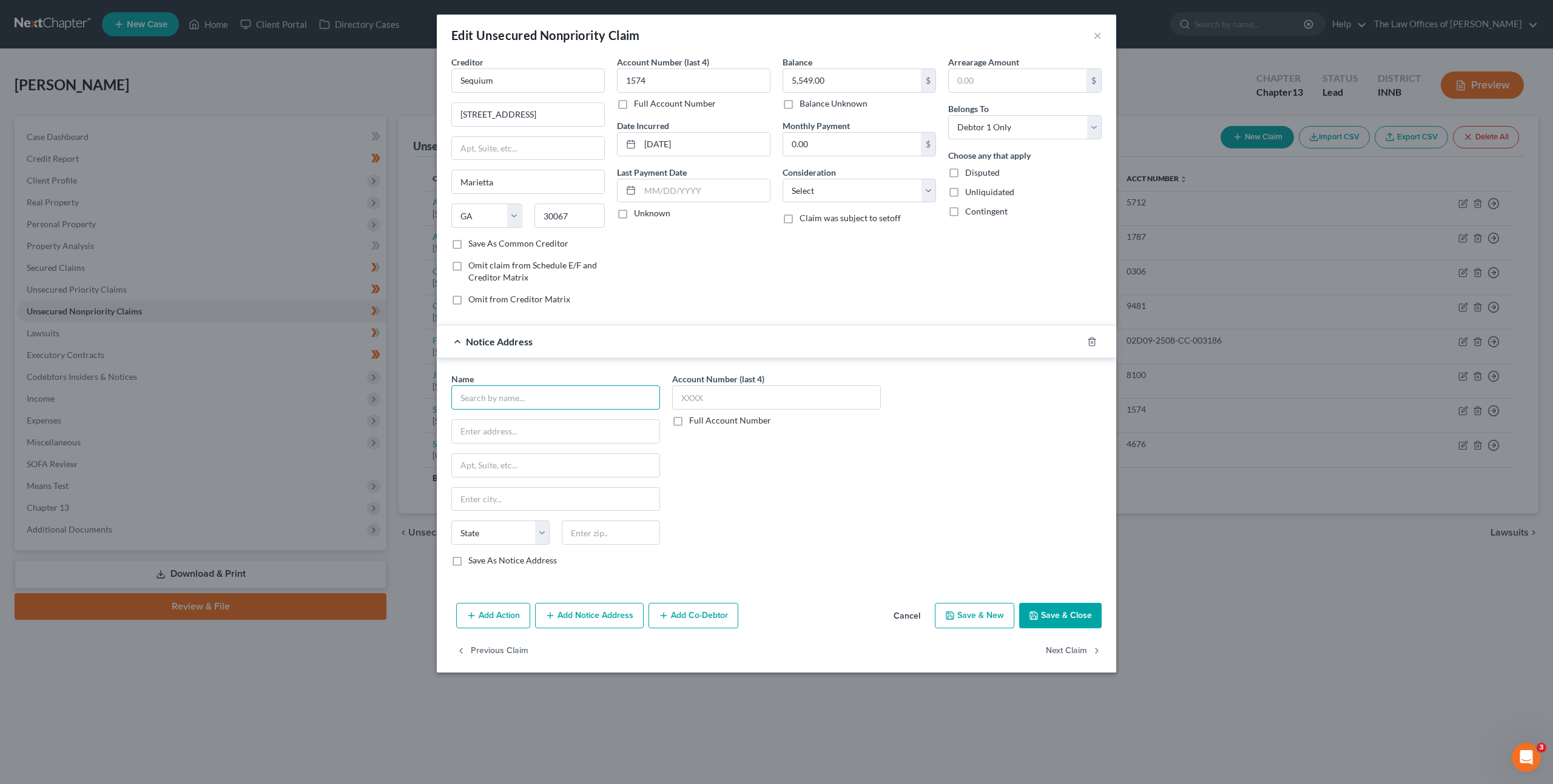
drag, startPoint x: 546, startPoint y: 403, endPoint x: 747, endPoint y: 387, distance: 201.6
click at [546, 403] on input "text" at bounding box center [555, 397] width 209 height 24
type input "H"
type input "J [PERSON_NAME] Inc"
type input "[STREET_ADDRESS][PERSON_NAME]"
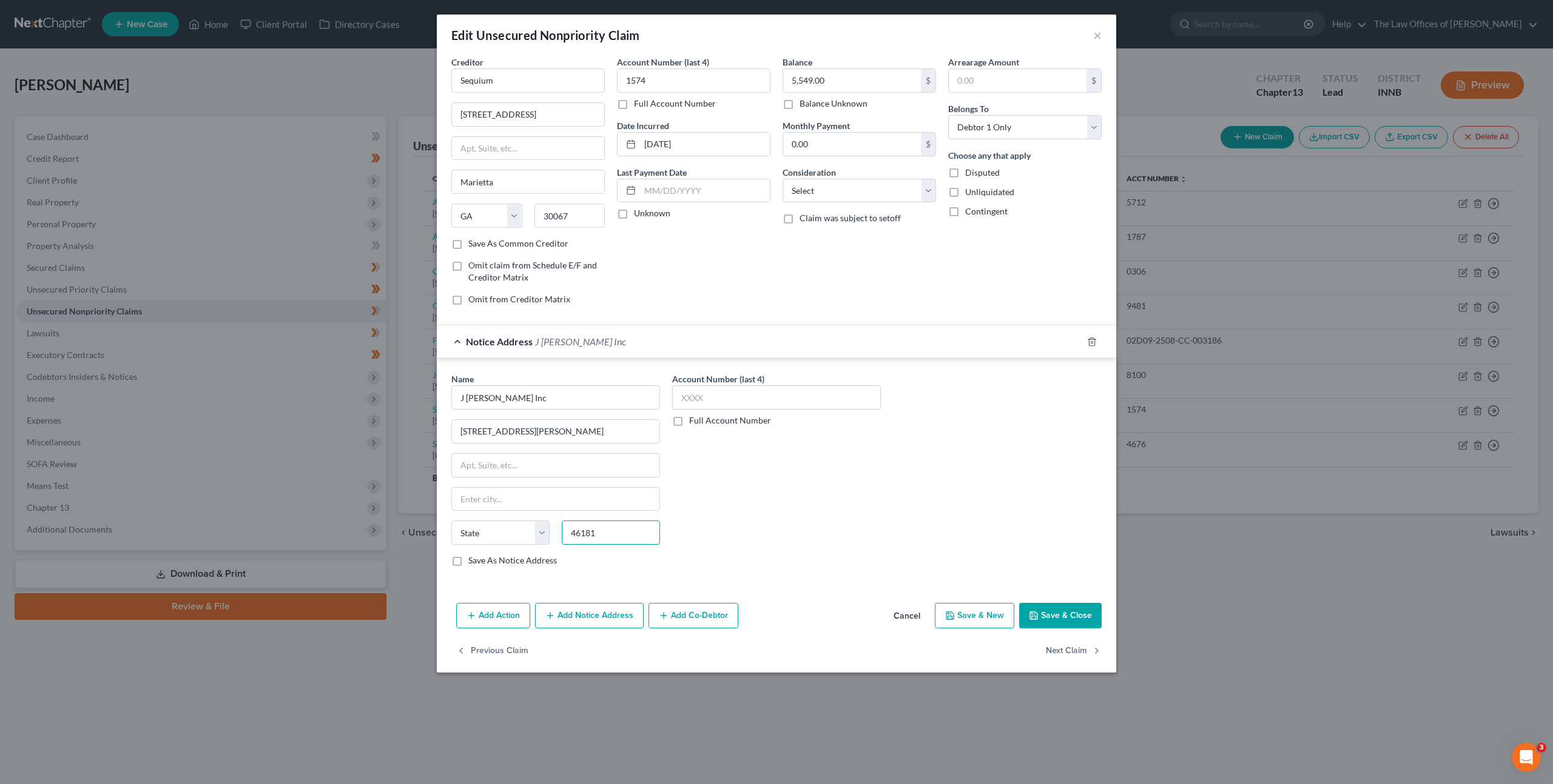
type input "46181"
click at [928, 498] on div "Name * [PERSON_NAME] Inc [STREET_ADDRESS][GEOGRAPHIC_DATA][PERSON_NAME][US_STAT…" at bounding box center [776, 474] width 663 height 203
type input "Trafalgar"
select select "15"
click at [814, 184] on select "Select Cable / Satellite Services Collection Agency Credit Card Debt Debt Couns…" at bounding box center [859, 190] width 154 height 24
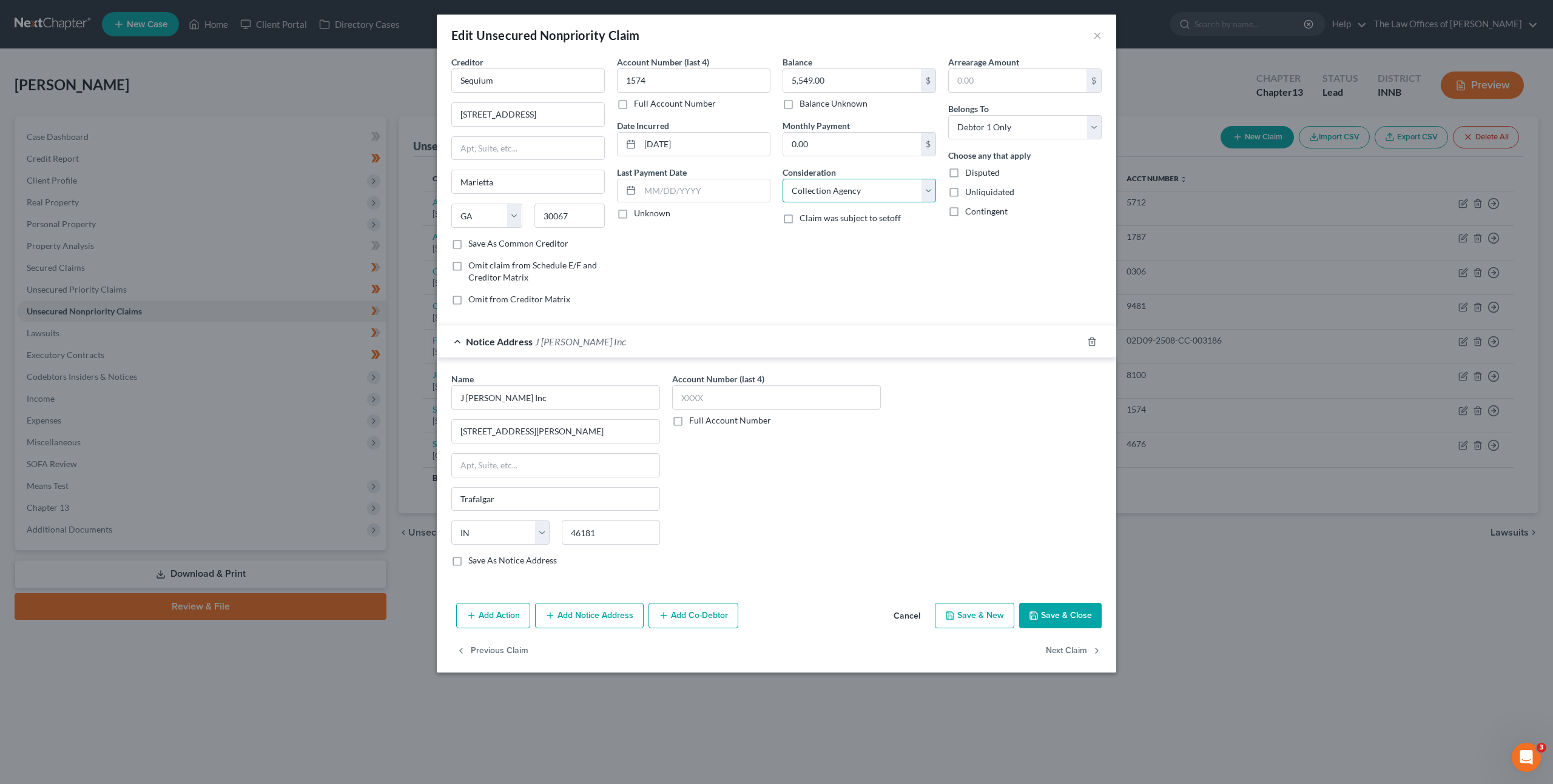
click at [783, 178] on select "Select Cable / Satellite Services Collection Agency Credit Card Debt Debt Couns…" at bounding box center [859, 190] width 154 height 24
click at [940, 492] on div "Name * [PERSON_NAME] Inc [STREET_ADDRESS][PERSON_NAME] [US_STATE] AK AR AZ CA C…" at bounding box center [776, 474] width 663 height 203
click at [1039, 603] on button "Save & Close" at bounding box center [1060, 615] width 83 height 26
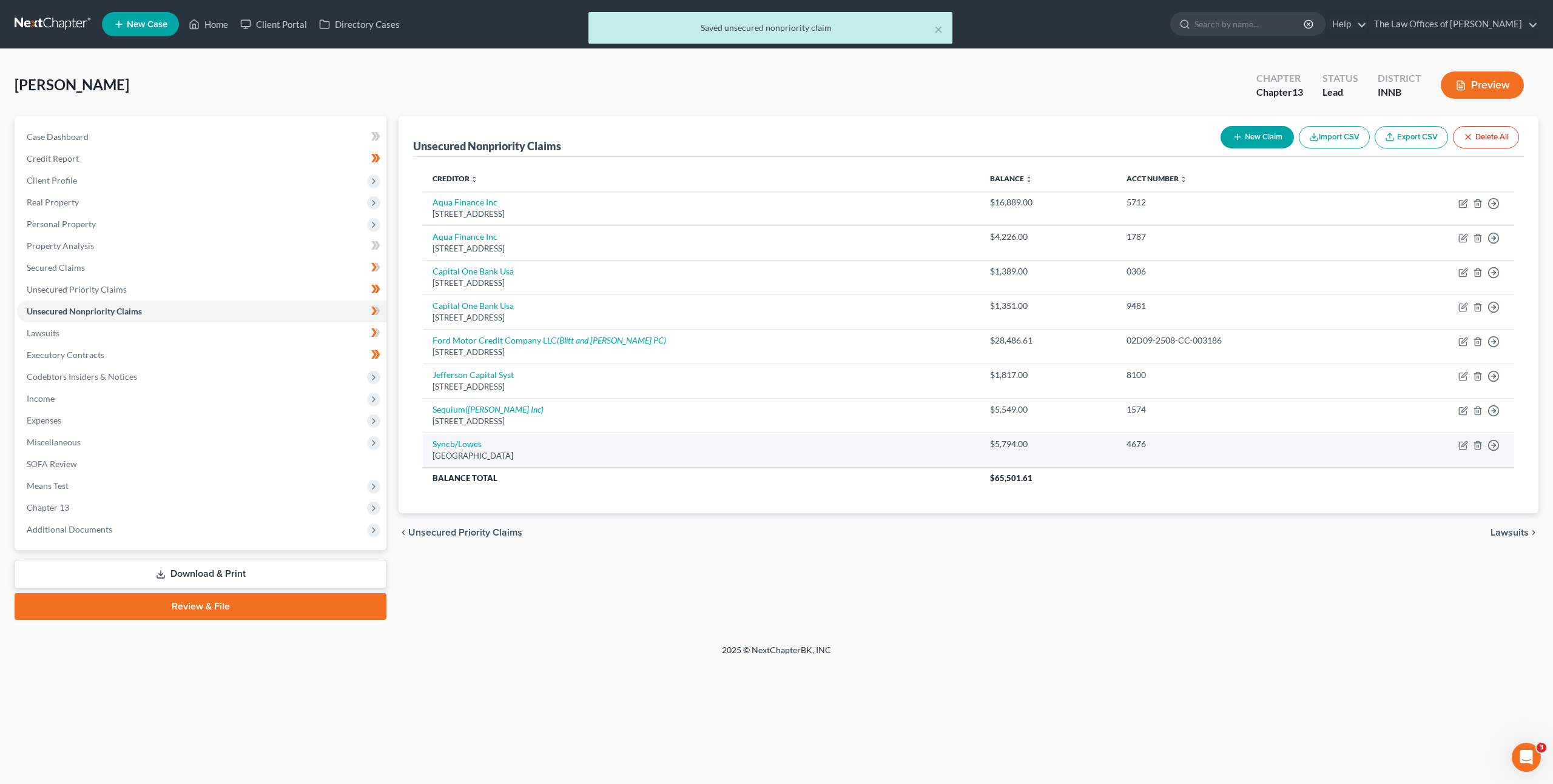
drag, startPoint x: 809, startPoint y: 622, endPoint x: 637, endPoint y: 455, distance: 239.7
click at [808, 620] on div "Petition Navigation Case Dashboard Payments Invoices Payments Payments Credit R…" at bounding box center [776, 373] width 1524 height 513
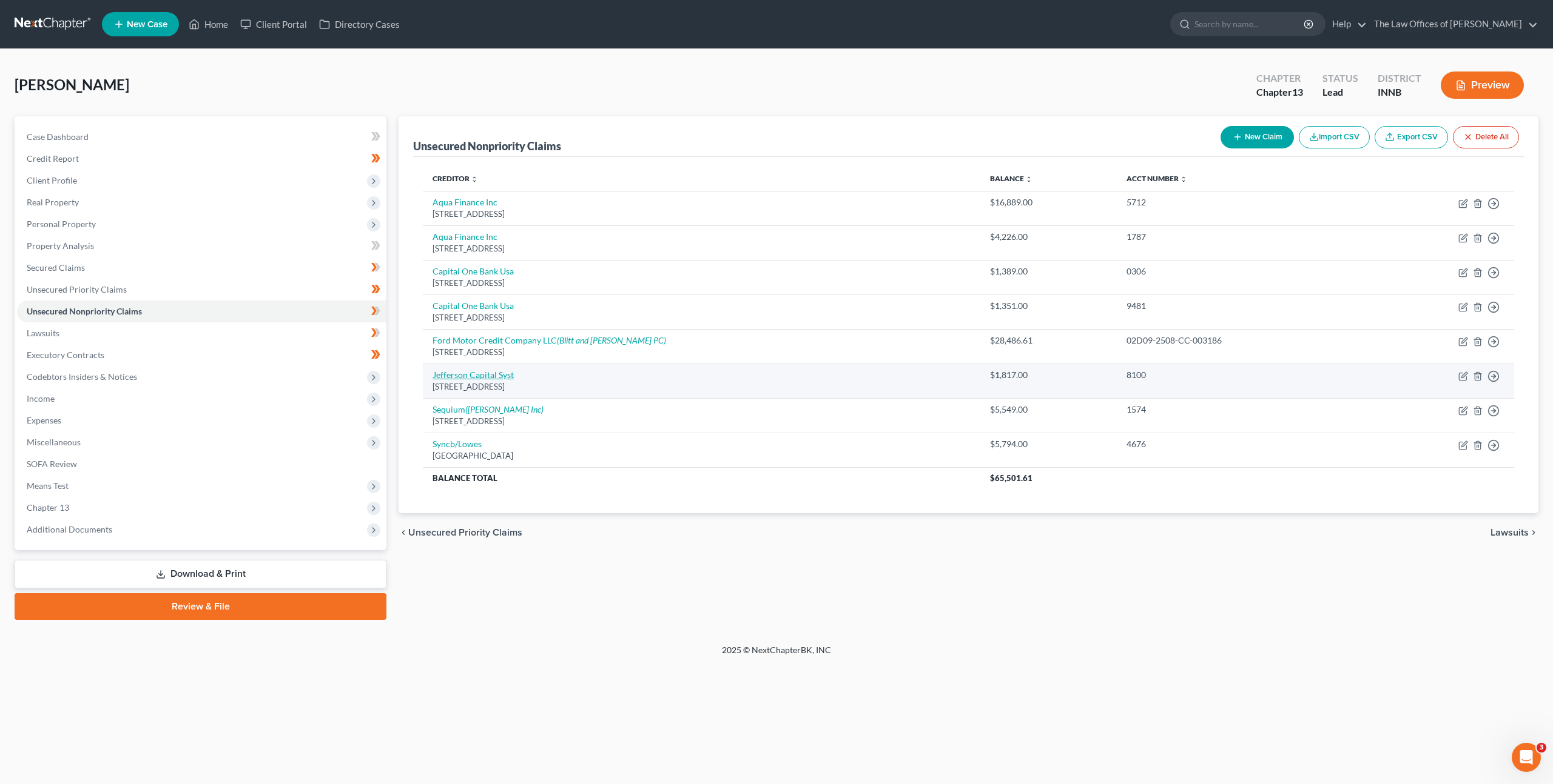
click at [470, 379] on link "Jefferson Capital Syst" at bounding box center [473, 375] width 81 height 11
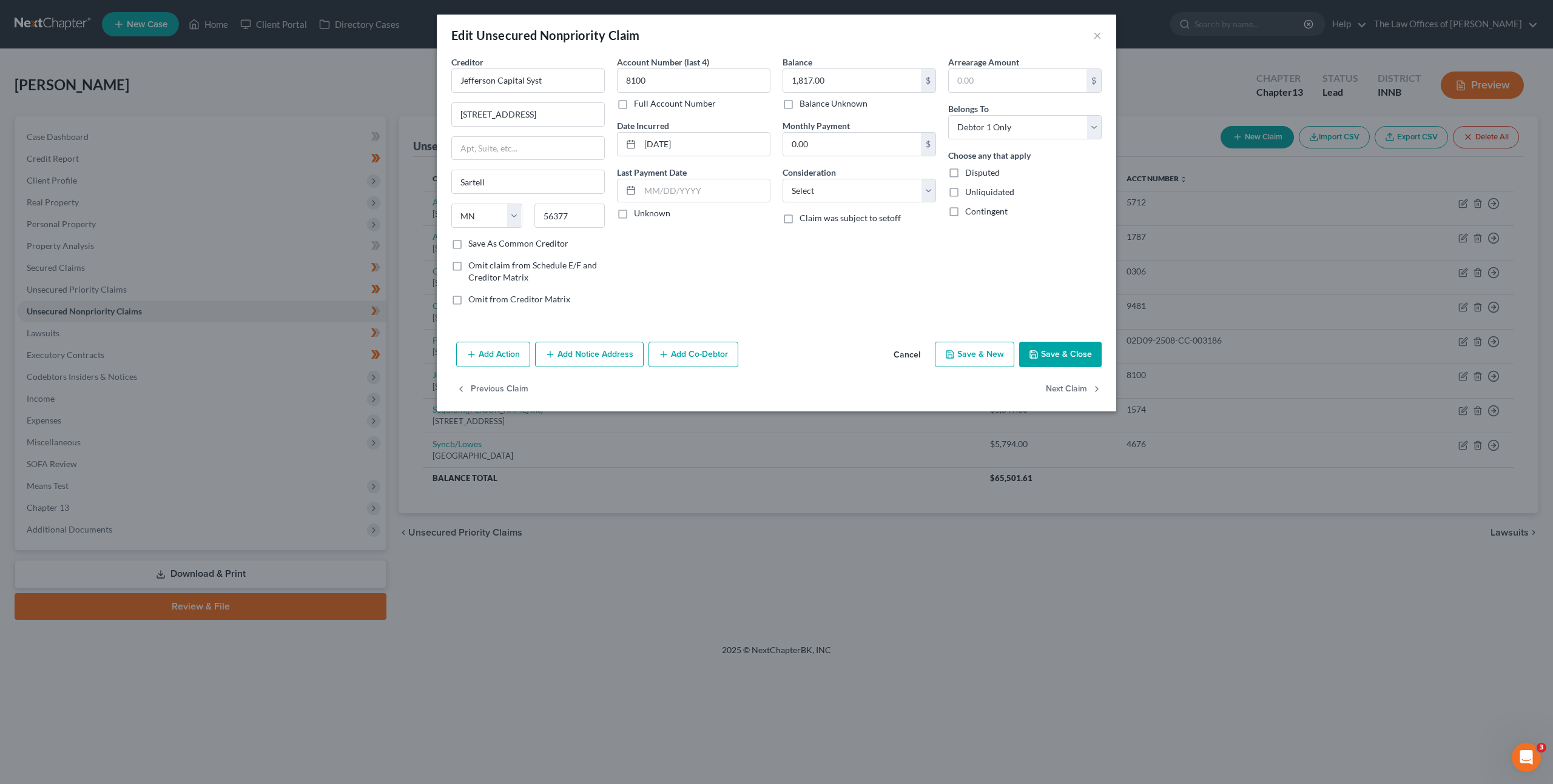
click at [582, 356] on button "Add Notice Address" at bounding box center [589, 354] width 108 height 26
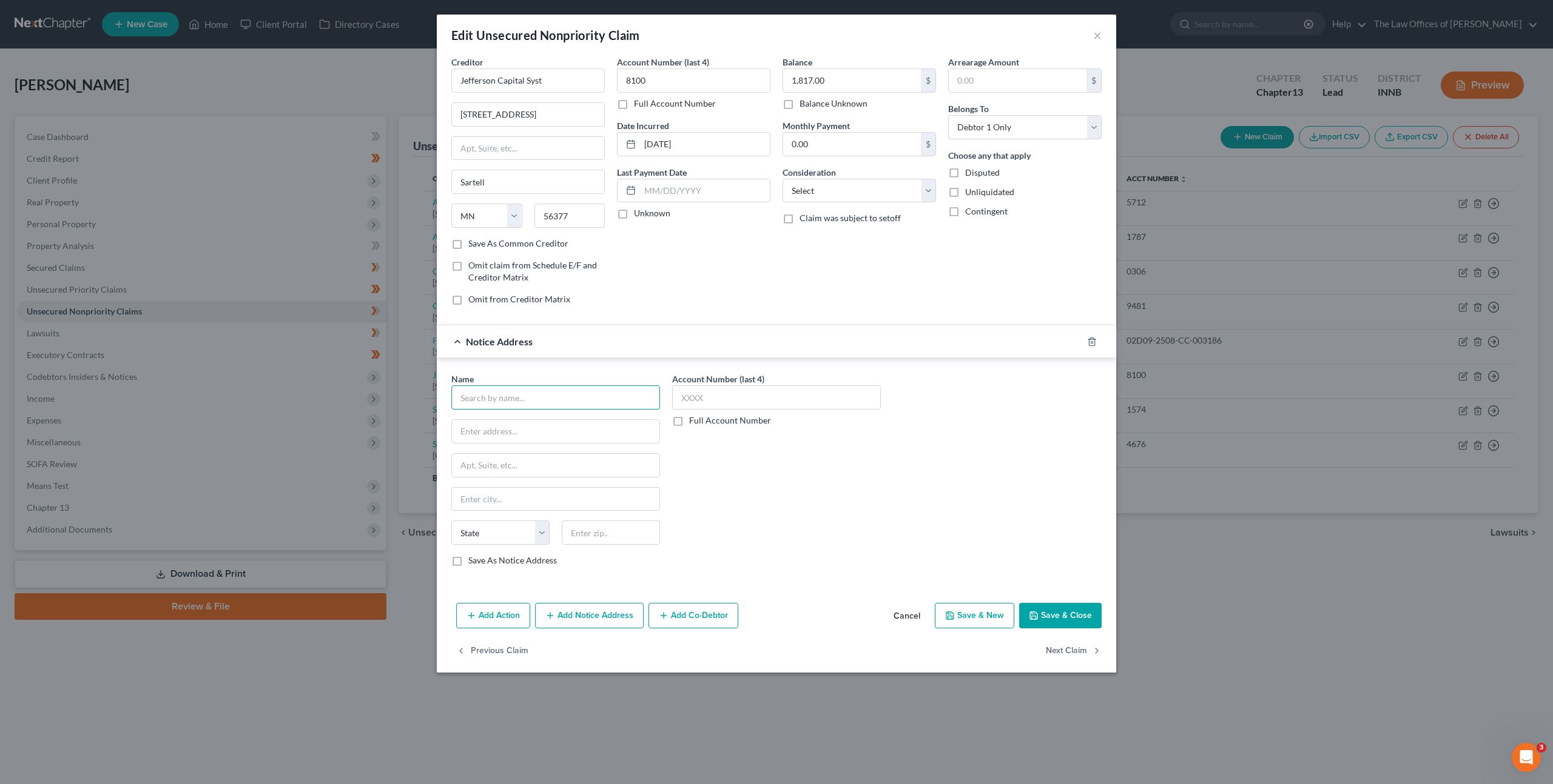
click at [542, 396] on input "text" at bounding box center [555, 397] width 209 height 24
click at [513, 432] on div "Pob [GEOGRAPHIC_DATA]" at bounding box center [554, 431] width 187 height 11
click at [883, 495] on div "Account Number (last 4) Full Account Number" at bounding box center [776, 474] width 221 height 203
click at [1033, 614] on icon "button" at bounding box center [1033, 615] width 10 height 10
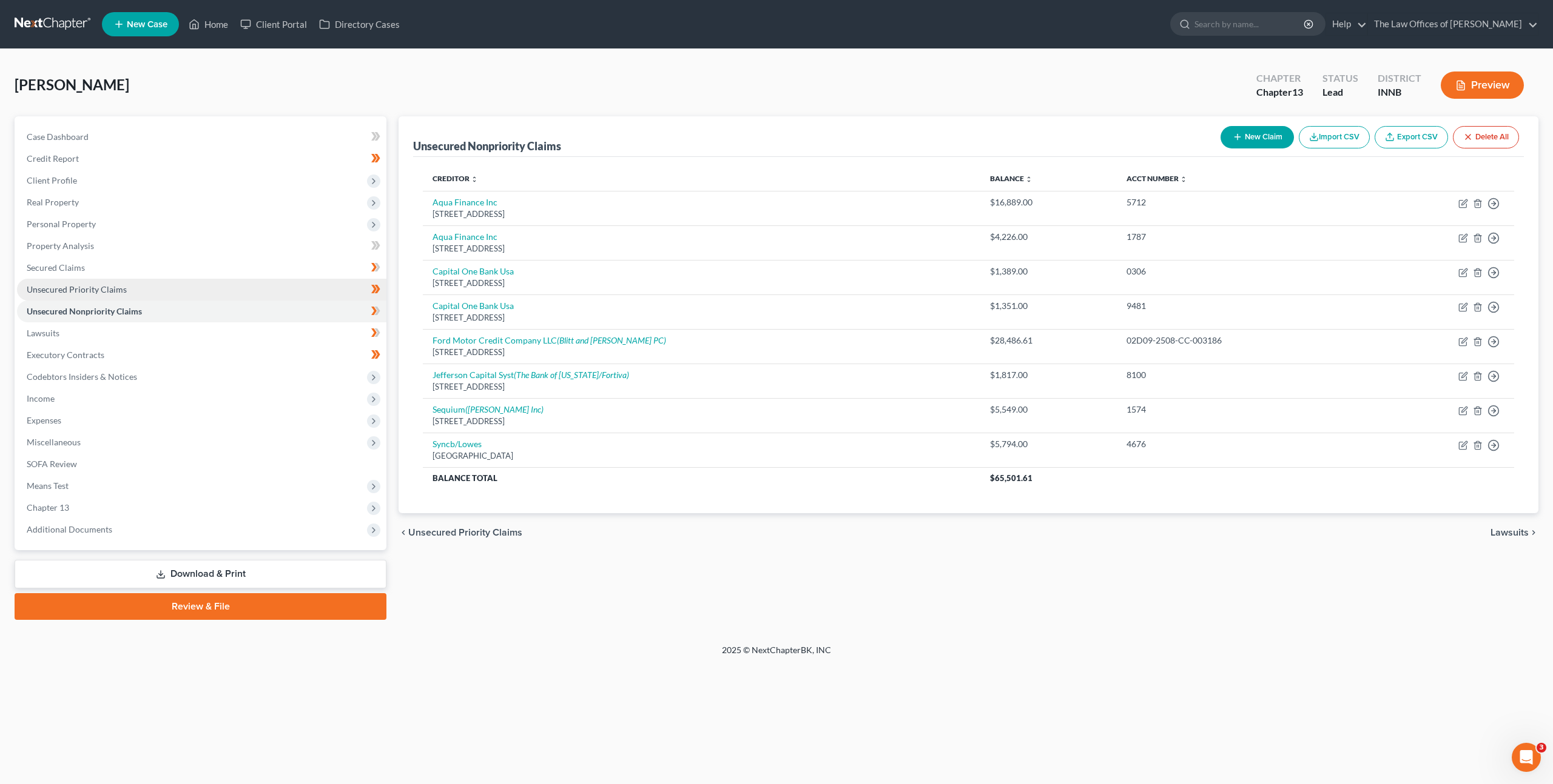
click at [115, 290] on span "Unsecured Priority Claims" at bounding box center [76, 289] width 100 height 11
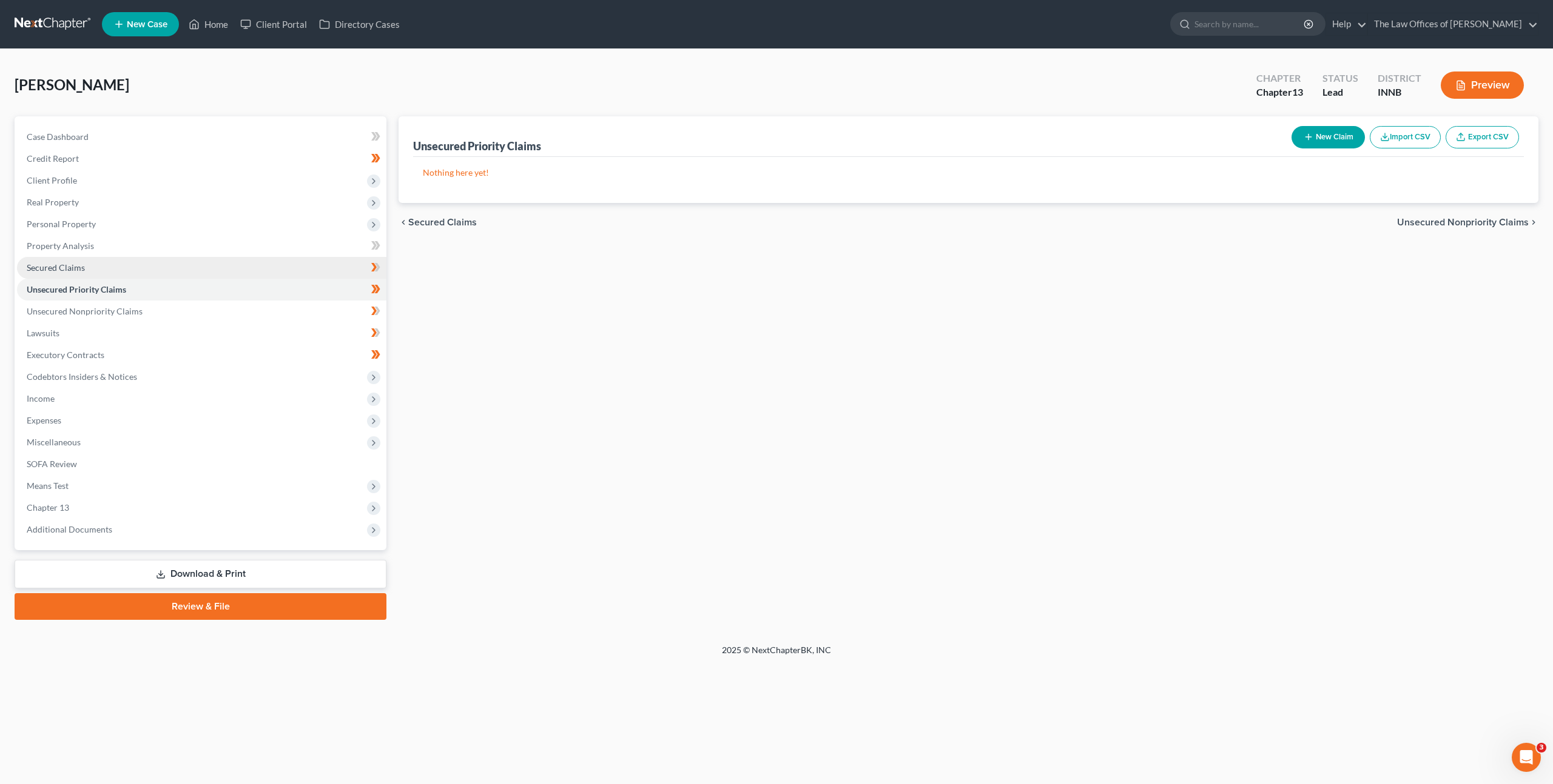
click at [120, 266] on link "Secured Claims" at bounding box center [202, 267] width 370 height 22
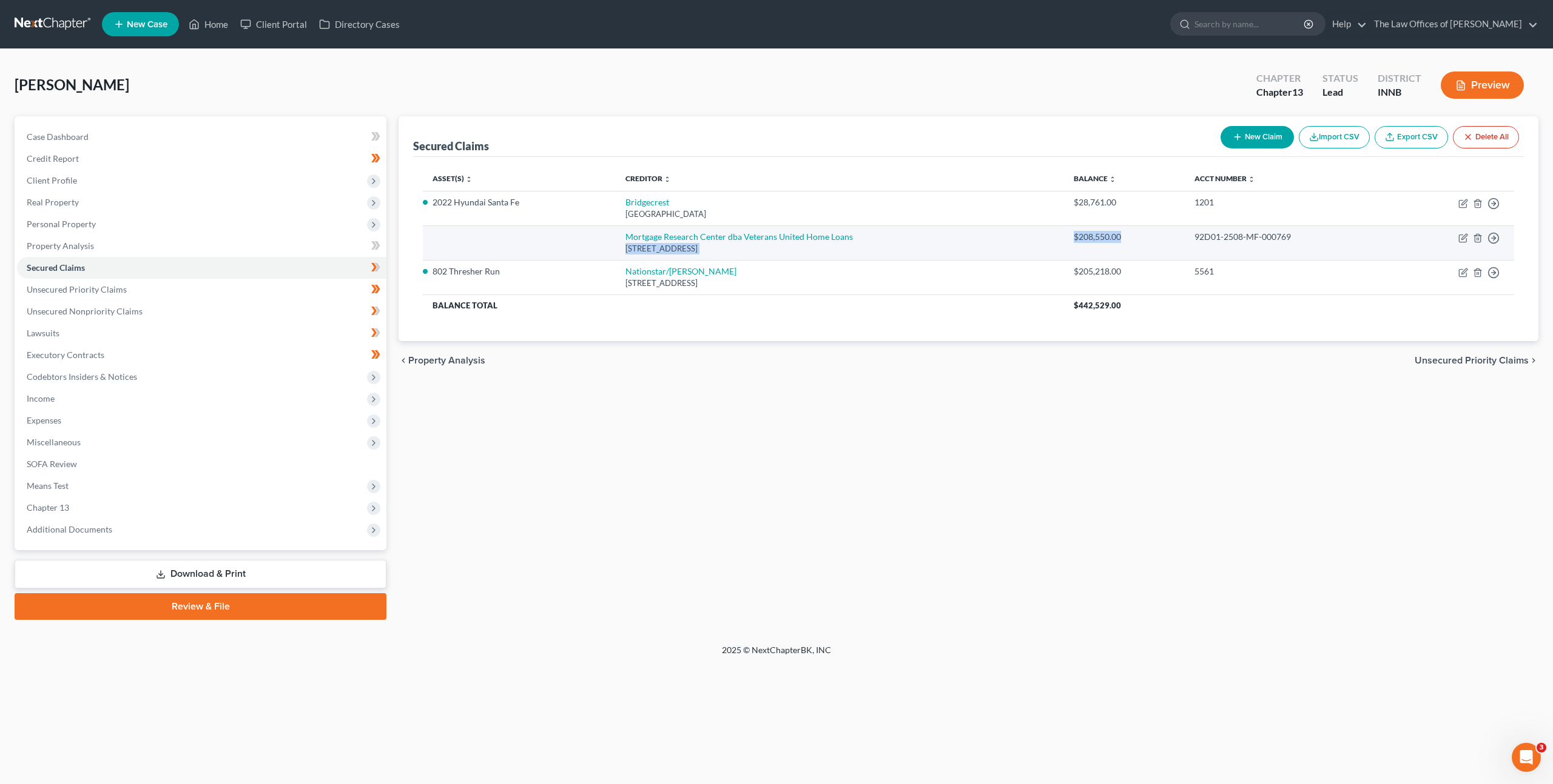
click at [1053, 233] on tr "Mortgage Research Center dba Veterans United Home Loans [STREET_ADDRESS] $208,5…" at bounding box center [968, 242] width 1091 height 35
click at [1054, 234] on td "Mortgage Research Center dba Veterans United Home Loans [STREET_ADDRESS]" at bounding box center [840, 242] width 449 height 35
drag, startPoint x: 1104, startPoint y: 234, endPoint x: 1063, endPoint y: 233, distance: 41.0
click at [1063, 233] on td "$208,550.00" at bounding box center [1124, 242] width 122 height 35
copy div "$208,550.00"
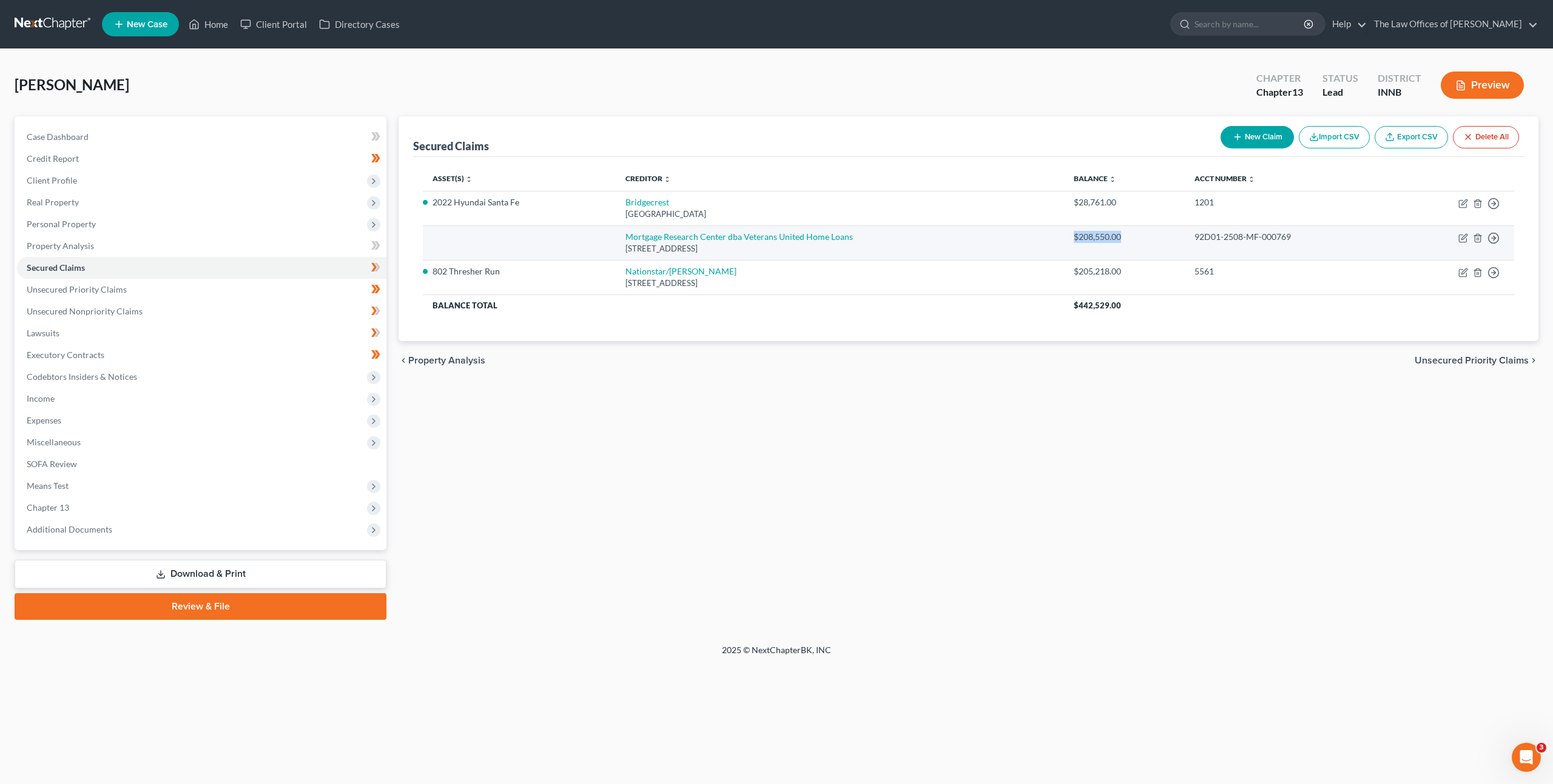
click at [1123, 233] on div "$208,550.00" at bounding box center [1124, 237] width 102 height 12
click at [1128, 234] on div "$208,550.00" at bounding box center [1124, 237] width 102 height 12
drag, startPoint x: 1129, startPoint y: 235, endPoint x: 1061, endPoint y: 235, distance: 68.0
click at [1063, 235] on td "$208,550.00" at bounding box center [1124, 242] width 122 height 35
copy div "$208,550.00"
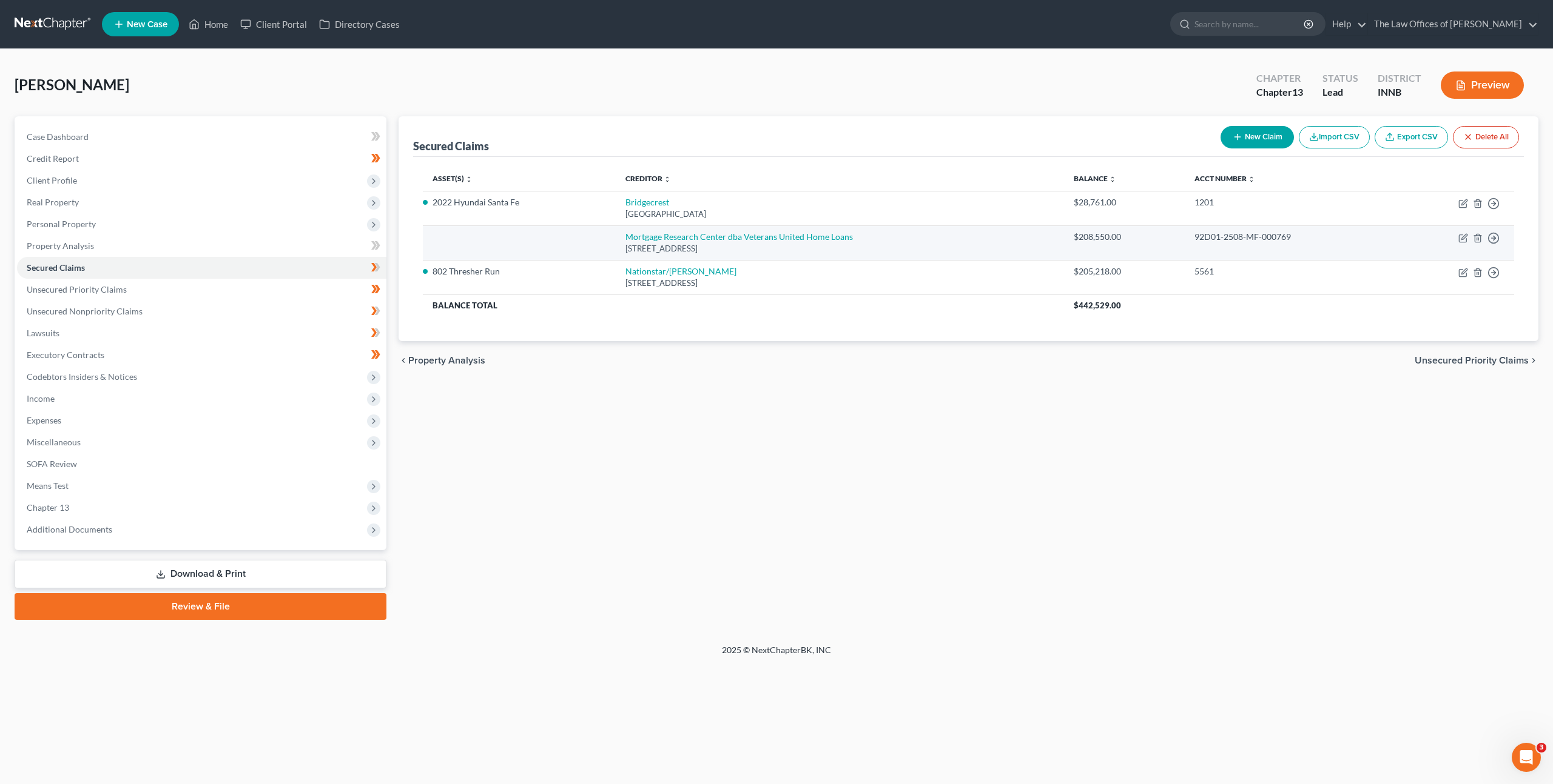
click at [1046, 249] on div "[STREET_ADDRESS]" at bounding box center [840, 249] width 429 height 12
drag, startPoint x: 1255, startPoint y: 234, endPoint x: 1188, endPoint y: 240, distance: 67.3
click at [1188, 240] on td "92D01-2508-MF-000769" at bounding box center [1289, 242] width 211 height 35
copy div "92D01-2508-MF-000769"
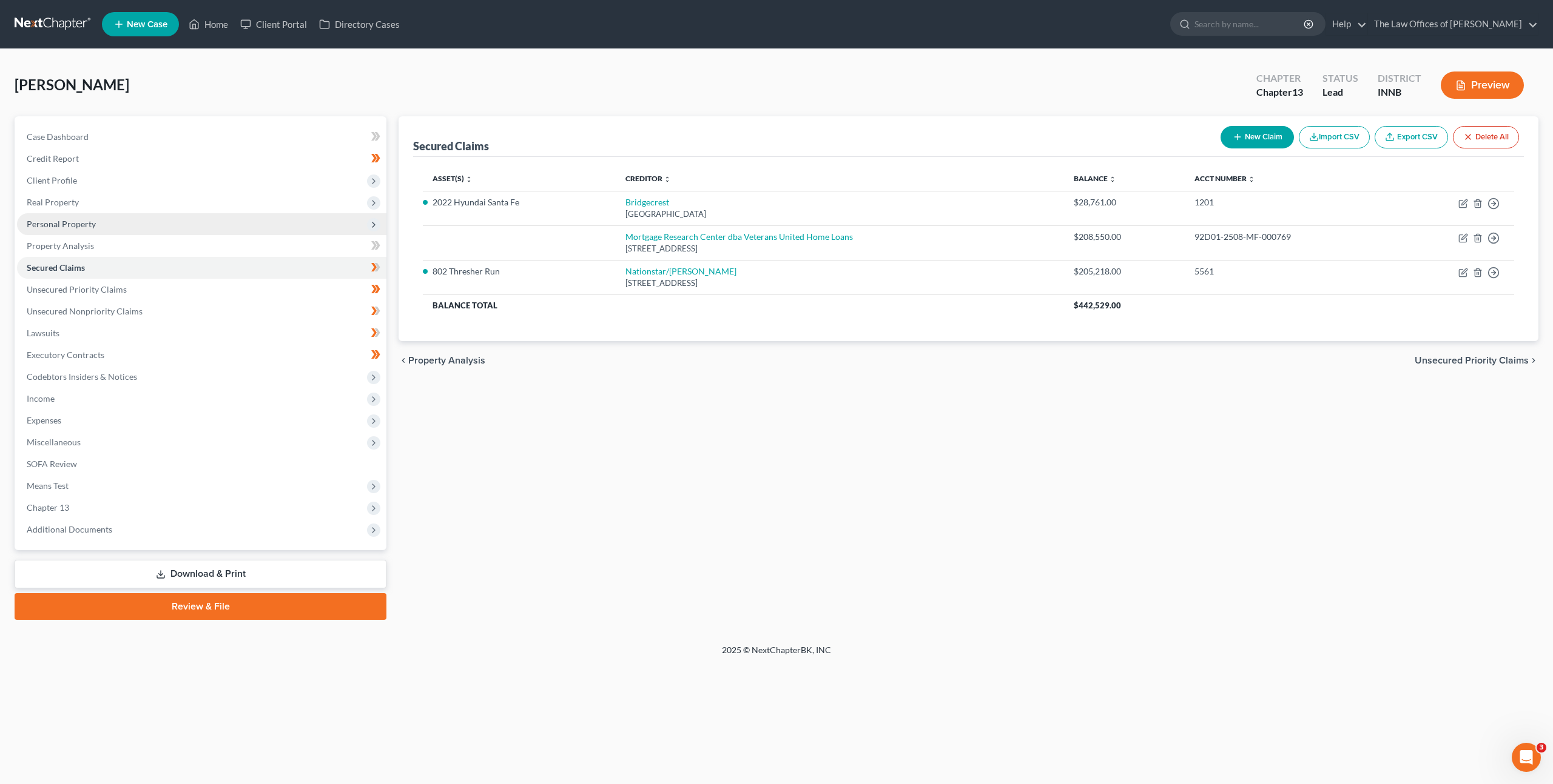
click at [114, 213] on span "Personal Property" at bounding box center [202, 224] width 370 height 22
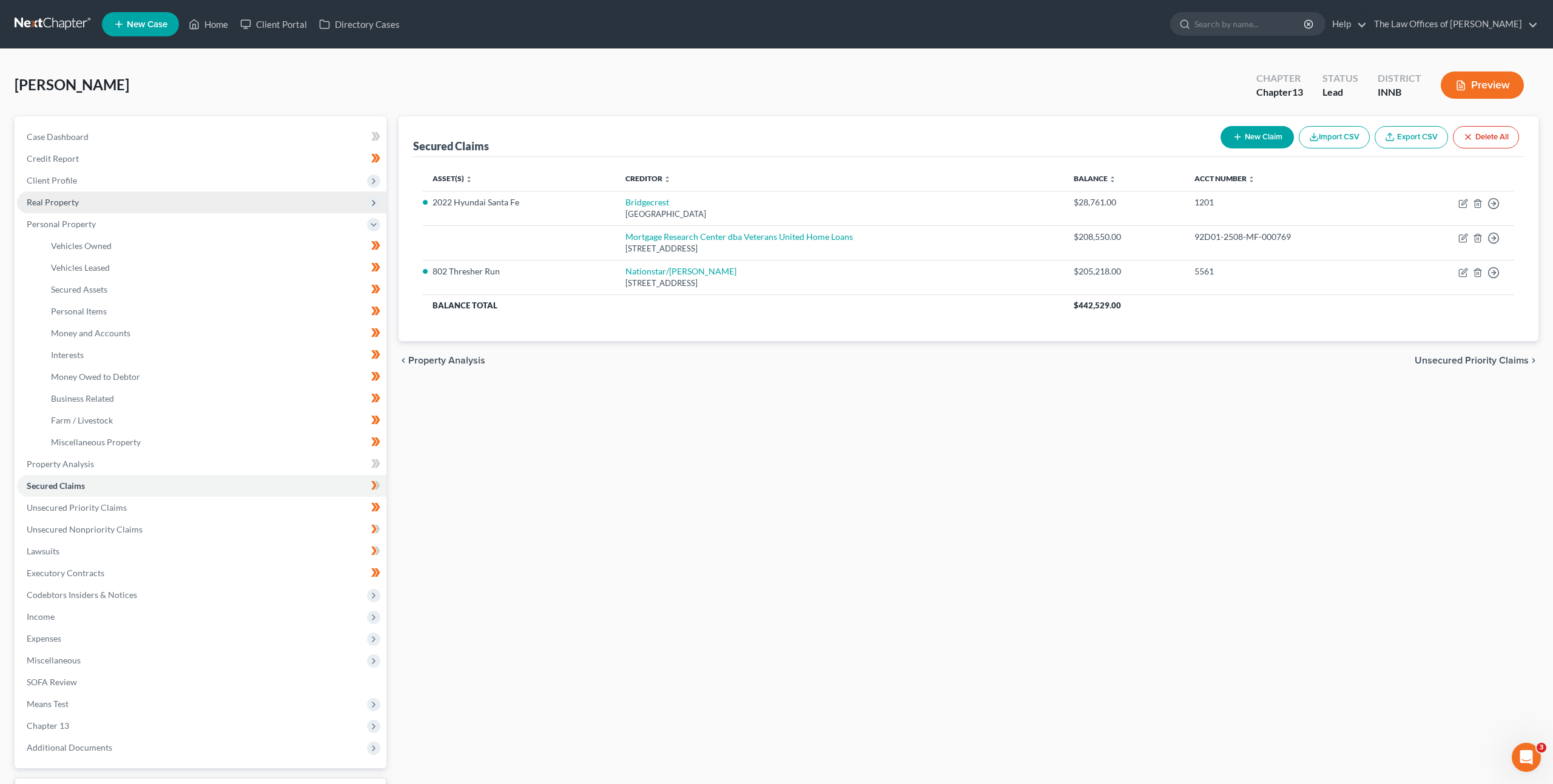
click at [122, 208] on span "Real Property" at bounding box center [202, 202] width 370 height 22
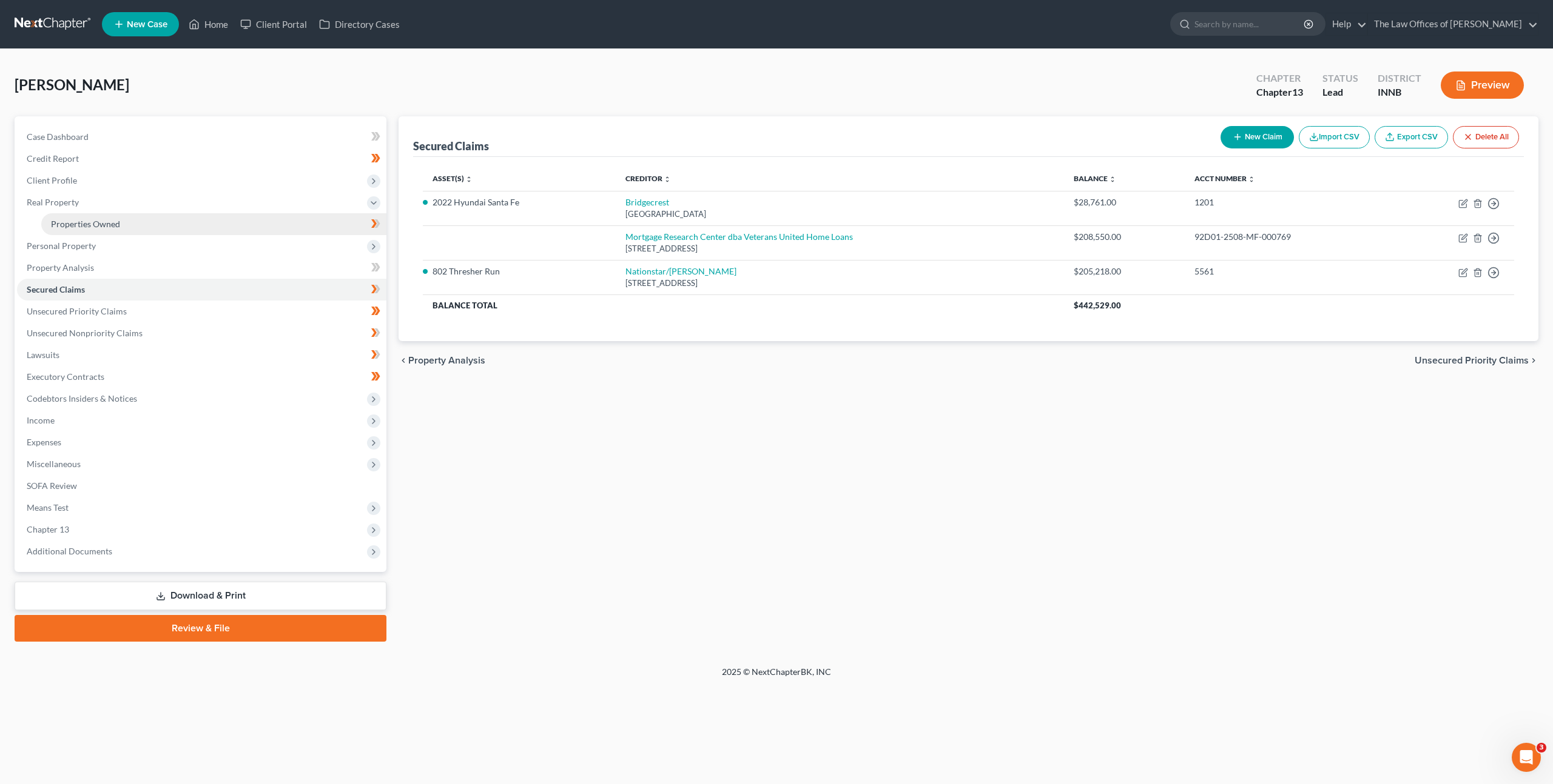
click at [108, 228] on span "Properties Owned" at bounding box center [85, 224] width 69 height 11
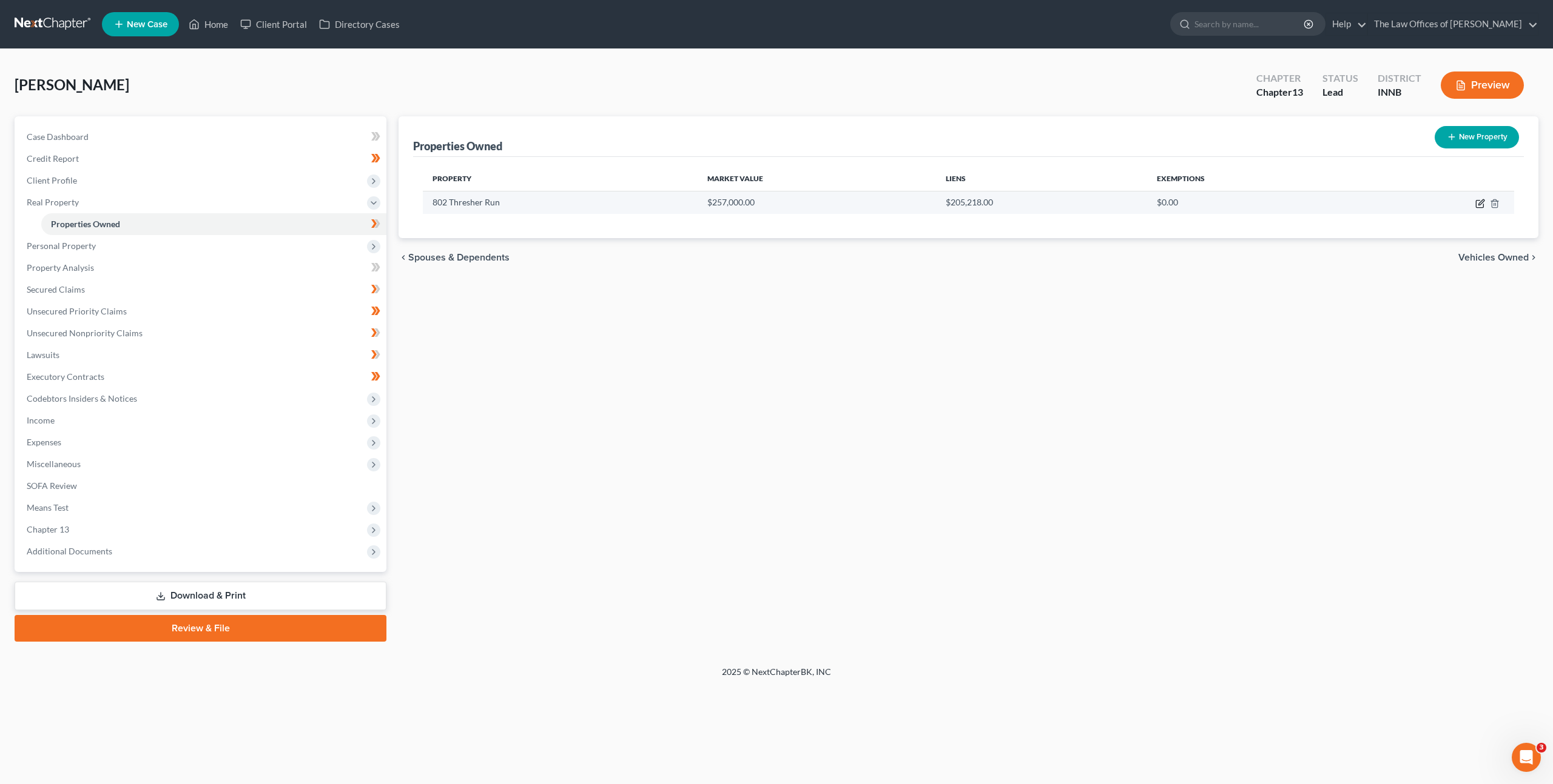
click at [1478, 204] on icon "button" at bounding box center [1479, 203] width 10 height 10
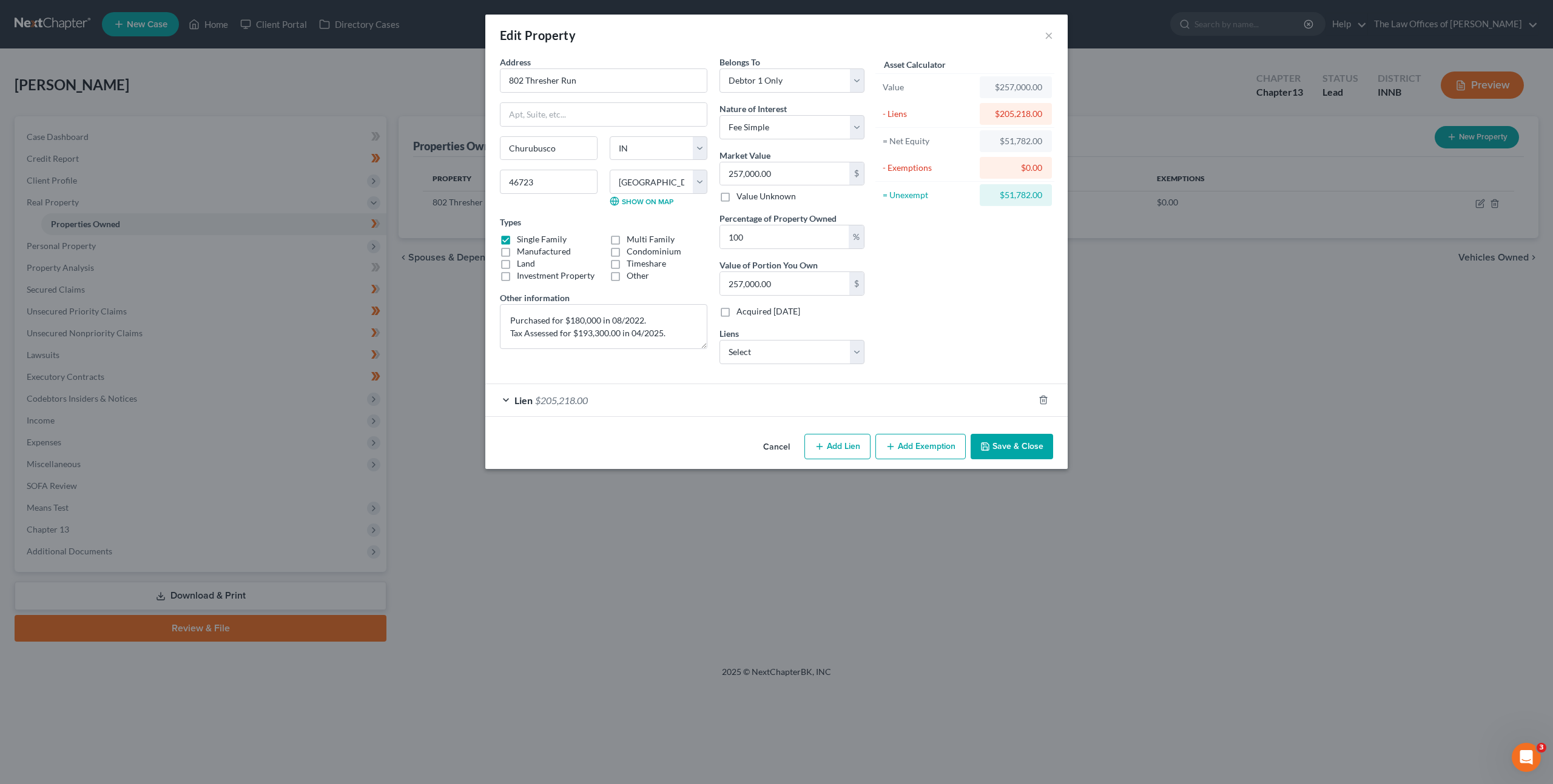
click at [808, 409] on div "Lien $205,218.00" at bounding box center [759, 400] width 548 height 32
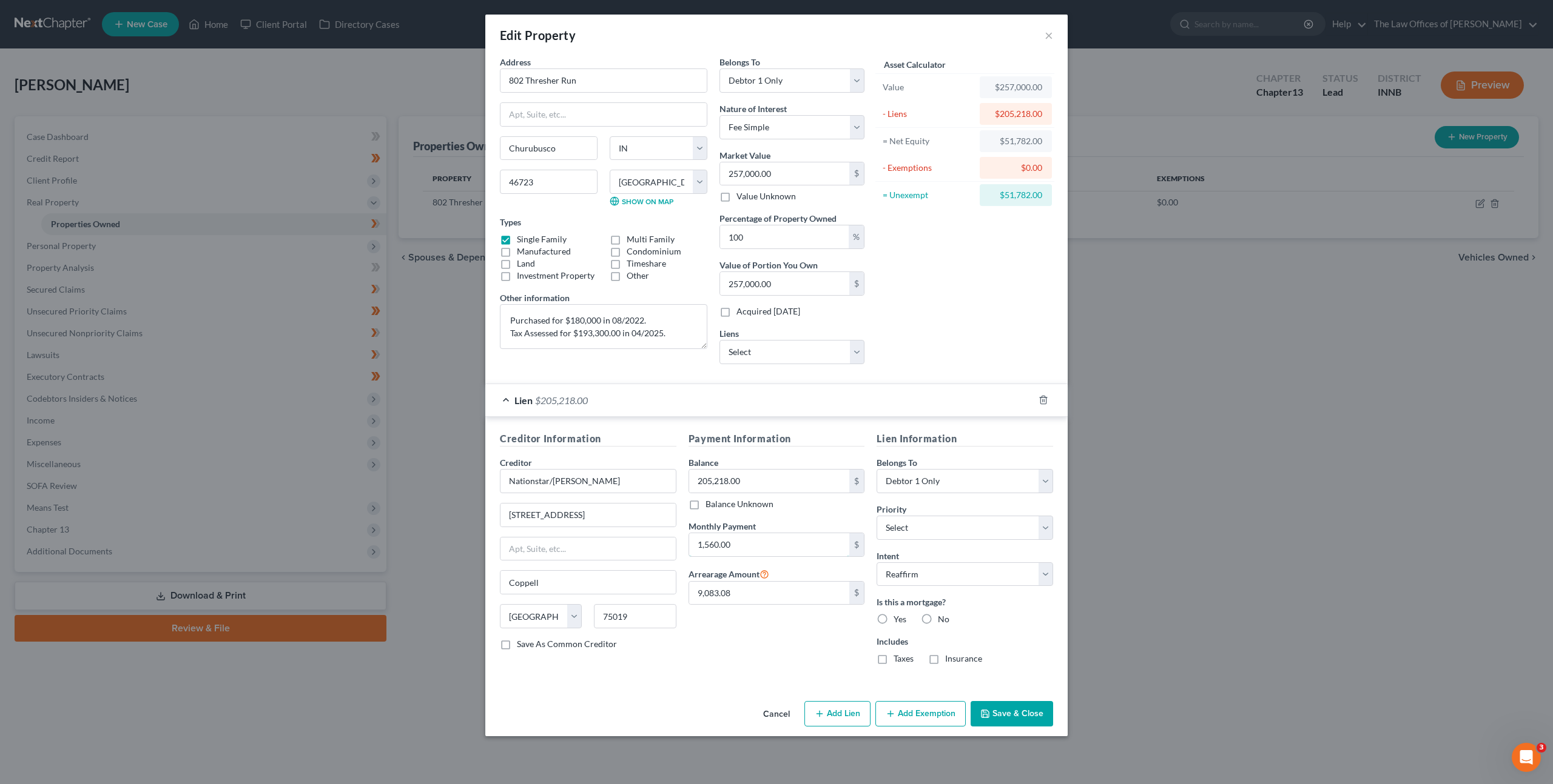
drag, startPoint x: 760, startPoint y: 545, endPoint x: 488, endPoint y: 597, distance: 276.9
click at [469, 543] on div "Edit Property × Address * 802 Thresher Run [GEOGRAPHIC_DATA] State [US_STATE][G…" at bounding box center [776, 392] width 1553 height 784
drag, startPoint x: 751, startPoint y: 544, endPoint x: 610, endPoint y: 546, distance: 141.0
click at [585, 537] on div "Creditor Information Creditor * Nationstar/[PERSON_NAME] [STREET_ADDRESS][GEOGR…" at bounding box center [776, 553] width 565 height 243
drag, startPoint x: 778, startPoint y: 538, endPoint x: 689, endPoint y: 532, distance: 89.2
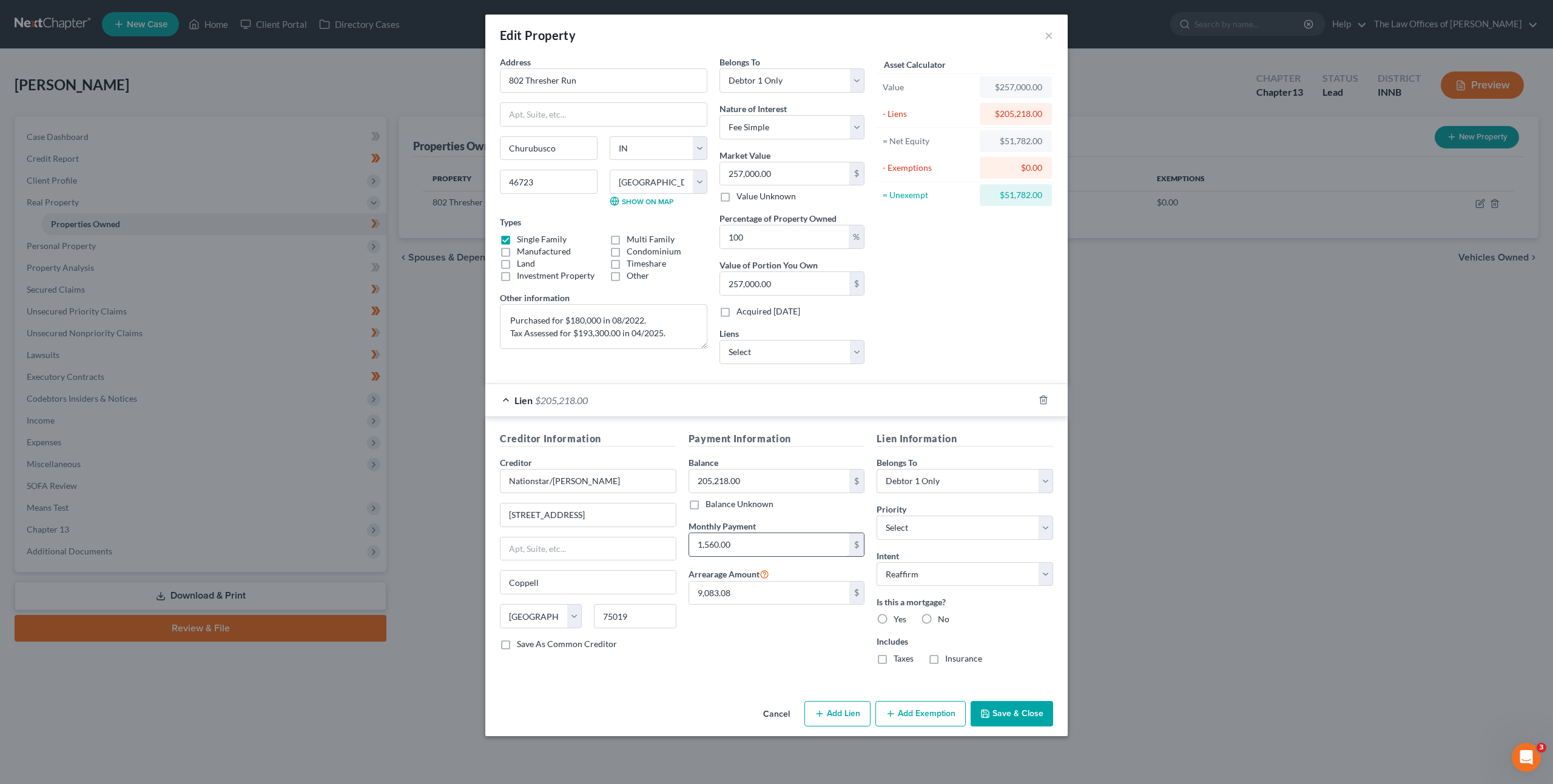
click at [720, 541] on input "1,560.00" at bounding box center [769, 545] width 161 height 23
drag, startPoint x: 738, startPoint y: 545, endPoint x: 676, endPoint y: 538, distance: 62.4
click at [671, 538] on div "Creditor Information Creditor * Nationstar/[PERSON_NAME] [STREET_ADDRESS][GEOGR…" at bounding box center [776, 553] width 565 height 243
drag, startPoint x: 721, startPoint y: 675, endPoint x: 786, endPoint y: 681, distance: 65.3
click at [721, 675] on div "Creditor Information Creditor * Nationstar/[PERSON_NAME] [STREET_ADDRESS][GEOGR…" at bounding box center [776, 550] width 582 height 267
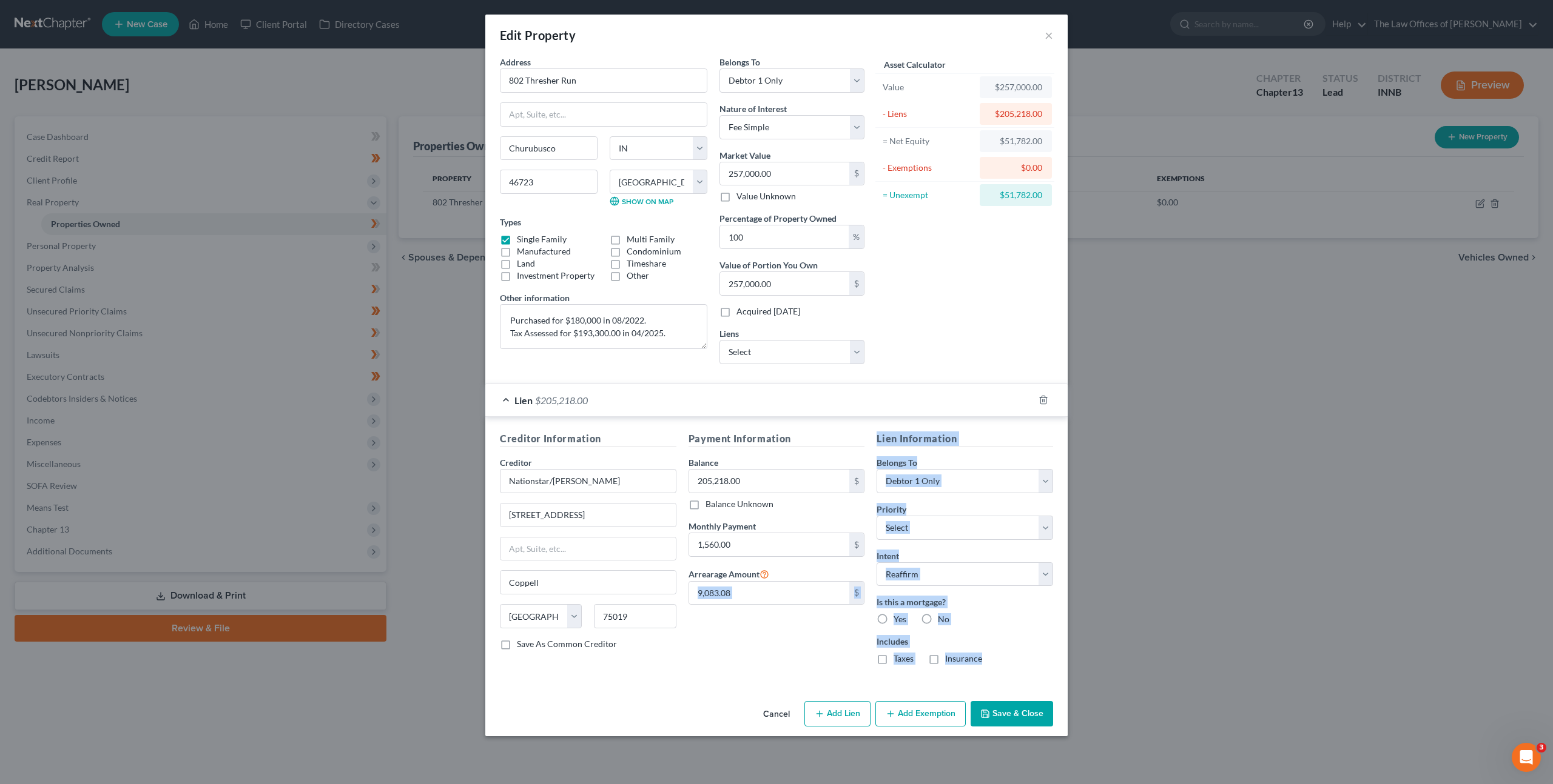
click at [761, 713] on button "Cancel" at bounding box center [776, 714] width 46 height 24
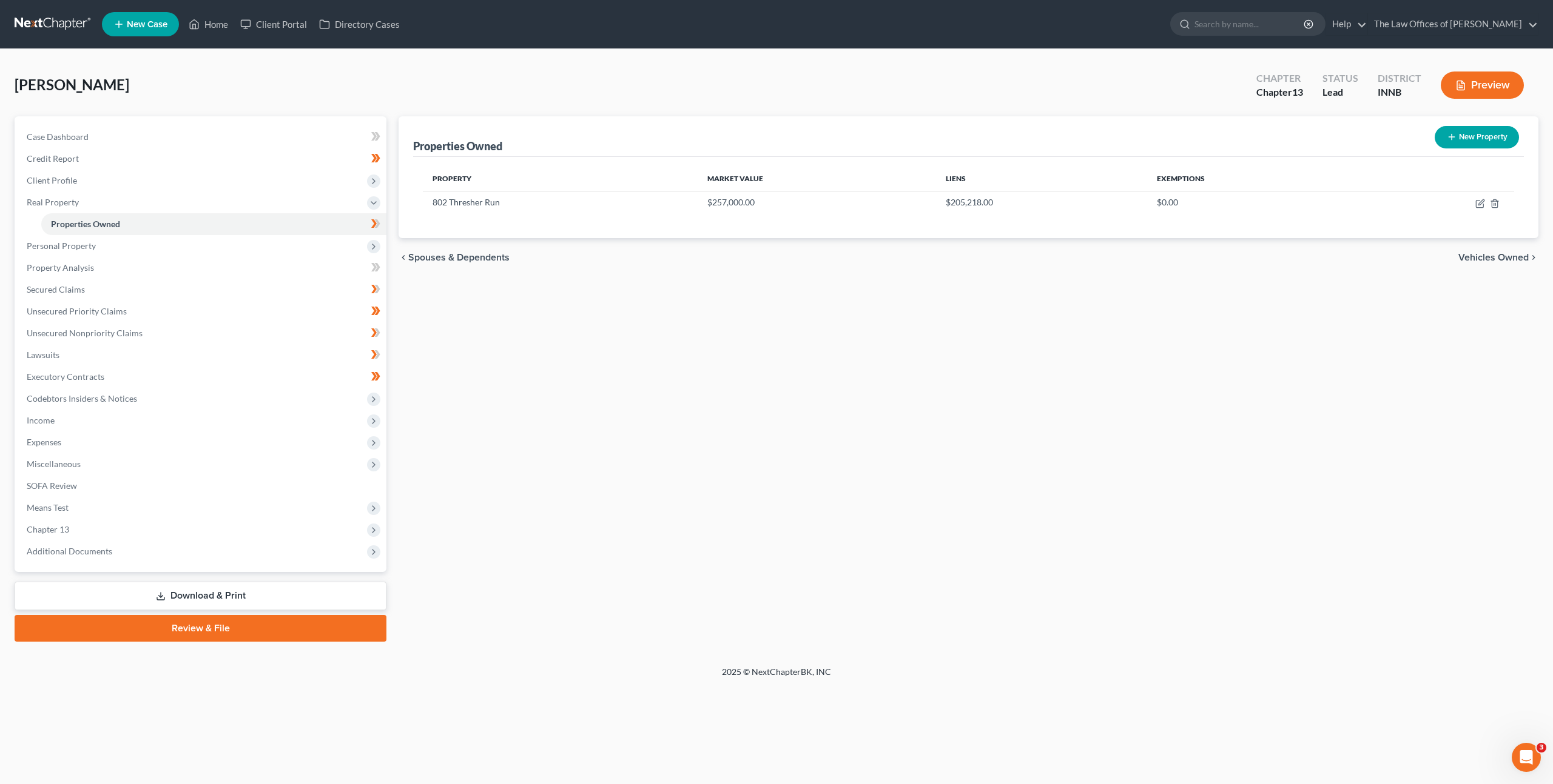
drag, startPoint x: 624, startPoint y: 517, endPoint x: 402, endPoint y: 495, distance: 223.1
click at [624, 517] on div "Properties Owned New Property Property Market Value Liens Exemptions 802 Thresh…" at bounding box center [968, 379] width 1151 height 526
click at [140, 234] on link "Properties Owned" at bounding box center [213, 224] width 345 height 22
click at [139, 240] on span "Personal Property" at bounding box center [202, 246] width 370 height 22
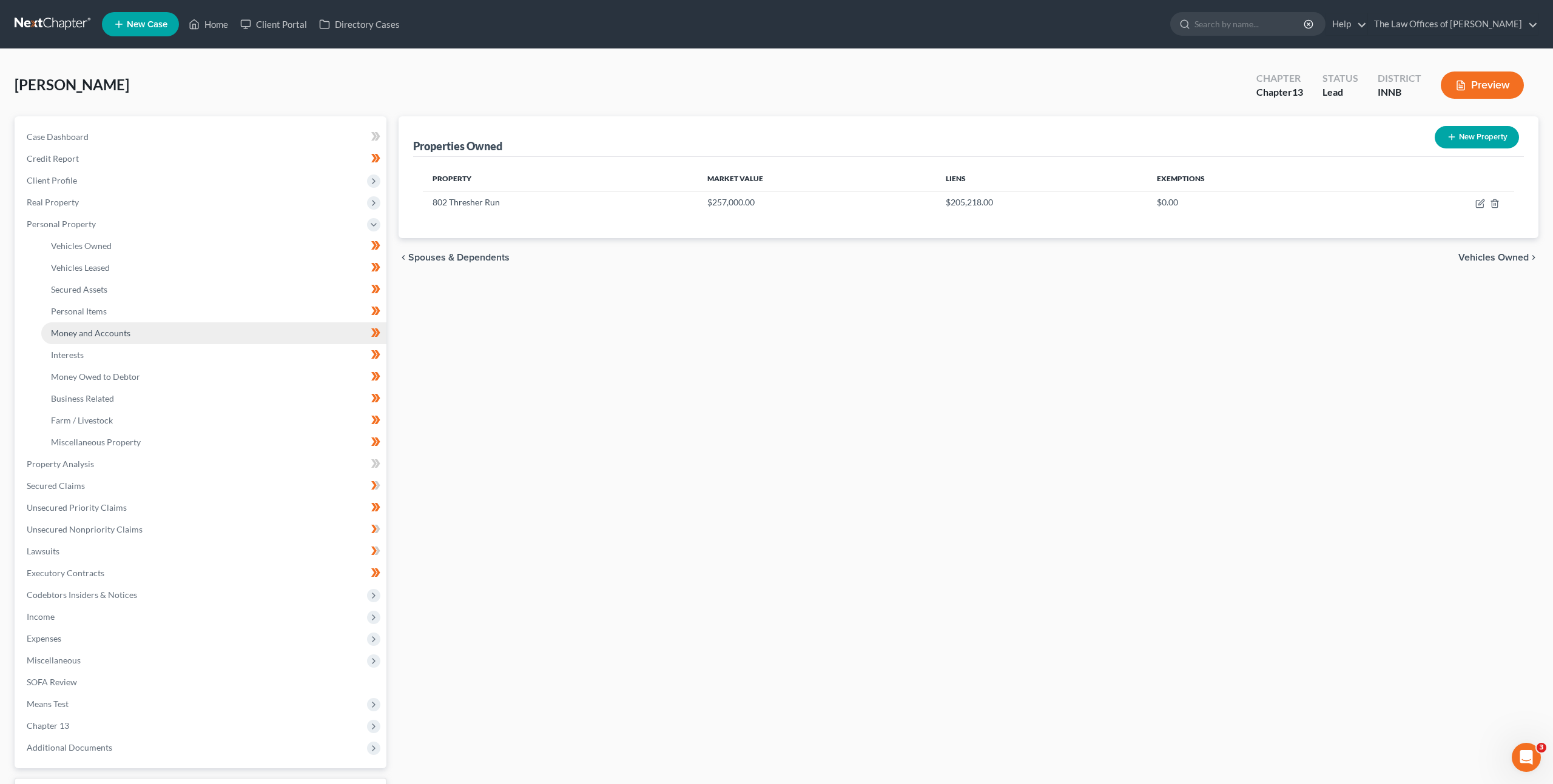
click at [112, 326] on link "Money and Accounts" at bounding box center [213, 333] width 345 height 22
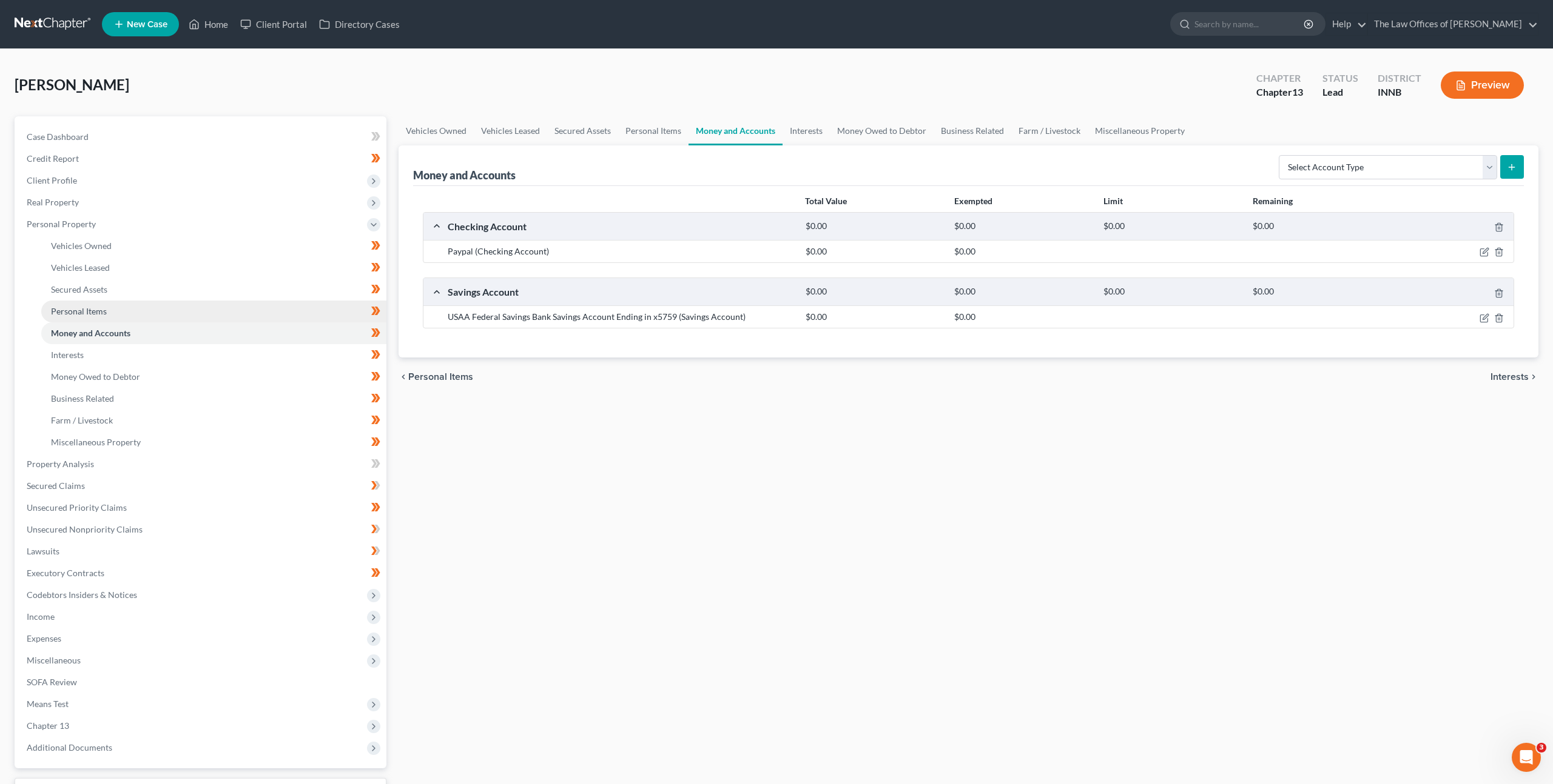
click at [155, 309] on link "Personal Items" at bounding box center [213, 312] width 345 height 22
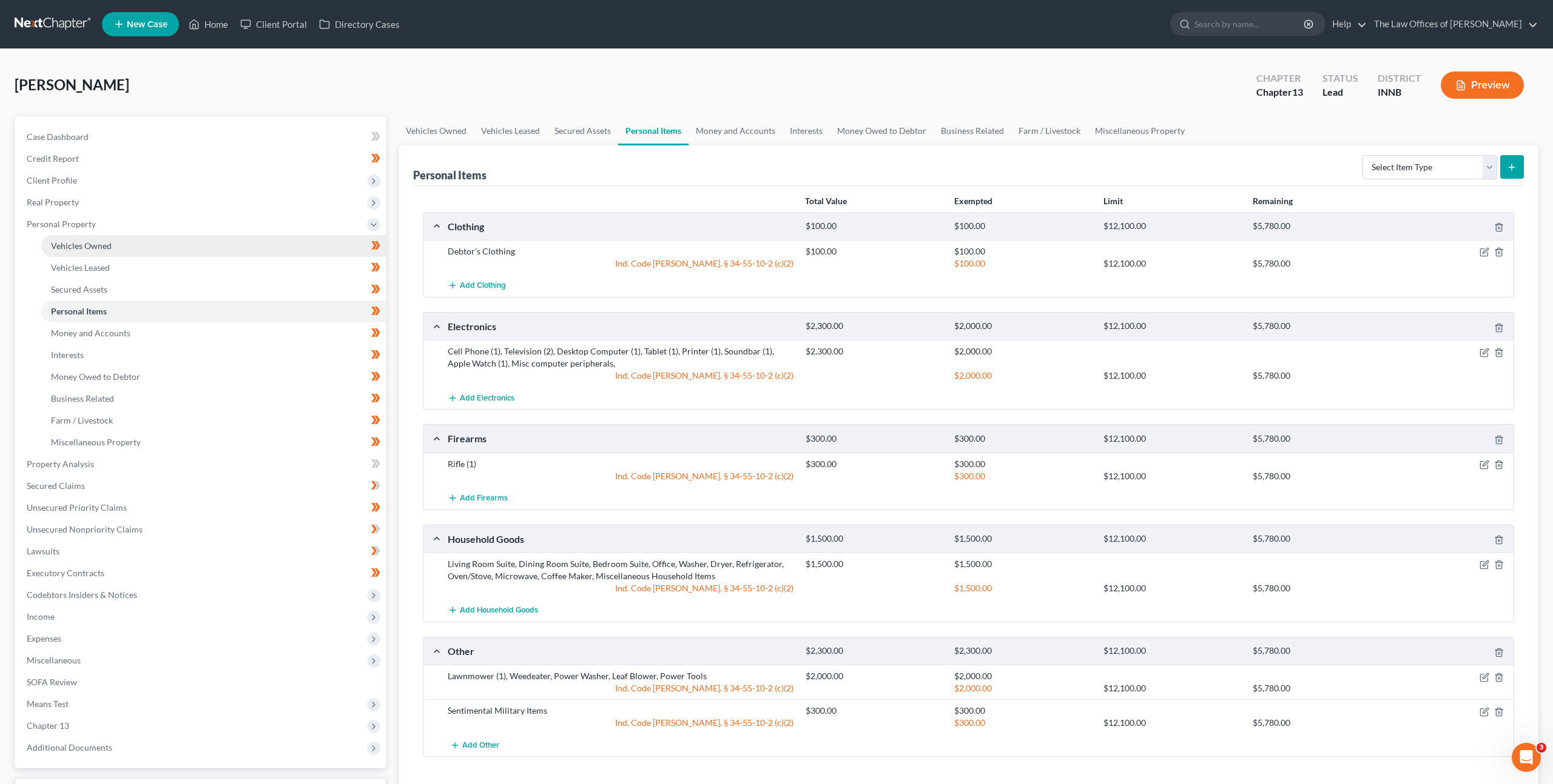
click at [198, 242] on link "Vehicles Owned" at bounding box center [213, 246] width 345 height 22
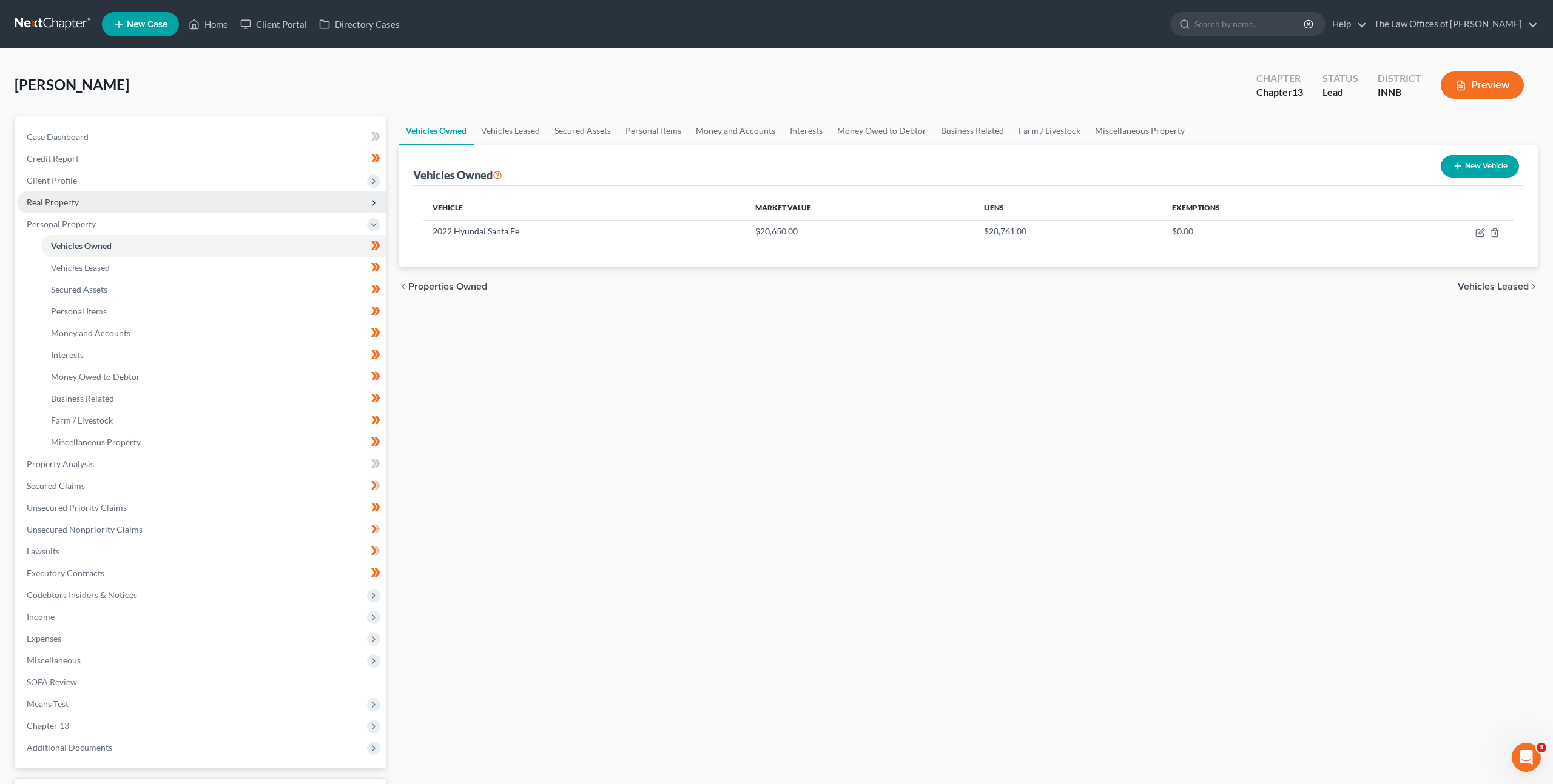
click at [185, 208] on span "Real Property" at bounding box center [202, 202] width 370 height 22
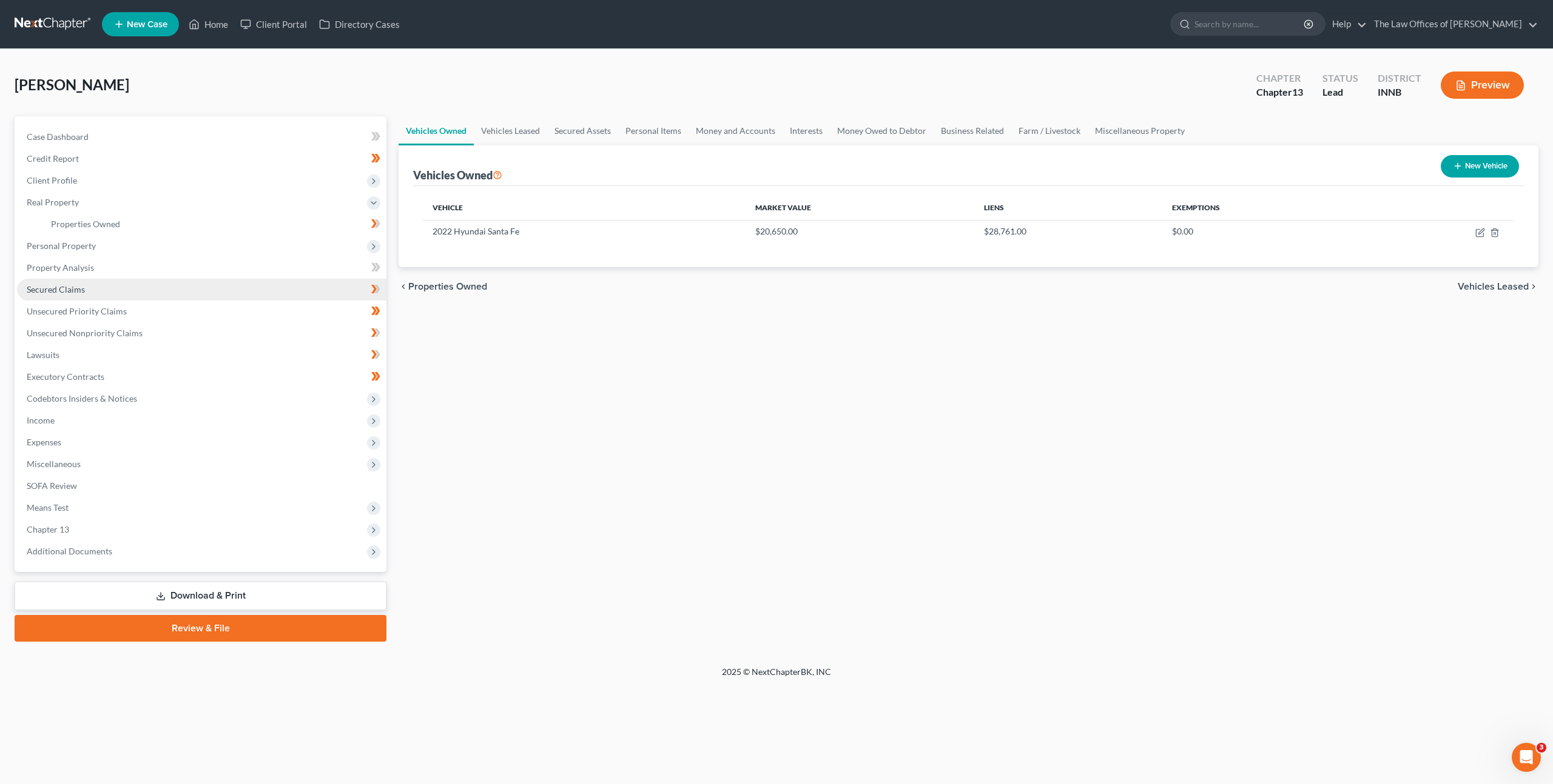
click at [155, 293] on link "Secured Claims" at bounding box center [202, 289] width 370 height 22
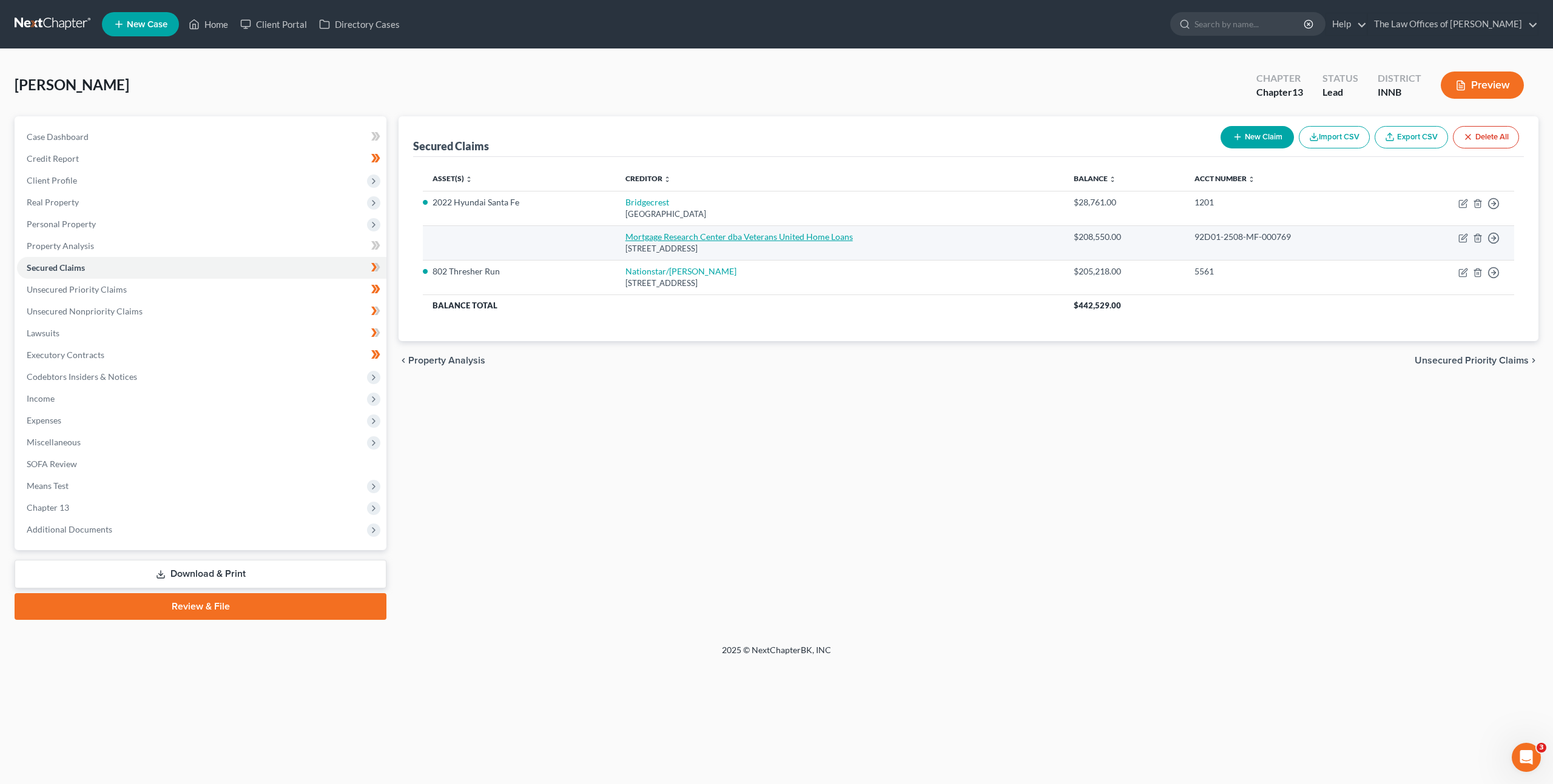
click at [689, 238] on link "Mortgage Research Center dba Veterans United Home Loans" at bounding box center [739, 237] width 227 height 11
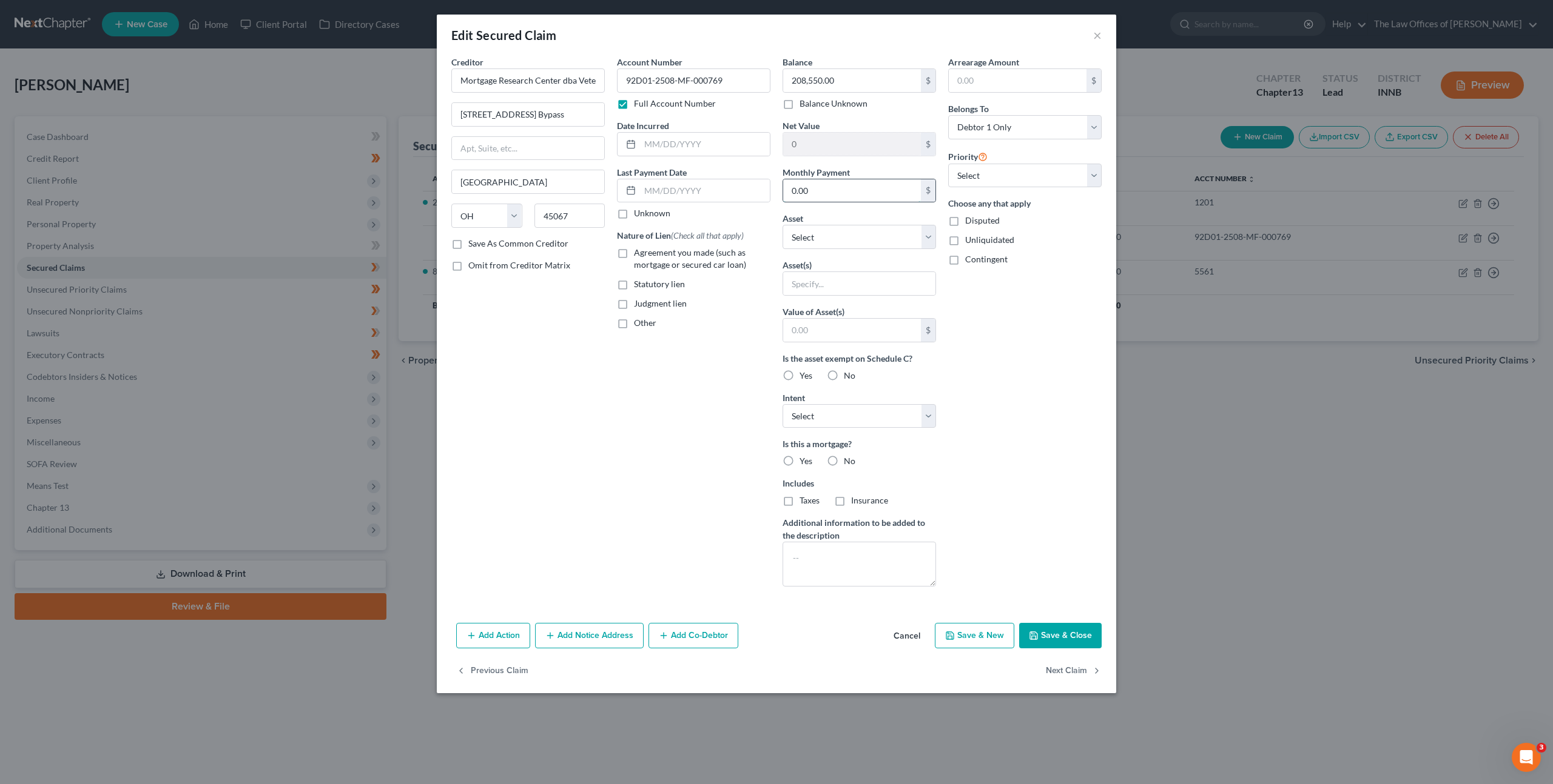
click at [817, 185] on input "0.00" at bounding box center [851, 191] width 138 height 23
paste input "1,56"
click at [627, 425] on div "Account Number 92D01-2508-MF-000769 Full Account Number Date Incurred Last Paym…" at bounding box center [693, 326] width 165 height 541
click at [633, 251] on label "Agreement you made (such as mortgage or secured car loan)" at bounding box center [702, 258] width 137 height 24
click at [639, 251] on input "Agreement you made (such as mortgage or secured car loan)" at bounding box center [642, 250] width 8 height 8
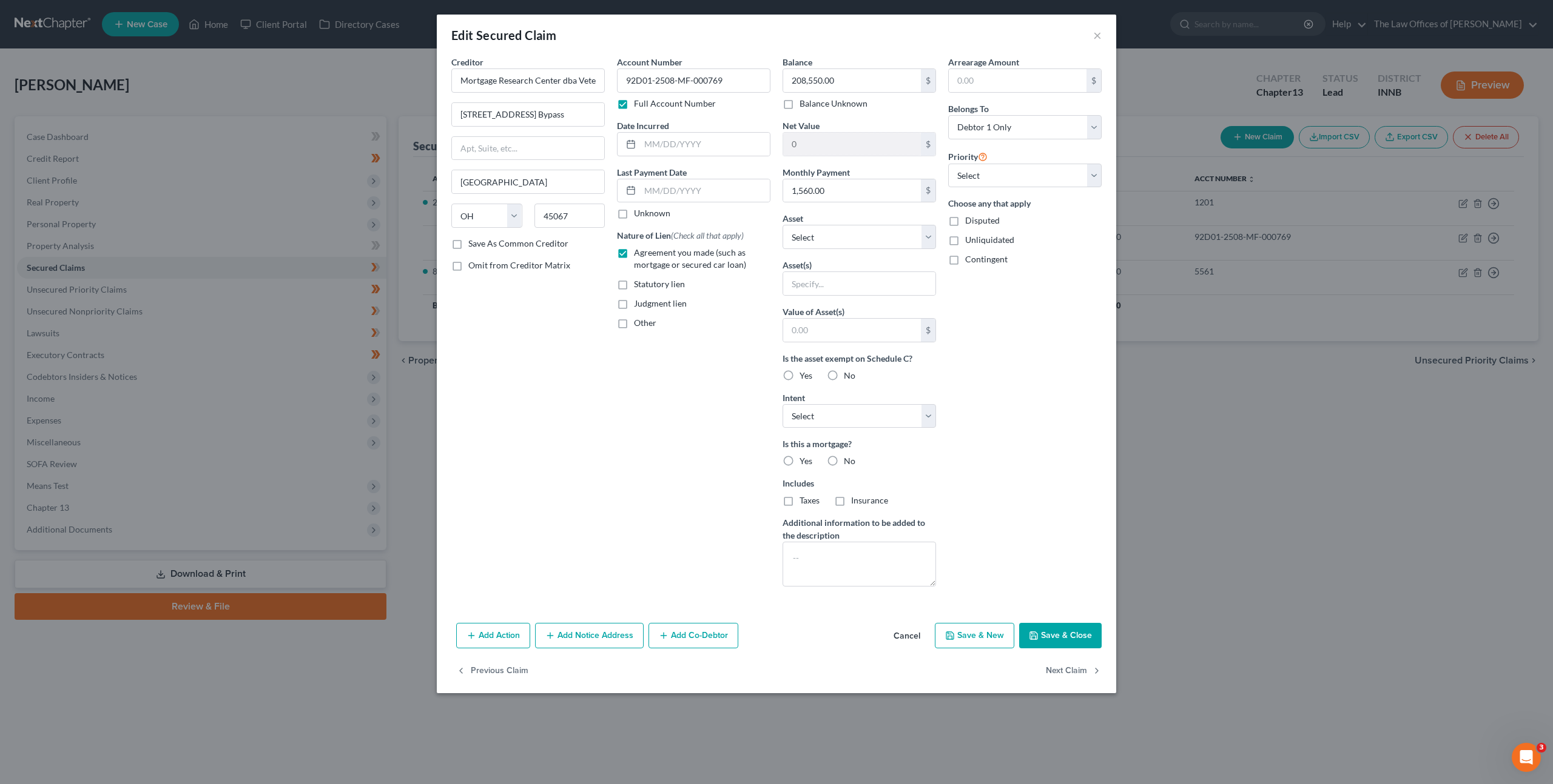
drag, startPoint x: 836, startPoint y: 460, endPoint x: 824, endPoint y: 460, distance: 12.0
click at [844, 460] on label "No" at bounding box center [849, 462] width 12 height 12
click at [848, 460] on input "No" at bounding box center [852, 459] width 8 height 8
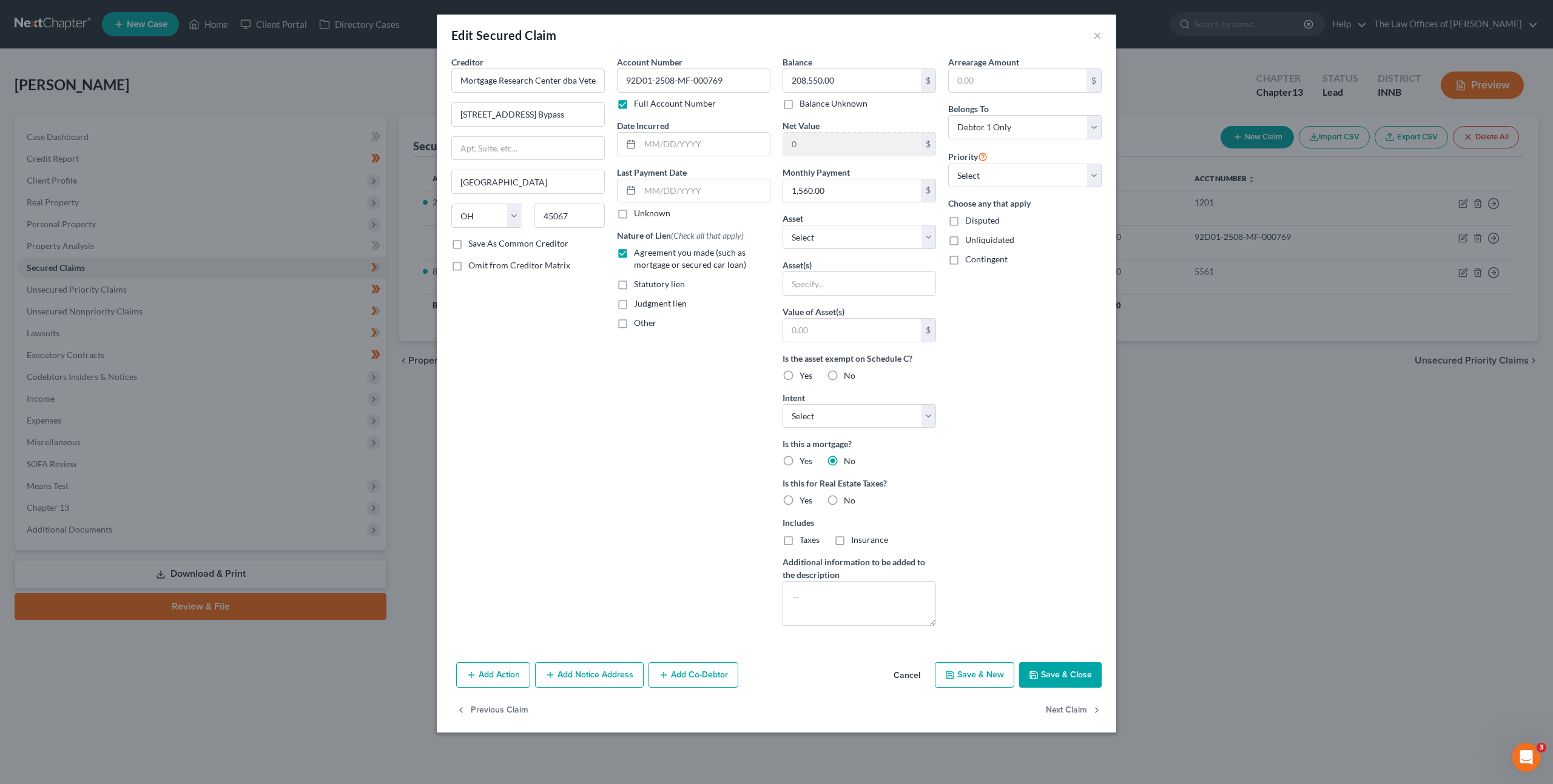
click at [800, 457] on label "Yes" at bounding box center [806, 462] width 12 height 12
click at [804, 457] on input "Yes" at bounding box center [808, 459] width 8 height 8
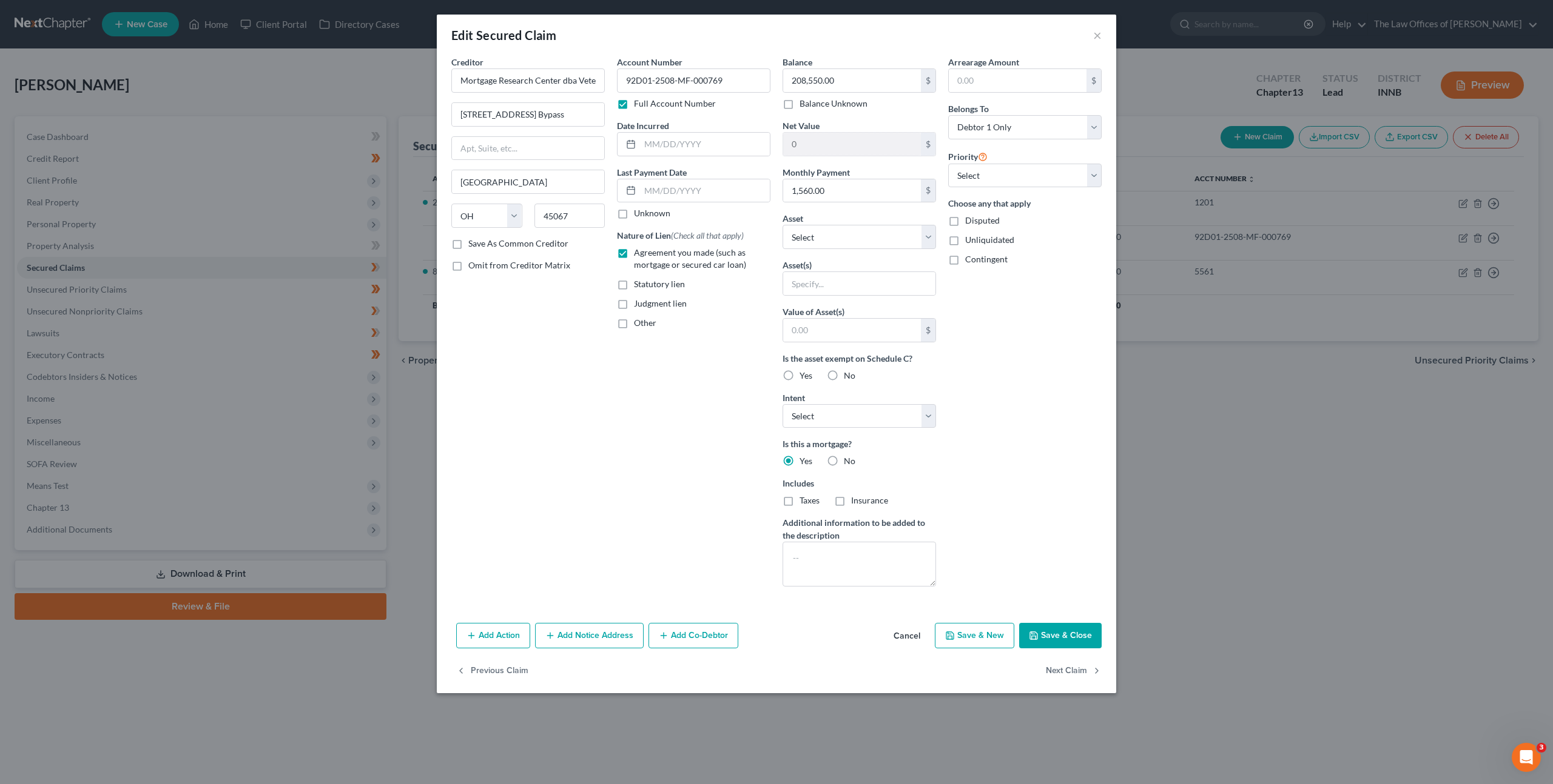
click at [800, 500] on label "Taxes" at bounding box center [809, 501] width 20 height 12
click at [804, 500] on input "Taxes" at bounding box center [808, 498] width 8 height 8
click at [851, 503] on label "Insurance" at bounding box center [870, 501] width 37 height 12
click at [856, 503] on input "Insurance" at bounding box center [859, 498] width 8 height 8
click at [807, 414] on select "Select Surrender Redeem Reaffirm Avoid Other" at bounding box center [859, 416] width 154 height 24
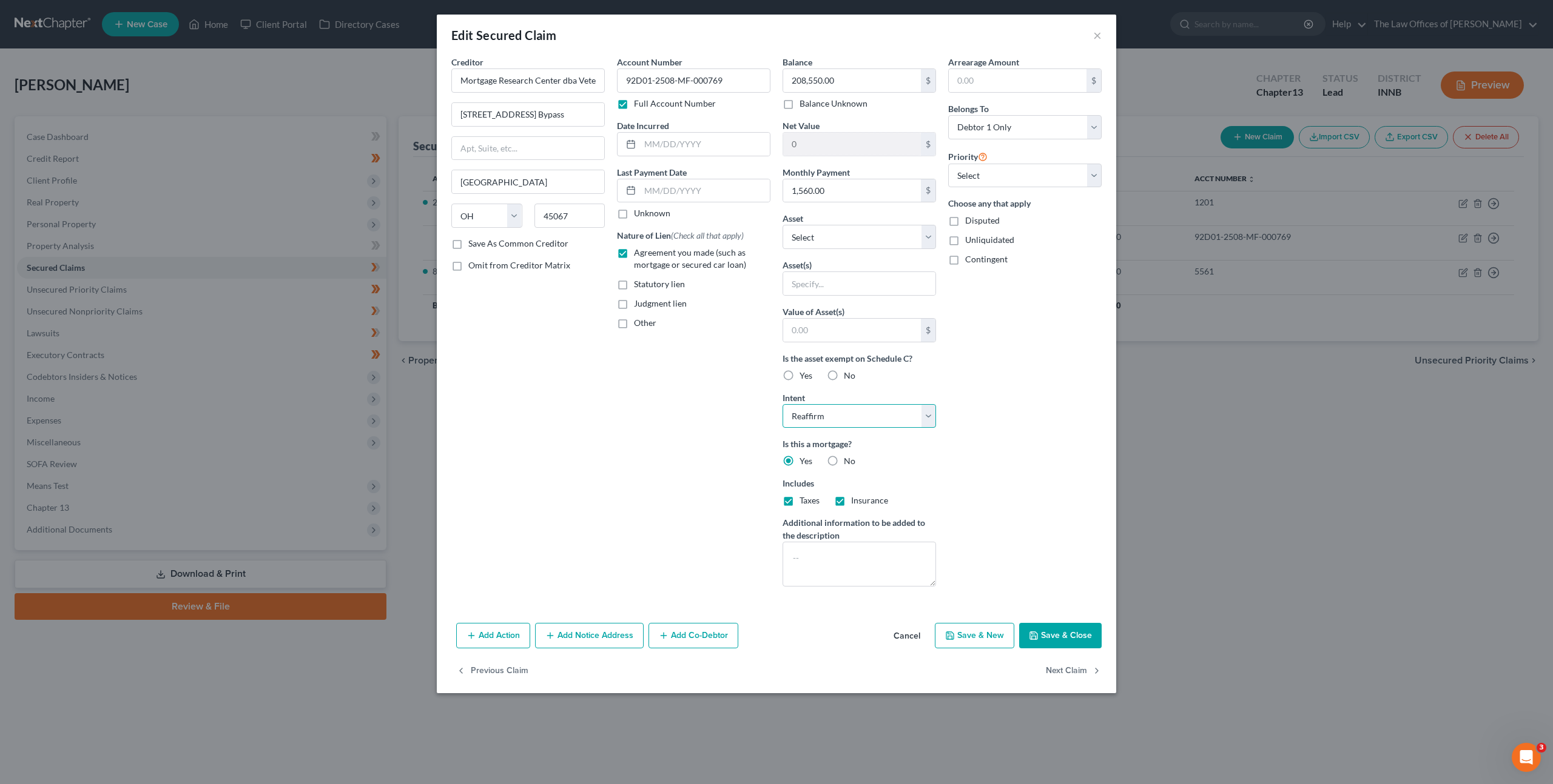
click at [783, 404] on select "Select Surrender Redeem Reaffirm Avoid Other" at bounding box center [859, 416] width 154 height 24
click at [692, 446] on div "Account Number 92D01-2508-MF-000769 Full Account Number Date Incurred Last Paym…" at bounding box center [693, 326] width 165 height 541
click at [1053, 624] on button "Save & Close" at bounding box center [1060, 636] width 83 height 26
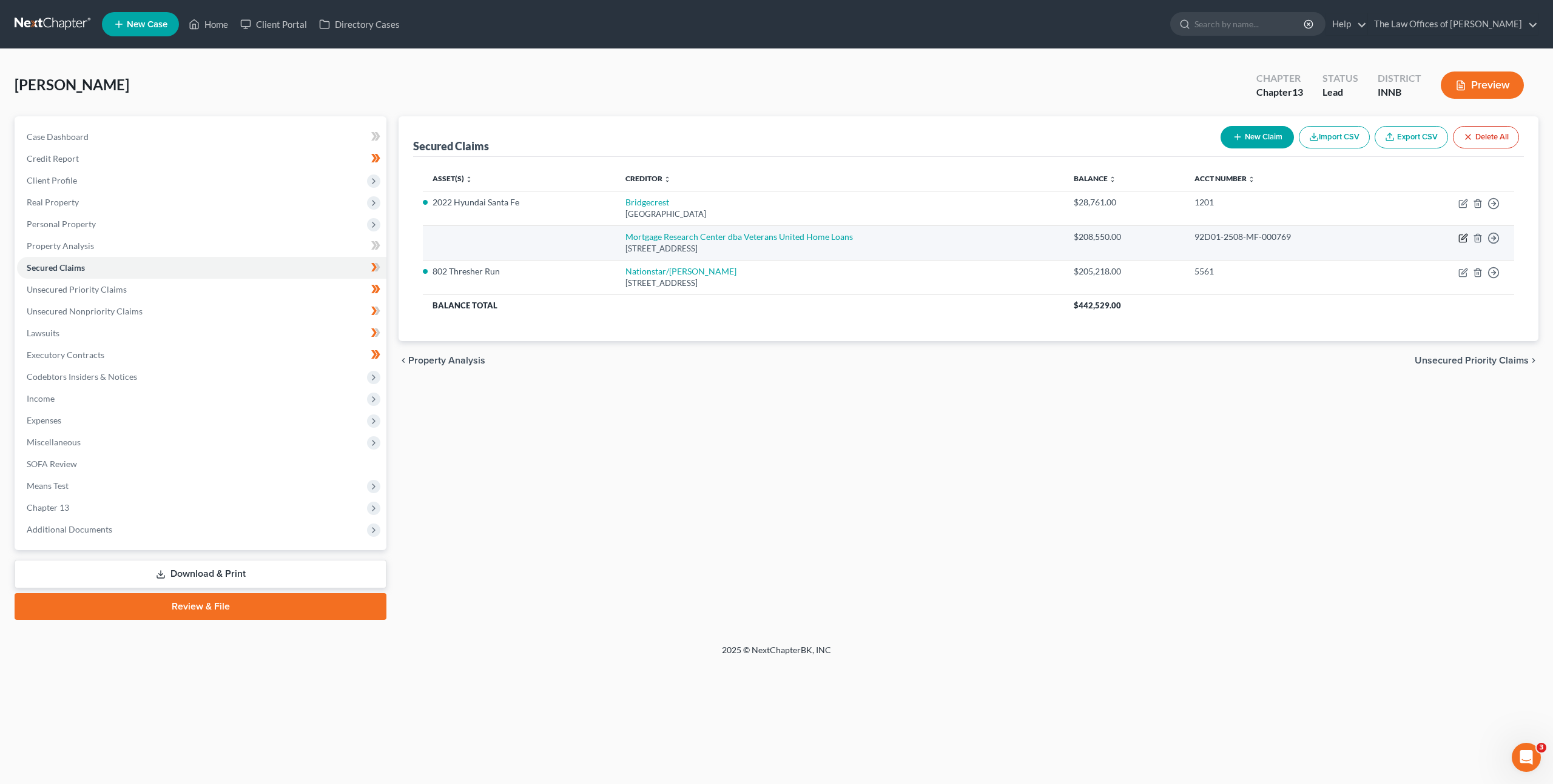
click at [1462, 239] on icon "button" at bounding box center [1462, 238] width 10 height 10
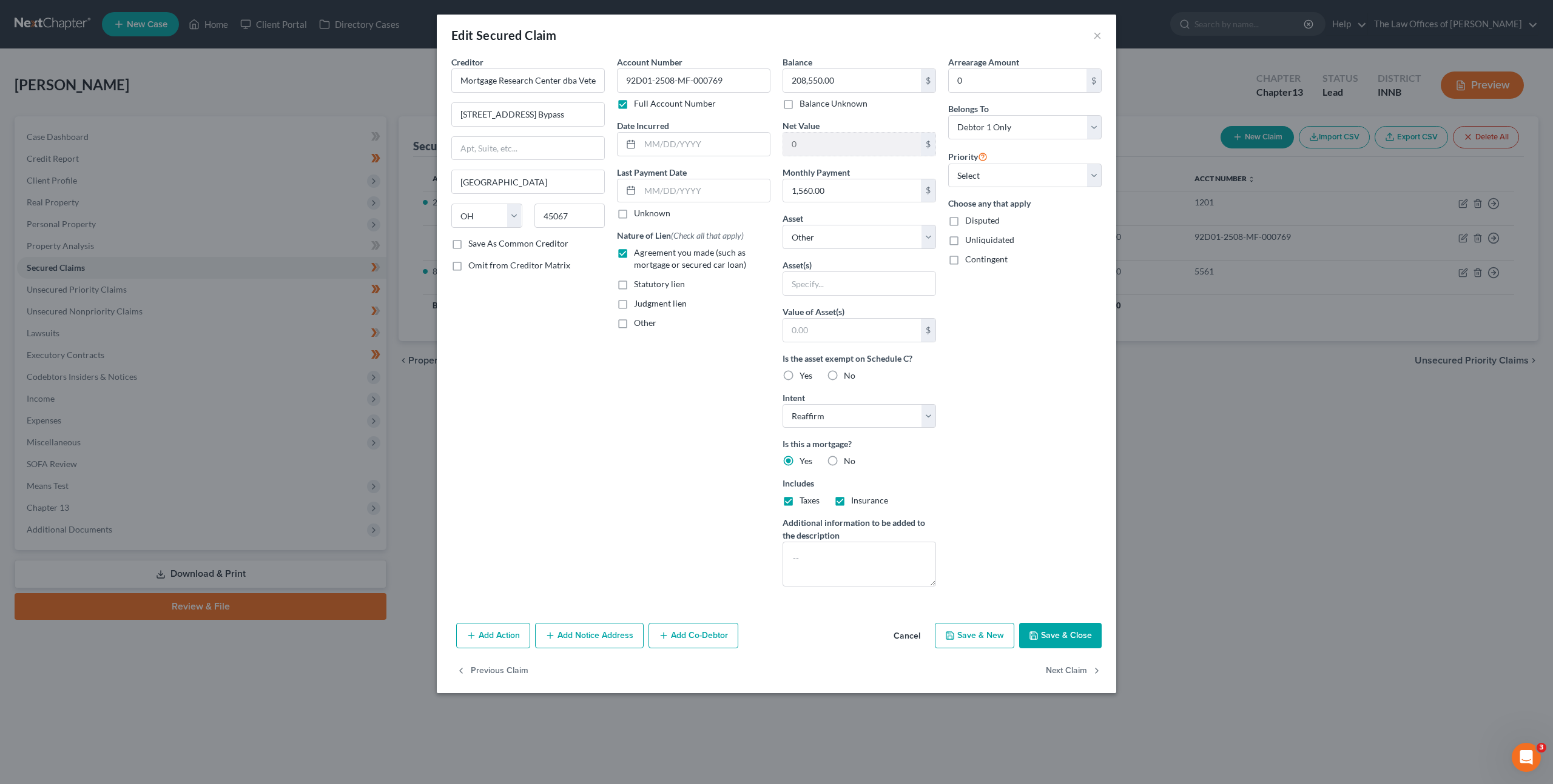
click at [901, 638] on button "Cancel" at bounding box center [907, 636] width 46 height 24
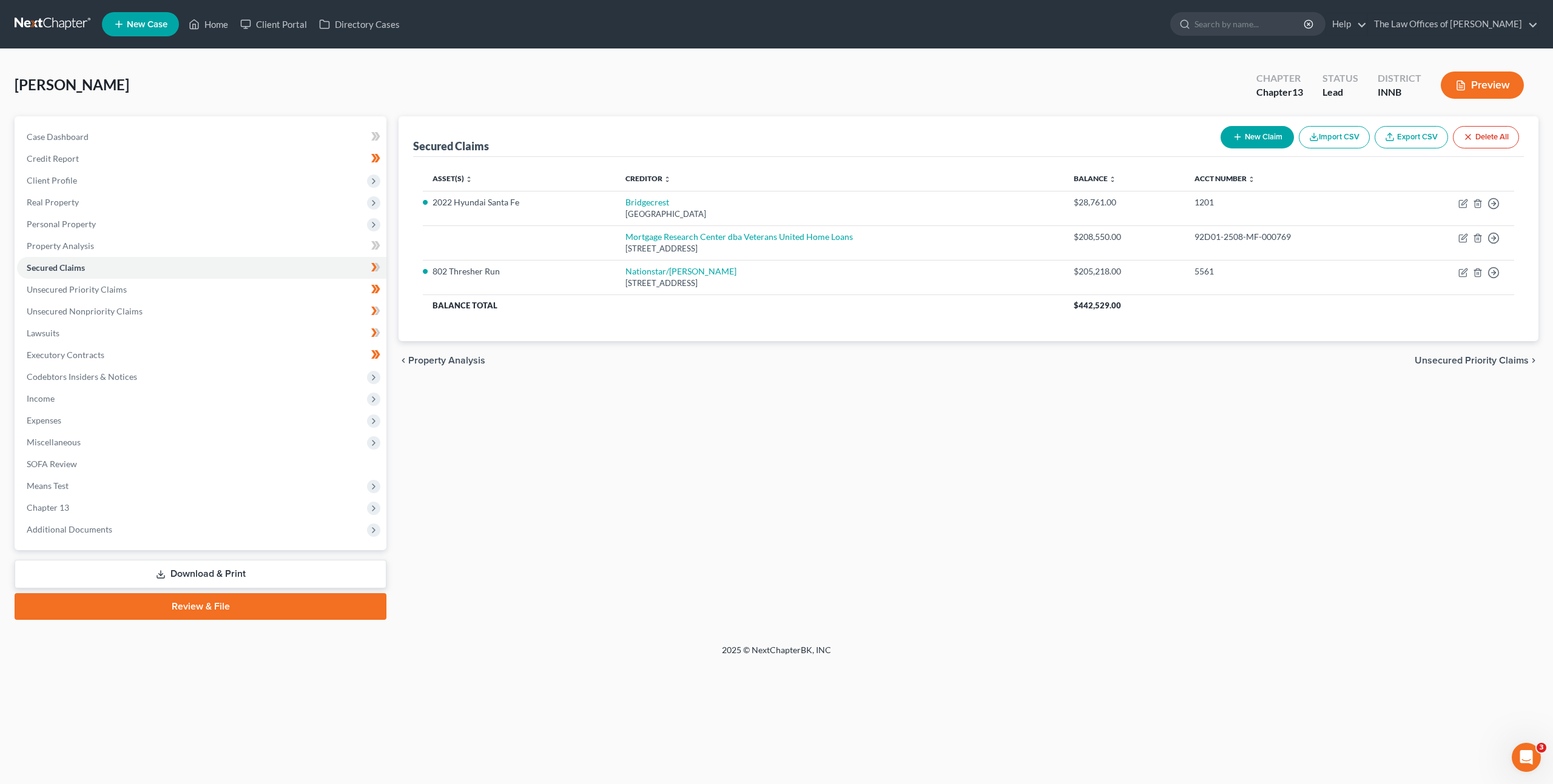
drag, startPoint x: 1050, startPoint y: 511, endPoint x: 1236, endPoint y: 446, distance: 197.0
click at [1051, 511] on div "Secured Claims New Claim Import CSV Export CSV Delete All Asset(s) expand_more …" at bounding box center [968, 368] width 1151 height 503
click at [185, 303] on link "Unsecured Nonpriority Claims" at bounding box center [202, 312] width 370 height 22
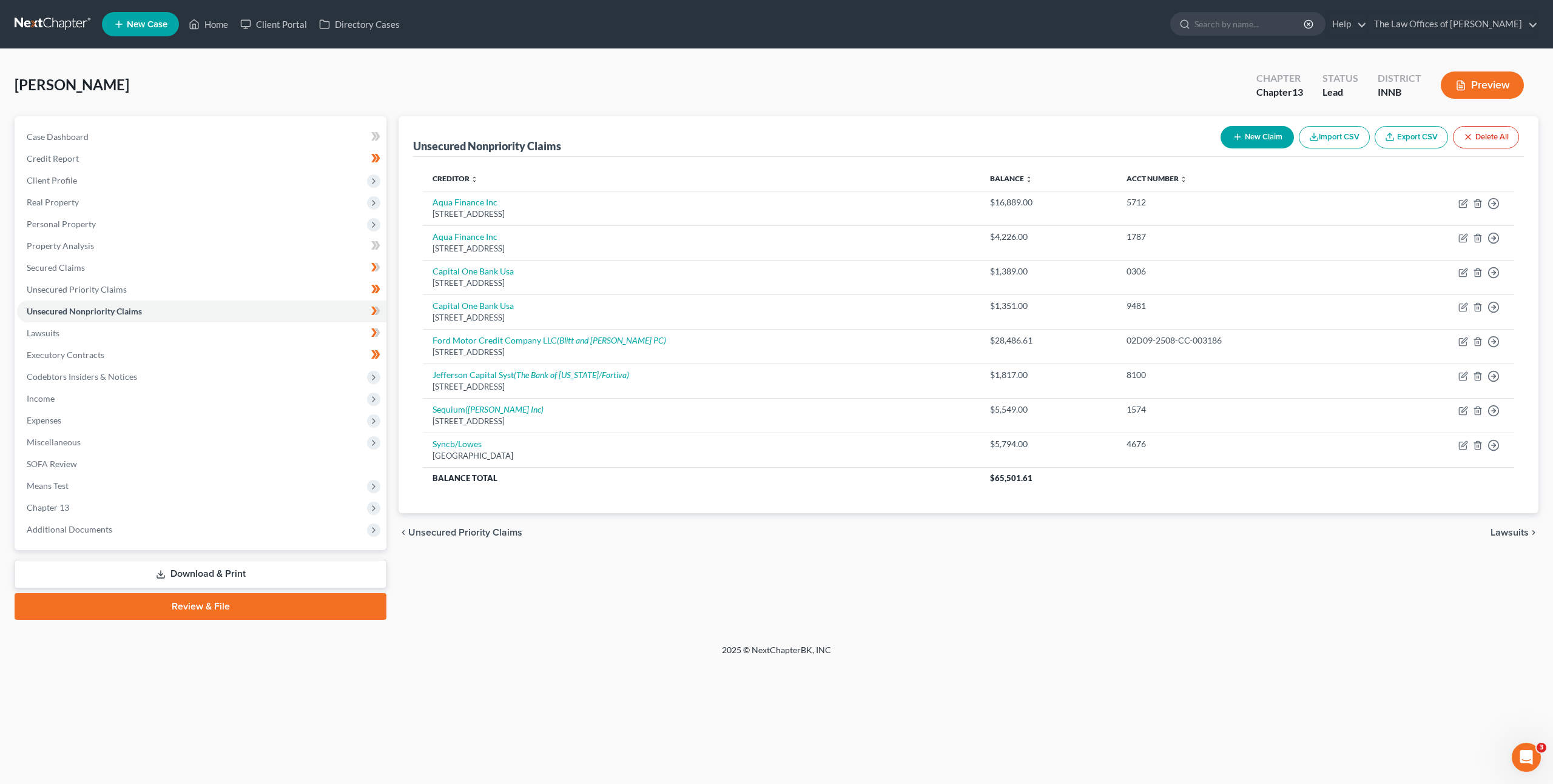
click at [1232, 140] on icon "button" at bounding box center [1237, 137] width 10 height 10
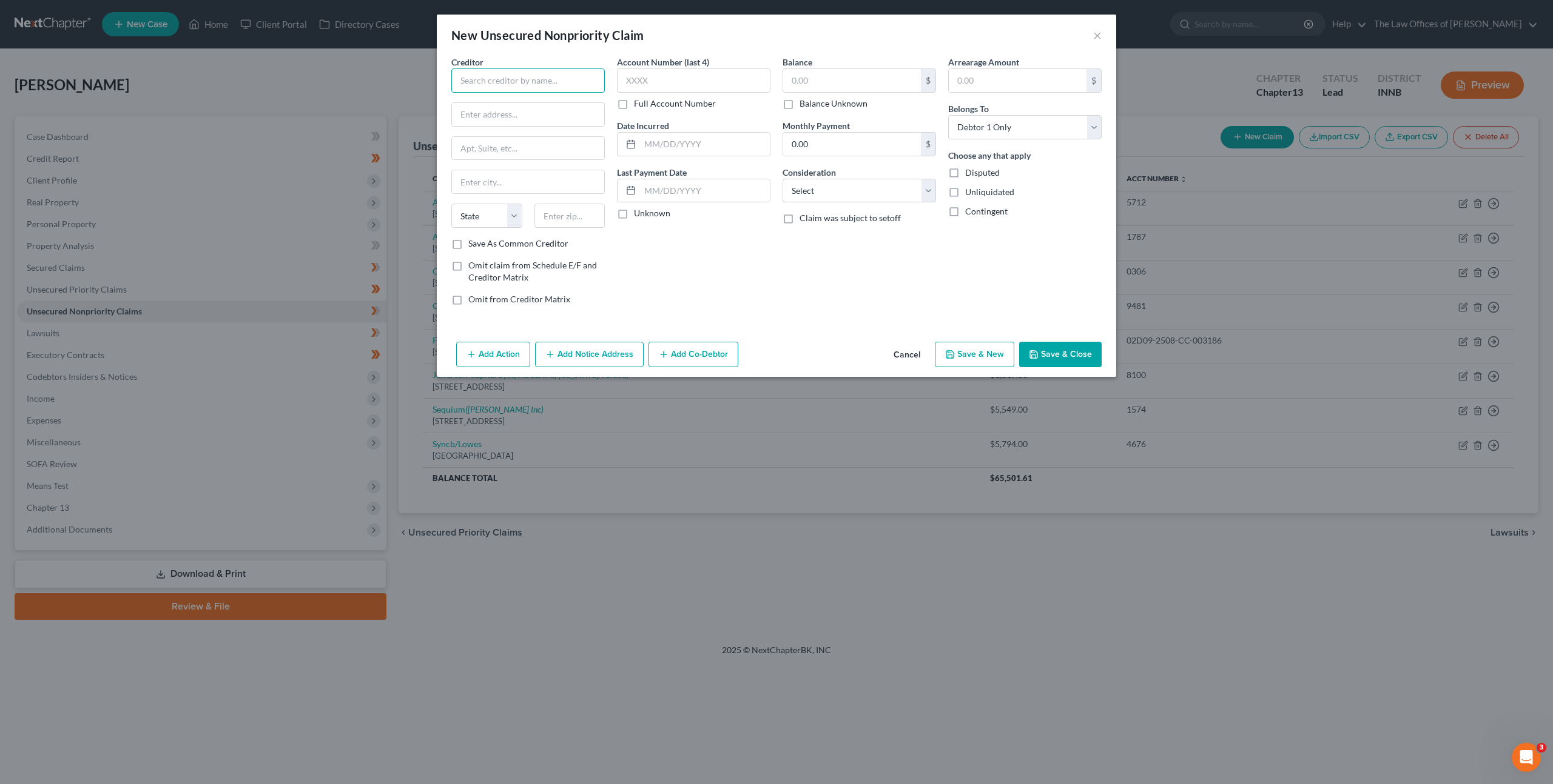
click at [551, 76] on input "text" at bounding box center [528, 80] width 154 height 24
click at [507, 120] on div "SIMM Associates [STREET_ADDRESS]" at bounding box center [524, 107] width 146 height 28
click at [688, 89] on input "text" at bounding box center [693, 80] width 154 height 24
click at [856, 81] on input "text" at bounding box center [851, 81] width 138 height 23
click at [829, 180] on select "Select Cable / Satellite Services Collection Agency Credit Card Debt Debt Couns…" at bounding box center [859, 190] width 154 height 24
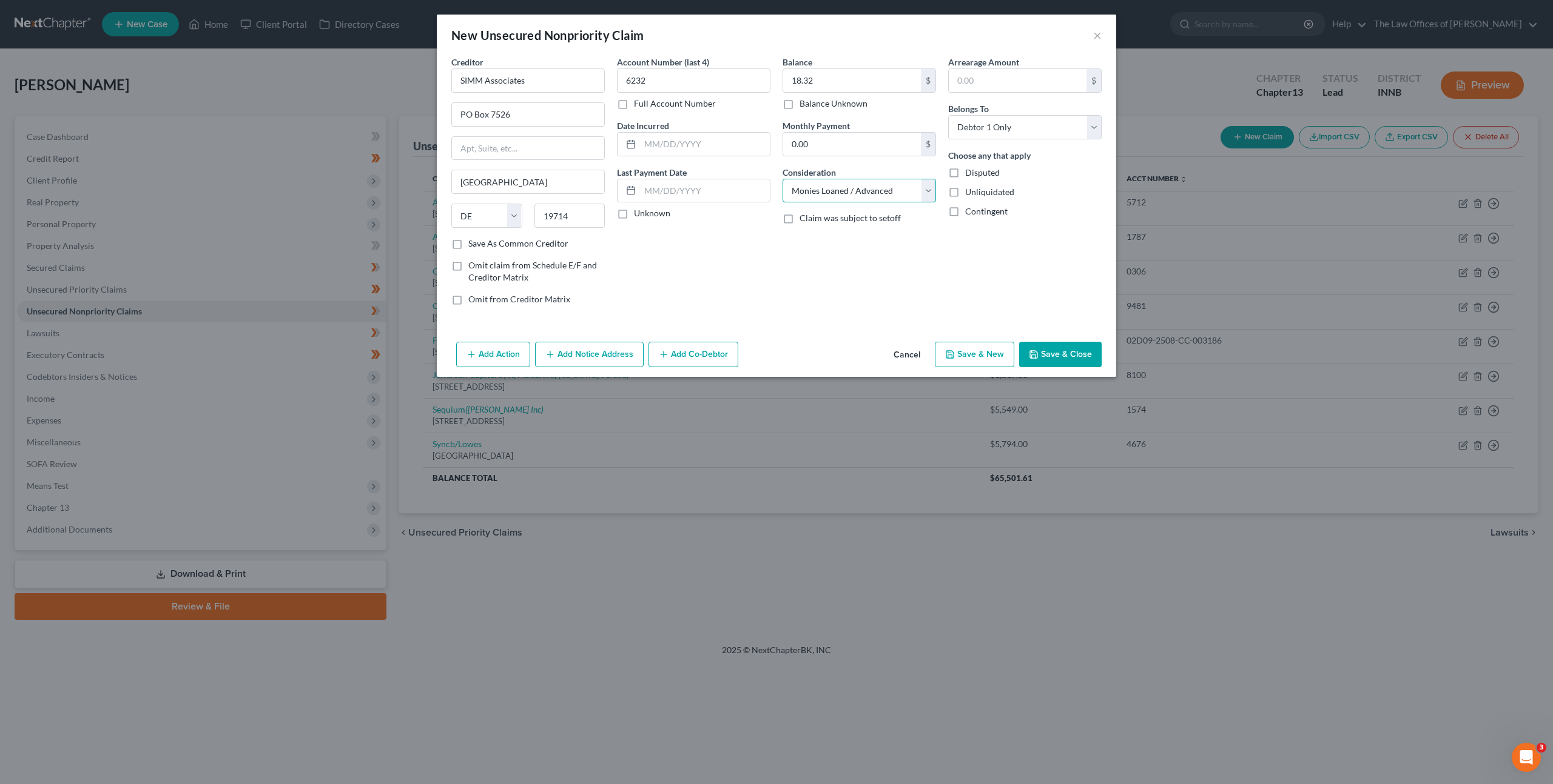
click at [783, 178] on select "Select Cable / Satellite Services Collection Agency Credit Card Debt Debt Couns…" at bounding box center [859, 190] width 154 height 24
click at [598, 353] on button "Add Notice Address" at bounding box center [589, 354] width 108 height 26
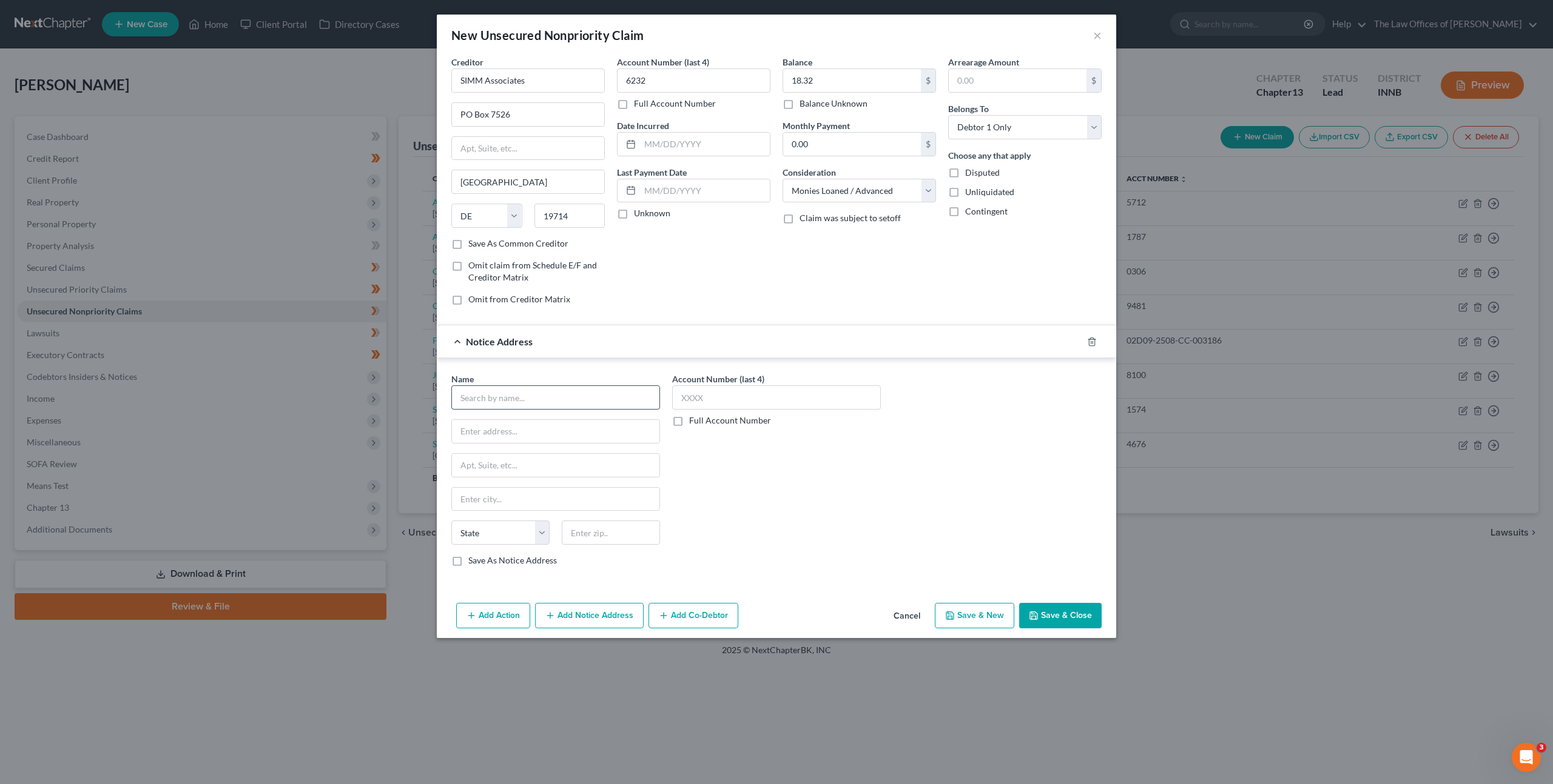
click at [558, 412] on div "Name * State [US_STATE] AK AR AZ CA CO CT DE DC [GEOGRAPHIC_DATA] [GEOGRAPHIC_D…" at bounding box center [555, 470] width 209 height 194
click at [590, 387] on input "text" at bounding box center [555, 397] width 209 height 24
drag, startPoint x: 569, startPoint y: 394, endPoint x: 684, endPoint y: 394, distance: 115.0
click at [569, 394] on input "Checkredi of [US_STATE]" at bounding box center [555, 397] width 209 height 24
click at [745, 509] on div "Account Number (last 4) Full Account Number" at bounding box center [776, 474] width 221 height 203
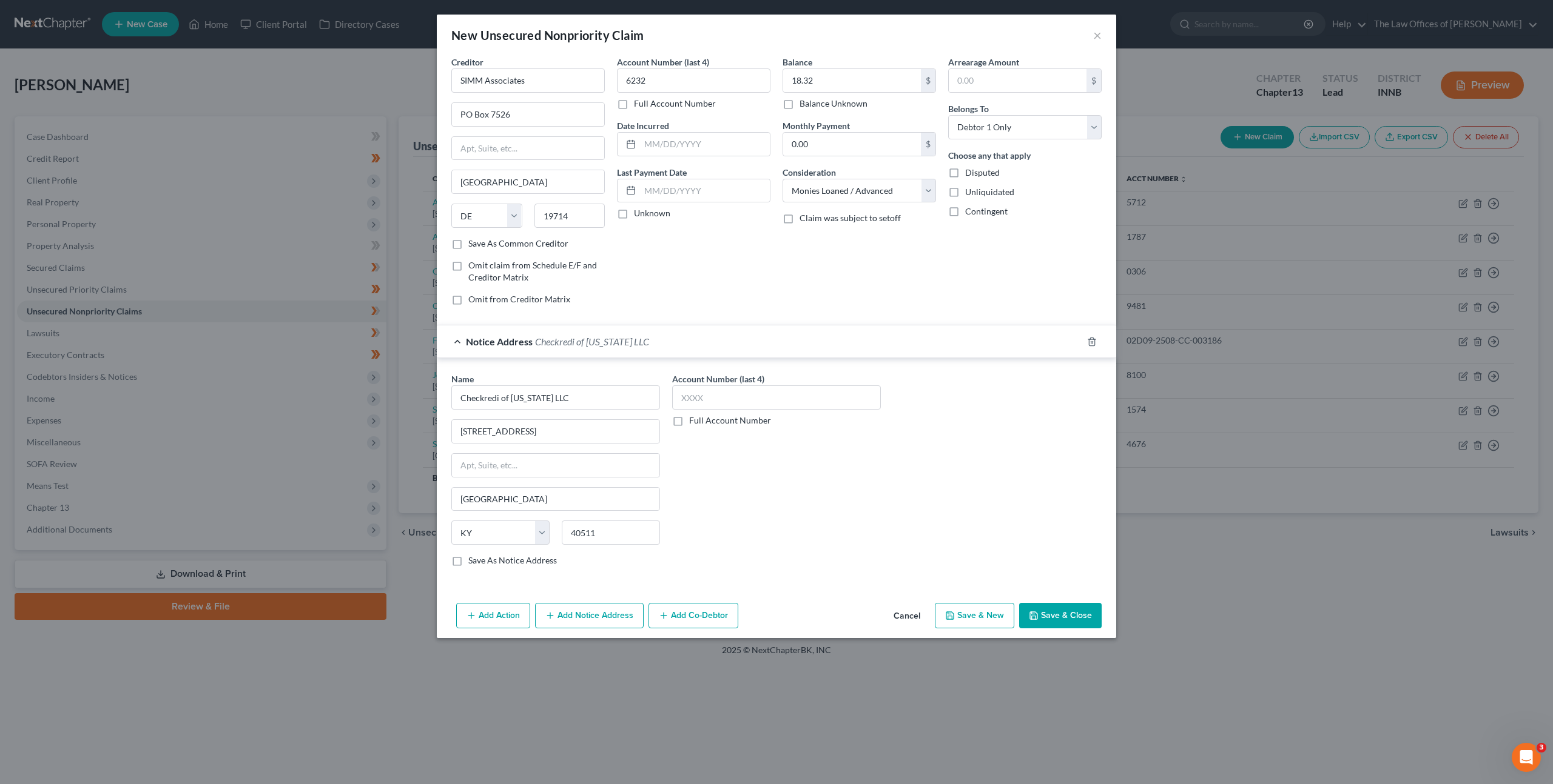
click at [1070, 620] on button "Save & Close" at bounding box center [1060, 615] width 83 height 26
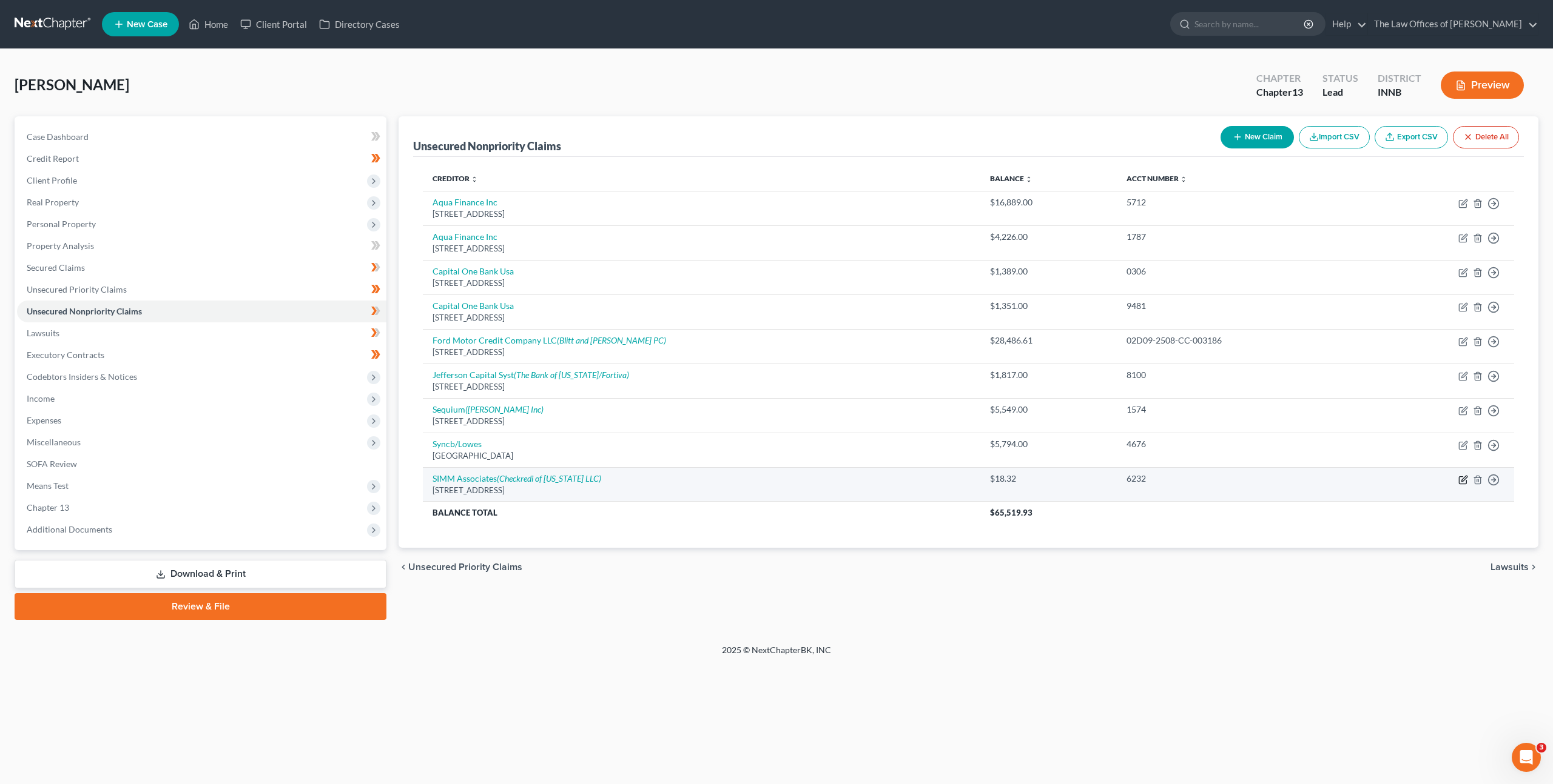
click at [1465, 481] on icon "button" at bounding box center [1462, 479] width 10 height 10
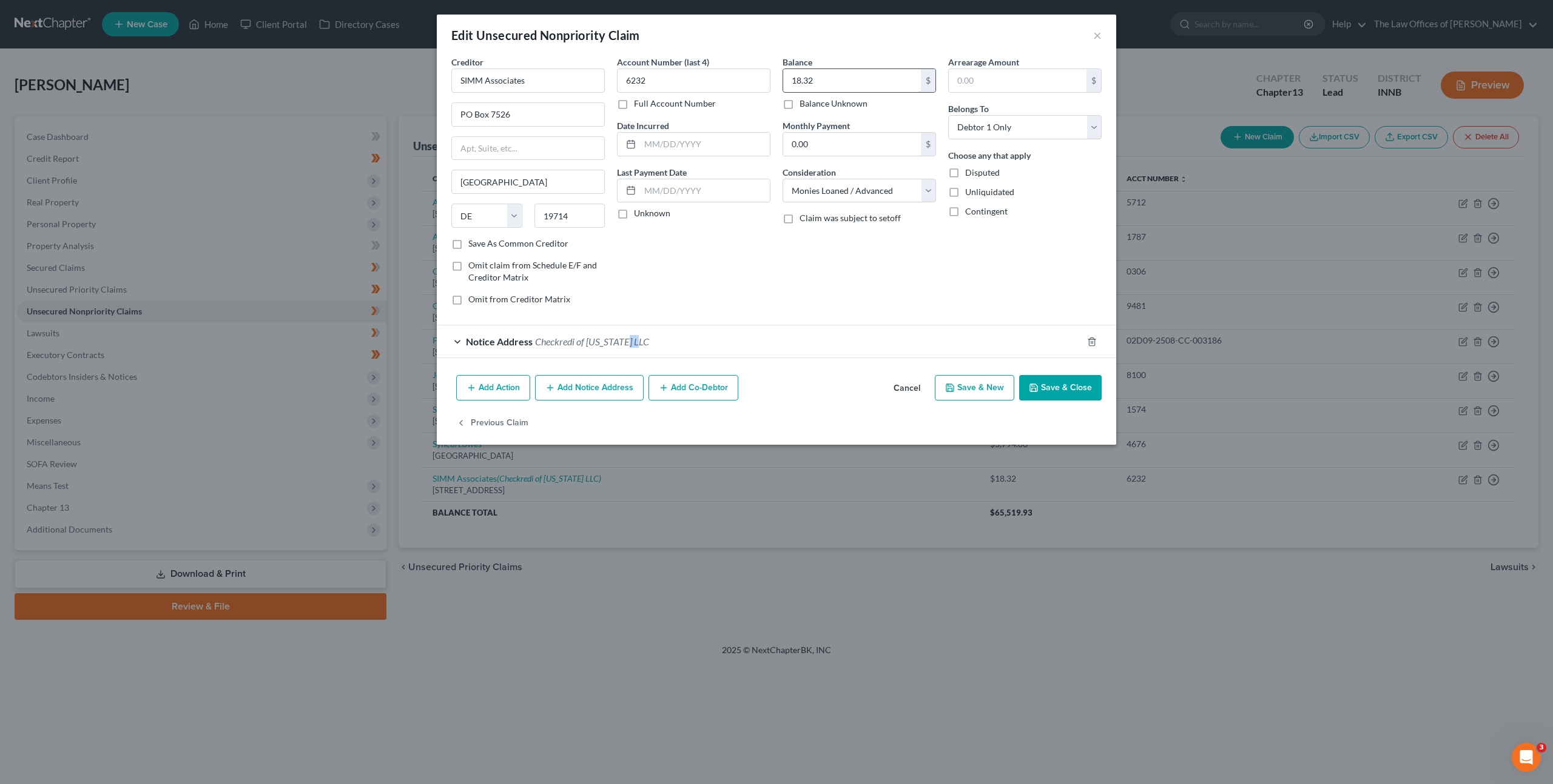
drag, startPoint x: 872, startPoint y: 83, endPoint x: 918, endPoint y: 96, distance: 47.8
click at [874, 83] on input "18.32" at bounding box center [851, 81] width 138 height 23
click at [1044, 392] on button "Save & Close" at bounding box center [1060, 388] width 83 height 26
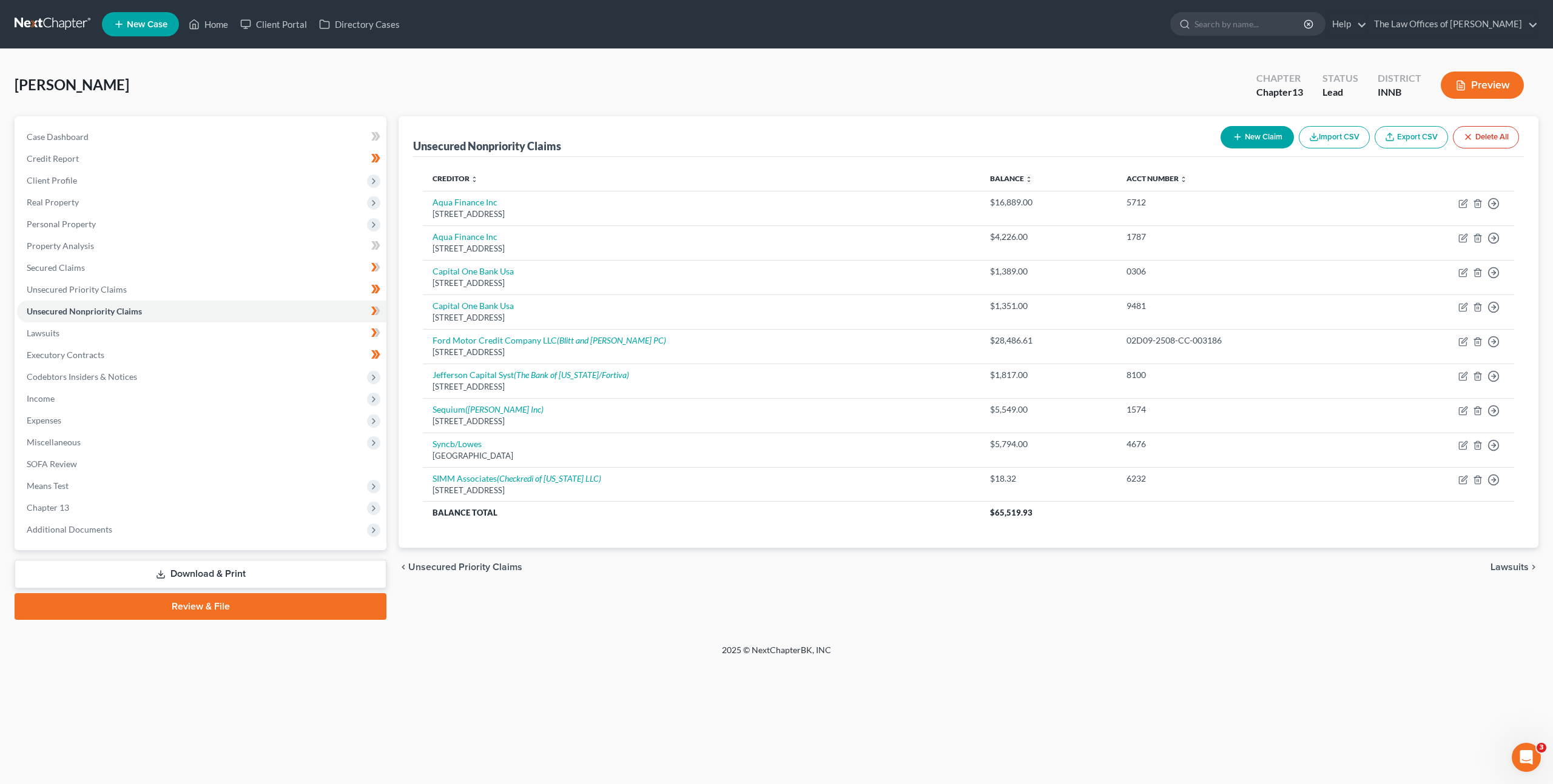
click at [1044, 393] on div at bounding box center [776, 392] width 1553 height 784
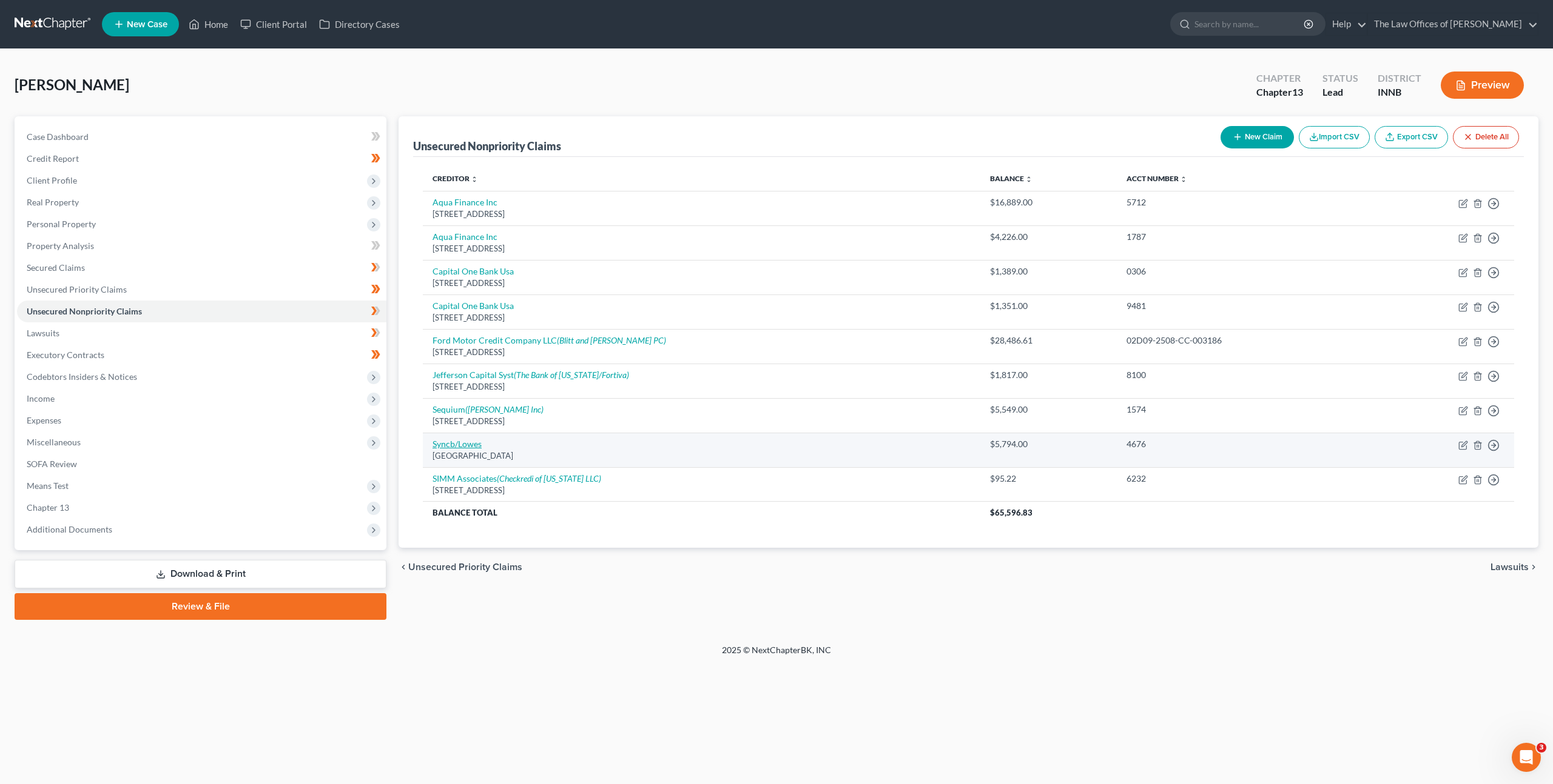
click at [458, 444] on link "Syncb/Lowes" at bounding box center [457, 444] width 49 height 11
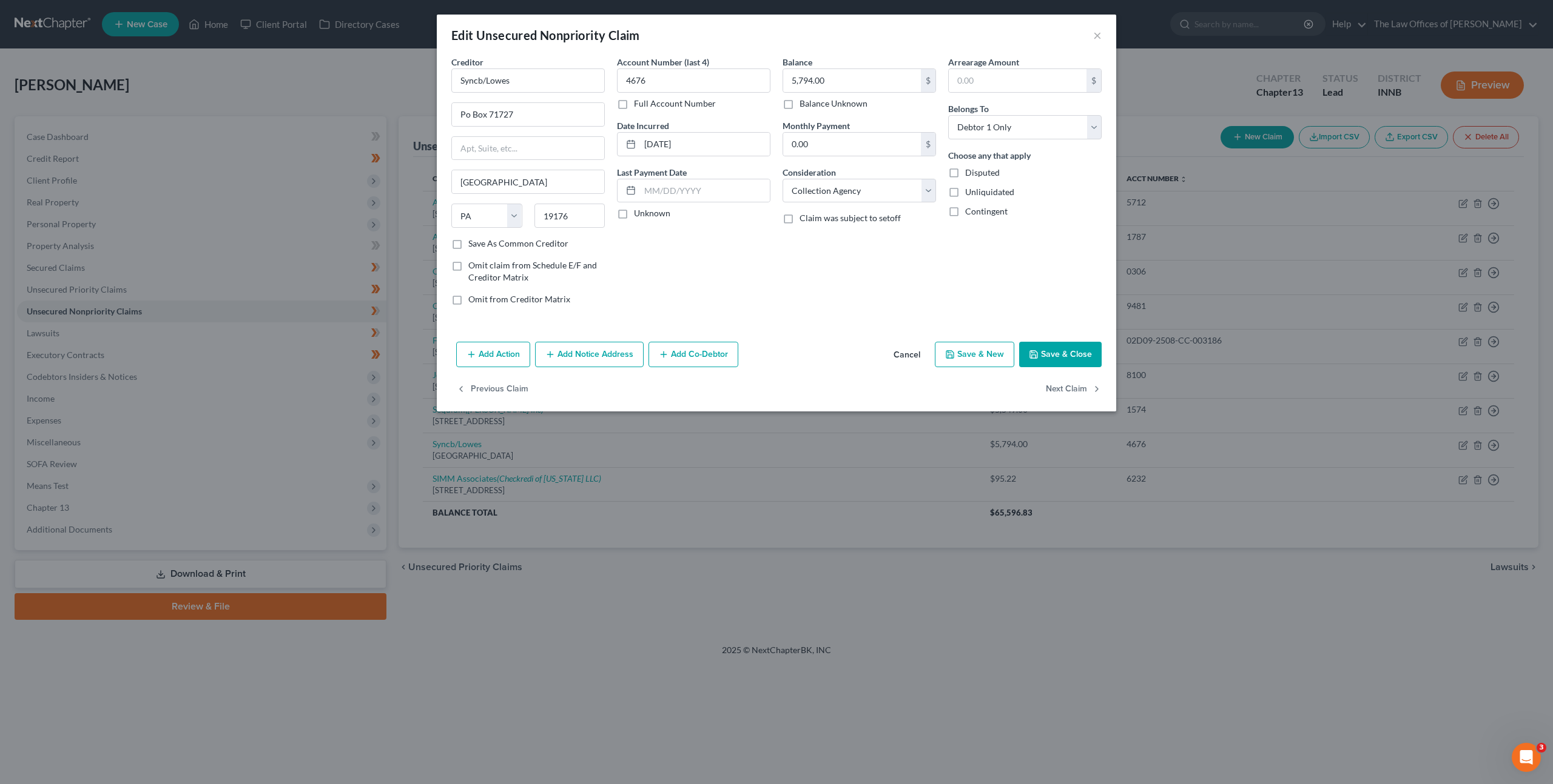
drag, startPoint x: 601, startPoint y: 351, endPoint x: 537, endPoint y: 399, distance: 80.0
click at [601, 351] on button "Add Notice Address" at bounding box center [589, 354] width 108 height 26
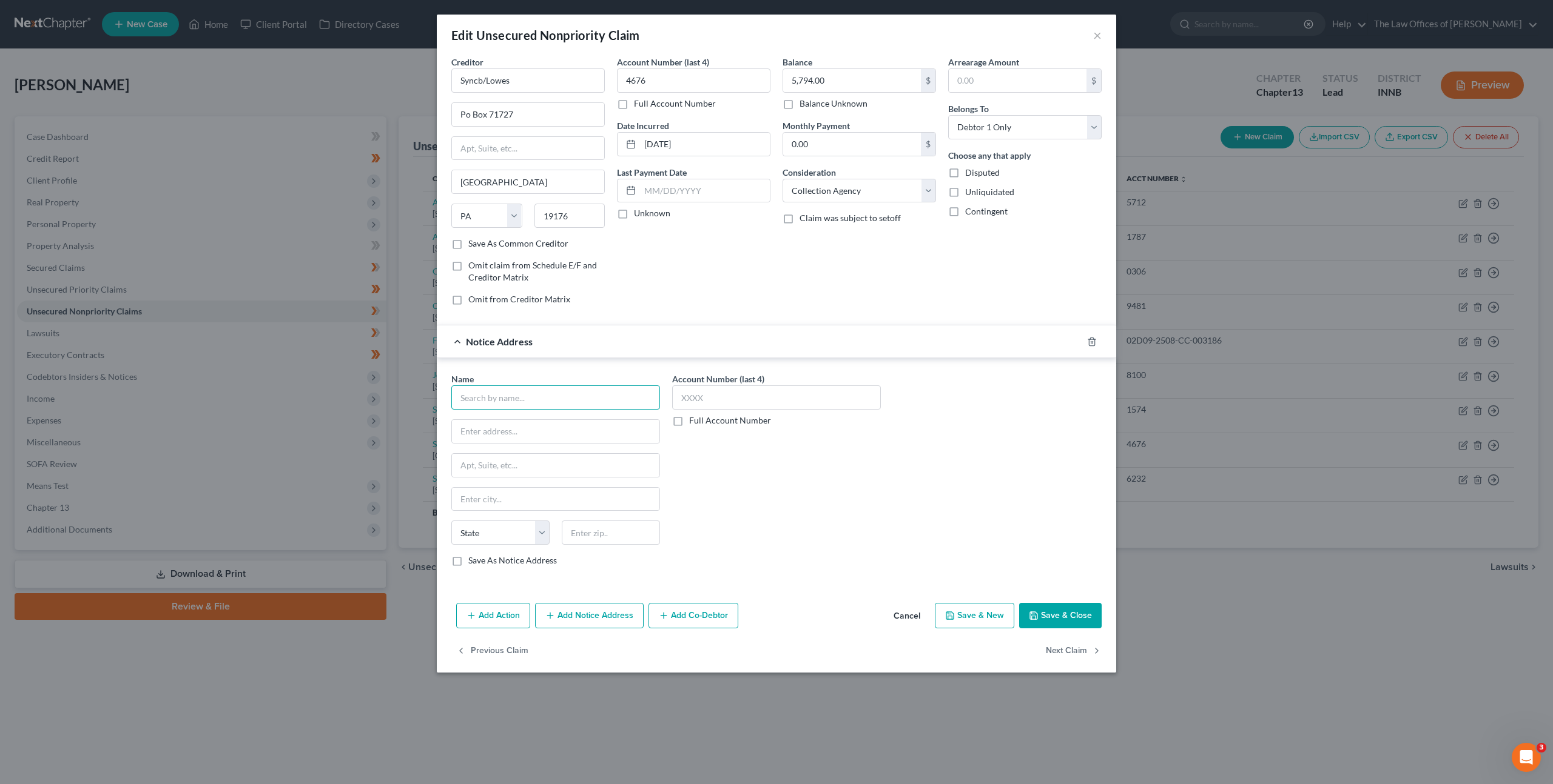
click at [524, 406] on input "text" at bounding box center [555, 397] width 209 height 24
click at [506, 435] on div "[STREET_ADDRESS]" at bounding box center [524, 431] width 126 height 11
click at [834, 456] on div "Account Number (last 4) Full Account Number" at bounding box center [776, 474] width 221 height 203
click at [1057, 616] on button "Save & Close" at bounding box center [1060, 615] width 83 height 26
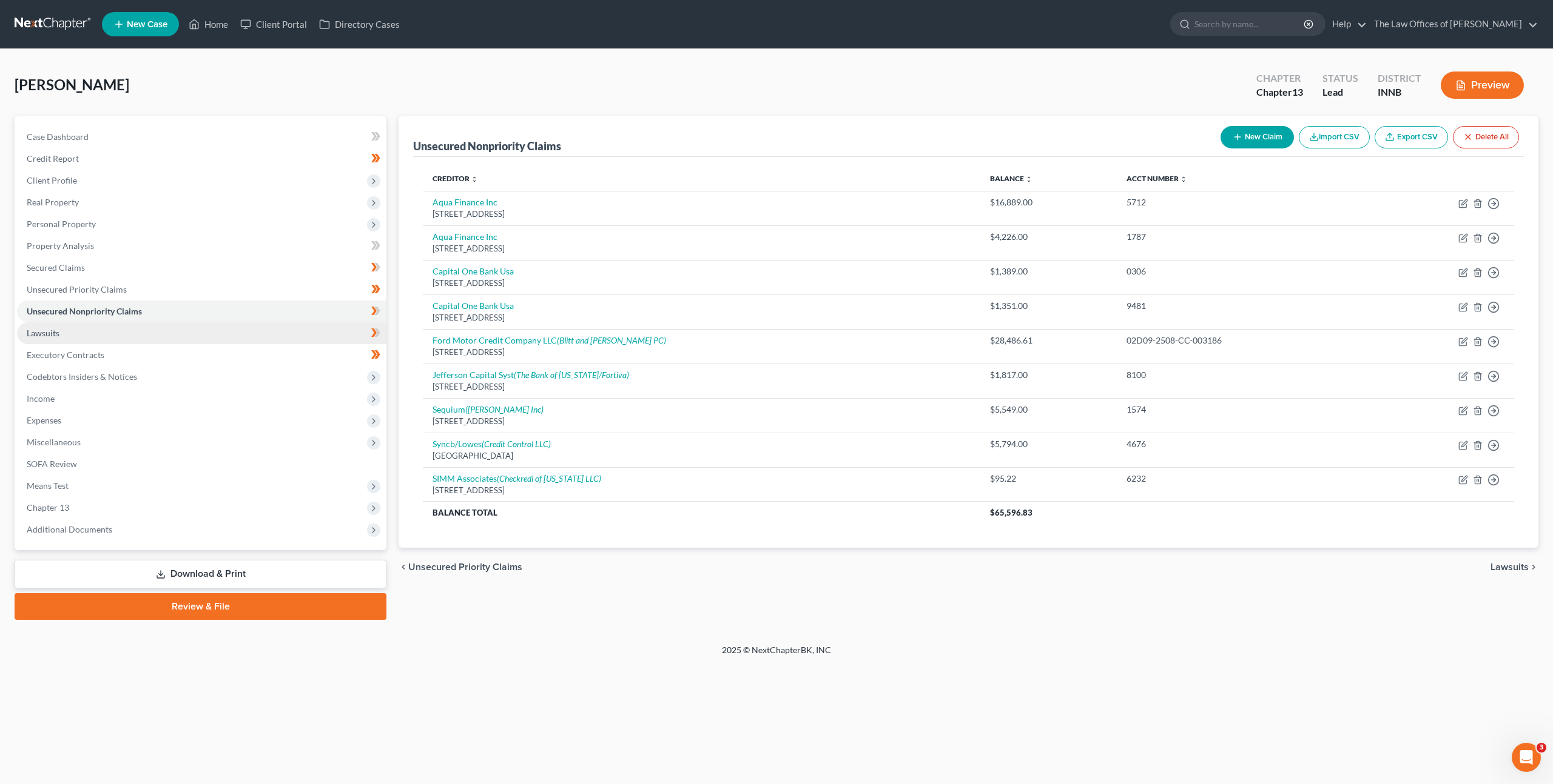
click at [222, 336] on link "Lawsuits" at bounding box center [202, 333] width 370 height 22
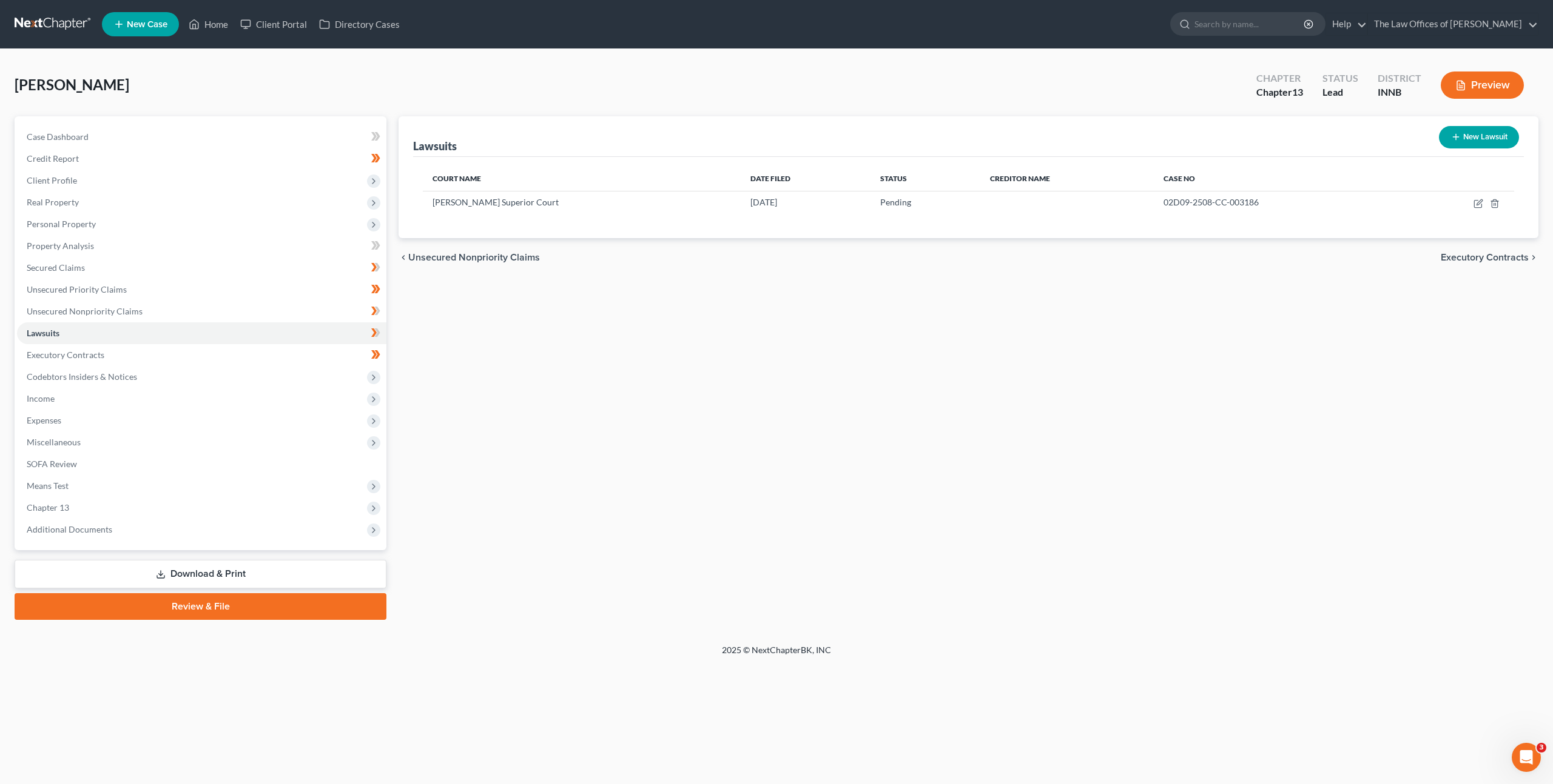
drag, startPoint x: 793, startPoint y: 314, endPoint x: 841, endPoint y: 377, distance: 79.2
click at [793, 314] on div "Lawsuits New Lawsuit Court Name Date Filed Status Creditor Name Case No [PERSON…" at bounding box center [968, 368] width 1151 height 503
click at [100, 259] on link "Secured Claims" at bounding box center [202, 267] width 370 height 22
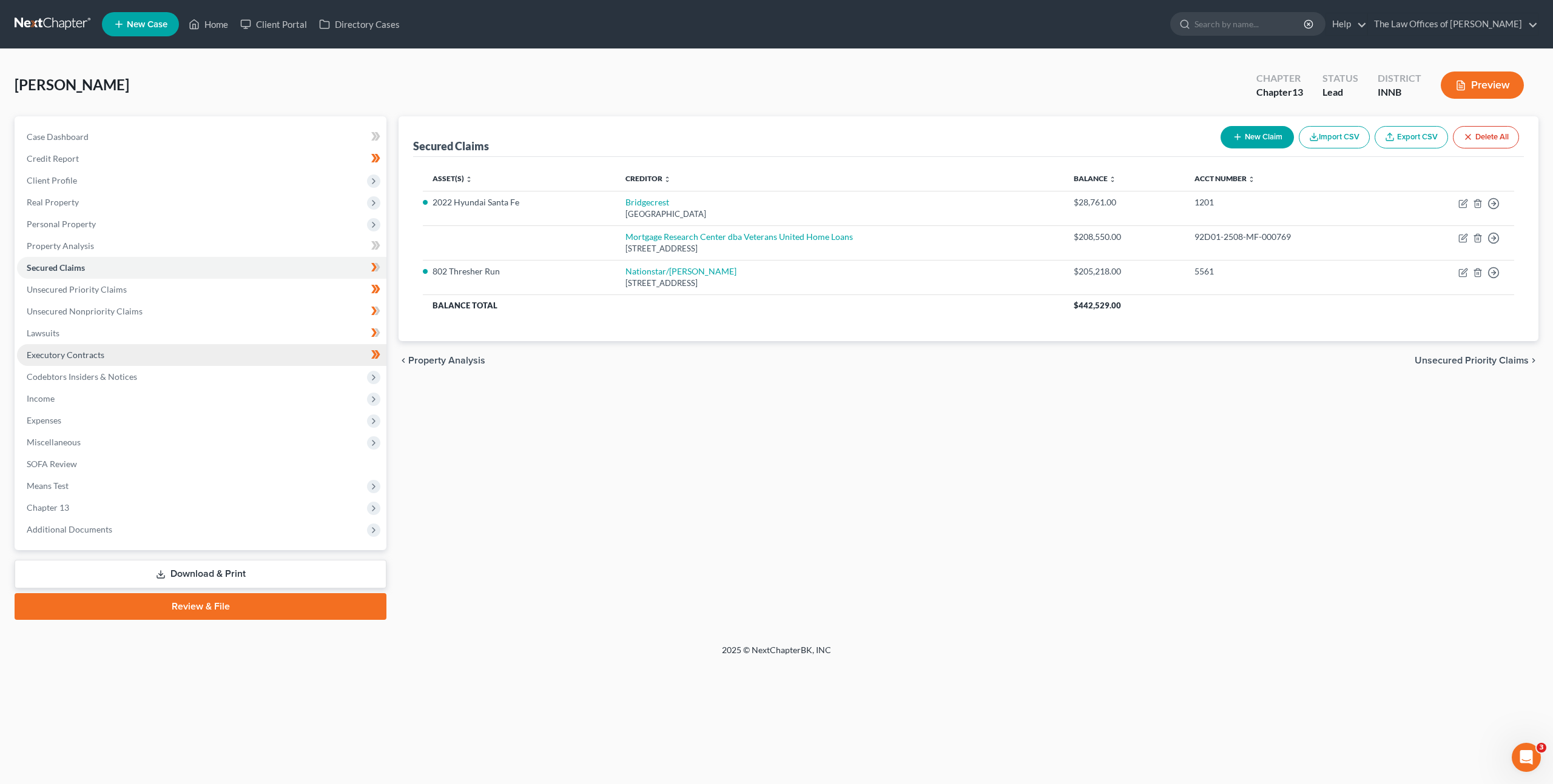
click at [140, 352] on link "Executory Contracts" at bounding box center [202, 355] width 370 height 22
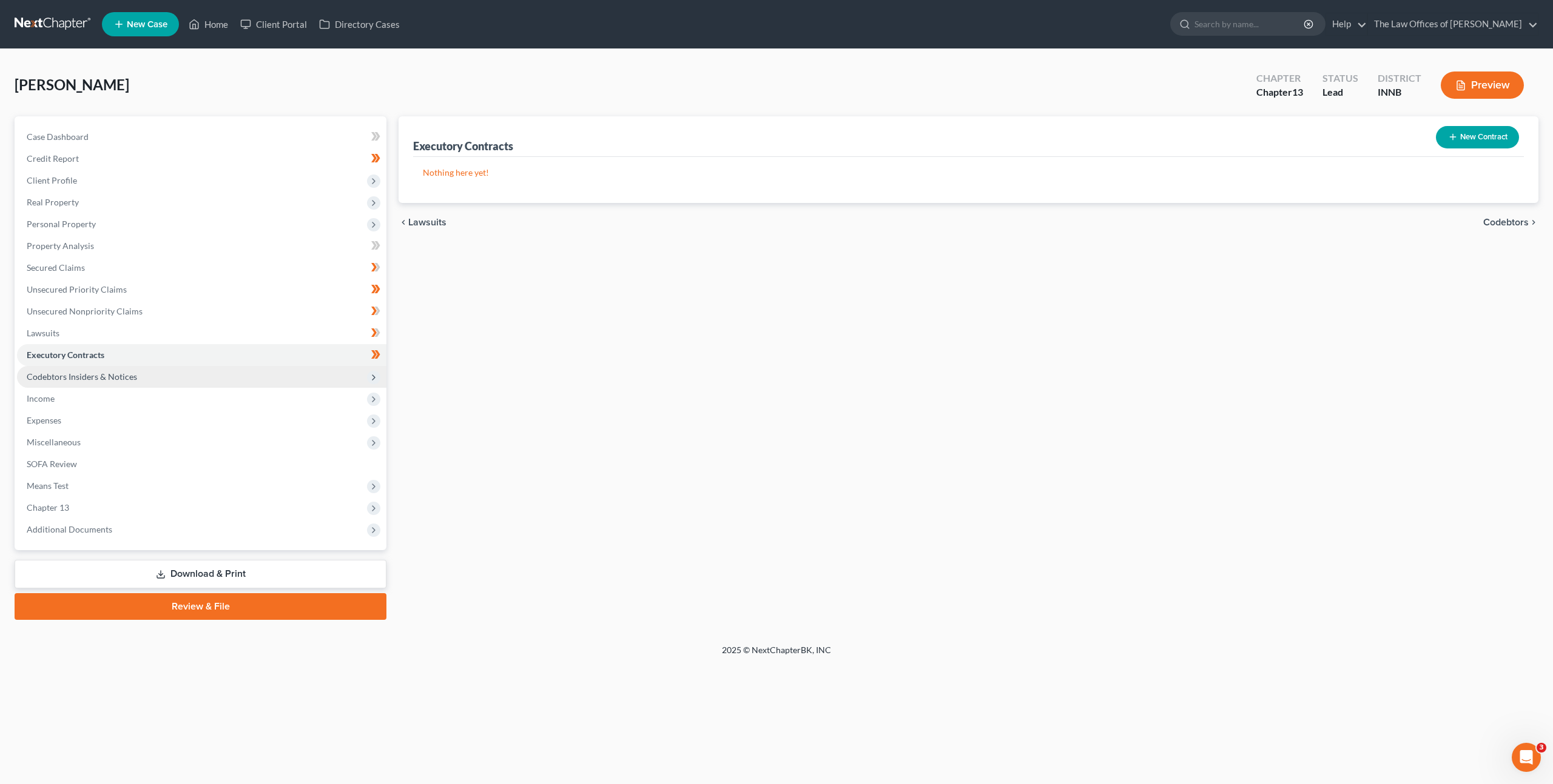
click at [153, 383] on span "Codebtors Insiders & Notices" at bounding box center [202, 376] width 370 height 22
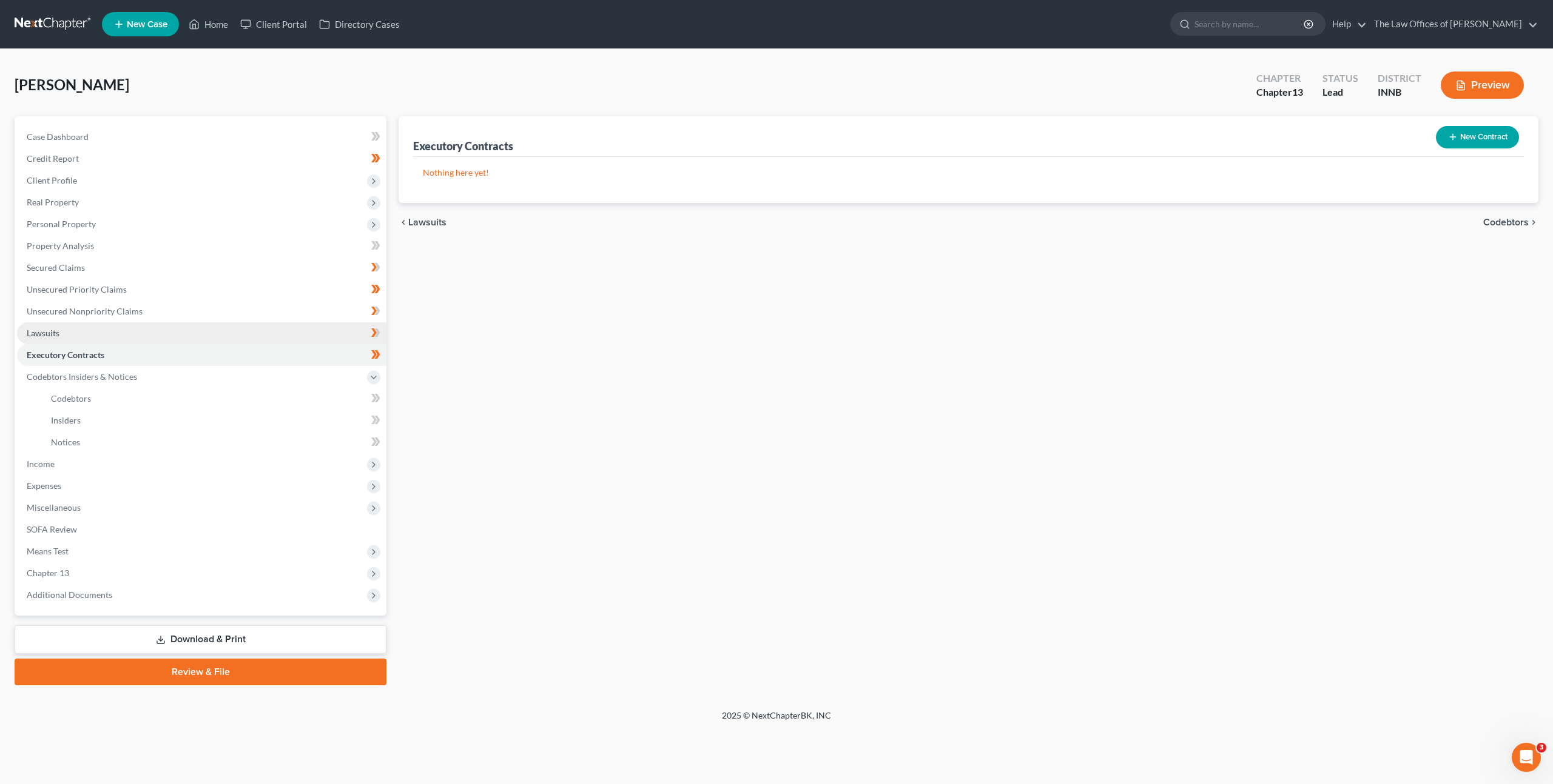
drag, startPoint x: 133, startPoint y: 339, endPoint x: 179, endPoint y: 331, distance: 46.7
click at [133, 339] on link "Lawsuits" at bounding box center [202, 333] width 370 height 22
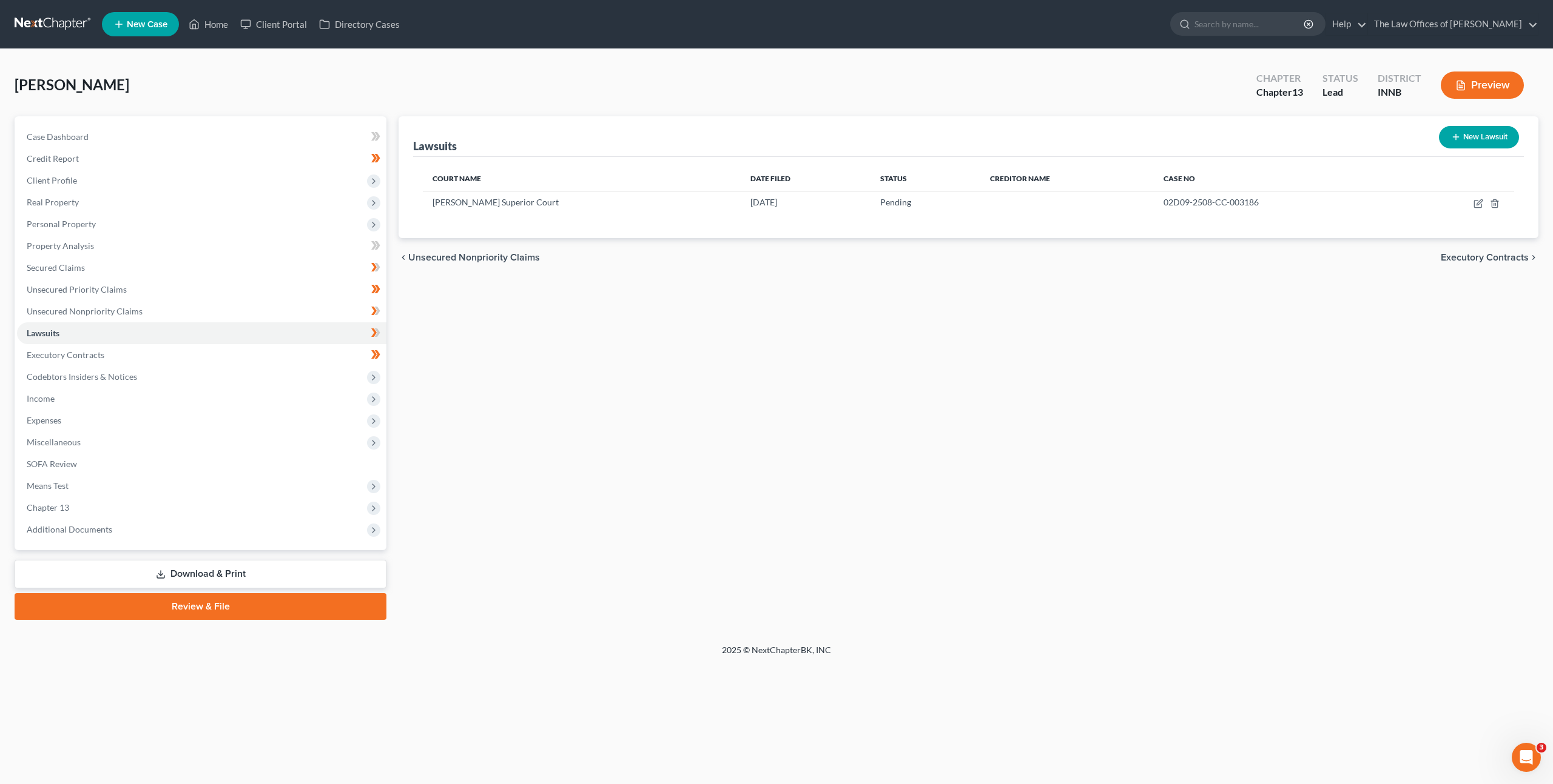
click at [1475, 144] on button "New Lawsuit" at bounding box center [1478, 137] width 80 height 22
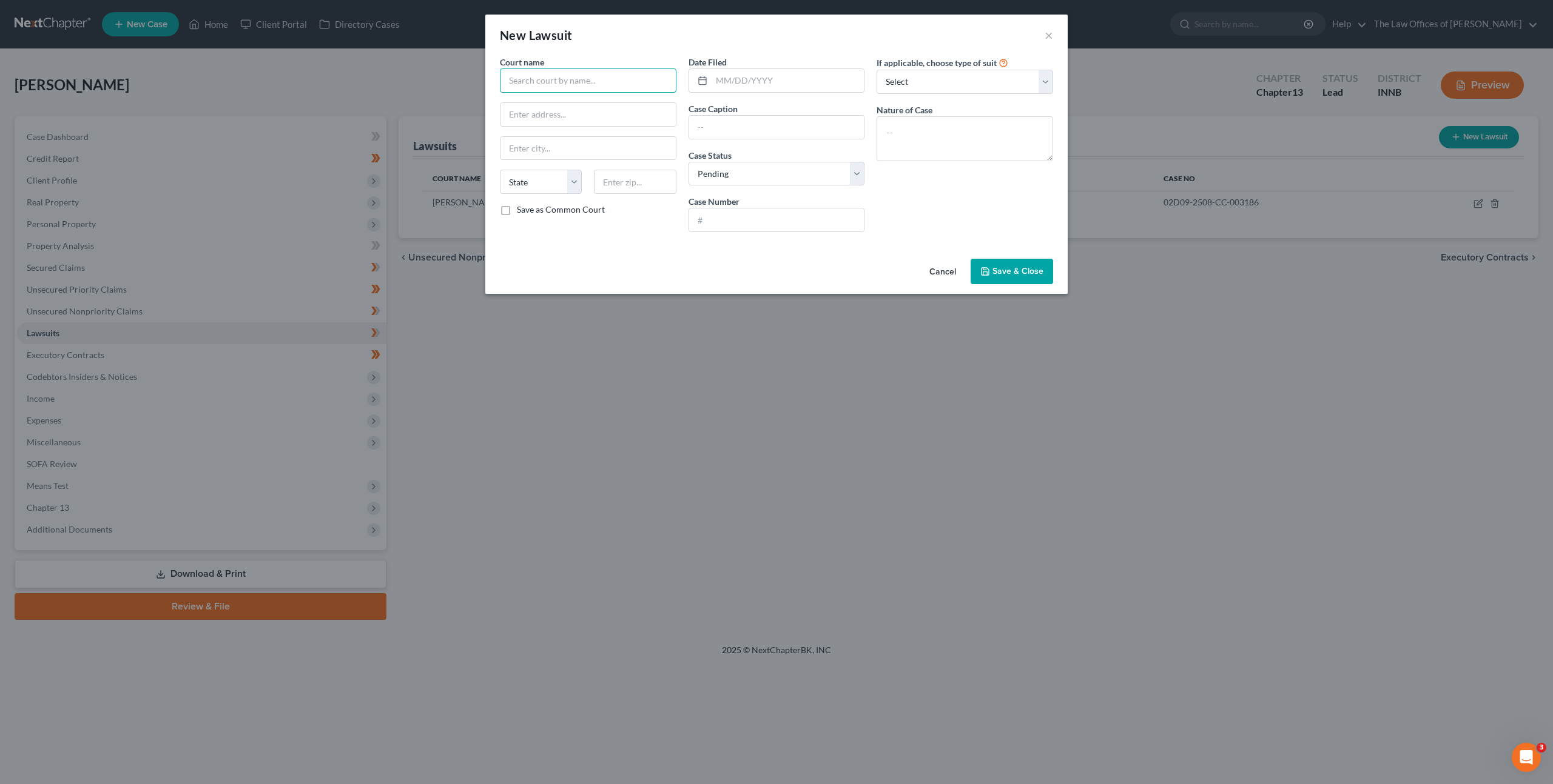
click at [583, 69] on input "text" at bounding box center [588, 80] width 177 height 24
drag, startPoint x: 607, startPoint y: 83, endPoint x: 500, endPoint y: 79, distance: 107.1
click at [500, 79] on input "[PERSON_NAME] Superior Court" at bounding box center [588, 80] width 177 height 24
click at [625, 125] on input "text" at bounding box center [587, 115] width 175 height 23
click at [658, 180] on input "text" at bounding box center [634, 181] width 82 height 24
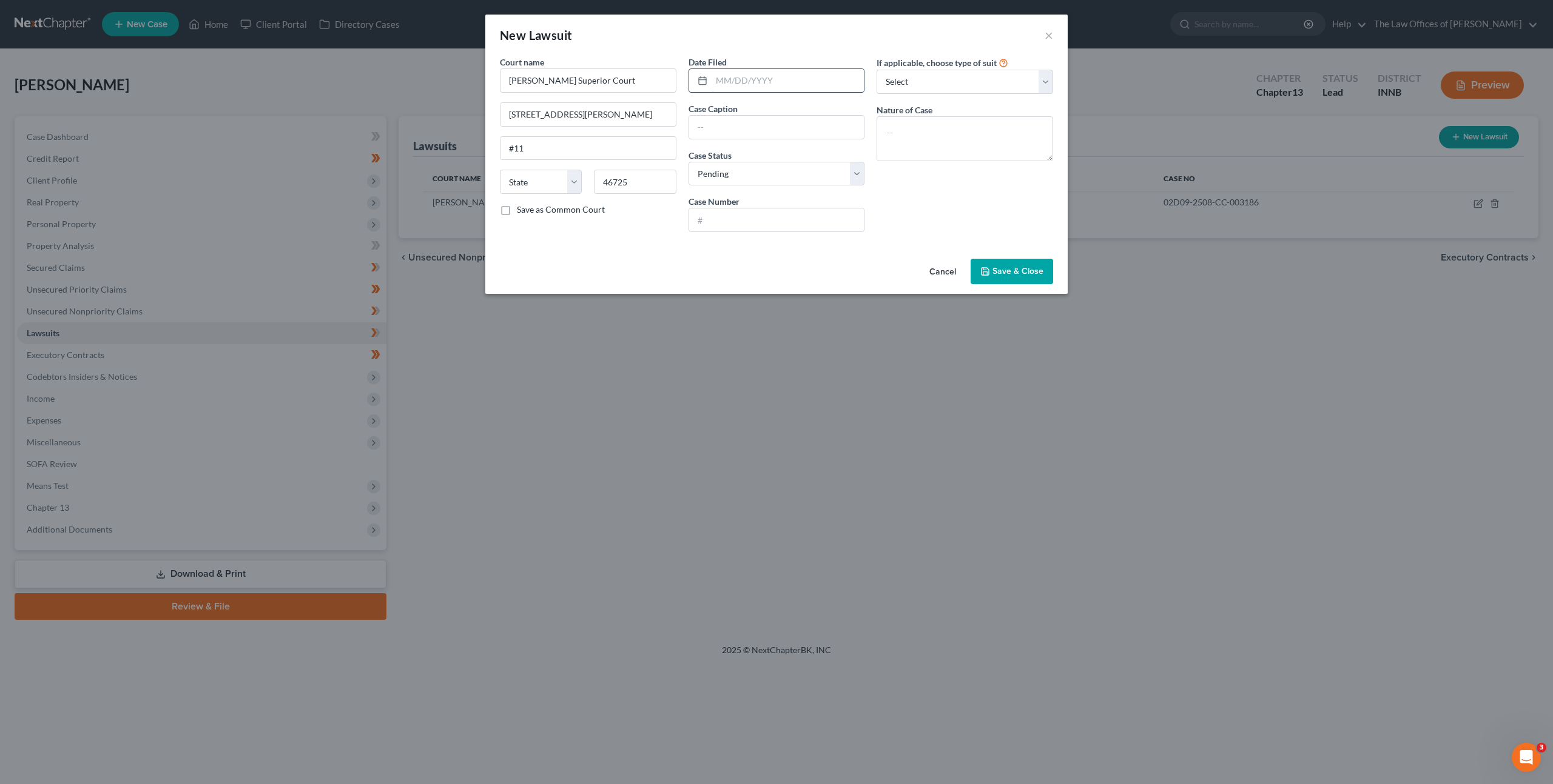
click at [750, 80] on input "text" at bounding box center [788, 81] width 153 height 23
click at [744, 76] on input "text" at bounding box center [788, 81] width 153 height 23
paste input "Mortgage Research Center, LLC v. [PERSON_NAME], Aqua Finance Inc."
click at [729, 215] on input "text" at bounding box center [776, 220] width 175 height 23
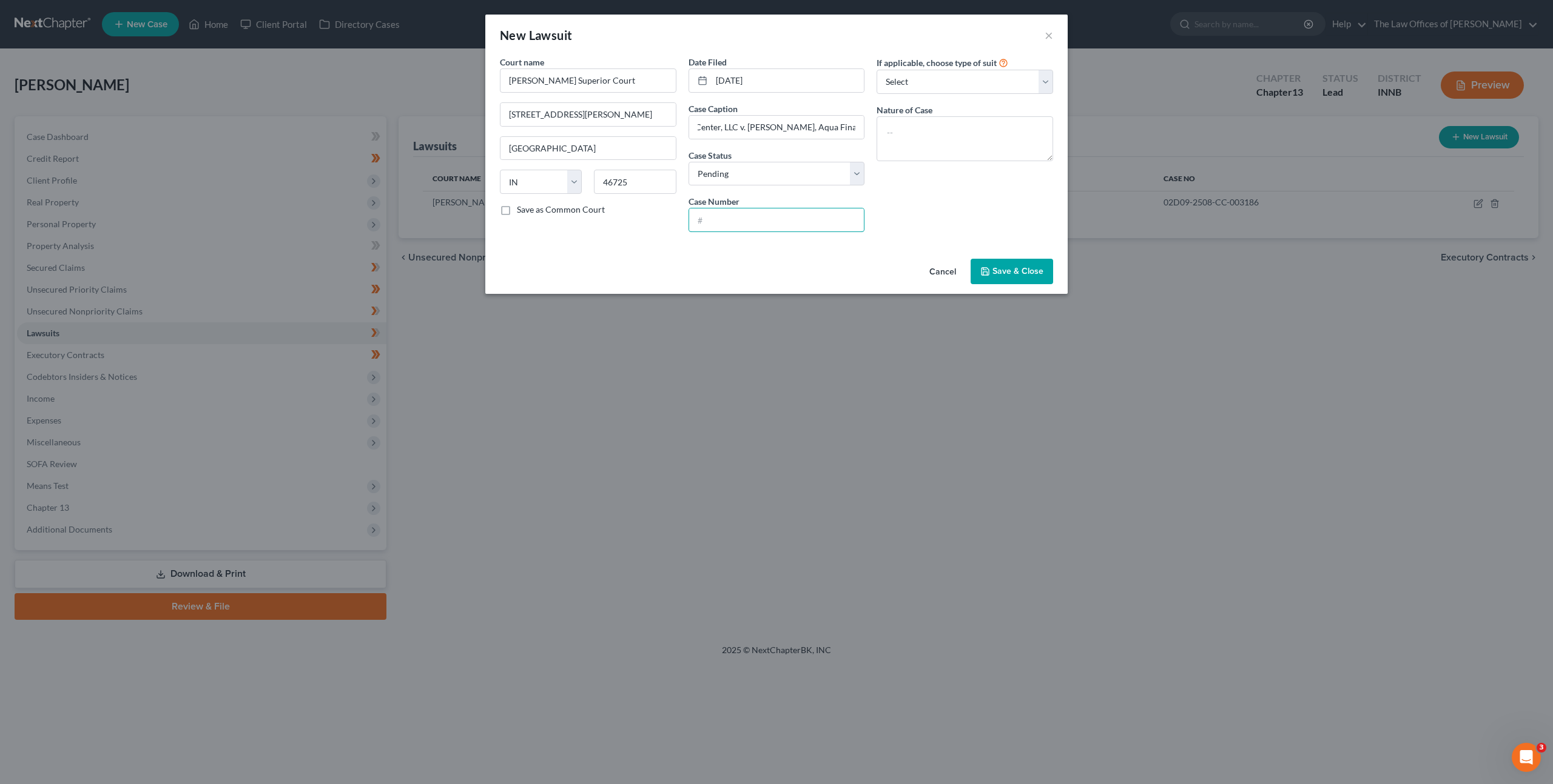
scroll to position [0, 0]
paste input "92D01-2508-MF-000769"
click at [713, 221] on input "92D01-2508-MF-000769" at bounding box center [776, 220] width 175 height 23
click at [938, 137] on textarea at bounding box center [965, 139] width 177 height 45
drag, startPoint x: 916, startPoint y: 196, endPoint x: 955, endPoint y: 219, distance: 45.3
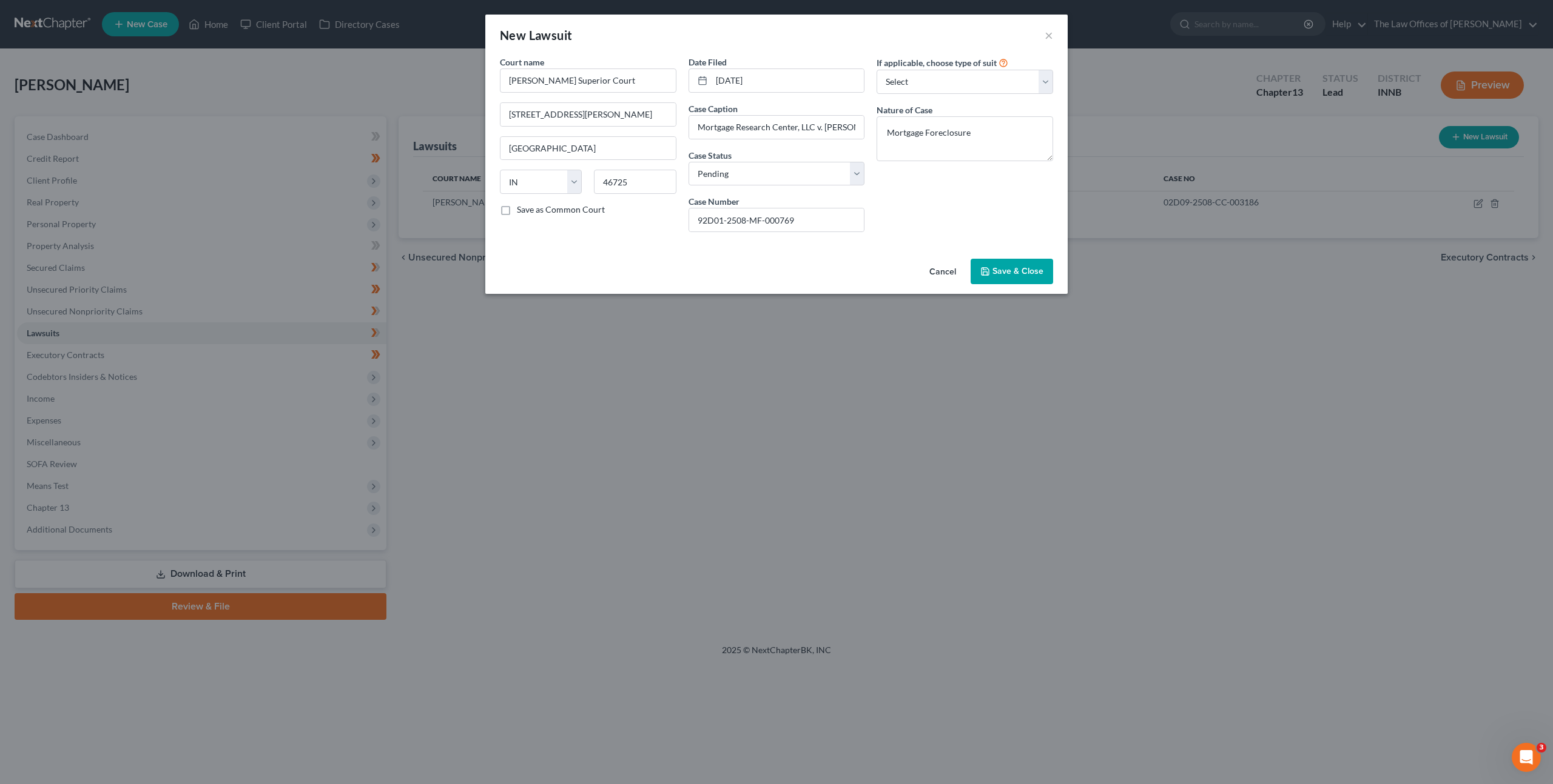
click at [916, 196] on div "If applicable, choose type of suit Select Repossession Garnishment Foreclosure …" at bounding box center [965, 149] width 188 height 186
click at [990, 265] on button "Save & Close" at bounding box center [1011, 272] width 83 height 26
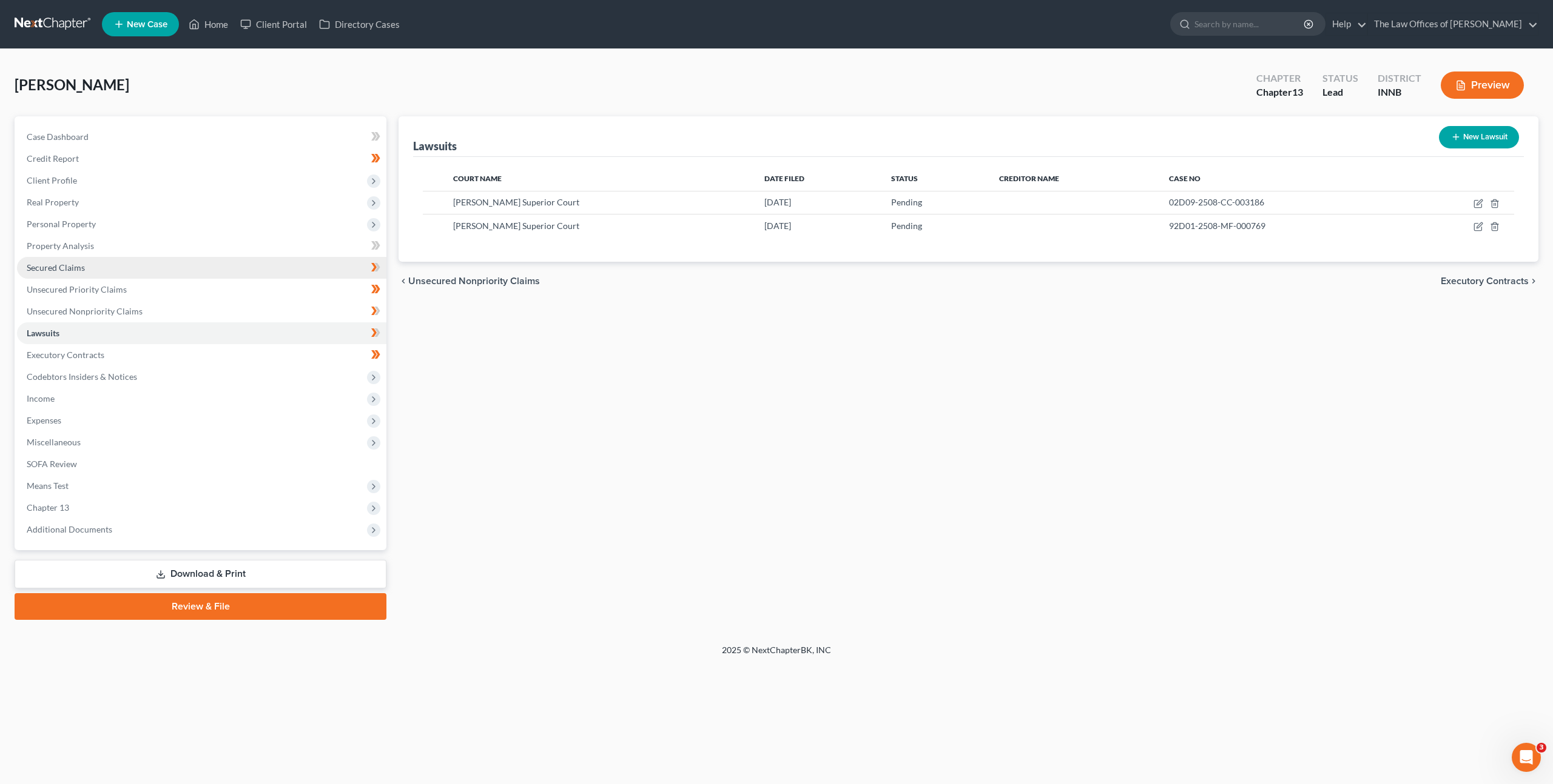
click at [195, 269] on link "Secured Claims" at bounding box center [202, 267] width 370 height 22
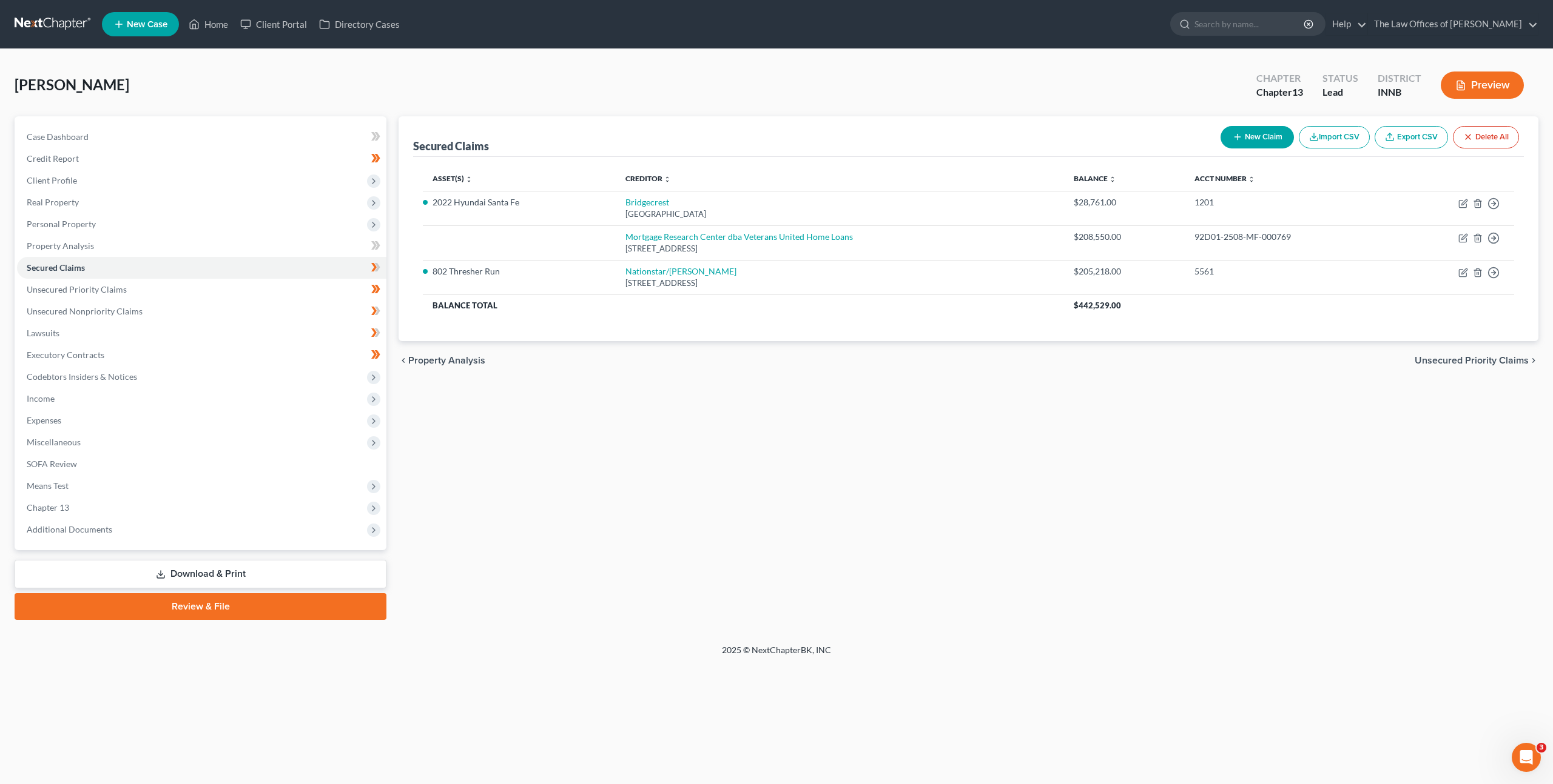
drag, startPoint x: 956, startPoint y: 439, endPoint x: 955, endPoint y: 404, distance: 35.0
click at [956, 439] on div "Secured Claims New Claim Import CSV Export CSV Delete All Asset(s) expand_more …" at bounding box center [968, 368] width 1151 height 503
drag, startPoint x: 1066, startPoint y: 376, endPoint x: 1021, endPoint y: 408, distance: 55.2
click at [1066, 376] on div "chevron_left Property Analysis Unsecured Priority Claims chevron_right" at bounding box center [968, 360] width 1140 height 39
drag, startPoint x: 951, startPoint y: 444, endPoint x: 953, endPoint y: 457, distance: 13.2
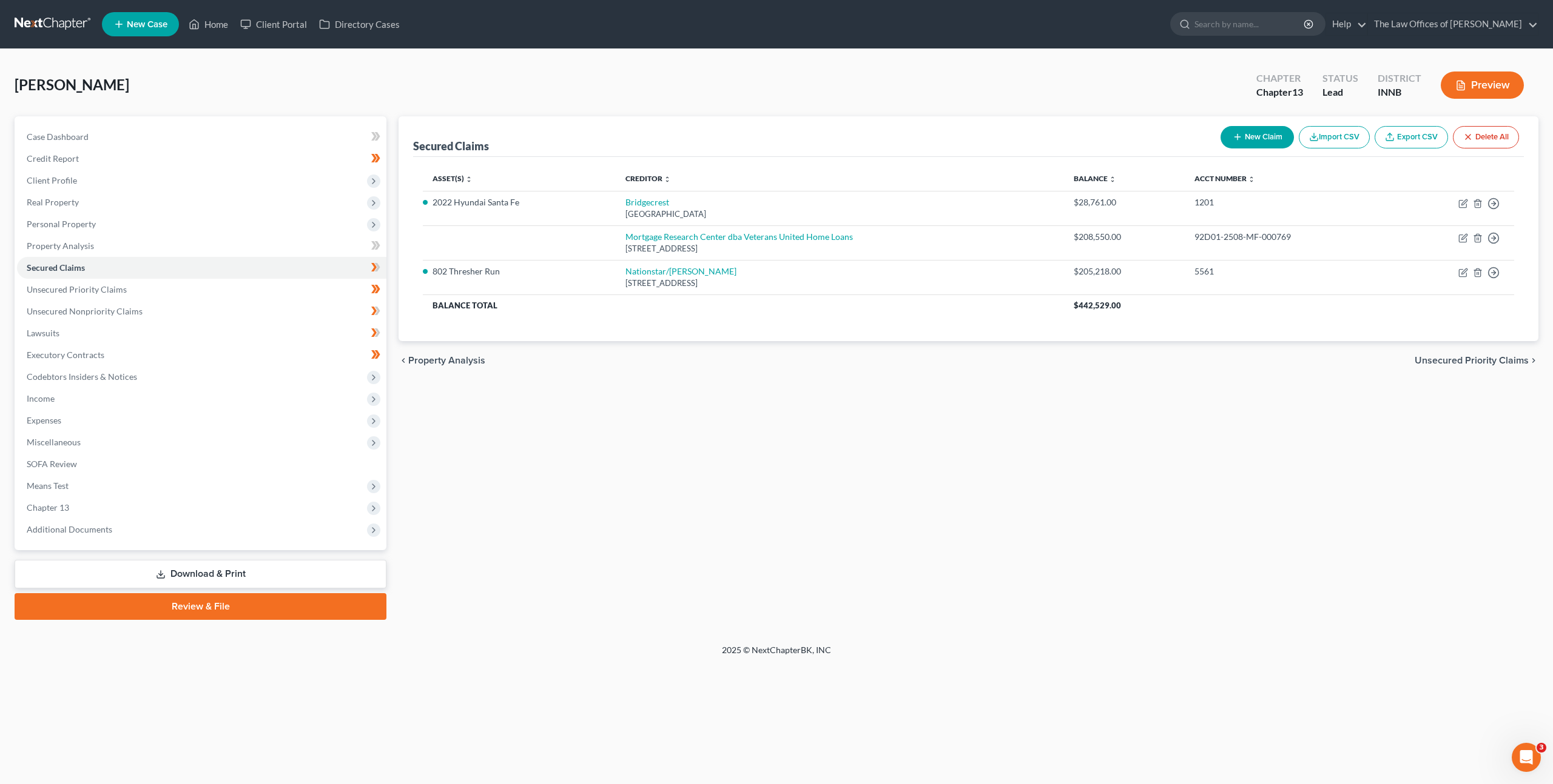
click at [950, 446] on div "Secured Claims New Claim Import CSV Export CSV Delete All Asset(s) expand_more …" at bounding box center [968, 368] width 1151 height 503
